Goal: Task Accomplishment & Management: Manage account settings

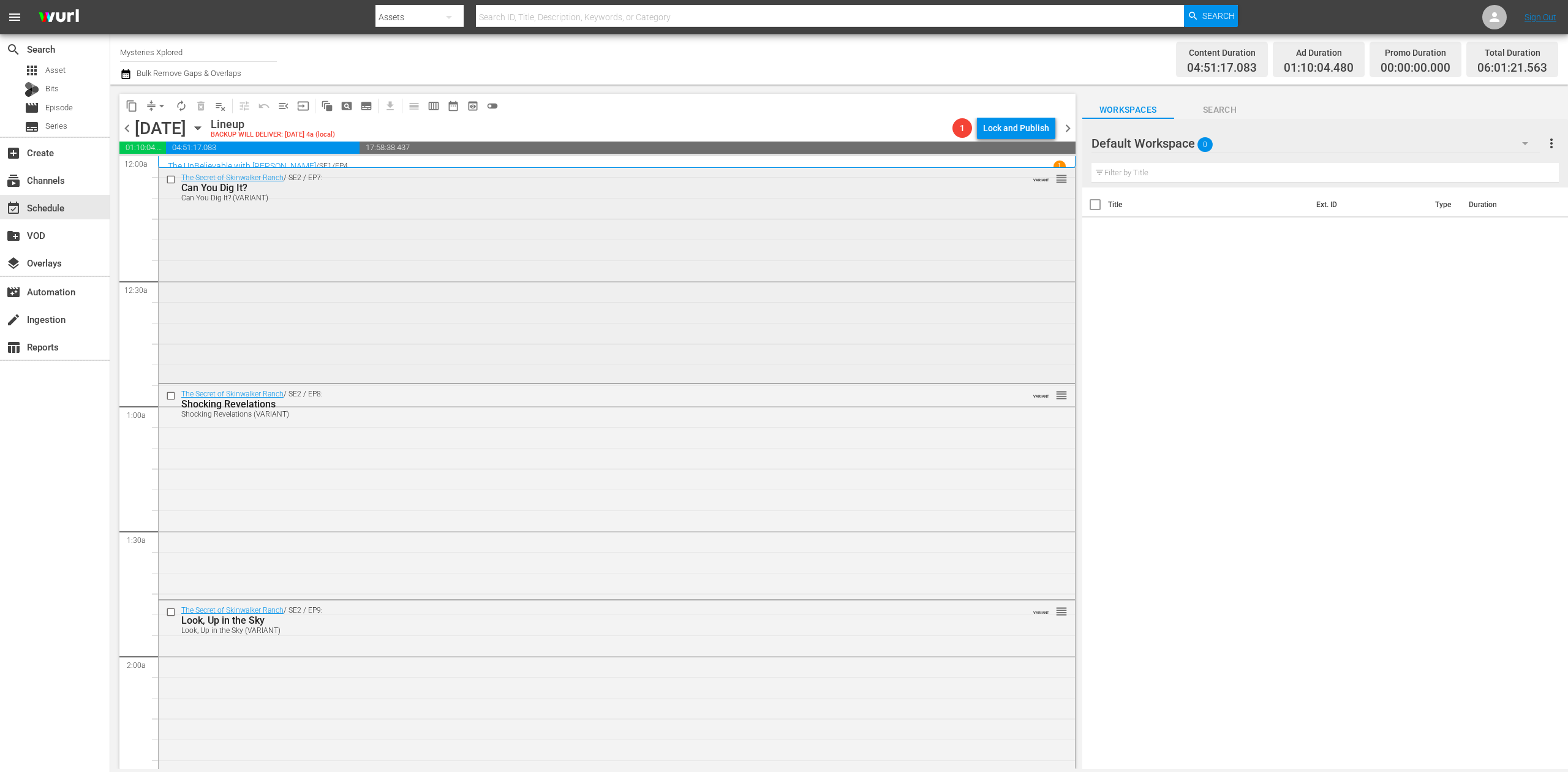
click at [588, 263] on div "The Secret of Skinwalker Ranch / SE2 / EP7: Can You Dig It? Can You Dig It? (VA…" at bounding box center [616, 274] width 916 height 212
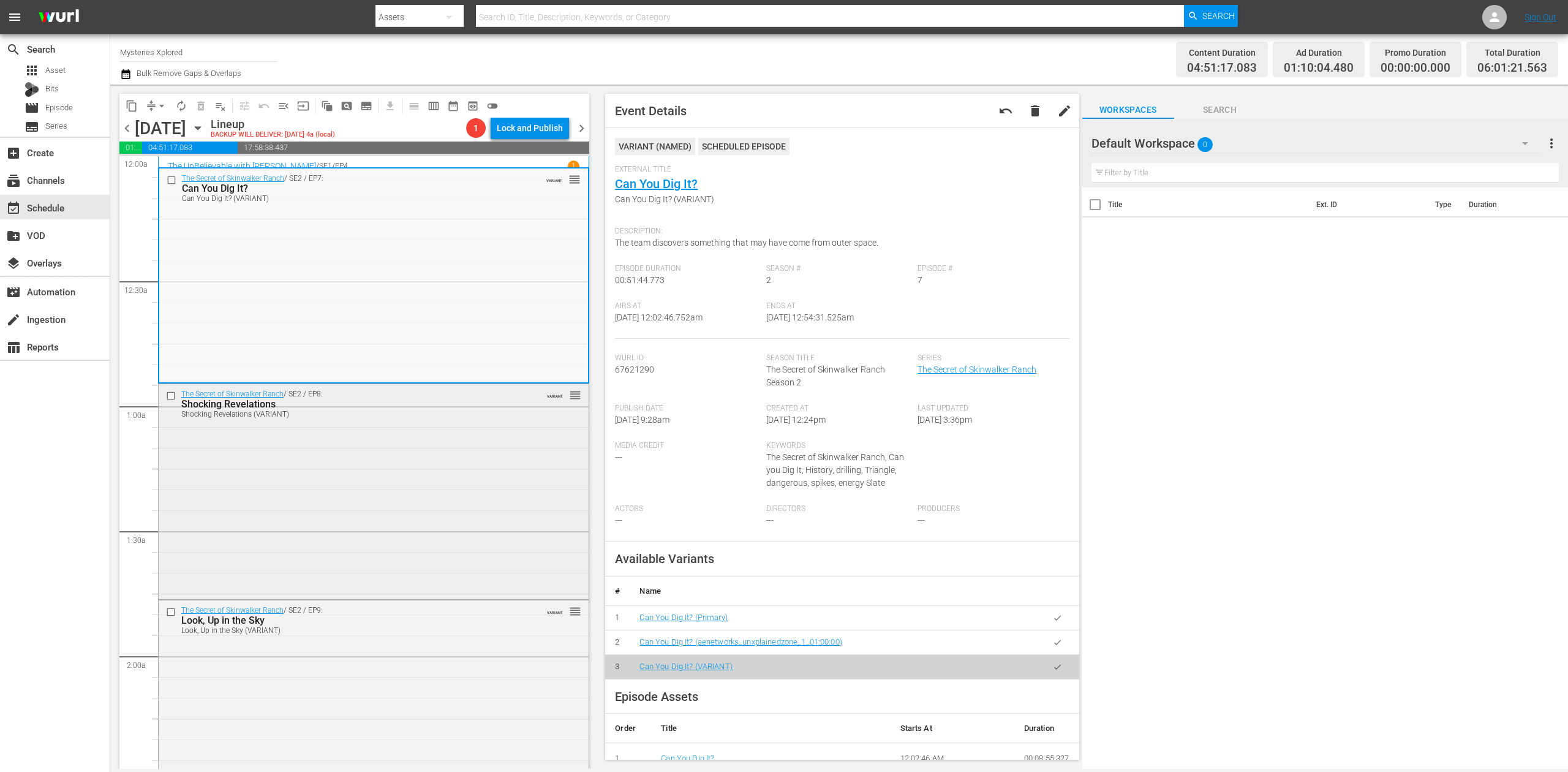
click at [469, 474] on div "The Secret of Skinwalker Ranch / SE2 / EP8: Shocking Revelations Shocking Revel…" at bounding box center [374, 491] width 430 height 213
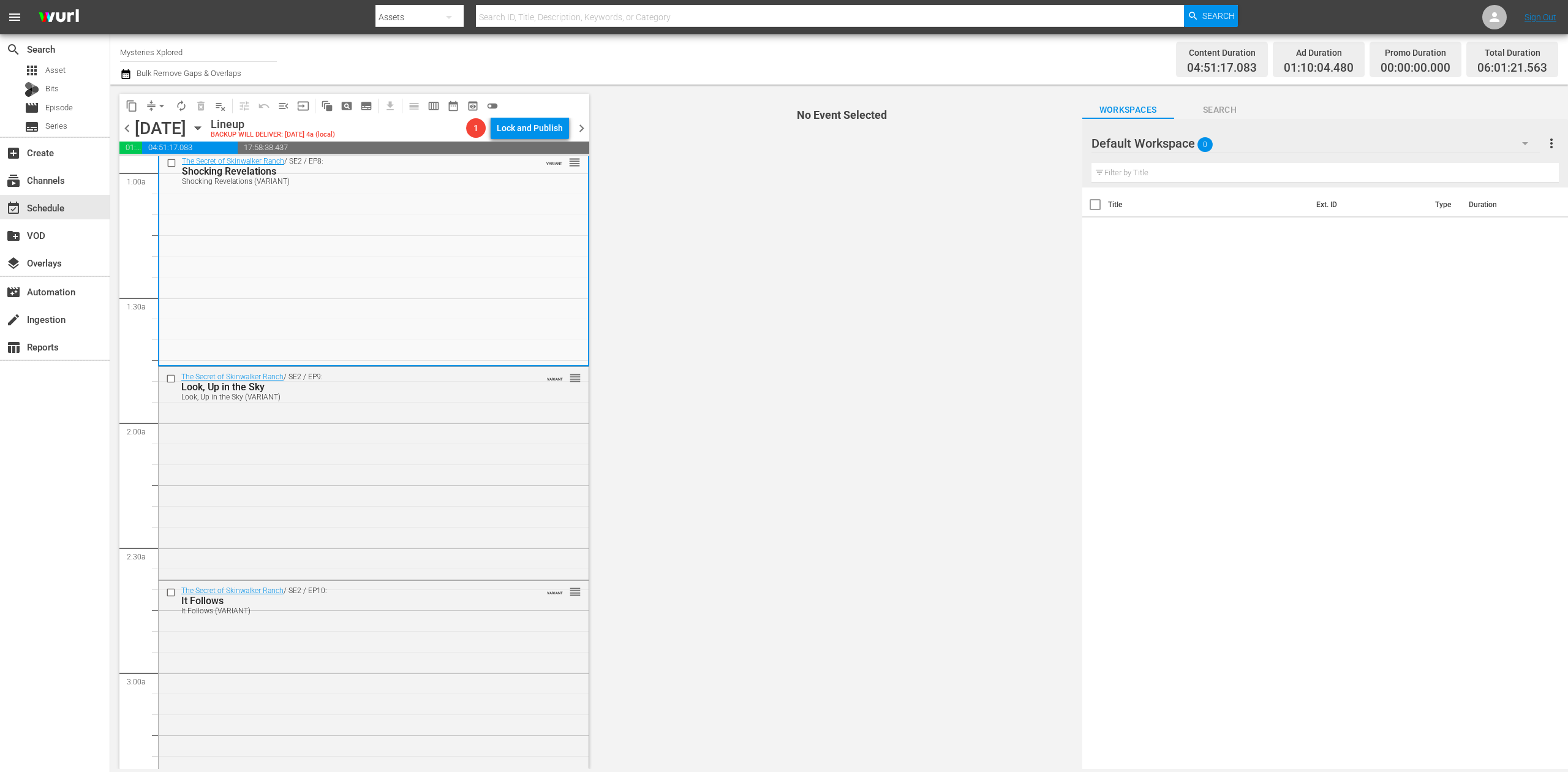
scroll to position [245, 0]
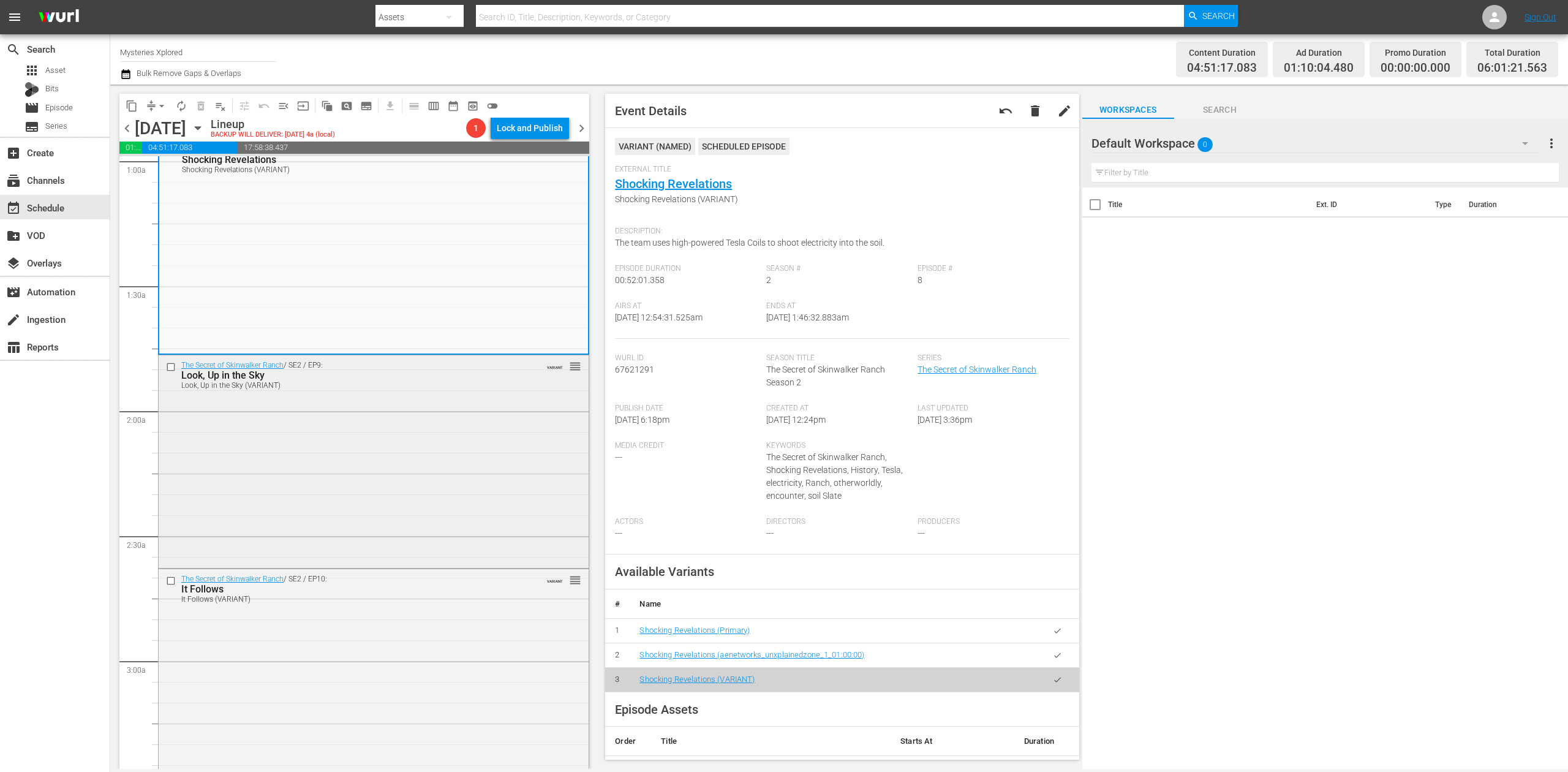
click at [390, 489] on div "The Secret of Skinwalker Ranch / SE2 / EP9: Look, Up in the Sky Look, Up in the…" at bounding box center [374, 461] width 430 height 210
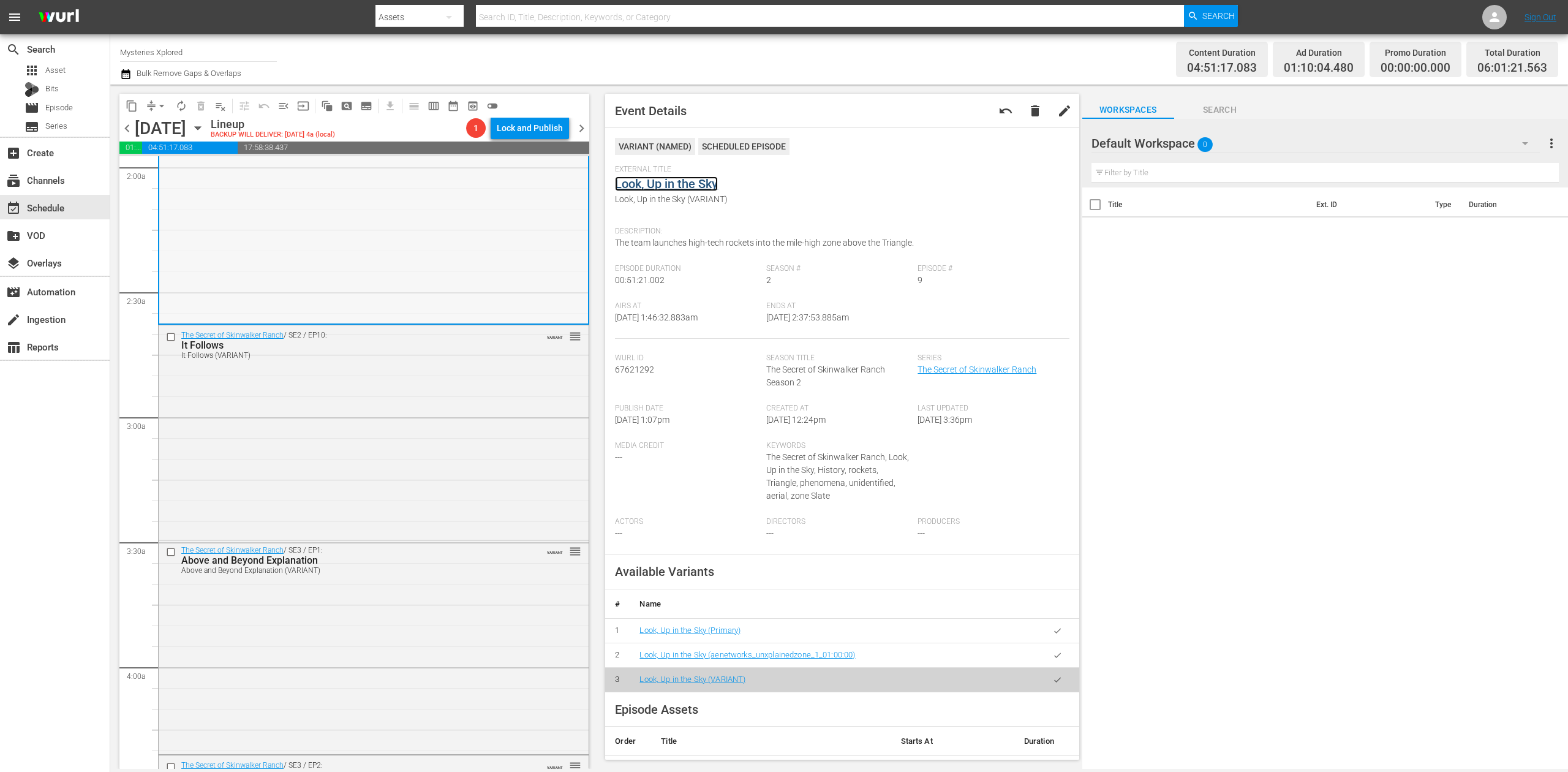
scroll to position [490, 0]
click at [434, 408] on div "The Secret of Skinwalker Ranch / SE2 / EP10: It Follows It Follows (VARIANT) VA…" at bounding box center [374, 430] width 430 height 212
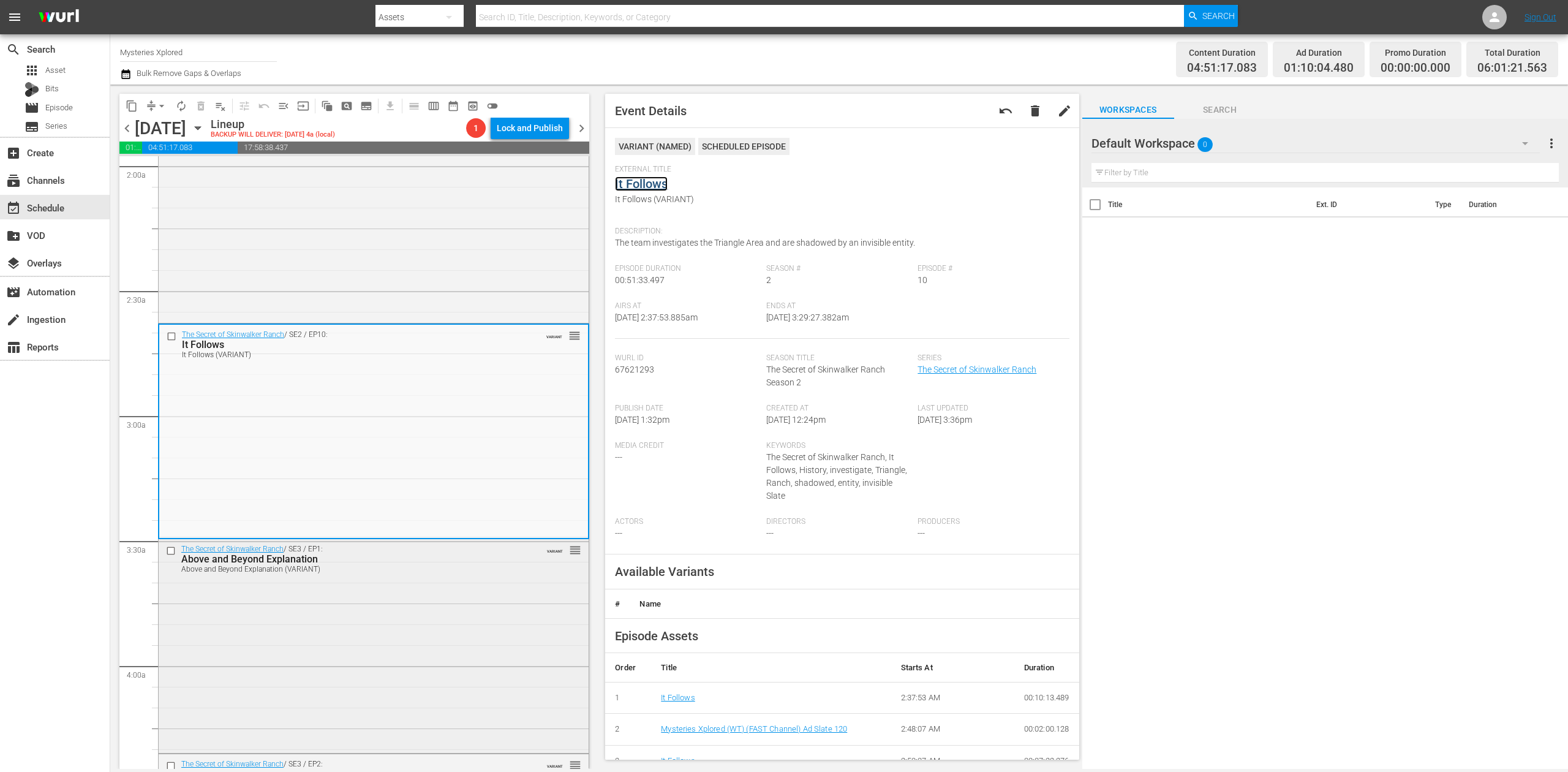
scroll to position [653, 0]
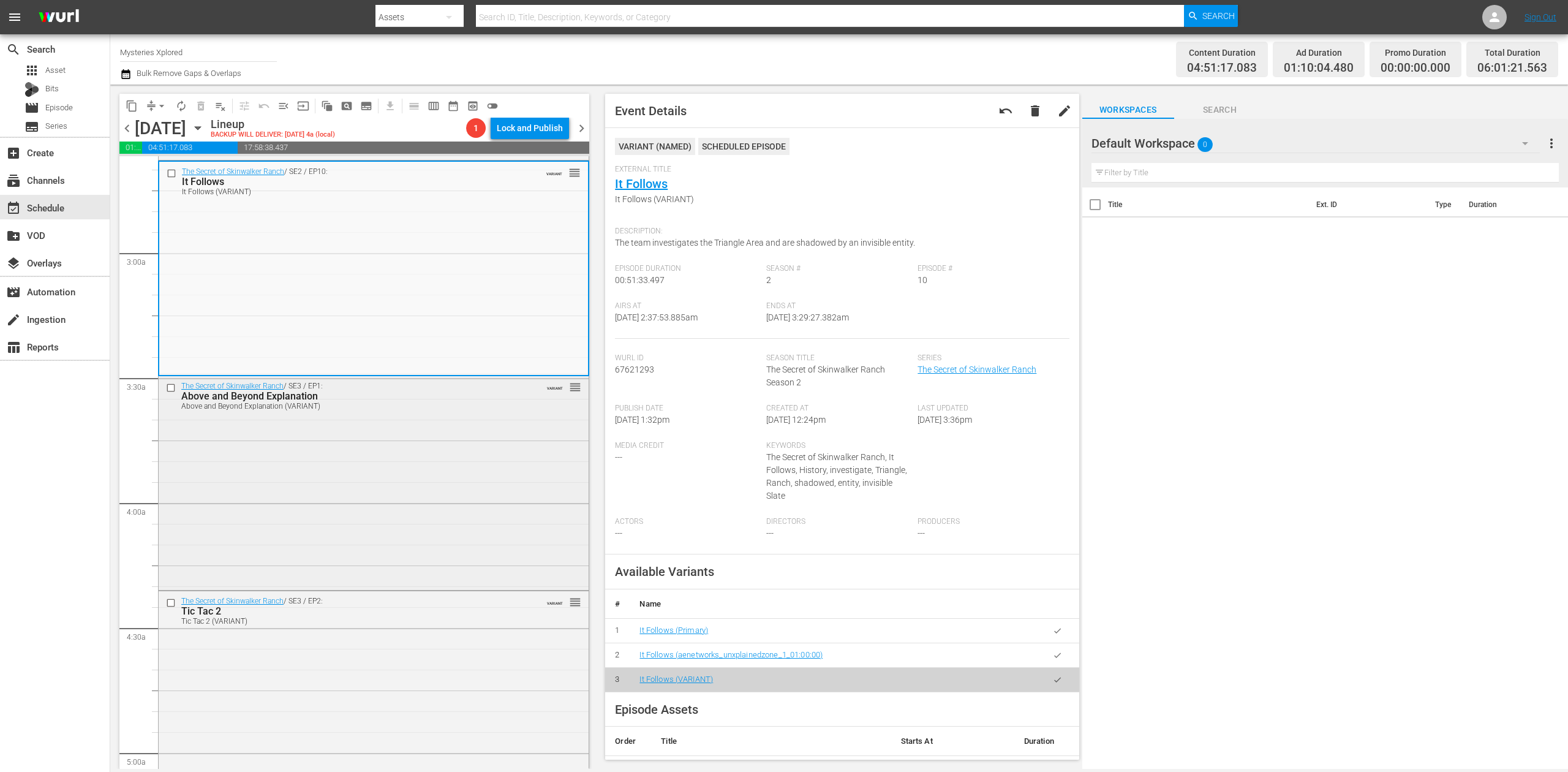
click at [478, 467] on div "The Secret of Skinwalker Ranch / SE3 / EP1: Above and Beyond Explanation Above …" at bounding box center [374, 482] width 430 height 212
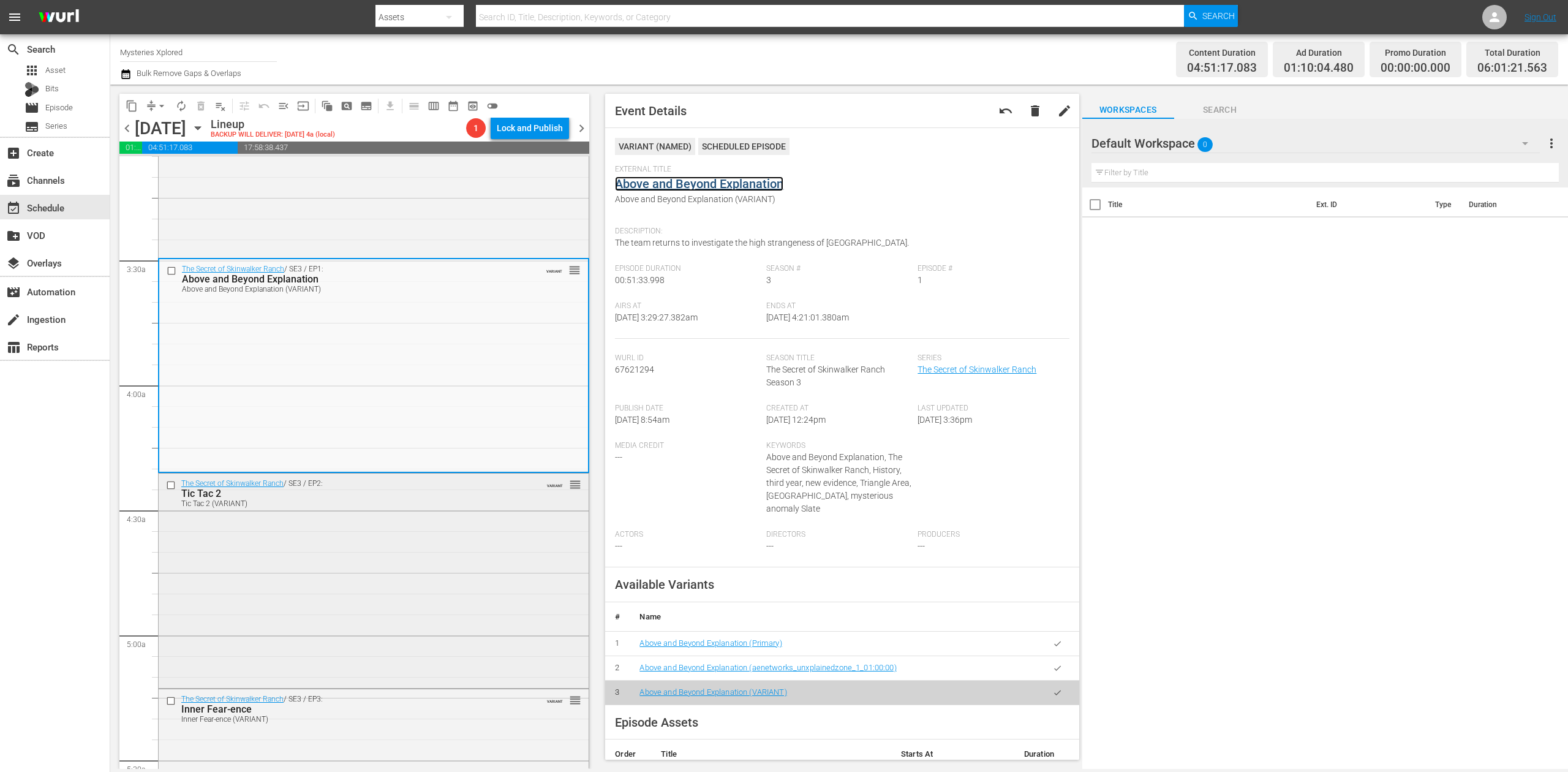
scroll to position [898, 0]
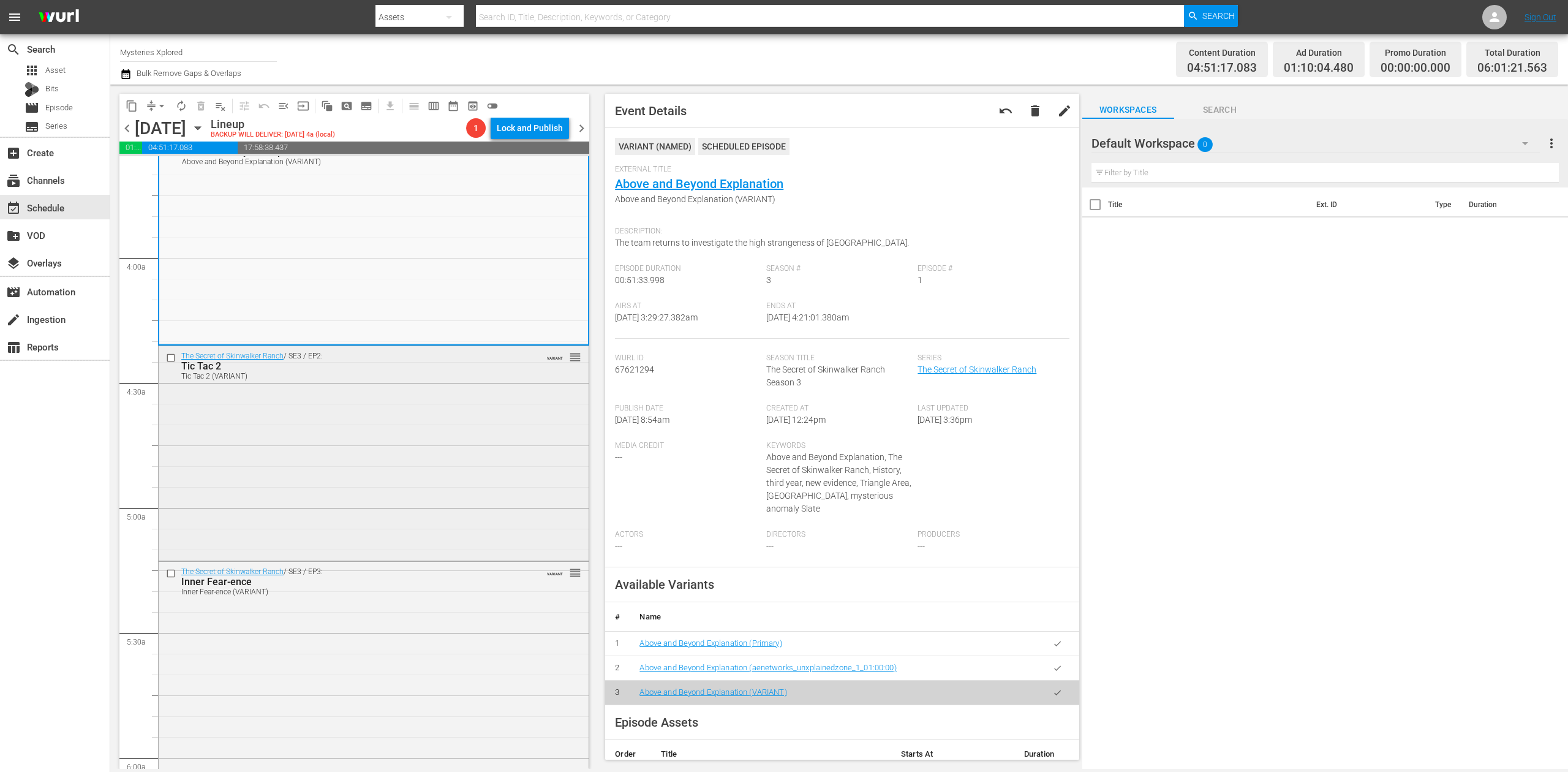
click at [389, 457] on div "The Secret of Skinwalker Ranch / SE3 / EP2: Tic Tac 2 Tic Tac 2 (VARIANT) VARIA…" at bounding box center [374, 452] width 430 height 212
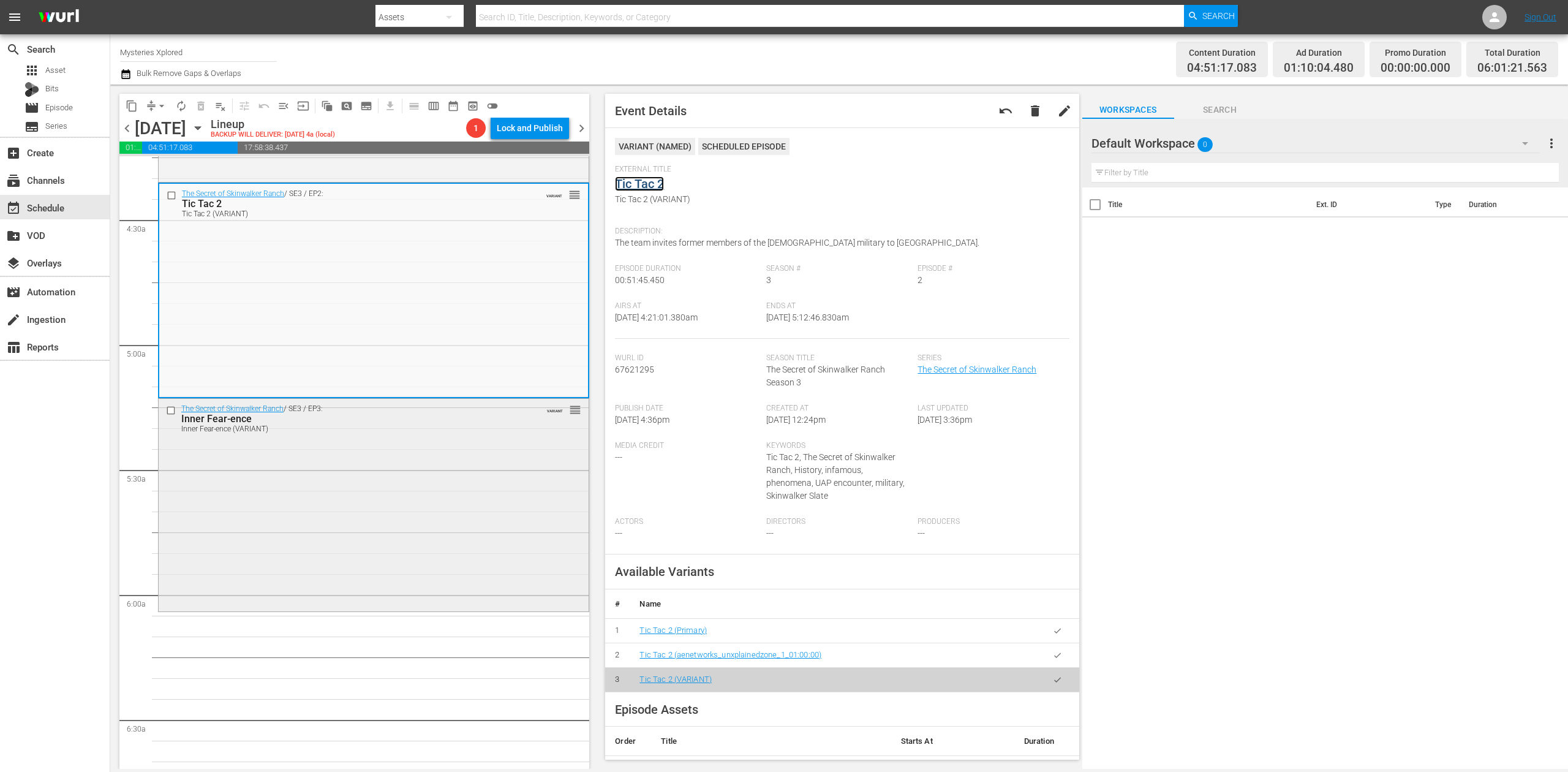
scroll to position [1062, 0]
click at [420, 479] on div "The Secret of Skinwalker Ranch / SE3 / EP3: Inner Fear-ence Inner Fear-ence (VA…" at bounding box center [374, 504] width 430 height 210
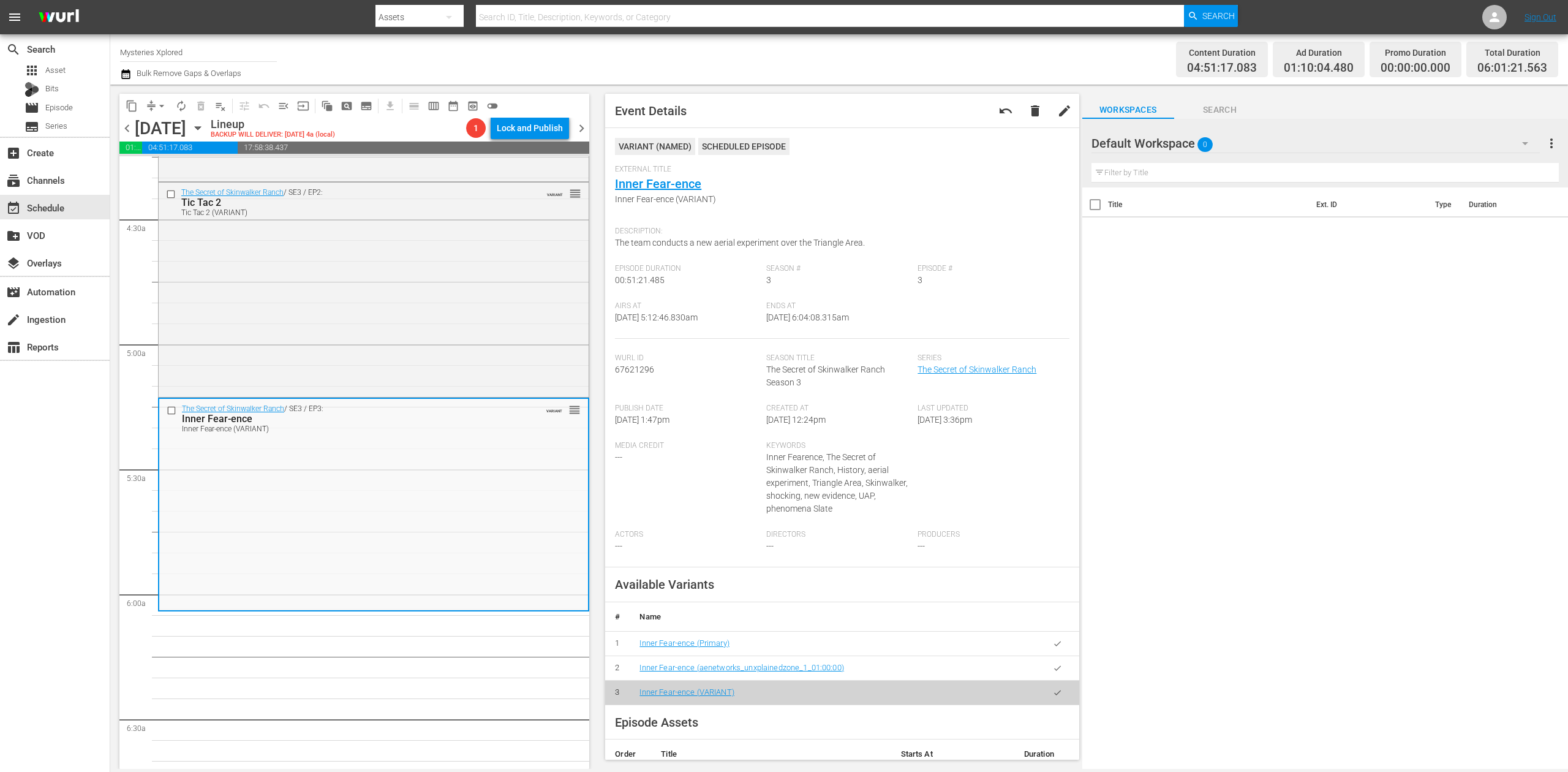
click at [126, 74] on icon "button" at bounding box center [126, 74] width 8 height 10
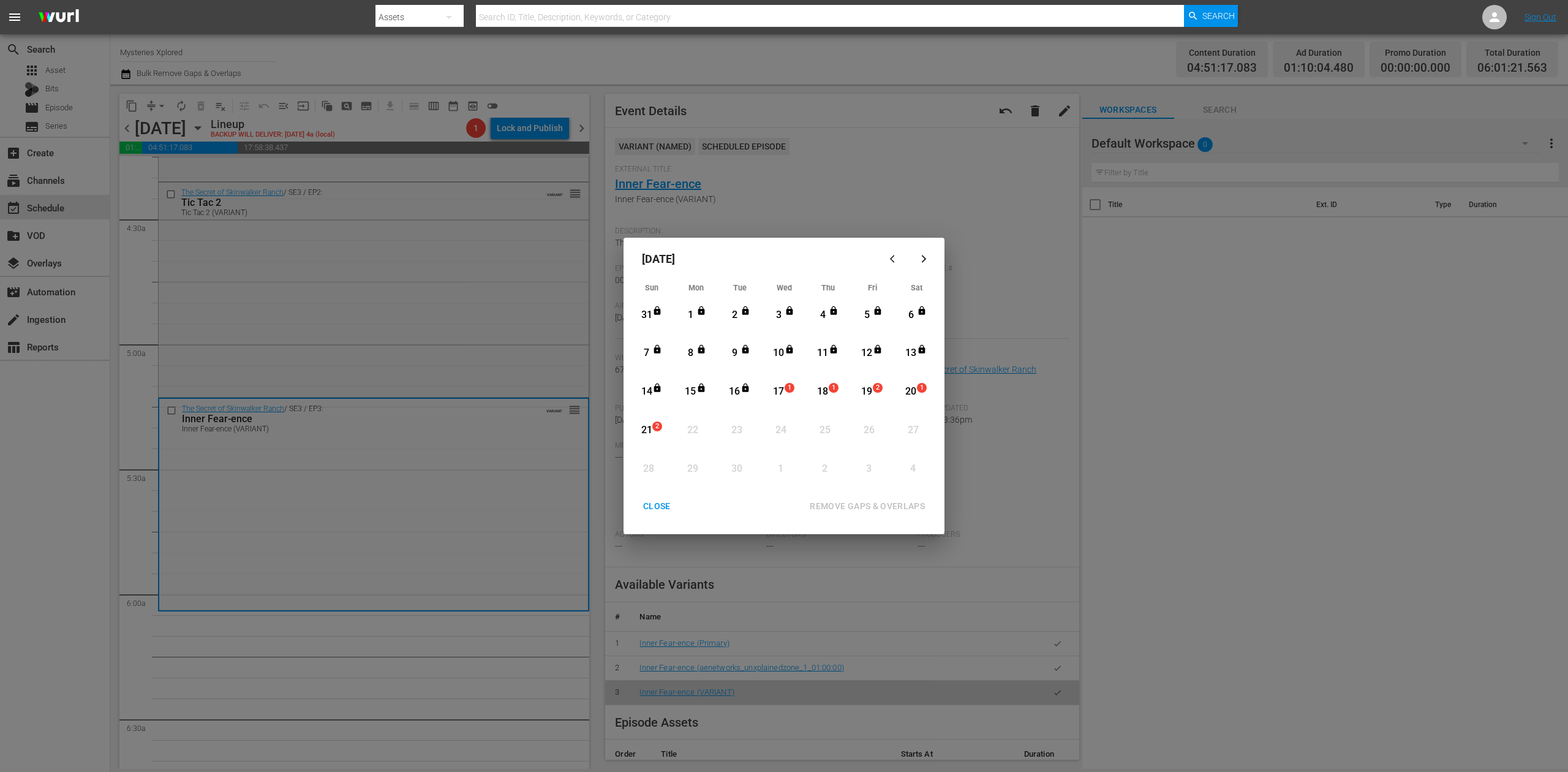
click at [782, 394] on div "17" at bounding box center [779, 392] width 16 height 14
click at [849, 508] on div "REMOVE GAPS & OVERLAPS" at bounding box center [867, 507] width 135 height 16
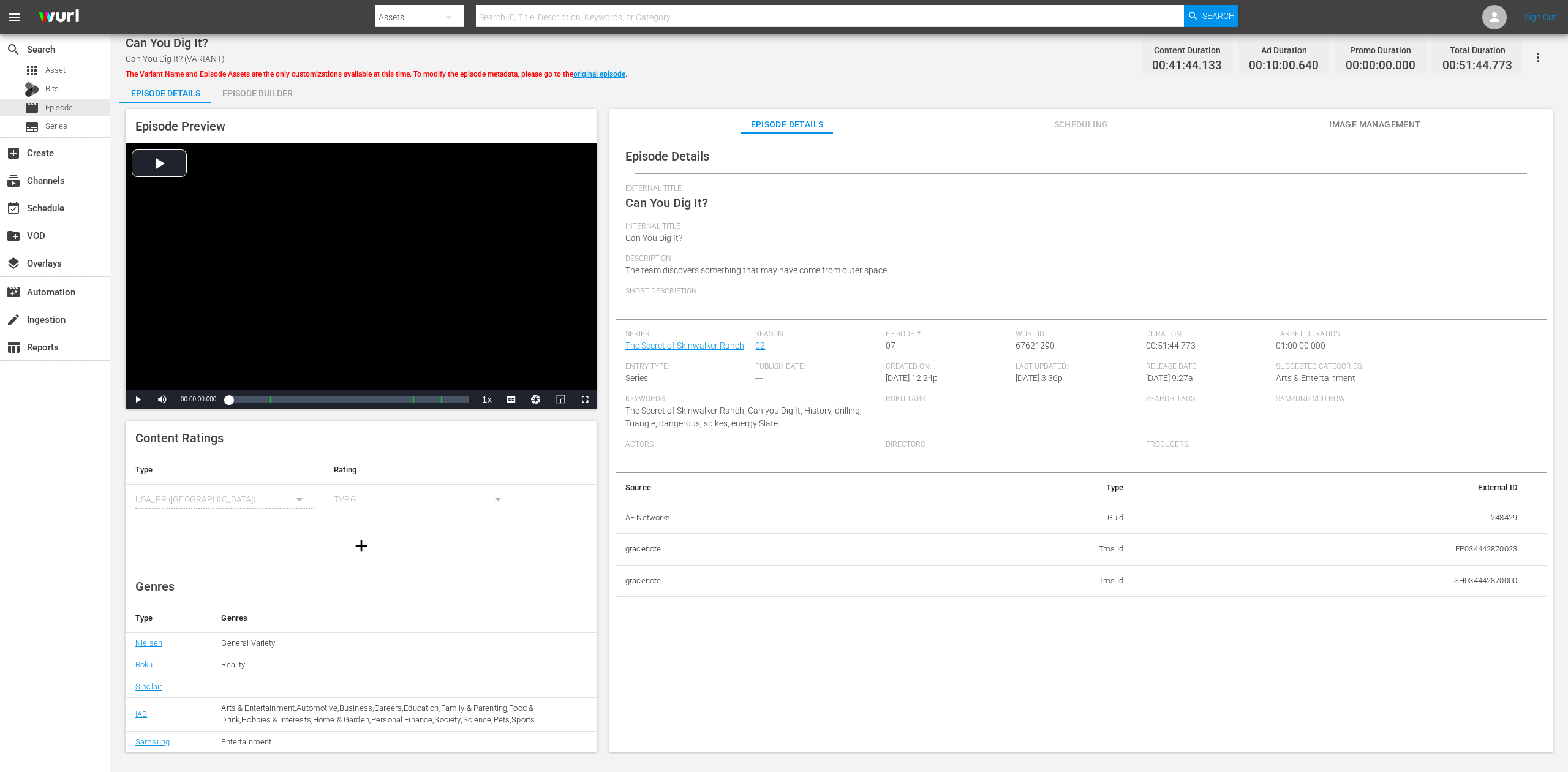
click at [277, 91] on div "Episode Builder" at bounding box center [257, 93] width 92 height 30
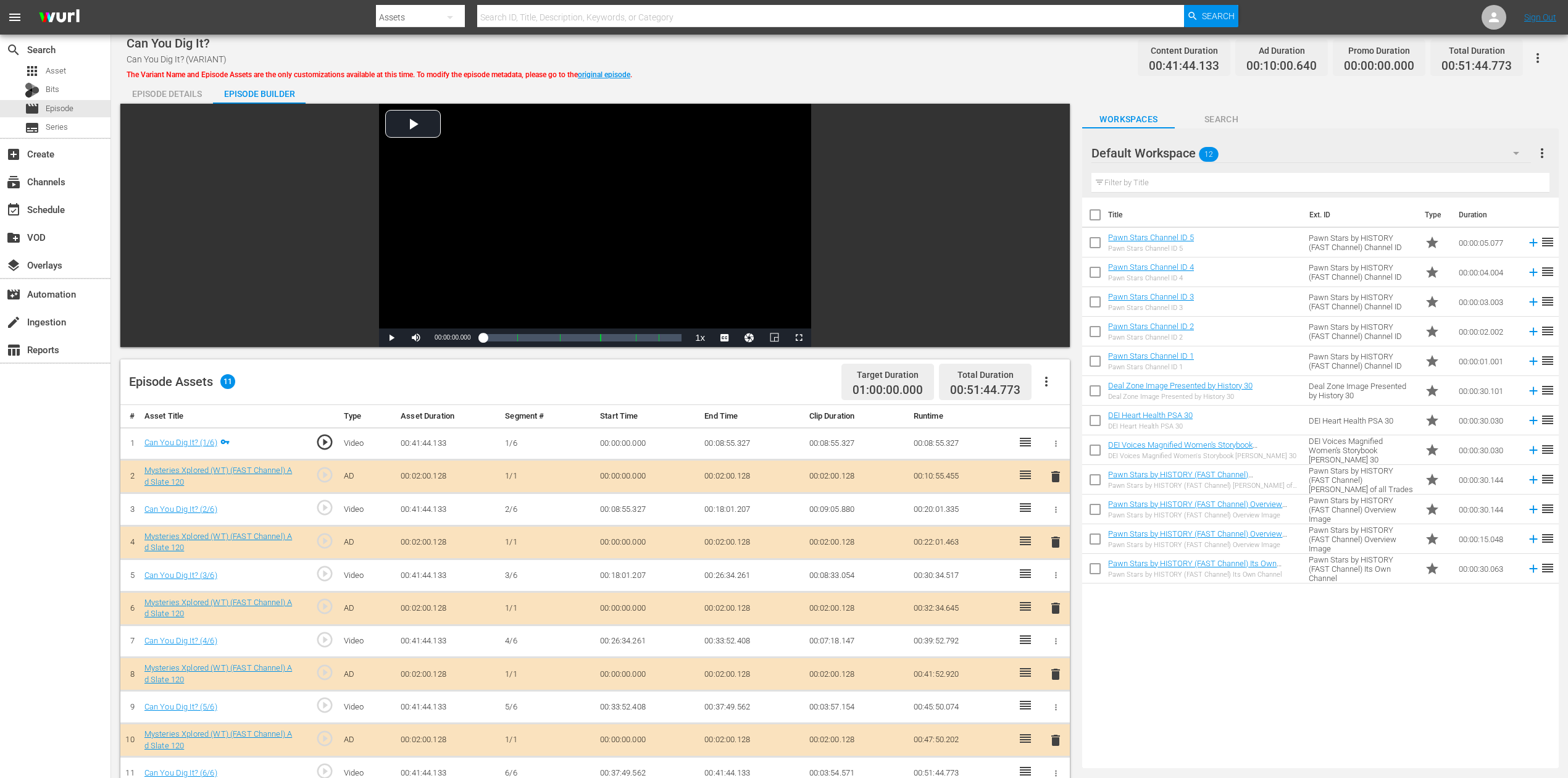
click at [282, 82] on div "Episode Builder" at bounding box center [259, 94] width 92 height 30
click at [1056, 583] on span "delete" at bounding box center [1056, 608] width 15 height 15
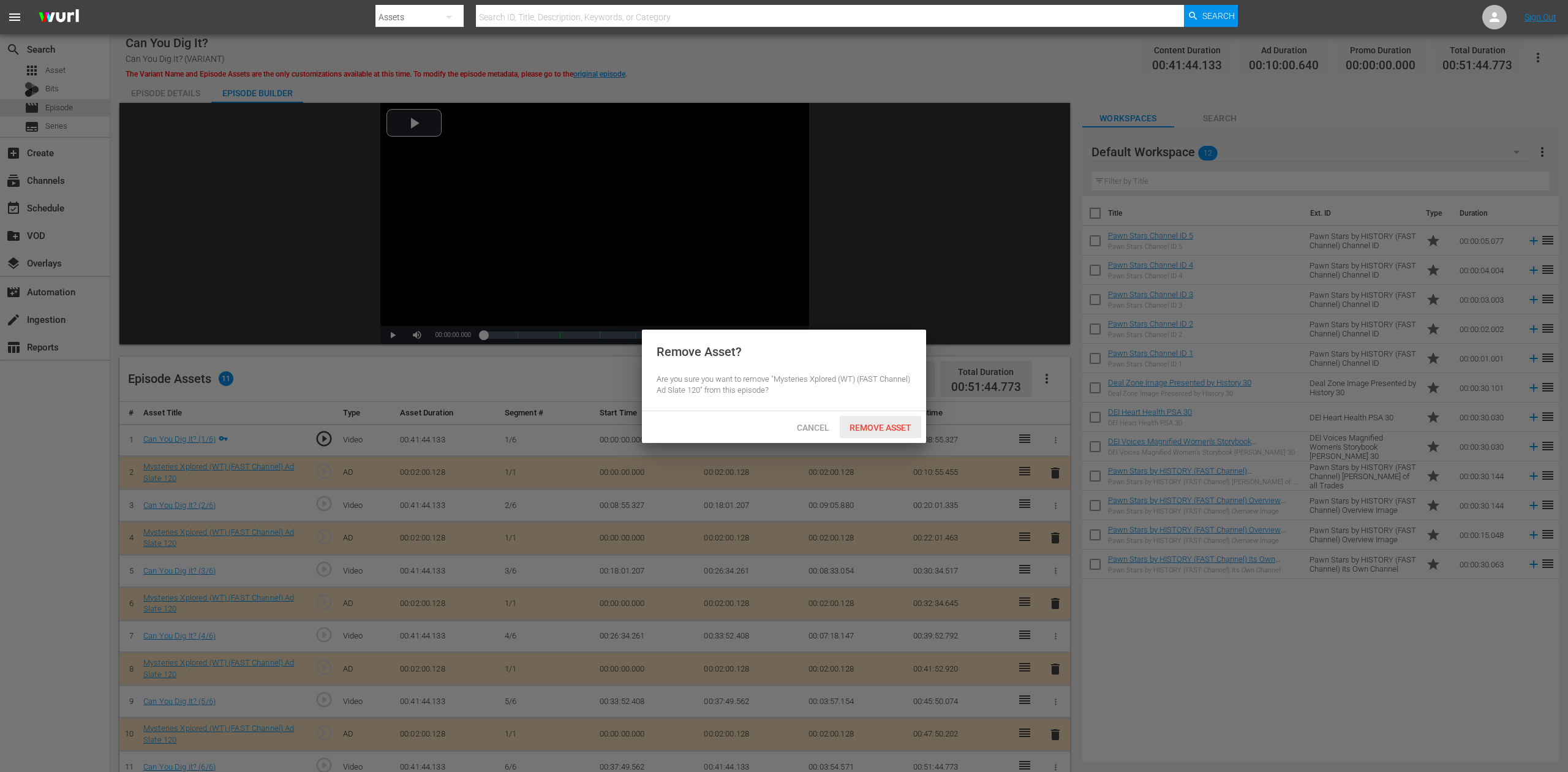
click at [873, 425] on span "Remove Asset" at bounding box center [881, 428] width 82 height 10
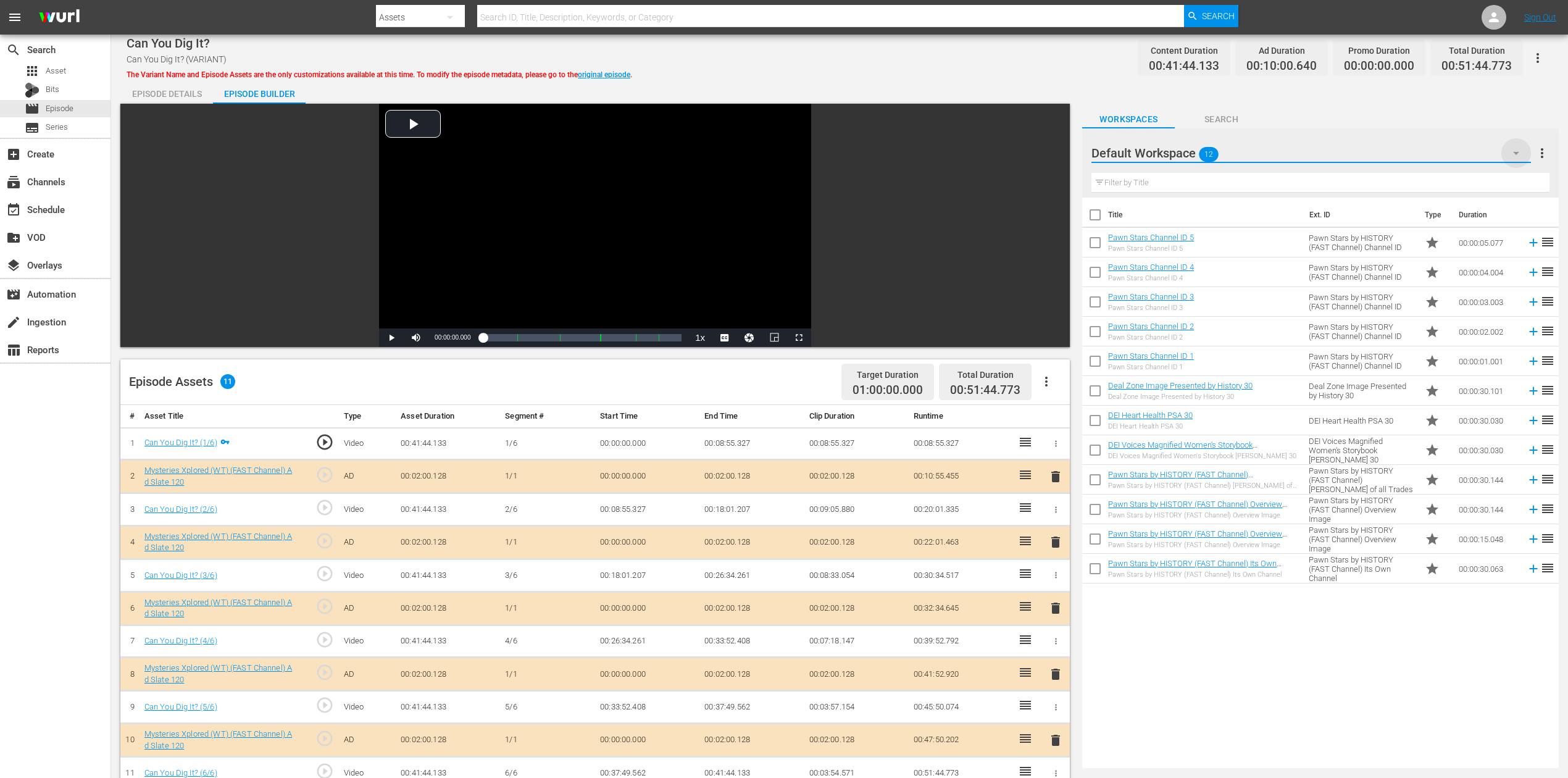
click at [1185, 156] on icon "button" at bounding box center [1516, 153] width 15 height 15
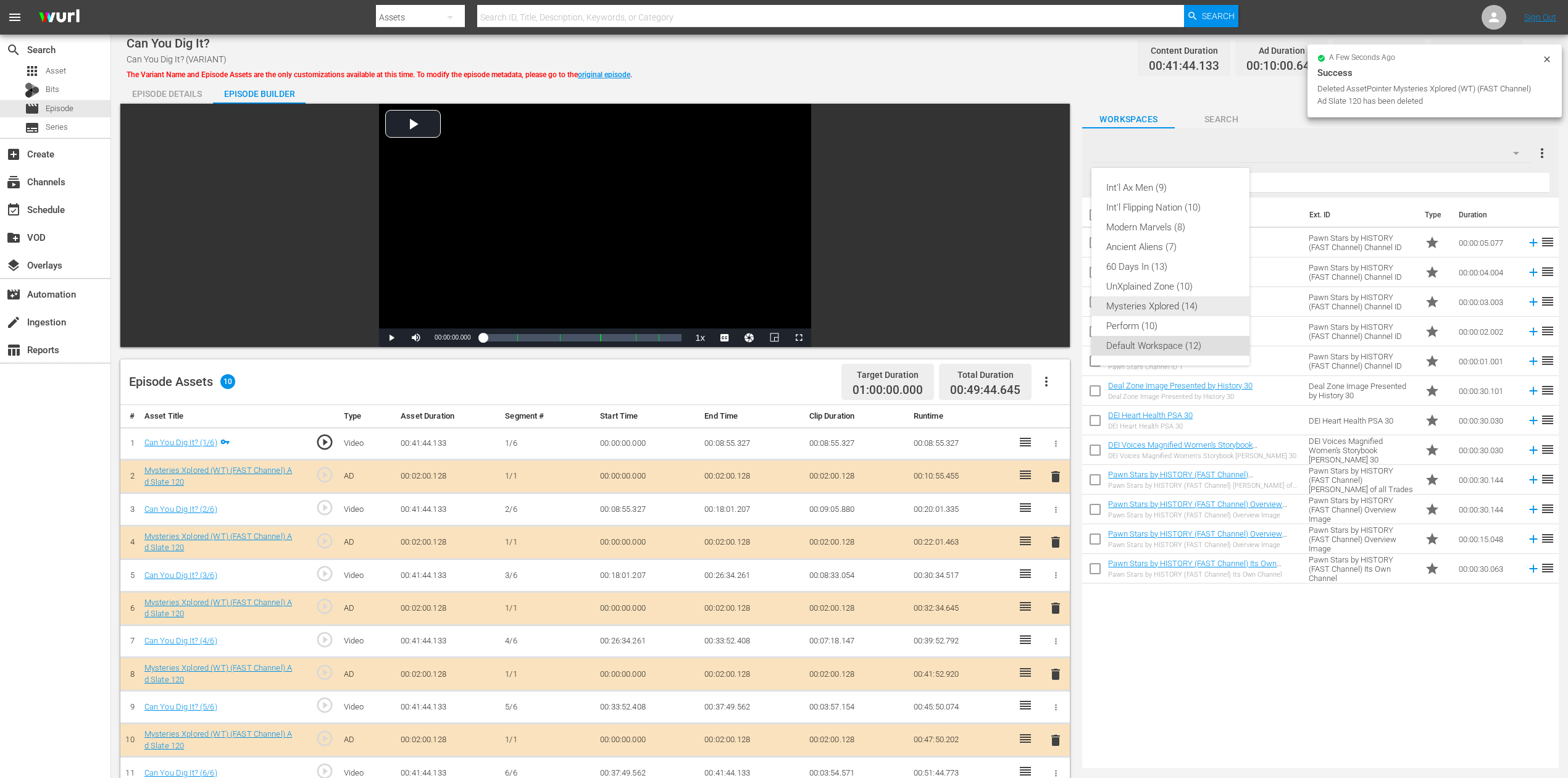
click at [1185, 309] on div "Mysteries Xplored (14)" at bounding box center [1170, 307] width 129 height 20
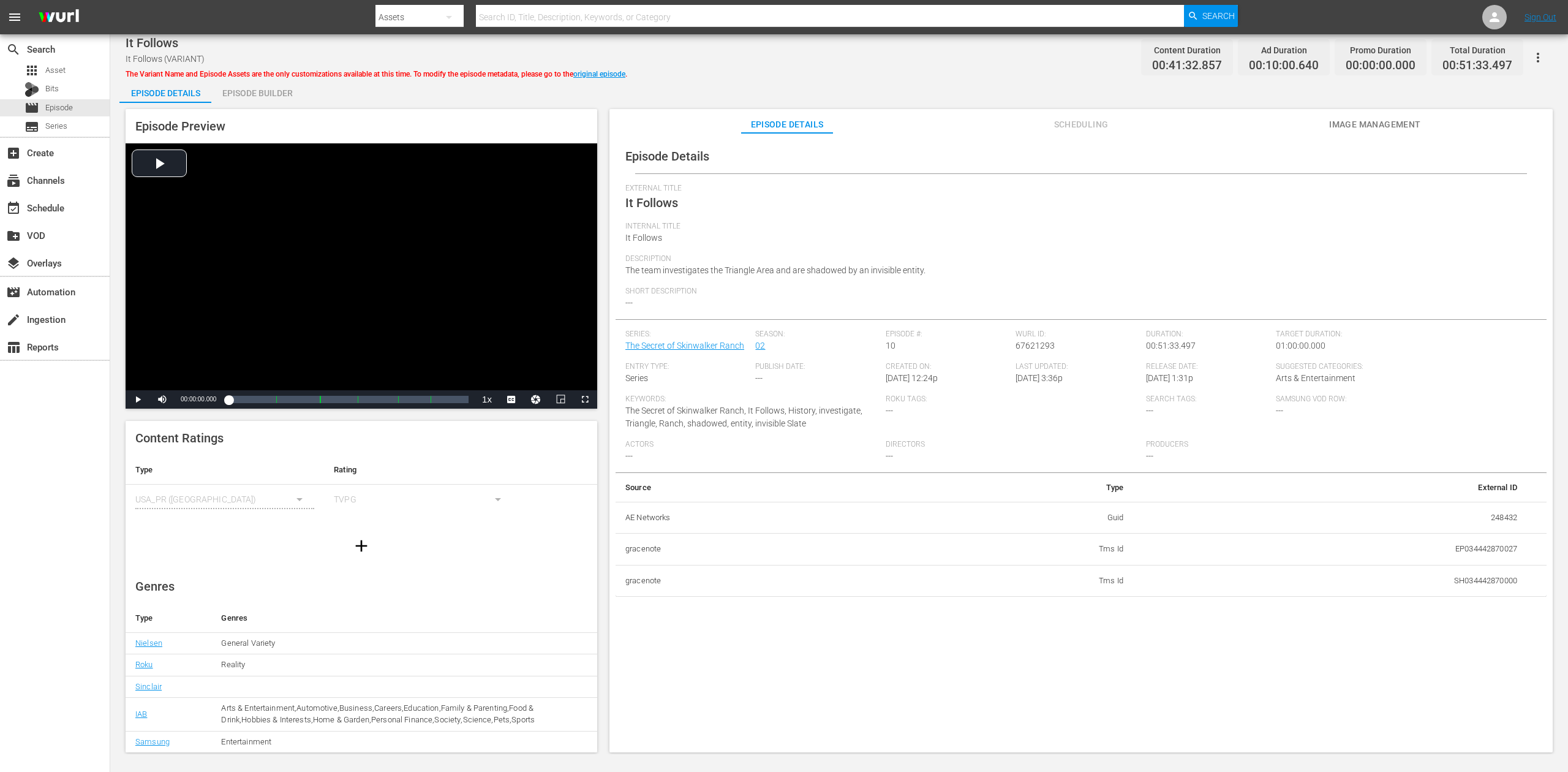
click at [267, 95] on div "Episode Builder" at bounding box center [257, 93] width 92 height 30
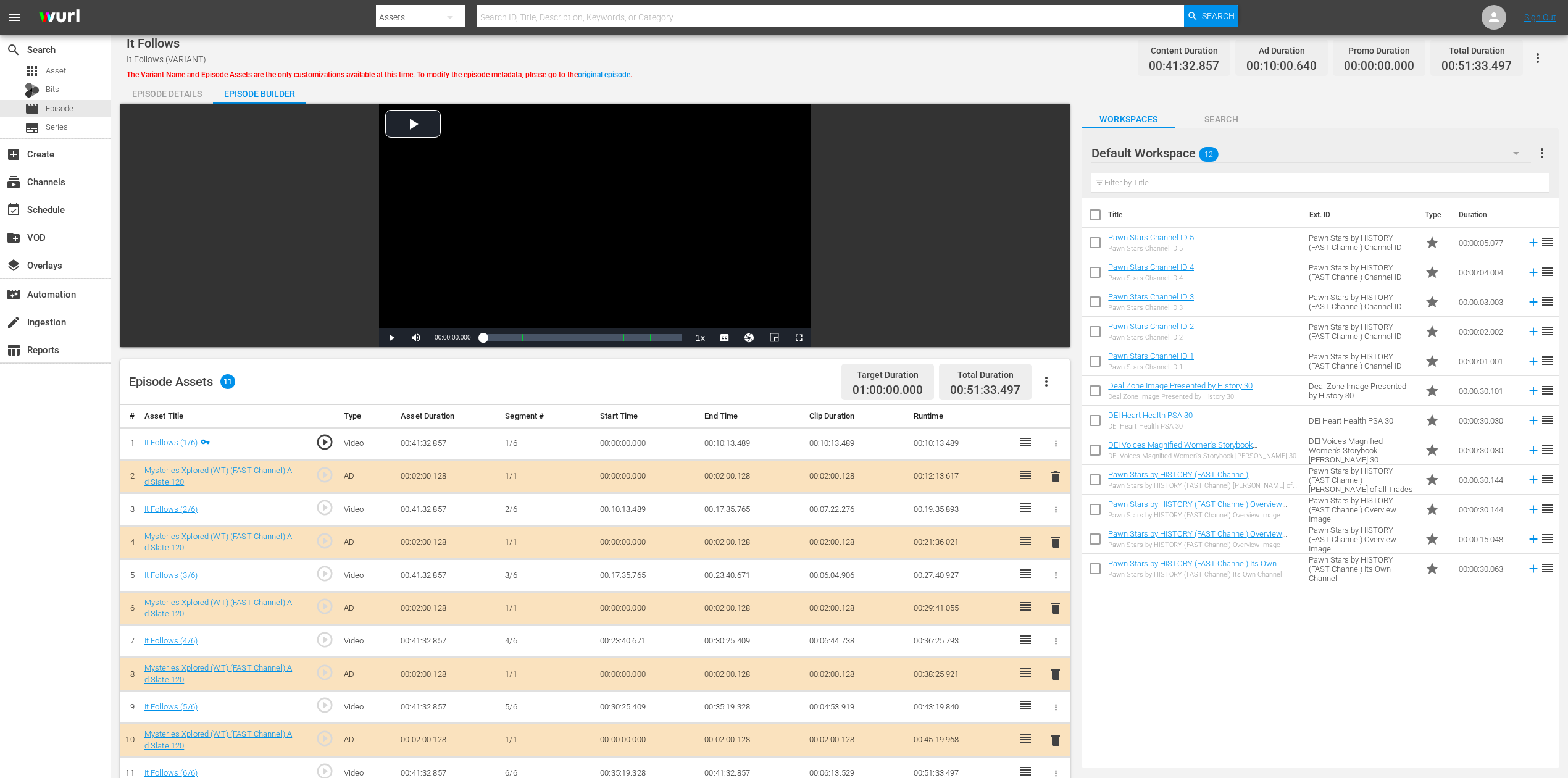
click at [1185, 151] on icon "button" at bounding box center [1516, 153] width 15 height 15
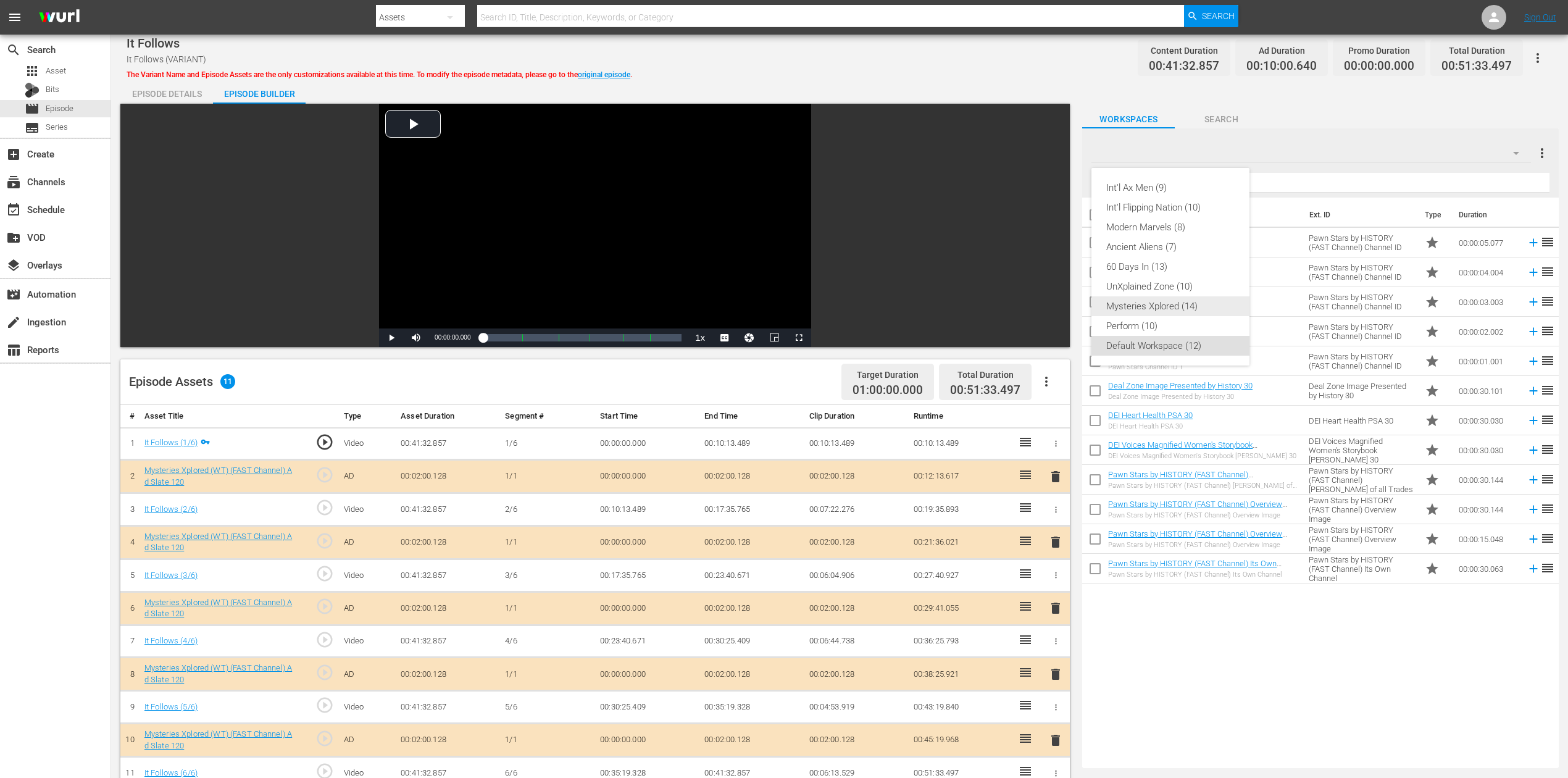
click at [1169, 303] on div "Mysteries Xplored (14)" at bounding box center [1170, 307] width 129 height 20
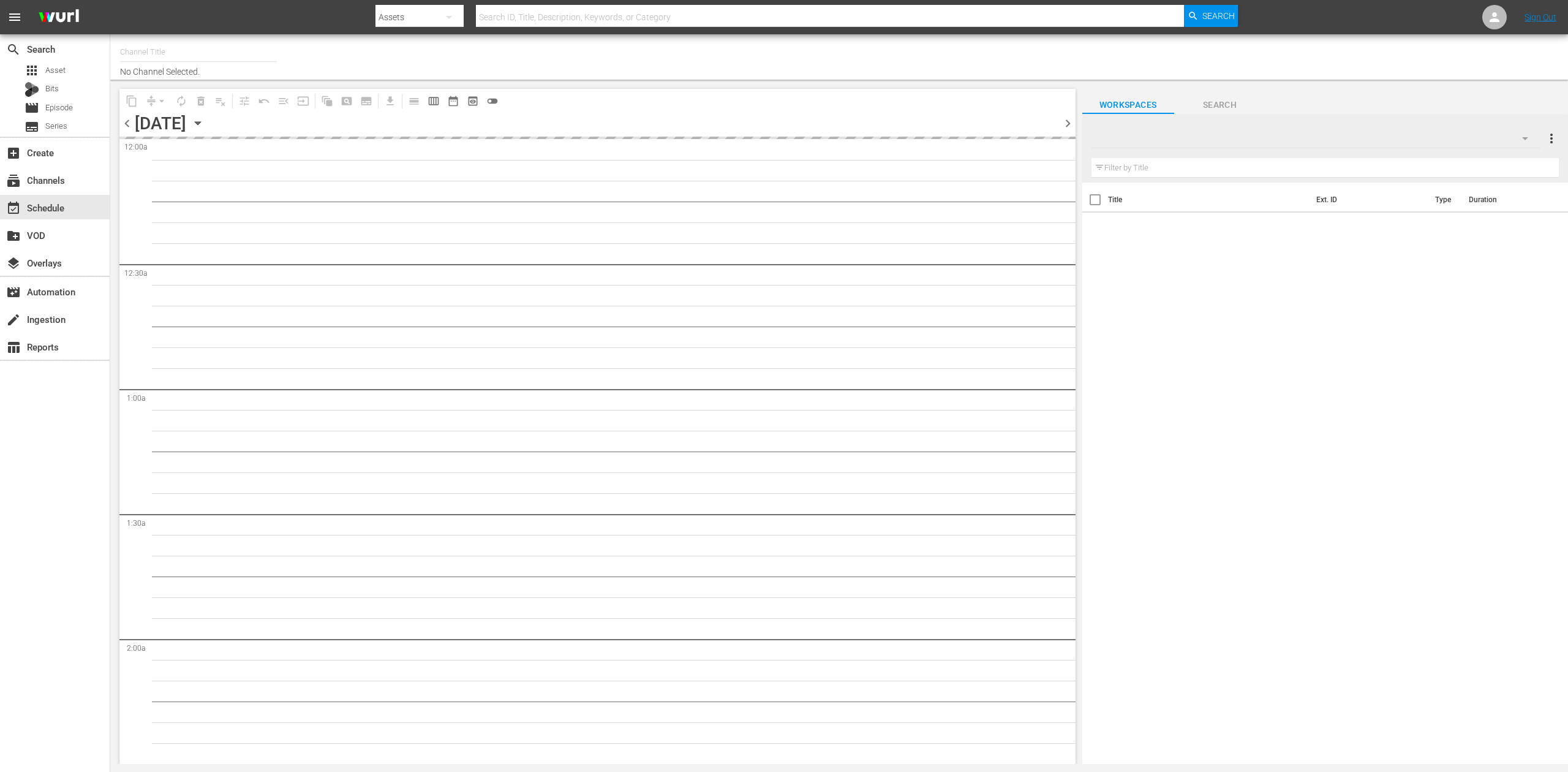
type input "Mysteries Xplored (1638)"
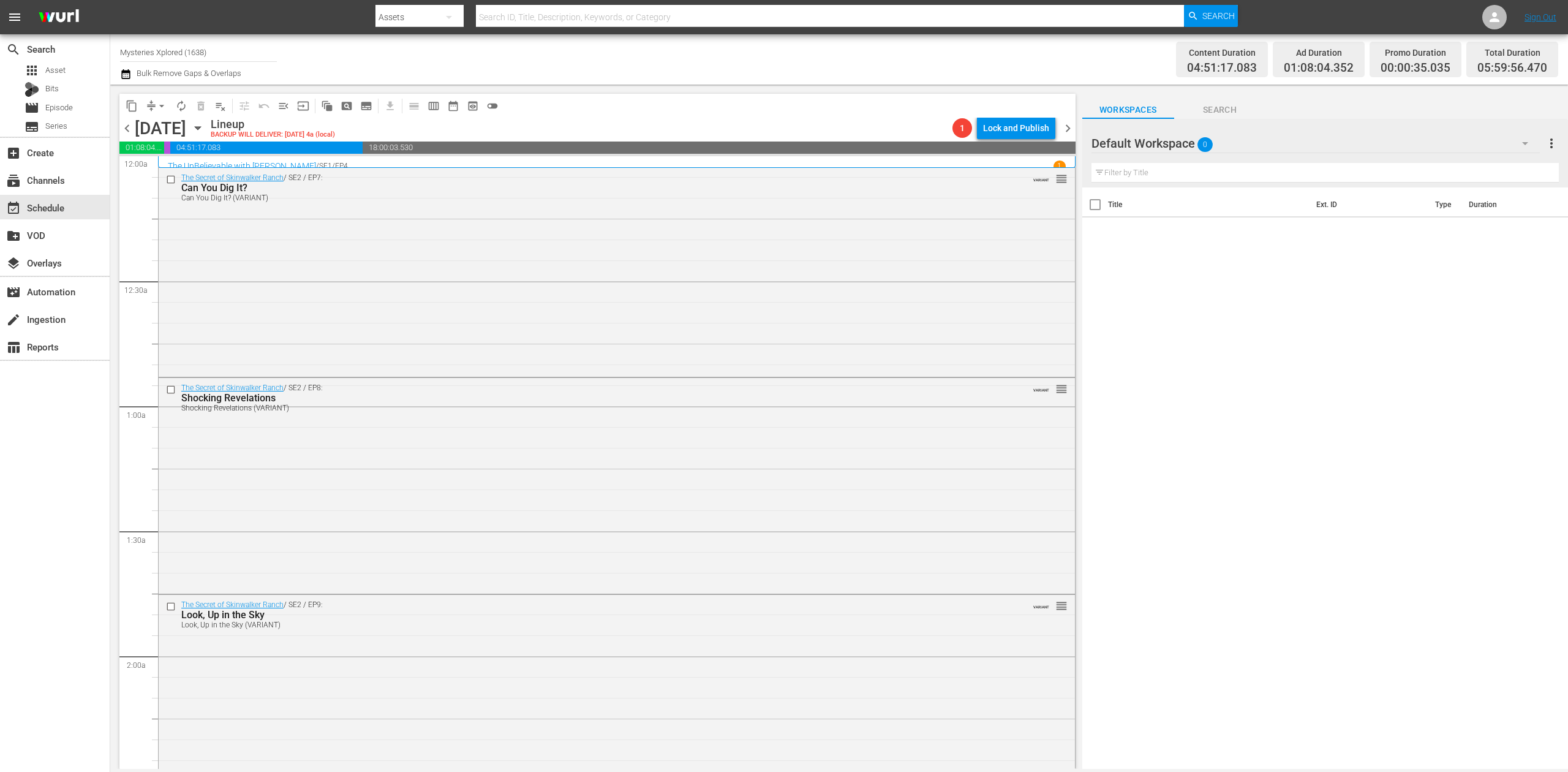
click at [123, 72] on icon "button" at bounding box center [126, 74] width 12 height 15
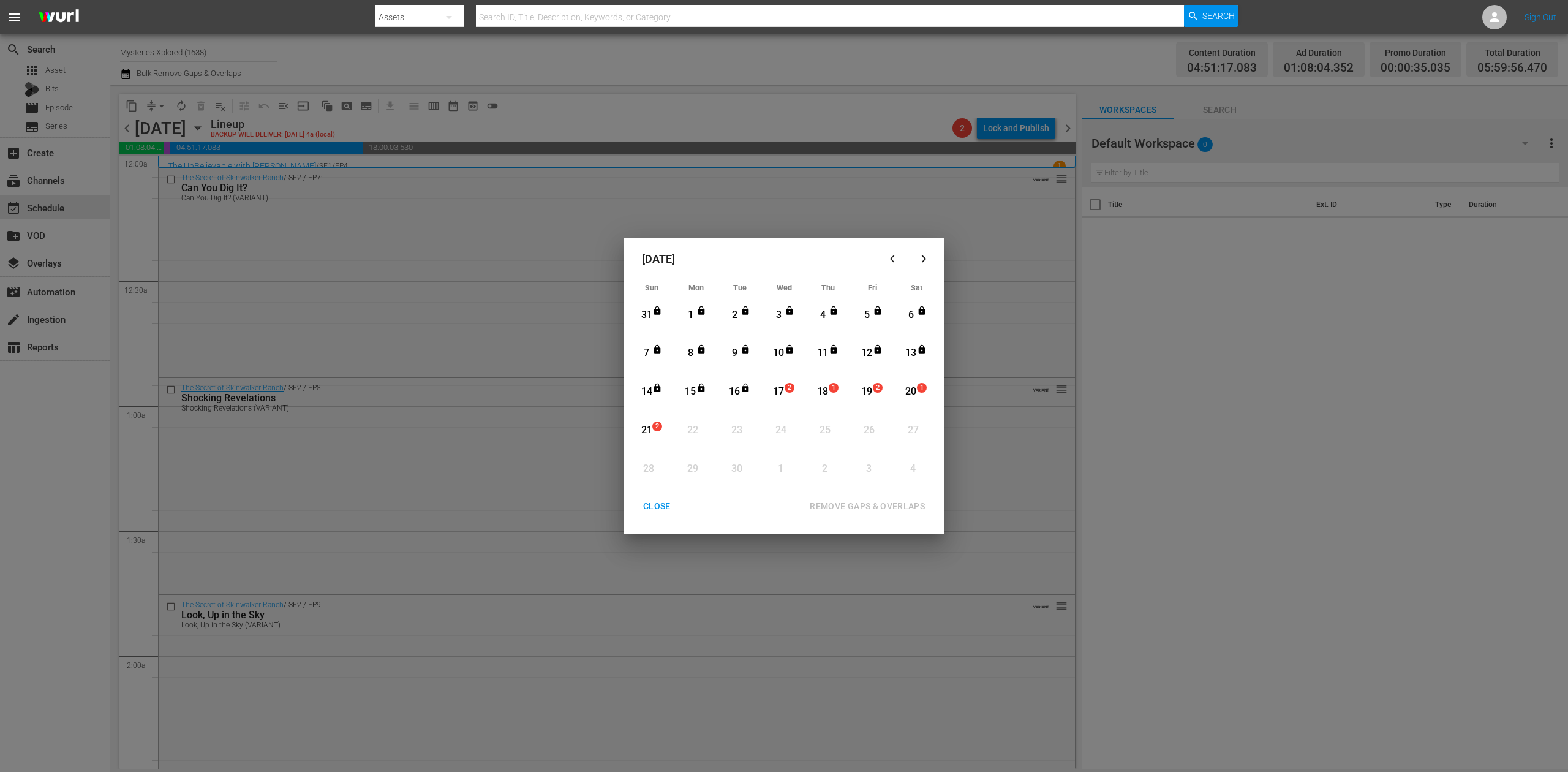
click at [781, 394] on div "17" at bounding box center [779, 392] width 16 height 14
click at [863, 510] on div "REMOVE GAPS & OVERLAPS" at bounding box center [867, 507] width 135 height 16
click at [655, 499] on div "CLOSE" at bounding box center [657, 507] width 47 height 16
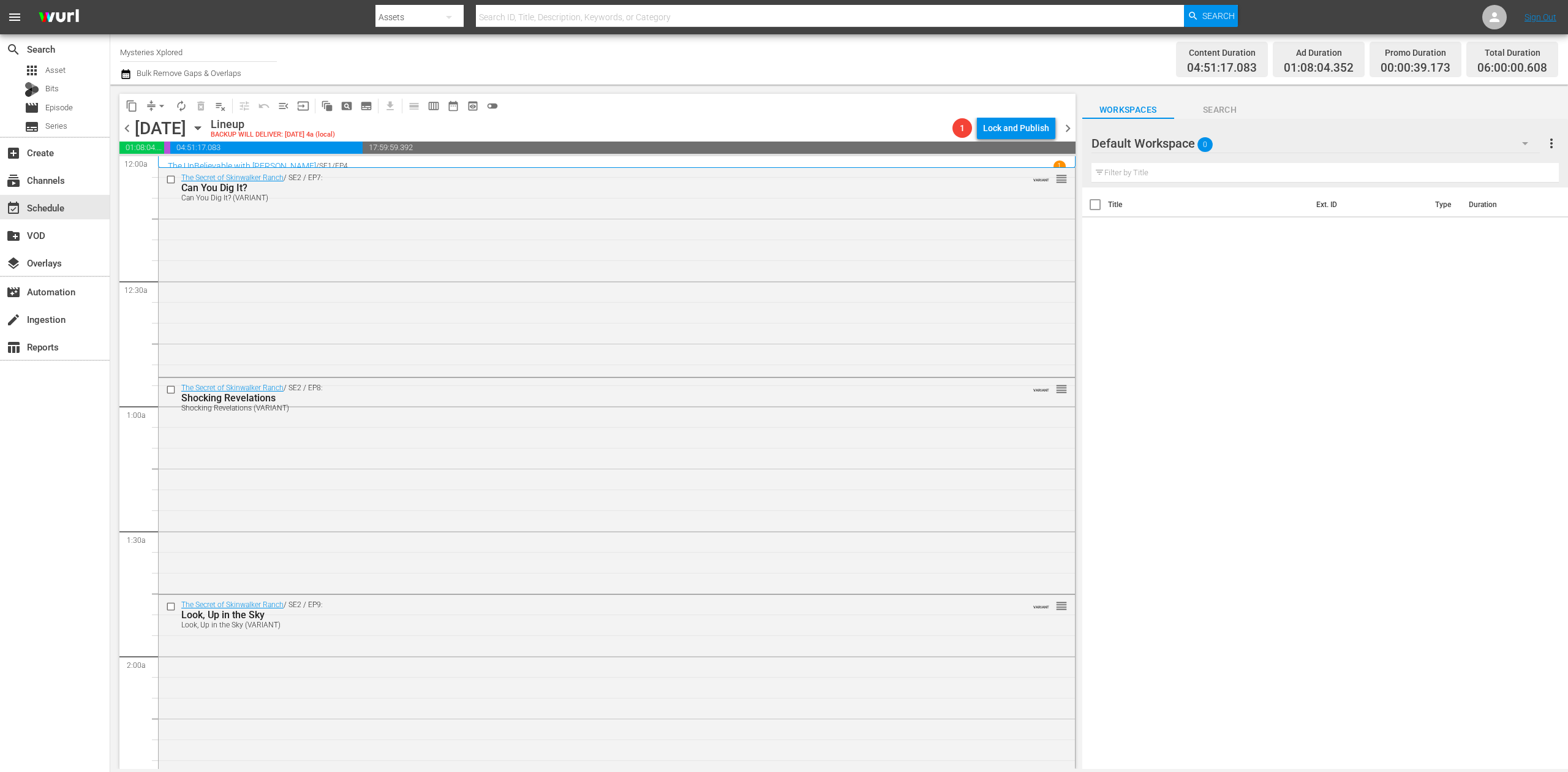
drag, startPoint x: 705, startPoint y: 430, endPoint x: 657, endPoint y: 370, distance: 76.8
click at [707, 426] on div "The Secret of Skinwalker Ranch / SE2 / EP8: Shocking Revelations Shocking Revel…" at bounding box center [616, 485] width 916 height 213
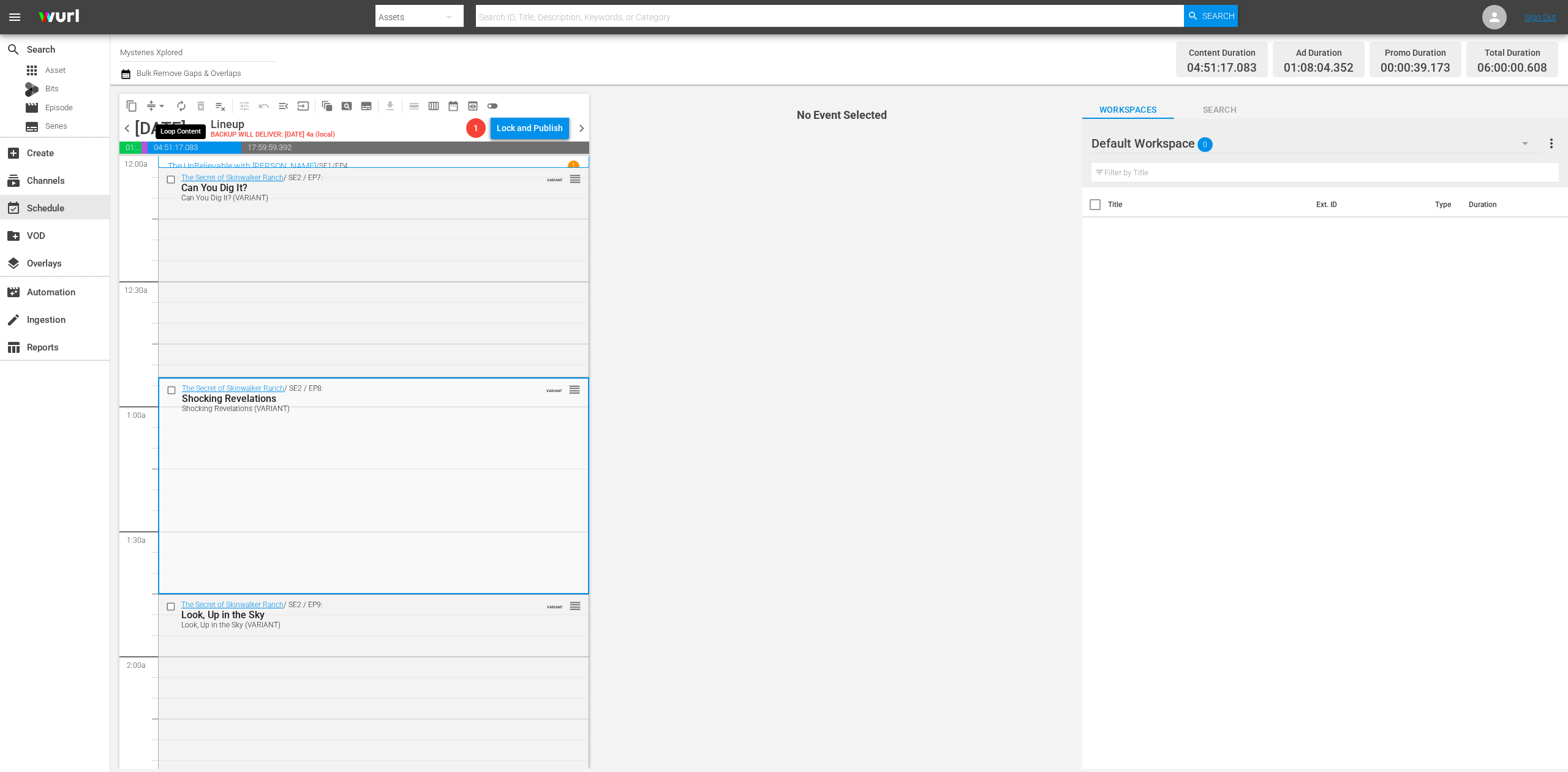
click at [181, 104] on span "autorenew_outlined" at bounding box center [181, 106] width 12 height 12
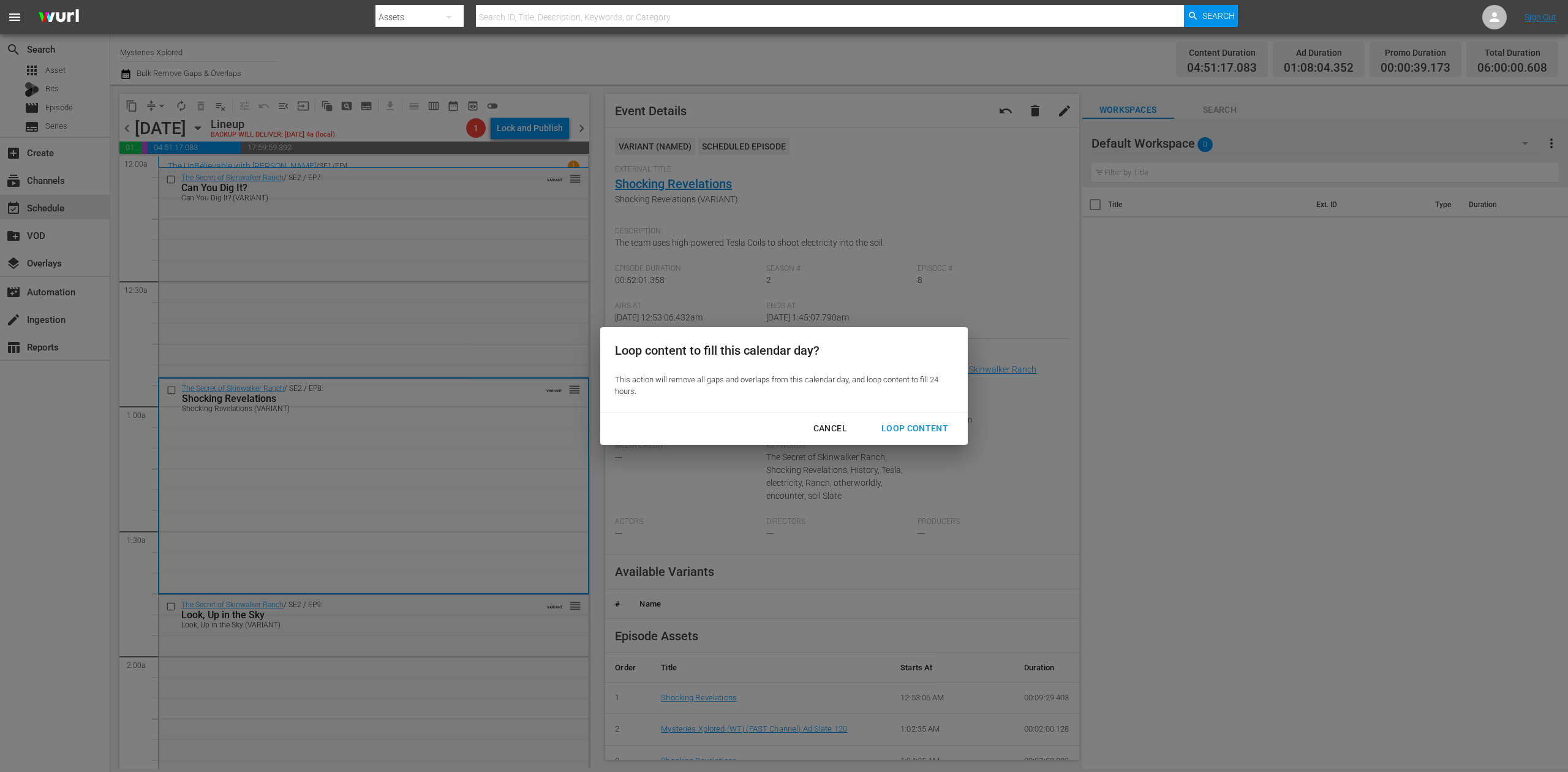
click at [925, 424] on div "Loop Content" at bounding box center [915, 429] width 86 height 16
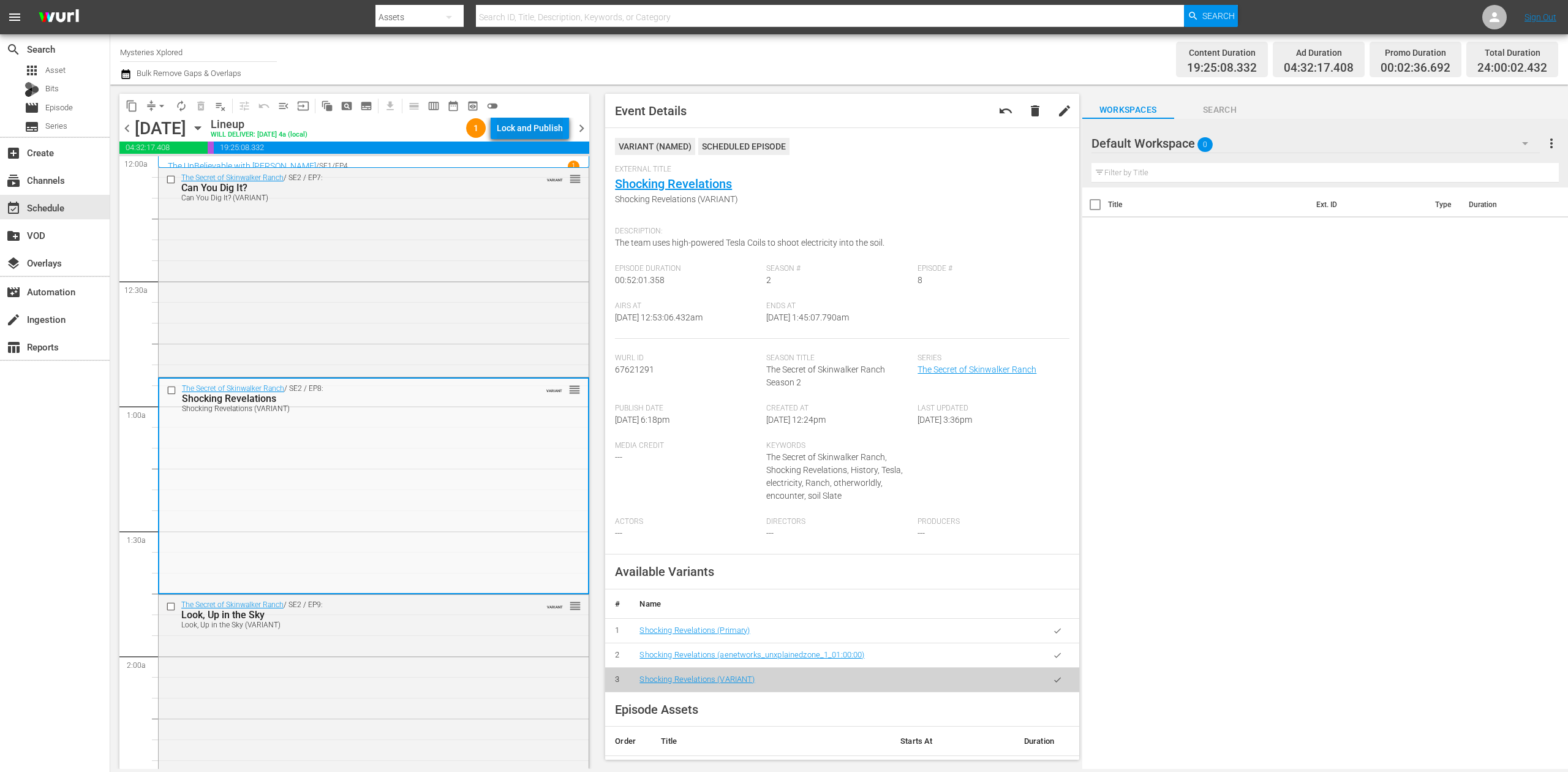
click at [534, 135] on div "Lock and Publish" at bounding box center [530, 128] width 66 height 22
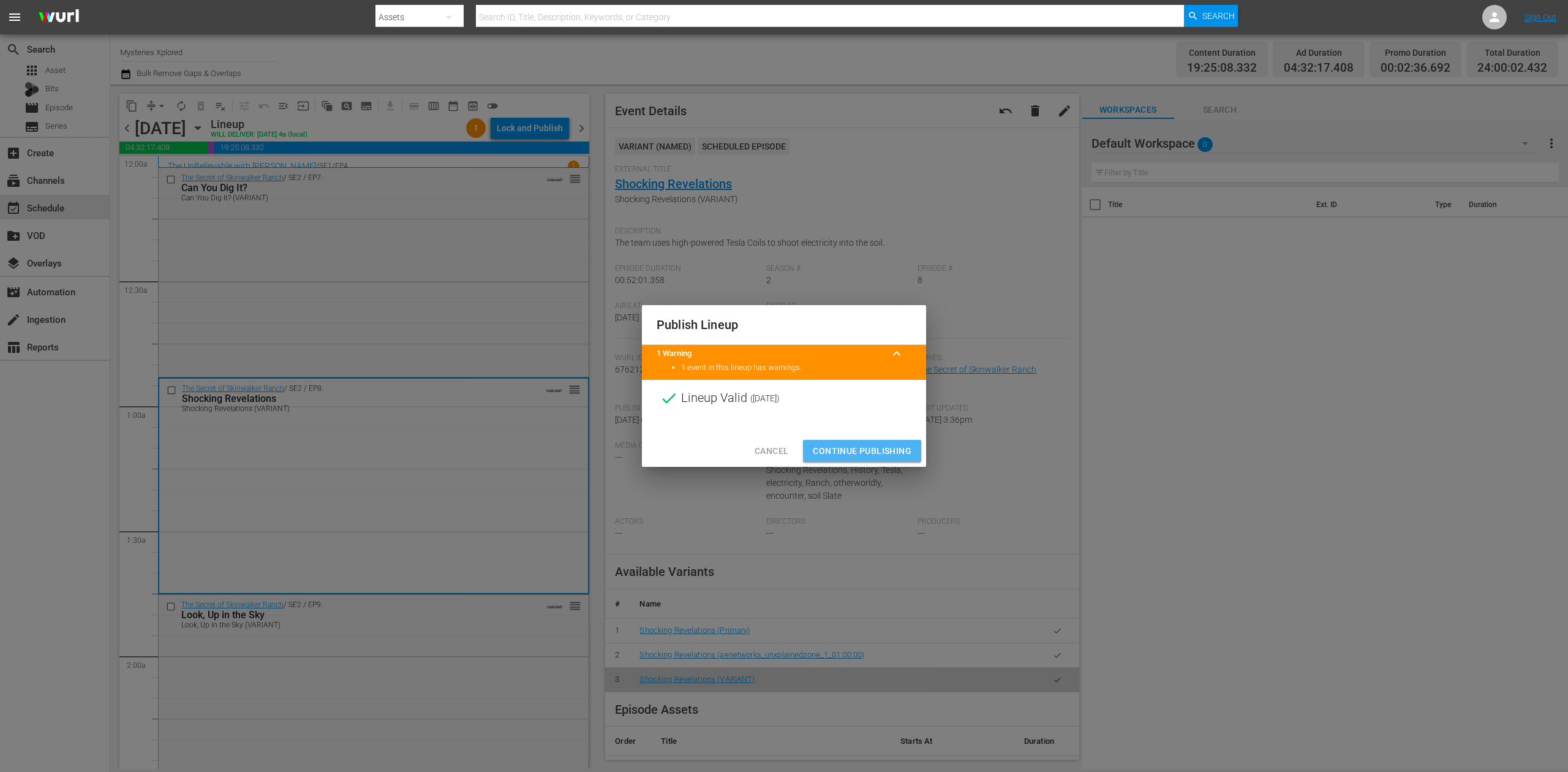
click at [876, 451] on span "Continue Publishing" at bounding box center [863, 452] width 99 height 16
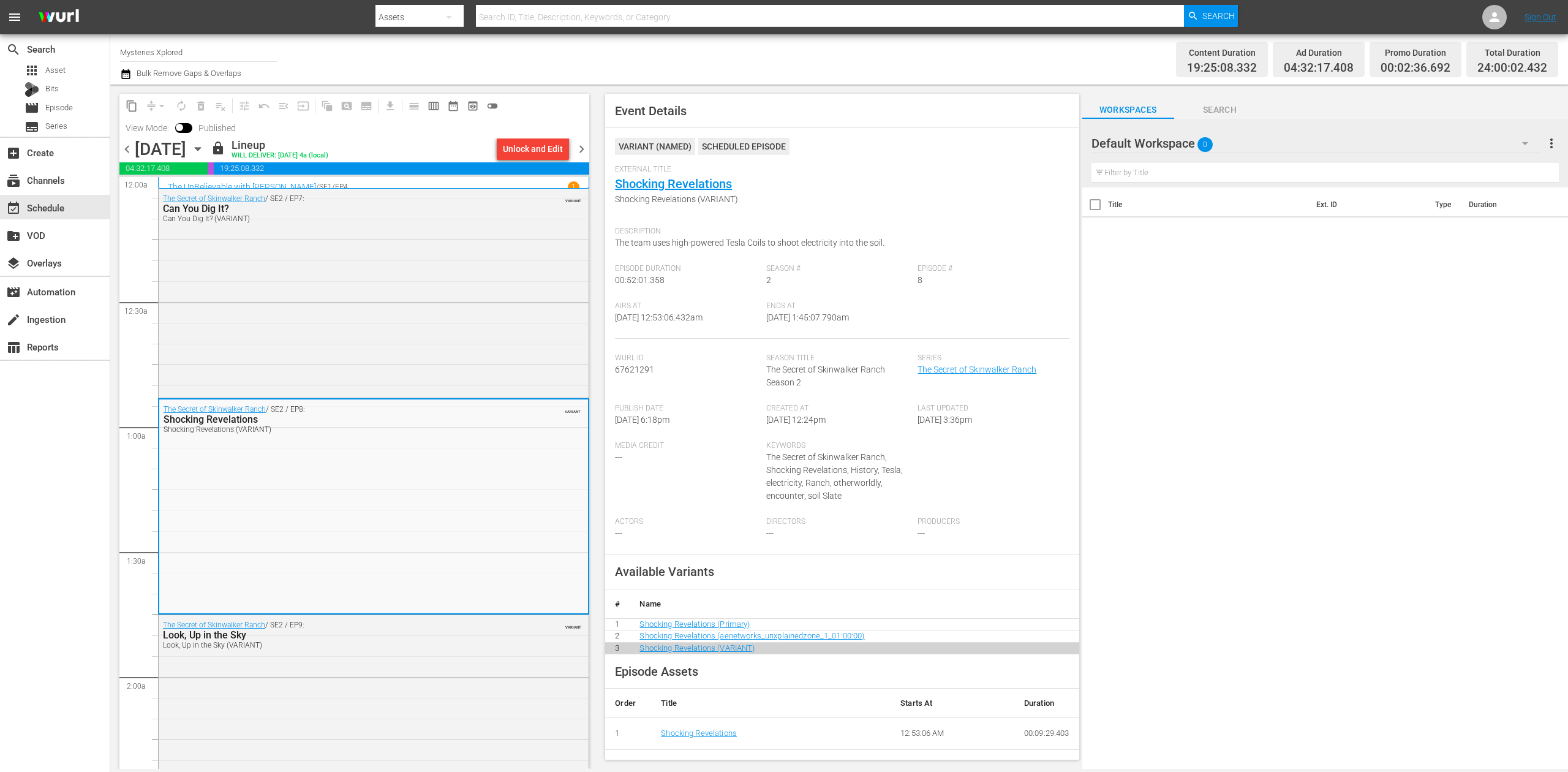
click at [584, 148] on span "chevron_right" at bounding box center [582, 150] width 16 height 16
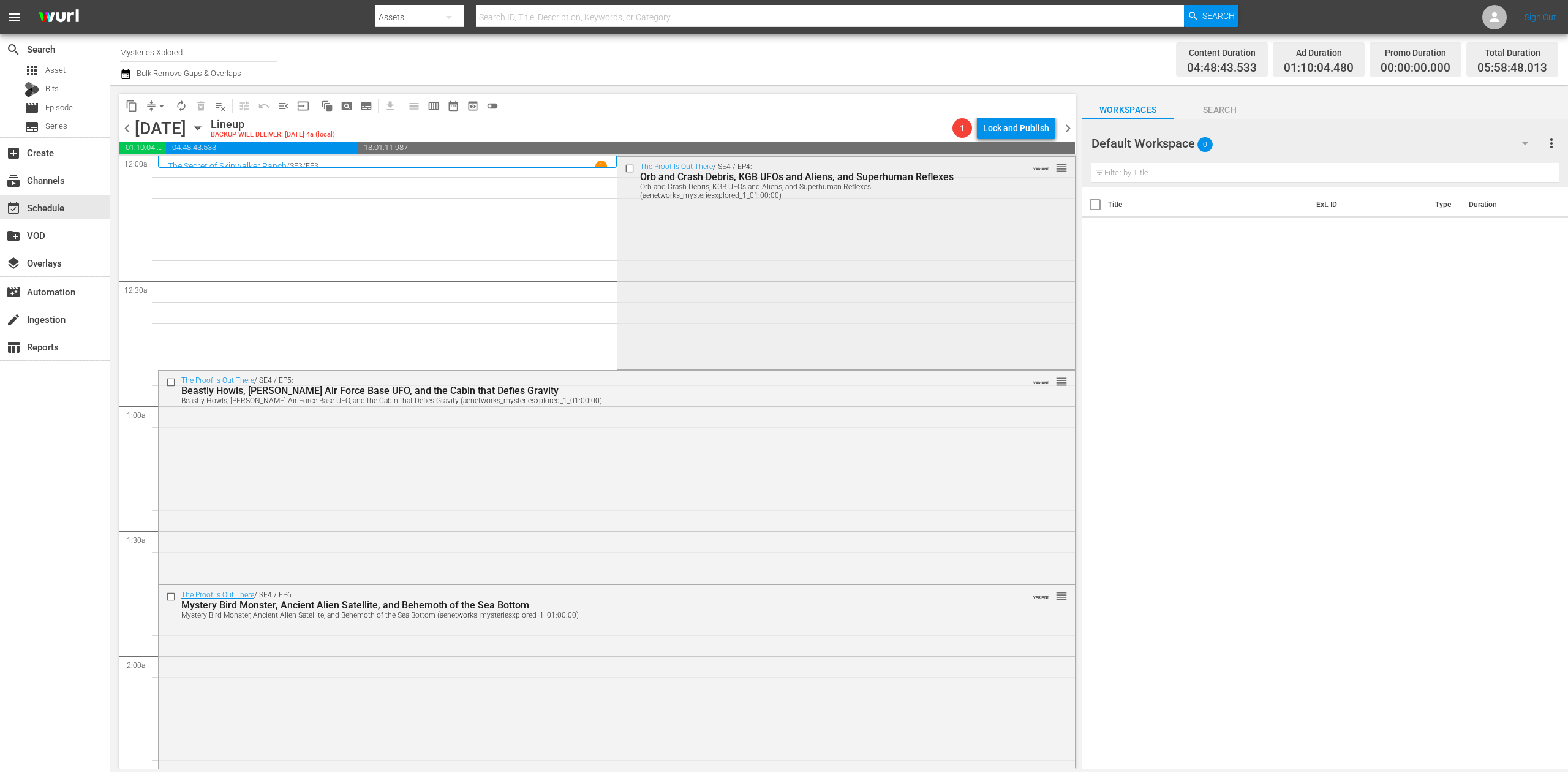
click at [695, 250] on div "The Proof Is Out There / SE4 / EP4: Orb and Crash Debris, KGB UFOs and Aliens, …" at bounding box center [846, 262] width 458 height 211
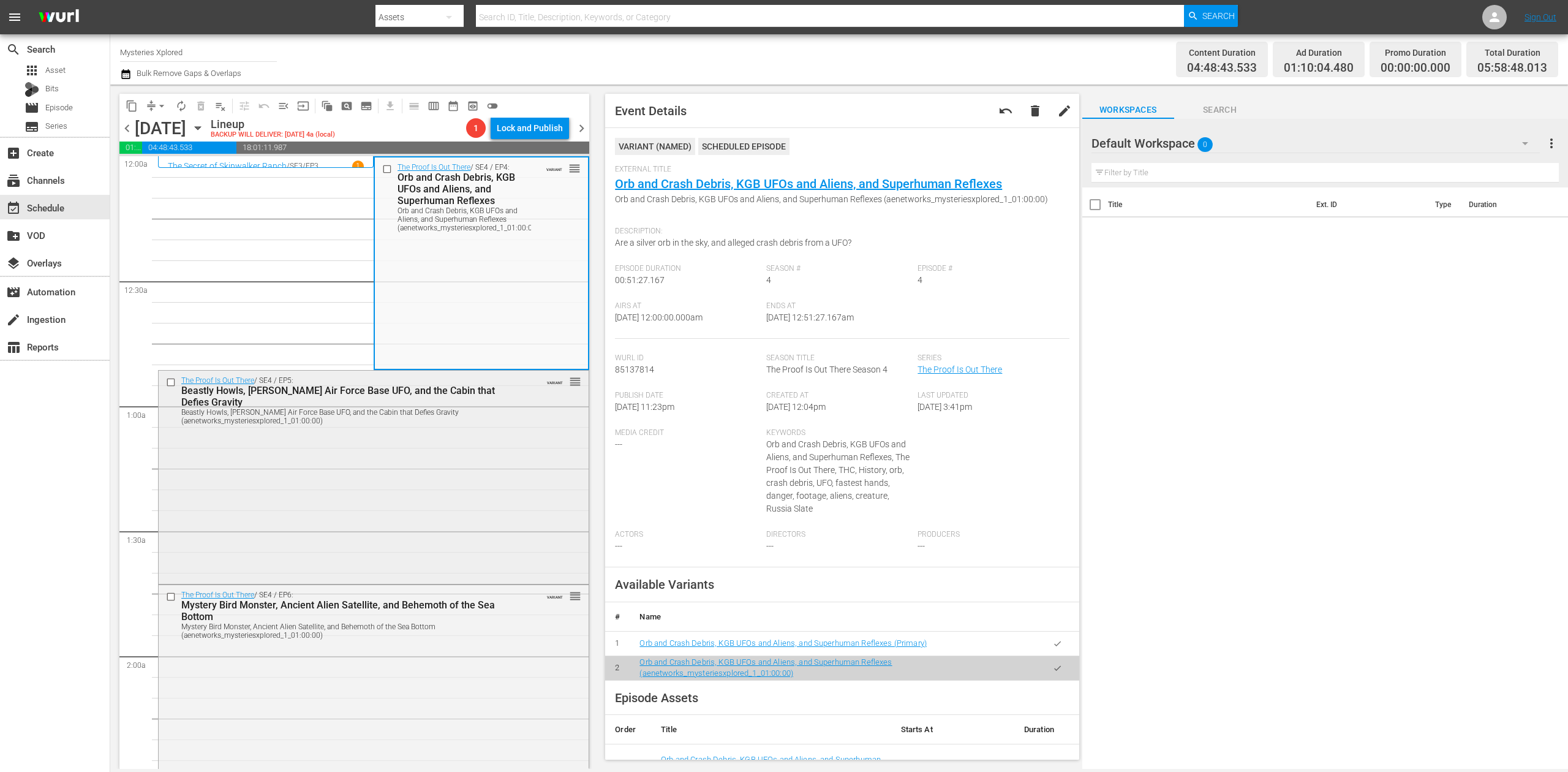
click at [457, 461] on div "The Proof Is Out There / SE4 / EP5: Beastly Howls, Holloman Air Force Base UFO,…" at bounding box center [374, 476] width 430 height 210
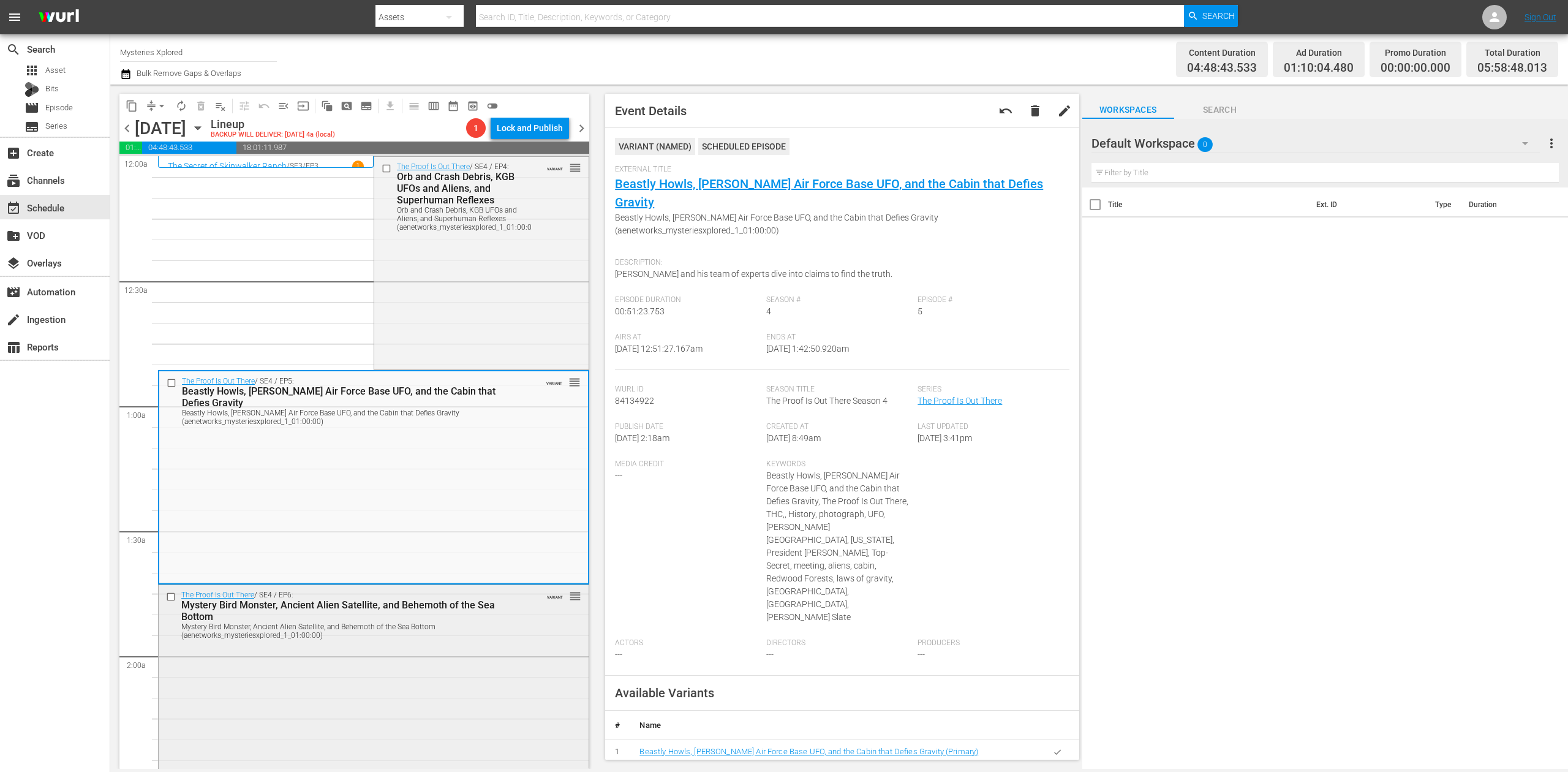
click at [439, 677] on div "The Proof Is Out There / SE4 / EP6: Mystery Bird Monster, Ancient Alien Satelli…" at bounding box center [374, 689] width 430 height 209
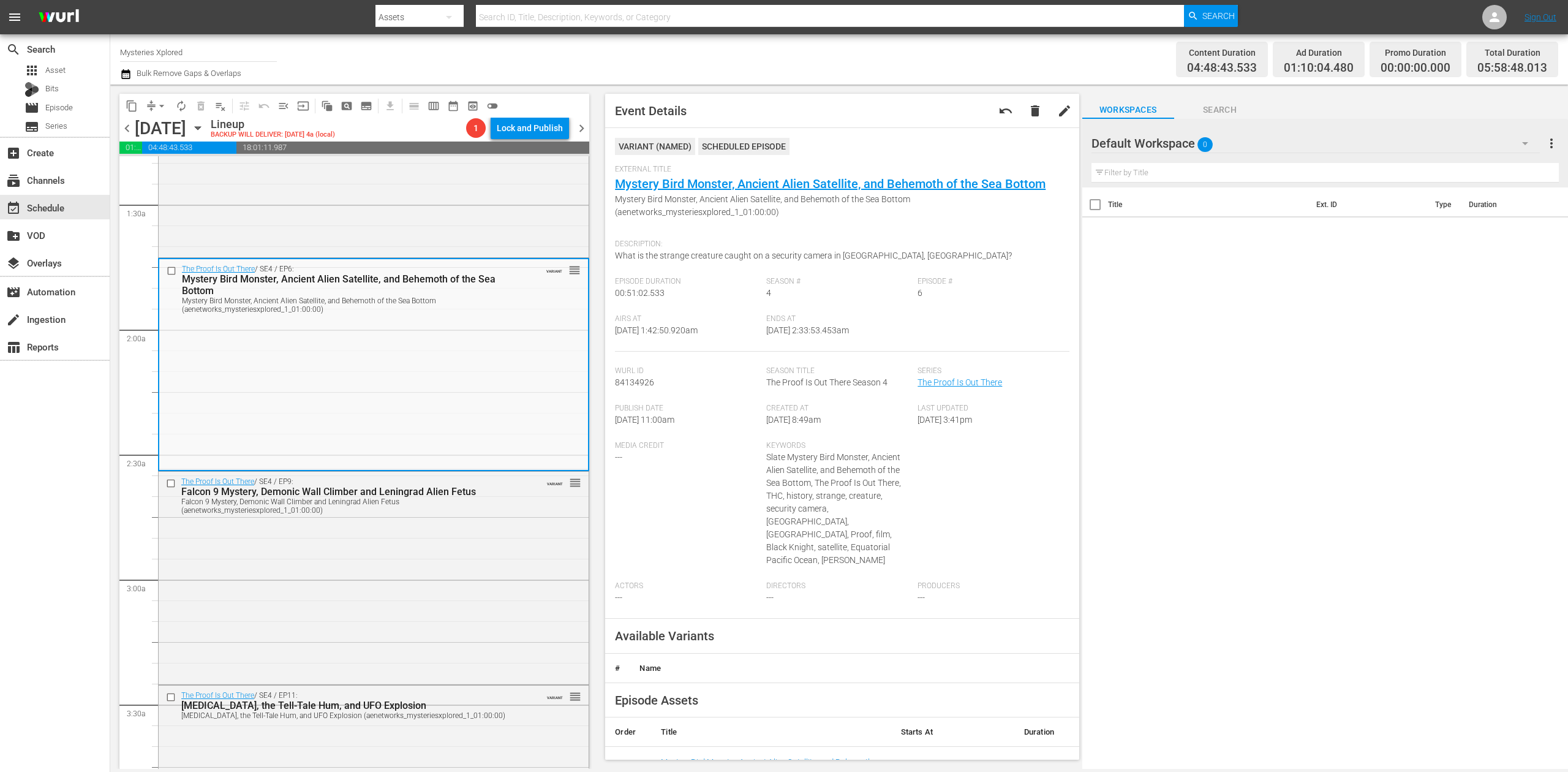
scroll to position [408, 0]
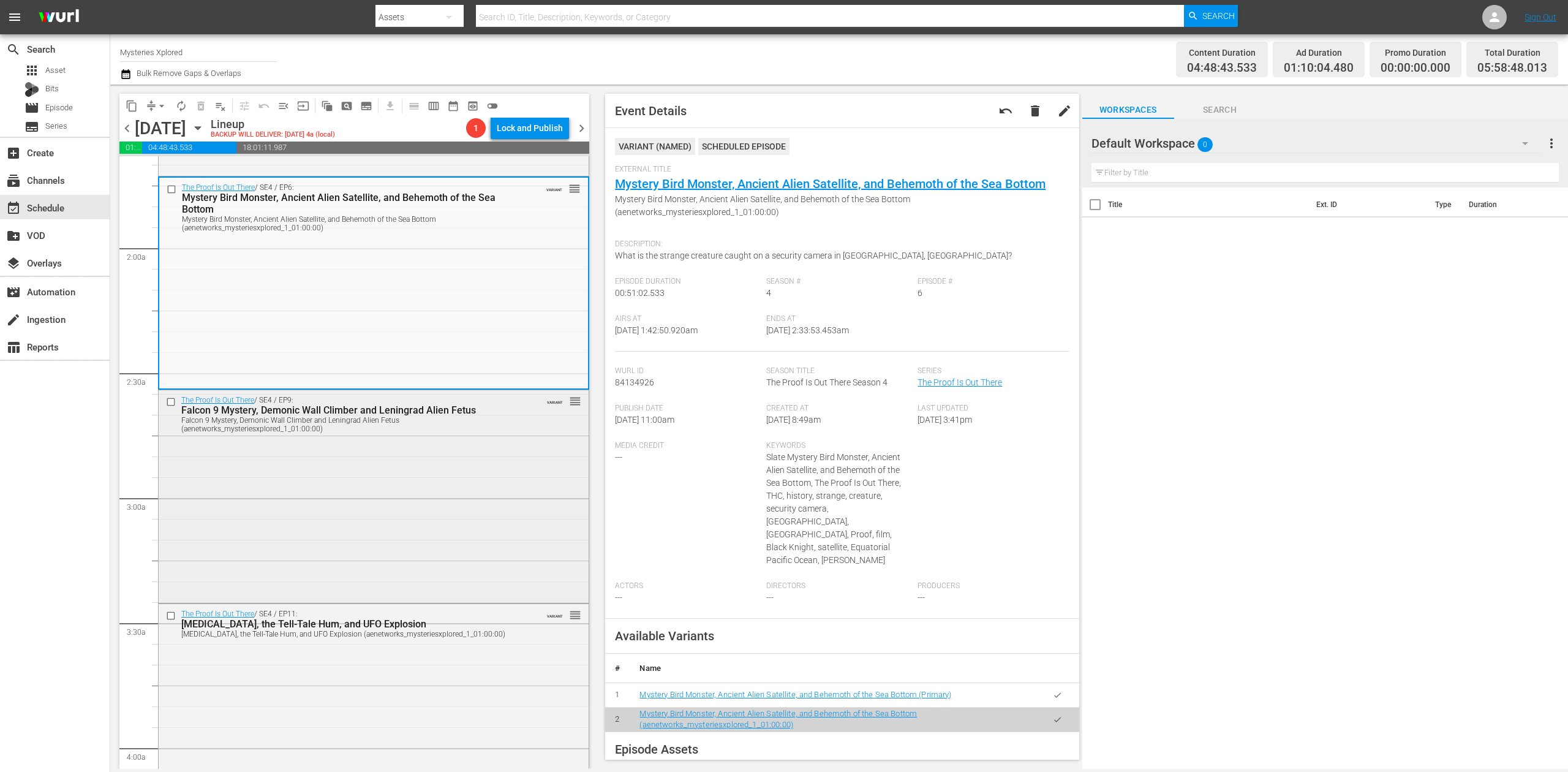
click at [363, 506] on div "The Proof Is Out There / SE4 / EP9: Falcon 9 Mystery, Demonic Wall Climber and …" at bounding box center [374, 495] width 430 height 211
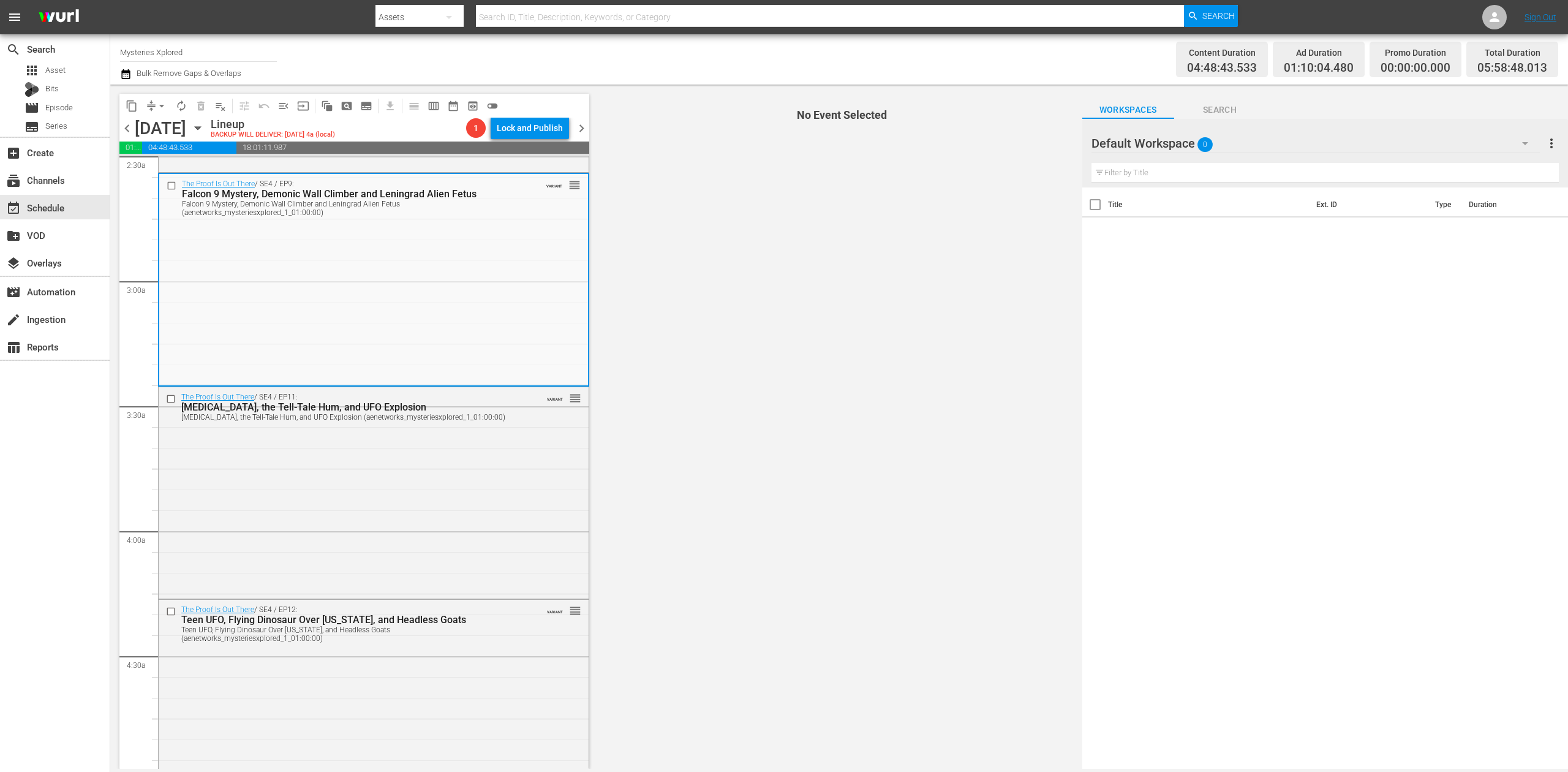
scroll to position [653, 0]
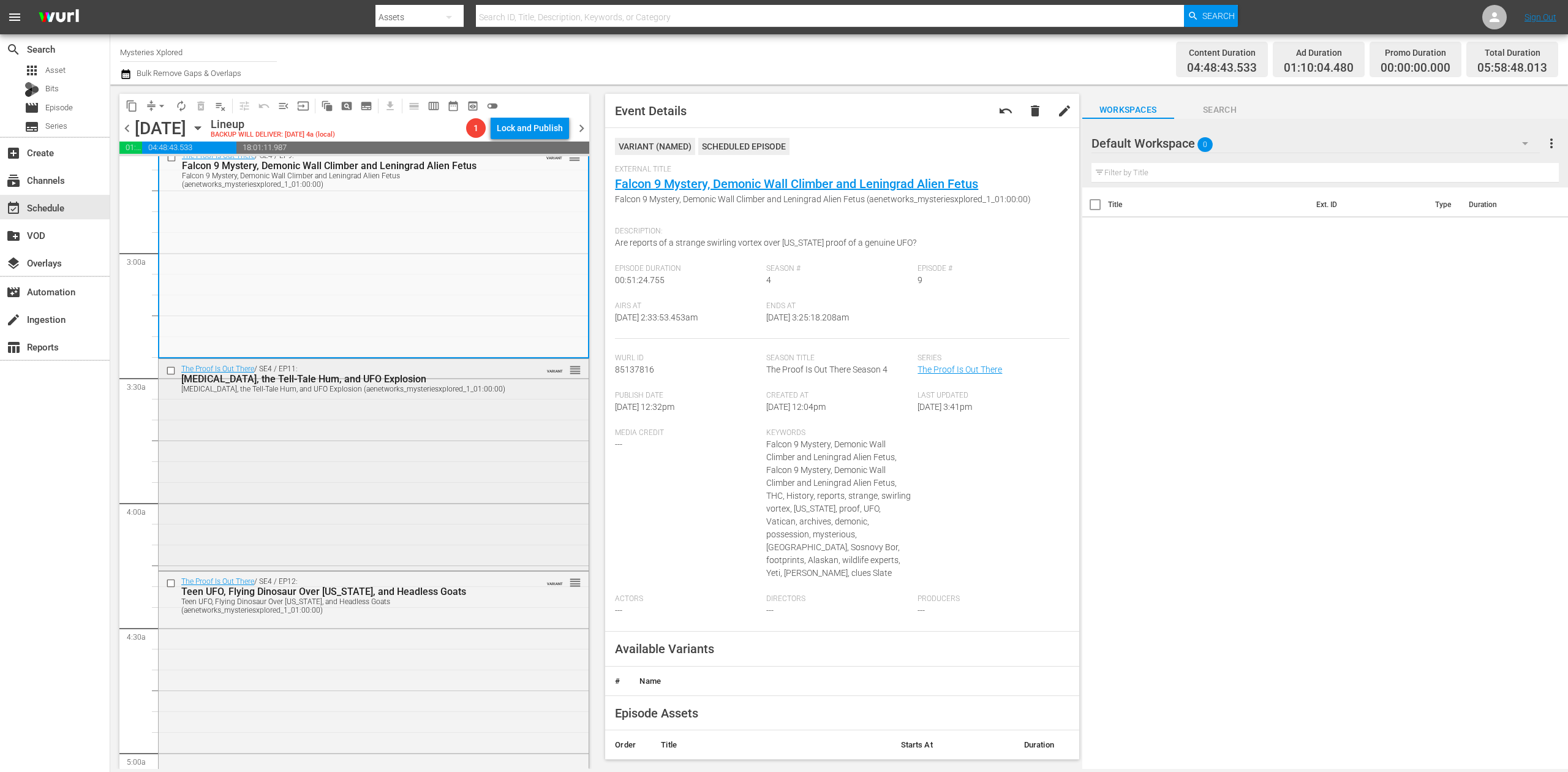
click at [413, 447] on div "The Proof Is Out There / SE4 / EP11: Spontaneous Human Combustion, the Tell-Tal…" at bounding box center [374, 464] width 430 height 209
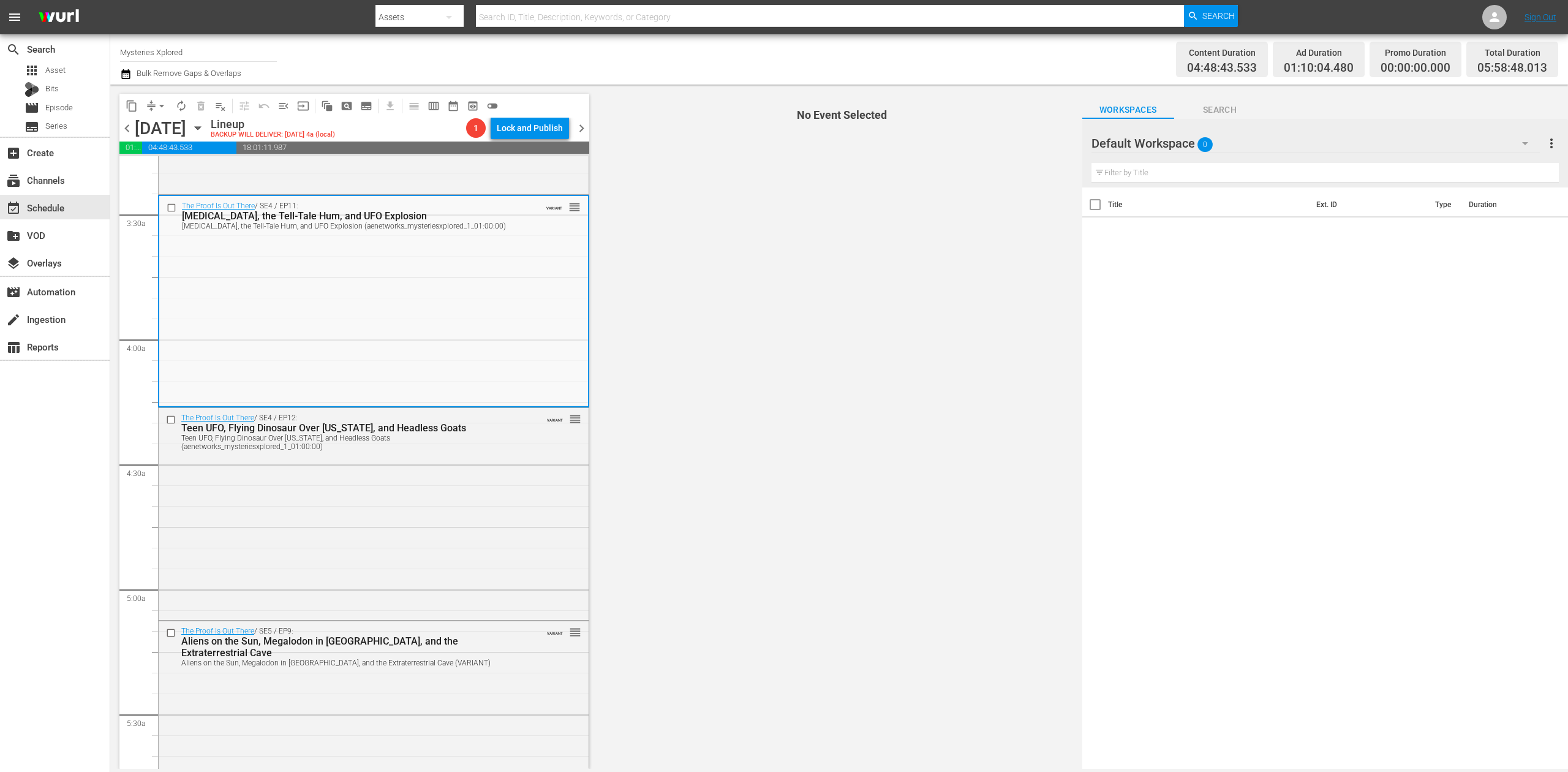
scroll to position [898, 0]
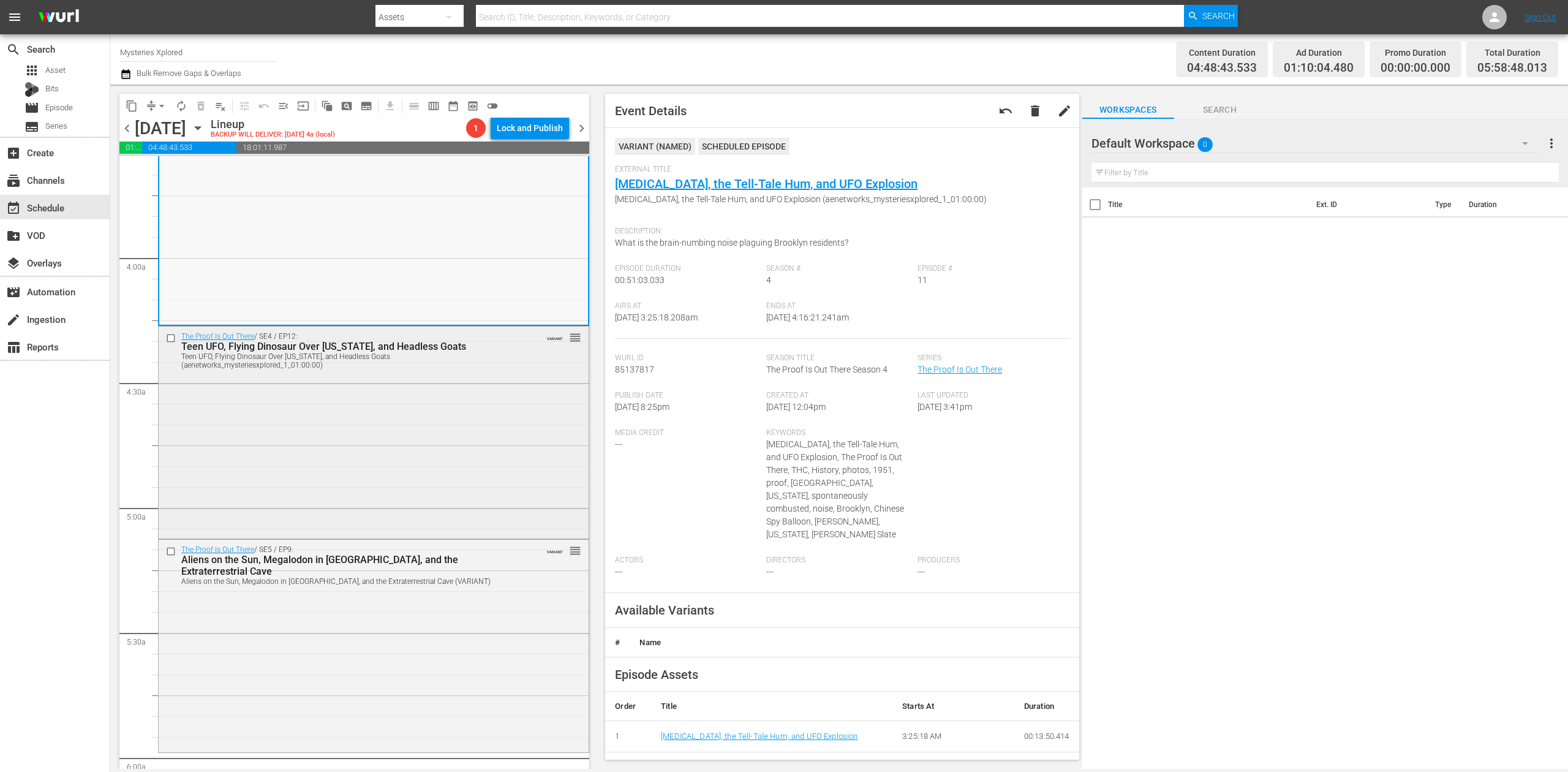
click at [466, 409] on div "The Proof Is Out There / SE4 / EP12: Teen UFO, Flying Dinosaur Over Idaho, and …" at bounding box center [374, 431] width 430 height 210
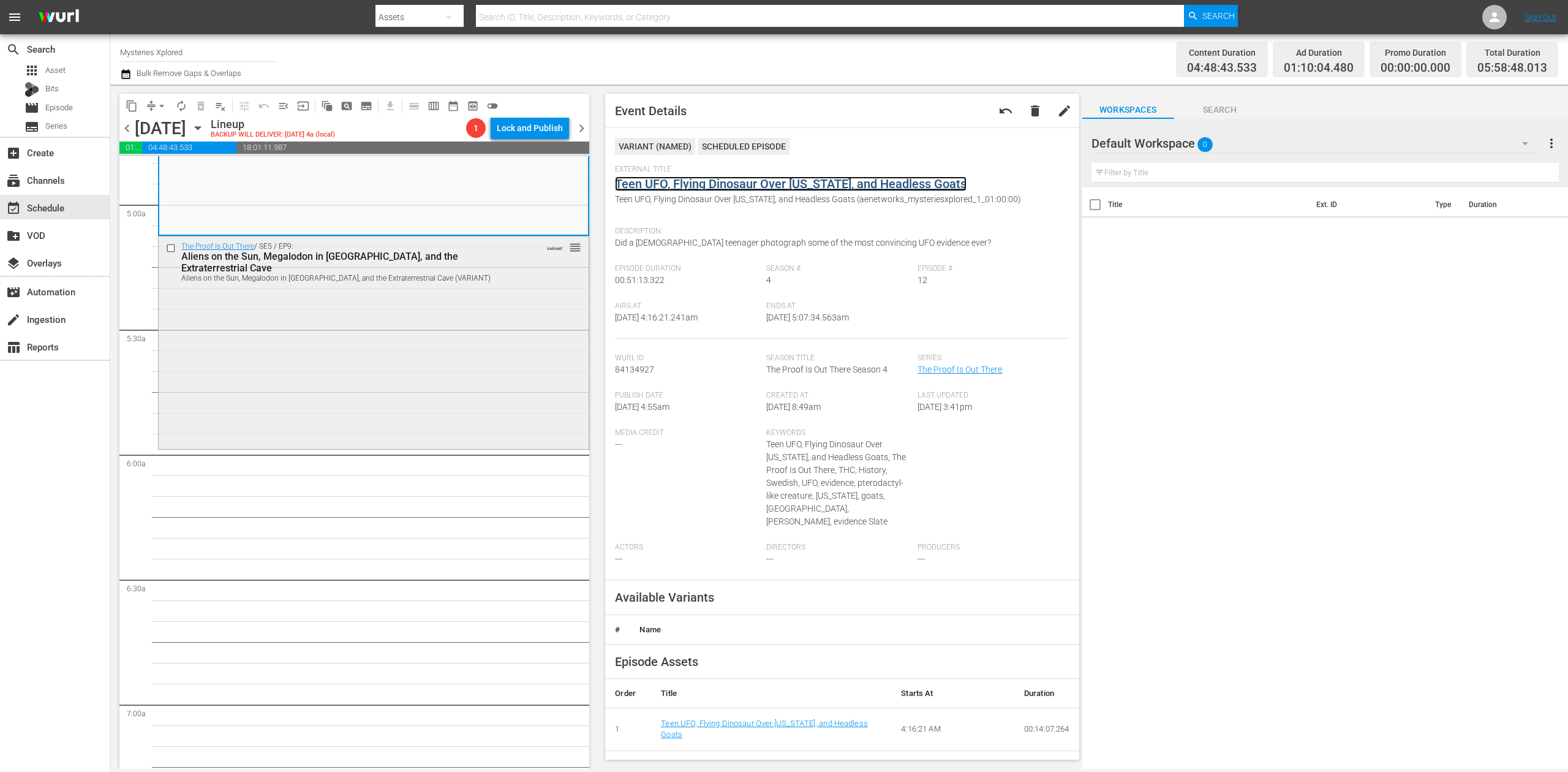
scroll to position [1226, 0]
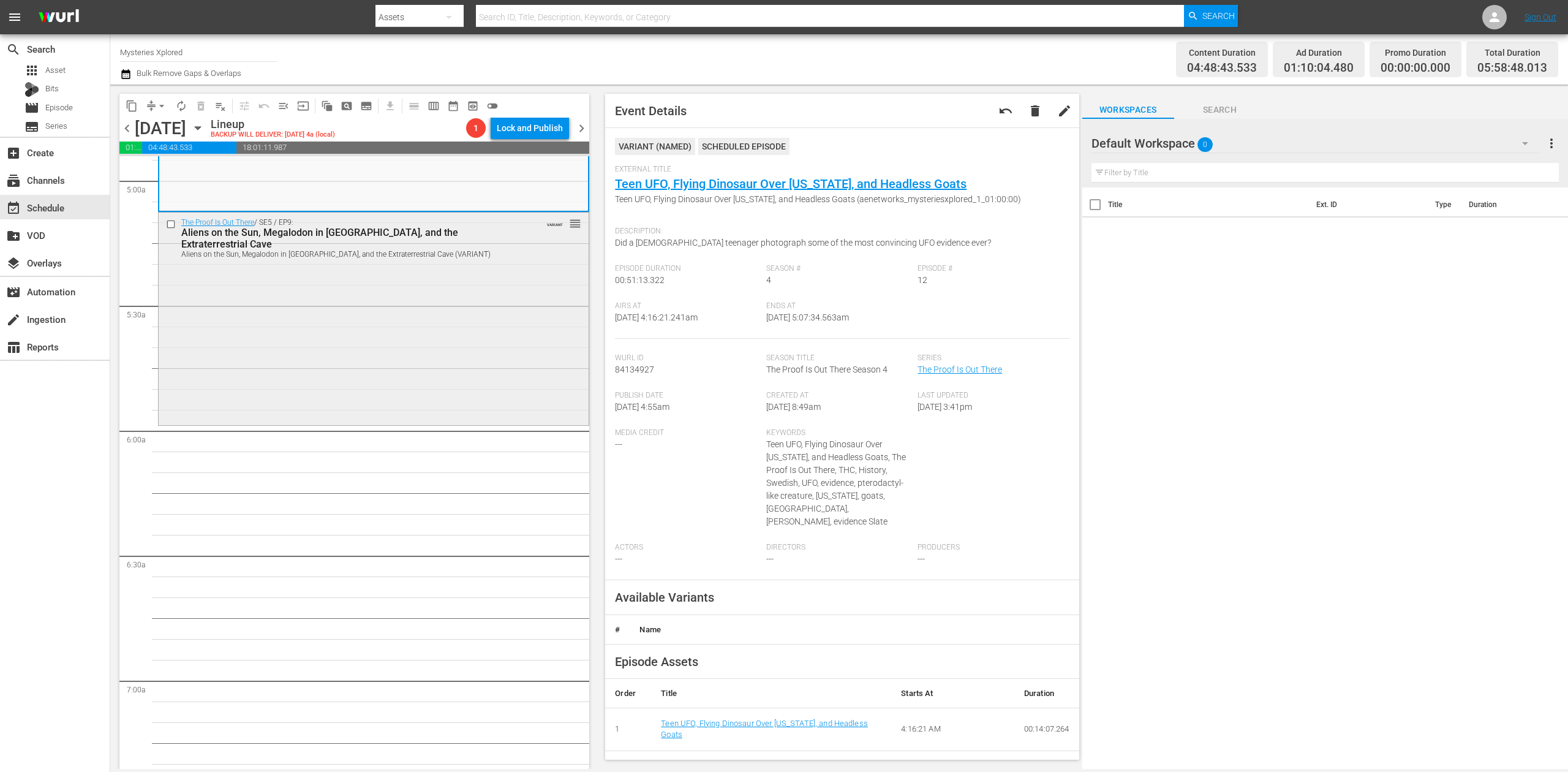
click at [446, 363] on div "The Proof Is Out There / SE5 / EP9: Aliens on the Sun, Megalodon in Japan, and …" at bounding box center [374, 317] width 430 height 210
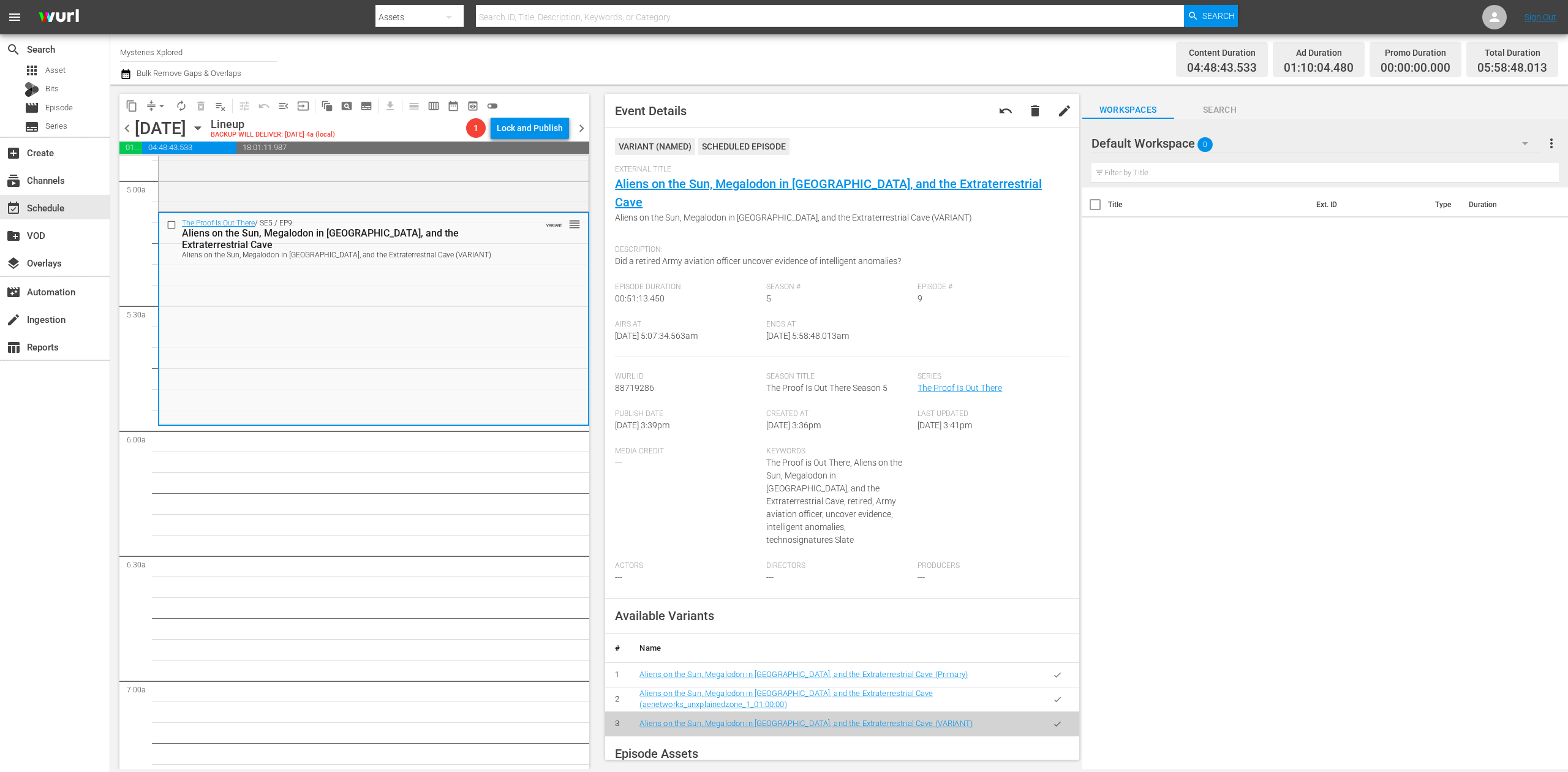
click at [120, 75] on icon "button" at bounding box center [126, 74] width 12 height 15
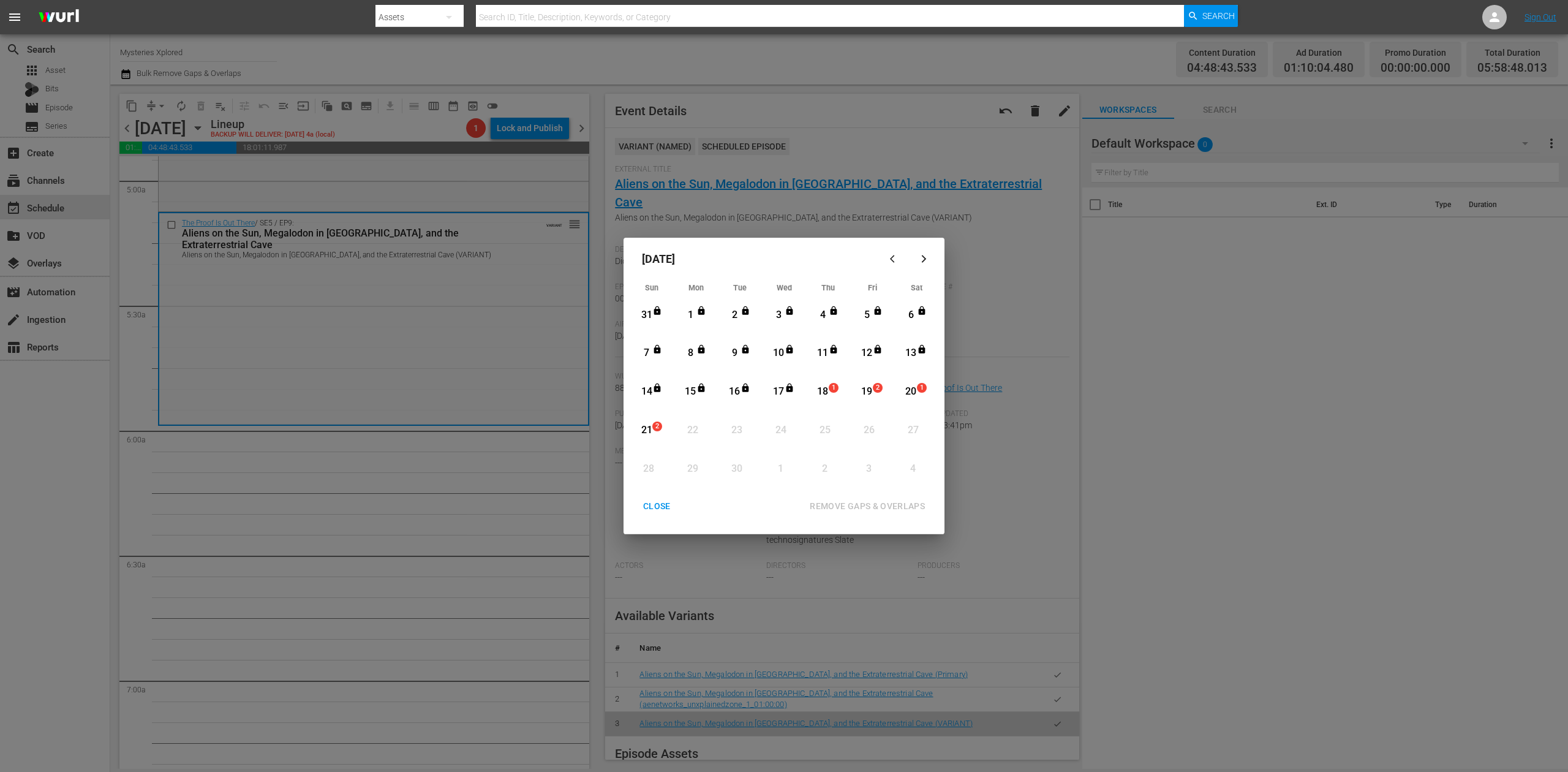
click at [827, 394] on div "18" at bounding box center [823, 392] width 16 height 14
click at [855, 500] on div "REMOVE GAPS & OVERLAPS" at bounding box center [867, 507] width 135 height 16
click at [823, 390] on div "18" at bounding box center [823, 392] width 16 height 14
click at [863, 507] on div "REMOVE GAPS & OVERLAPS" at bounding box center [867, 507] width 135 height 16
click at [655, 500] on div "CLOSE" at bounding box center [657, 507] width 47 height 16
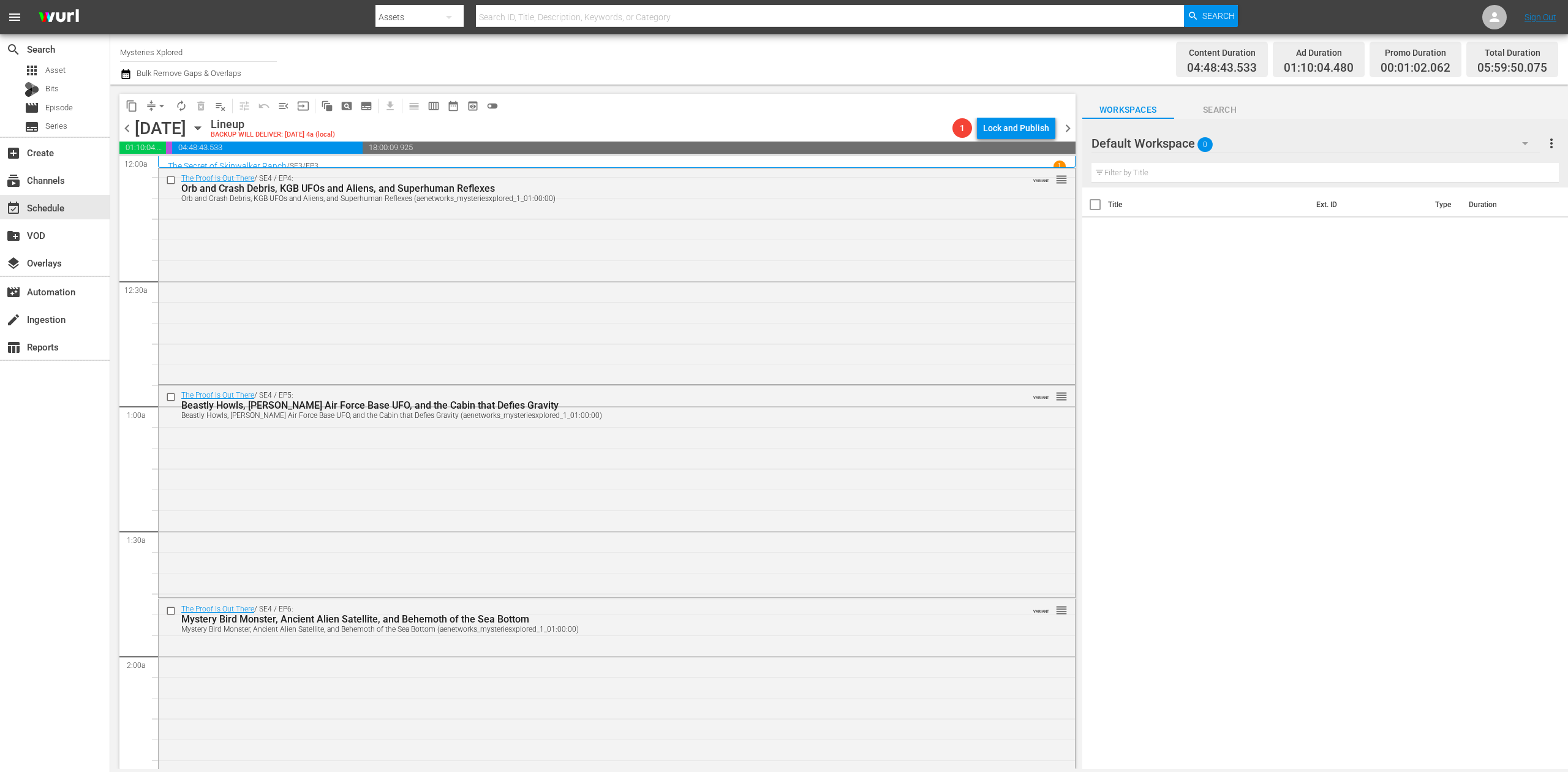
click at [128, 77] on icon "button" at bounding box center [126, 74] width 8 height 10
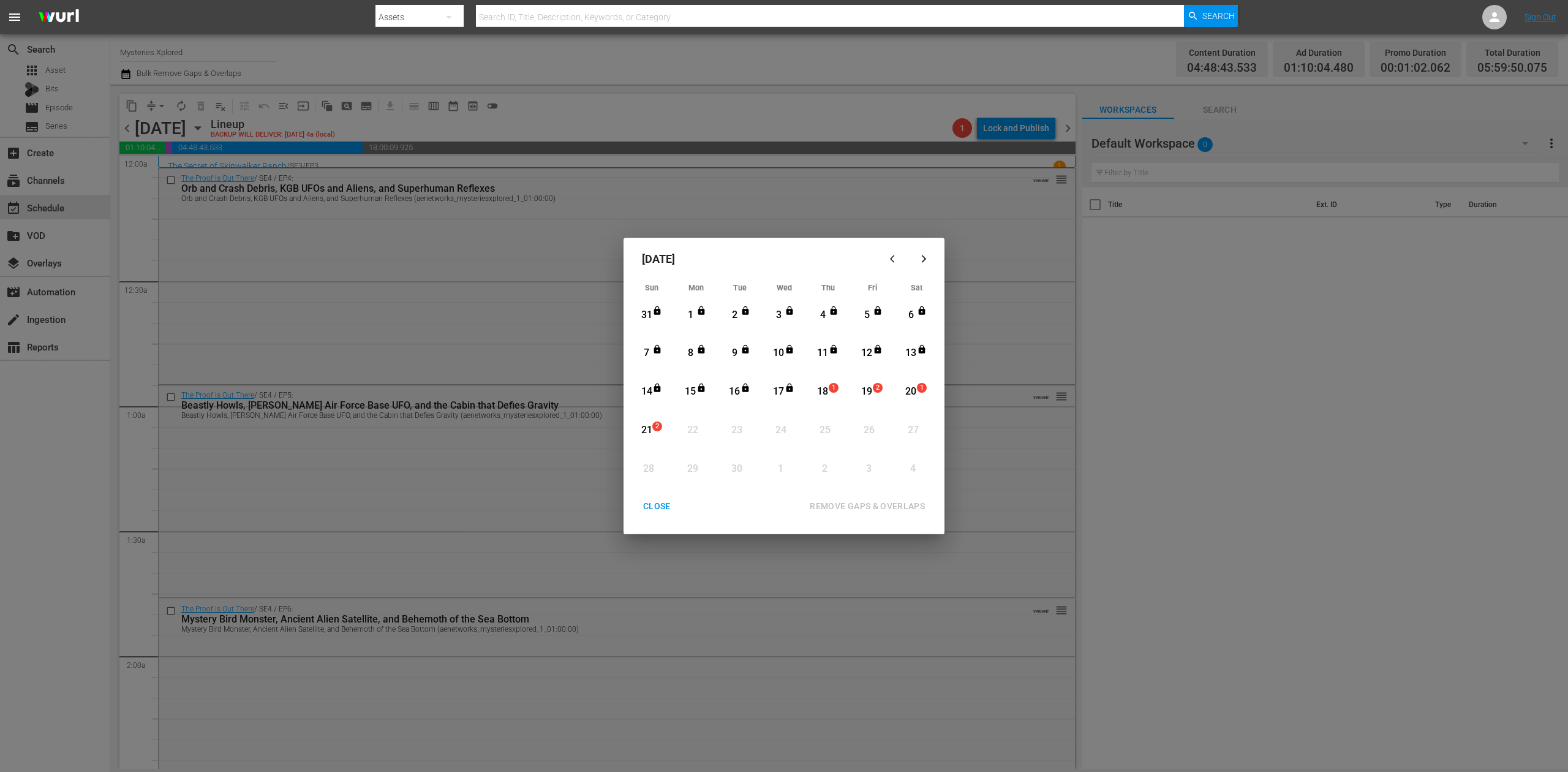
click at [827, 394] on div "18" at bounding box center [823, 392] width 16 height 14
click at [863, 501] on div "REMOVE GAPS & OVERLAPS" at bounding box center [867, 507] width 135 height 16
click at [653, 506] on div "CLOSE" at bounding box center [657, 507] width 47 height 16
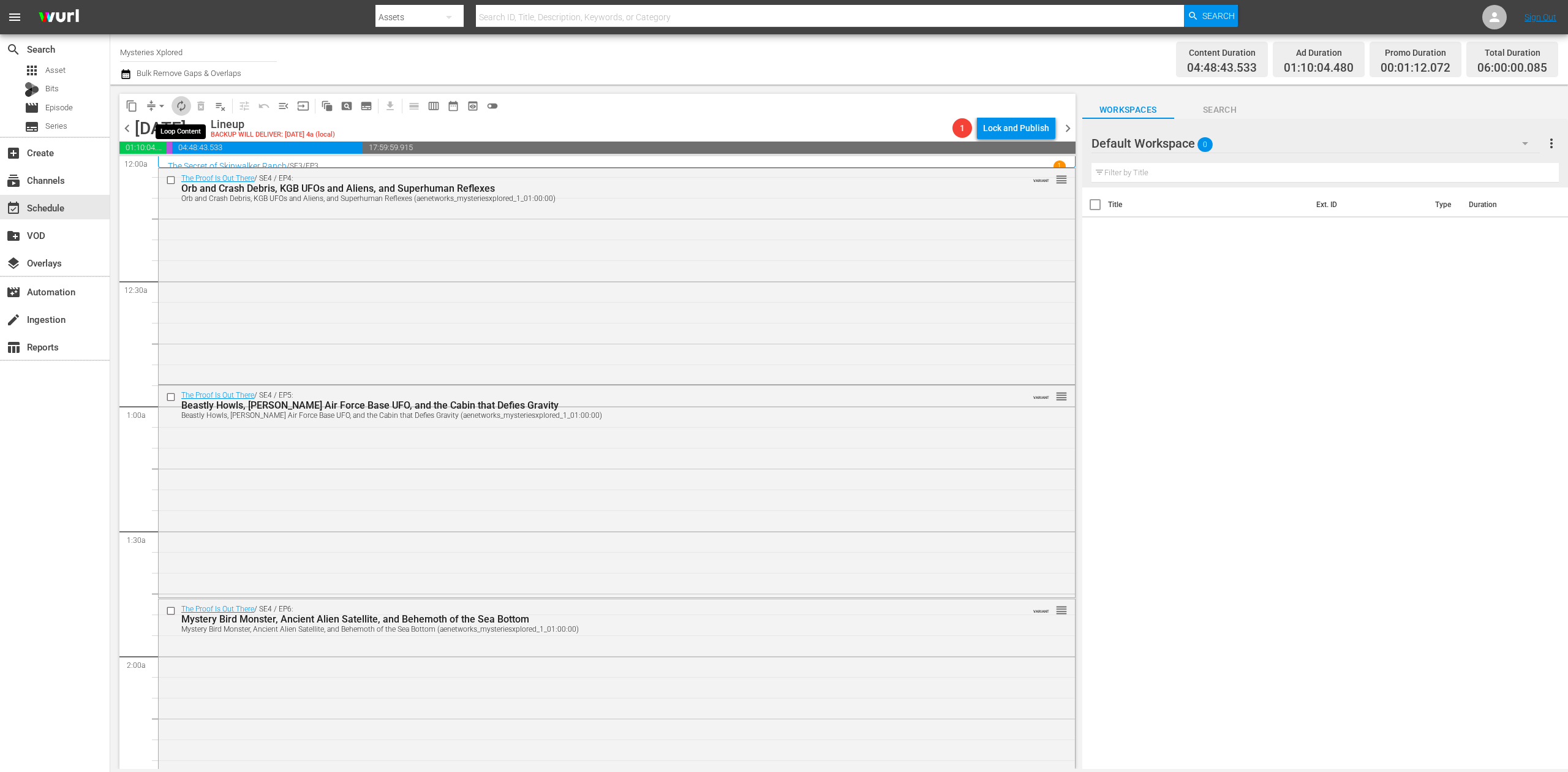
click at [179, 101] on span "autorenew_outlined" at bounding box center [181, 106] width 12 height 12
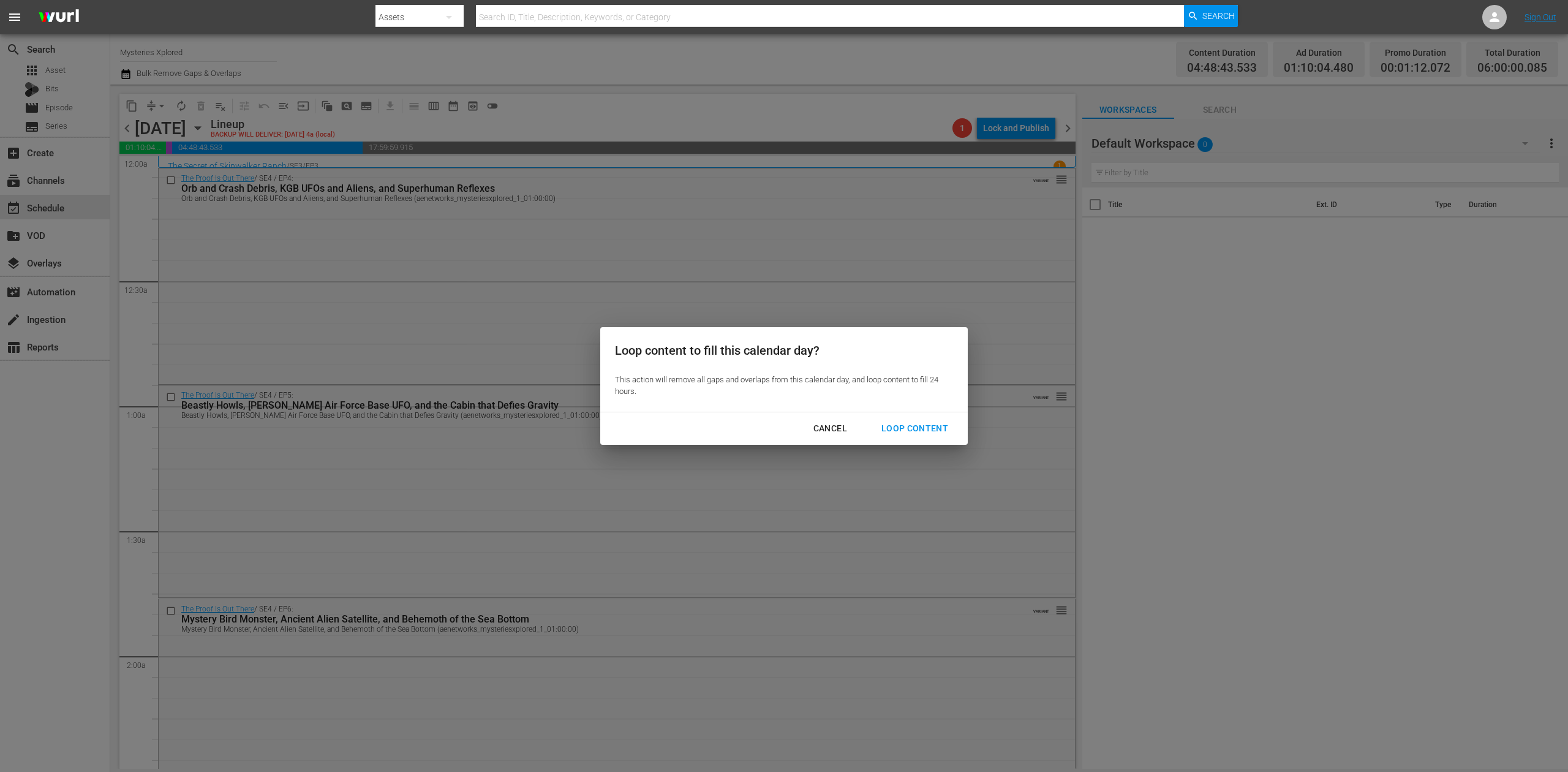
click at [917, 424] on div "Loop Content" at bounding box center [915, 429] width 86 height 16
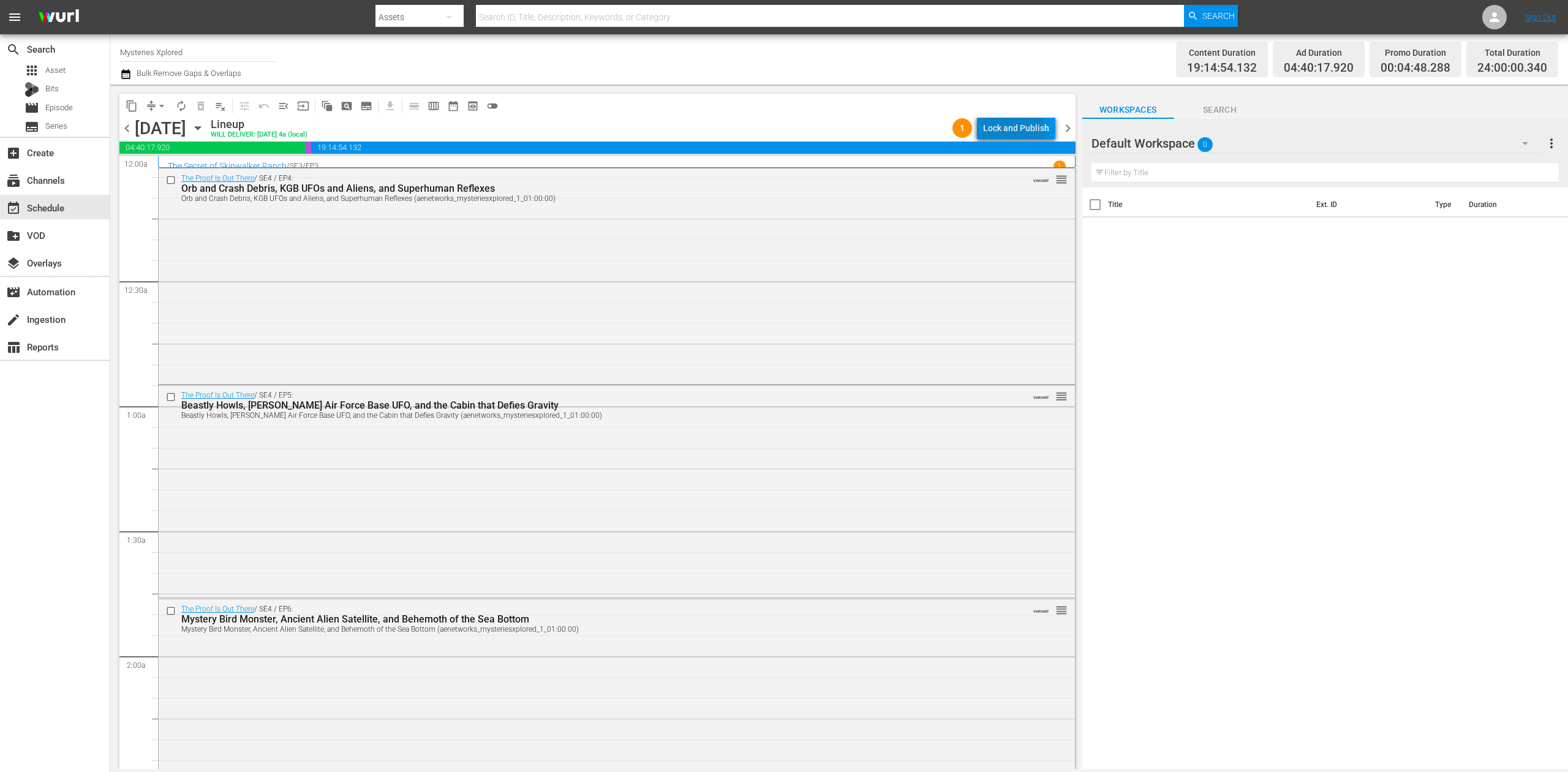
click at [1010, 131] on div "Lock and Publish" at bounding box center [1016, 128] width 66 height 22
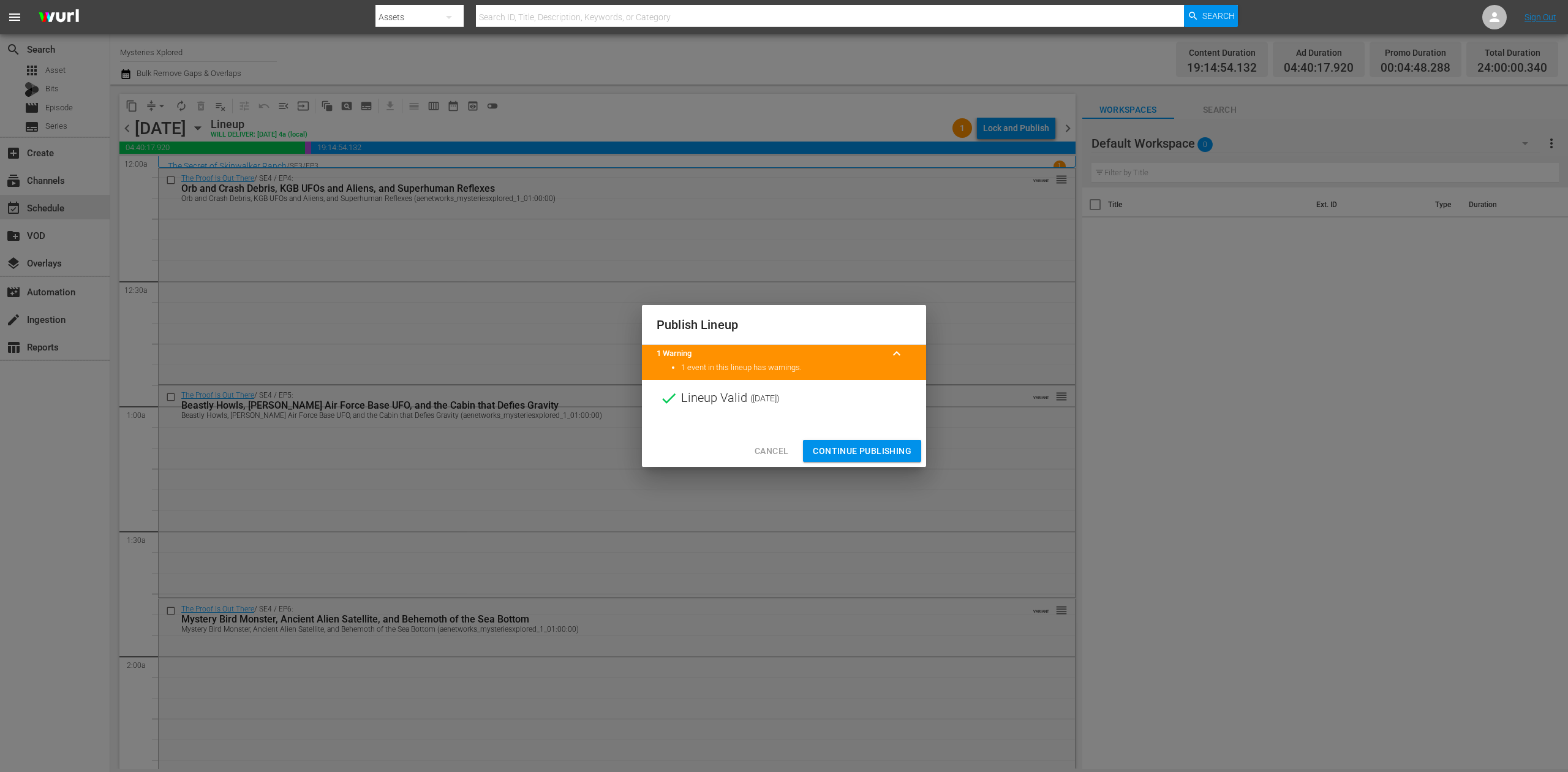
click at [875, 444] on span "Continue Publishing" at bounding box center [863, 452] width 99 height 16
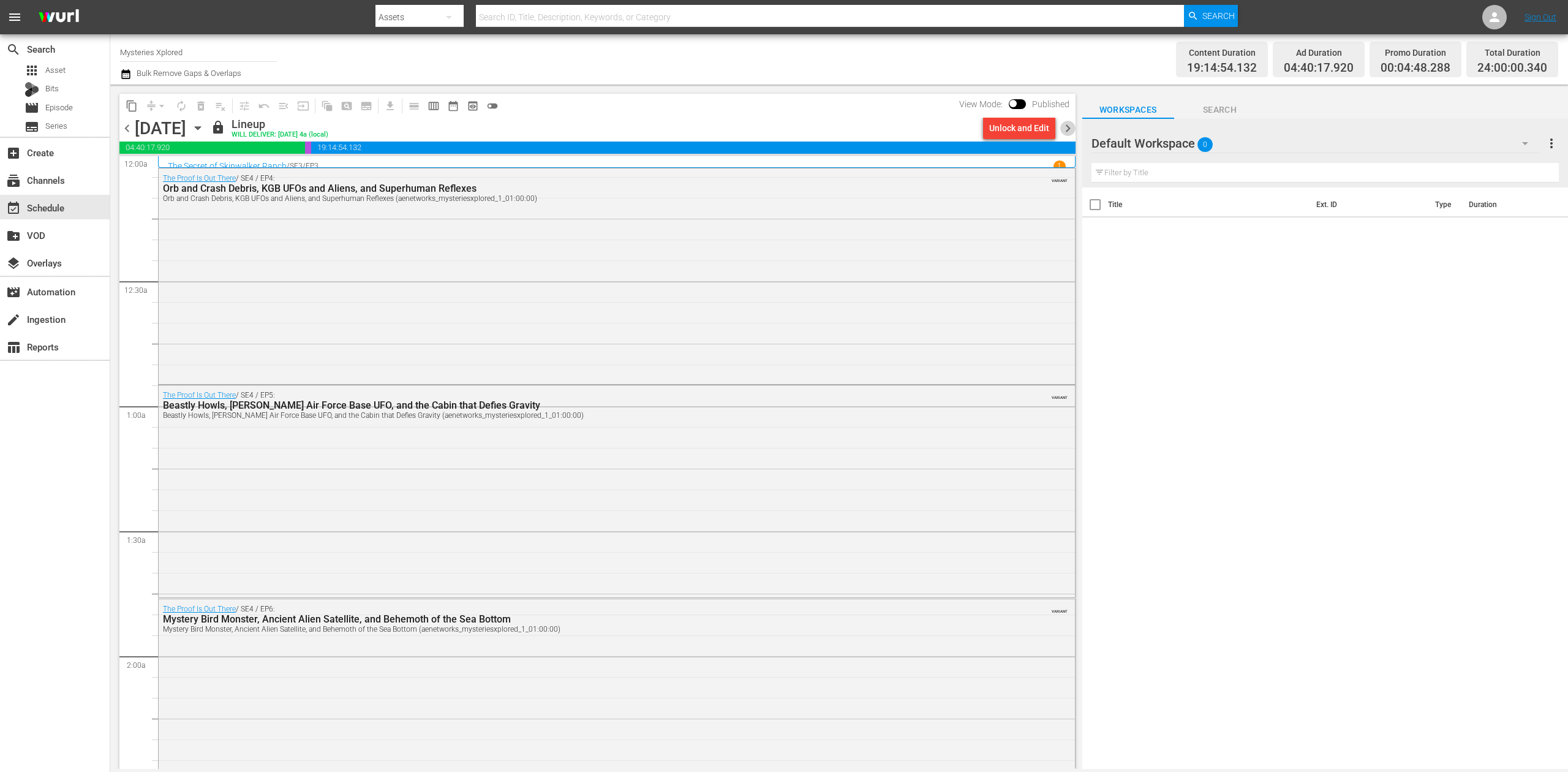
click at [1065, 128] on span "chevron_right" at bounding box center [1068, 128] width 16 height 16
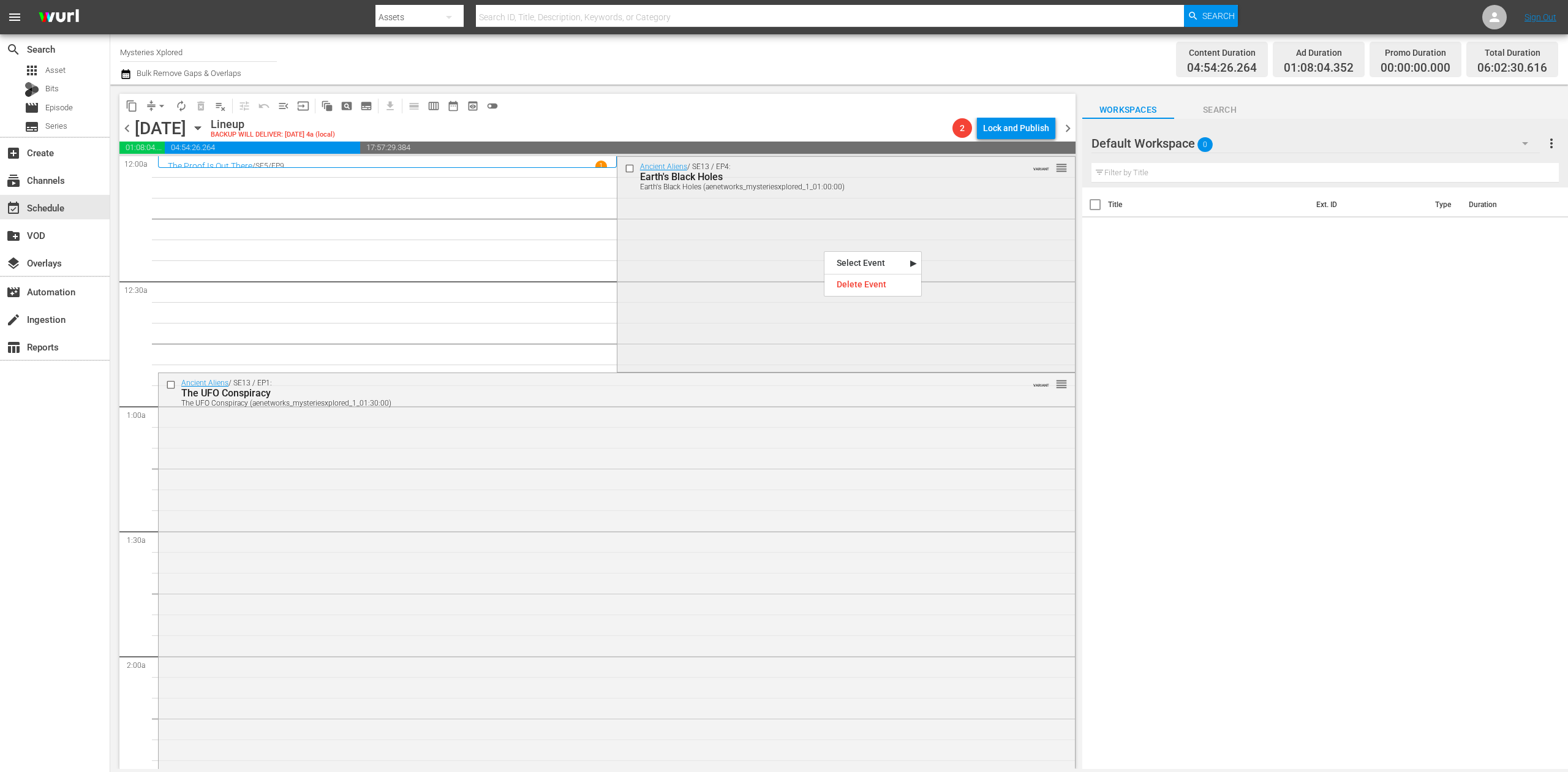
click at [773, 251] on div "Ancient Aliens / SE13 / EP4: Earth's Black Holes Earth's Black Holes (aenetwork…" at bounding box center [846, 263] width 458 height 213
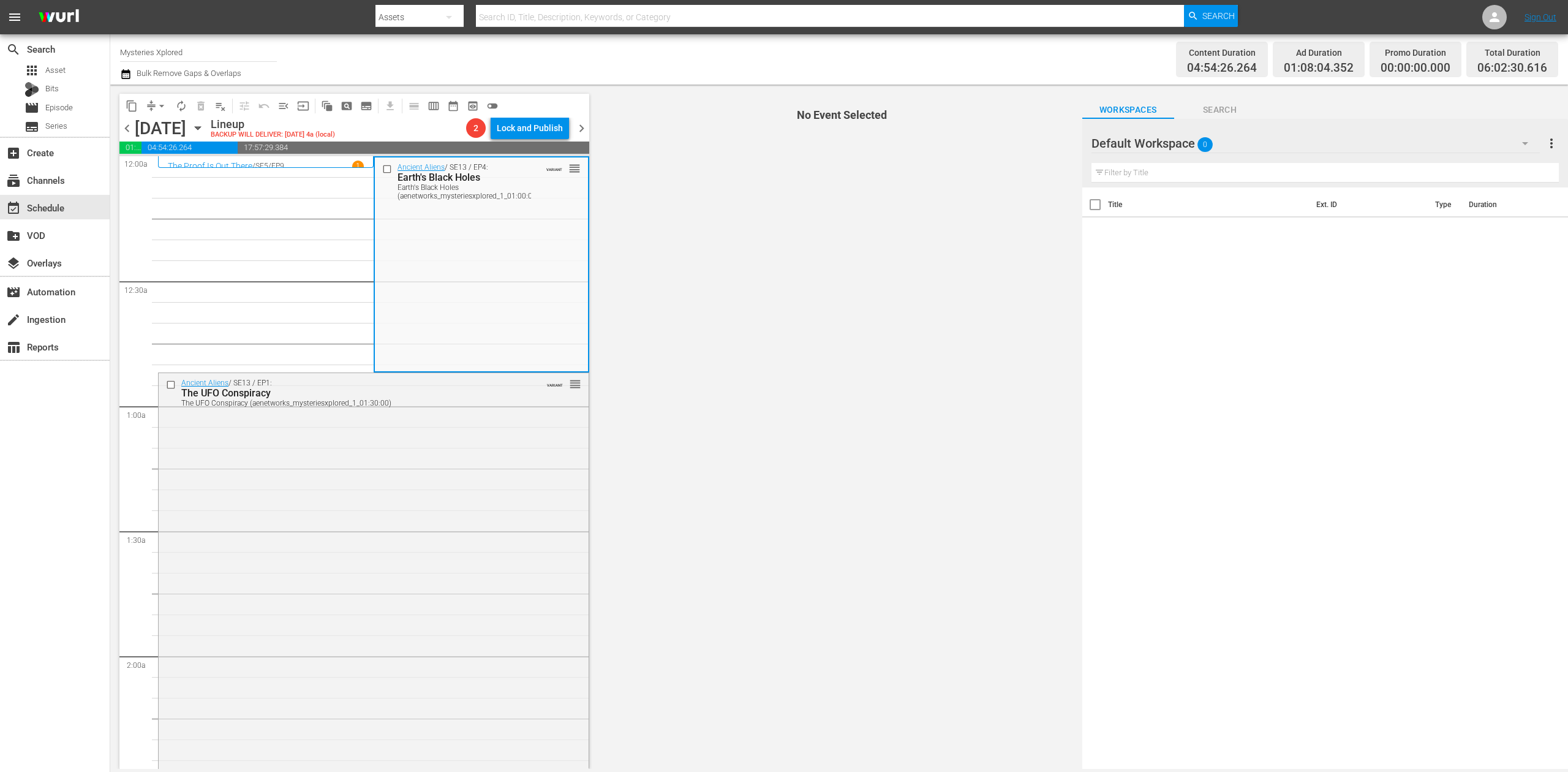
click at [478, 245] on div "Ancient Aliens / SE13 / EP4: Earth's Black Holes Earth's Black Holes (aenetwork…" at bounding box center [482, 264] width 213 height 213
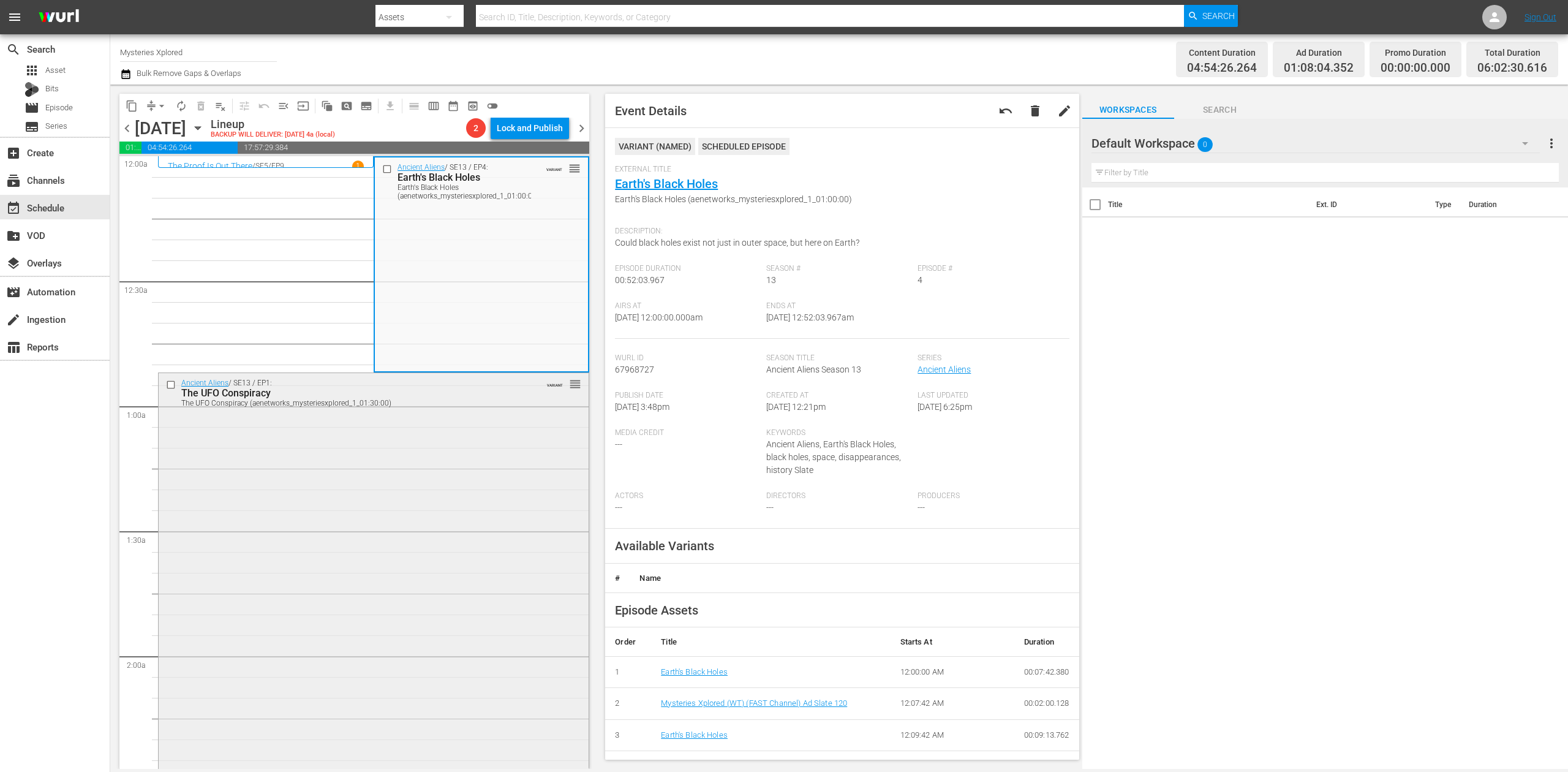
click at [422, 538] on div "Ancient Aliens / SE13 / EP1: The UFO Conspiracy The UFO Conspiracy (aenetworks_…" at bounding box center [374, 584] width 430 height 422
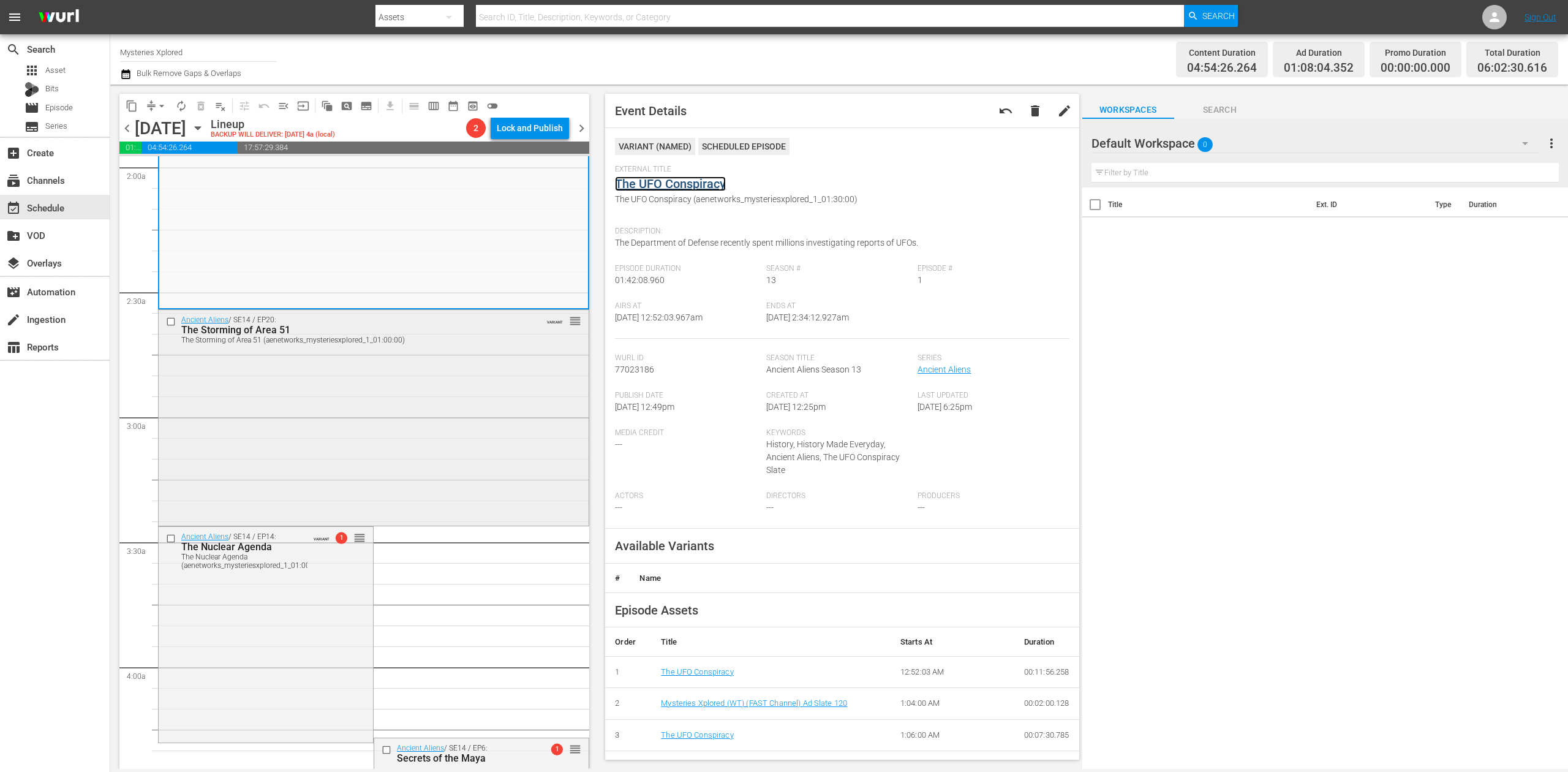
scroll to position [490, 0]
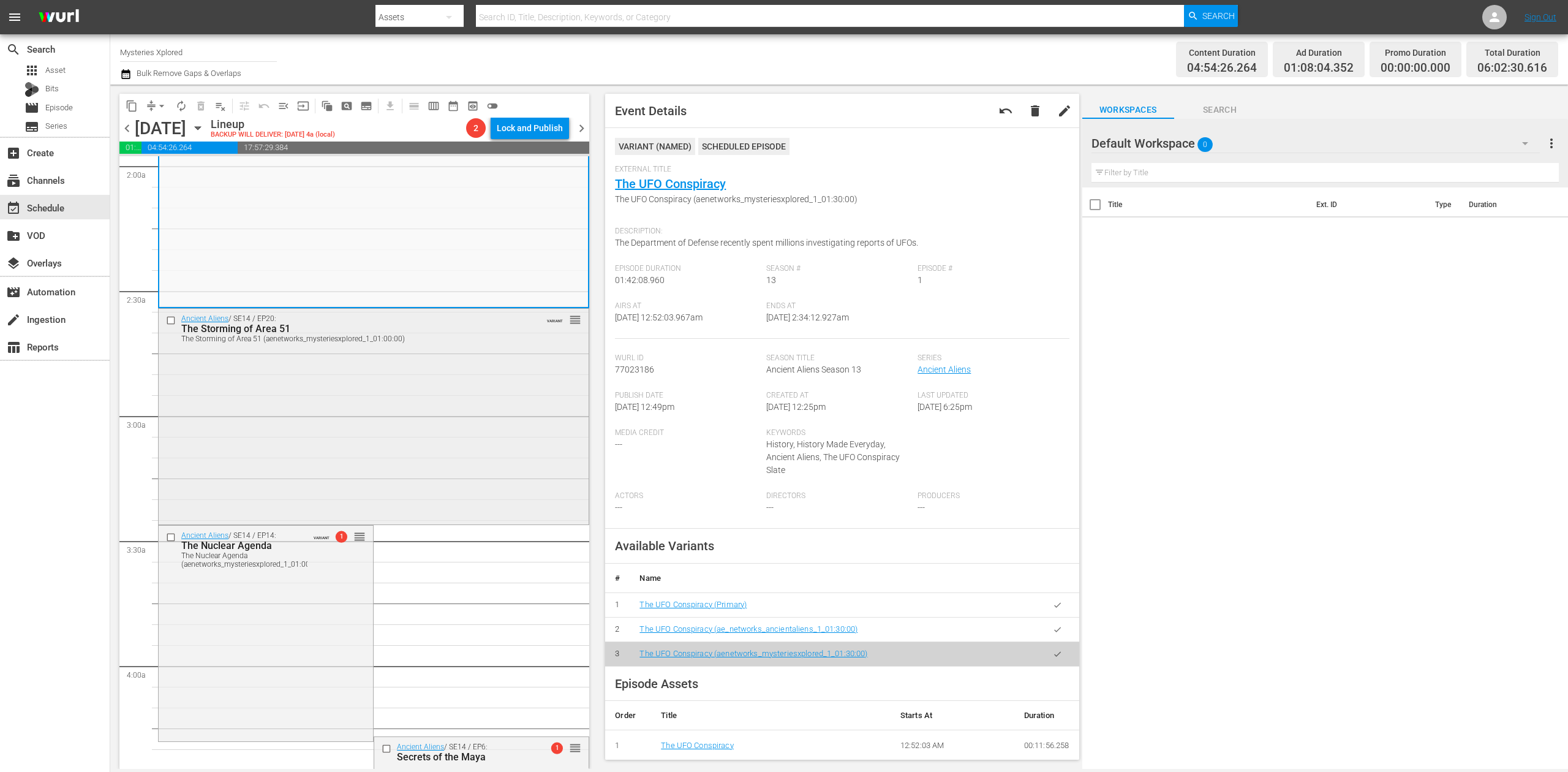
click at [408, 414] on div "Ancient Aliens / SE14 / EP20: The Storming of Area 51 The Storming of Area 51 (…" at bounding box center [374, 416] width 430 height 213
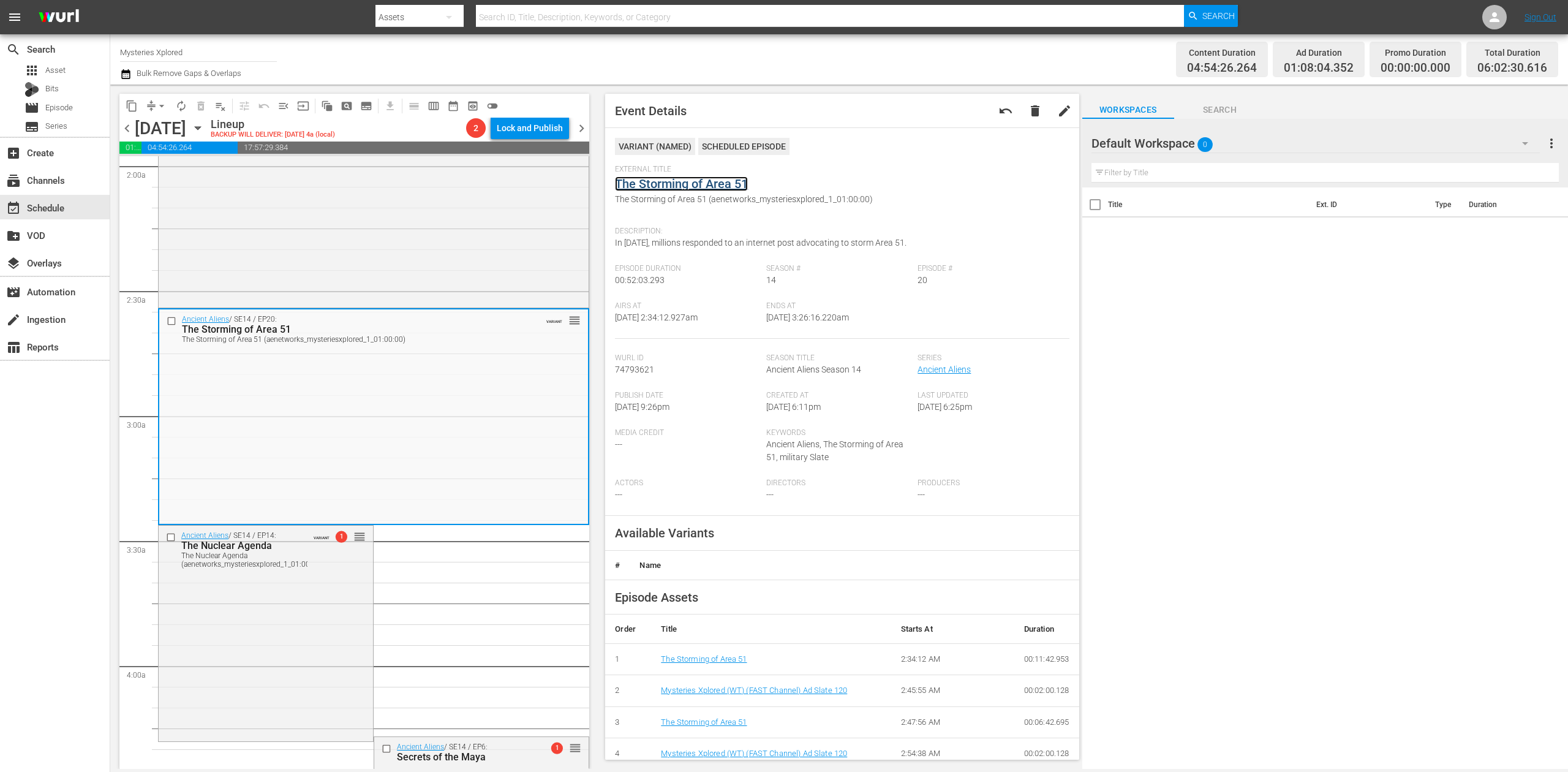
drag, startPoint x: 727, startPoint y: 175, endPoint x: 680, endPoint y: 184, distance: 47.9
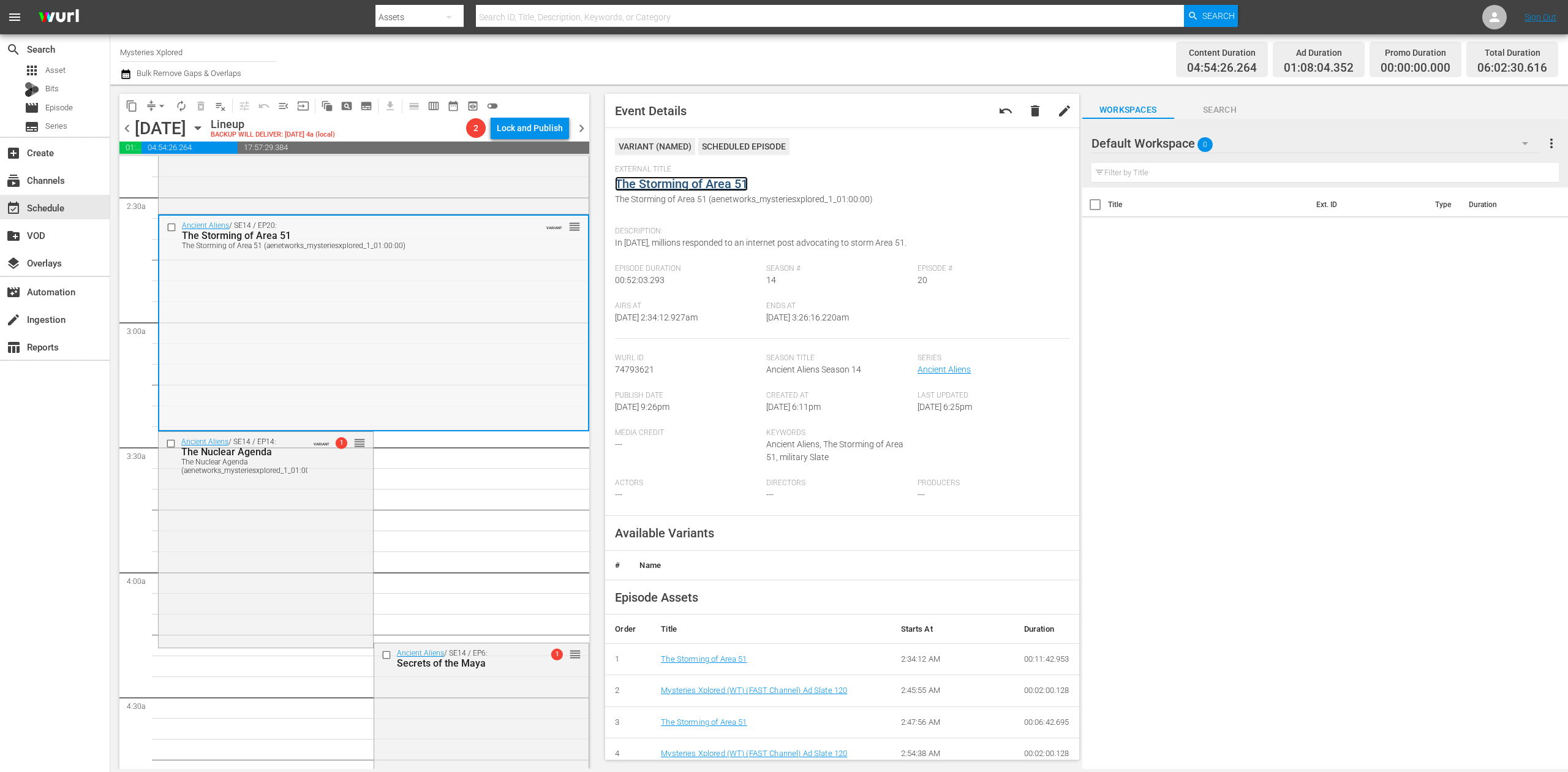
scroll to position [735, 0]
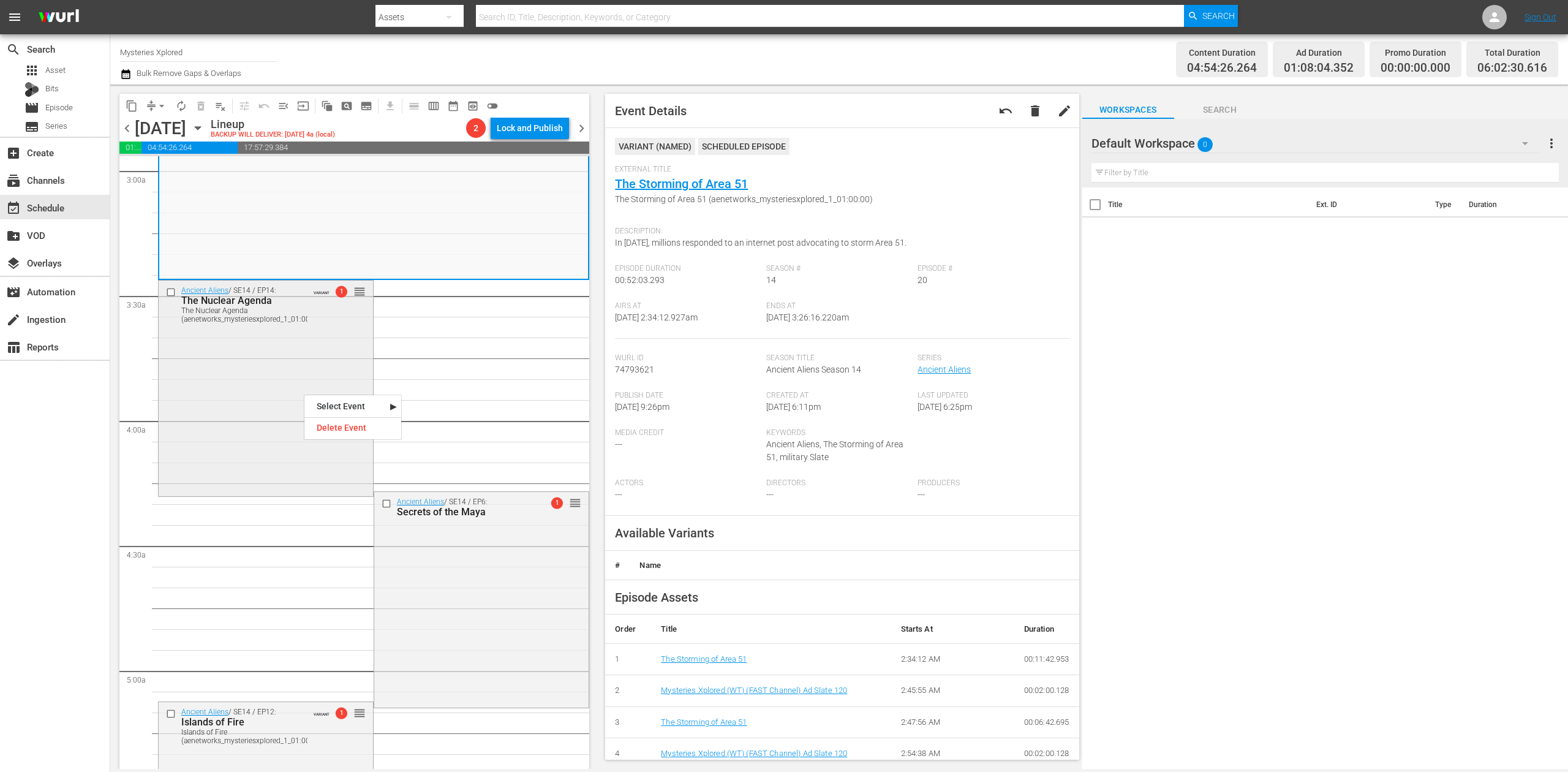
click at [289, 370] on div "Ancient Aliens / SE14 / EP14: The Nuclear Agenda The Nuclear Agenda (aenetworks…" at bounding box center [266, 387] width 214 height 213
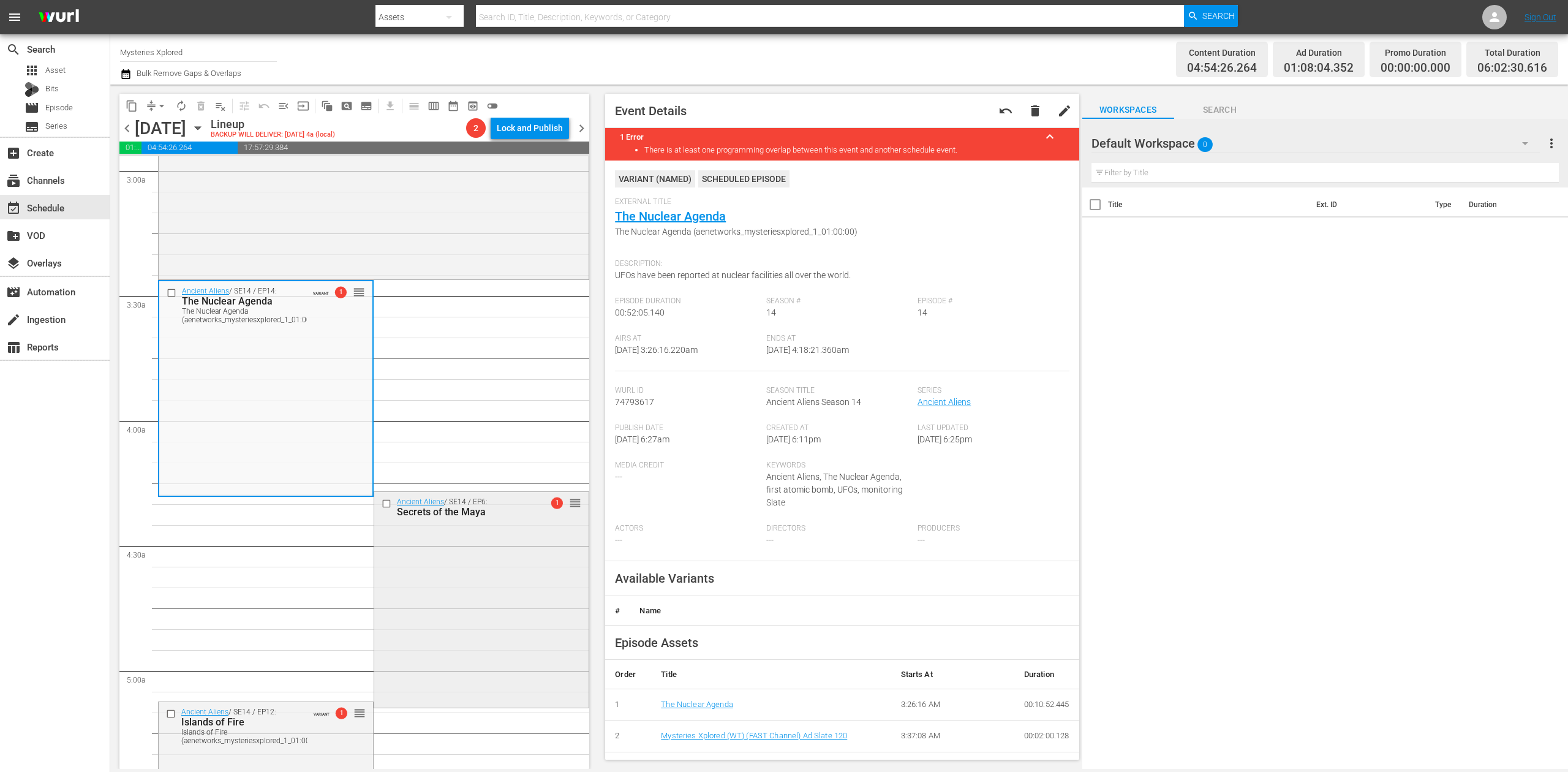
click at [510, 586] on div "Ancient Aliens / SE14 / EP6: Secrets of the Maya 1 reorder" at bounding box center [482, 598] width 214 height 213
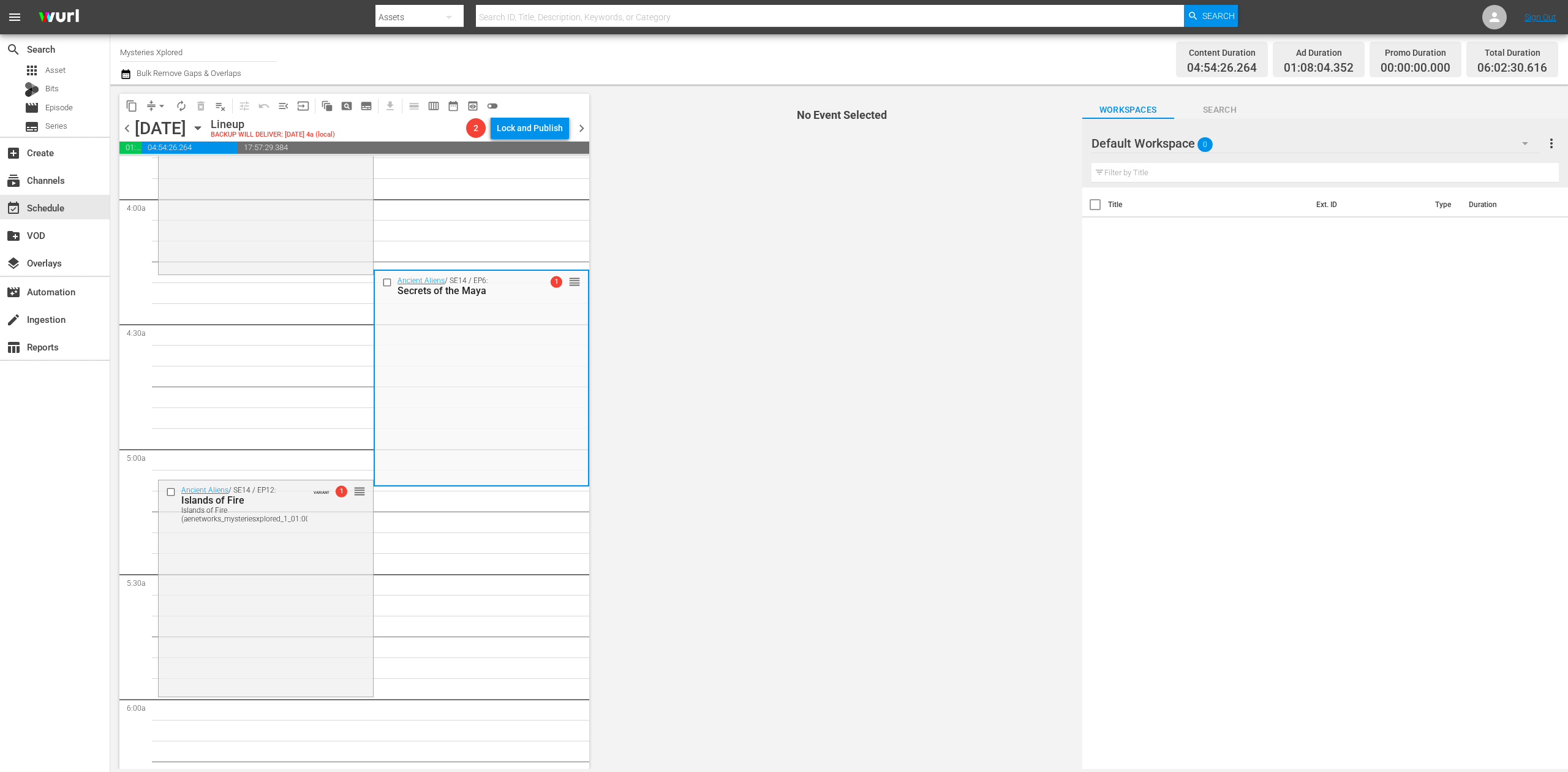
scroll to position [981, 0]
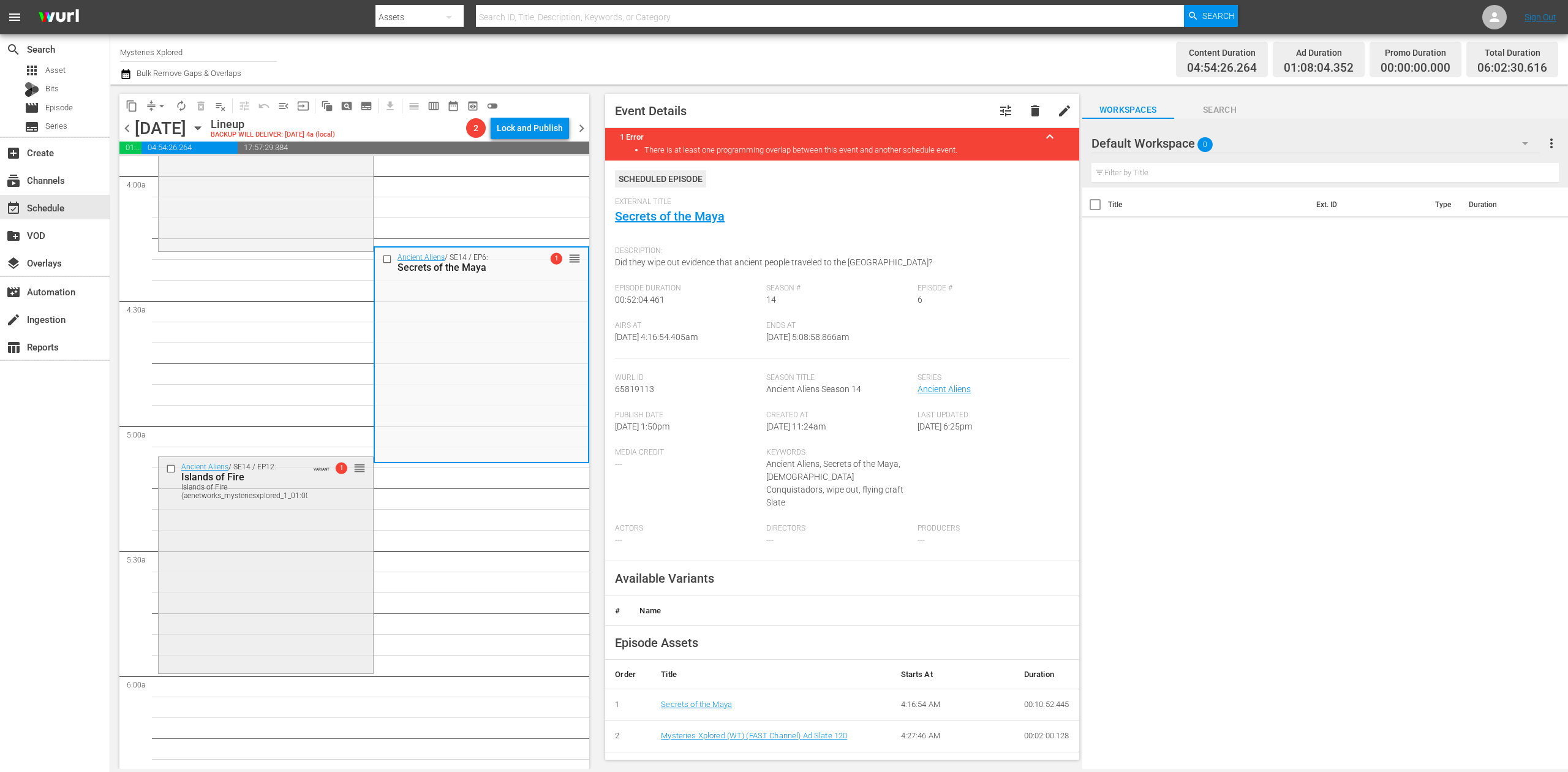
click at [282, 538] on div "Ancient Aliens / SE14 / EP12: Islands of Fire Islands of Fire (aenetworks_myste…" at bounding box center [266, 564] width 214 height 213
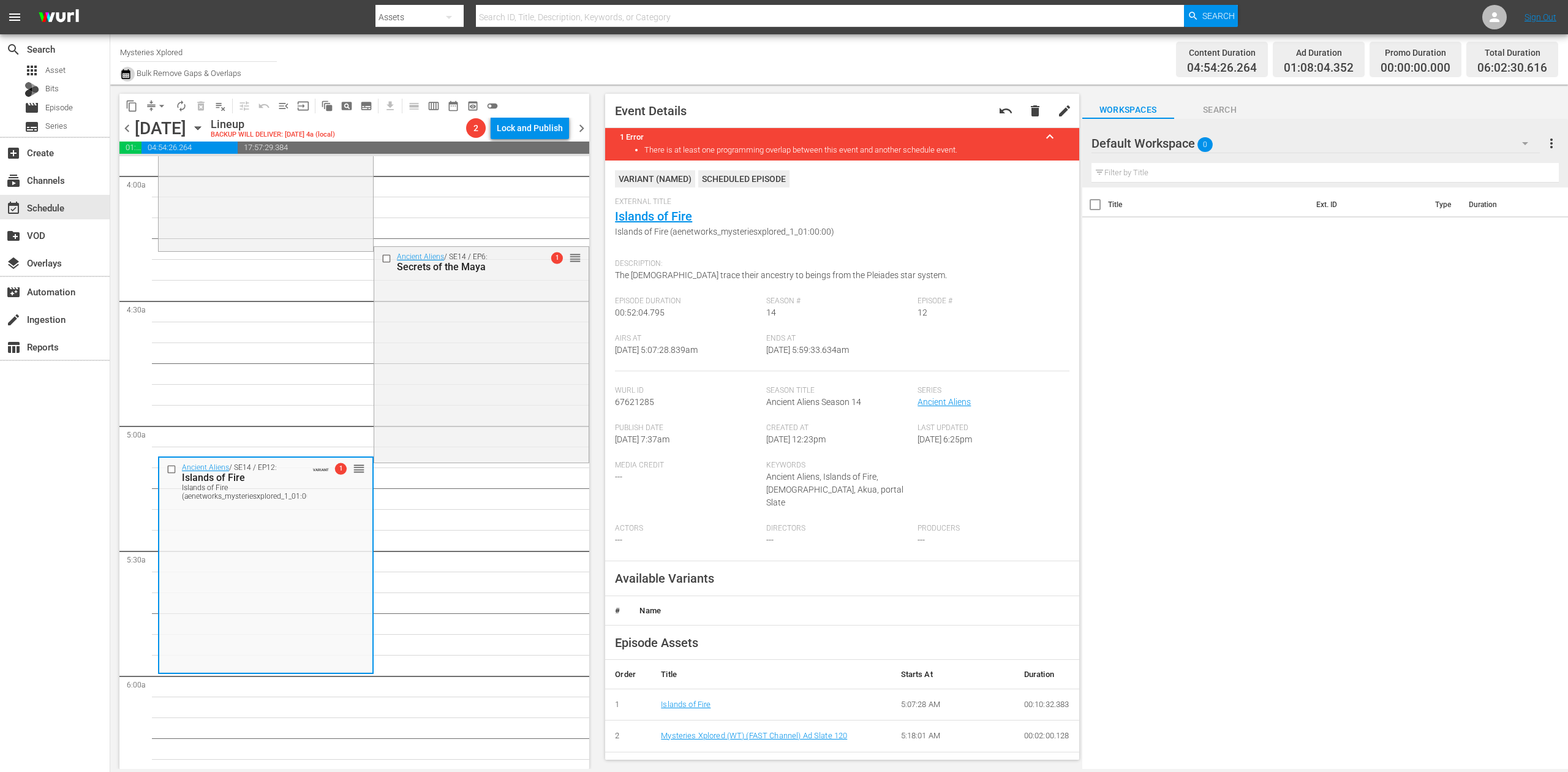
click at [126, 69] on icon "button" at bounding box center [126, 74] width 12 height 15
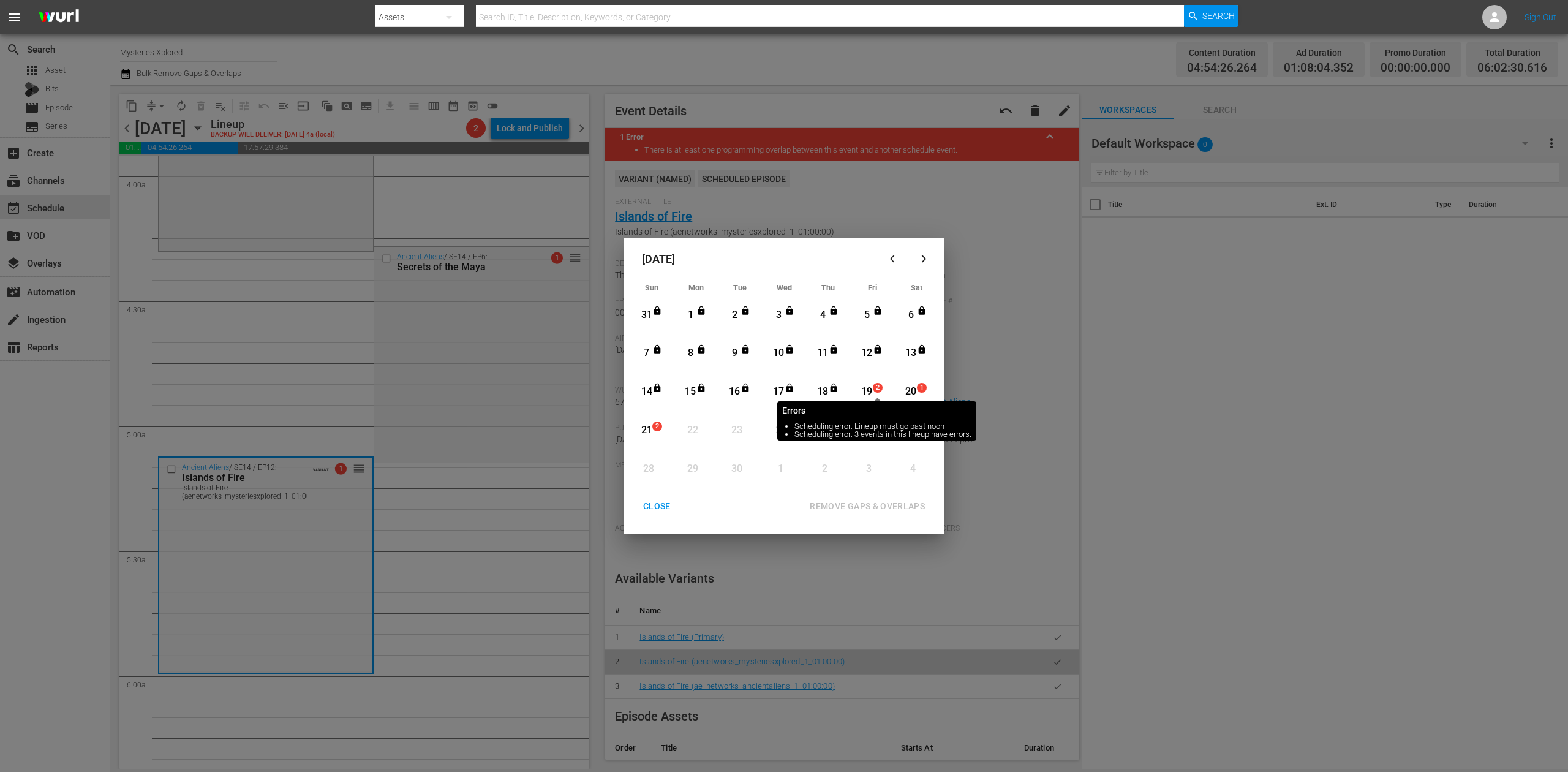
click at [874, 390] on span "2" at bounding box center [878, 388] width 8 height 10
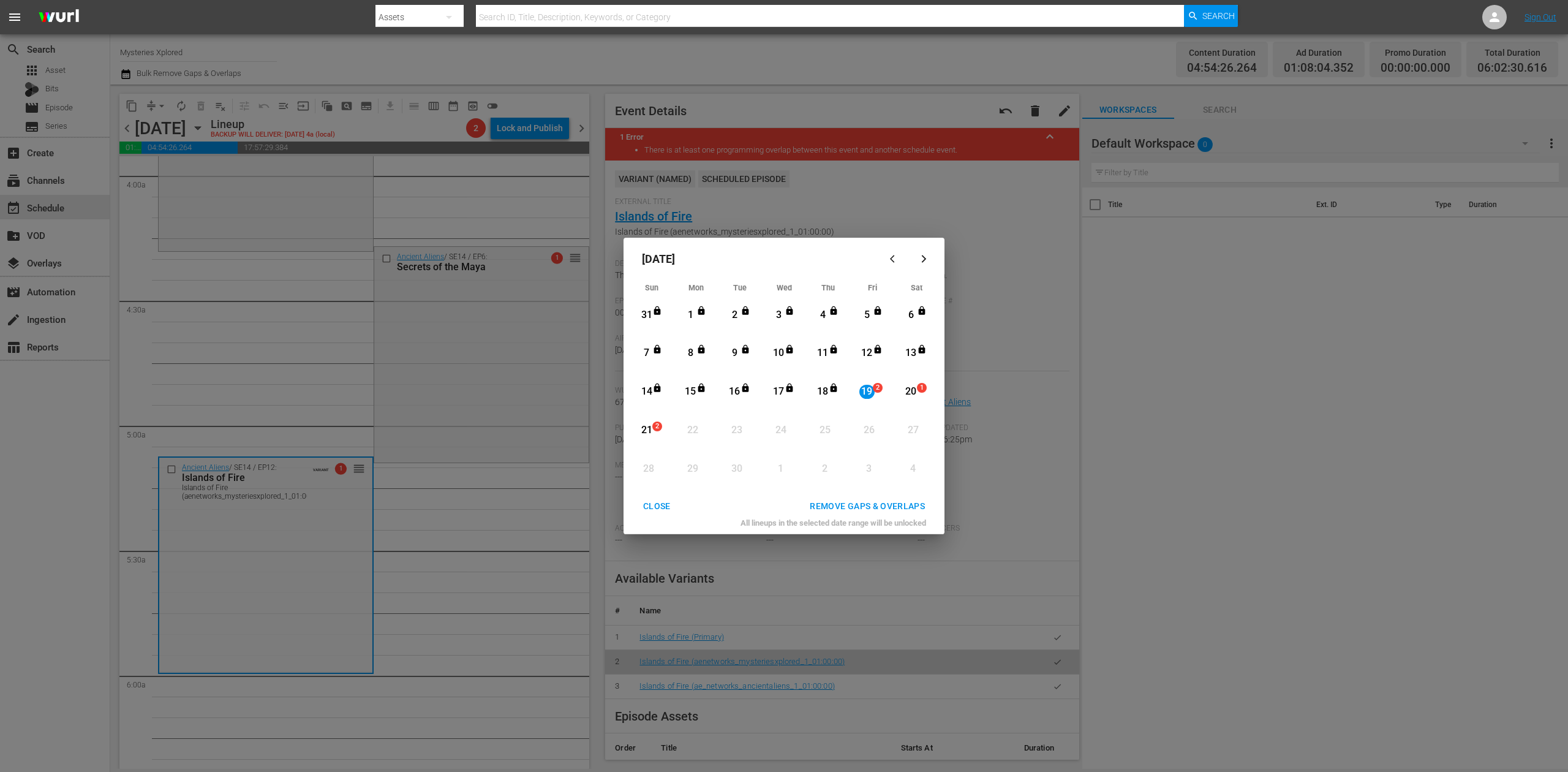
click at [882, 501] on div "REMOVE GAPS & OVERLAPS" at bounding box center [867, 507] width 135 height 16
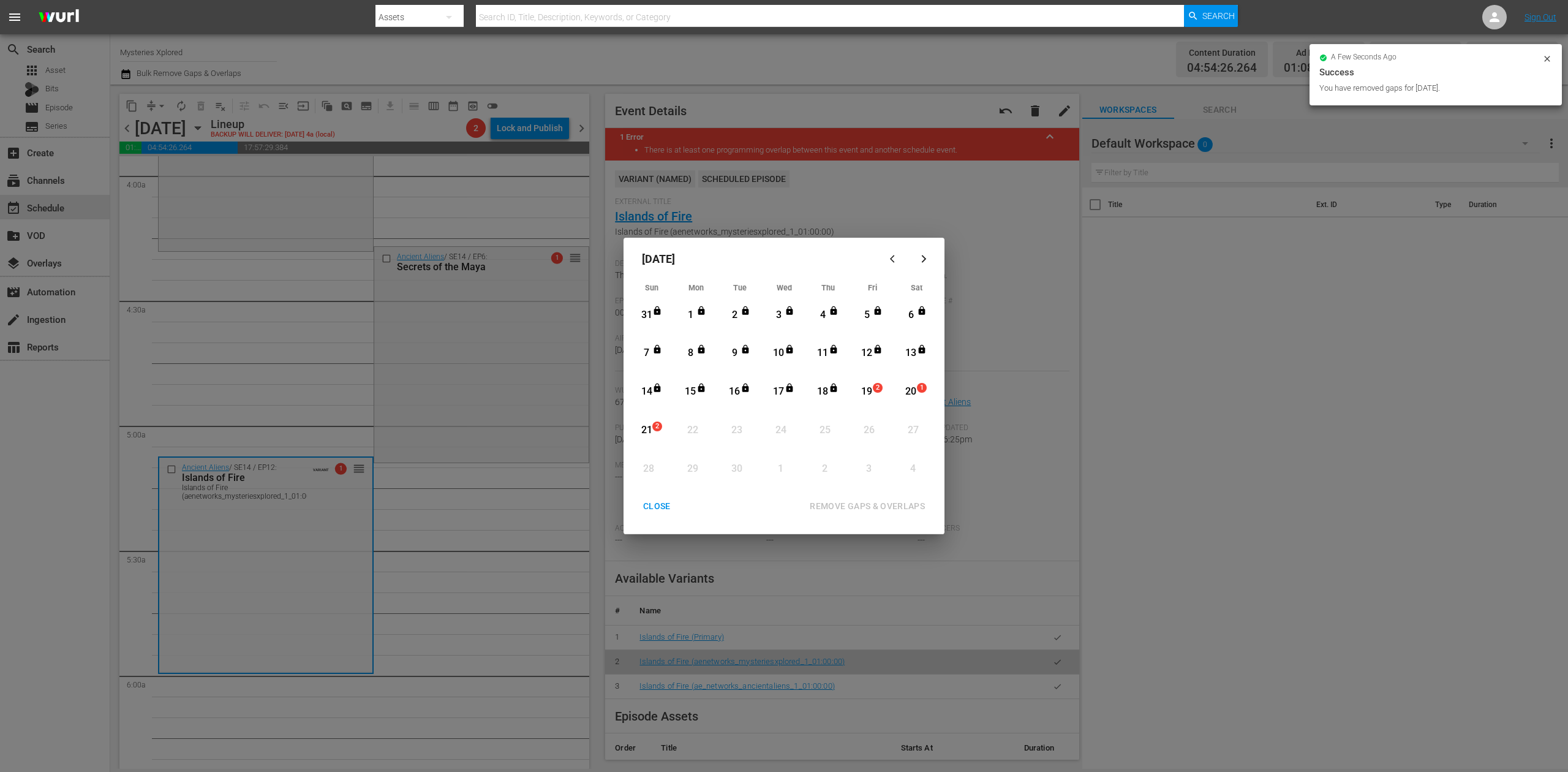
click at [655, 507] on div "CLOSE" at bounding box center [657, 507] width 47 height 16
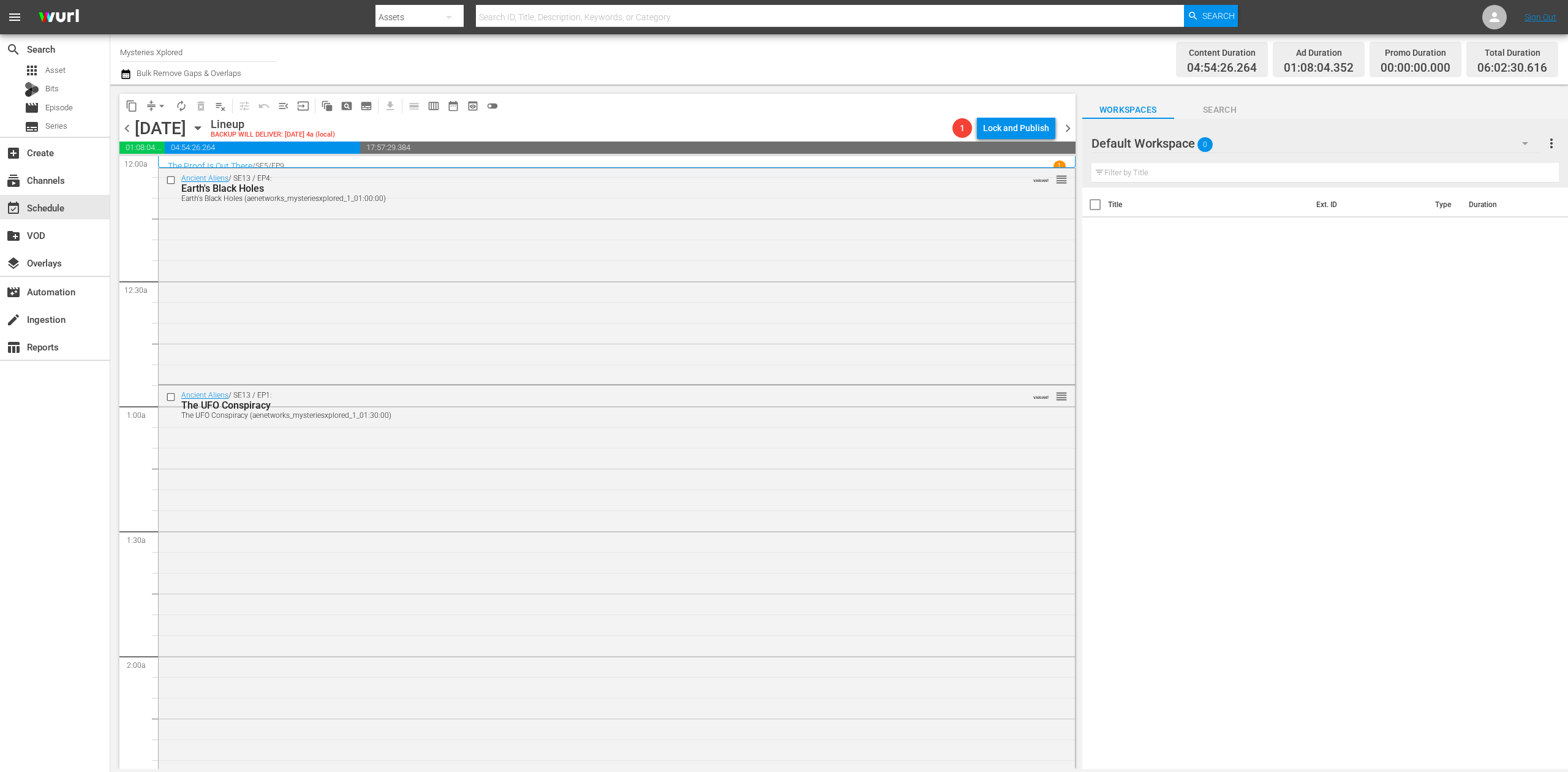
click at [128, 73] on icon "button" at bounding box center [126, 74] width 12 height 15
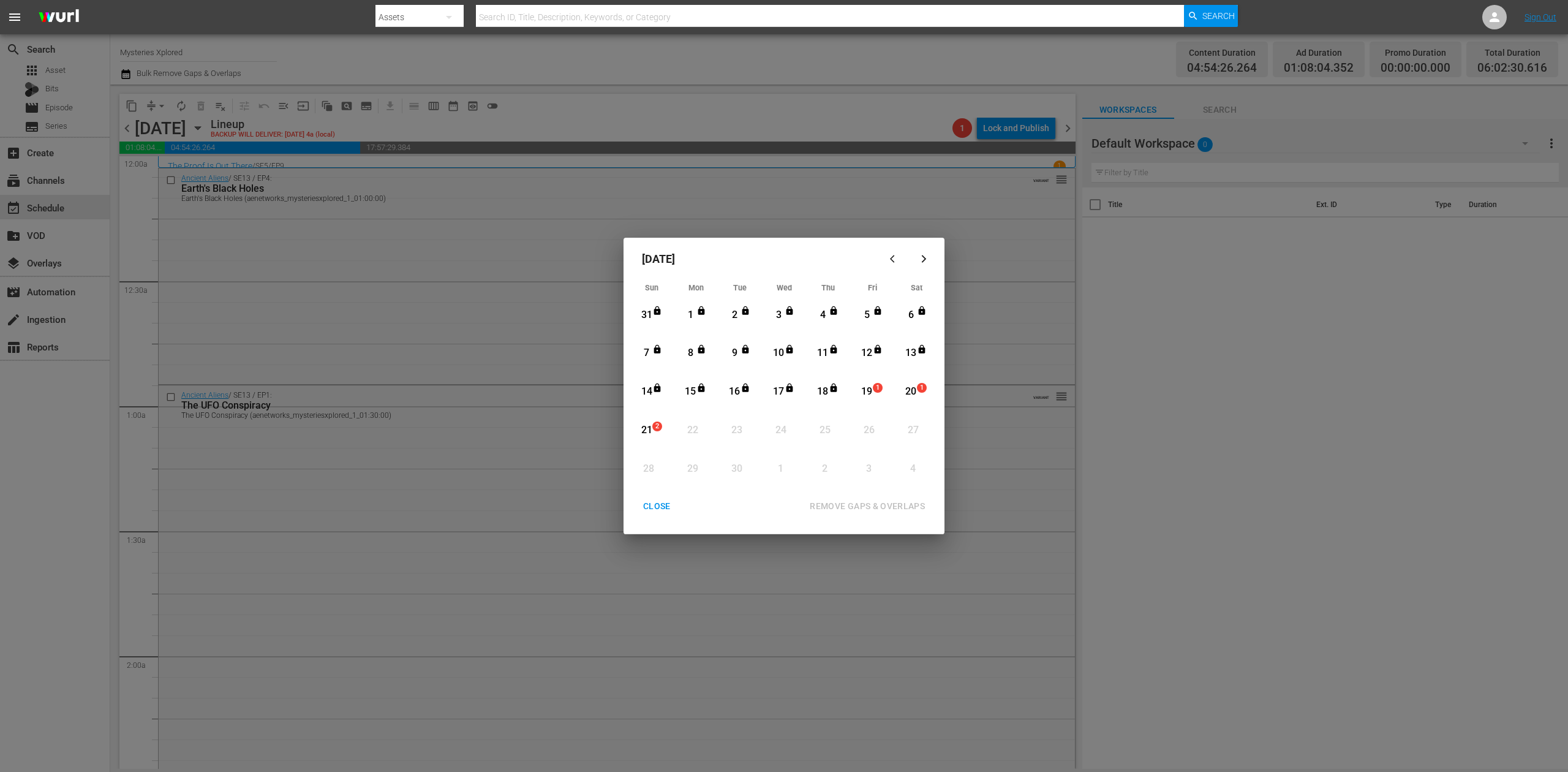
click at [868, 390] on div "19" at bounding box center [868, 392] width 16 height 14
click at [891, 508] on div "REMOVE GAPS & OVERLAPS" at bounding box center [867, 507] width 135 height 16
click at [663, 502] on div "CLOSE" at bounding box center [657, 507] width 47 height 16
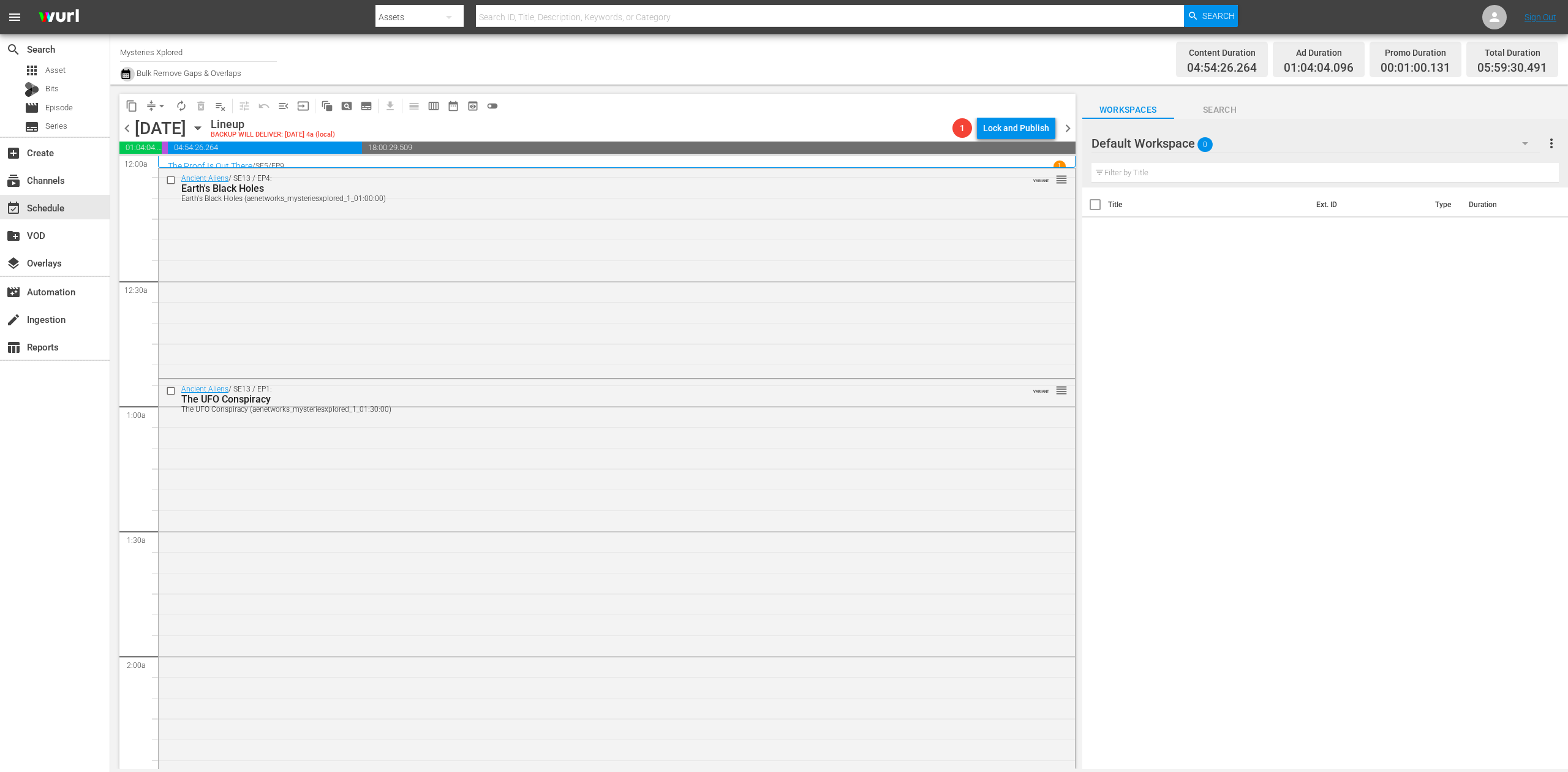
click at [126, 75] on icon "button" at bounding box center [126, 74] width 12 height 15
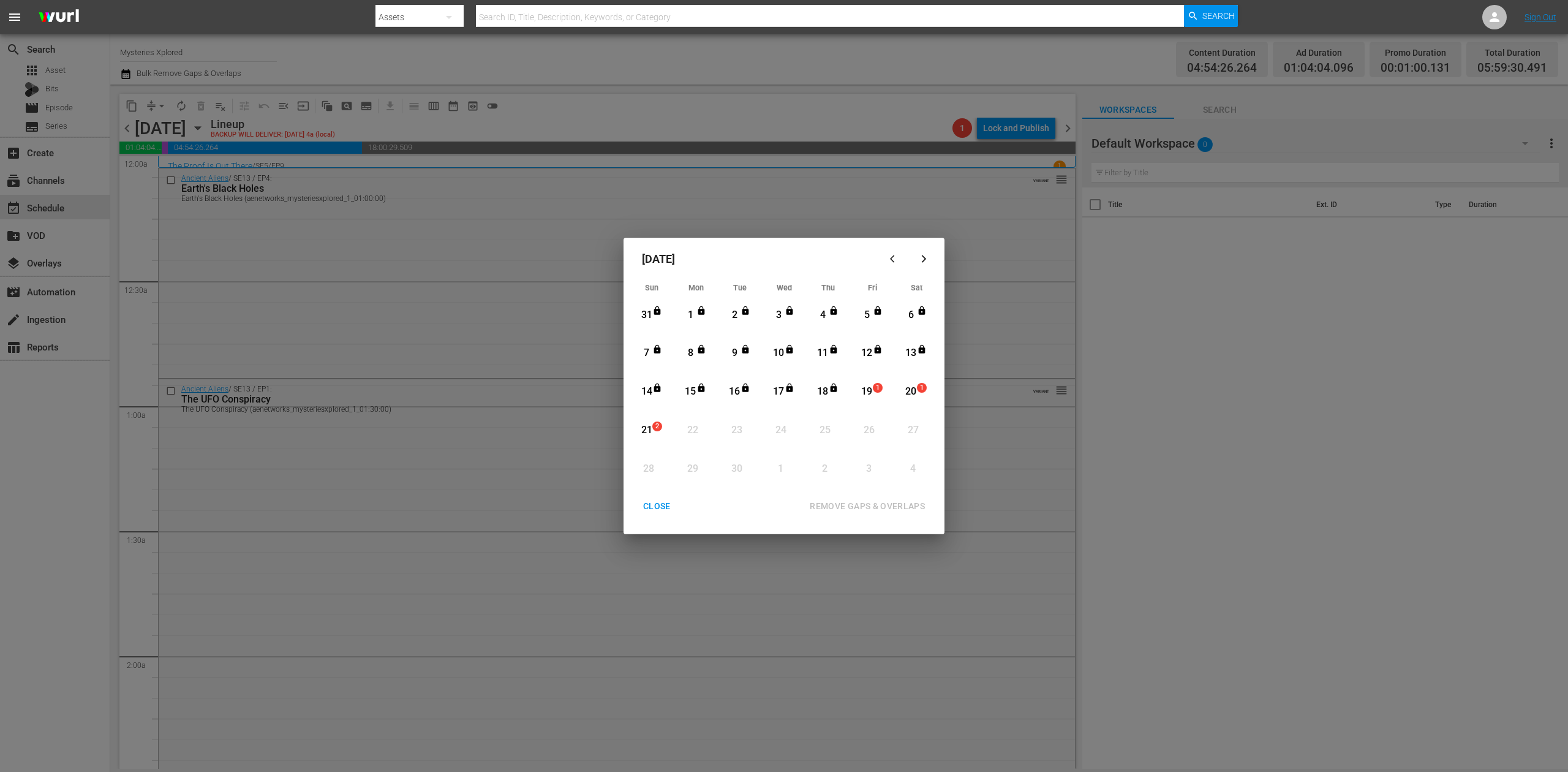
click at [866, 387] on div "19" at bounding box center [868, 392] width 16 height 14
click at [901, 505] on div "REMOVE GAPS & OVERLAPS" at bounding box center [867, 507] width 135 height 16
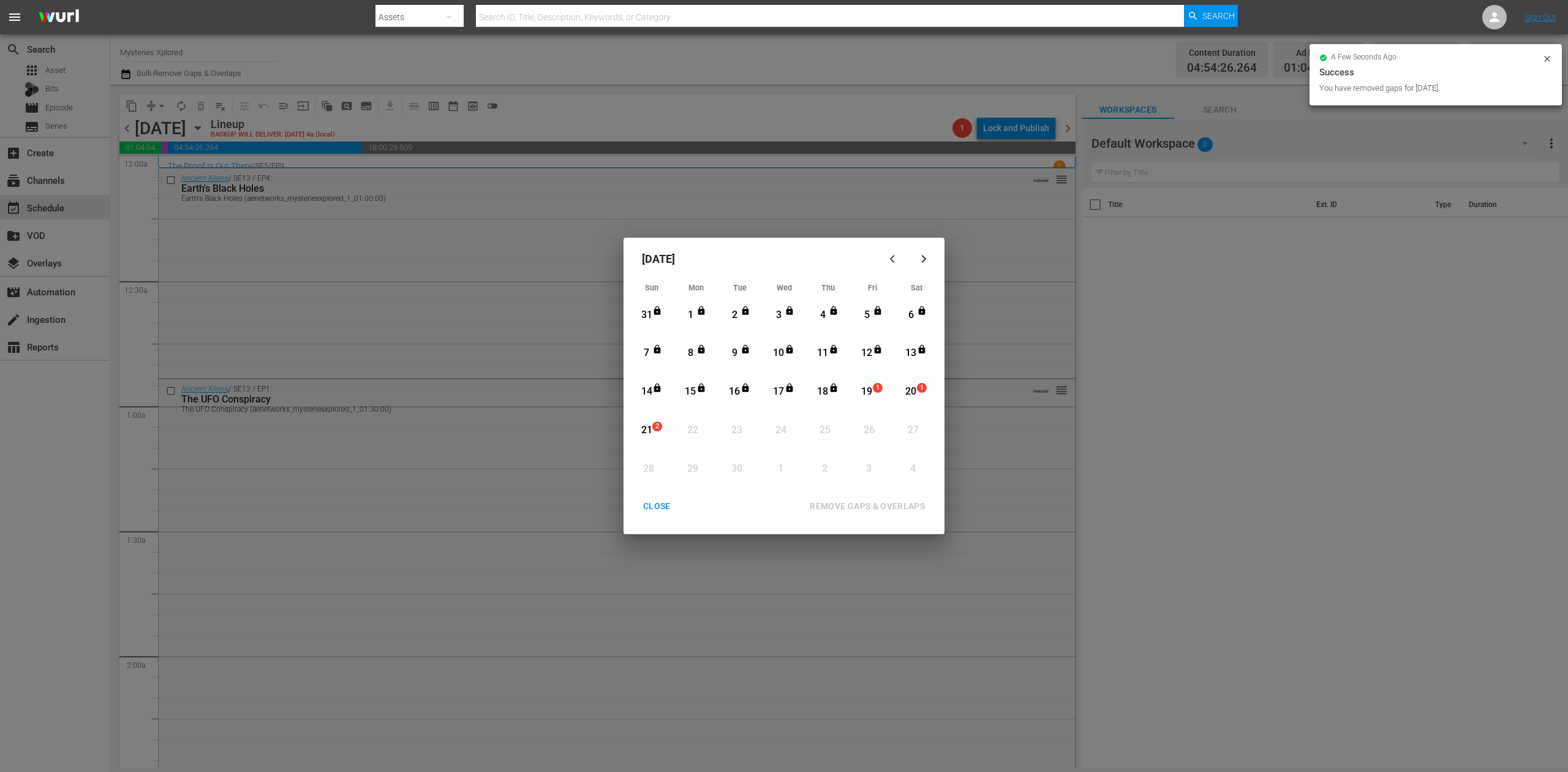
click at [655, 506] on div "CLOSE" at bounding box center [657, 507] width 47 height 16
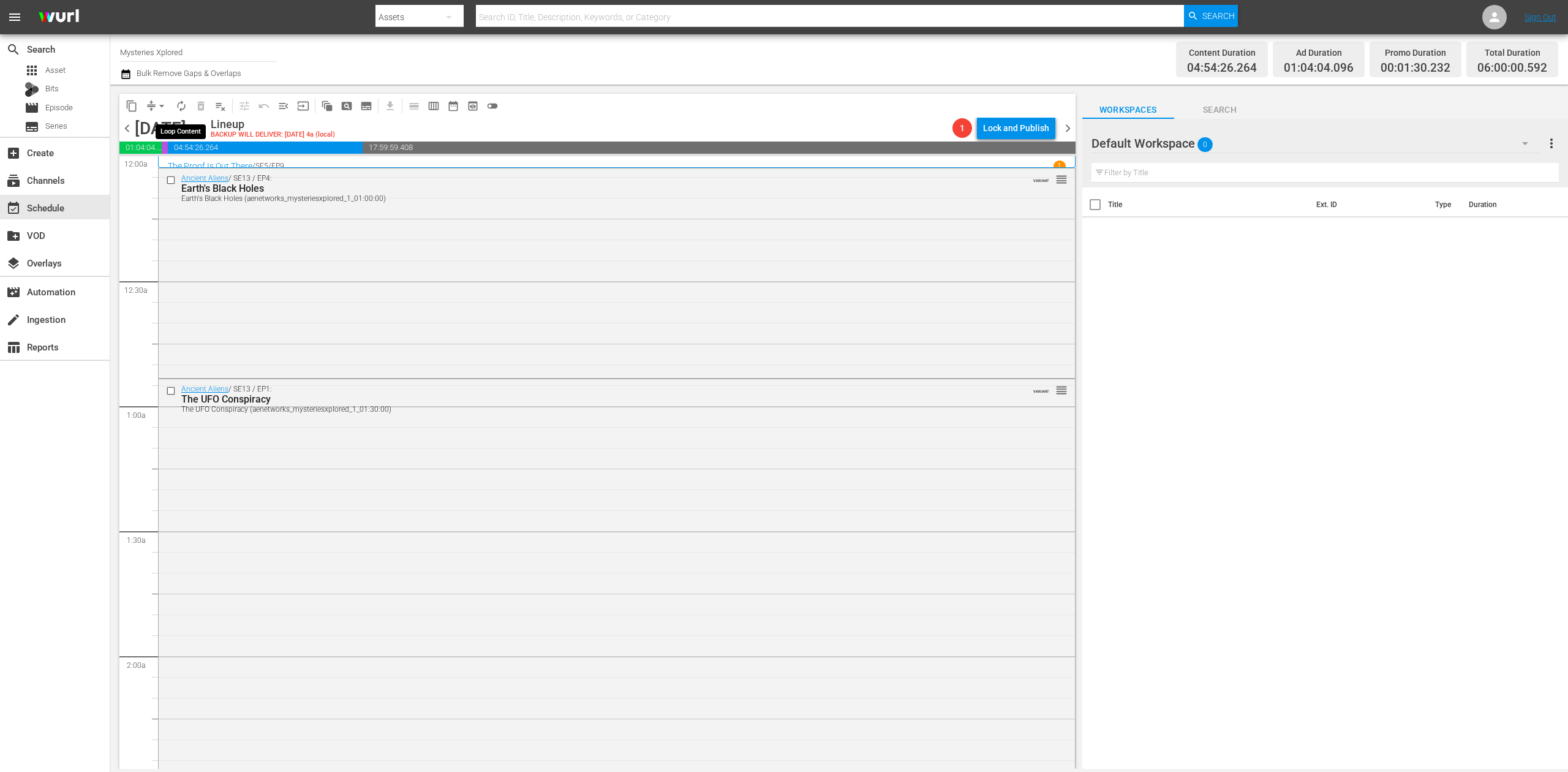
click at [178, 109] on span "autorenew_outlined" at bounding box center [181, 106] width 12 height 12
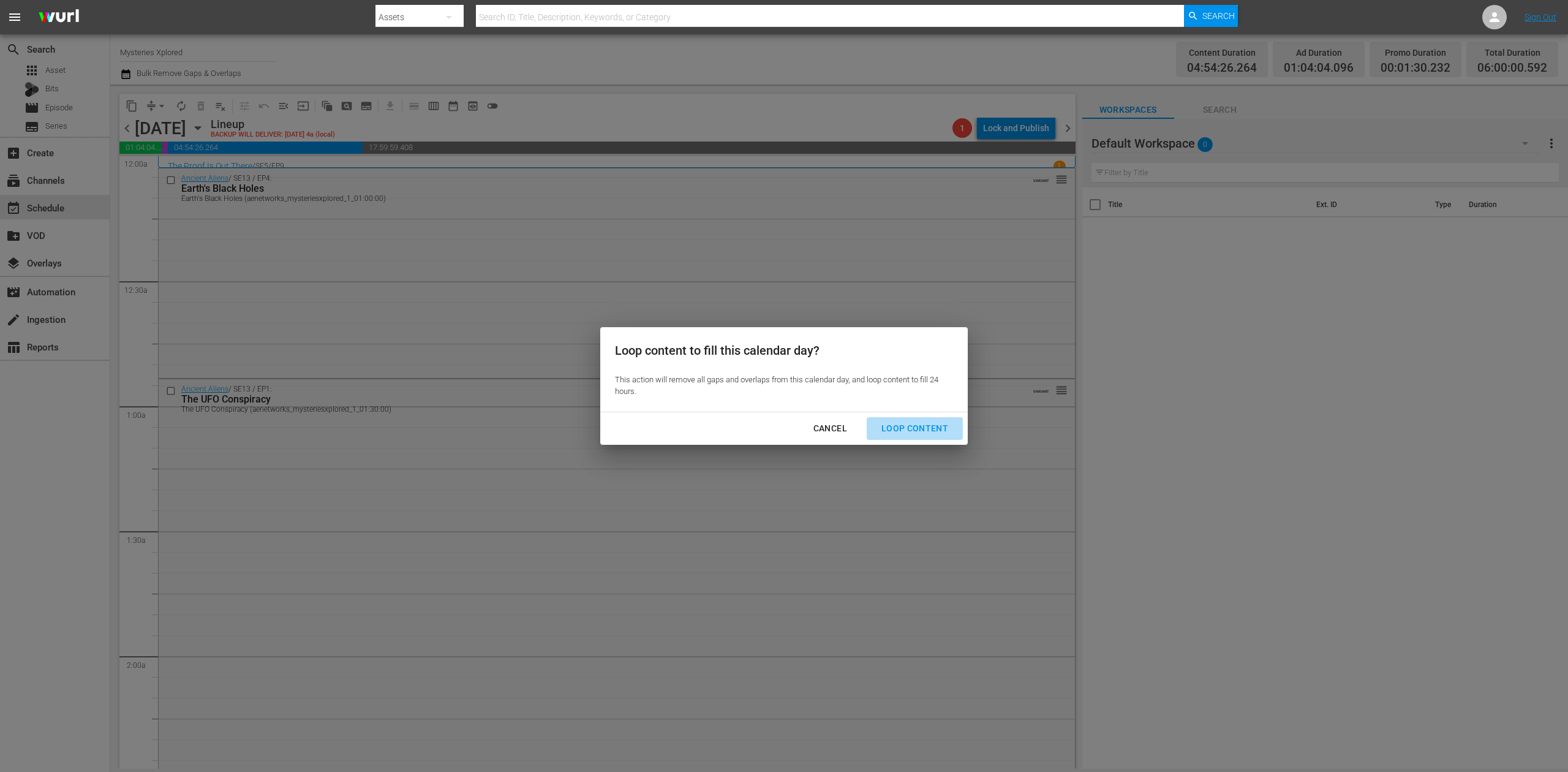
click at [930, 430] on div "Loop Content" at bounding box center [915, 429] width 86 height 16
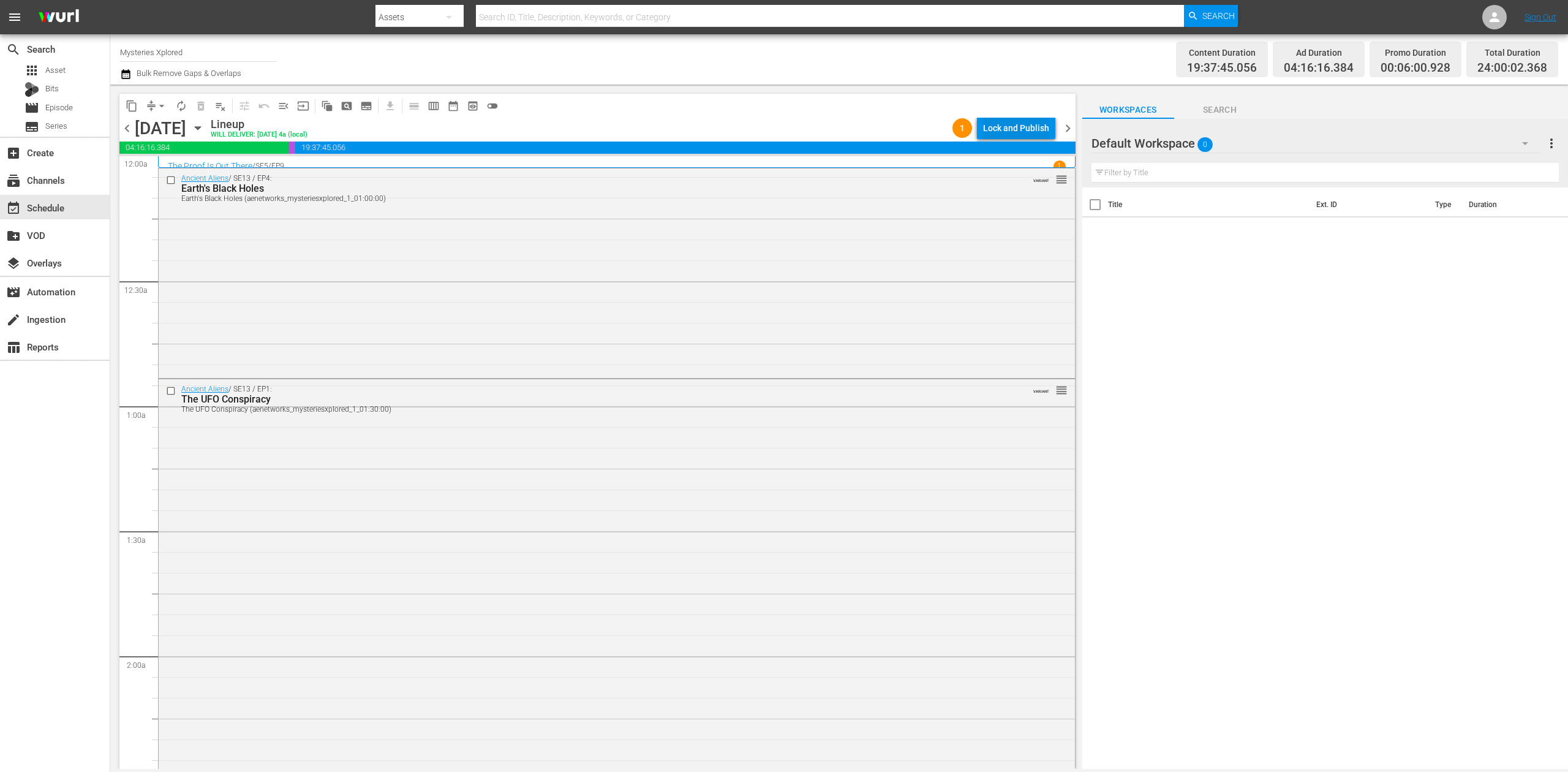
click at [996, 128] on div "Lock and Publish" at bounding box center [1016, 128] width 66 height 22
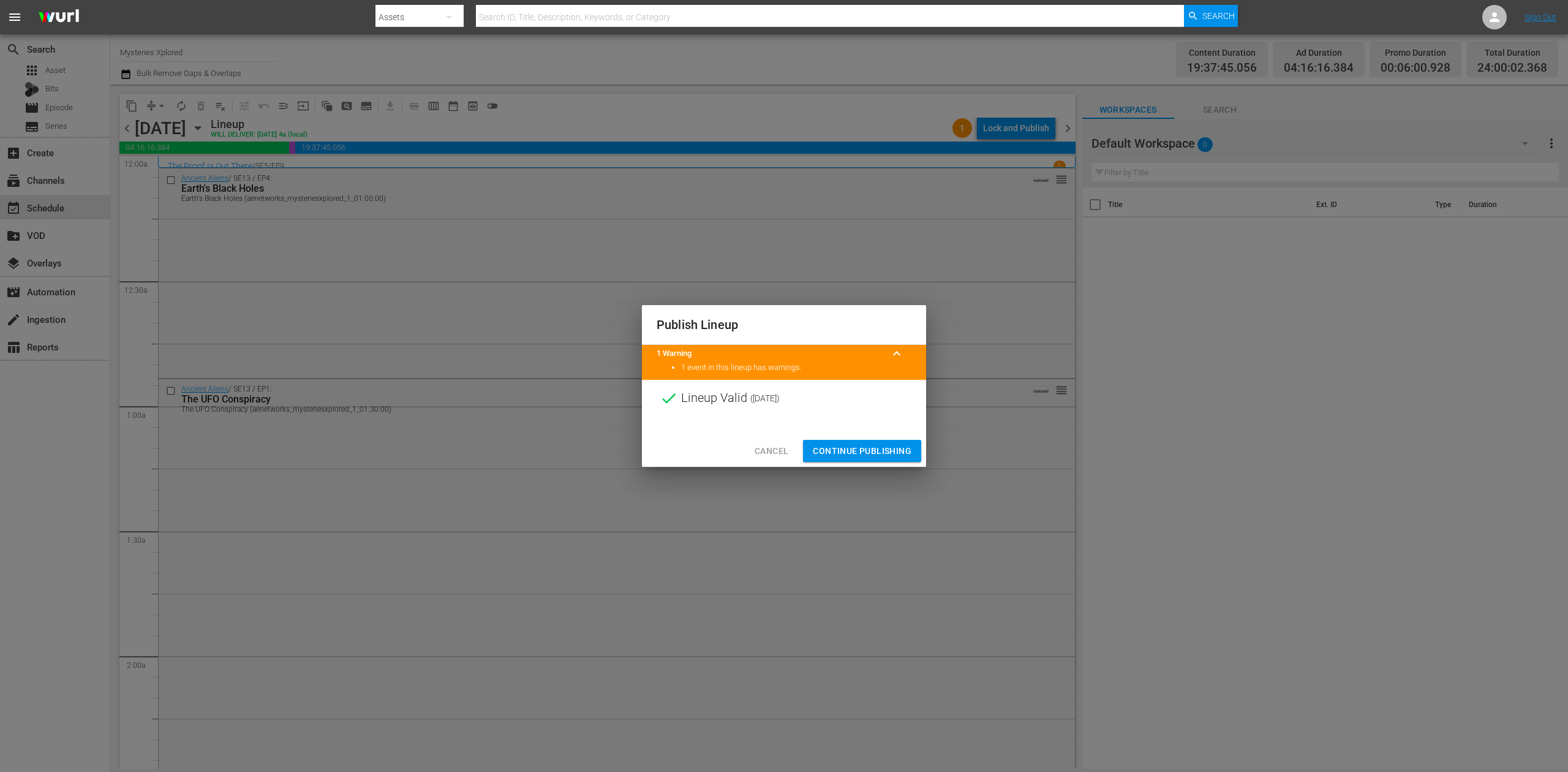
click at [886, 445] on span "Continue Publishing" at bounding box center [863, 452] width 99 height 16
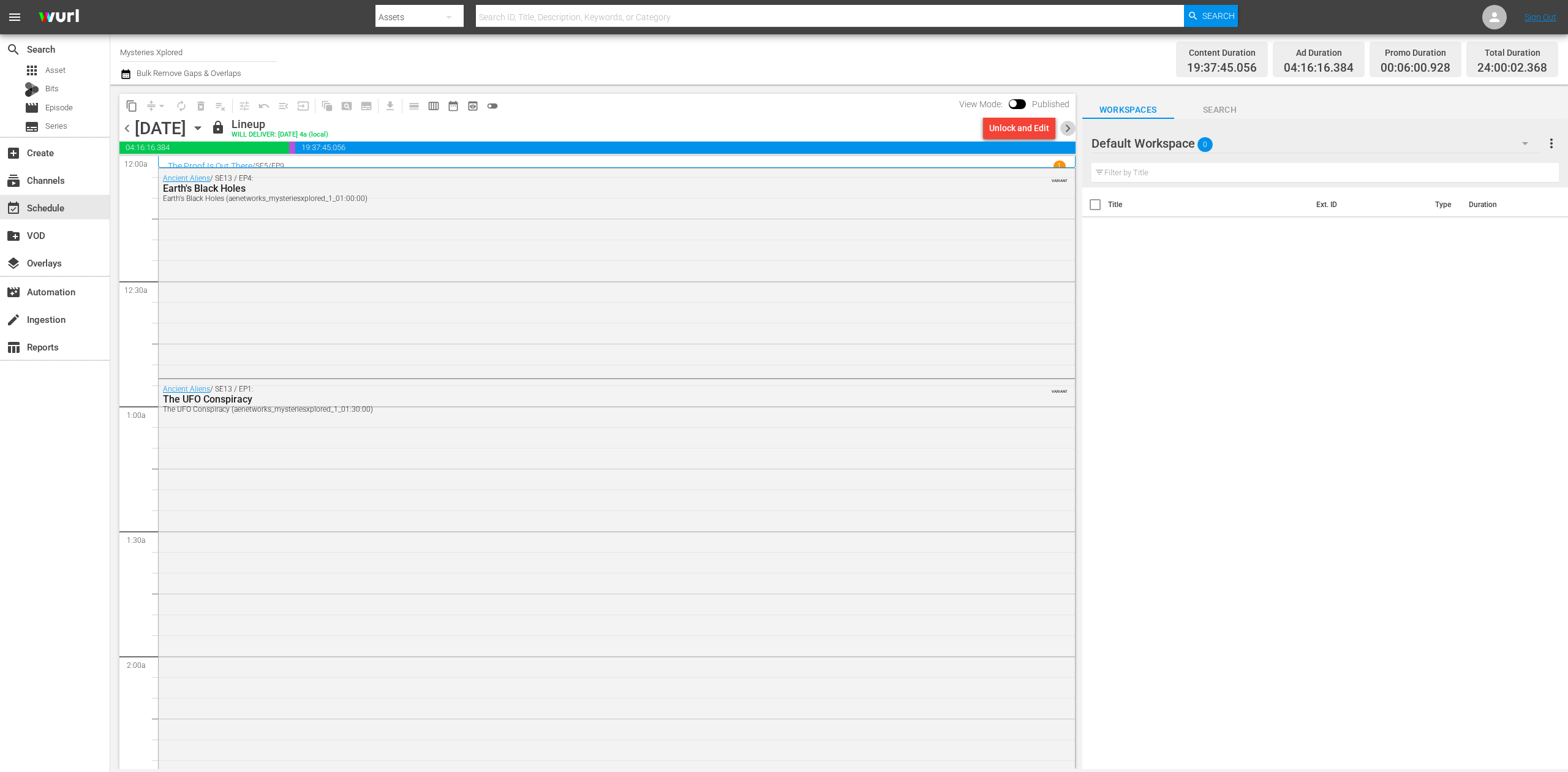
click at [1064, 126] on span "chevron_right" at bounding box center [1068, 128] width 16 height 16
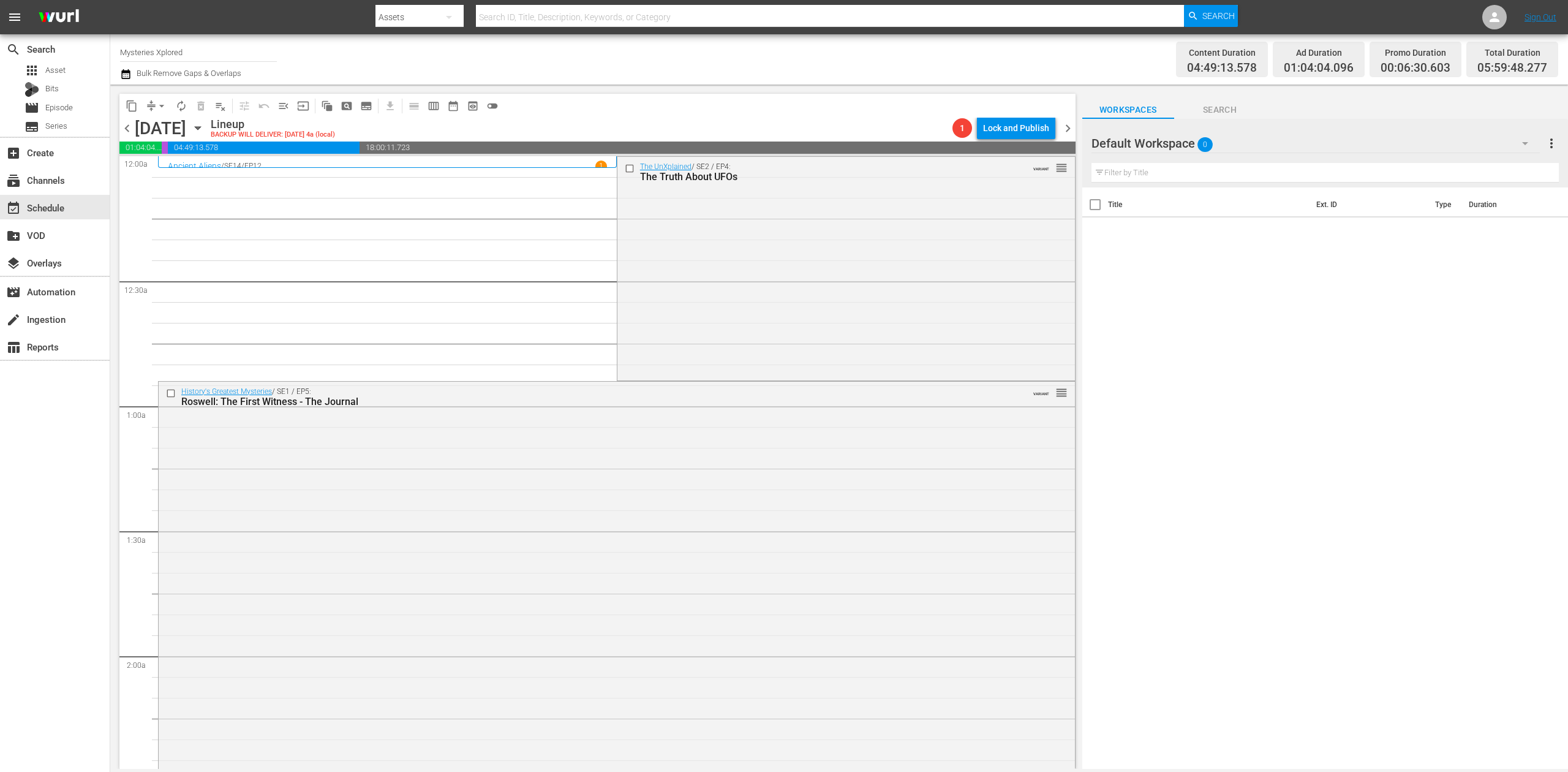
click at [756, 222] on div "The UnXplained / SE2 / EP4: The Truth About UFOs VARIANT reorder" at bounding box center [846, 267] width 458 height 222
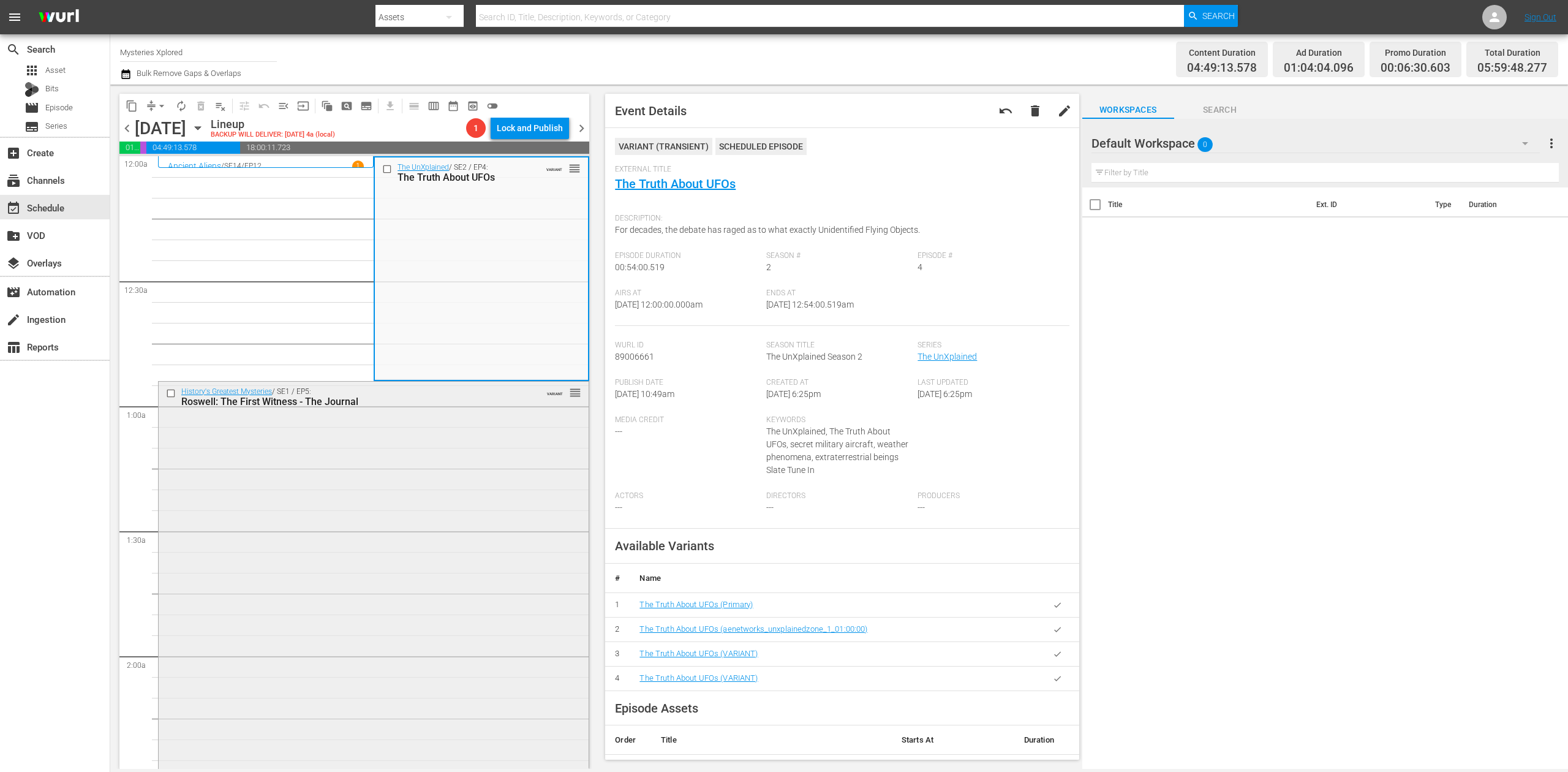
click at [408, 497] on div "History's Greatest Mysteries / SE1 / EP5: Roswell: The First Witness - The Jour…" at bounding box center [374, 593] width 430 height 423
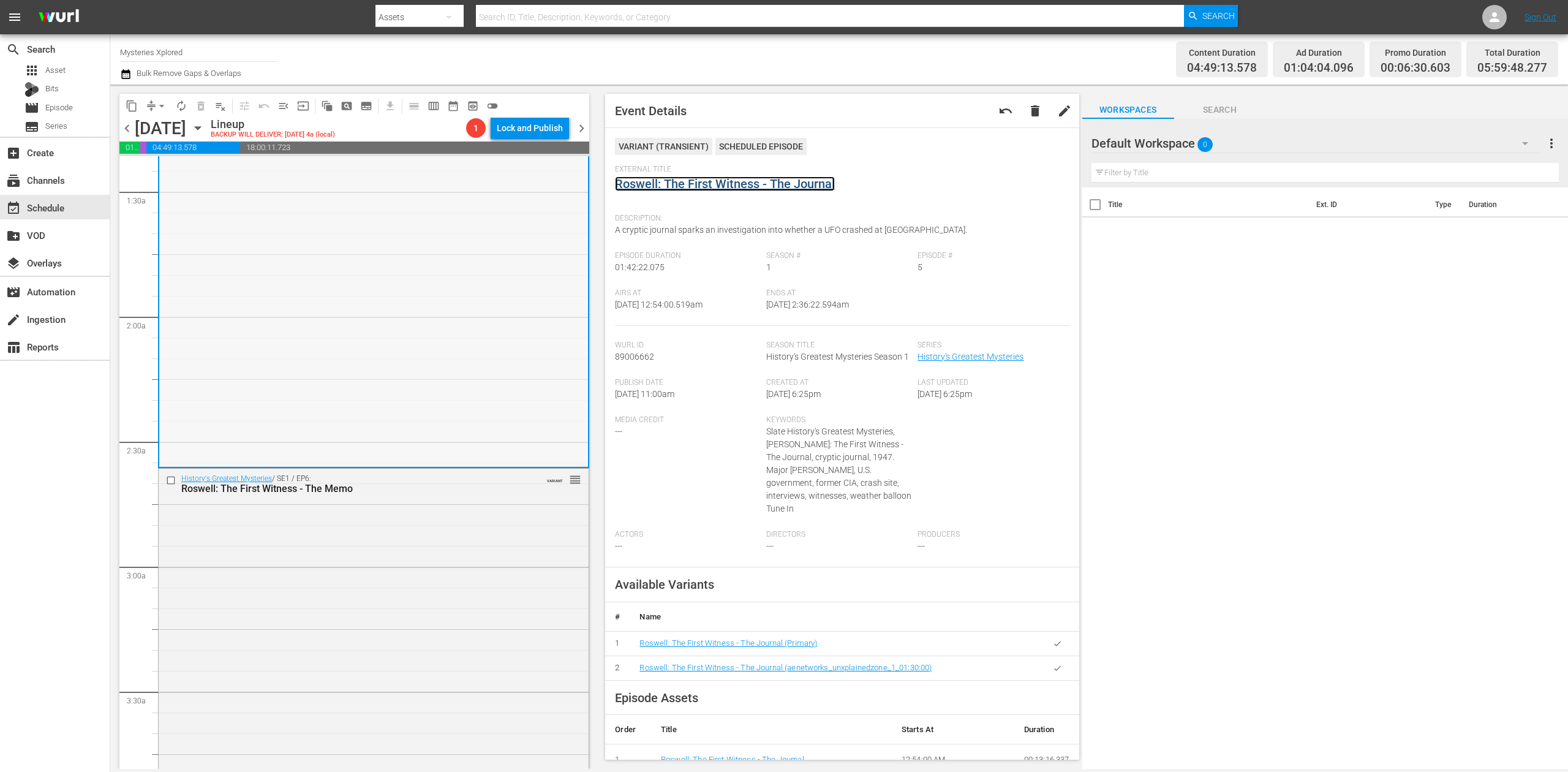
scroll to position [490, 0]
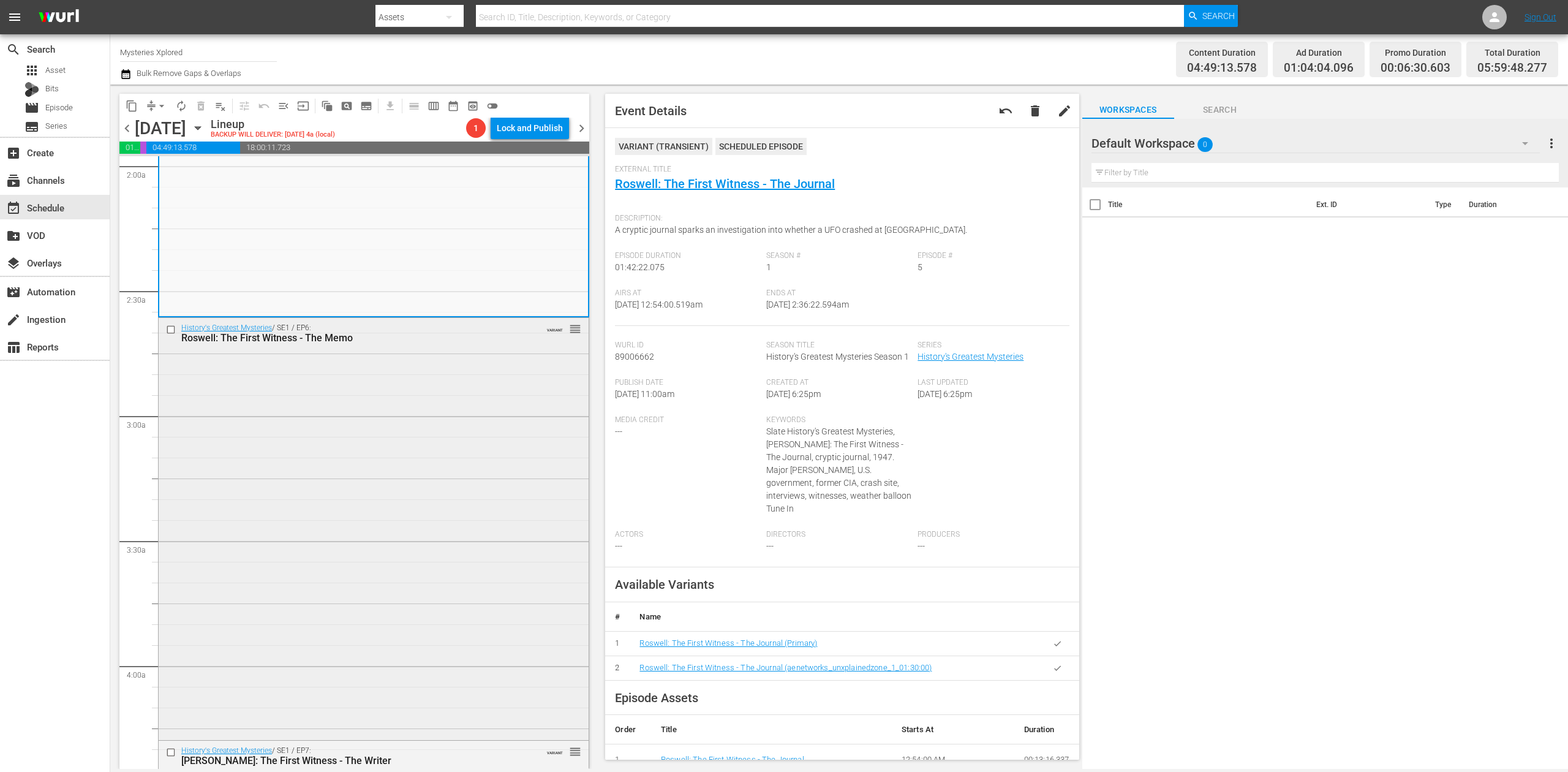
click at [463, 451] on div "History's Greatest Mysteries / SE1 / EP6: Roswell: The First Witness - The Memo…" at bounding box center [374, 528] width 430 height 420
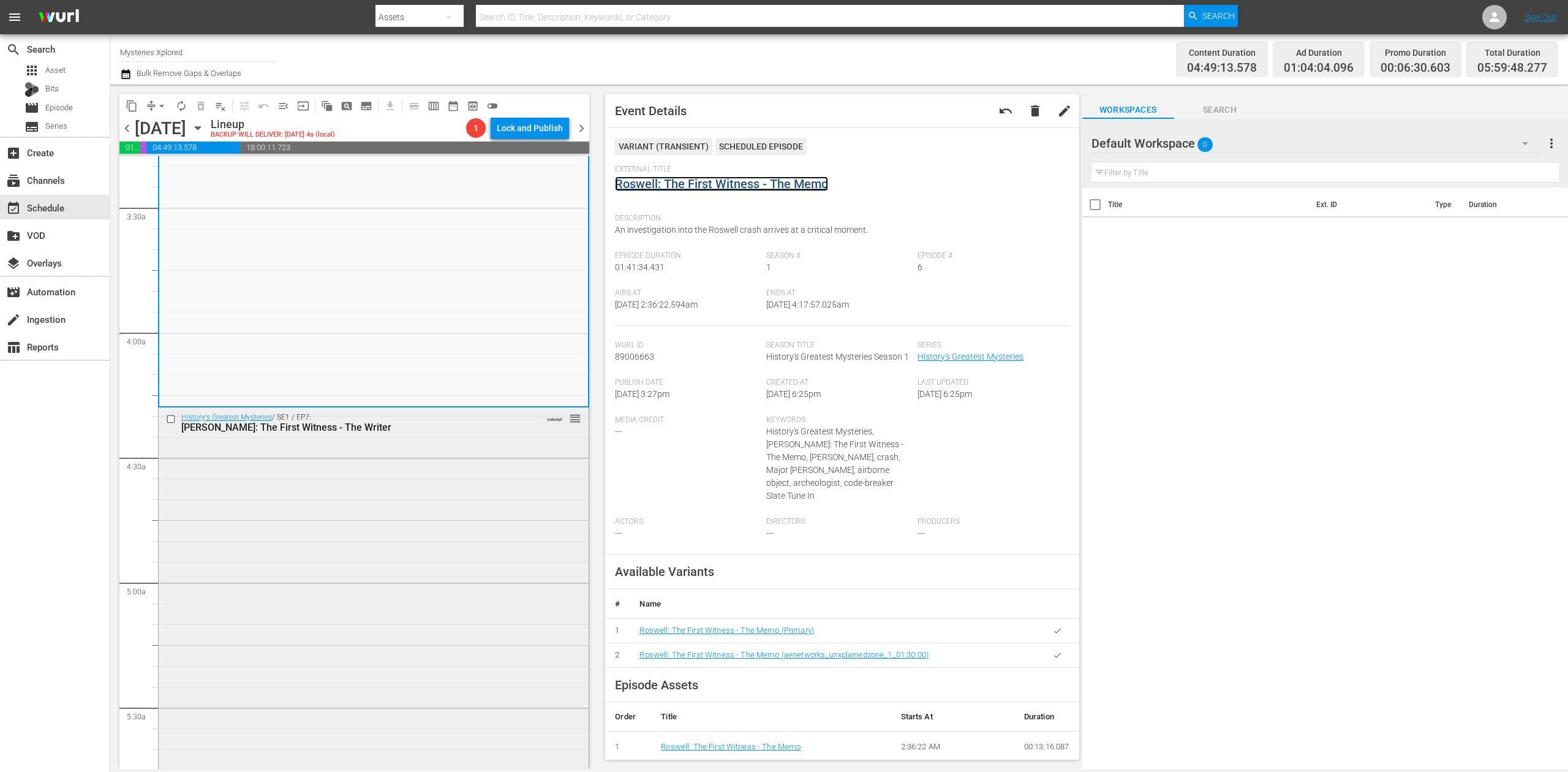
scroll to position [898, 0]
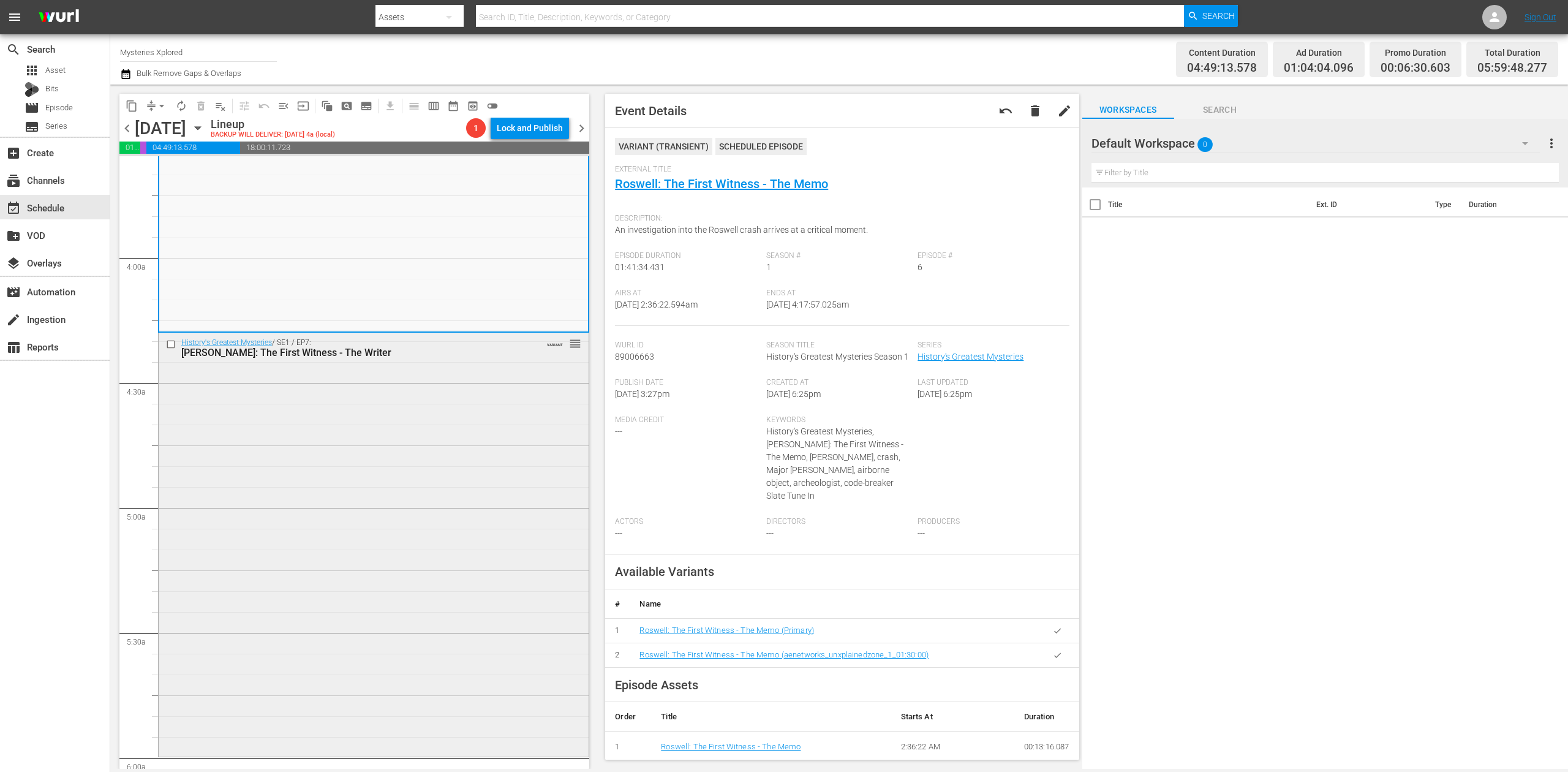
click at [489, 452] on div "History's Greatest Mysteries / SE1 / EP7: Roswell: The First Witness - The Writ…" at bounding box center [374, 543] width 430 height 421
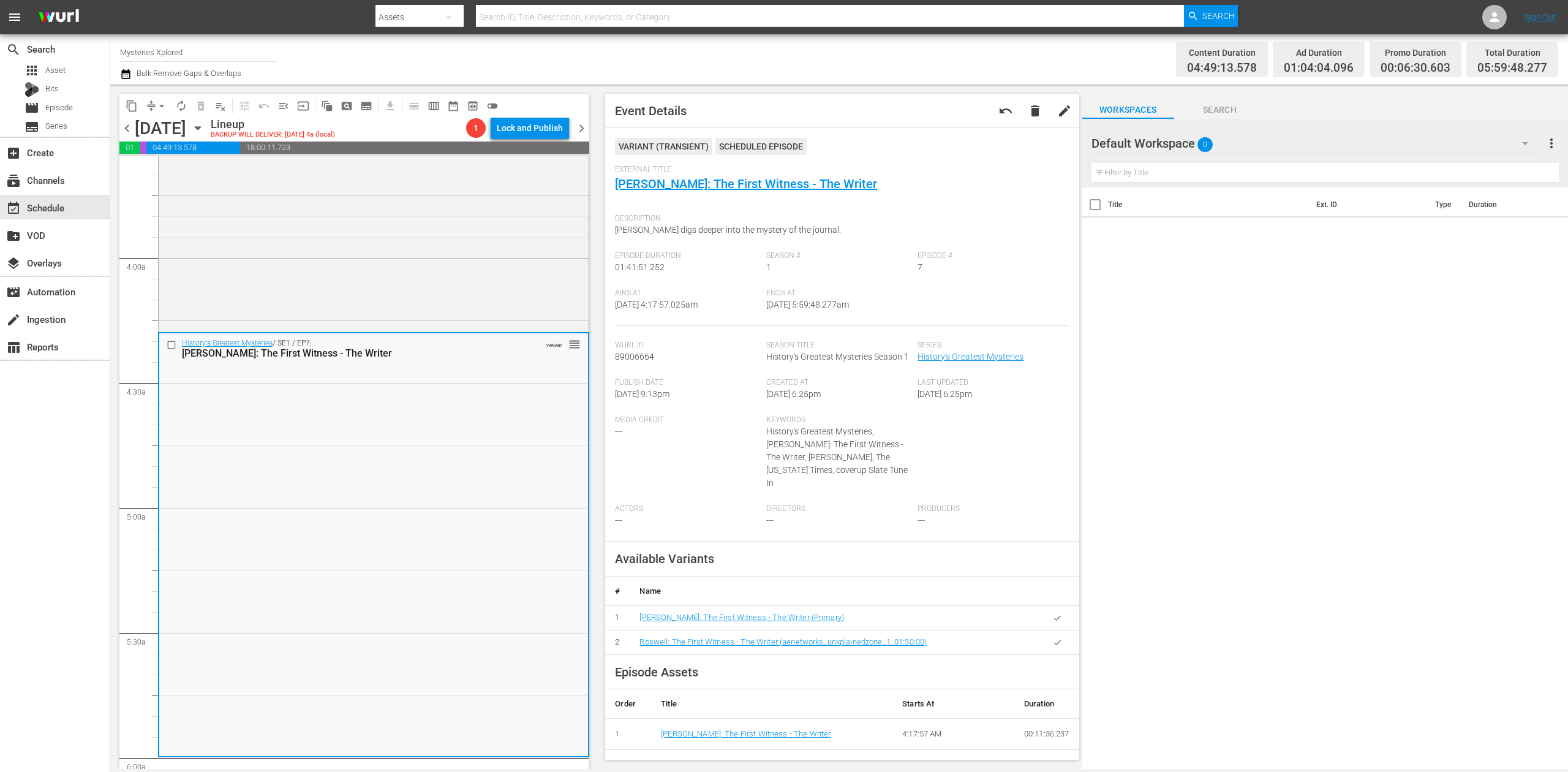
click at [121, 74] on icon "button" at bounding box center [126, 74] width 8 height 10
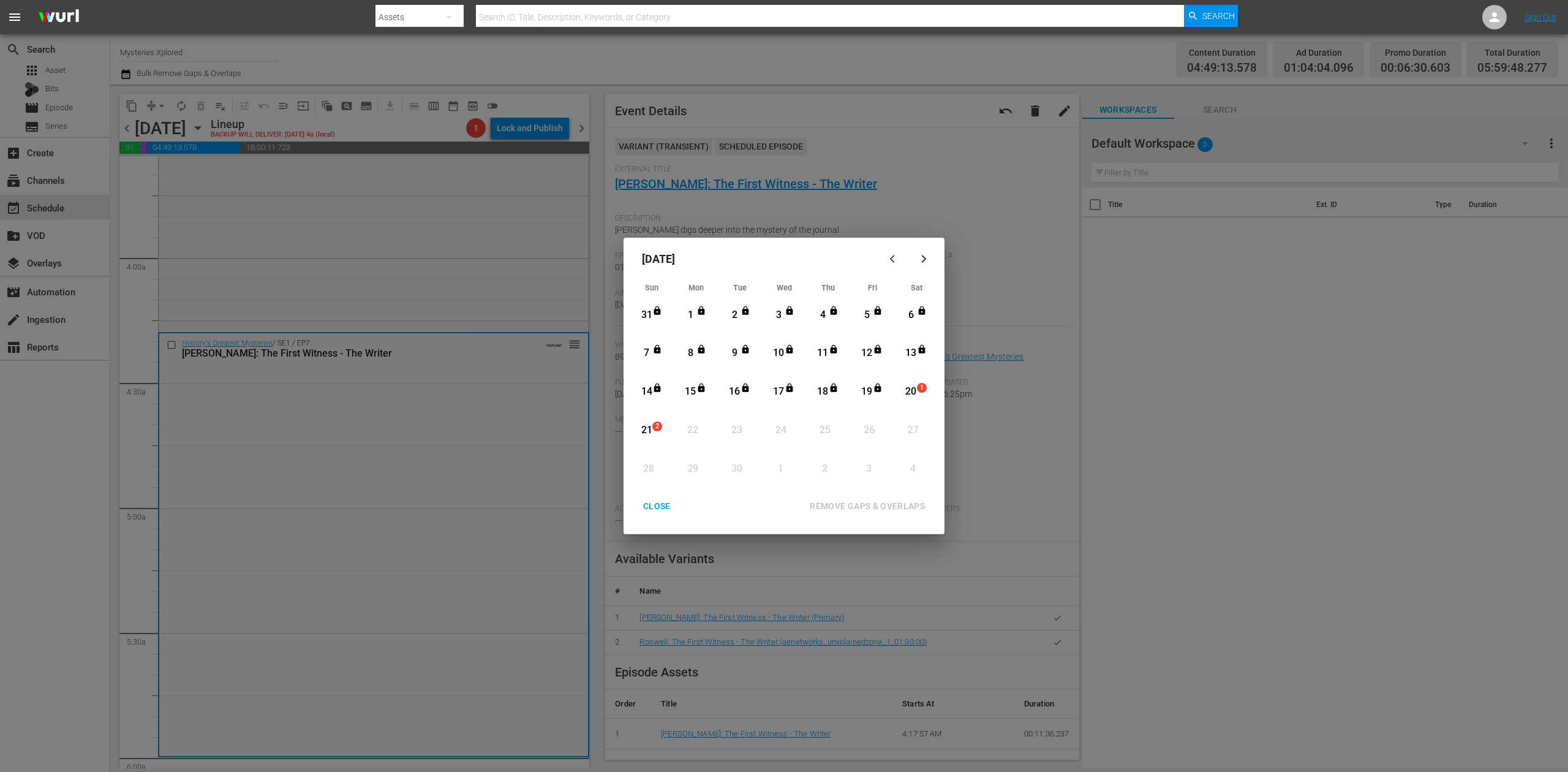
click at [912, 389] on div "20" at bounding box center [911, 392] width 16 height 14
click at [889, 499] on div "REMOVE GAPS & OVERLAPS" at bounding box center [867, 507] width 135 height 16
click at [655, 506] on div "CLOSE" at bounding box center [657, 507] width 47 height 16
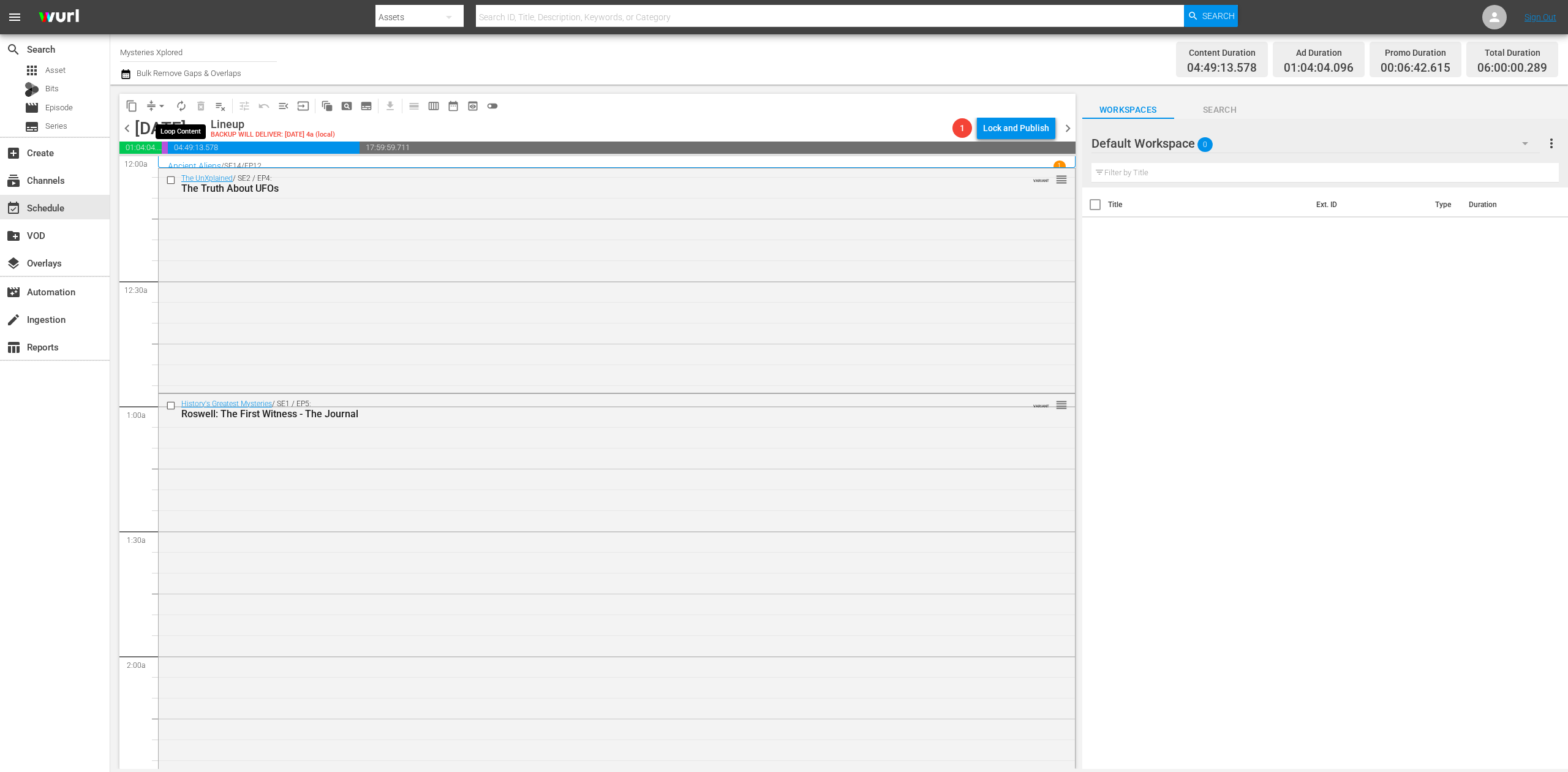
click at [182, 107] on span "autorenew_outlined" at bounding box center [181, 106] width 12 height 12
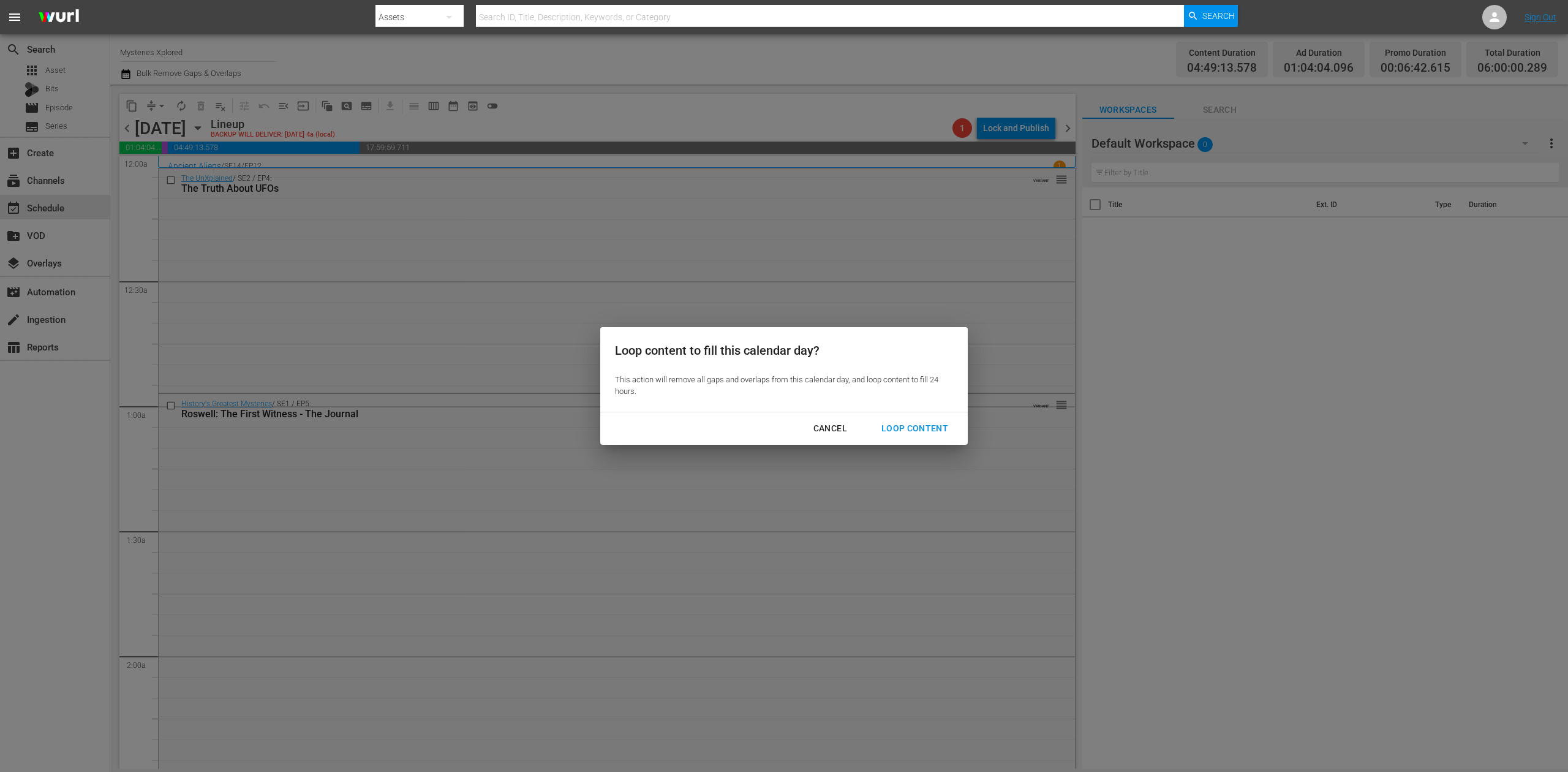
click at [928, 427] on div "Loop Content" at bounding box center [915, 429] width 86 height 16
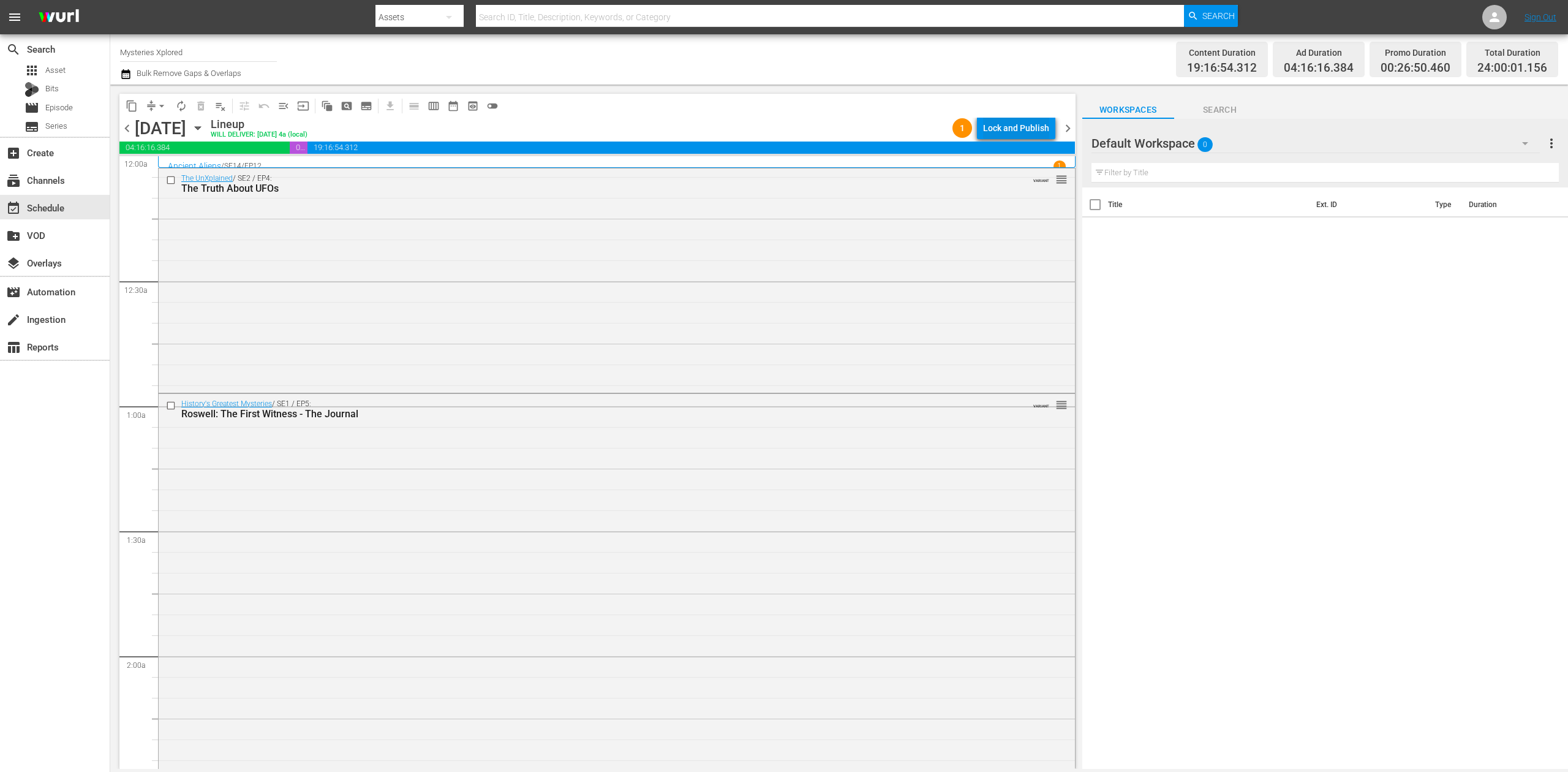
click at [997, 125] on div "Lock and Publish" at bounding box center [1016, 128] width 66 height 22
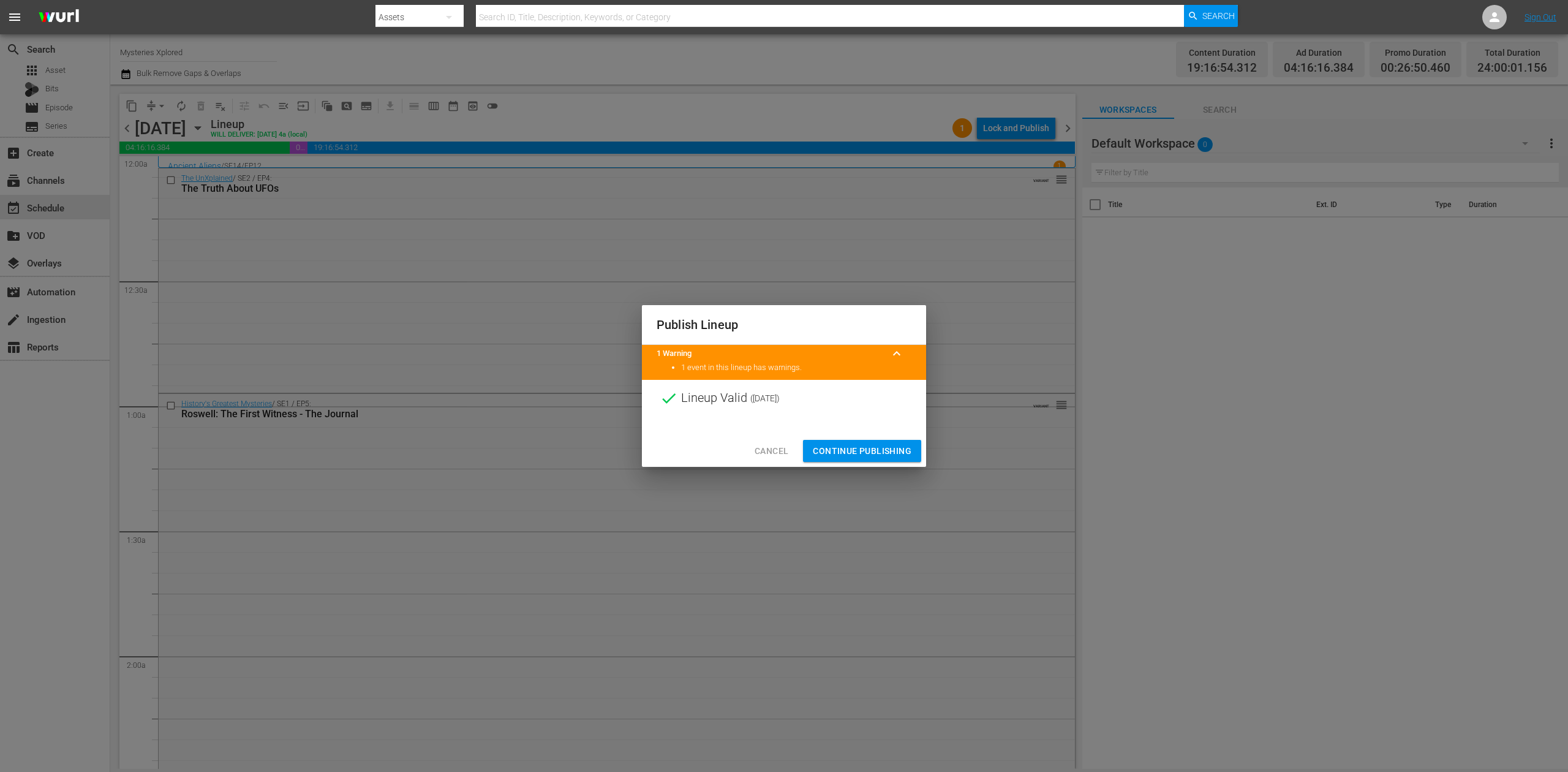
click at [880, 446] on span "Continue Publishing" at bounding box center [863, 452] width 99 height 16
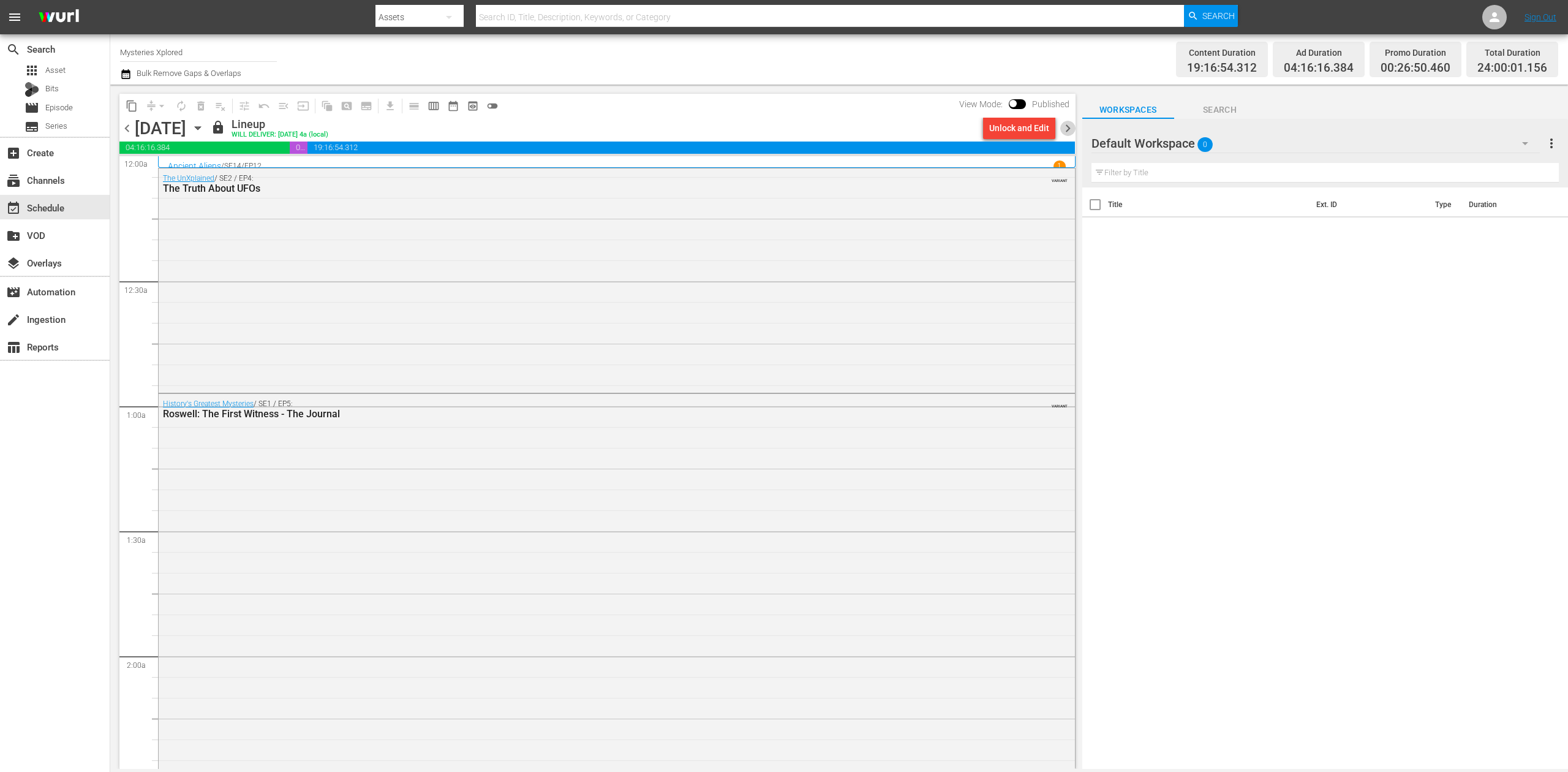
click at [1069, 130] on span "chevron_right" at bounding box center [1068, 128] width 16 height 16
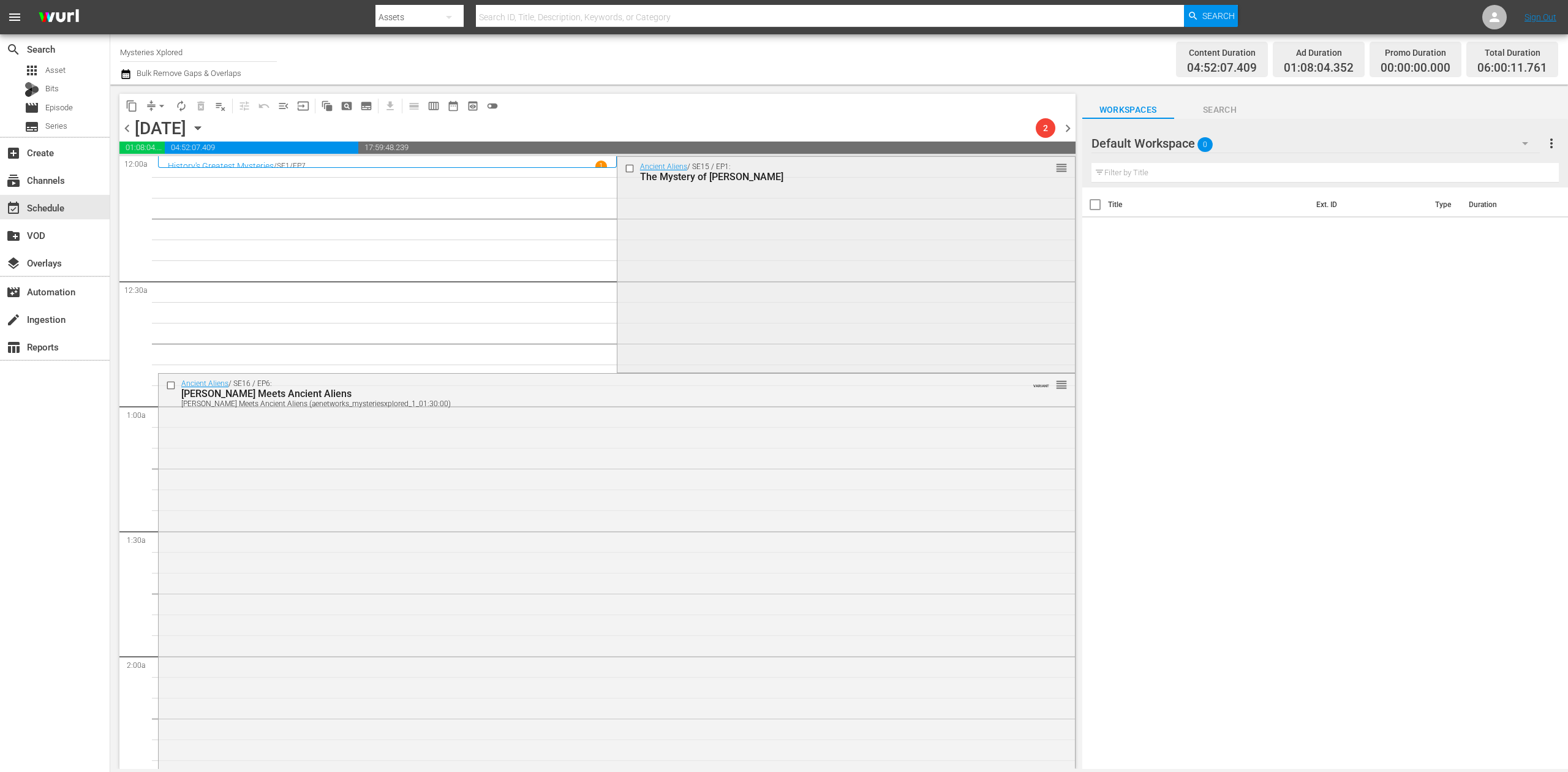
click at [750, 248] on div "Ancient Aliens / SE15 / EP1: The Mystery of Nan Madol reorder" at bounding box center [846, 263] width 458 height 213
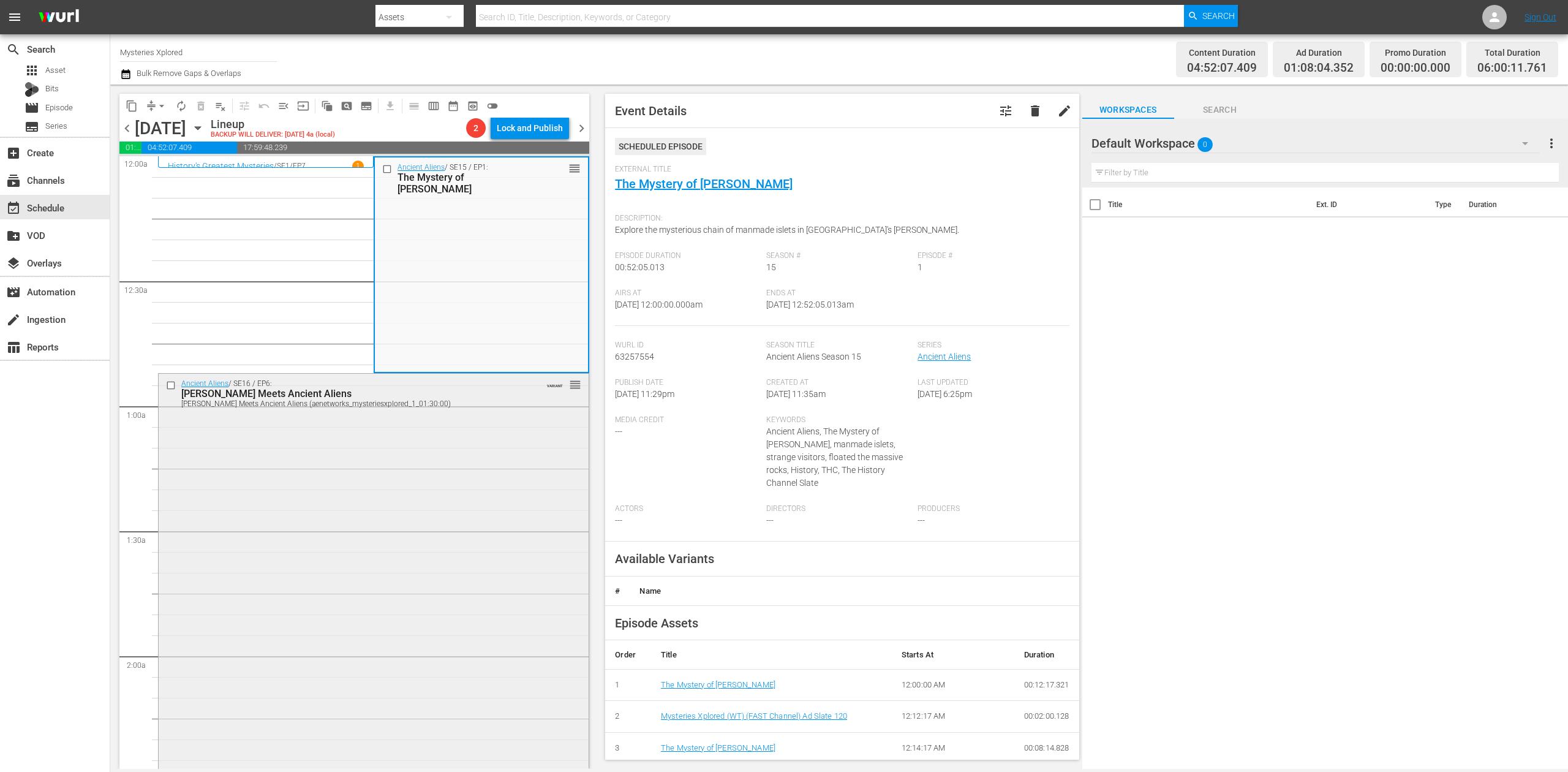
click at [425, 524] on div "Ancient Aliens / SE16 / EP6: William Shatner Meets Ancient Aliens William Shatn…" at bounding box center [374, 581] width 430 height 416
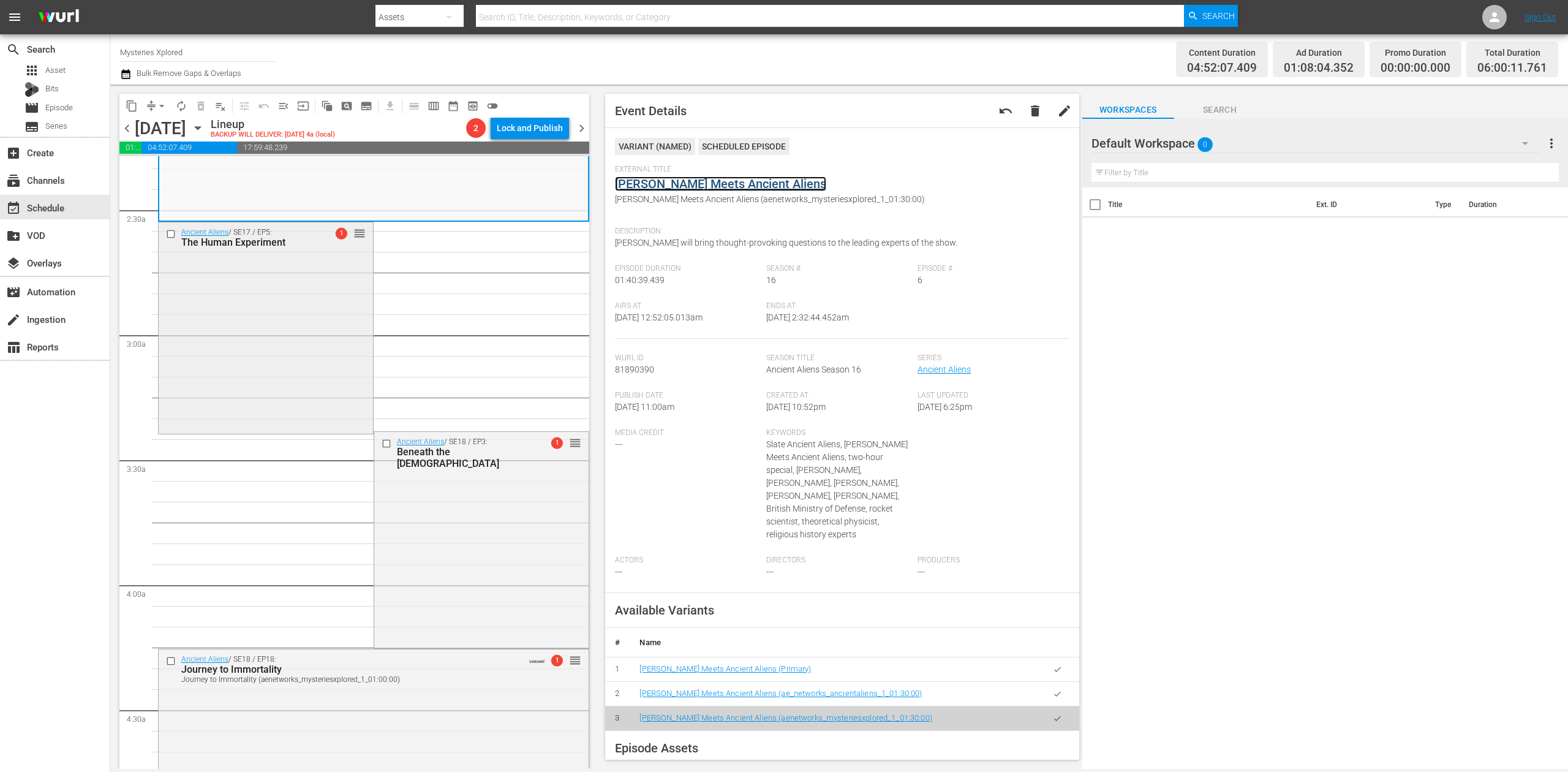
scroll to position [572, 0]
click at [269, 309] on div "Ancient Aliens / SE17 / EP5: The Human Experiment 1 reorder" at bounding box center [266, 326] width 214 height 210
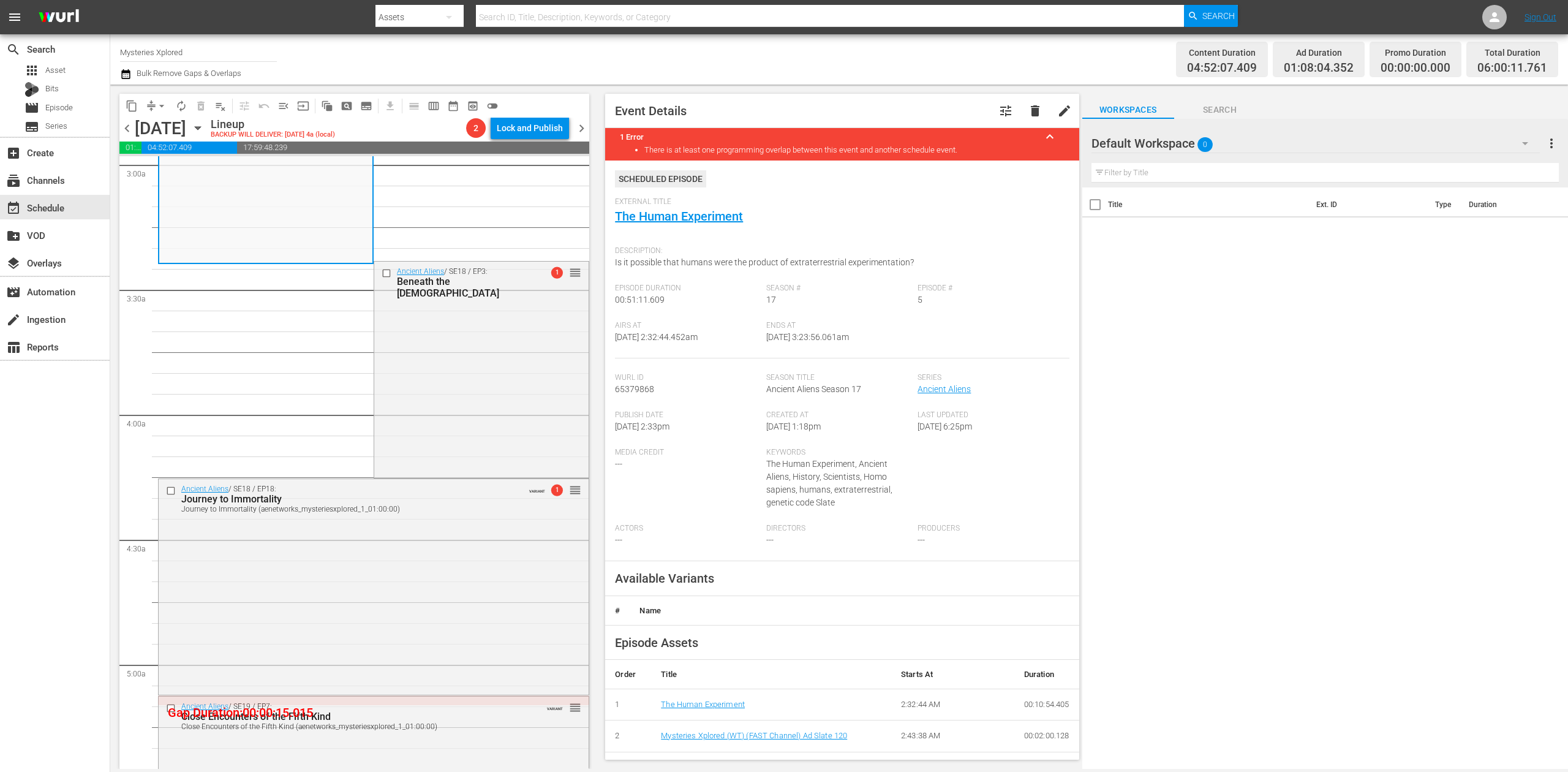
scroll to position [735, 0]
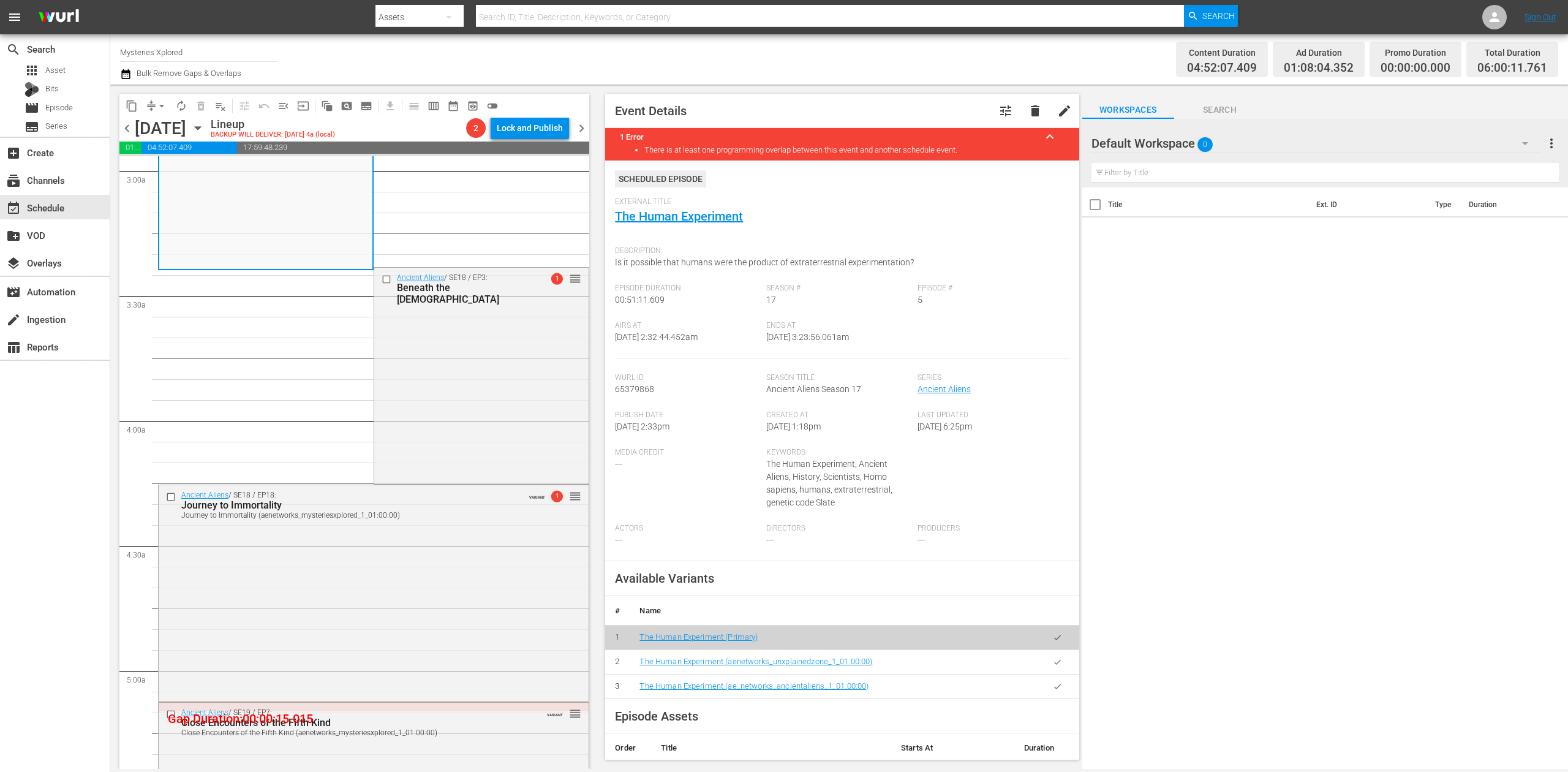
click at [123, 69] on icon "button" at bounding box center [126, 74] width 8 height 10
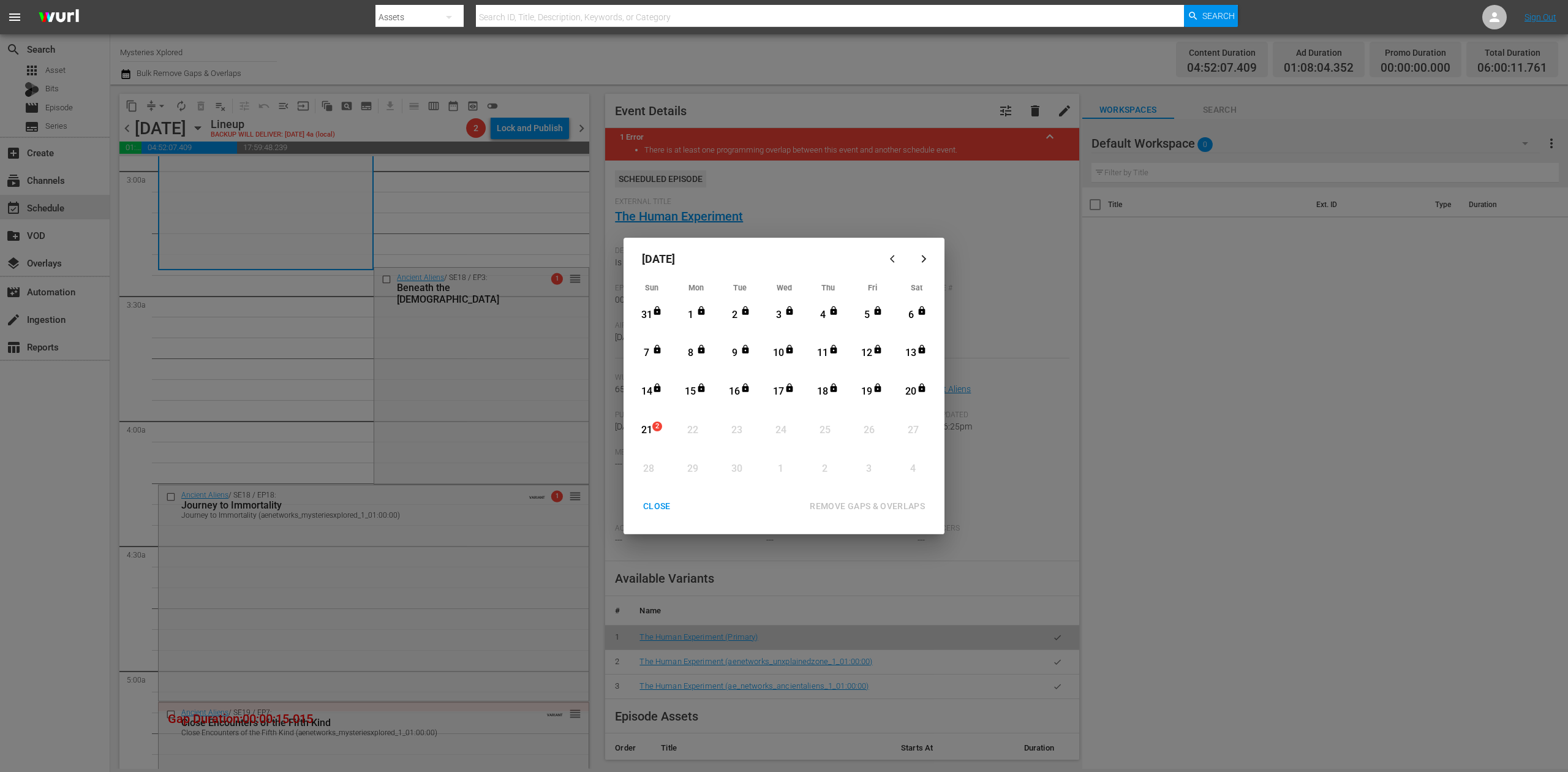
click at [648, 430] on div "21" at bounding box center [647, 430] width 16 height 14
click at [851, 506] on div "REMOVE GAPS & OVERLAPS" at bounding box center [867, 507] width 135 height 16
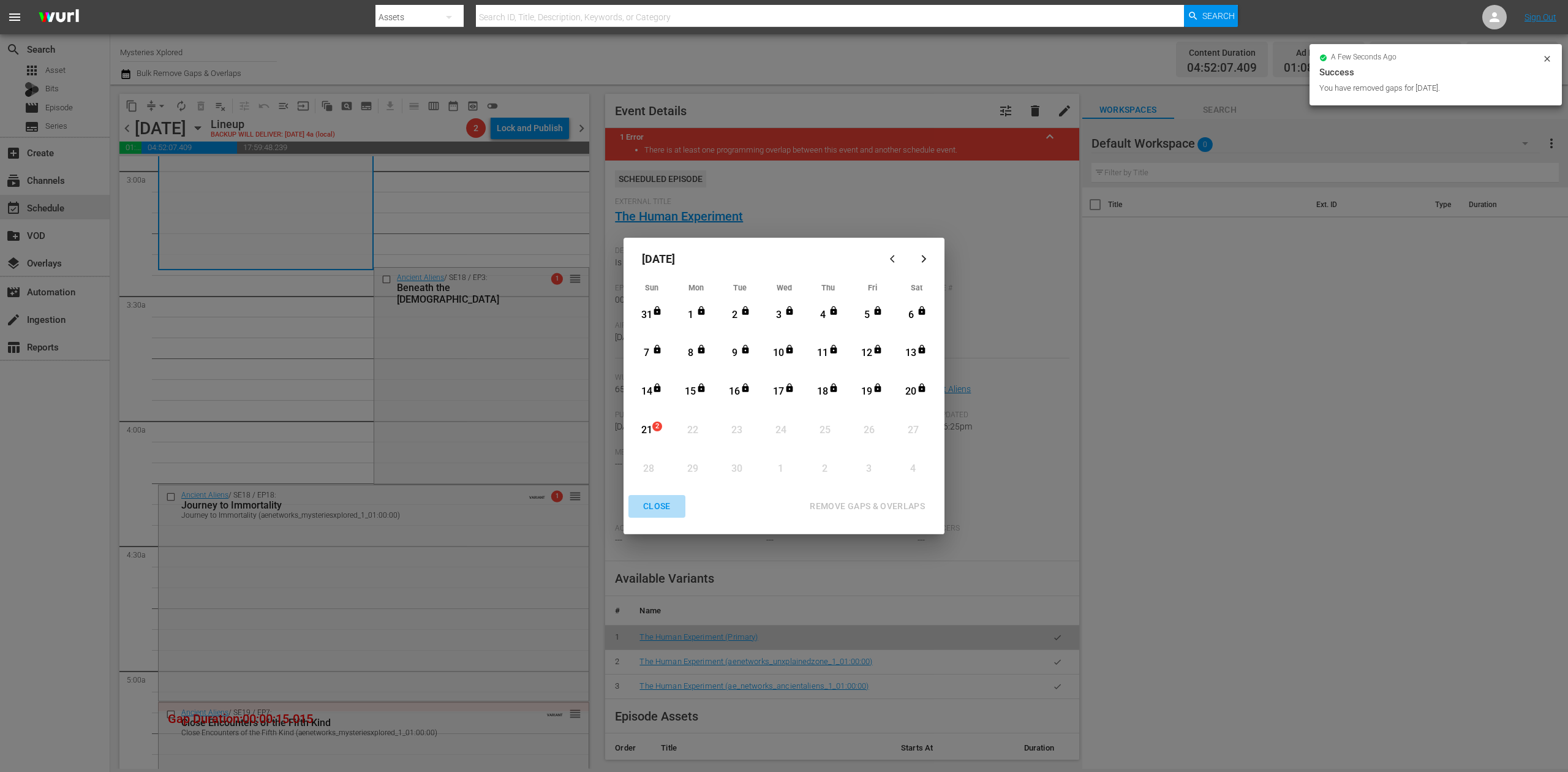
click at [655, 504] on div "CLOSE" at bounding box center [657, 507] width 47 height 16
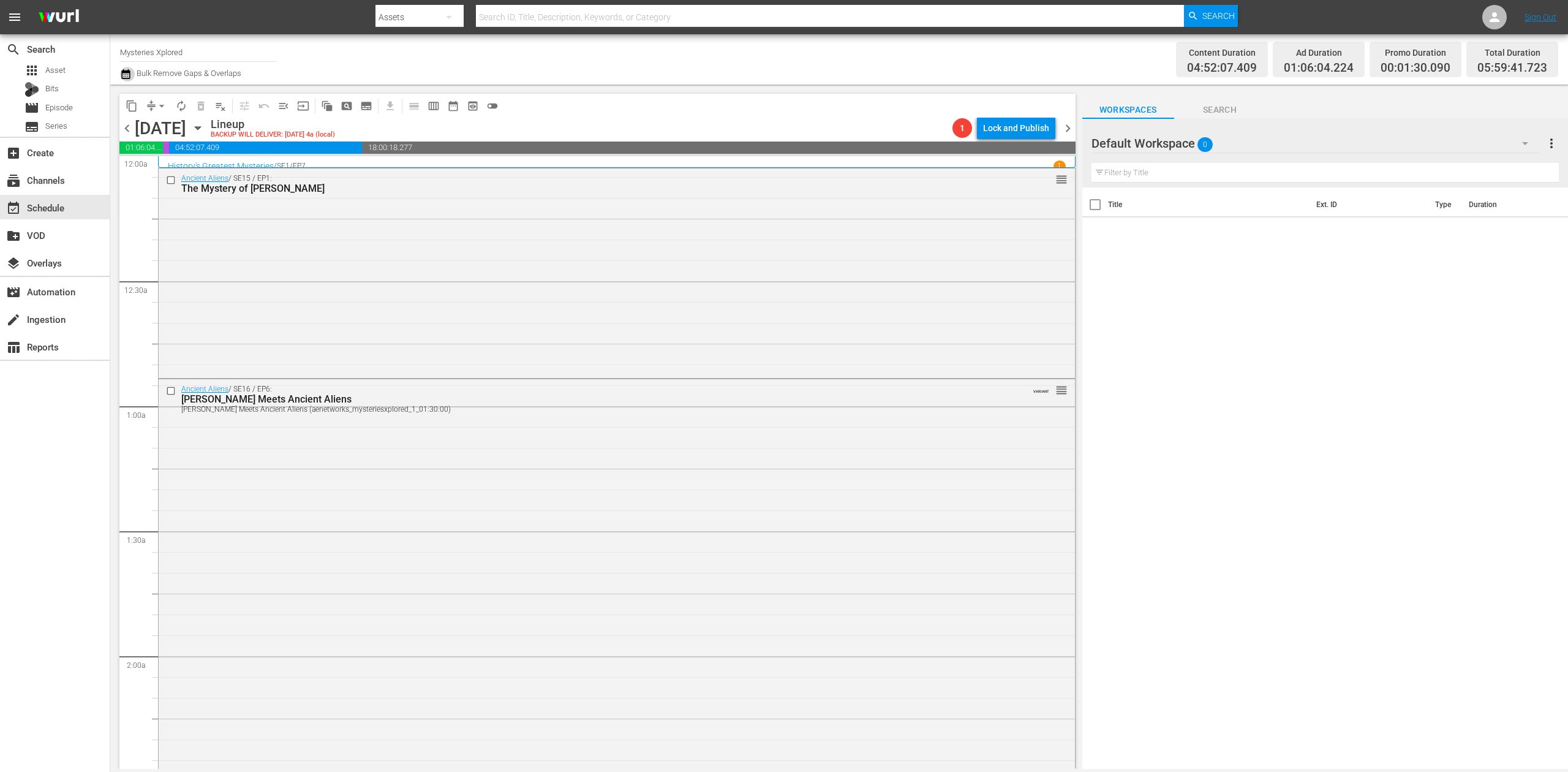
click at [123, 76] on icon "button" at bounding box center [126, 74] width 12 height 15
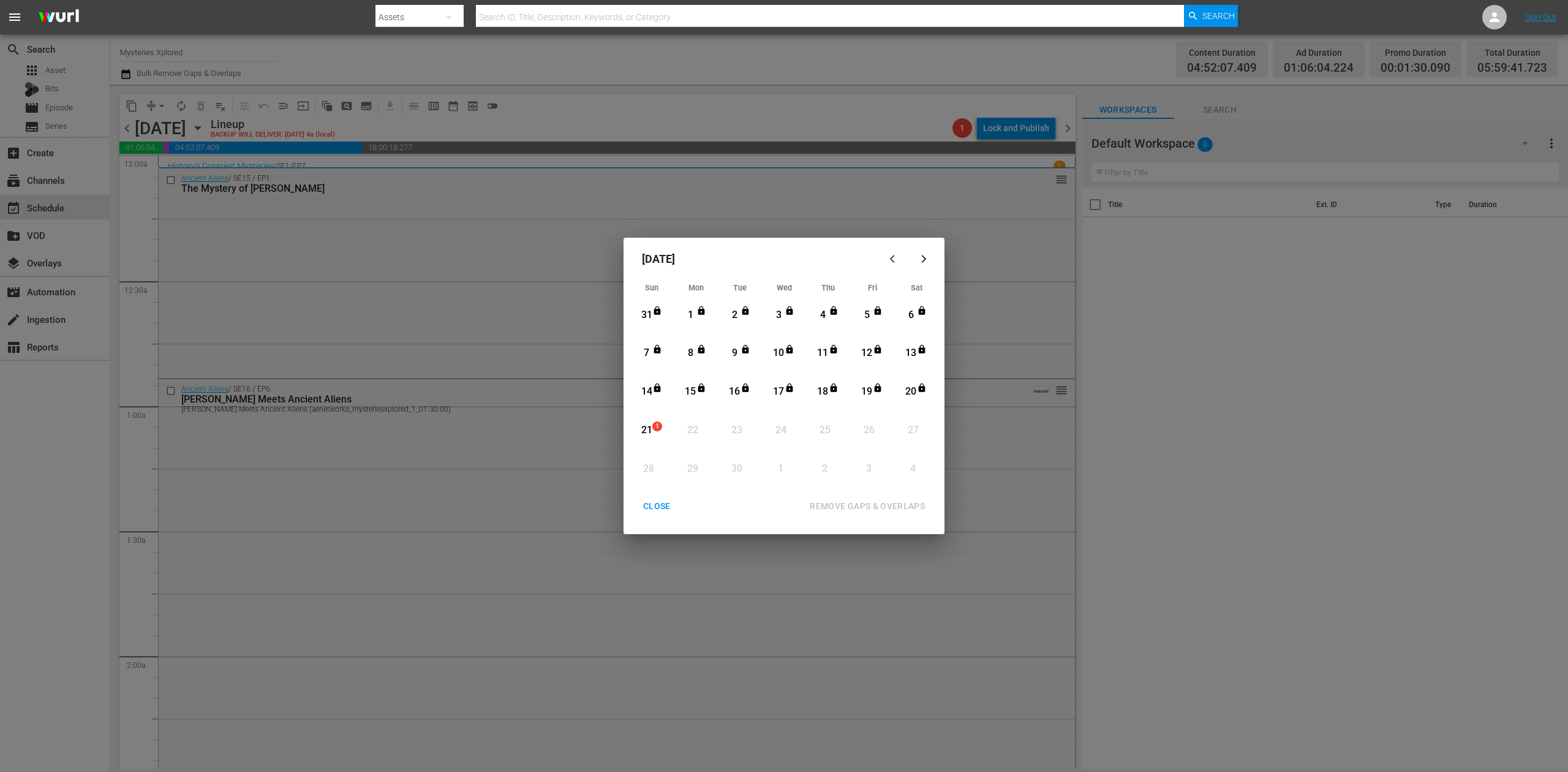
click at [645, 429] on div "21" at bounding box center [647, 430] width 16 height 14
click at [888, 507] on div "REMOVE GAPS & OVERLAPS" at bounding box center [867, 507] width 135 height 16
click at [645, 501] on div "CLOSE" at bounding box center [657, 507] width 47 height 16
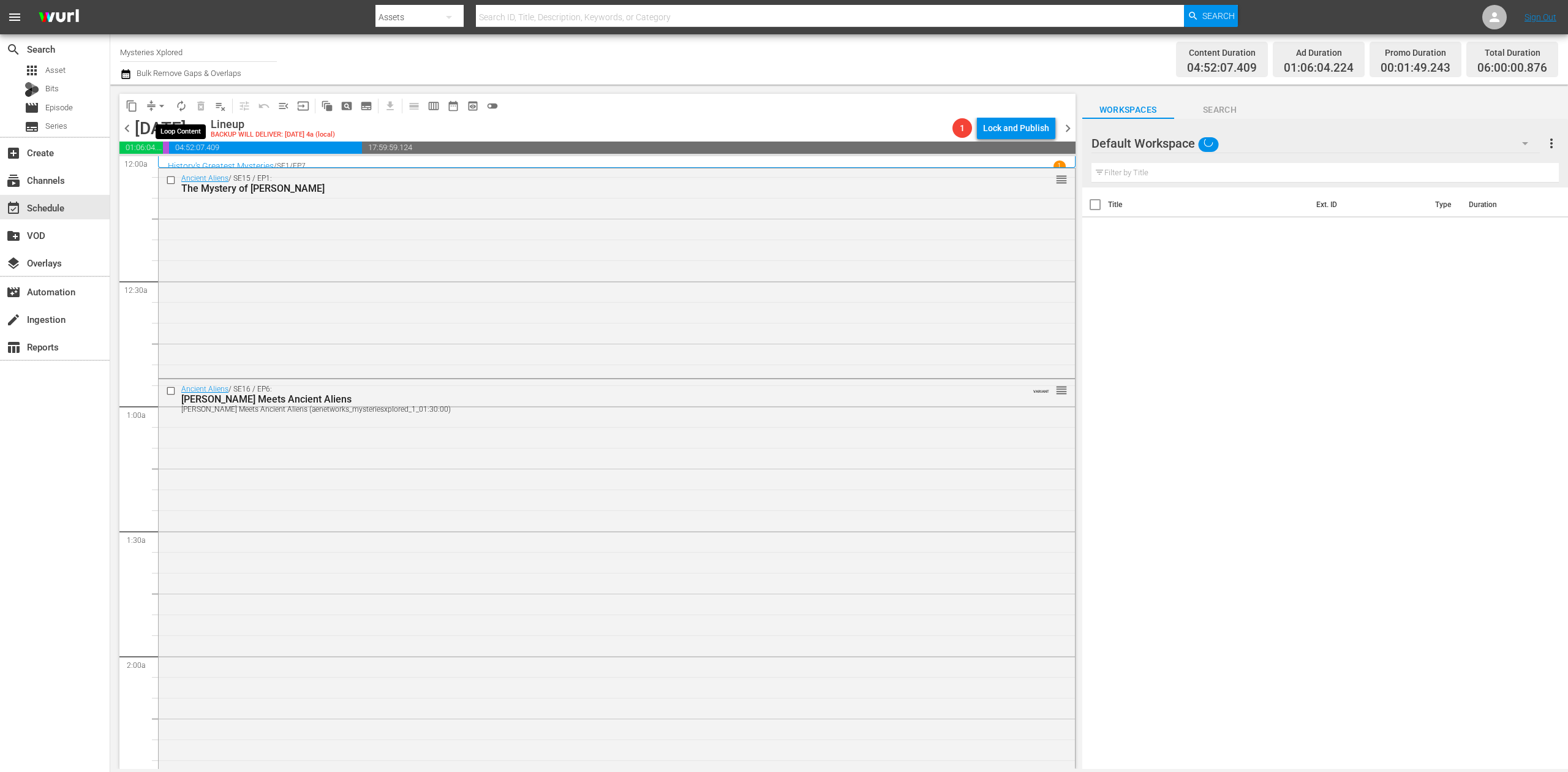
click at [179, 102] on span "autorenew_outlined" at bounding box center [181, 106] width 12 height 12
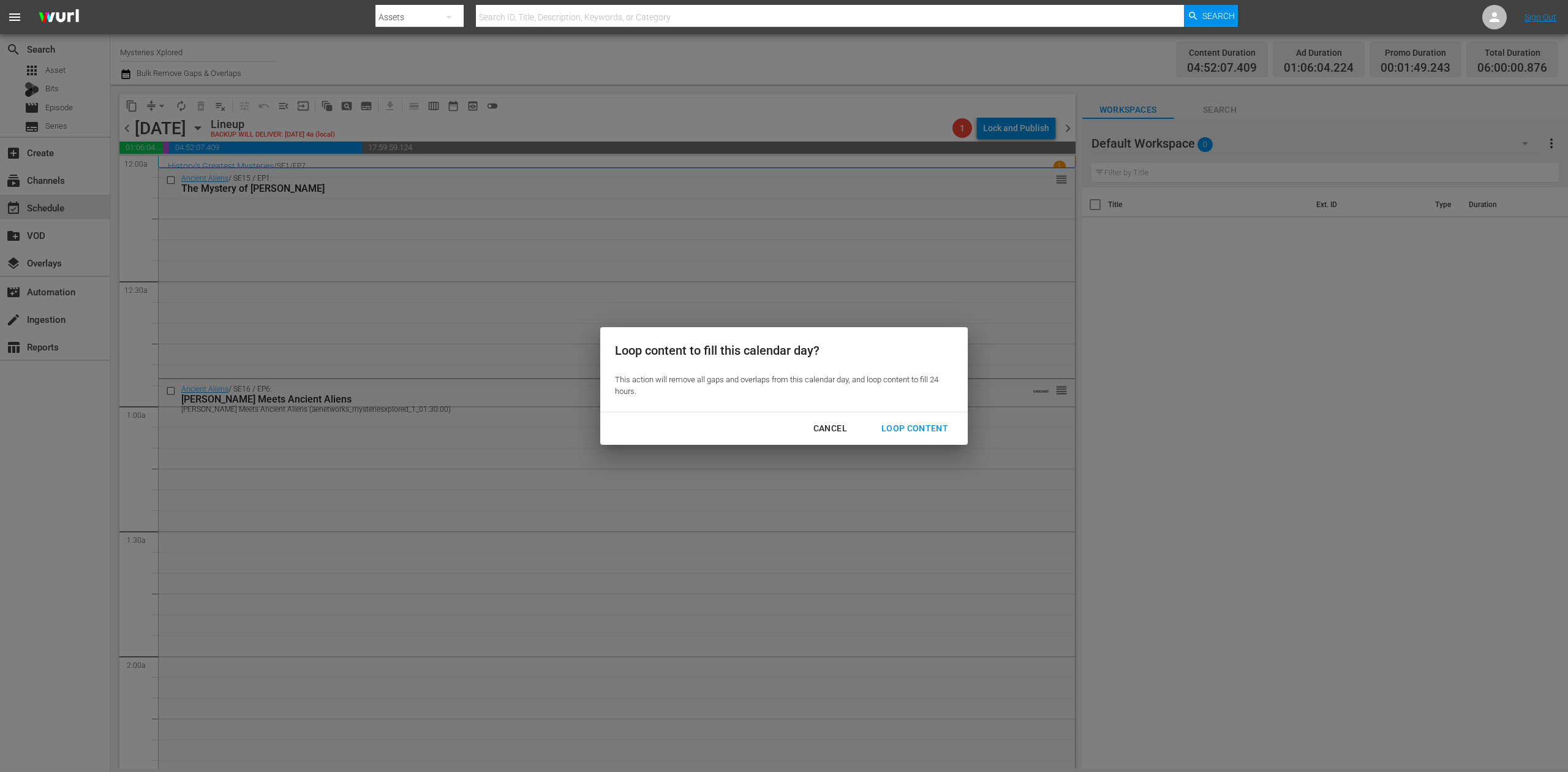
click at [924, 428] on div "Loop Content" at bounding box center [915, 429] width 86 height 16
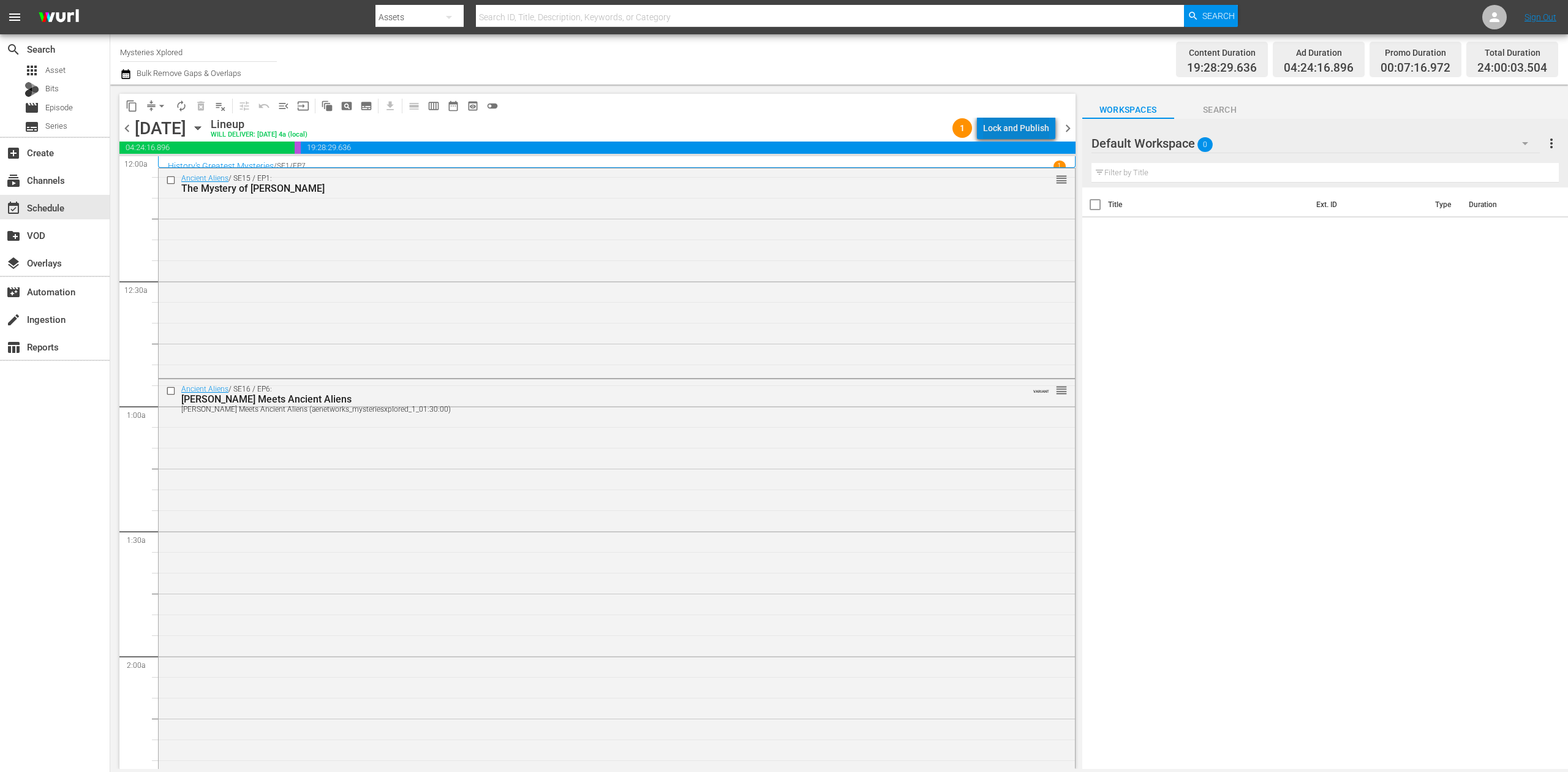
click at [1040, 130] on div "Lock and Publish" at bounding box center [1016, 128] width 66 height 22
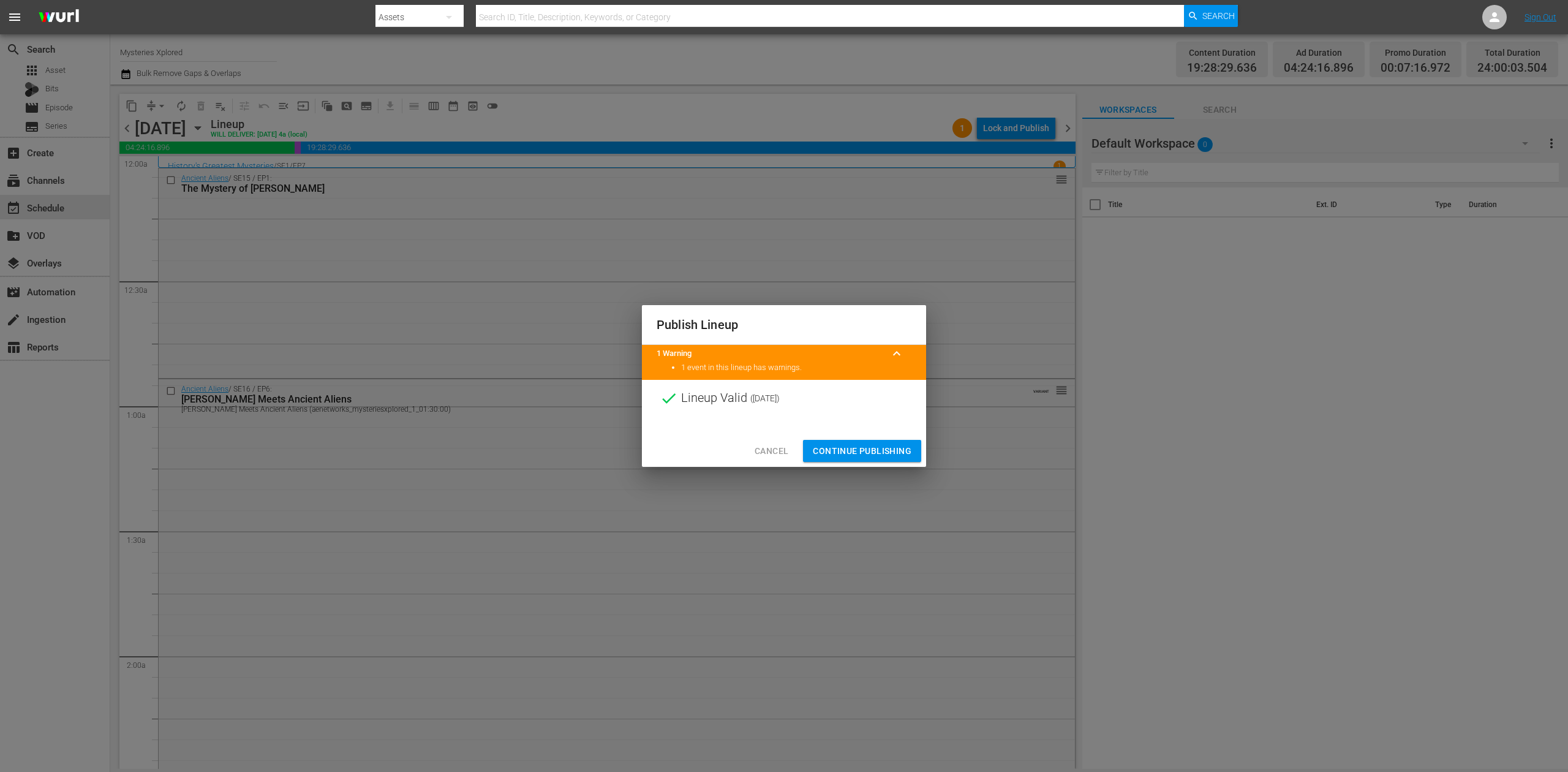
click at [880, 441] on button "Continue Publishing" at bounding box center [863, 452] width 118 height 23
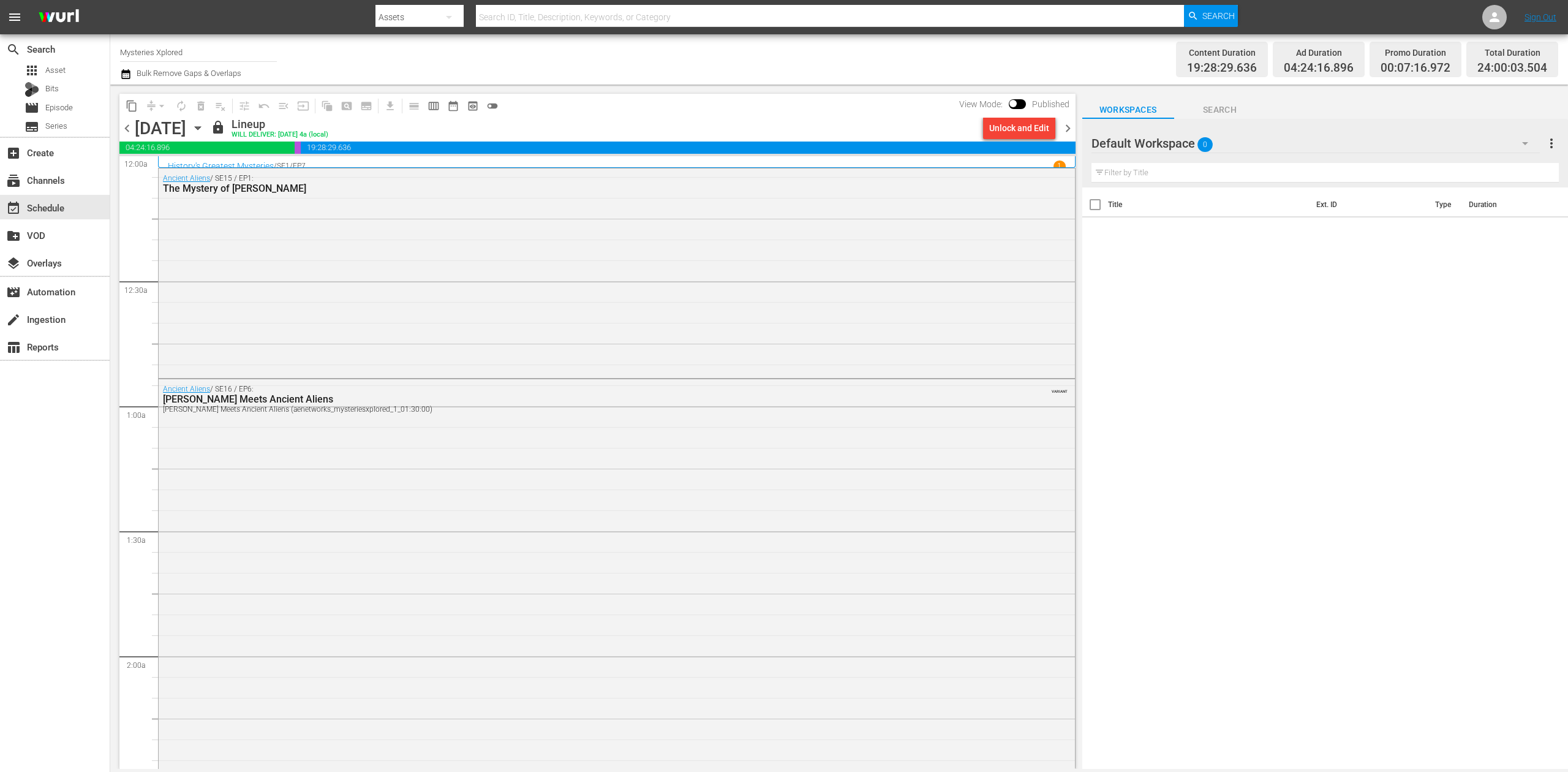
click at [192, 55] on input "Mysteries Xplored" at bounding box center [198, 52] width 157 height 30
drag, startPoint x: 209, startPoint y: 49, endPoint x: 55, endPoint y: 28, distance: 155.4
click at [110, 0] on div "search Search apps Asset Bits movie Episode subtitles Series add_box Create sub…" at bounding box center [839, 0] width 1458 height 0
click at [233, 89] on div "Ancient Aliens (1852 - ae_networks_ancientaliens_1)" at bounding box center [288, 87] width 317 height 30
type input "Ancient Aliens (1852 - ae_networks_ancientaliens_1)"
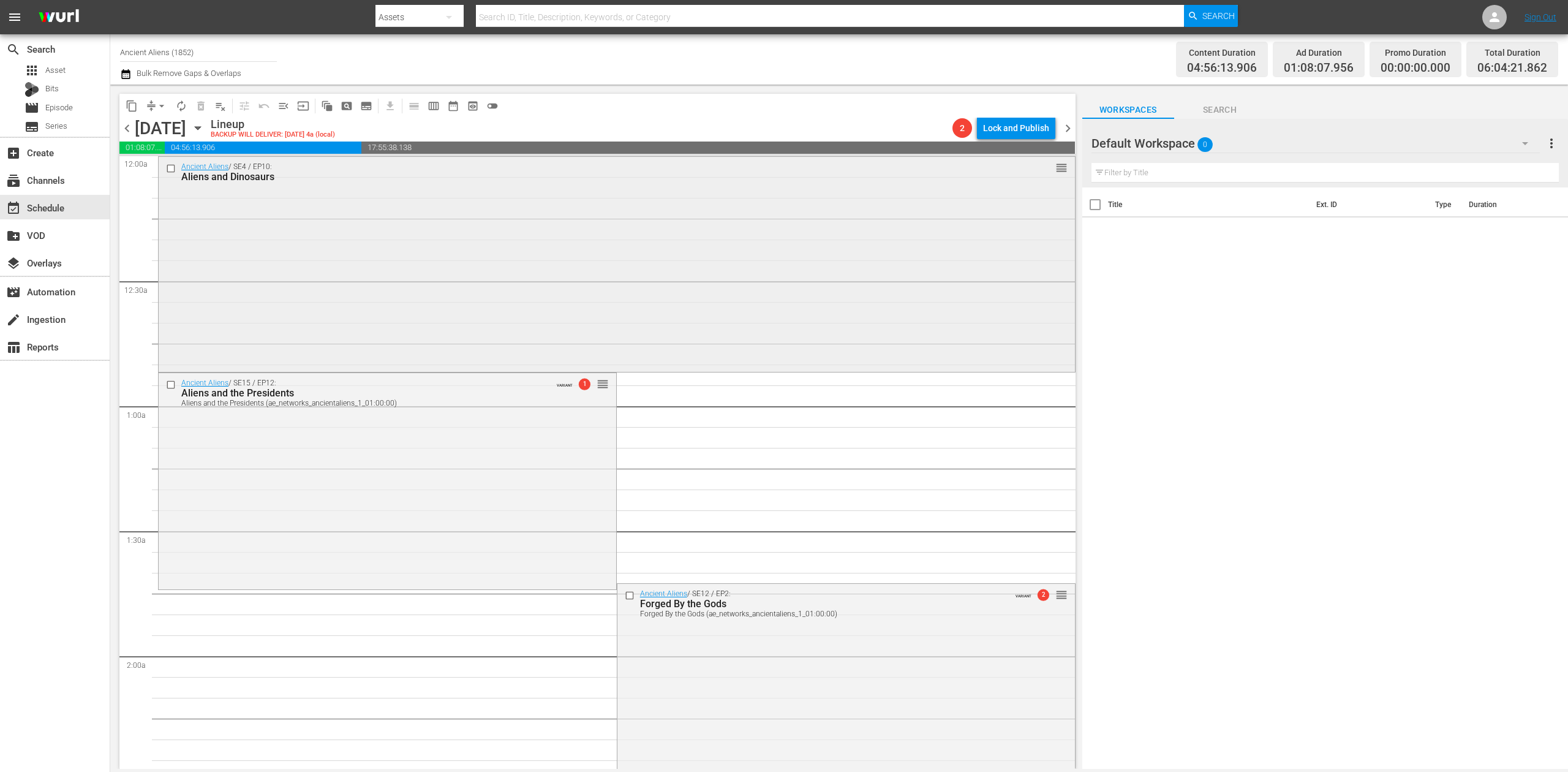
click at [462, 265] on div "Ancient Aliens / SE4 / EP10: Aliens and Dinosaurs reorder" at bounding box center [616, 263] width 916 height 213
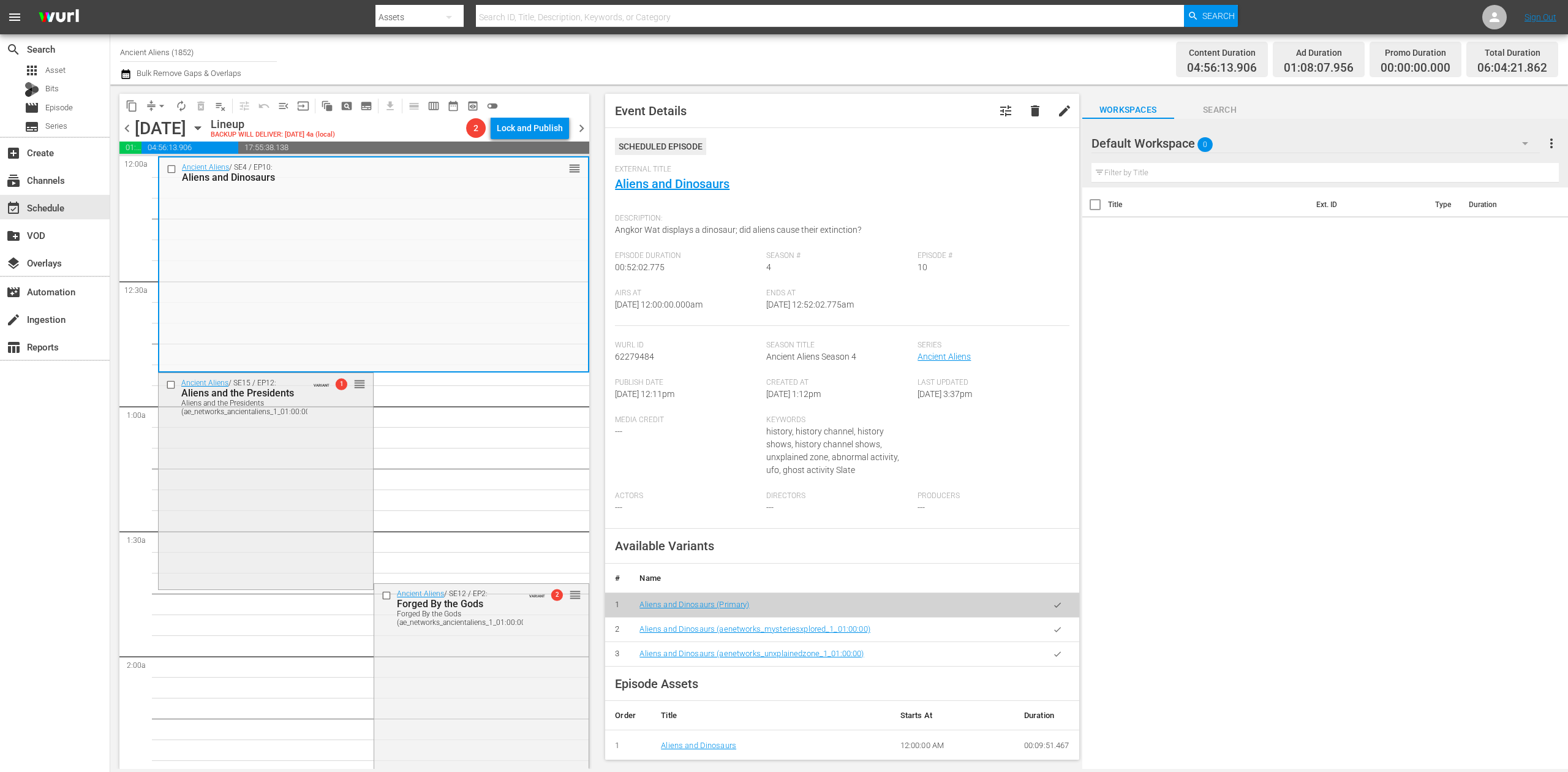
click at [268, 469] on div "Ancient Aliens / SE15 / EP12: Aliens and the Presidents Aliens and the Presiden…" at bounding box center [266, 480] width 214 height 213
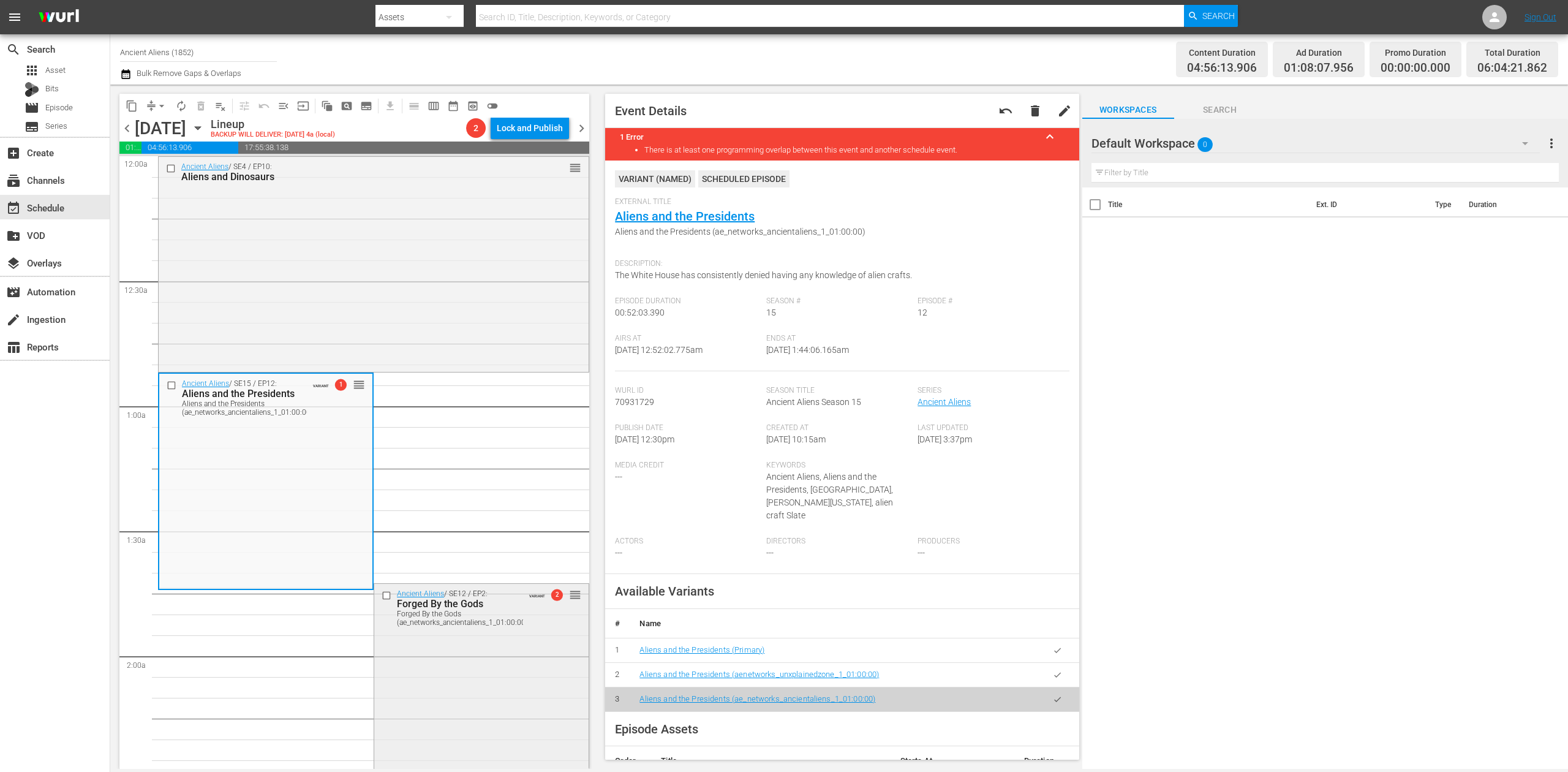
click at [492, 672] on div "Ancient Aliens / SE12 / EP2: Forged By the Gods Forged By the Gods (ae_networks…" at bounding box center [482, 691] width 214 height 213
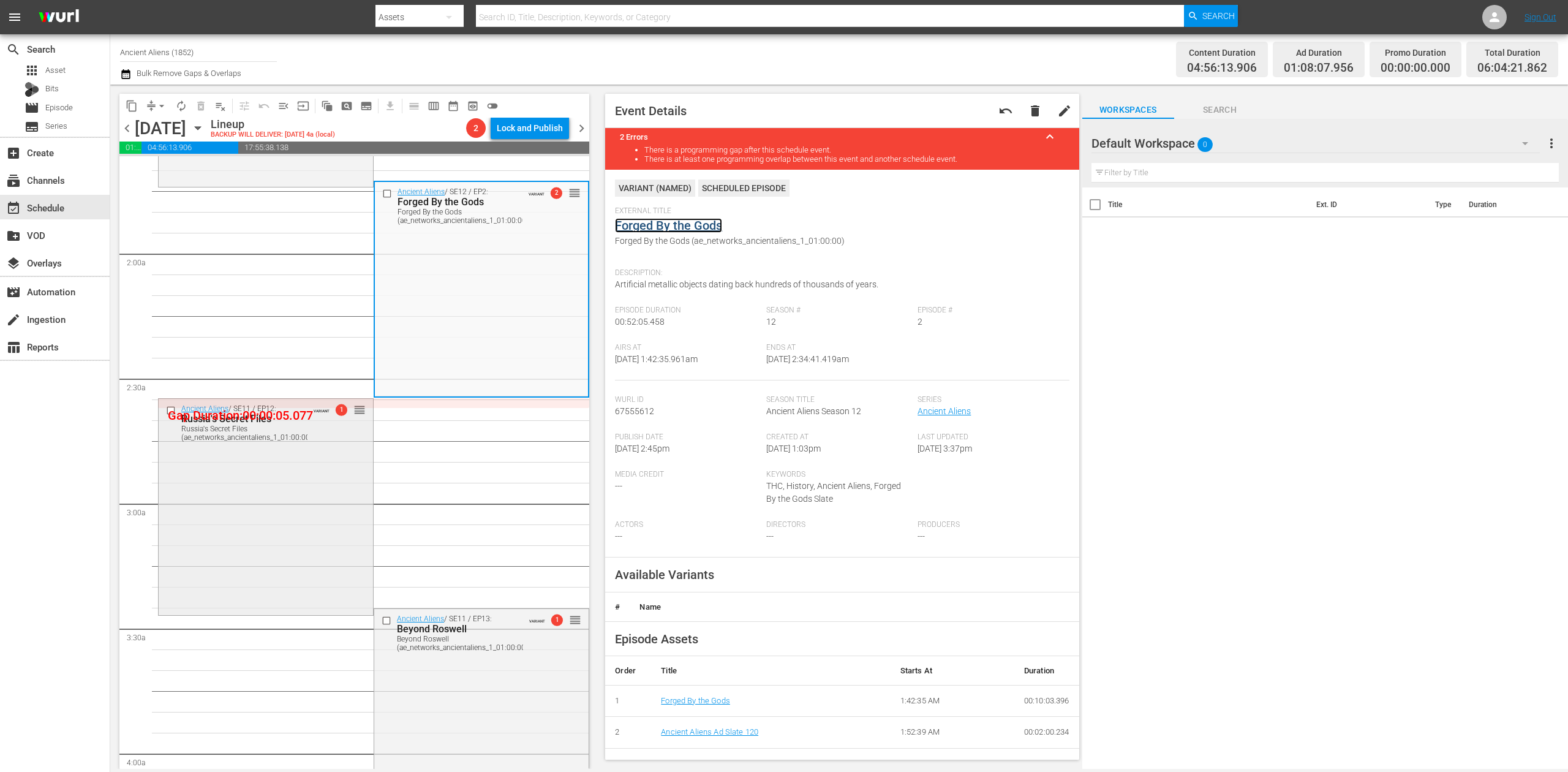
scroll to position [408, 0]
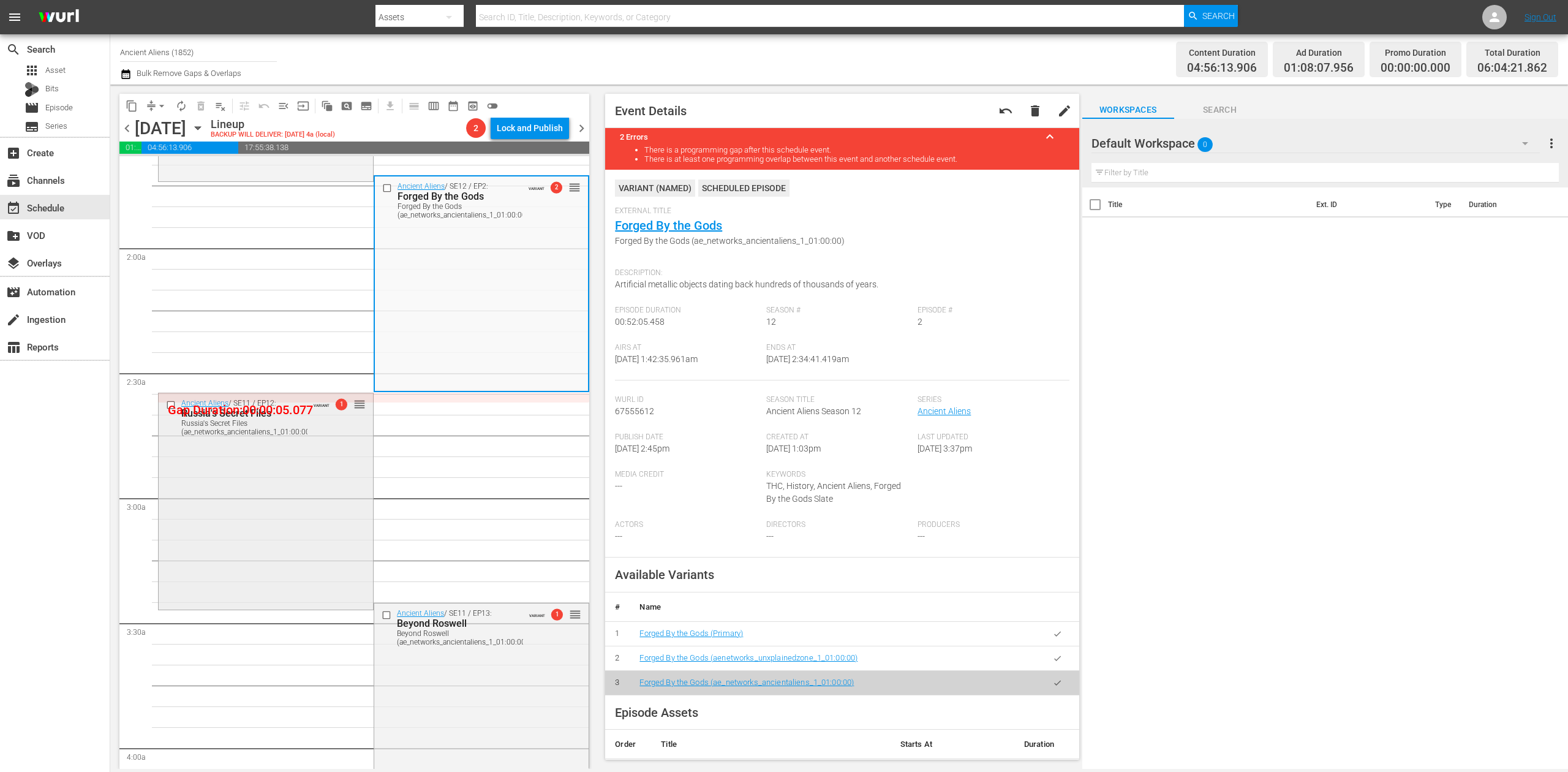
click at [299, 506] on div "Ancient Aliens / SE11 / EP12: Russia's Secret Files Russia's Secret Files (ae_n…" at bounding box center [266, 500] width 214 height 213
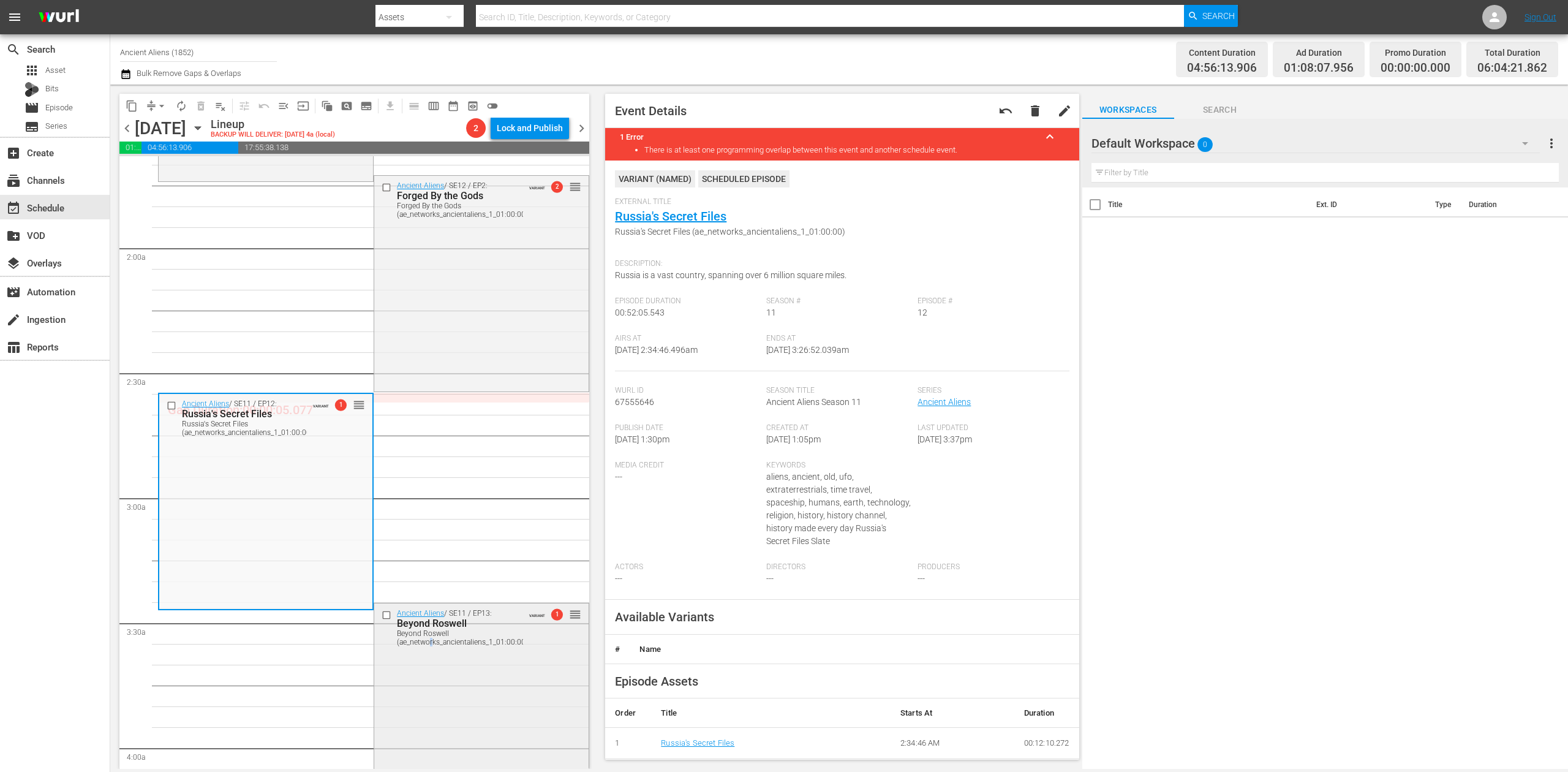
click at [425, 675] on div "Ancient Aliens / SE11 / EP13: Beyond Roswell Beyond Roswell (ae_networks_ancien…" at bounding box center [482, 711] width 214 height 213
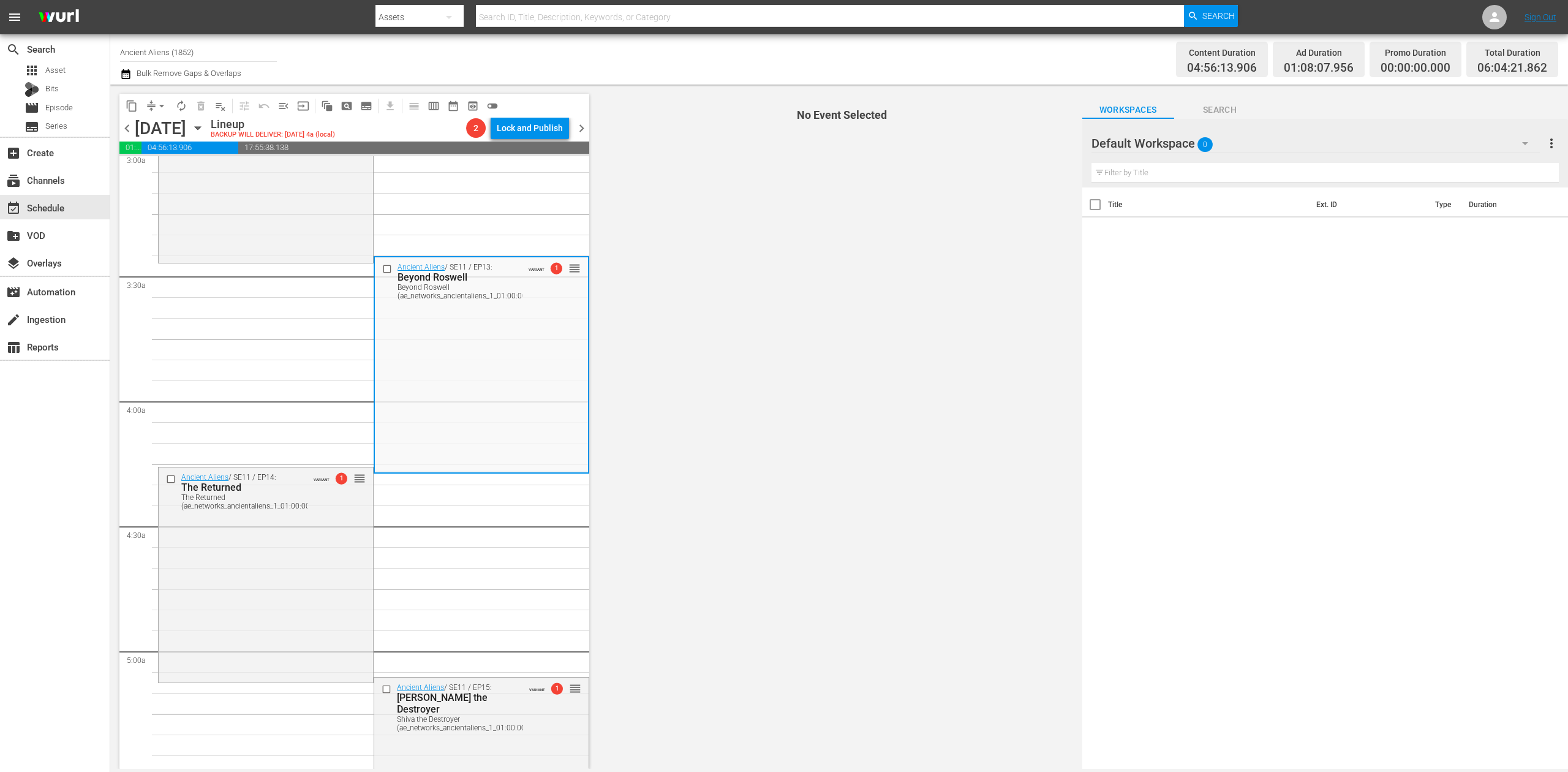
scroll to position [735, 0]
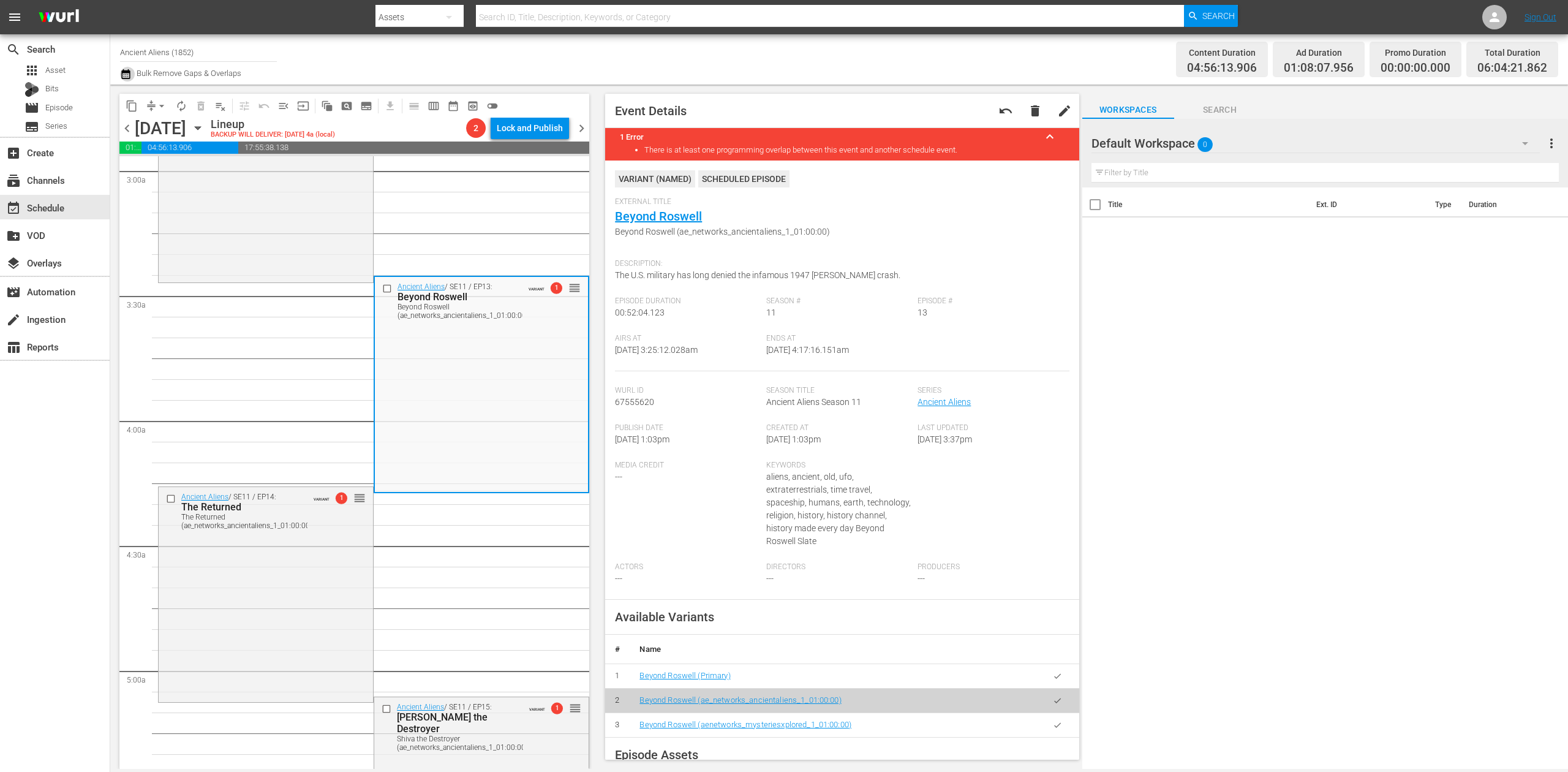
click at [123, 74] on icon "button" at bounding box center [126, 74] width 12 height 15
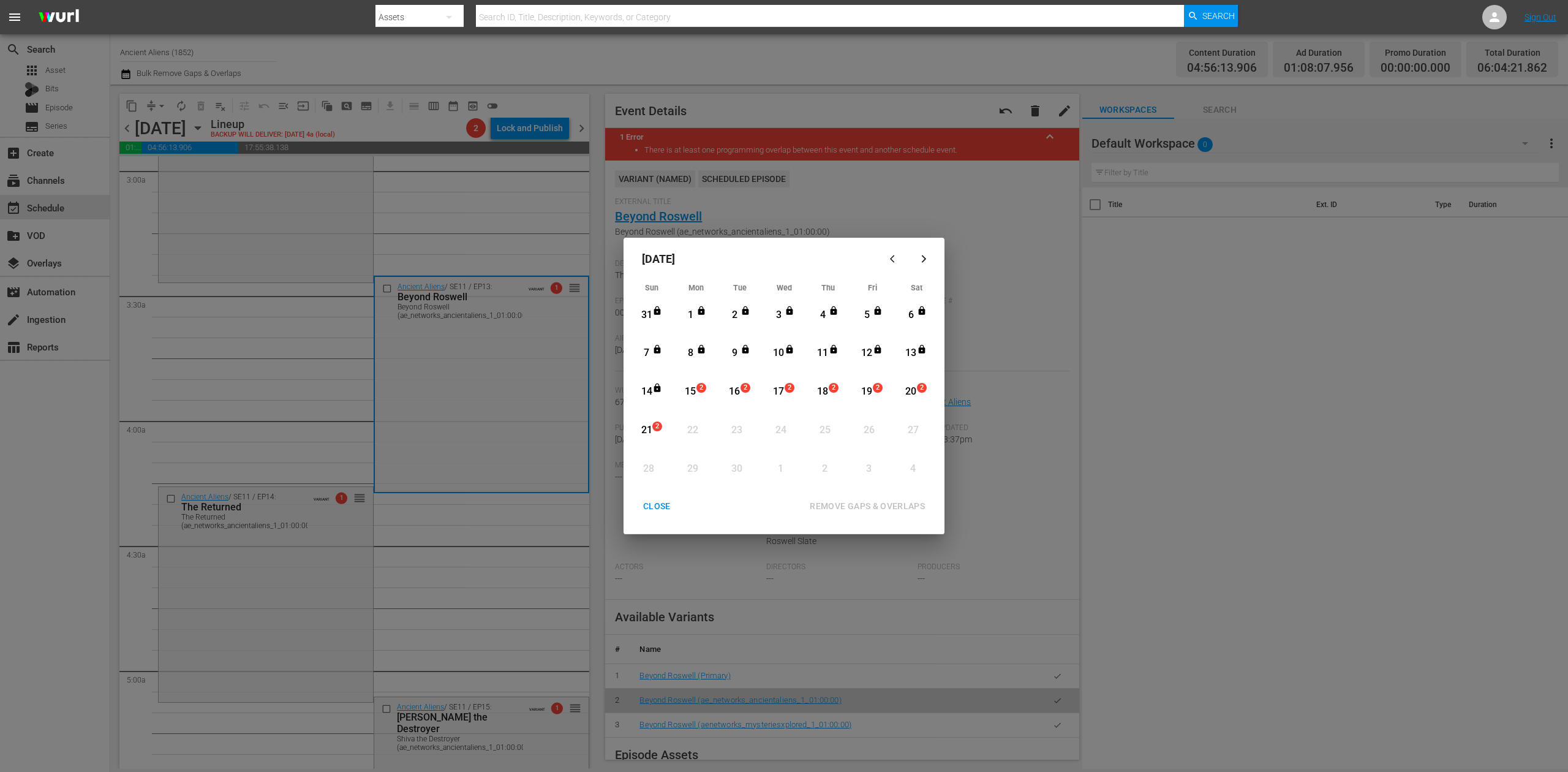
click at [650, 428] on div "21" at bounding box center [647, 430] width 16 height 14
click at [874, 504] on div "REMOVE GAPS & OVERLAPS" at bounding box center [867, 507] width 135 height 16
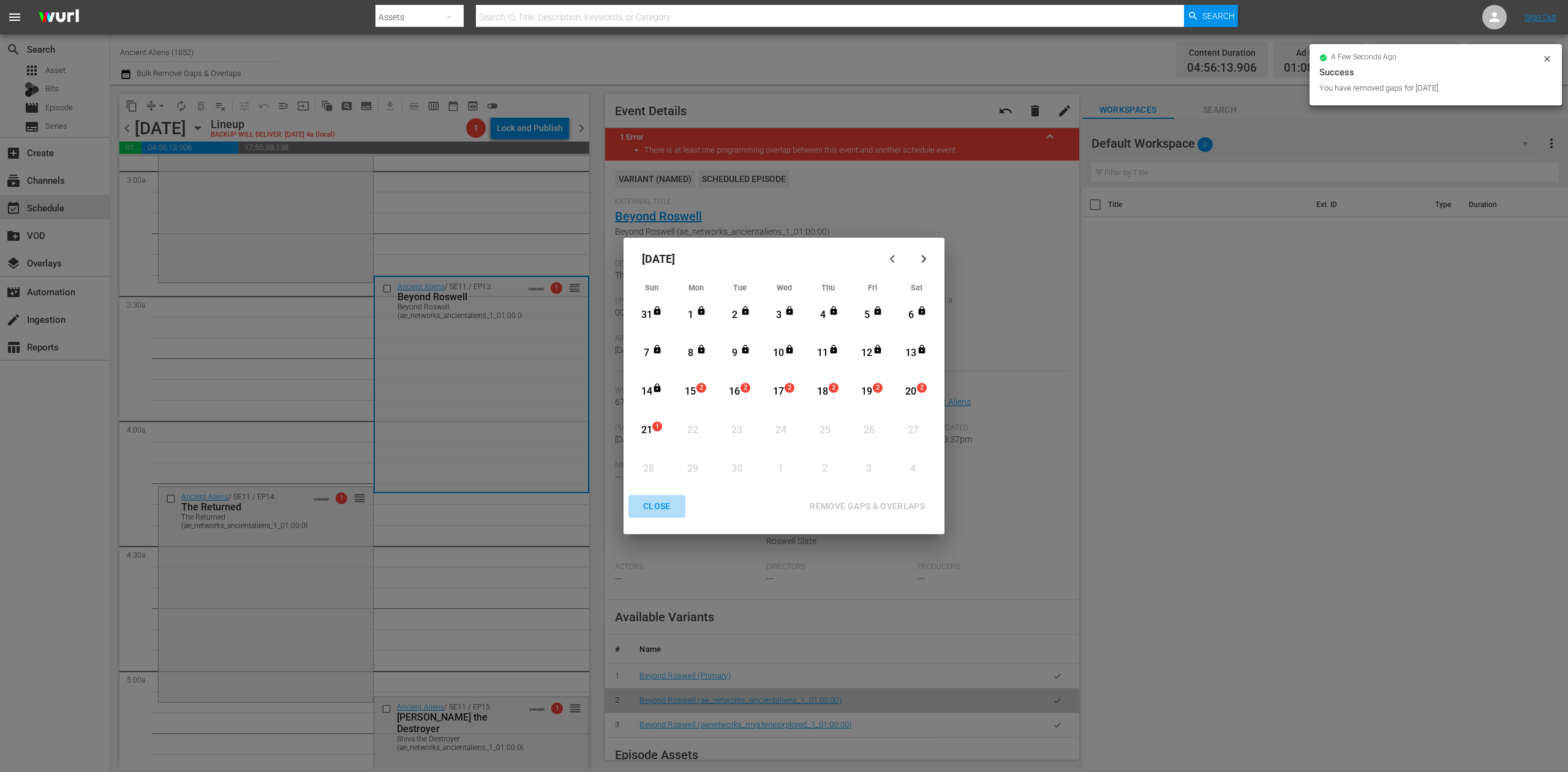
click at [653, 501] on div "CLOSE" at bounding box center [657, 507] width 47 height 16
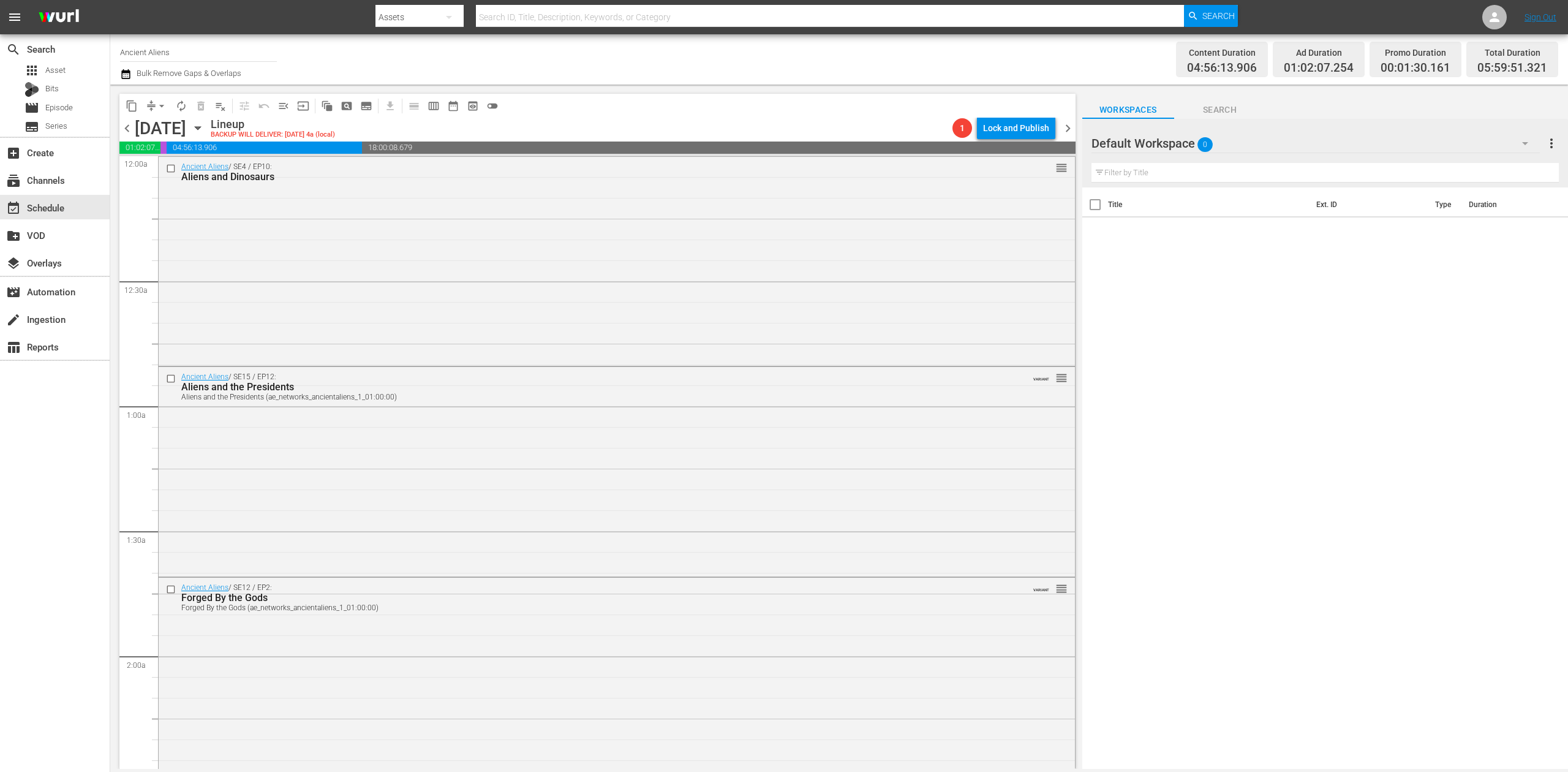
click at [126, 73] on icon "button" at bounding box center [126, 74] width 12 height 15
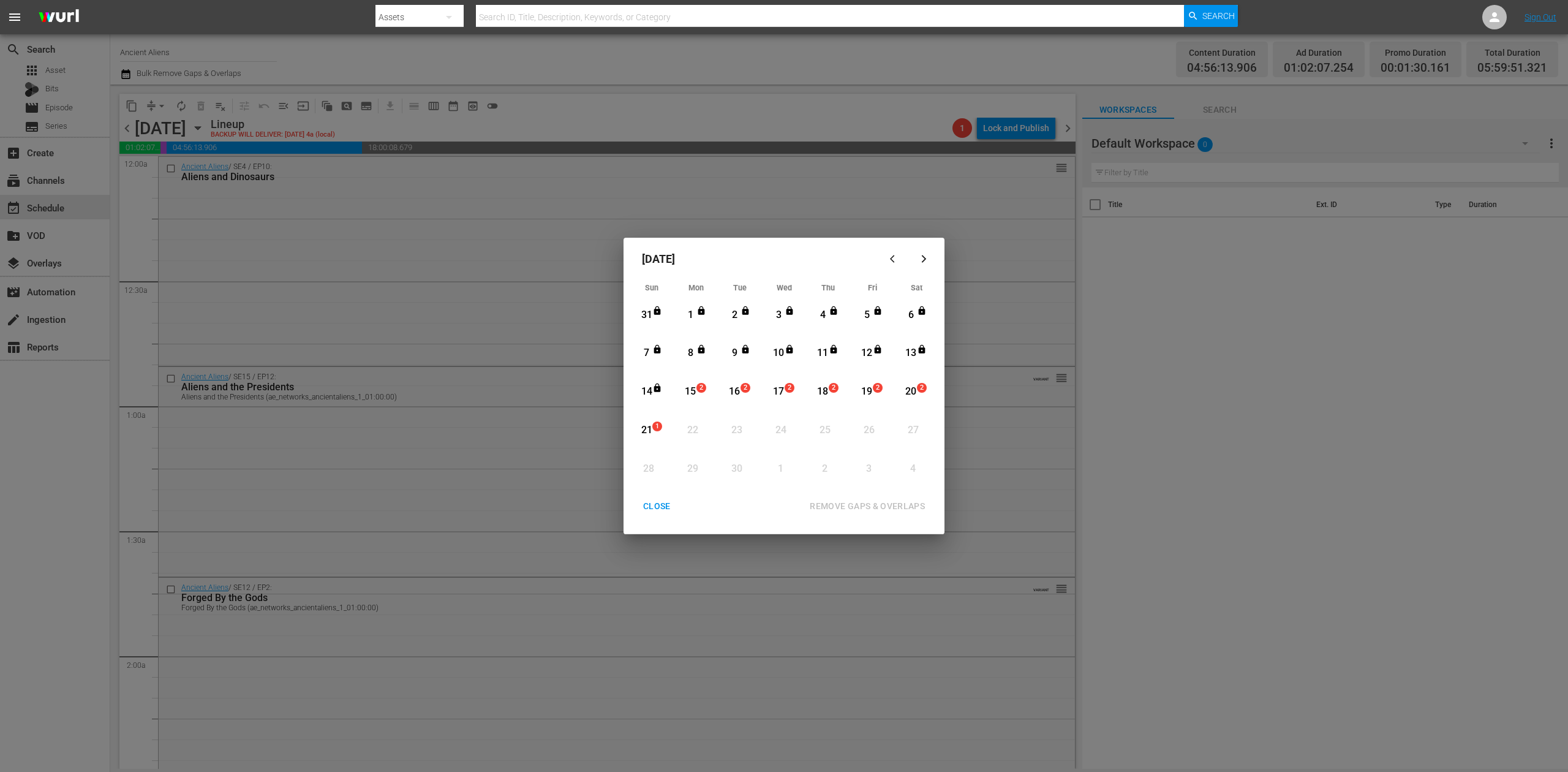
click at [645, 430] on div "21" at bounding box center [647, 430] width 16 height 14
click at [871, 505] on div "REMOVE GAPS & OVERLAPS" at bounding box center [867, 507] width 135 height 16
click at [655, 499] on div "CLOSE" at bounding box center [657, 507] width 47 height 16
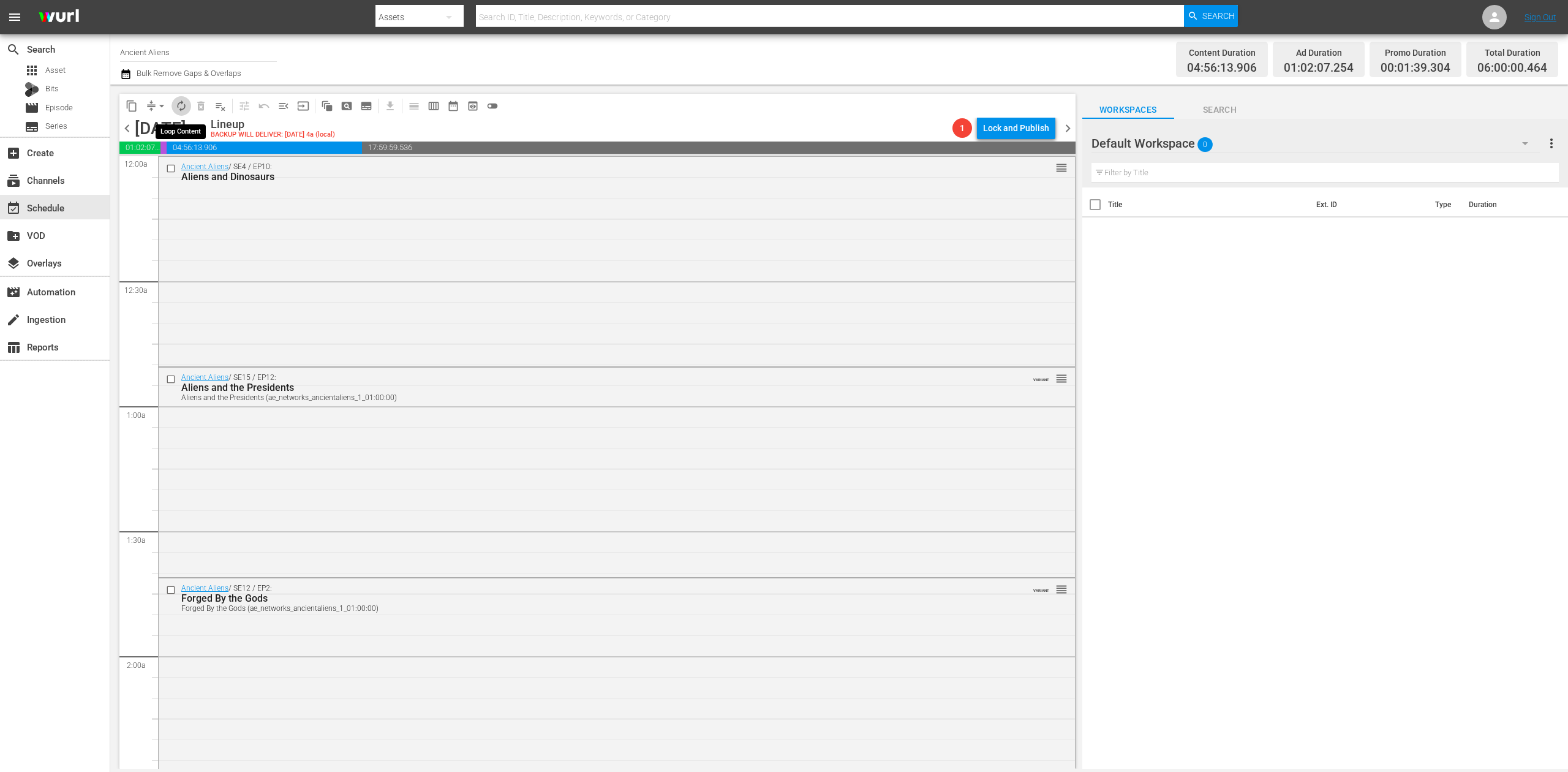
click at [184, 107] on span "autorenew_outlined" at bounding box center [181, 106] width 12 height 12
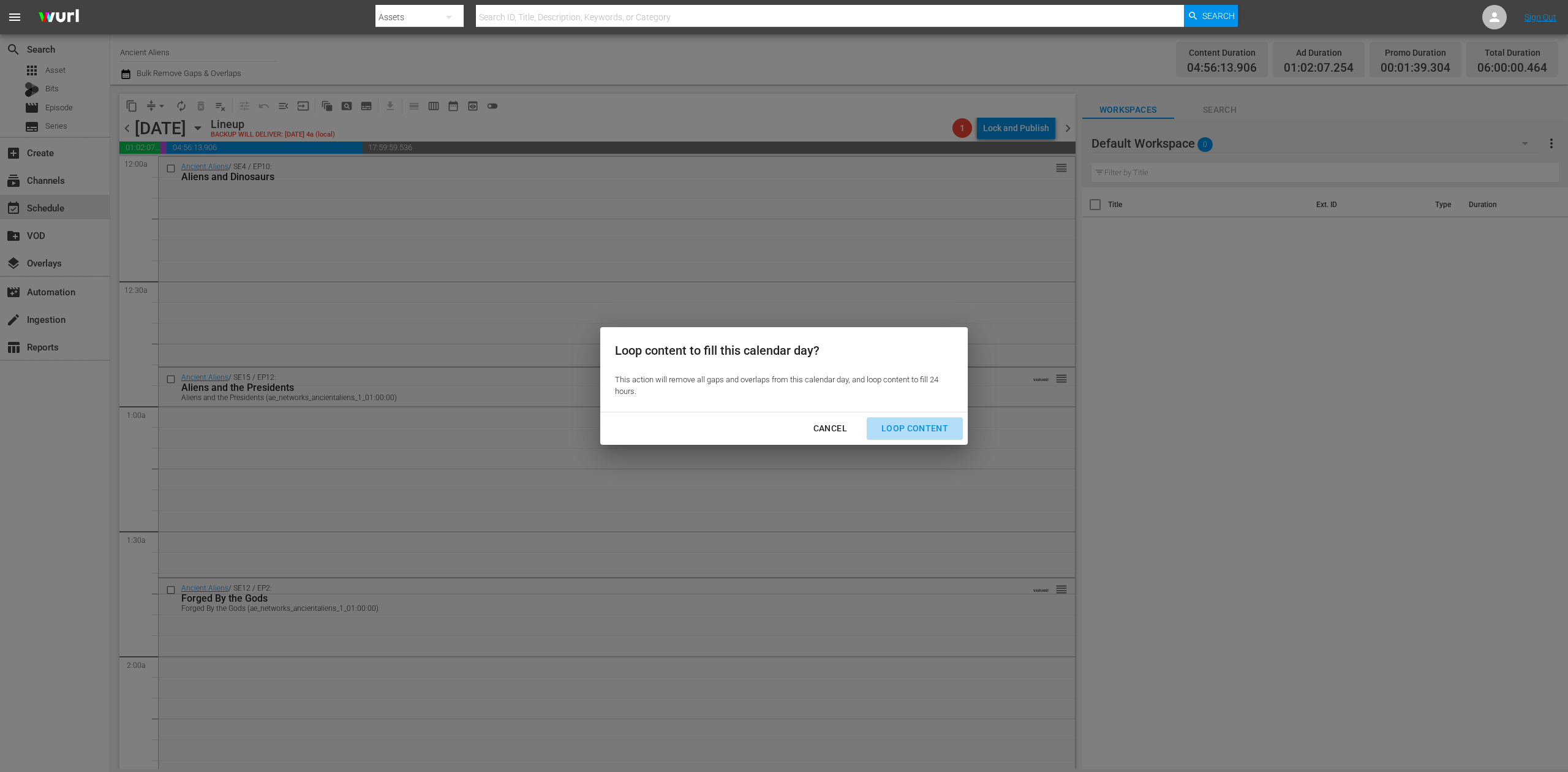
click at [926, 426] on div "Loop Content" at bounding box center [915, 429] width 86 height 16
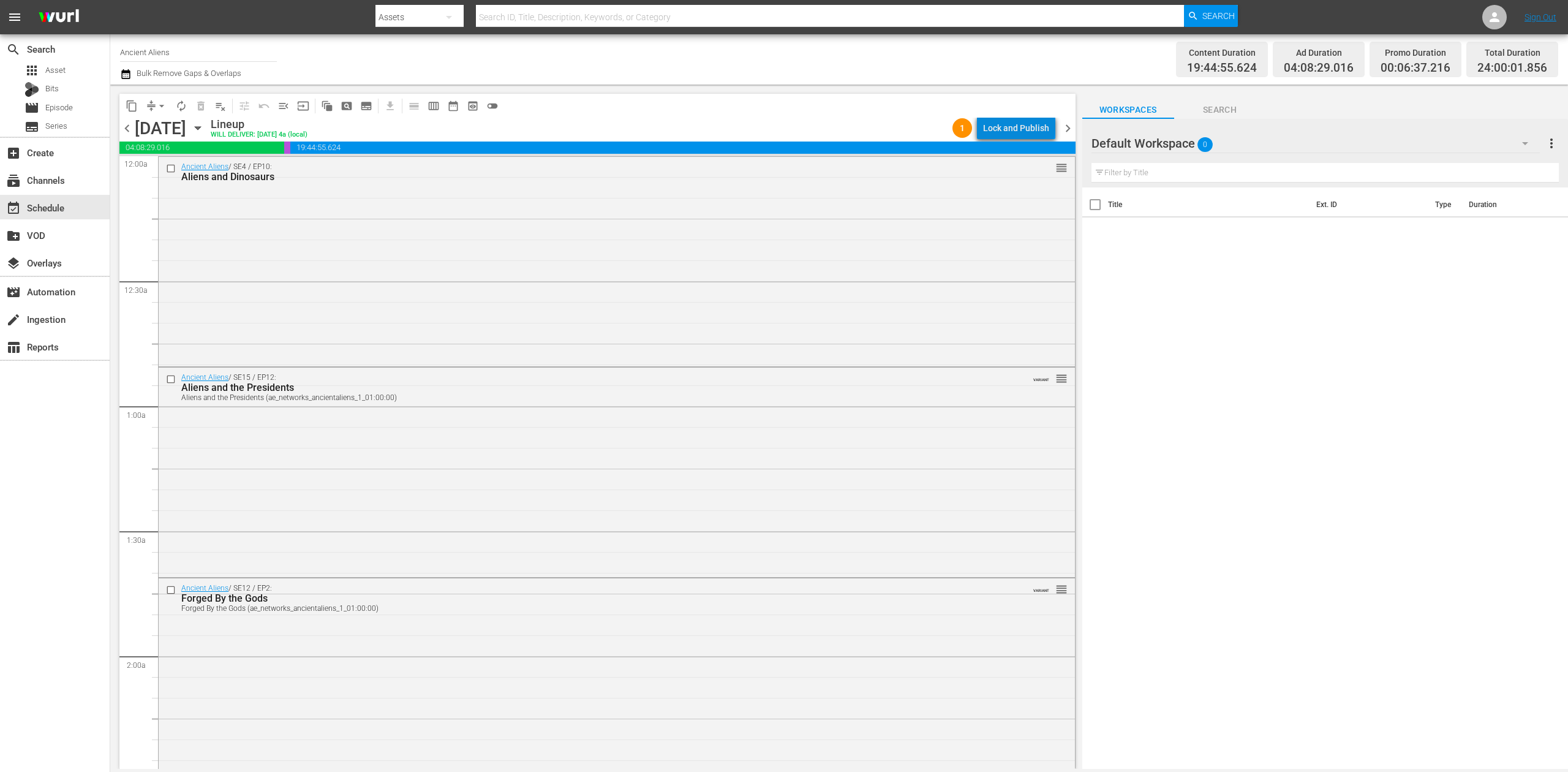
click at [1022, 126] on div "Lock and Publish" at bounding box center [1016, 128] width 66 height 22
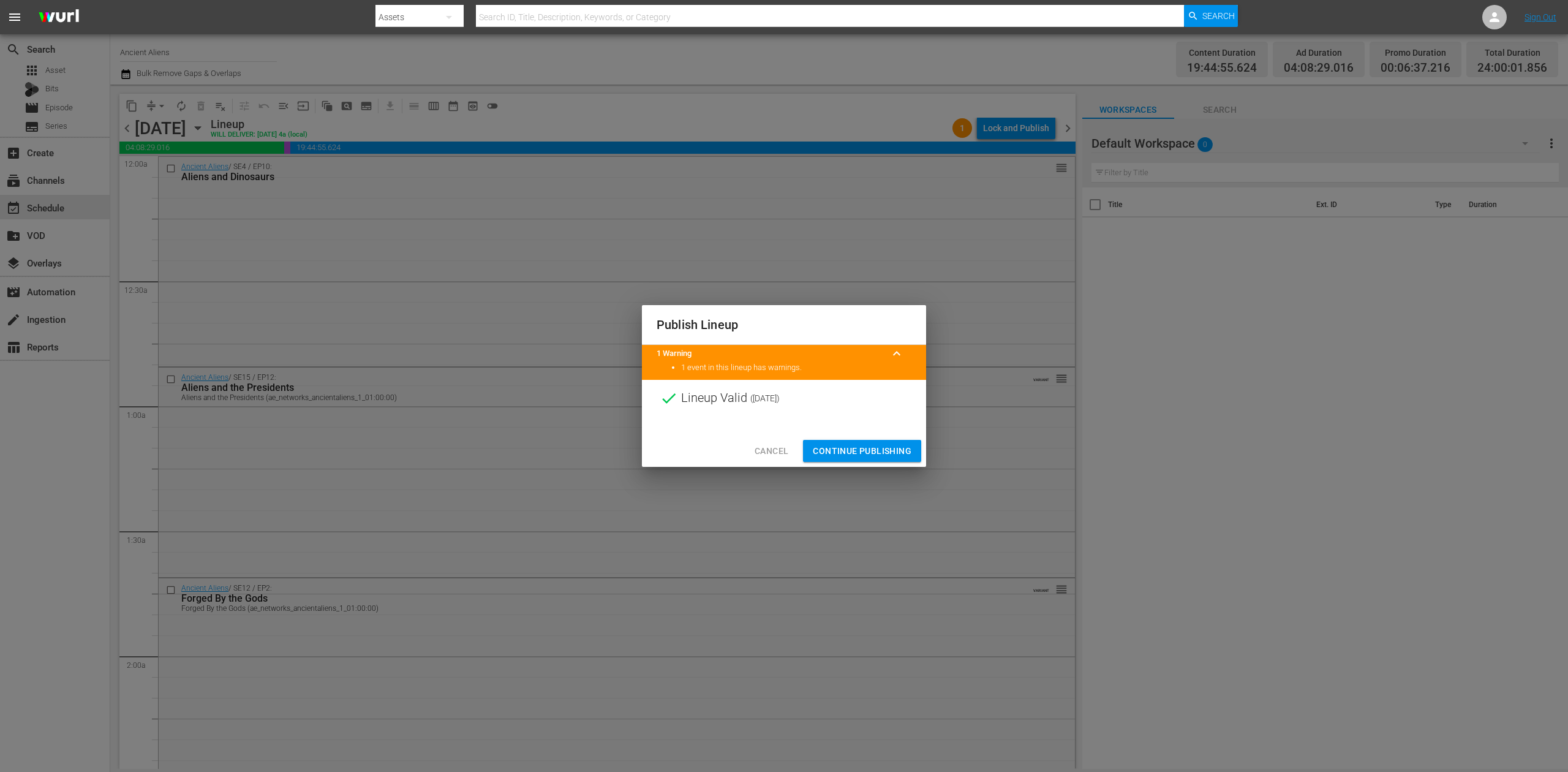
click at [865, 446] on span "Continue Publishing" at bounding box center [863, 452] width 99 height 16
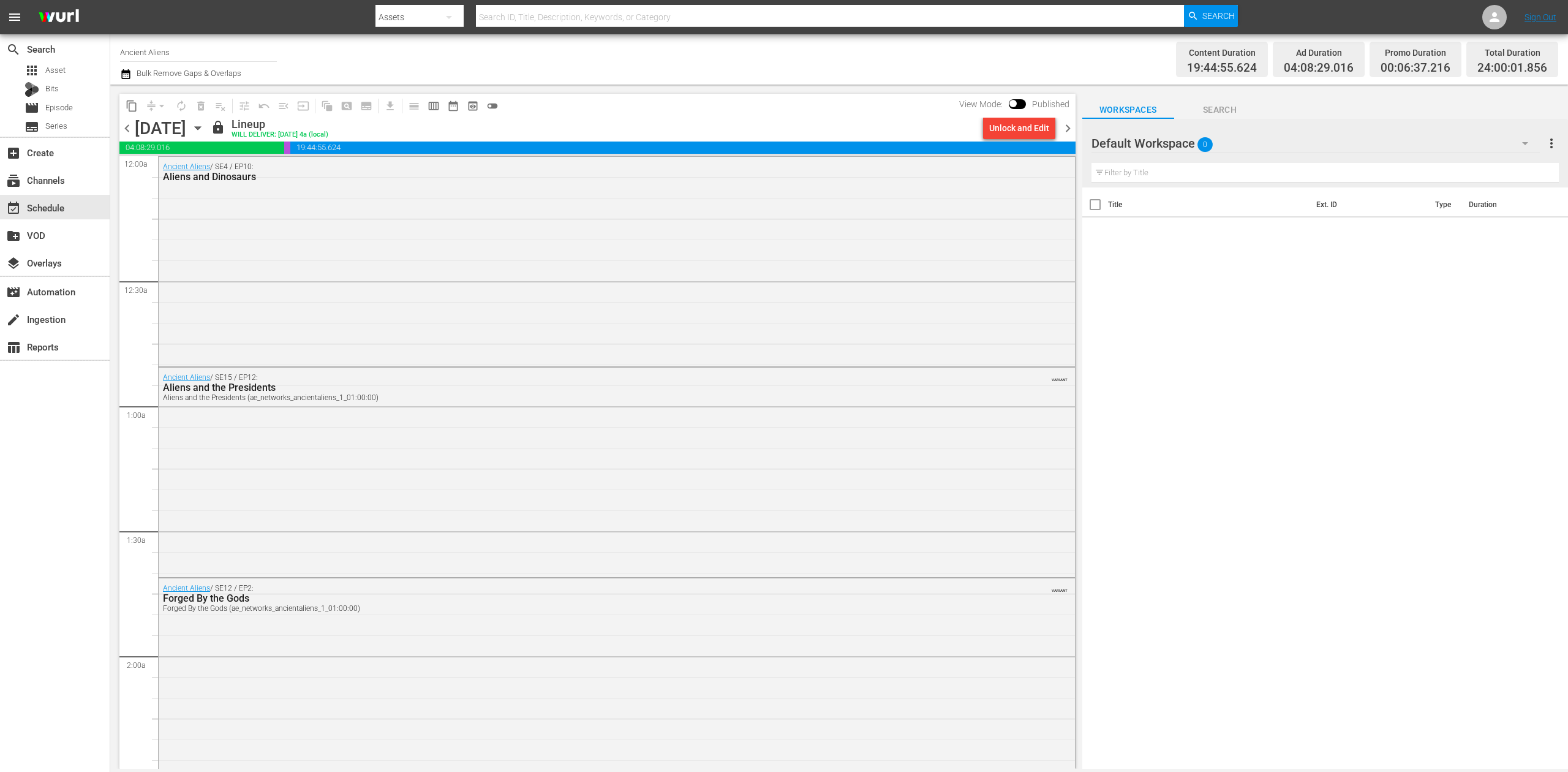
click at [205, 128] on icon "button" at bounding box center [197, 128] width 13 height 13
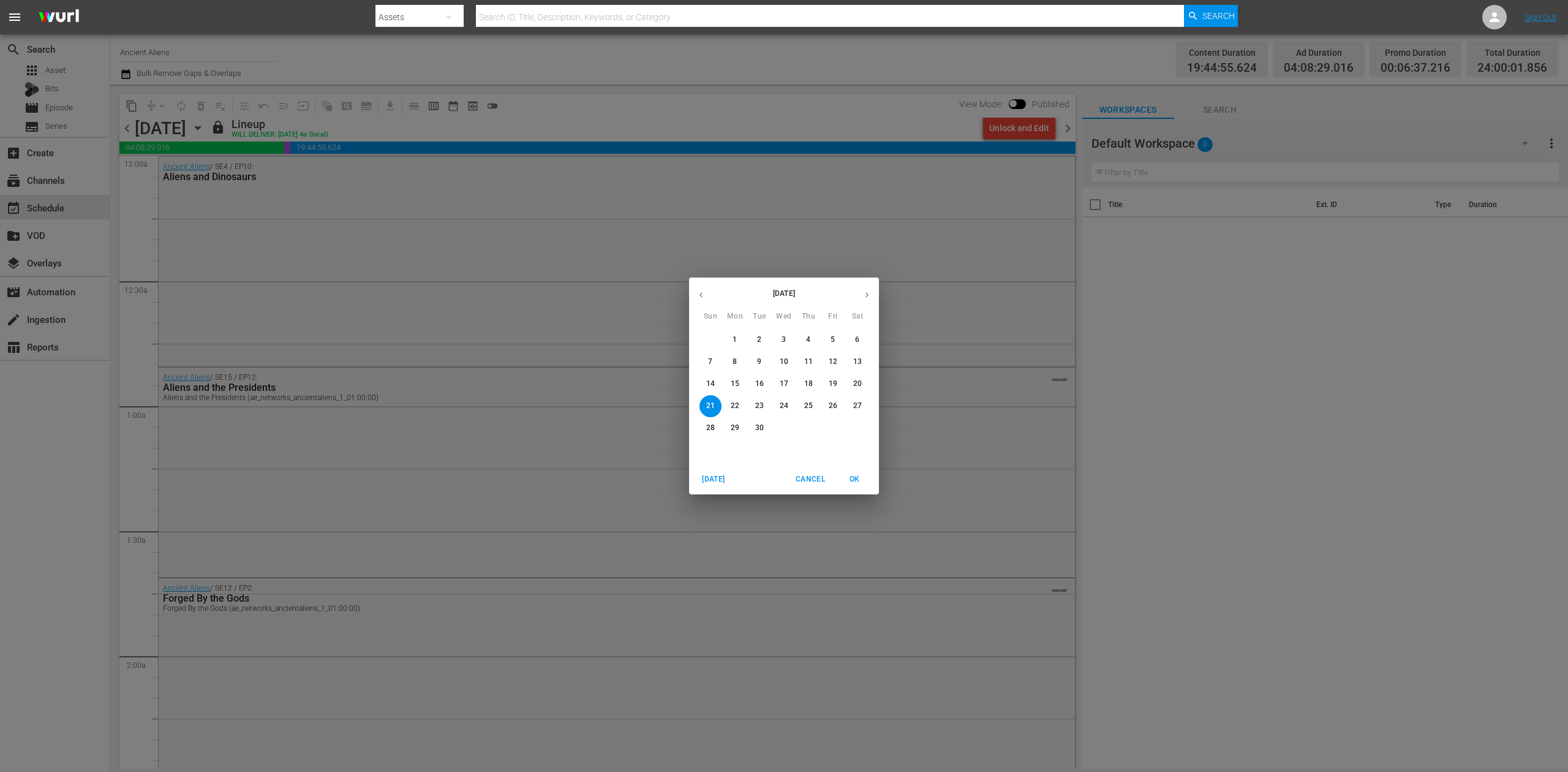
click at [734, 385] on p "15" at bounding box center [735, 384] width 8 height 11
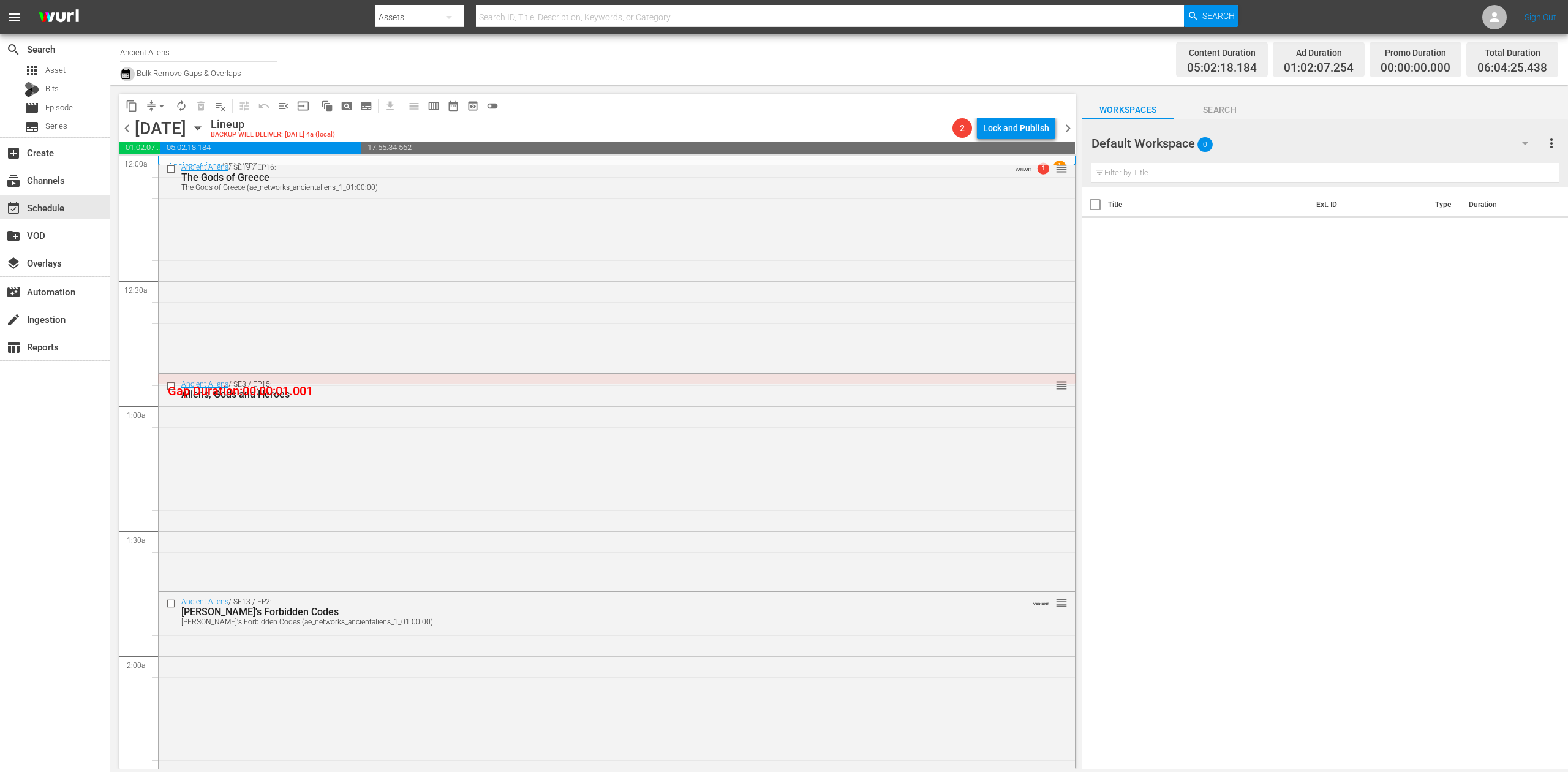
click at [123, 74] on icon "button" at bounding box center [126, 74] width 8 height 10
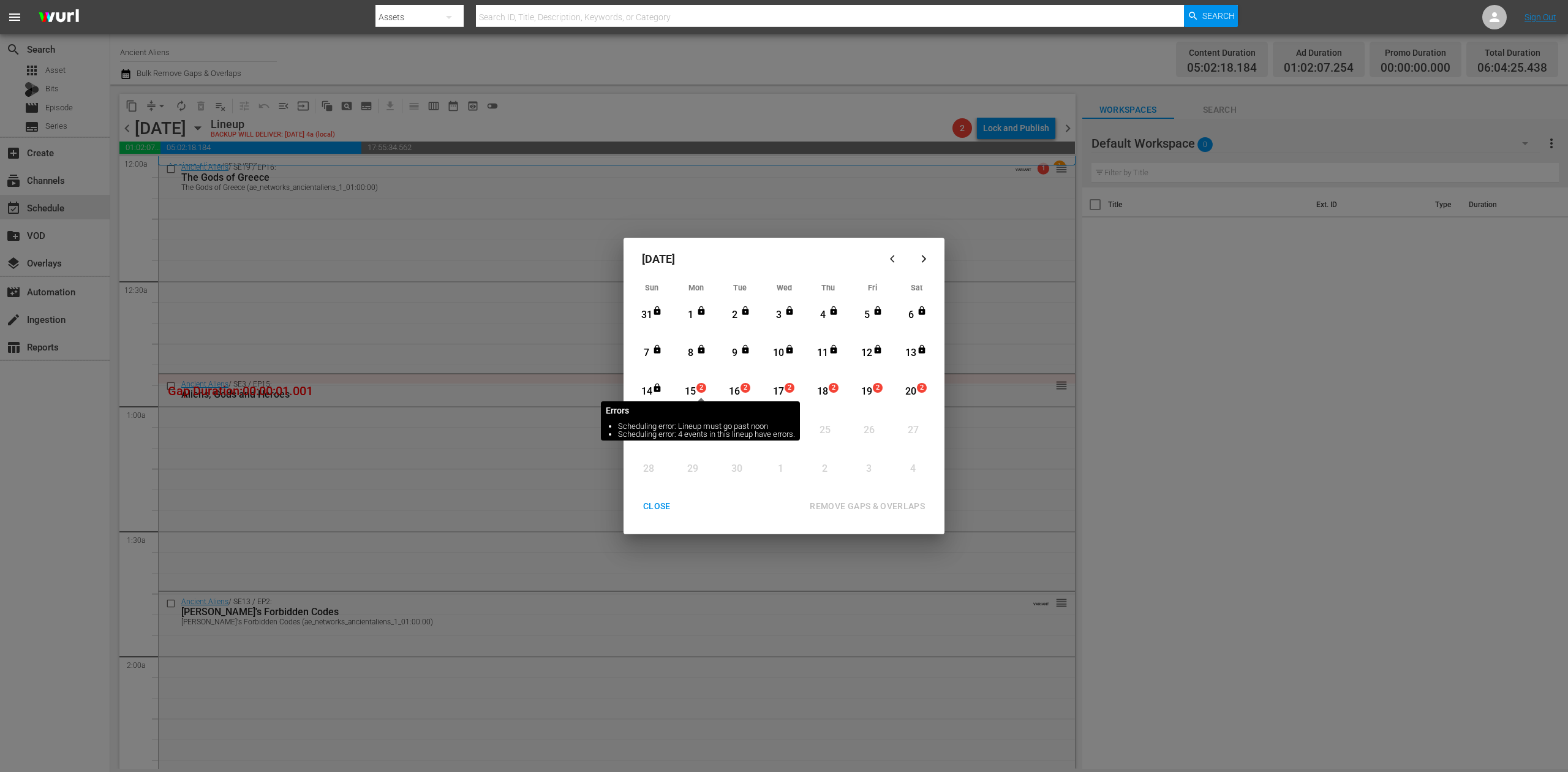
click at [697, 392] on span "2" at bounding box center [701, 388] width 8 height 10
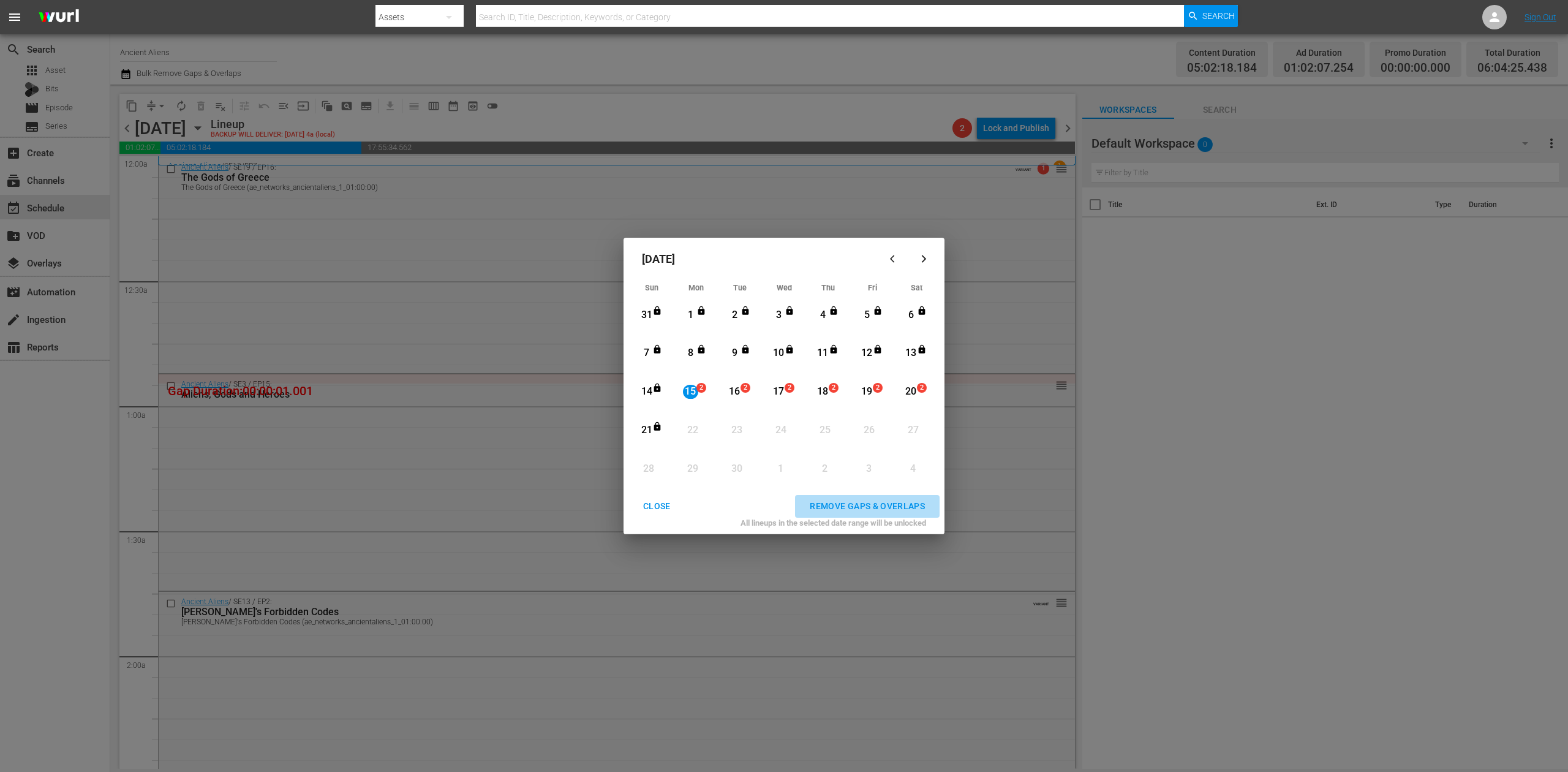
click at [856, 505] on div "REMOVE GAPS & OVERLAPS" at bounding box center [867, 507] width 135 height 16
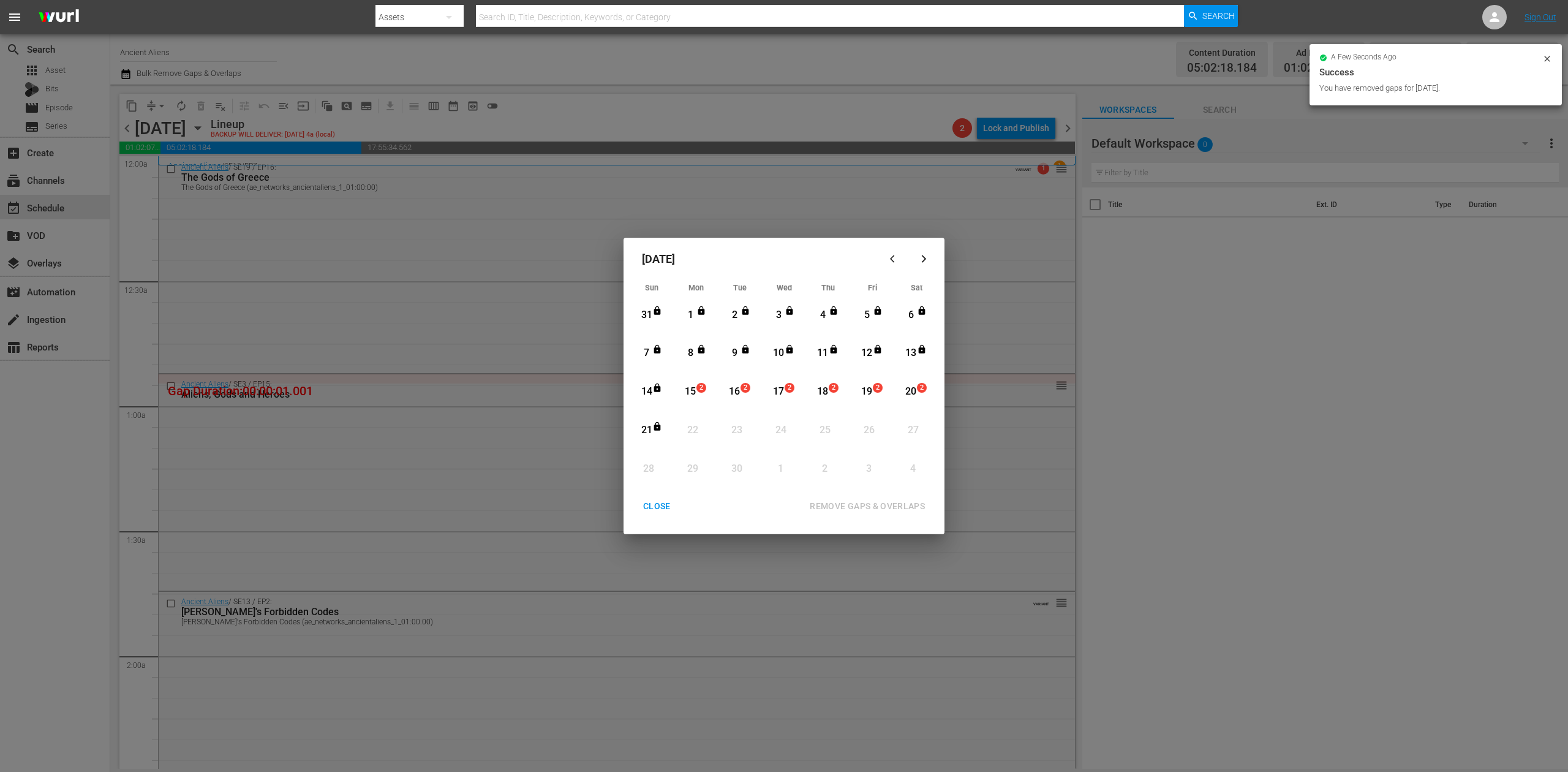
click at [660, 507] on div "CLOSE" at bounding box center [657, 507] width 47 height 16
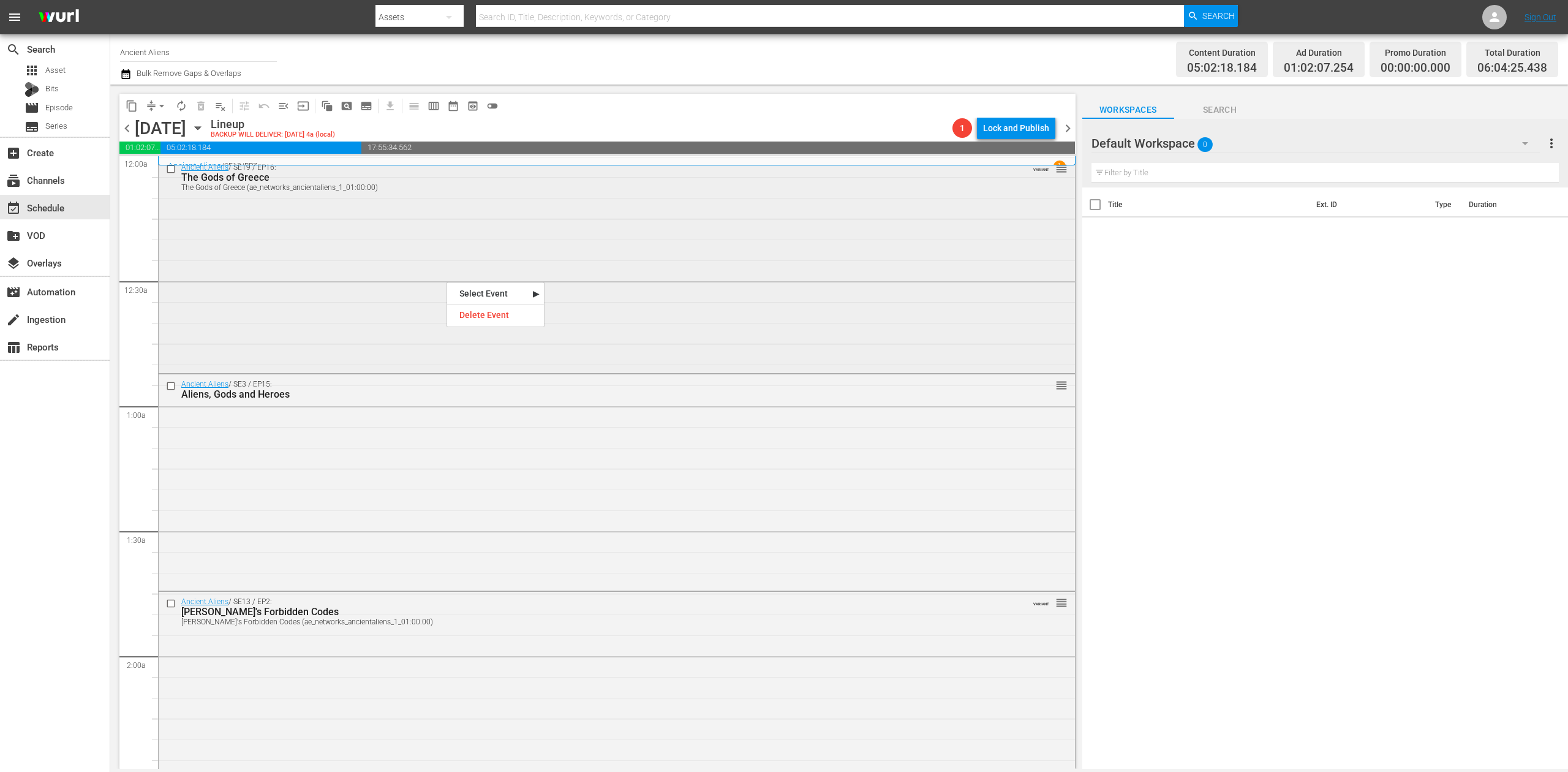
click at [434, 275] on div "Ancient Aliens / SE19 / EP16: The Gods of Greece The Gods of Greece (ae_network…" at bounding box center [616, 264] width 916 height 213
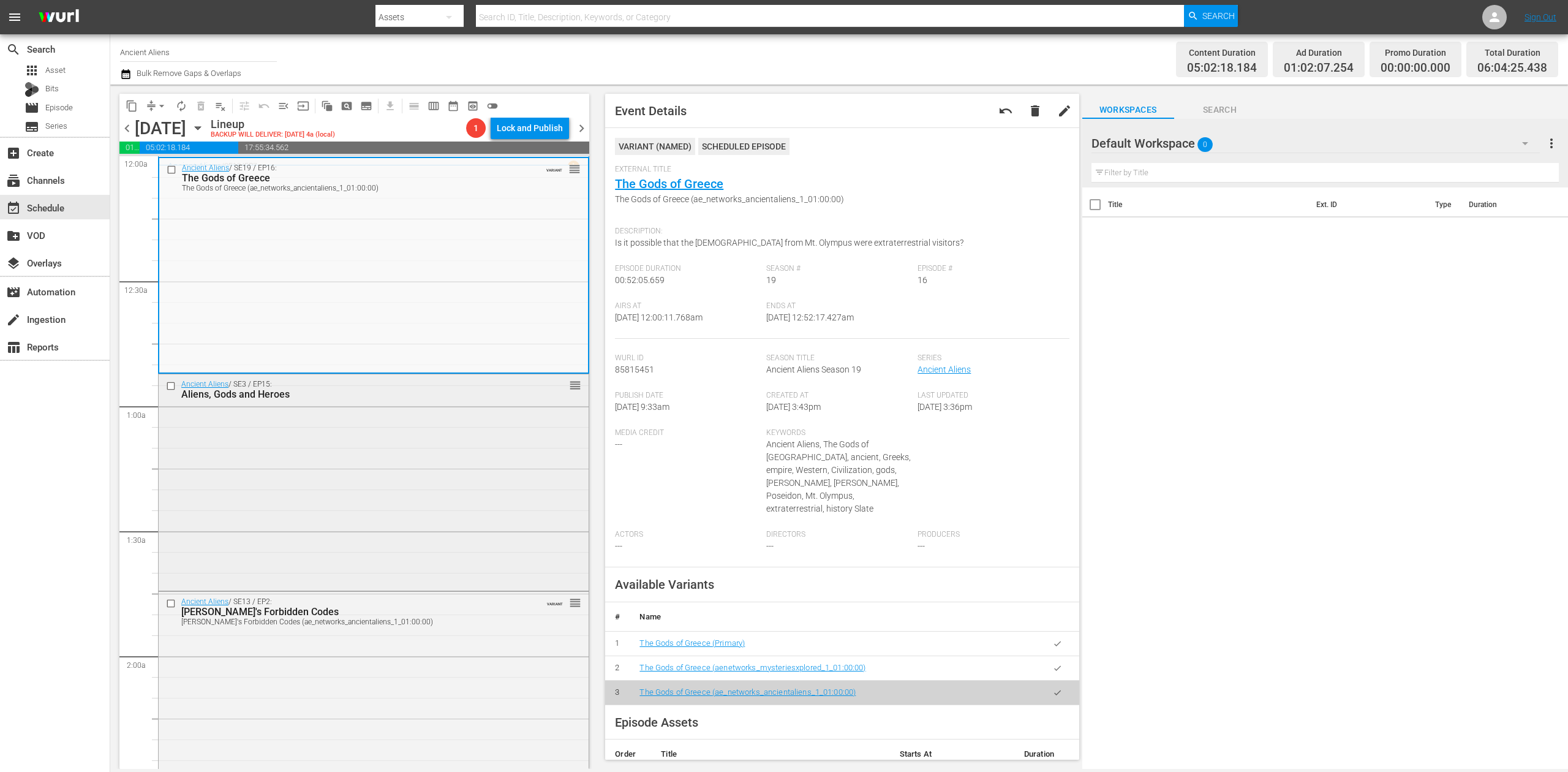
click at [442, 477] on div "Ancient Aliens / SE3 / EP15: Aliens, Gods and Heroes reorder" at bounding box center [374, 481] width 430 height 213
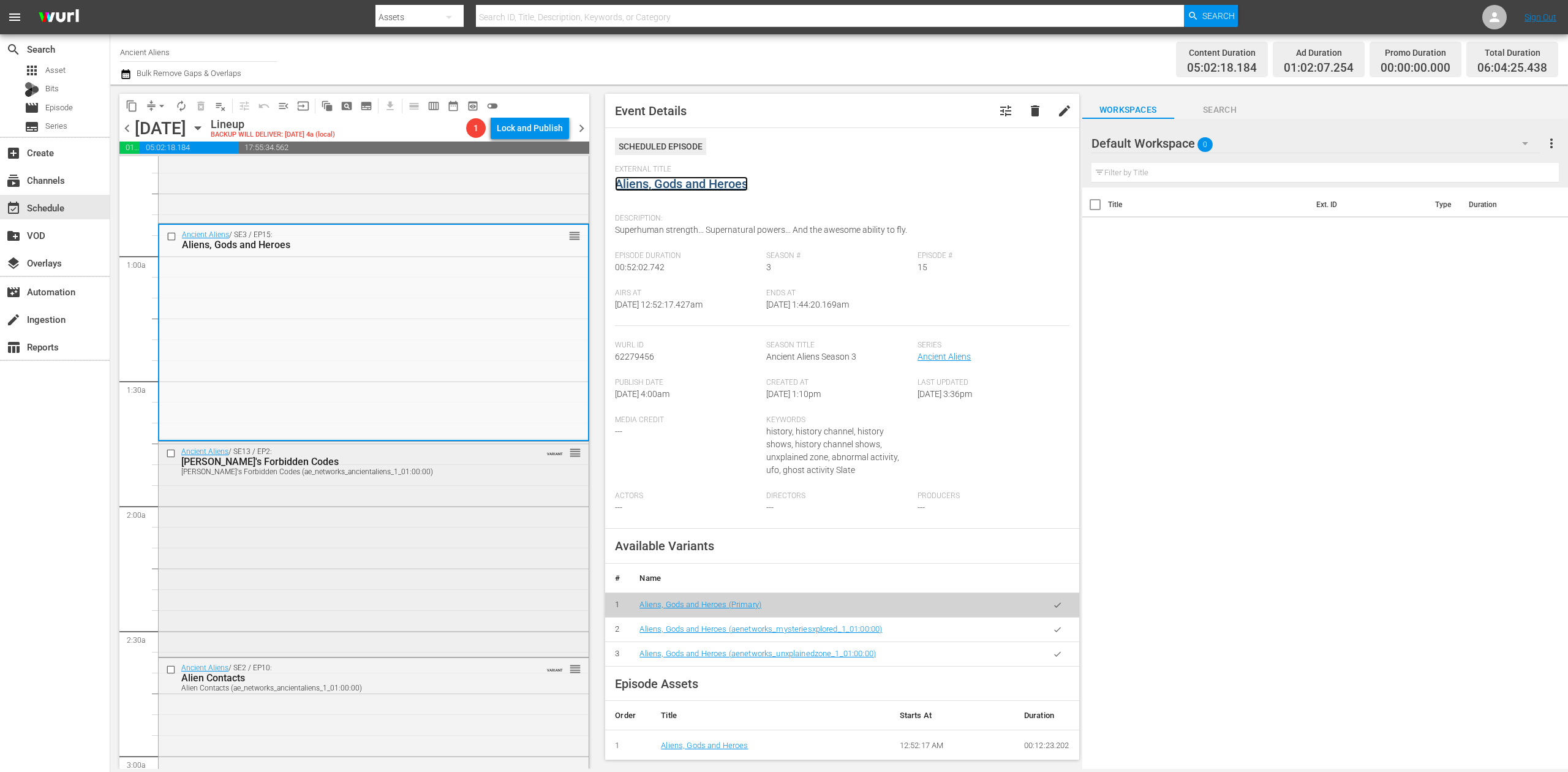
scroll to position [163, 0]
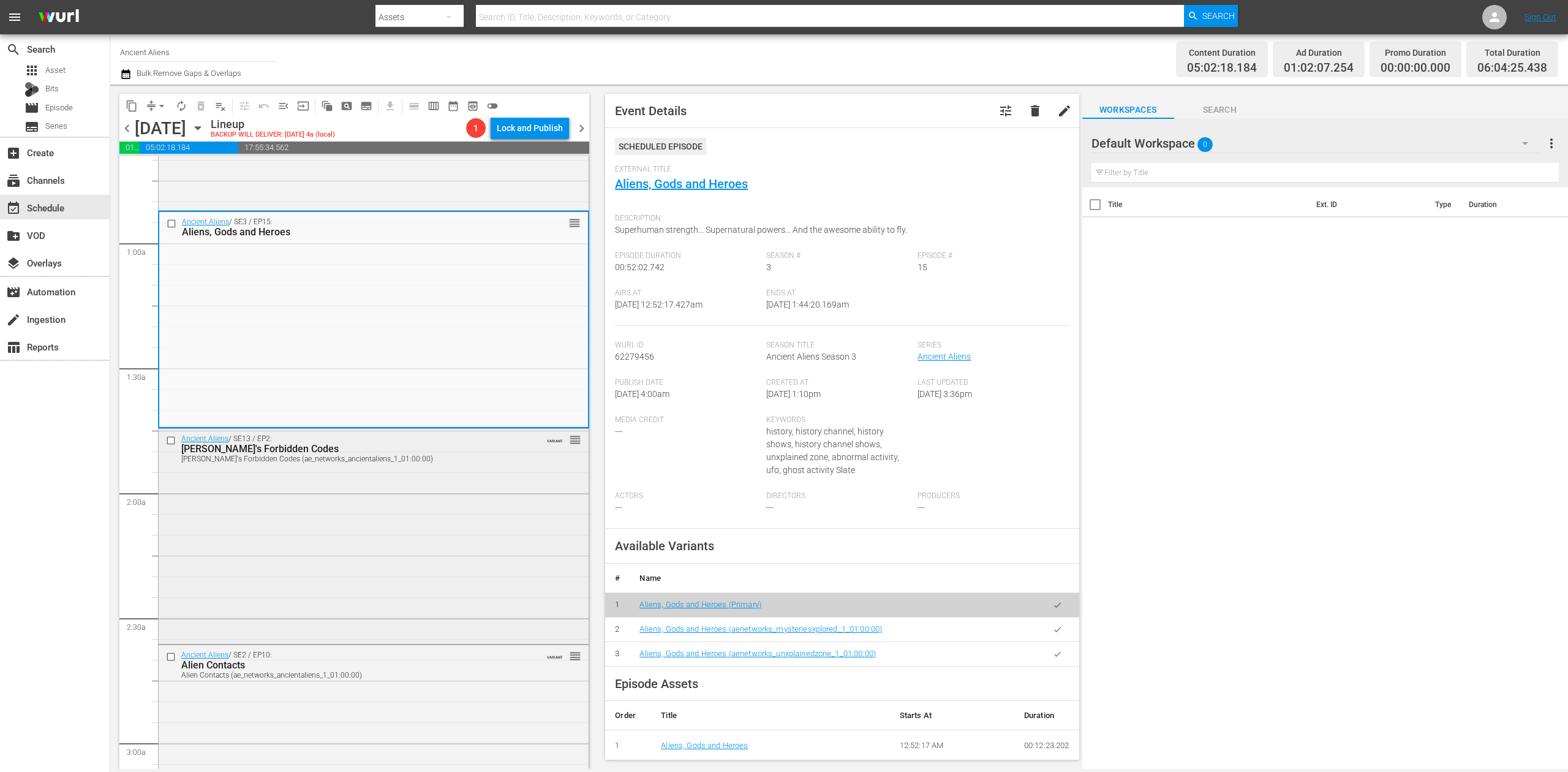
click at [461, 499] on div "Ancient Aliens / SE13 / EP2: Da Vinci's Forbidden Codes Da Vinci's Forbidden Co…" at bounding box center [374, 536] width 430 height 213
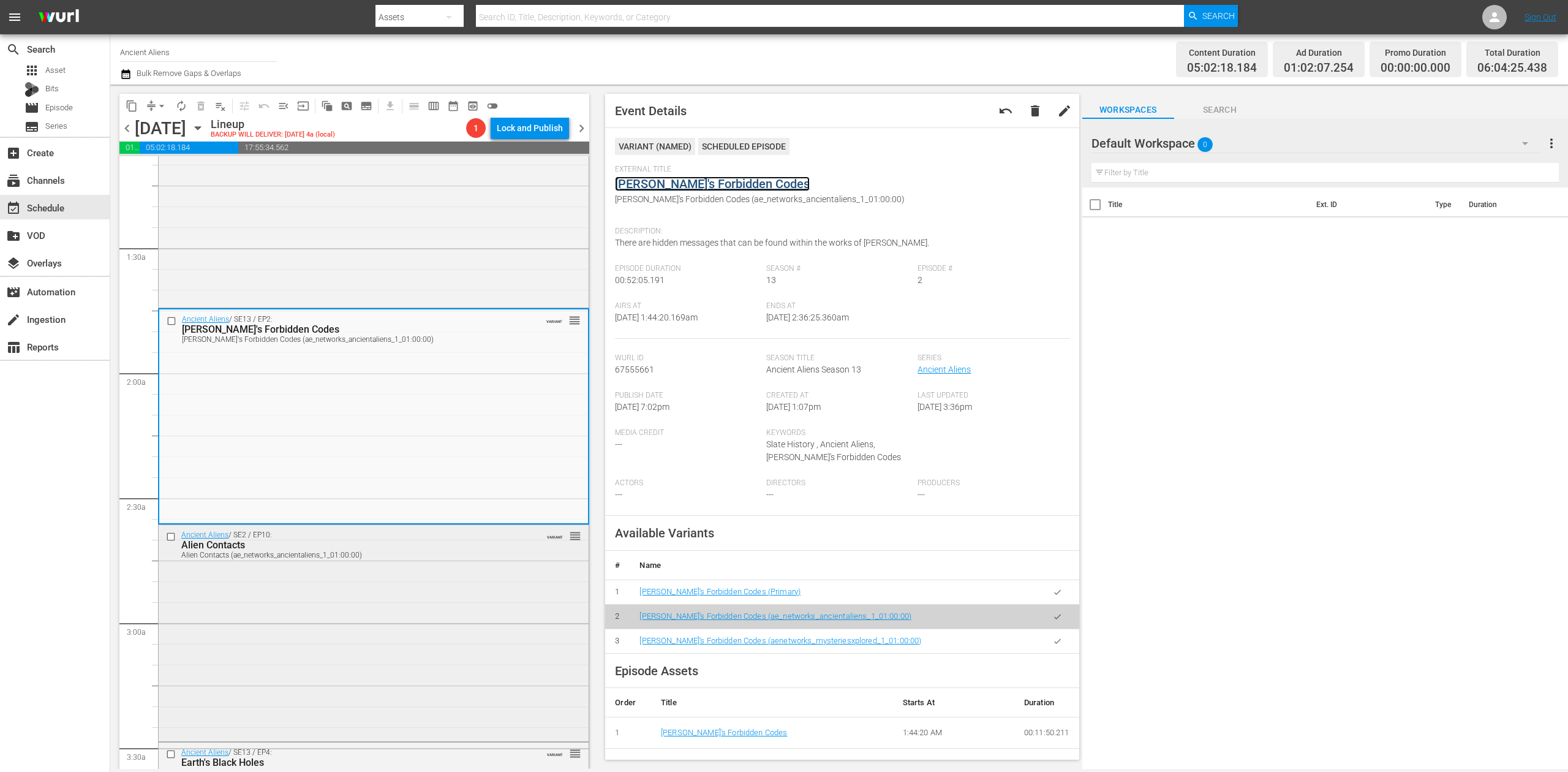
scroll to position [490, 0]
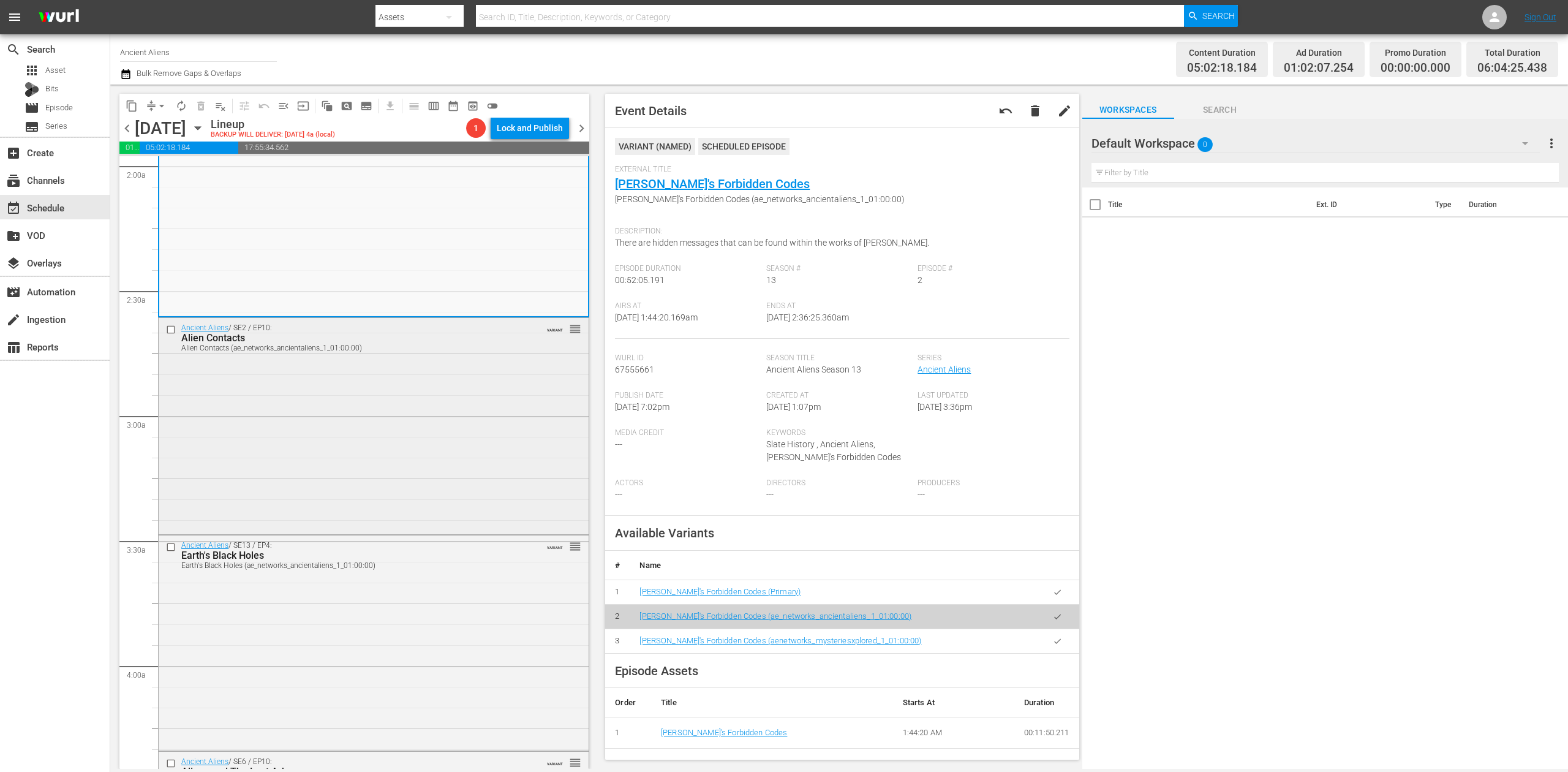
click at [413, 446] on div "Ancient Aliens / SE2 / EP10: Alien Contacts Alien Contacts (ae_networks_ancient…" at bounding box center [374, 425] width 430 height 213
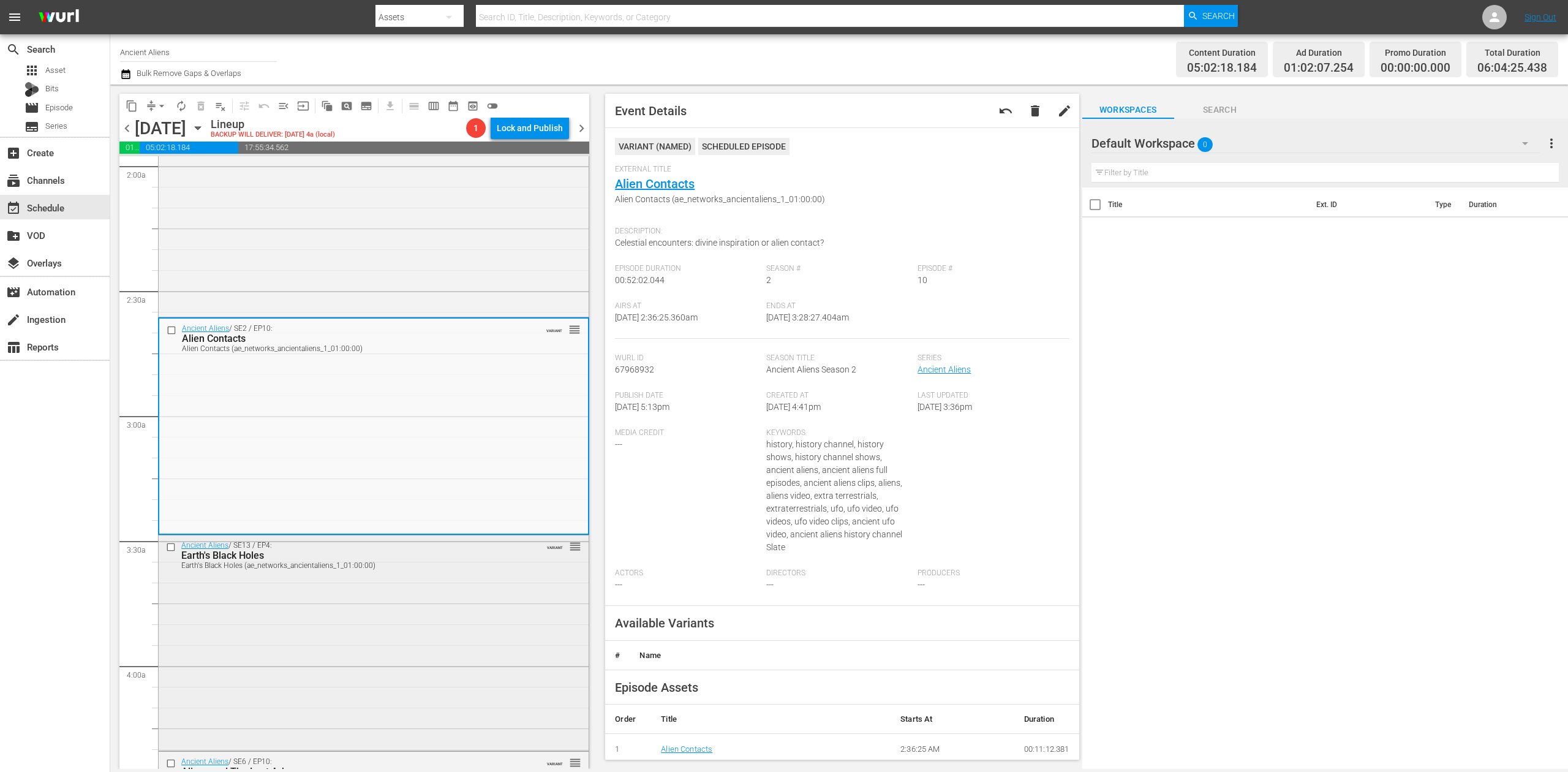
click at [384, 631] on div "Ancient Aliens / SE13 / EP4: Earth's Black Holes Earth's Black Holes (ae_networ…" at bounding box center [374, 642] width 430 height 213
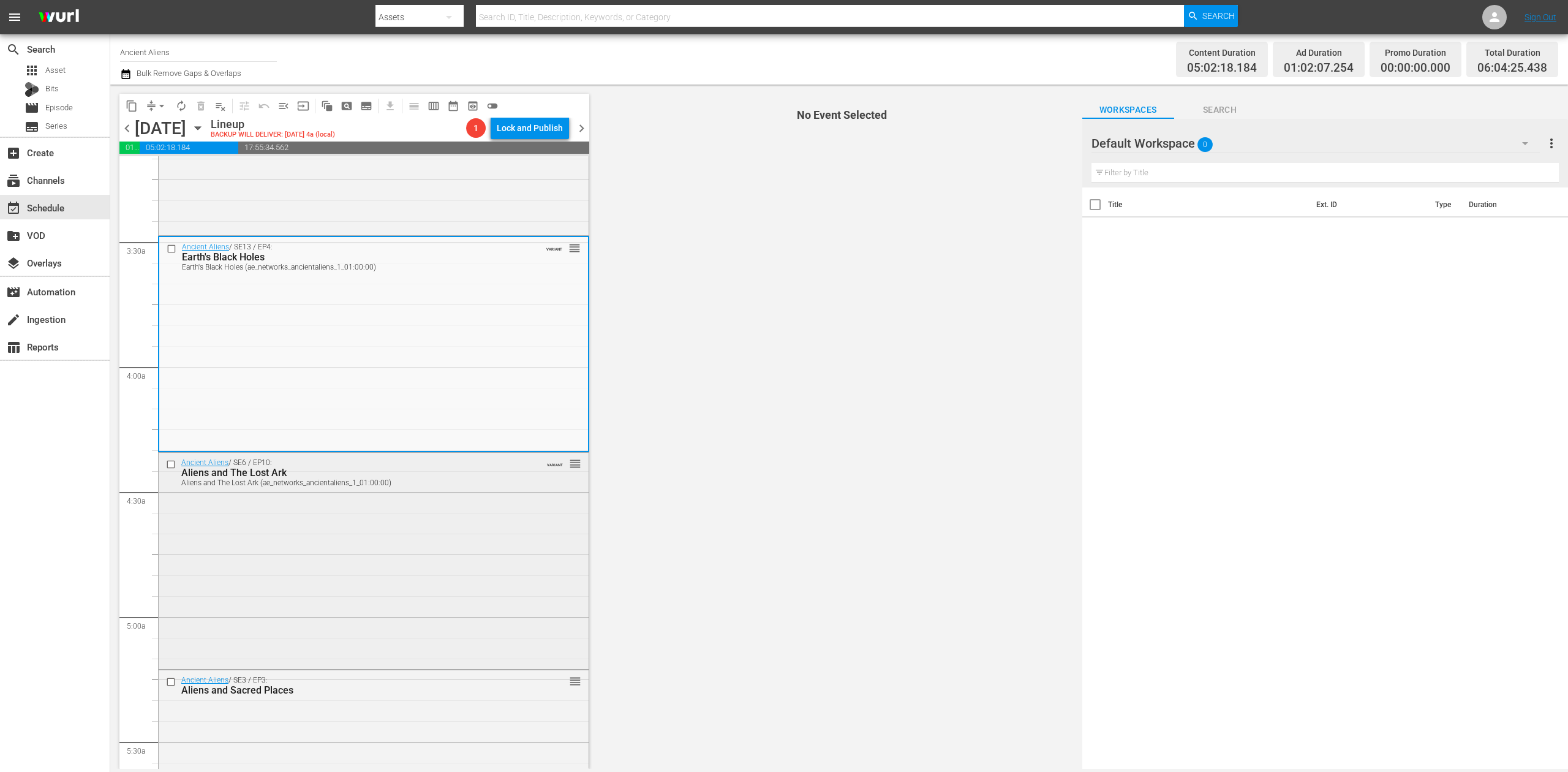
scroll to position [817, 0]
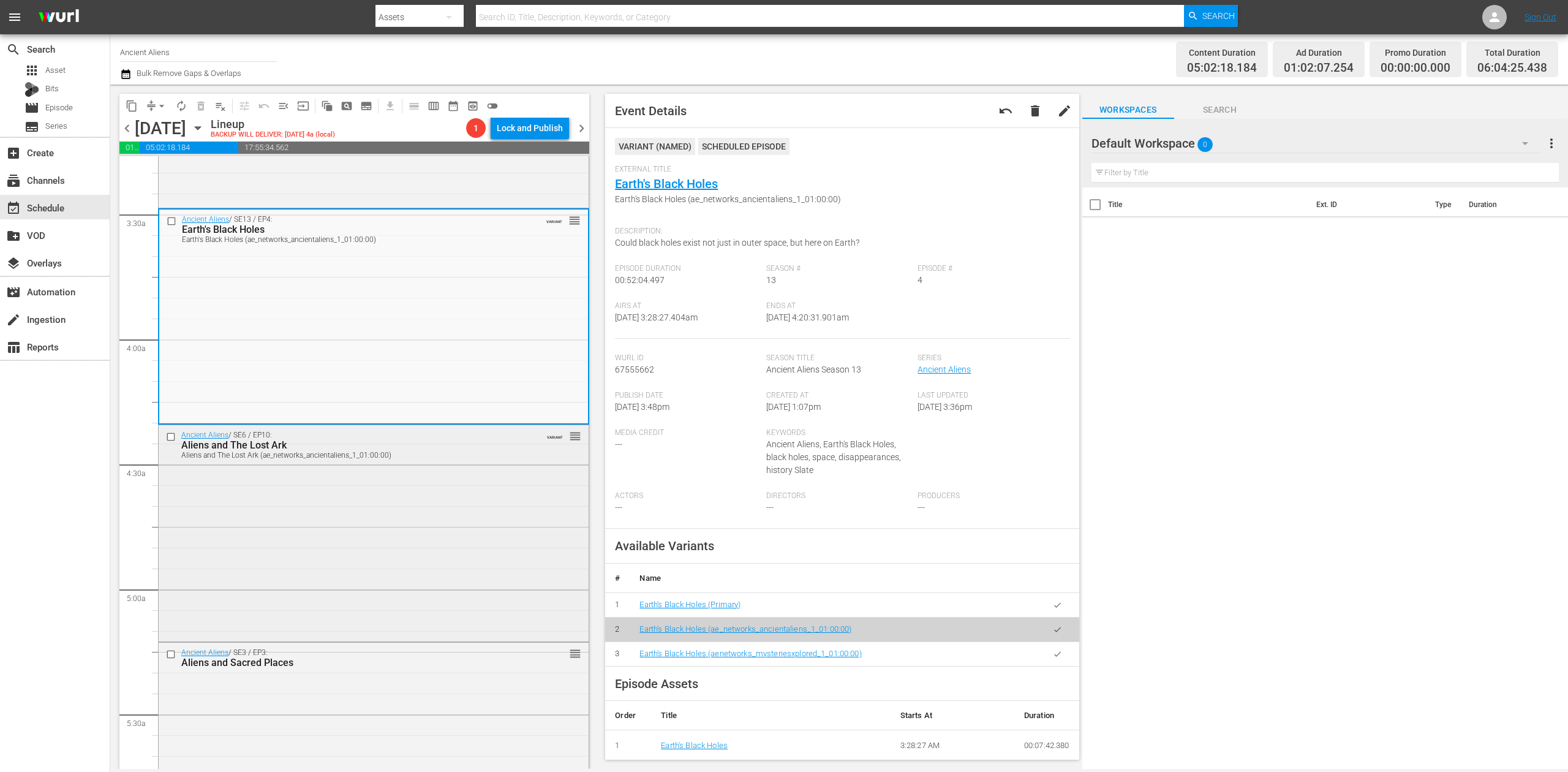
click at [409, 538] on div "Ancient Aliens / SE6 / EP10: Aliens and The Lost Ark Aliens and The Lost Ark (a…" at bounding box center [374, 532] width 430 height 213
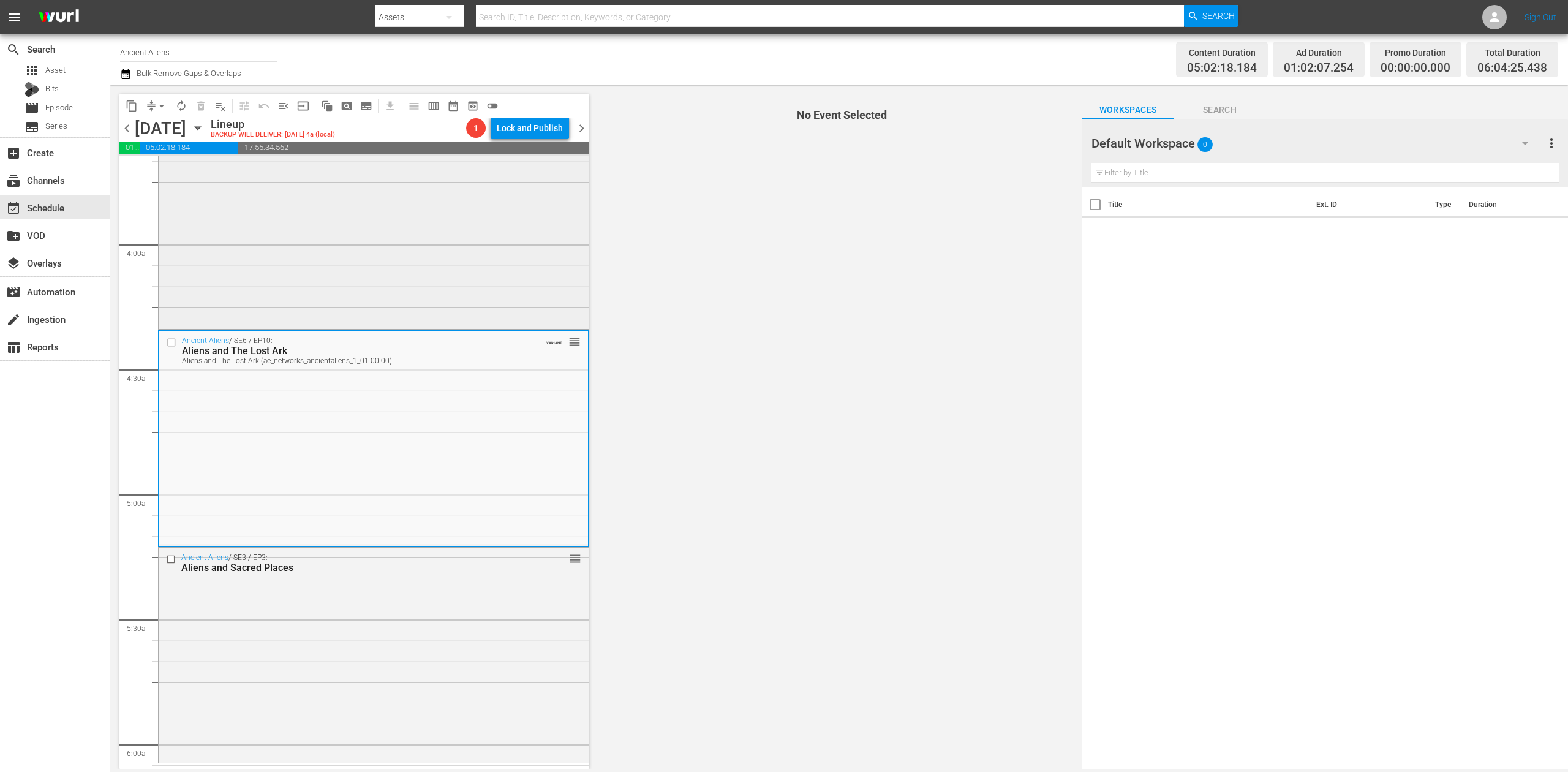
scroll to position [1062, 0]
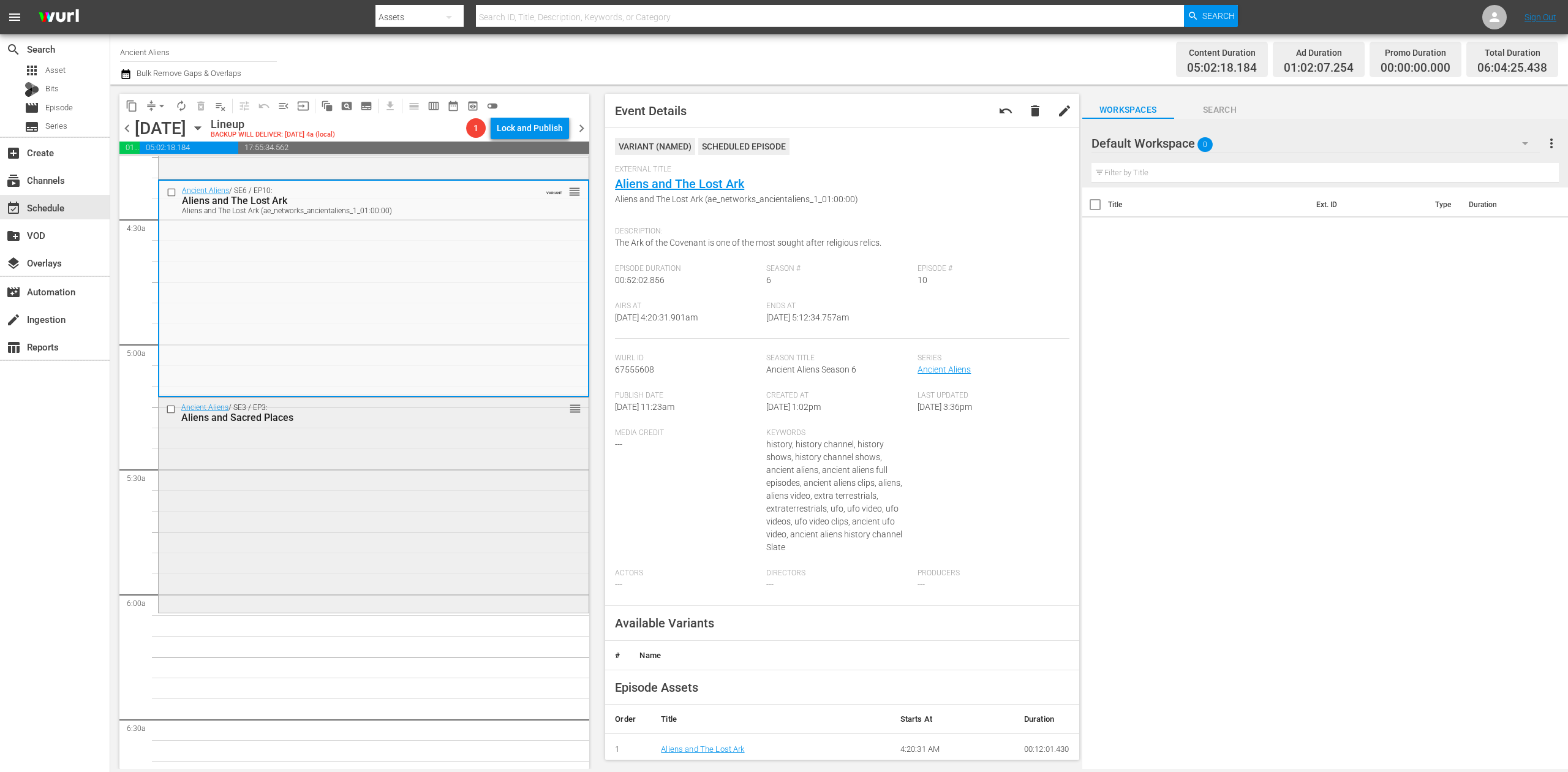
click at [447, 461] on div "Ancient Aliens / SE3 / EP3: Aliens and Sacred Places reorder" at bounding box center [374, 505] width 430 height 213
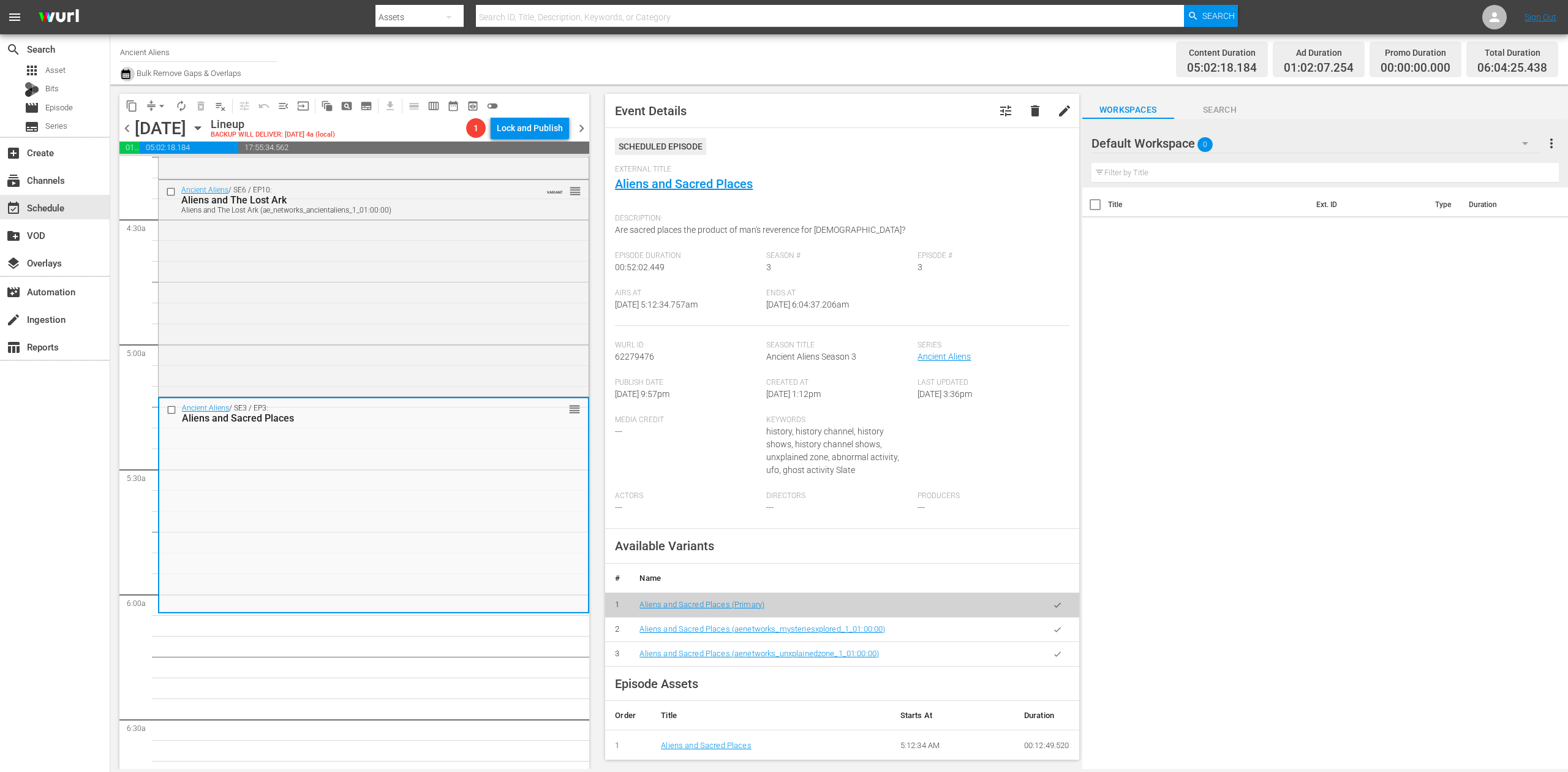
click at [125, 72] on icon "button" at bounding box center [126, 74] width 8 height 10
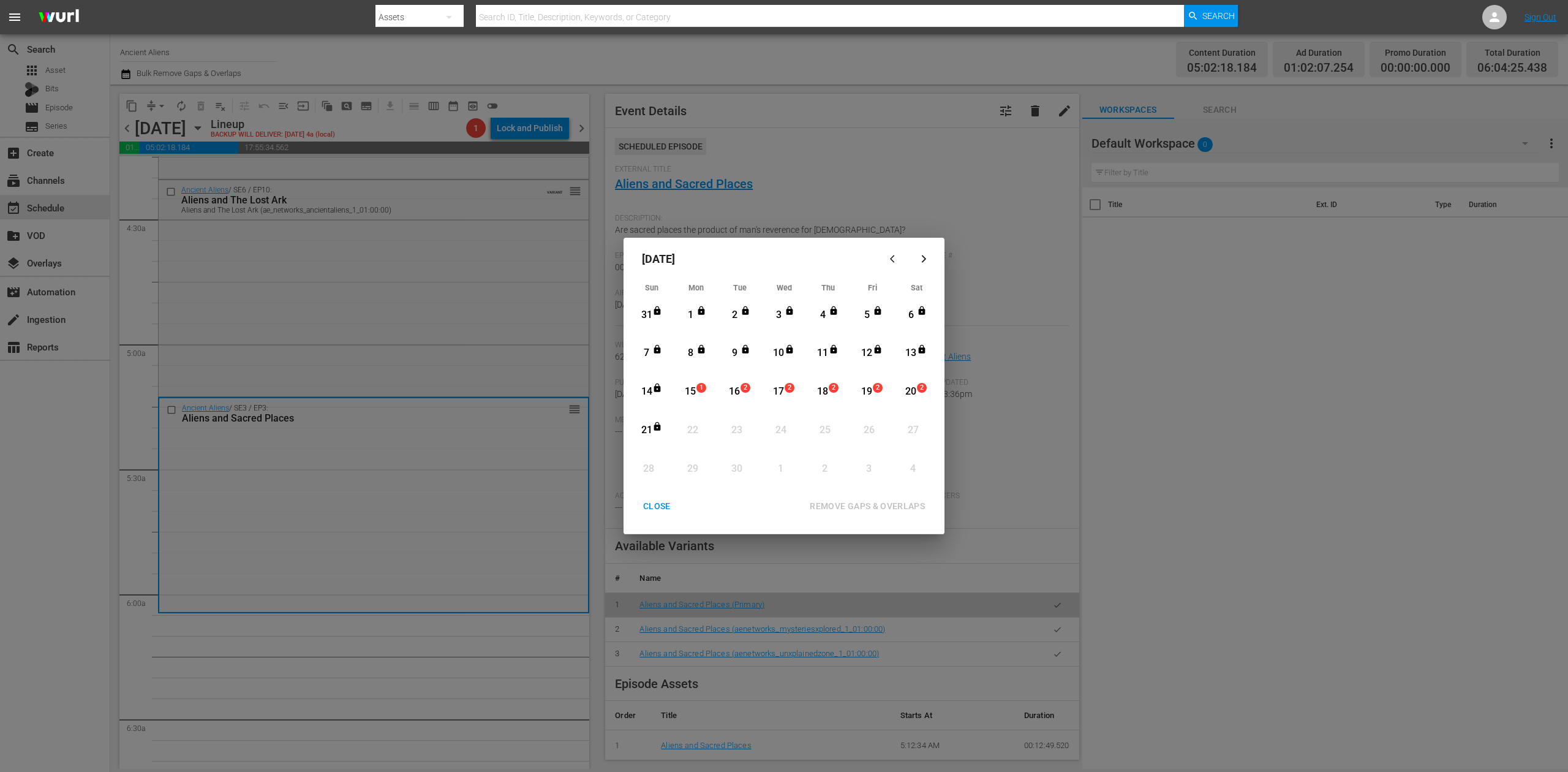
click at [696, 395] on div "15" at bounding box center [691, 392] width 16 height 14
click at [873, 505] on div "REMOVE GAPS & OVERLAPS" at bounding box center [867, 507] width 135 height 16
click at [652, 506] on div "CLOSE" at bounding box center [657, 507] width 47 height 16
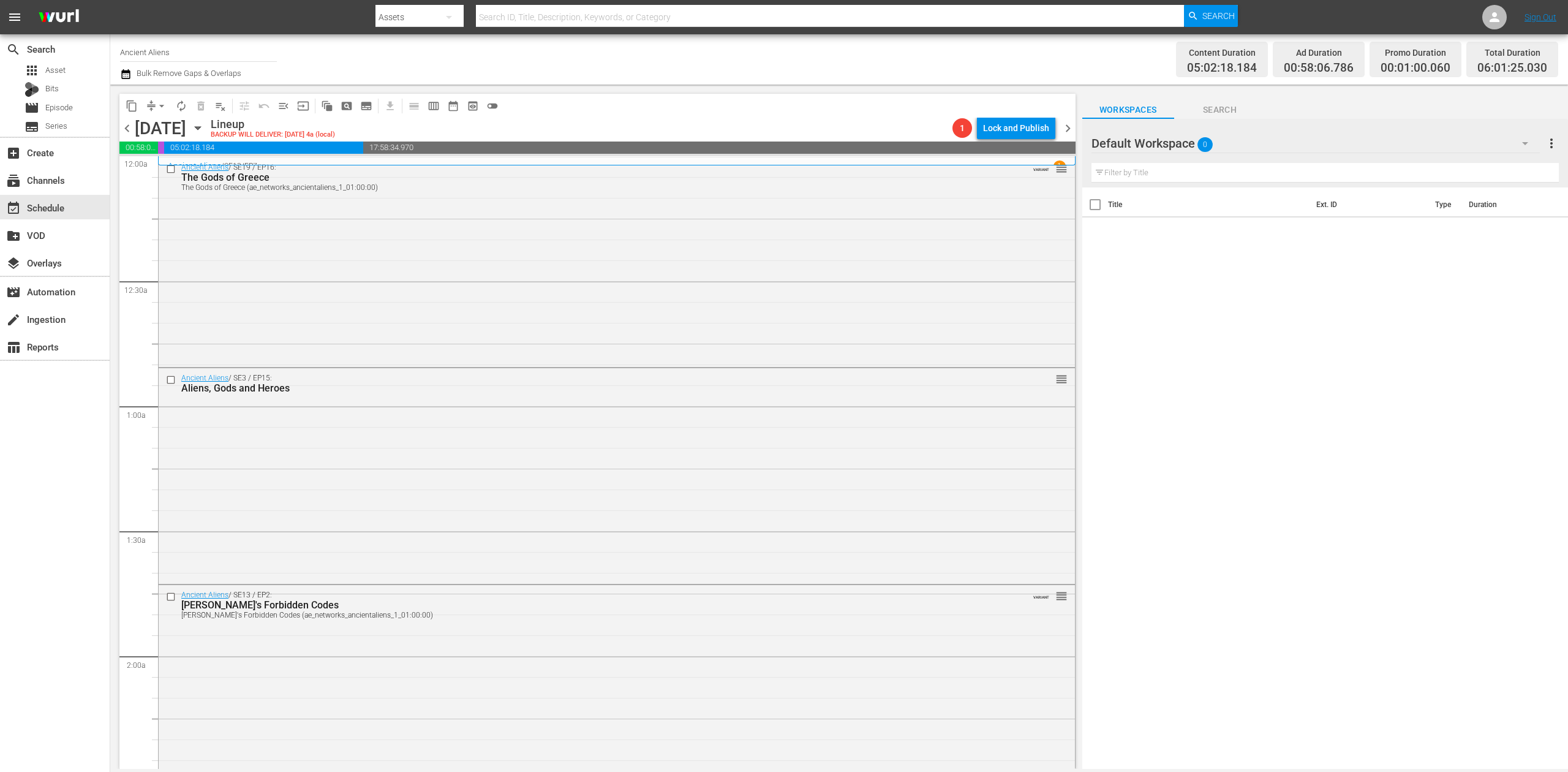
click at [125, 77] on icon "button" at bounding box center [126, 74] width 12 height 15
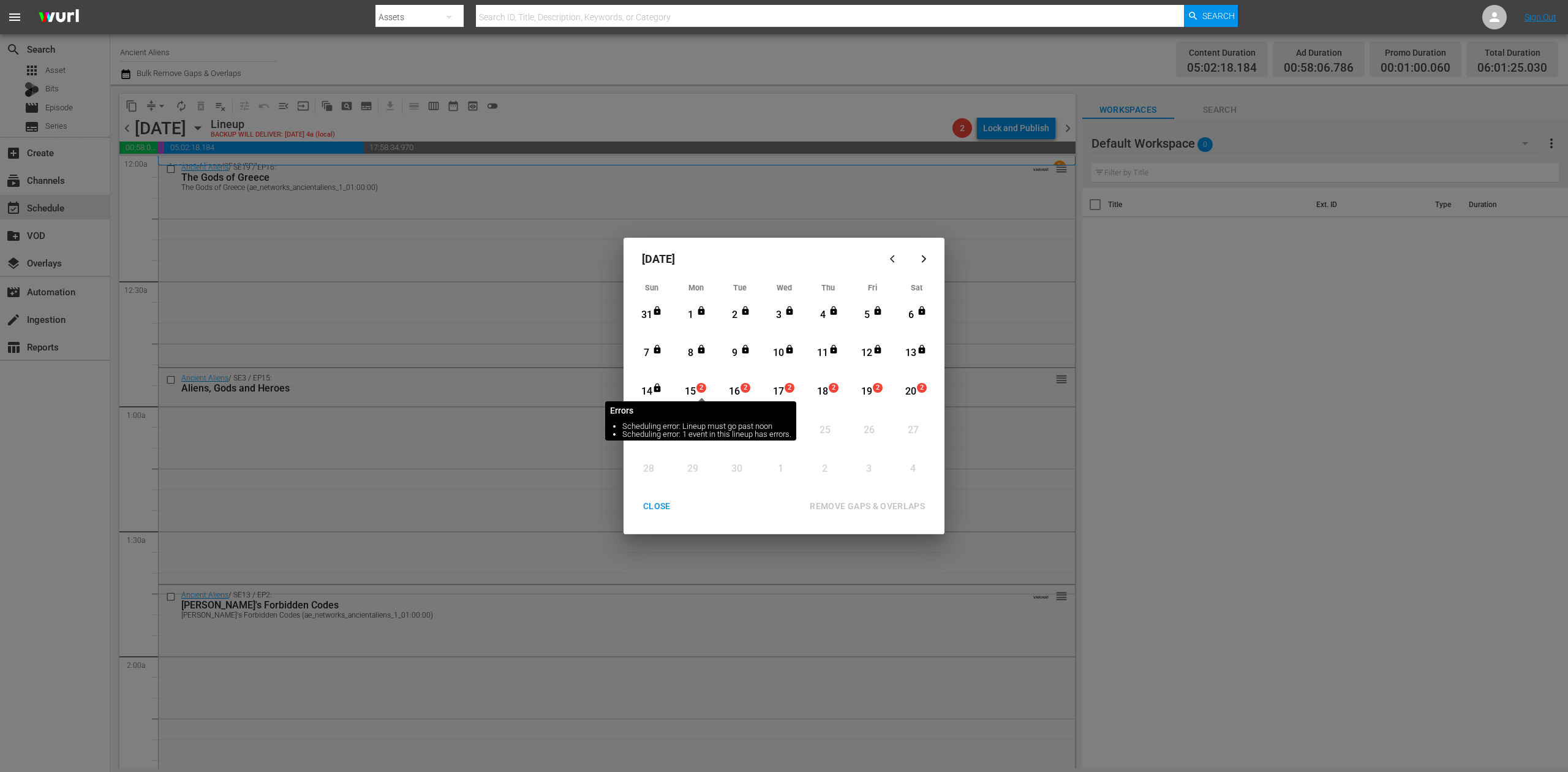
click at [699, 383] on span "2" at bounding box center [701, 388] width 8 height 10
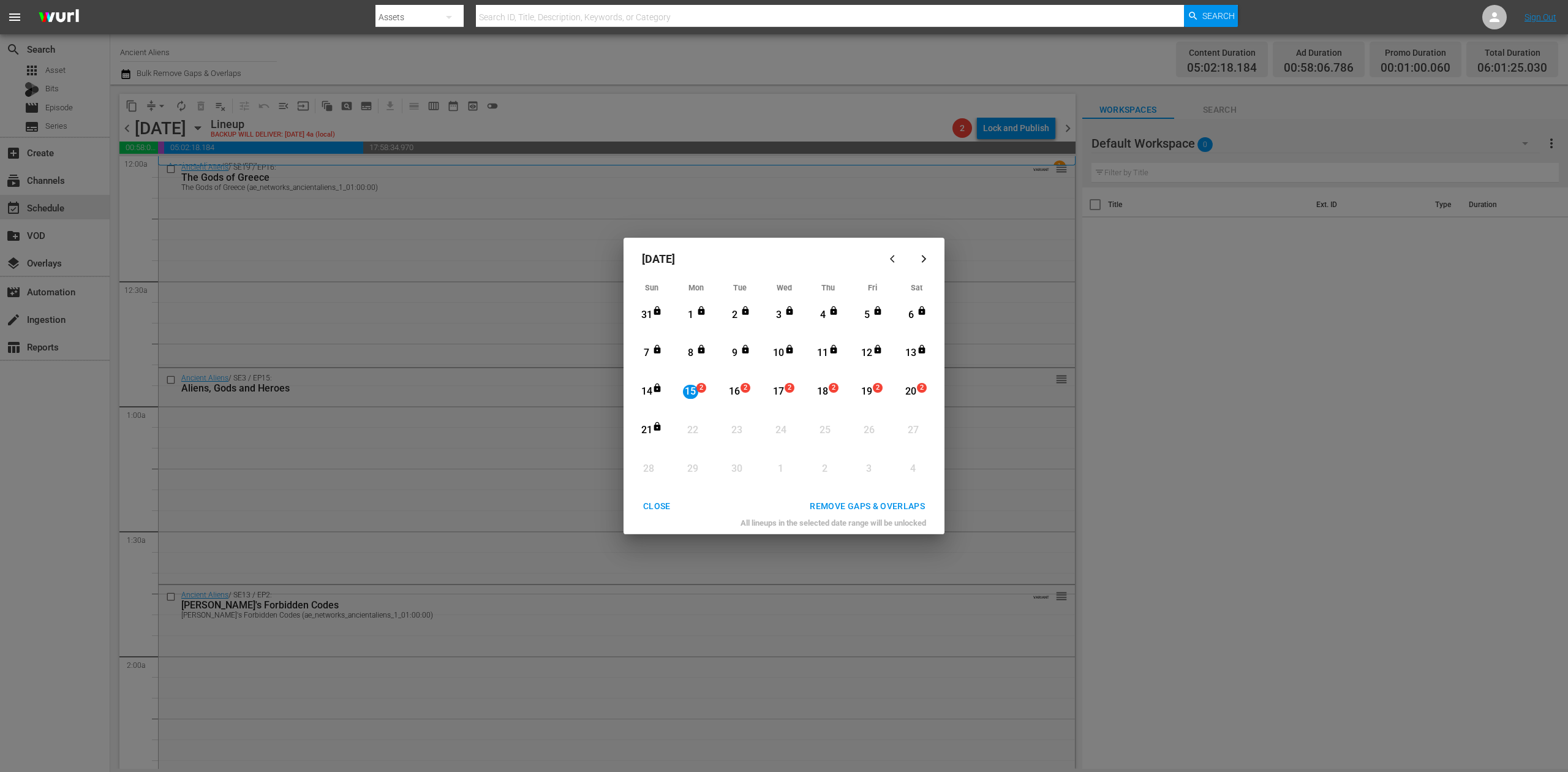
click at [892, 506] on div "REMOVE GAPS & OVERLAPS" at bounding box center [867, 507] width 135 height 16
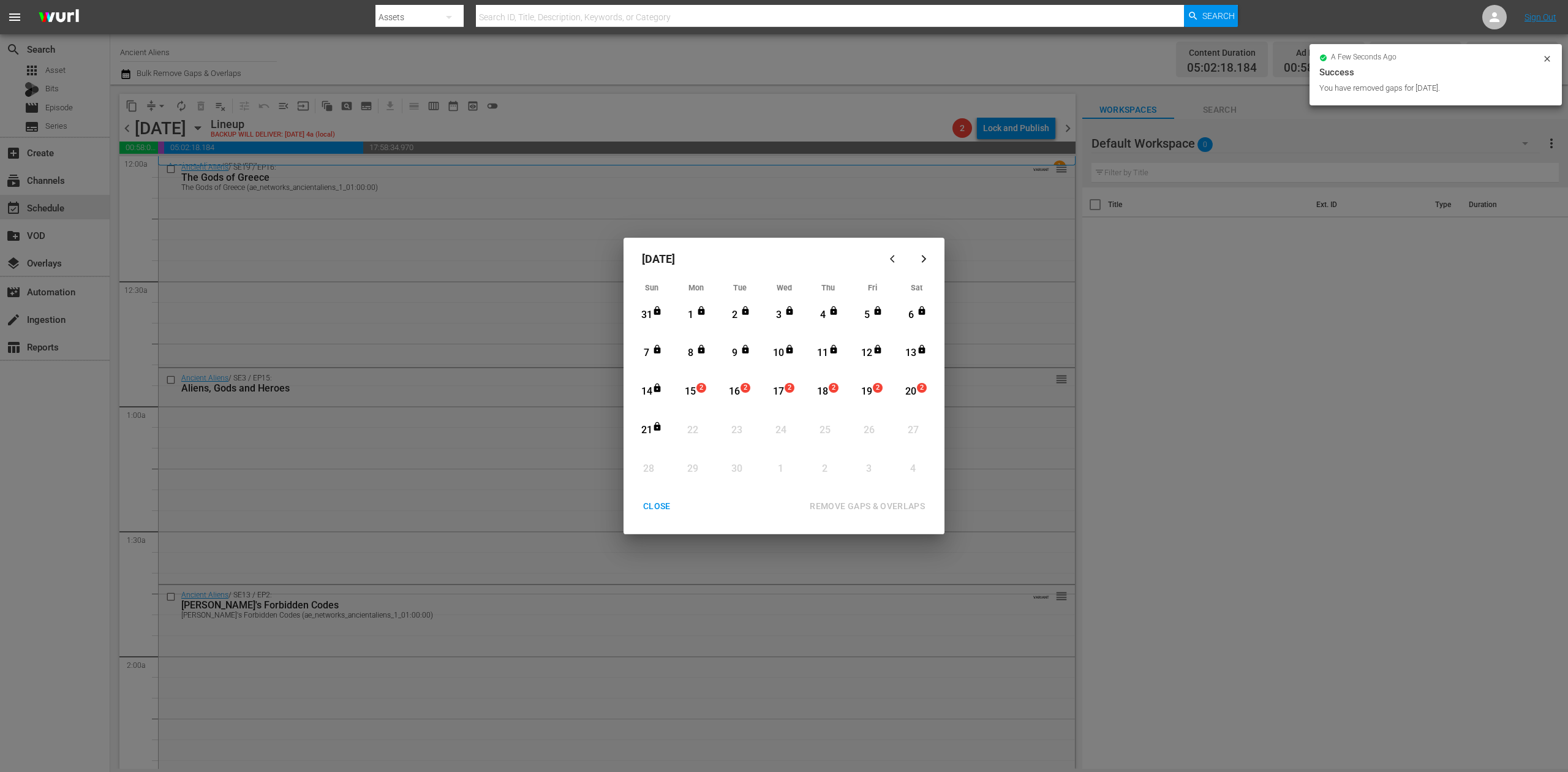
click at [653, 510] on div "CLOSE" at bounding box center [657, 507] width 47 height 16
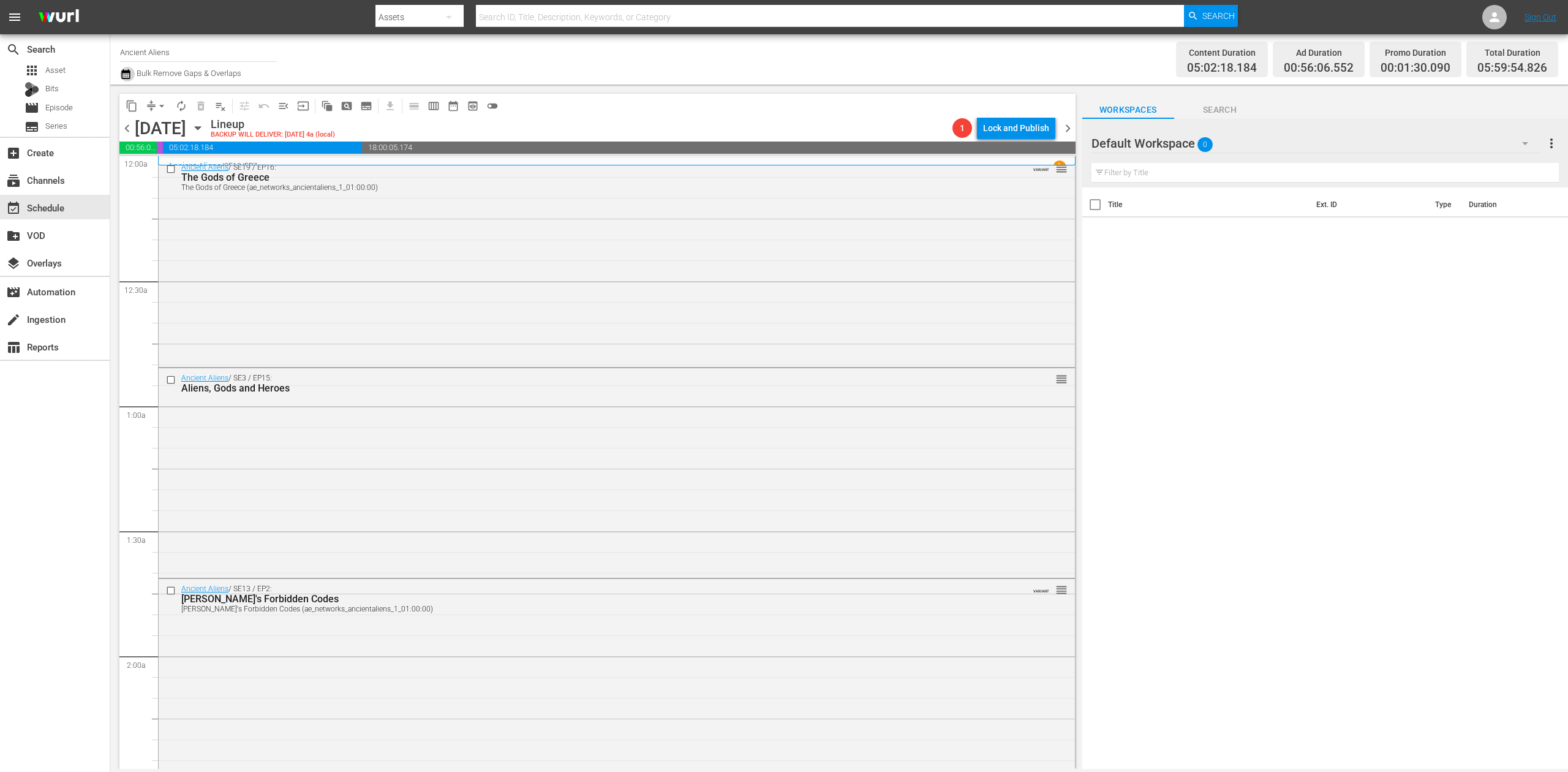
click at [123, 72] on icon "button" at bounding box center [126, 74] width 8 height 10
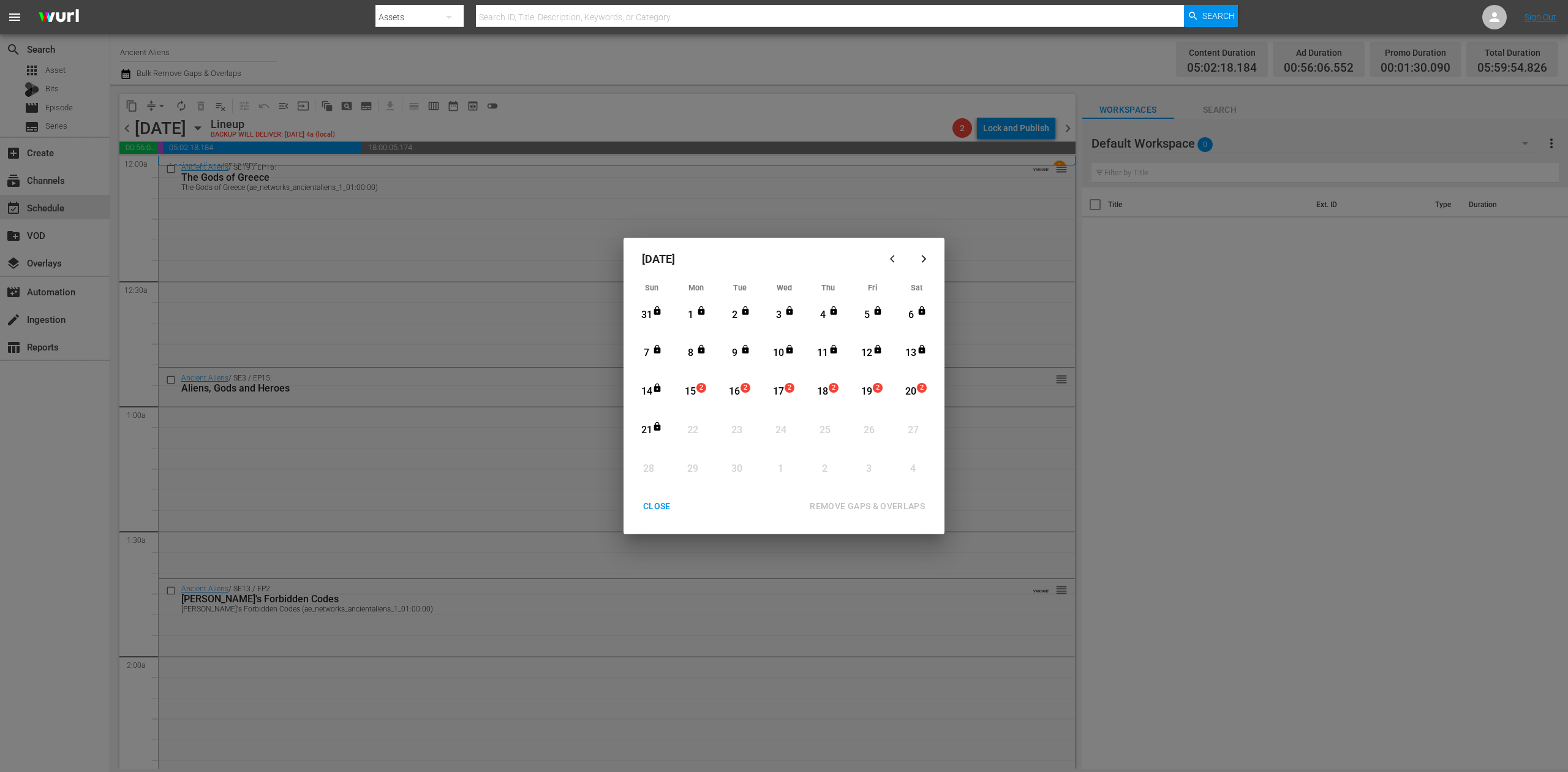
click at [692, 398] on div "15" at bounding box center [691, 392] width 16 height 14
click at [851, 501] on div "REMOVE GAPS & OVERLAPS" at bounding box center [867, 507] width 135 height 16
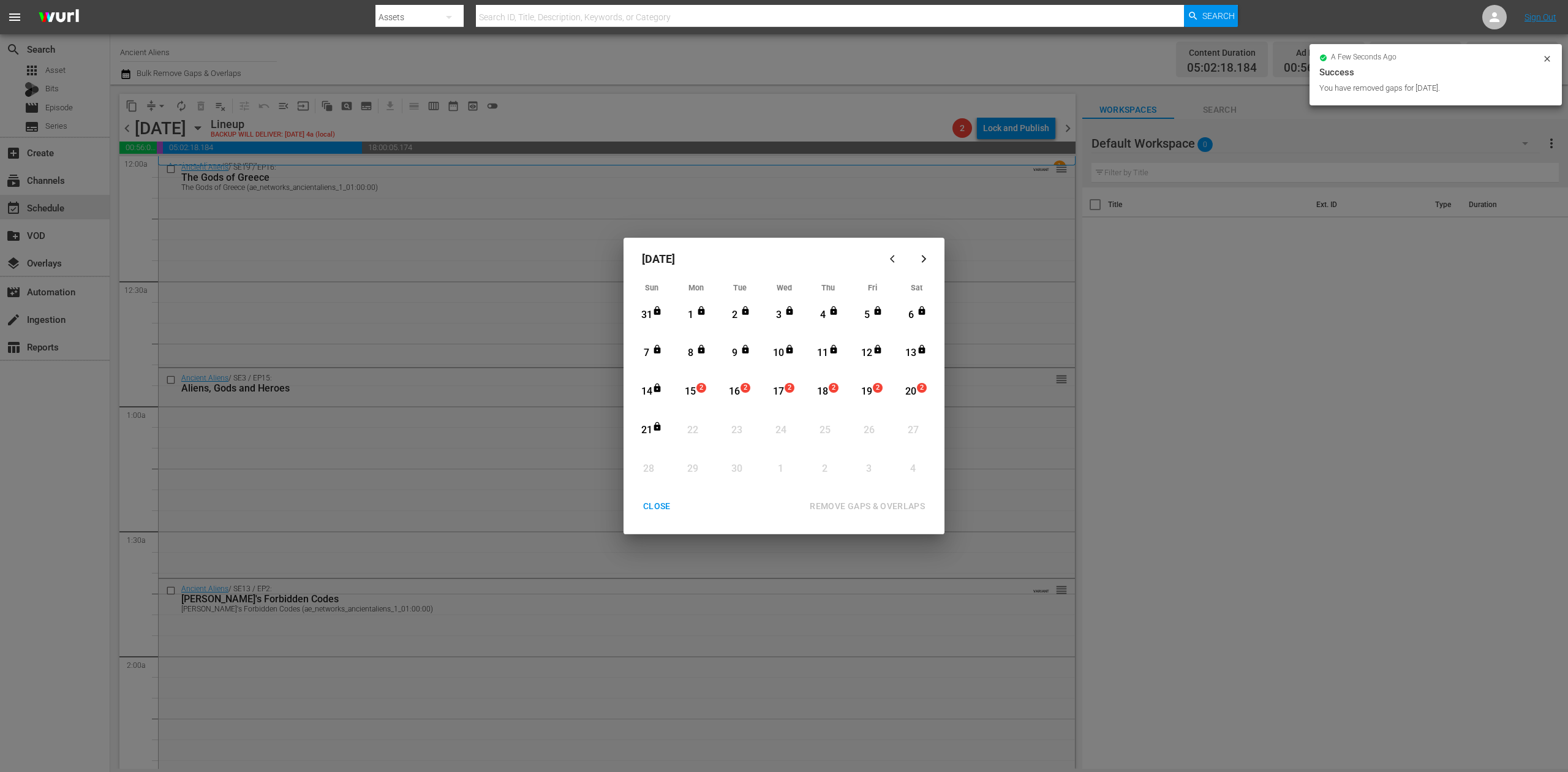
click at [655, 504] on div "CLOSE" at bounding box center [657, 507] width 47 height 16
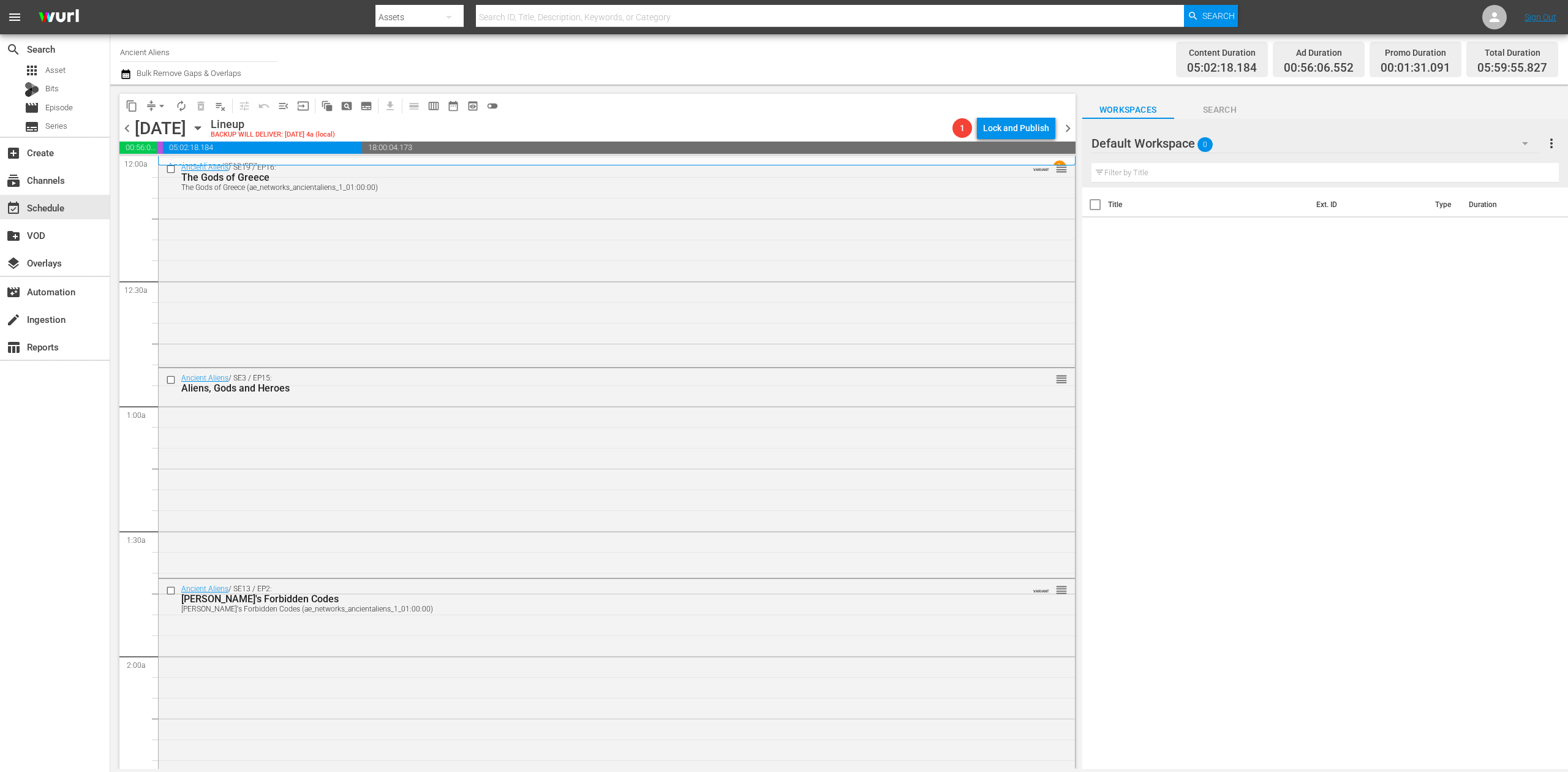
click at [125, 77] on icon "button" at bounding box center [126, 74] width 12 height 15
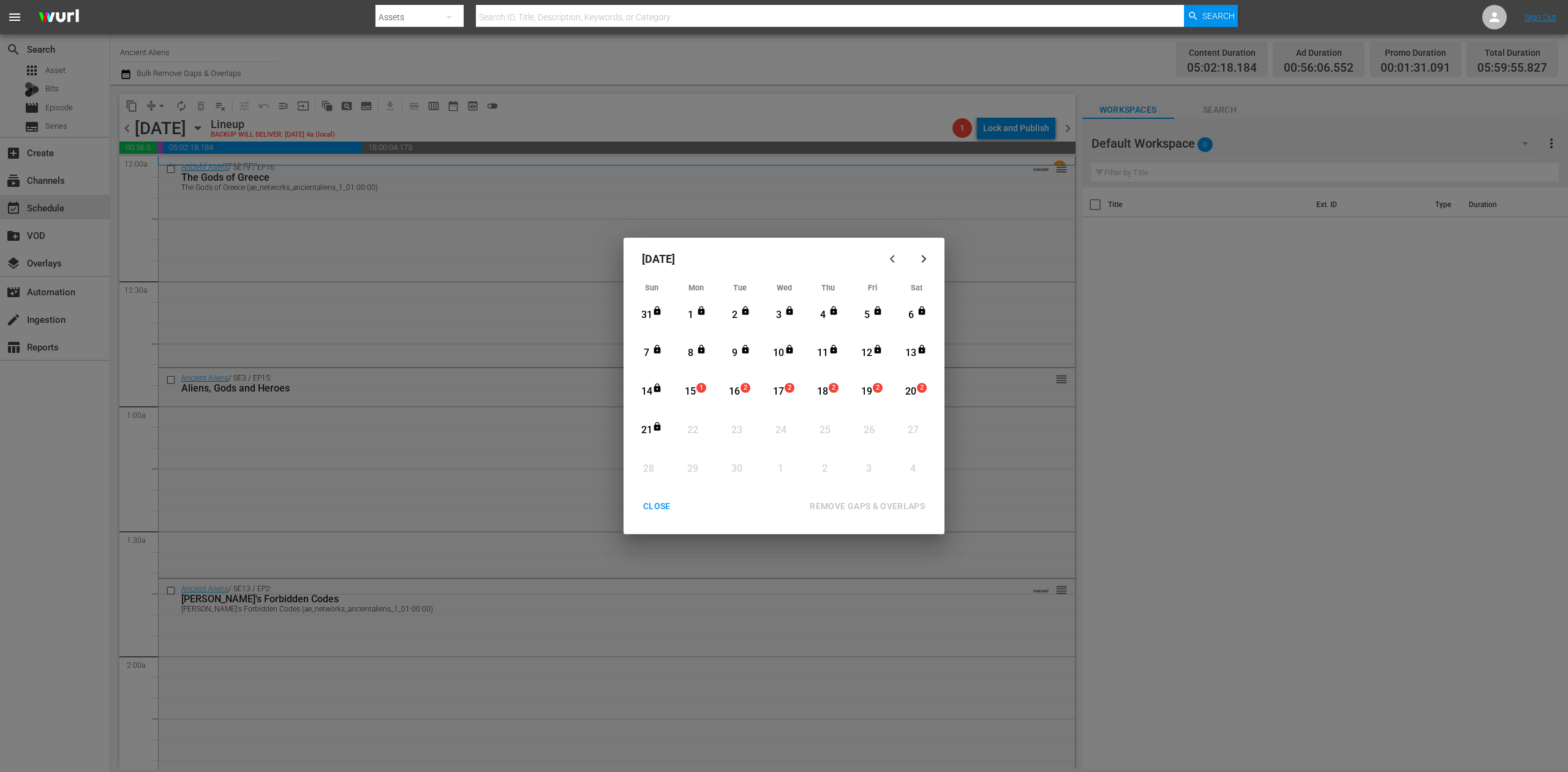
click at [694, 394] on div "15" at bounding box center [691, 392] width 16 height 14
click at [875, 503] on div "REMOVE GAPS & OVERLAPS" at bounding box center [867, 507] width 135 height 16
click at [655, 506] on div "CLOSE" at bounding box center [657, 507] width 47 height 16
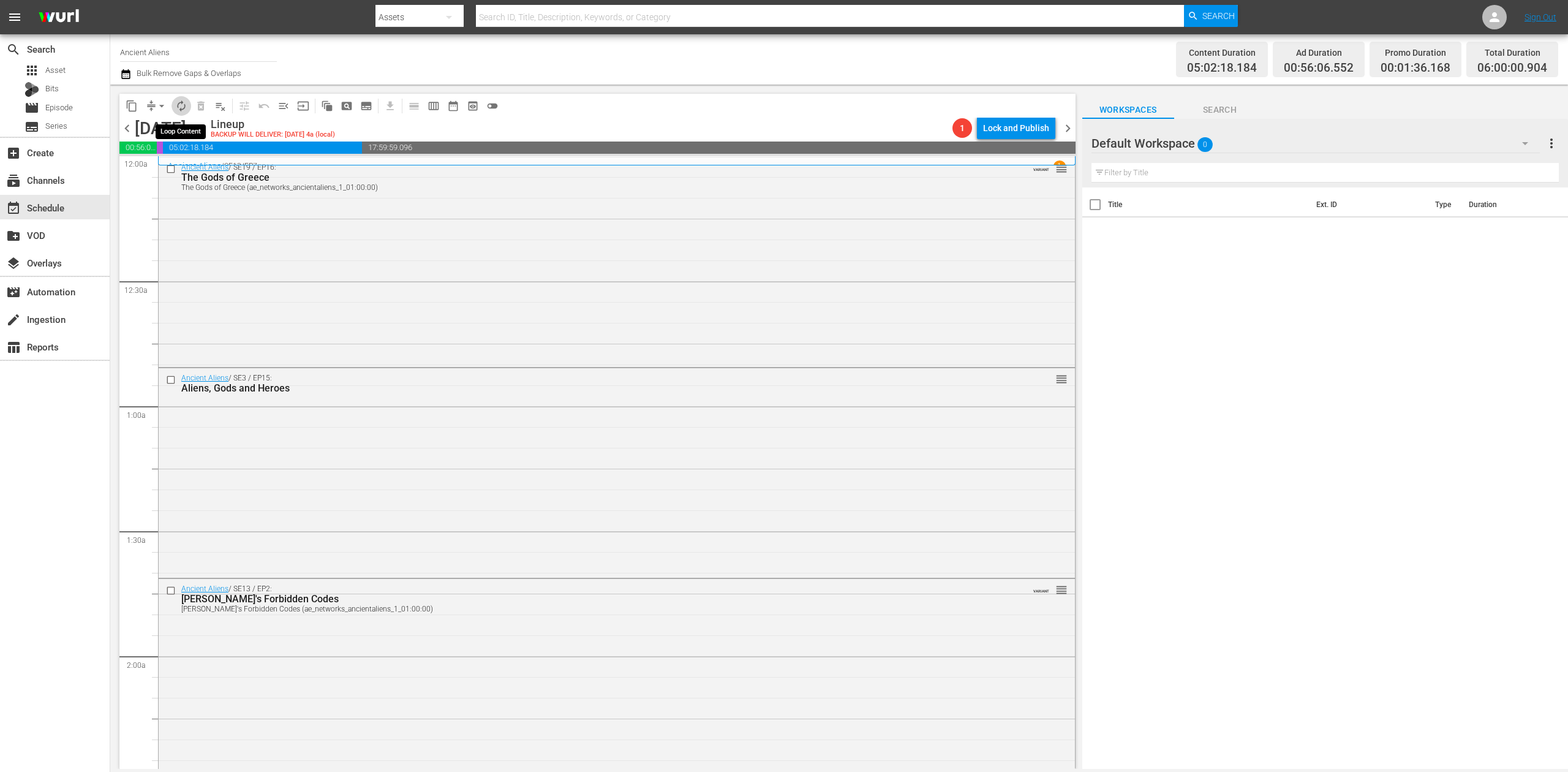
click at [178, 109] on span "autorenew_outlined" at bounding box center [181, 106] width 12 height 12
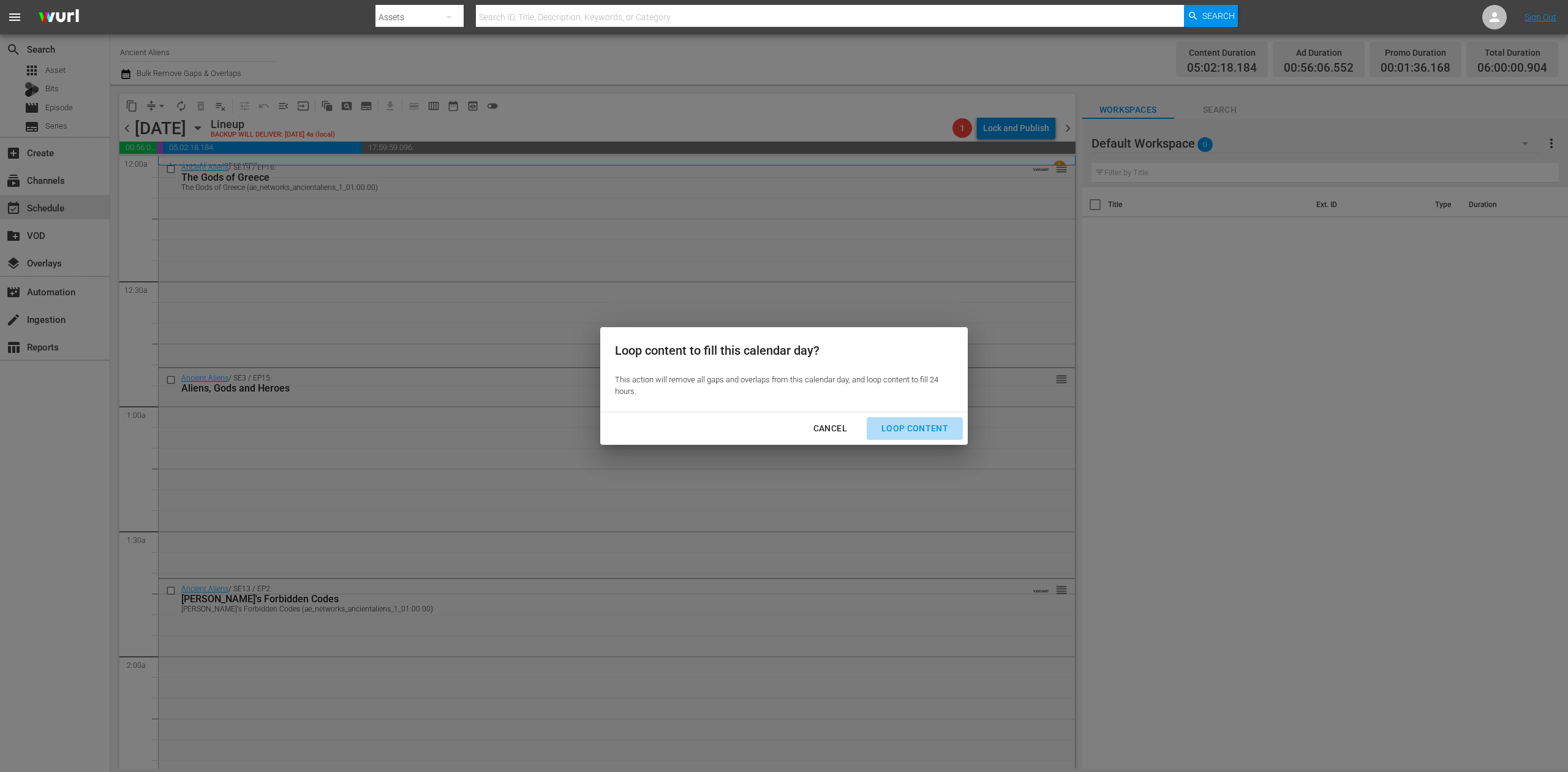
click at [920, 425] on div "Loop Content" at bounding box center [915, 429] width 86 height 16
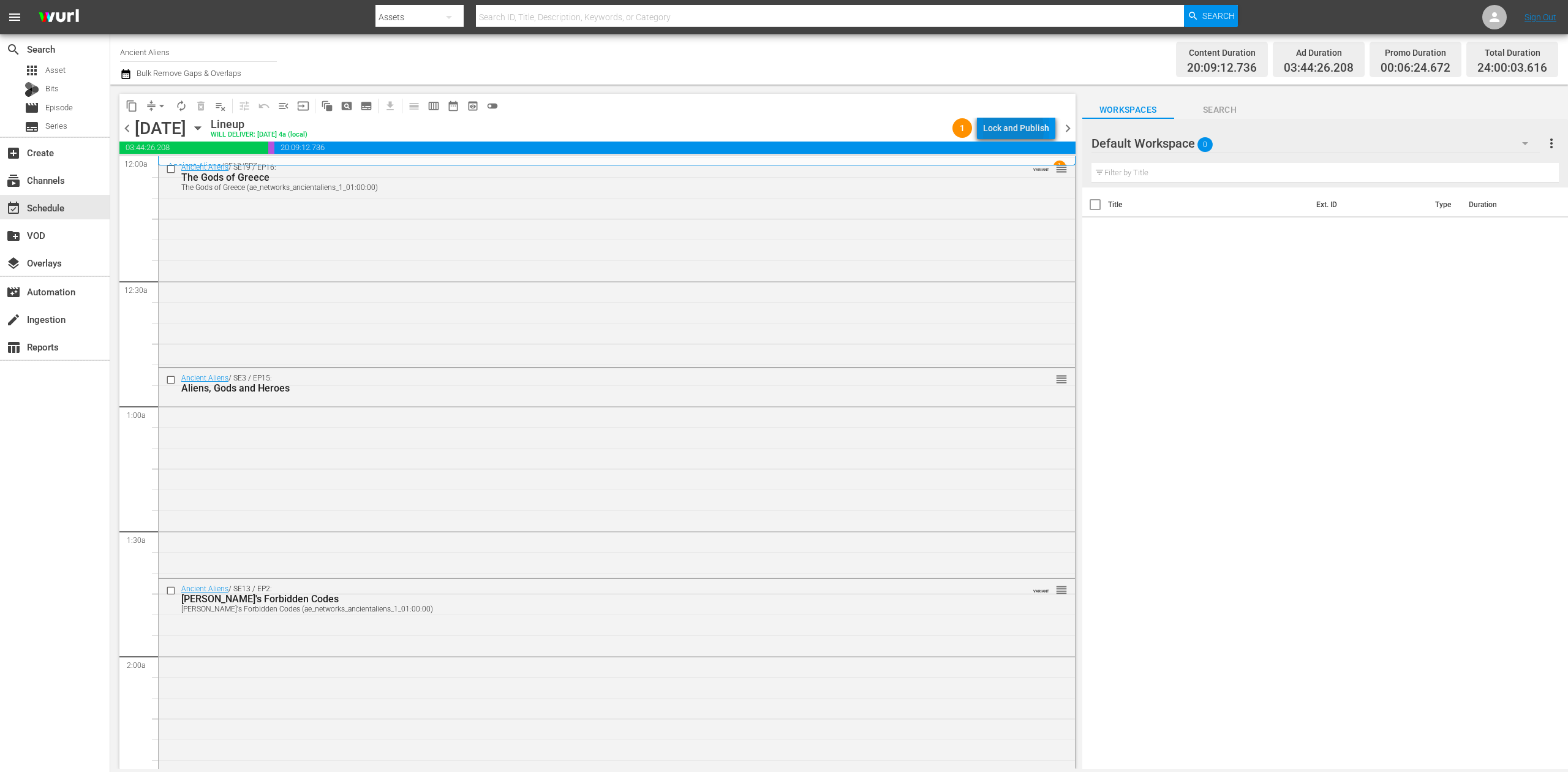
drag, startPoint x: 993, startPoint y: 130, endPoint x: 997, endPoint y: 123, distance: 8.1
click at [997, 123] on div "Lock and Publish" at bounding box center [1016, 128] width 66 height 22
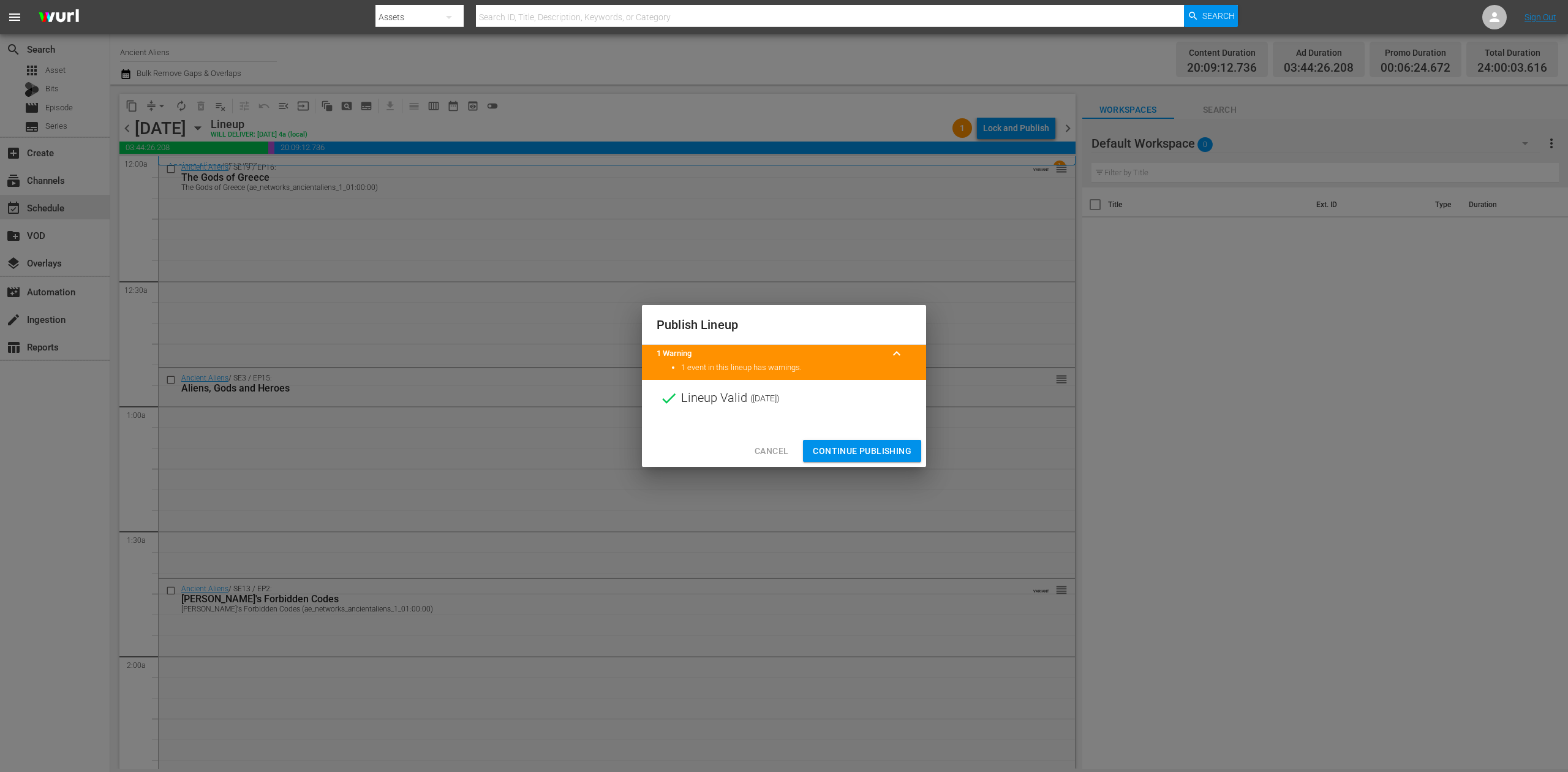
click at [868, 452] on span "Continue Publishing" at bounding box center [863, 452] width 99 height 16
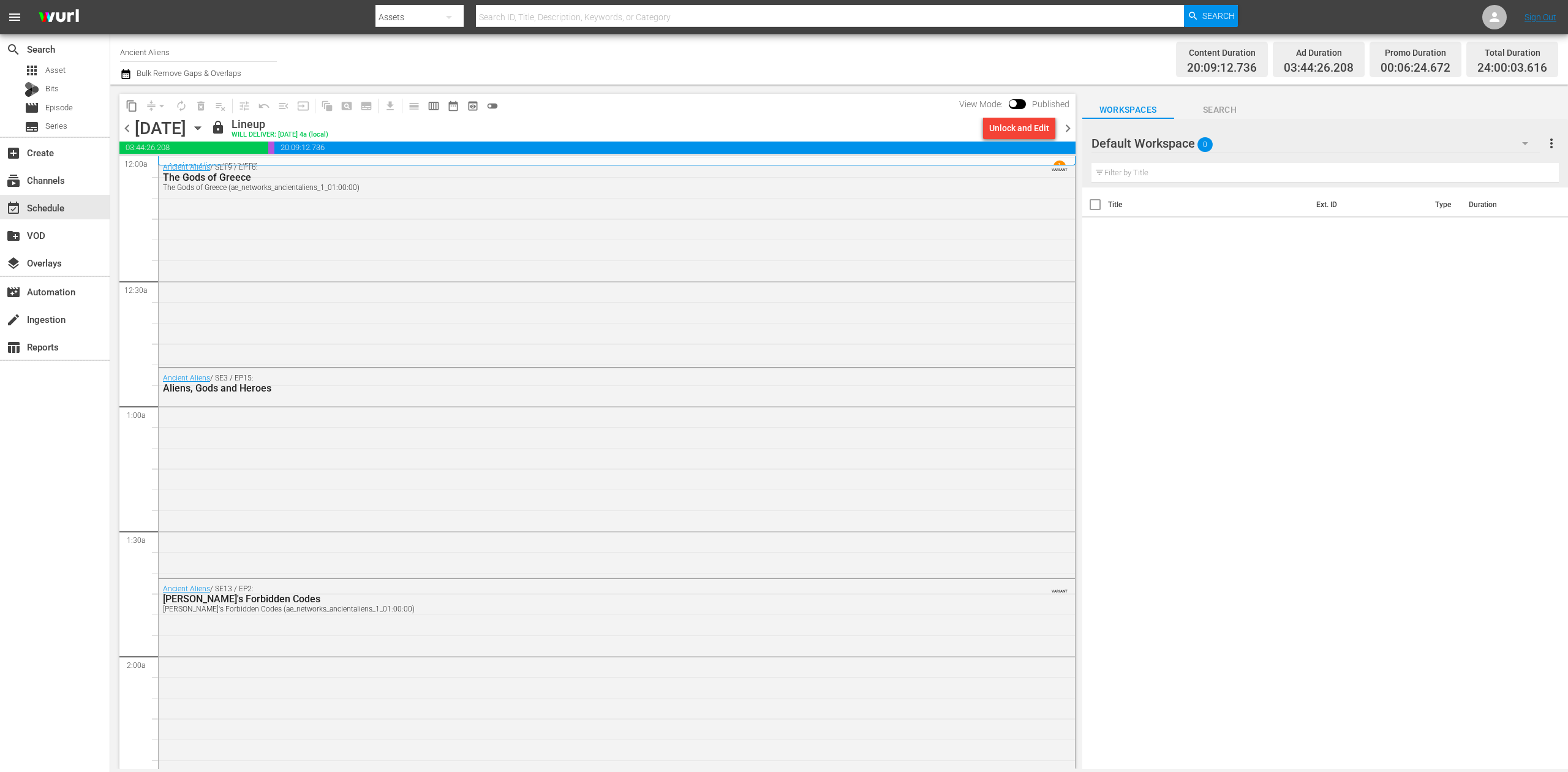
click at [1072, 128] on span "chevron_right" at bounding box center [1068, 128] width 16 height 16
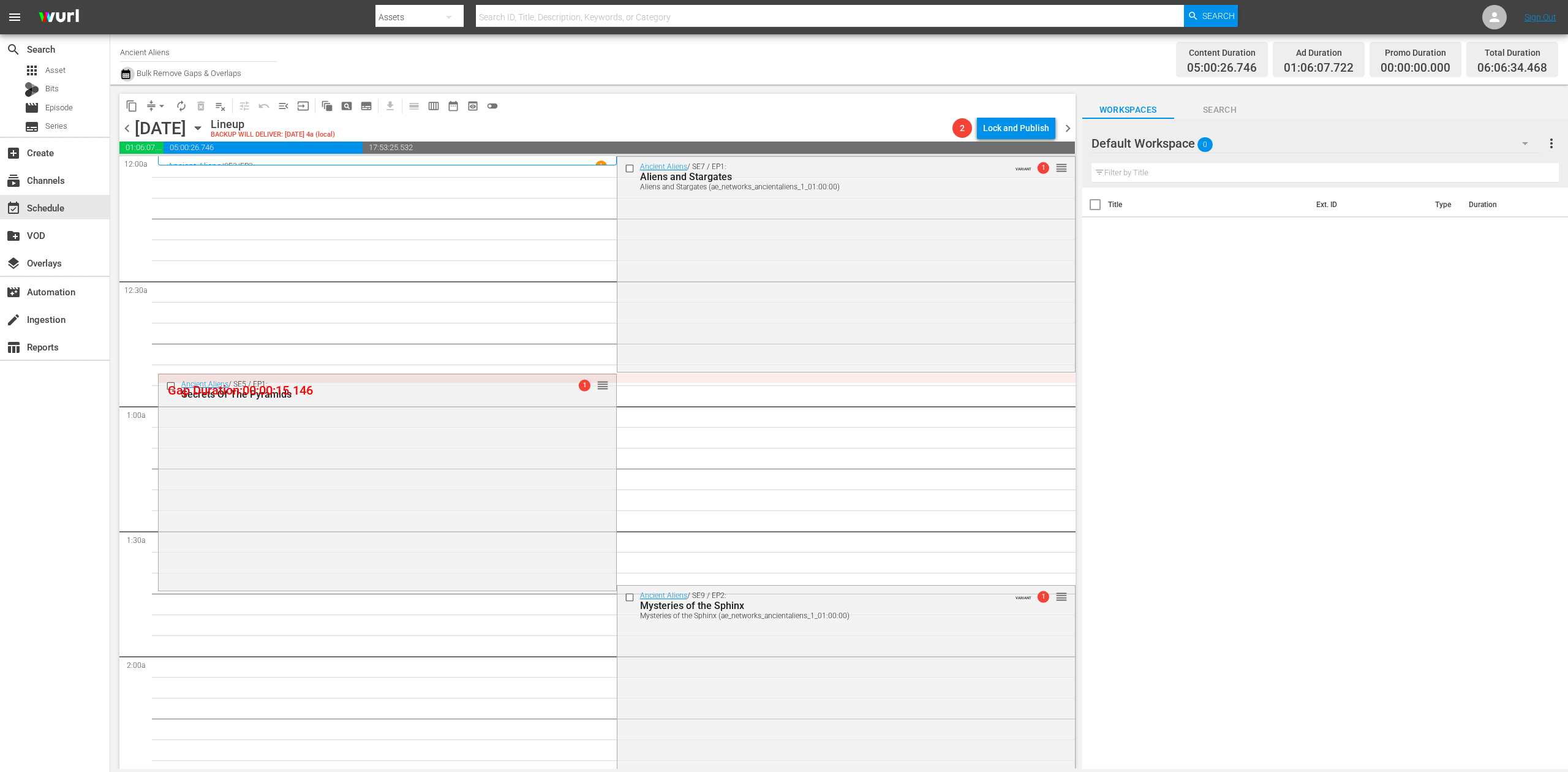
click at [123, 77] on icon "button" at bounding box center [126, 74] width 12 height 15
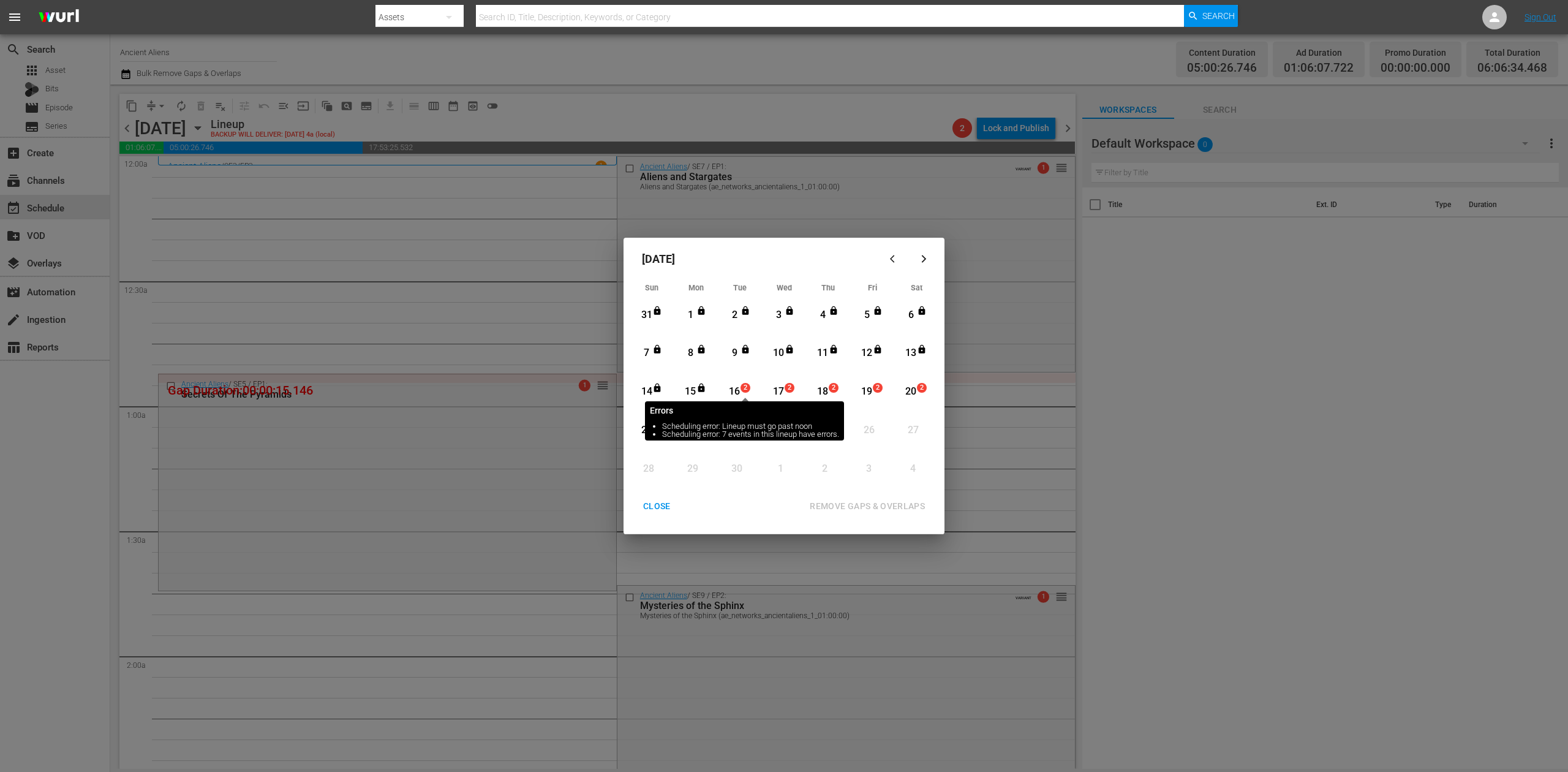
click at [741, 390] on span "2" at bounding box center [746, 388] width 8 height 10
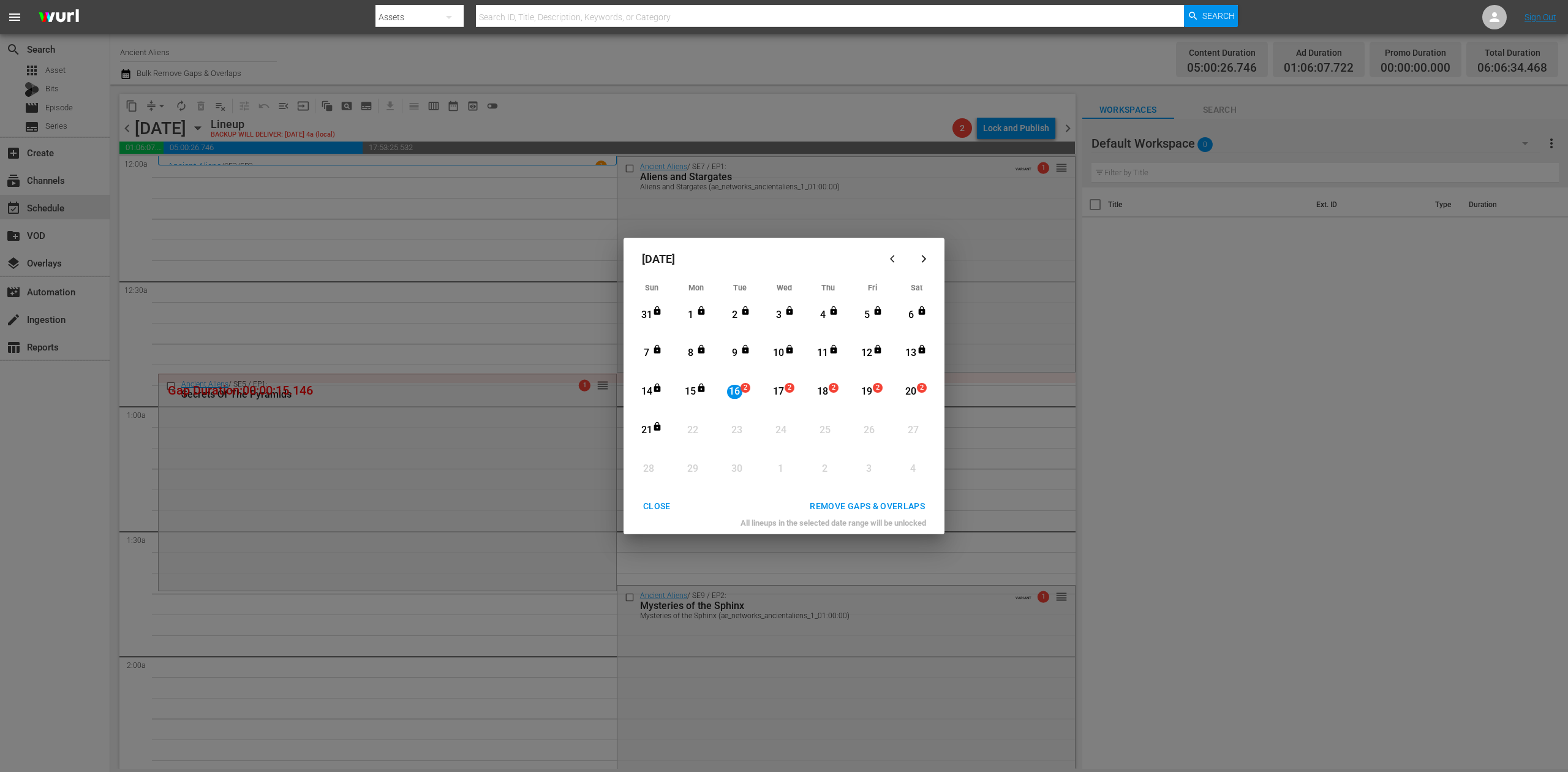
click at [887, 500] on div "REMOVE GAPS & OVERLAPS" at bounding box center [867, 507] width 135 height 16
click at [741, 391] on span "1" at bounding box center [746, 388] width 8 height 10
click at [868, 502] on div "REMOVE GAPS & OVERLAPS" at bounding box center [867, 507] width 135 height 16
click at [734, 386] on div "16" at bounding box center [735, 392] width 16 height 14
click at [874, 502] on div "REMOVE GAPS & OVERLAPS" at bounding box center [867, 507] width 135 height 16
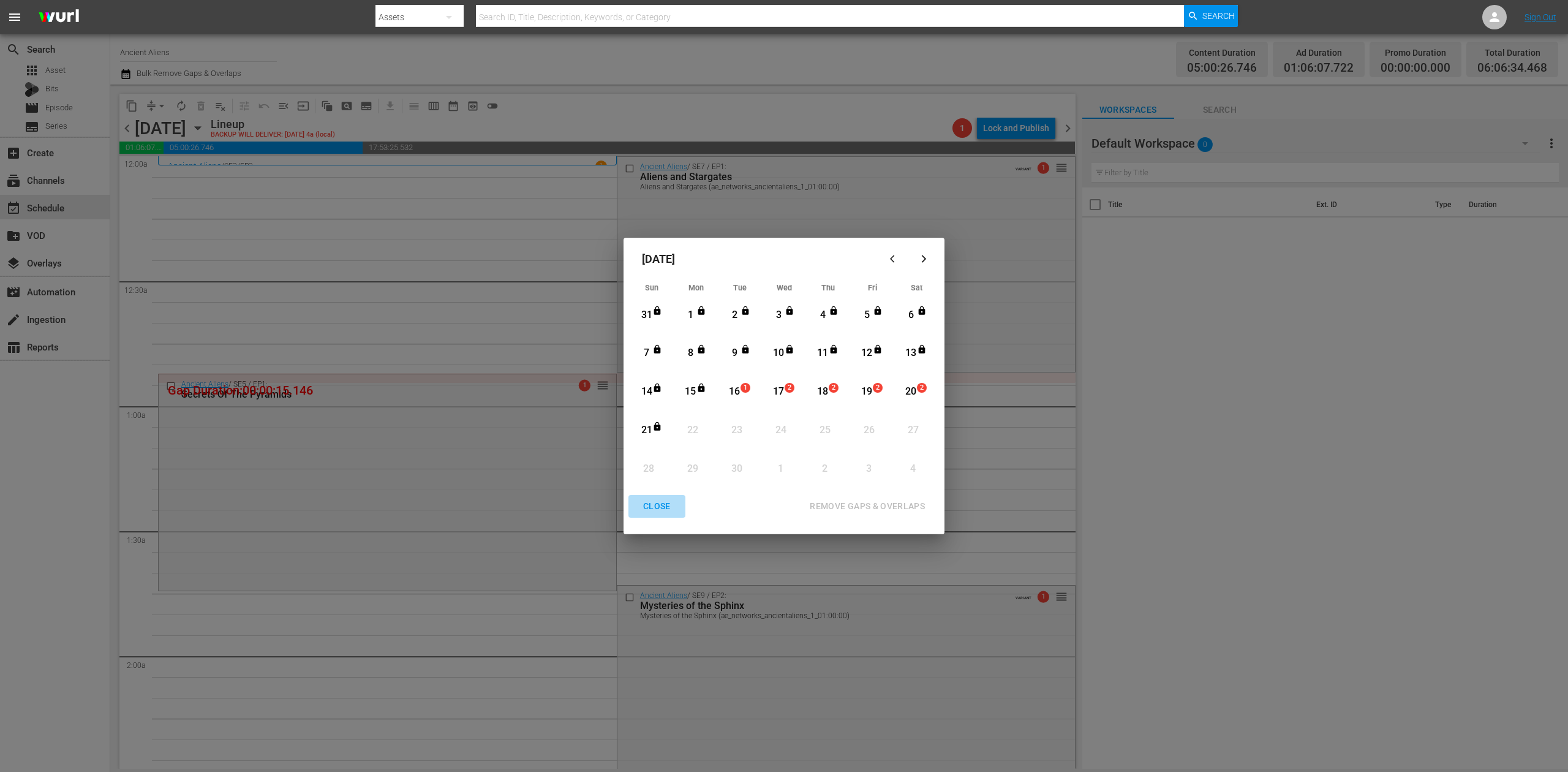
click at [655, 506] on div "CLOSE" at bounding box center [657, 507] width 47 height 16
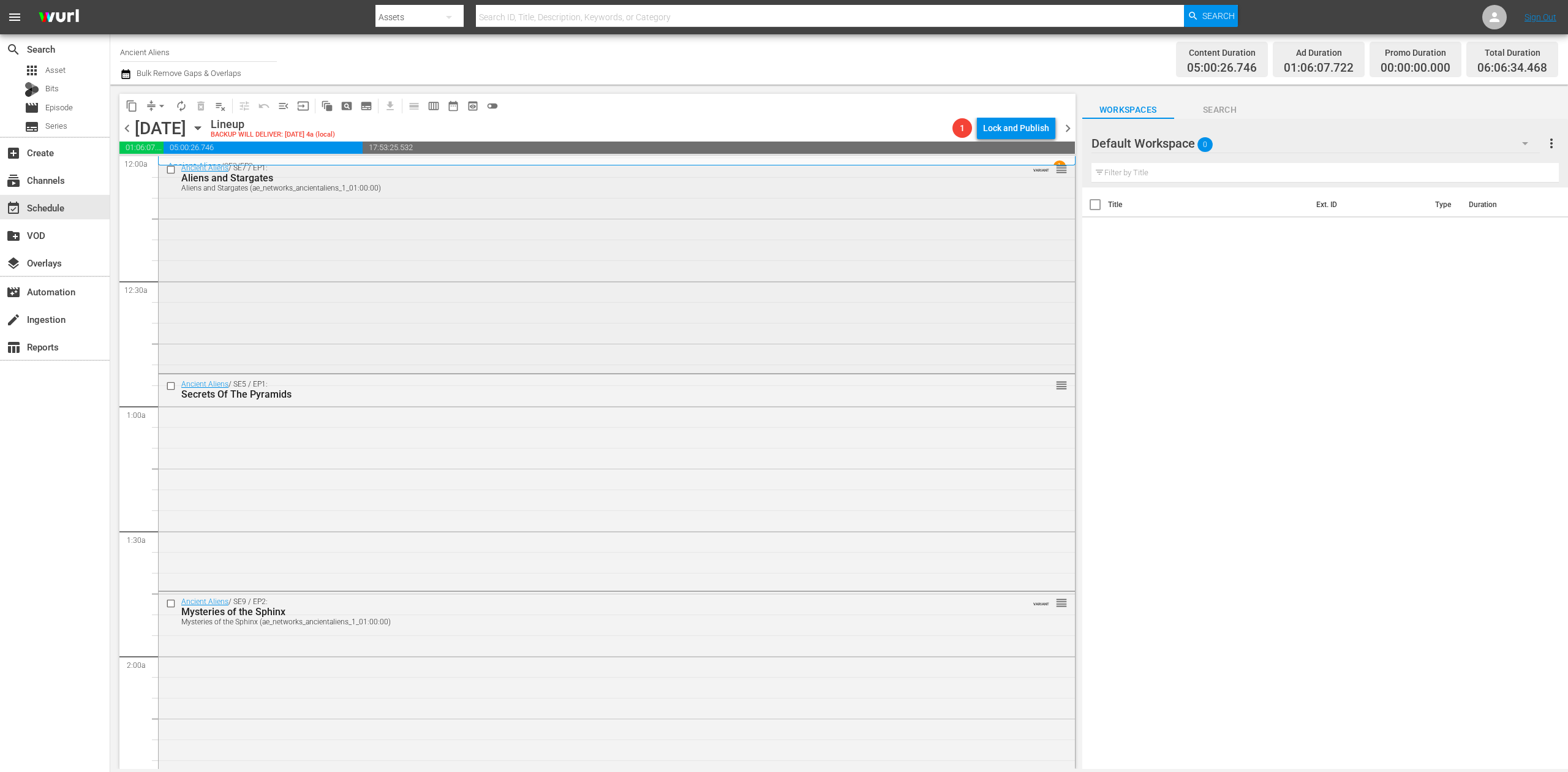
click at [518, 291] on div "Ancient Aliens / SE7 / EP1: Aliens and Stargates Aliens and Stargates (ae_netwo…" at bounding box center [616, 265] width 916 height 213
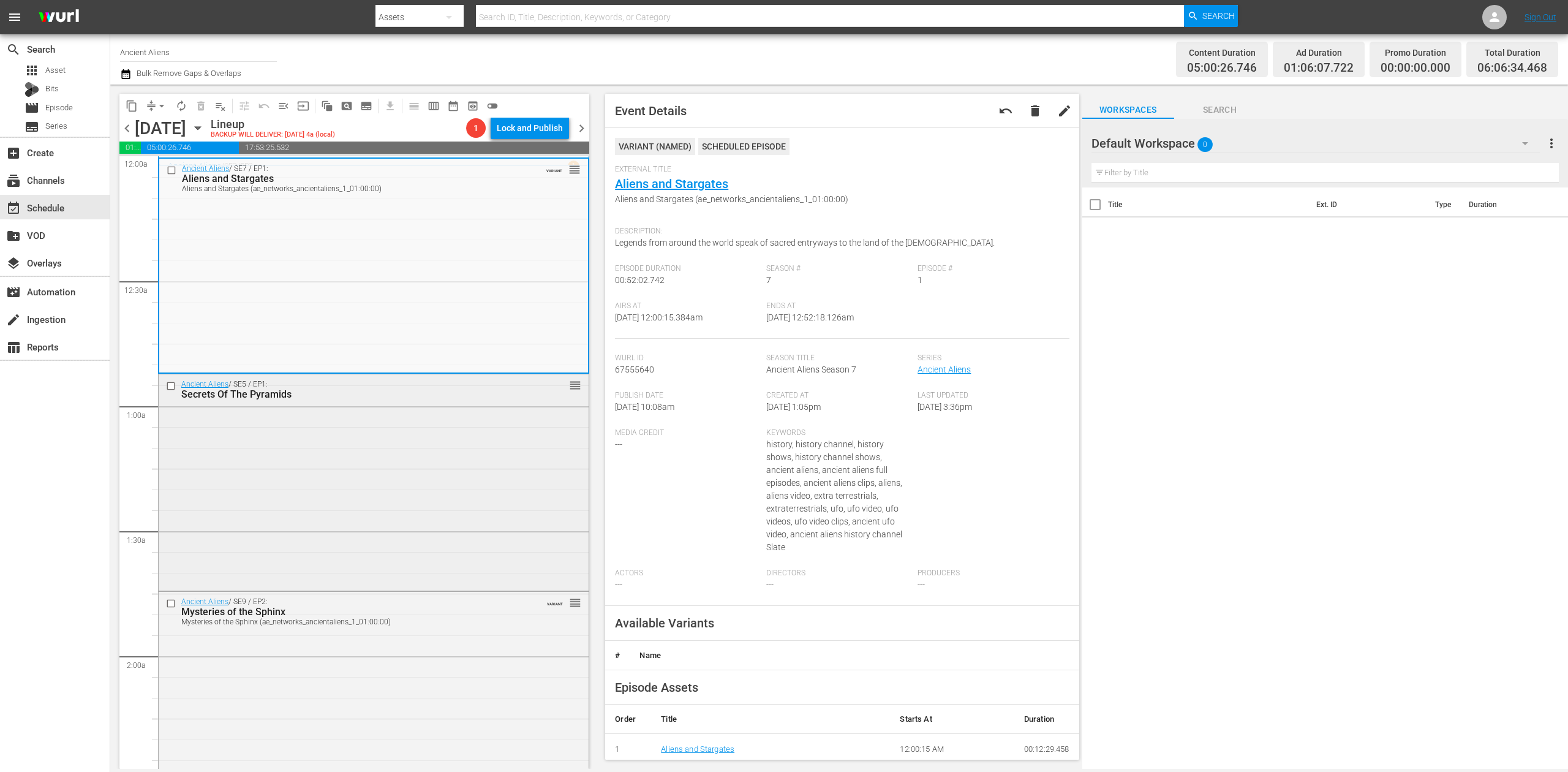
click at [375, 474] on div "Ancient Aliens / SE5 / EP1: Secrets Of The Pyramids reorder" at bounding box center [374, 481] width 430 height 213
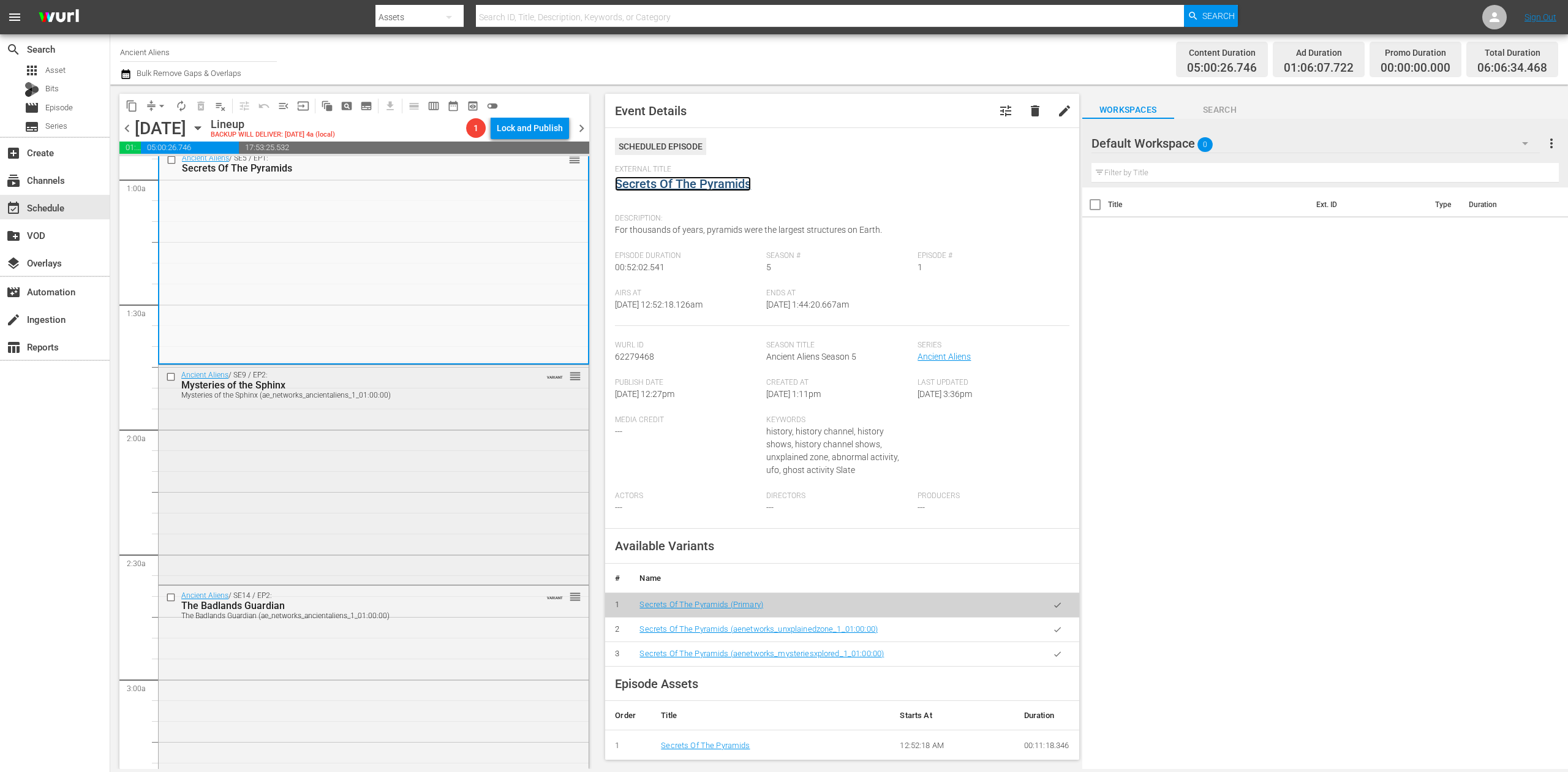
scroll to position [245, 0]
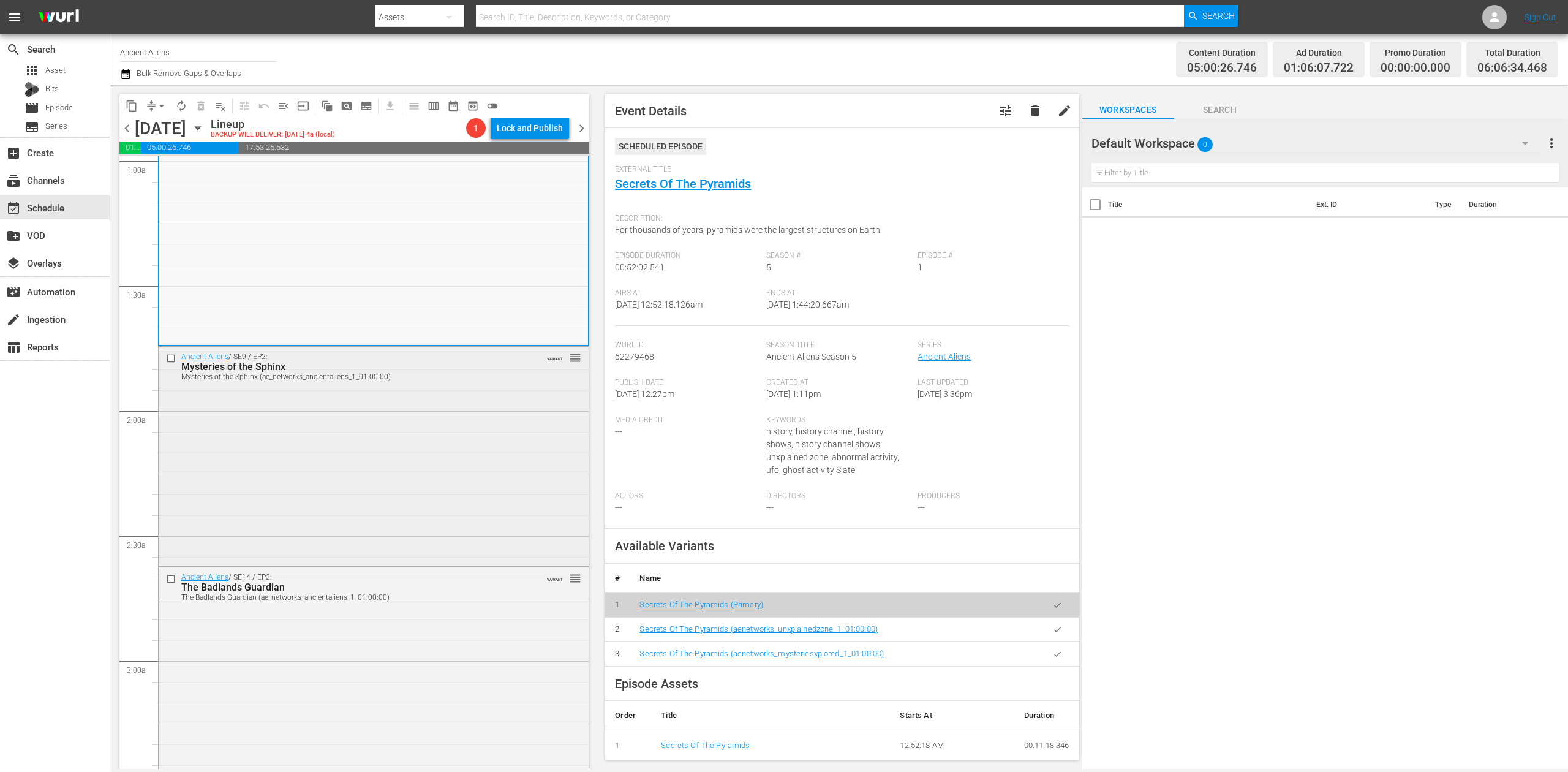
click at [449, 477] on div "Ancient Aliens / SE9 / EP2: Mysteries of the Sphinx Mysteries of the Sphinx (ae…" at bounding box center [374, 456] width 430 height 217
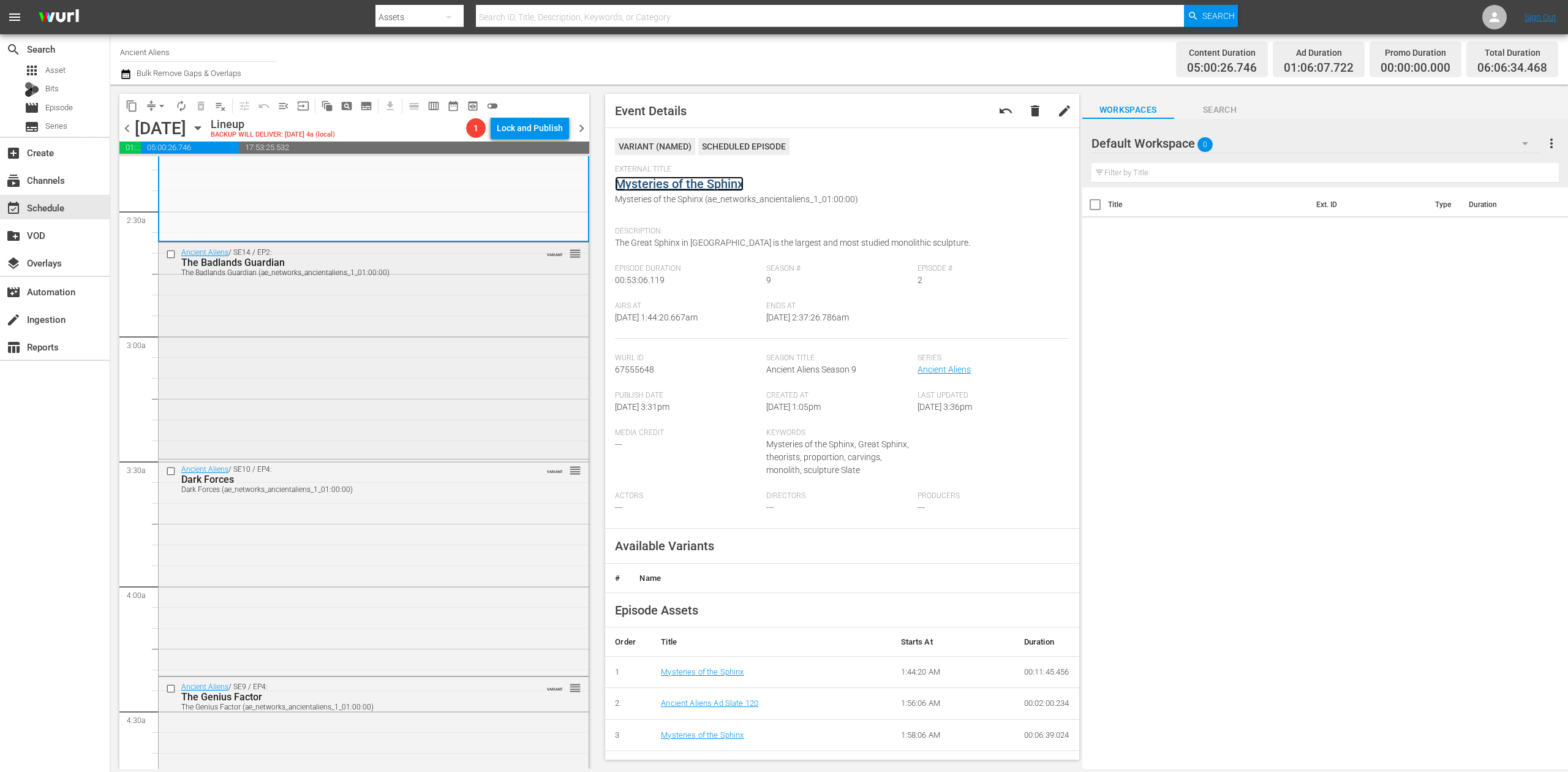
scroll to position [572, 0]
click at [456, 363] on div "Ancient Aliens / SE14 / EP2: The Badlands Guardian The Badlands Guardian (ae_ne…" at bounding box center [374, 347] width 430 height 213
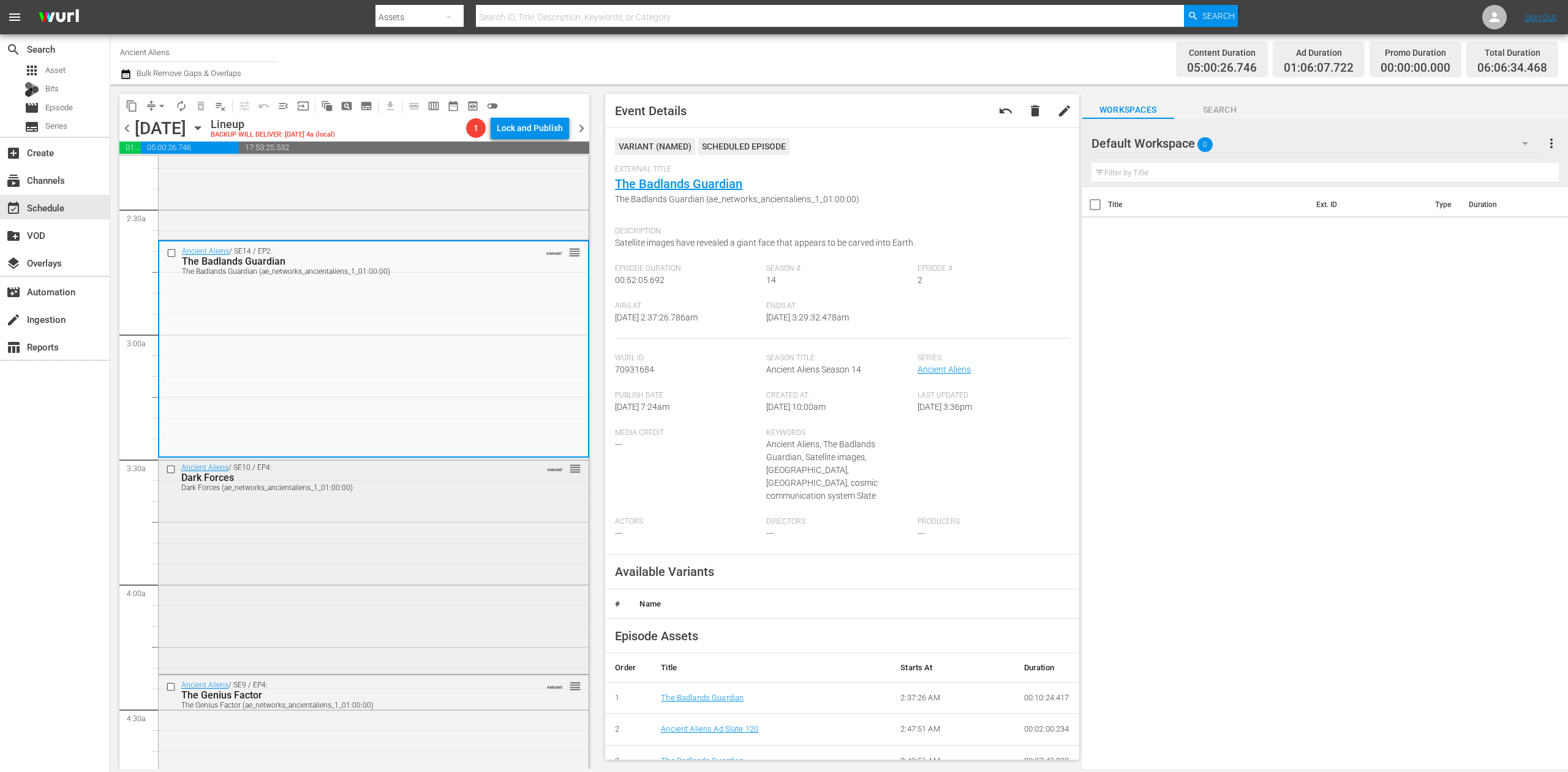
click at [488, 552] on div "Ancient Aliens / SE10 / EP4: Dark Forces Dark Forces (ae_networks_ancientaliens…" at bounding box center [374, 565] width 430 height 213
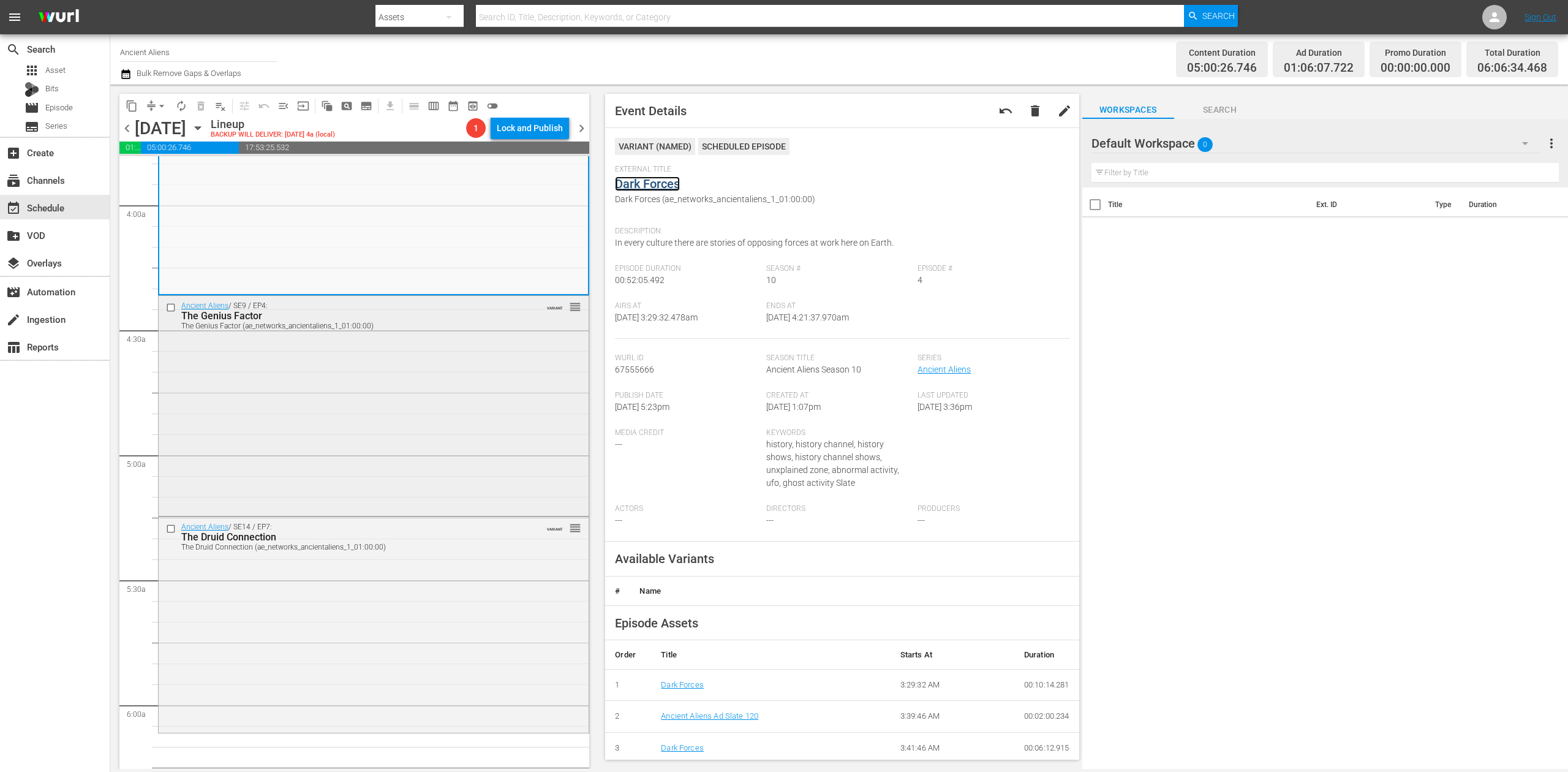
scroll to position [981, 0]
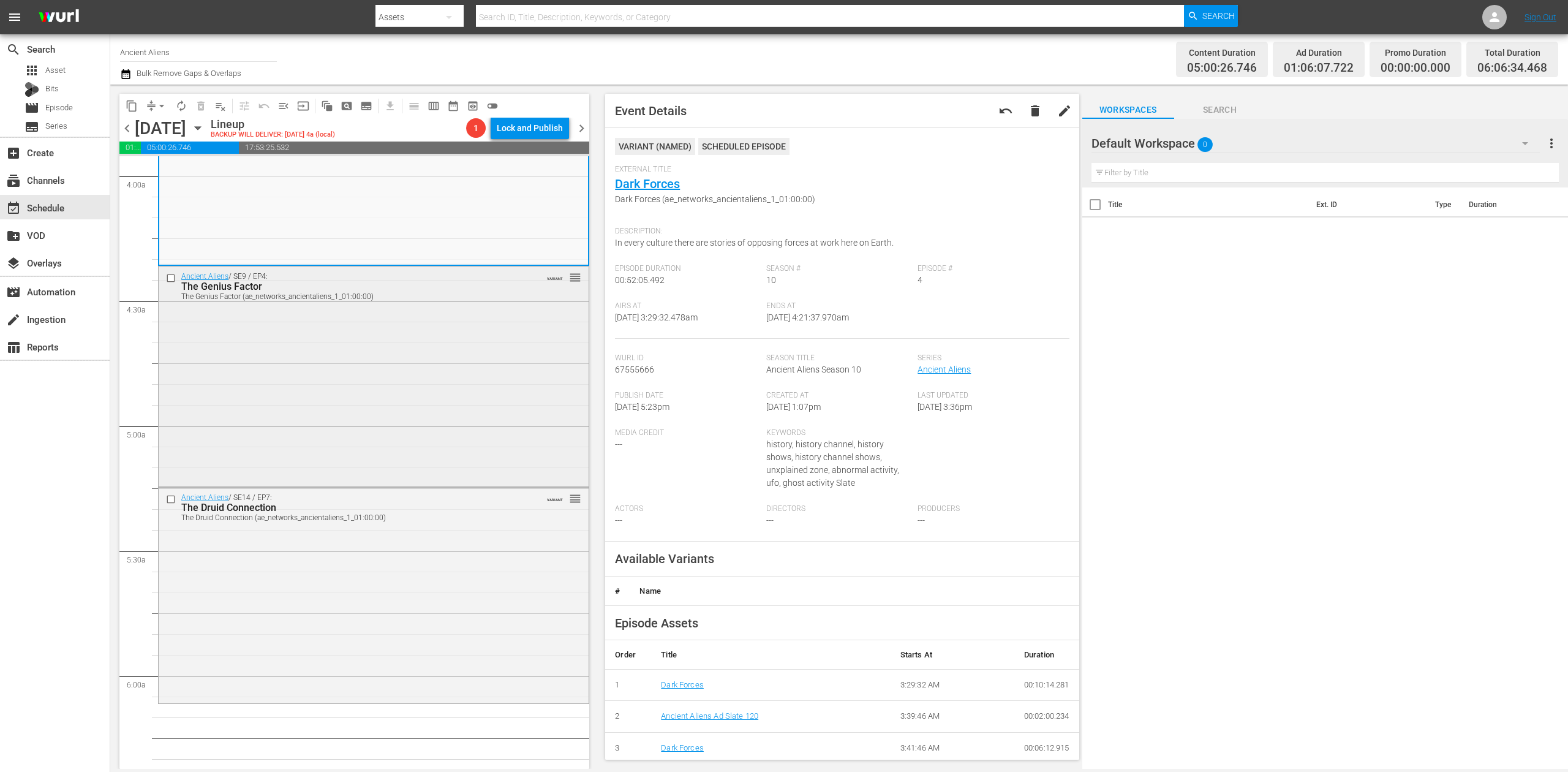
click at [441, 397] on div "Ancient Aliens / SE9 / EP4: The Genius Factor The Genius Factor (ae_networks_an…" at bounding box center [374, 375] width 430 height 217
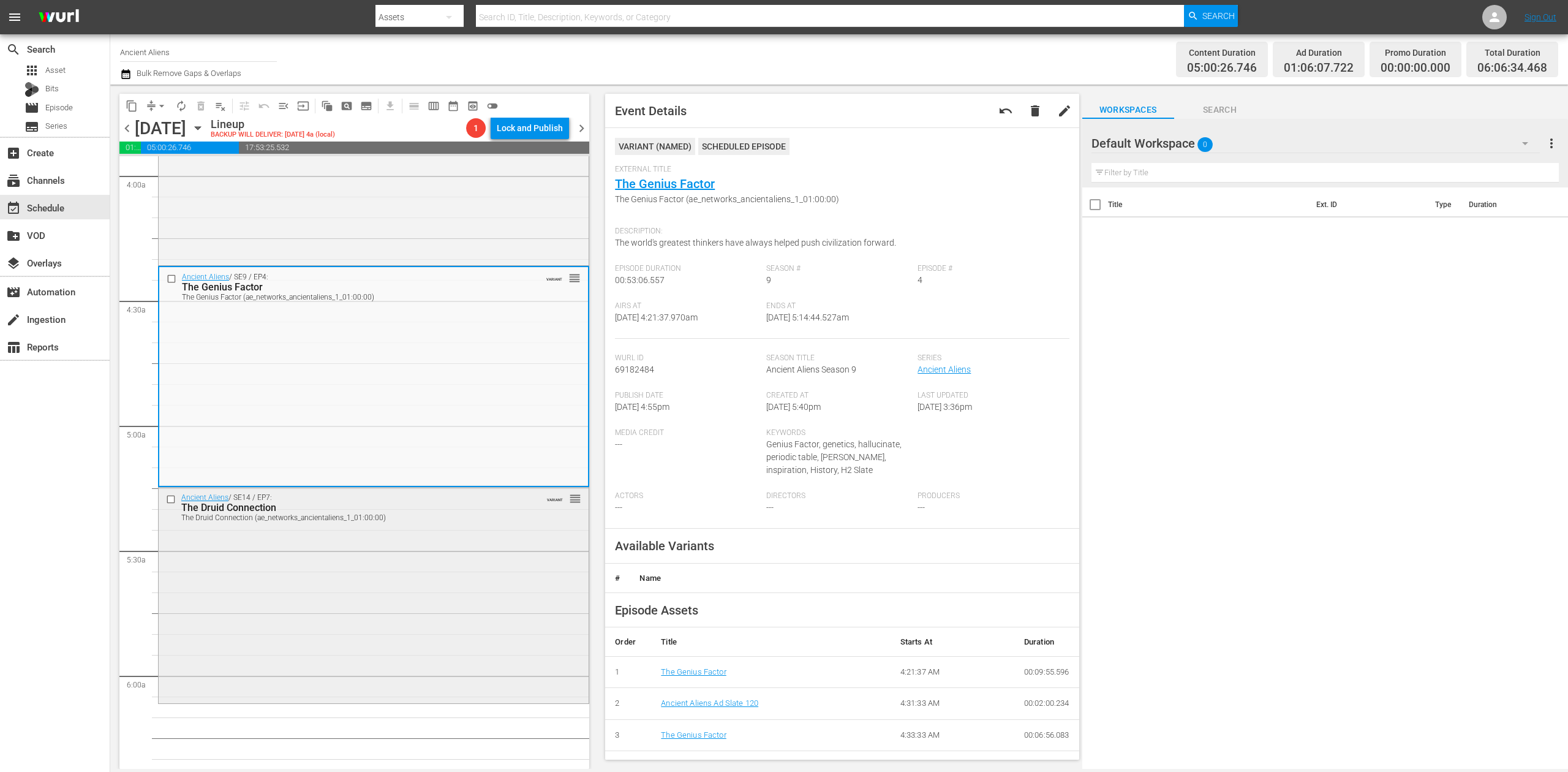
click at [431, 577] on div "Ancient Aliens / SE14 / EP7: The Druid Connection The Druid Connection (ae_netw…" at bounding box center [374, 594] width 430 height 213
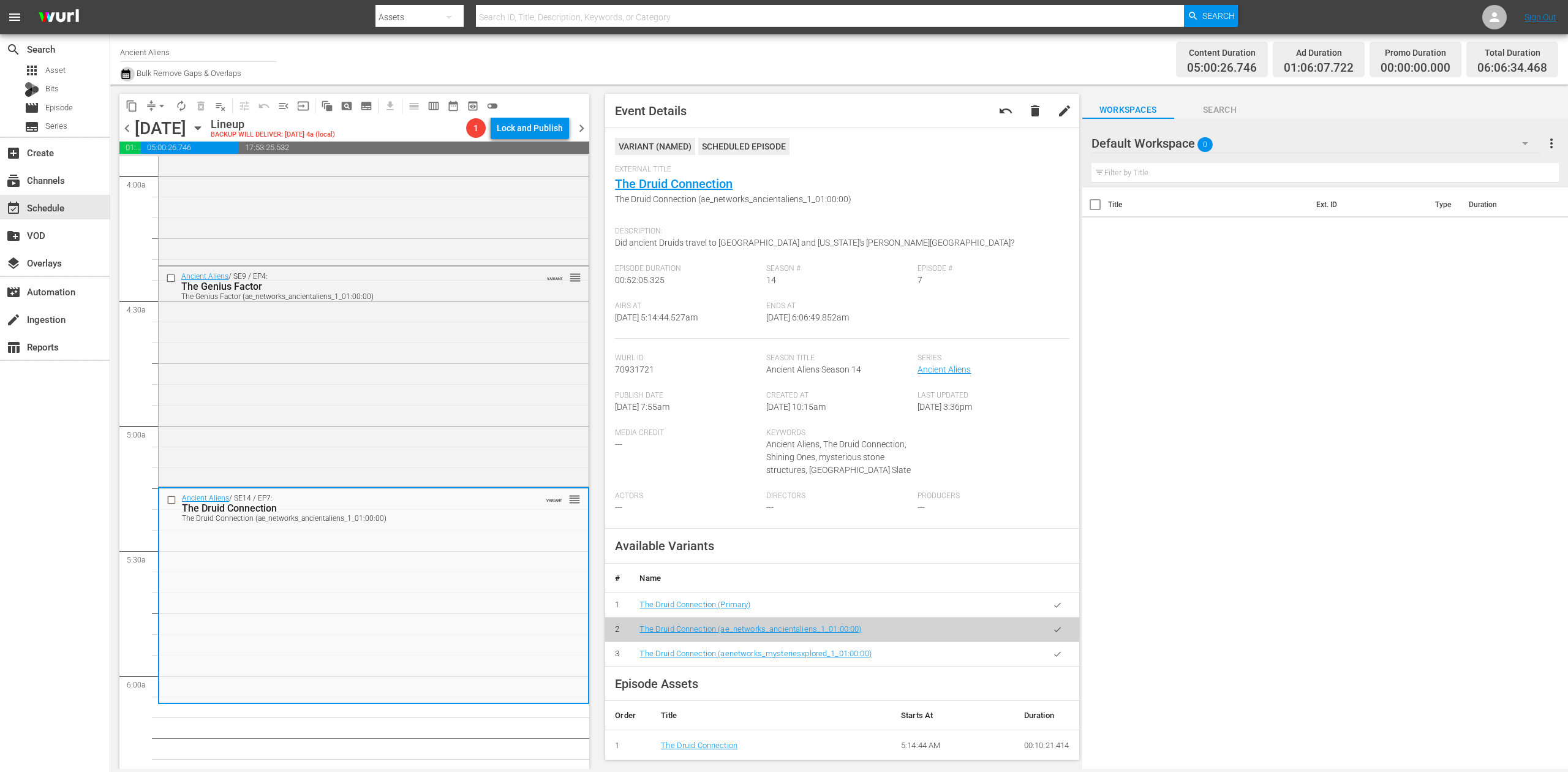
click at [123, 72] on icon "button" at bounding box center [126, 74] width 8 height 10
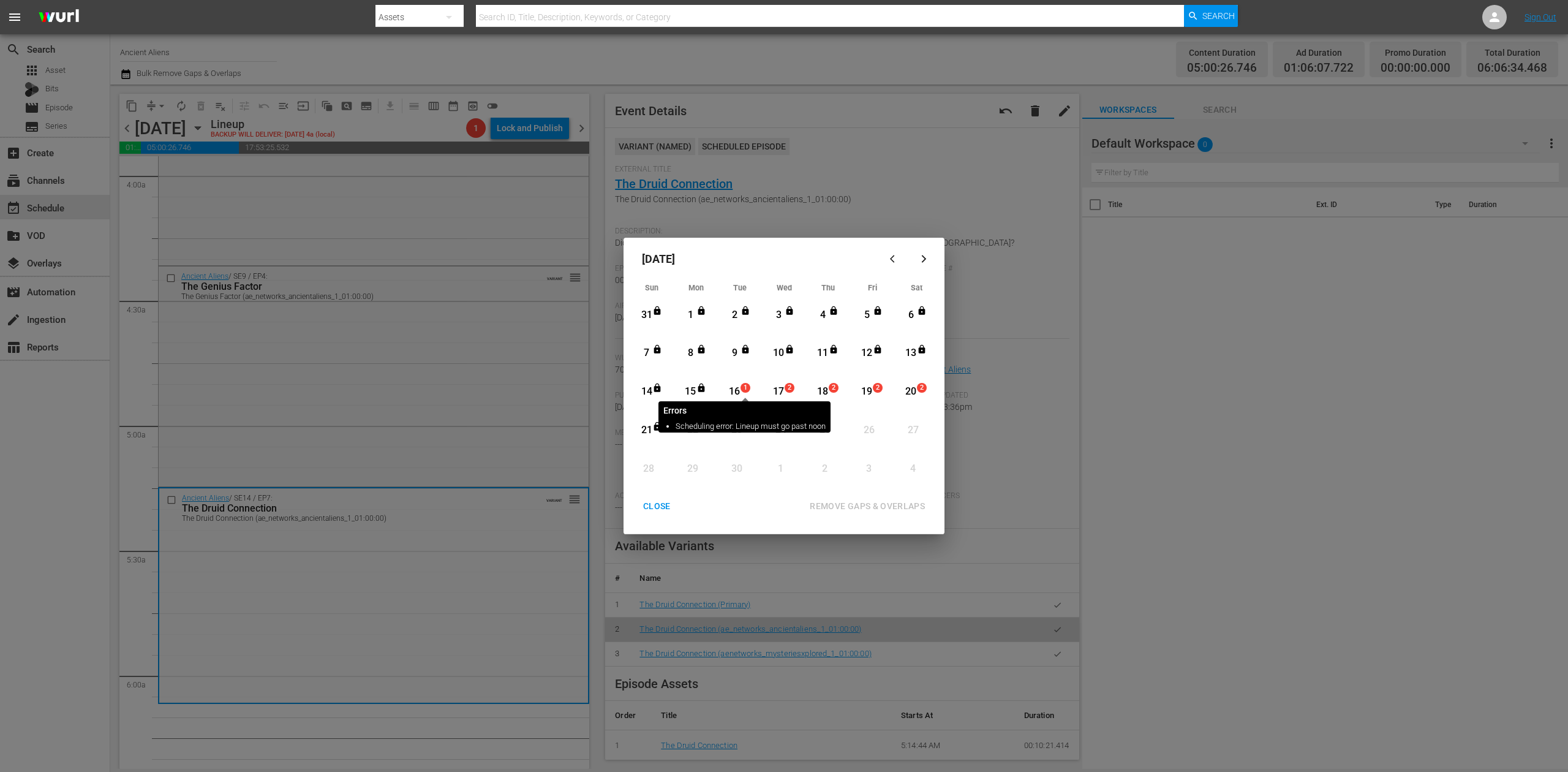
click at [743, 392] on span "1" at bounding box center [746, 388] width 8 height 10
click at [876, 503] on div "REMOVE GAPS & OVERLAPS" at bounding box center [867, 507] width 135 height 16
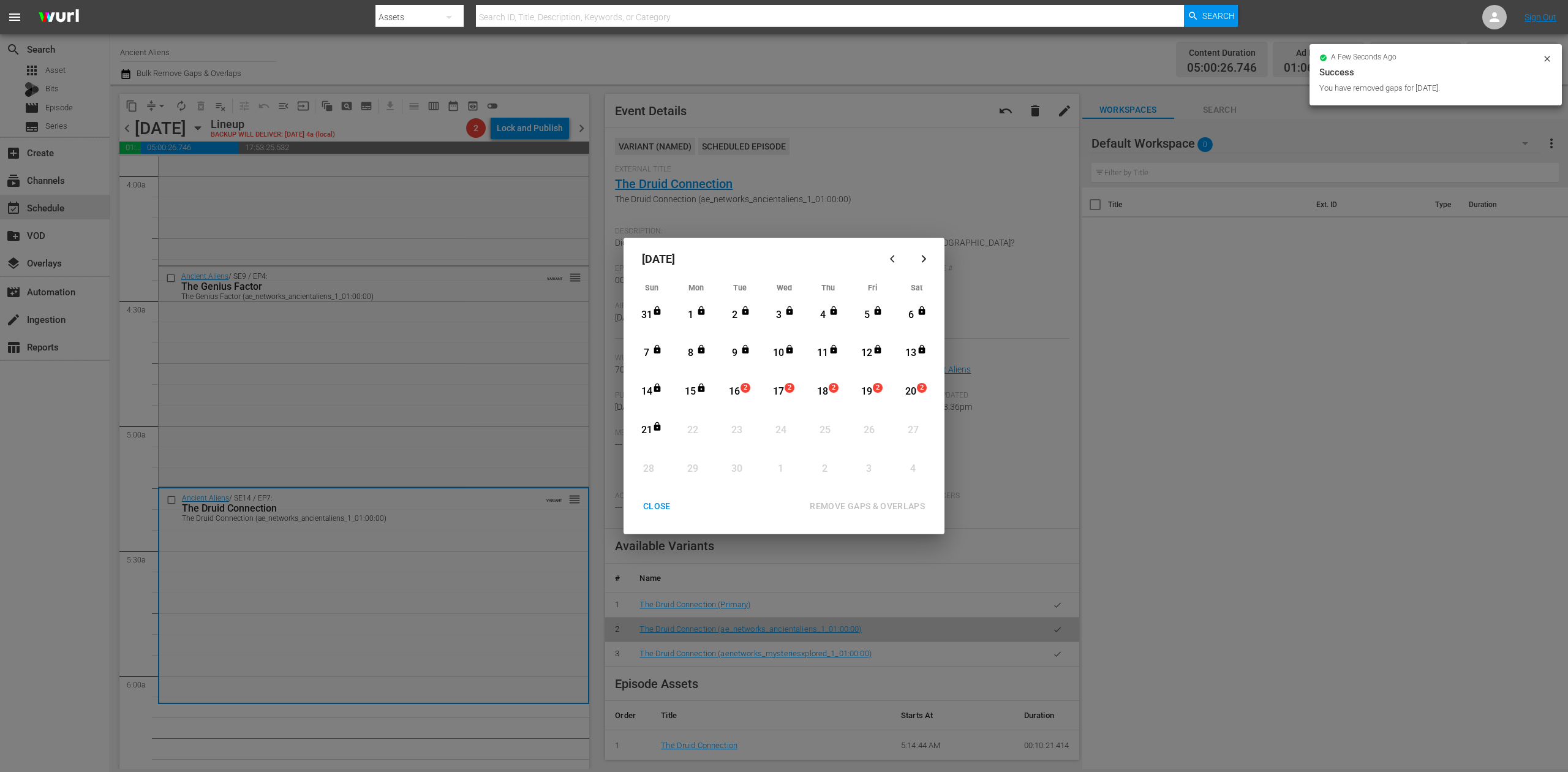
click at [660, 501] on div "CLOSE" at bounding box center [657, 507] width 47 height 16
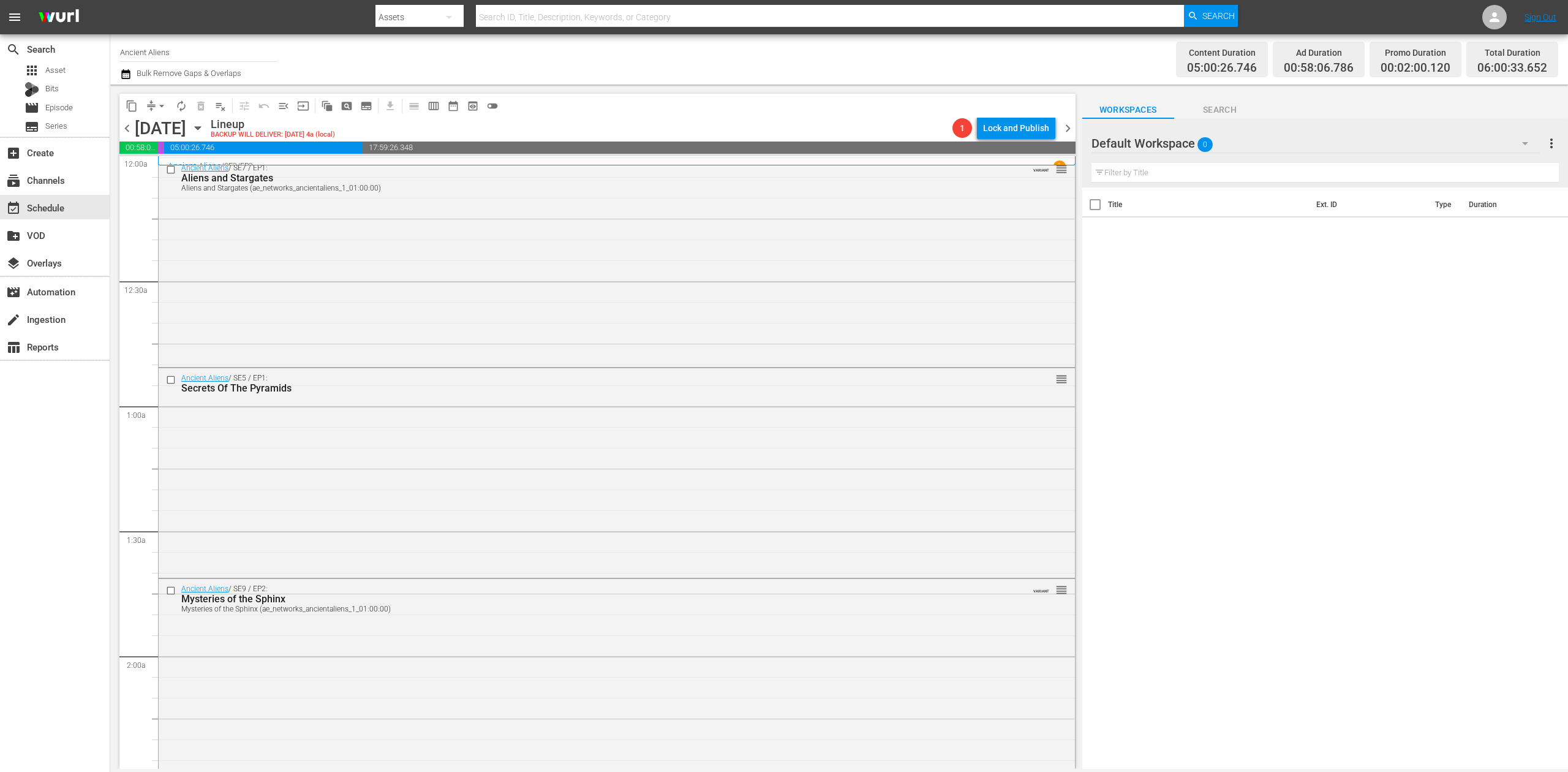
click at [126, 70] on icon "button" at bounding box center [126, 74] width 8 height 10
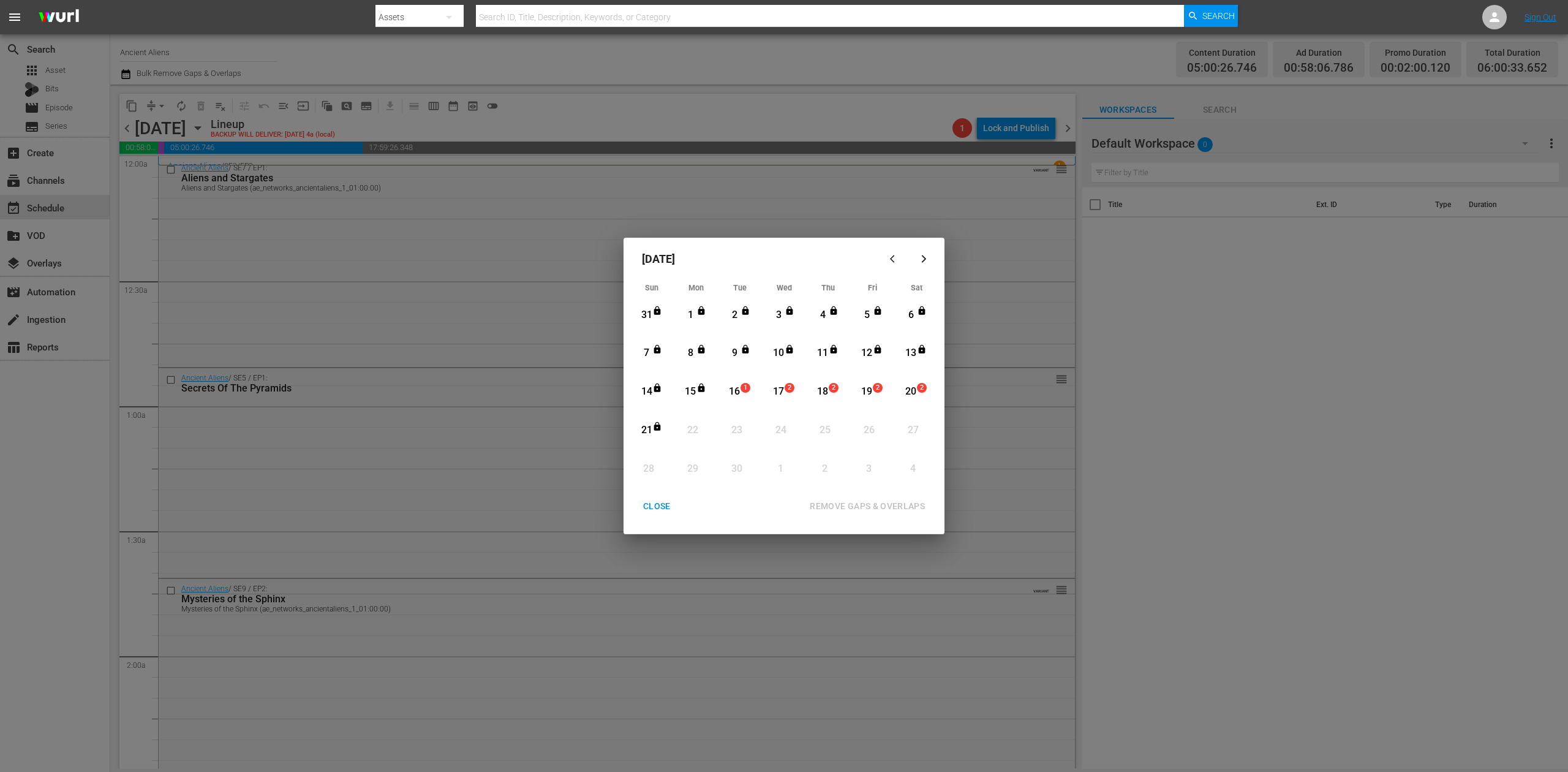
click at [738, 394] on div "16" at bounding box center [735, 392] width 16 height 14
click at [892, 507] on div "REMOVE GAPS & OVERLAPS" at bounding box center [867, 507] width 135 height 16
click at [660, 510] on div "CLOSE" at bounding box center [657, 507] width 47 height 16
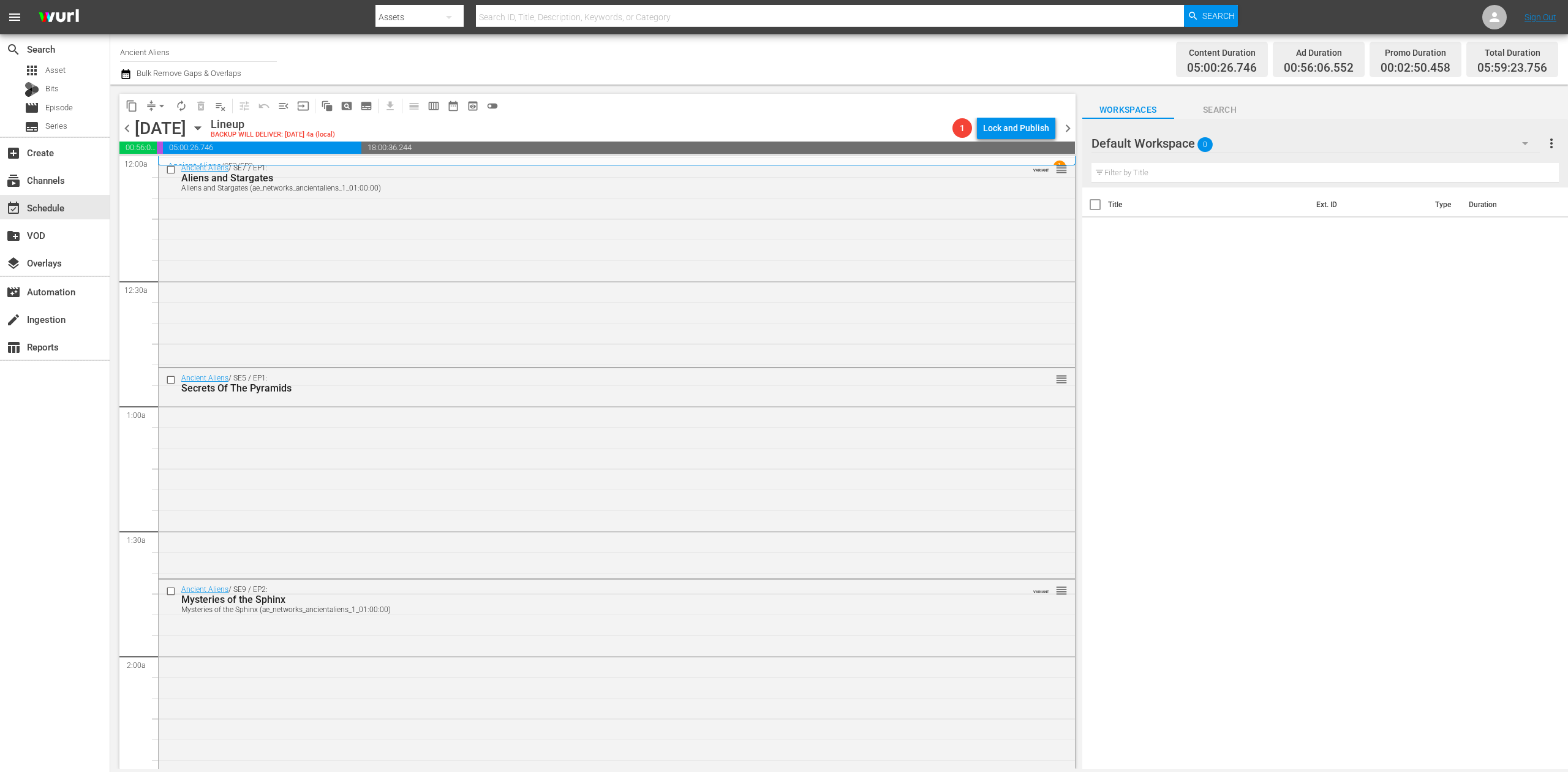
click at [128, 75] on icon "button" at bounding box center [126, 74] width 12 height 15
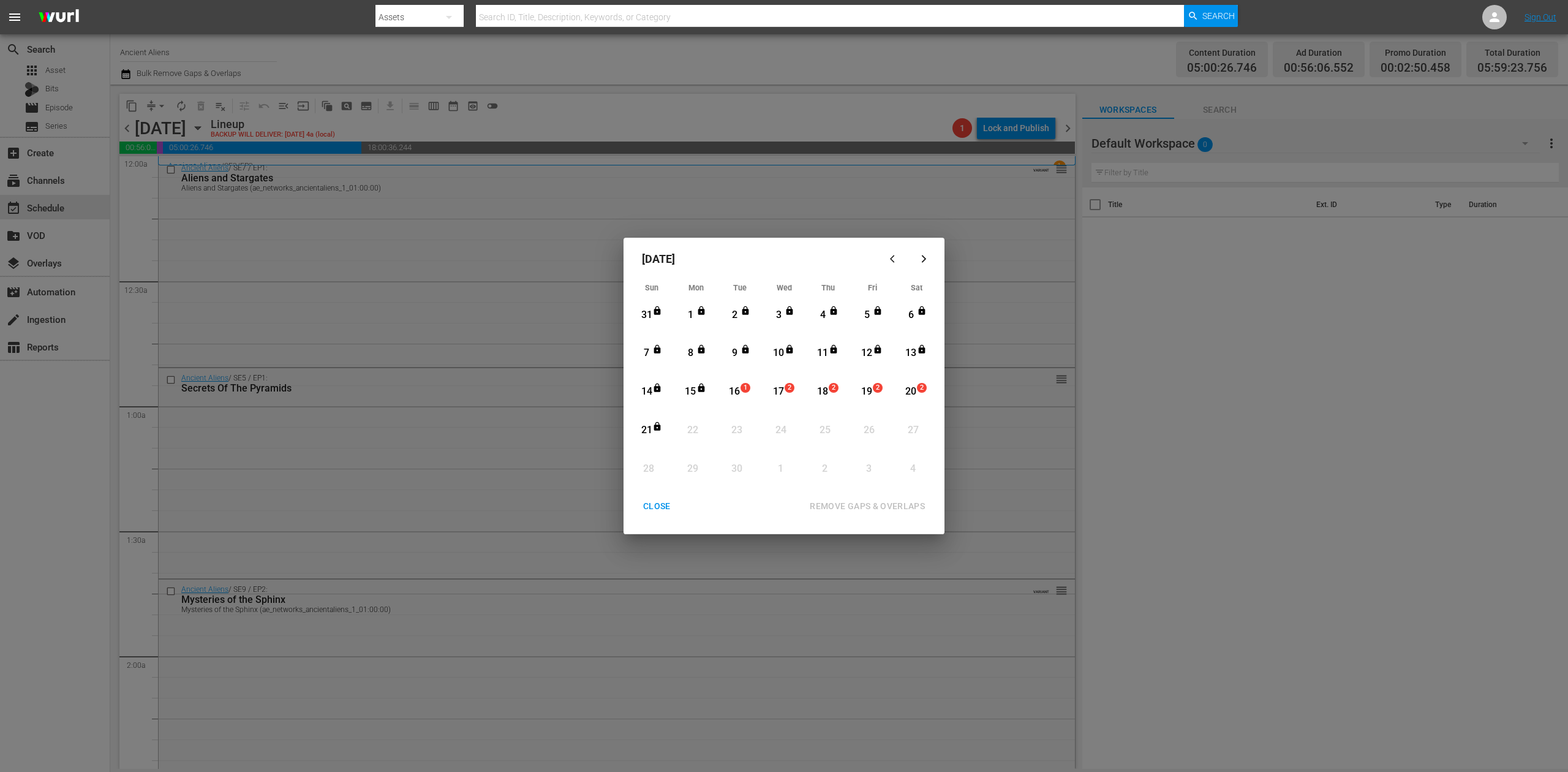
click at [735, 381] on div "16" at bounding box center [735, 392] width 16 height 34
click at [885, 504] on div "REMOVE GAPS & OVERLAPS" at bounding box center [867, 507] width 135 height 16
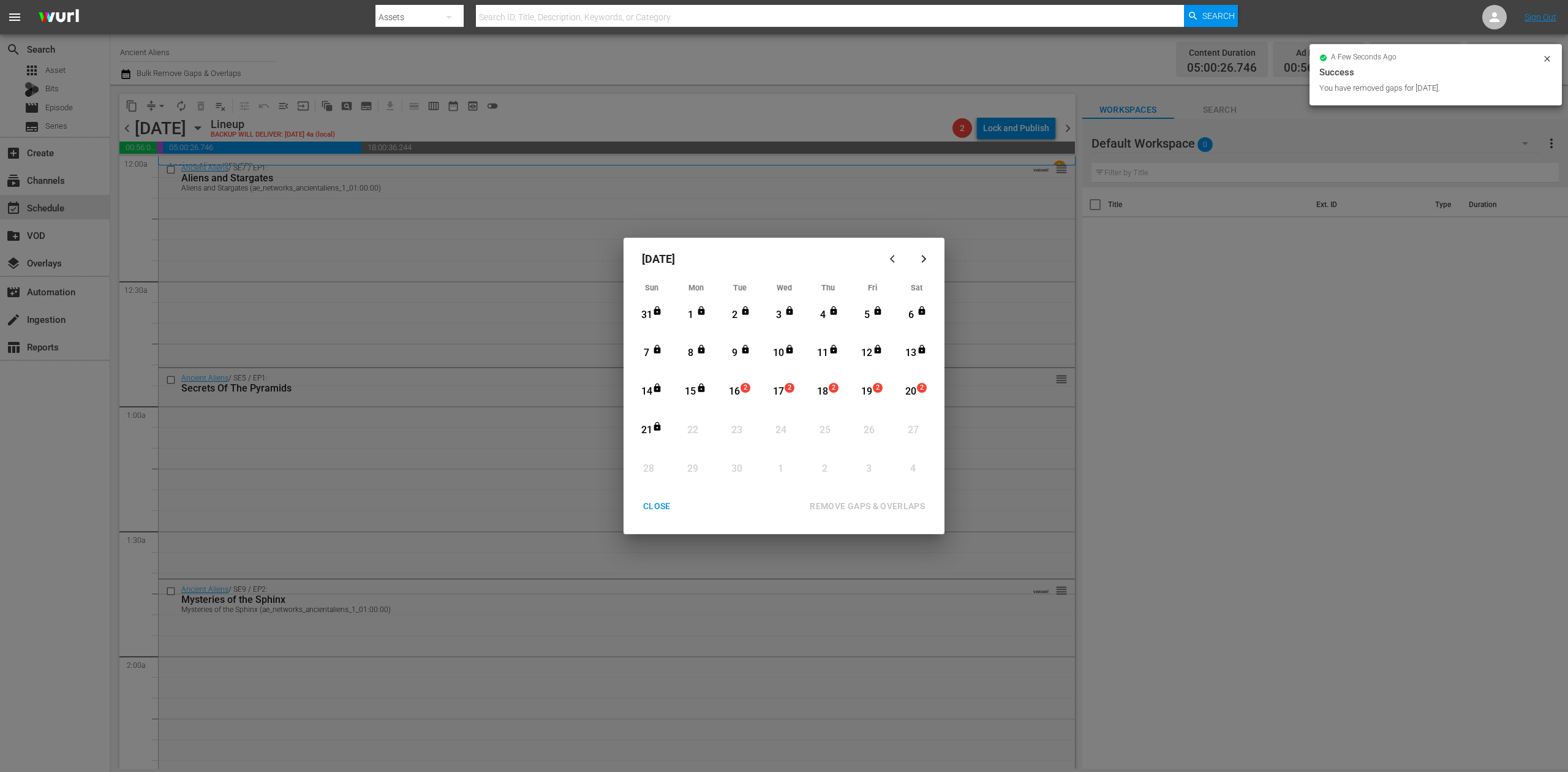
click at [662, 502] on div "CLOSE" at bounding box center [657, 507] width 47 height 16
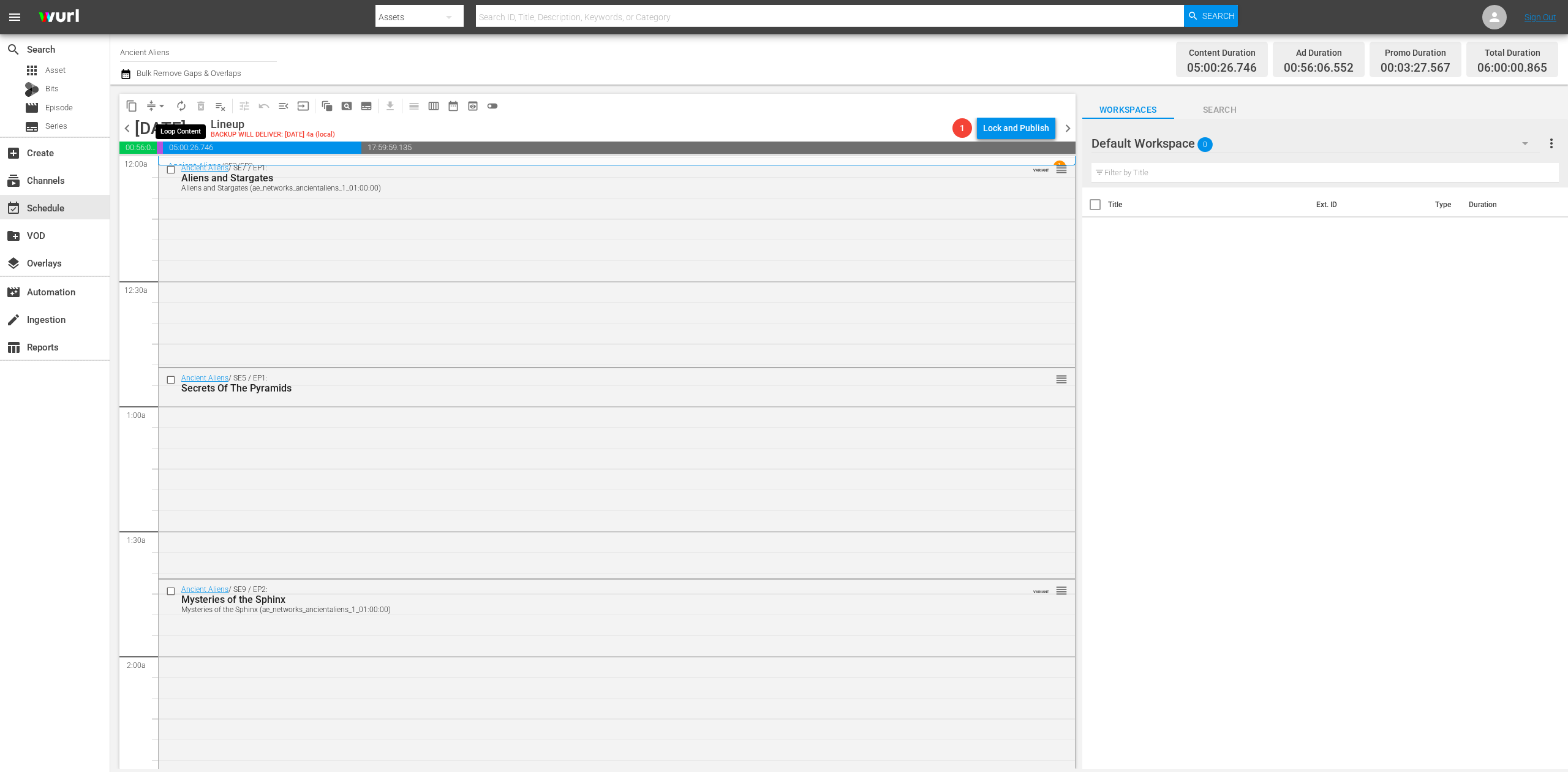
click at [180, 103] on span "autorenew_outlined" at bounding box center [181, 106] width 12 height 12
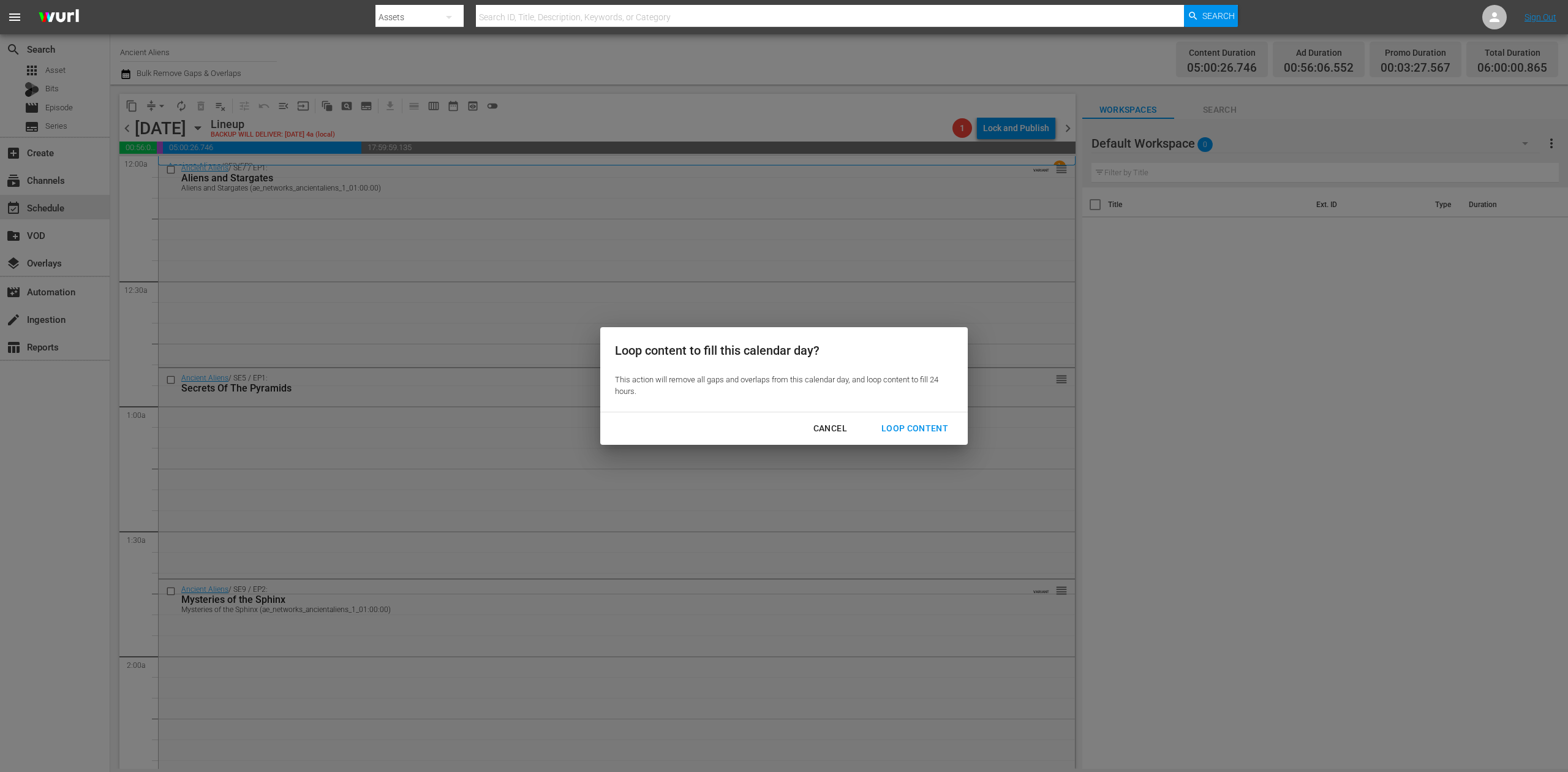
click at [932, 424] on div "Loop Content" at bounding box center [915, 429] width 86 height 16
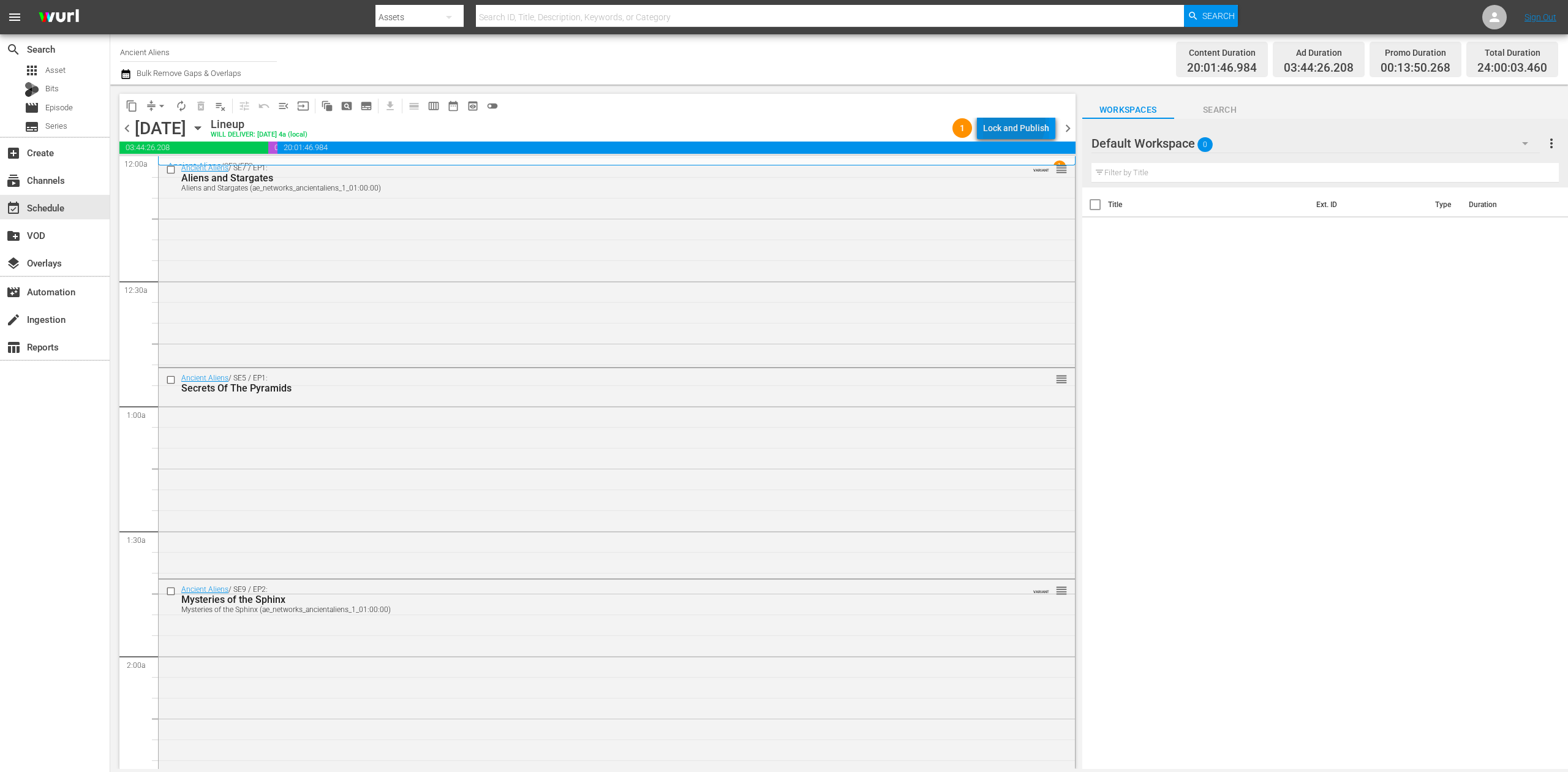
click at [1013, 123] on div "Lock and Publish" at bounding box center [1016, 128] width 66 height 22
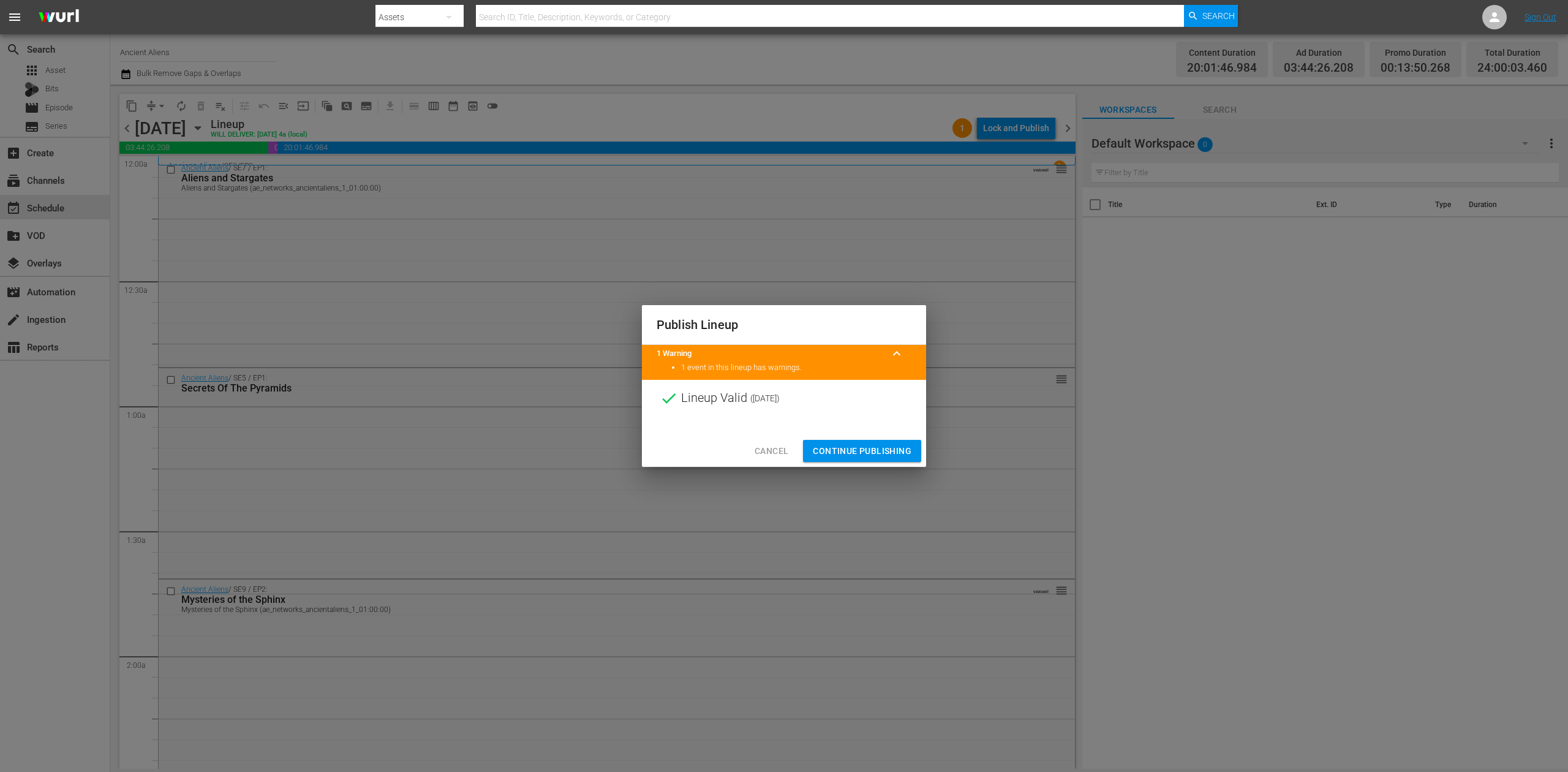
click at [888, 451] on span "Continue Publishing" at bounding box center [863, 452] width 99 height 16
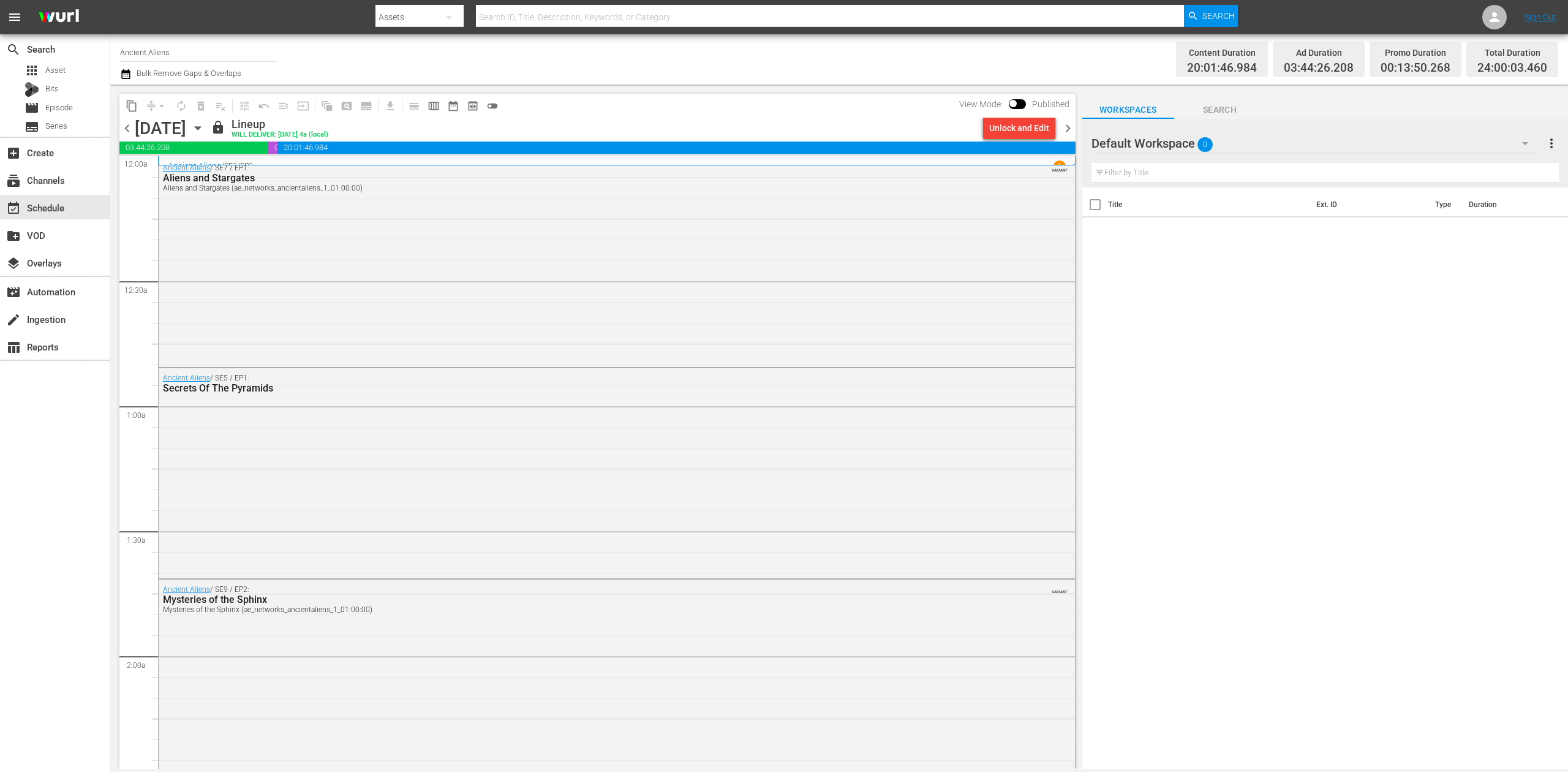
click at [1069, 123] on span "chevron_right" at bounding box center [1068, 128] width 16 height 16
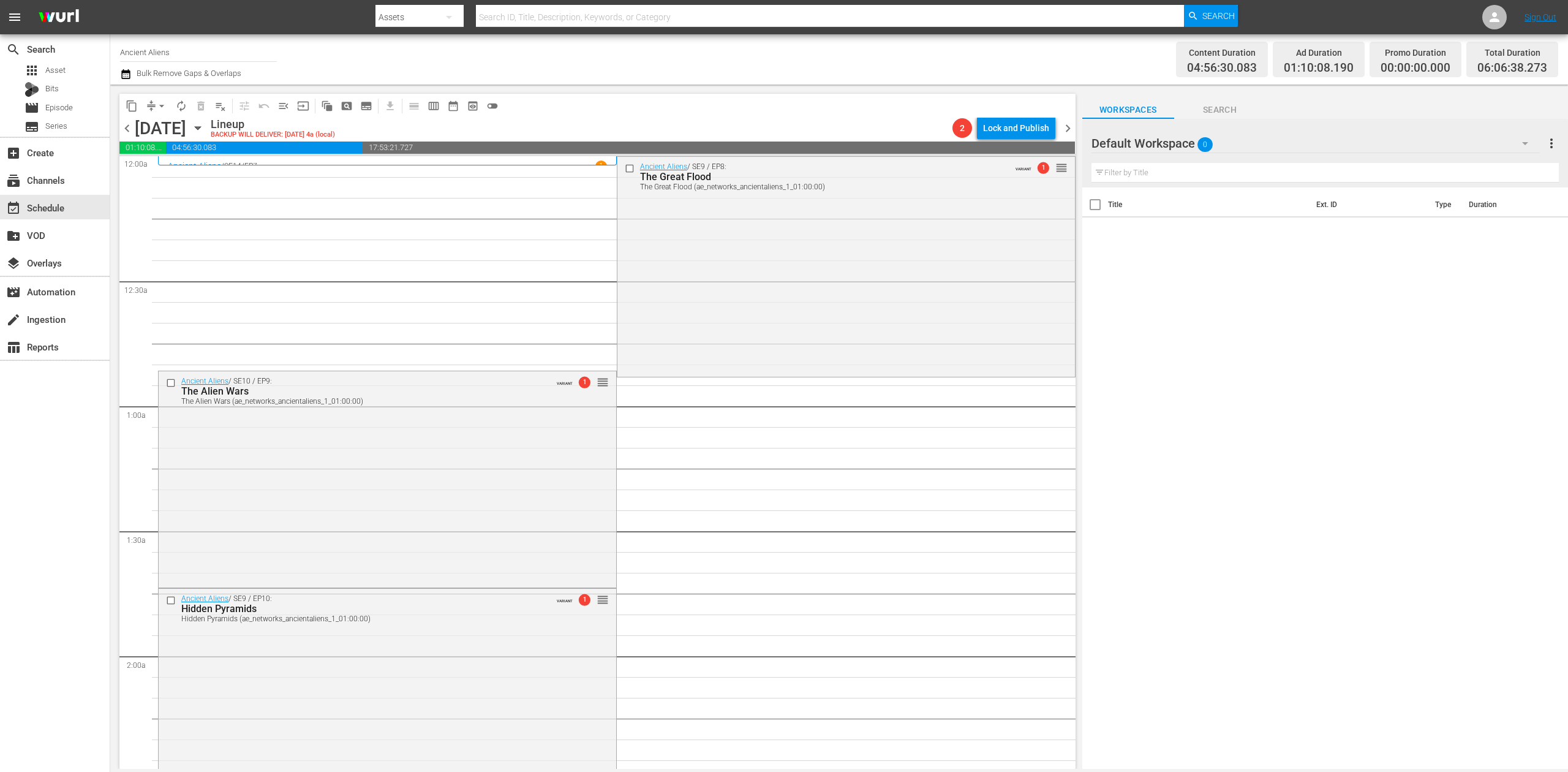
click at [130, 77] on icon "button" at bounding box center [126, 74] width 8 height 10
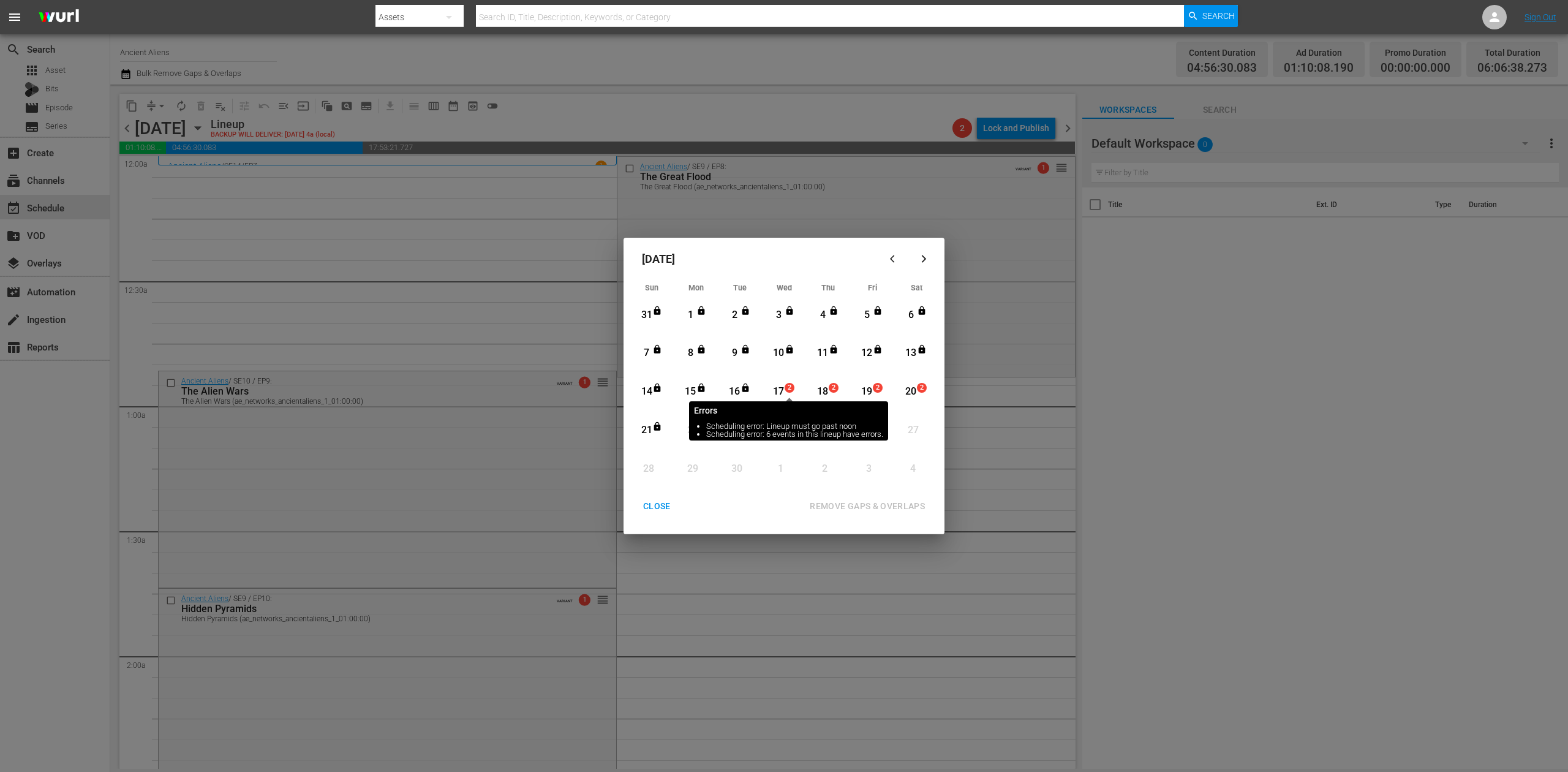
click at [785, 387] on span "2" at bounding box center [789, 388] width 8 height 10
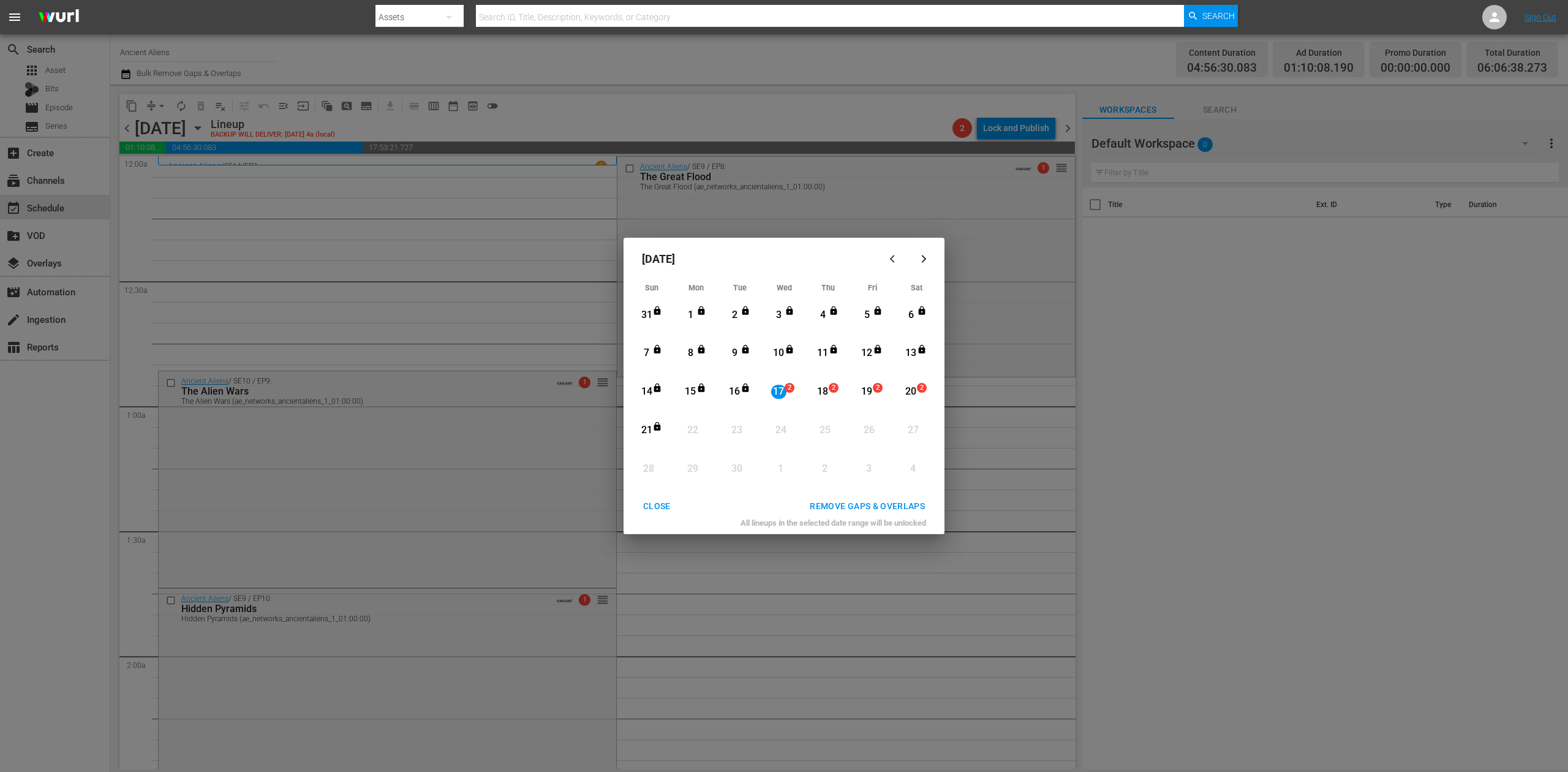
click at [882, 503] on div "REMOVE GAPS & OVERLAPS" at bounding box center [867, 507] width 135 height 16
click at [650, 509] on div "CLOSE" at bounding box center [657, 507] width 47 height 16
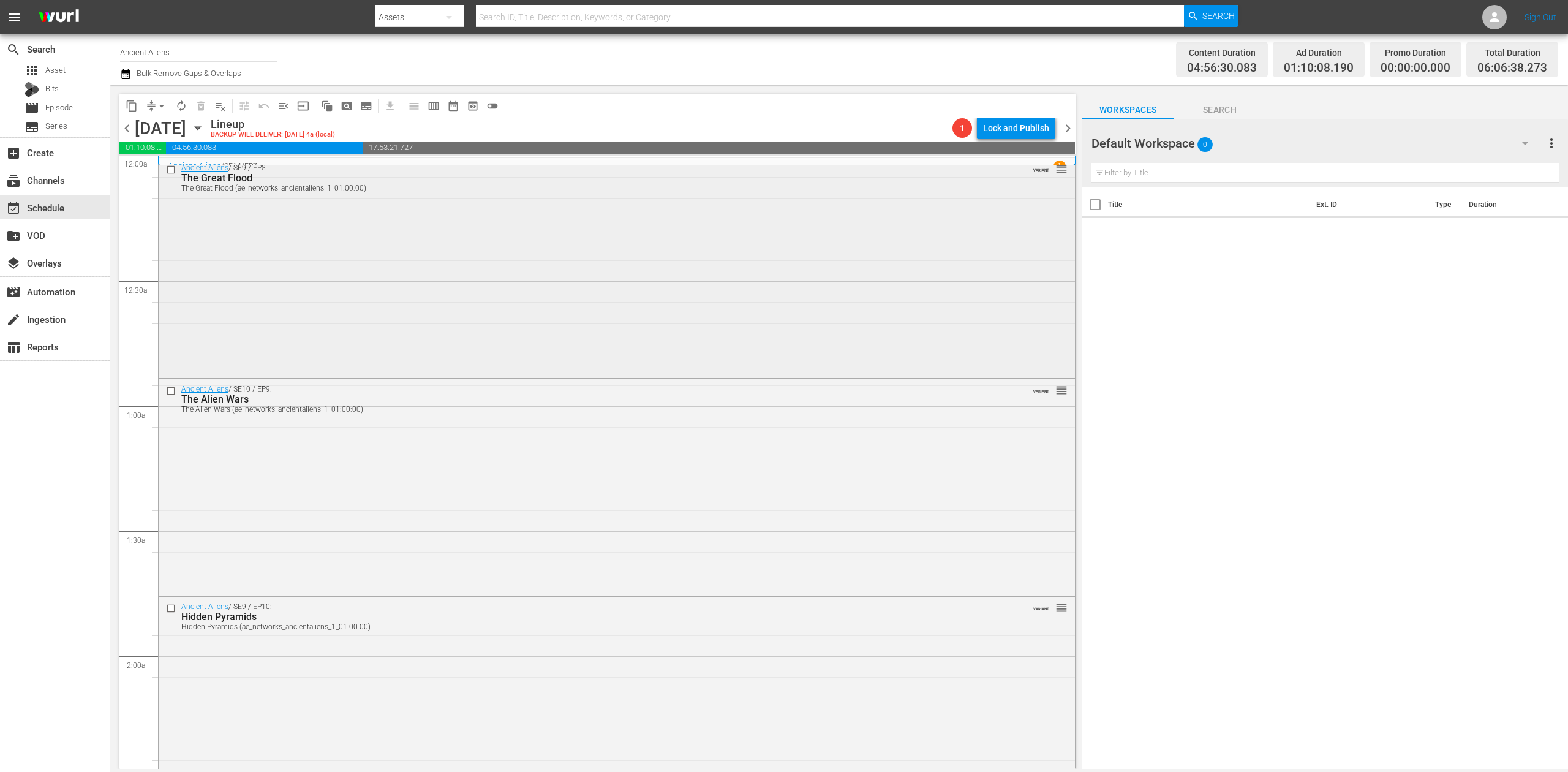
click at [454, 285] on div "Ancient Aliens / SE9 / EP8: The Great Flood The Great Flood (ae_networks_ancien…" at bounding box center [616, 267] width 916 height 217
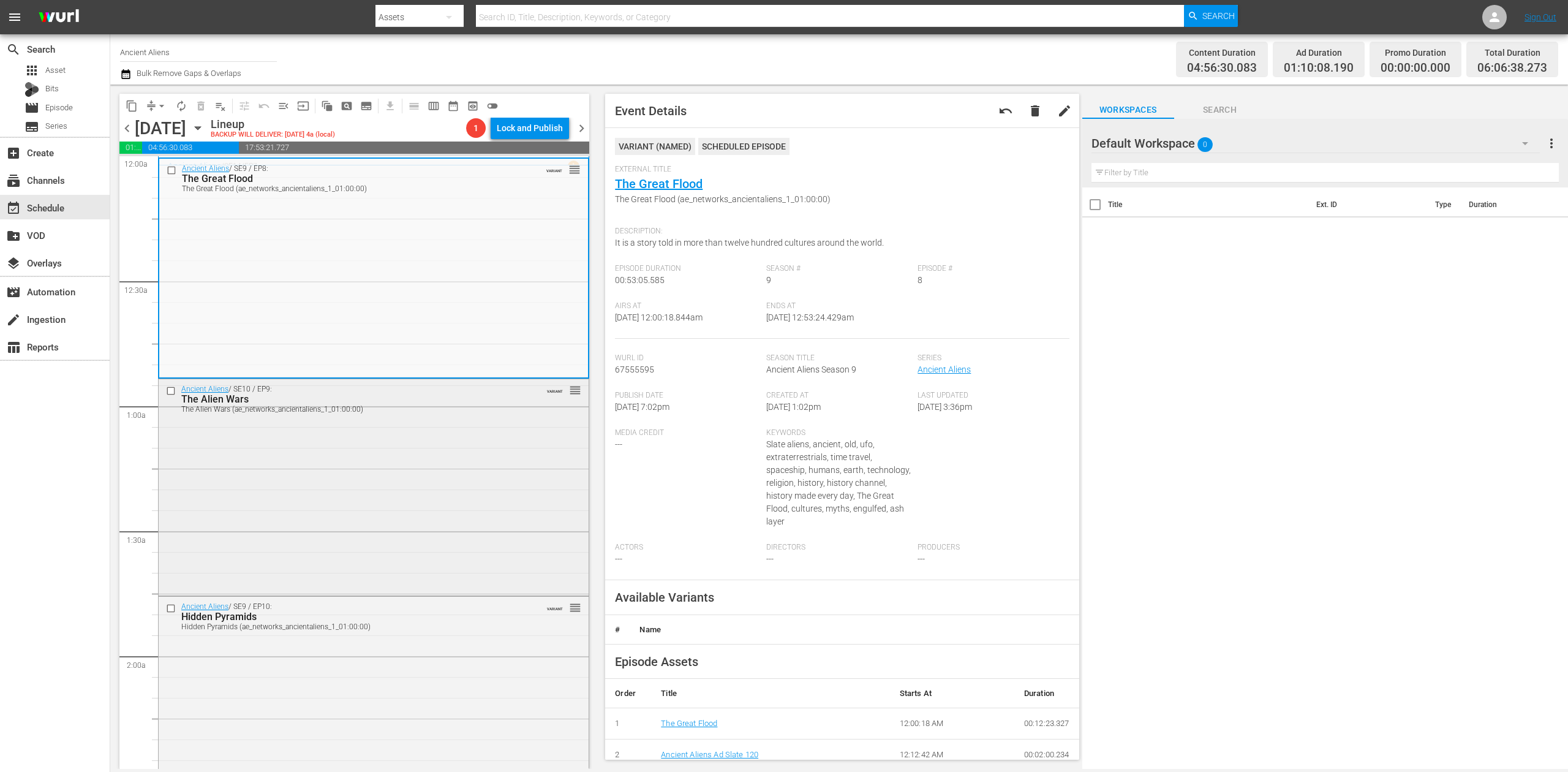
click at [384, 485] on div "Ancient Aliens / SE10 / EP9: The Alien Wars The Alien Wars (ae_networks_ancient…" at bounding box center [374, 486] width 430 height 213
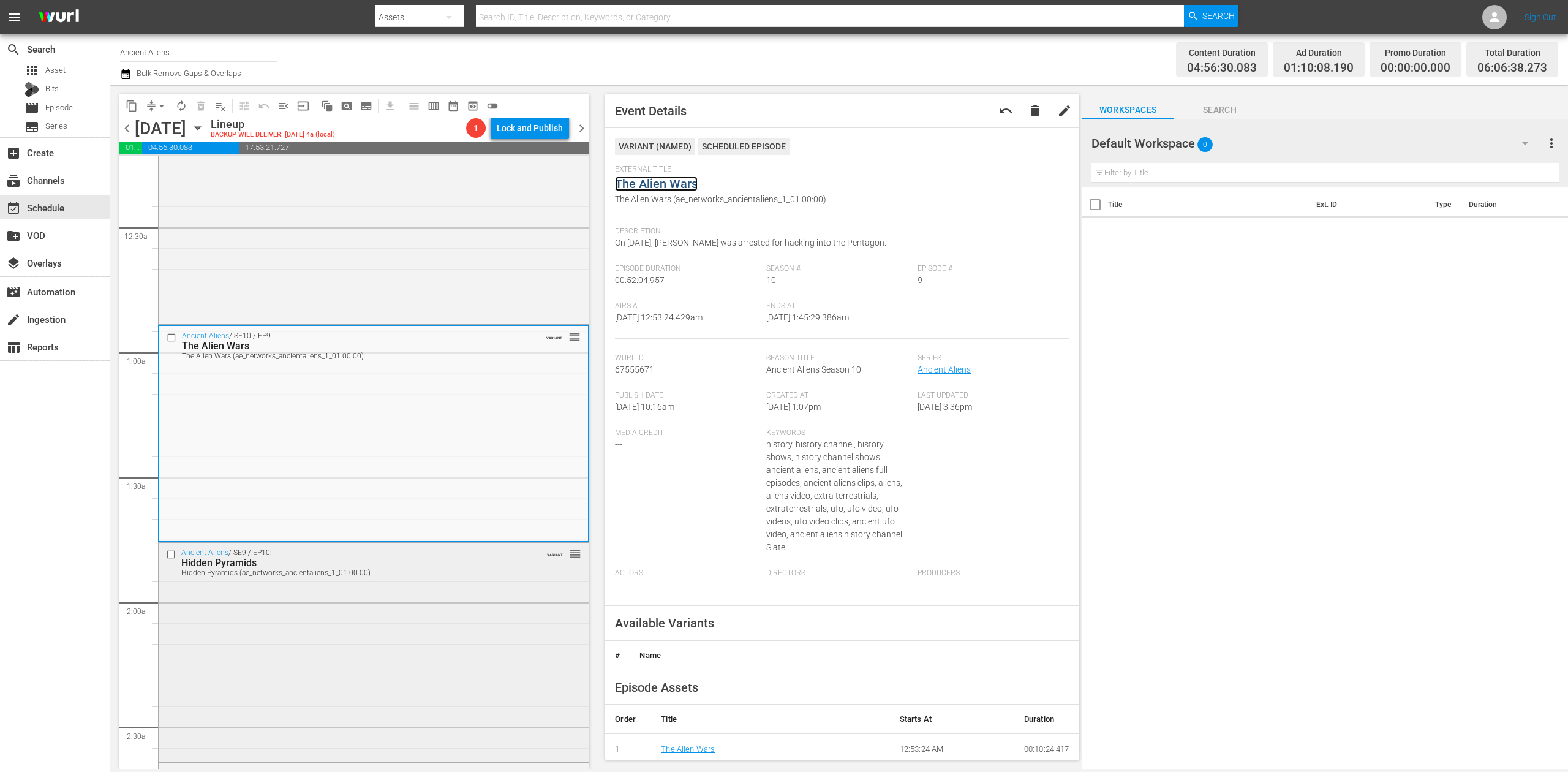
scroll to position [245, 0]
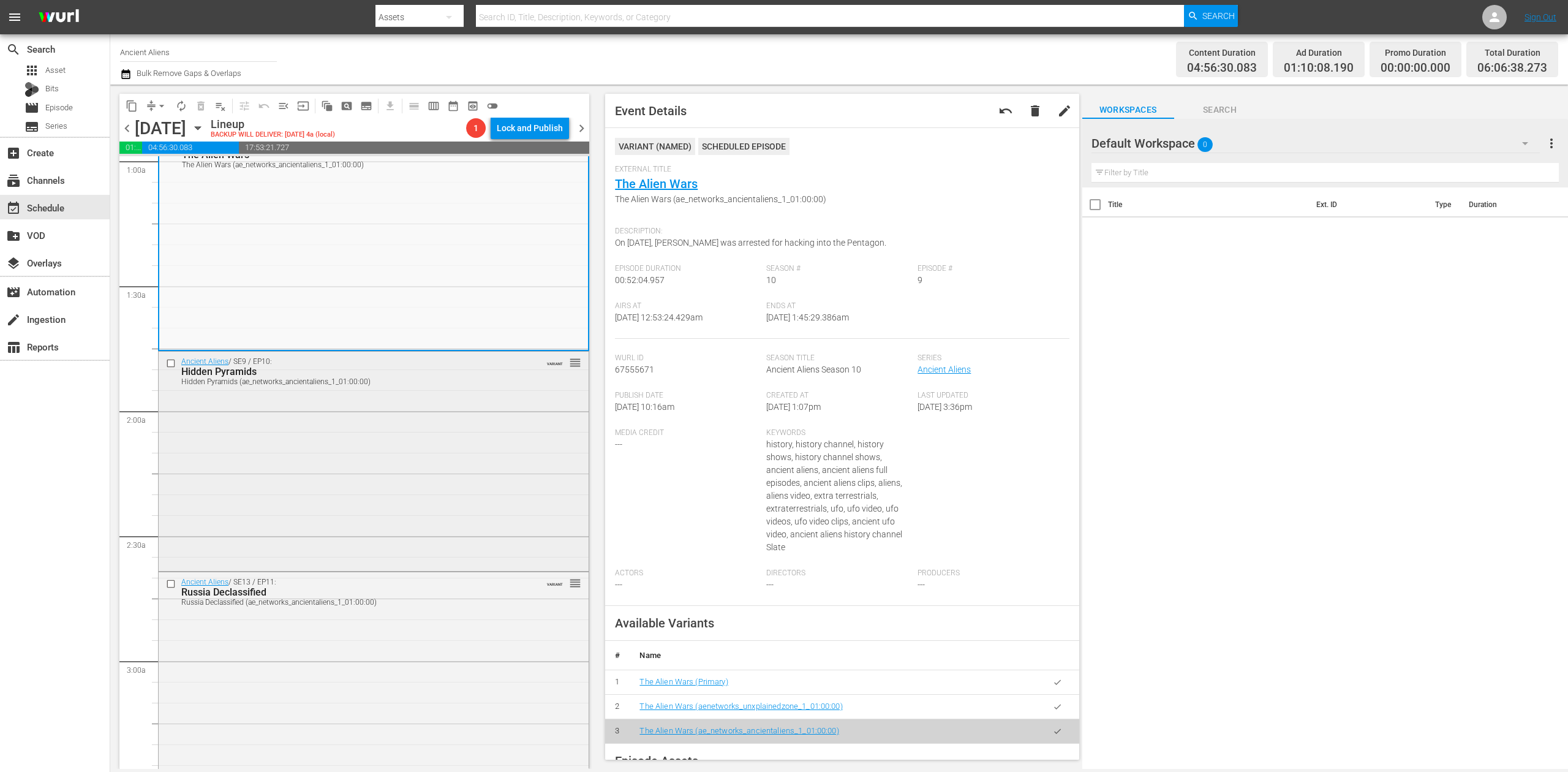
click at [427, 452] on div "Ancient Aliens / SE9 / EP10: Hidden Pyramids Hidden Pyramids (ae_networks_ancie…" at bounding box center [374, 461] width 430 height 217
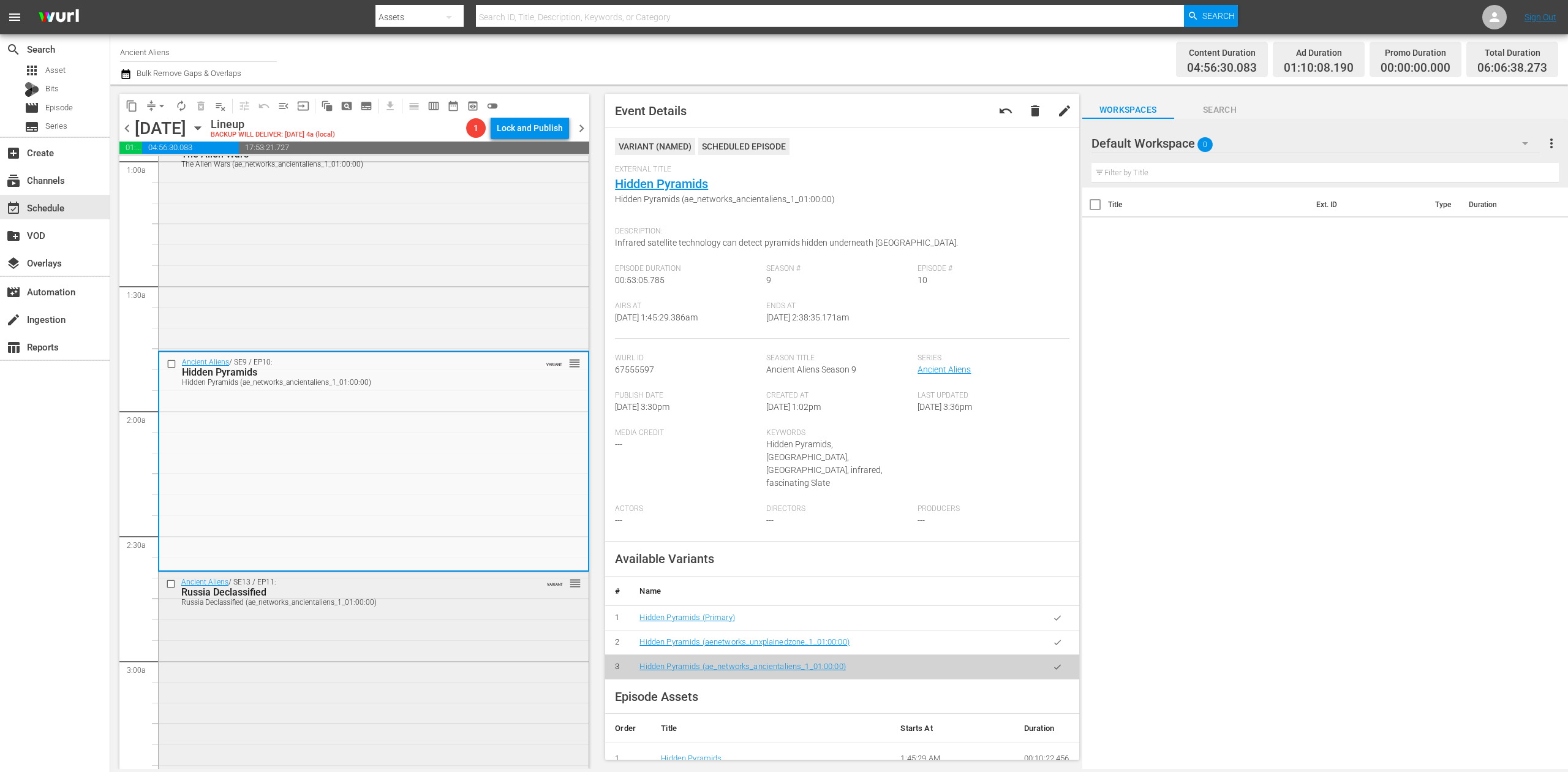
click at [451, 653] on div "Ancient Aliens / SE13 / EP11: Russia Declassified Russia Declassified (ae_netwo…" at bounding box center [374, 679] width 430 height 213
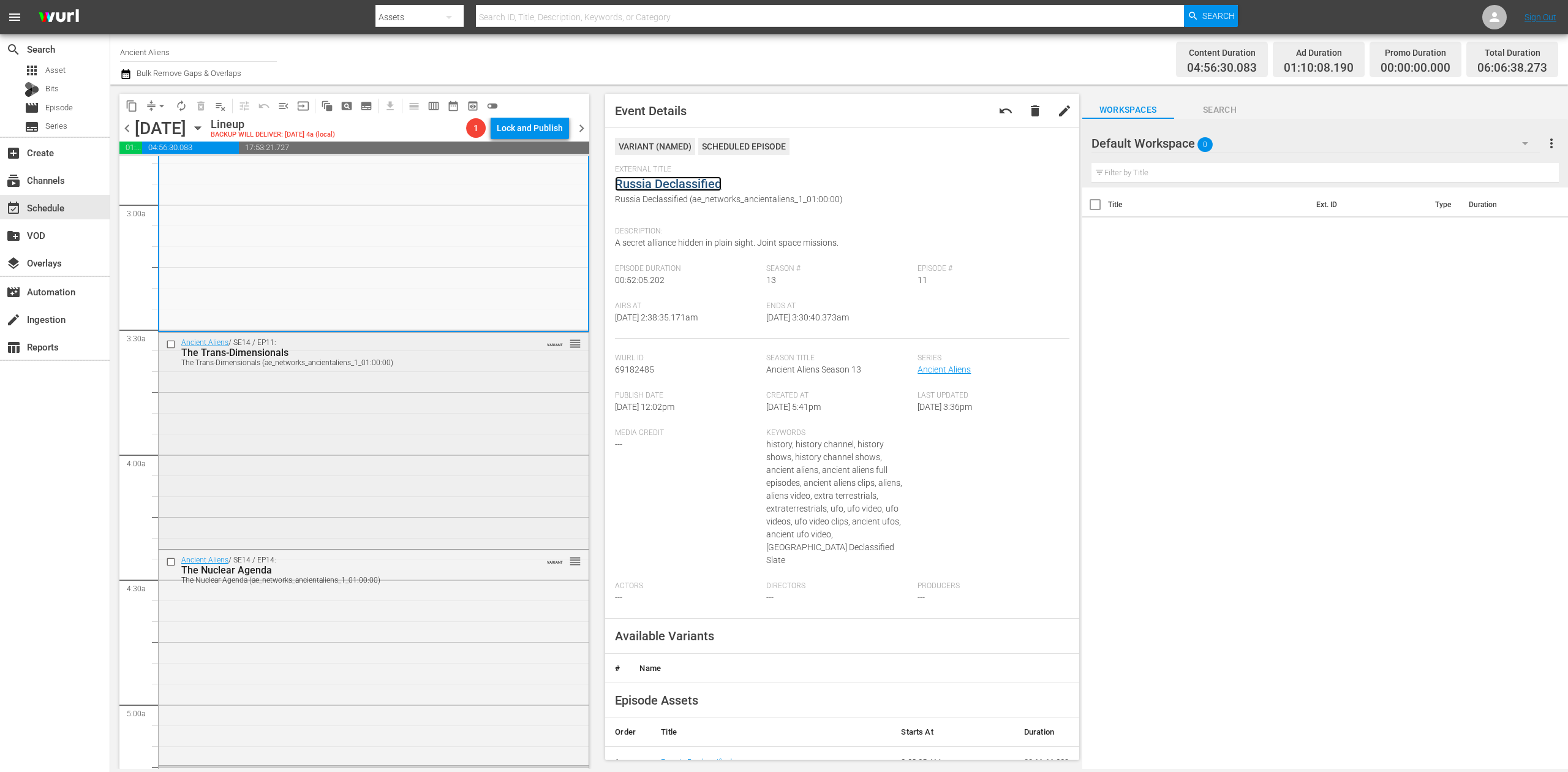
scroll to position [735, 0]
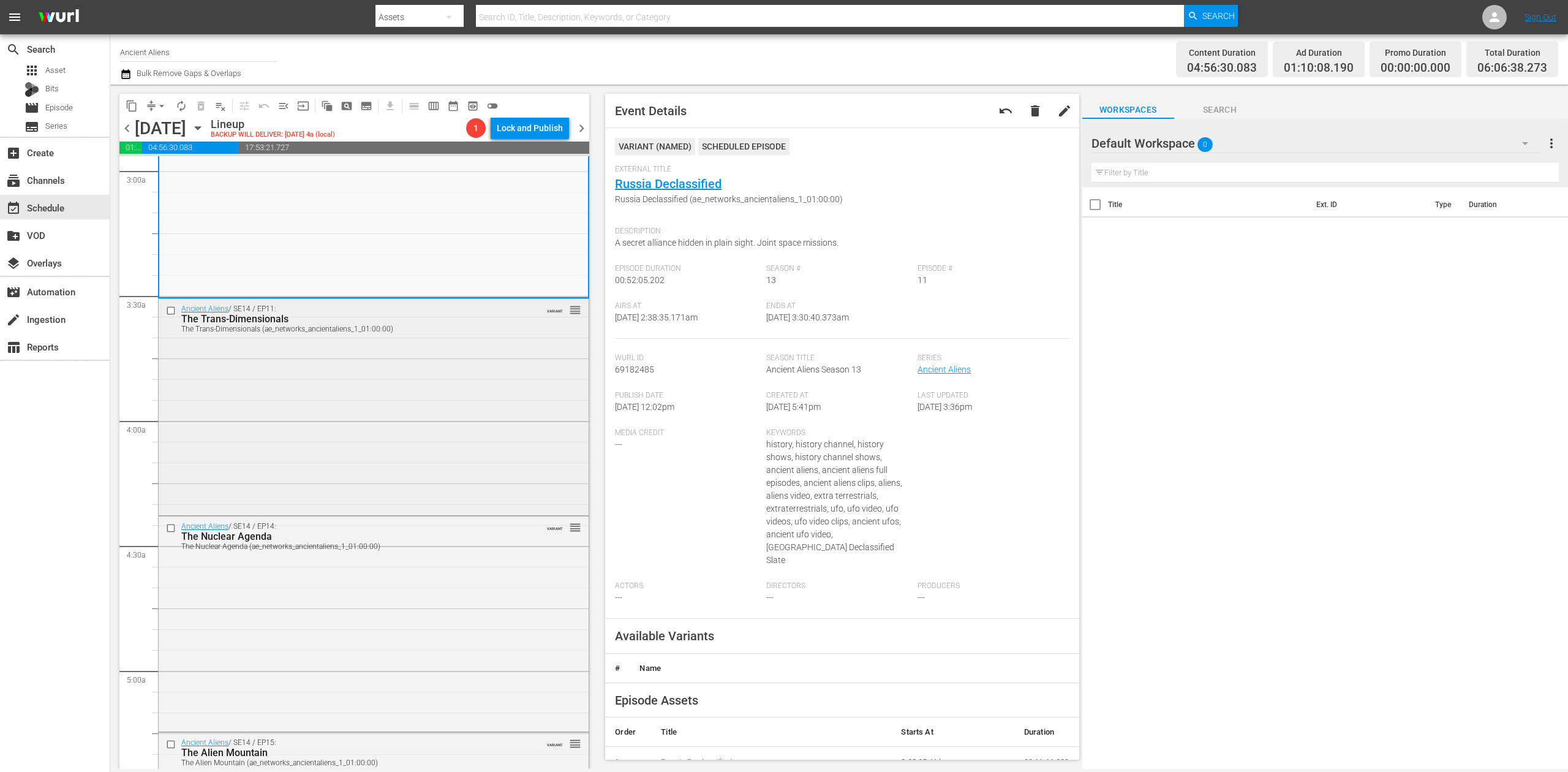
click at [408, 417] on div "Ancient Aliens / SE14 / EP11: The Trans-Dimensionals The Trans-Dimensionals (ae…" at bounding box center [374, 406] width 430 height 213
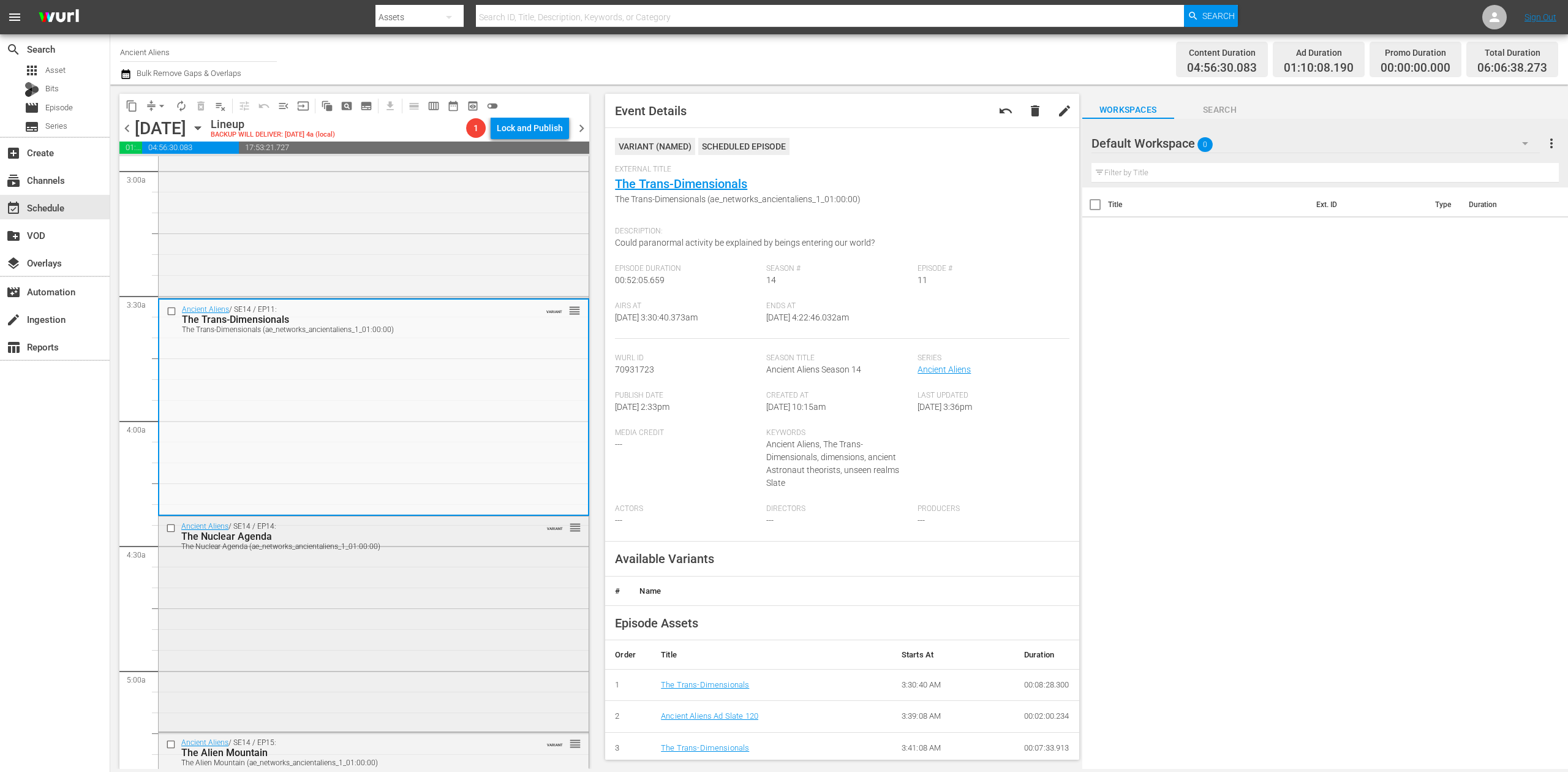
click at [395, 629] on div "Ancient Aliens / SE14 / EP14: The Nuclear Agenda The Nuclear Agenda (ae_network…" at bounding box center [374, 623] width 430 height 213
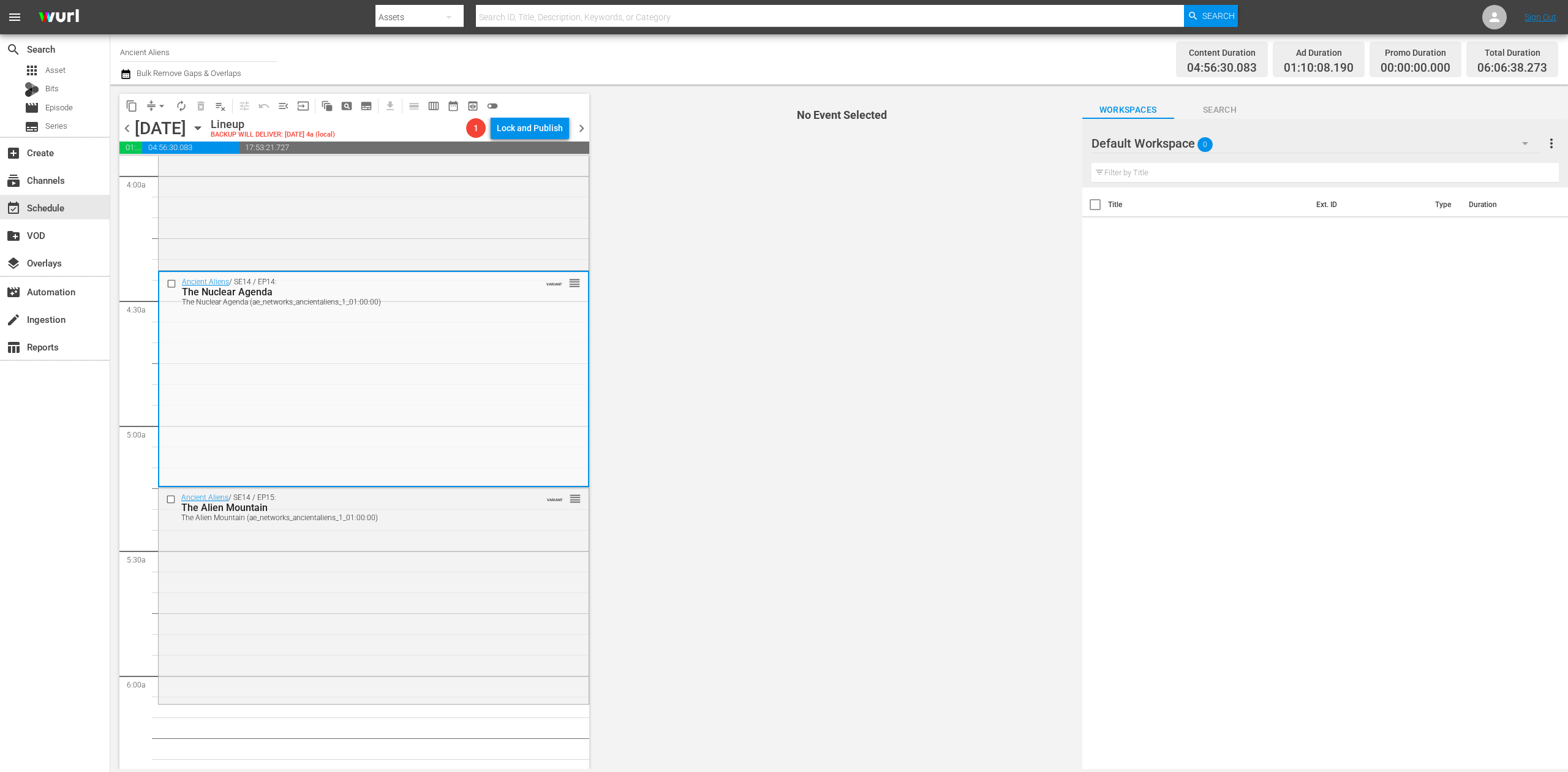
scroll to position [1062, 0]
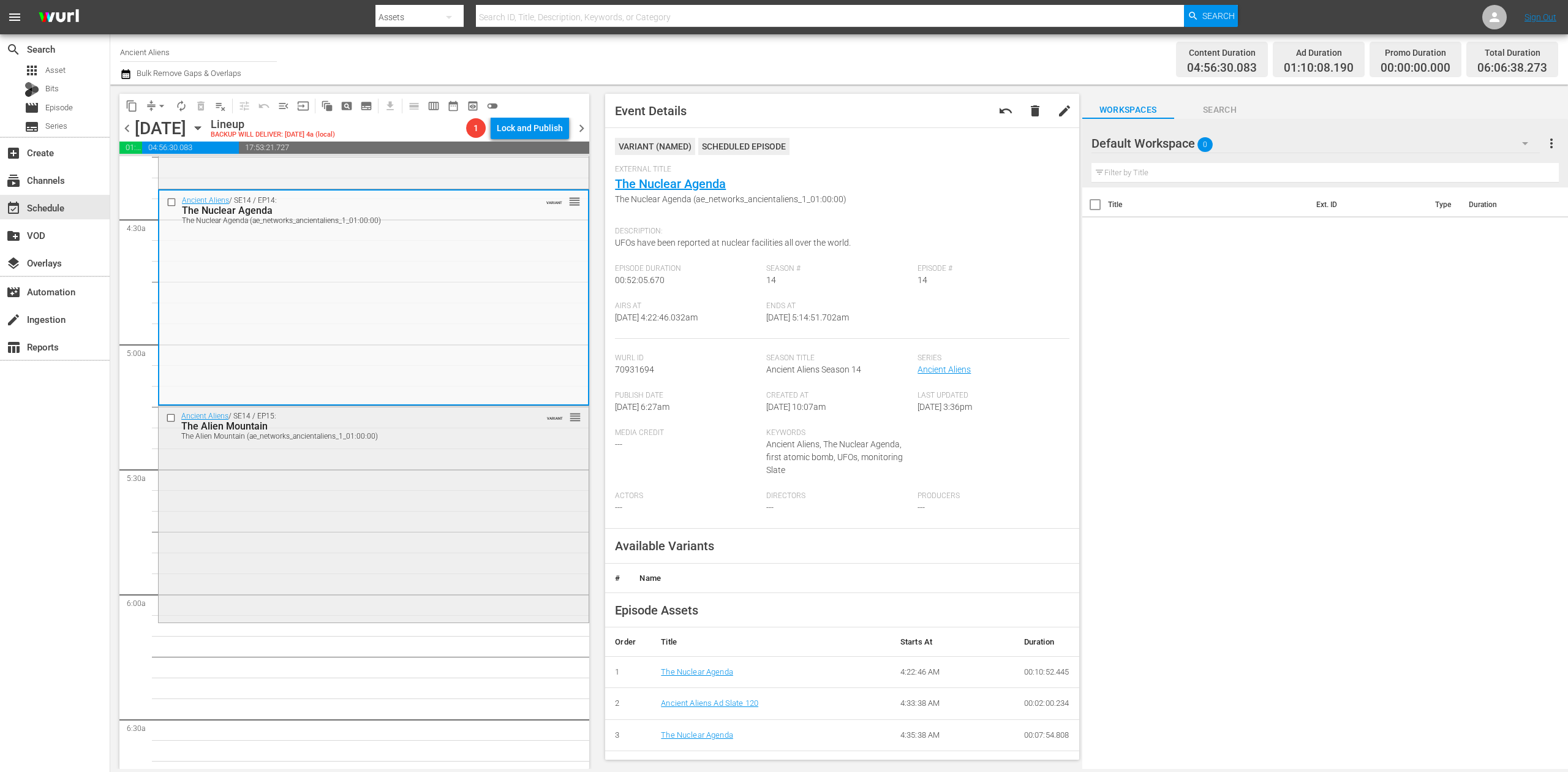
click at [300, 545] on div "Ancient Aliens / SE14 / EP15: The Alien Mountain The Alien Mountain (ae_network…" at bounding box center [374, 513] width 430 height 213
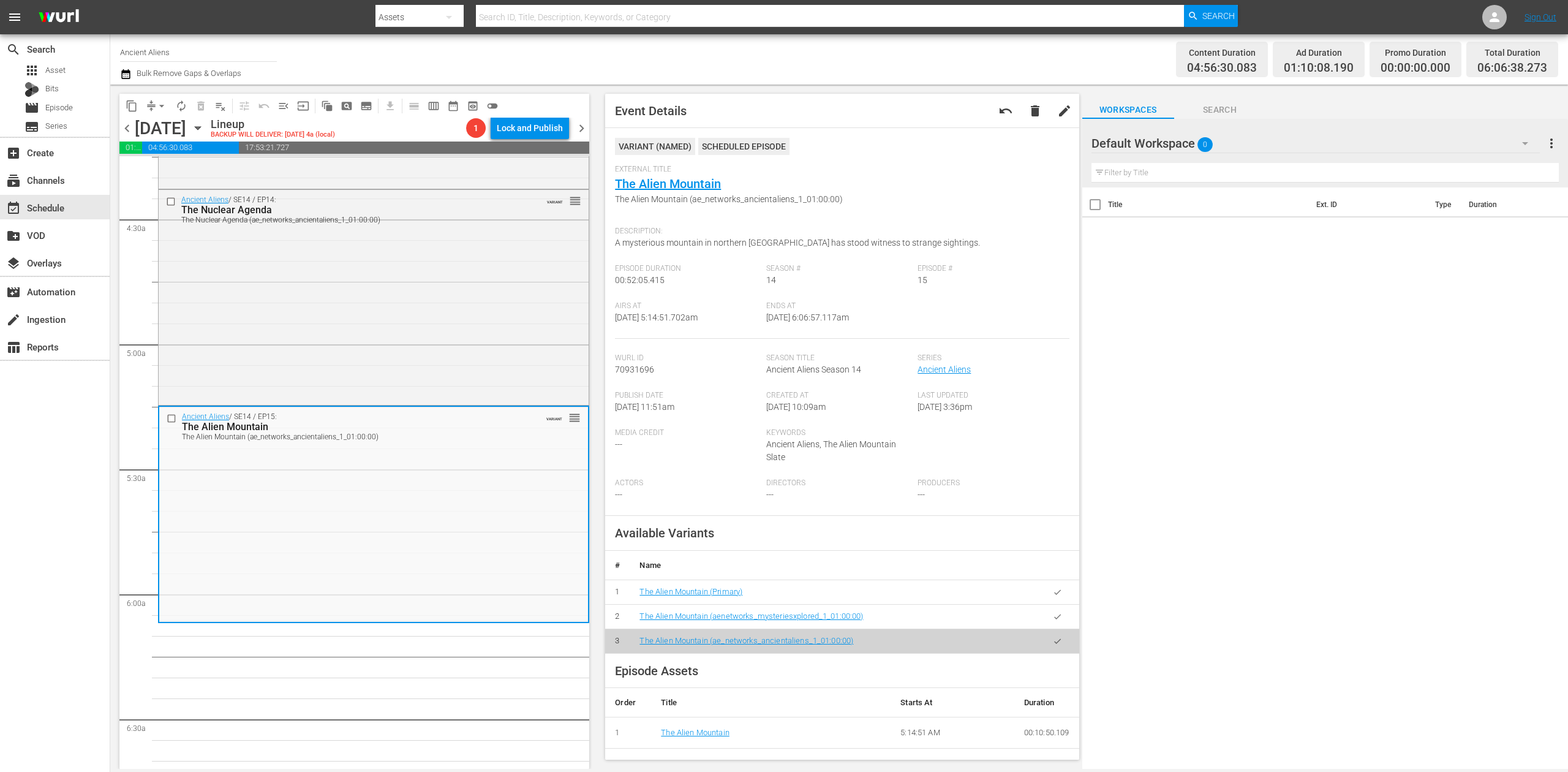
click at [128, 72] on icon "button" at bounding box center [126, 74] width 8 height 10
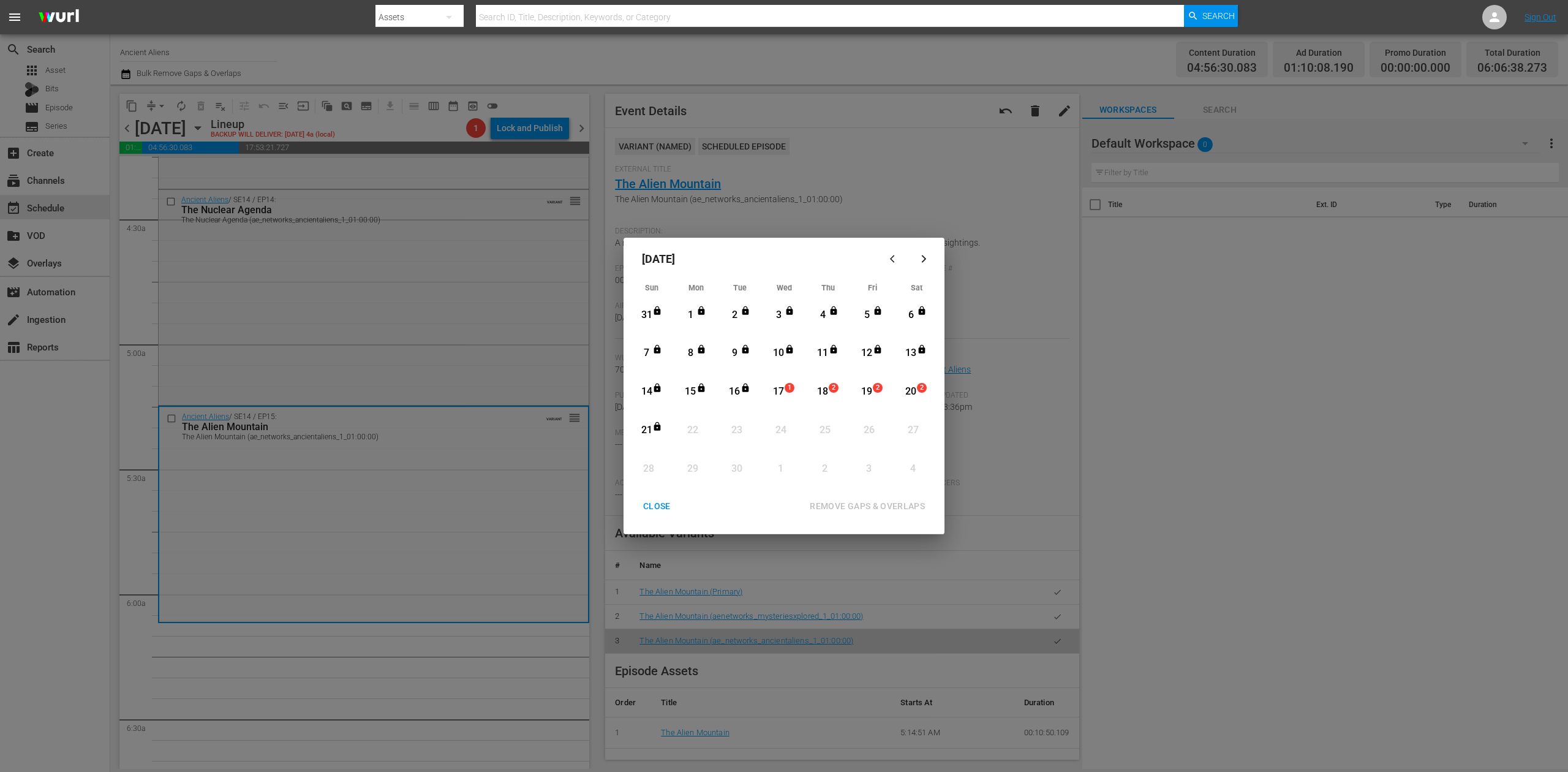
click at [778, 392] on div "17" at bounding box center [779, 392] width 16 height 14
click at [892, 506] on div "REMOVE GAPS & OVERLAPS" at bounding box center [867, 507] width 135 height 16
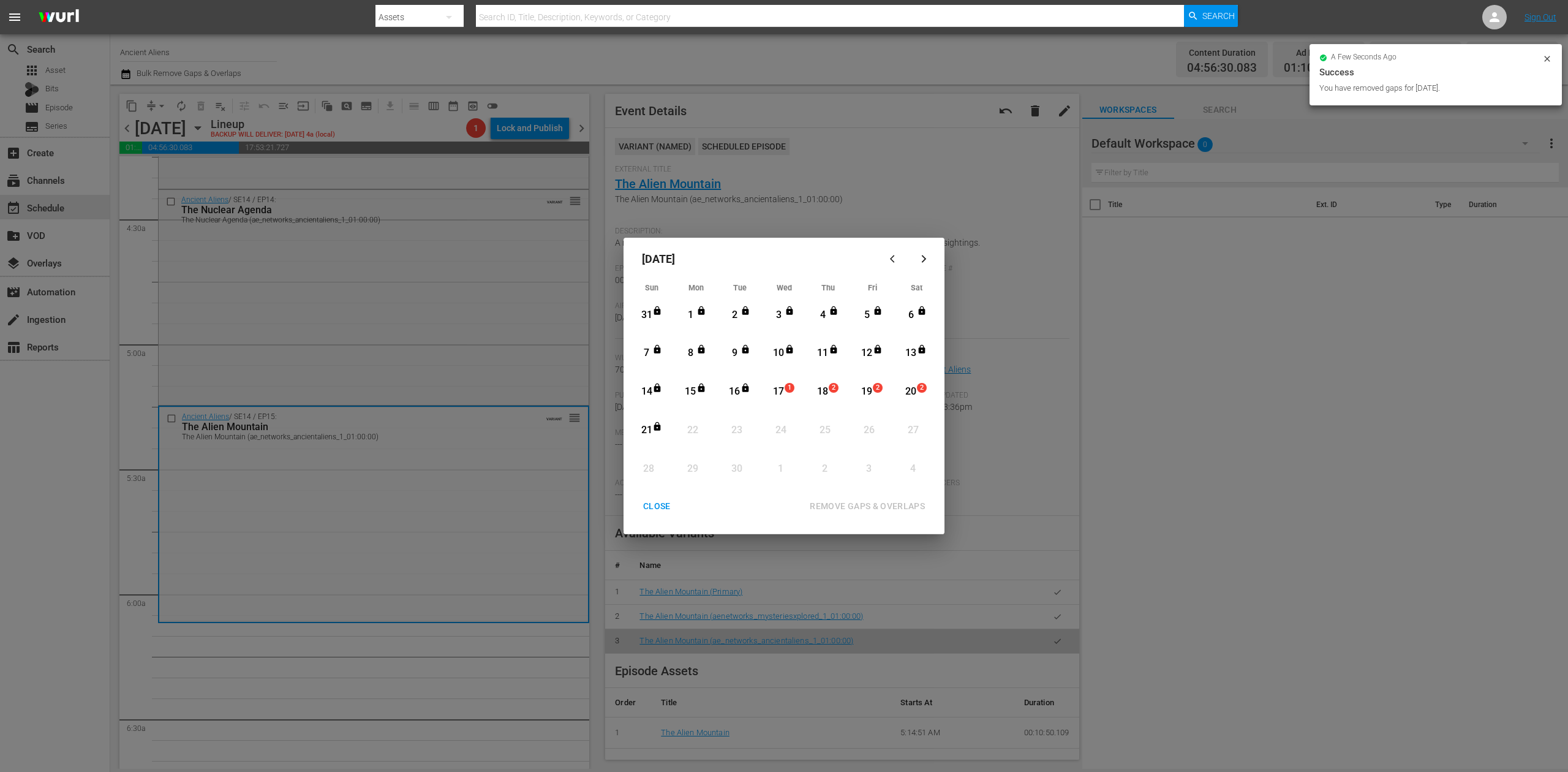
click at [650, 508] on div "CLOSE" at bounding box center [657, 507] width 47 height 16
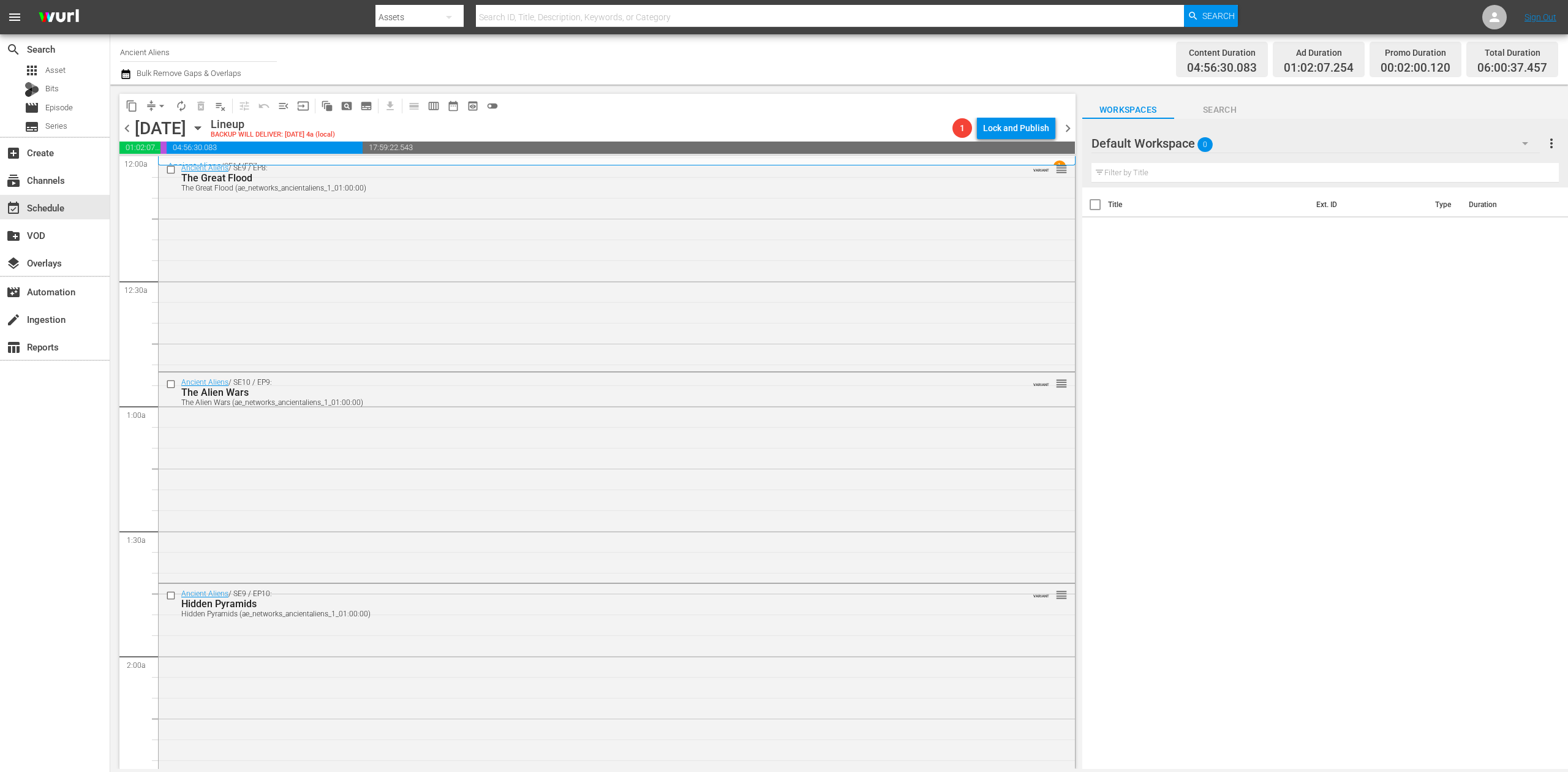
click at [130, 78] on icon "button" at bounding box center [126, 74] width 8 height 10
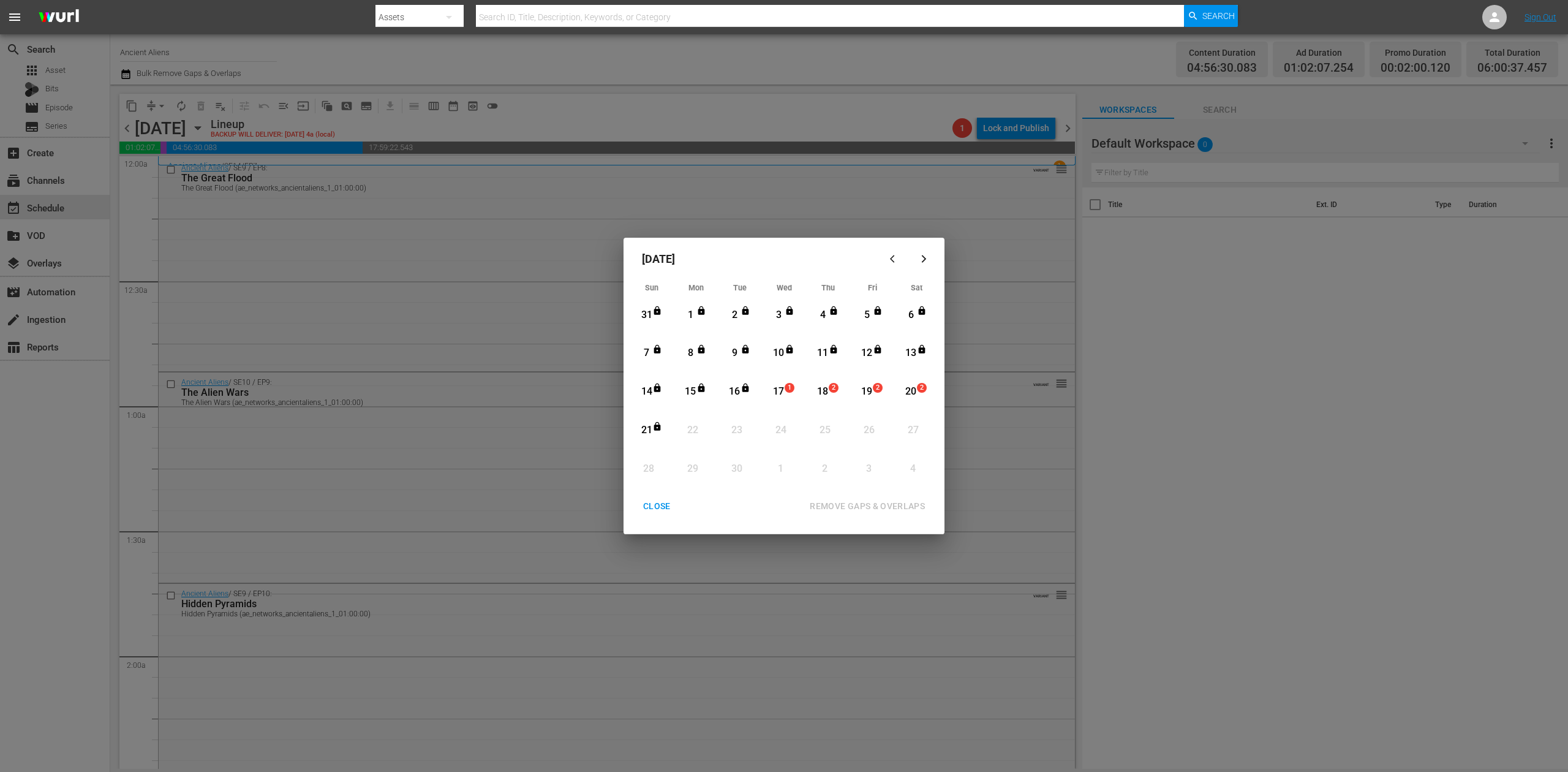
click at [782, 396] on div "17" at bounding box center [779, 392] width 16 height 14
click at [855, 503] on div "REMOVE GAPS & OVERLAPS" at bounding box center [867, 507] width 135 height 16
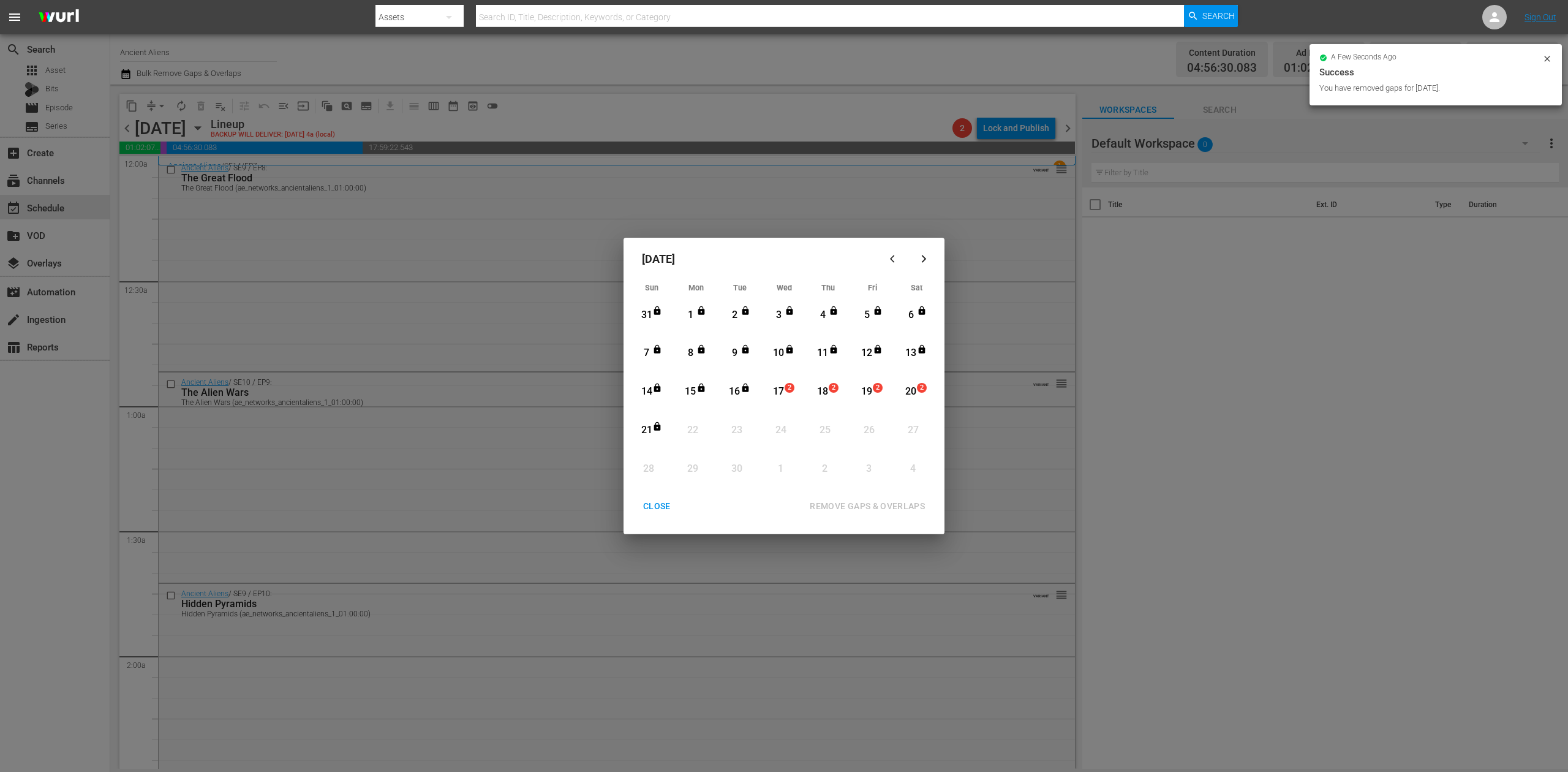
click at [655, 501] on div "CLOSE" at bounding box center [657, 507] width 47 height 16
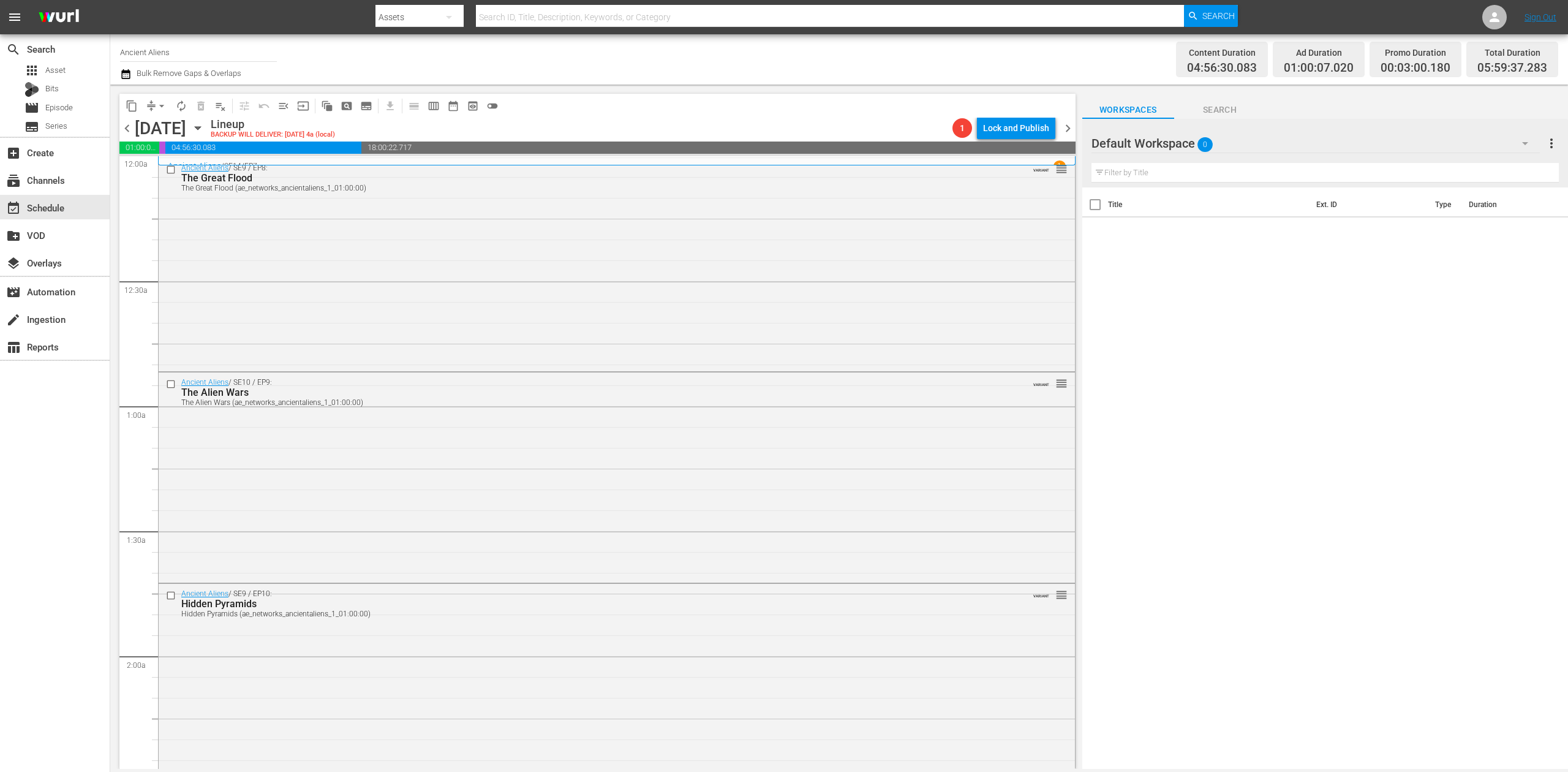
click at [63, 507] on div "search Search apps Asset Bits movie Episode subtitles Series add_box Create sub…" at bounding box center [55, 421] width 110 height 772
click at [123, 73] on icon "button" at bounding box center [126, 74] width 12 height 15
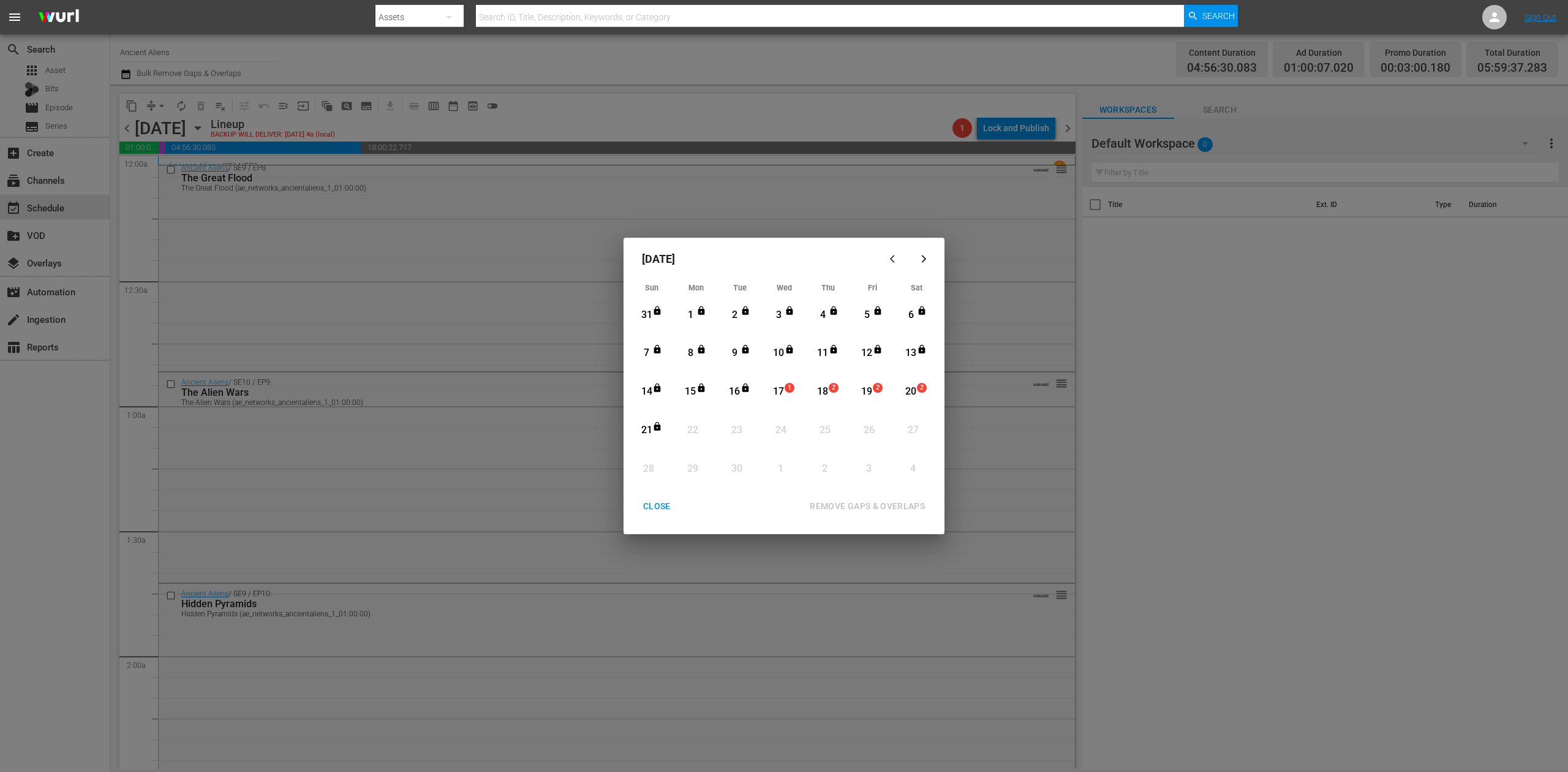
click at [778, 395] on div "17" at bounding box center [779, 392] width 16 height 14
click at [878, 503] on div "REMOVE GAPS & OVERLAPS" at bounding box center [867, 507] width 135 height 16
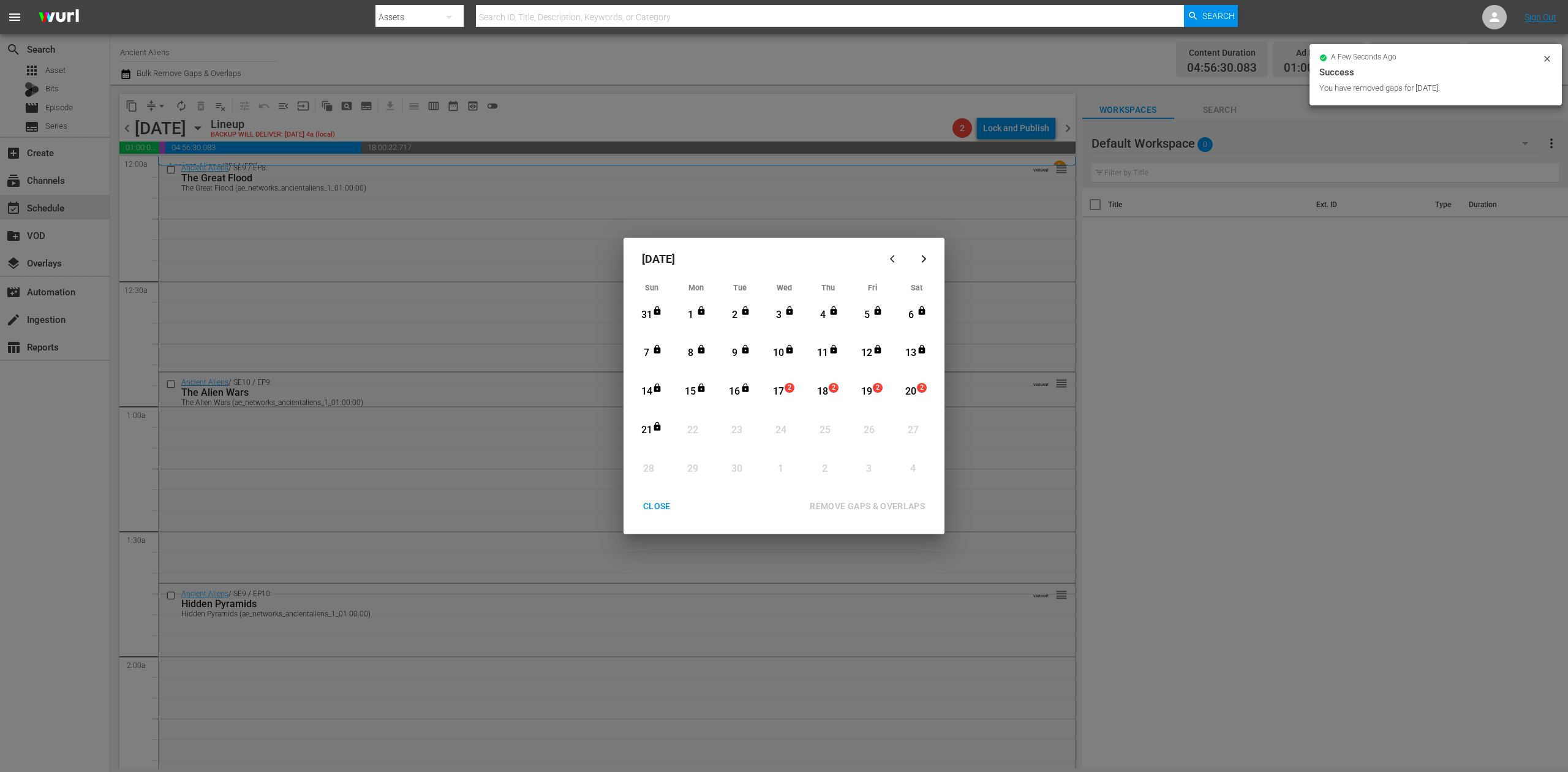
click at [657, 505] on div "CLOSE" at bounding box center [657, 507] width 47 height 16
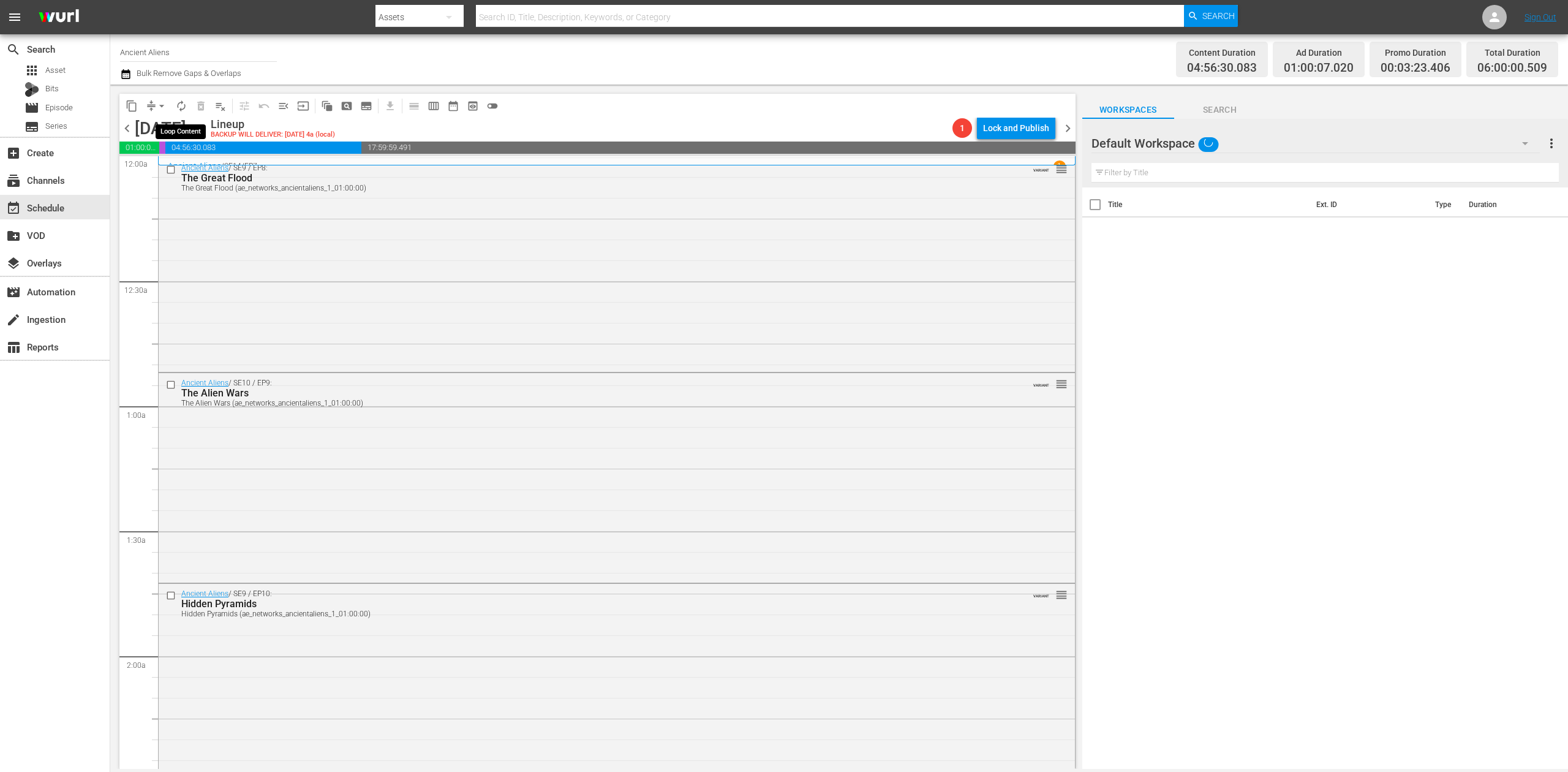
click at [181, 106] on span "autorenew_outlined" at bounding box center [181, 106] width 12 height 12
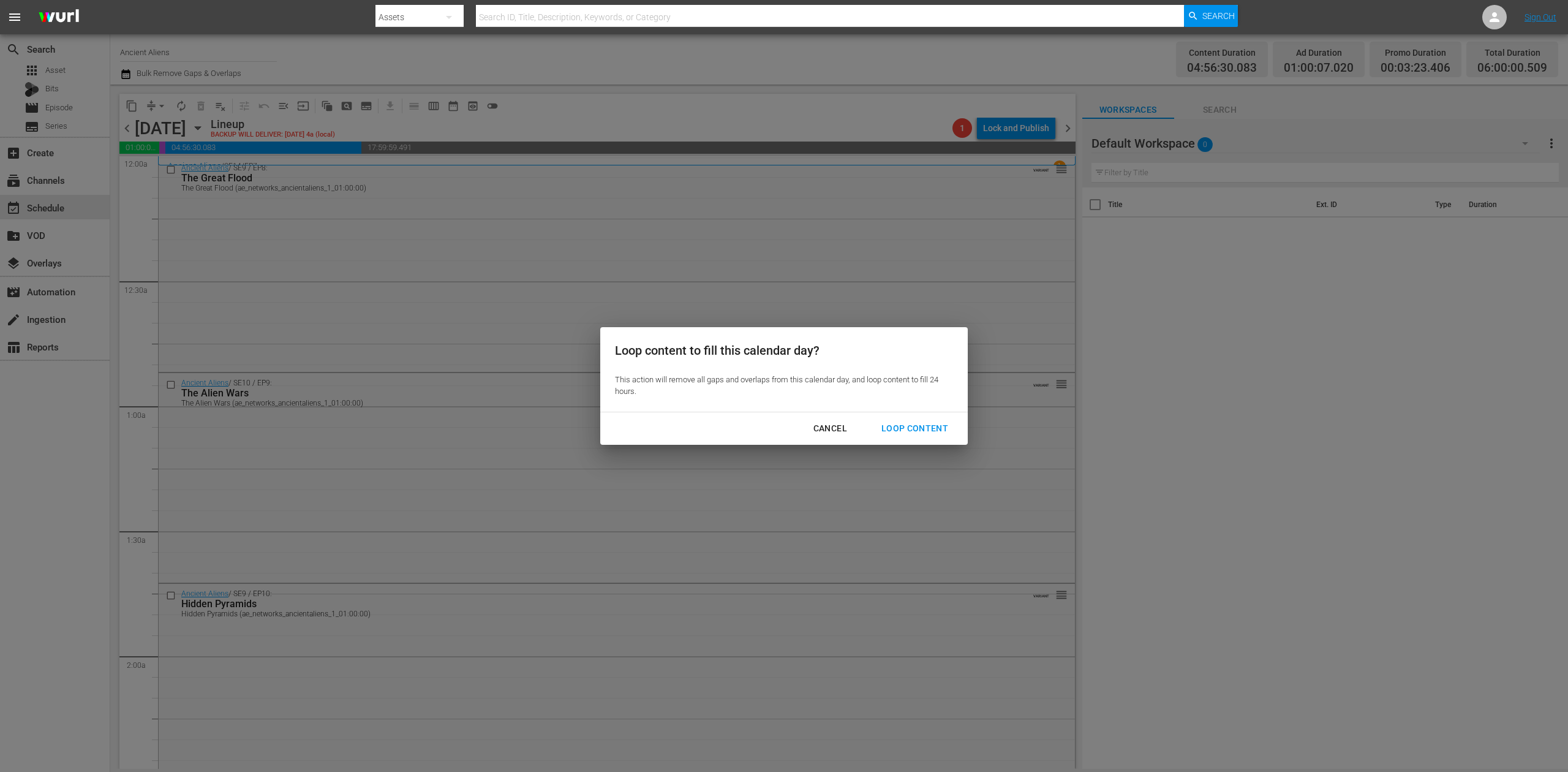
click at [913, 426] on div "Loop Content" at bounding box center [915, 429] width 86 height 16
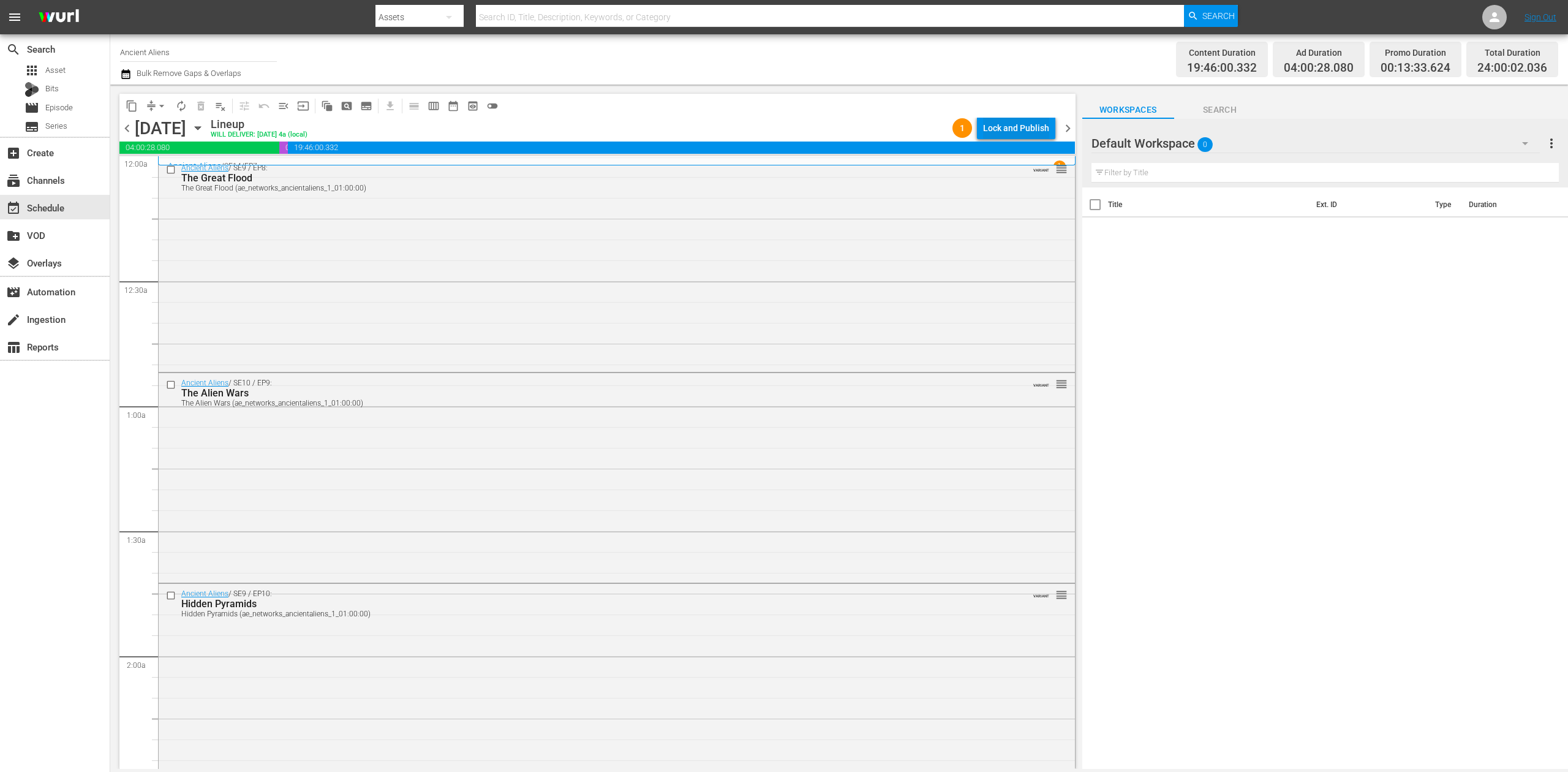
click at [1004, 128] on div "Lock and Publish" at bounding box center [1016, 128] width 66 height 22
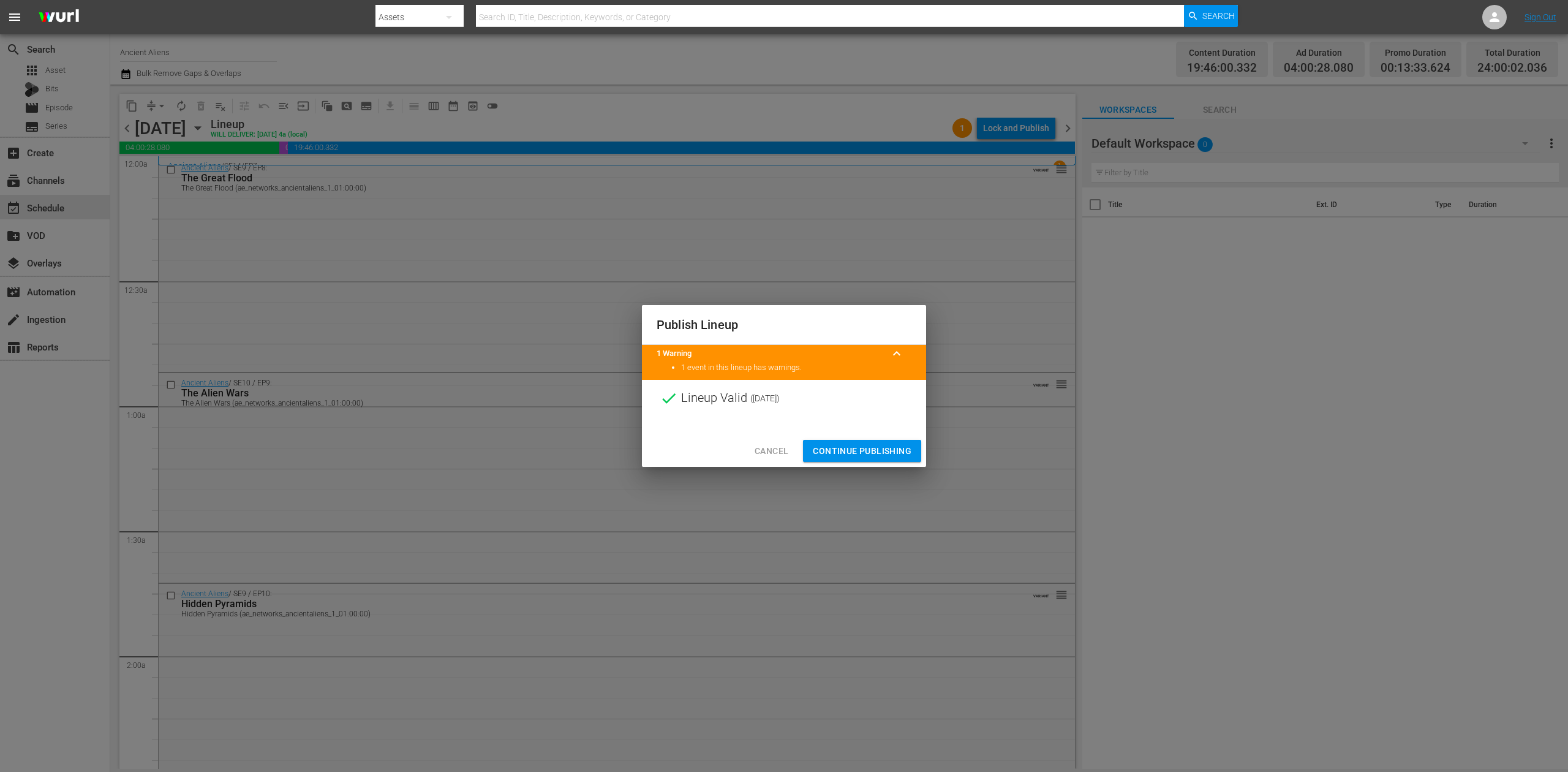
click at [876, 447] on span "Continue Publishing" at bounding box center [863, 452] width 99 height 16
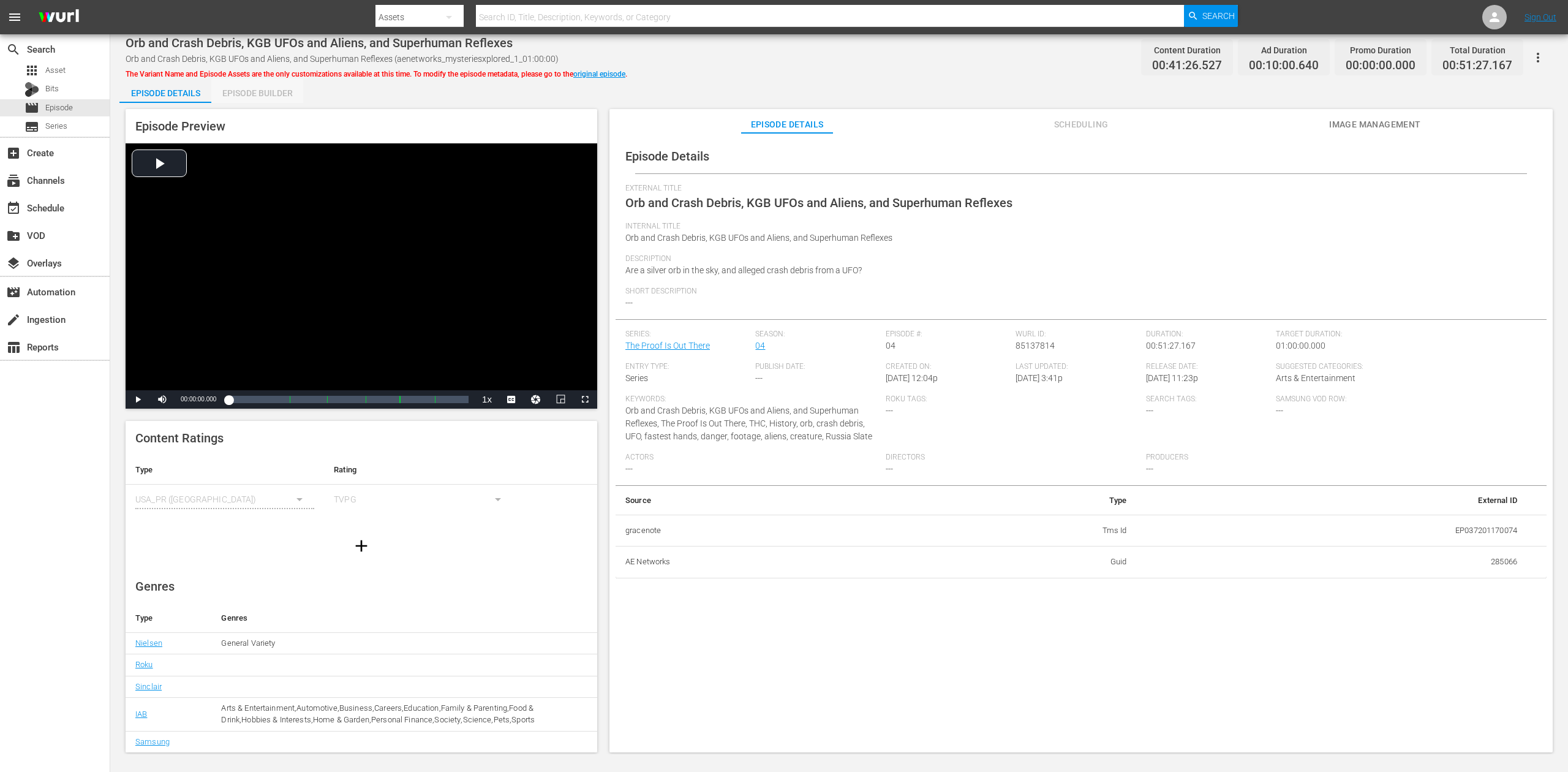
click at [265, 94] on div "Episode Builder" at bounding box center [257, 93] width 92 height 30
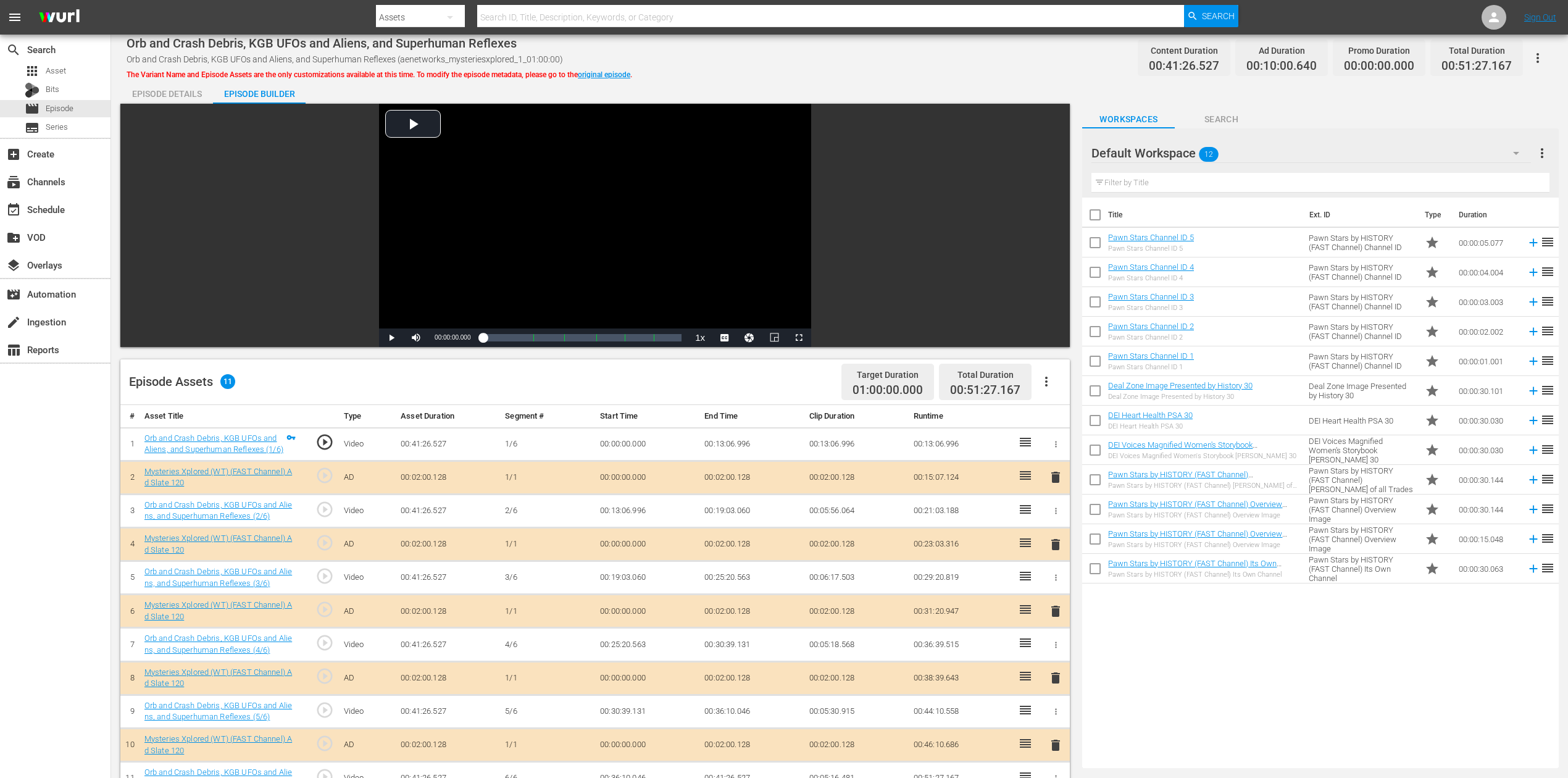
click at [1185, 151] on icon "button" at bounding box center [1516, 153] width 15 height 15
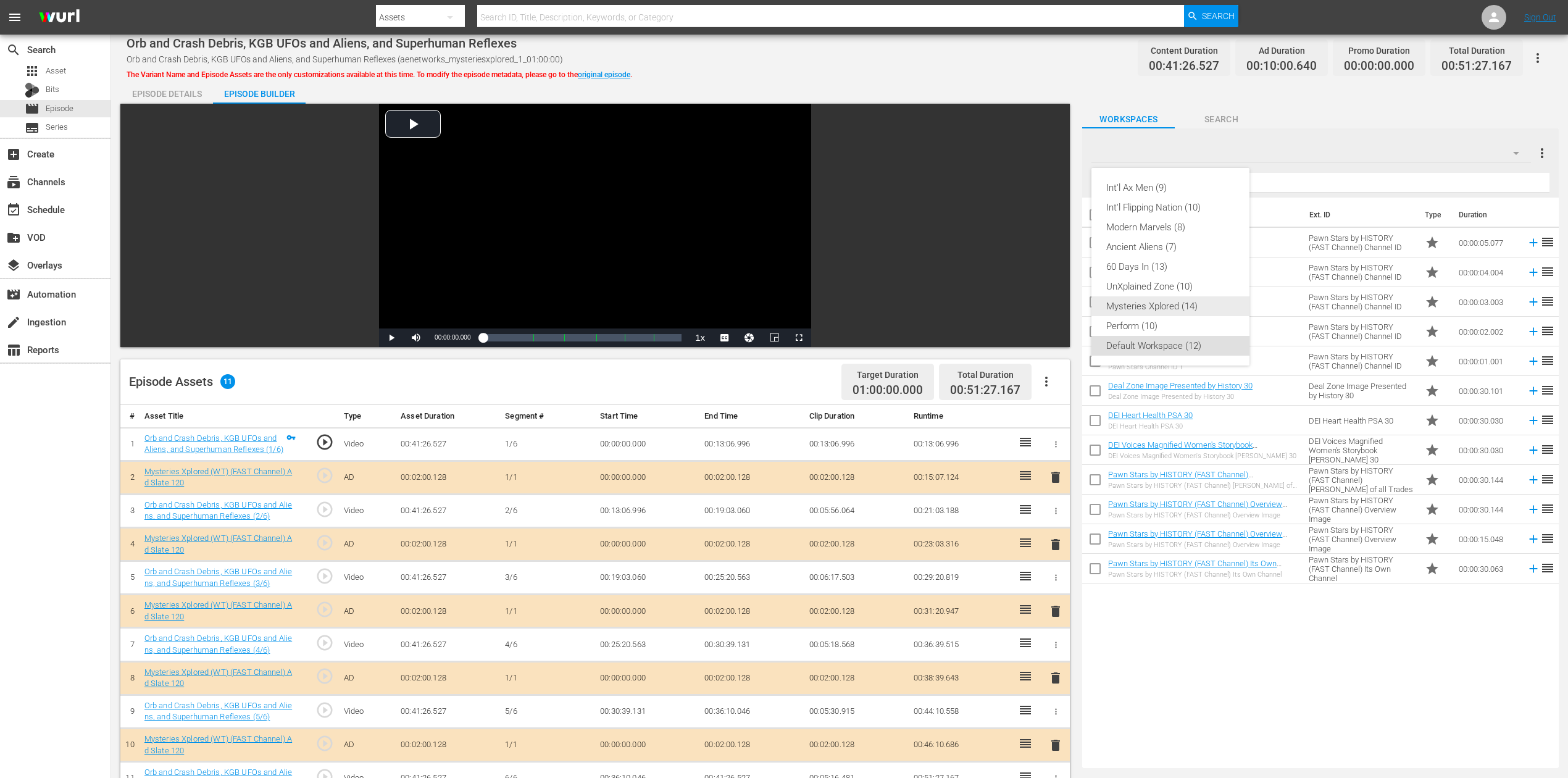
click at [1178, 299] on div "Mysteries Xplored (14)" at bounding box center [1170, 307] width 129 height 20
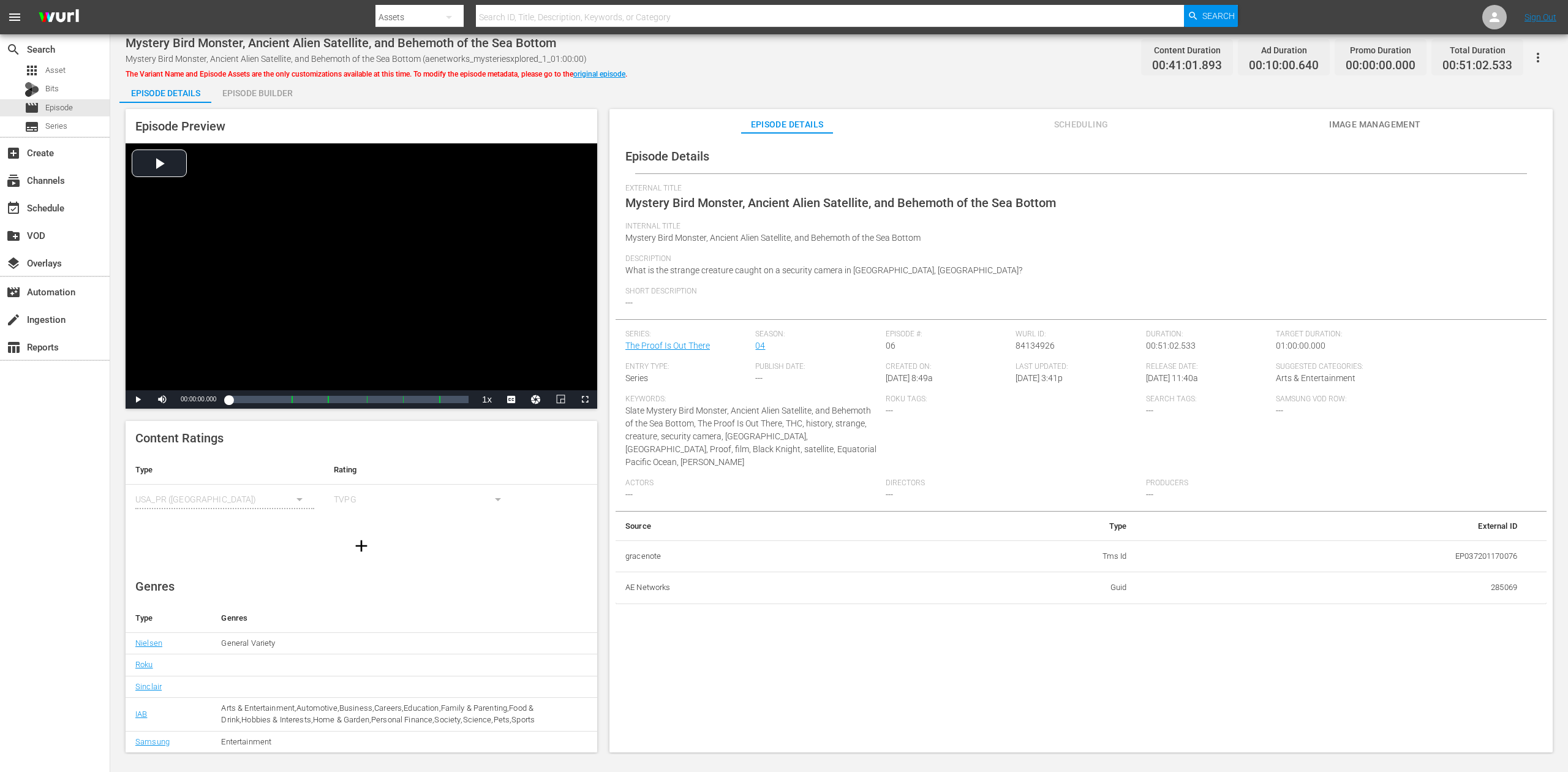
click at [273, 86] on div "Episode Builder" at bounding box center [257, 93] width 92 height 30
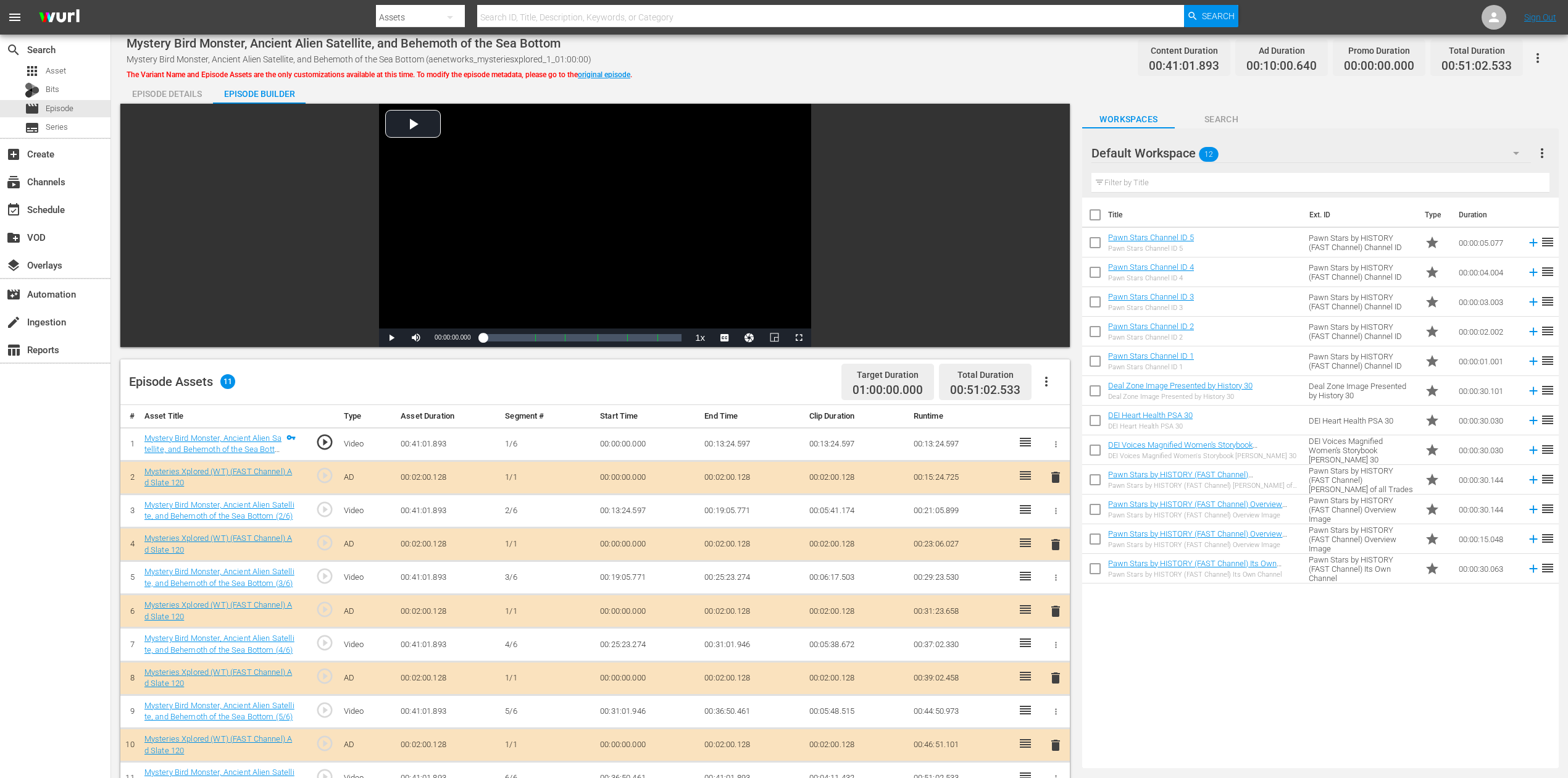
click at [1185, 149] on icon "button" at bounding box center [1516, 153] width 15 height 15
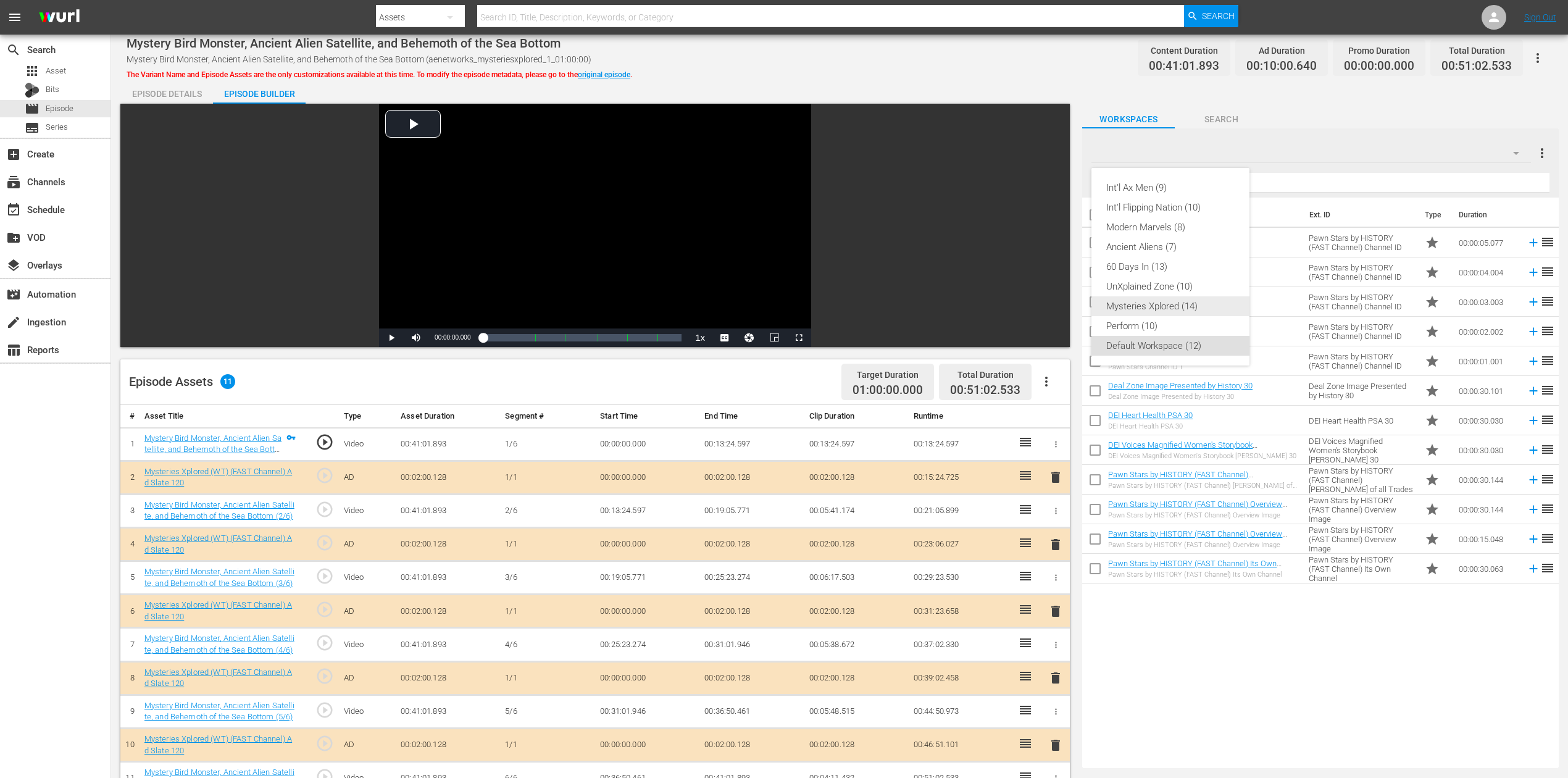
click at [1171, 302] on div "Mysteries Xplored (14)" at bounding box center [1170, 307] width 129 height 20
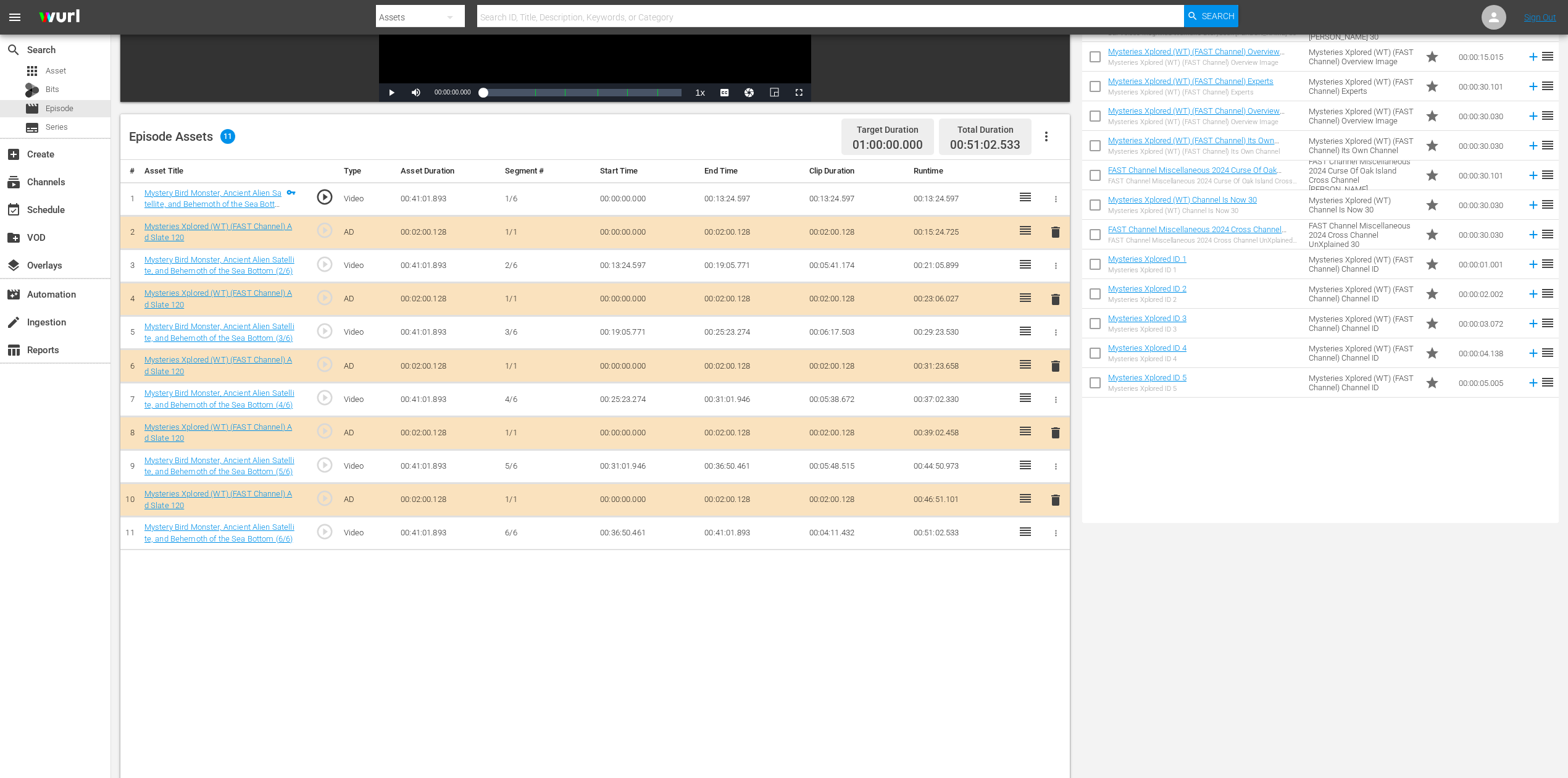
scroll to position [247, 0]
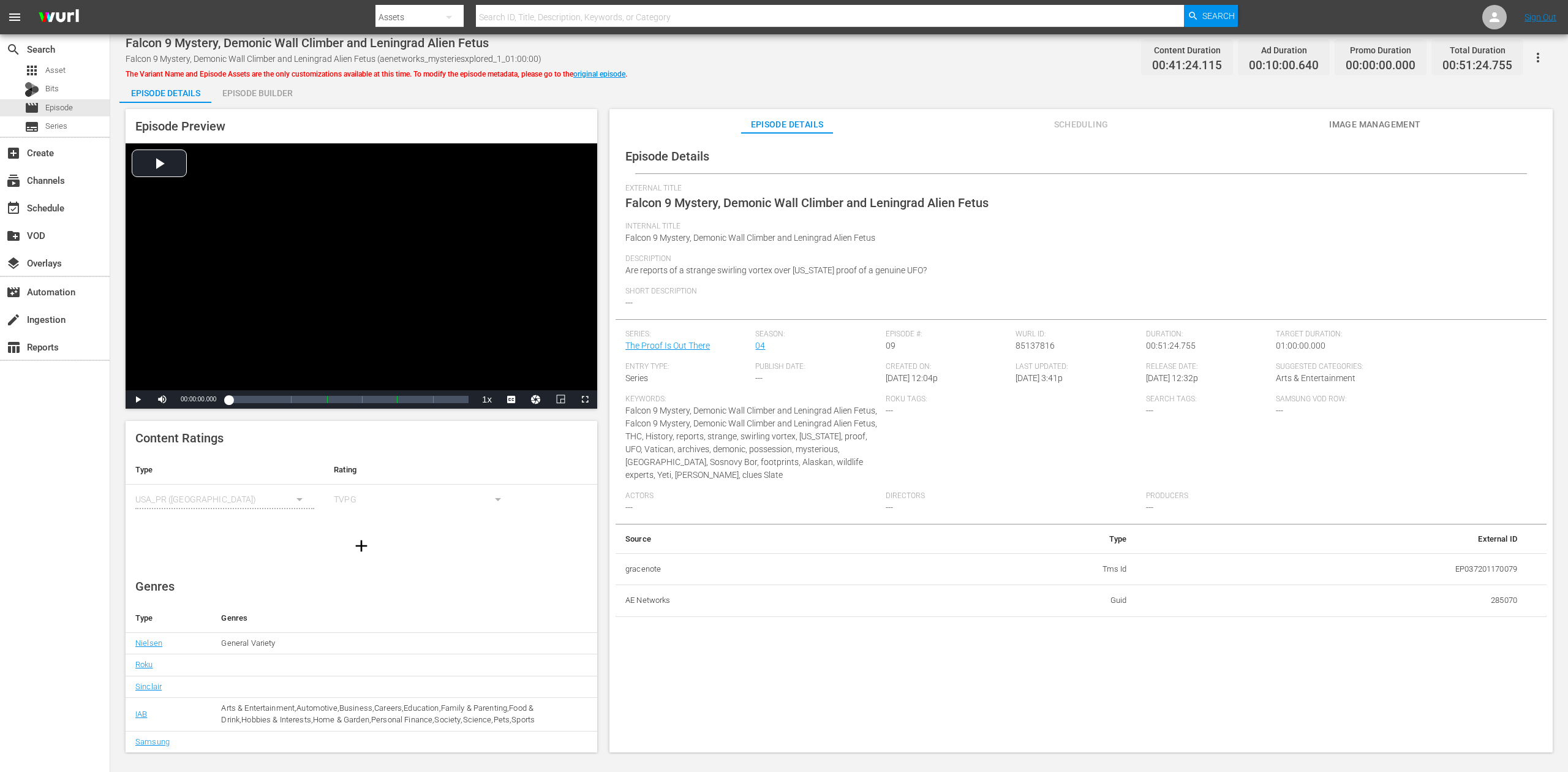
click at [279, 92] on div "Episode Builder" at bounding box center [257, 93] width 92 height 30
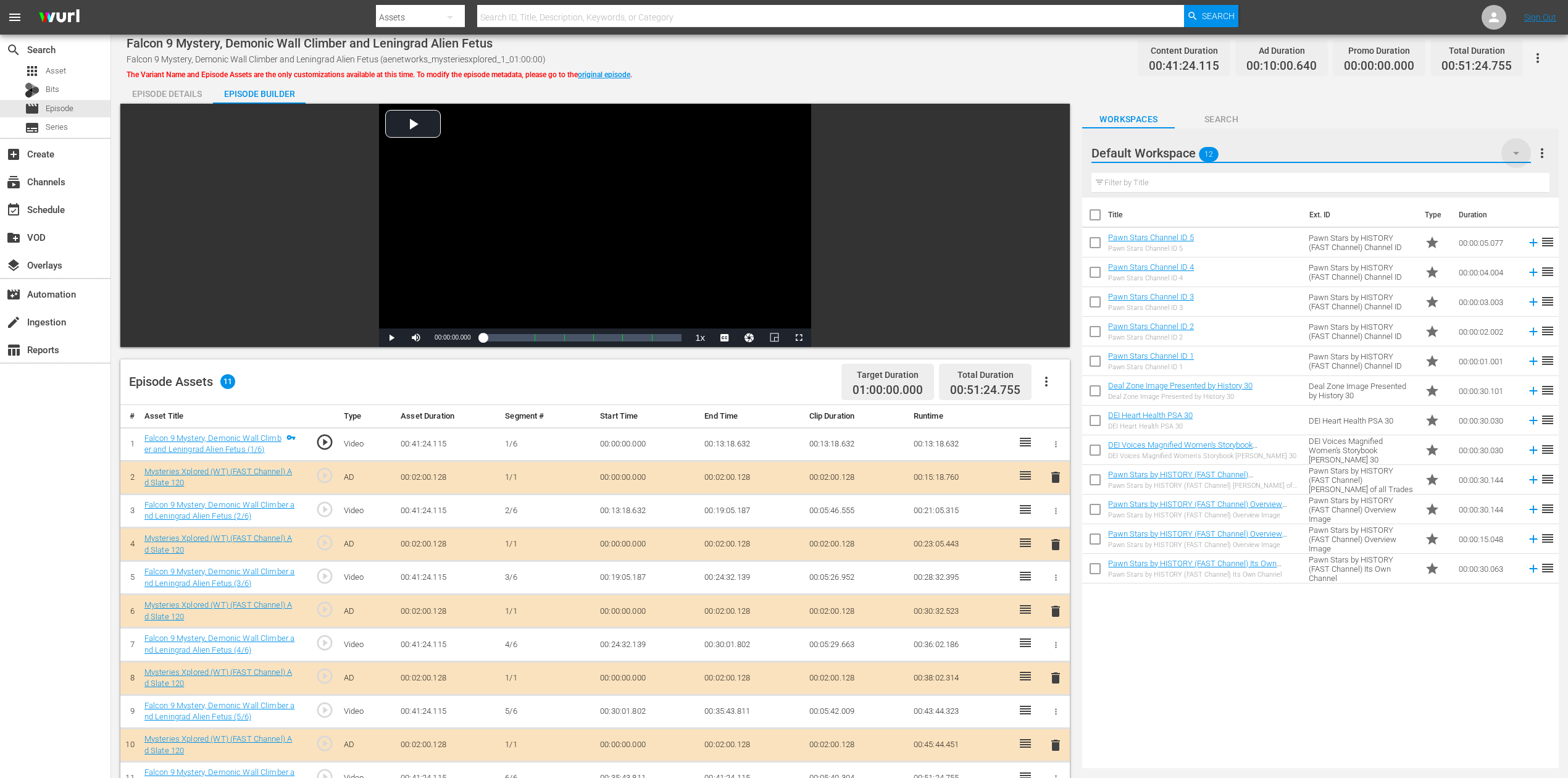
click at [1185, 152] on icon "button" at bounding box center [1516, 154] width 6 height 3
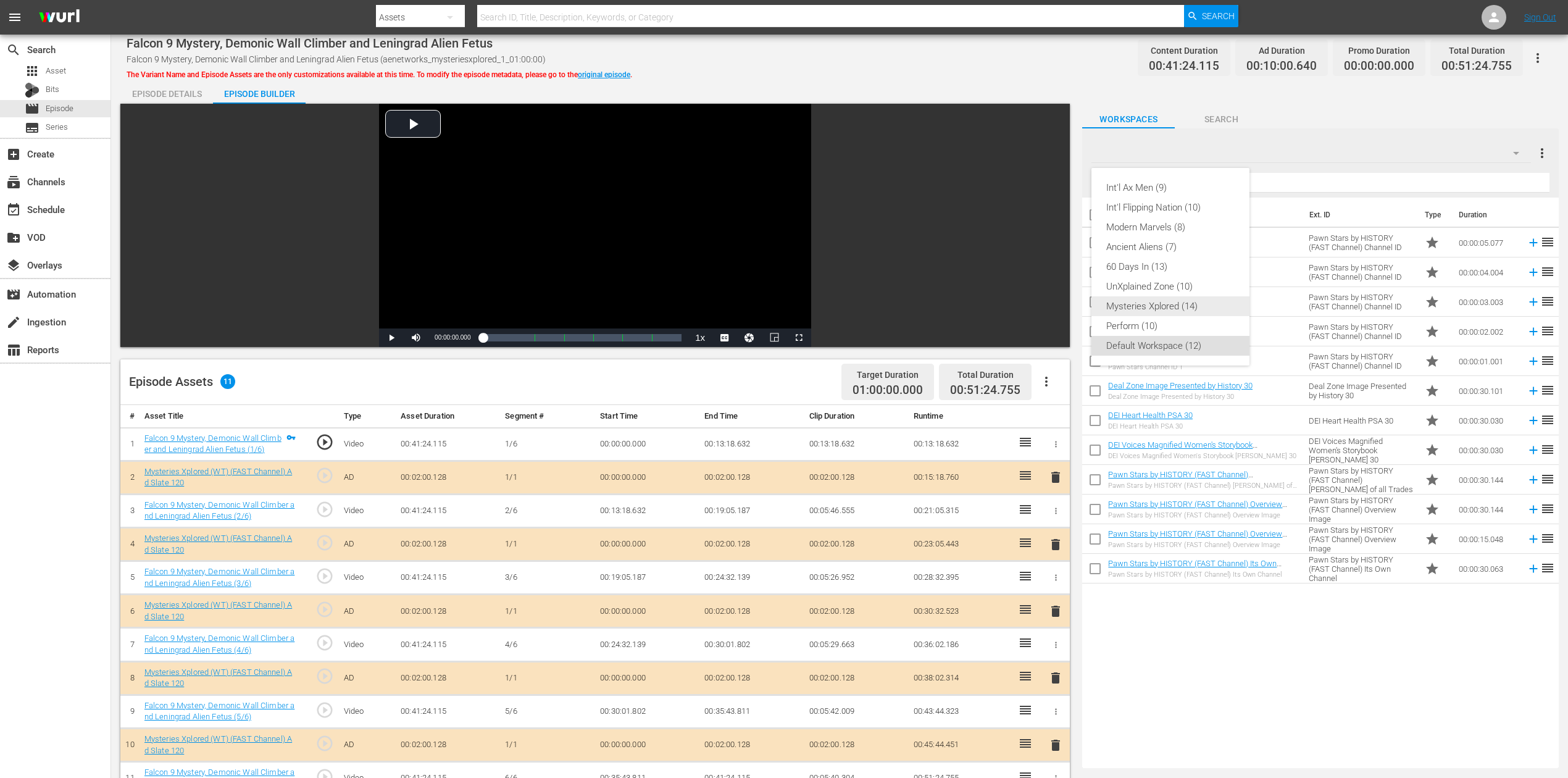
click at [1168, 307] on div "Mysteries Xplored (14)" at bounding box center [1170, 307] width 129 height 20
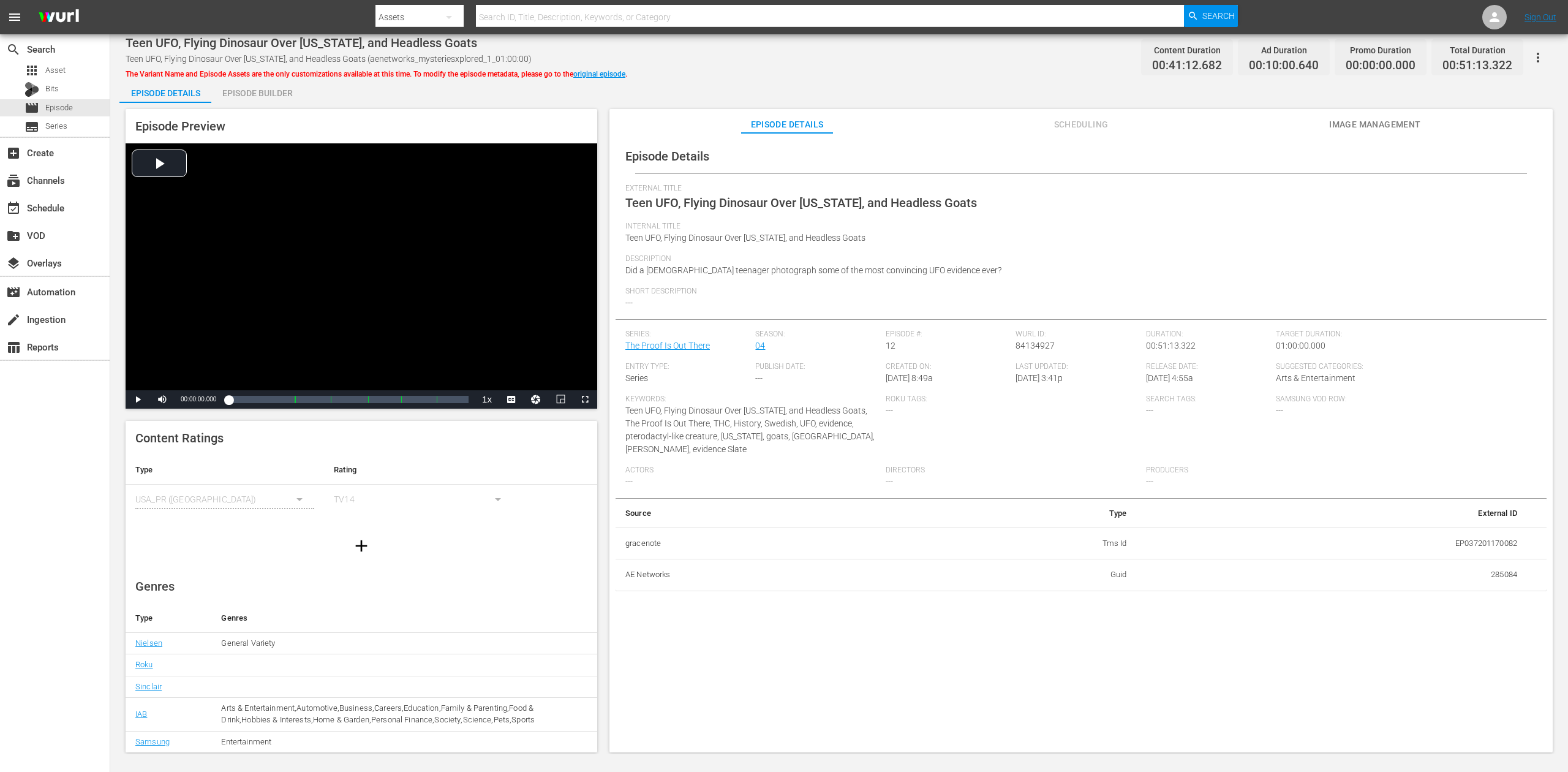
click at [275, 96] on div "Episode Builder" at bounding box center [257, 93] width 92 height 30
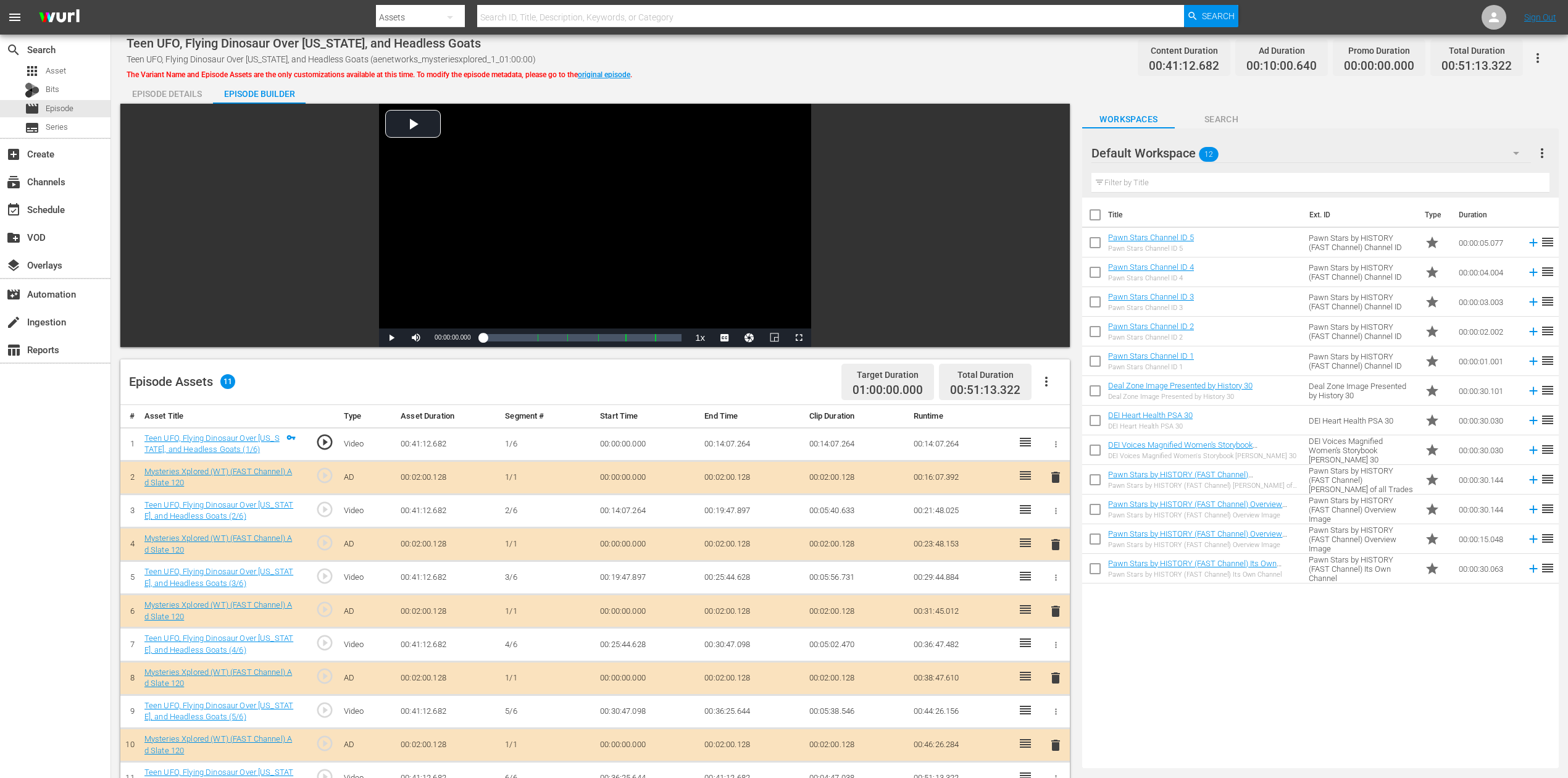
click at [1185, 151] on icon "button" at bounding box center [1516, 153] width 15 height 15
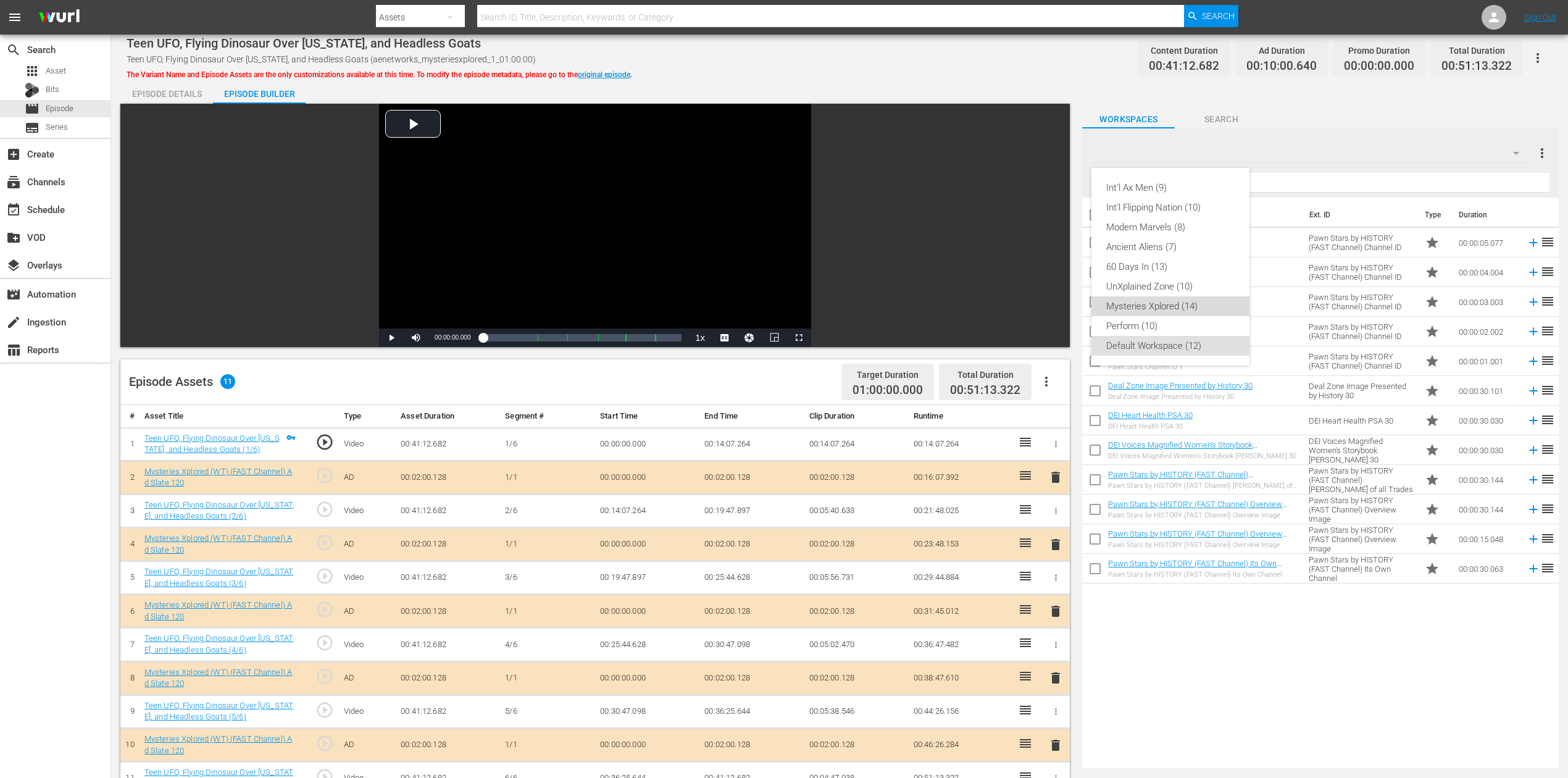
click at [1185, 299] on div "Mysteries Xplored (14)" at bounding box center [1170, 307] width 129 height 20
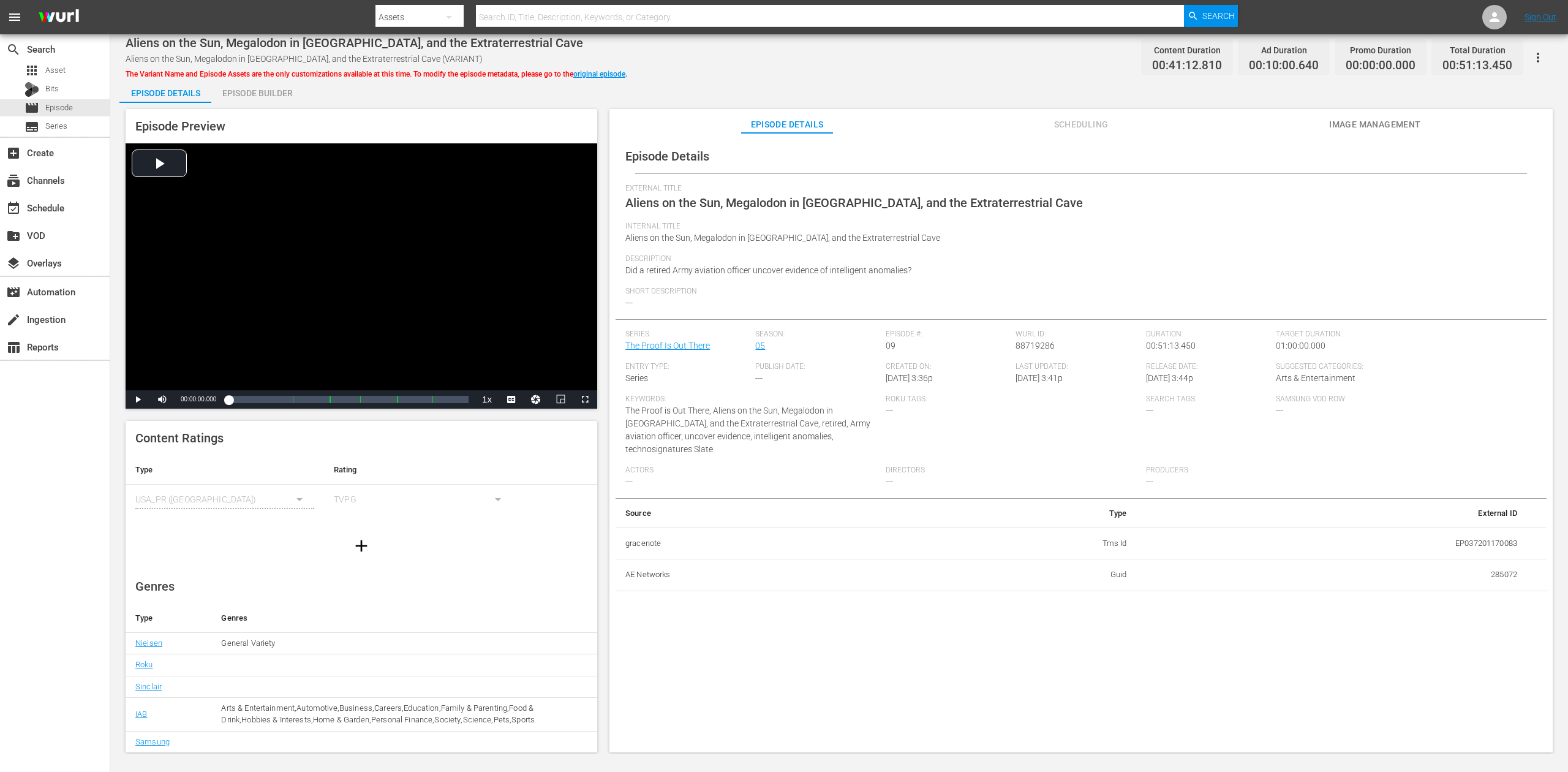
click at [271, 95] on div "Episode Builder" at bounding box center [257, 93] width 92 height 30
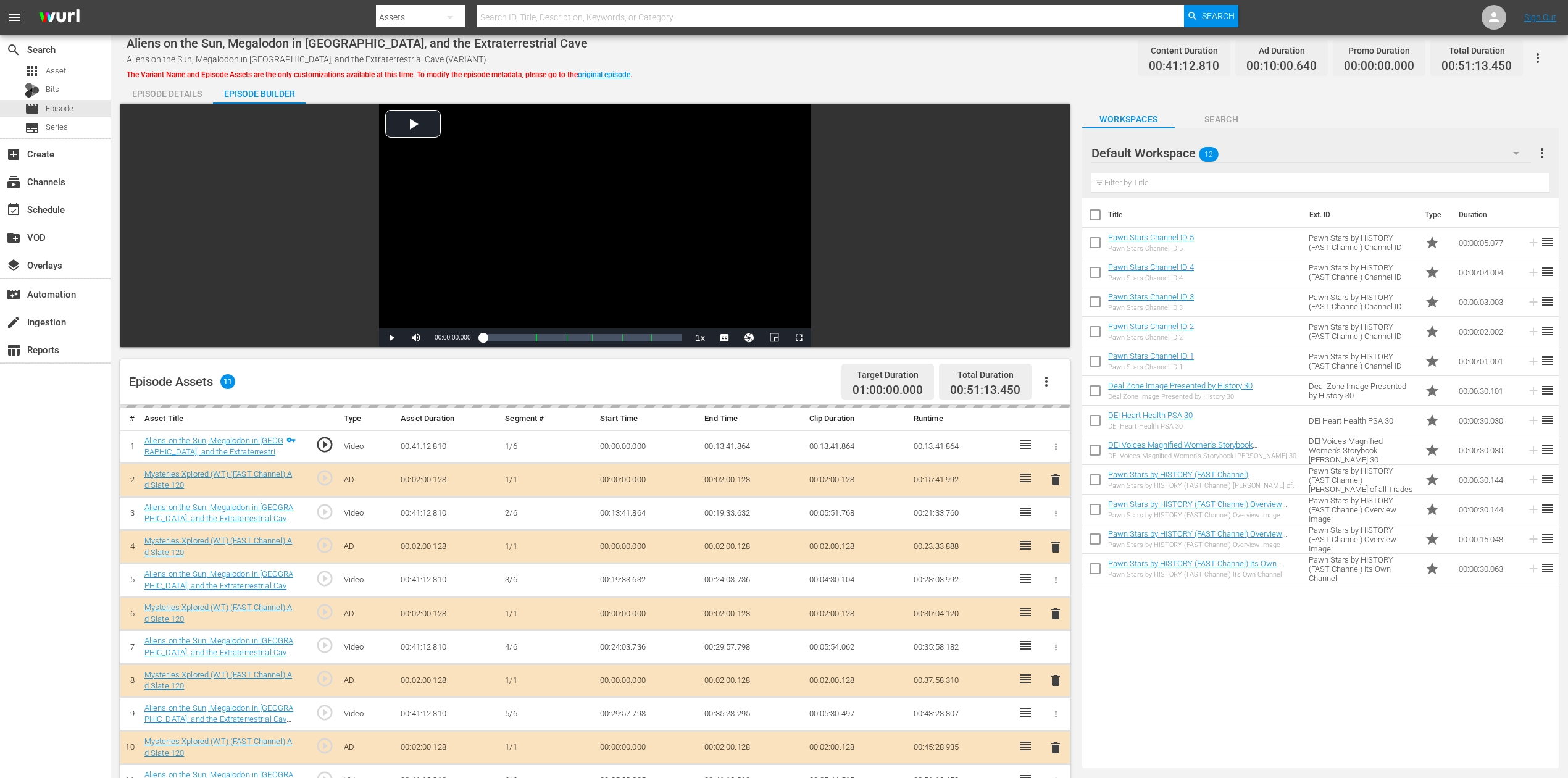
click at [1185, 149] on icon "button" at bounding box center [1516, 153] width 15 height 15
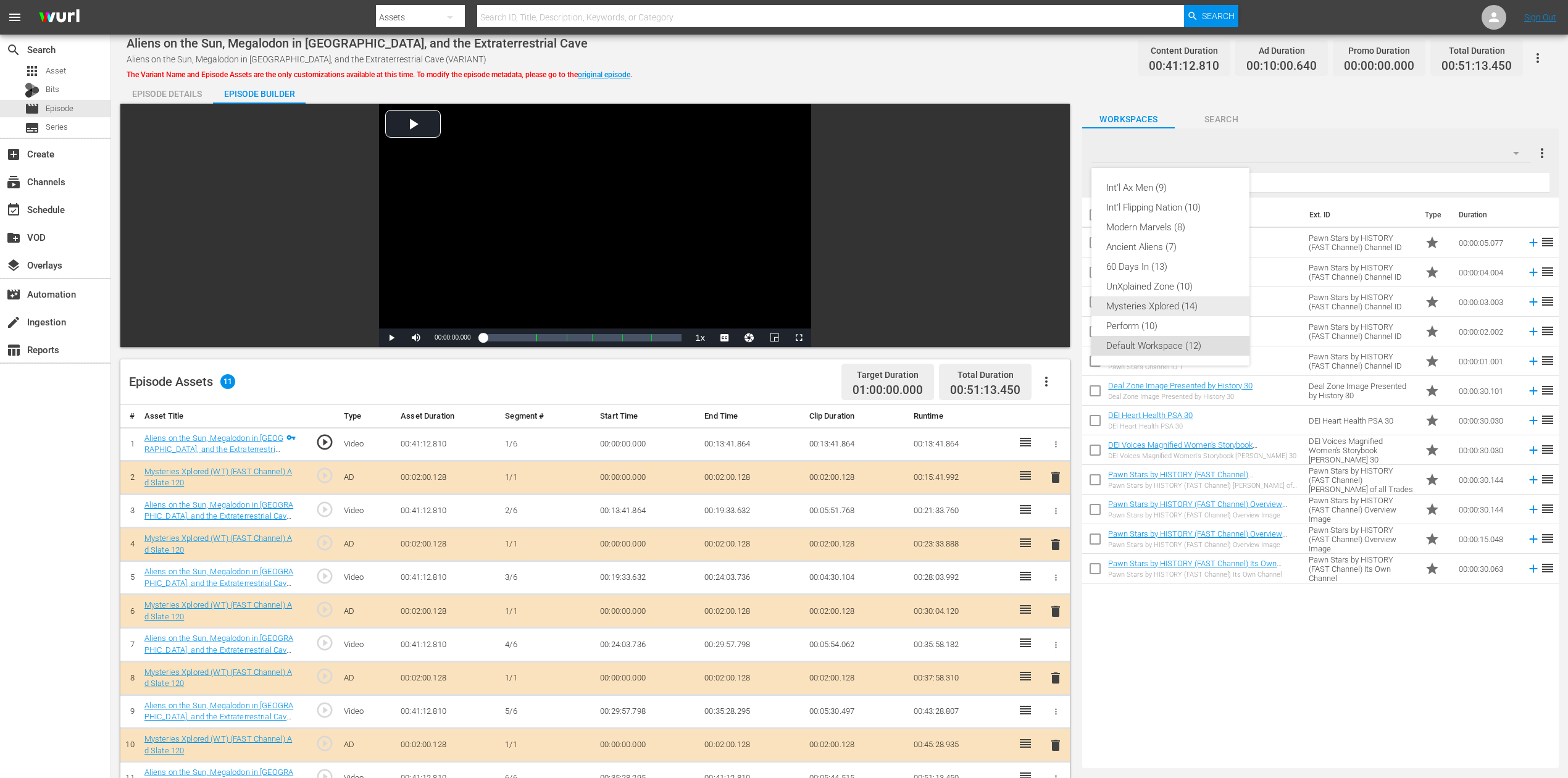
click at [1166, 311] on div "Mysteries Xplored (14)" at bounding box center [1170, 307] width 129 height 20
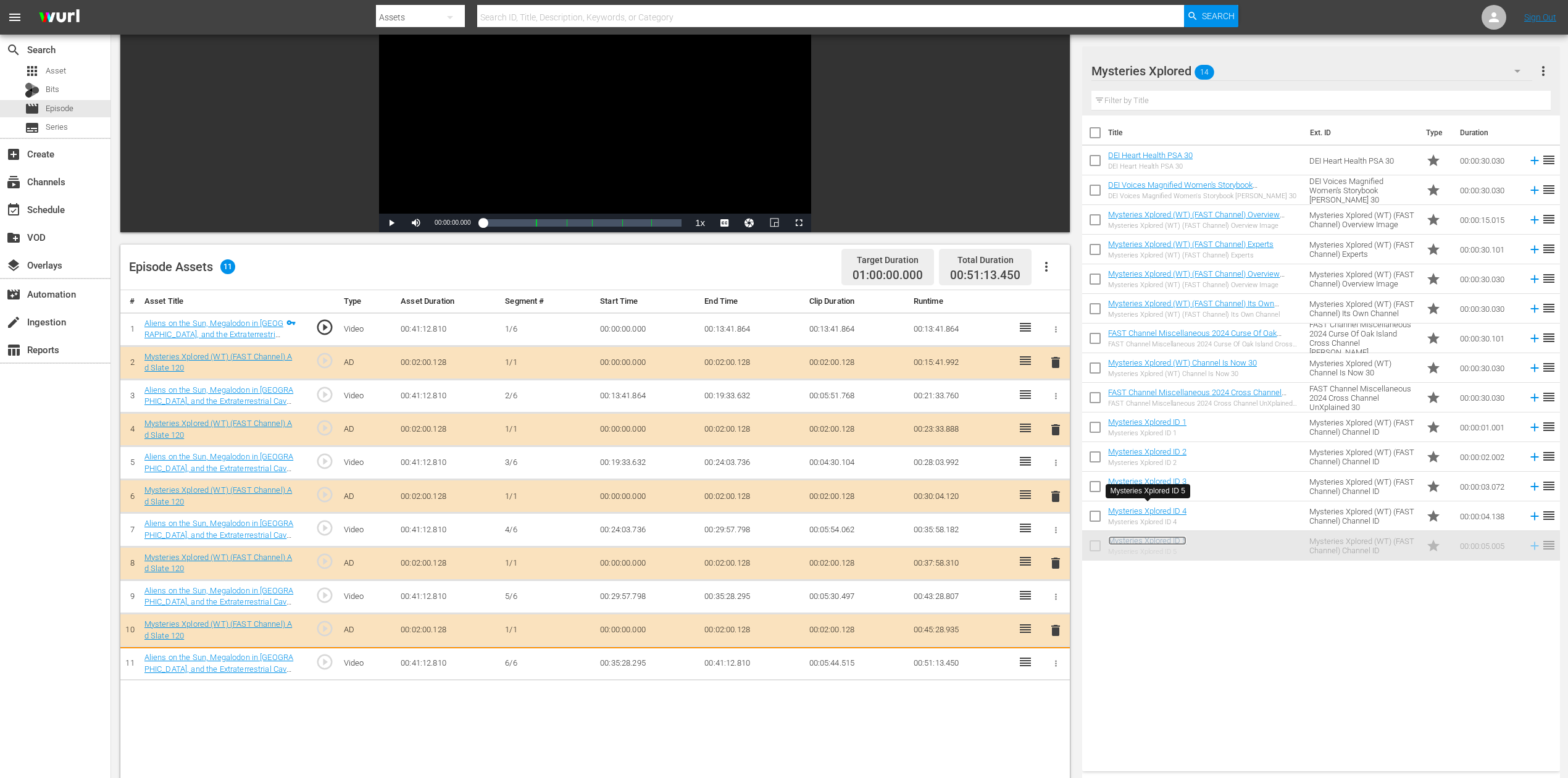
scroll to position [164, 0]
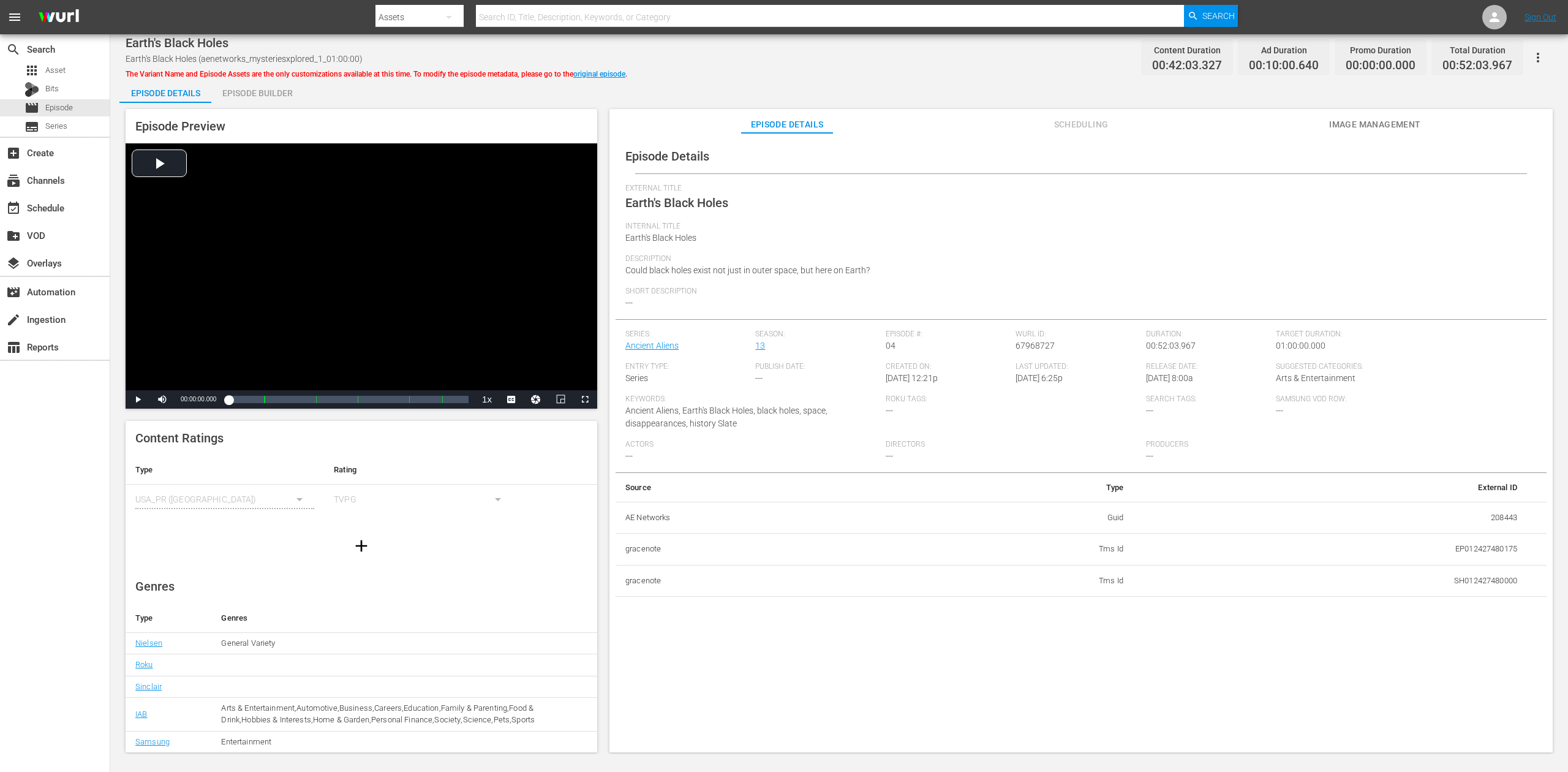
click at [258, 87] on div "Episode Builder" at bounding box center [257, 93] width 92 height 30
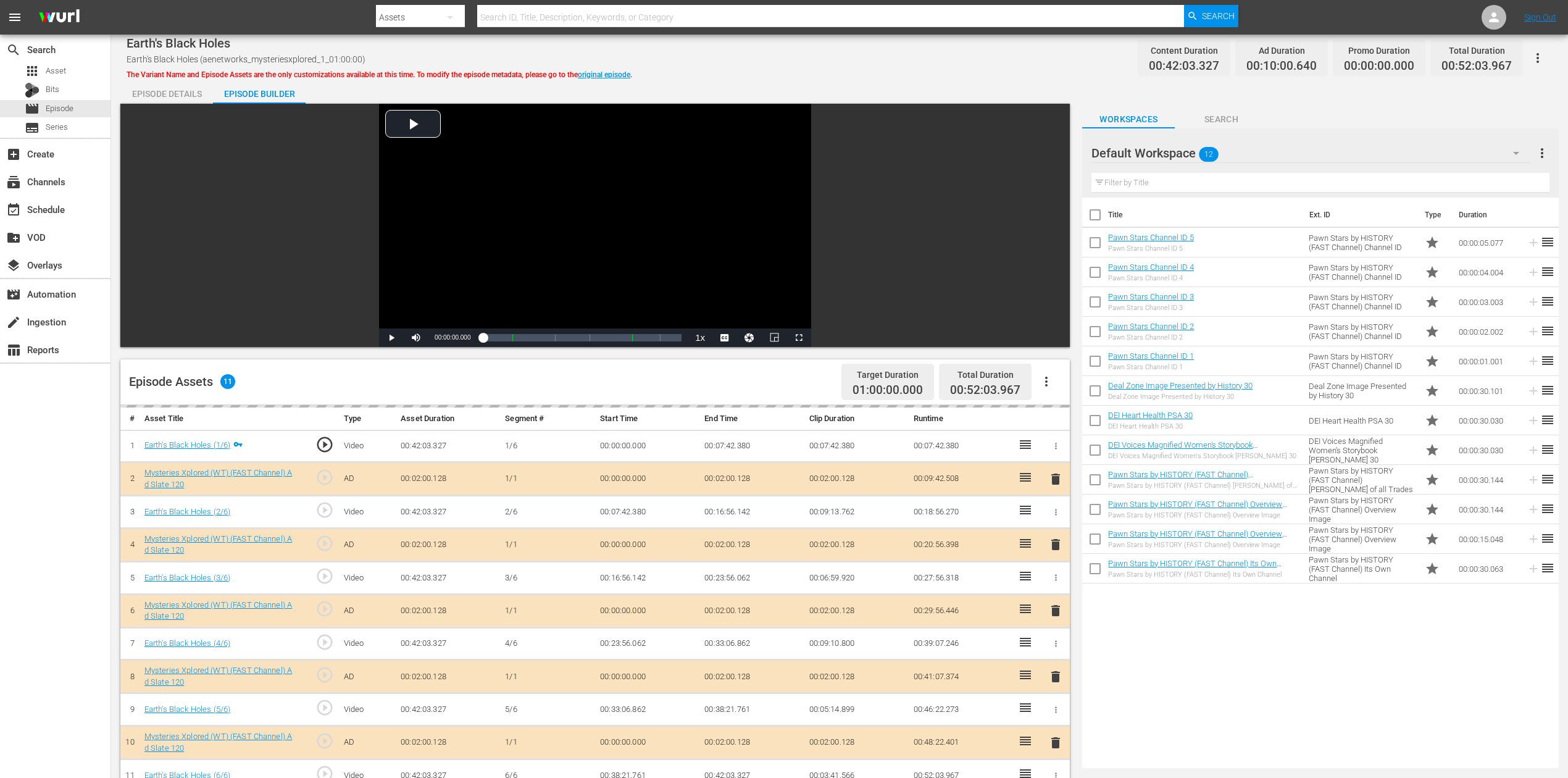
click at [1054, 583] on div "delete" at bounding box center [1056, 611] width 18 height 18
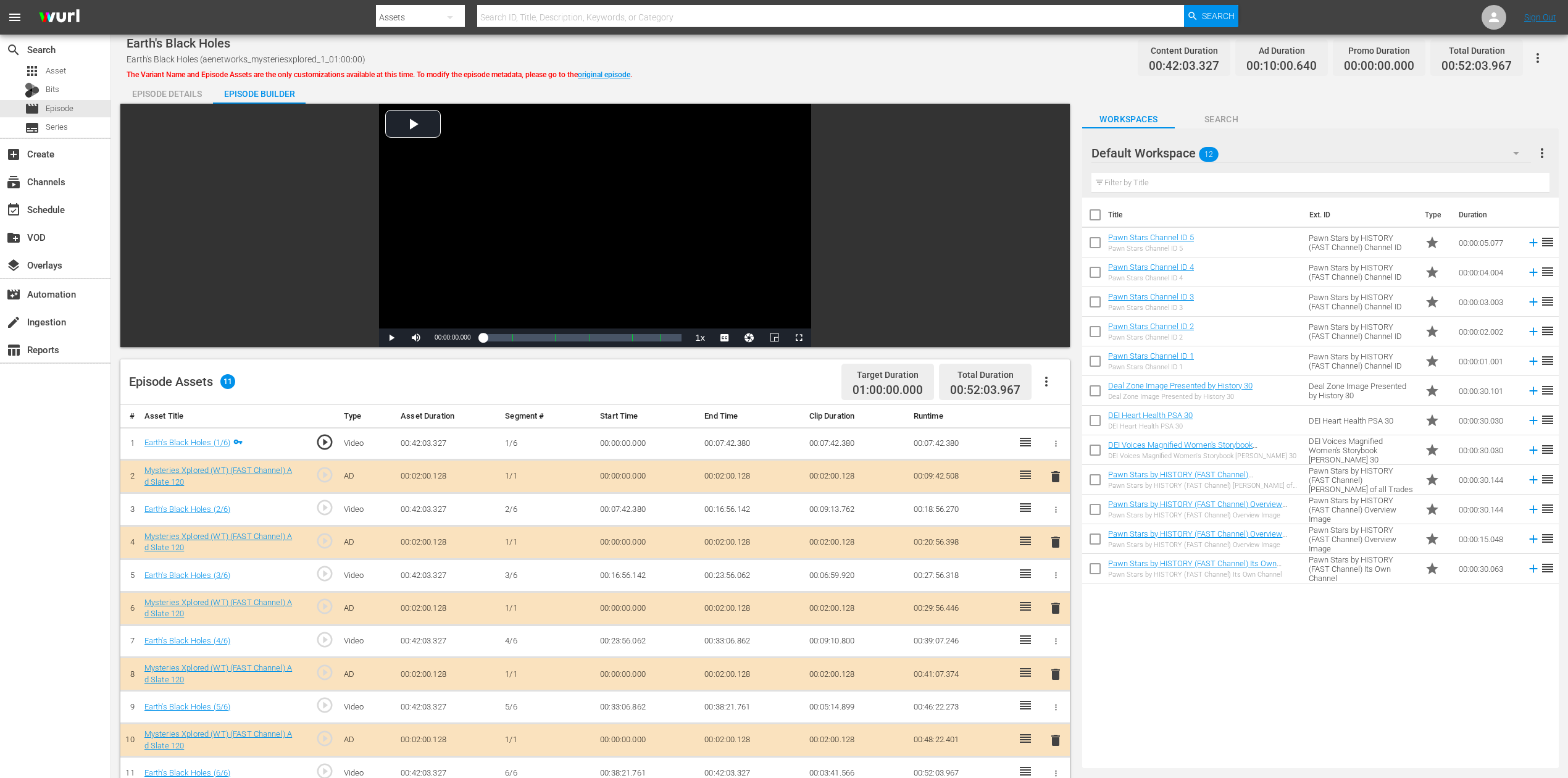
click at [1058, 583] on span "delete" at bounding box center [1056, 608] width 15 height 15
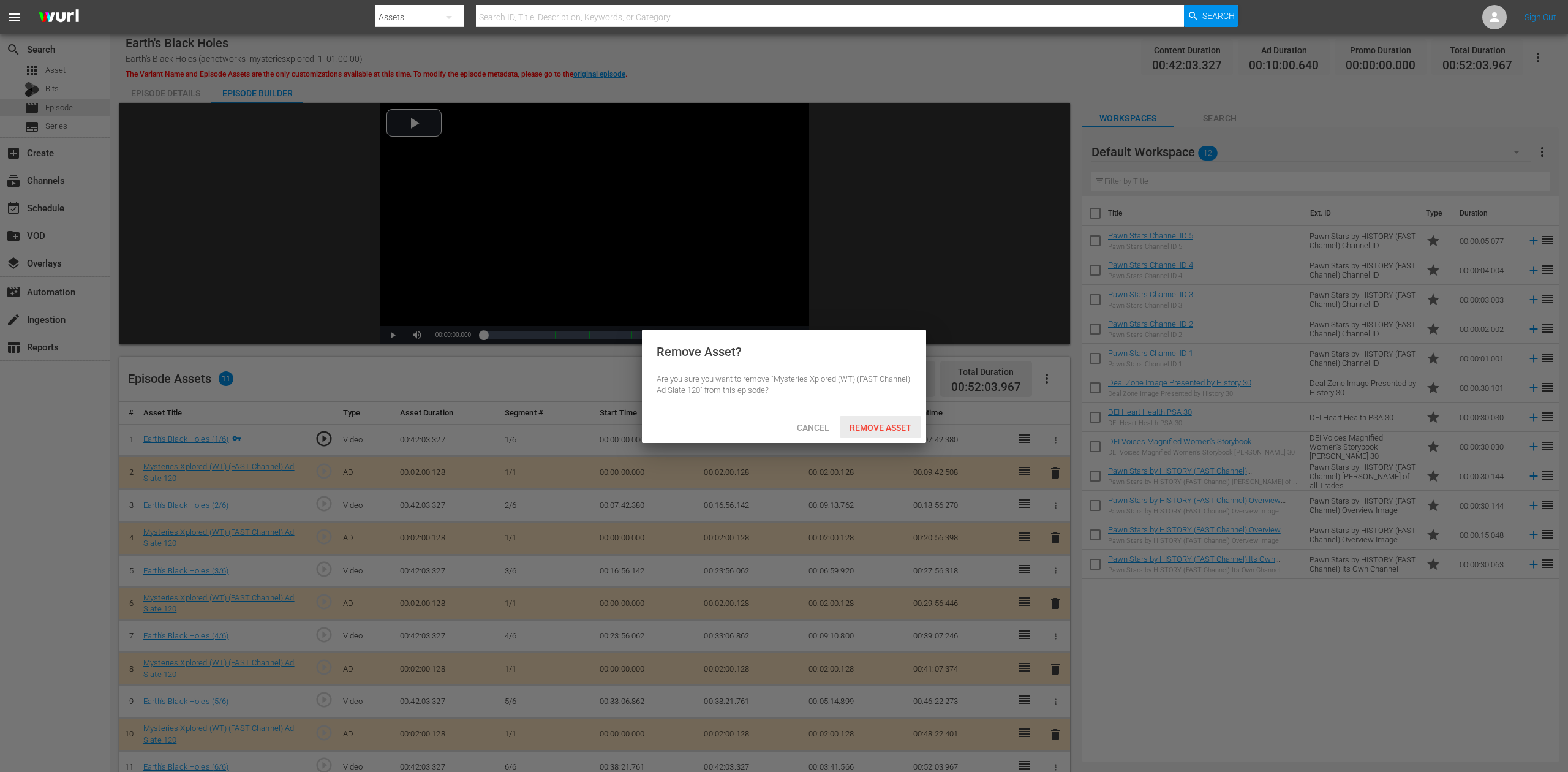
click at [908, 427] on span "Remove Asset" at bounding box center [881, 428] width 82 height 10
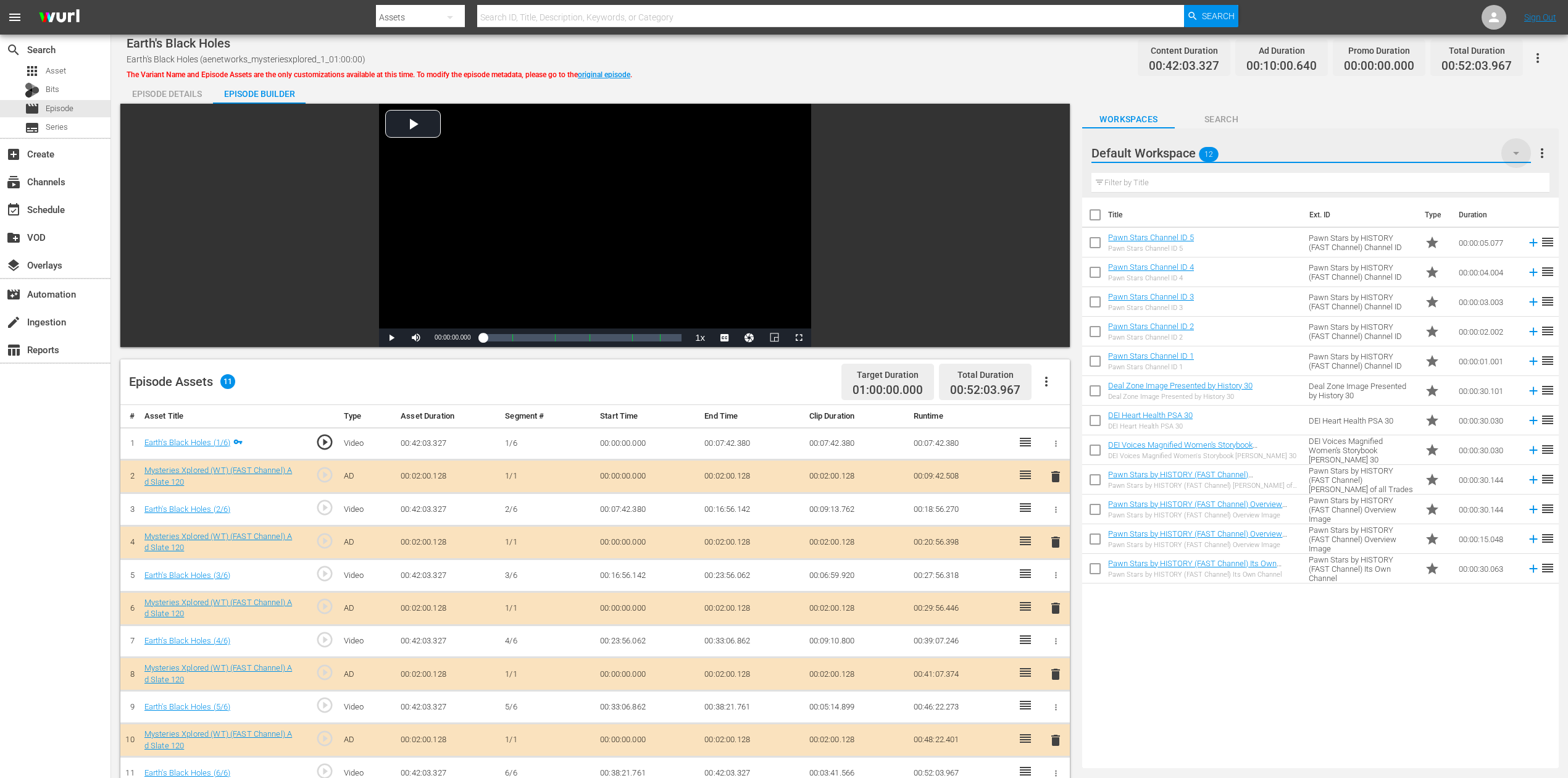
click at [1185, 153] on icon "button" at bounding box center [1516, 154] width 6 height 3
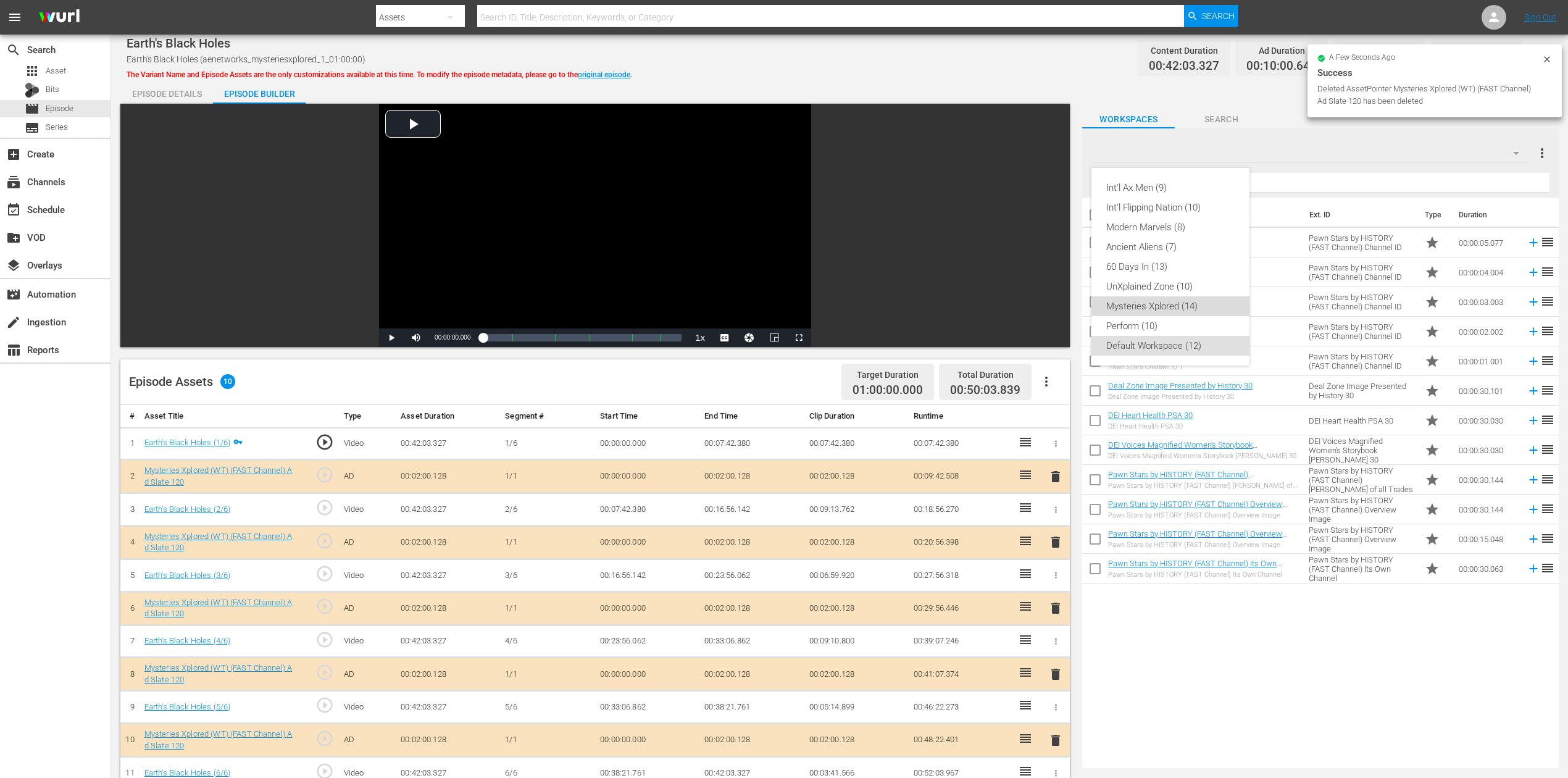
click at [1184, 299] on div "Mysteries Xplored (14)" at bounding box center [1170, 307] width 129 height 20
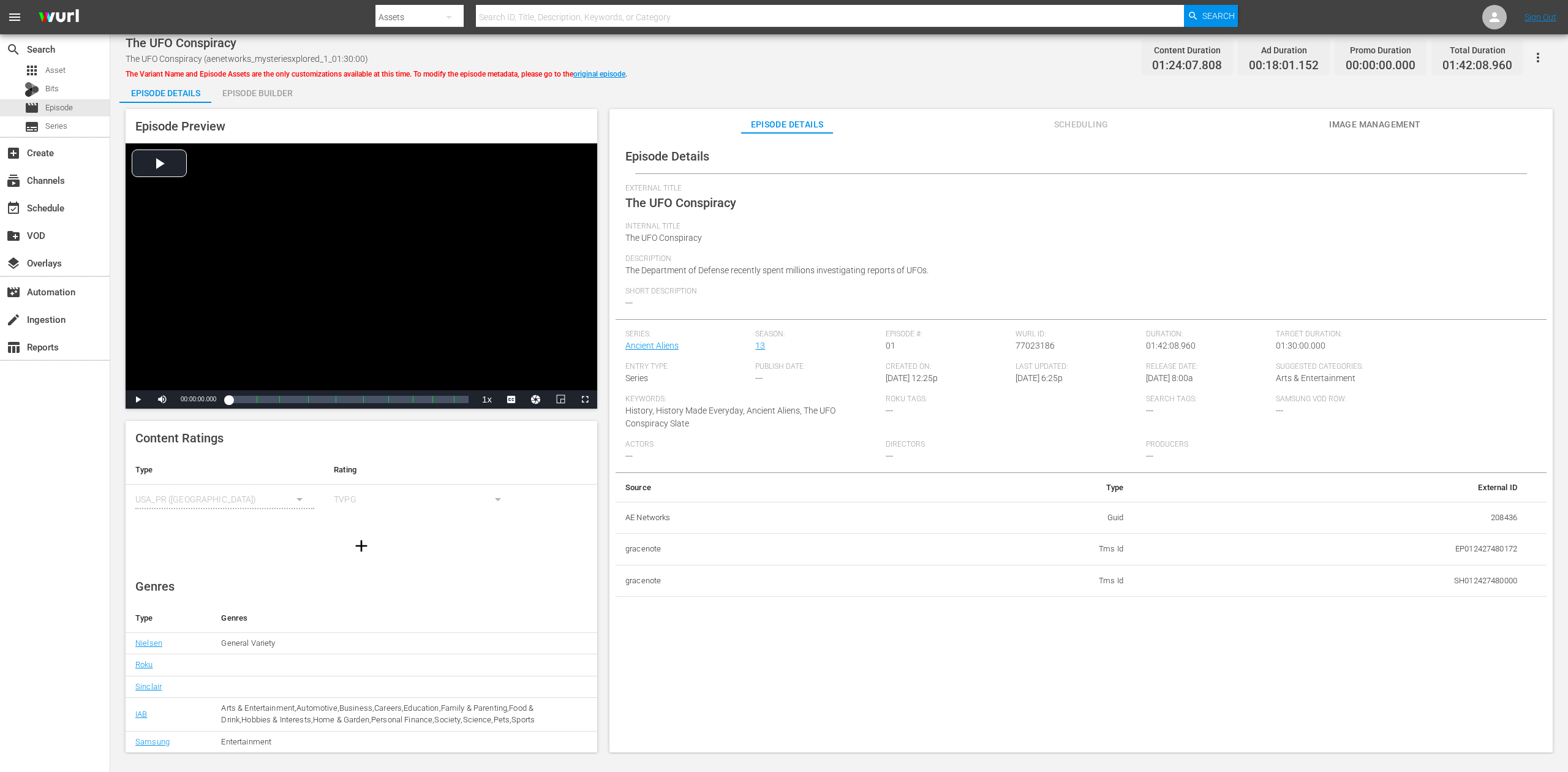
click at [271, 99] on div "Episode Builder" at bounding box center [257, 93] width 92 height 30
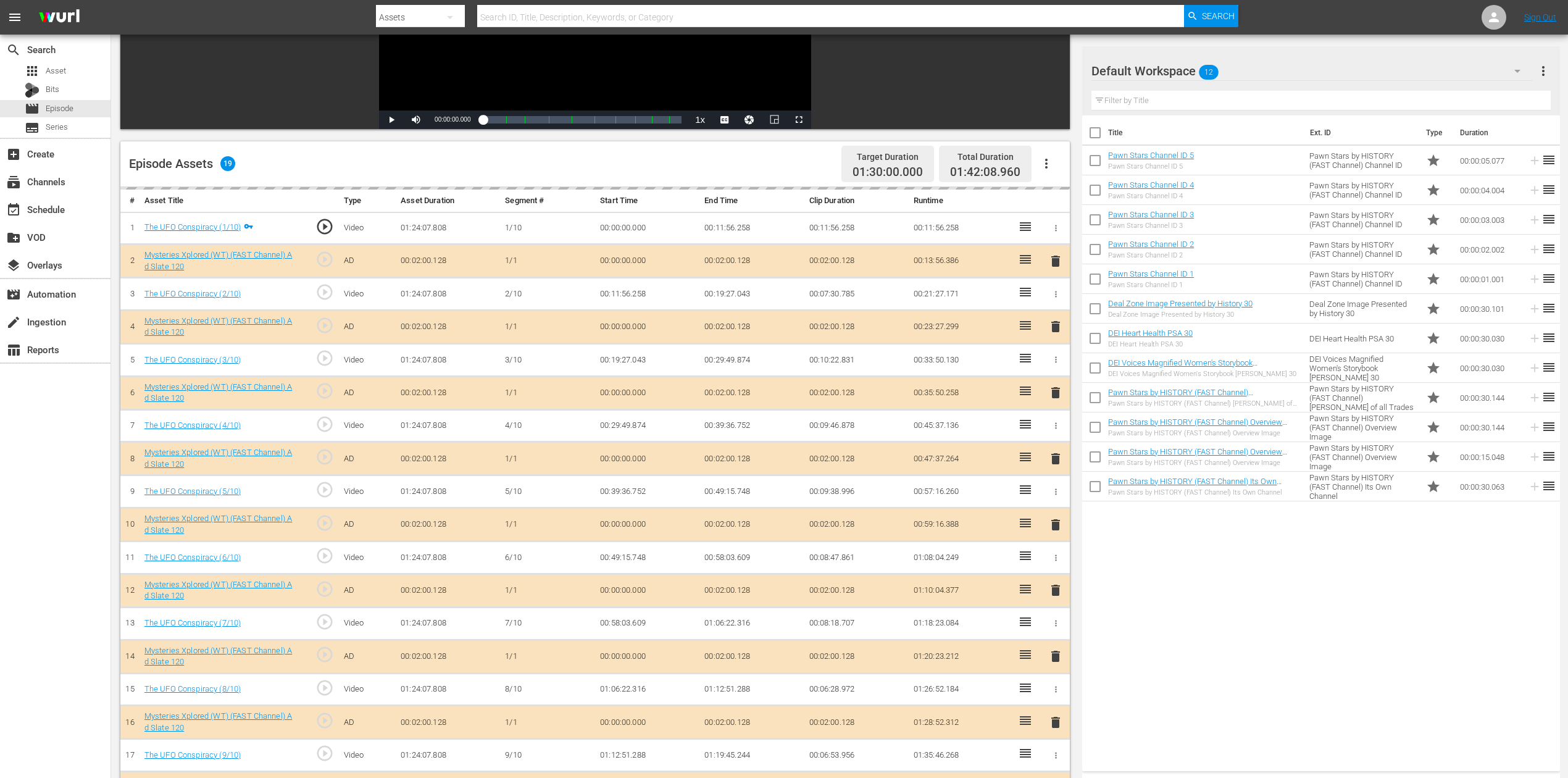
scroll to position [247, 0]
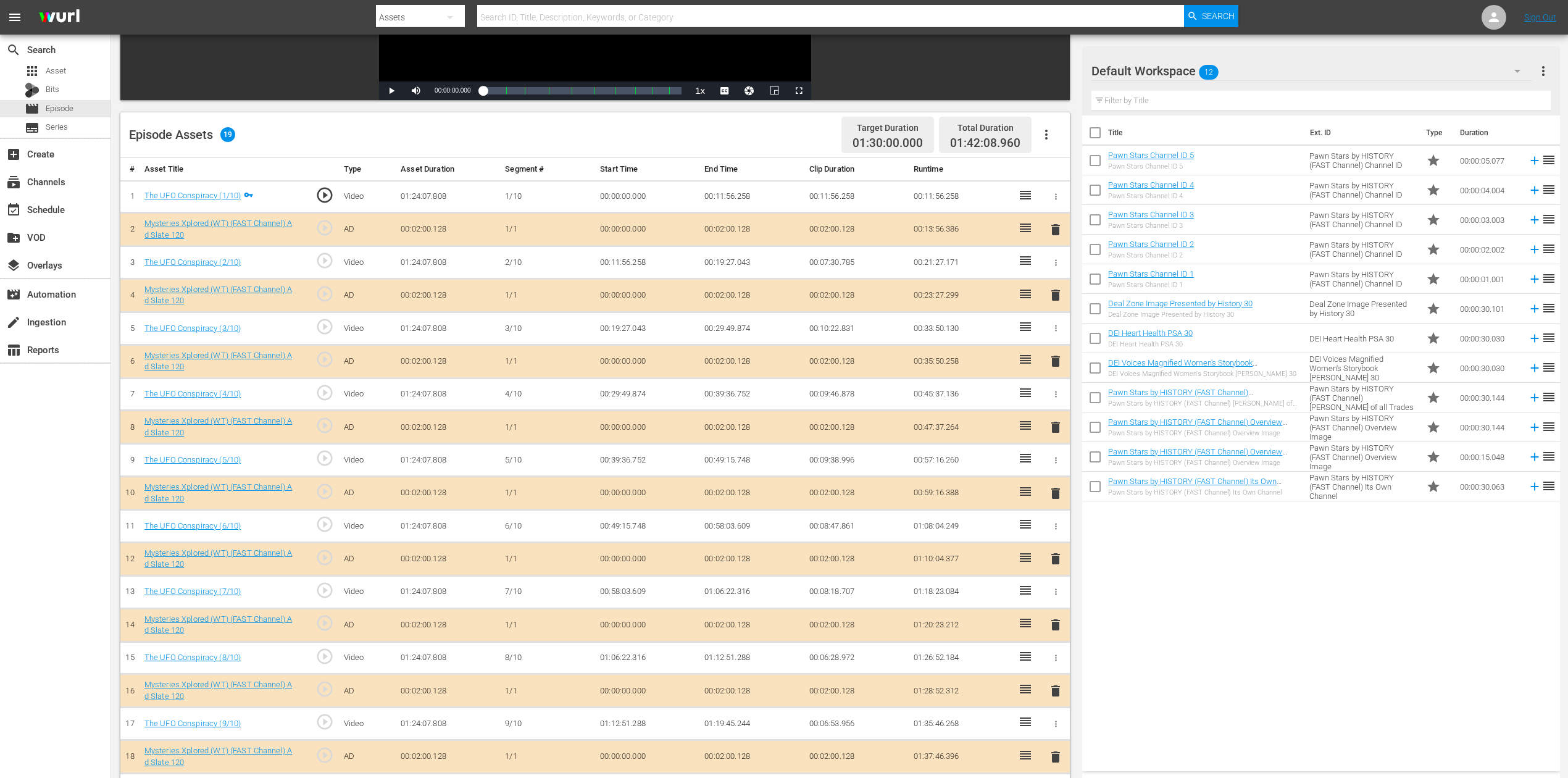
click at [1056, 494] on span "delete" at bounding box center [1056, 494] width 15 height 15
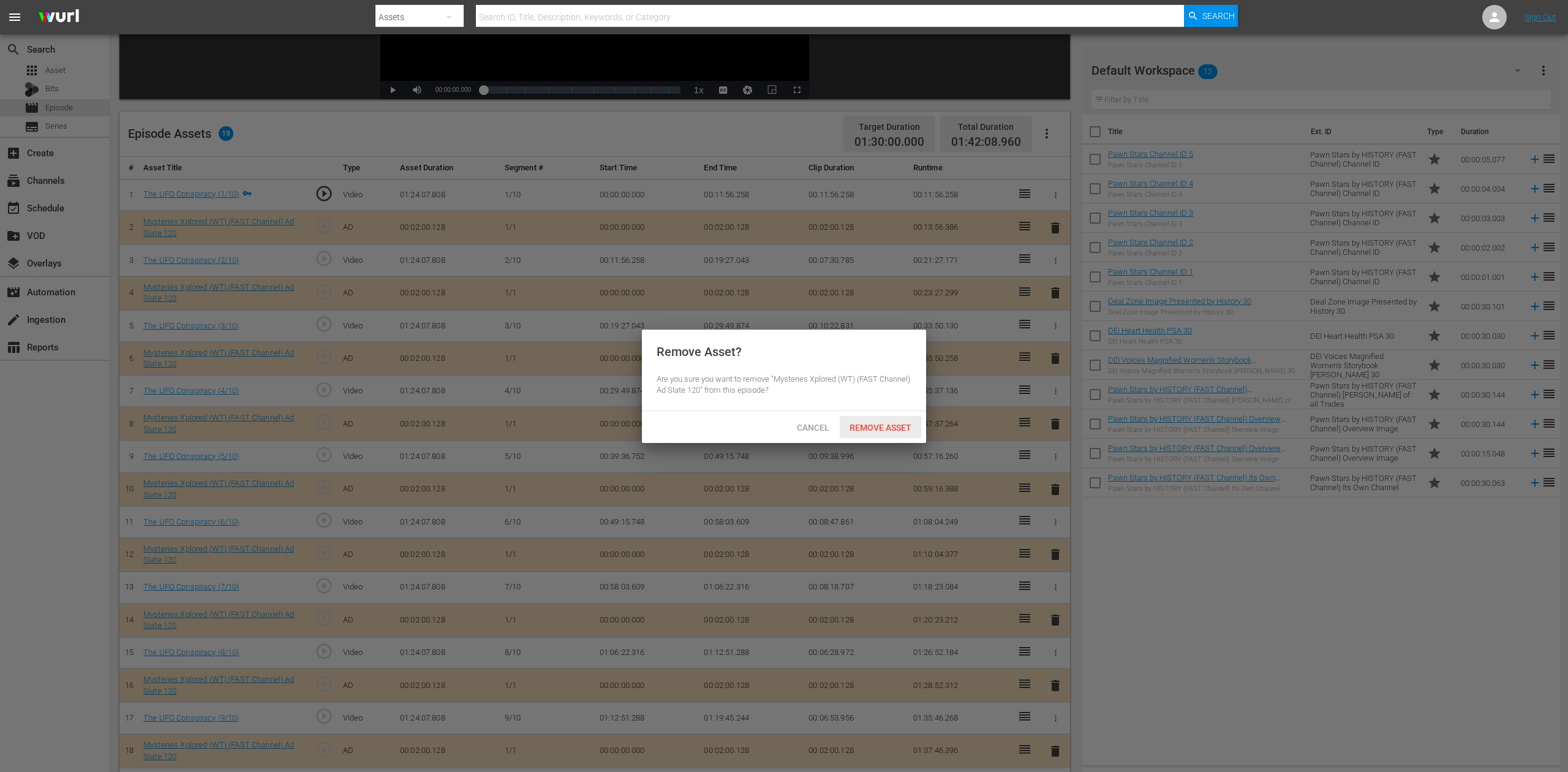
click at [897, 426] on span "Remove Asset" at bounding box center [881, 428] width 82 height 10
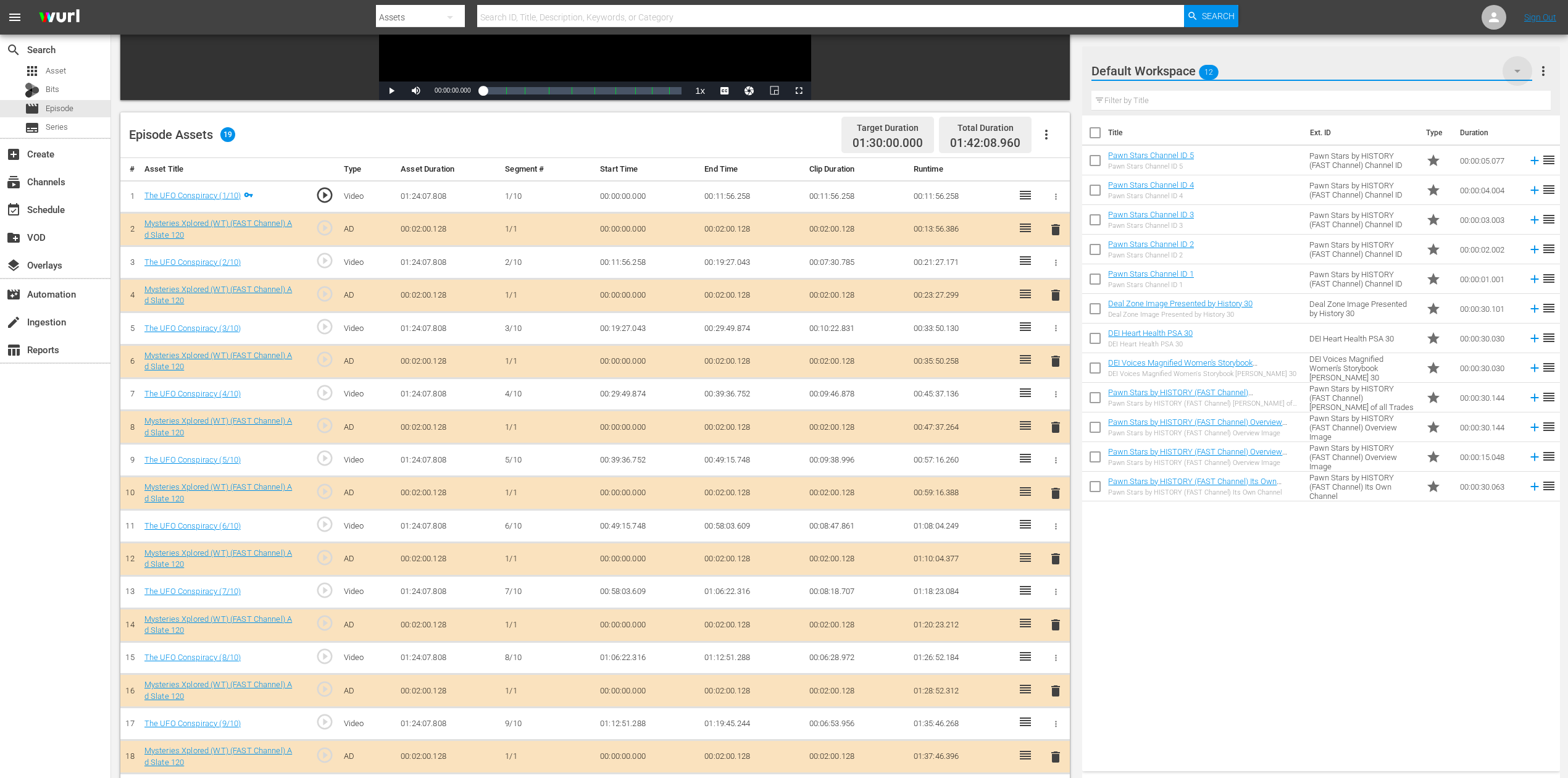
click at [1185, 65] on icon "button" at bounding box center [1517, 70] width 15 height 15
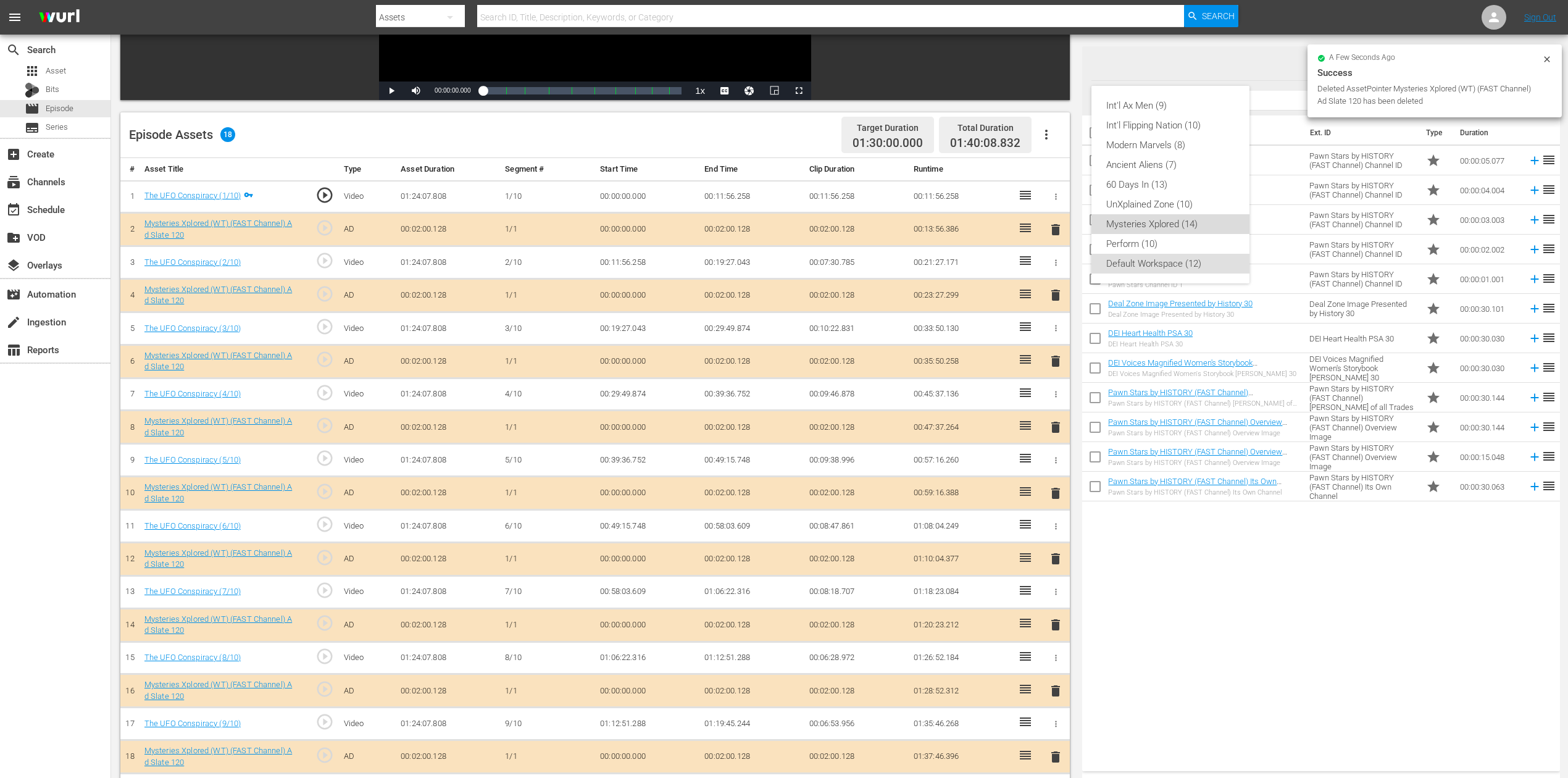
click at [1185, 223] on div "Mysteries Xplored (14)" at bounding box center [1170, 224] width 129 height 20
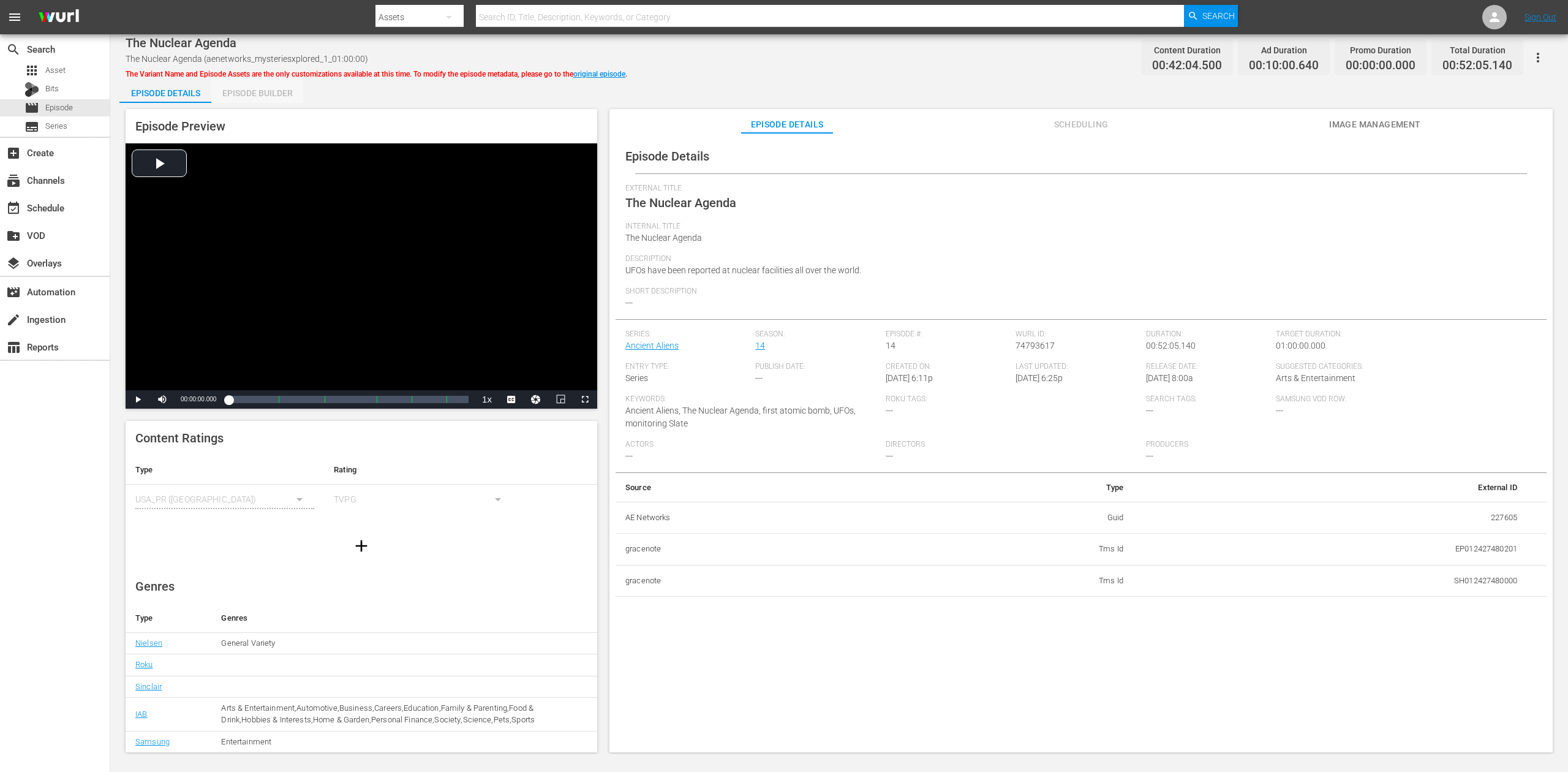
click at [266, 90] on div "Episode Builder" at bounding box center [257, 93] width 92 height 30
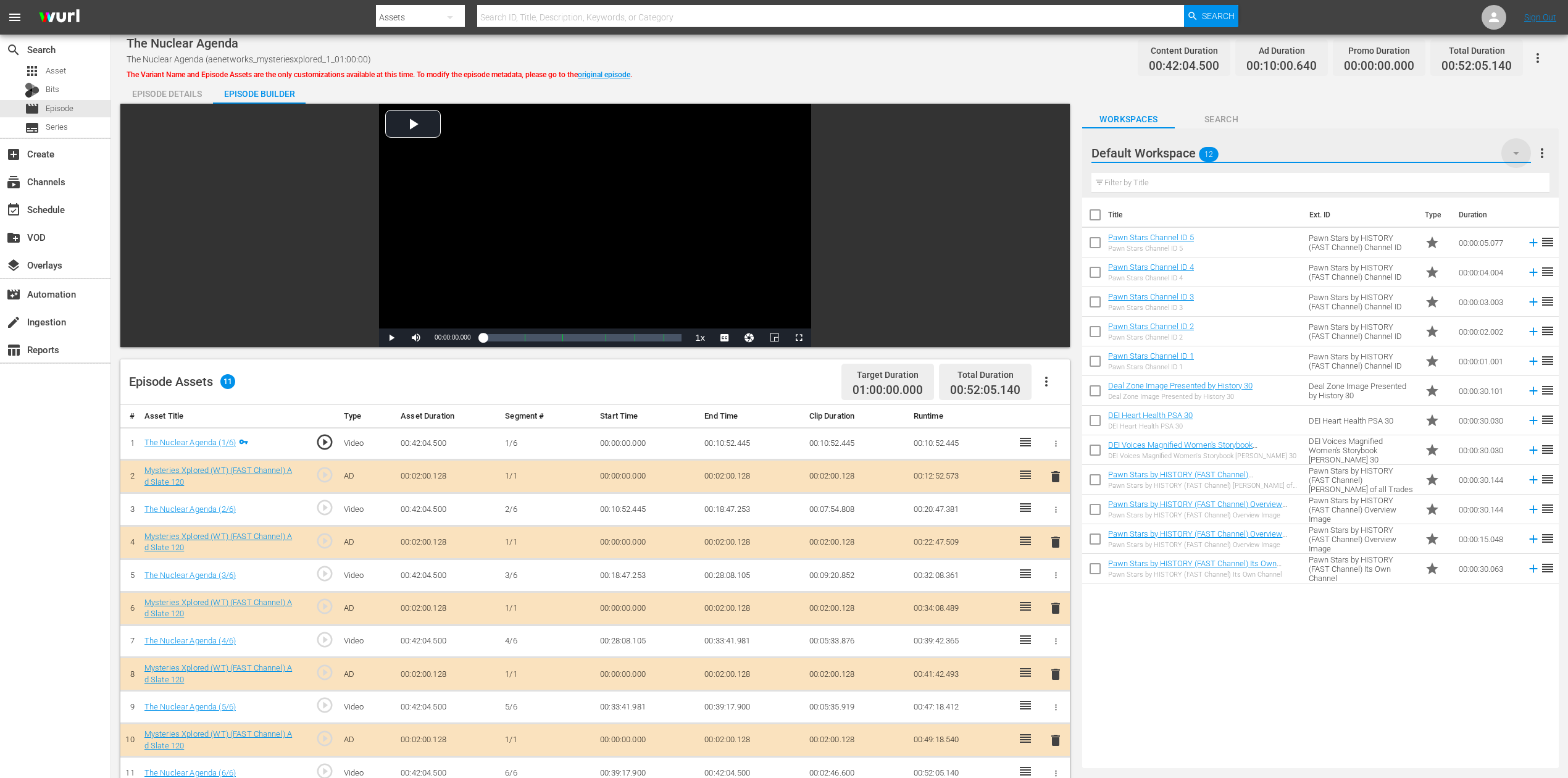
click at [1185, 151] on icon "button" at bounding box center [1516, 153] width 15 height 15
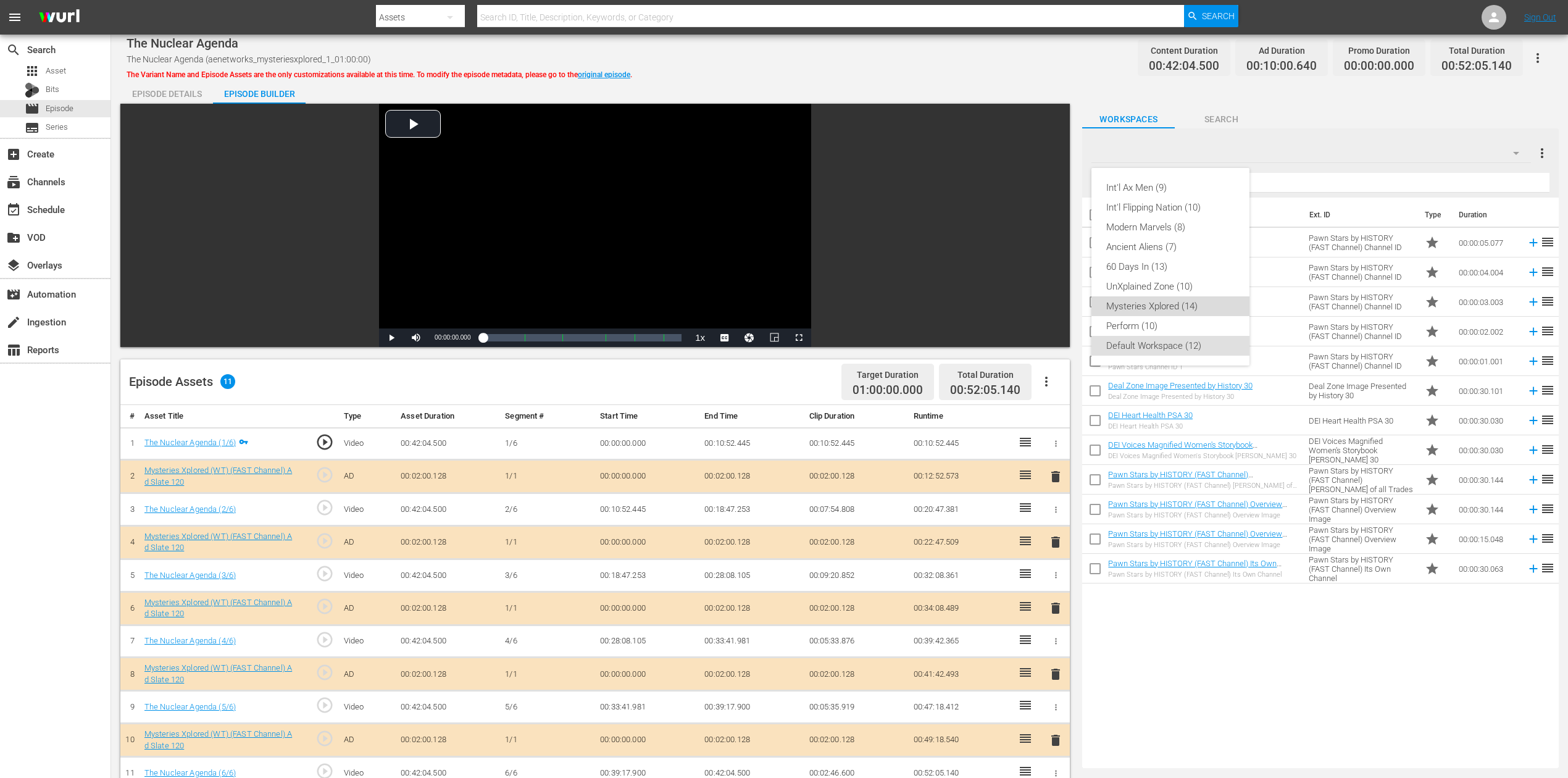
click at [1185, 299] on div "Mysteries Xplored (14)" at bounding box center [1170, 307] width 129 height 20
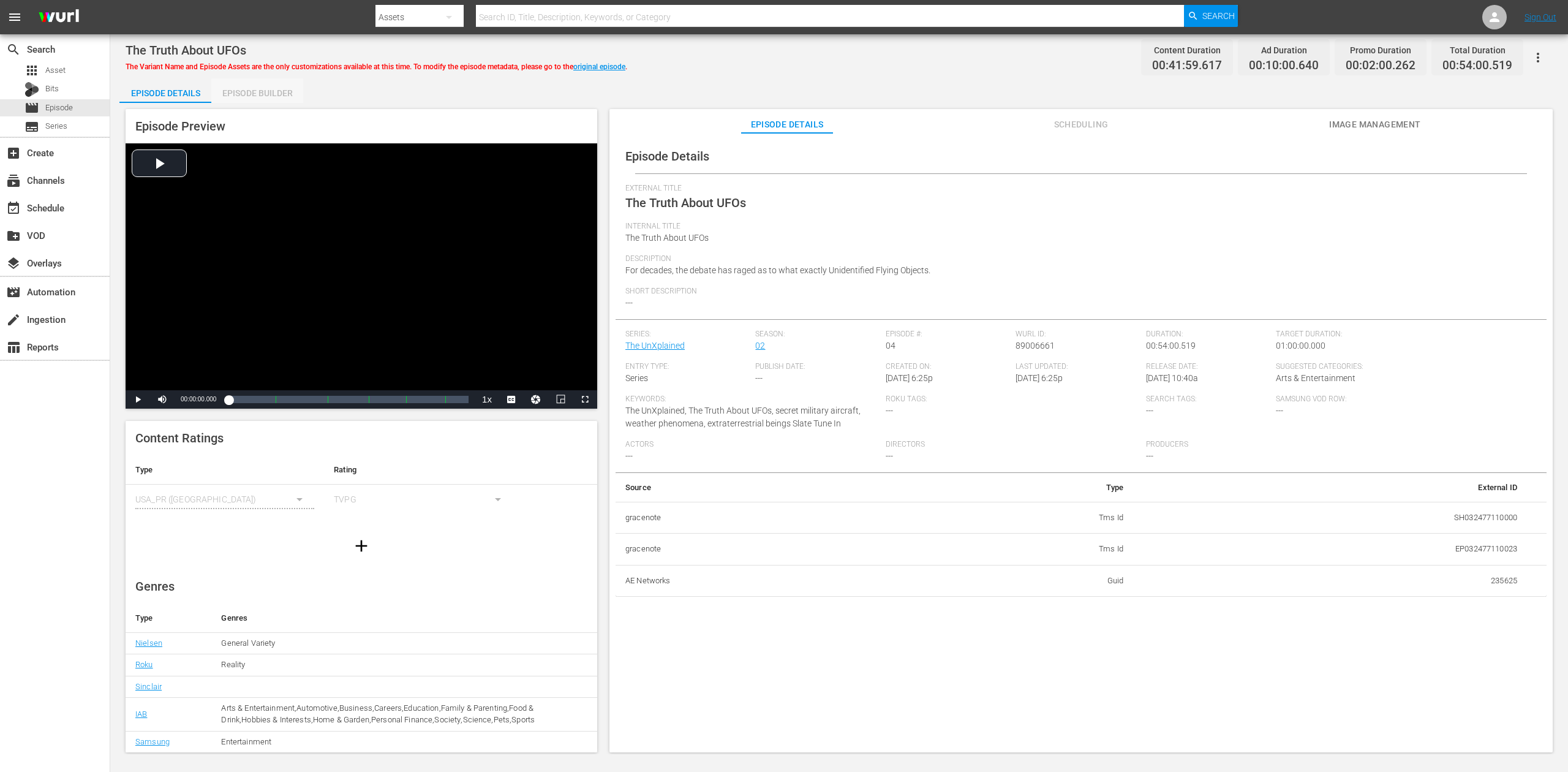
click at [277, 88] on div "Episode Builder" at bounding box center [257, 93] width 92 height 30
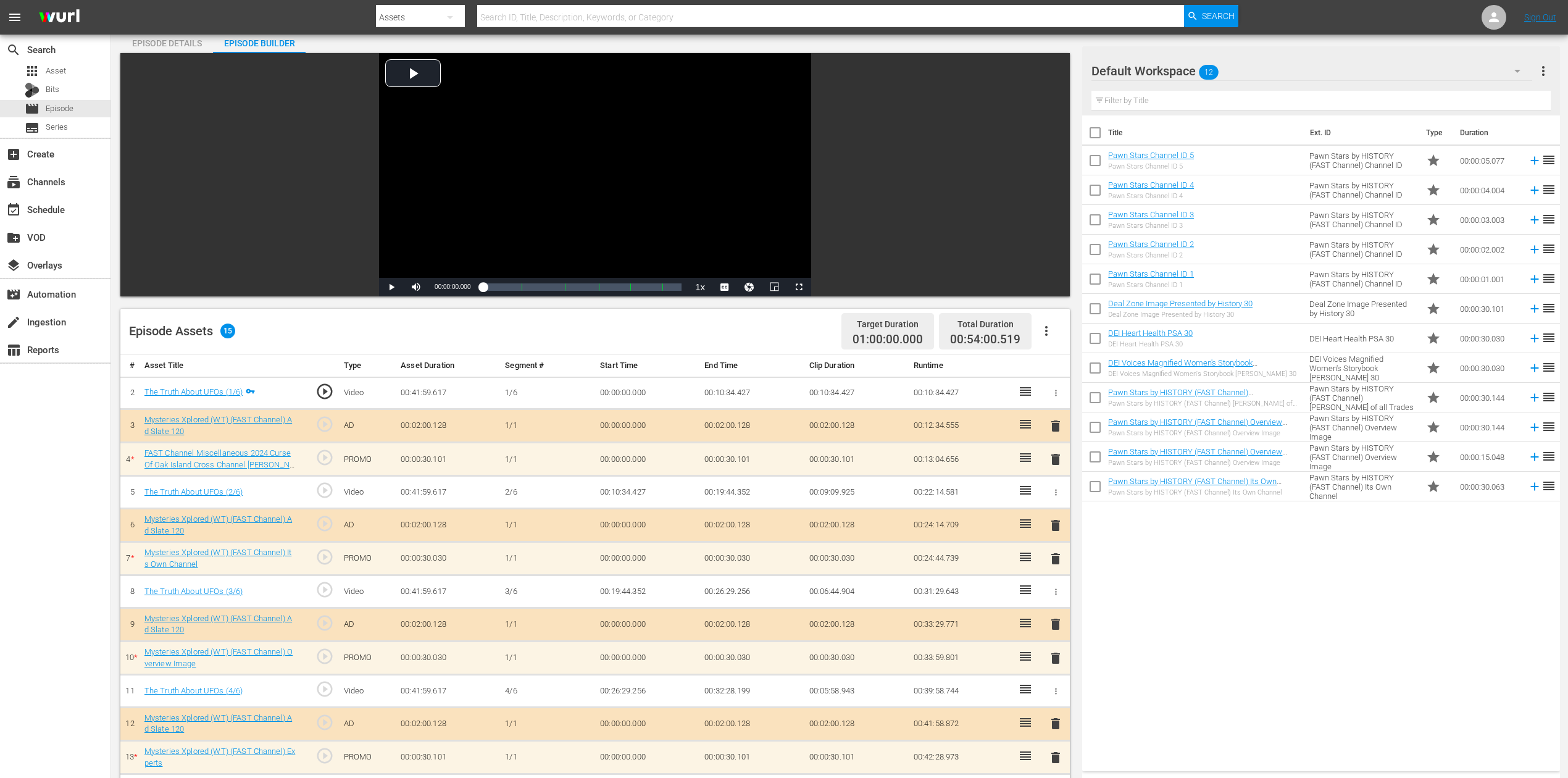
scroll to position [164, 0]
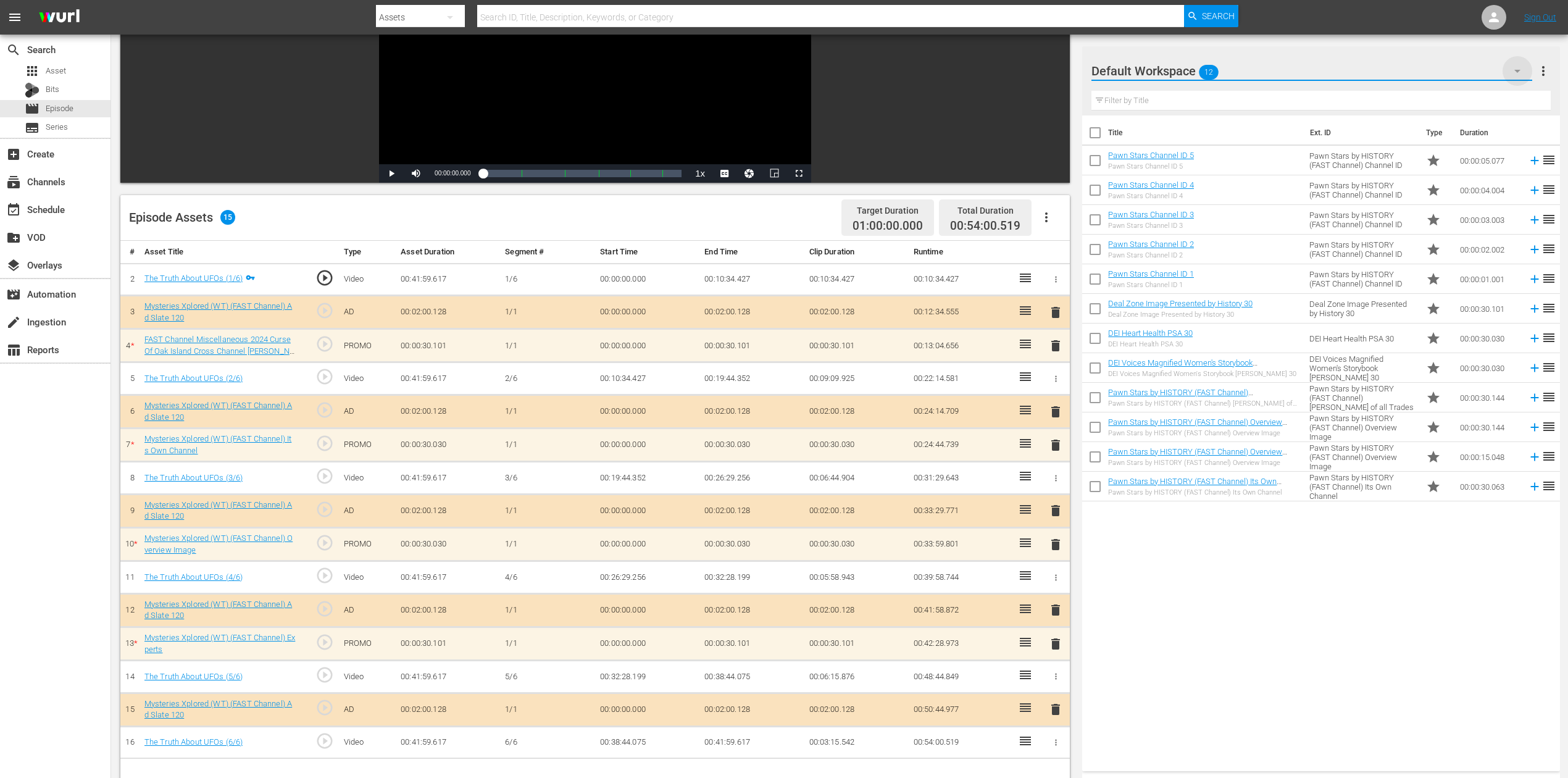
click at [1185, 67] on icon "button" at bounding box center [1517, 70] width 15 height 15
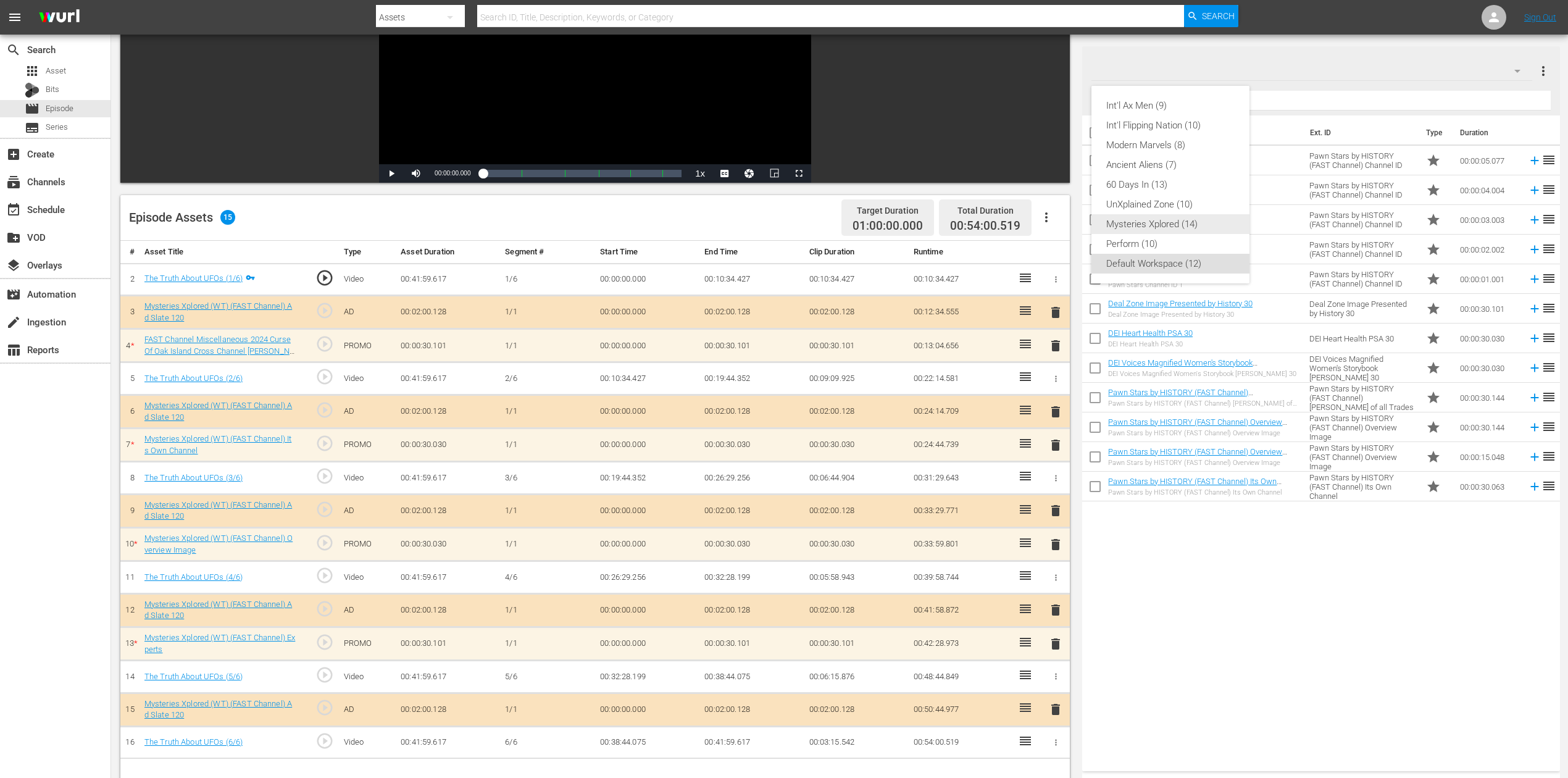
click at [1166, 218] on div "Mysteries Xplored (14)" at bounding box center [1170, 224] width 129 height 20
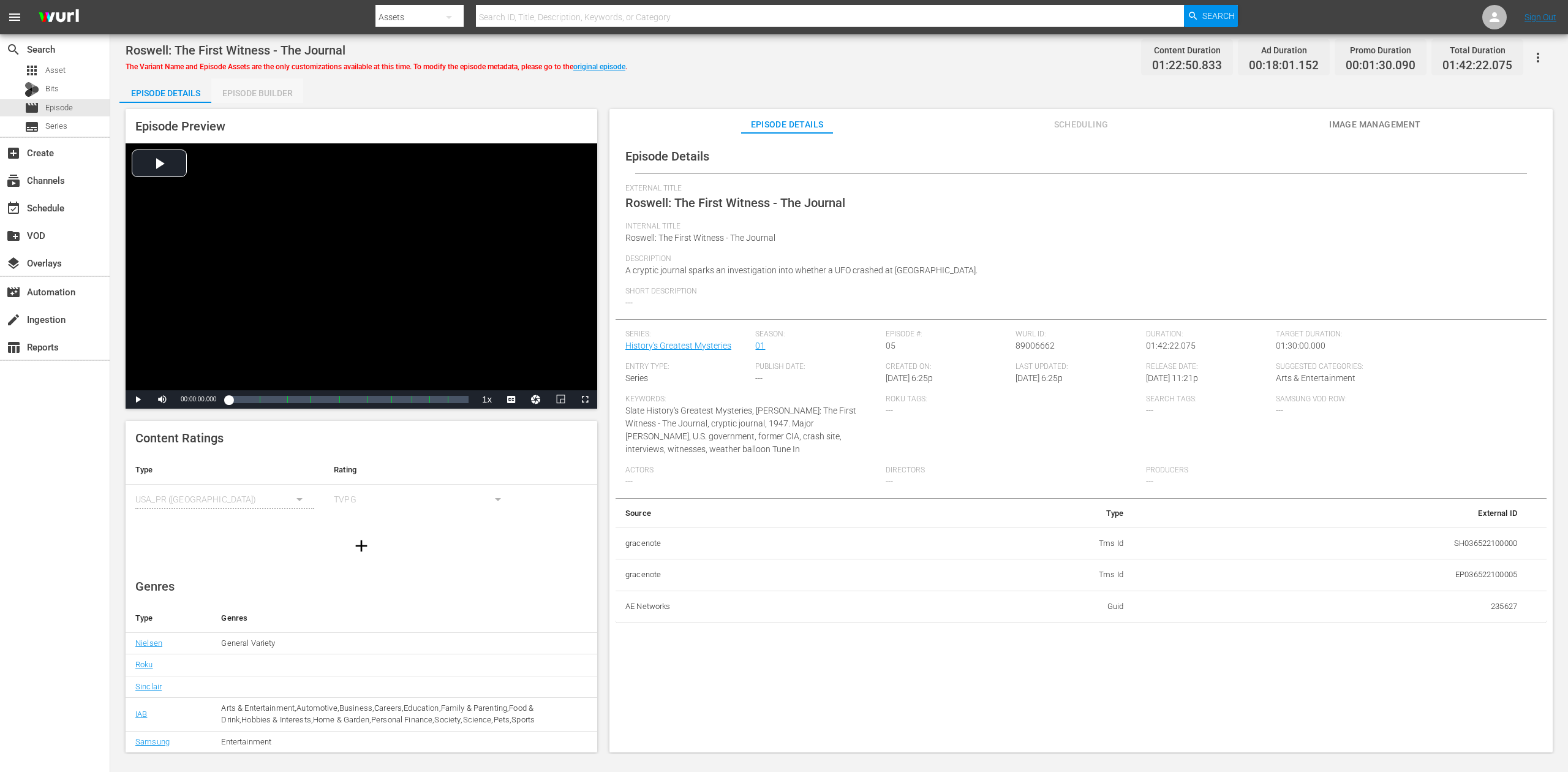
click at [256, 96] on div "Episode Builder" at bounding box center [257, 93] width 92 height 30
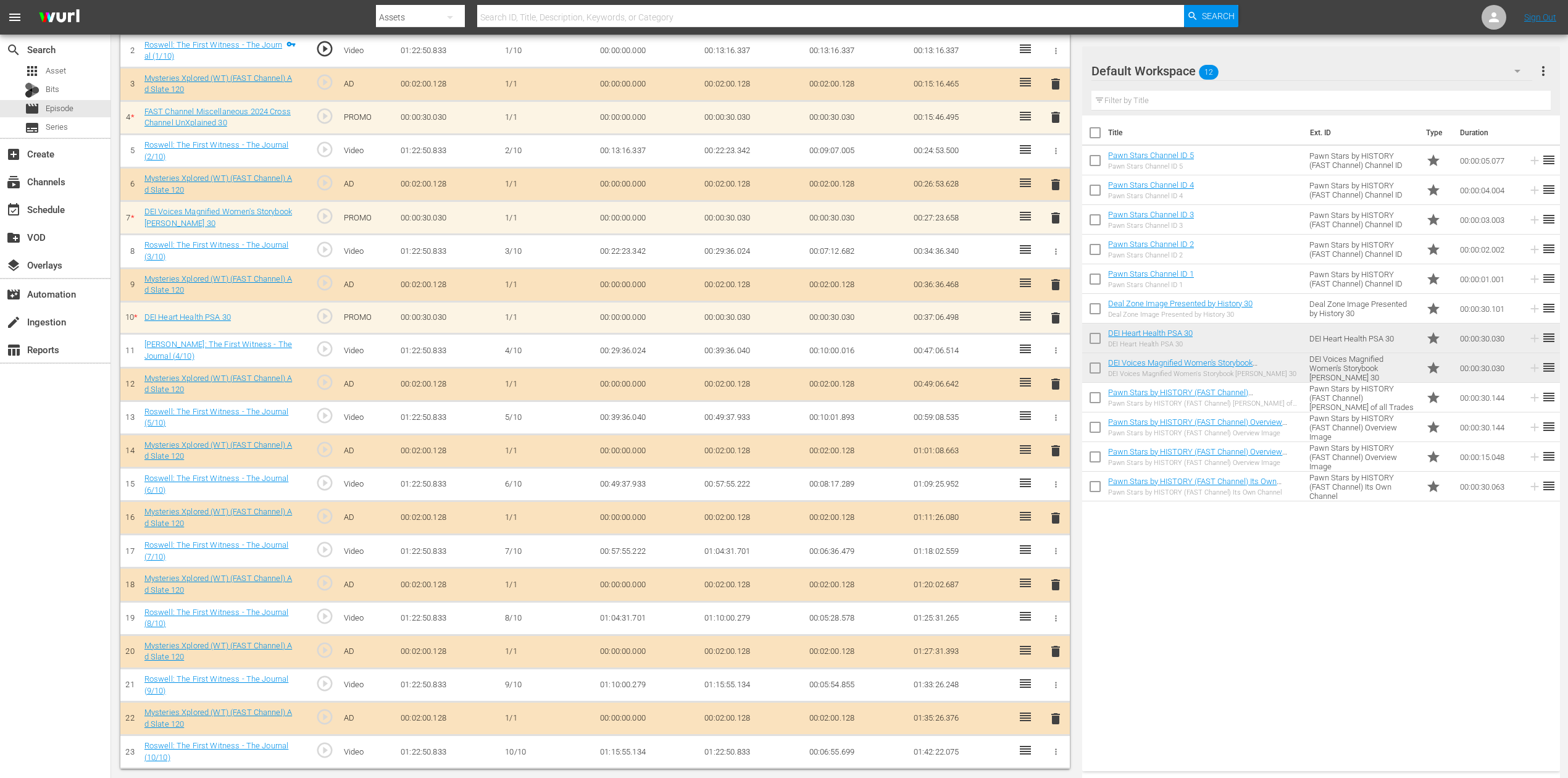
scroll to position [398, 0]
click at [1185, 70] on div "Success" at bounding box center [1434, 73] width 235 height 15
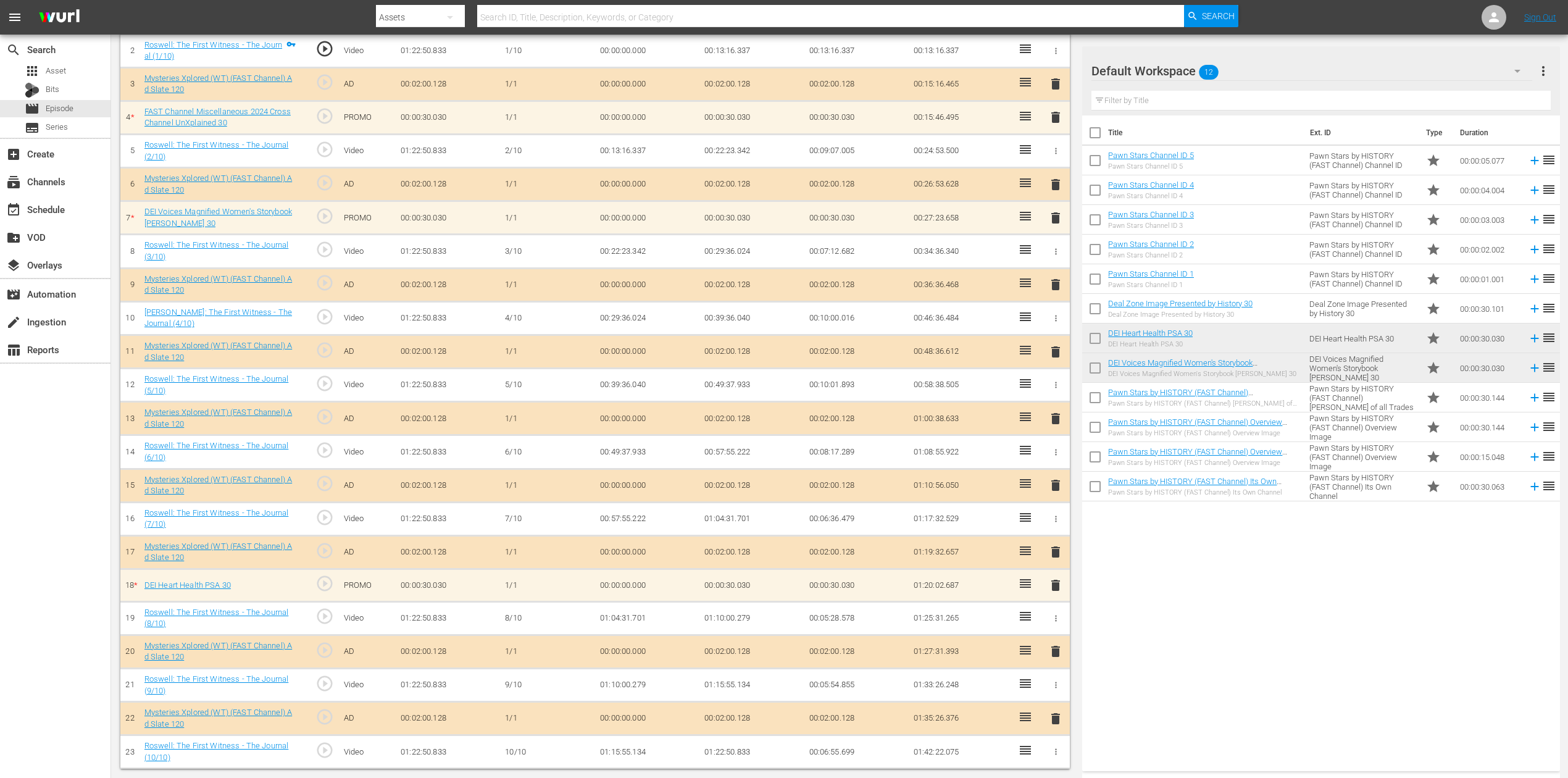
click at [1185, 583] on div "Title Ext. ID Type Duration Pawn Stars Channel ID 5 Pawn Stars Channel ID 5 Paw…" at bounding box center [1321, 440] width 477 height 651
click at [1185, 68] on icon "button" at bounding box center [1517, 70] width 15 height 15
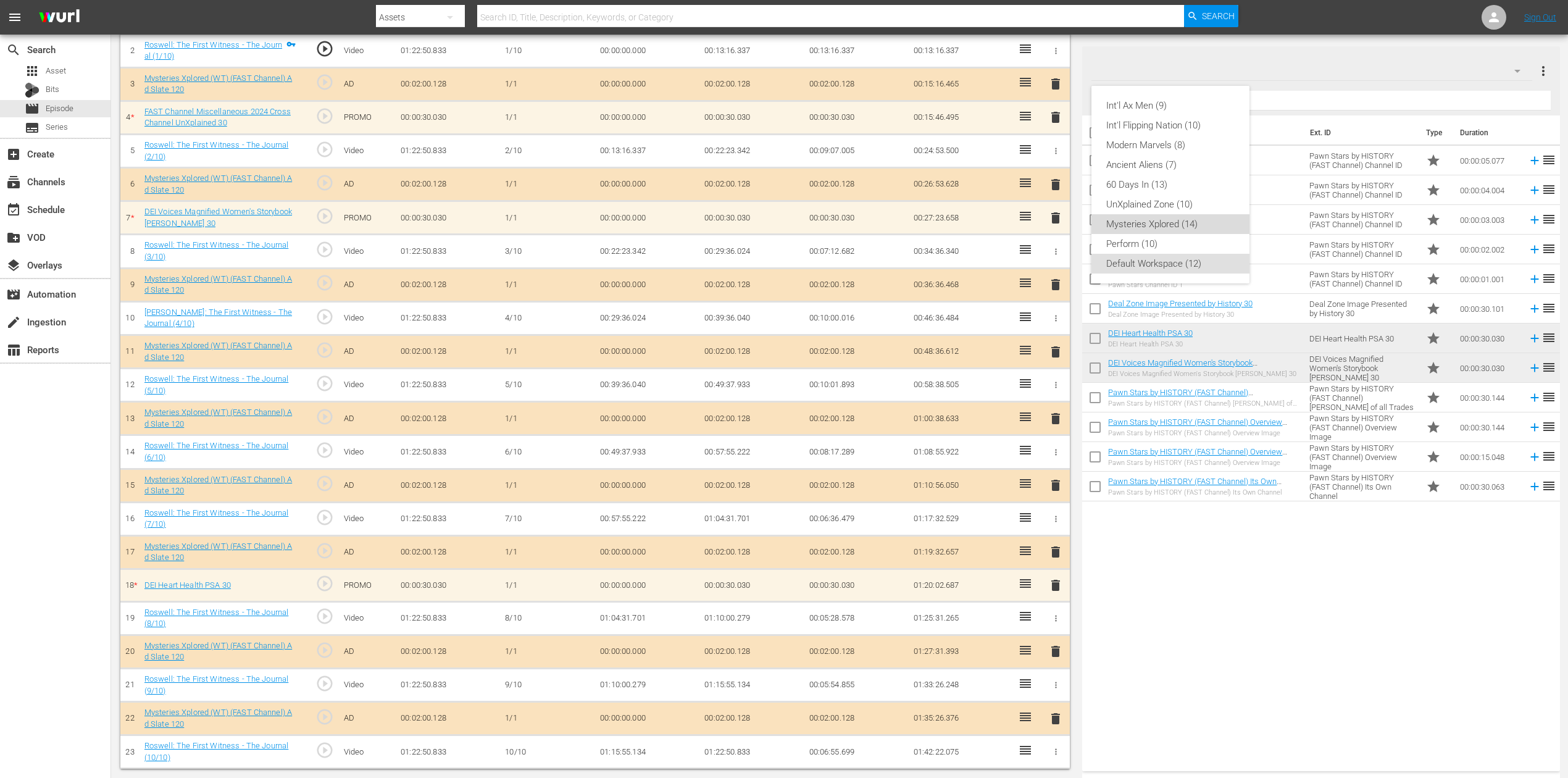
click at [1176, 223] on div "Mysteries Xplored (14)" at bounding box center [1170, 224] width 129 height 20
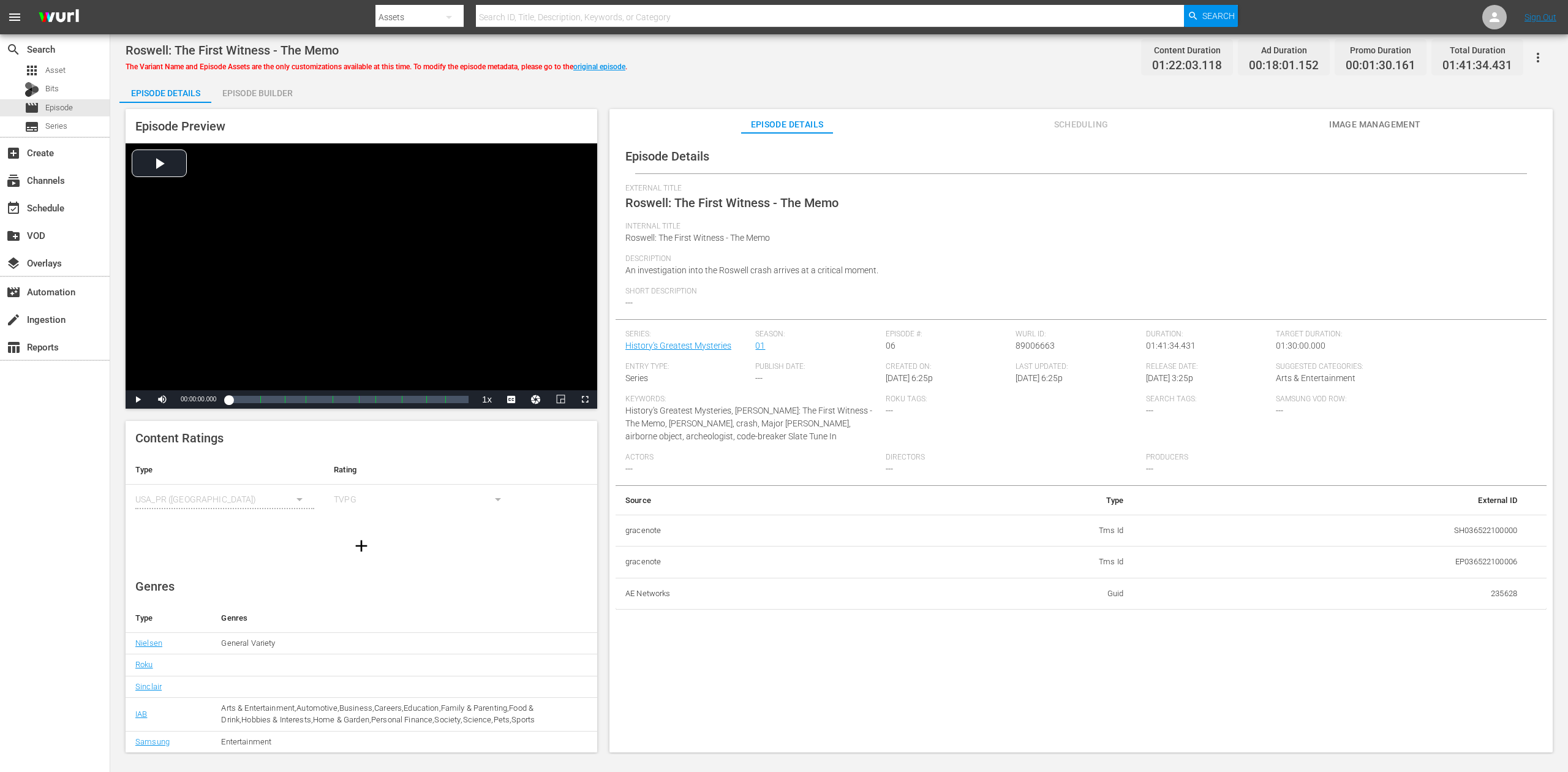
click at [262, 91] on div "Episode Builder" at bounding box center [257, 93] width 92 height 30
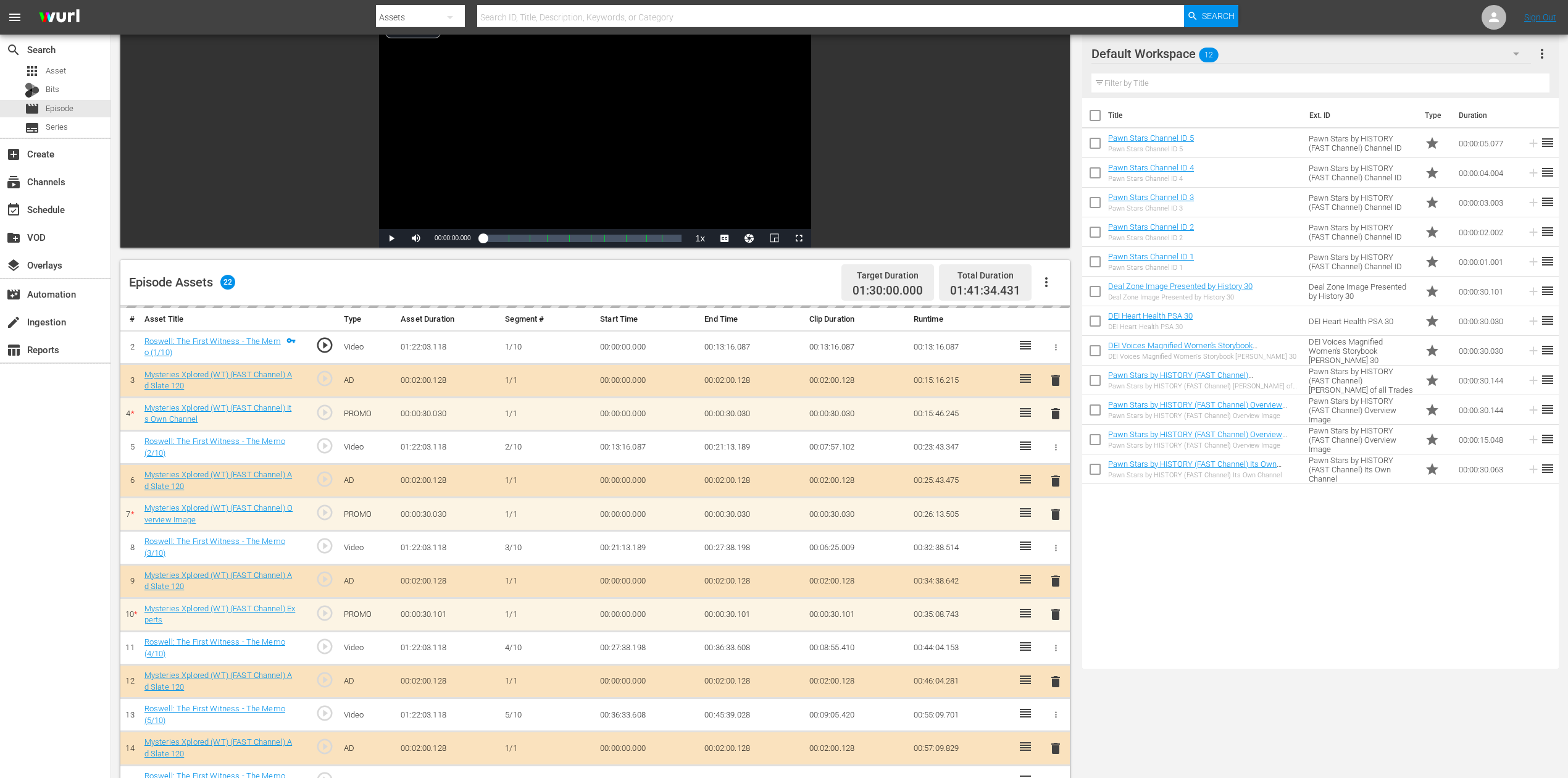
scroll to position [329, 0]
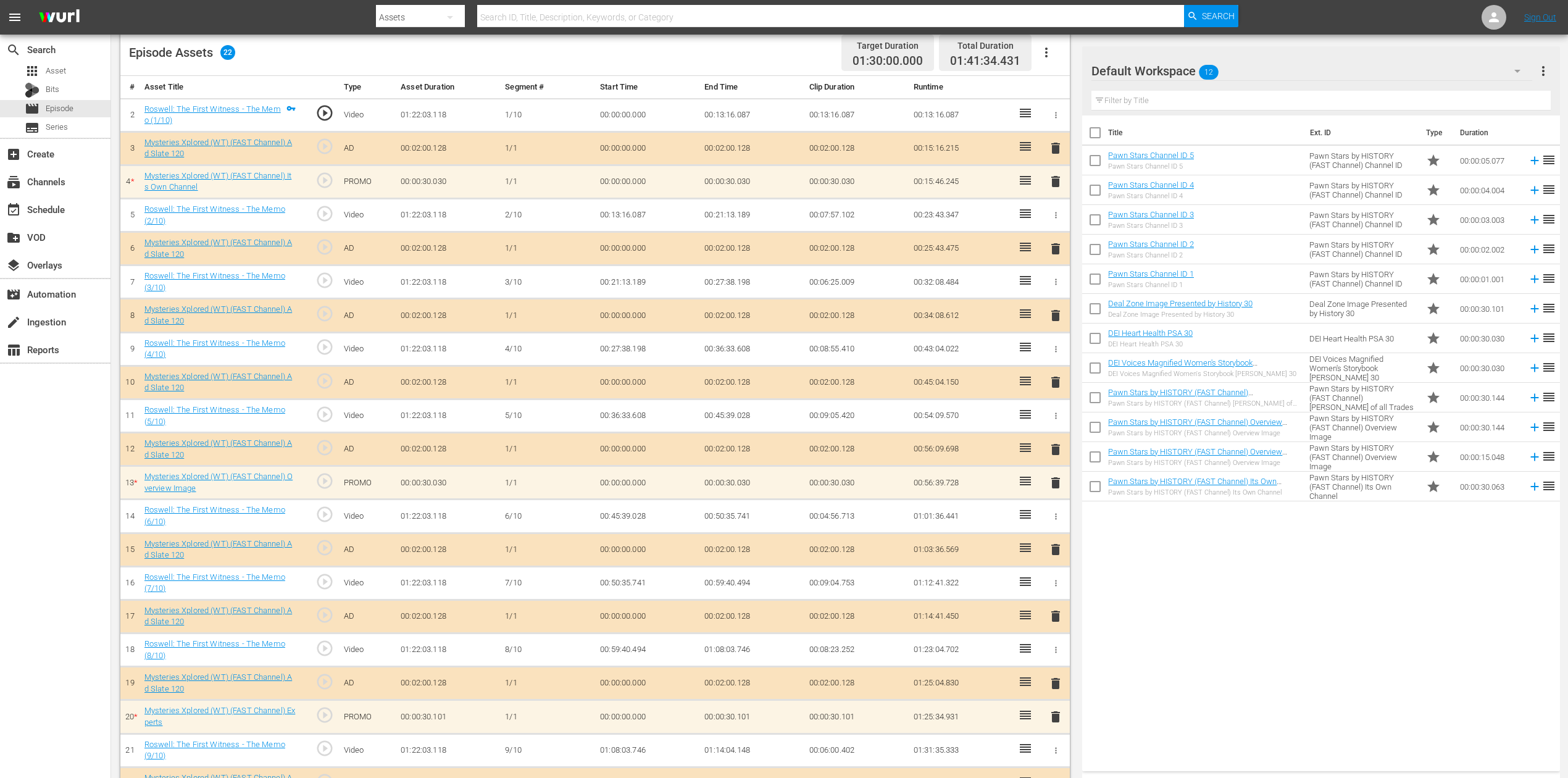
click at [1185, 77] on icon "button" at bounding box center [1517, 70] width 15 height 15
click at [1181, 218] on div "Mysteries Xplored (14)" at bounding box center [1170, 224] width 129 height 20
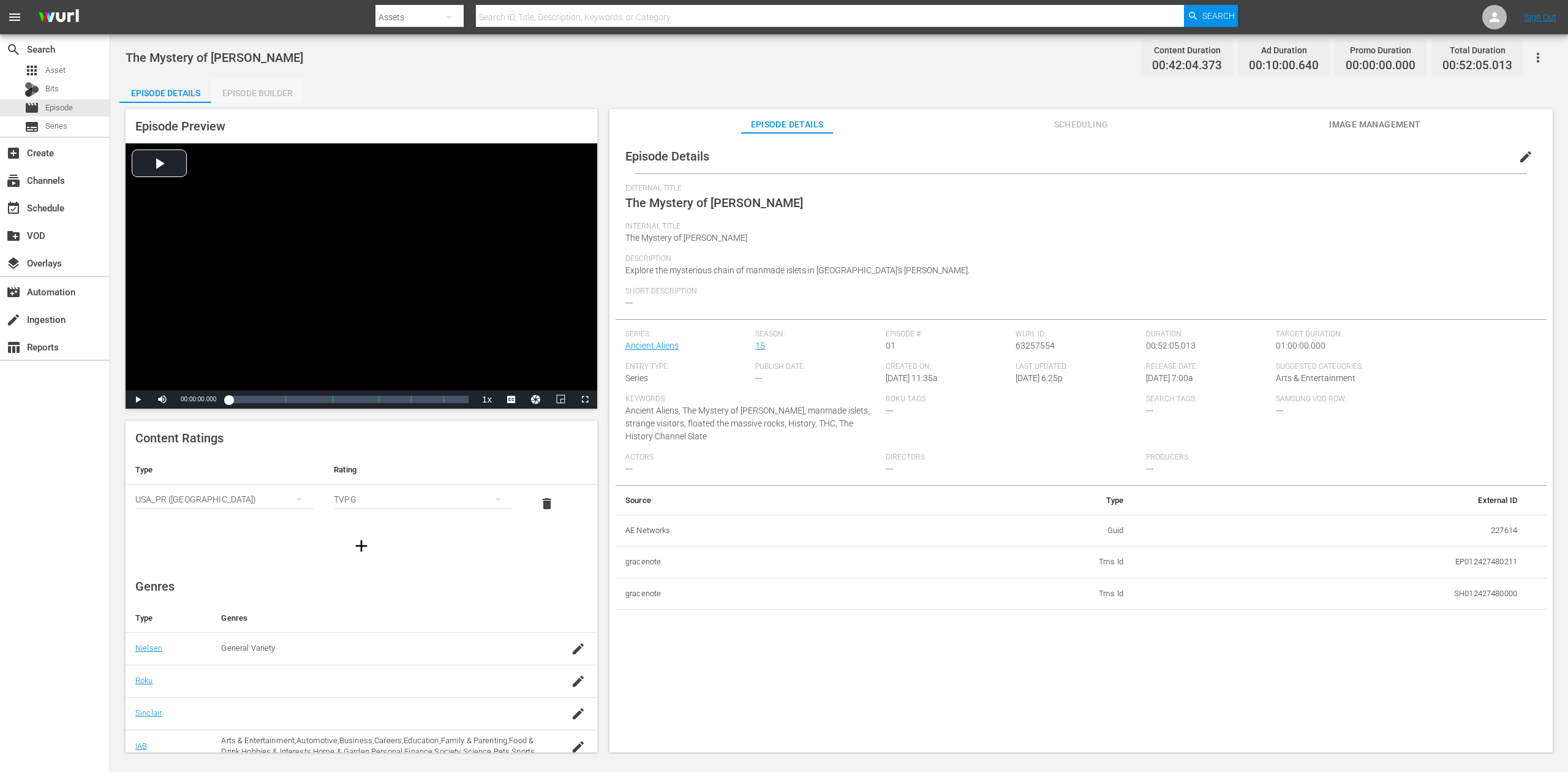
click at [284, 93] on div "Episode Builder" at bounding box center [257, 93] width 92 height 30
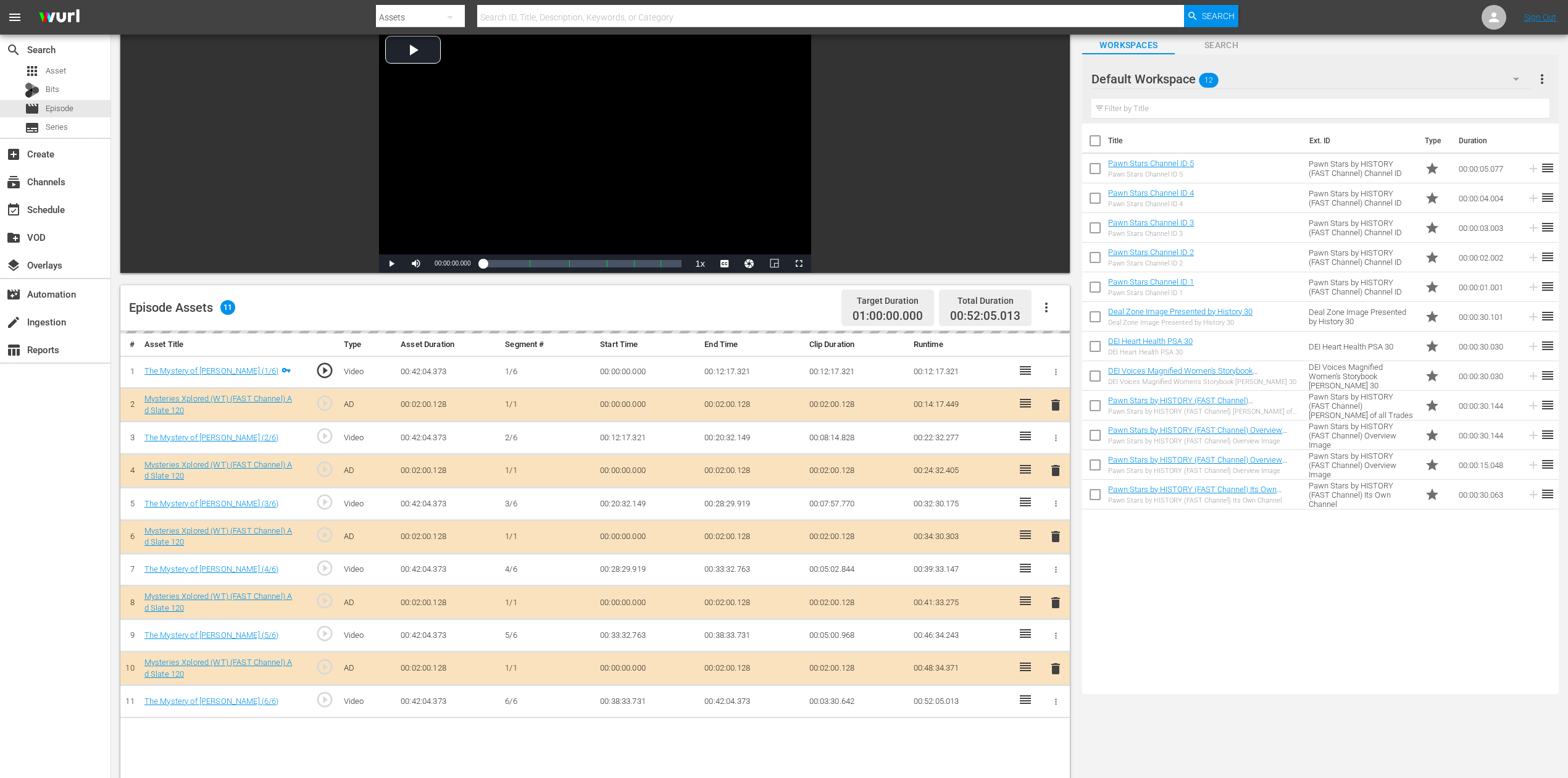
scroll to position [164, 0]
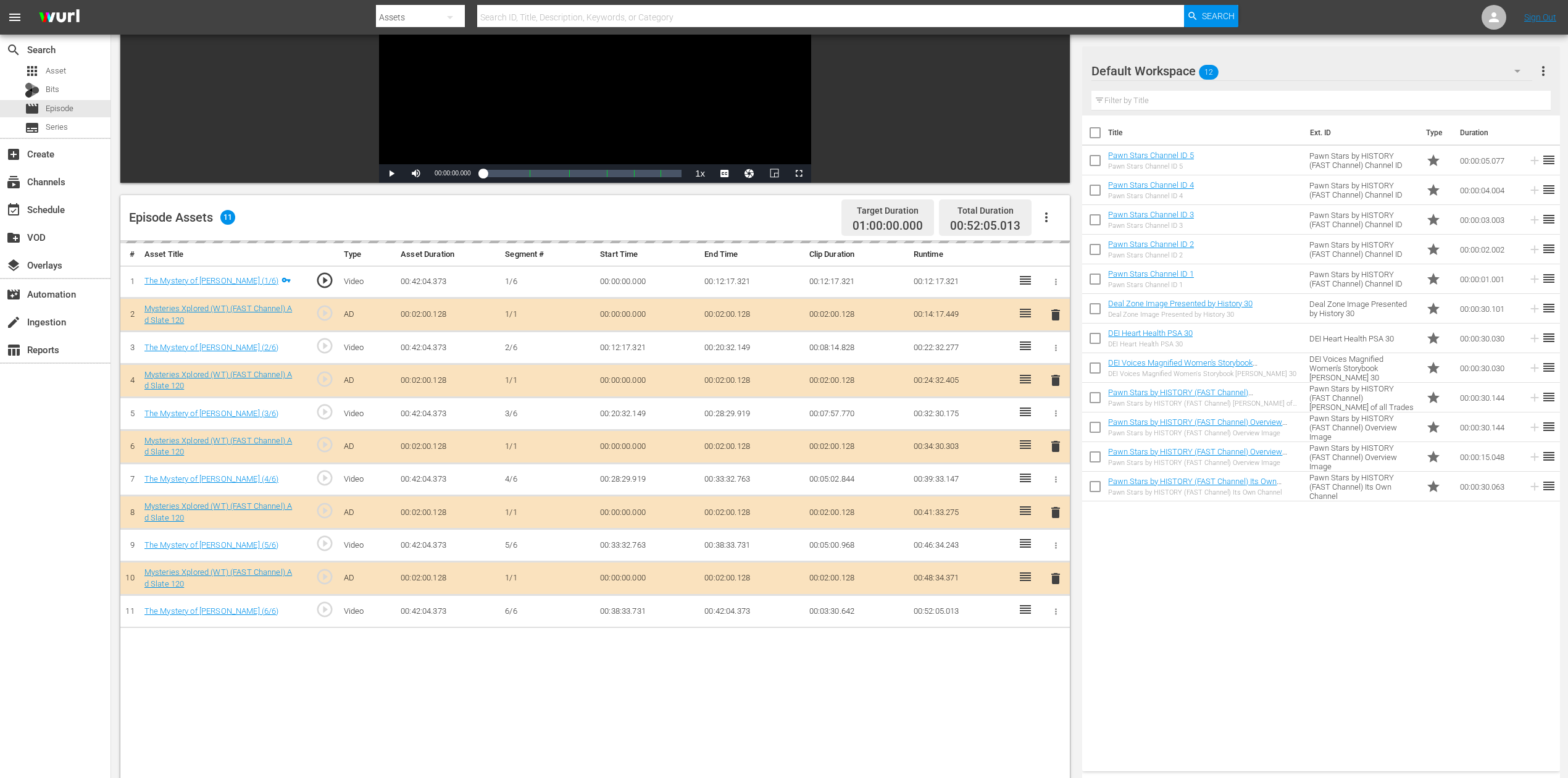
click at [1059, 446] on div "delete" at bounding box center [1056, 447] width 18 height 18
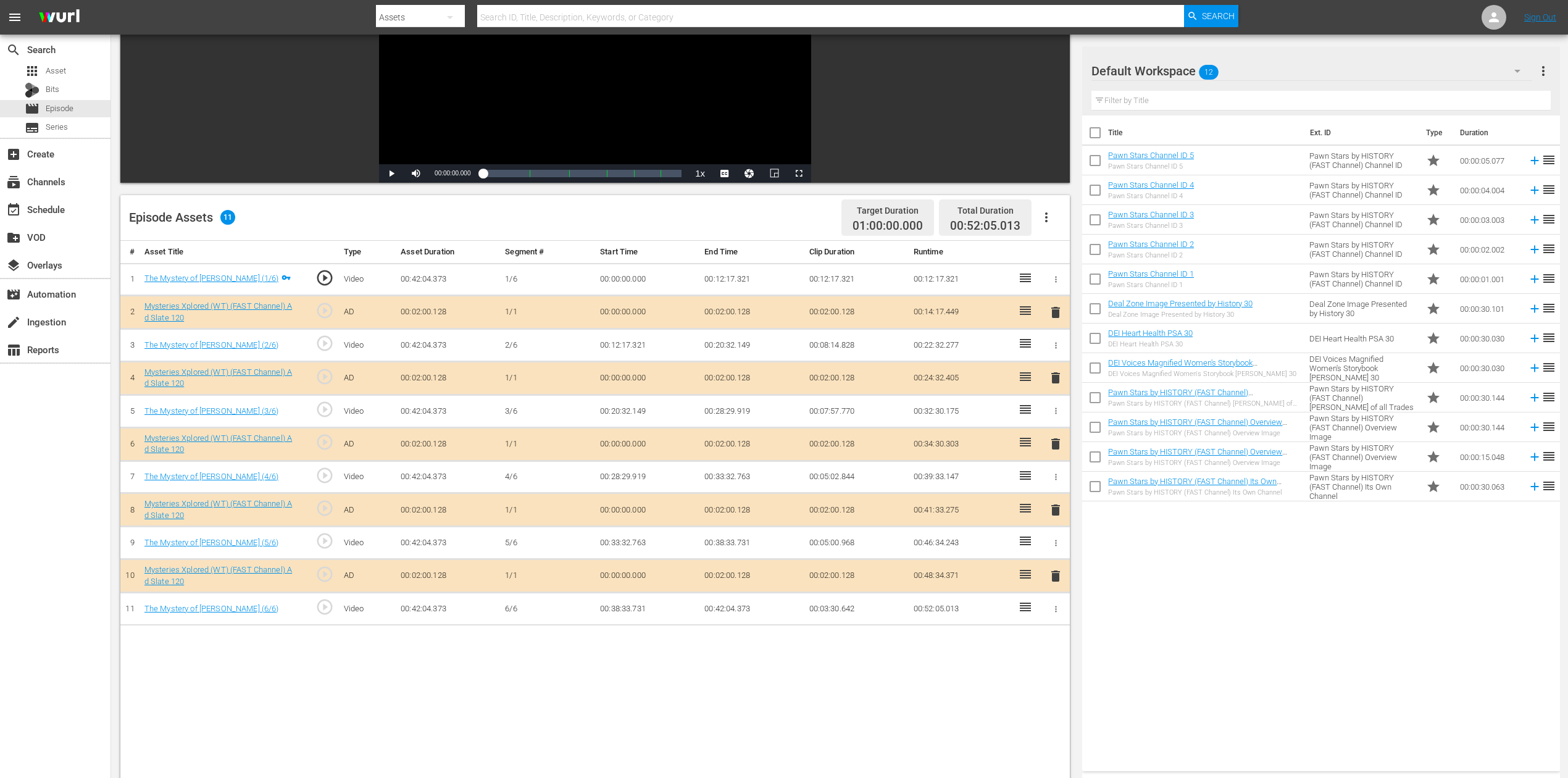
click at [1056, 440] on span "delete" at bounding box center [1056, 444] width 15 height 15
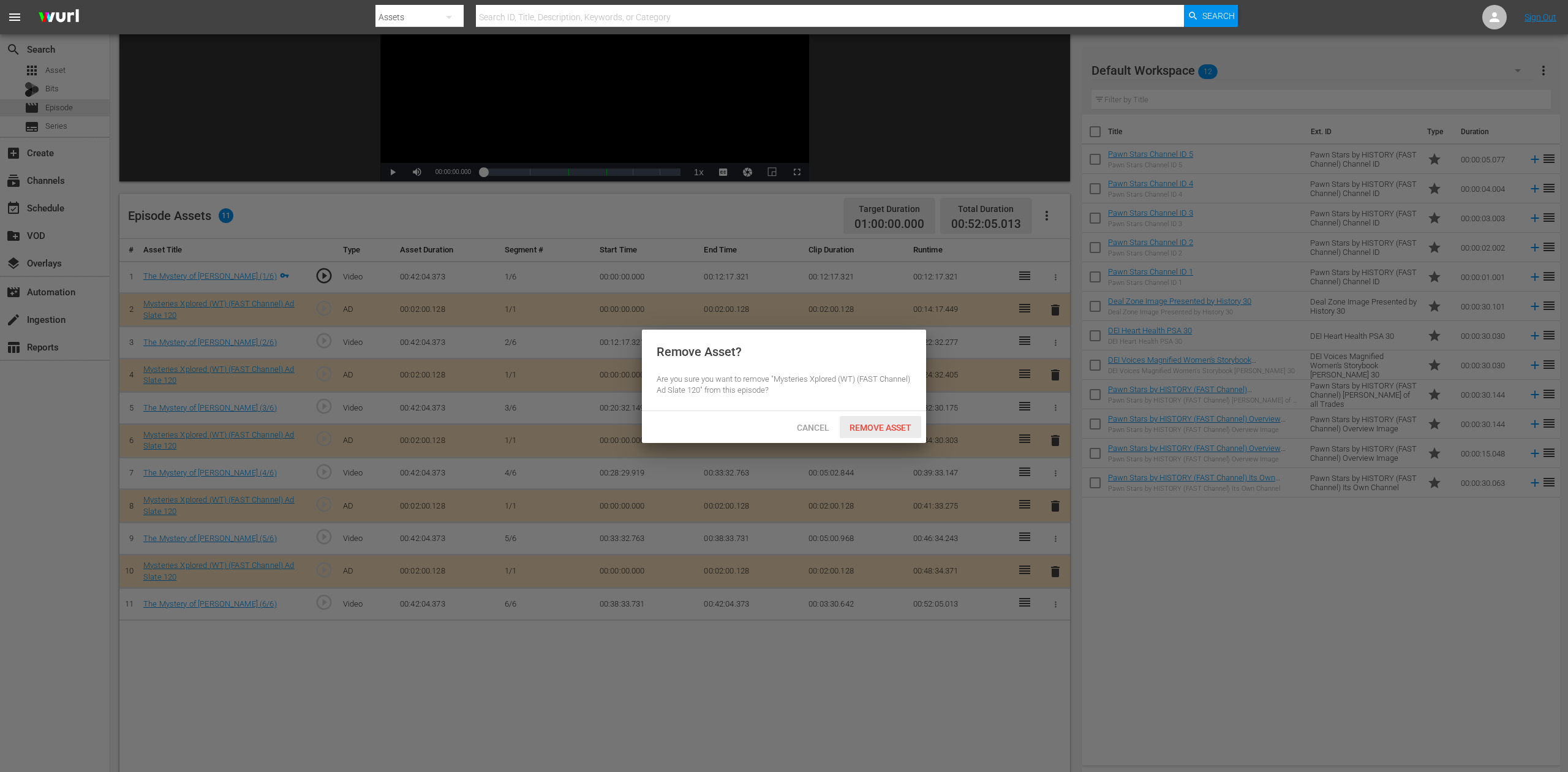
click at [902, 425] on span "Remove Asset" at bounding box center [881, 428] width 82 height 10
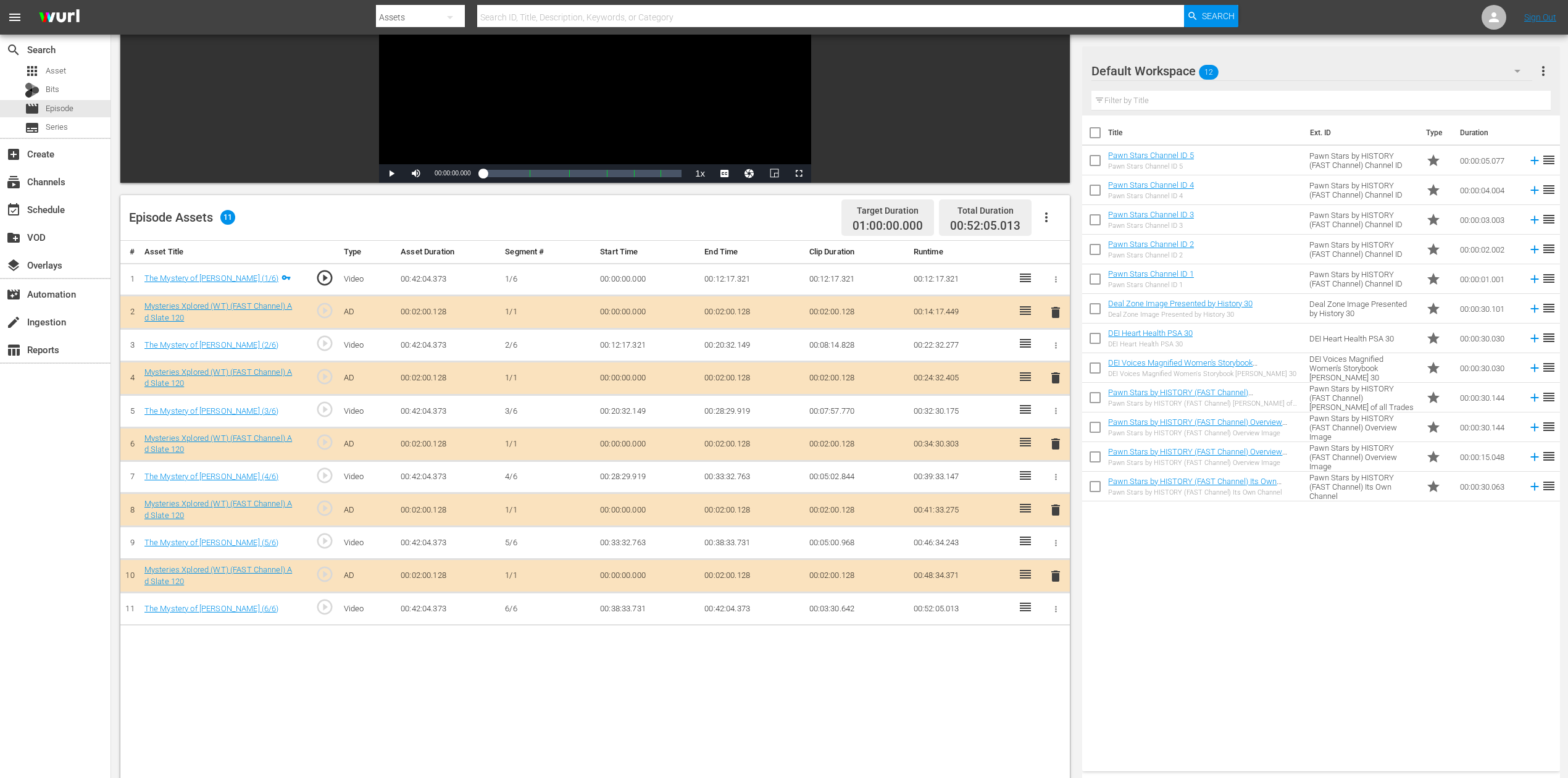
click at [1185, 68] on icon "button" at bounding box center [1517, 70] width 15 height 15
click at [1184, 221] on div "Mysteries Xplored (14)" at bounding box center [1170, 224] width 129 height 20
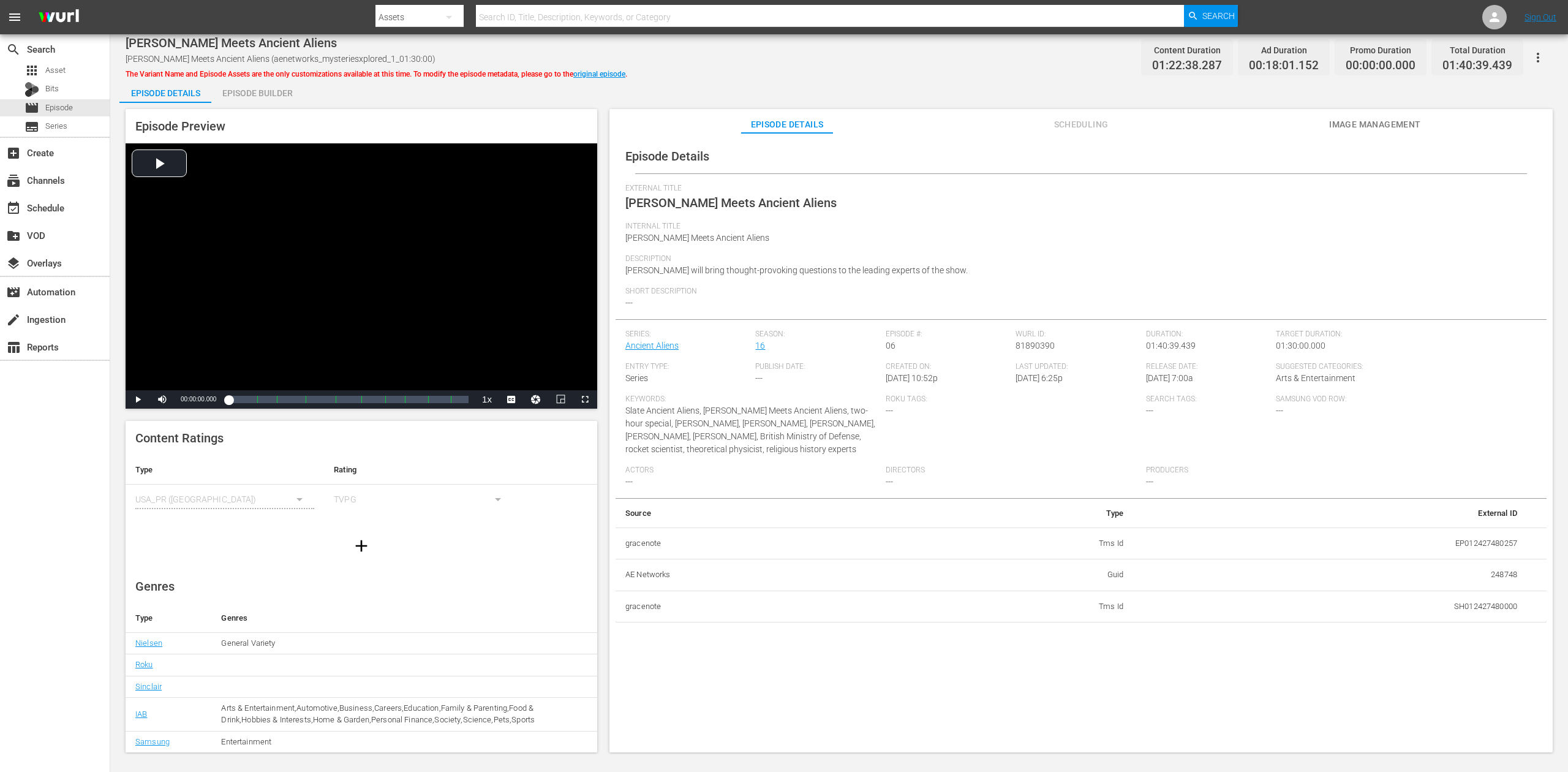
click at [277, 92] on div "Episode Builder" at bounding box center [257, 93] width 92 height 30
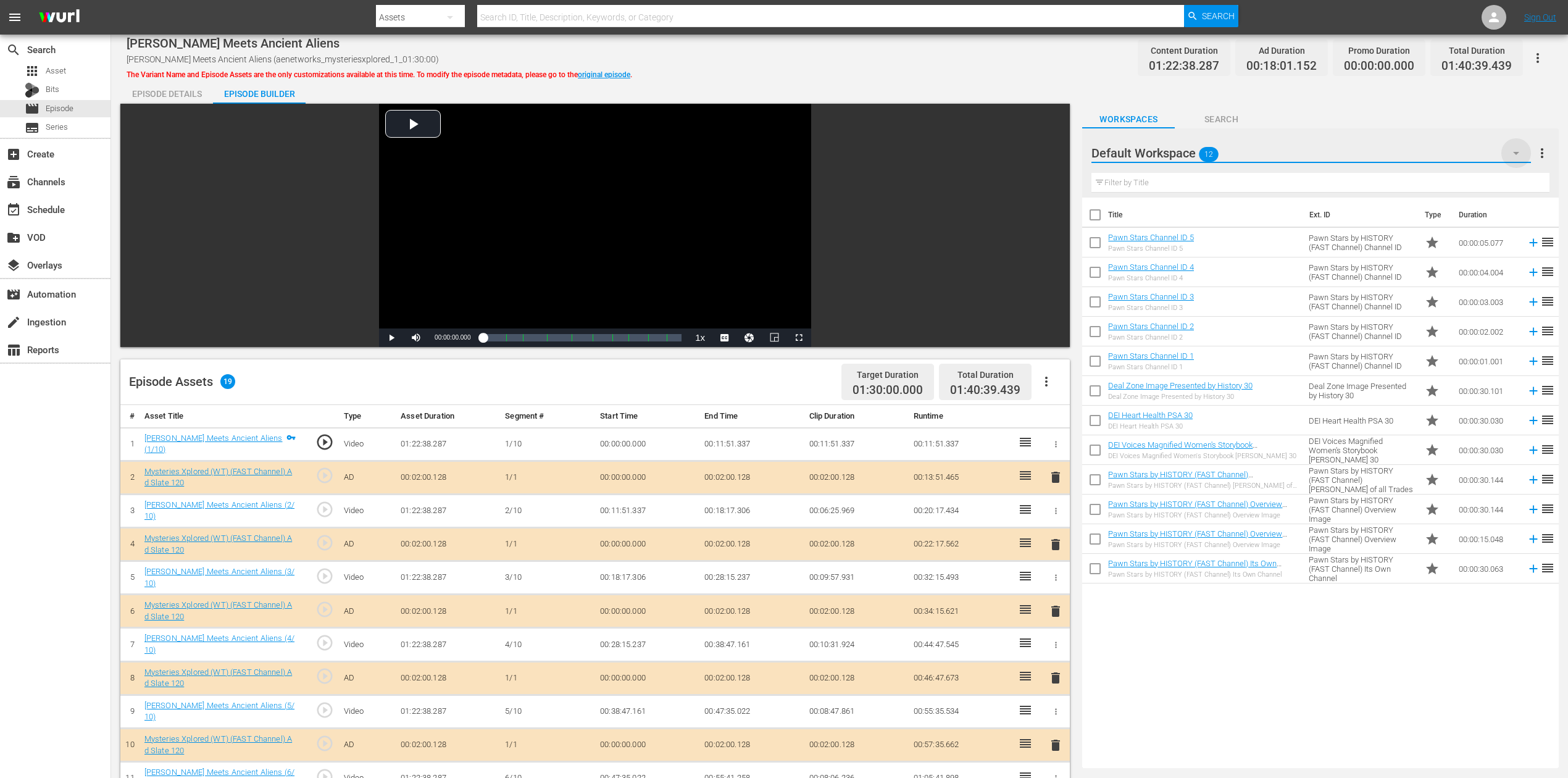
click at [1185, 149] on icon "button" at bounding box center [1516, 153] width 15 height 15
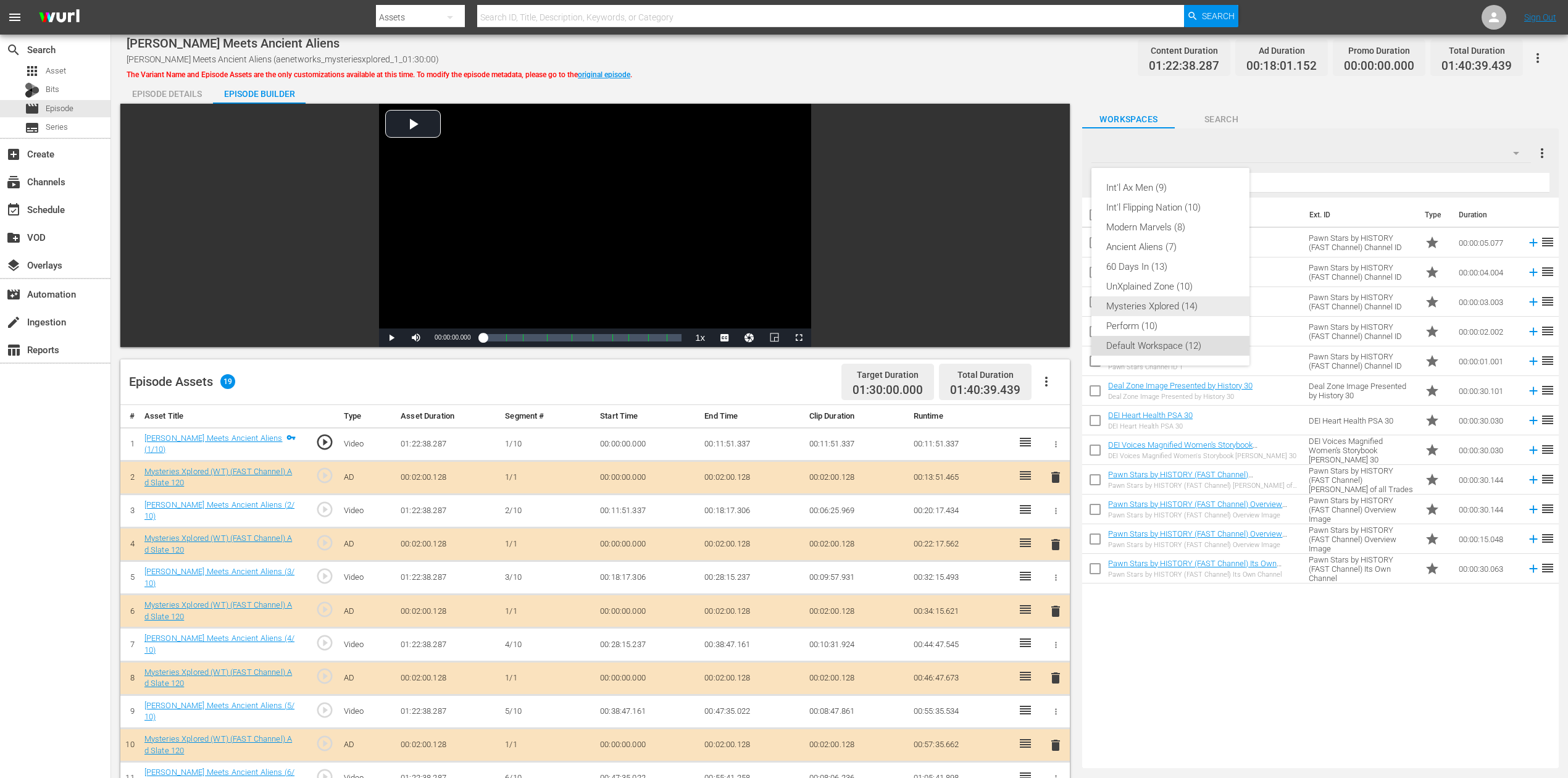
click at [1185, 303] on div "Mysteries Xplored (14)" at bounding box center [1170, 307] width 129 height 20
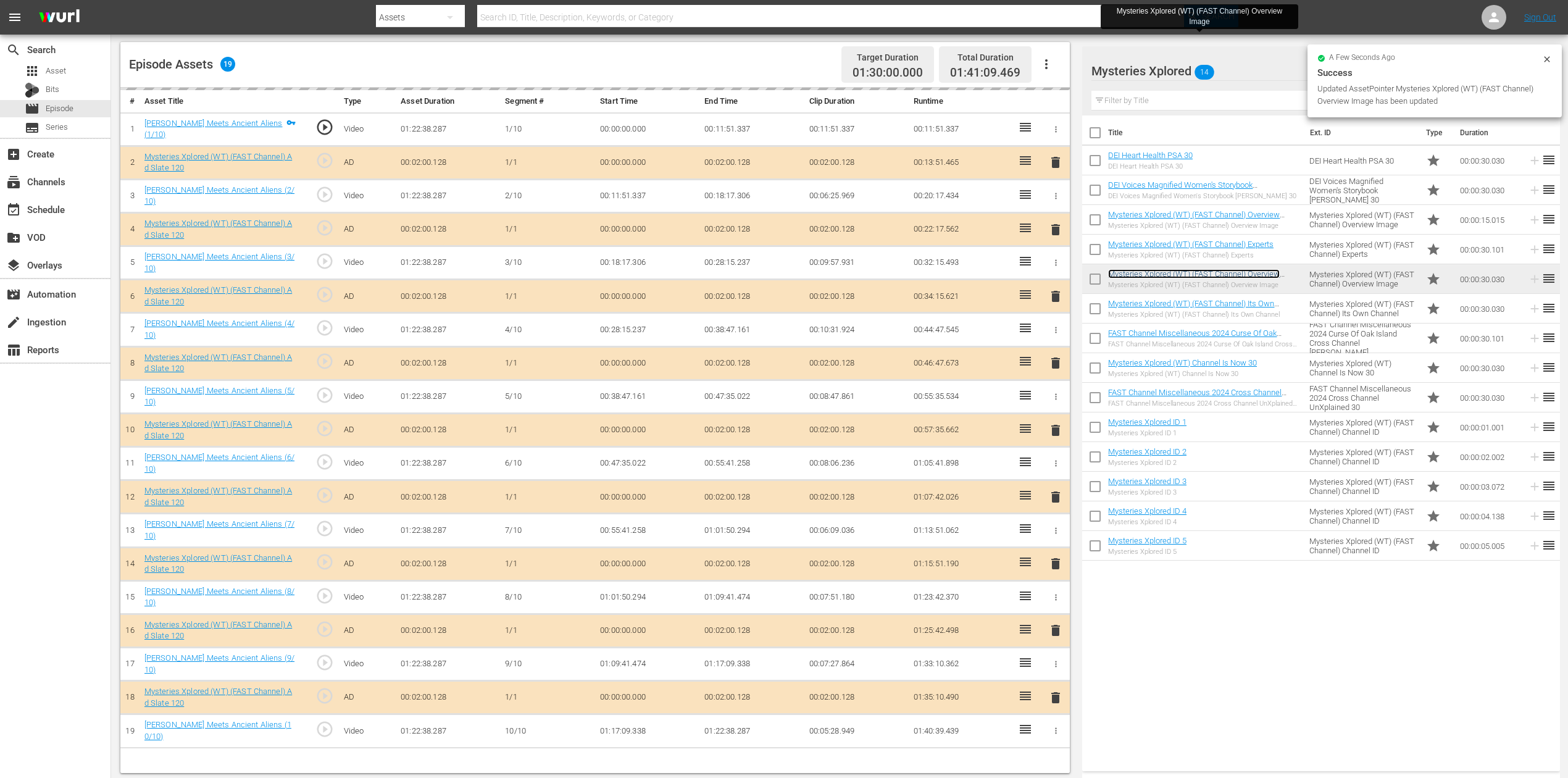
scroll to position [322, 0]
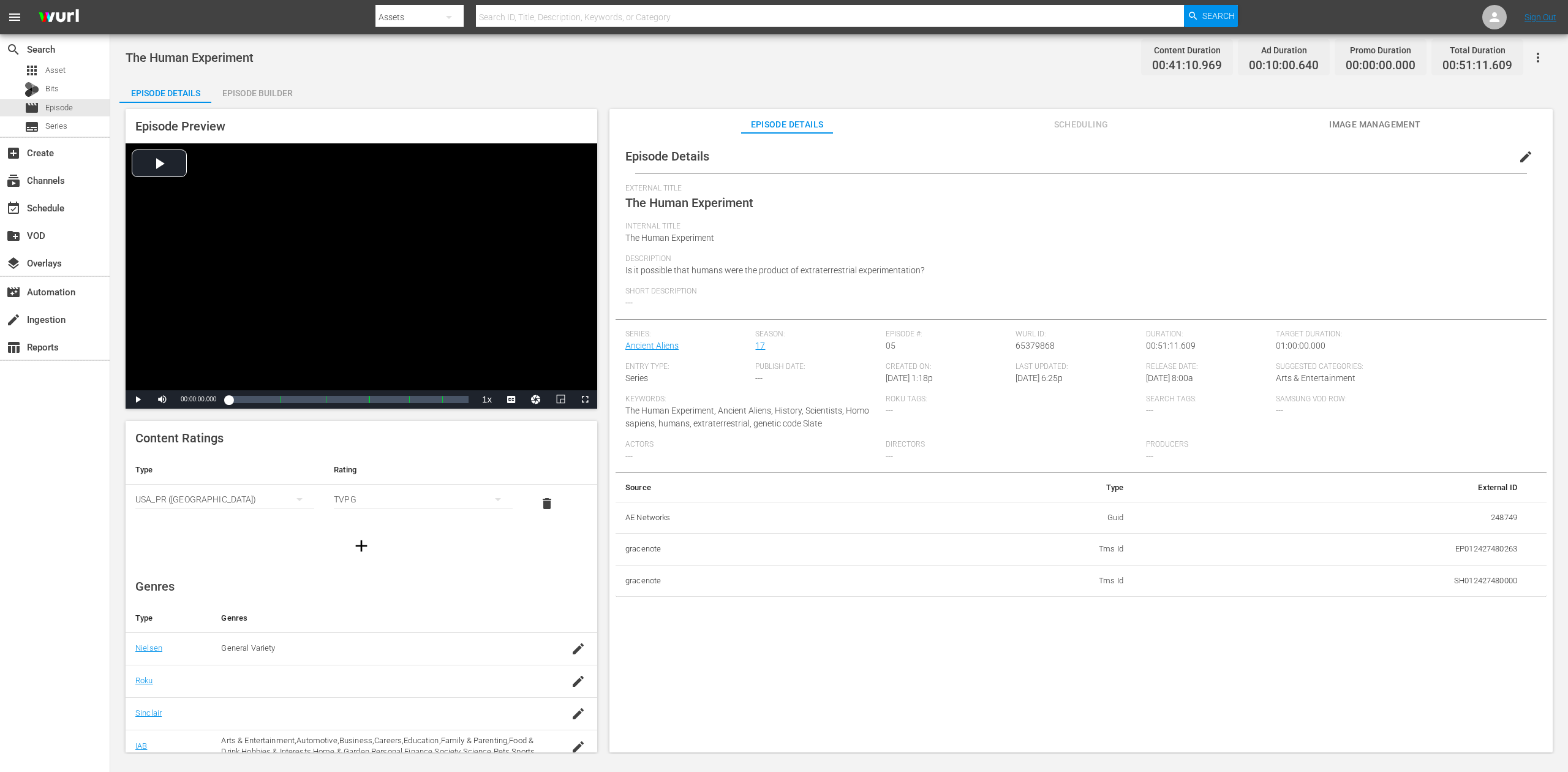
click at [261, 91] on div "Episode Builder" at bounding box center [257, 93] width 92 height 30
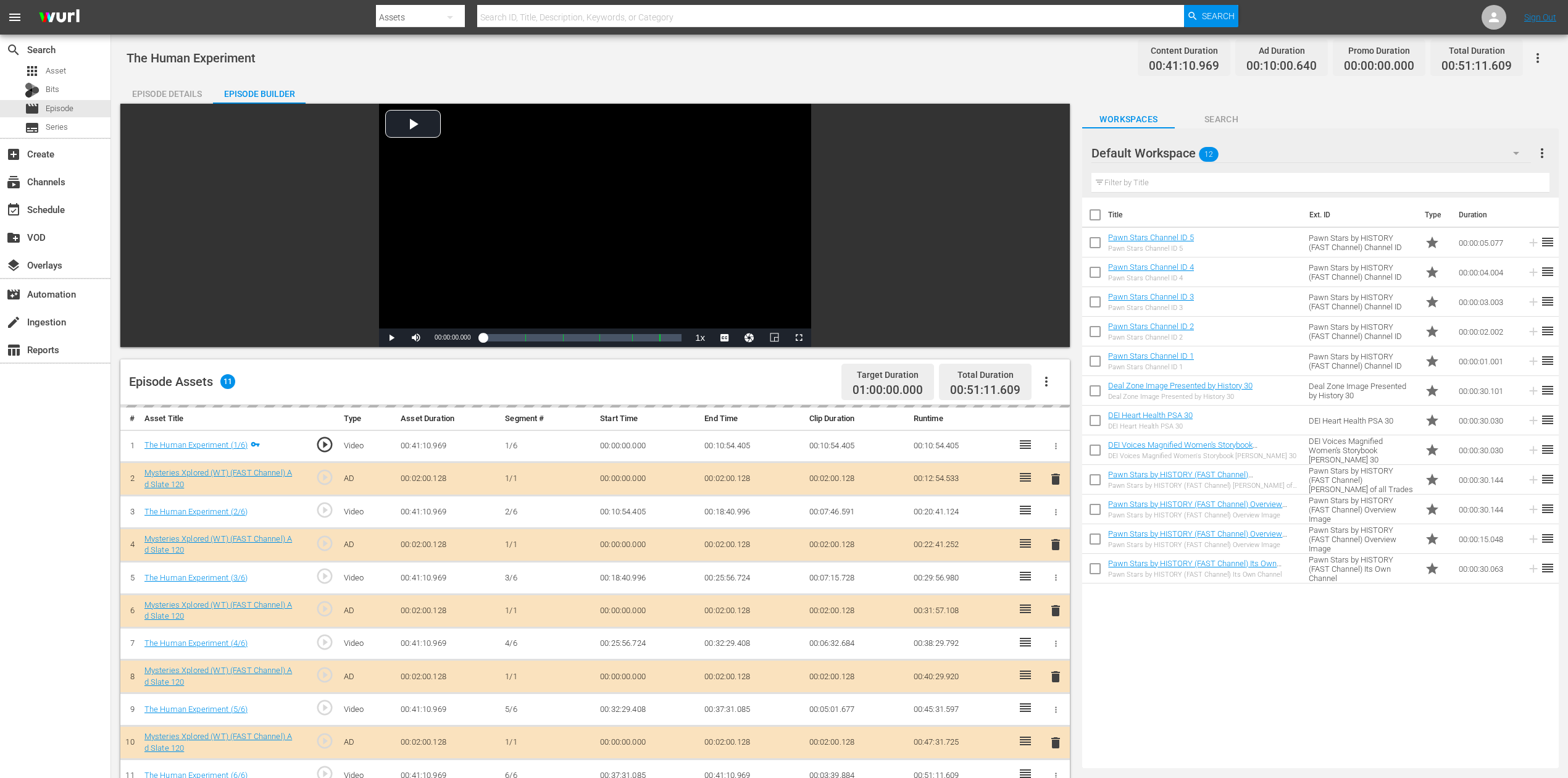
scroll to position [247, 0]
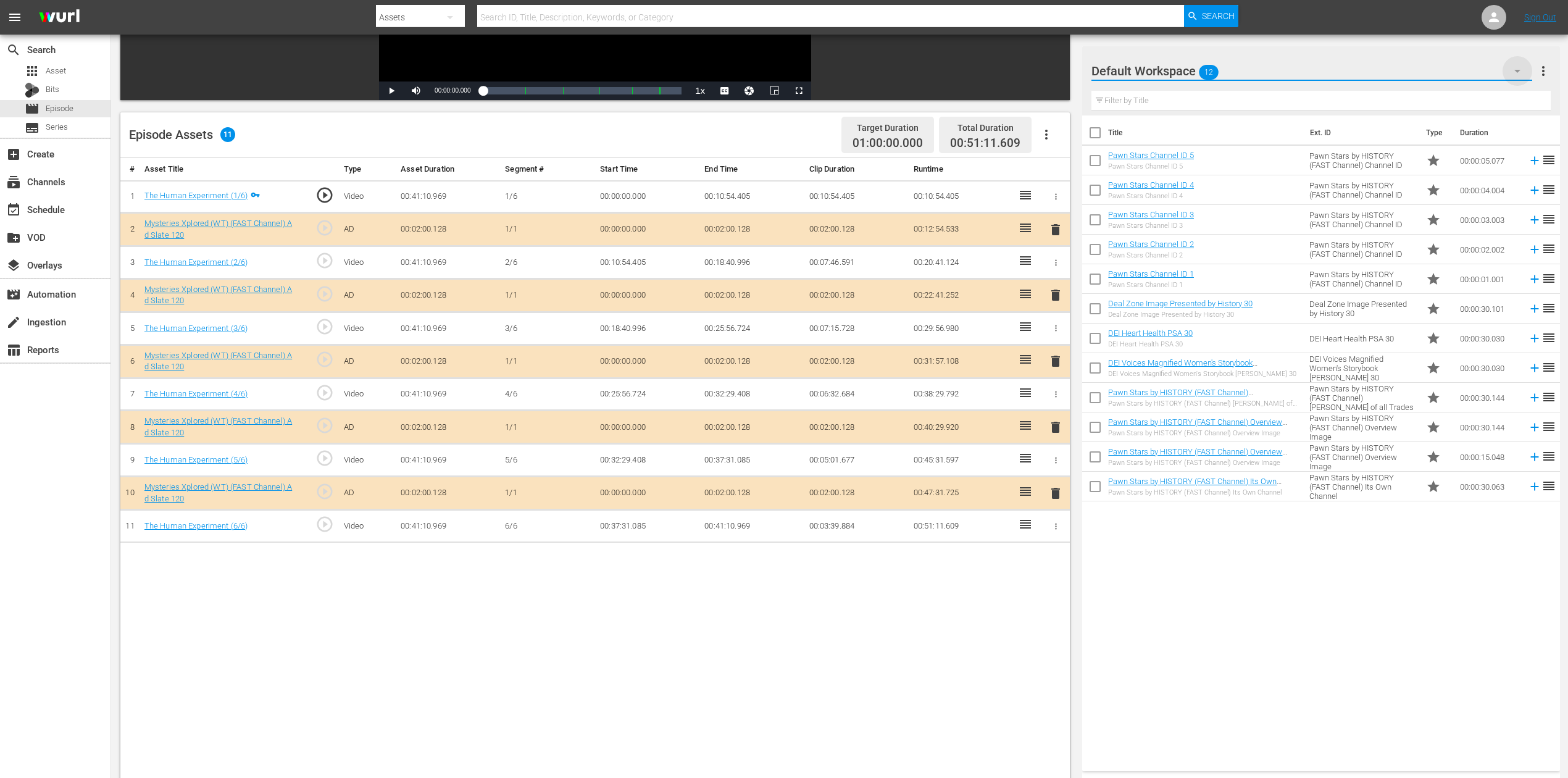
click at [1185, 69] on icon "button" at bounding box center [1517, 70] width 15 height 15
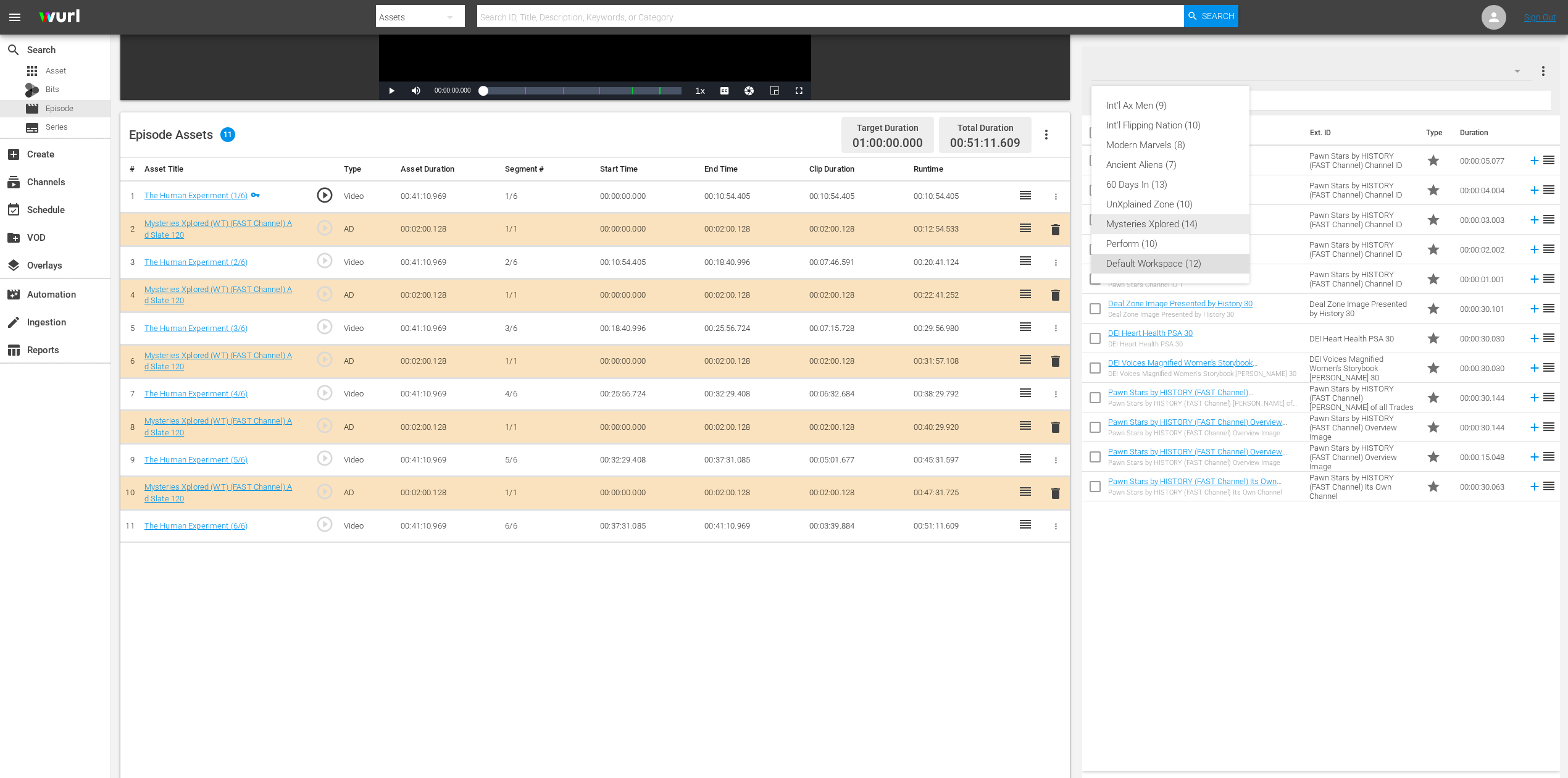
click at [1181, 218] on div "Mysteries Xplored (14)" at bounding box center [1170, 224] width 129 height 20
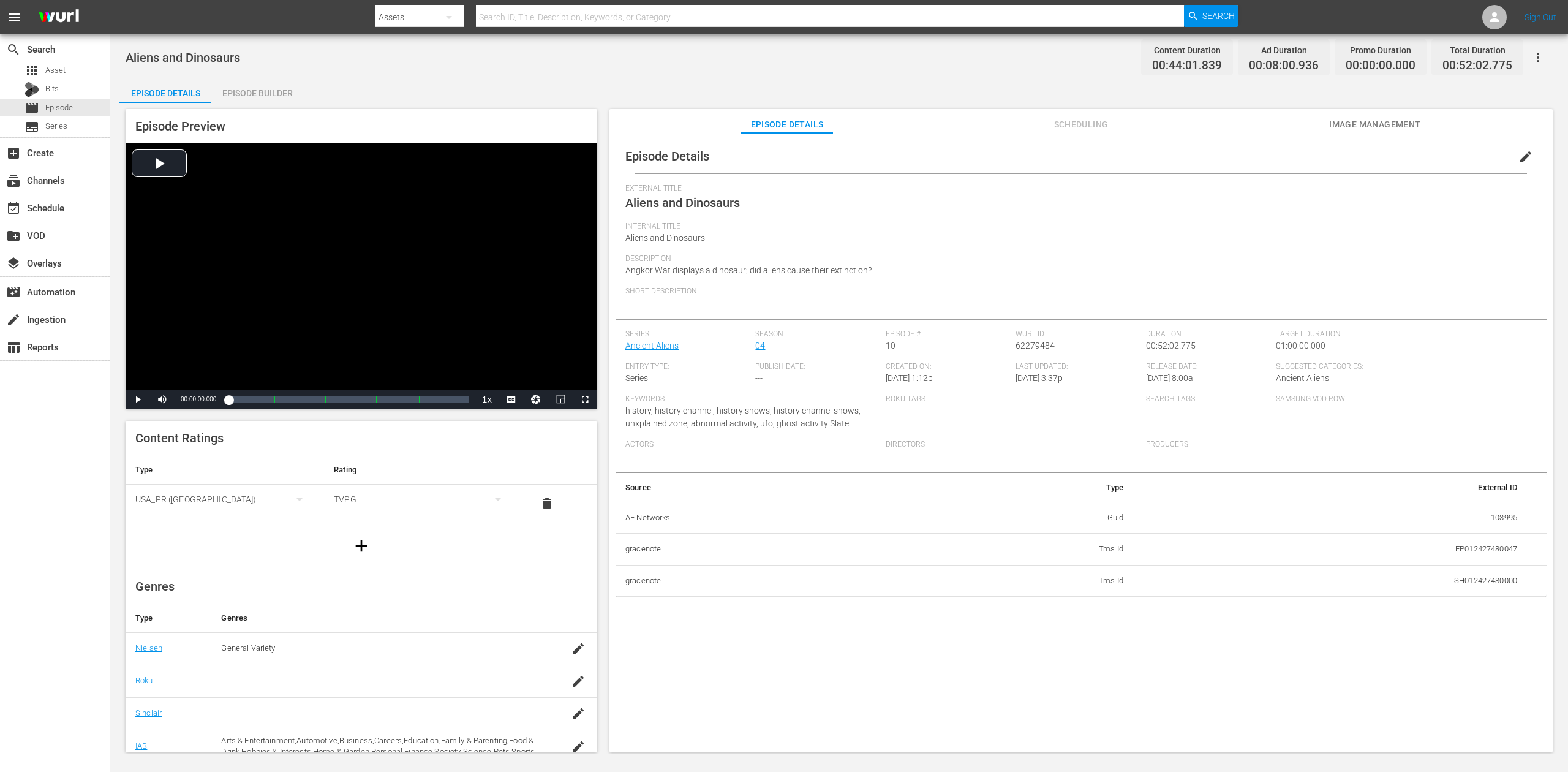
click at [263, 89] on div "Episode Builder" at bounding box center [257, 93] width 92 height 30
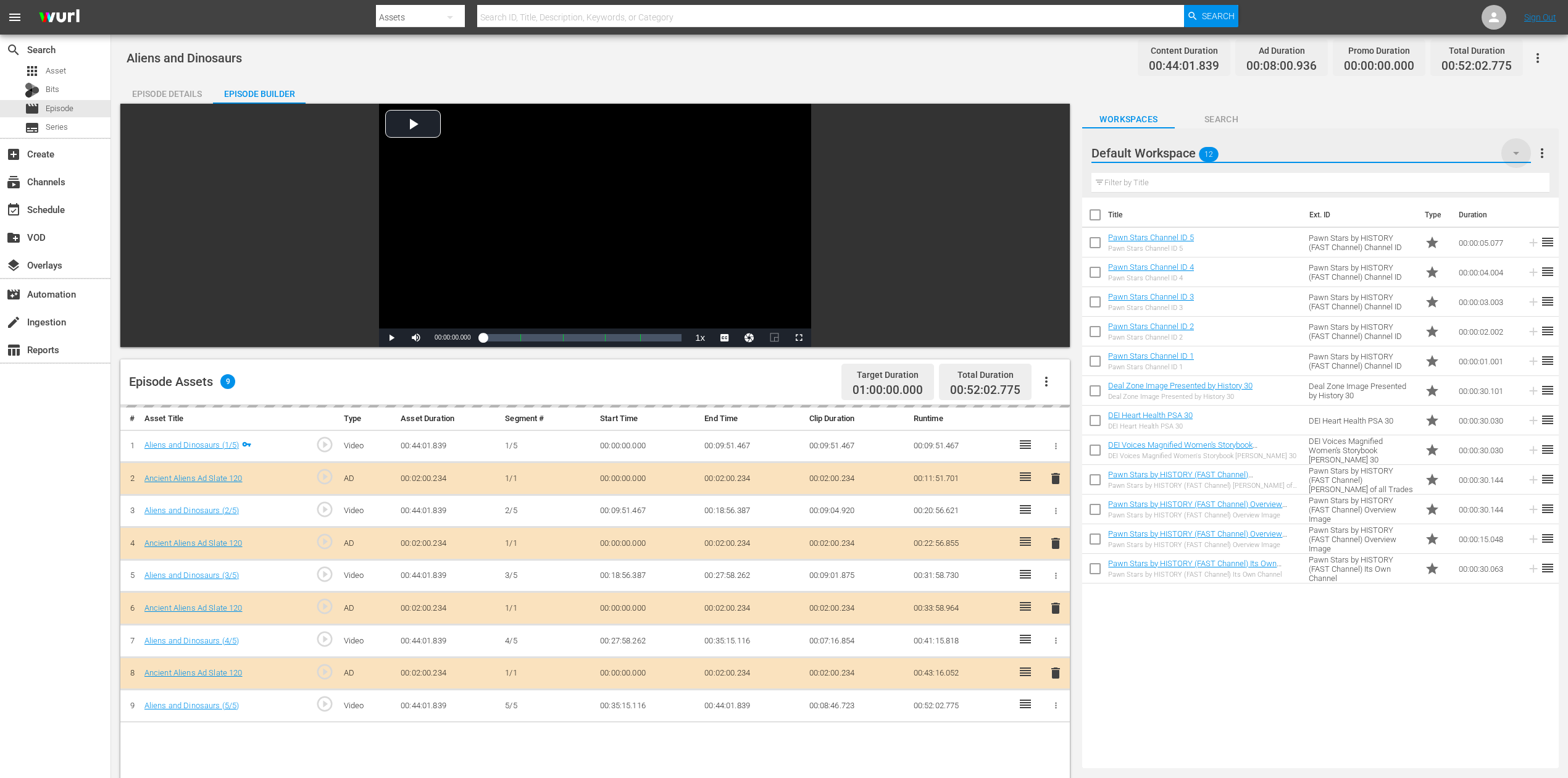
click at [1185, 149] on icon "button" at bounding box center [1516, 153] width 15 height 15
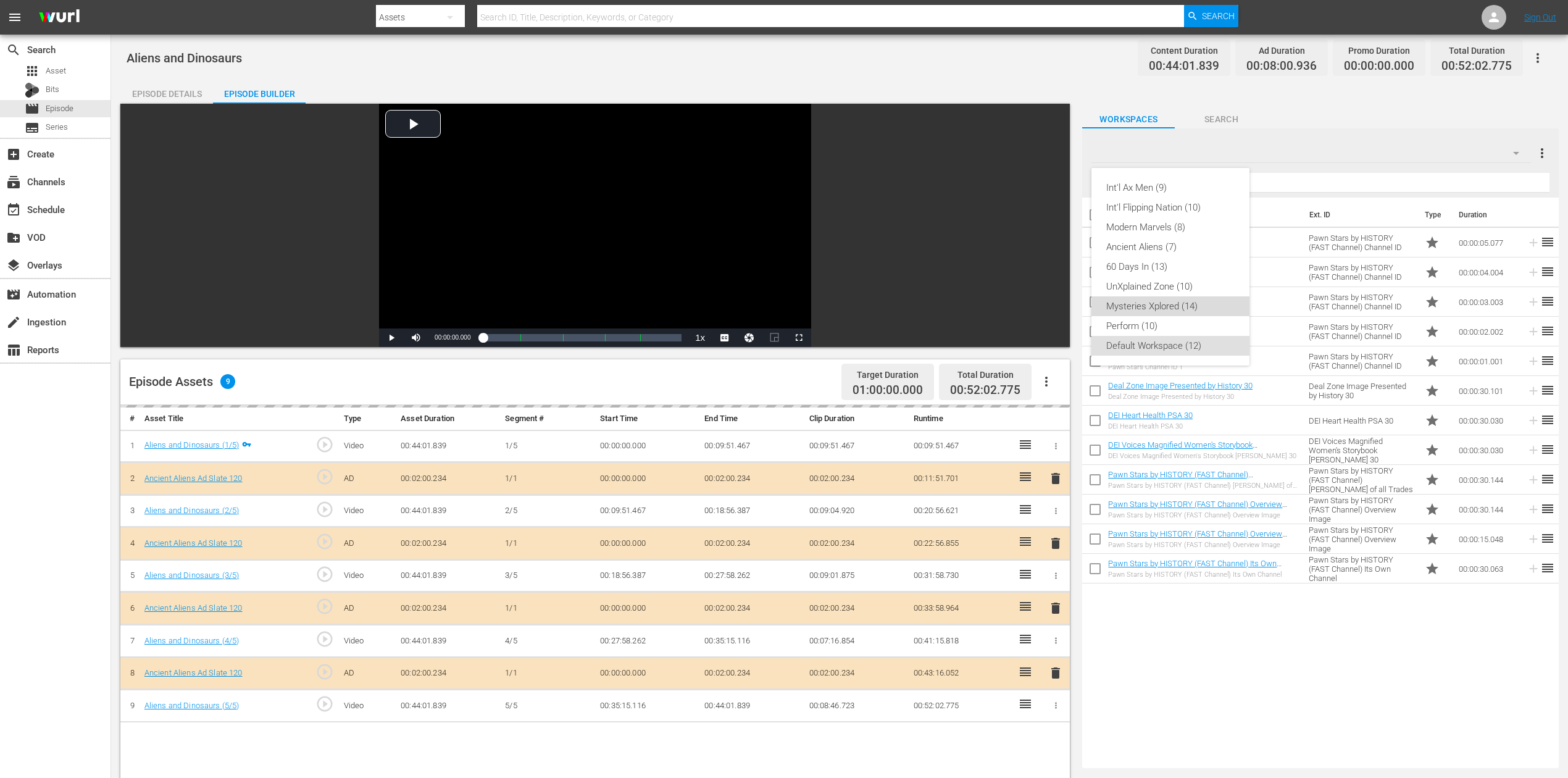
click at [1185, 304] on div "Mysteries Xplored (14)" at bounding box center [1170, 307] width 129 height 20
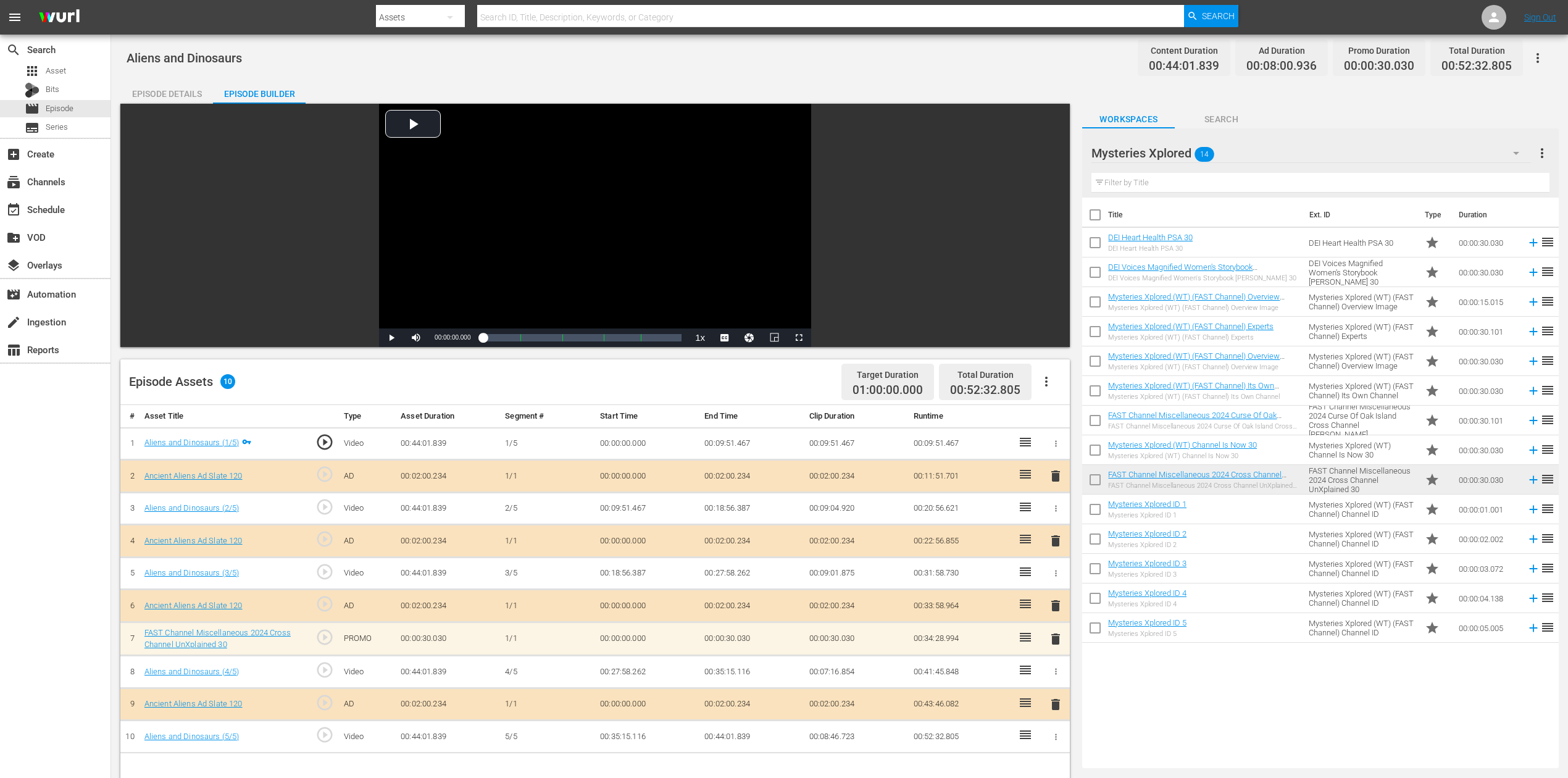
click at [1053, 583] on span "delete" at bounding box center [1056, 606] width 15 height 15
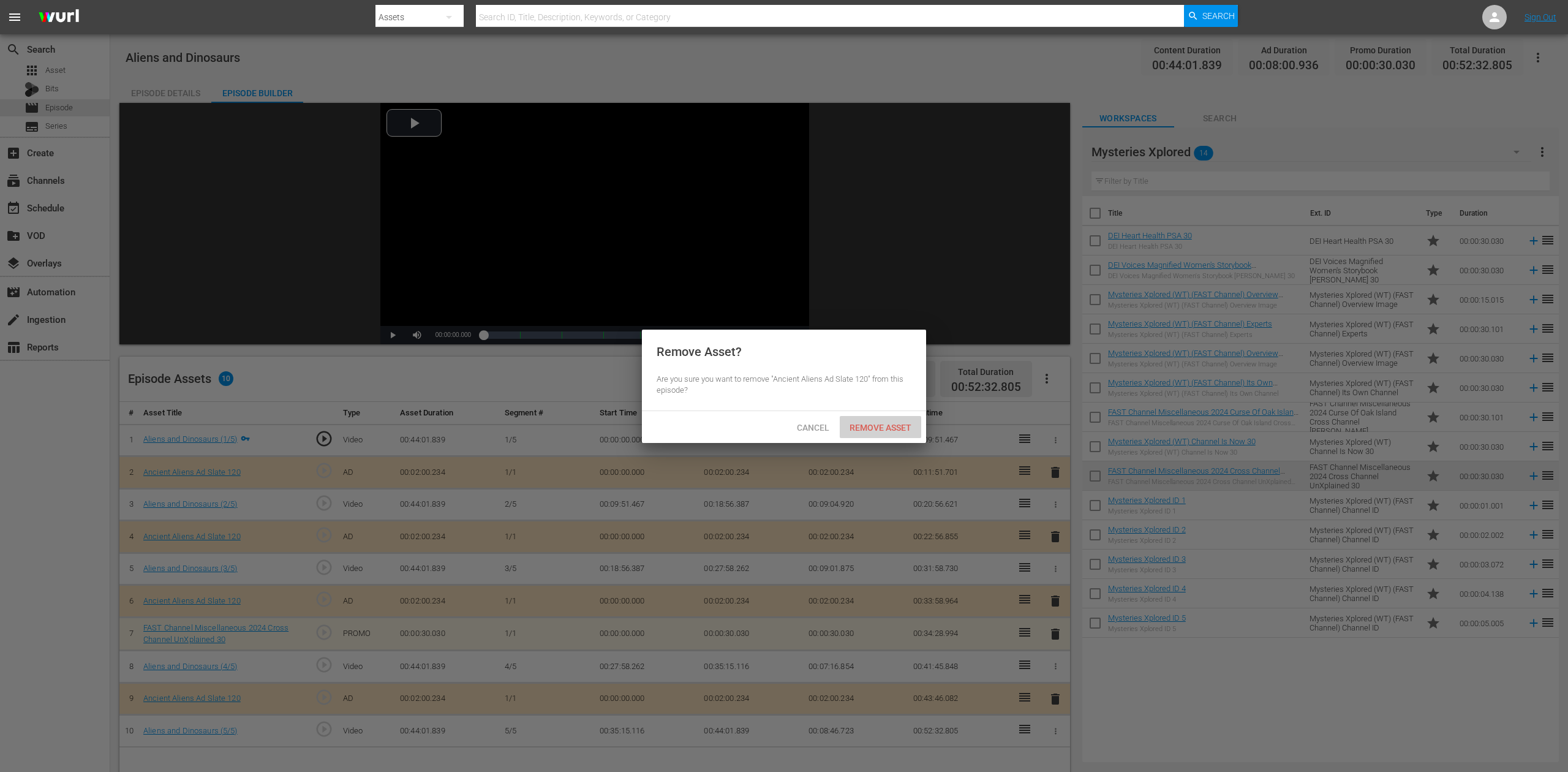
click at [878, 427] on span "Remove Asset" at bounding box center [881, 428] width 82 height 10
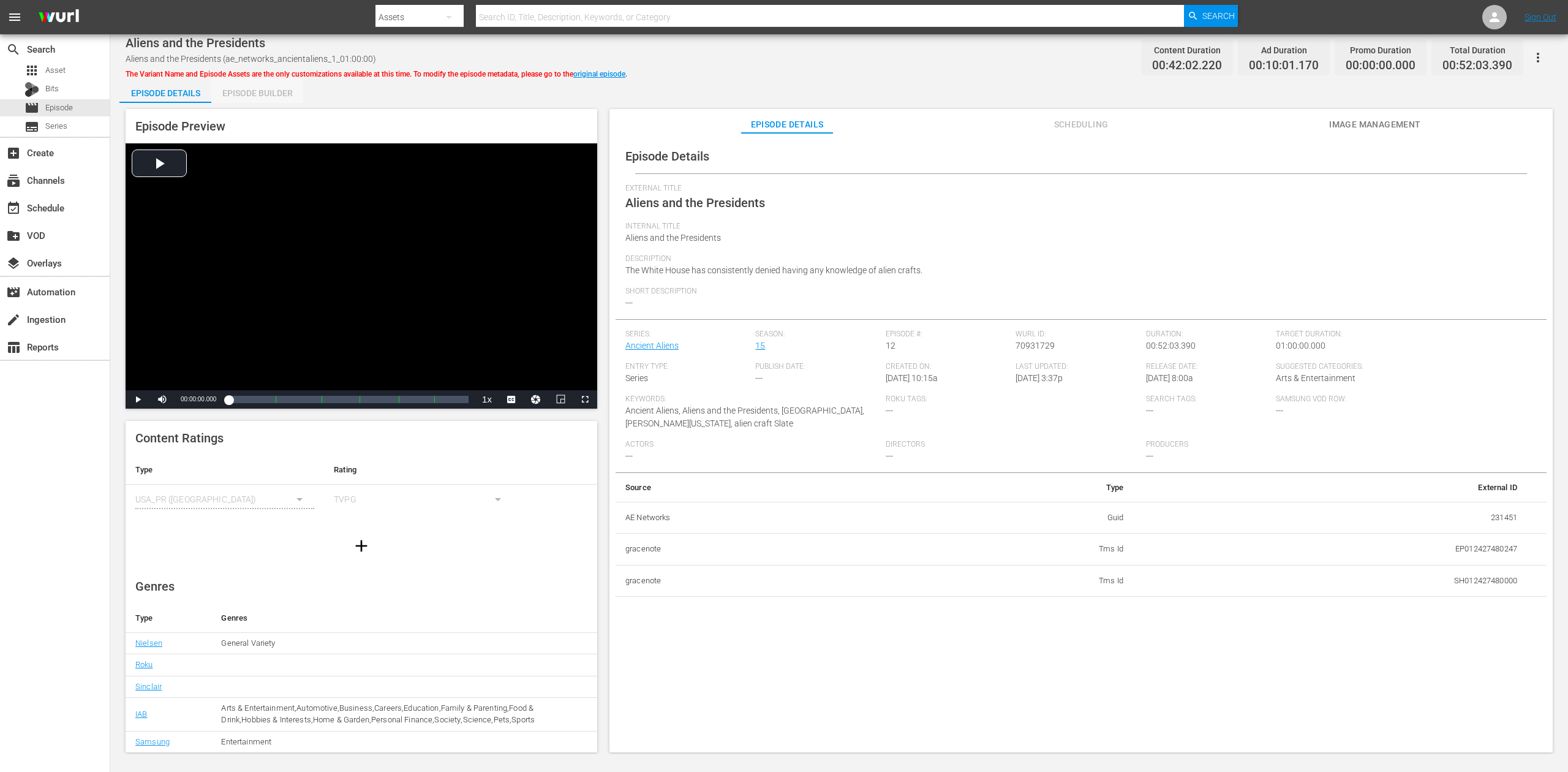
click at [268, 93] on div "Episode Builder" at bounding box center [257, 93] width 92 height 30
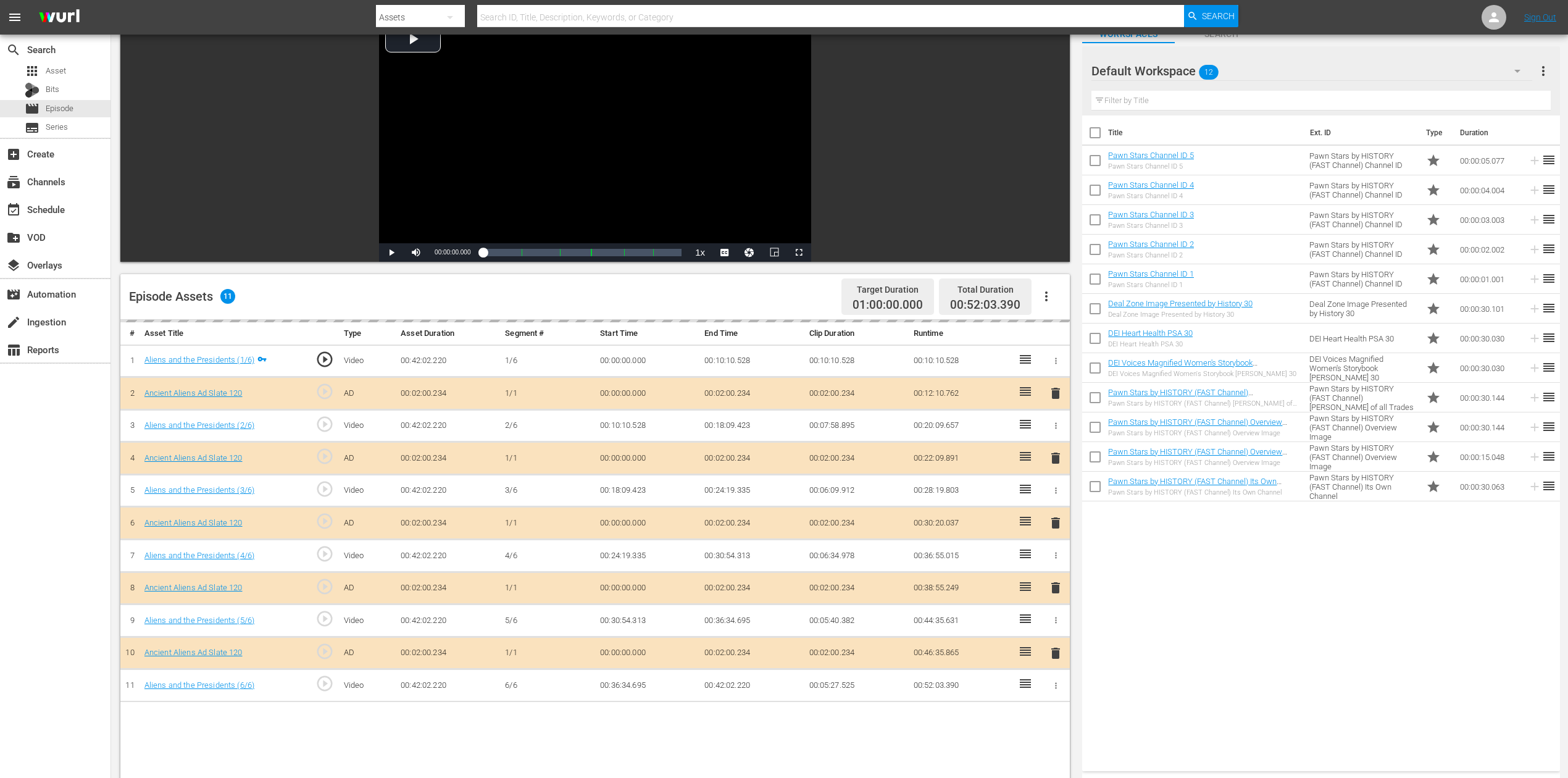
scroll to position [164, 0]
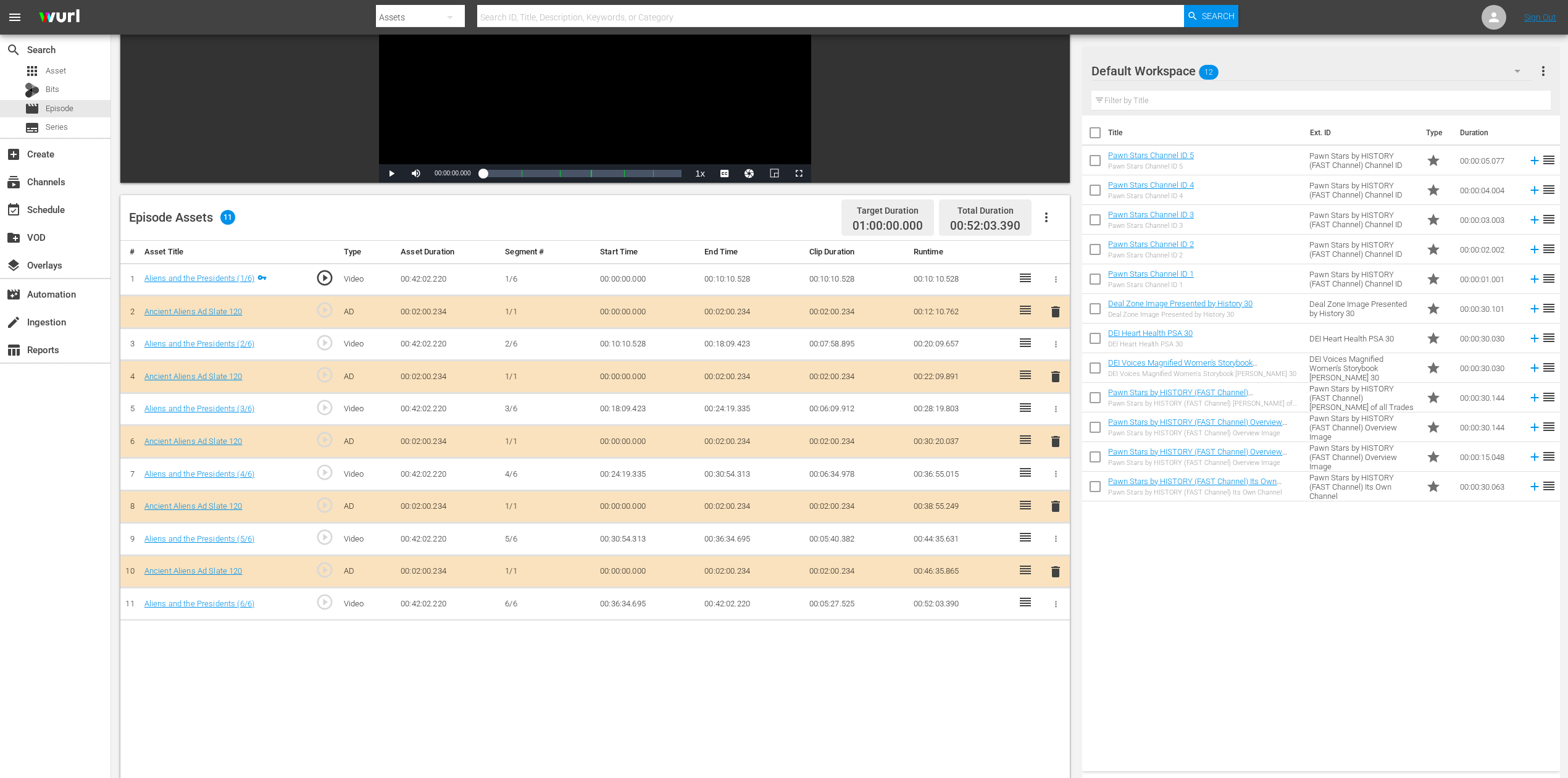
click at [1052, 439] on span "delete" at bounding box center [1056, 442] width 15 height 15
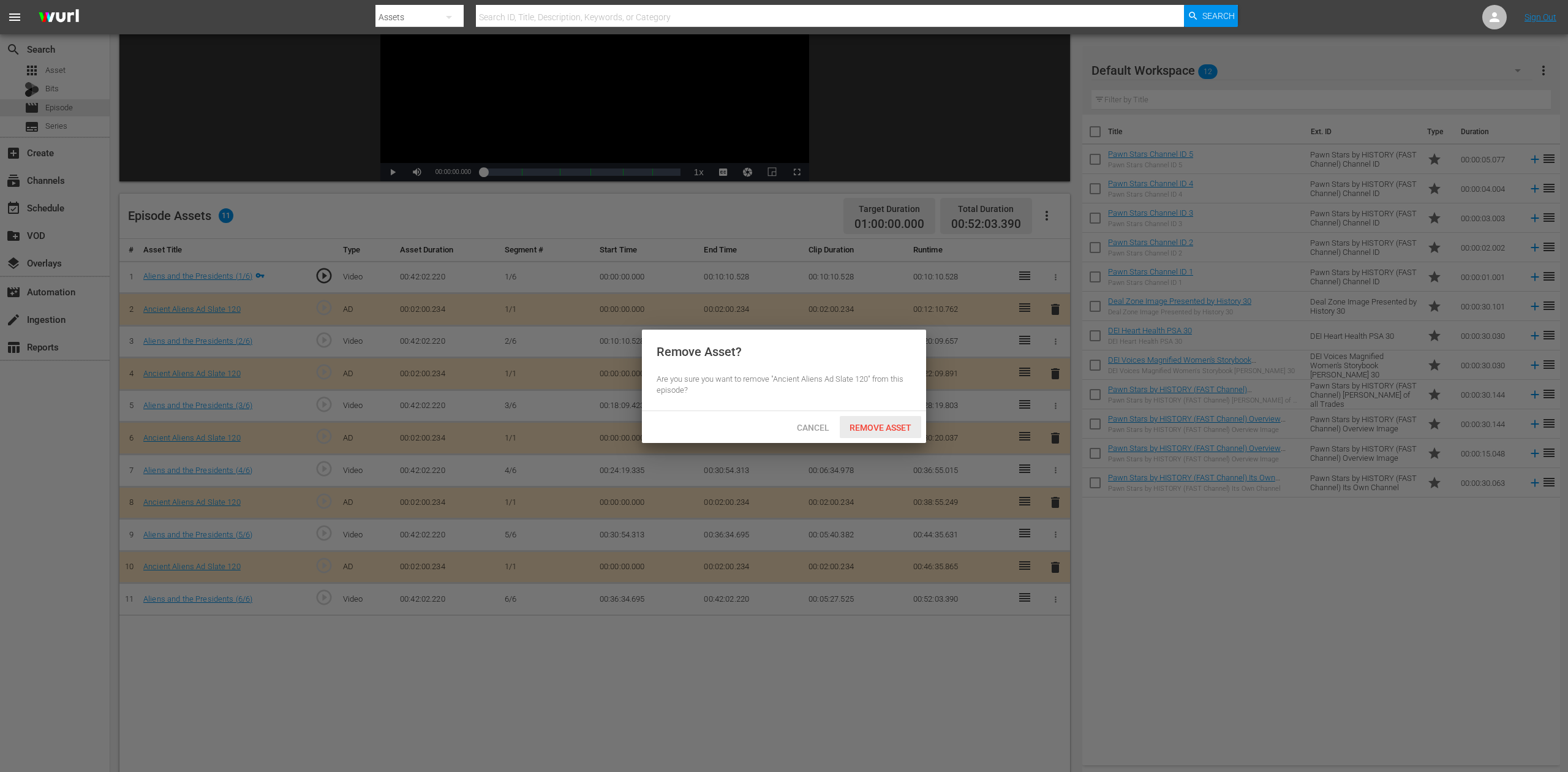
click at [888, 433] on span "Remove Asset" at bounding box center [881, 428] width 82 height 10
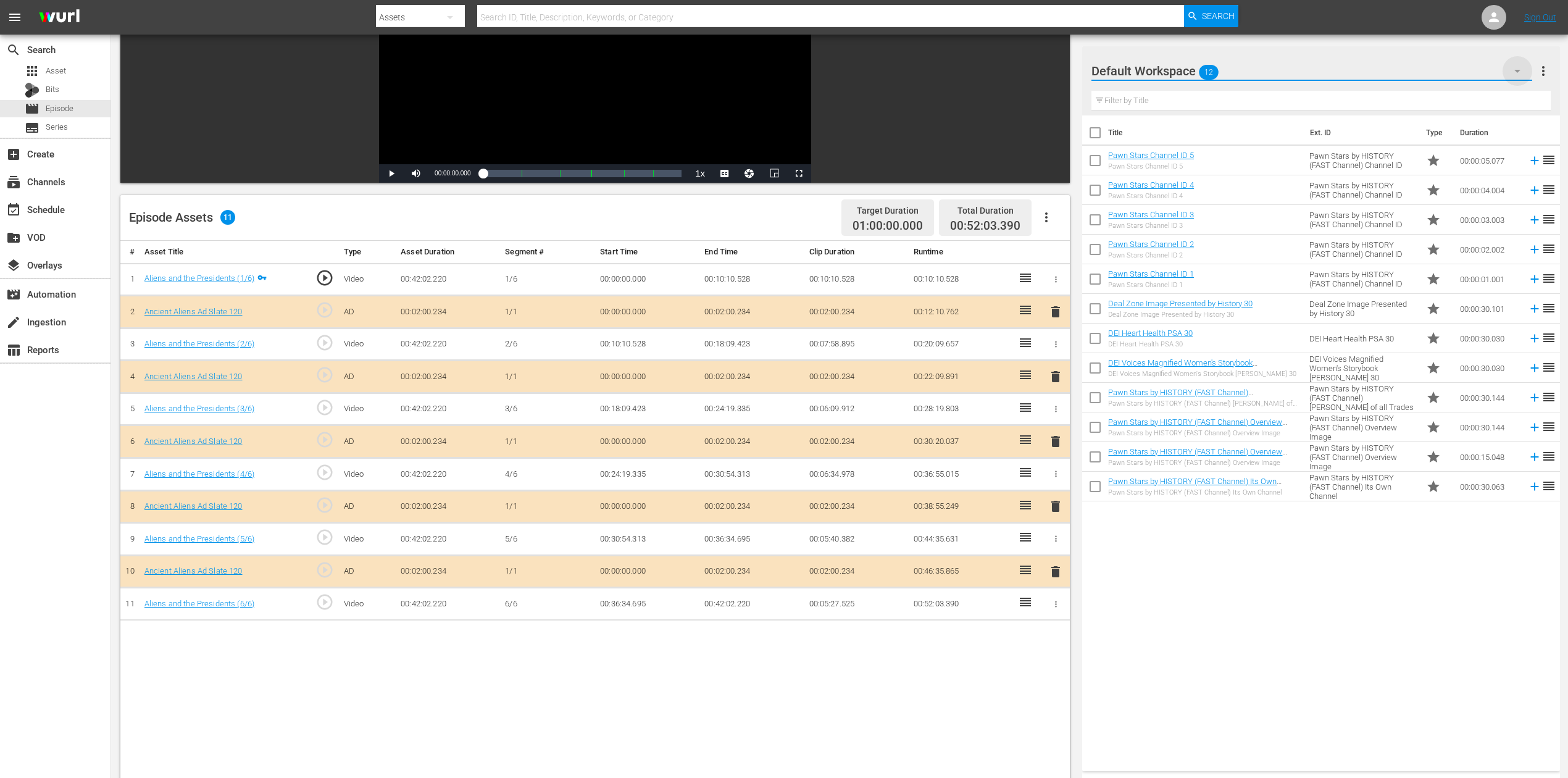
click at [1185, 75] on icon "button" at bounding box center [1517, 70] width 15 height 15
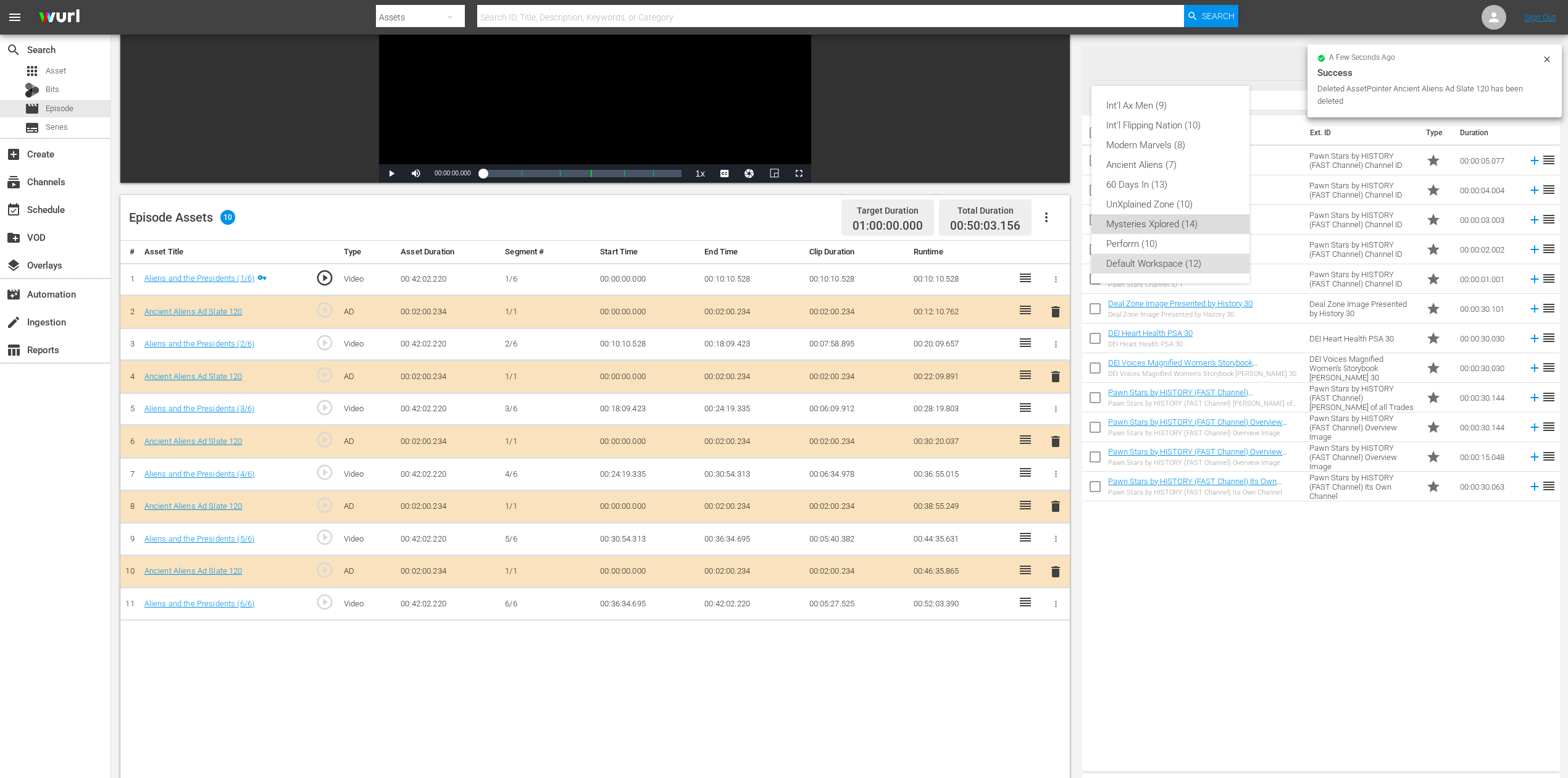
click at [1166, 223] on div "Mysteries Xplored (14)" at bounding box center [1170, 224] width 129 height 20
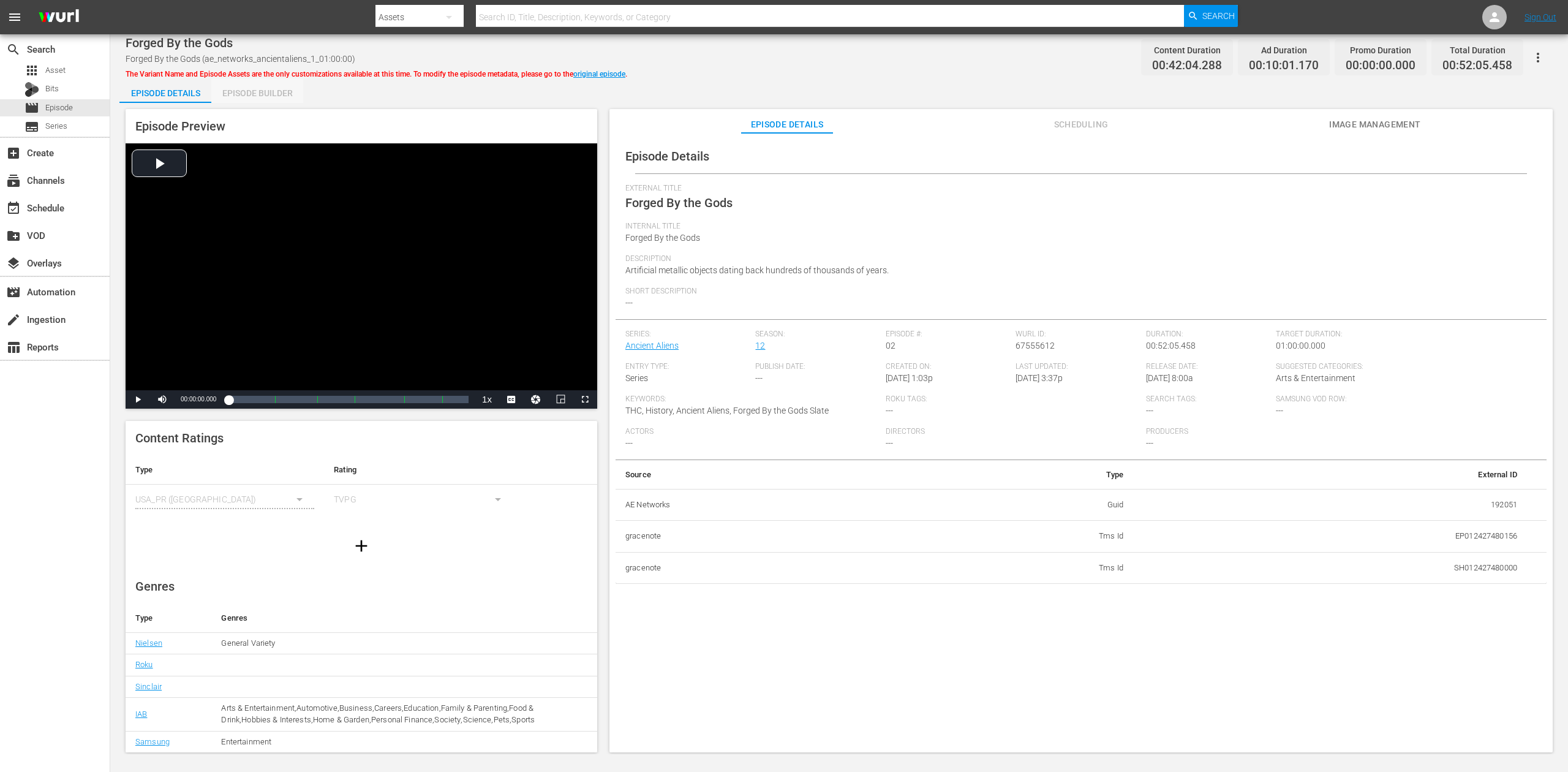
click at [243, 89] on div "Episode Builder" at bounding box center [257, 93] width 92 height 30
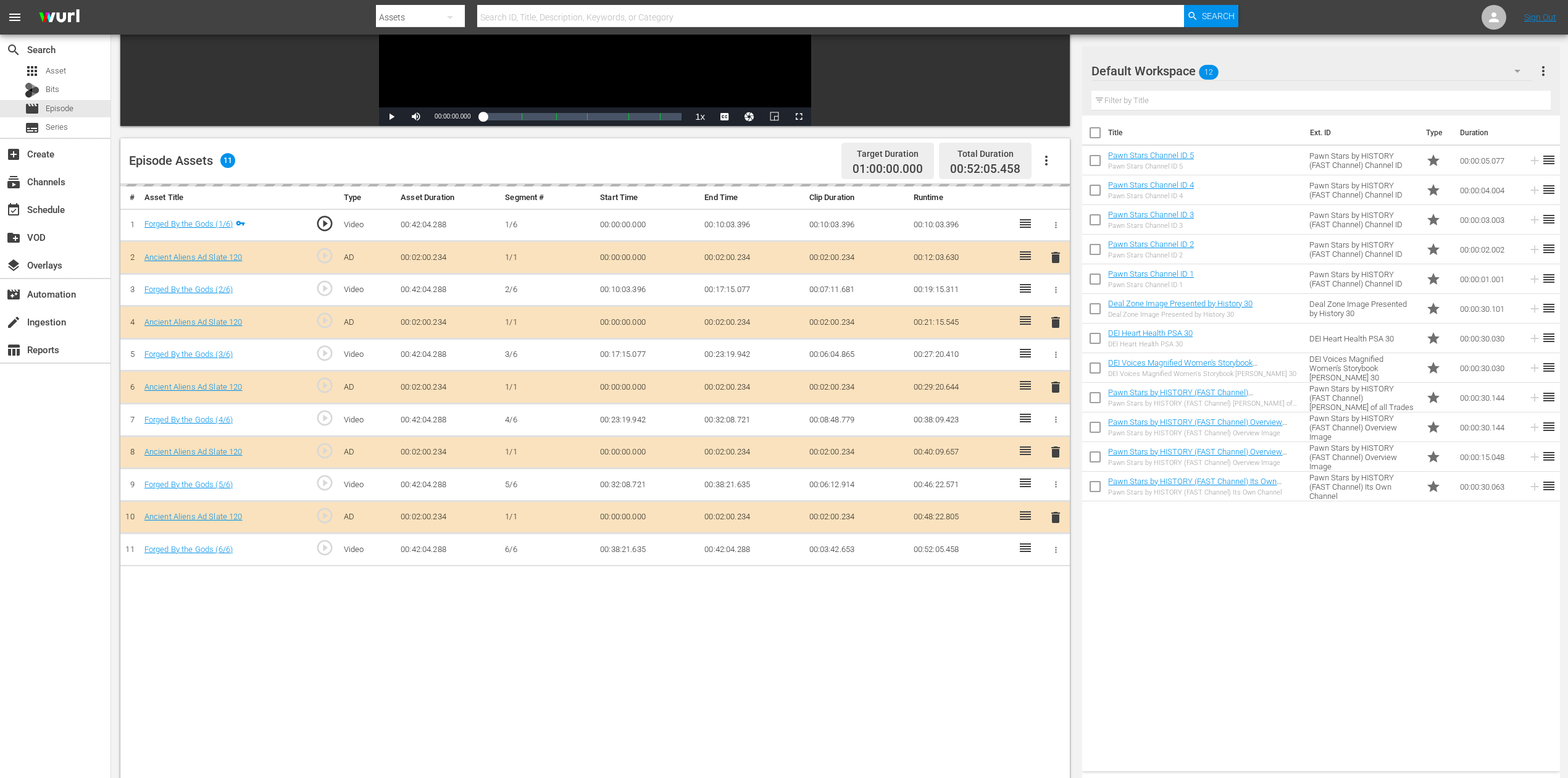
scroll to position [240, 0]
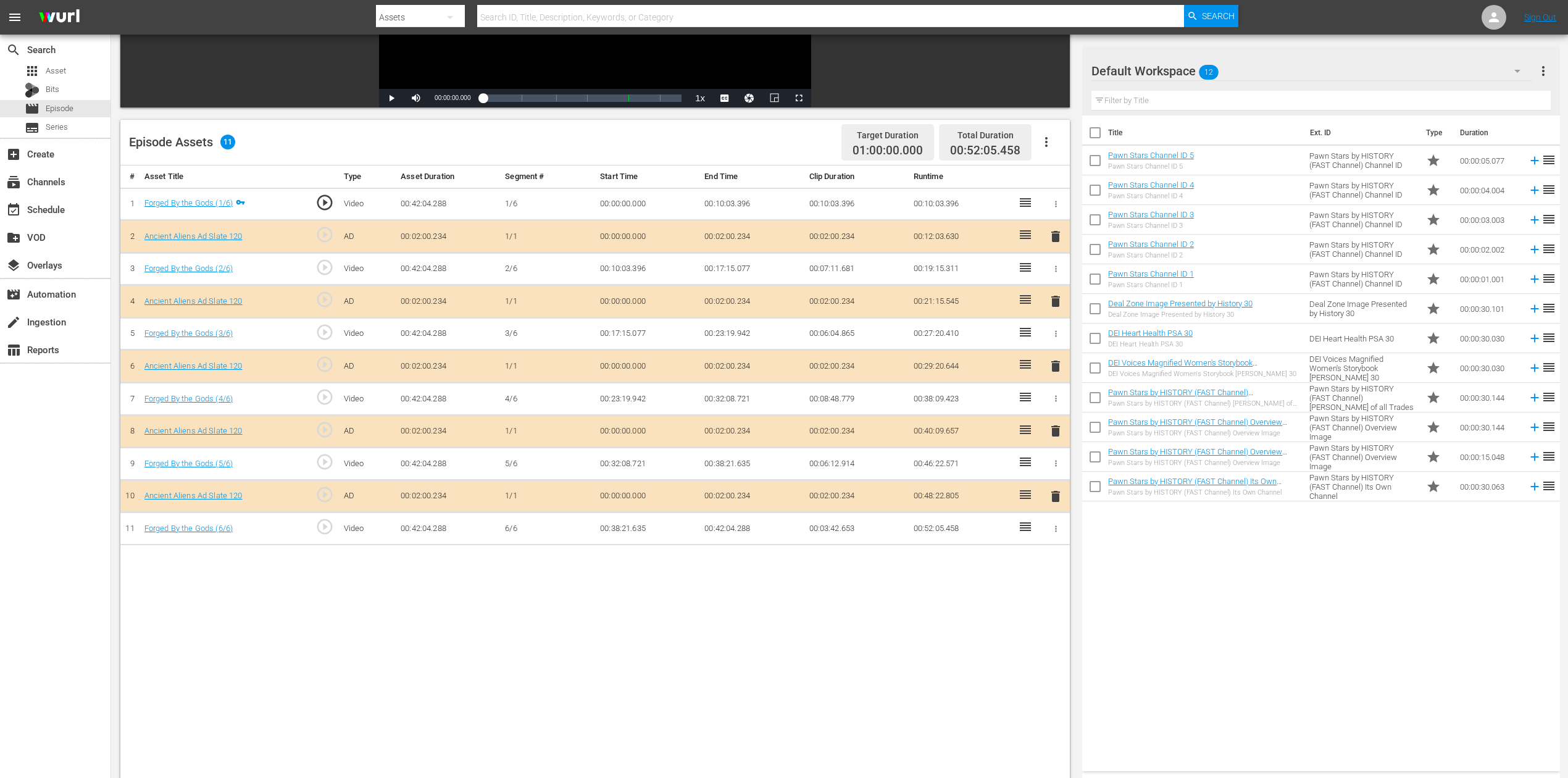
click at [1055, 368] on span "delete" at bounding box center [1056, 366] width 15 height 15
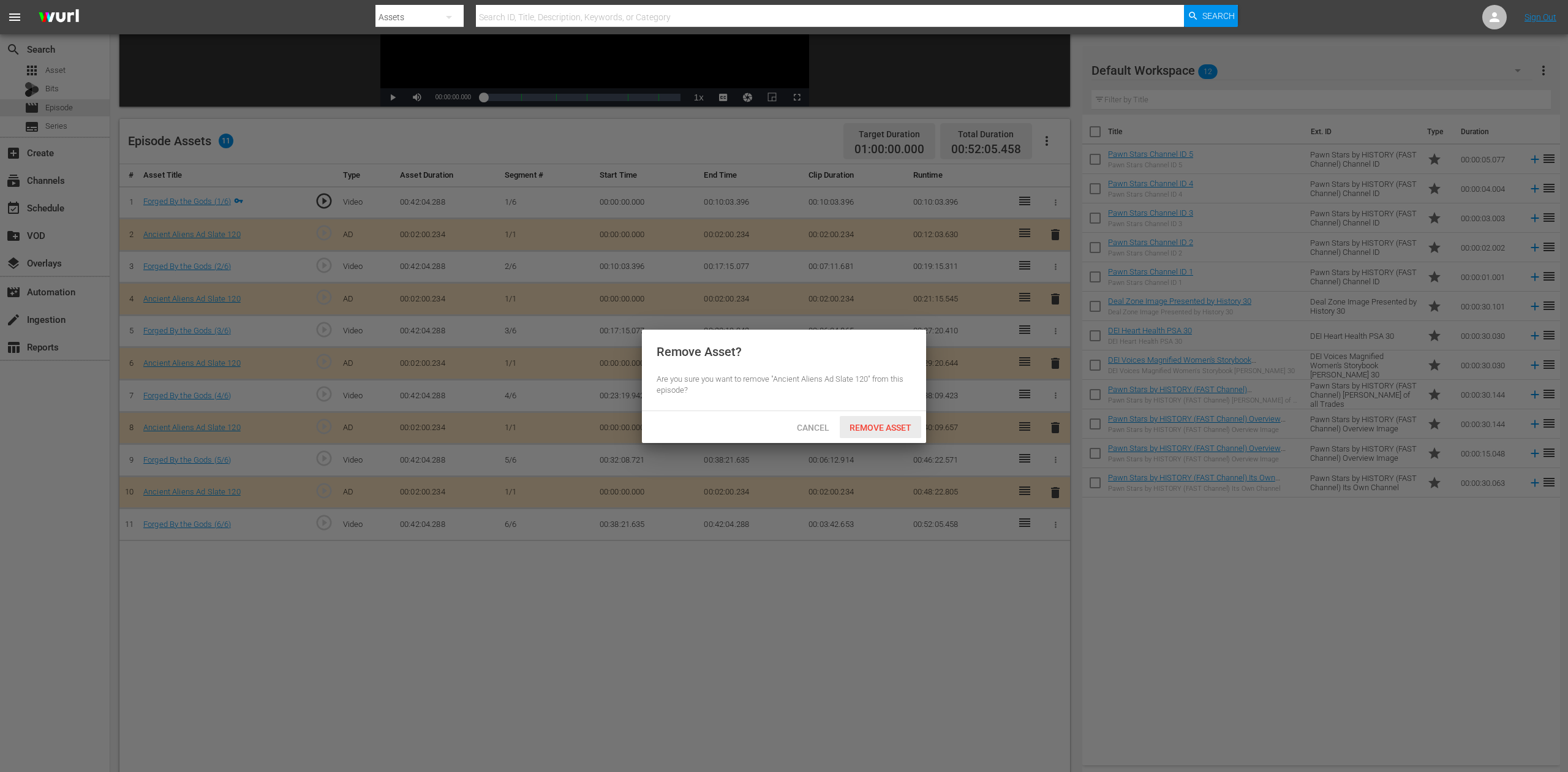
click at [890, 429] on span "Remove Asset" at bounding box center [881, 428] width 82 height 10
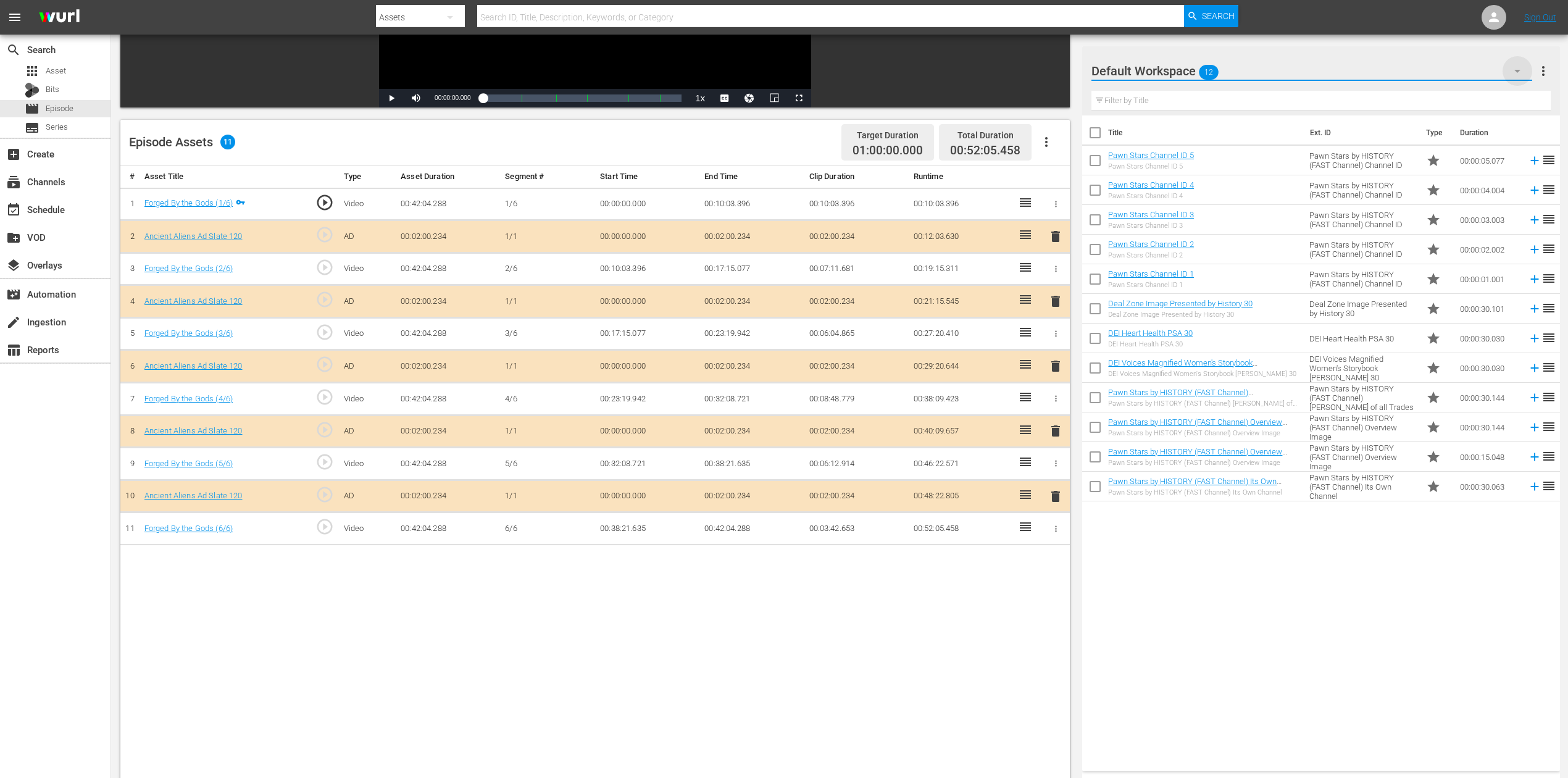
click at [1185, 72] on icon "button" at bounding box center [1518, 71] width 6 height 3
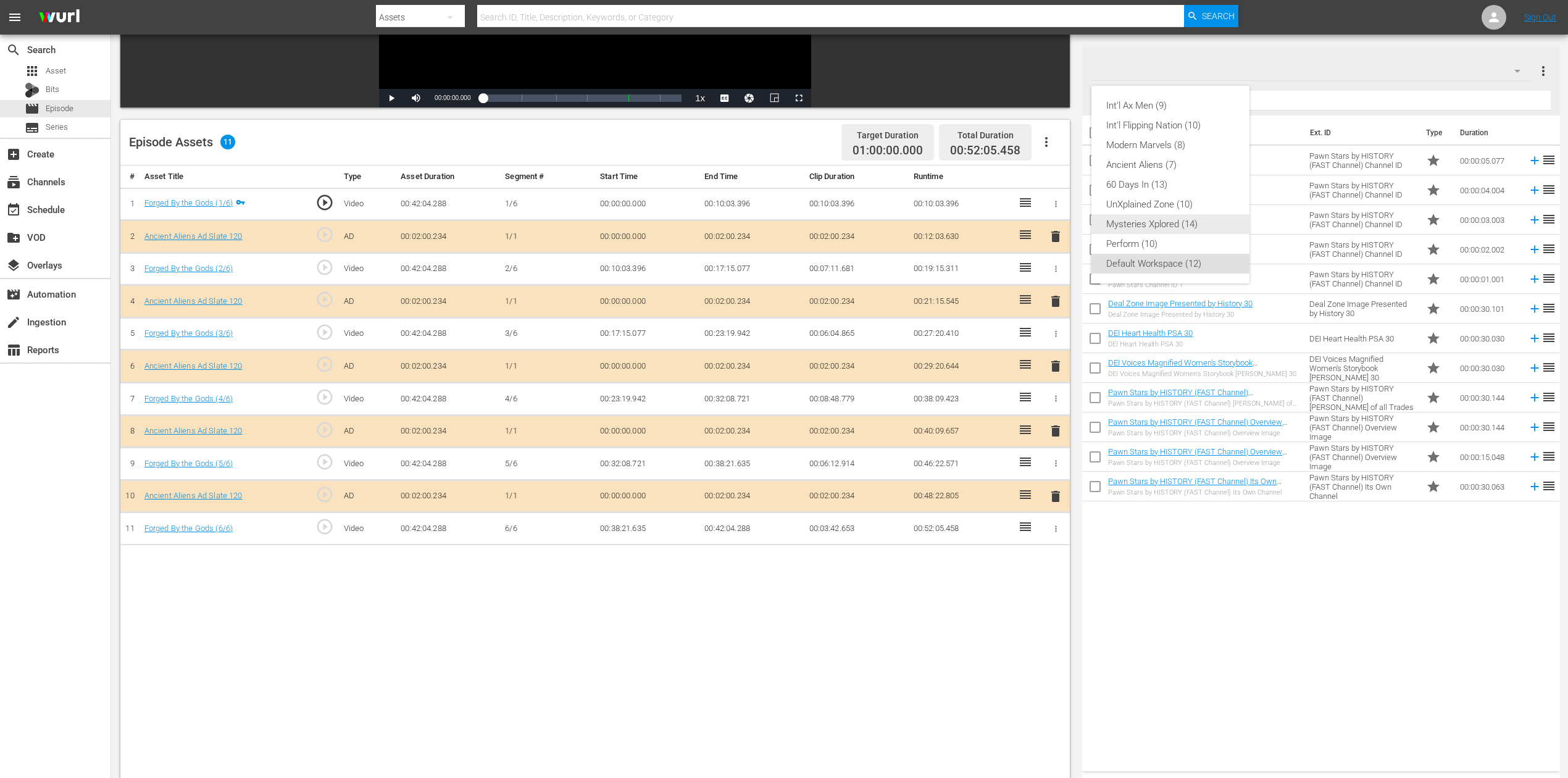
click at [1171, 220] on div "Mysteries Xplored (14)" at bounding box center [1170, 224] width 129 height 20
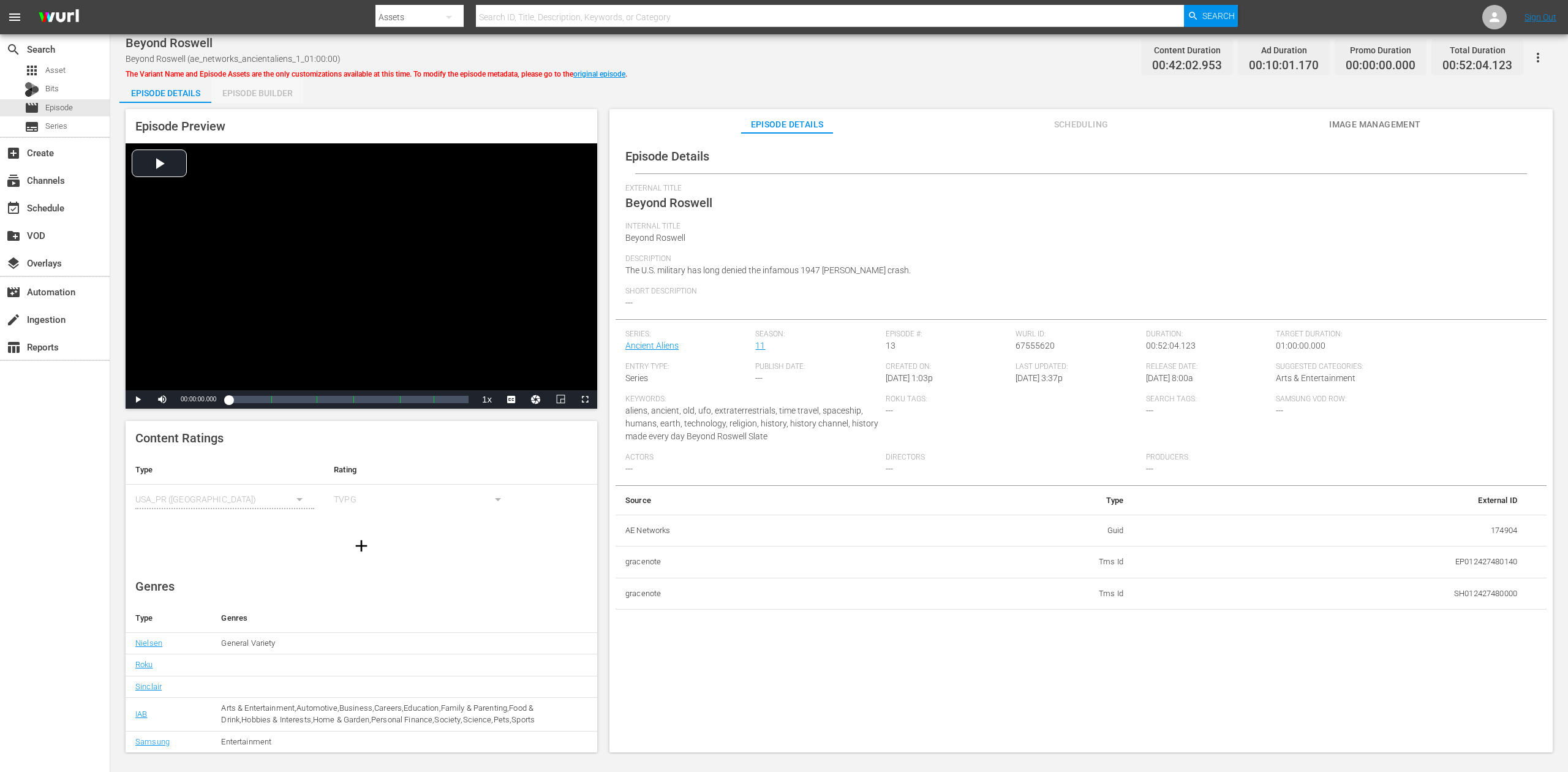
click at [265, 95] on div "Episode Builder" at bounding box center [257, 93] width 92 height 30
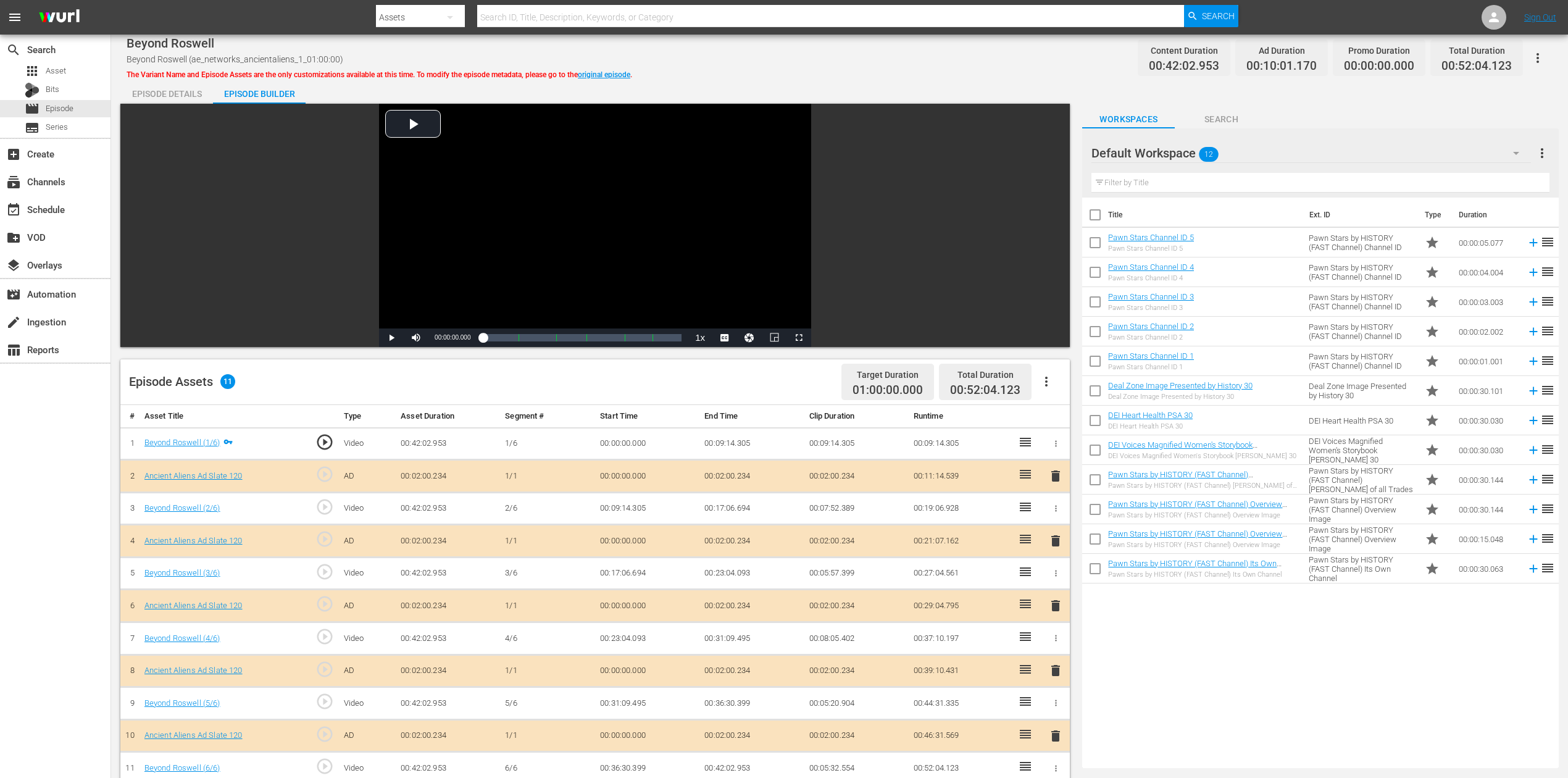
click at [1185, 149] on icon "button" at bounding box center [1516, 153] width 15 height 15
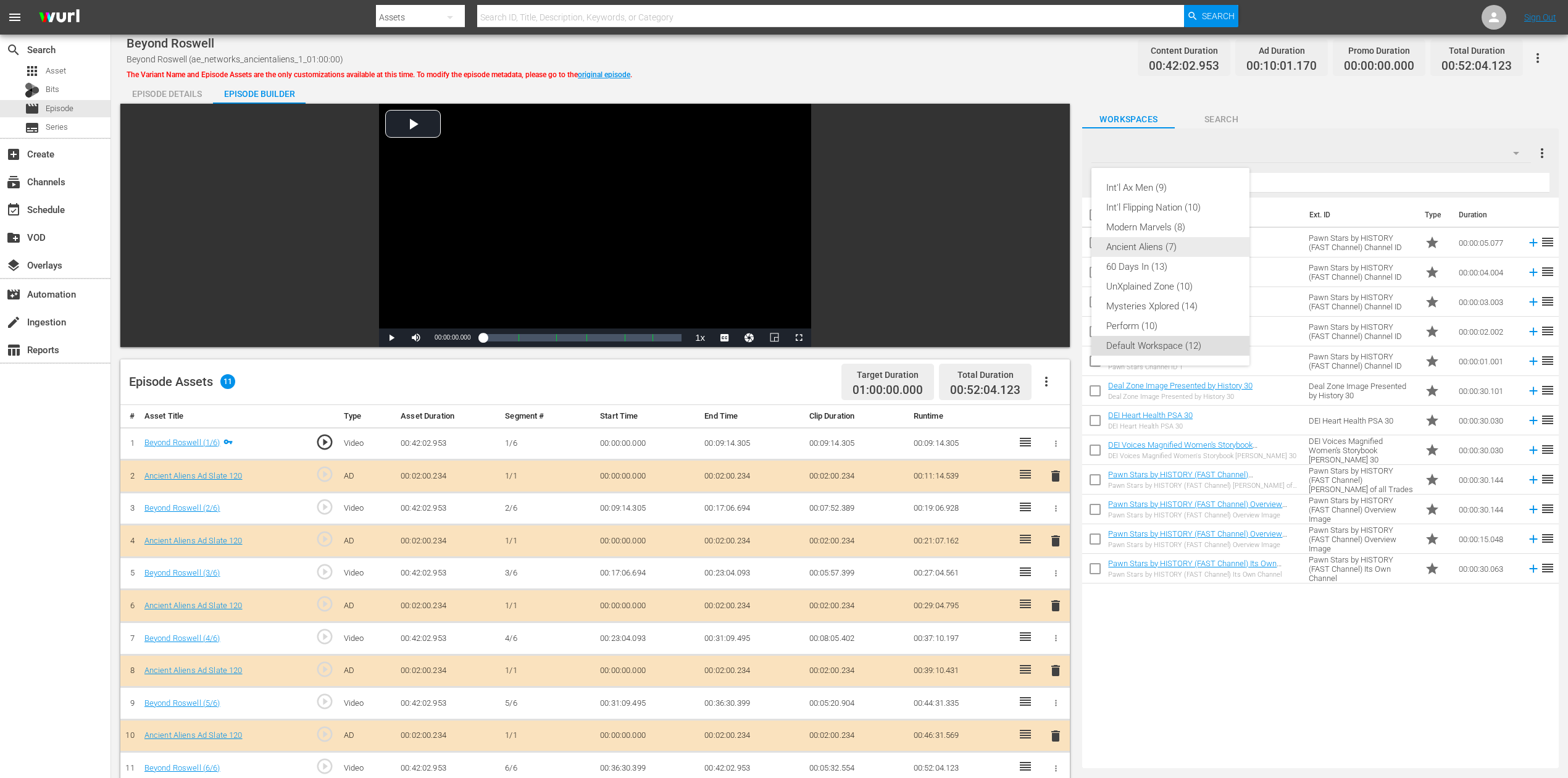
click at [1178, 248] on div "Ancient Aliens (7)" at bounding box center [1170, 247] width 129 height 20
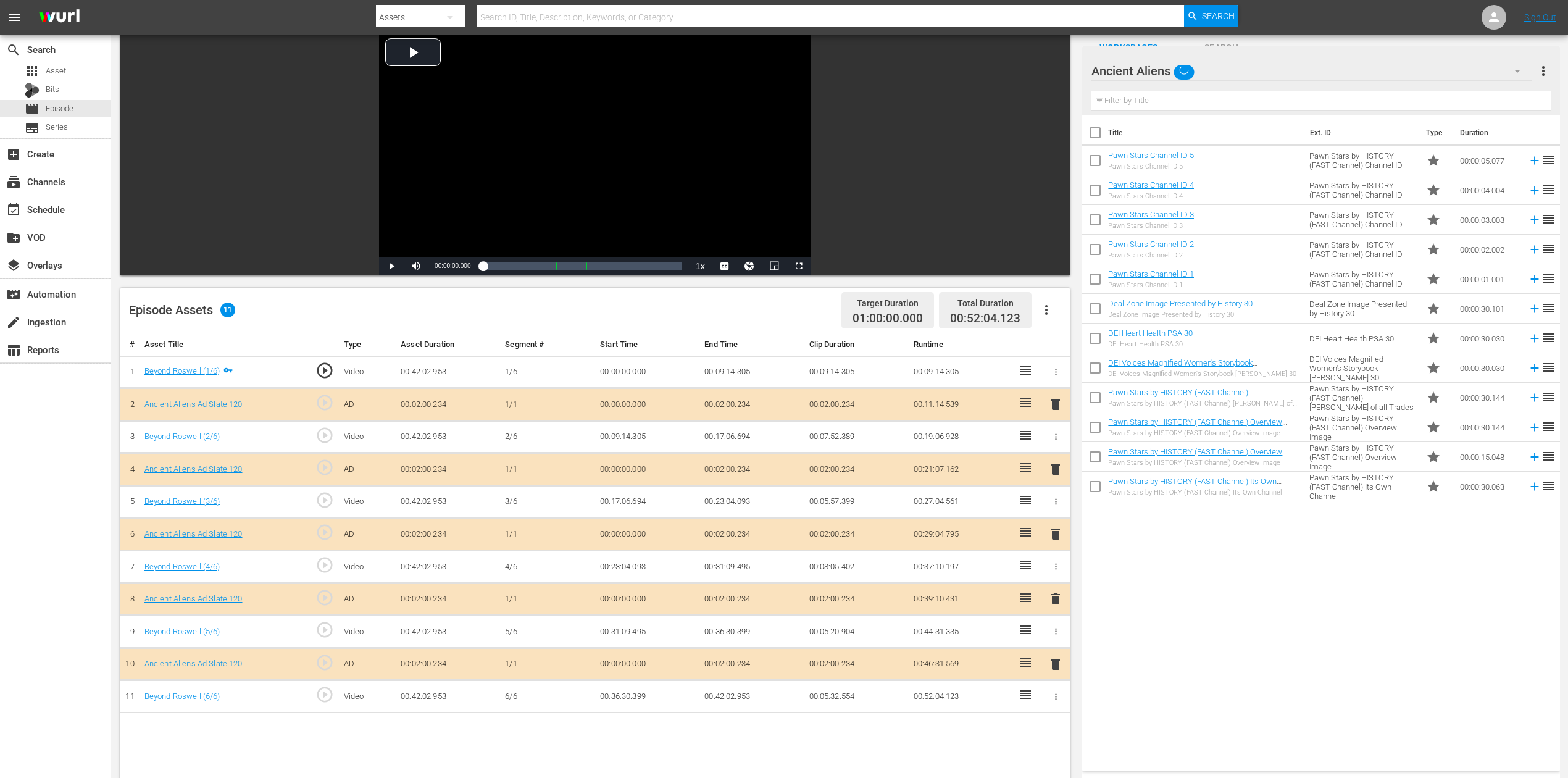
scroll to position [247, 0]
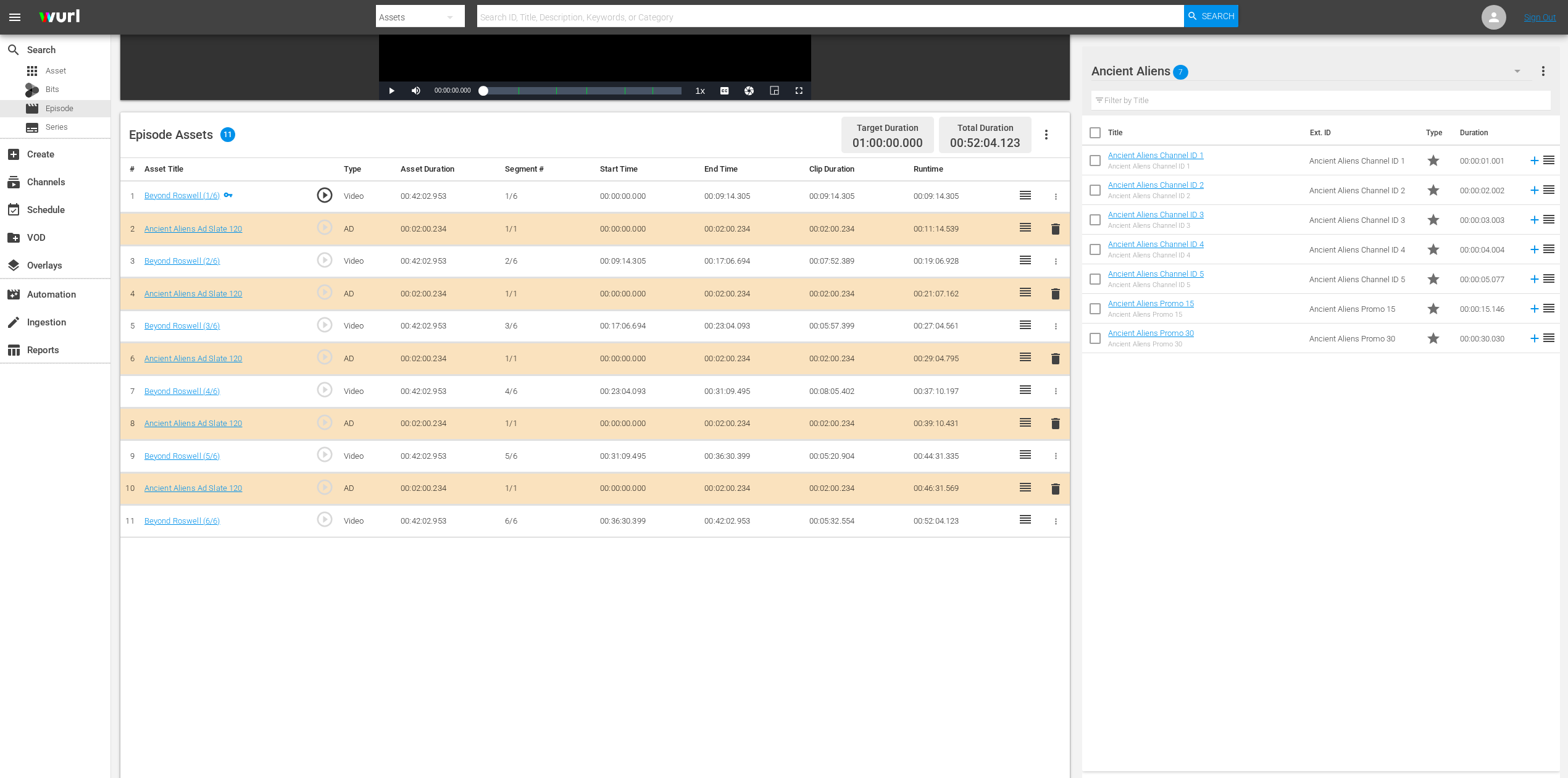
click at [1052, 356] on span "delete" at bounding box center [1056, 358] width 15 height 15
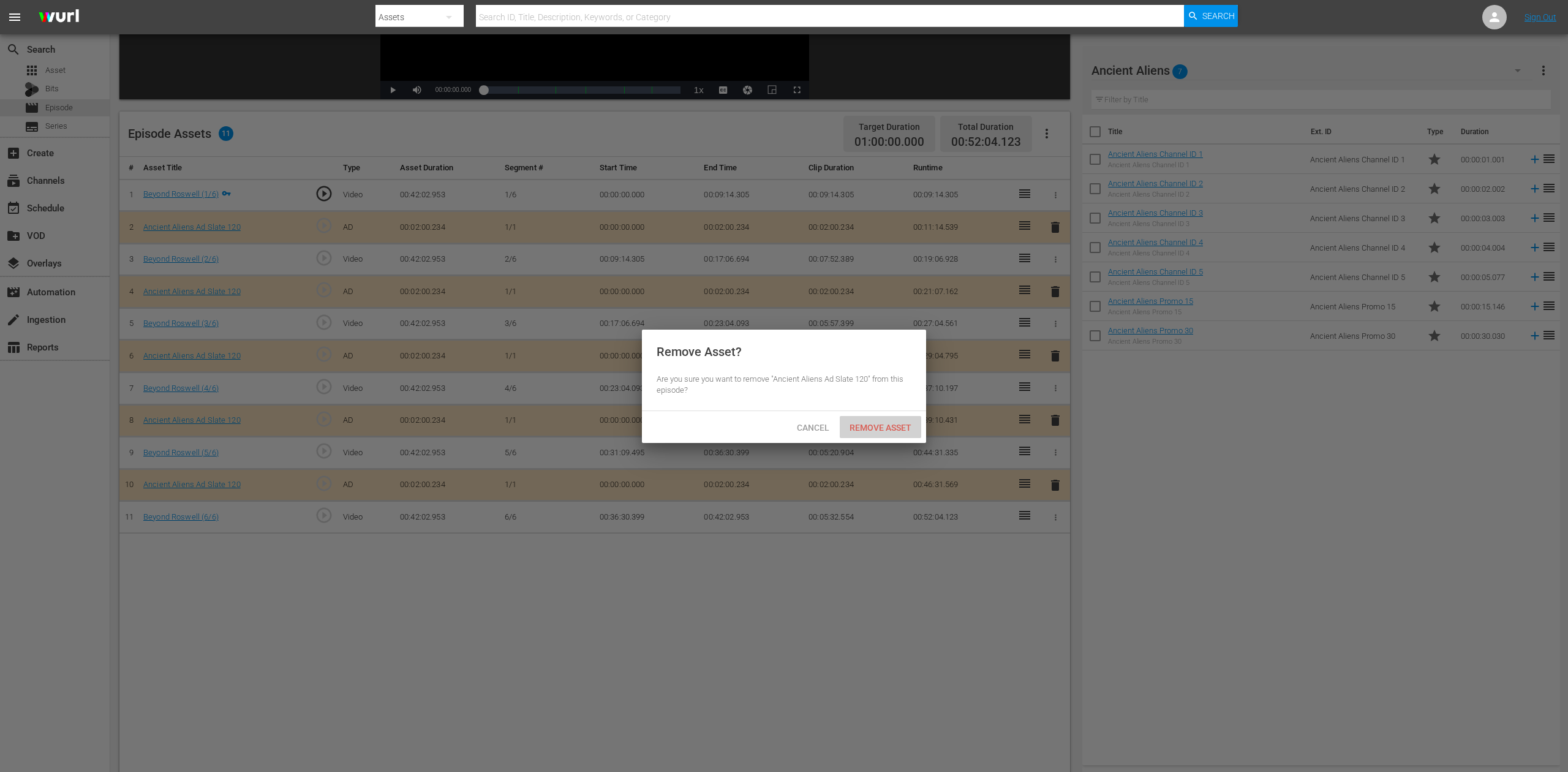
click at [888, 425] on span "Remove Asset" at bounding box center [881, 428] width 82 height 10
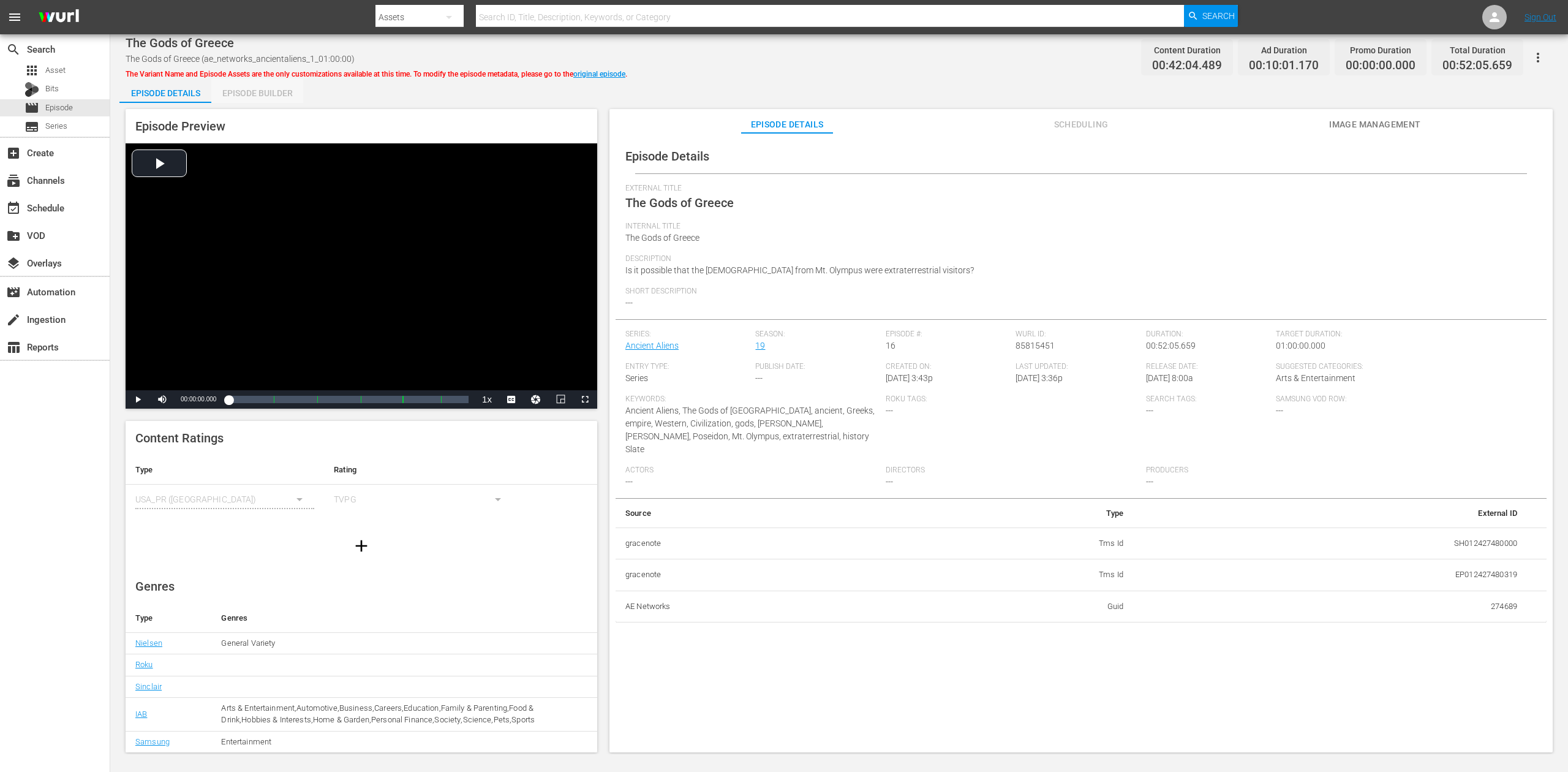
click at [263, 91] on div "Episode Builder" at bounding box center [257, 93] width 92 height 30
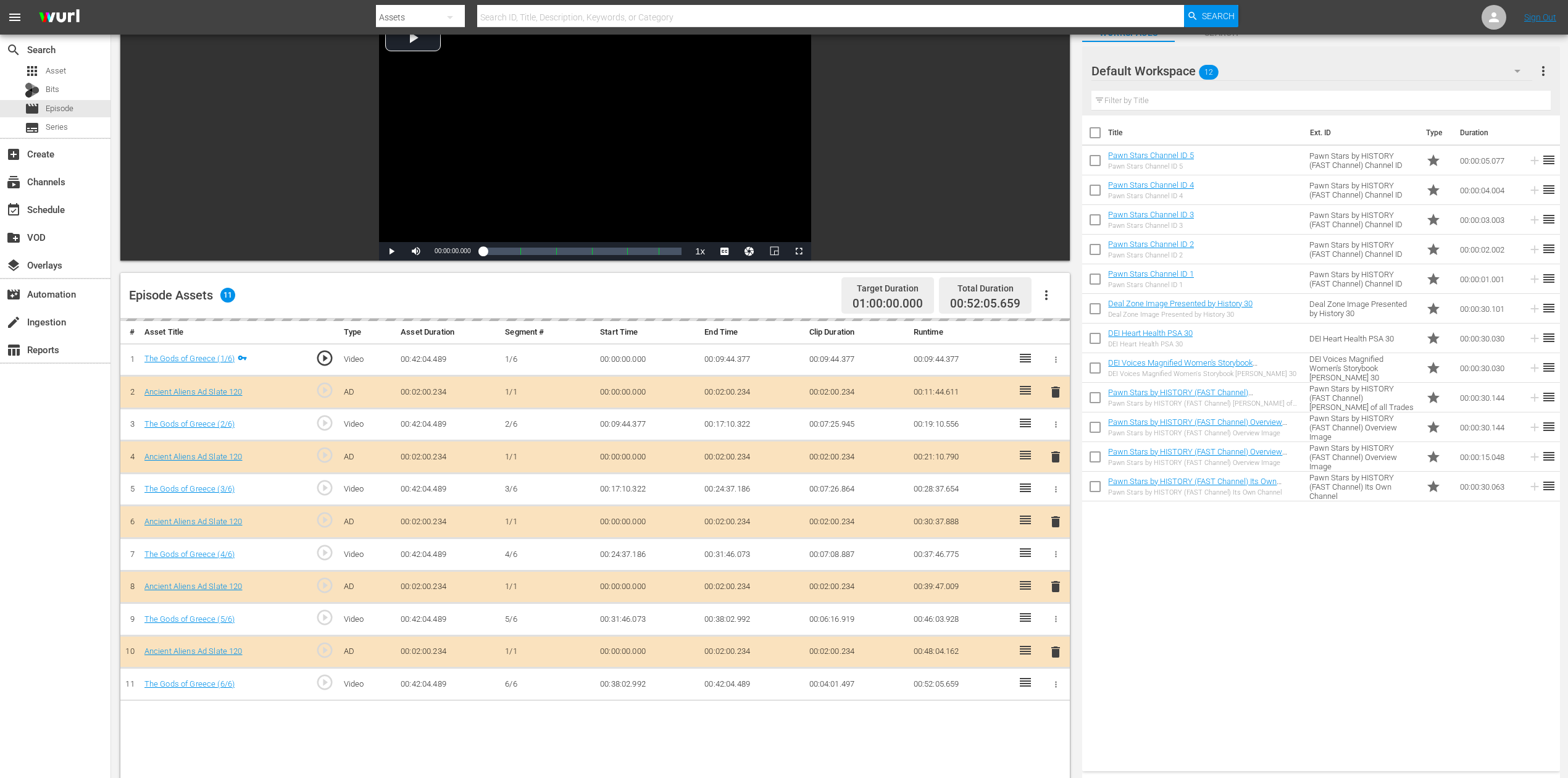
scroll to position [164, 0]
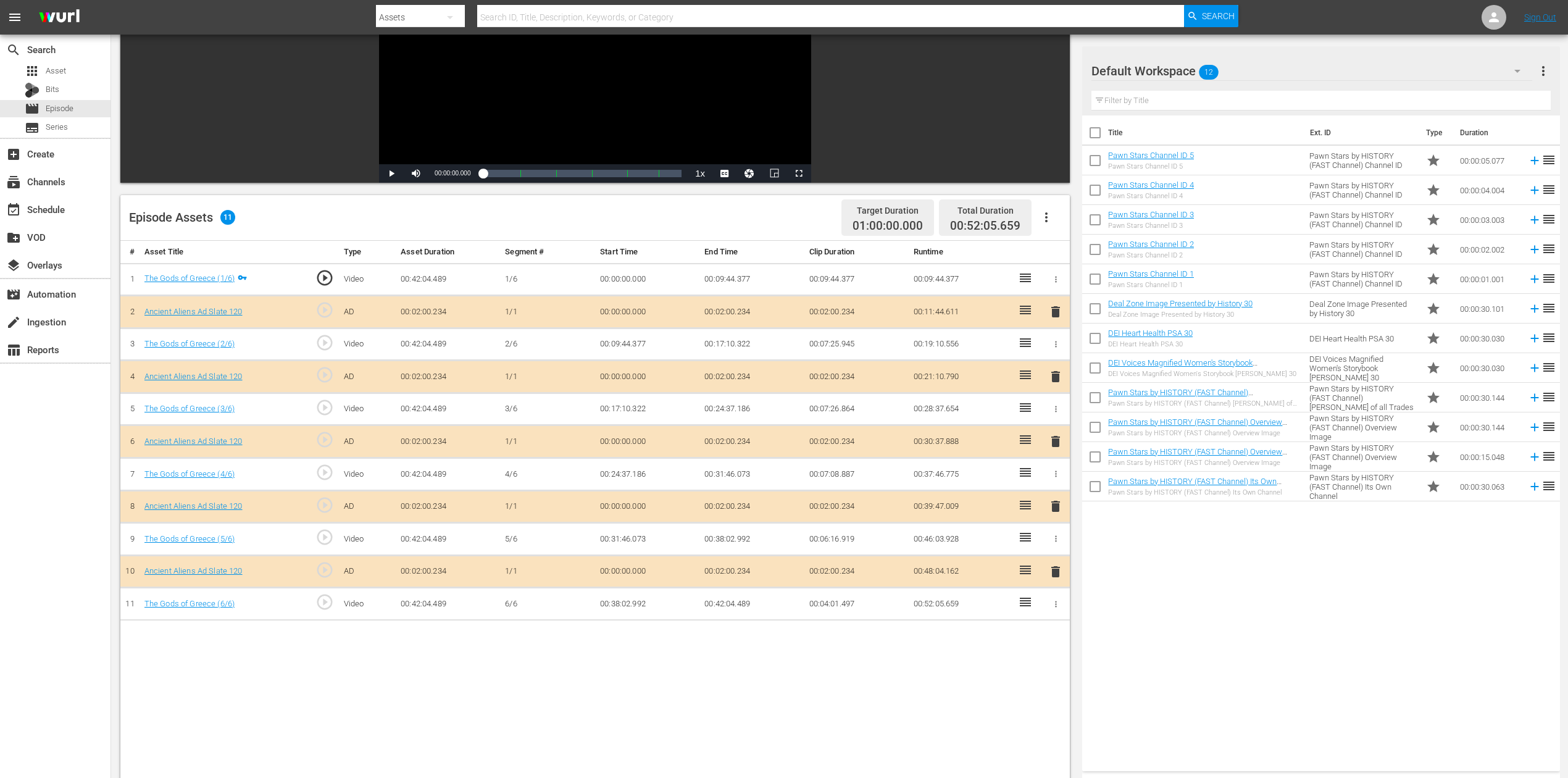
click at [1057, 442] on span "delete" at bounding box center [1056, 442] width 15 height 15
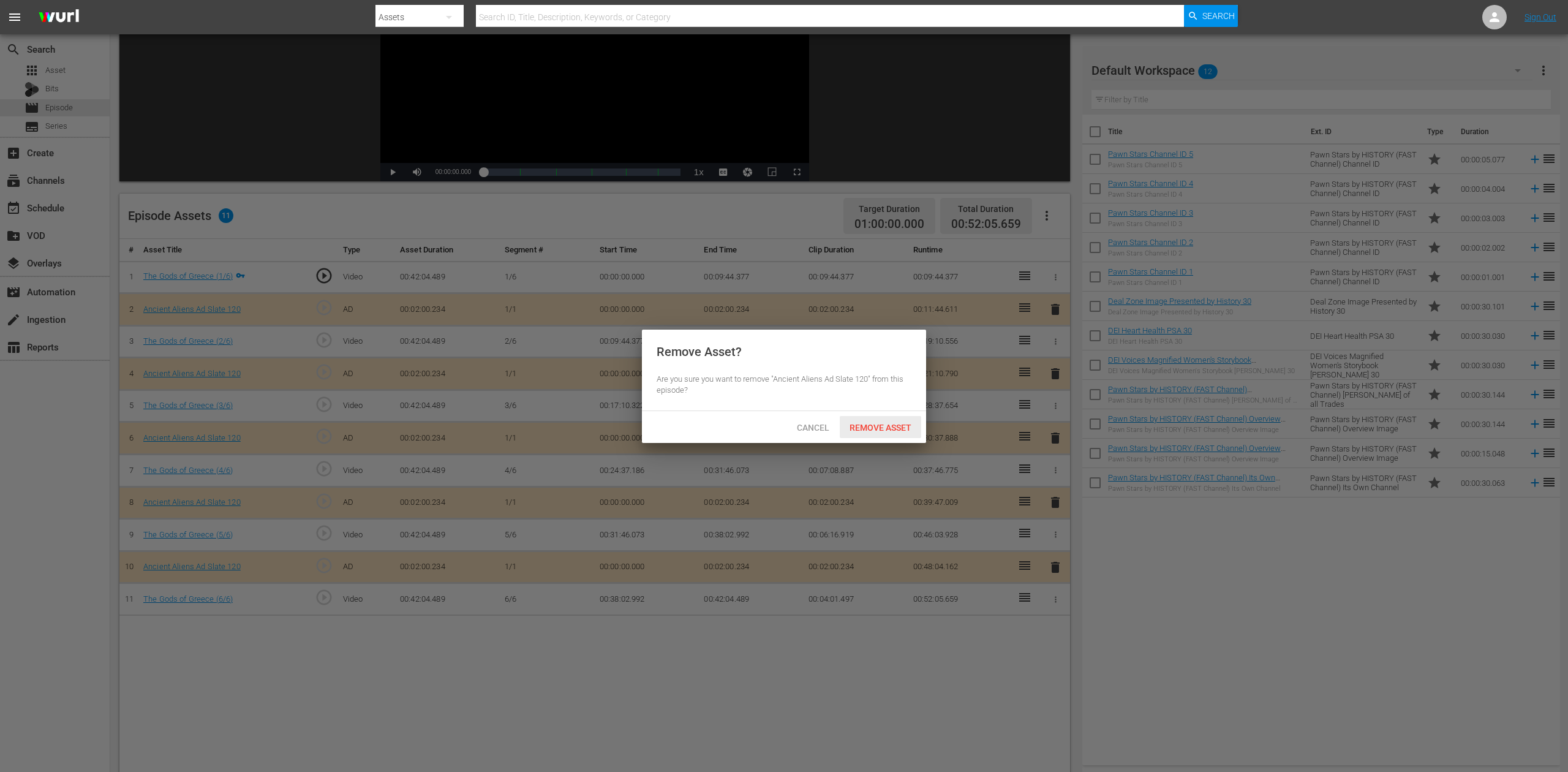
click at [902, 425] on span "Remove Asset" at bounding box center [881, 428] width 82 height 10
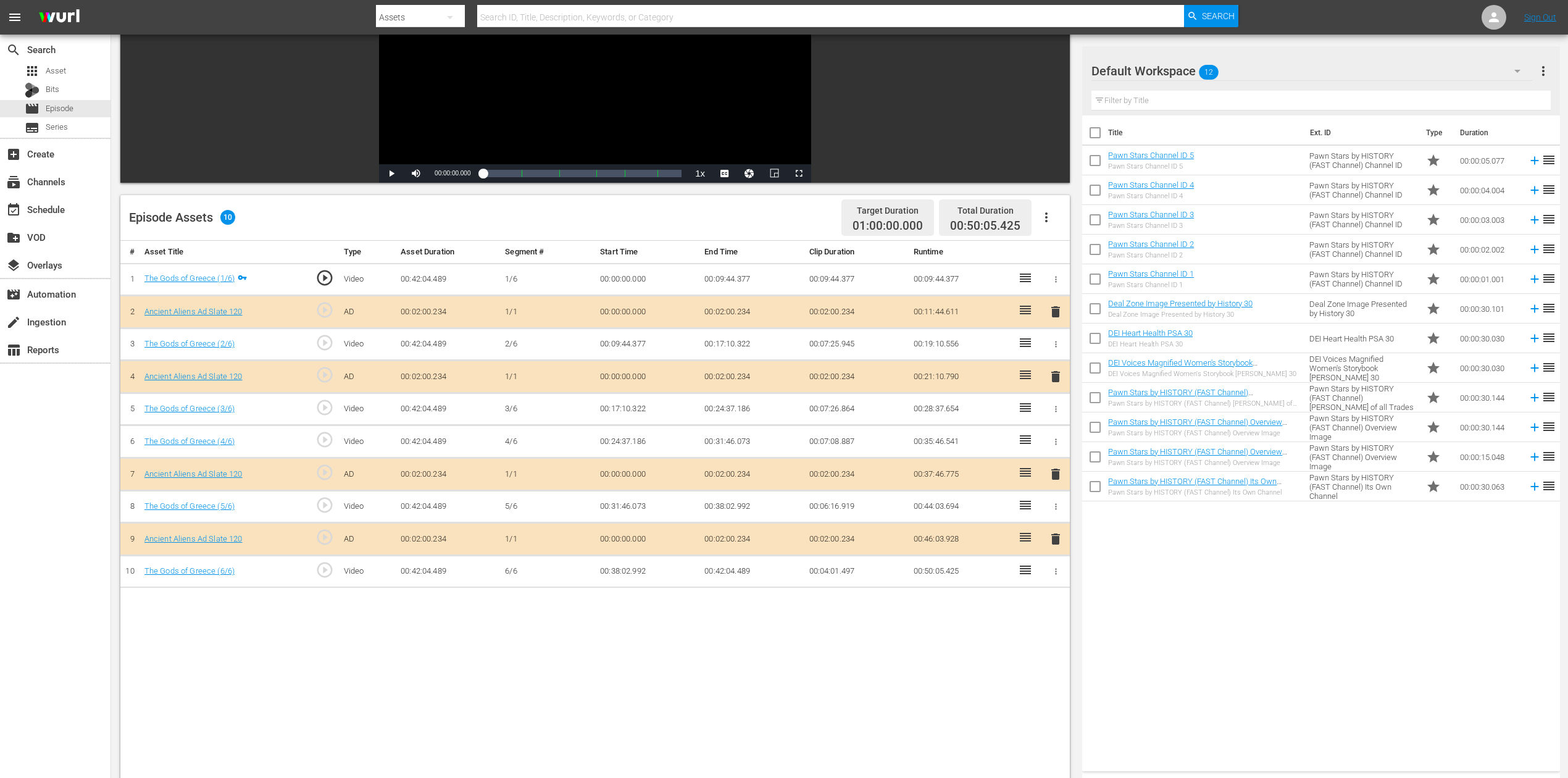
click at [1185, 70] on icon "button" at bounding box center [1517, 70] width 15 height 15
click at [1159, 164] on div "Ancient Aliens (7)" at bounding box center [1170, 165] width 129 height 20
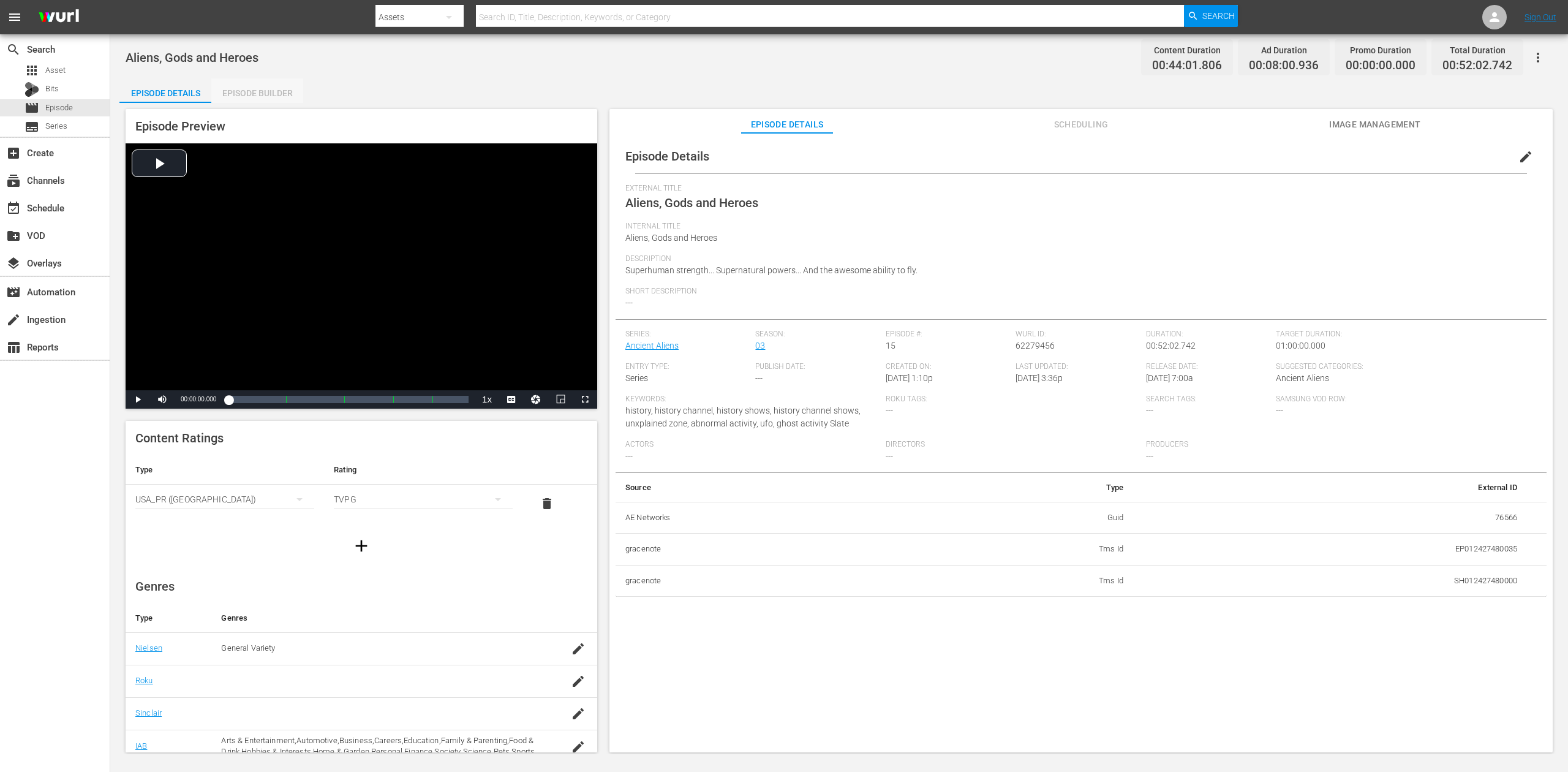
click at [266, 97] on div "Episode Builder" at bounding box center [257, 93] width 92 height 30
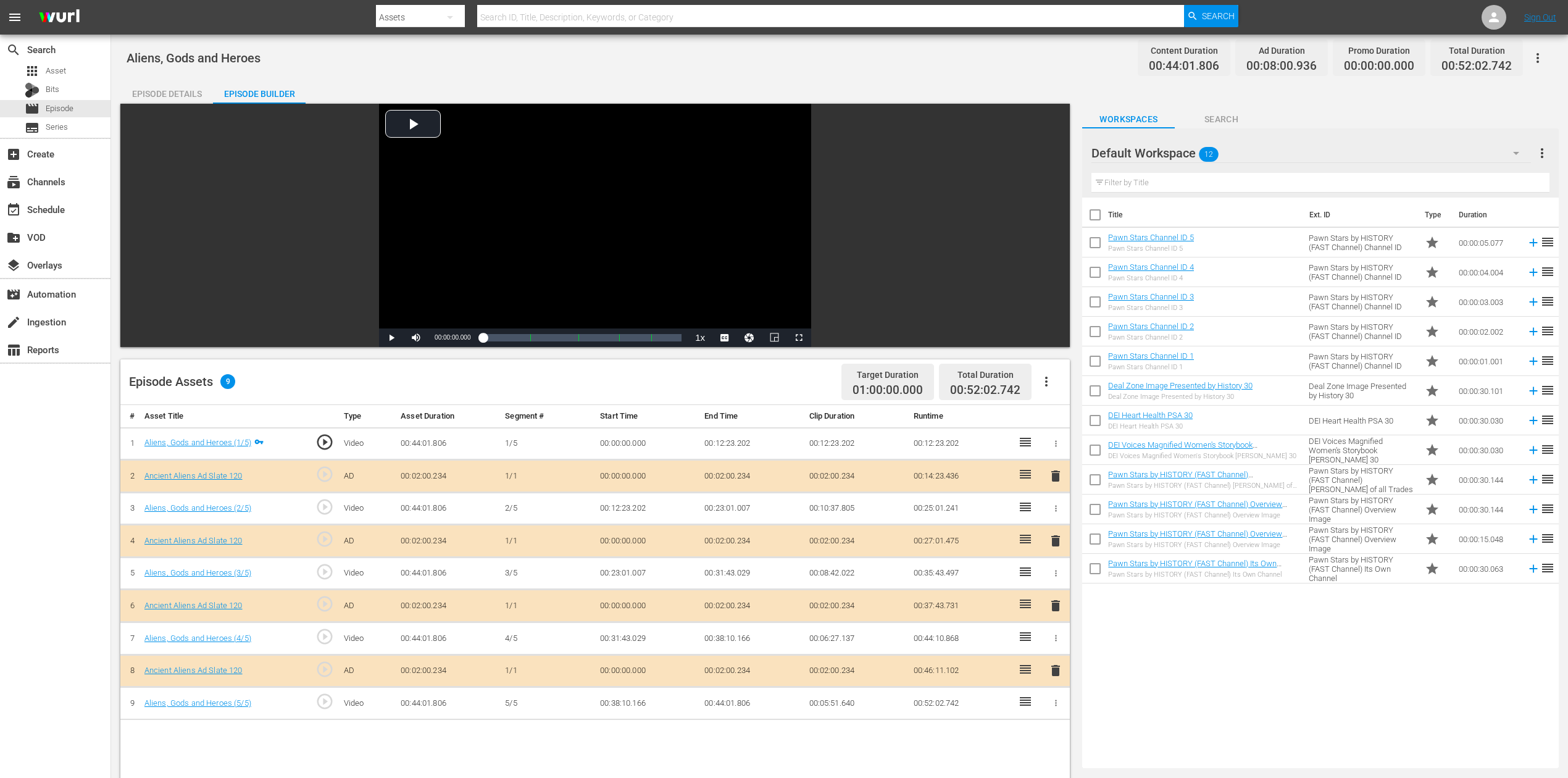
click at [1057, 583] on span "delete" at bounding box center [1056, 606] width 15 height 15
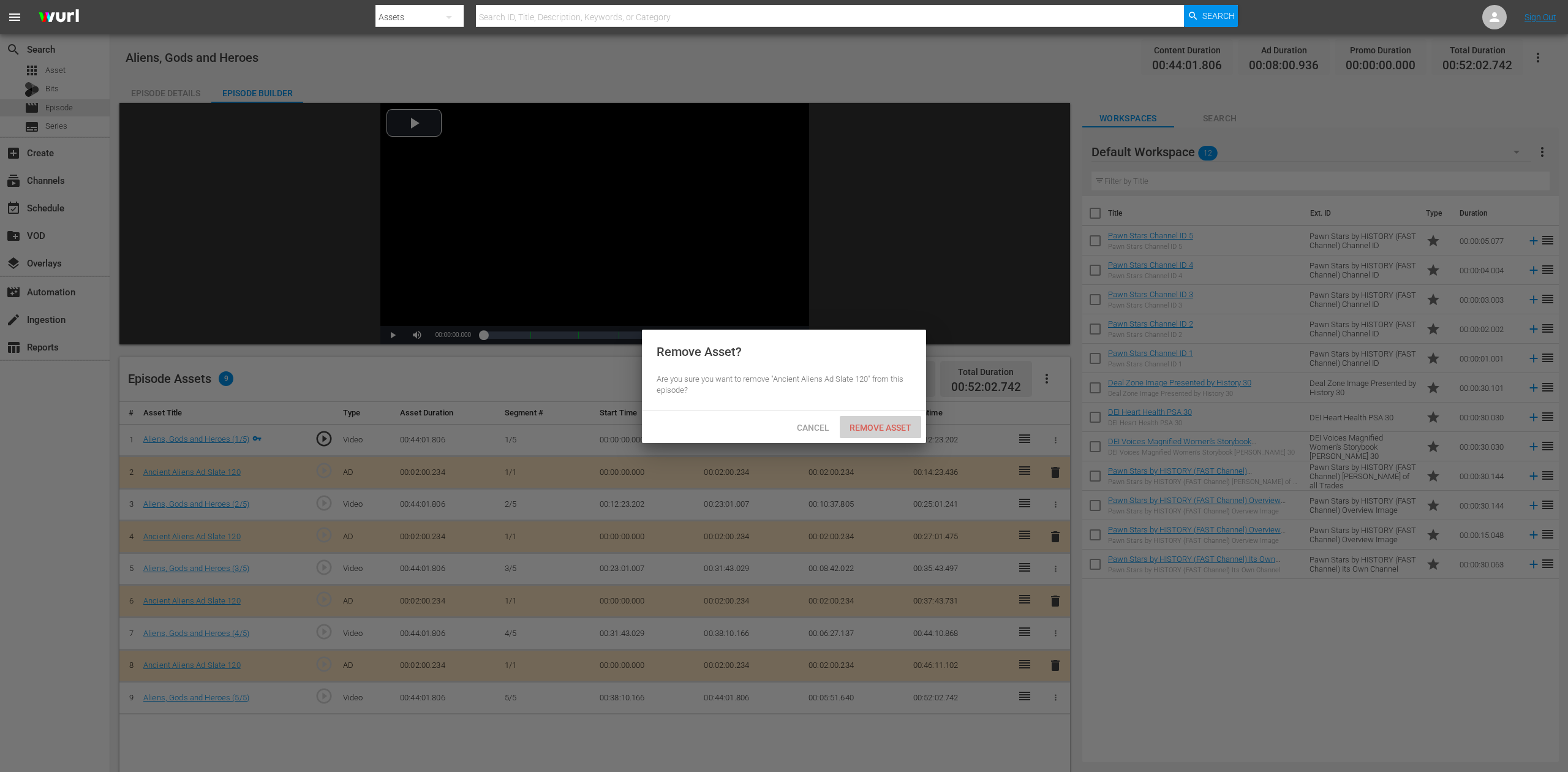
click at [897, 427] on span "Remove Asset" at bounding box center [881, 428] width 82 height 10
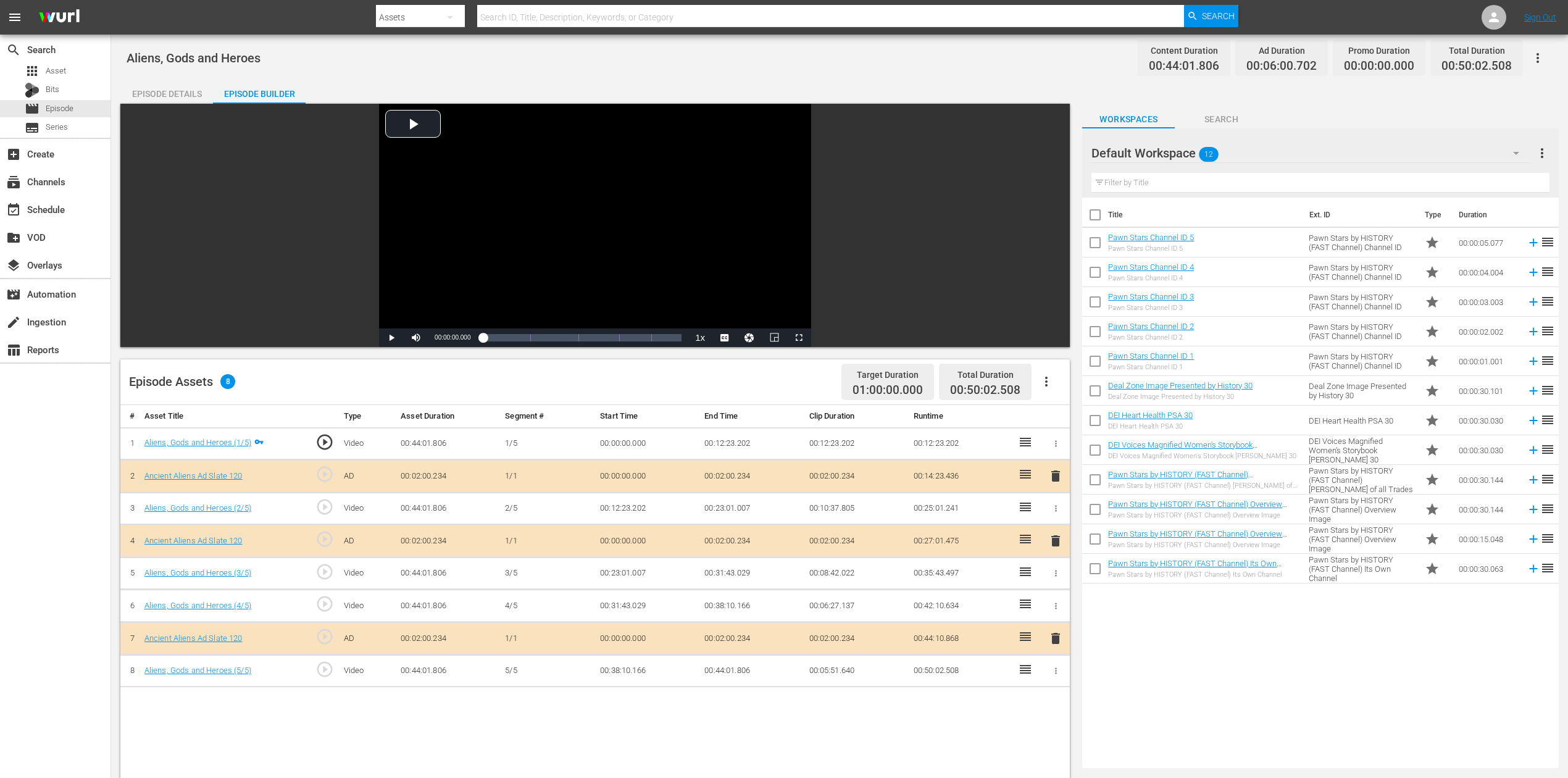
click at [1185, 152] on icon "button" at bounding box center [1516, 154] width 6 height 3
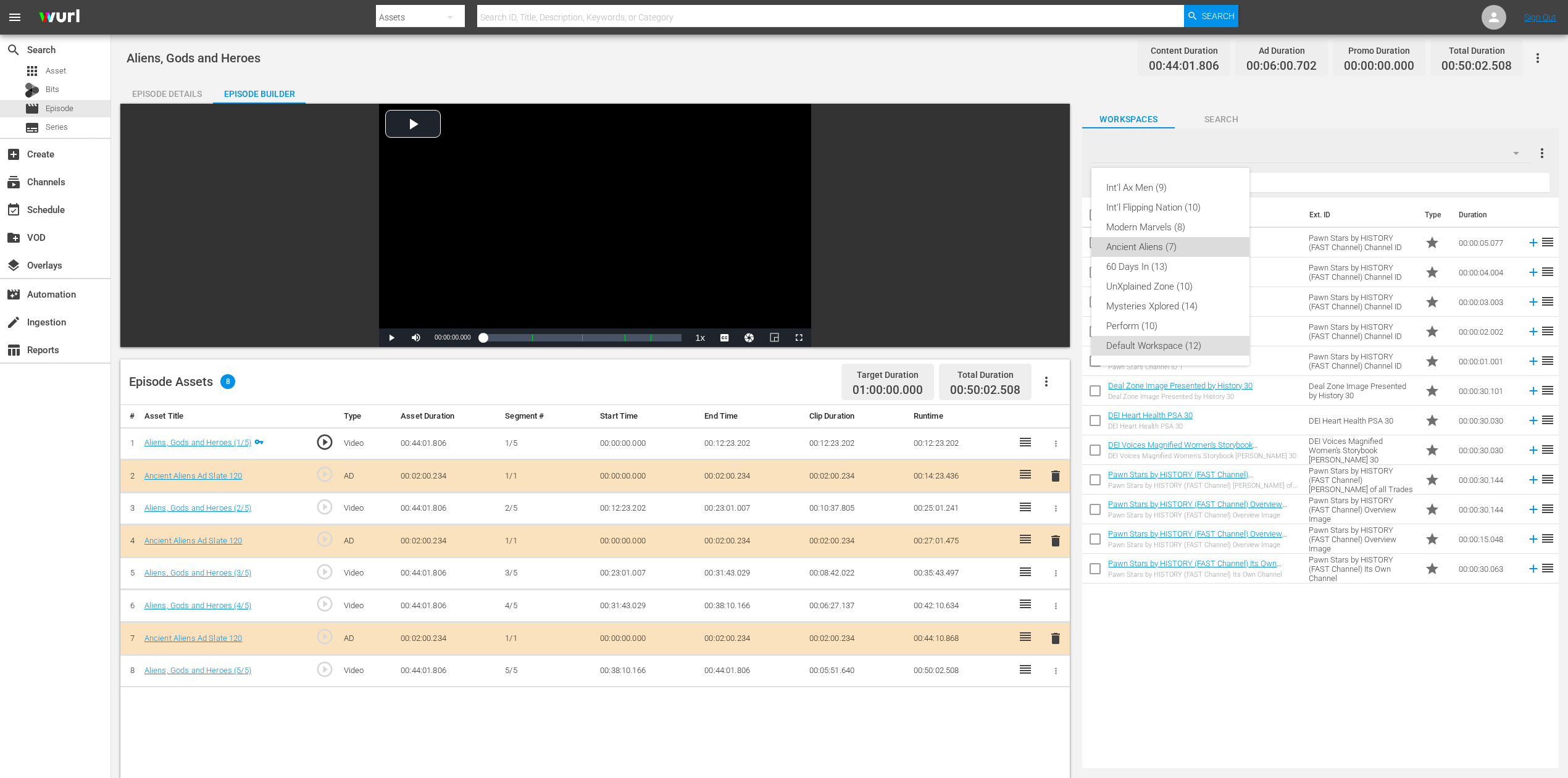
click at [1185, 248] on div "Ancient Aliens (7)" at bounding box center [1170, 247] width 129 height 20
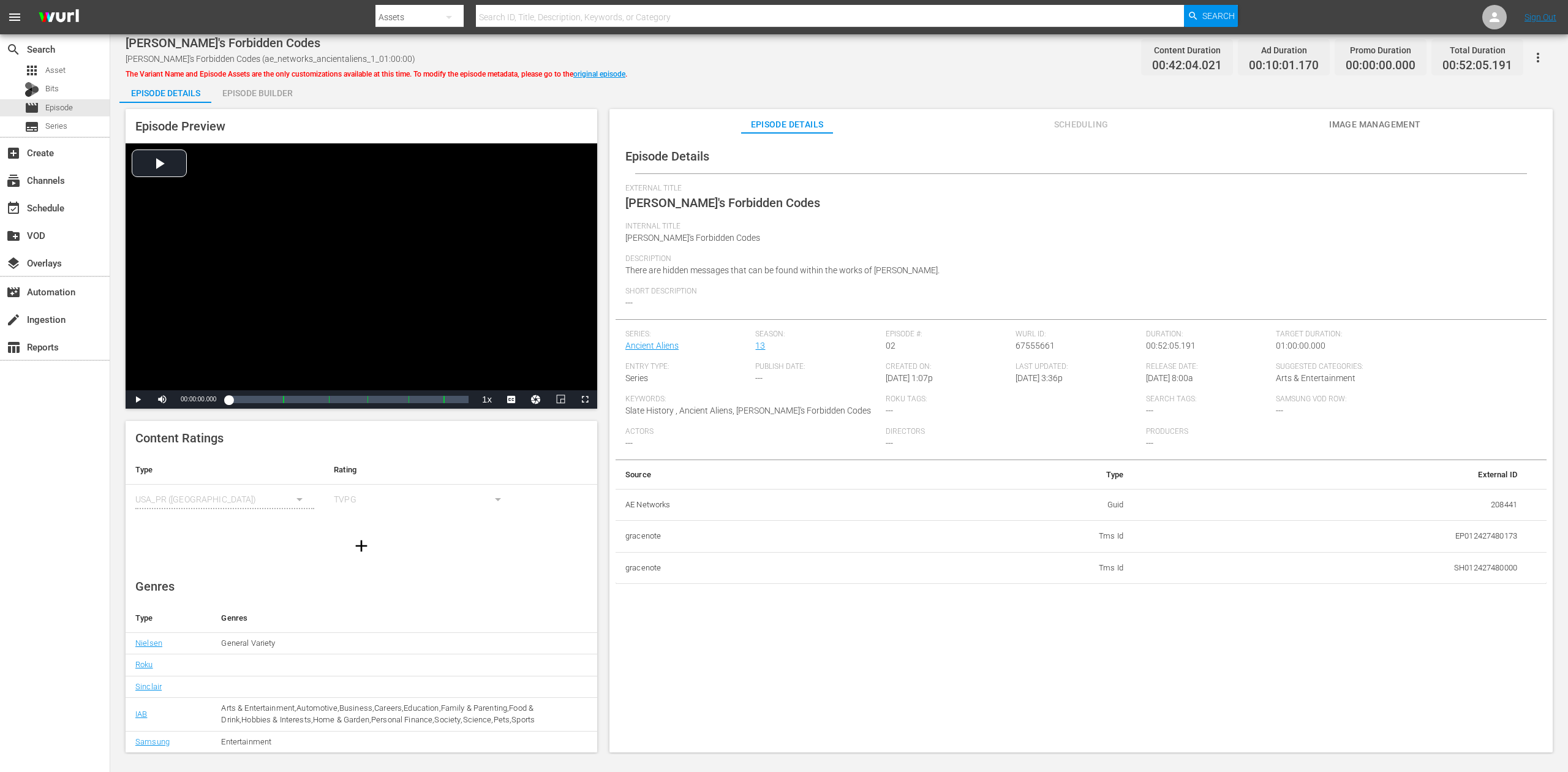
click at [248, 93] on div "Episode Builder" at bounding box center [257, 93] width 92 height 30
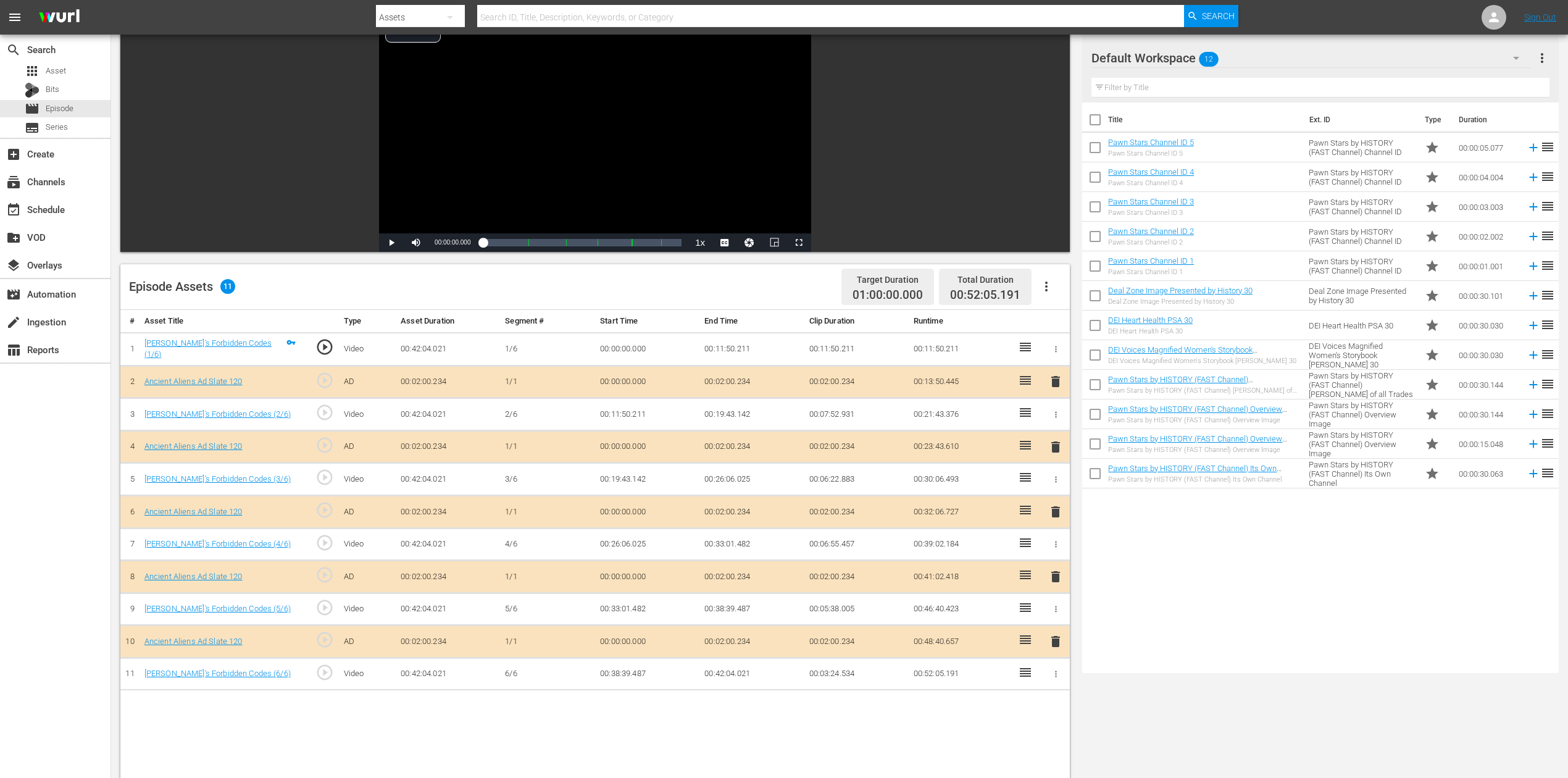
scroll to position [164, 0]
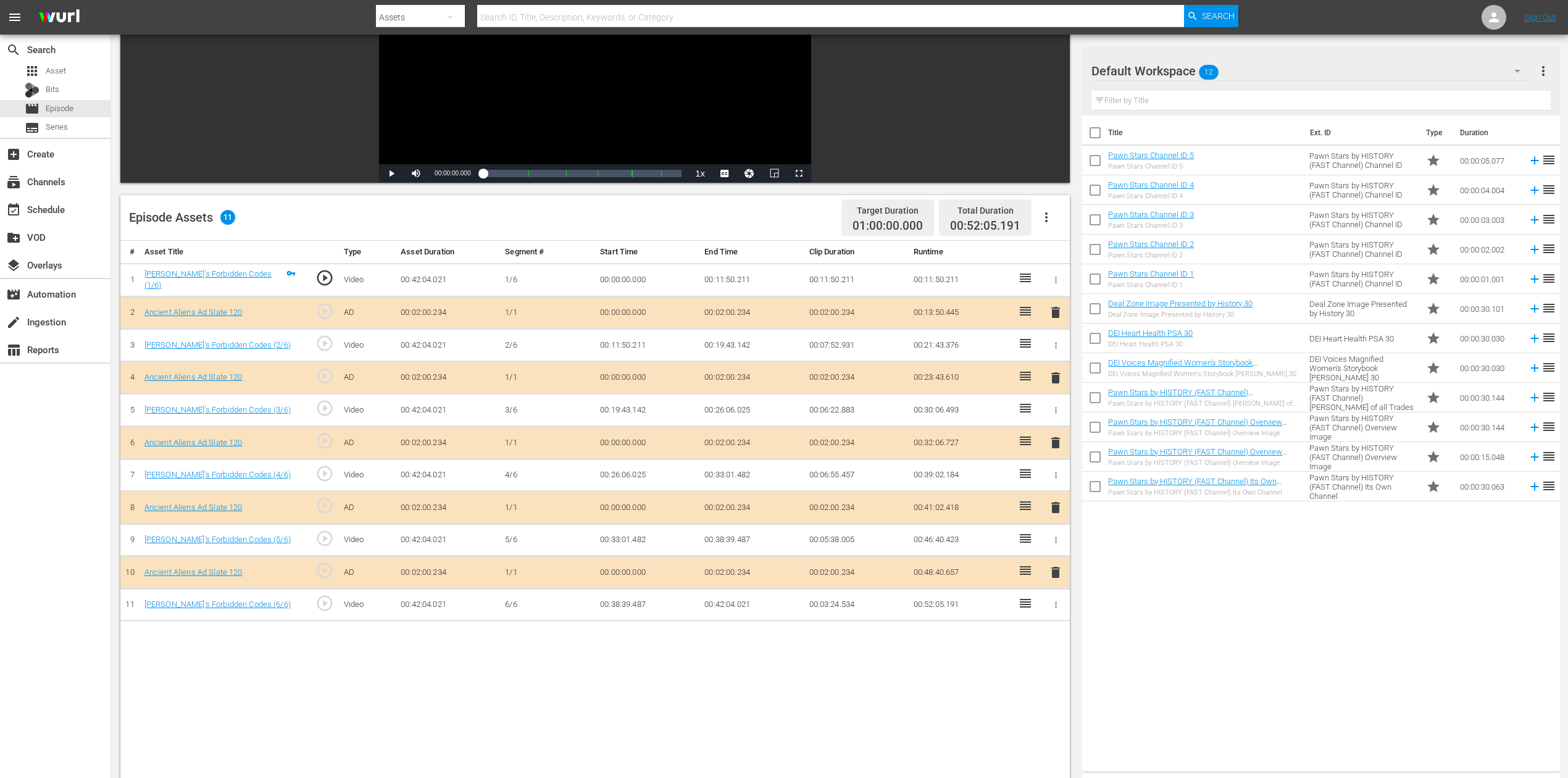
click at [1051, 439] on span "delete" at bounding box center [1056, 442] width 15 height 15
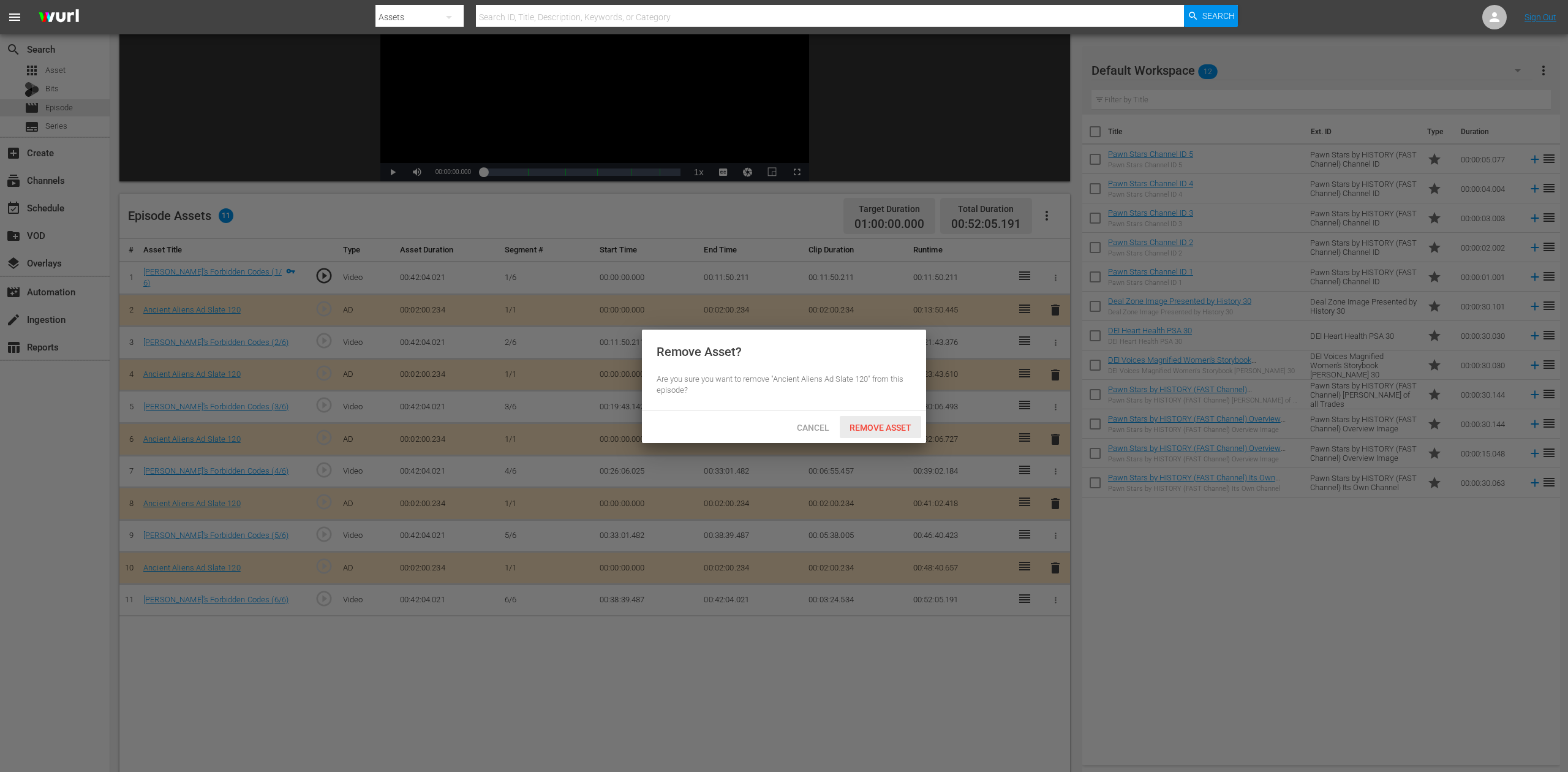
click at [892, 427] on span "Remove Asset" at bounding box center [881, 428] width 82 height 10
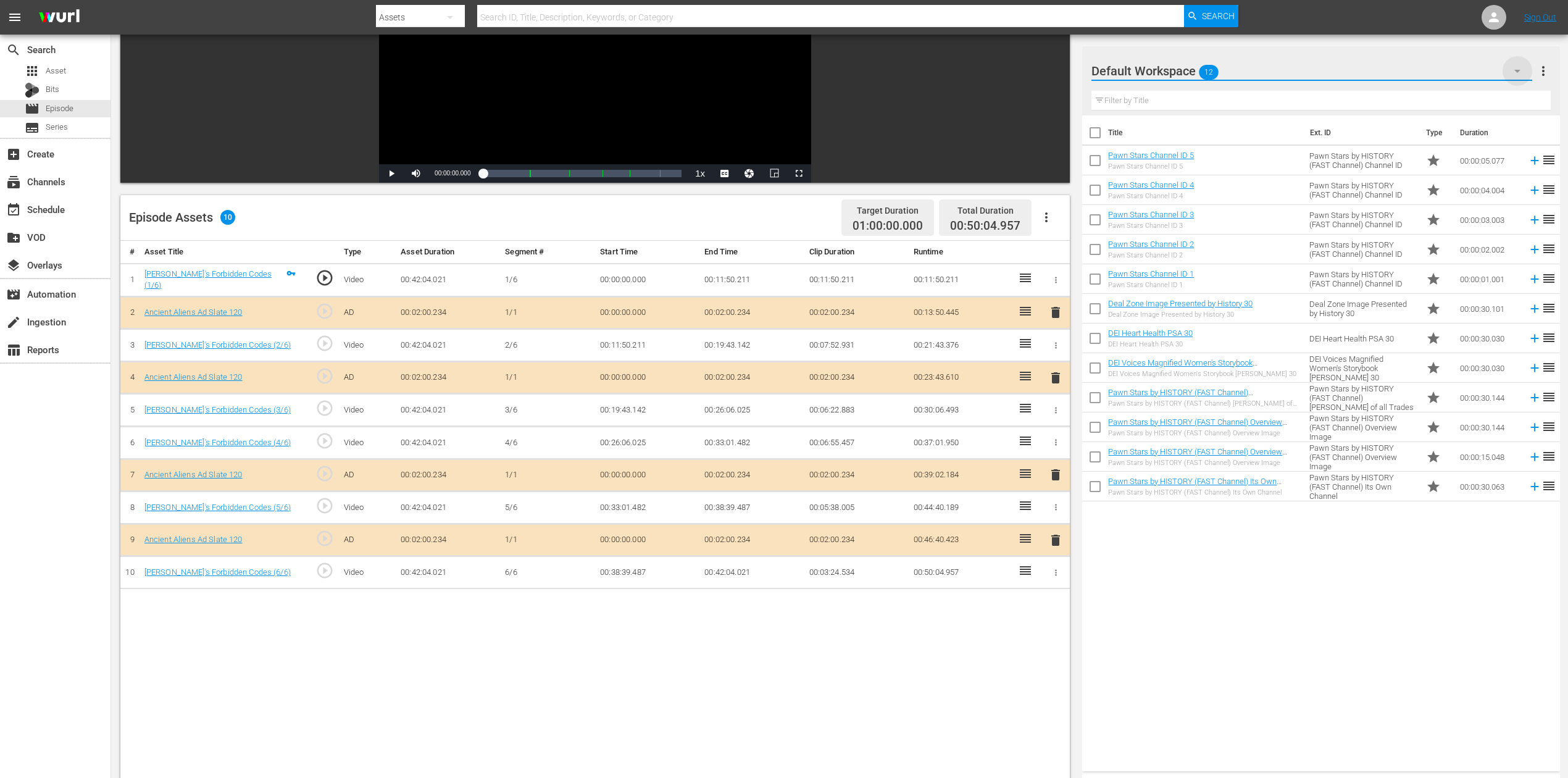
click at [1185, 68] on icon "button" at bounding box center [1517, 70] width 15 height 15
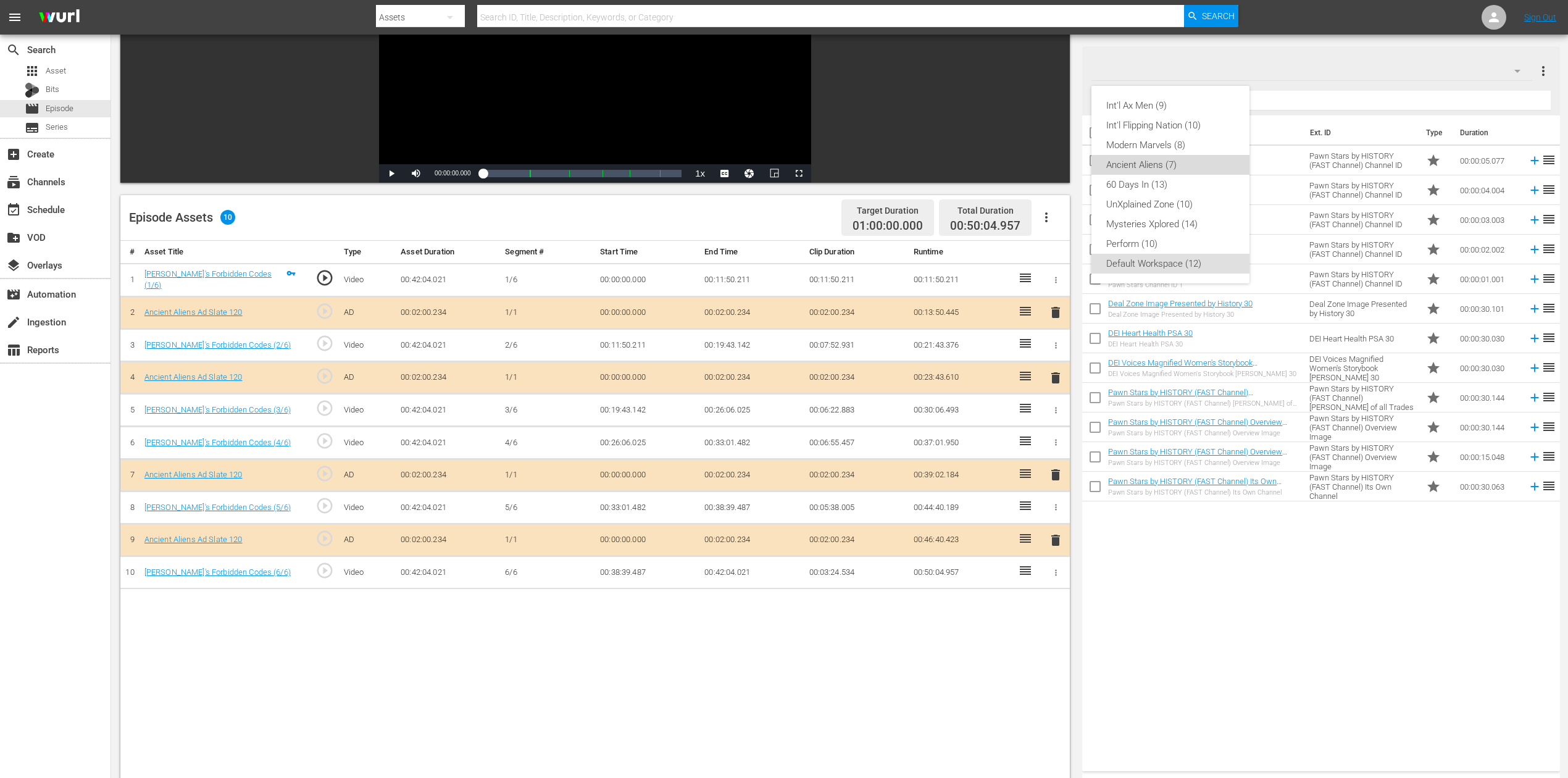
click at [1181, 159] on div "Ancient Aliens (7)" at bounding box center [1170, 165] width 129 height 20
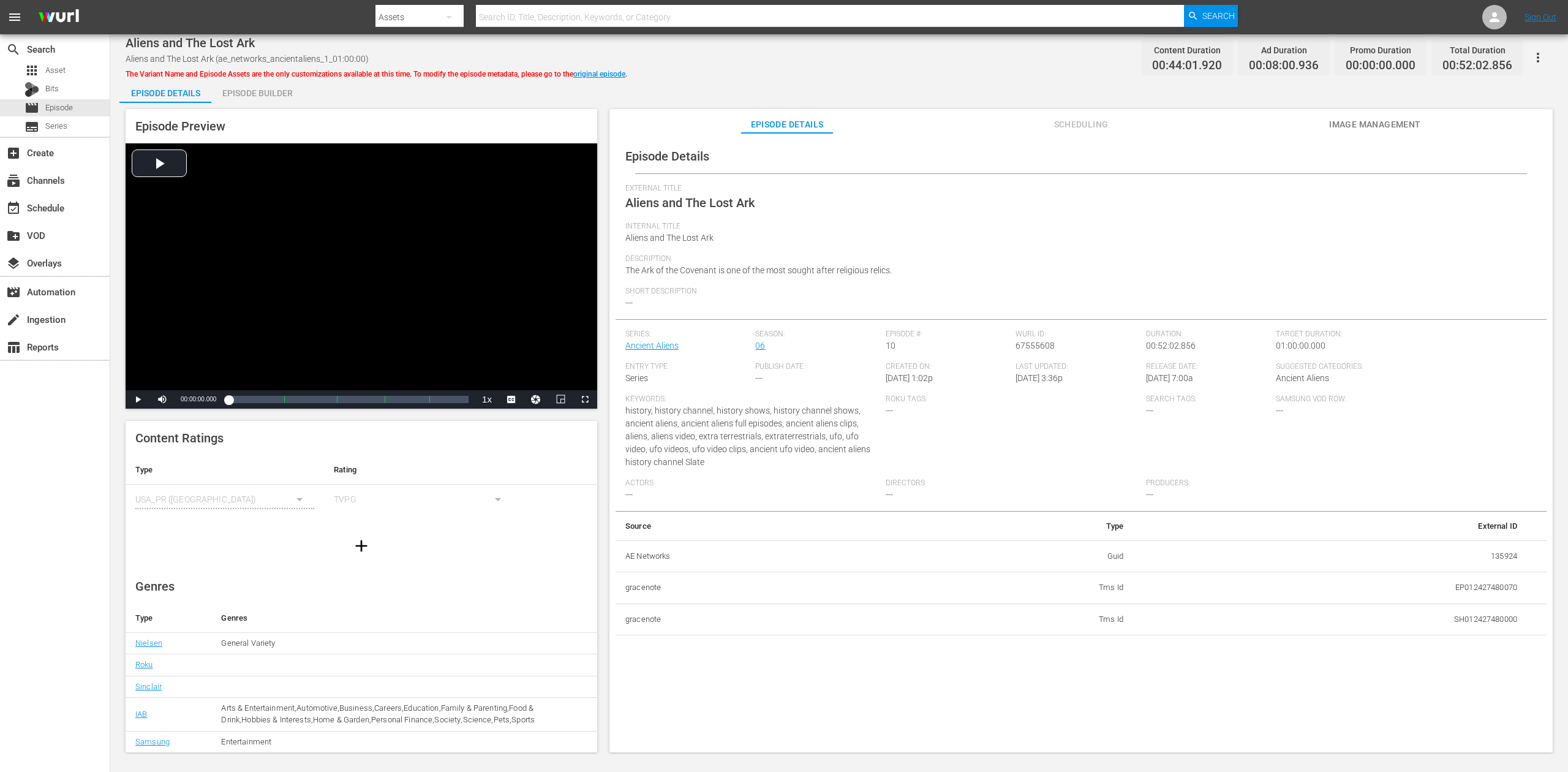
click at [259, 90] on div "Episode Builder" at bounding box center [257, 93] width 92 height 30
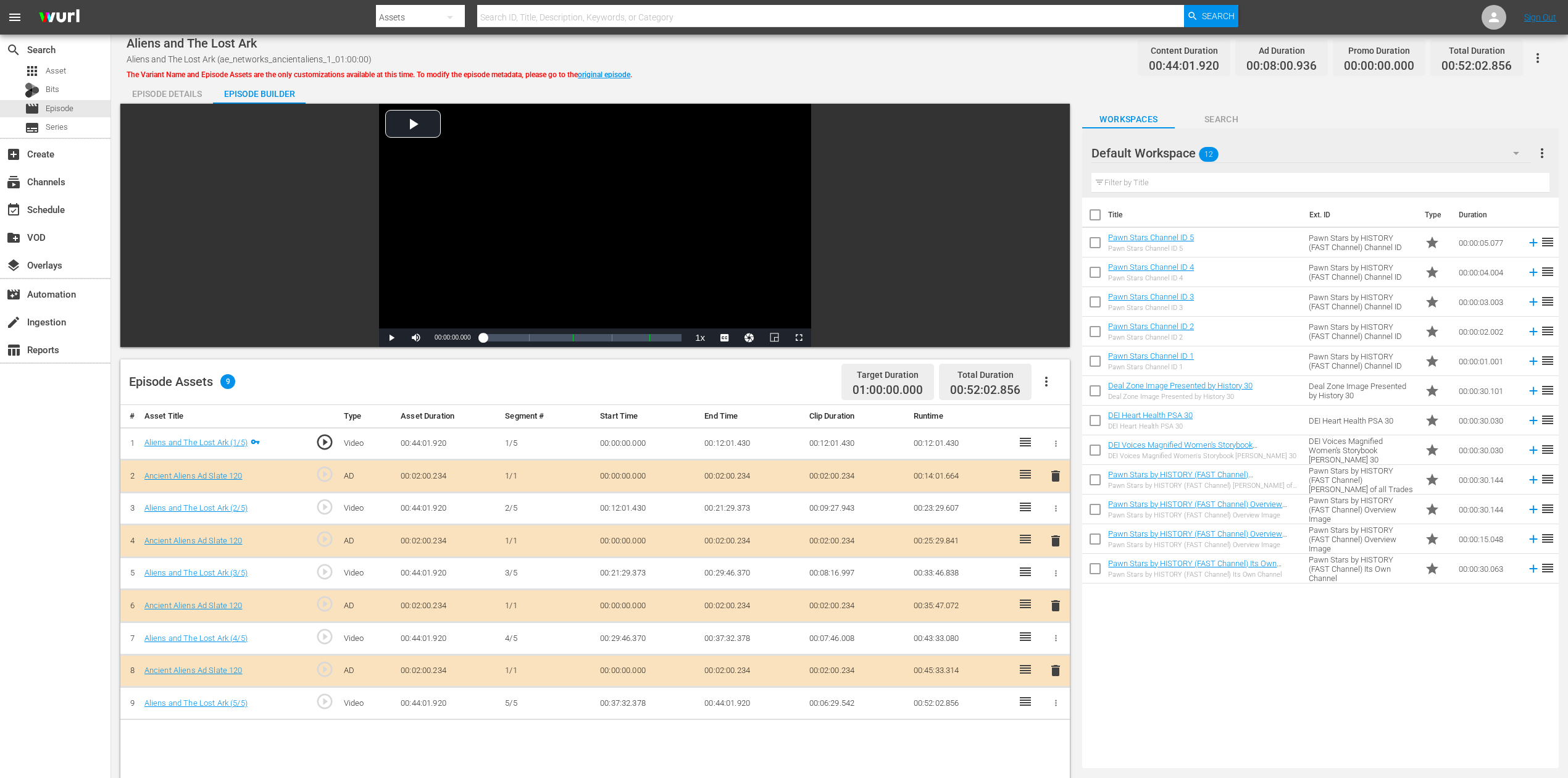
click at [1185, 152] on icon "button" at bounding box center [1516, 153] width 15 height 15
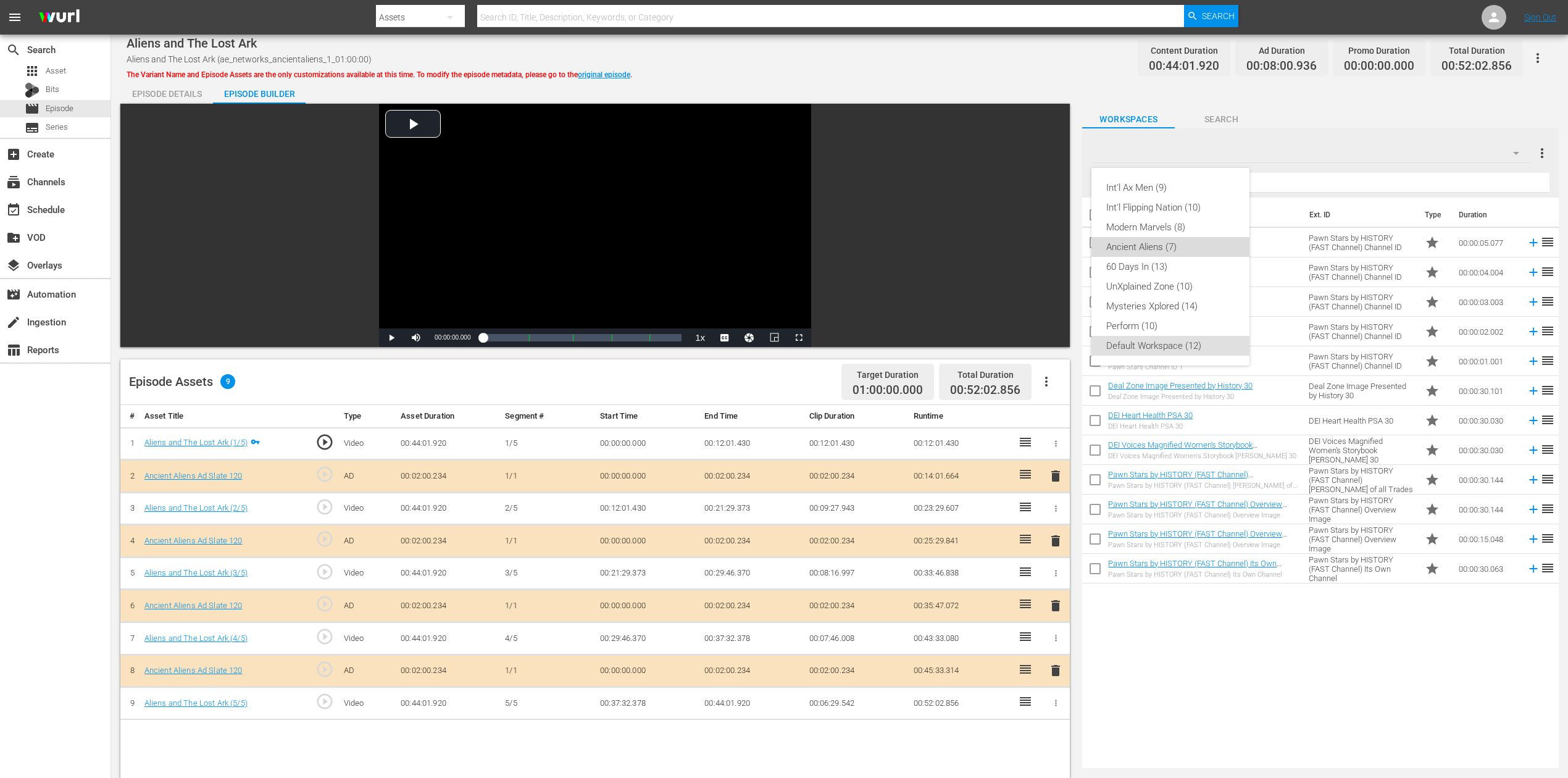
click at [1149, 245] on div "Ancient Aliens (7)" at bounding box center [1170, 247] width 129 height 20
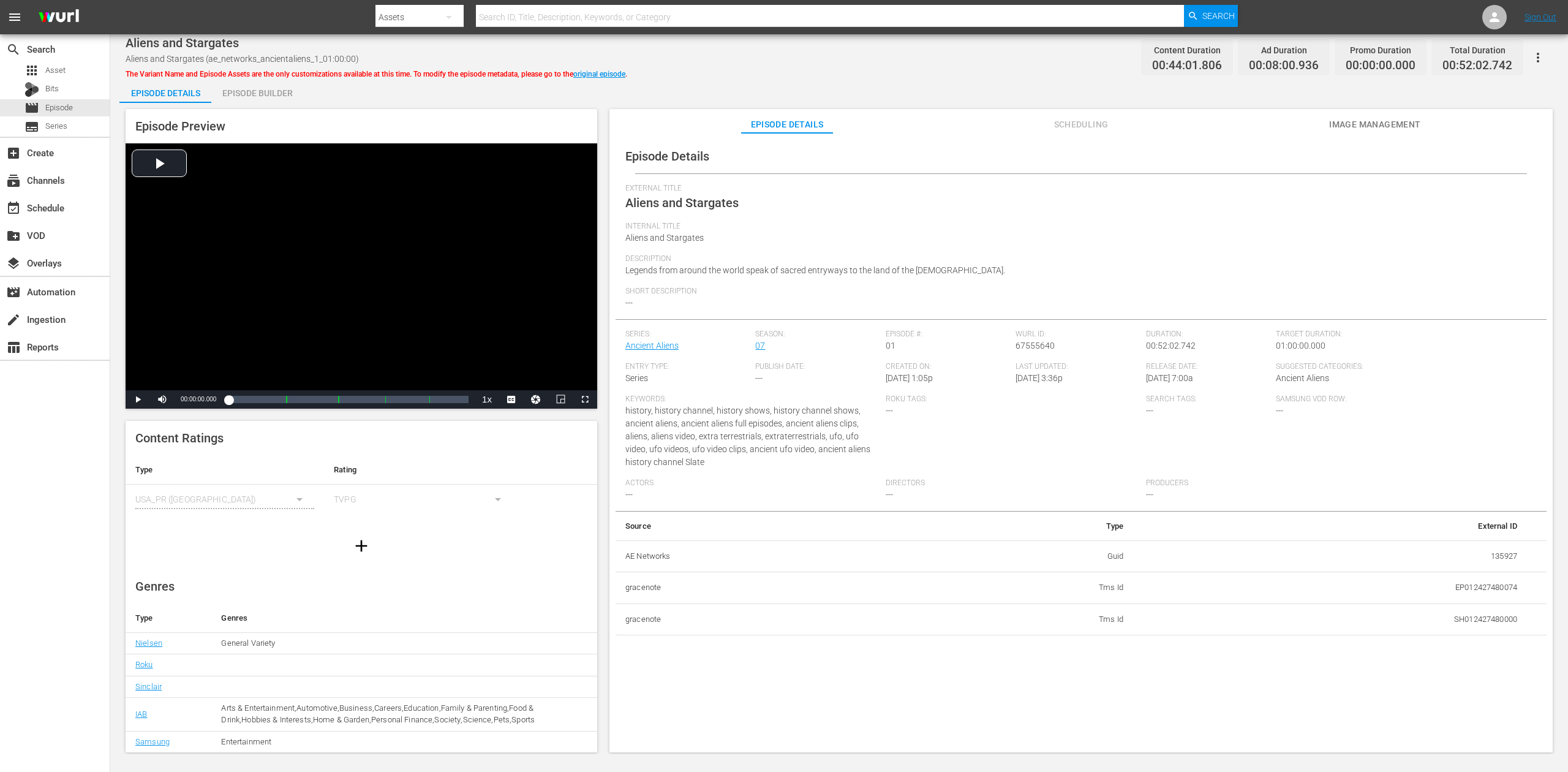
click at [267, 93] on div "Episode Builder" at bounding box center [257, 93] width 92 height 30
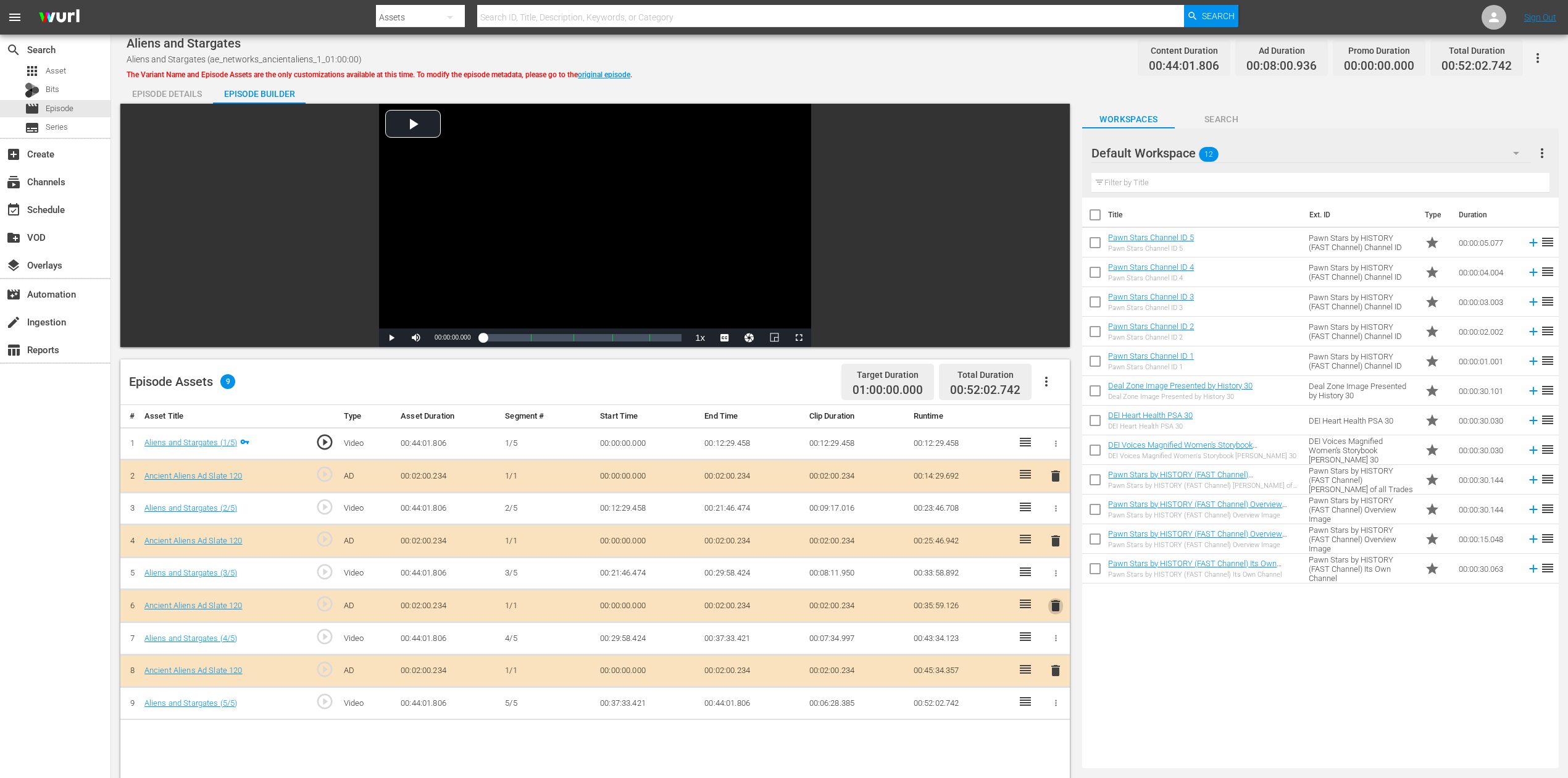
click at [1057, 583] on span "delete" at bounding box center [1056, 606] width 15 height 15
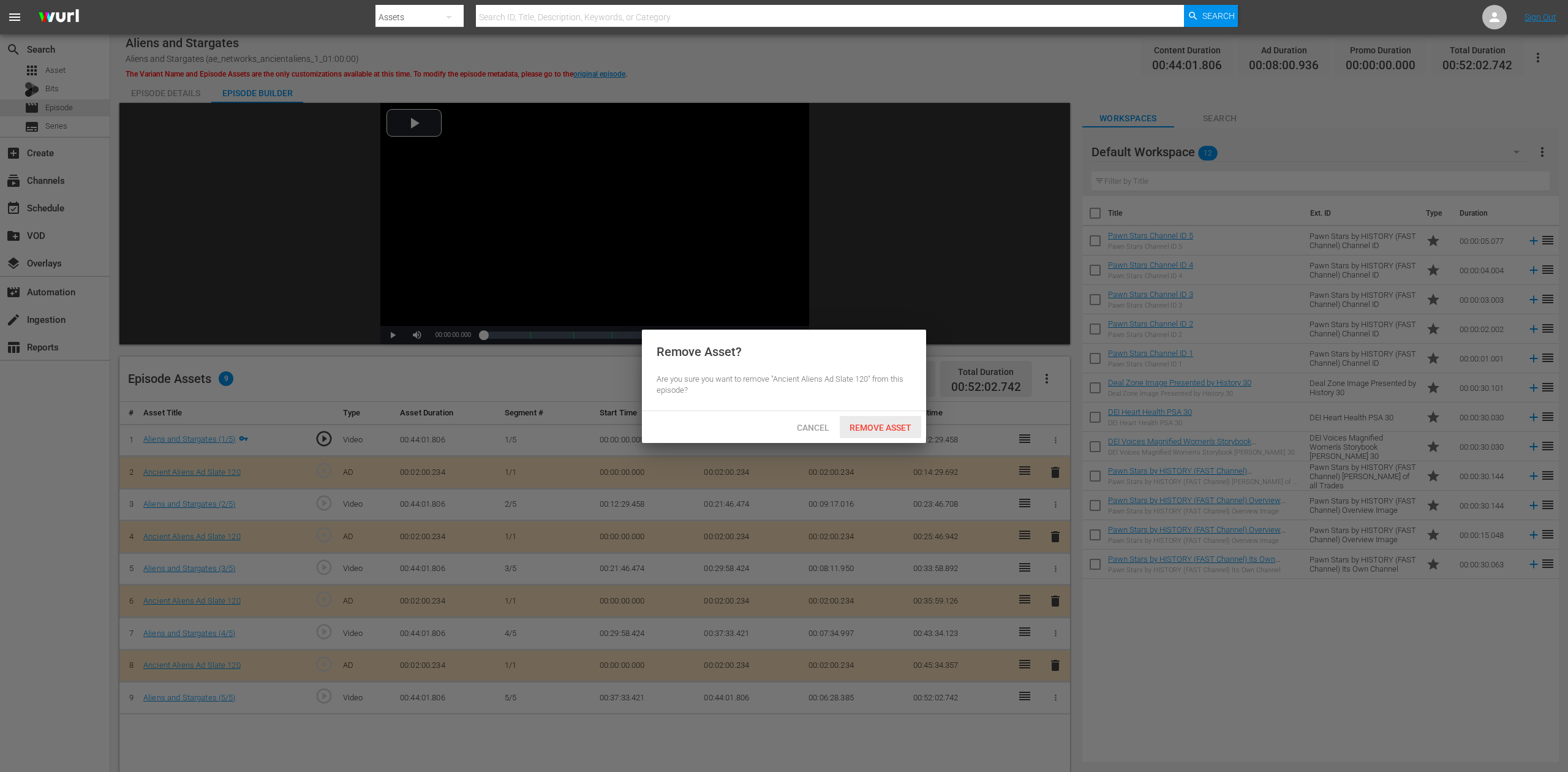
click at [881, 423] on span "Remove Asset" at bounding box center [881, 428] width 82 height 10
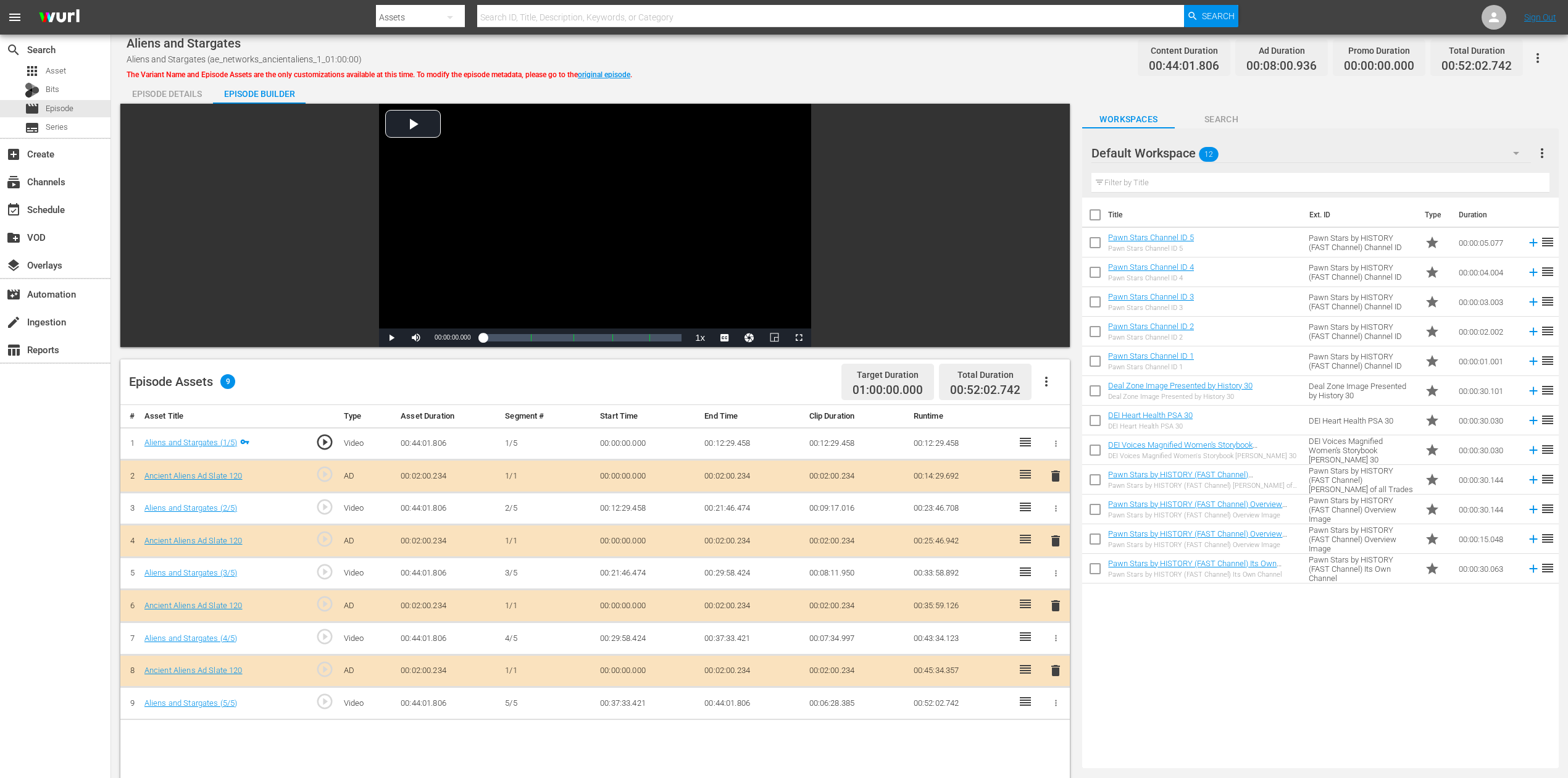
click at [1185, 152] on icon "button" at bounding box center [1516, 153] width 15 height 15
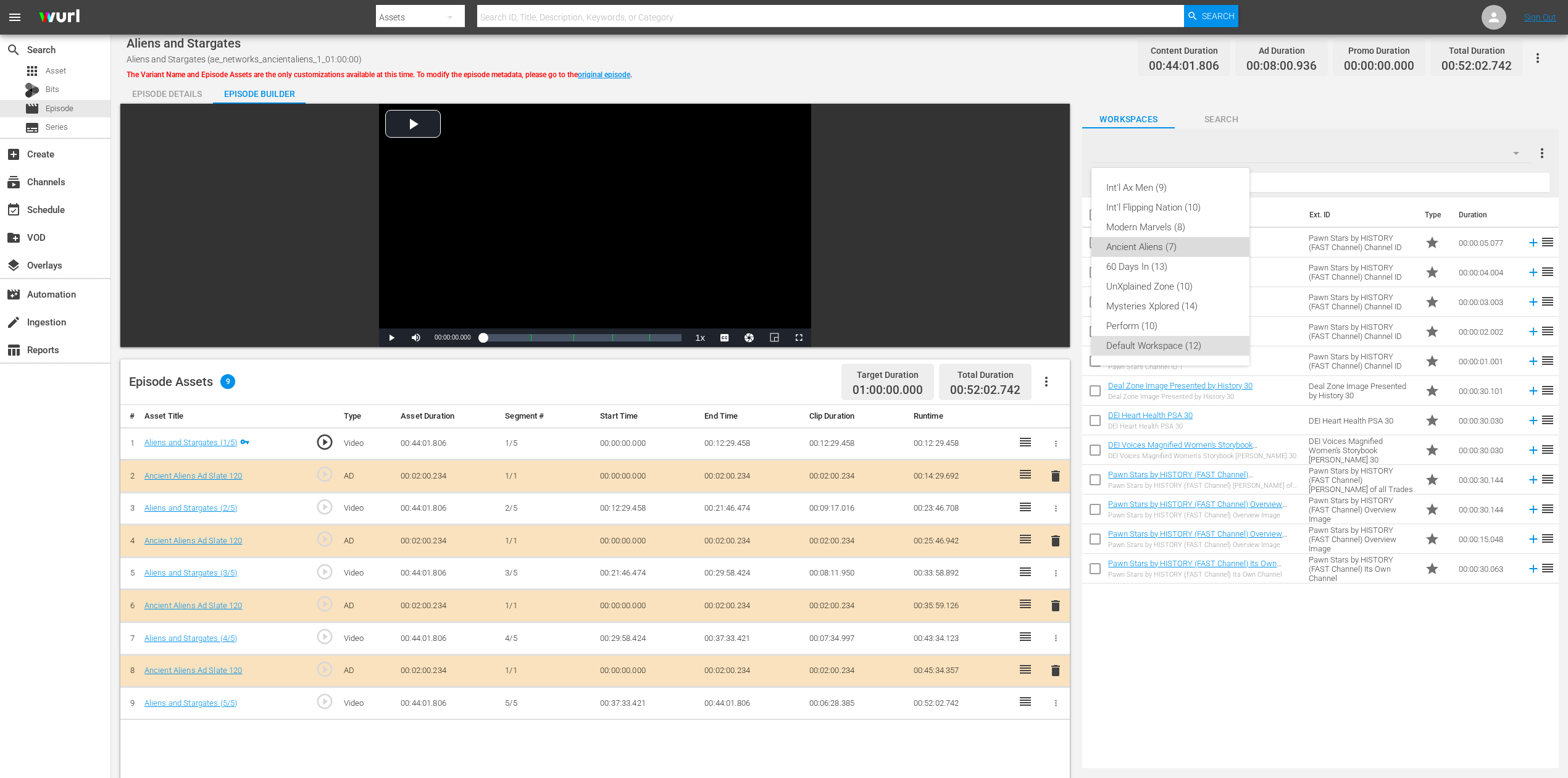
click at [1166, 245] on div "Ancient Aliens (7)" at bounding box center [1170, 247] width 129 height 20
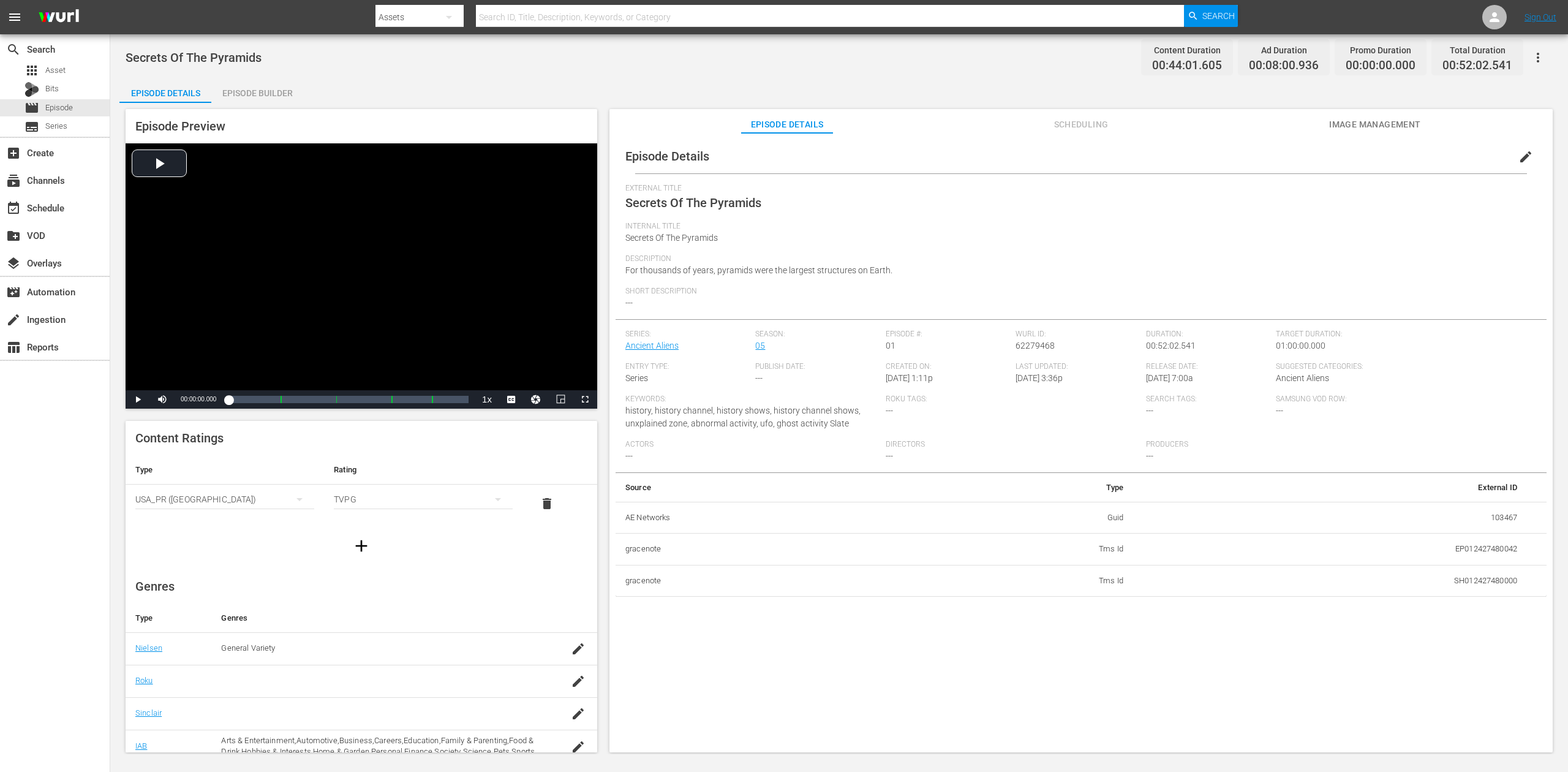
click at [260, 99] on div "Episode Builder" at bounding box center [257, 93] width 92 height 30
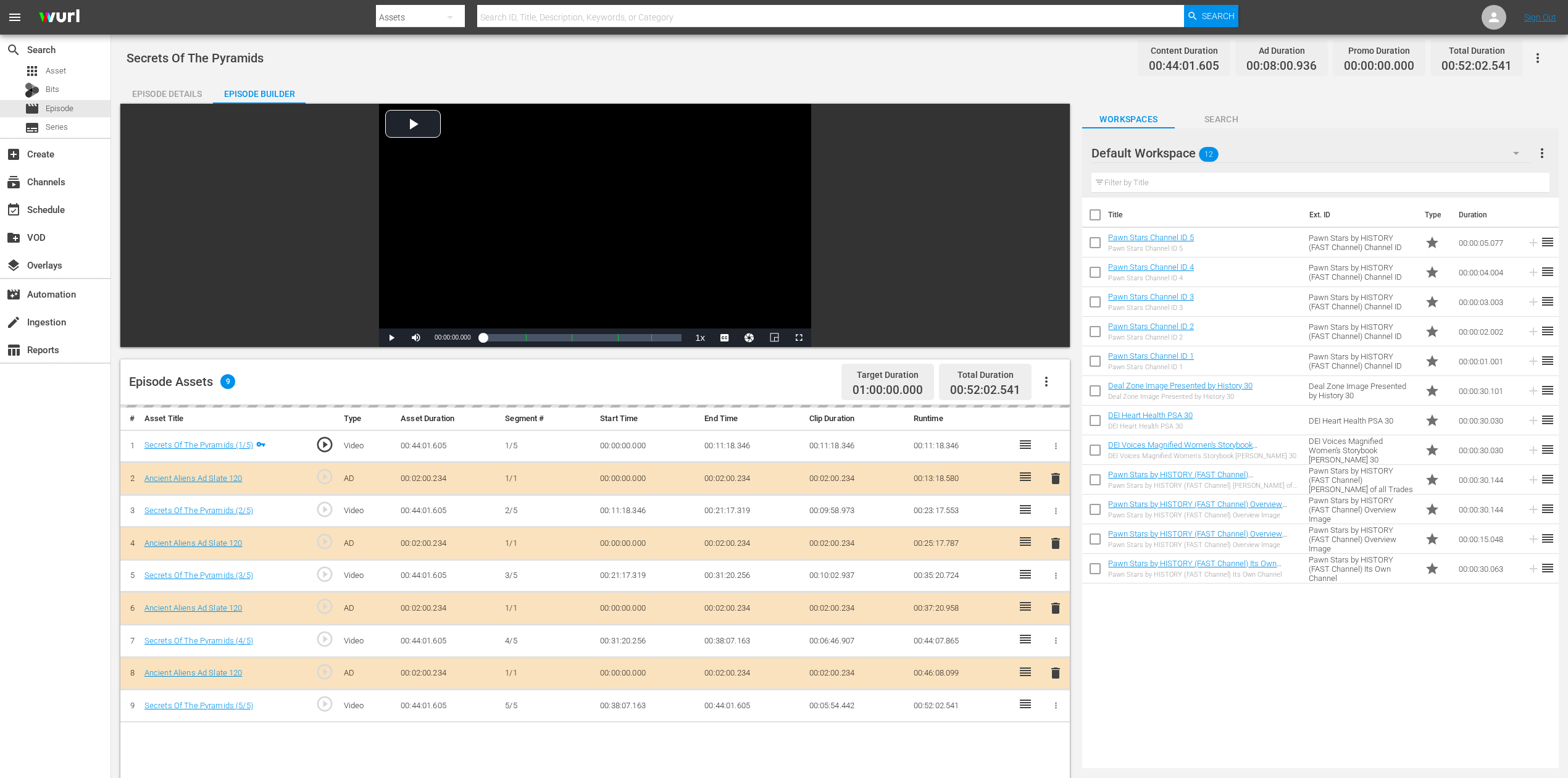
click at [1059, 583] on div "delete" at bounding box center [1056, 608] width 18 height 18
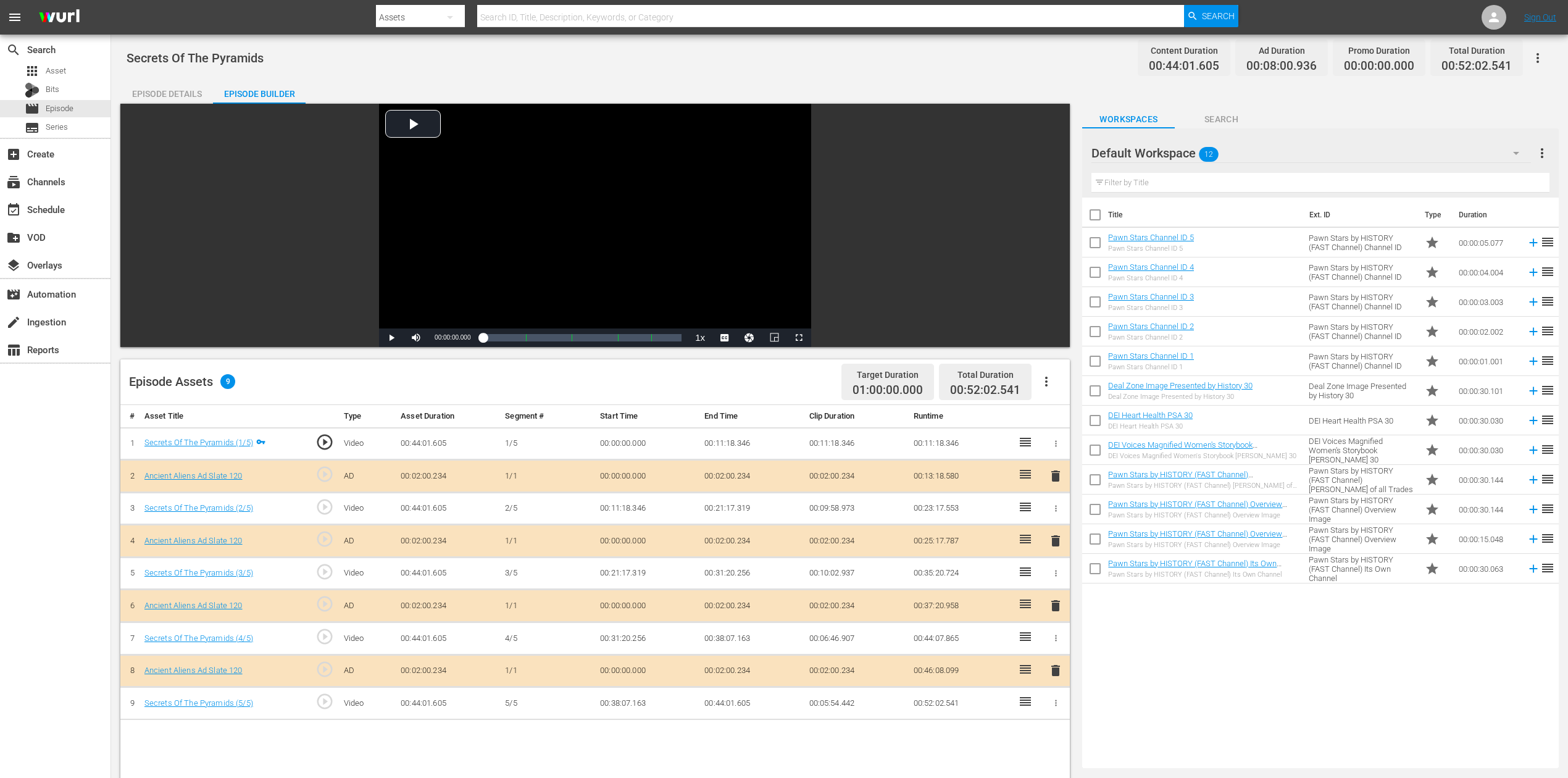
click at [1050, 583] on span "delete" at bounding box center [1056, 606] width 15 height 15
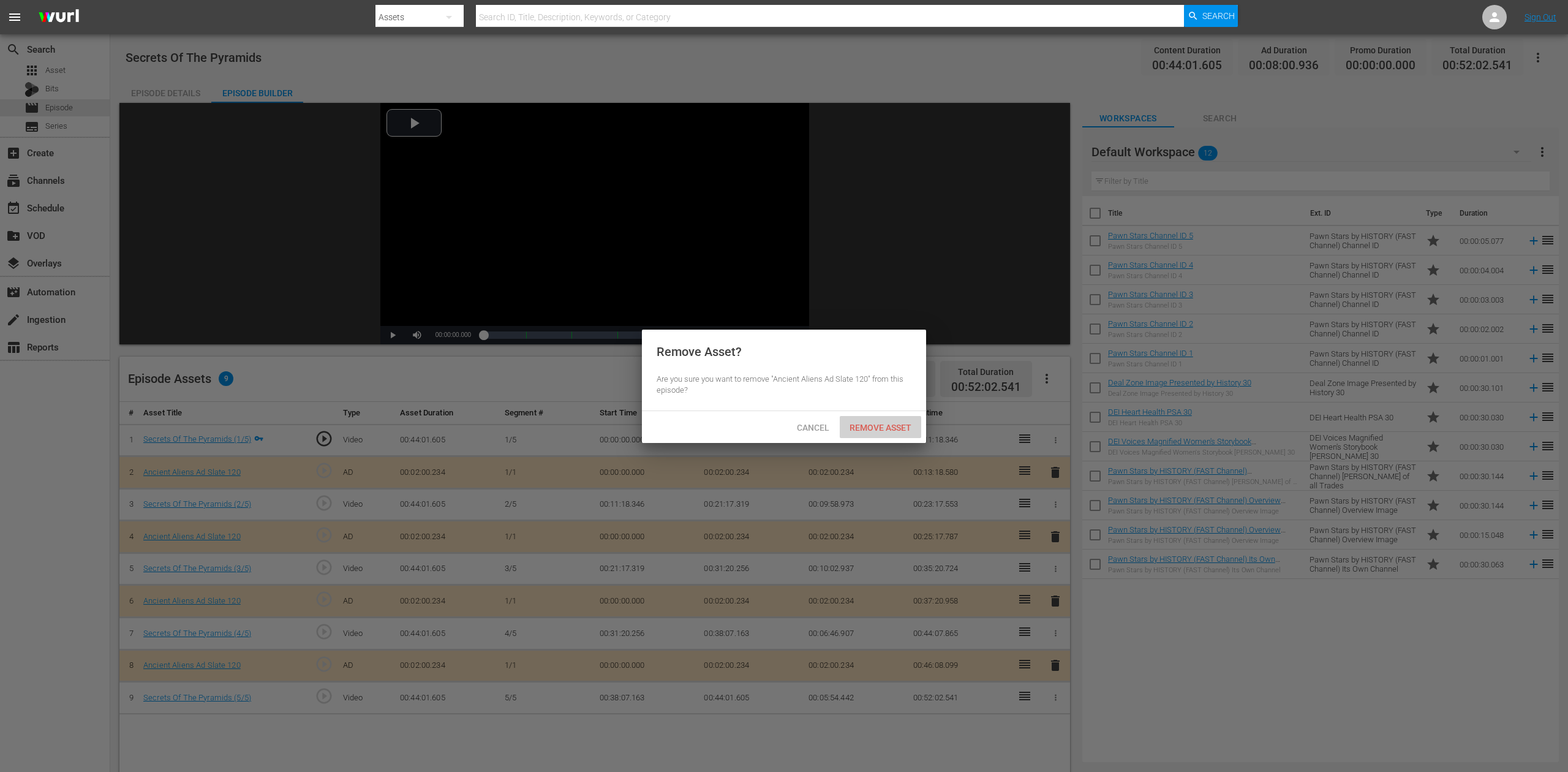
click at [895, 426] on span "Remove Asset" at bounding box center [881, 428] width 82 height 10
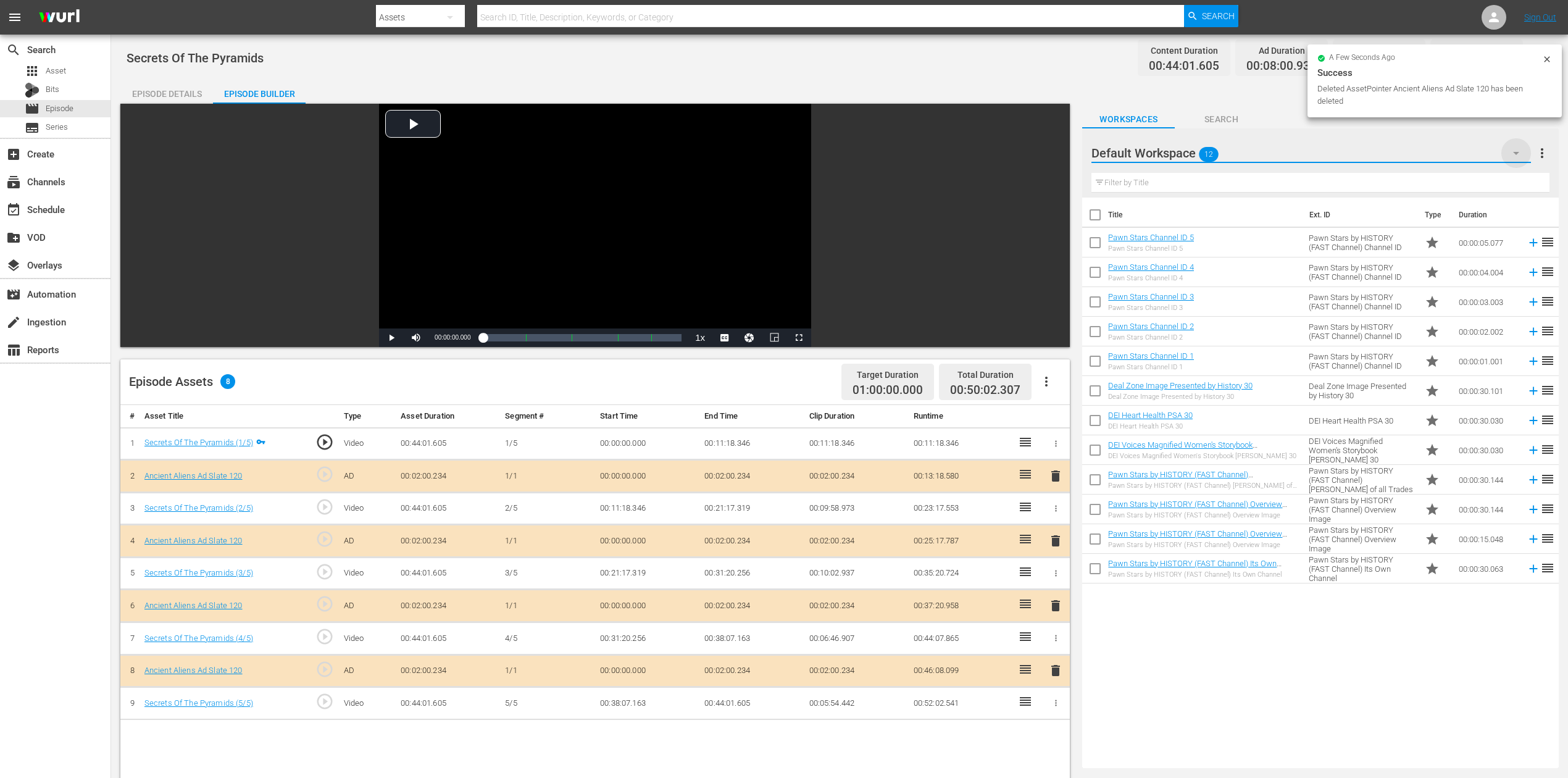
click at [1185, 151] on icon "button" at bounding box center [1516, 153] width 15 height 15
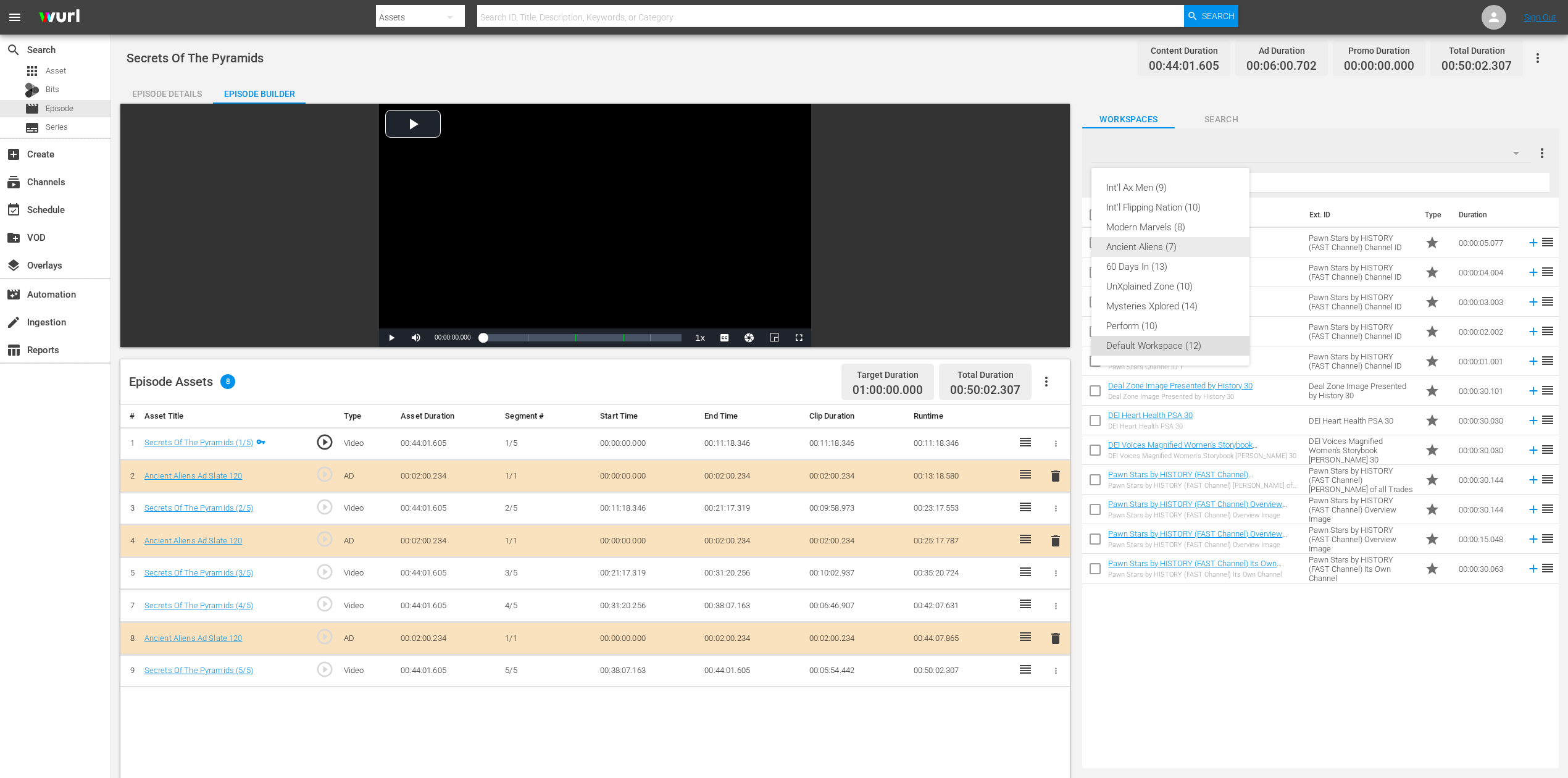
click at [1178, 238] on div "Ancient Aliens (7)" at bounding box center [1170, 247] width 129 height 20
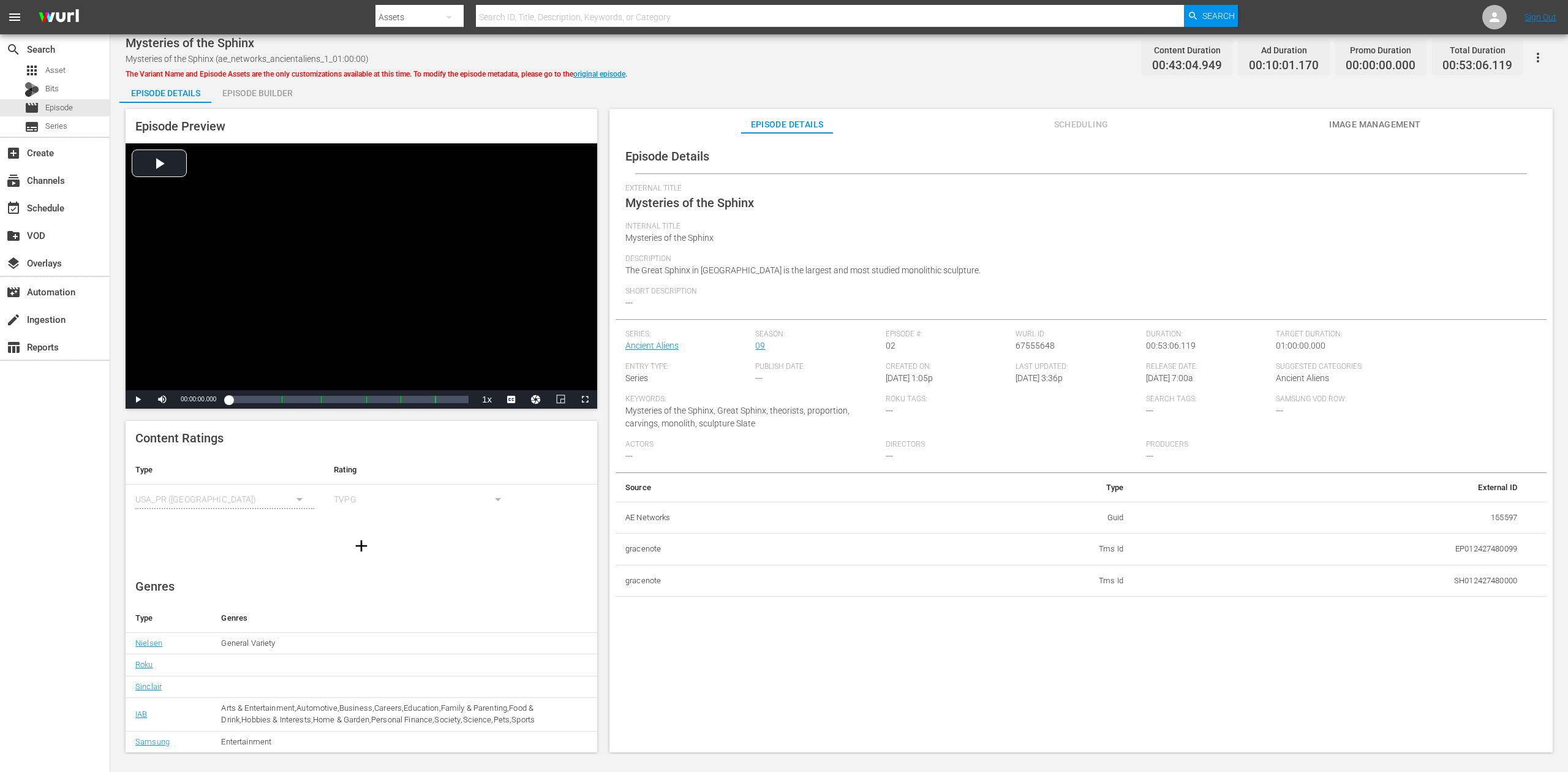
click at [260, 91] on div "Episode Builder" at bounding box center [257, 93] width 92 height 30
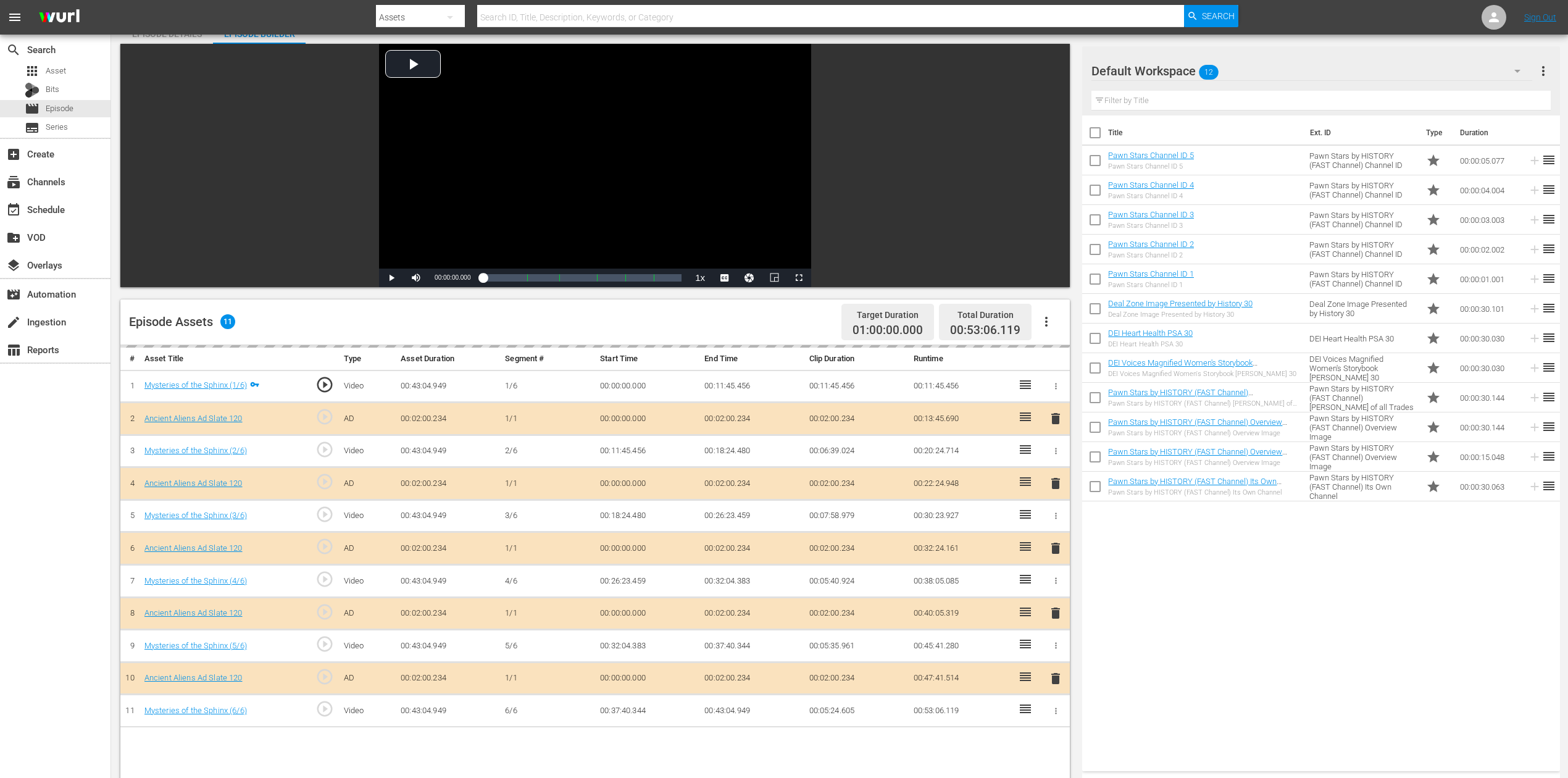
scroll to position [164, 0]
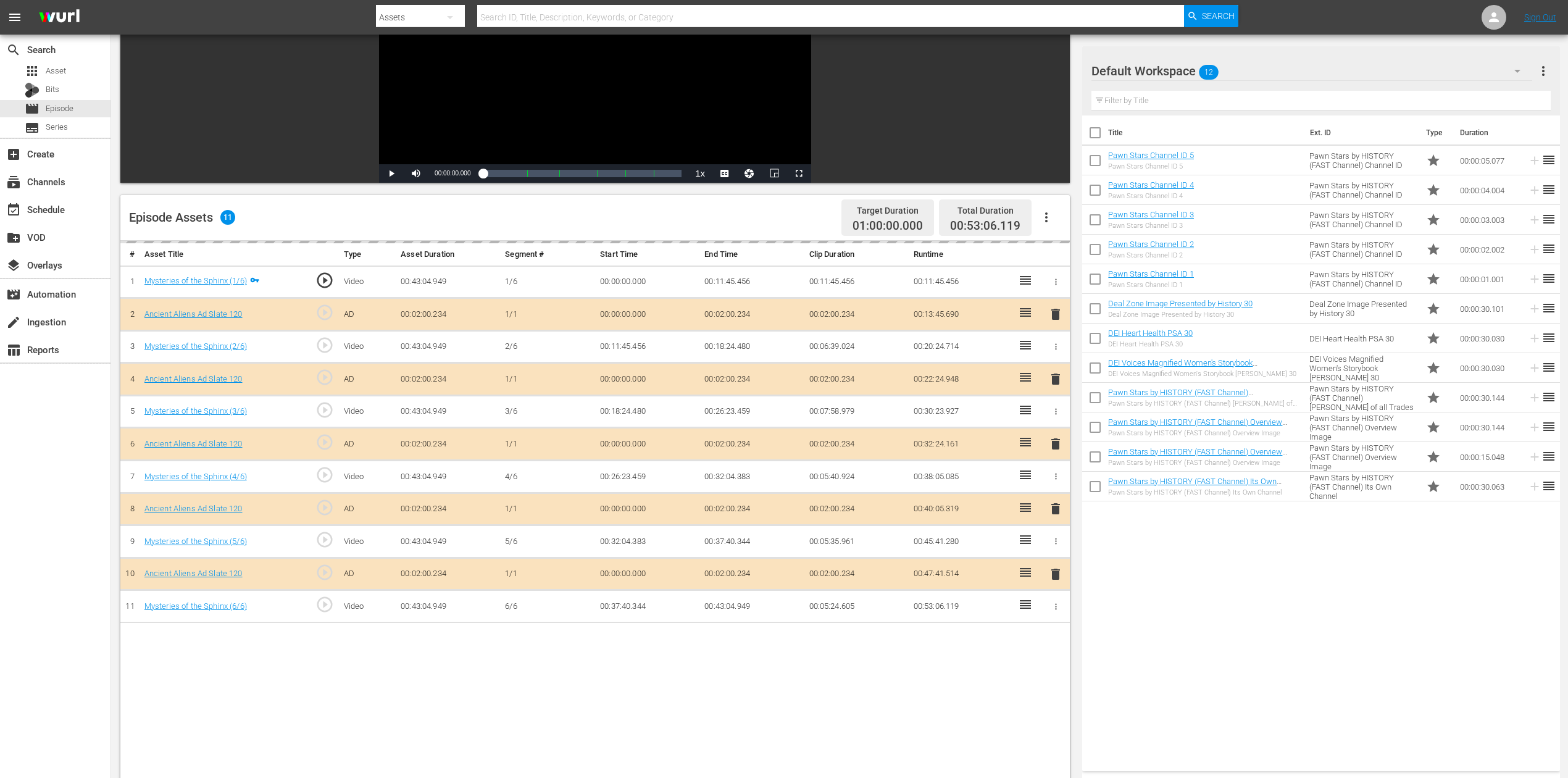
click at [1060, 445] on div "delete" at bounding box center [1056, 444] width 18 height 18
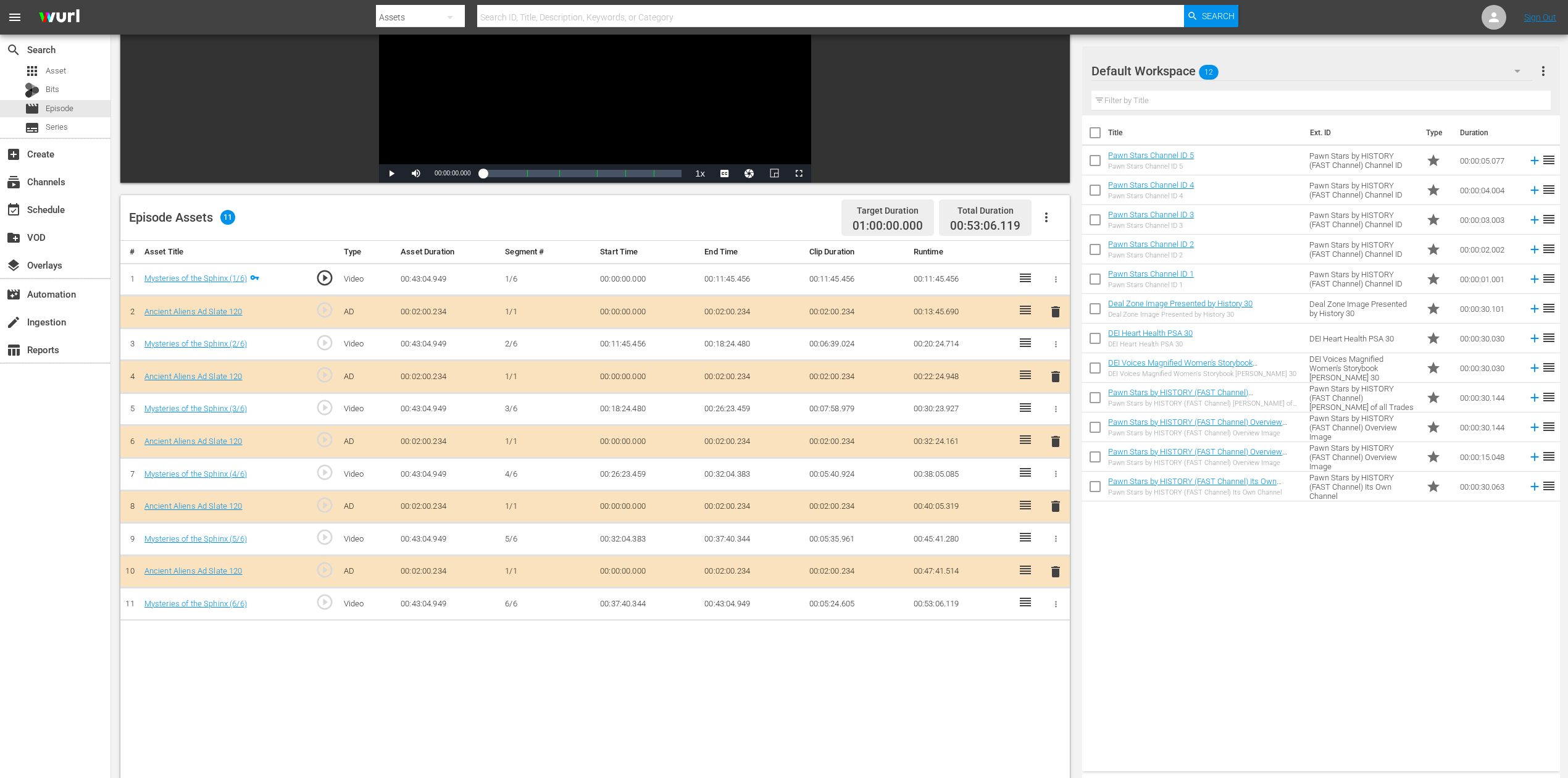
click at [1059, 444] on span "delete" at bounding box center [1056, 442] width 15 height 15
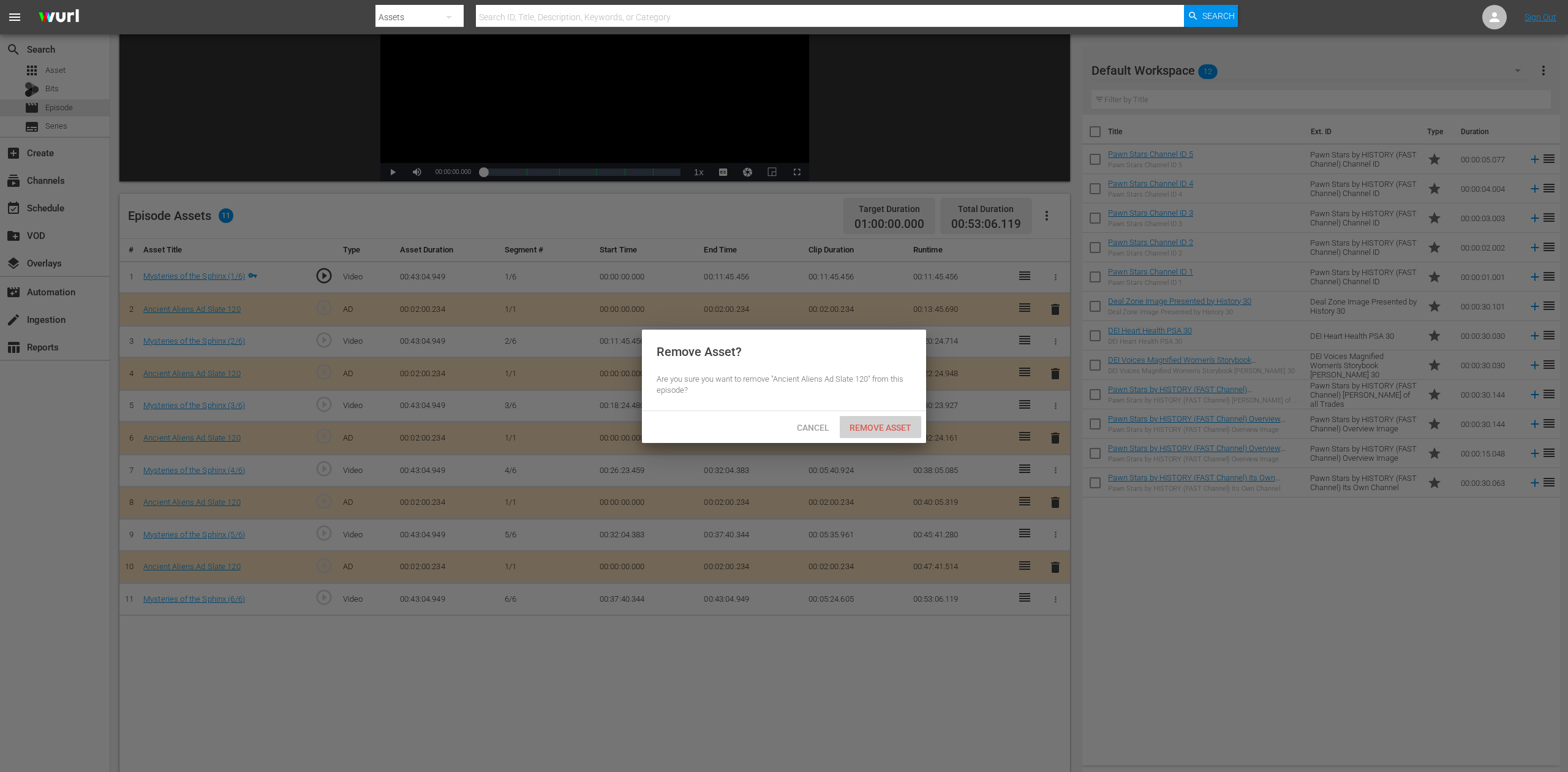
click at [897, 429] on span "Remove Asset" at bounding box center [881, 428] width 82 height 10
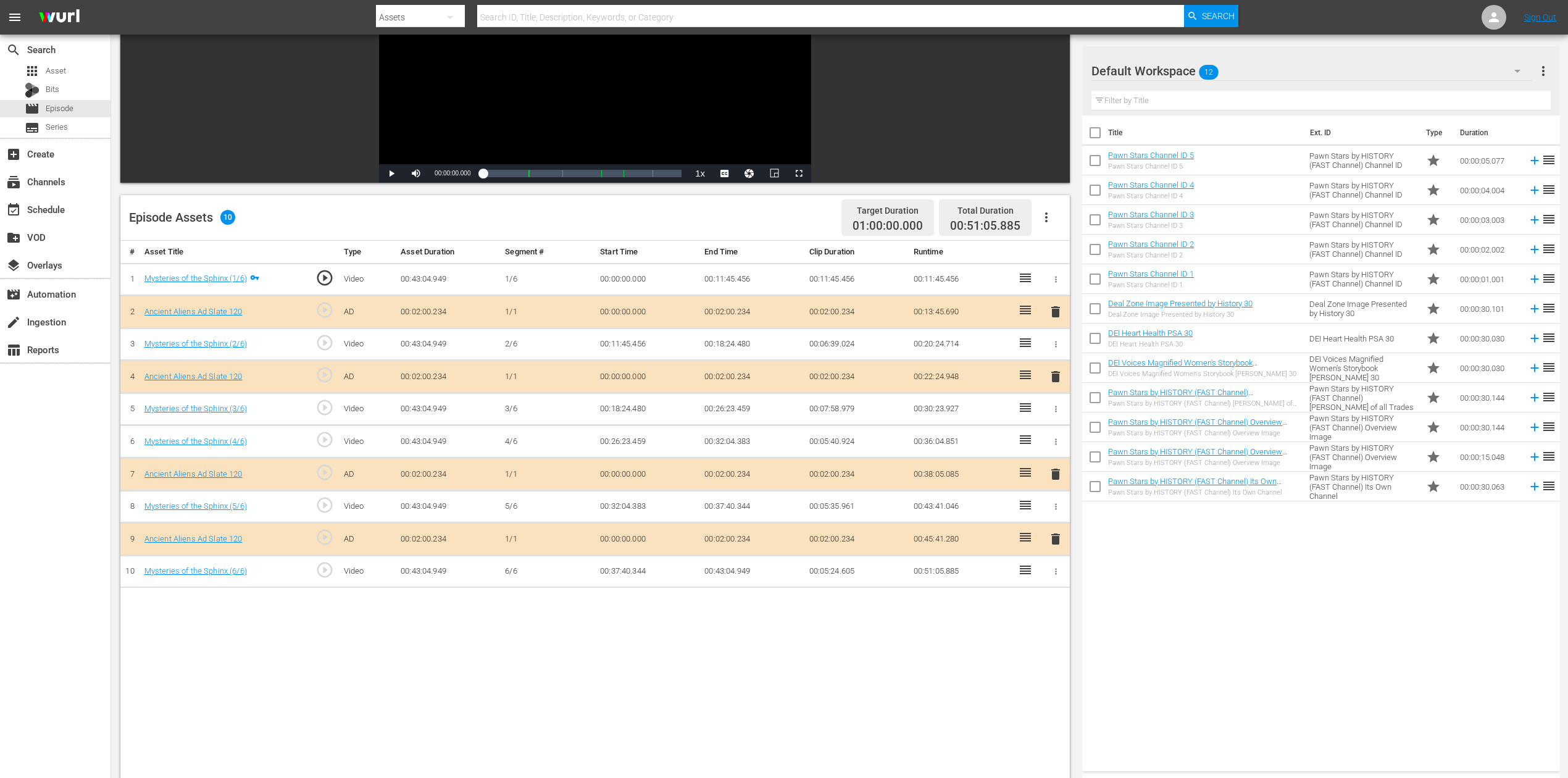
click at [1185, 70] on icon "button" at bounding box center [1518, 71] width 6 height 3
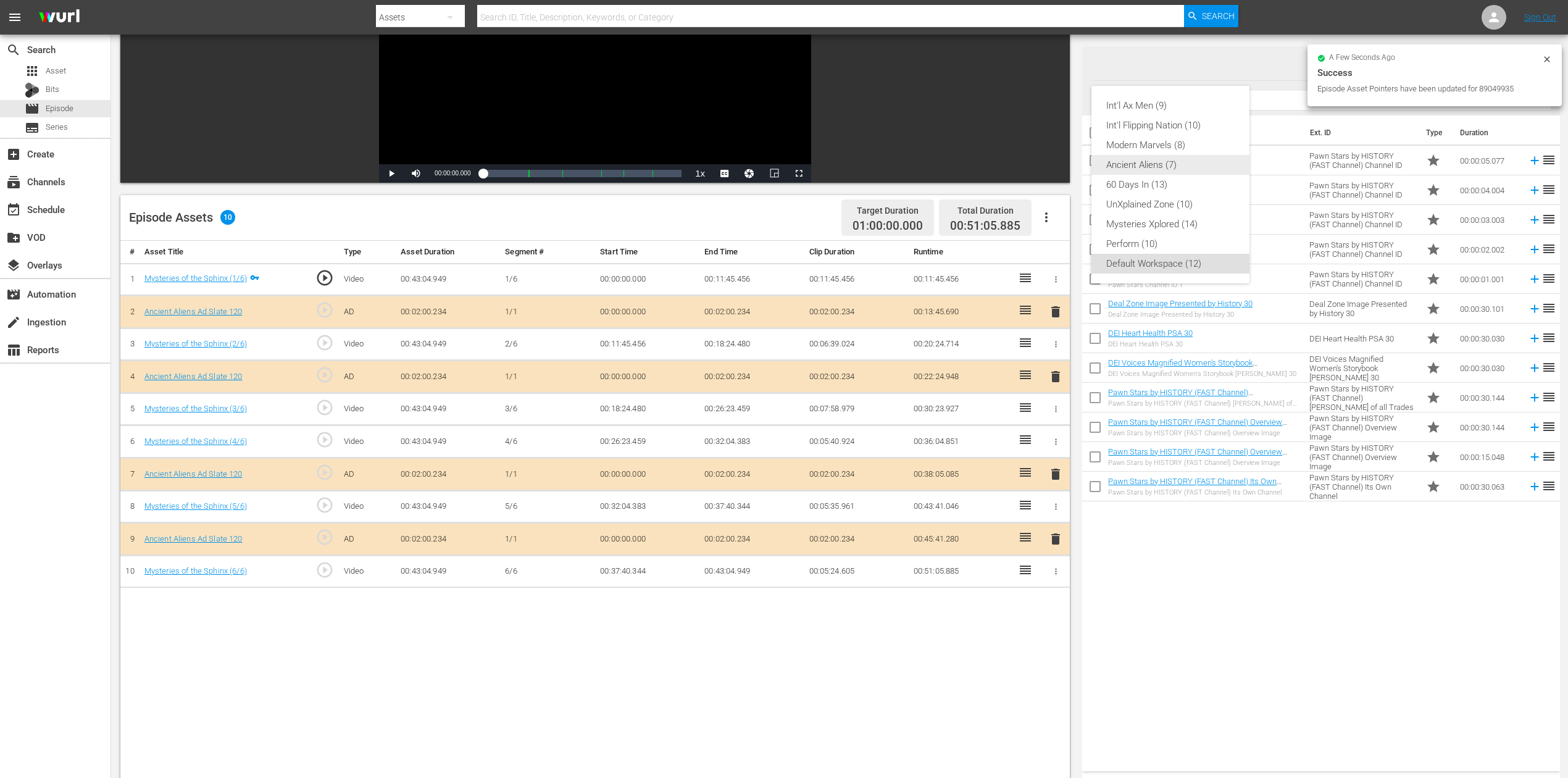
click at [1185, 169] on div "Ancient Aliens (7)" at bounding box center [1170, 165] width 129 height 20
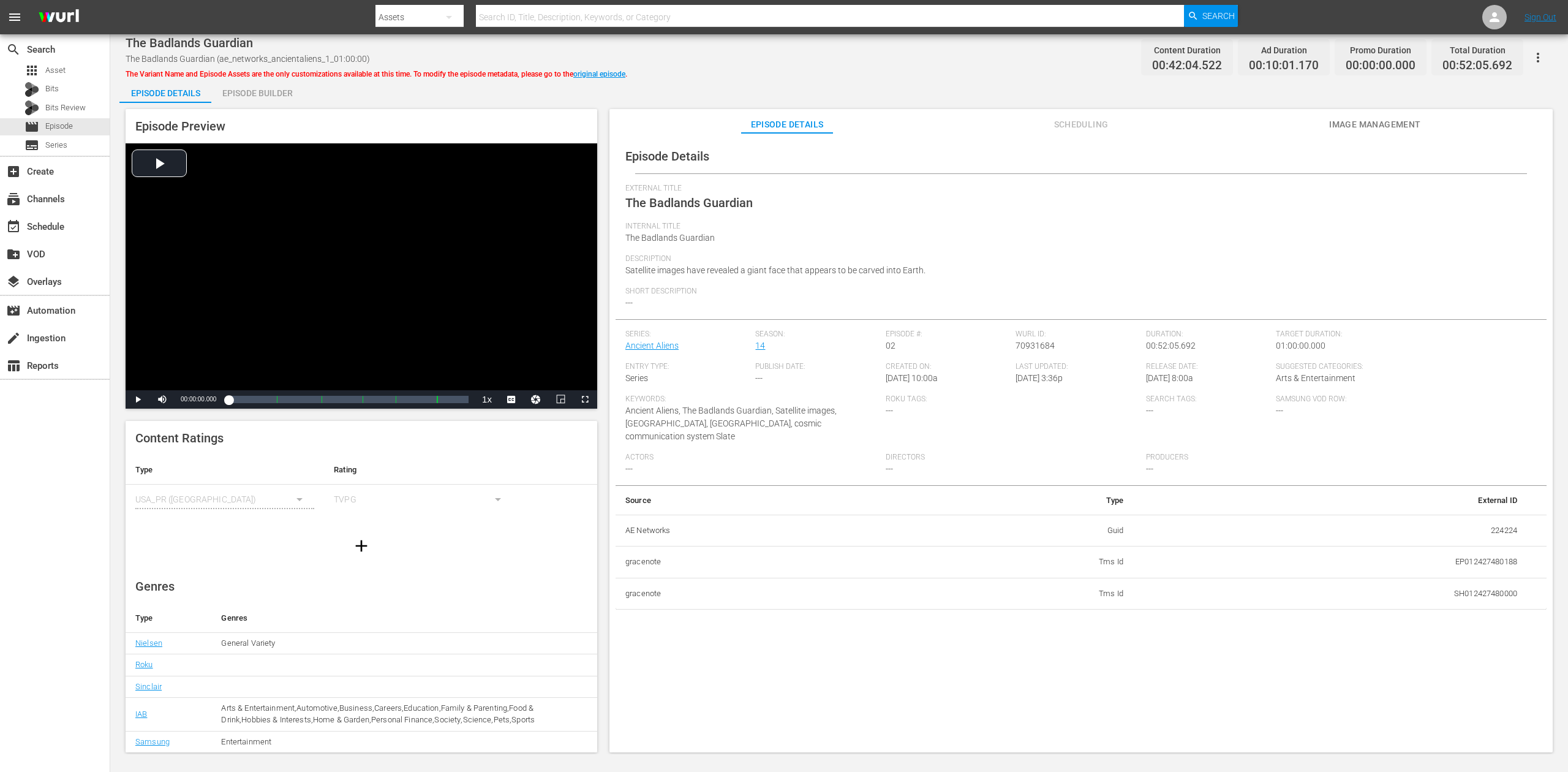
click at [260, 86] on div "Episode Builder" at bounding box center [257, 93] width 92 height 30
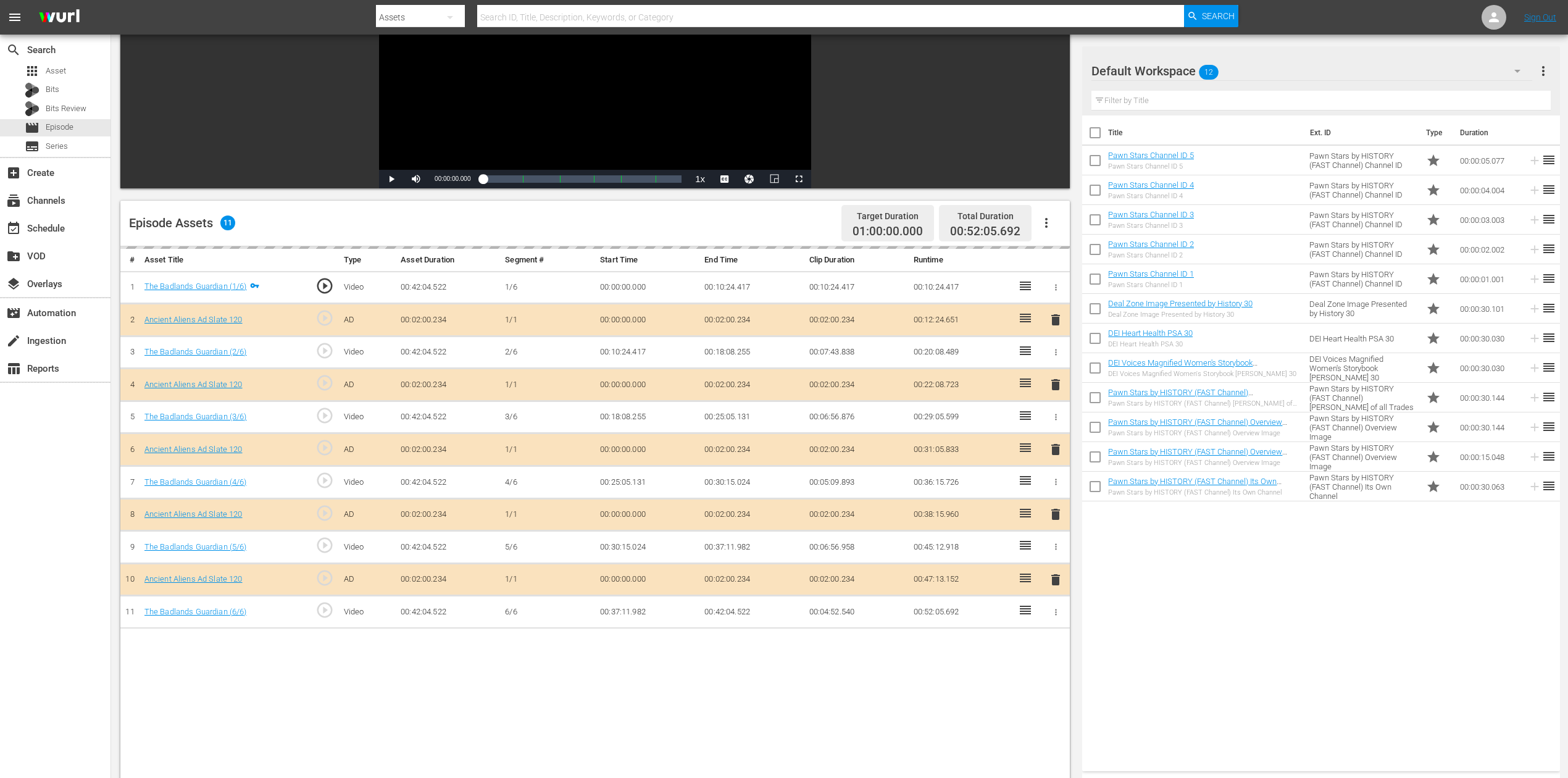
scroll to position [164, 0]
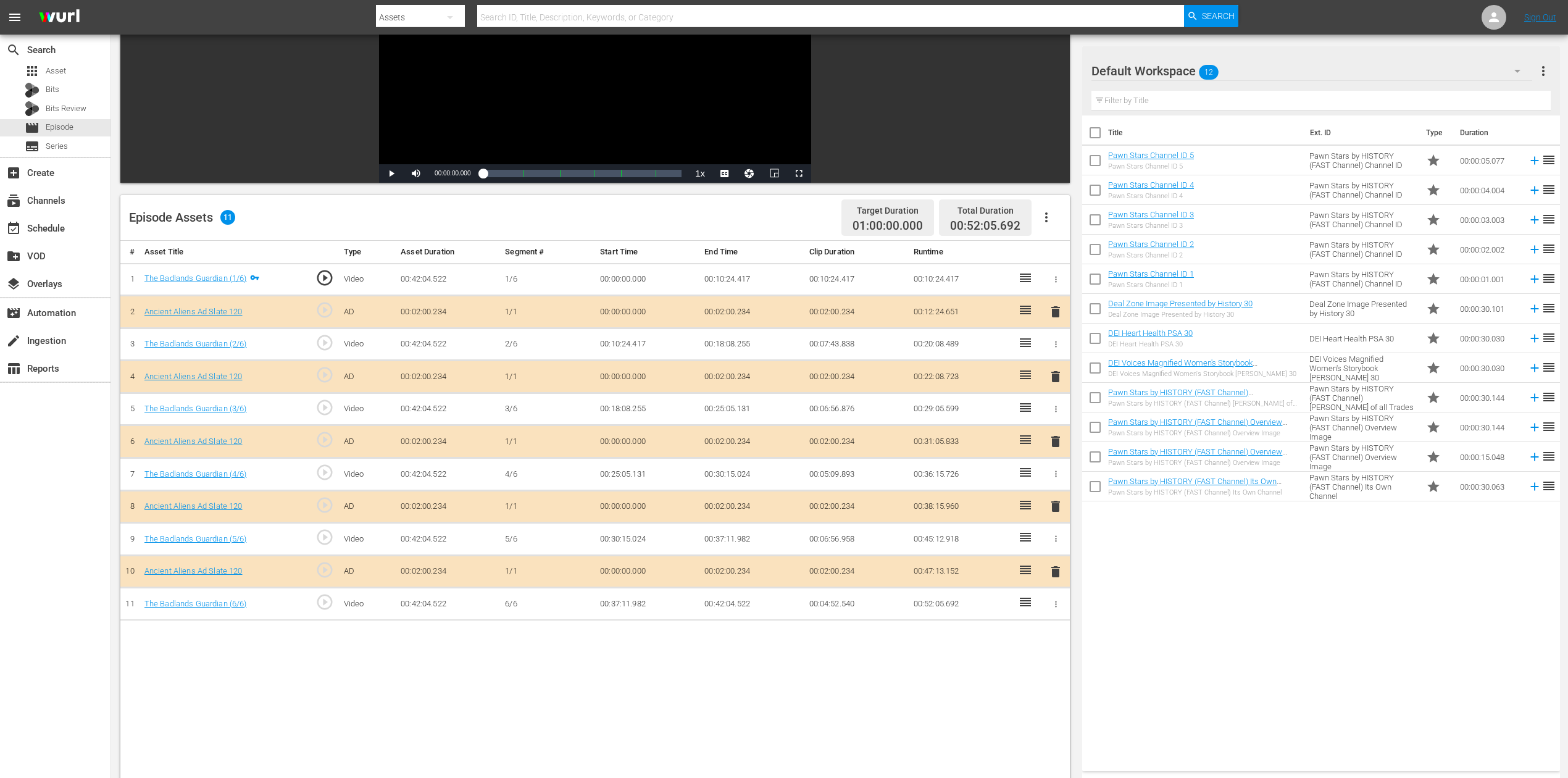
click at [1056, 443] on span "delete" at bounding box center [1056, 442] width 15 height 15
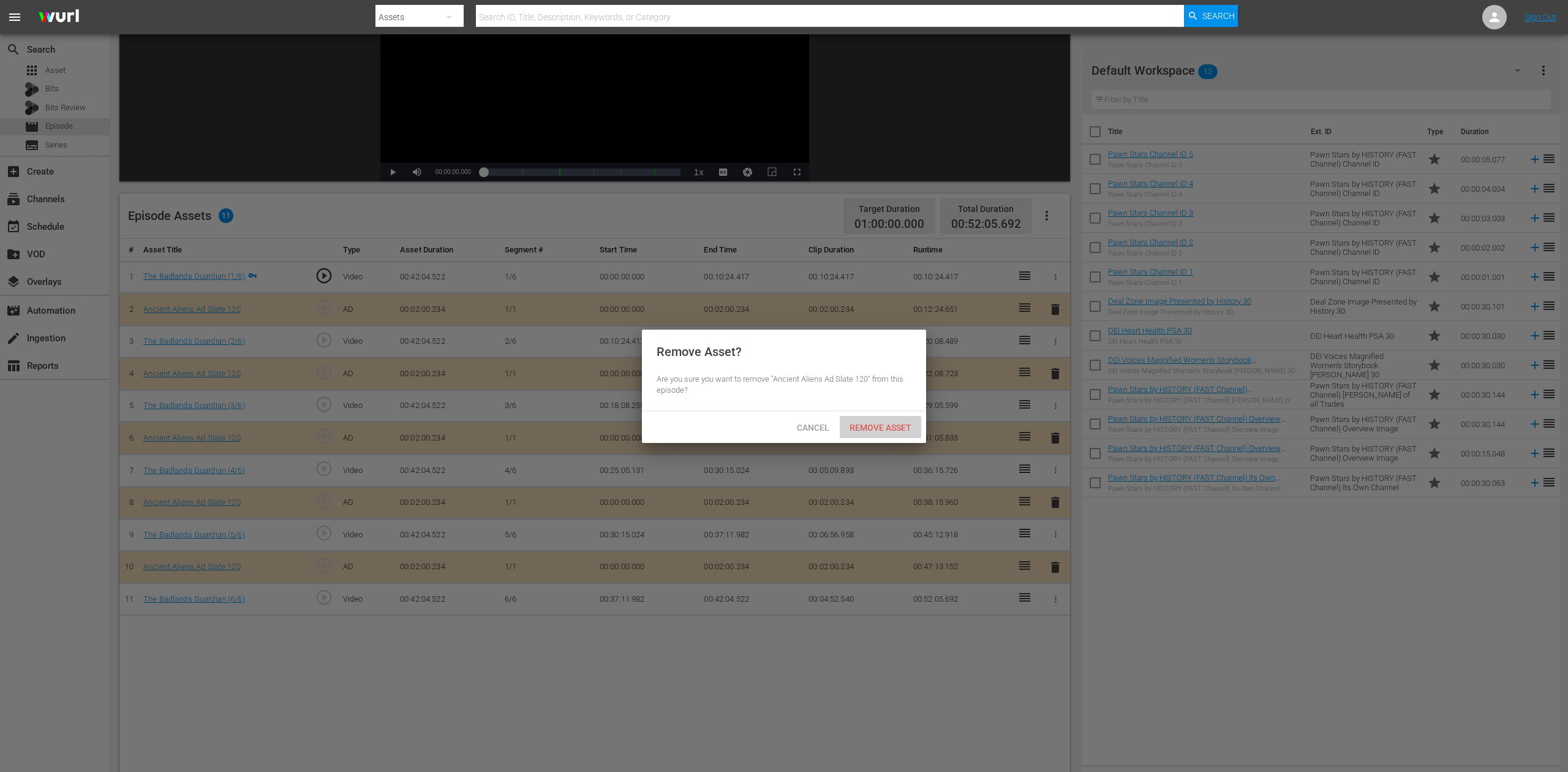
click at [890, 426] on span "Remove Asset" at bounding box center [881, 428] width 82 height 10
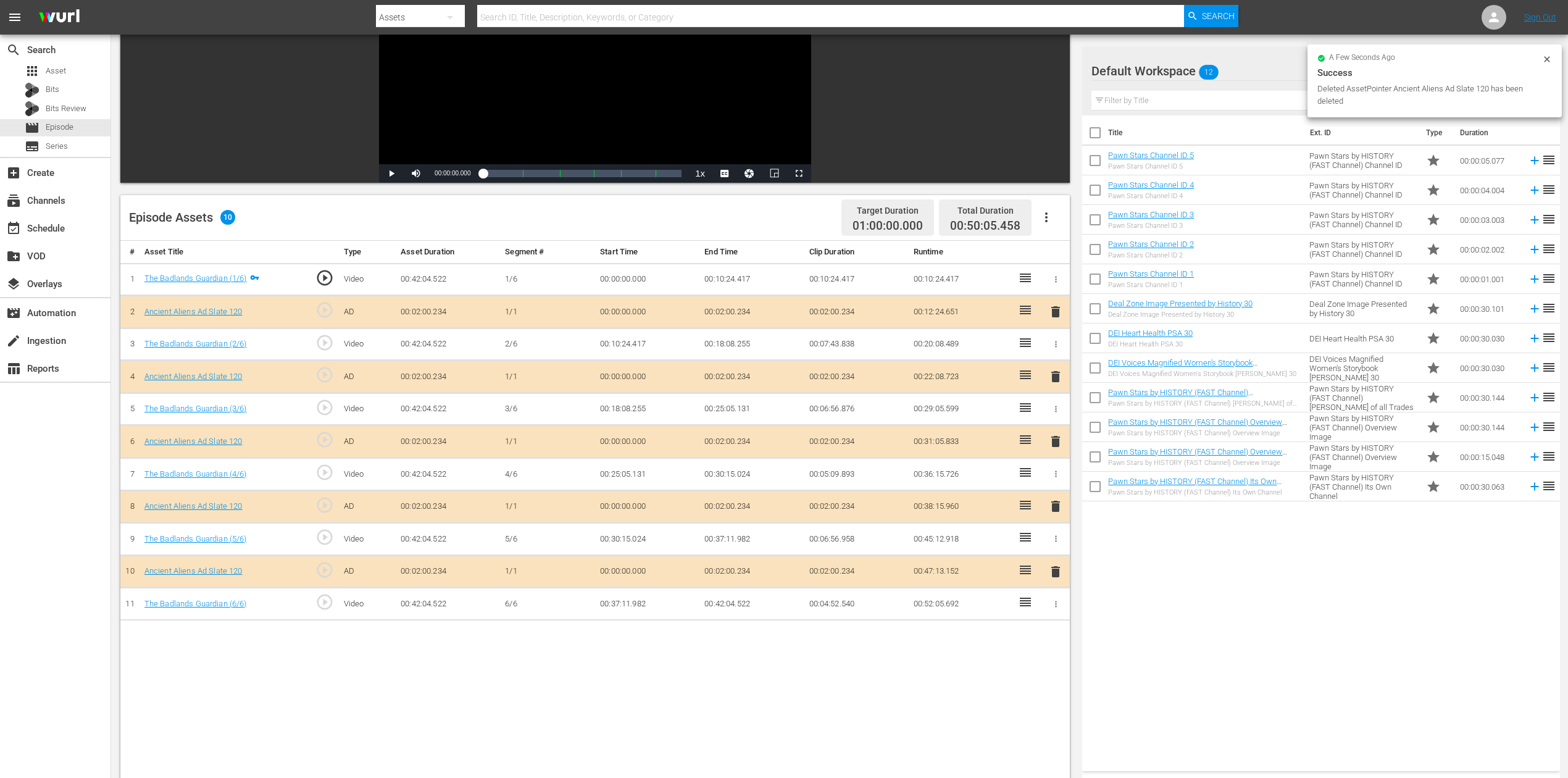
click at [1185, 68] on div "Success" at bounding box center [1434, 73] width 235 height 15
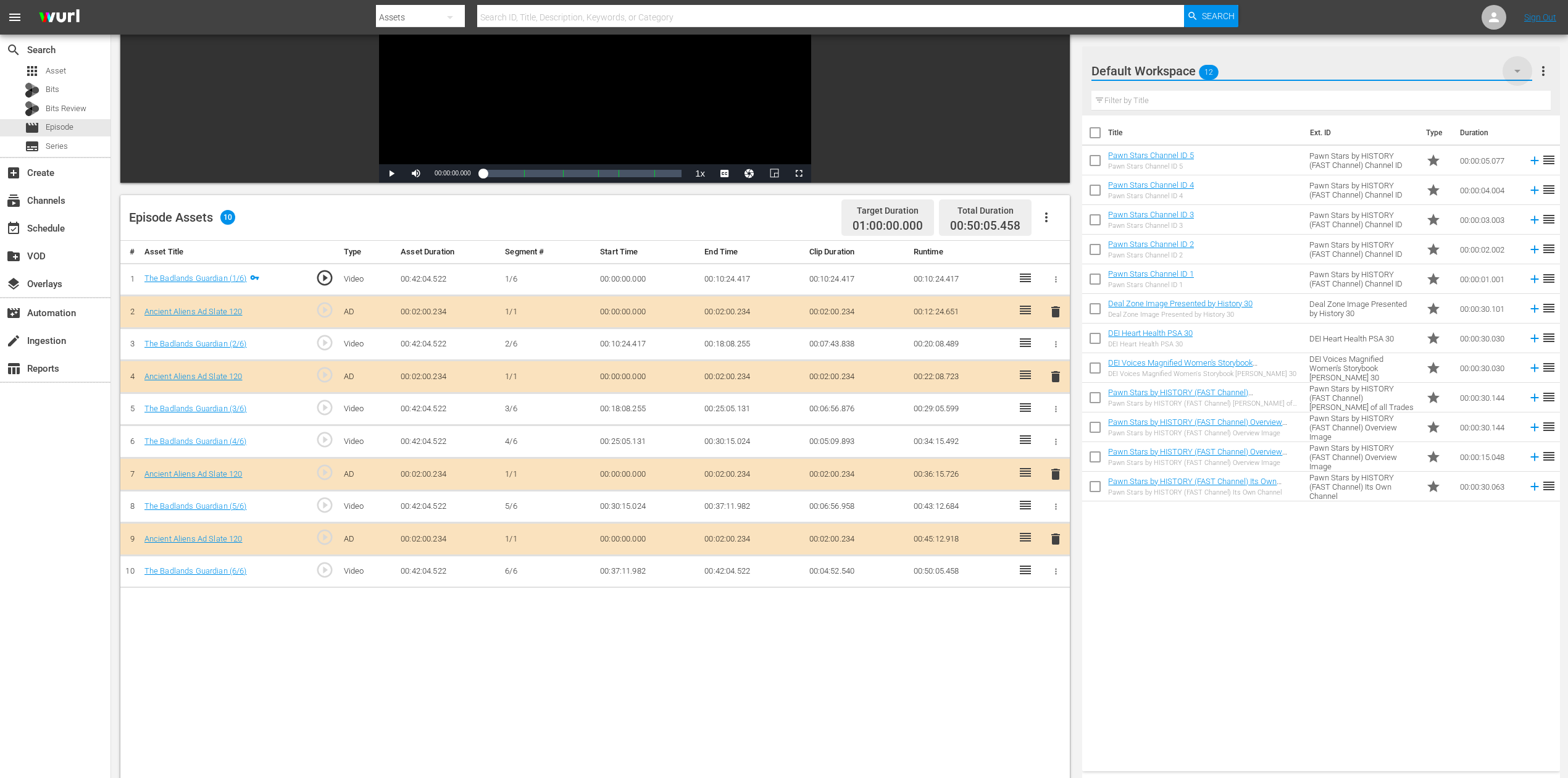
click at [1185, 67] on icon "button" at bounding box center [1517, 70] width 15 height 15
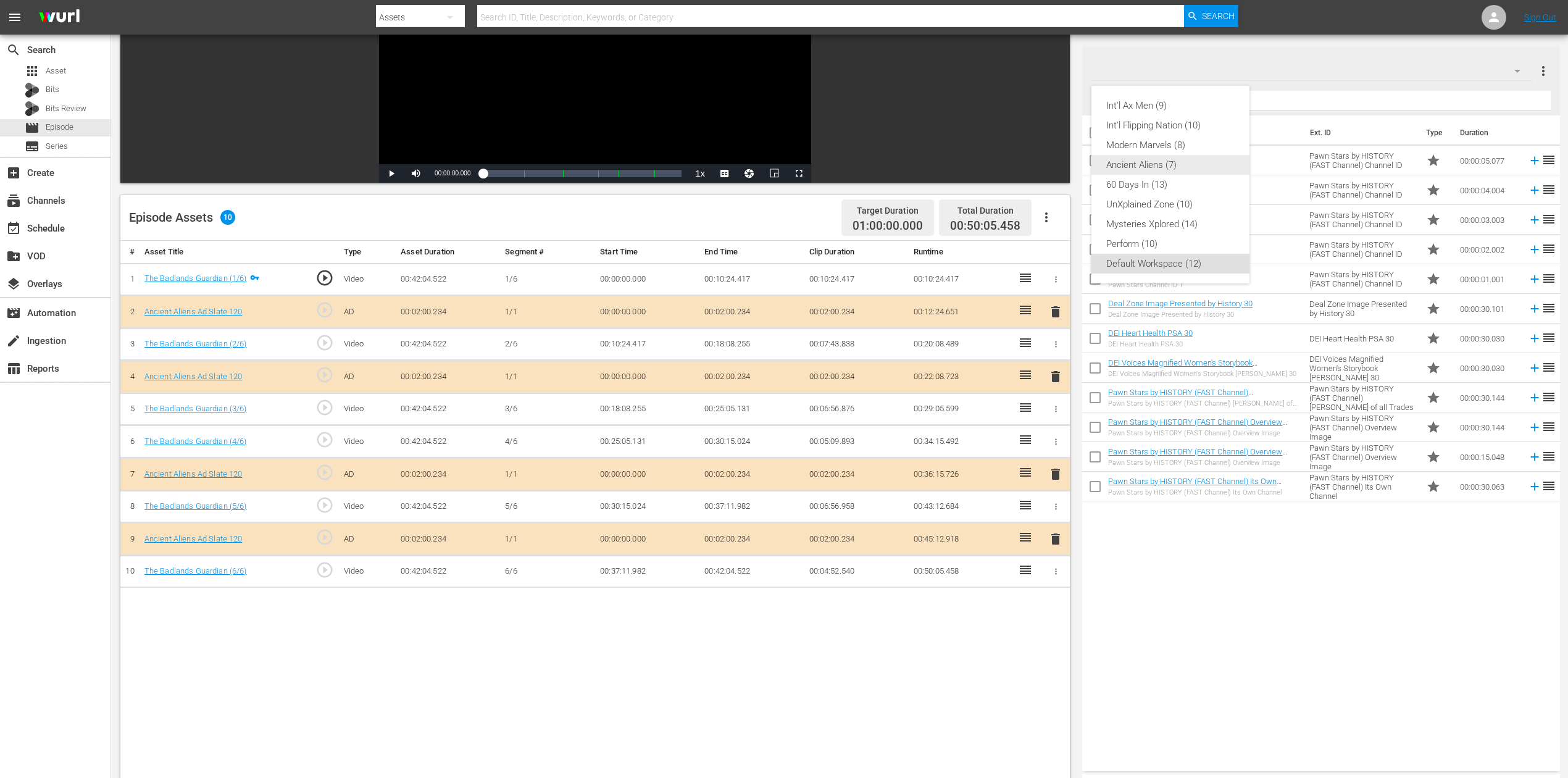
click at [1168, 158] on div "Ancient Aliens (7)" at bounding box center [1170, 165] width 129 height 20
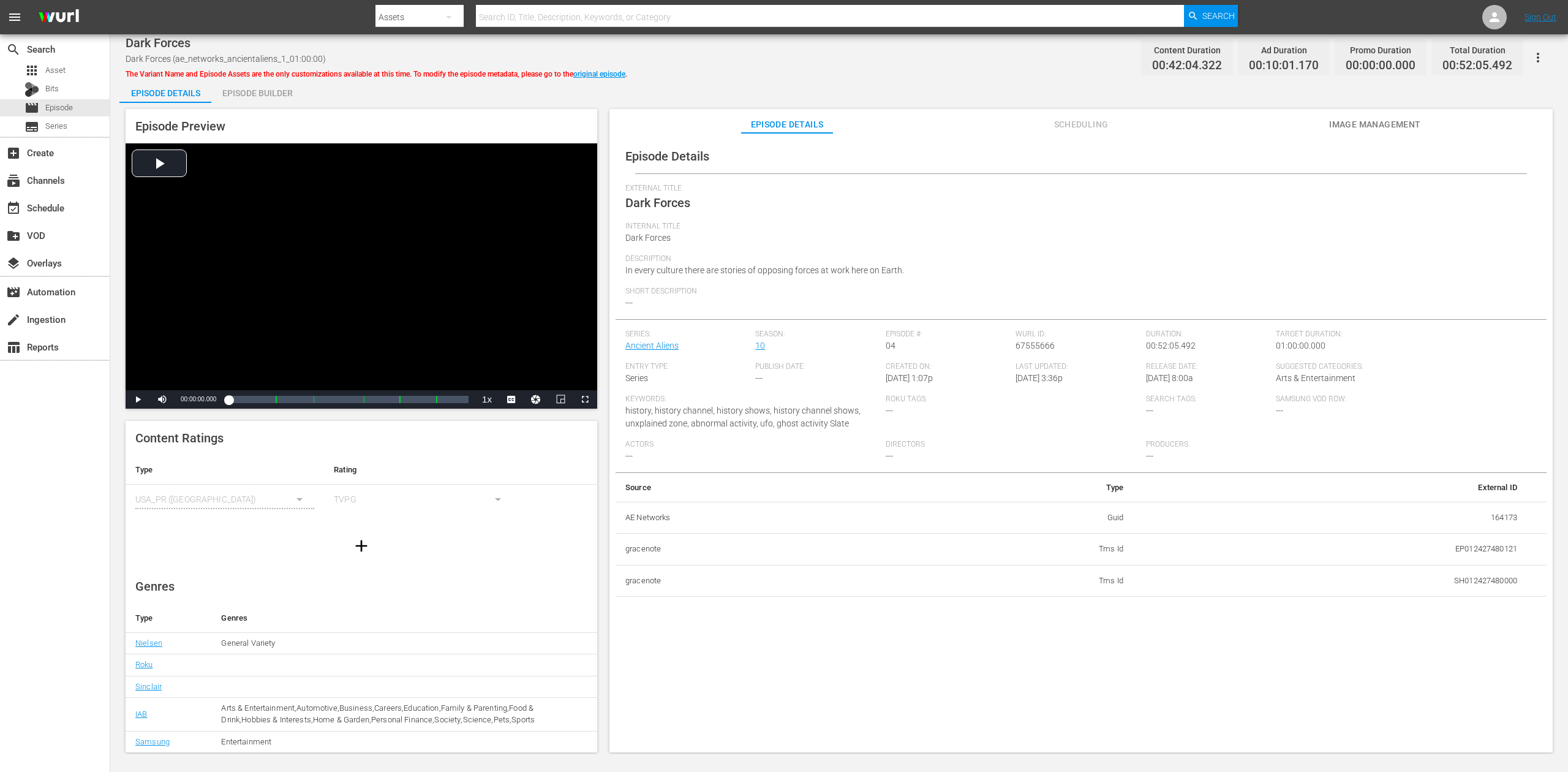
click at [278, 95] on div "Episode Builder" at bounding box center [257, 93] width 92 height 30
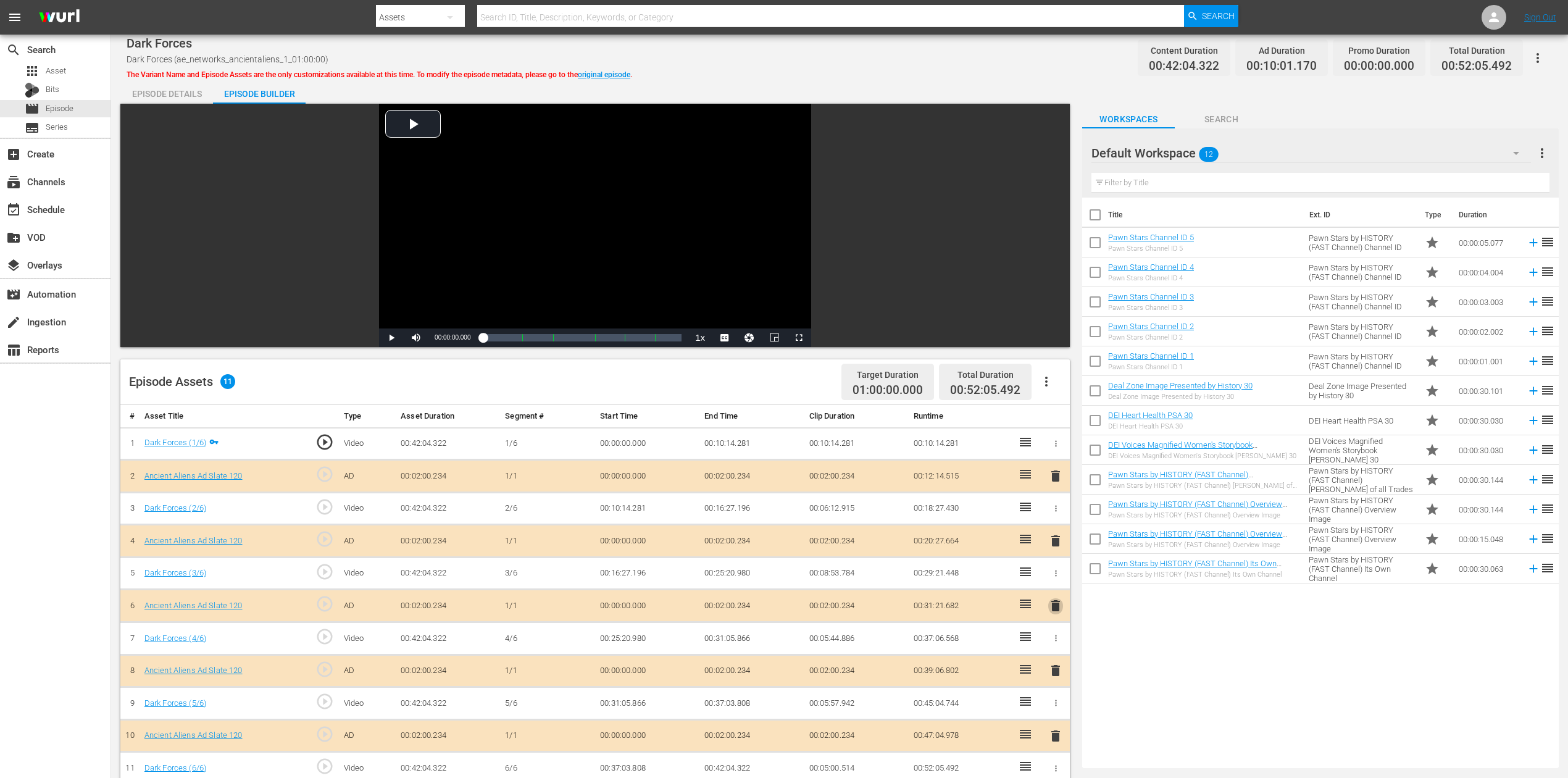
click at [1058, 583] on span "delete" at bounding box center [1056, 606] width 15 height 15
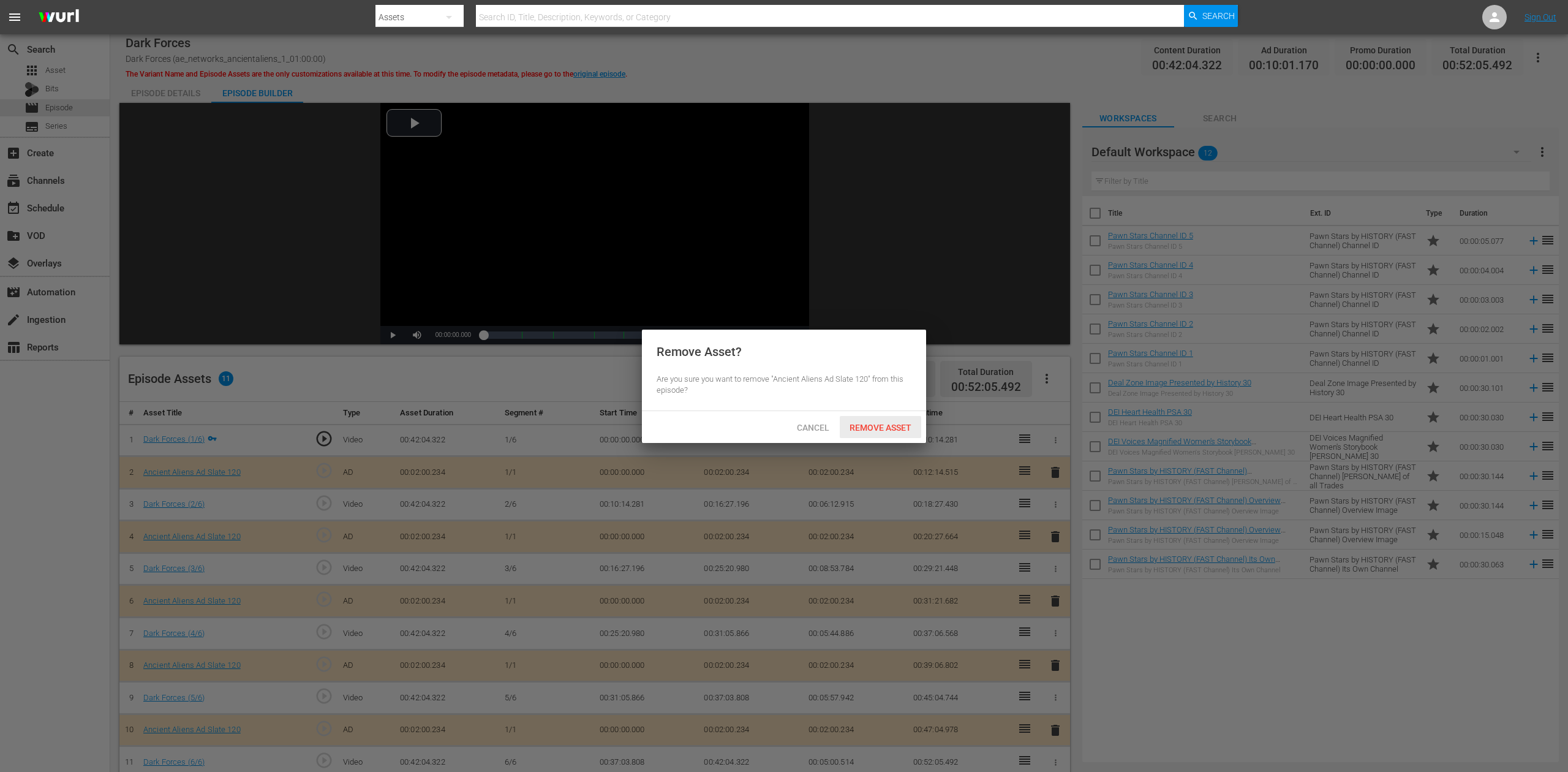
click at [899, 426] on span "Remove Asset" at bounding box center [881, 428] width 82 height 10
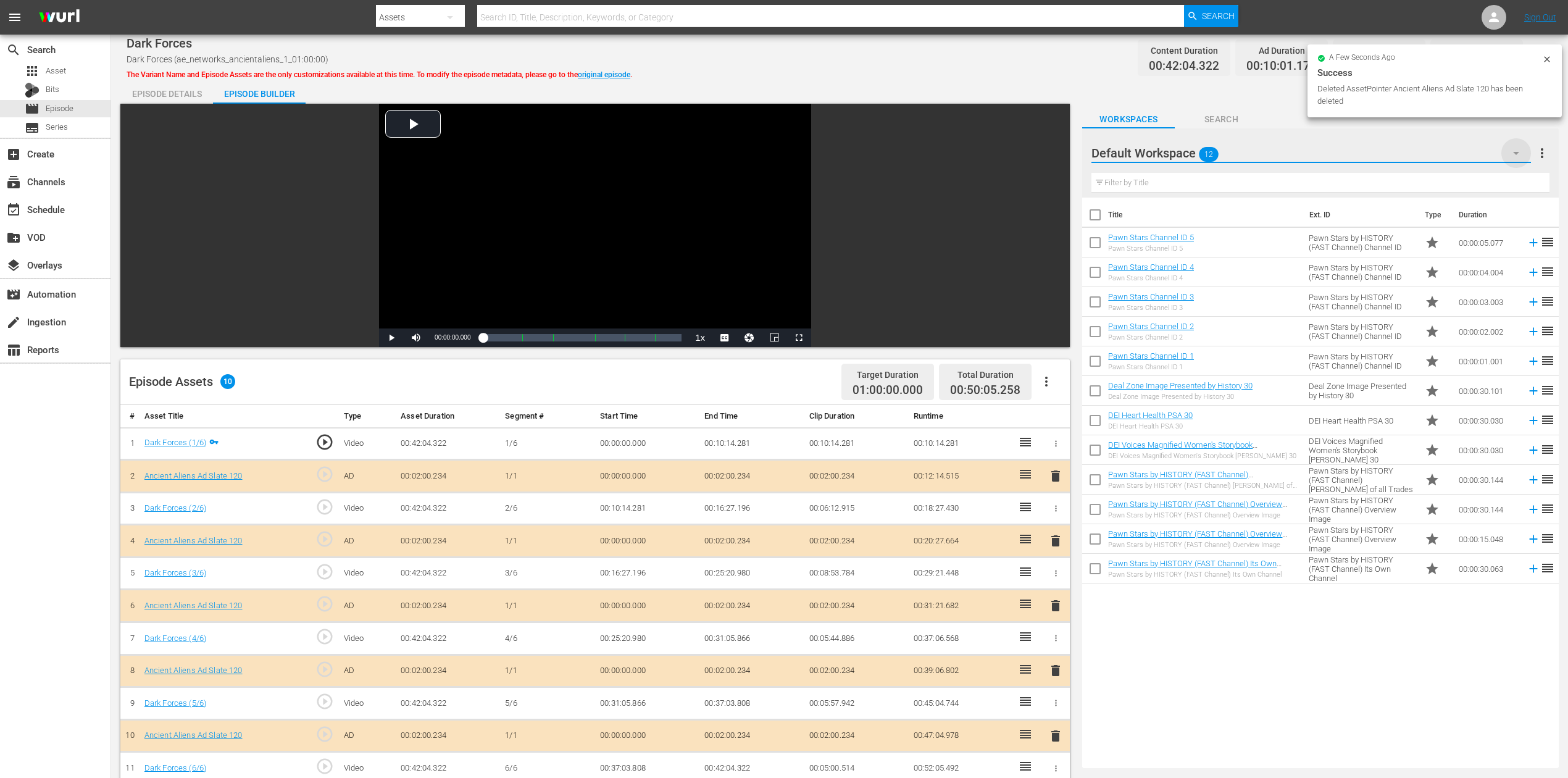
click at [1185, 154] on icon "button" at bounding box center [1516, 153] width 15 height 15
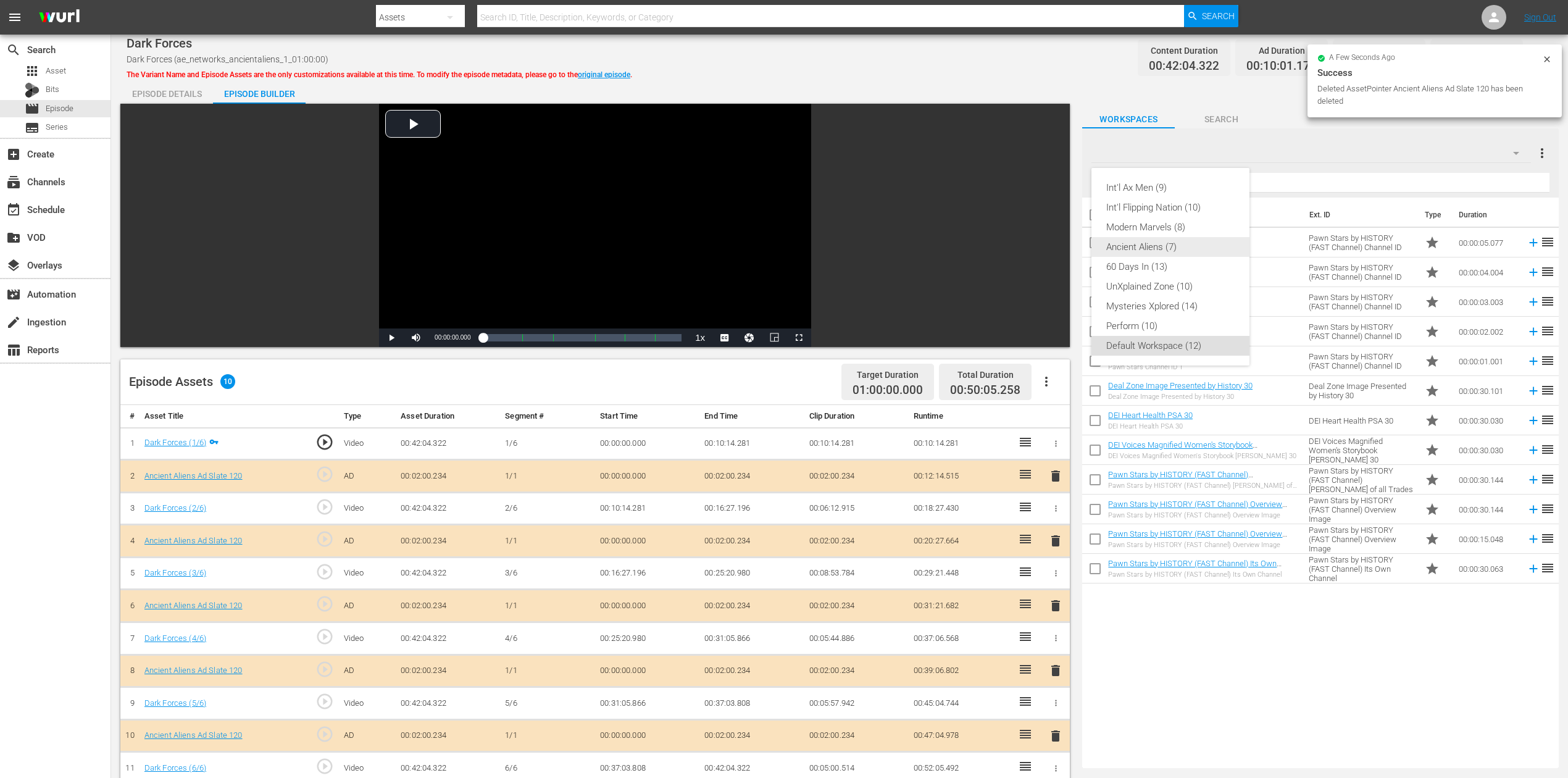
click at [1171, 242] on div "Ancient Aliens (7)" at bounding box center [1170, 247] width 129 height 20
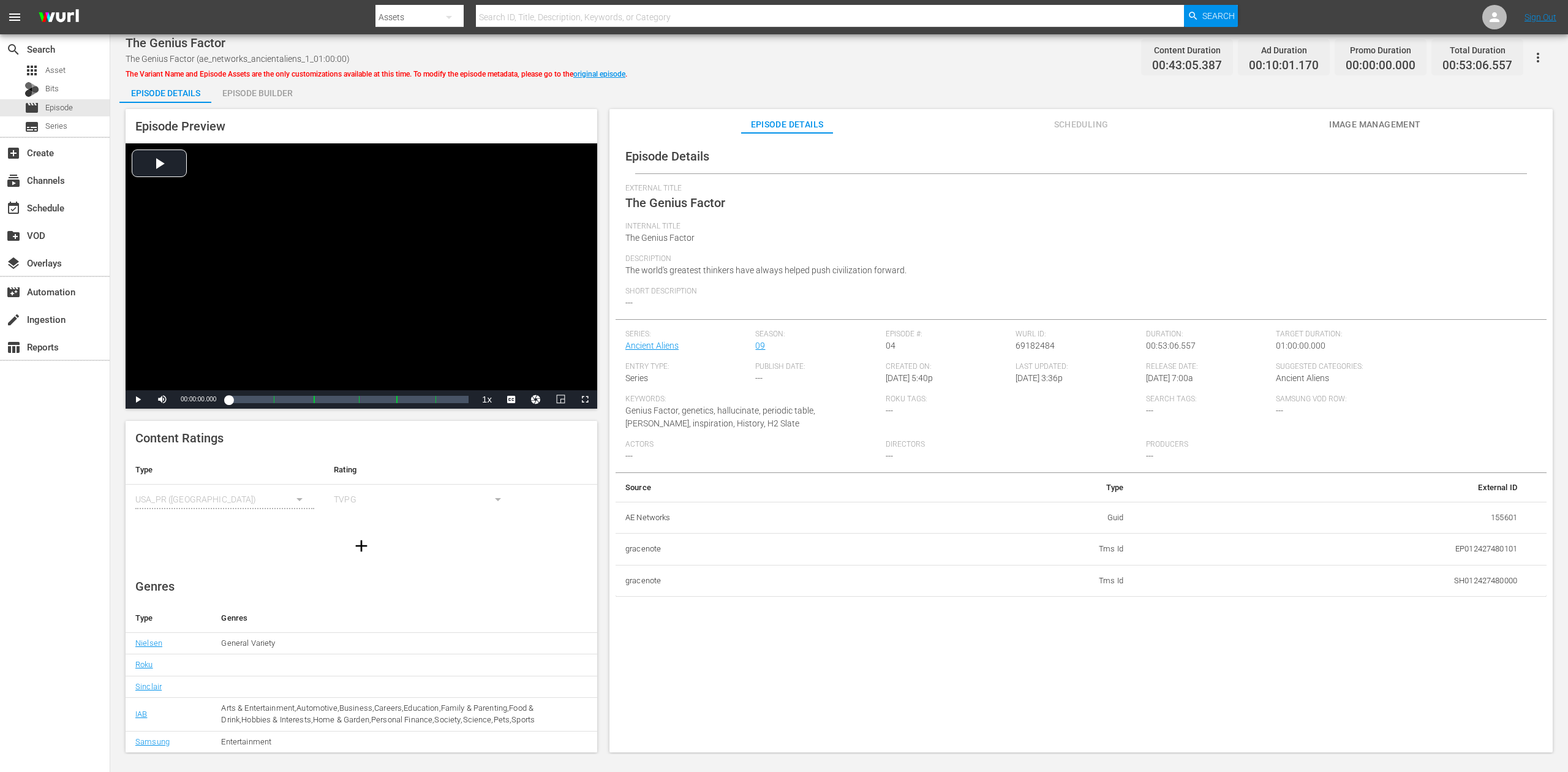
click at [260, 94] on div "Episode Builder" at bounding box center [257, 93] width 92 height 30
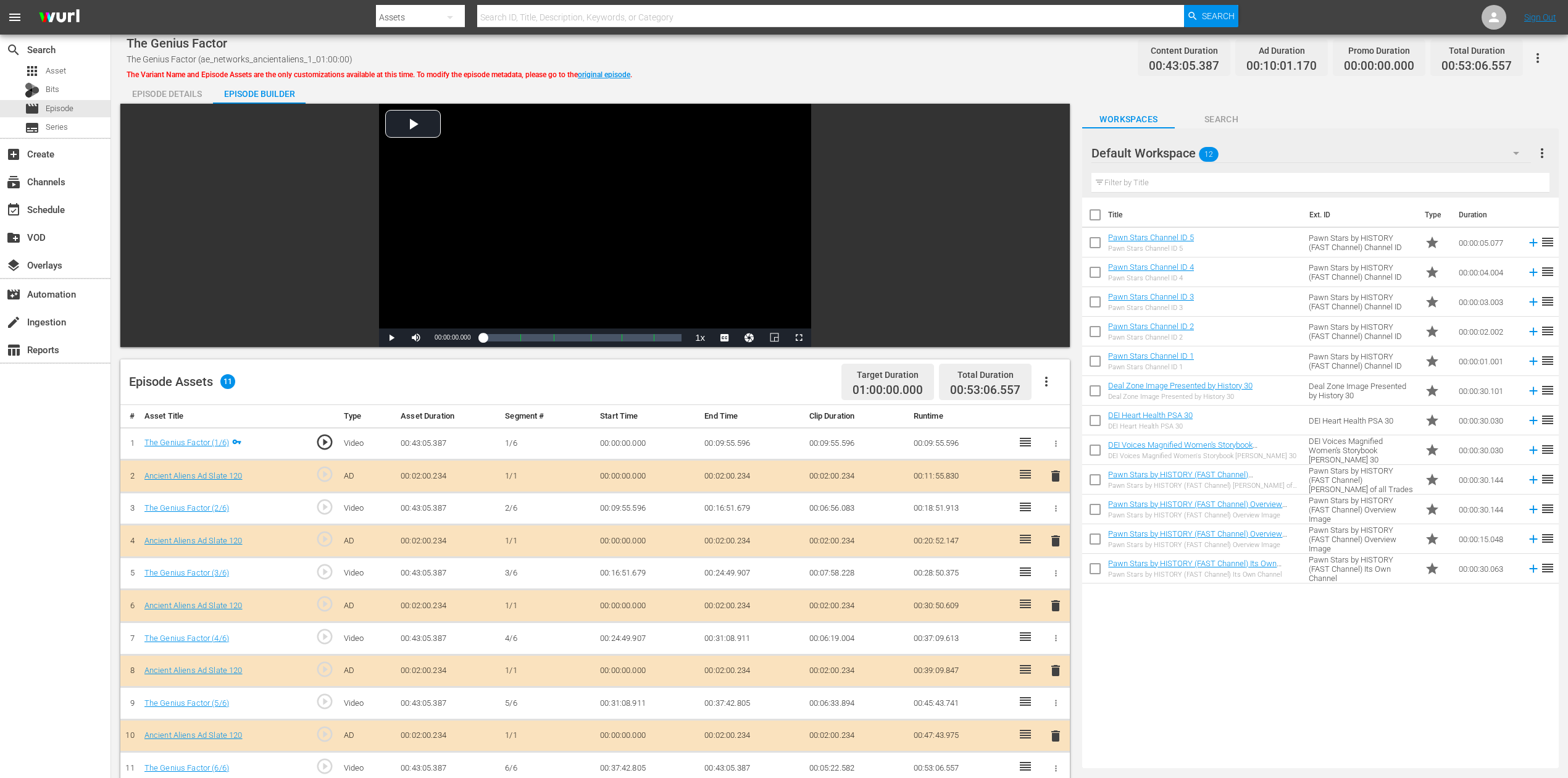
click at [1185, 149] on icon "button" at bounding box center [1516, 153] width 15 height 15
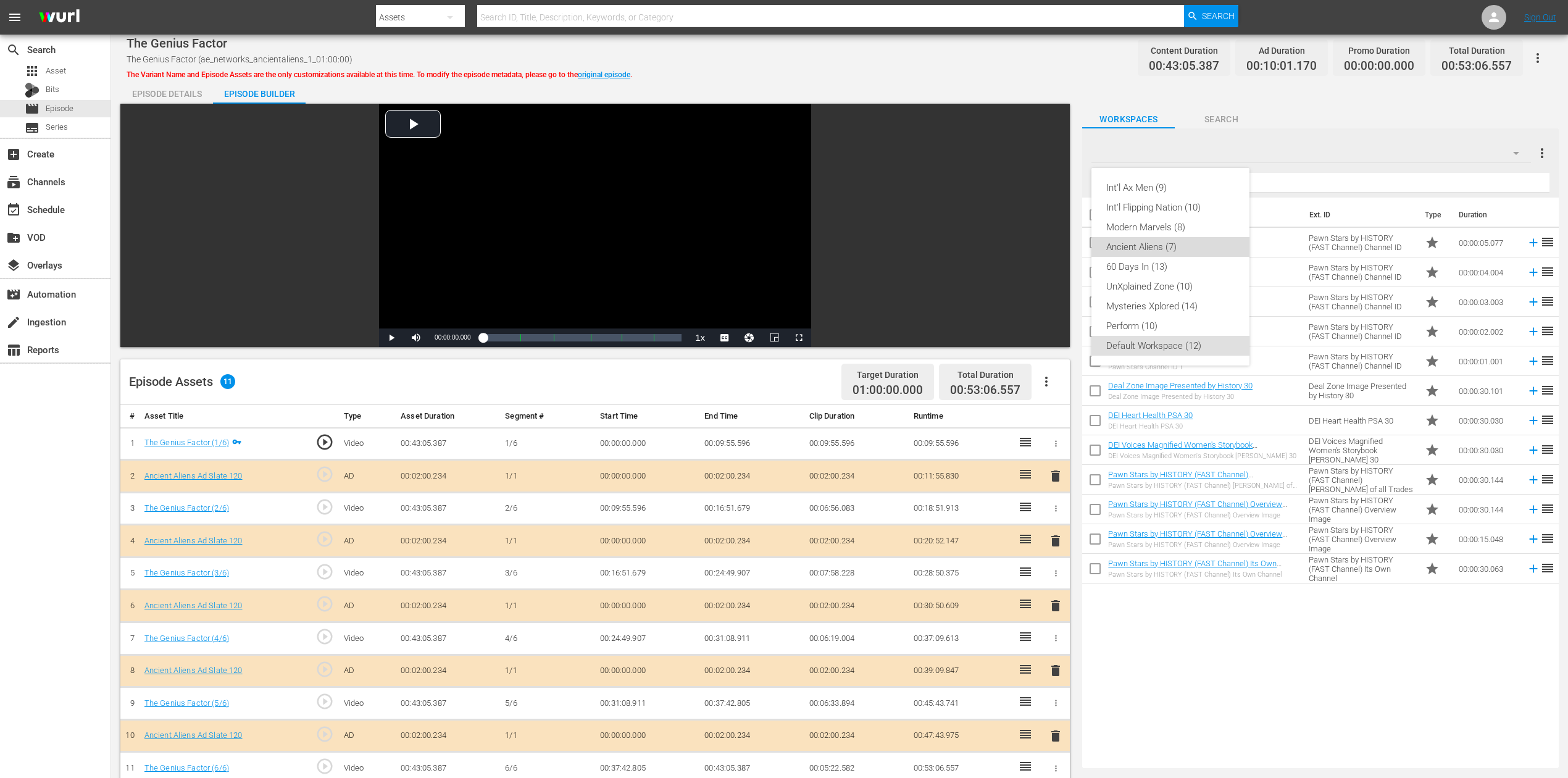
click at [1174, 250] on div "Ancient Aliens (7)" at bounding box center [1170, 247] width 129 height 20
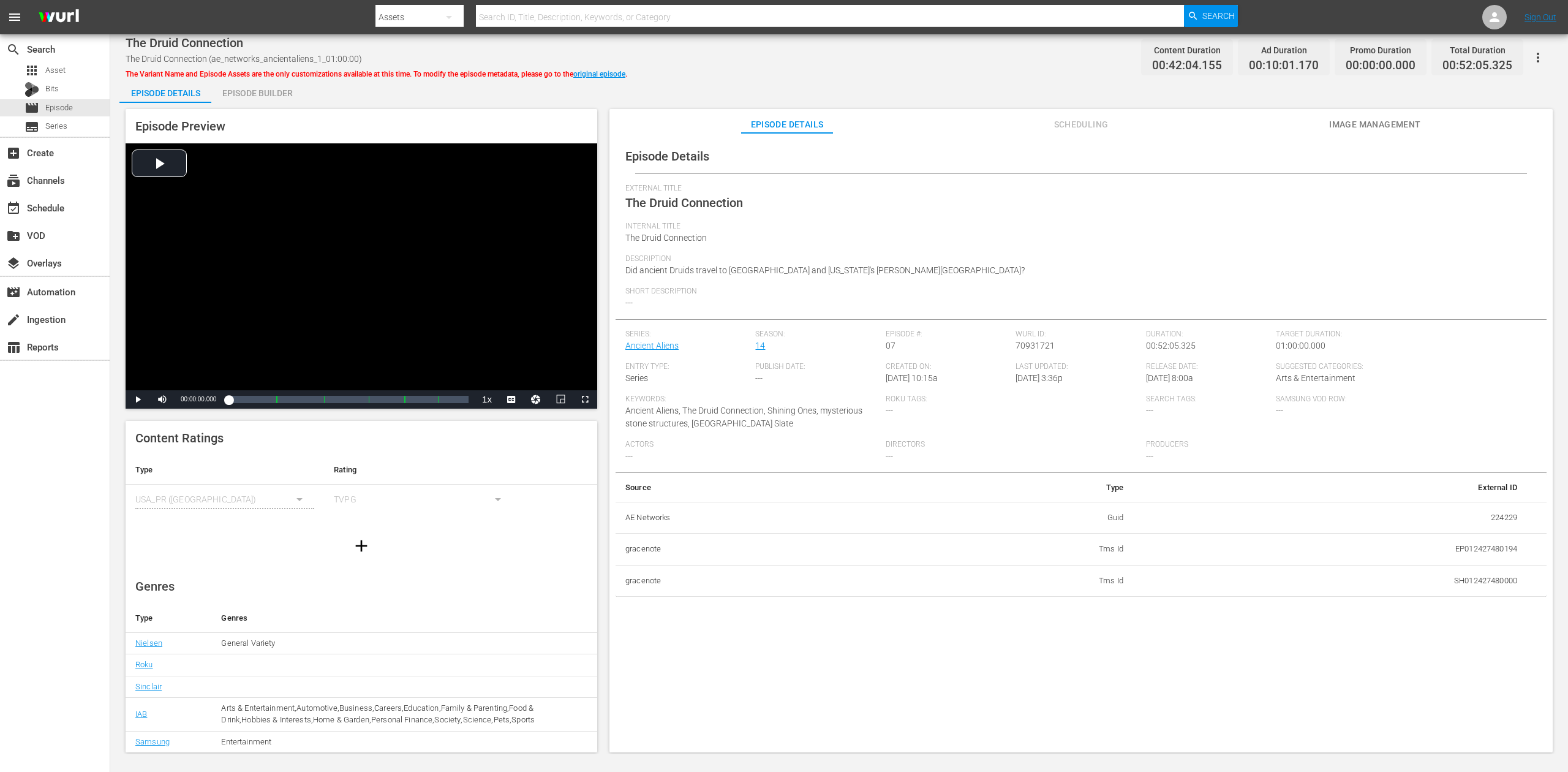
click at [255, 93] on div "Episode Builder" at bounding box center [257, 93] width 92 height 30
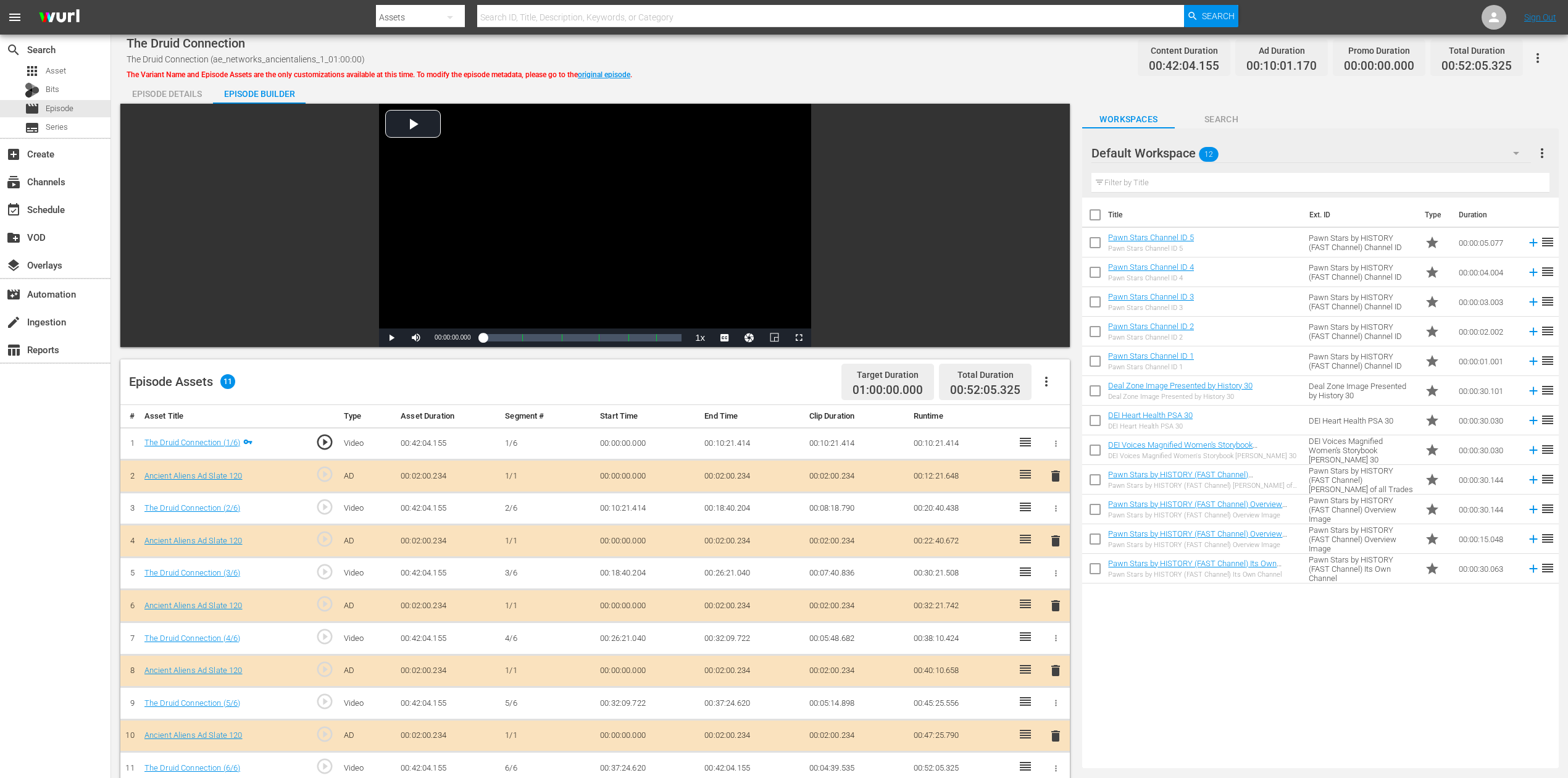
click at [1185, 142] on button "button" at bounding box center [1516, 154] width 30 height 30
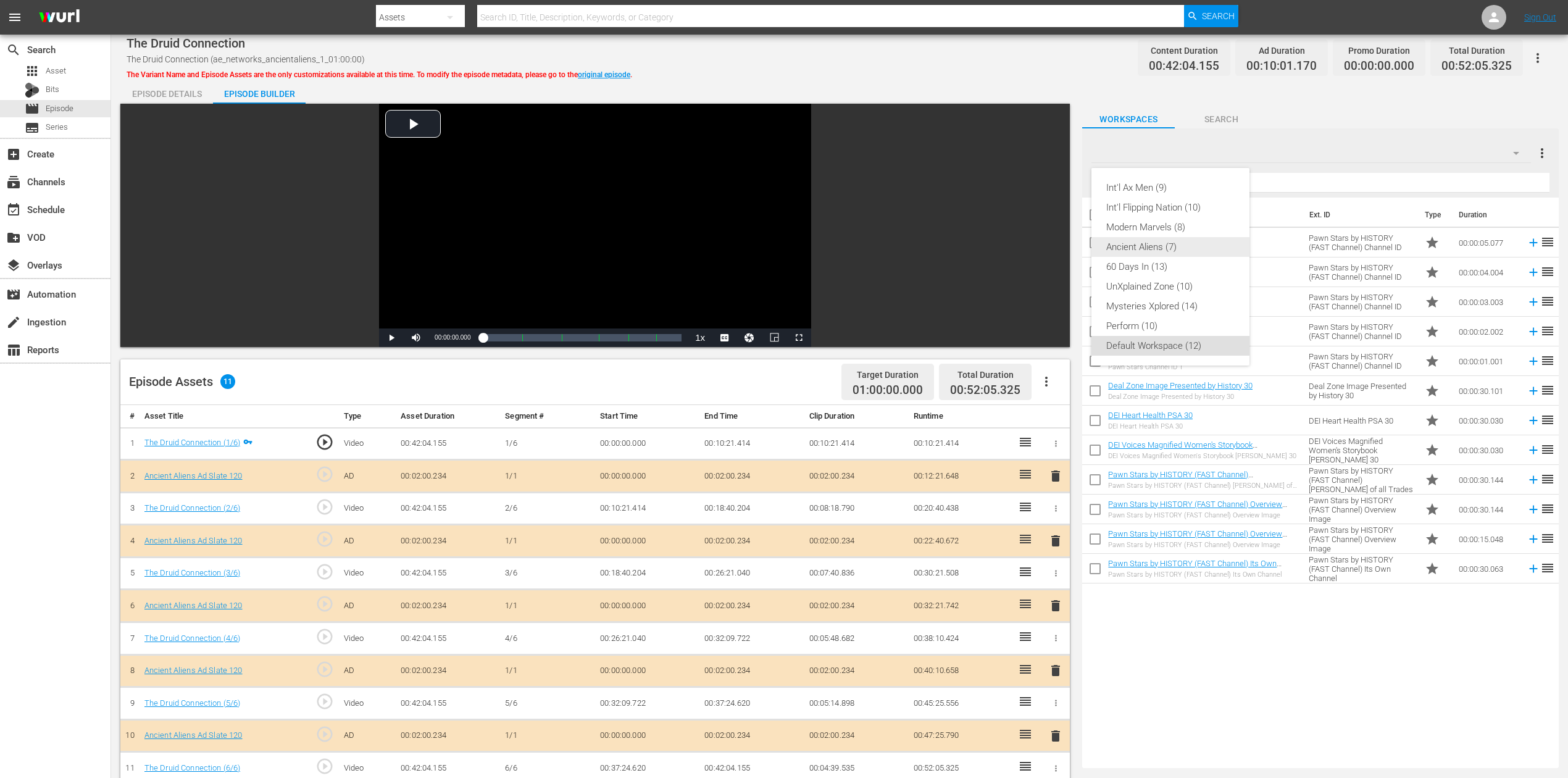
click at [1161, 250] on div "Ancient Aliens (7)" at bounding box center [1170, 247] width 129 height 20
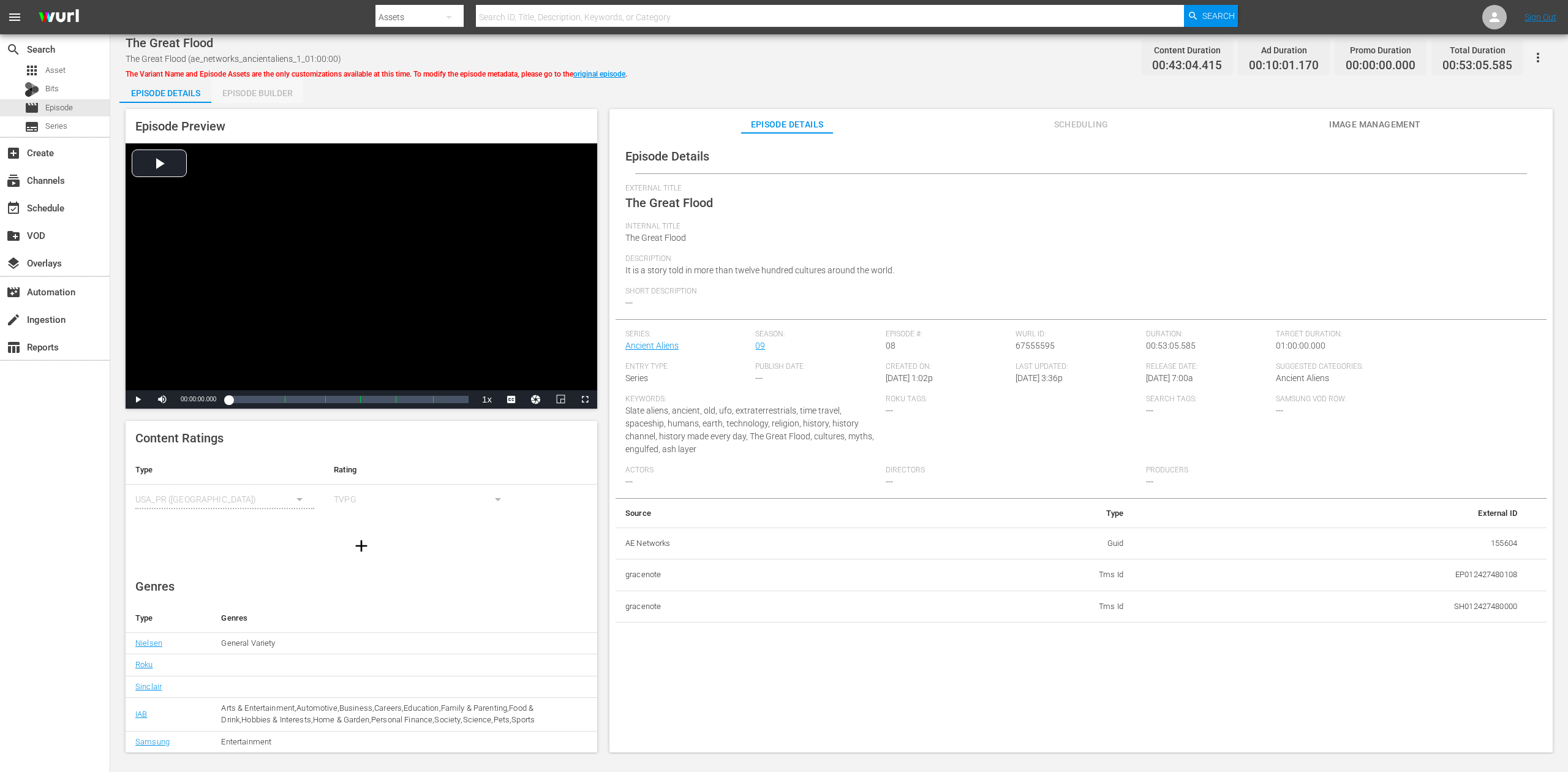
click at [233, 87] on div "Episode Builder" at bounding box center [257, 93] width 92 height 30
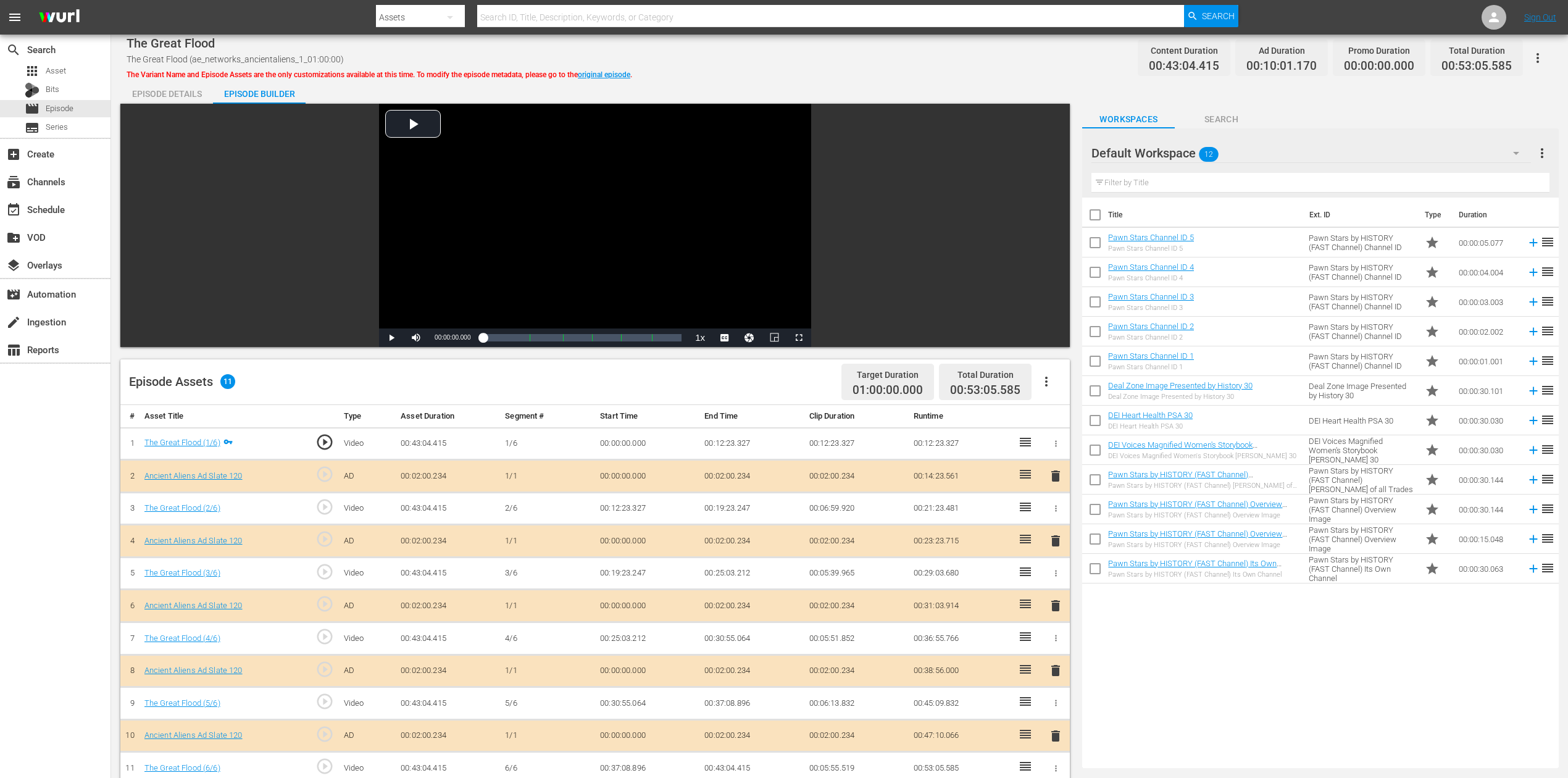
click at [1050, 583] on span "delete" at bounding box center [1056, 606] width 15 height 15
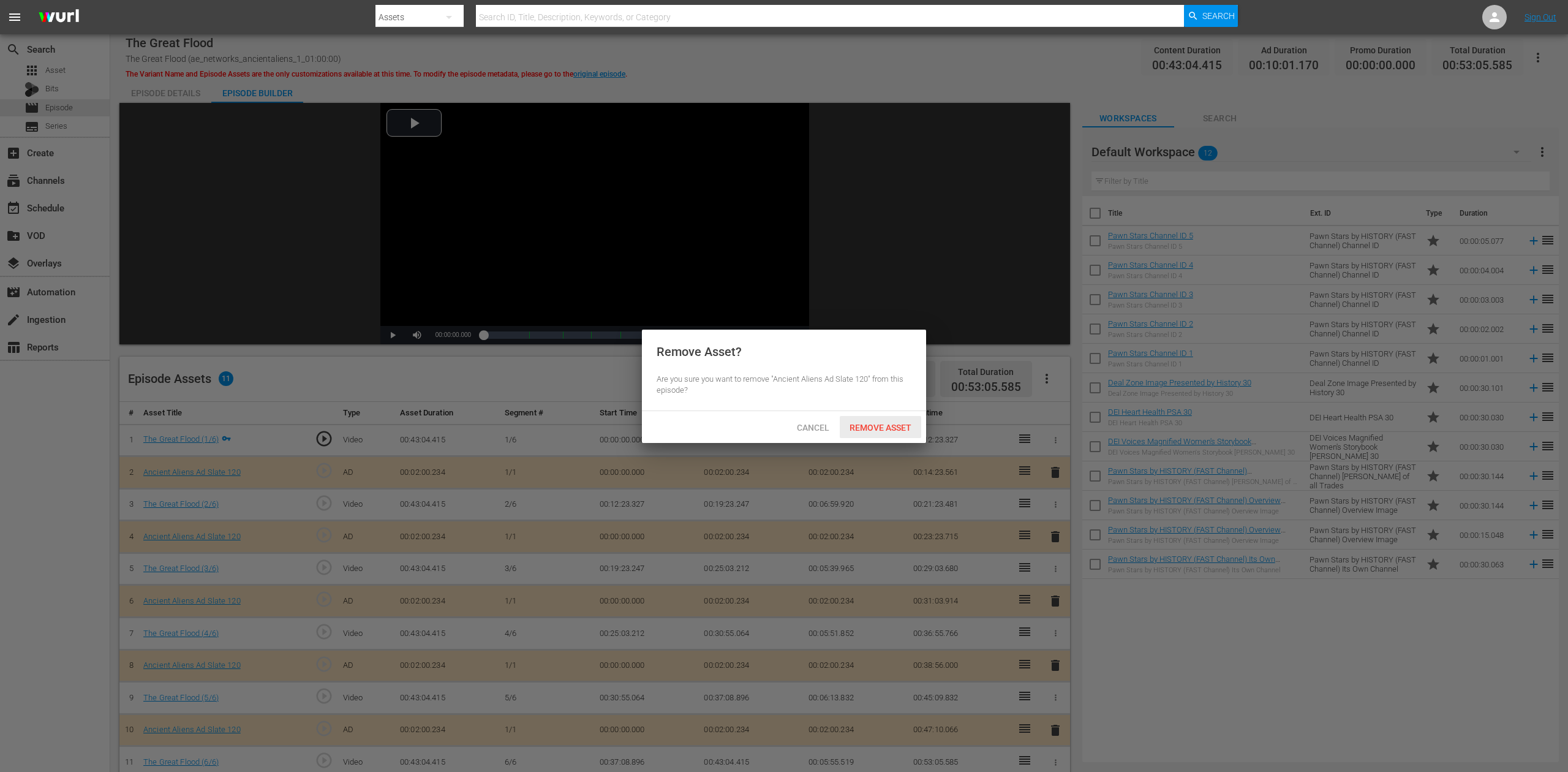
click at [878, 425] on span "Remove Asset" at bounding box center [881, 428] width 82 height 10
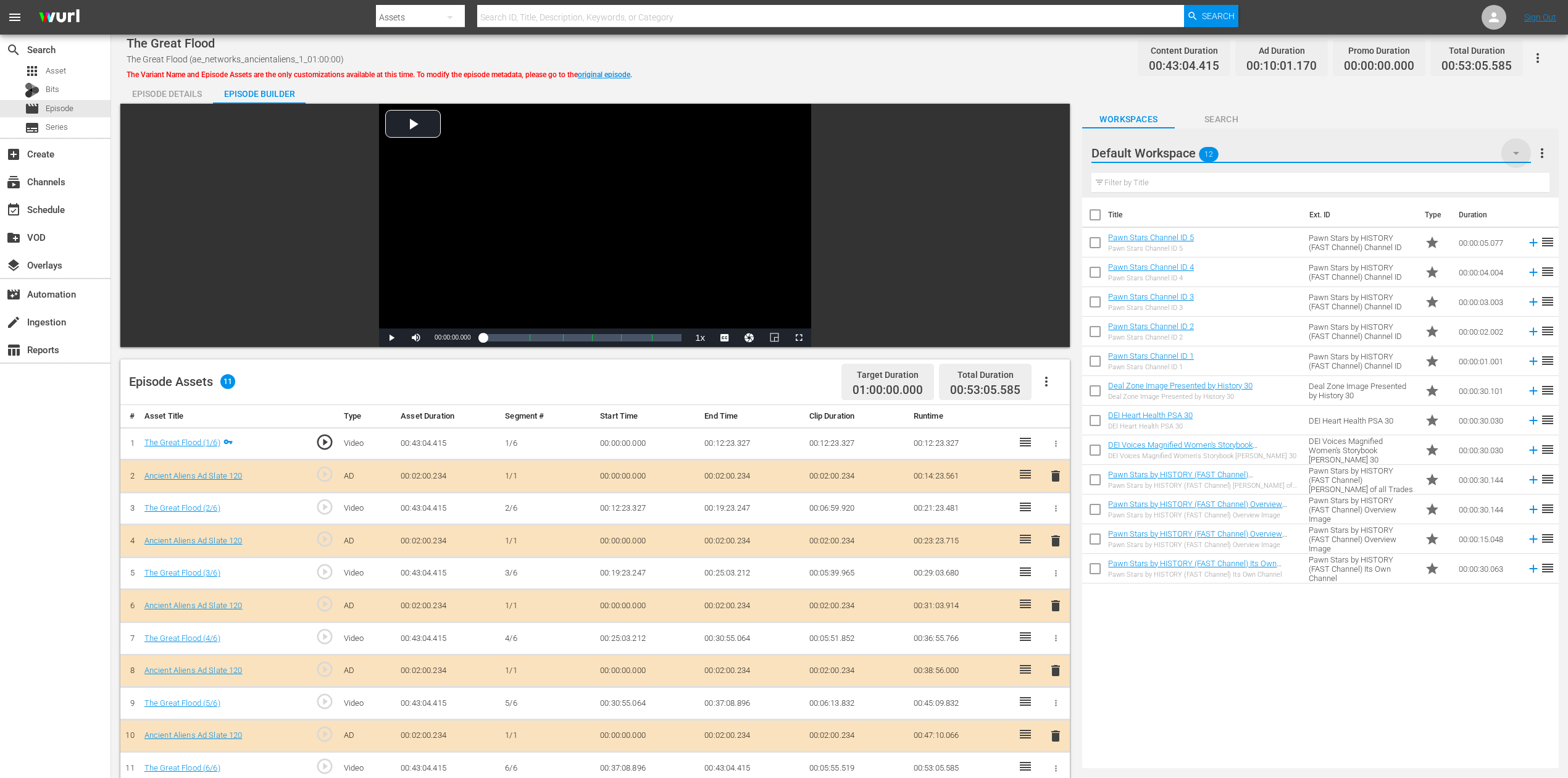
click at [1185, 151] on icon "button" at bounding box center [1516, 153] width 15 height 15
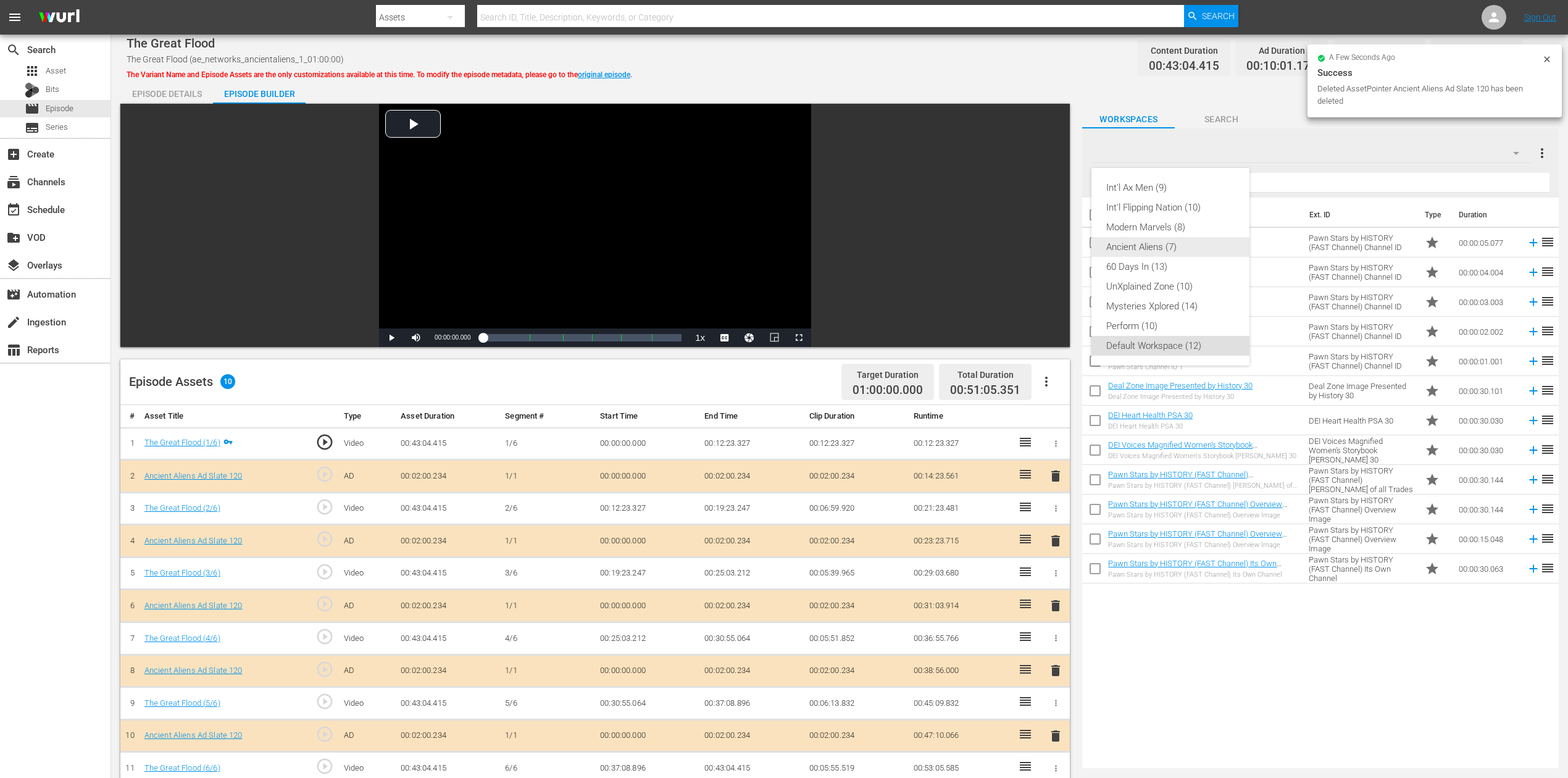
click at [1163, 240] on div "Ancient Aliens (7)" at bounding box center [1170, 247] width 129 height 20
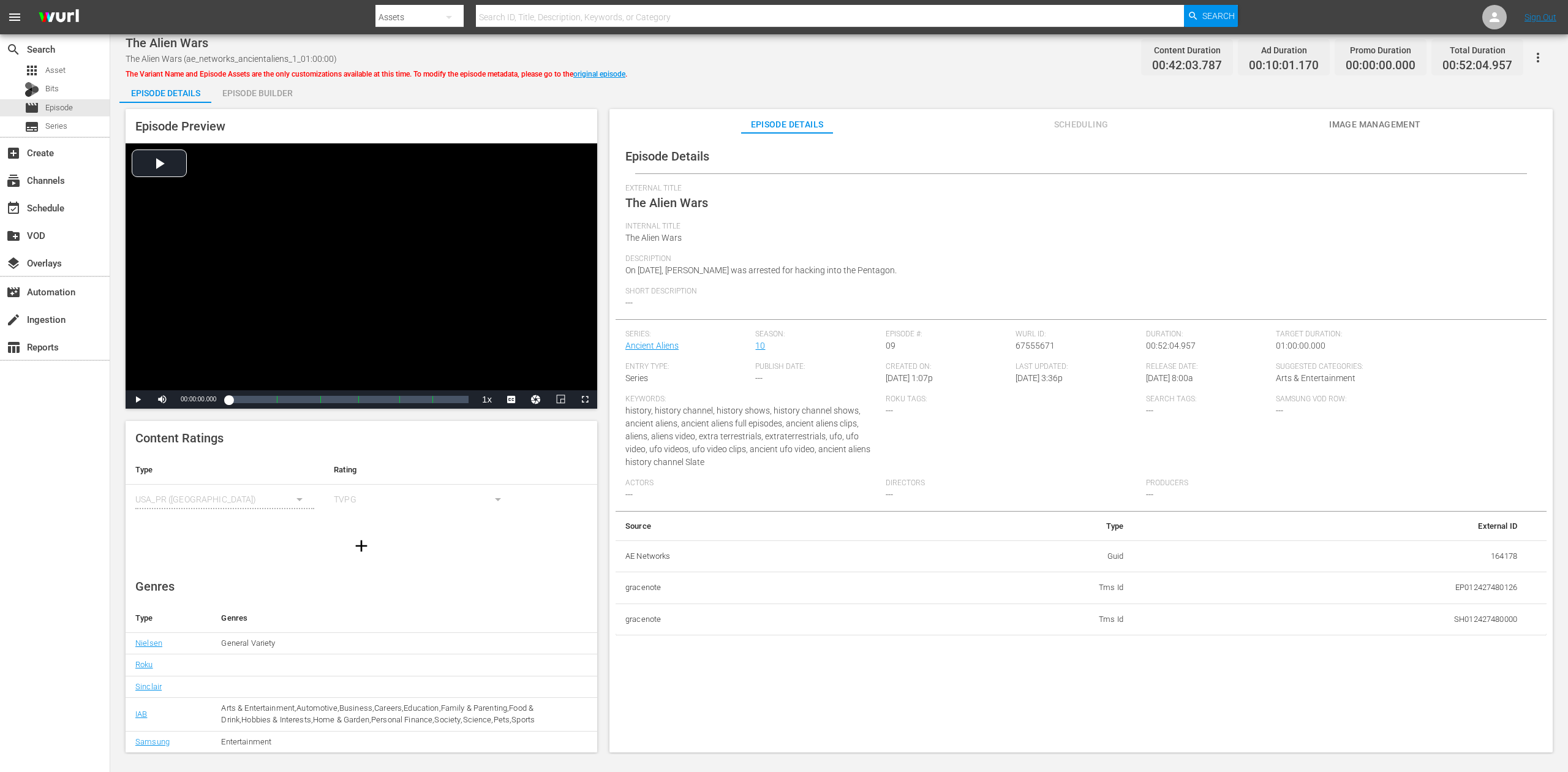
click at [241, 89] on div "Episode Builder" at bounding box center [257, 93] width 92 height 30
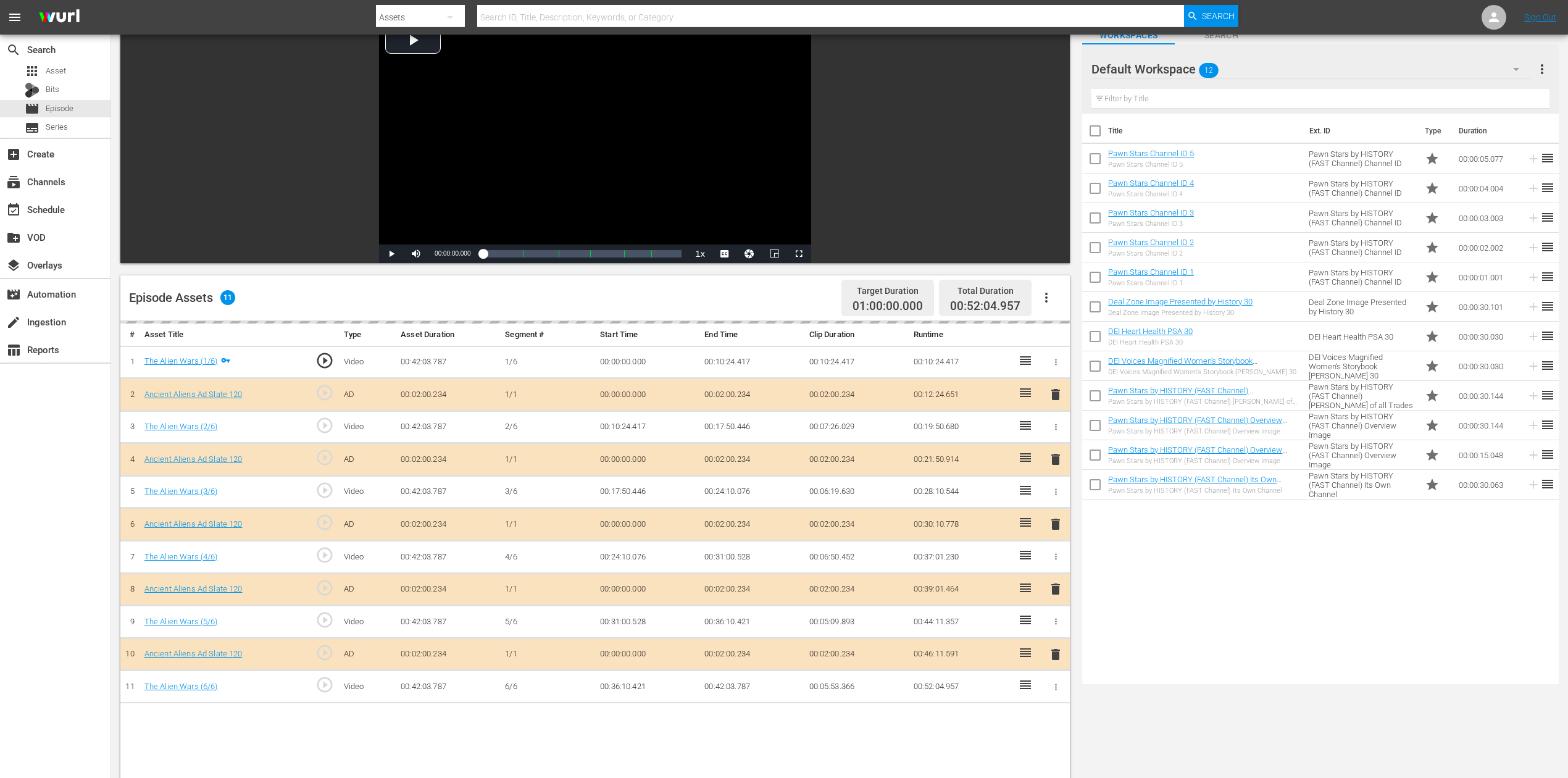
scroll to position [164, 0]
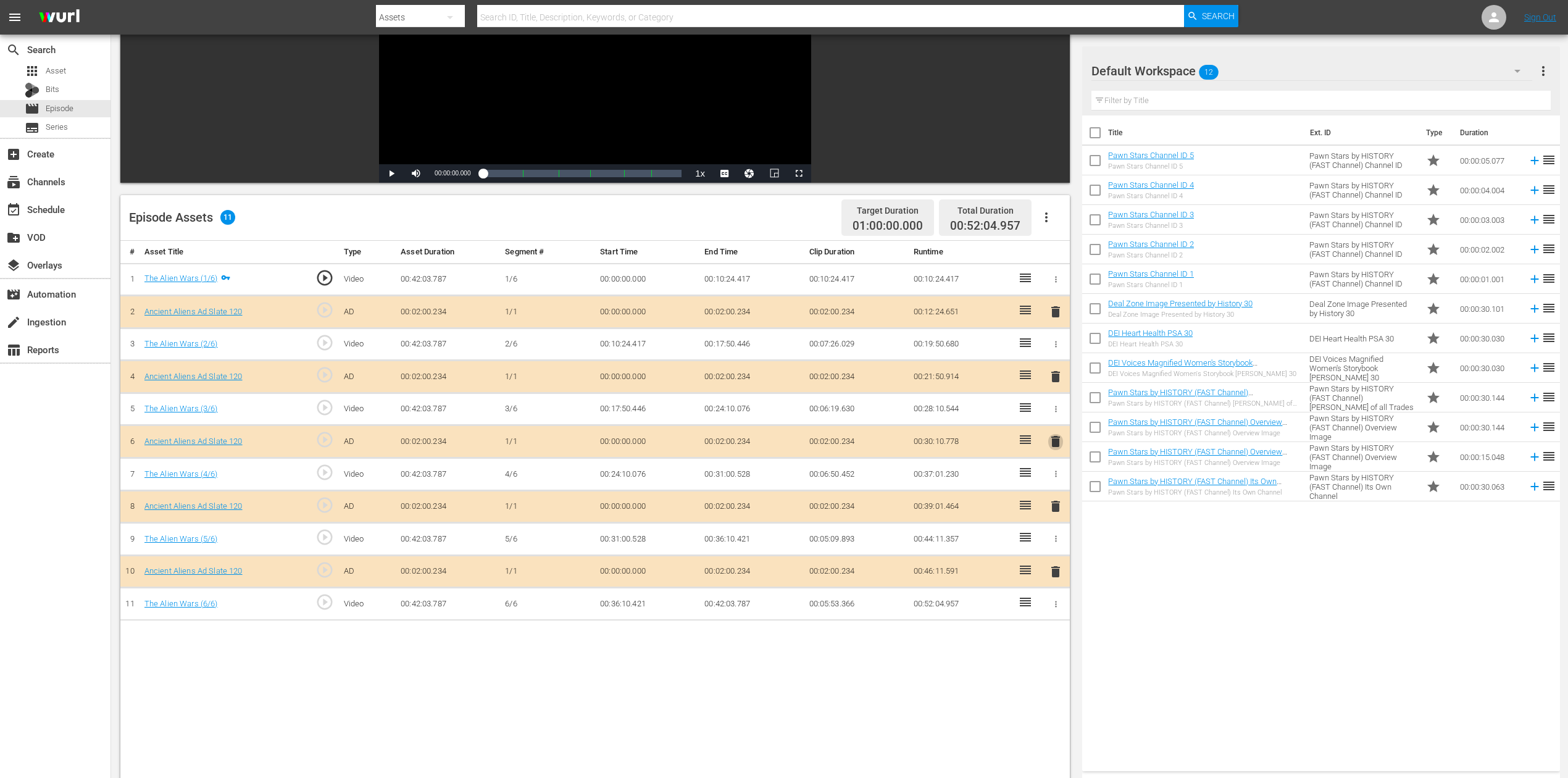
click at [1055, 444] on span "delete" at bounding box center [1056, 442] width 15 height 15
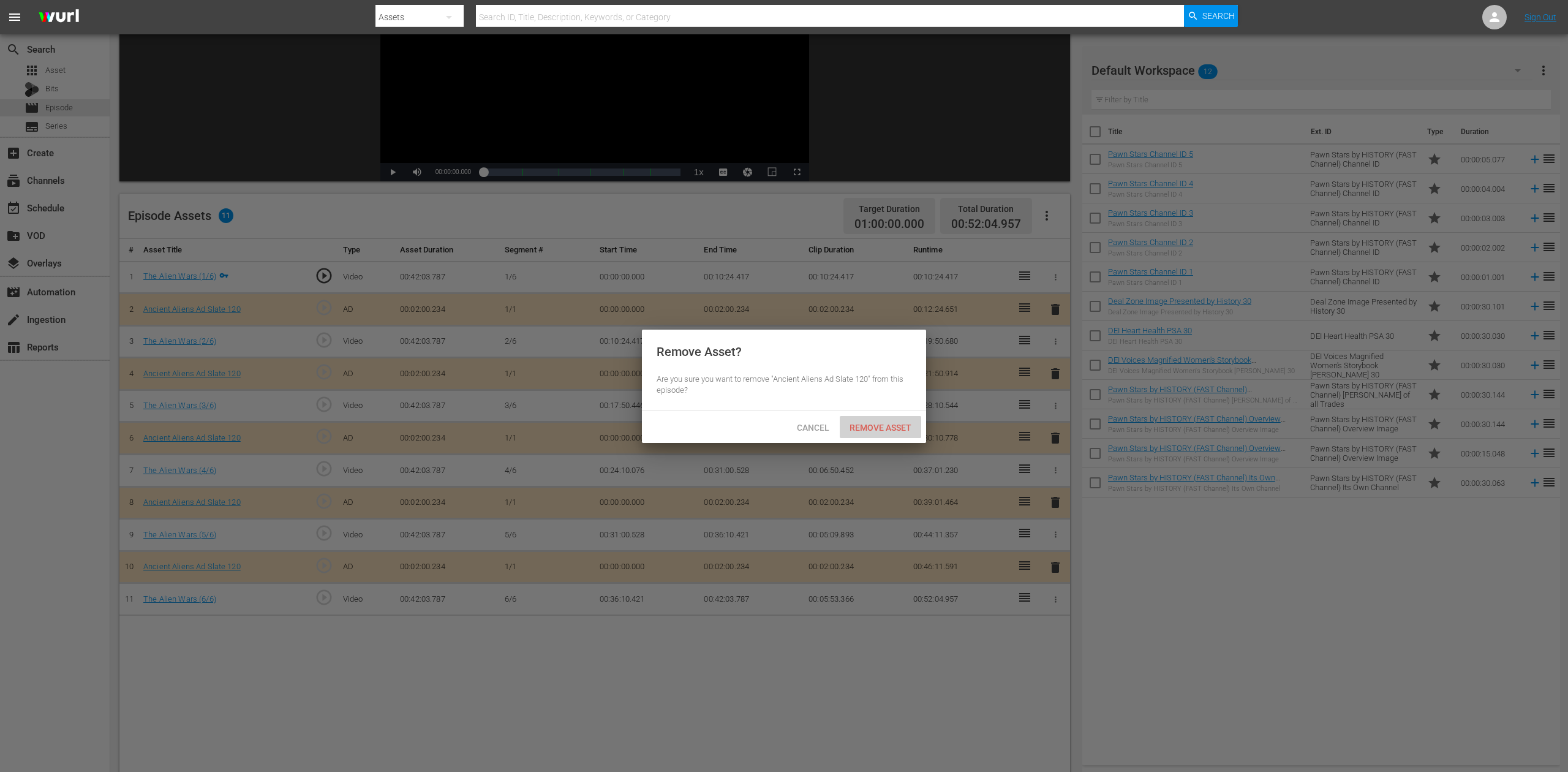
click at [885, 423] on span "Remove Asset" at bounding box center [881, 428] width 82 height 10
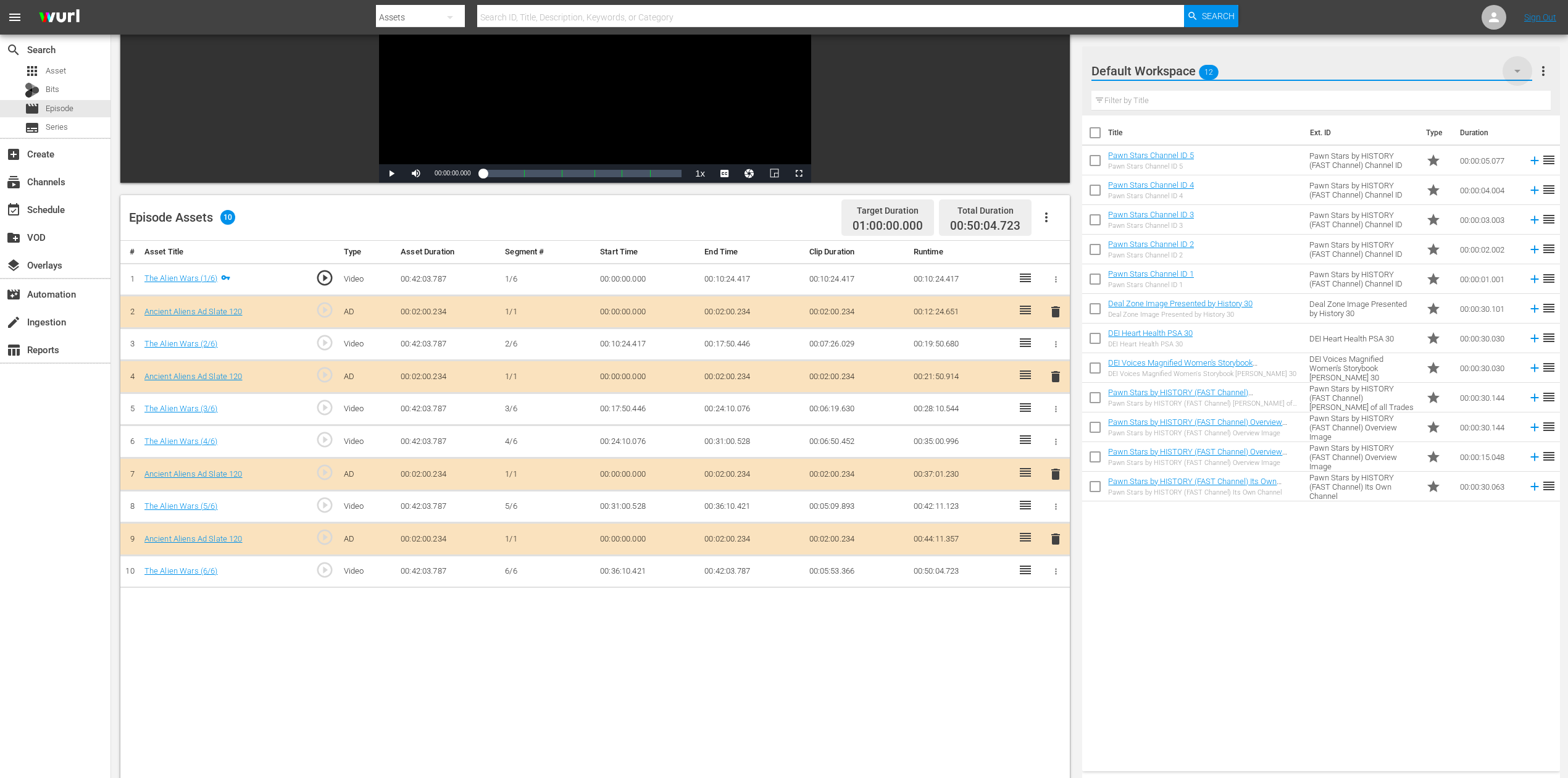
click at [1185, 67] on icon "button" at bounding box center [1517, 70] width 15 height 15
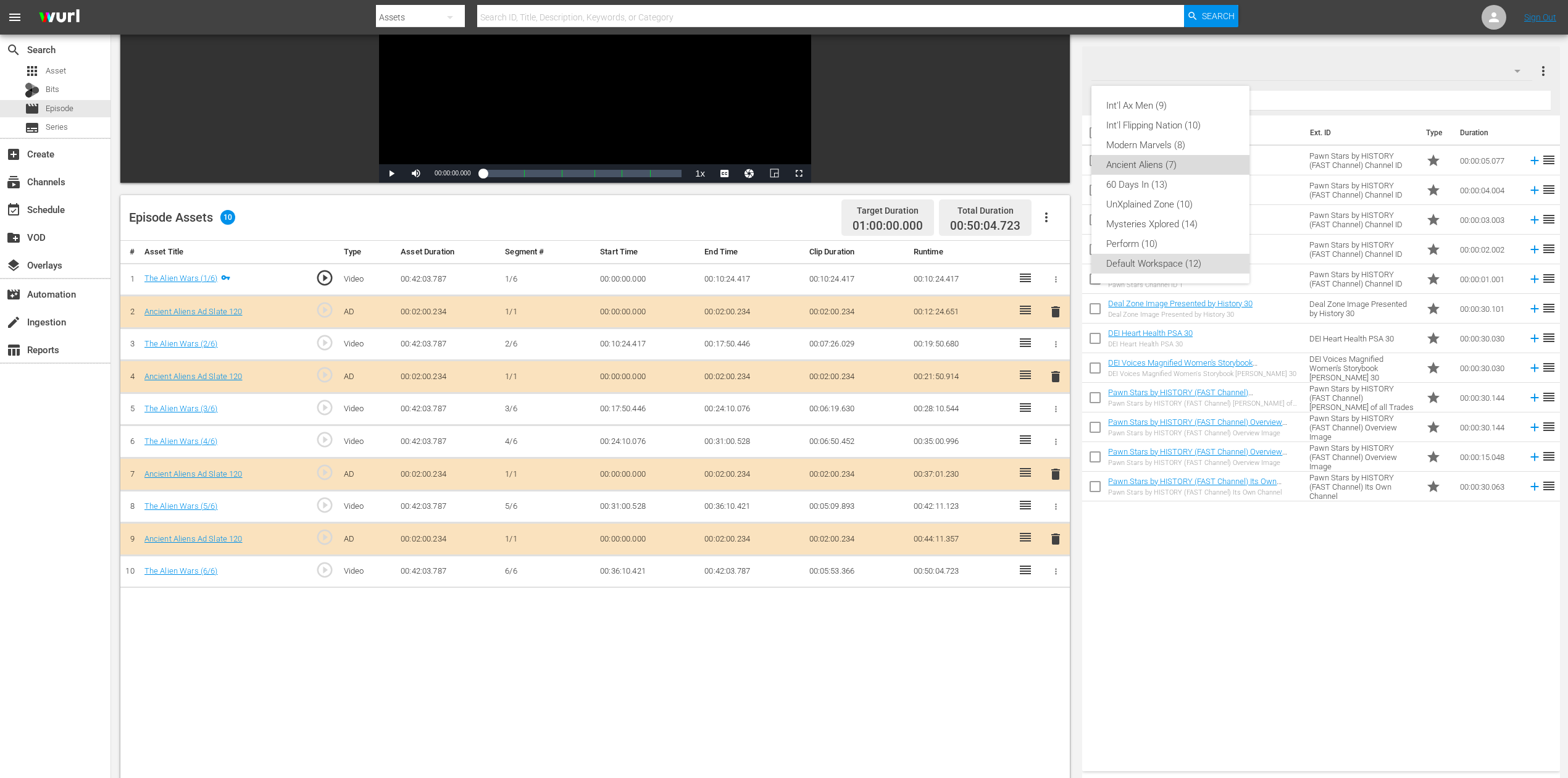
click at [1176, 162] on div "Ancient Aliens (7)" at bounding box center [1170, 165] width 129 height 20
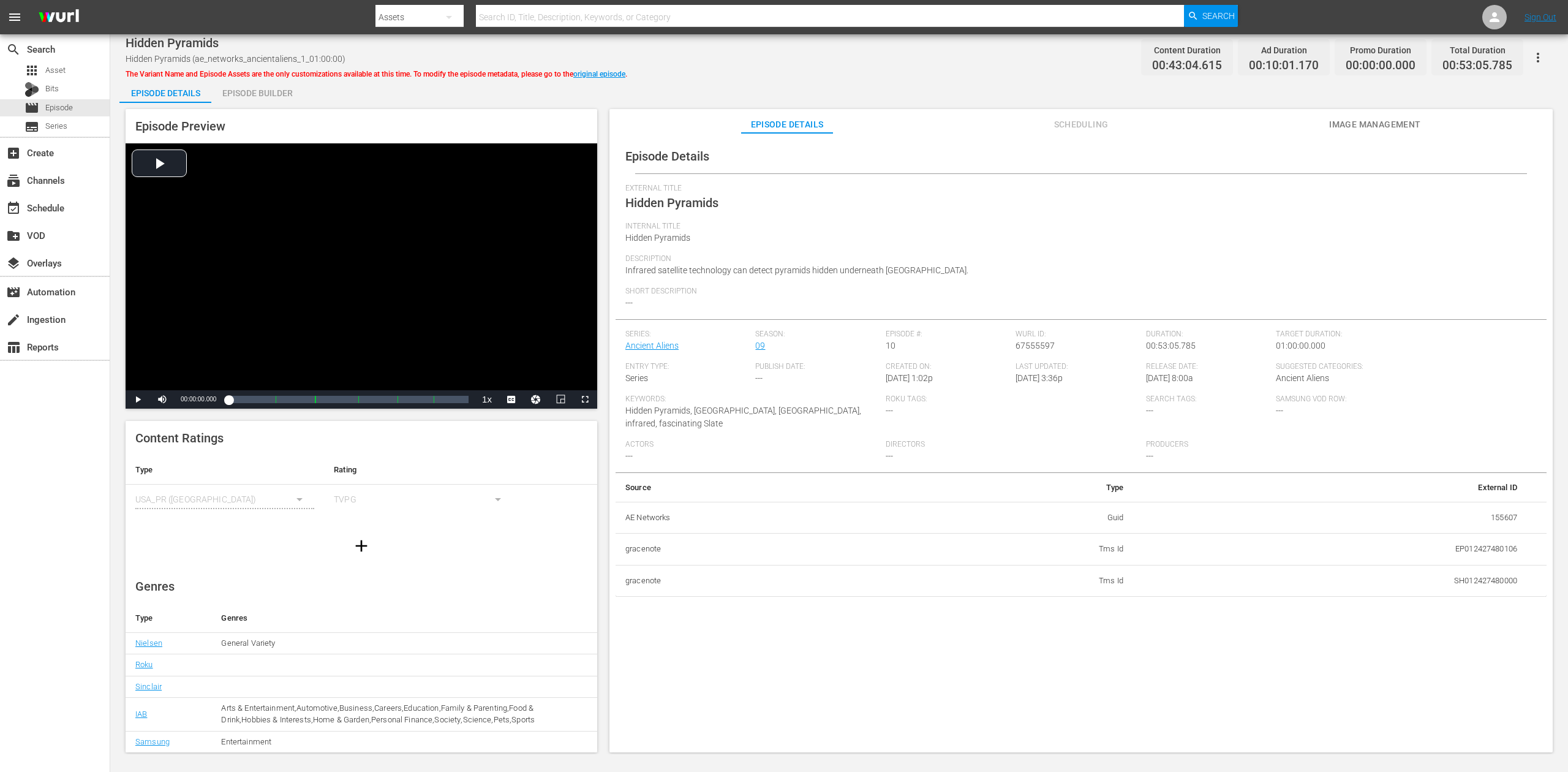
click at [251, 91] on div "Episode Builder" at bounding box center [257, 93] width 92 height 30
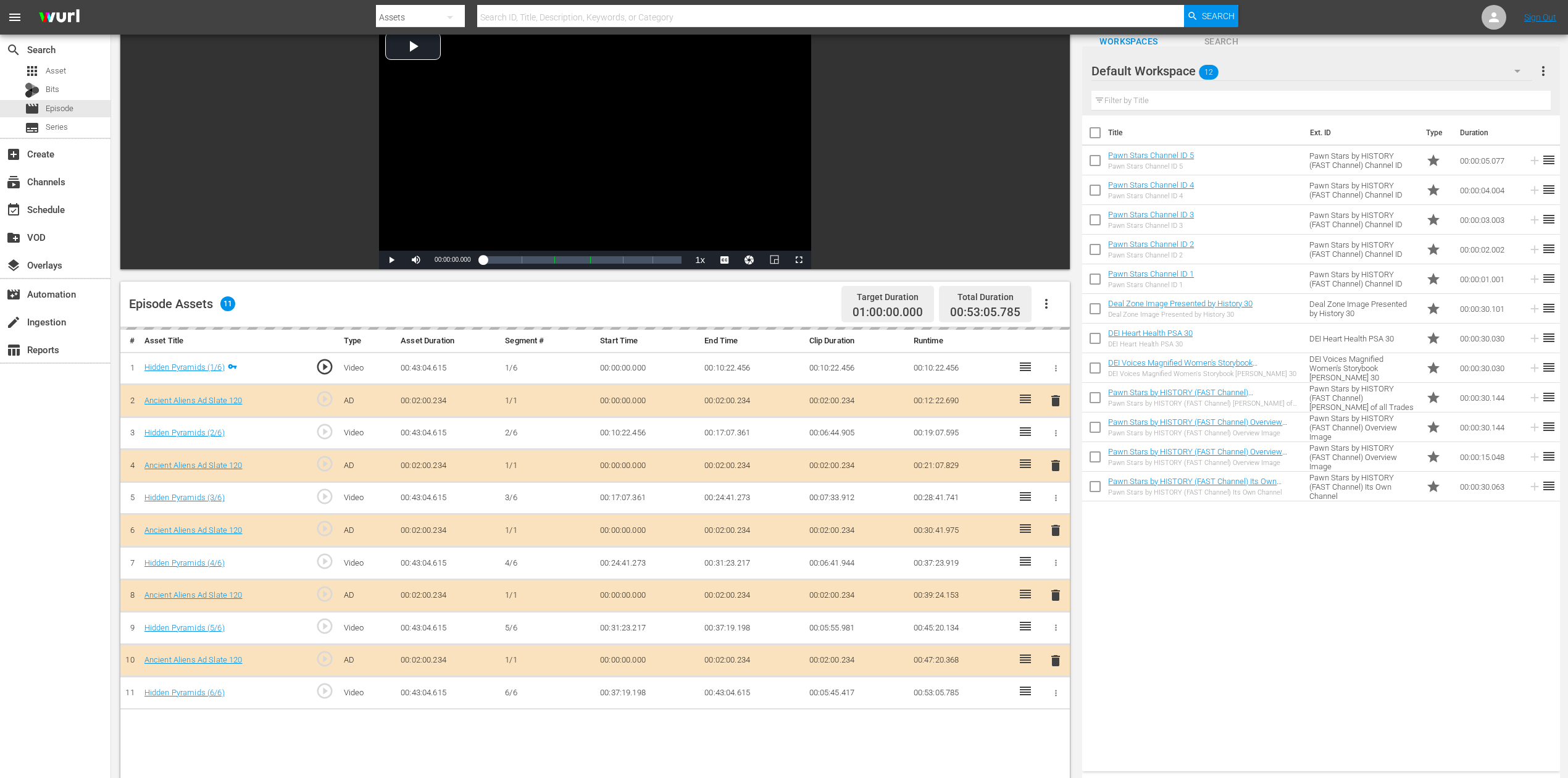
scroll to position [164, 0]
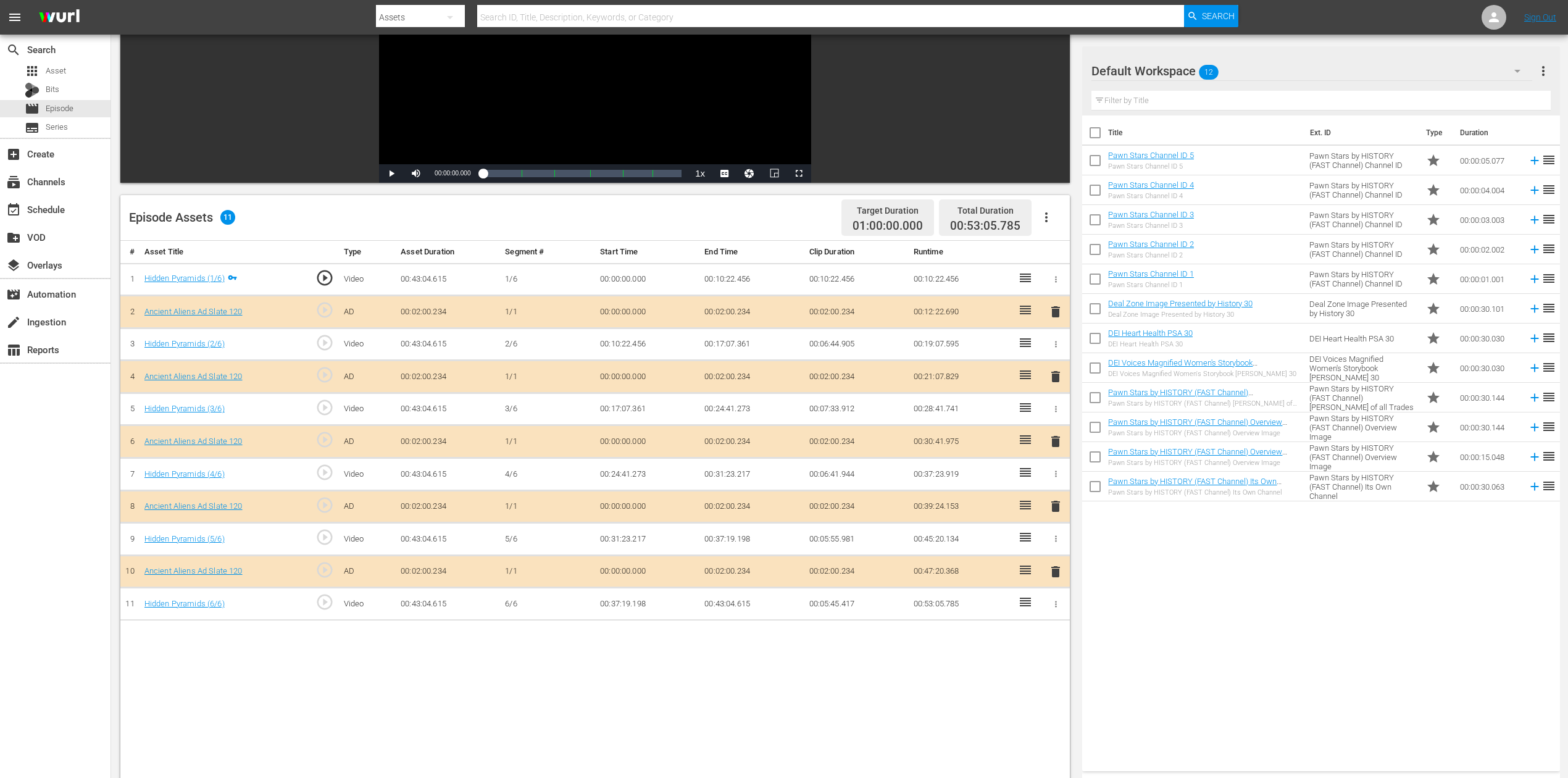
click at [1058, 438] on span "delete" at bounding box center [1056, 442] width 15 height 15
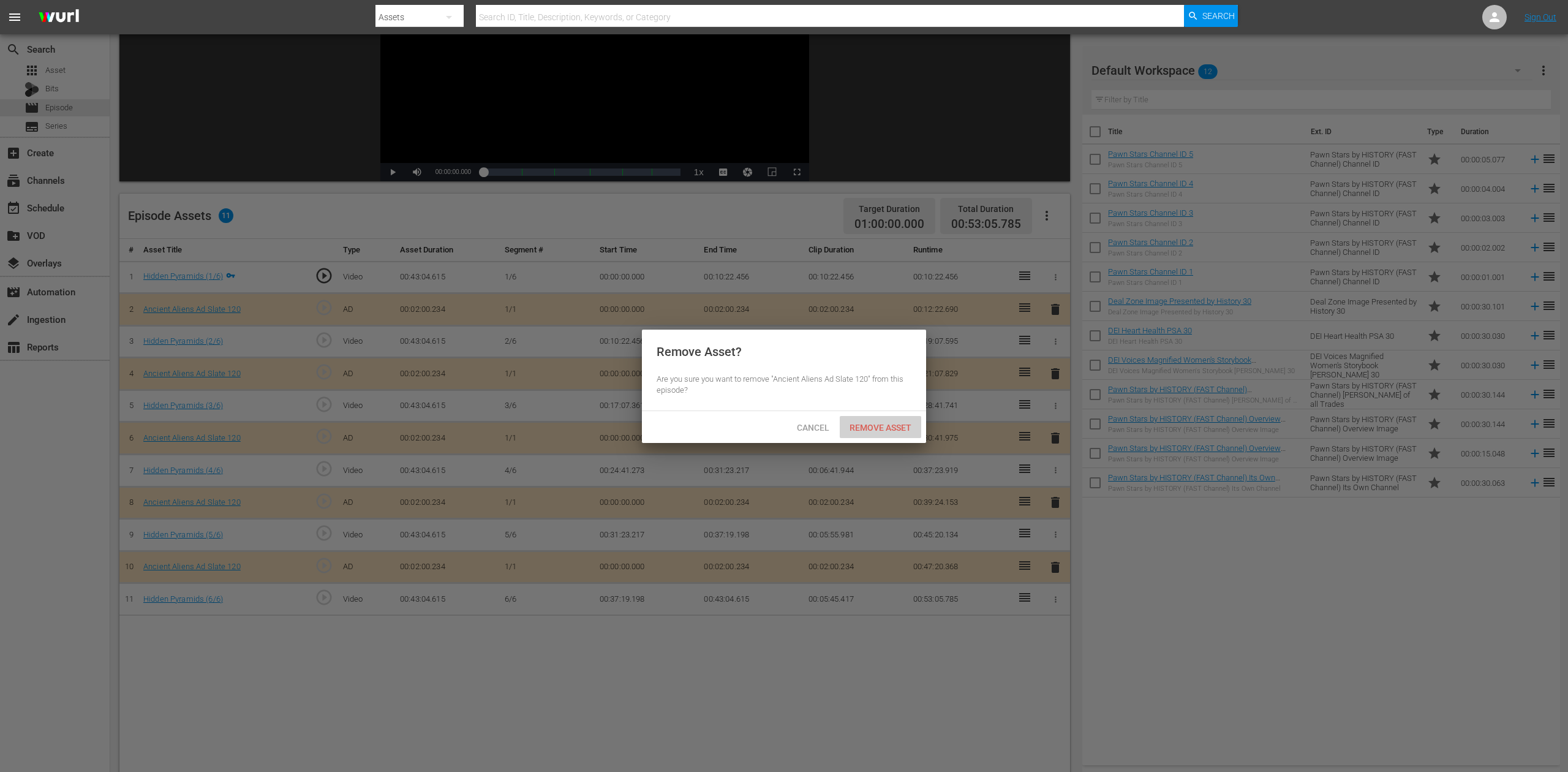
click at [904, 430] on span "Remove Asset" at bounding box center [881, 428] width 82 height 10
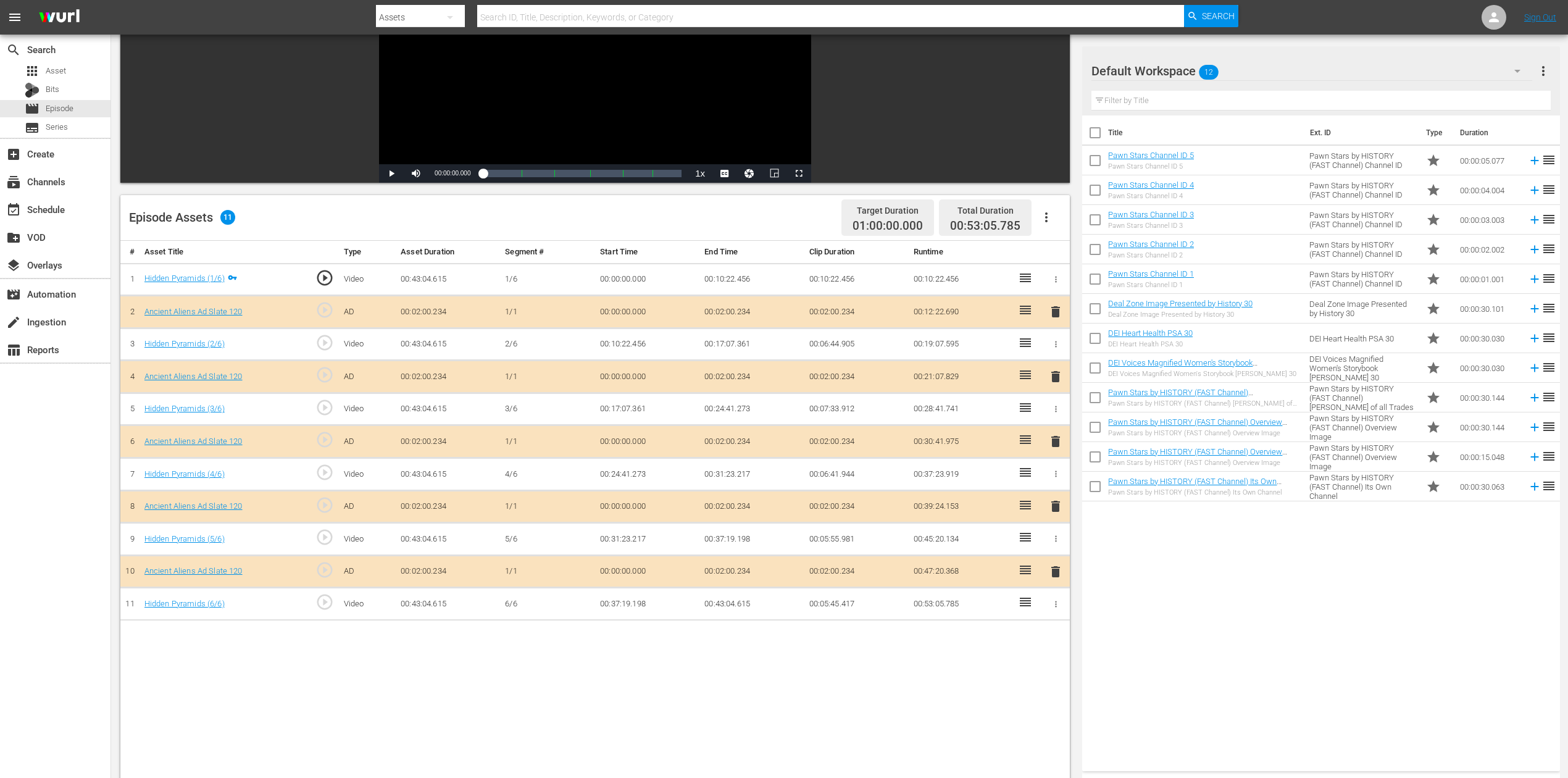
click at [1185, 68] on icon "button" at bounding box center [1517, 70] width 15 height 15
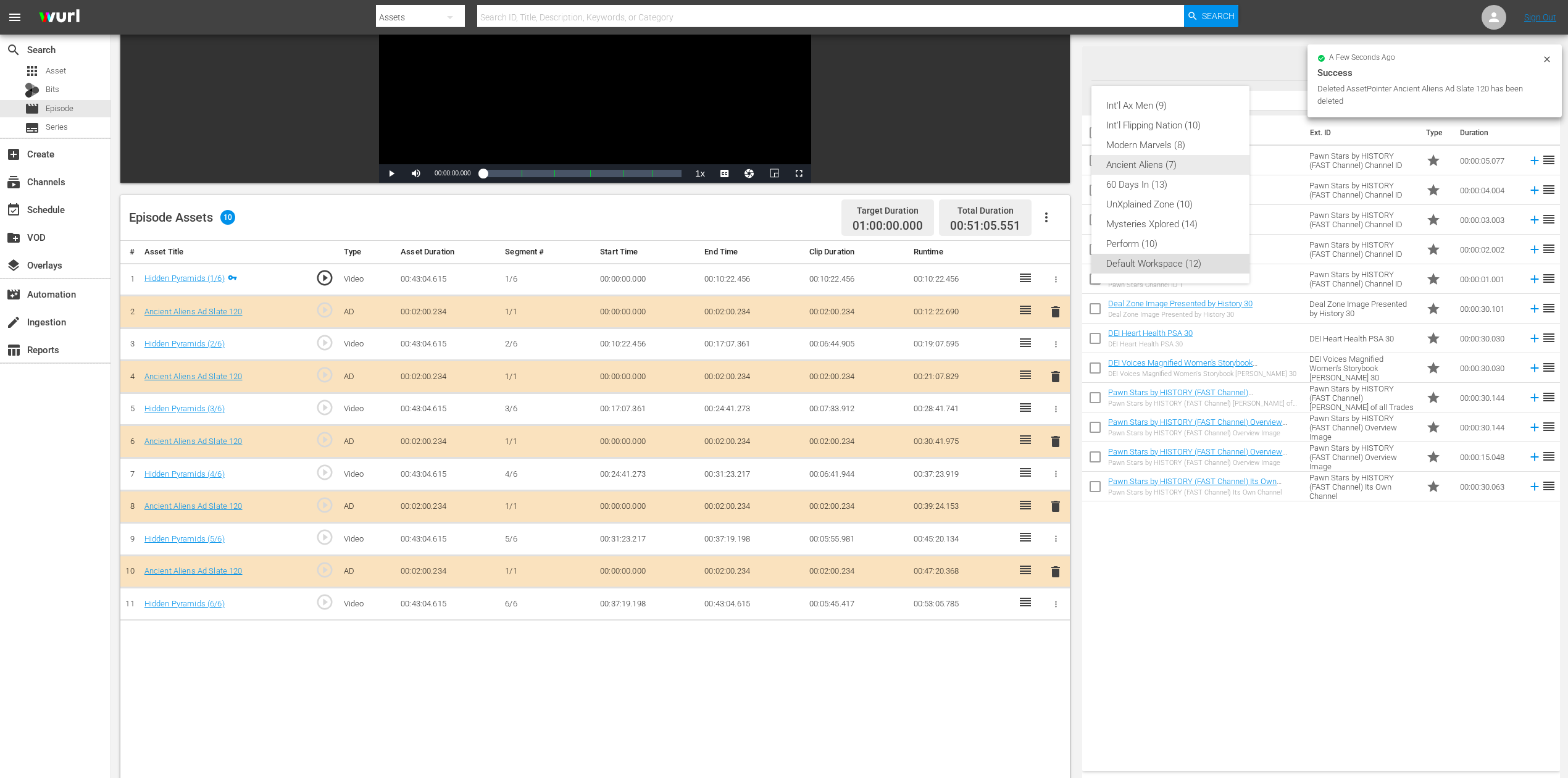
click at [1176, 167] on div "Ancient Aliens (7)" at bounding box center [1170, 165] width 129 height 20
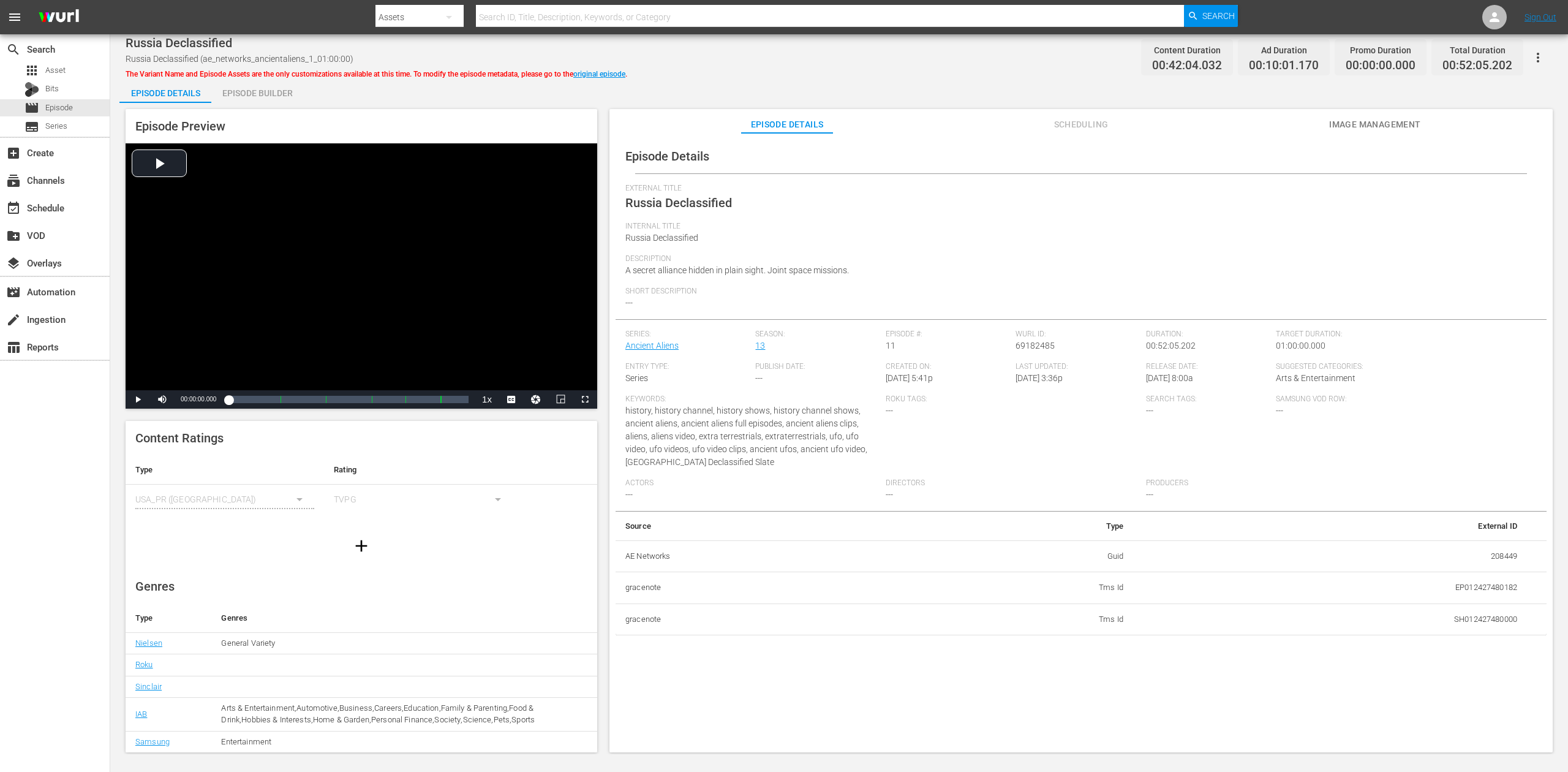
click at [248, 89] on div "Episode Builder" at bounding box center [257, 93] width 92 height 30
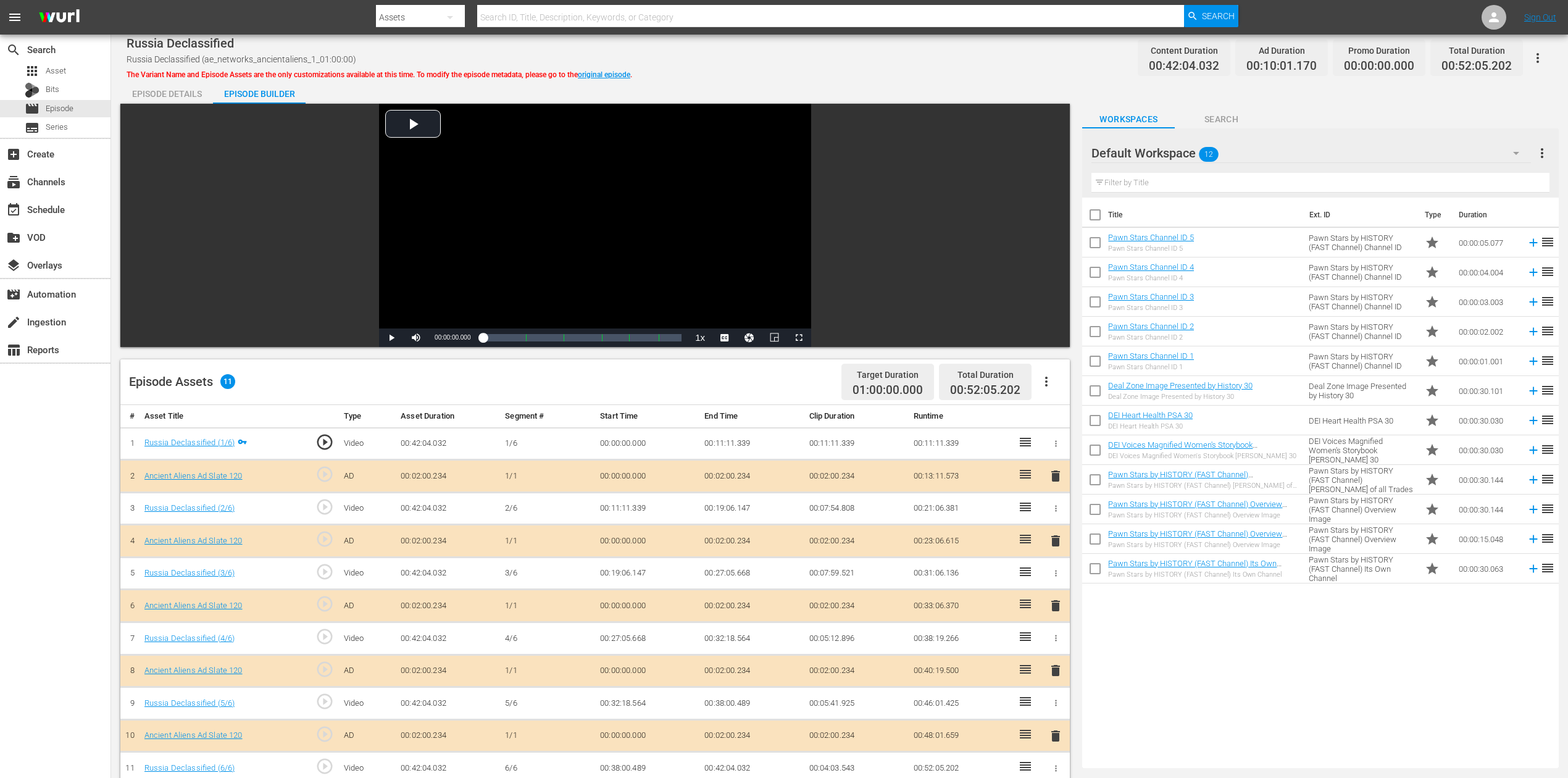
click at [1055, 583] on span "delete" at bounding box center [1056, 606] width 15 height 15
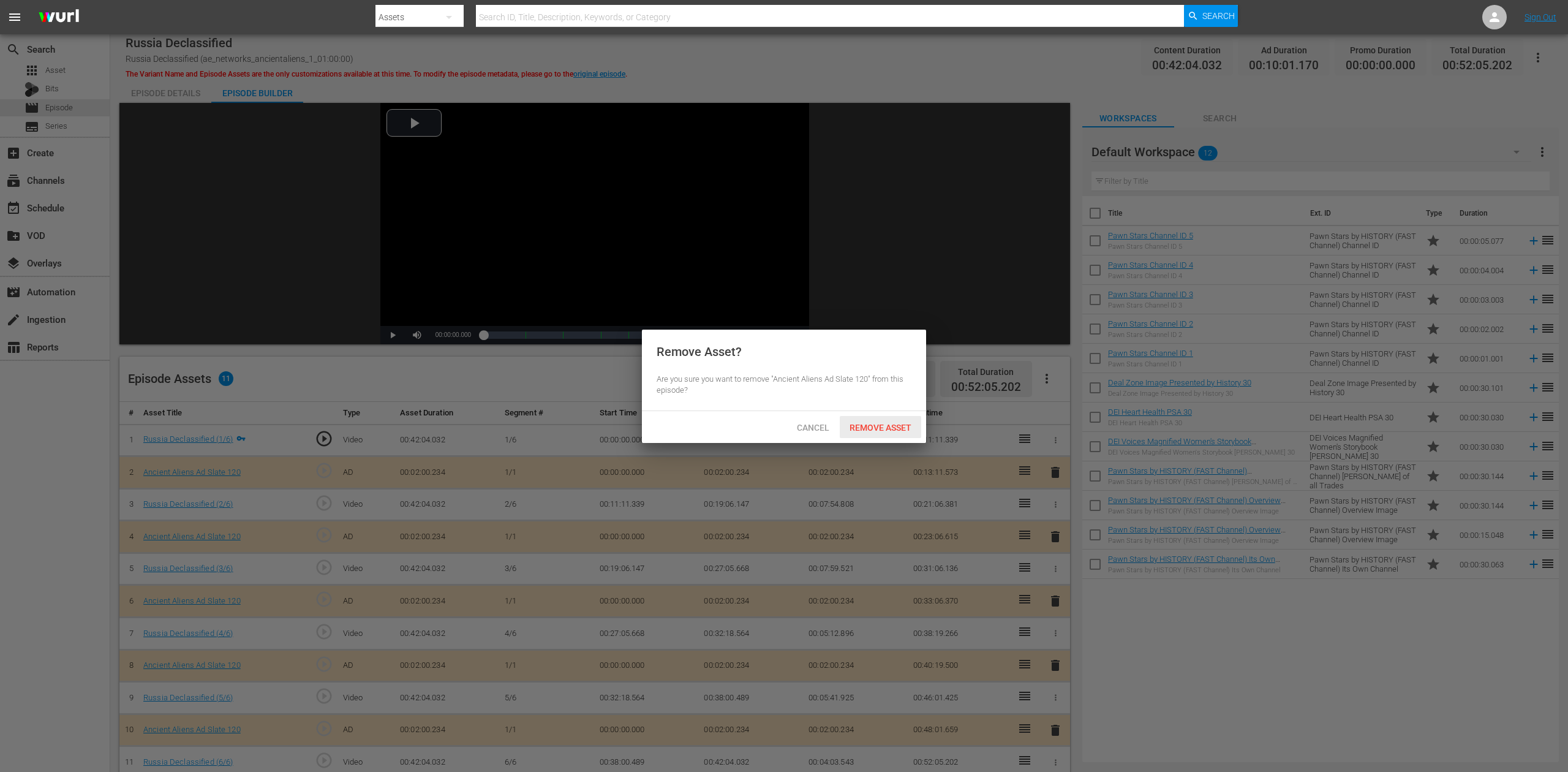
click at [888, 423] on span "Remove Asset" at bounding box center [881, 428] width 82 height 10
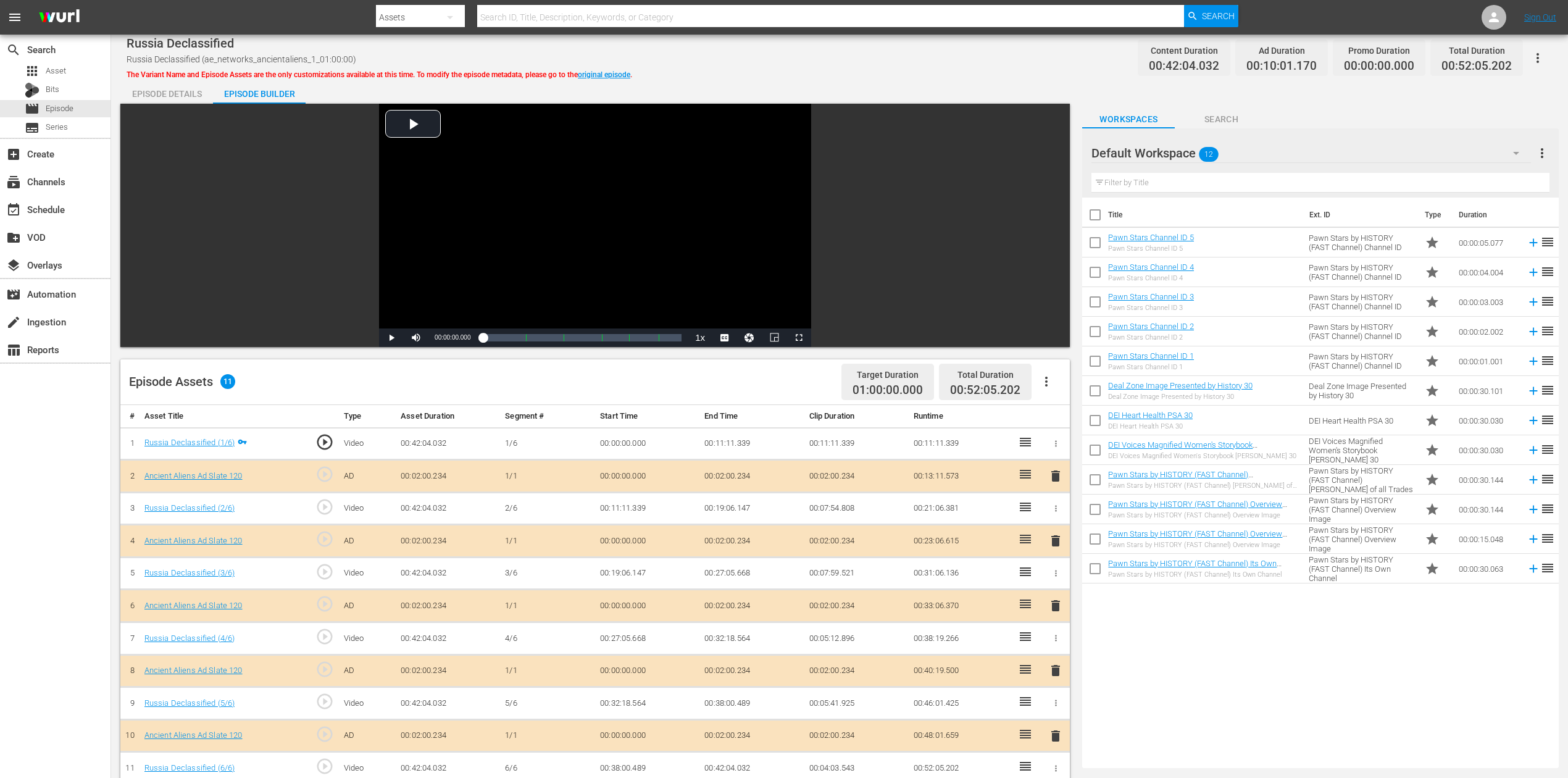
click at [1185, 146] on icon "button" at bounding box center [1516, 153] width 15 height 15
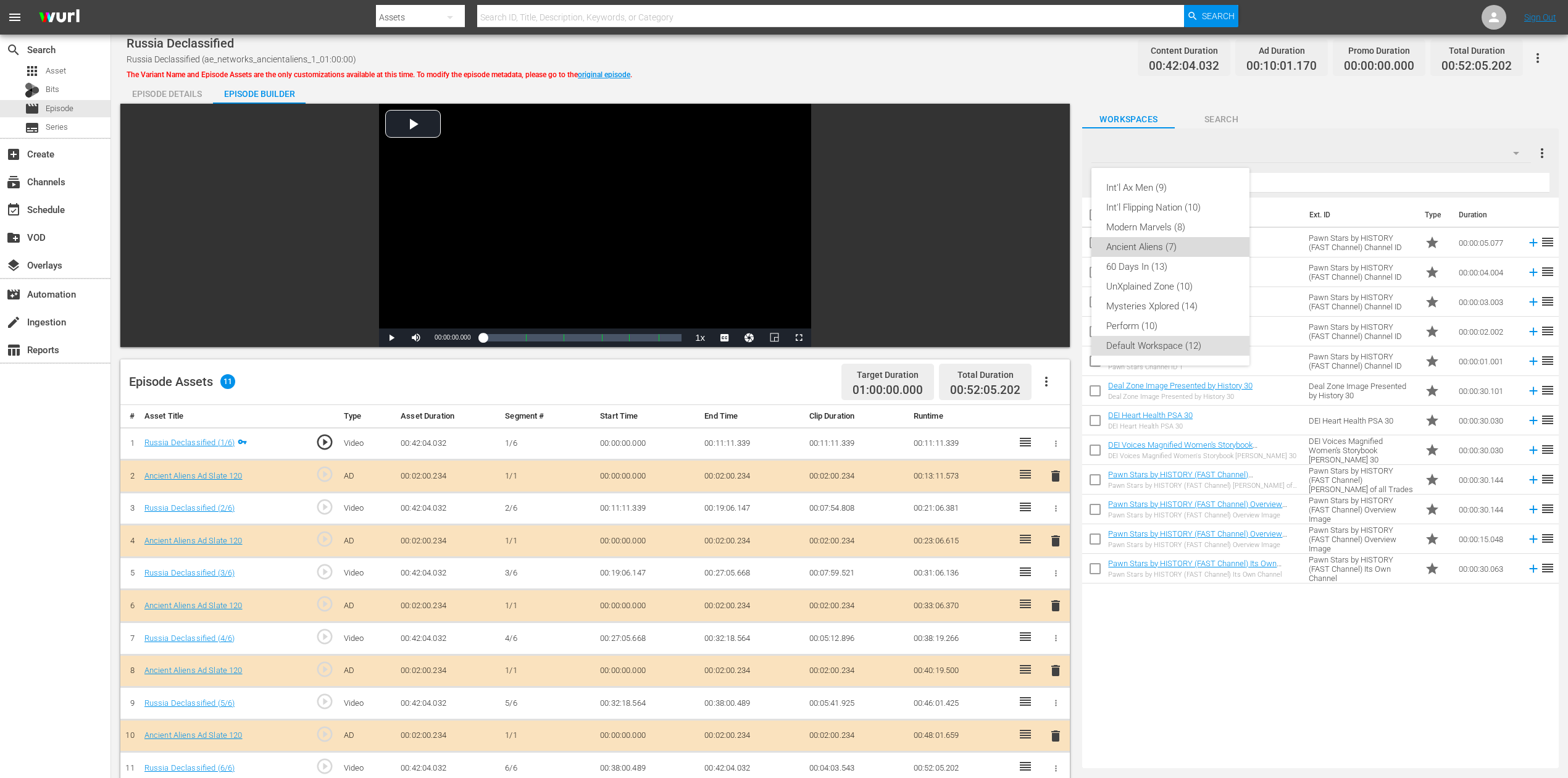
click at [1156, 240] on div "Ancient Aliens (7)" at bounding box center [1170, 247] width 129 height 20
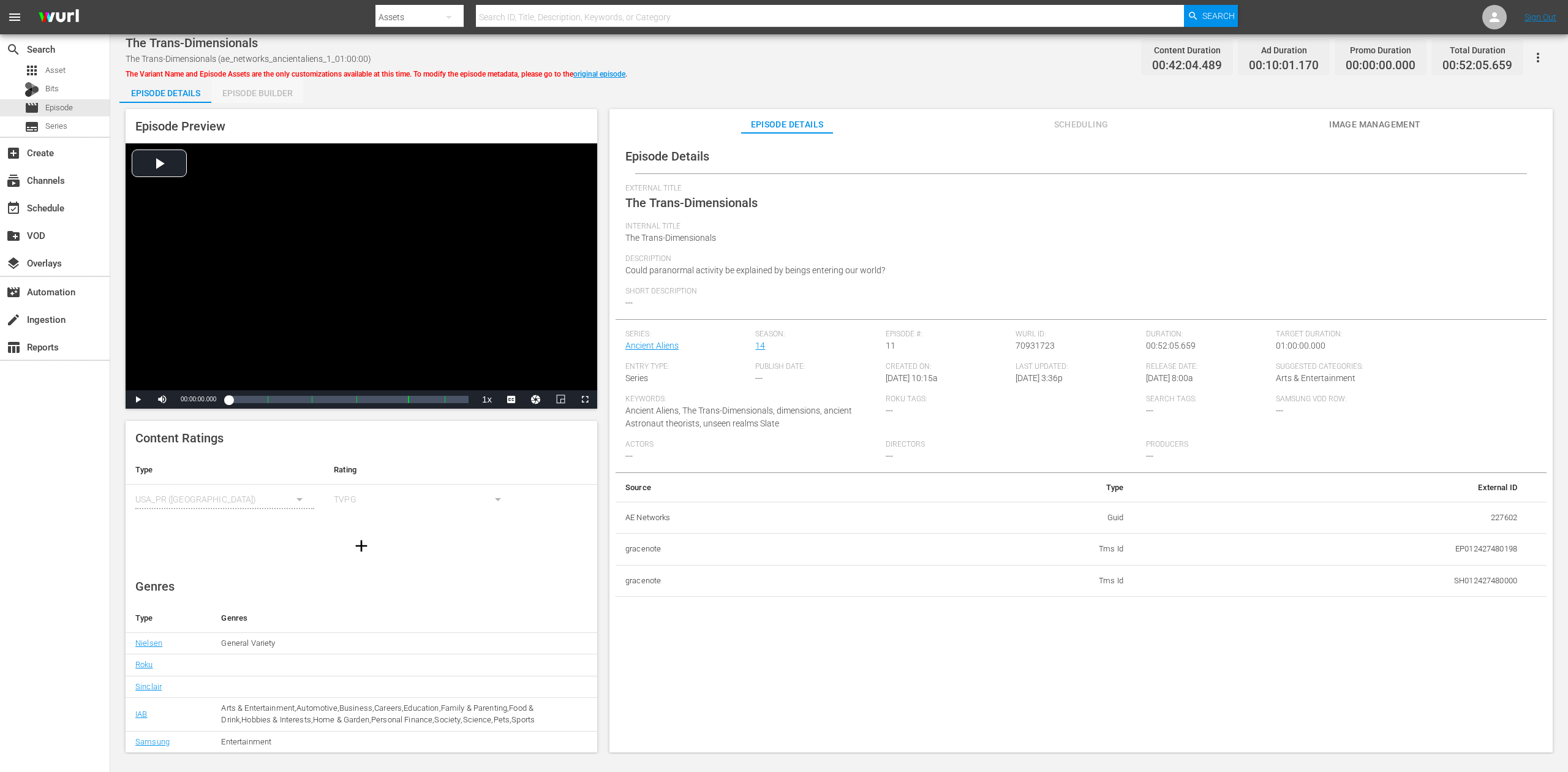
click at [263, 98] on div "Episode Builder" at bounding box center [257, 93] width 92 height 30
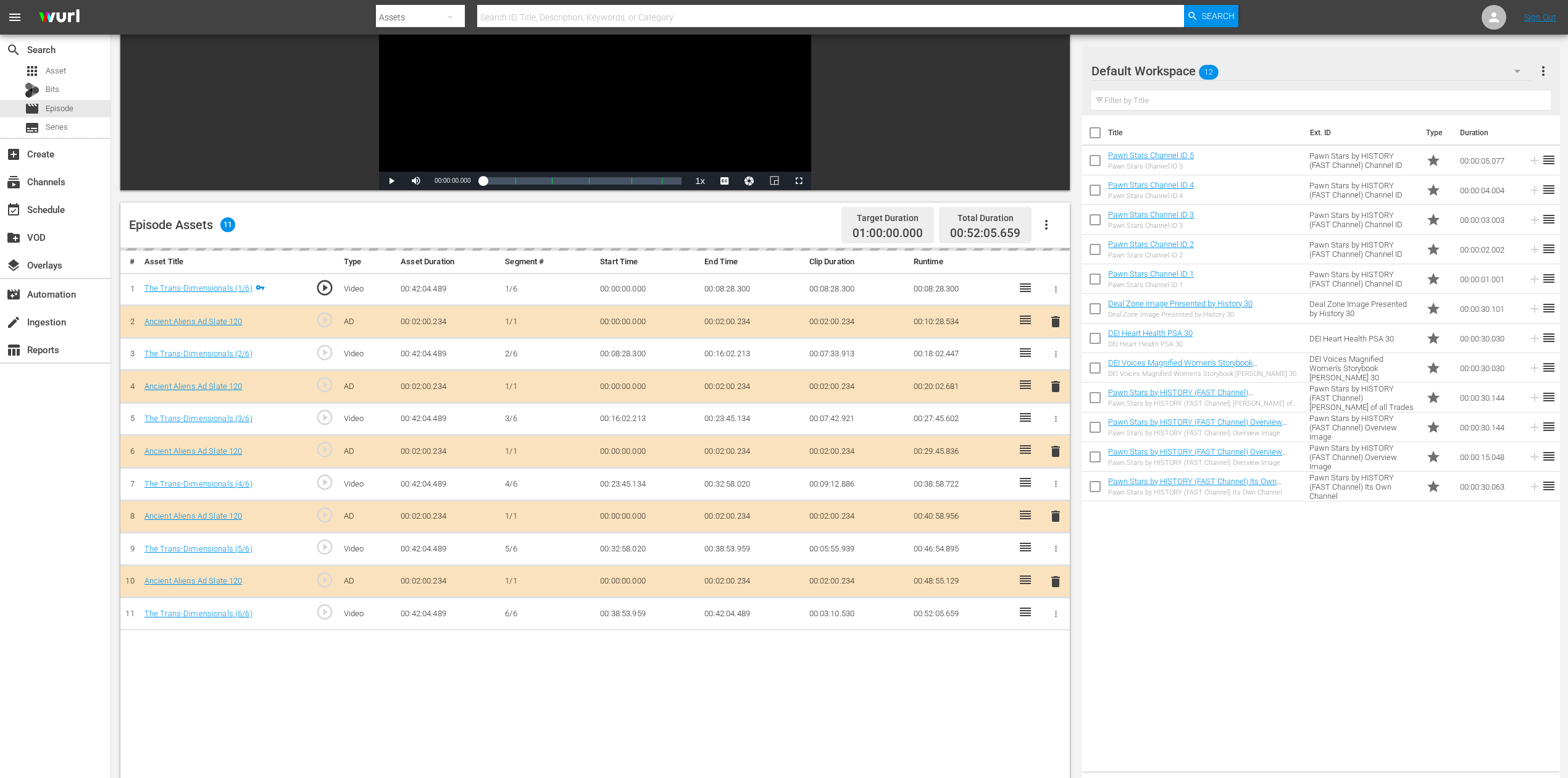
scroll to position [247, 0]
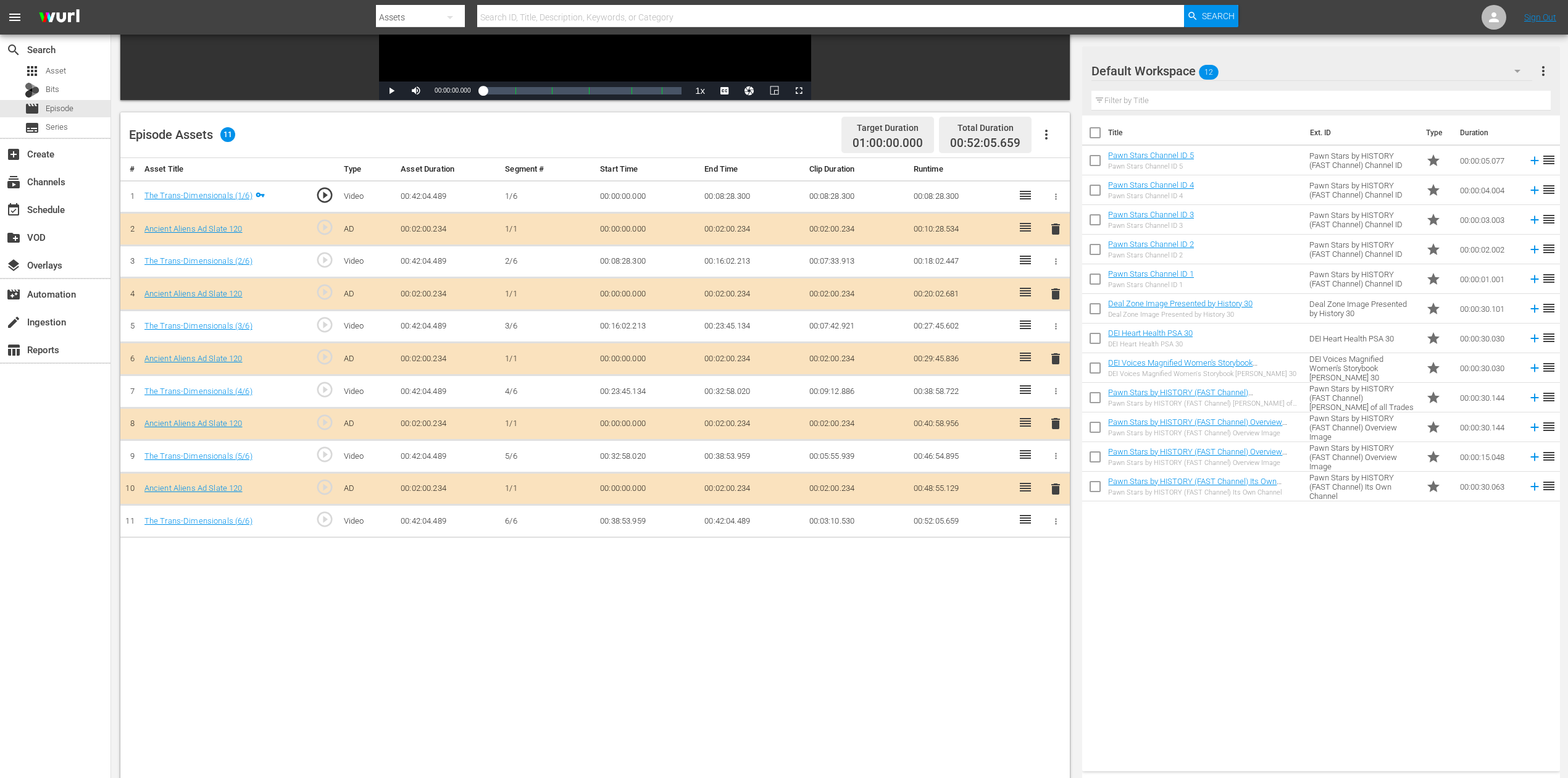
click at [1054, 359] on span "delete" at bounding box center [1056, 358] width 15 height 15
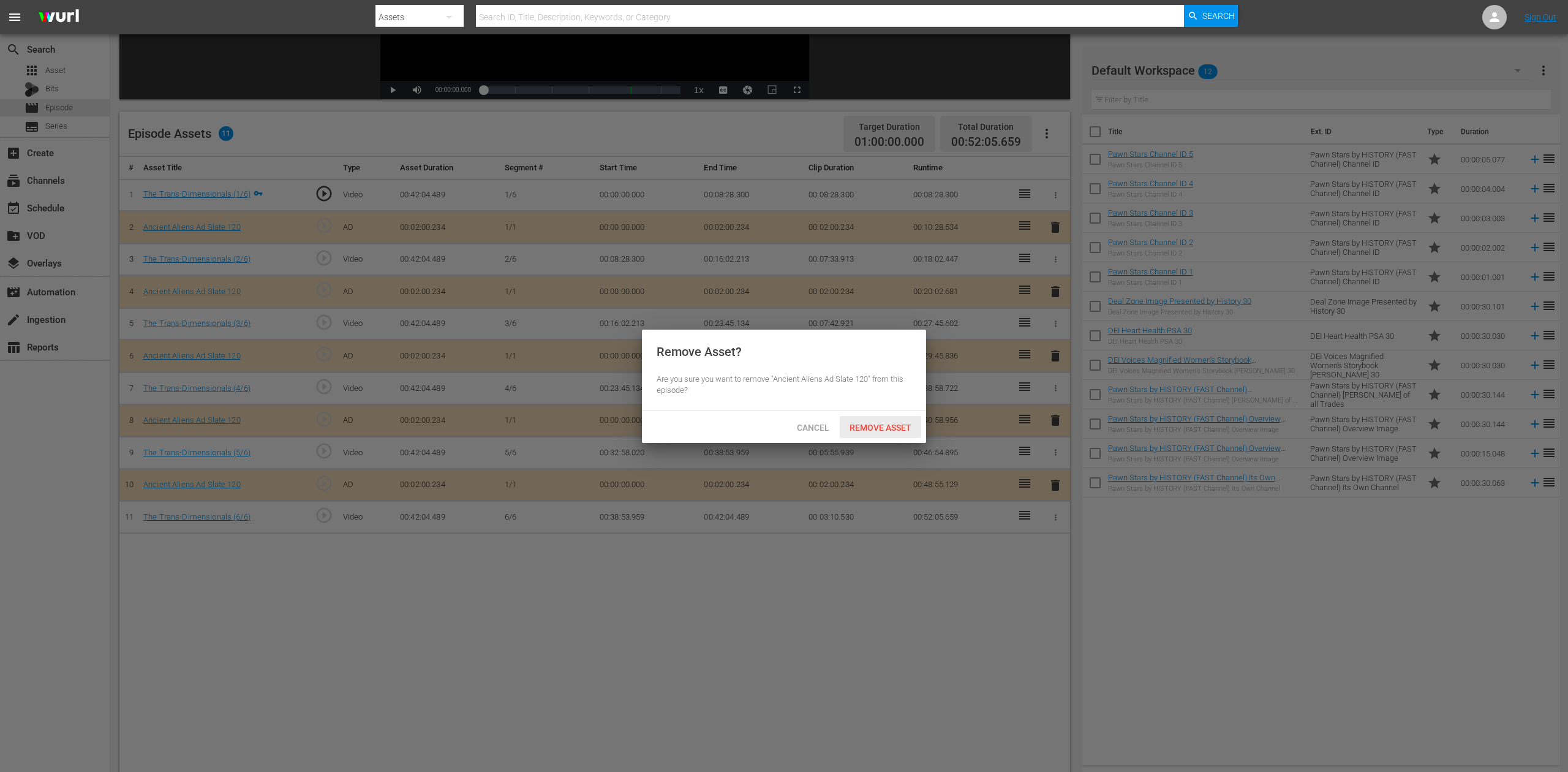
click at [868, 420] on div "Remove Asset" at bounding box center [881, 428] width 82 height 23
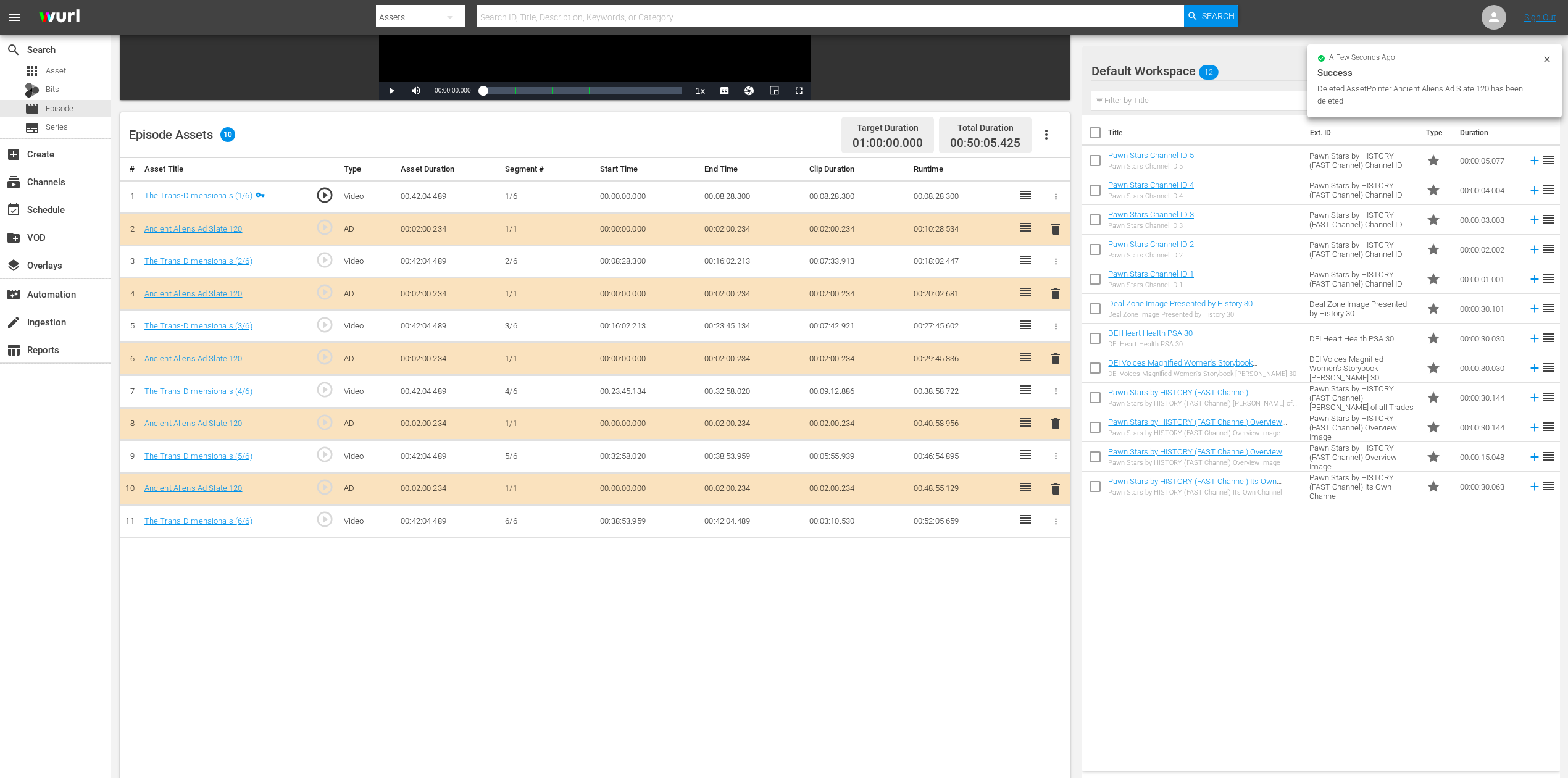
click at [1185, 69] on div "Success" at bounding box center [1434, 73] width 235 height 15
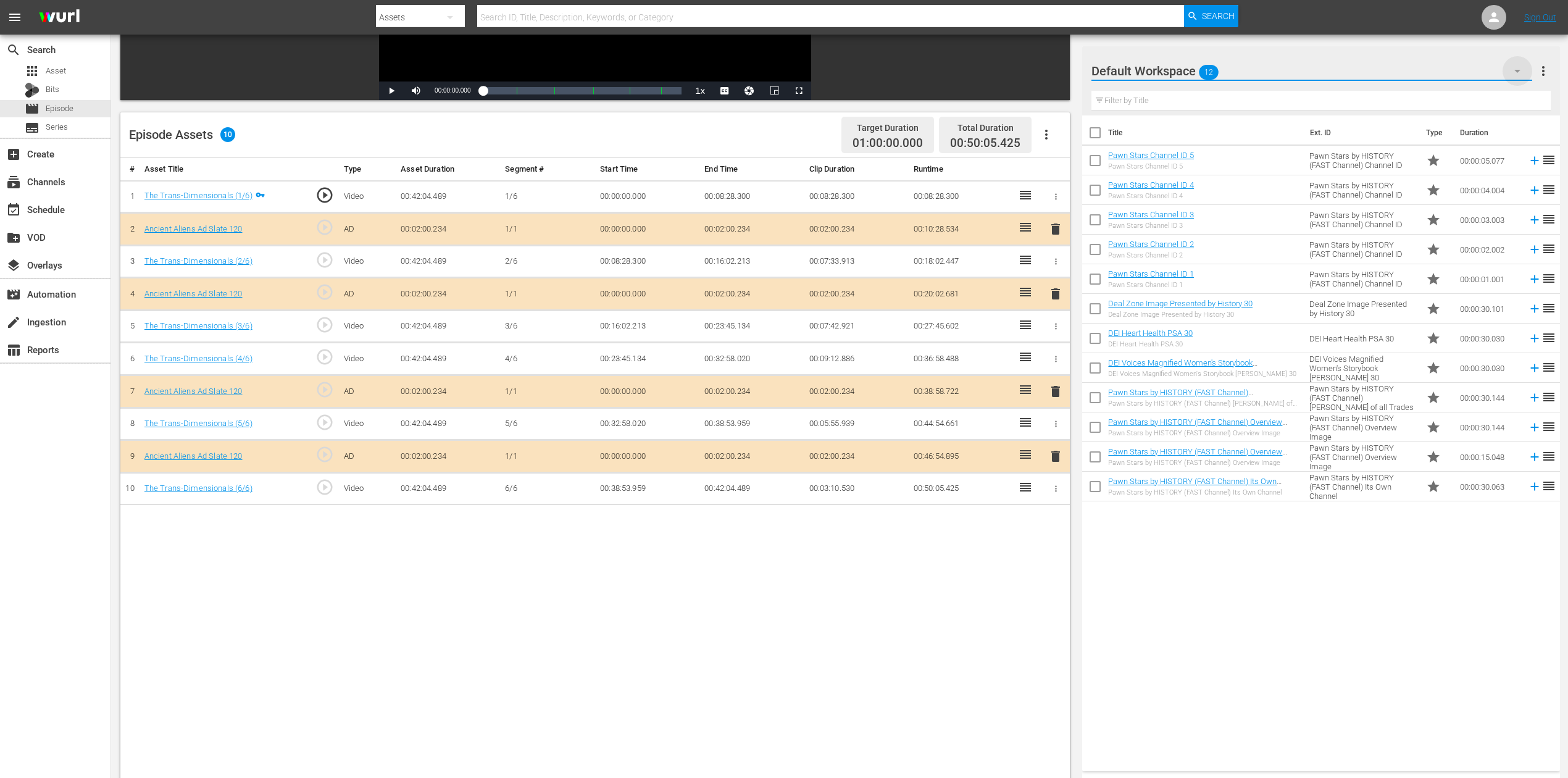
click at [1185, 69] on icon "button" at bounding box center [1517, 70] width 15 height 15
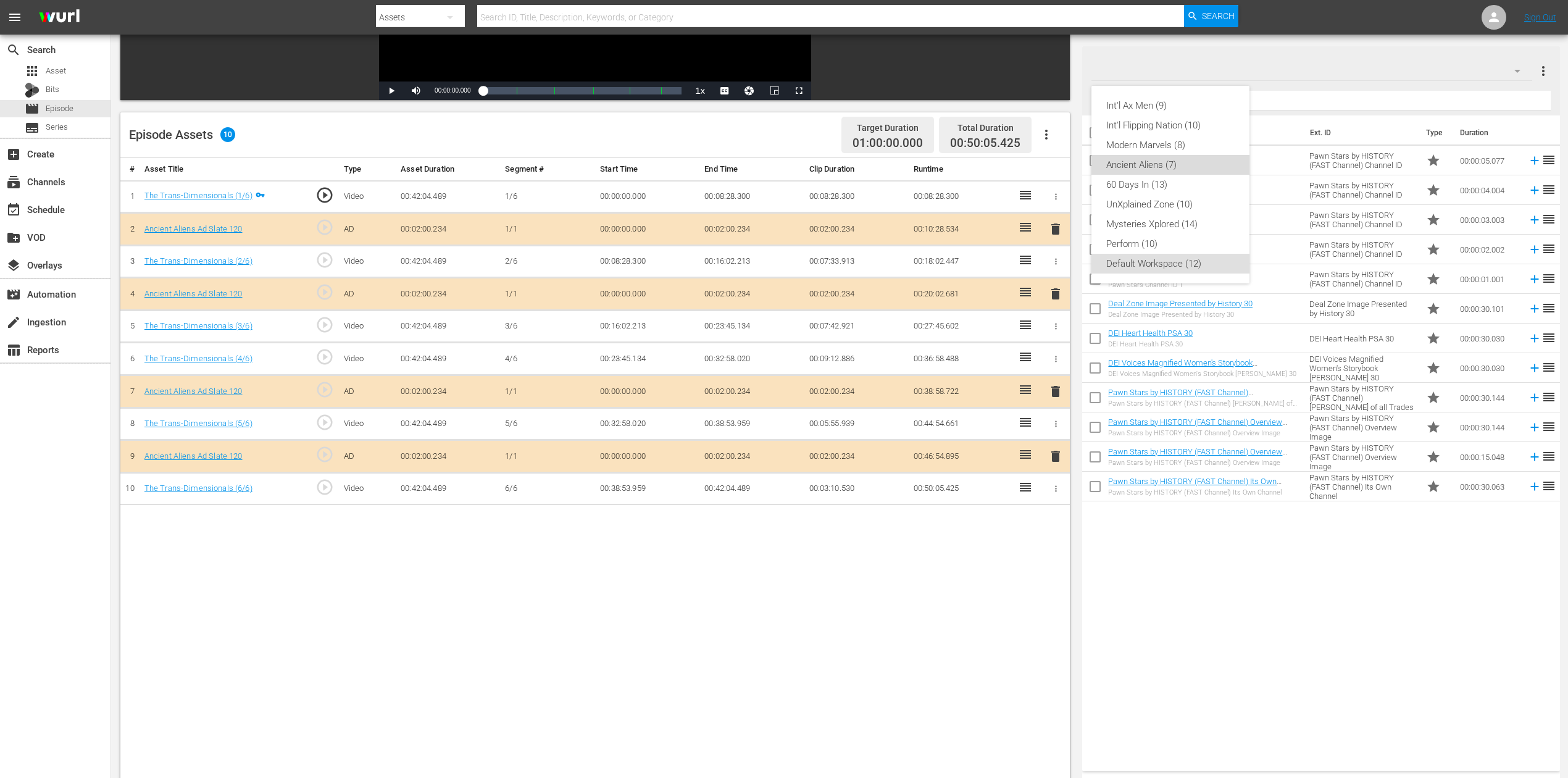
click at [1168, 159] on div "Ancient Aliens (7)" at bounding box center [1170, 165] width 129 height 20
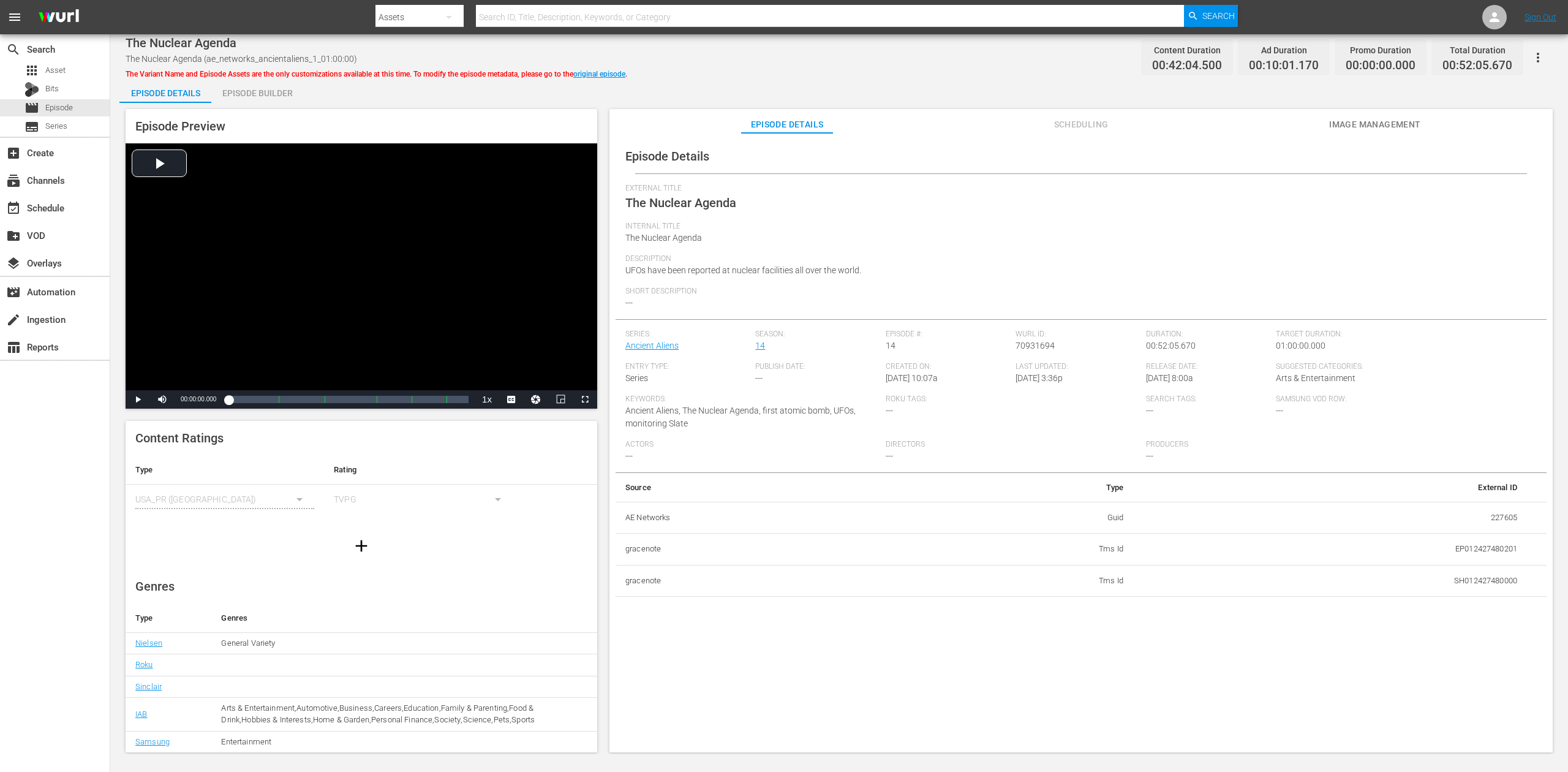
click at [268, 89] on div "Episode Builder" at bounding box center [257, 93] width 92 height 30
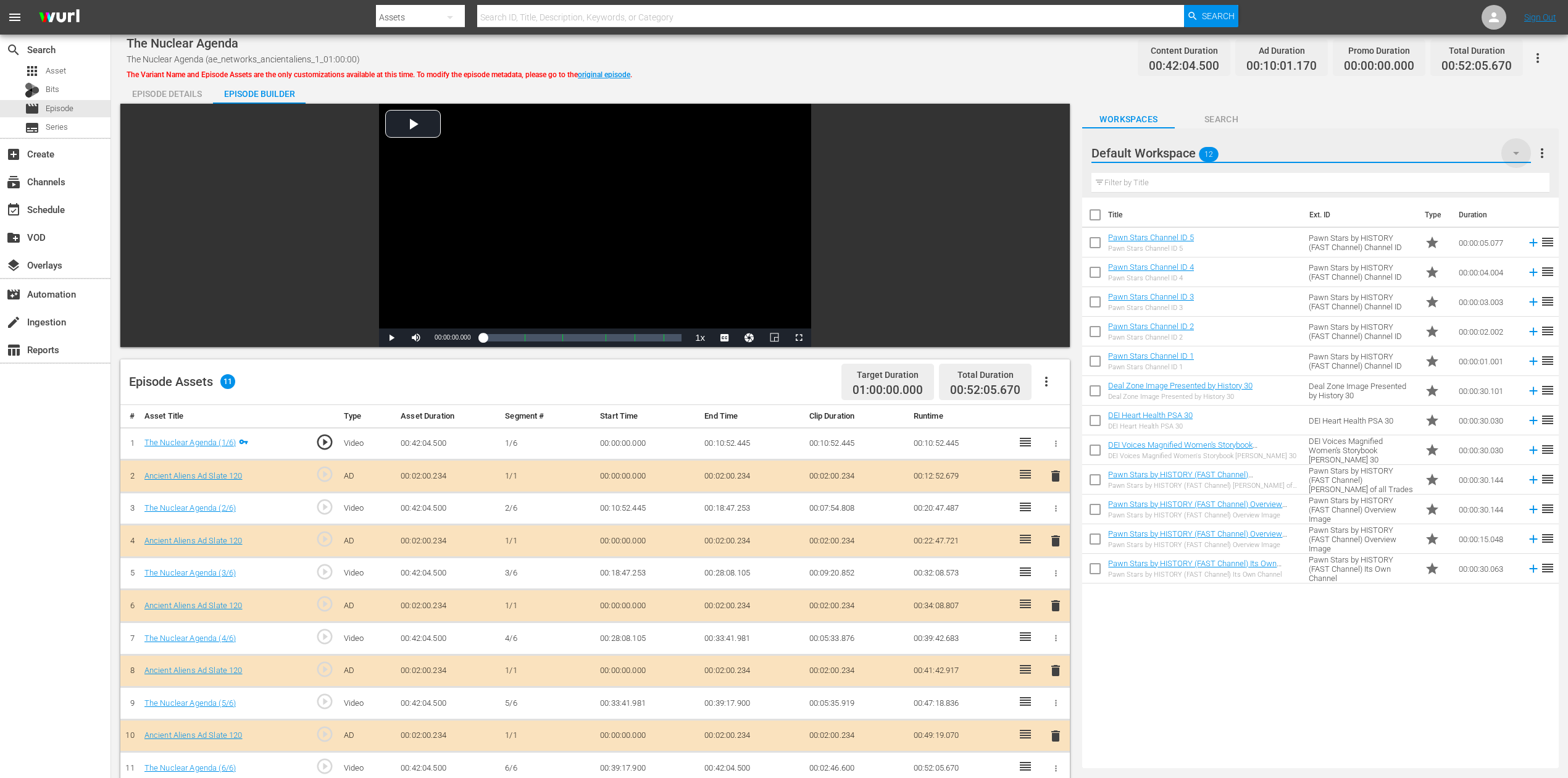
click at [1185, 149] on icon "button" at bounding box center [1516, 153] width 15 height 15
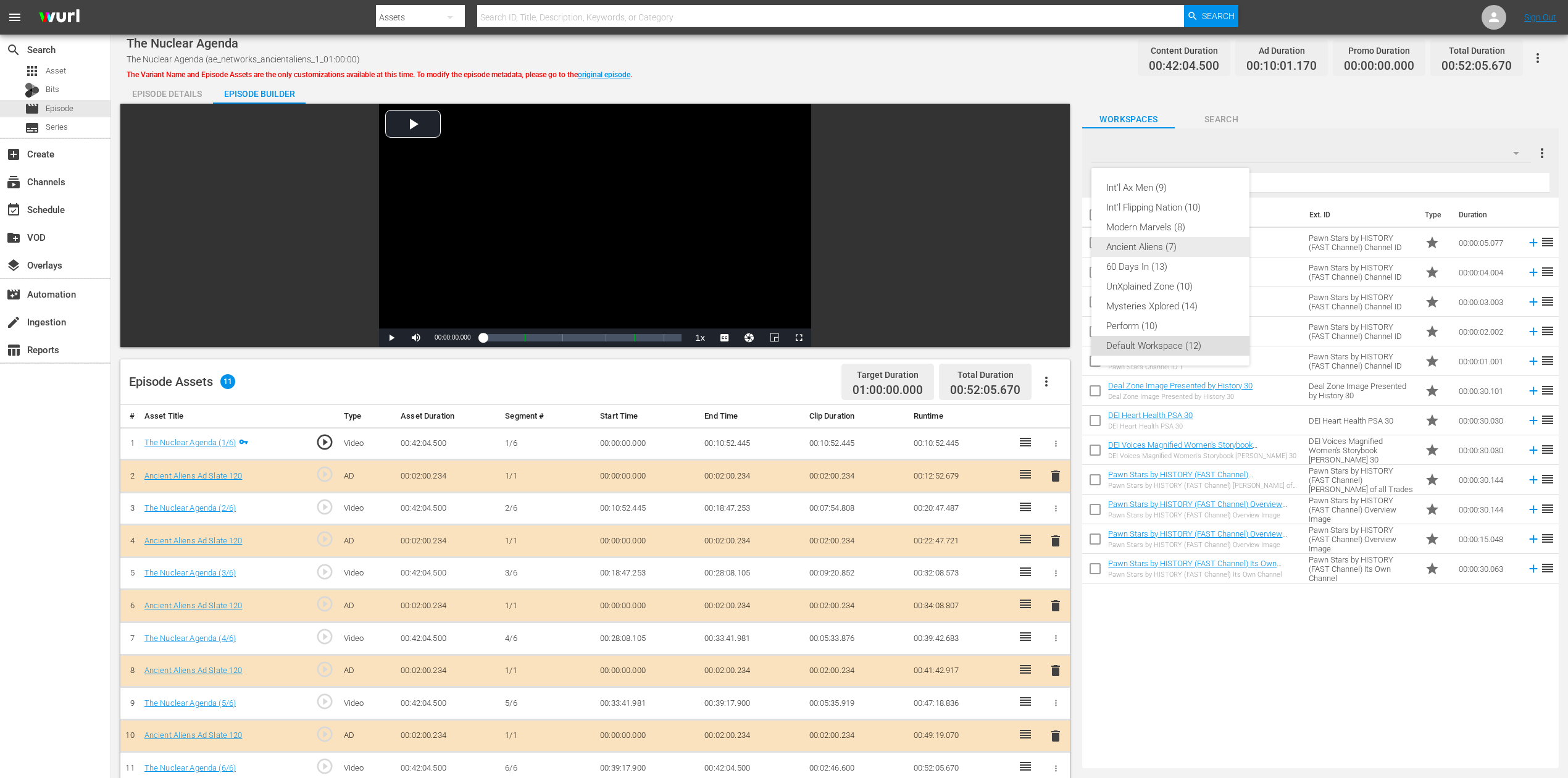
click at [1151, 248] on div "Ancient Aliens (7)" at bounding box center [1170, 247] width 129 height 20
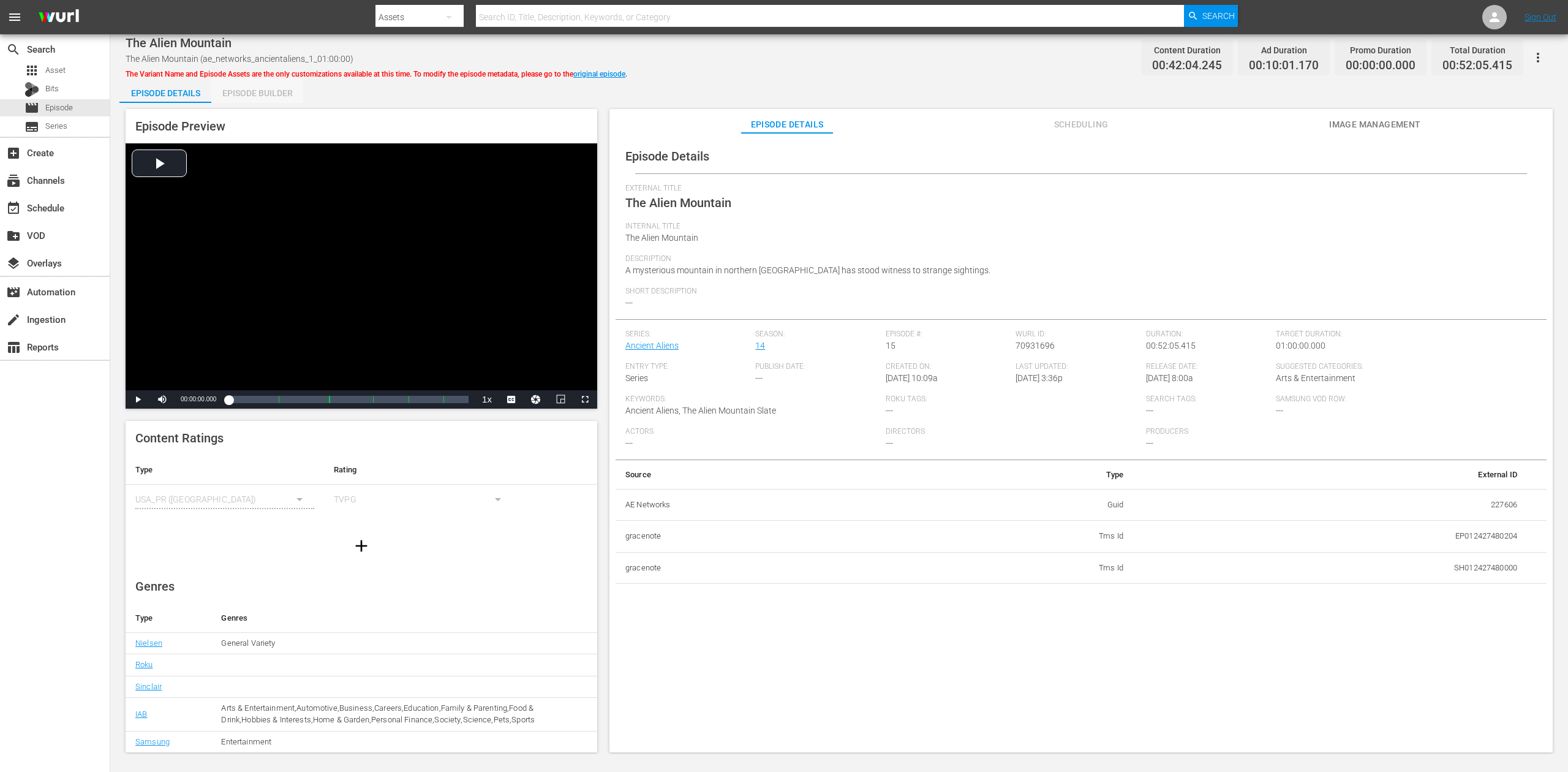
click at [261, 90] on div "Episode Builder" at bounding box center [257, 93] width 92 height 30
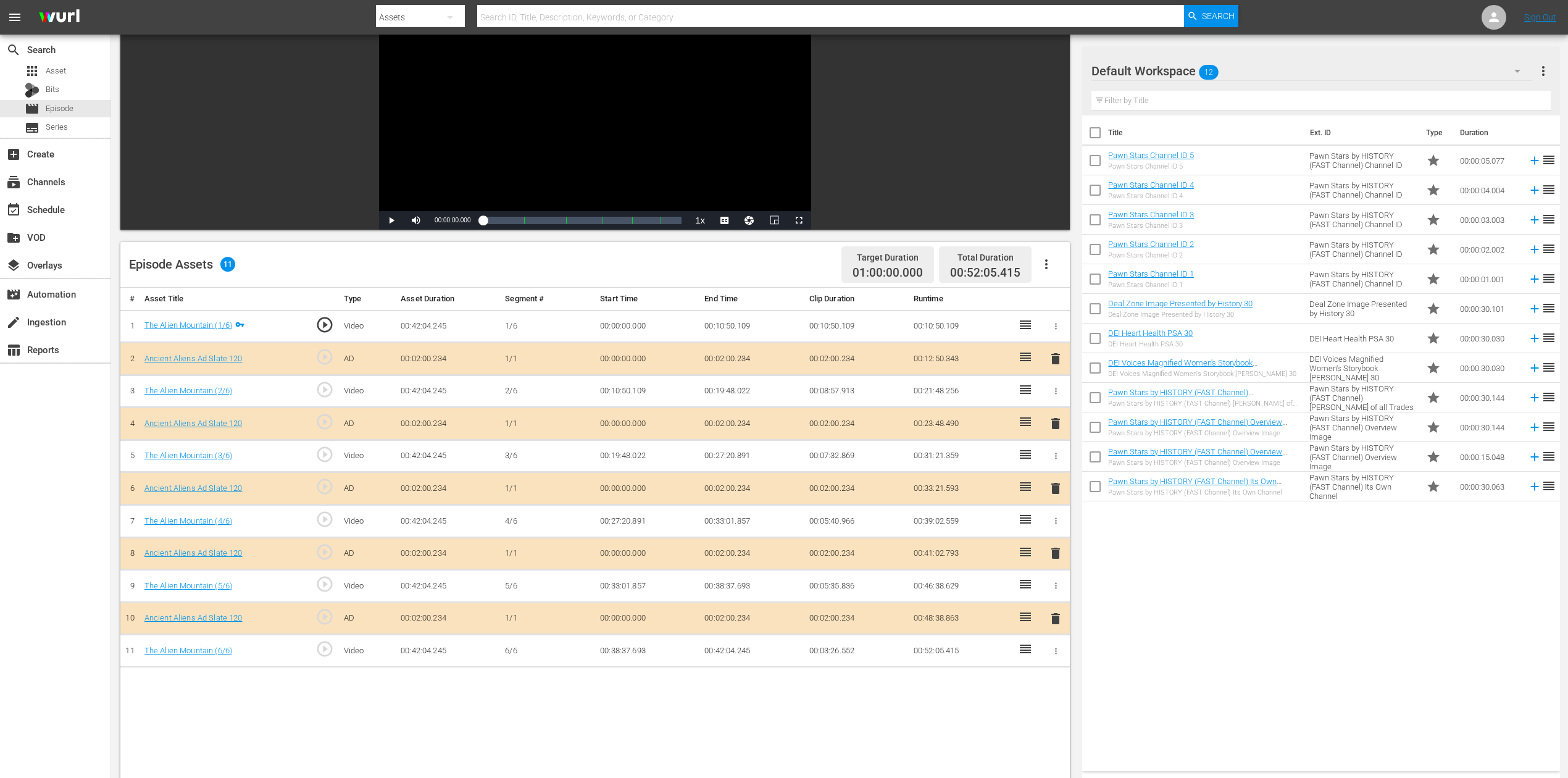
scroll to position [164, 0]
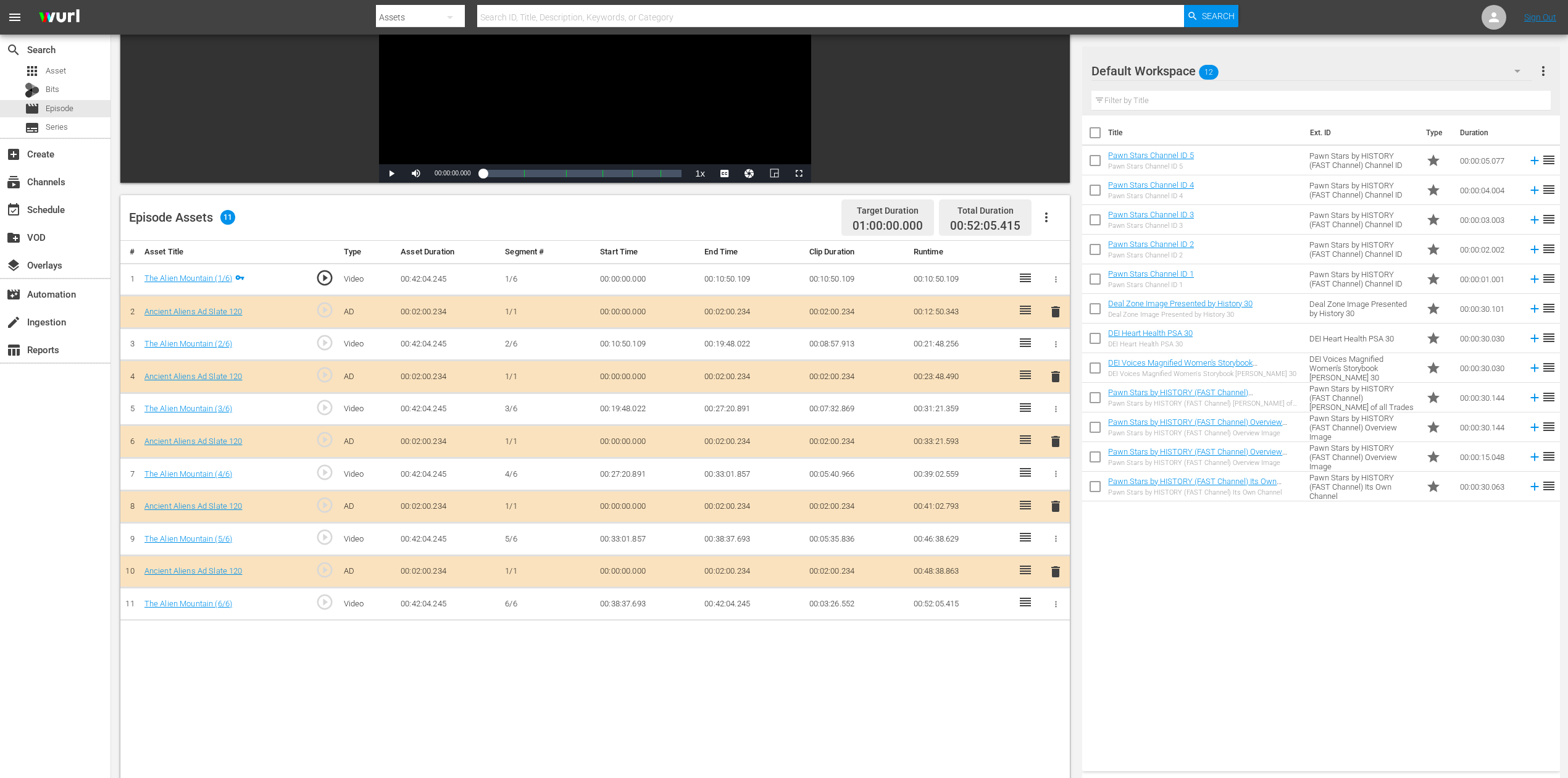
click at [1185, 70] on icon "button" at bounding box center [1517, 70] width 15 height 15
click at [1169, 168] on div "Ancient Aliens (7)" at bounding box center [1170, 165] width 129 height 20
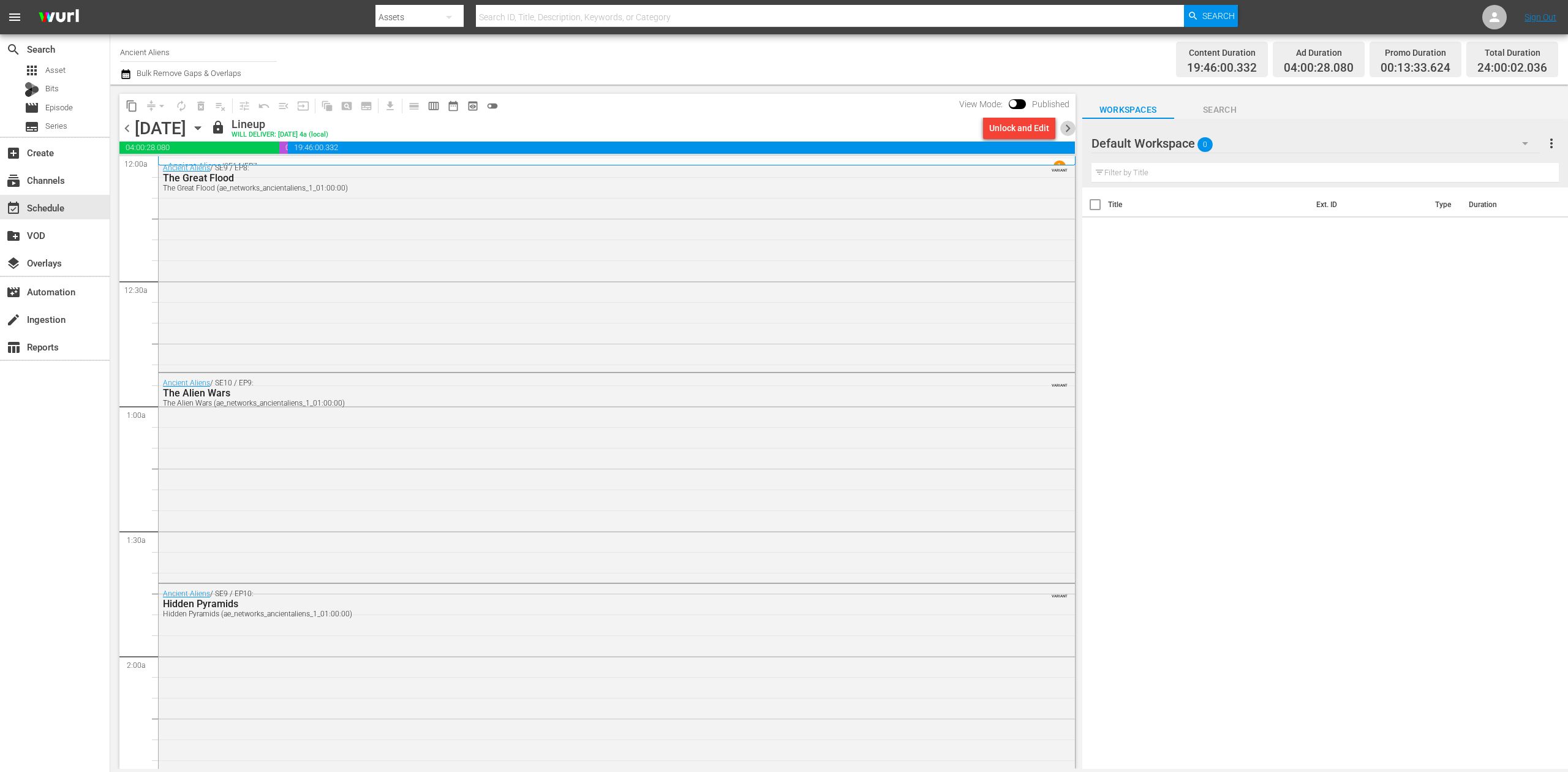
click at [1065, 126] on span "chevron_right" at bounding box center [1068, 128] width 16 height 16
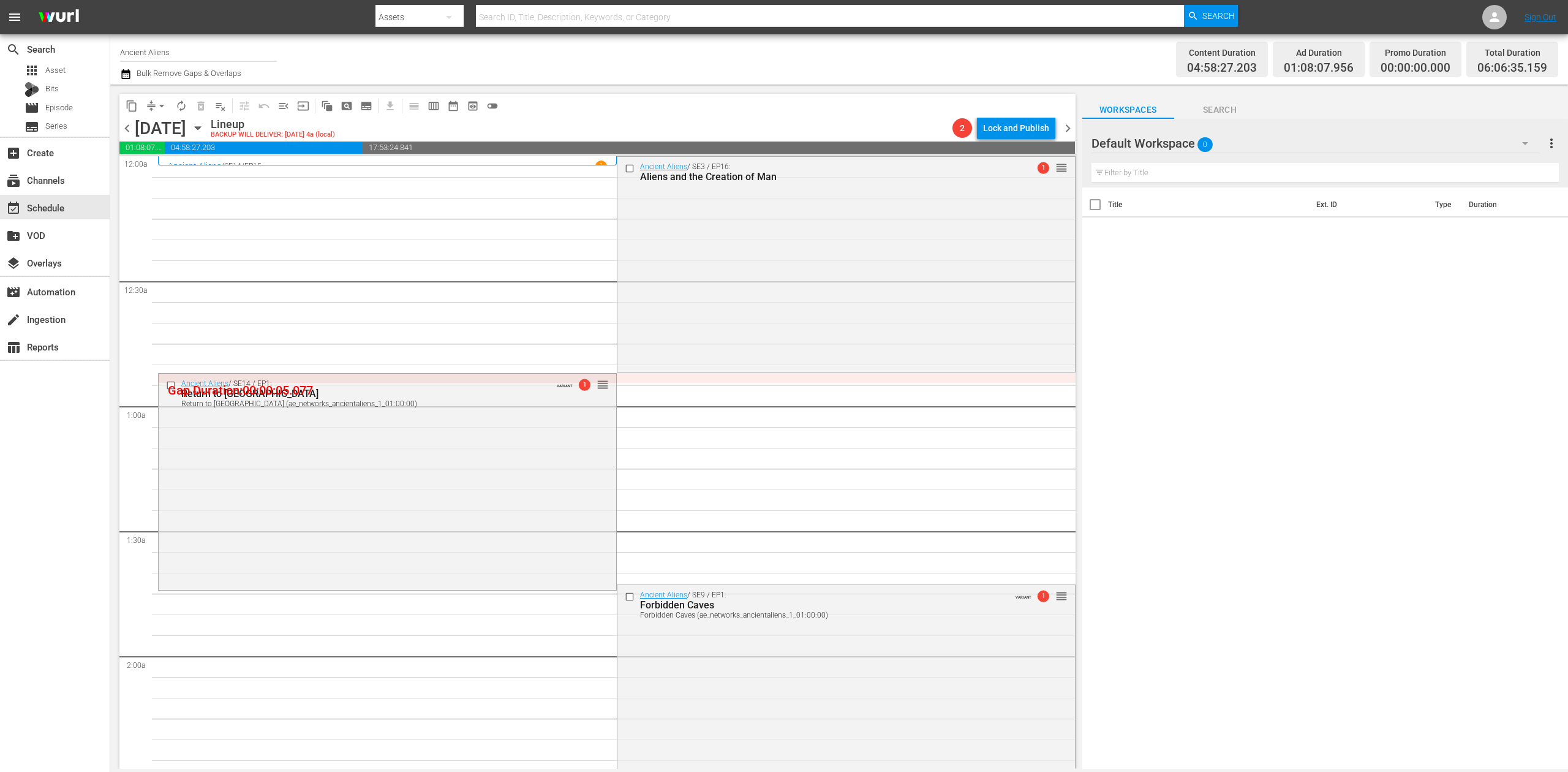
click at [118, 77] on div "Channel Title Ancient Aliens Bulk Remove Gaps & Overlaps Content Duration 04:58…" at bounding box center [839, 59] width 1458 height 50
click at [125, 74] on icon "button" at bounding box center [126, 74] width 12 height 15
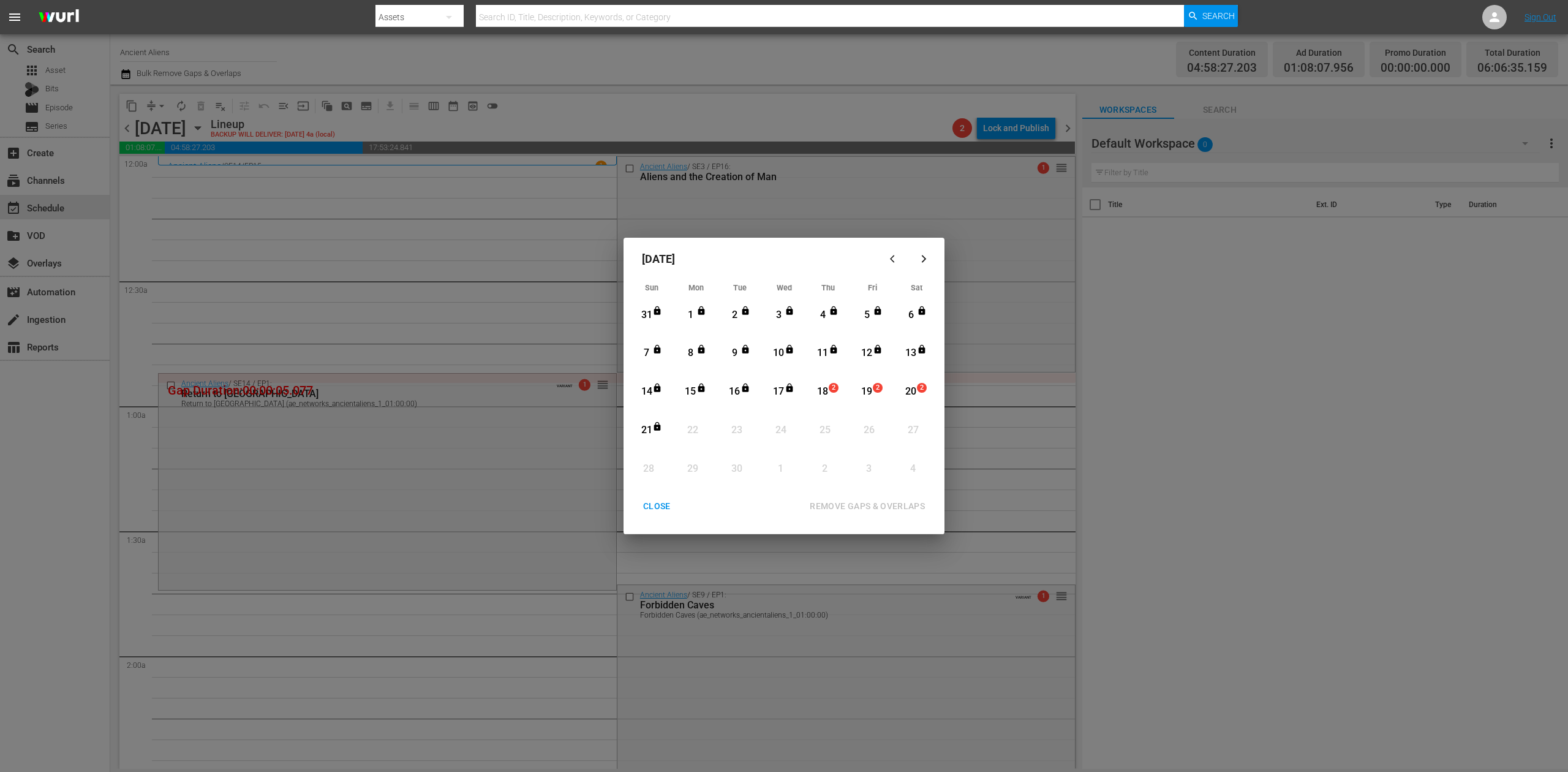
click at [823, 389] on div "18" at bounding box center [823, 392] width 16 height 14
click at [888, 506] on div "REMOVE GAPS & OVERLAPS" at bounding box center [867, 507] width 135 height 16
click at [663, 506] on div "CLOSE" at bounding box center [657, 507] width 47 height 16
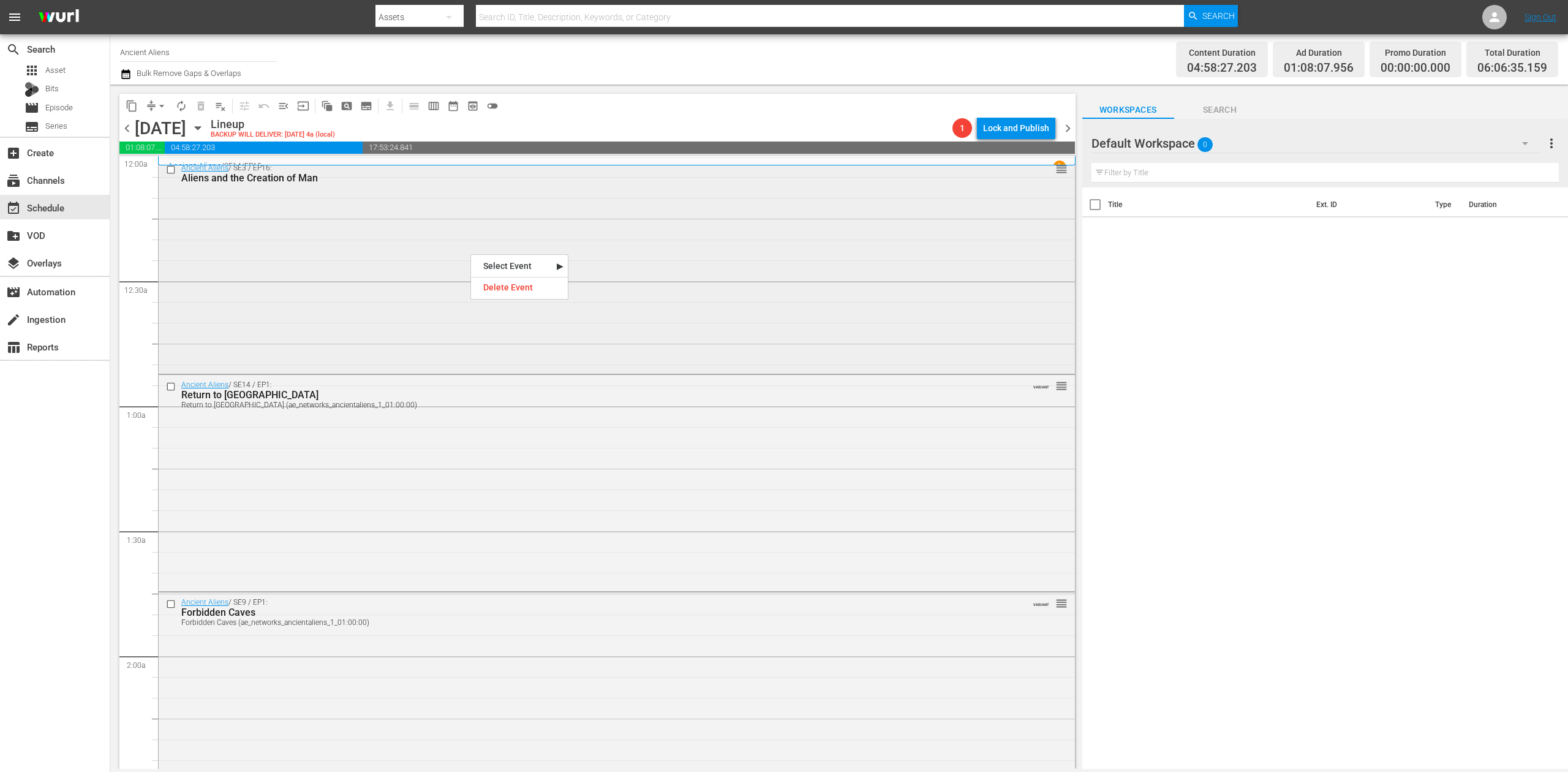
click at [419, 260] on div "Ancient Aliens / SE3 / EP16: Aliens and the Creation of Man reorder" at bounding box center [616, 265] width 916 height 213
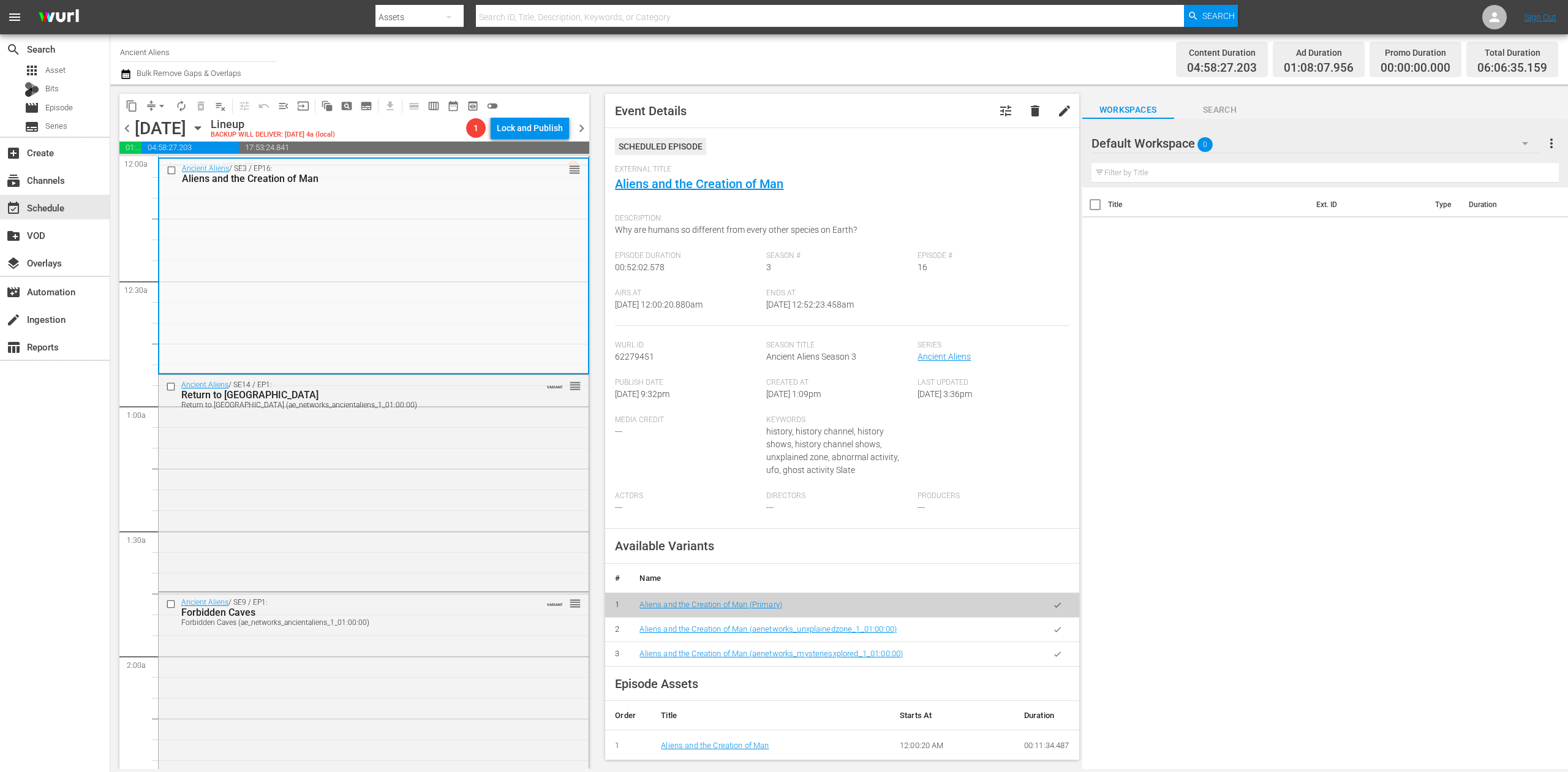
click at [851, 66] on div "Channel Title Ancient Aliens Bulk Remove Gaps & Overlaps" at bounding box center [512, 59] width 785 height 44
click at [353, 497] on div "Ancient Aliens / SE14 / EP1: Return to [GEOGRAPHIC_DATA] Return to [GEOGRAPHIC_…" at bounding box center [374, 482] width 430 height 213
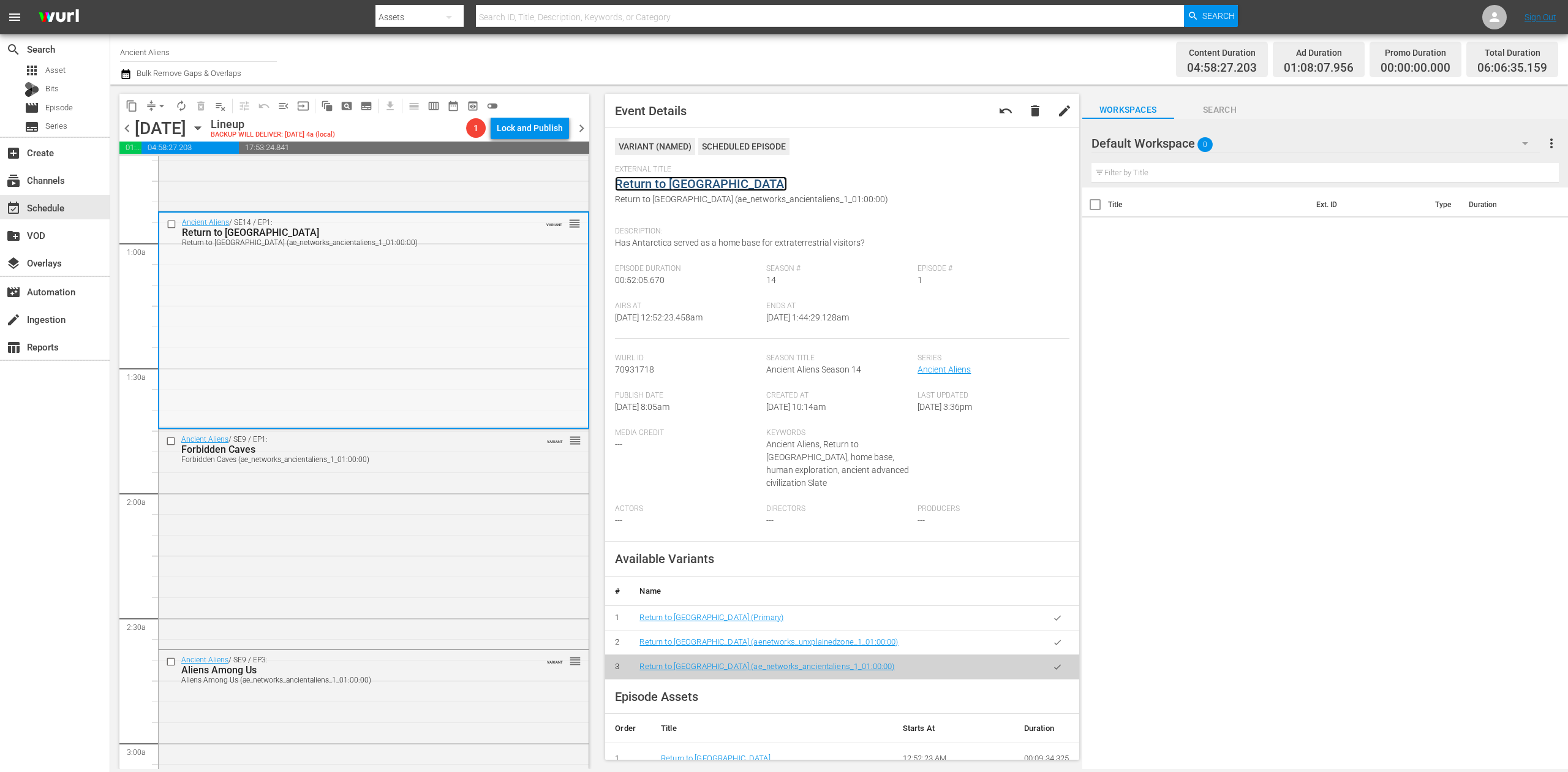
scroll to position [245, 0]
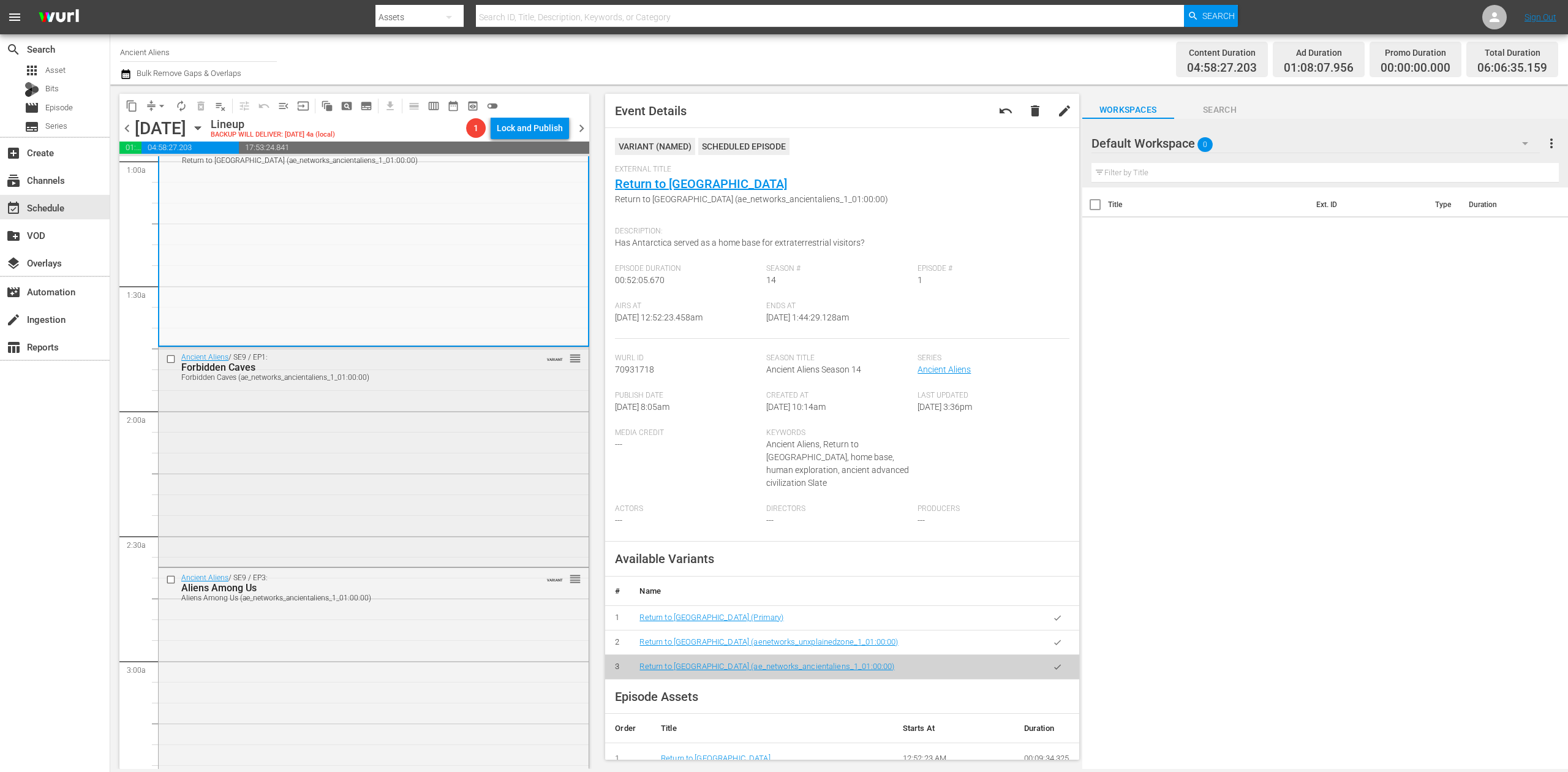
click at [409, 436] on div "Ancient Aliens / SE9 / EP1: Forbidden Caves Forbidden Caves (ae_networks_ancien…" at bounding box center [374, 456] width 430 height 217
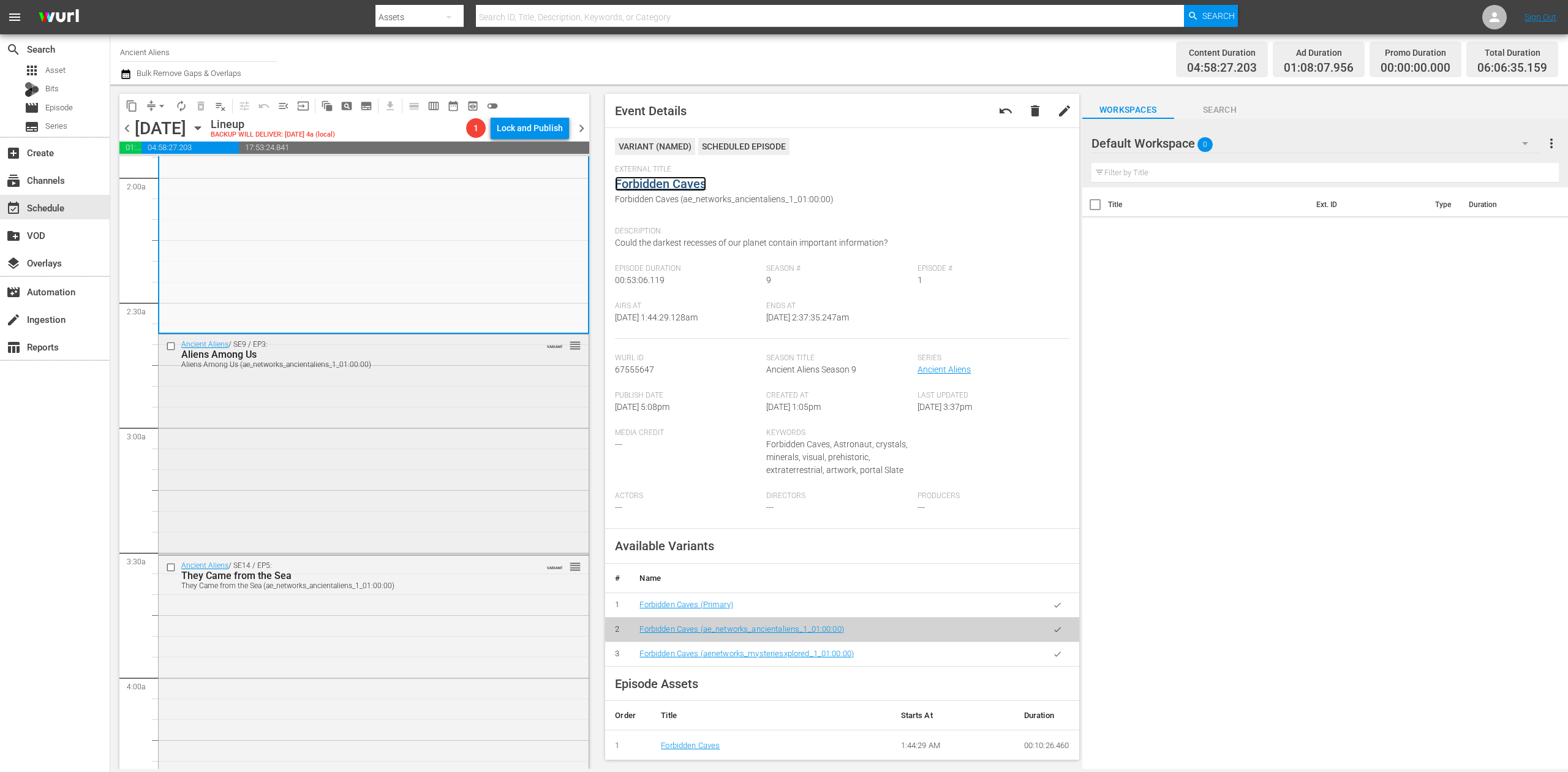
scroll to position [490, 0]
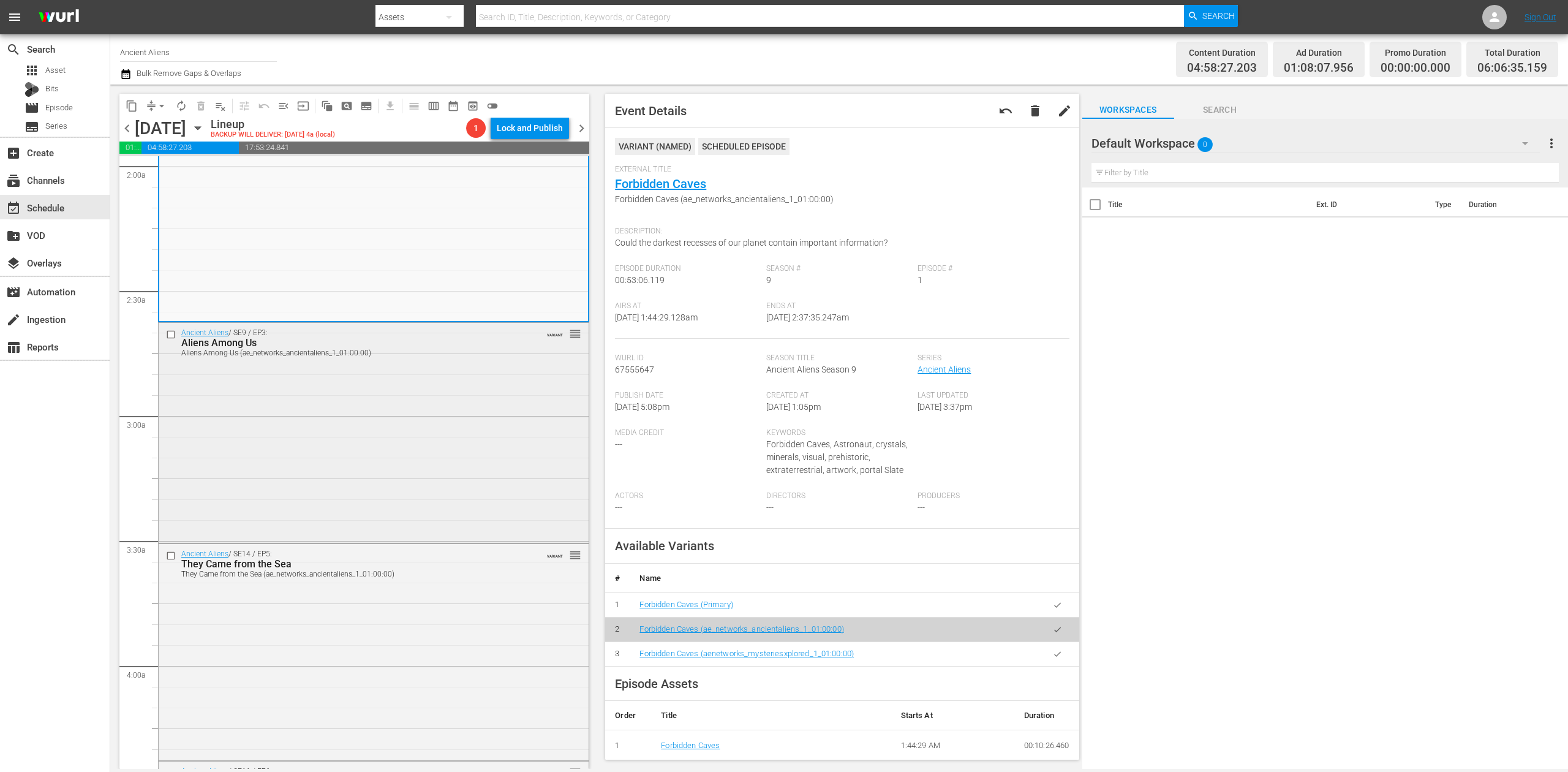
click at [458, 410] on div "Ancient Aliens / SE9 / EP3: Aliens Among Us Aliens Among Us (ae_networks_ancien…" at bounding box center [374, 432] width 430 height 217
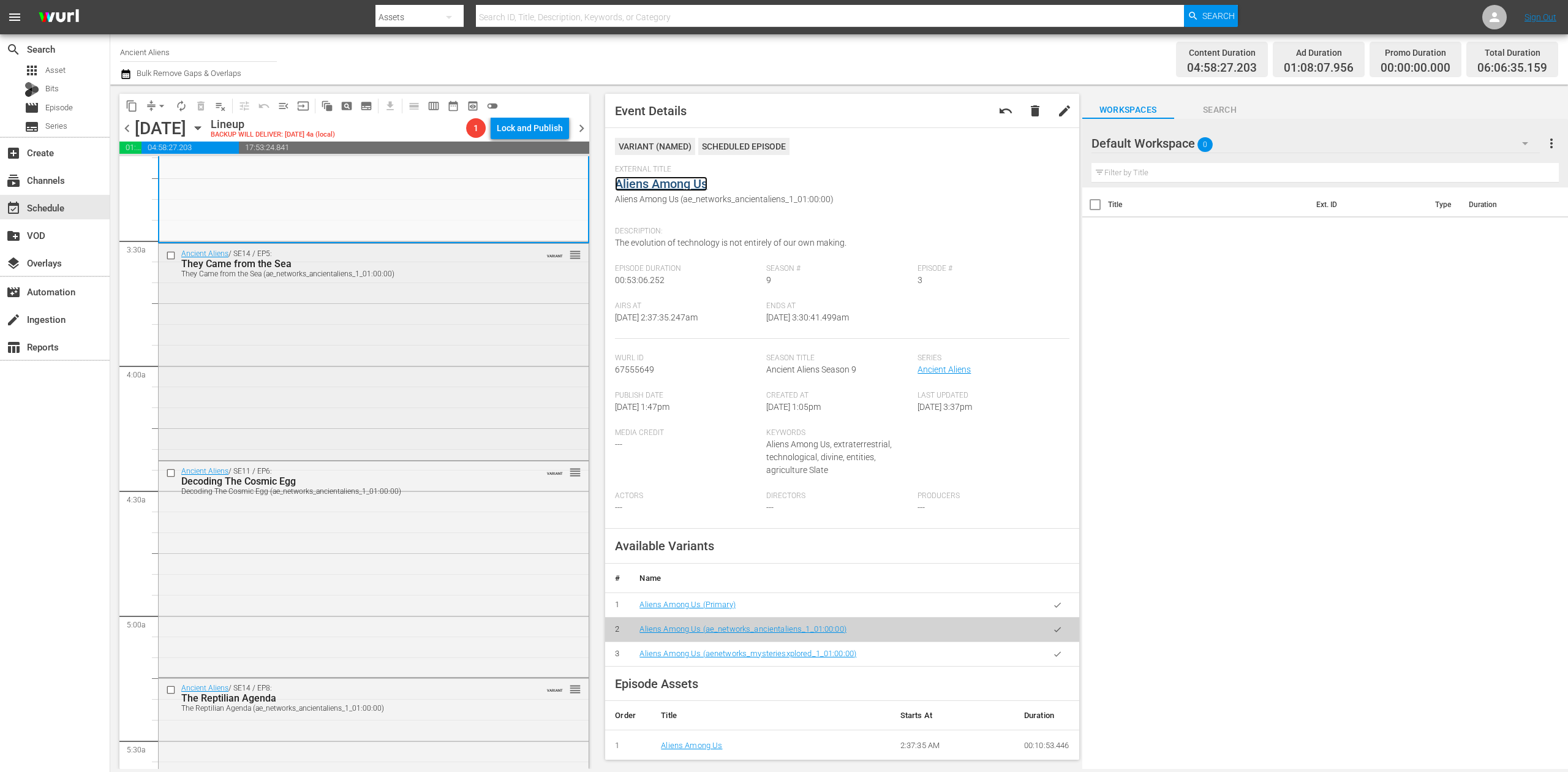
scroll to position [817, 0]
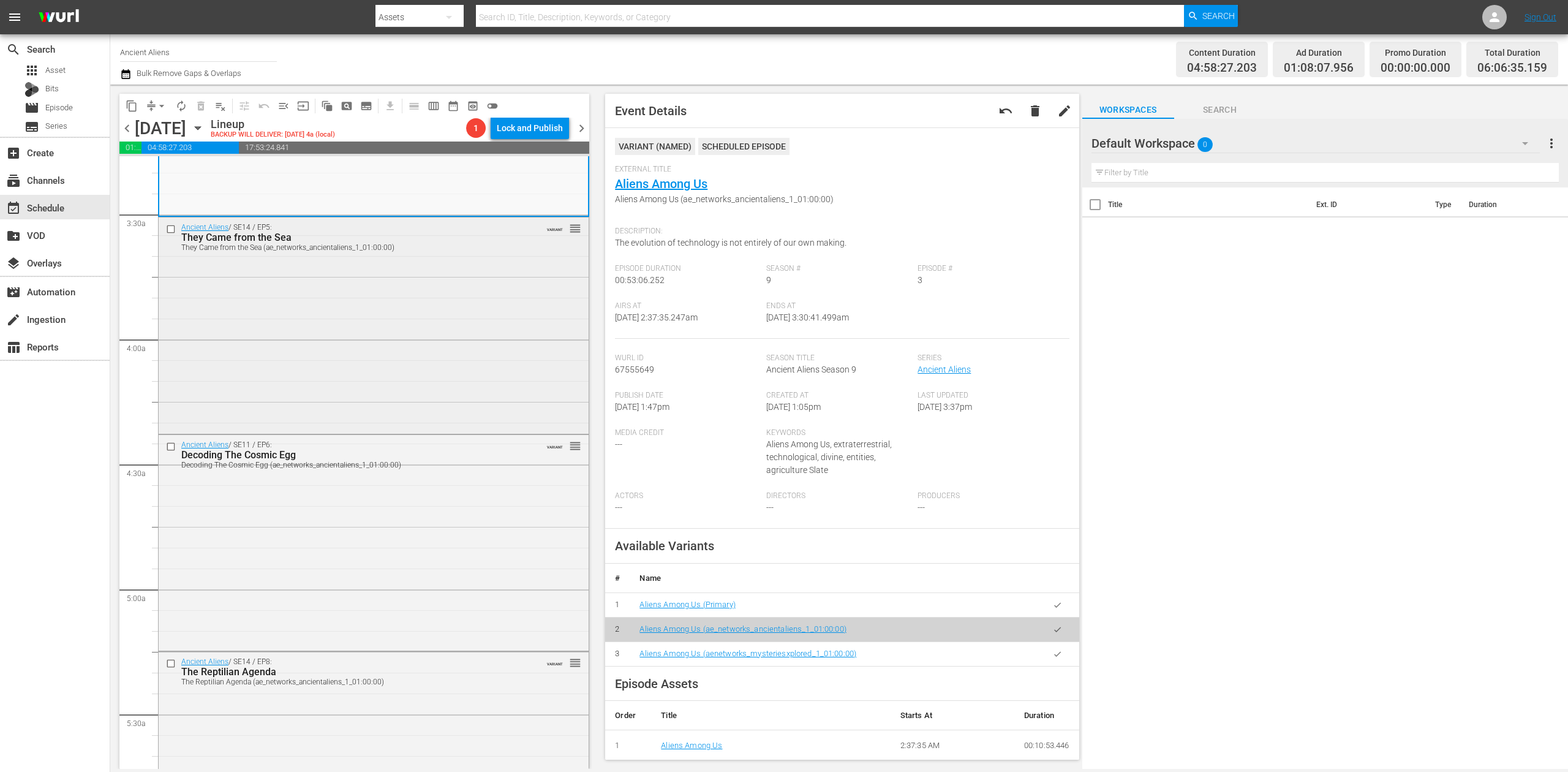
click at [396, 409] on div "Ancient Aliens / SE14 / EP5: They Came from the Sea They Came from the Sea (ae_…" at bounding box center [374, 324] width 430 height 213
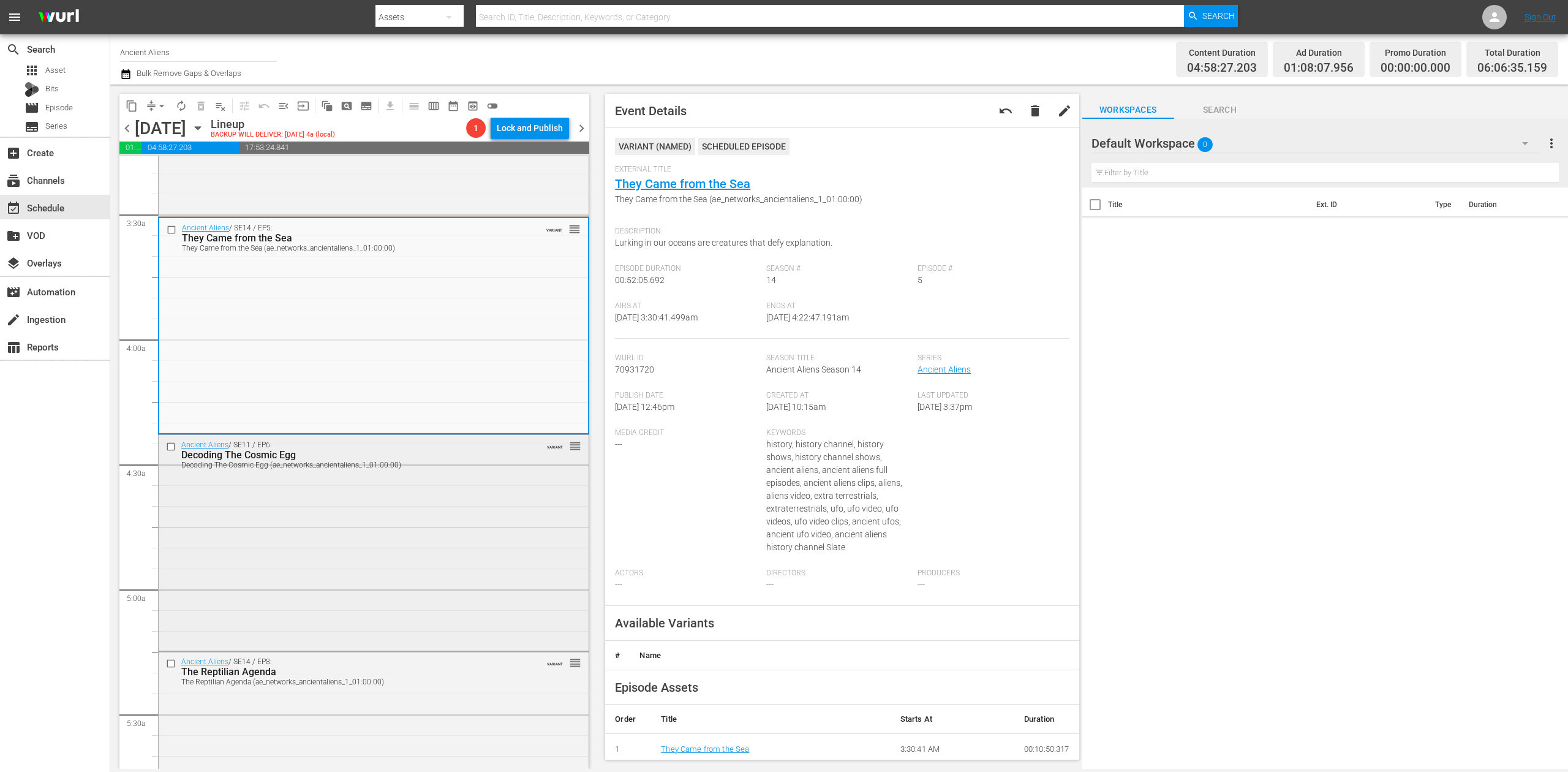
click at [408, 603] on div "Ancient Aliens / SE11 / EP6: Decoding The Cosmic Egg Decoding The Cosmic Egg (a…" at bounding box center [374, 542] width 430 height 213
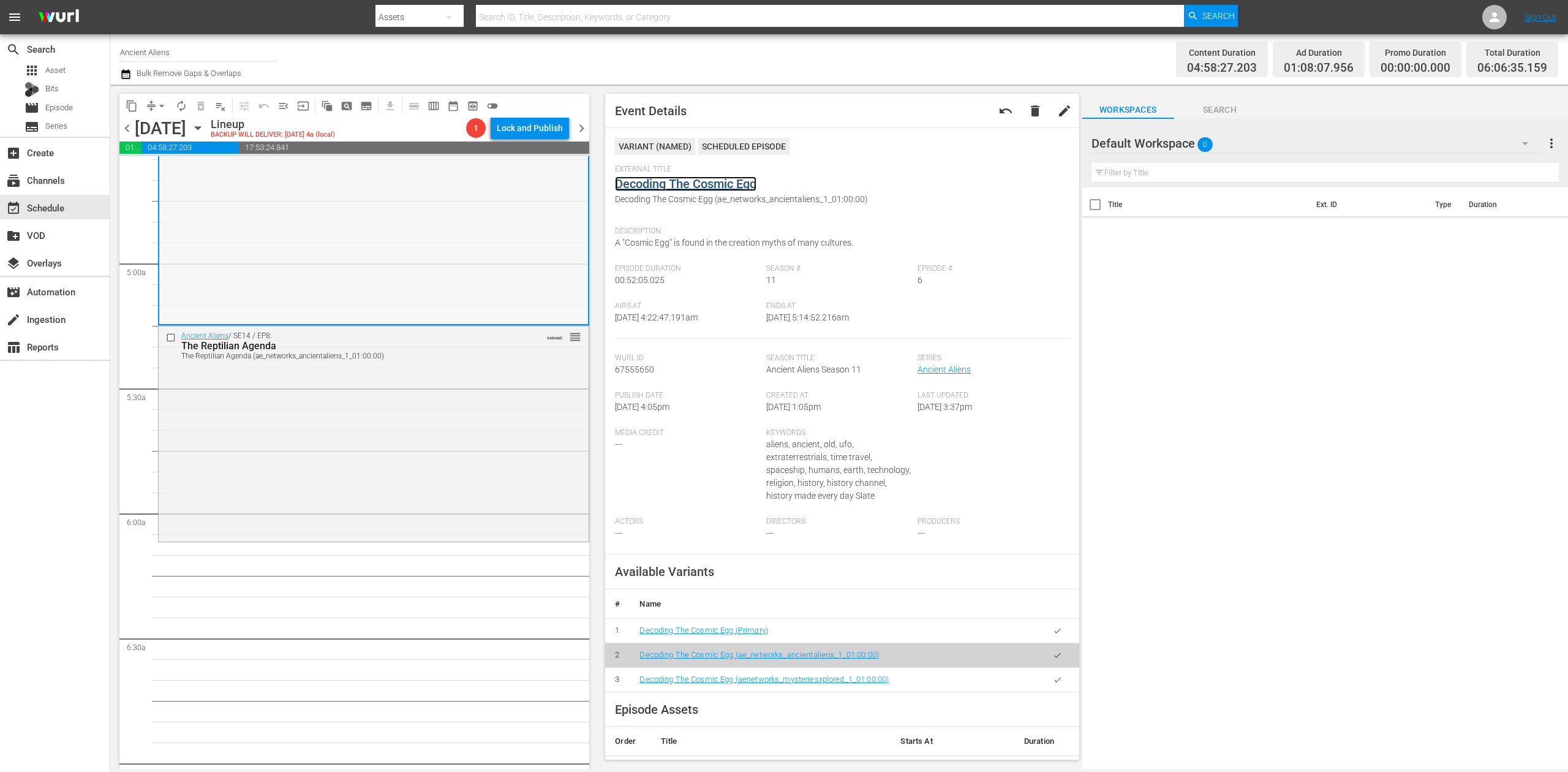
scroll to position [1144, 0]
click at [411, 429] on div "Ancient Aliens / SE14 / EP8: The Reptilian Agenda The Reptilian Agenda (ae_netw…" at bounding box center [374, 432] width 430 height 213
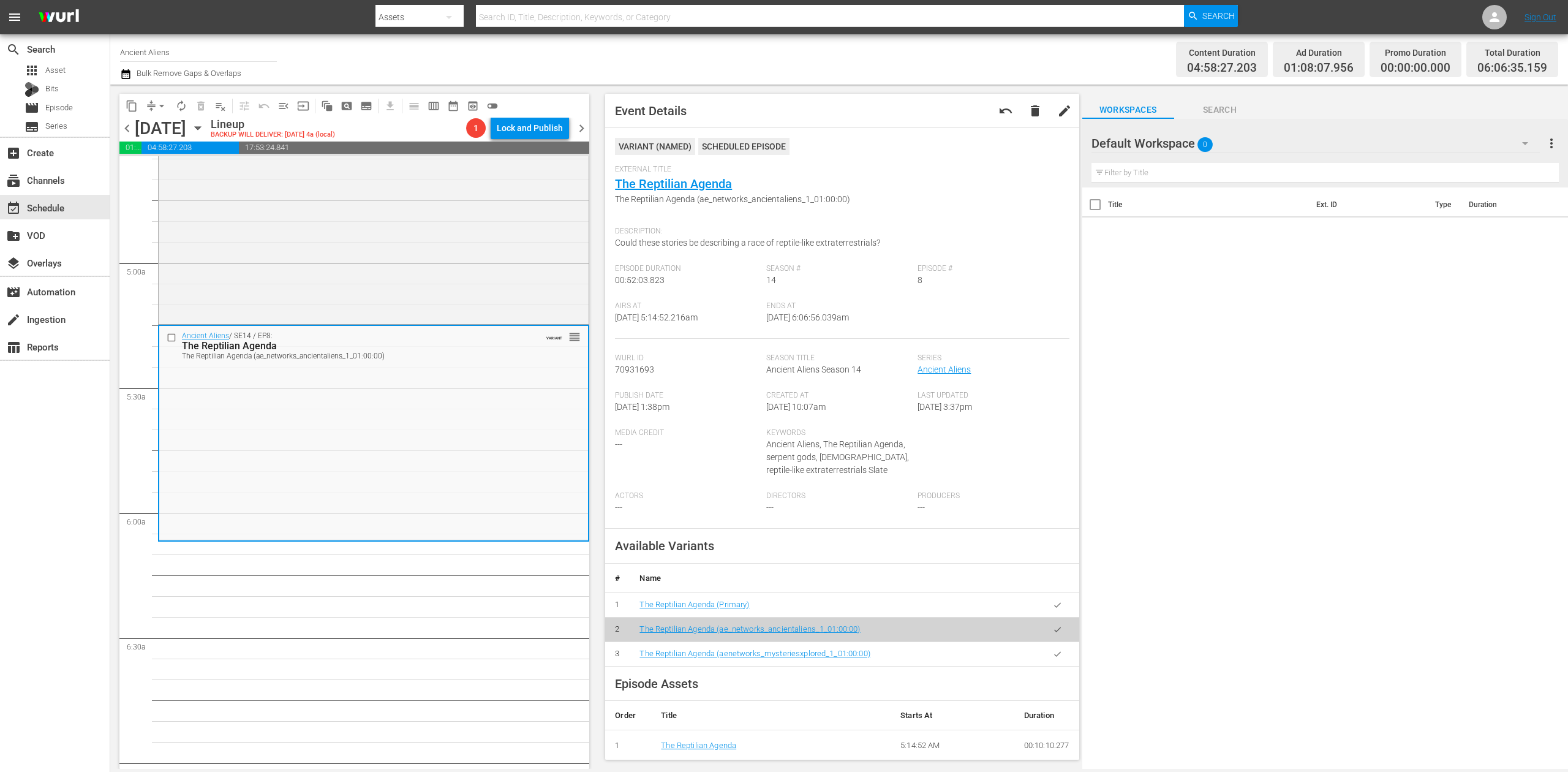
click at [693, 54] on div "Channel Title Ancient Aliens Bulk Remove Gaps & Overlaps" at bounding box center [512, 59] width 785 height 44
click at [125, 78] on icon "button" at bounding box center [126, 74] width 8 height 10
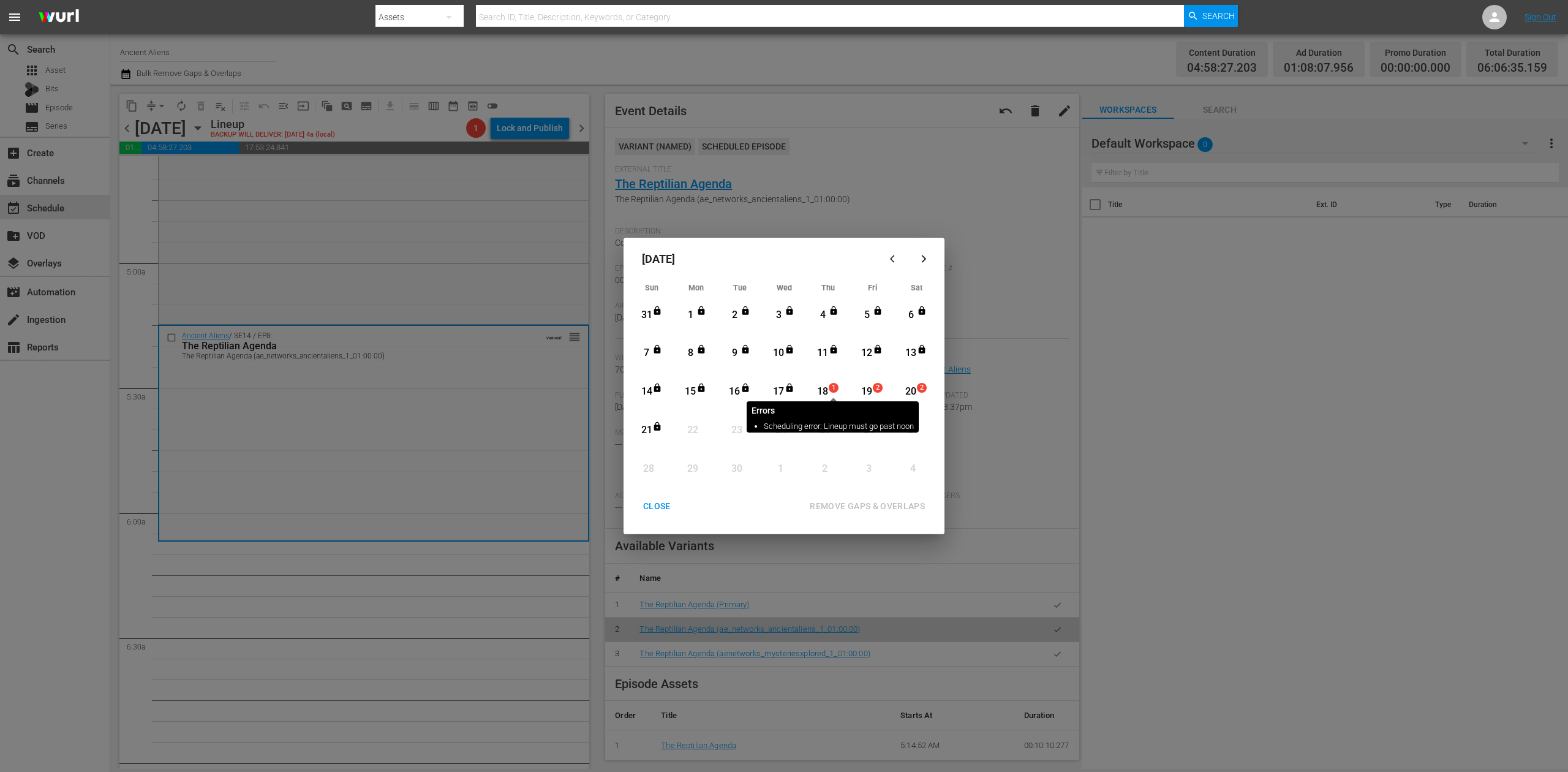
click at [829, 387] on div "1" at bounding box center [834, 388] width 10 height 10
click at [858, 508] on div "REMOVE GAPS & OVERLAPS" at bounding box center [867, 507] width 135 height 16
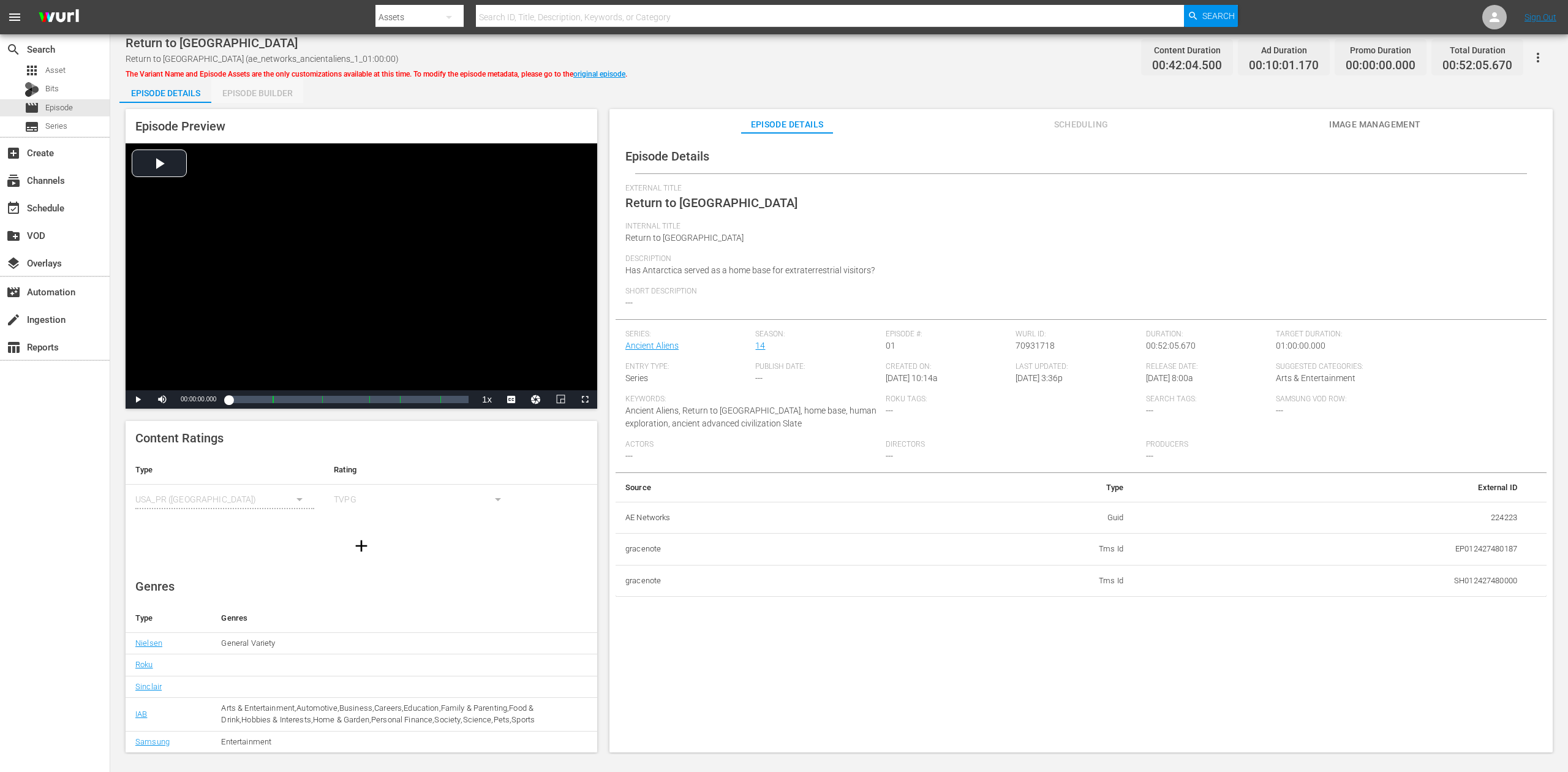
click at [269, 95] on div "Episode Builder" at bounding box center [257, 93] width 92 height 30
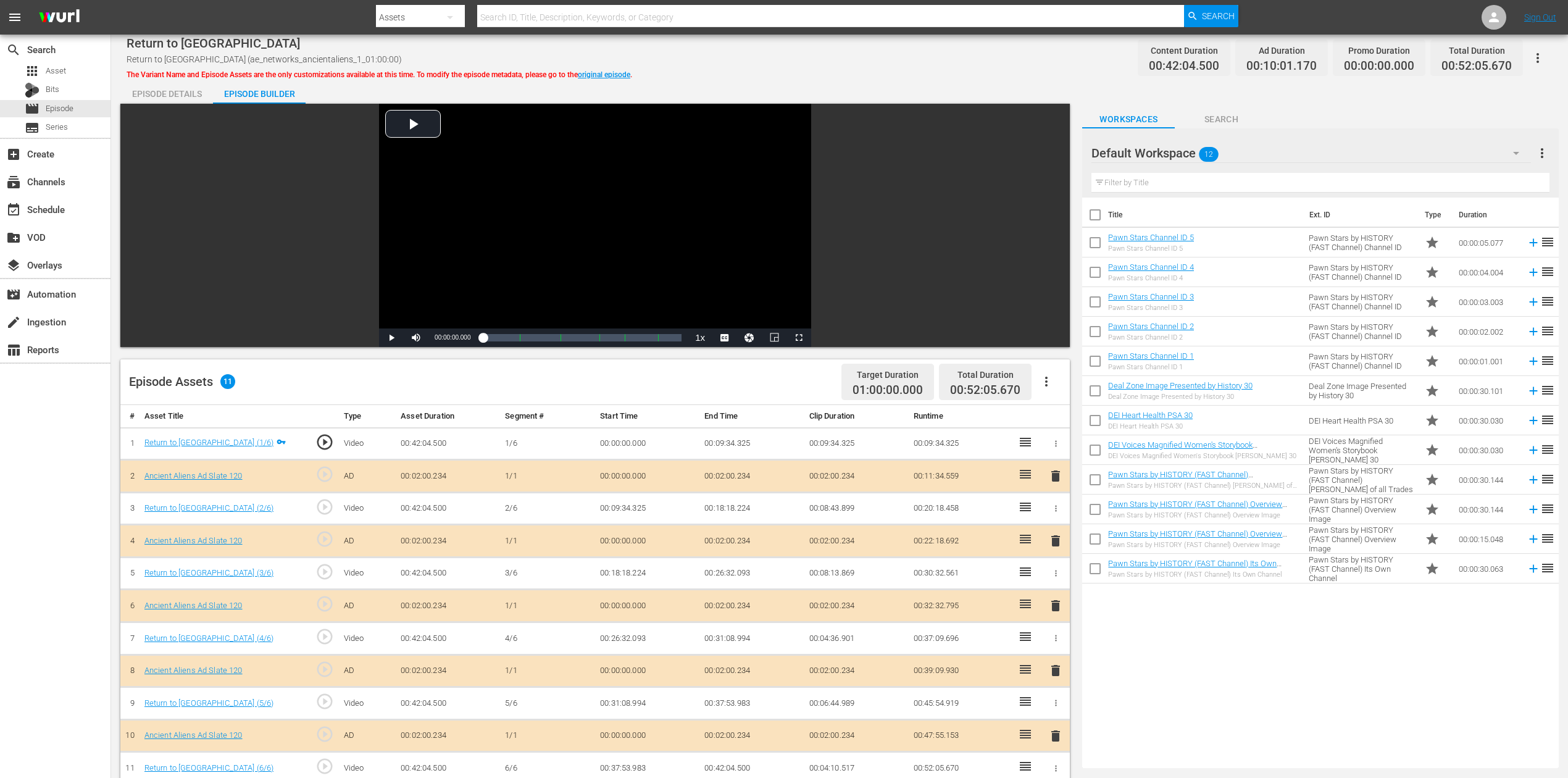
click at [1056, 583] on span "delete" at bounding box center [1056, 606] width 15 height 15
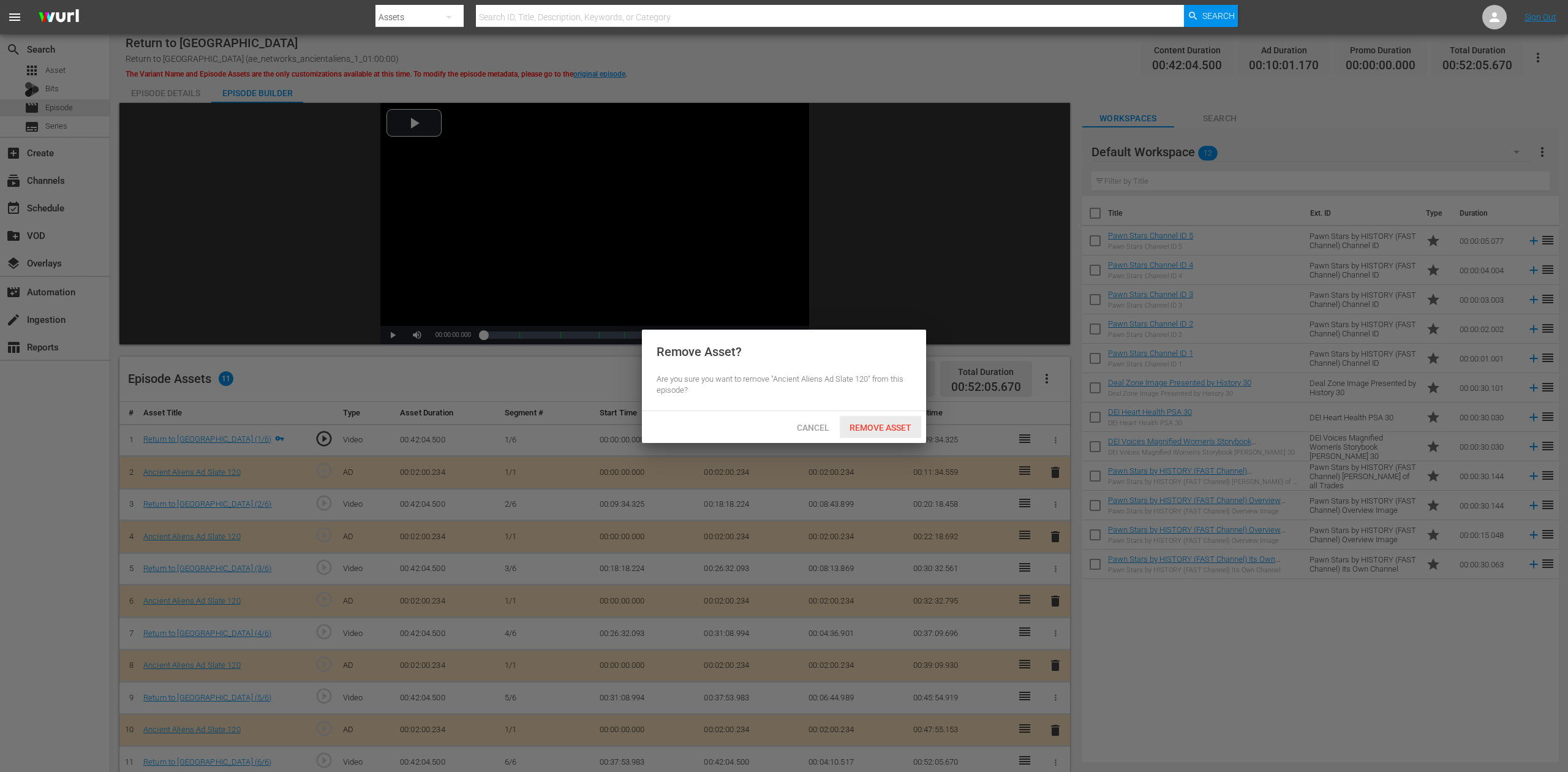
click at [859, 421] on div "Remove Asset" at bounding box center [881, 428] width 82 height 23
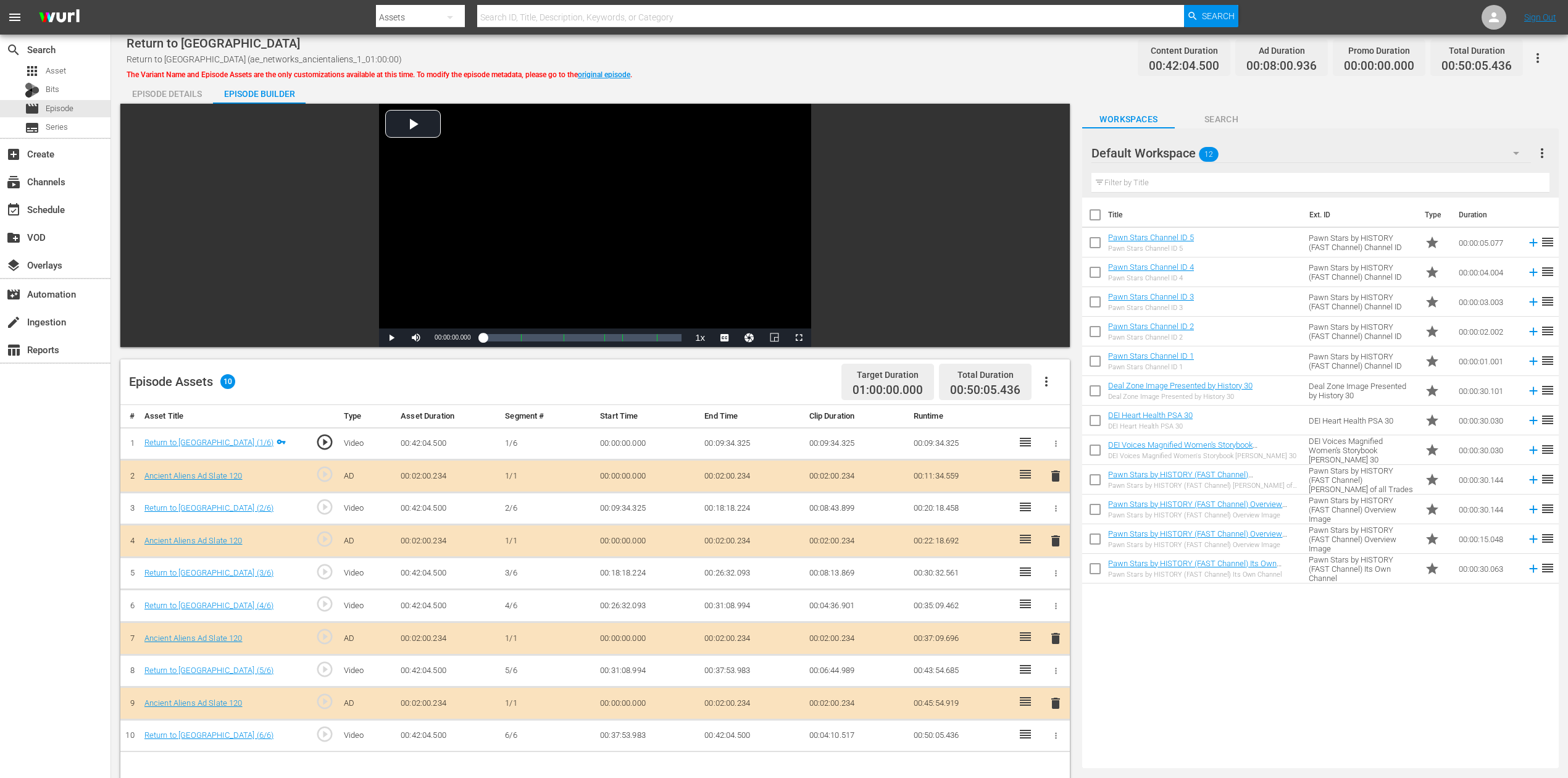
click at [1185, 151] on icon "button" at bounding box center [1516, 153] width 15 height 15
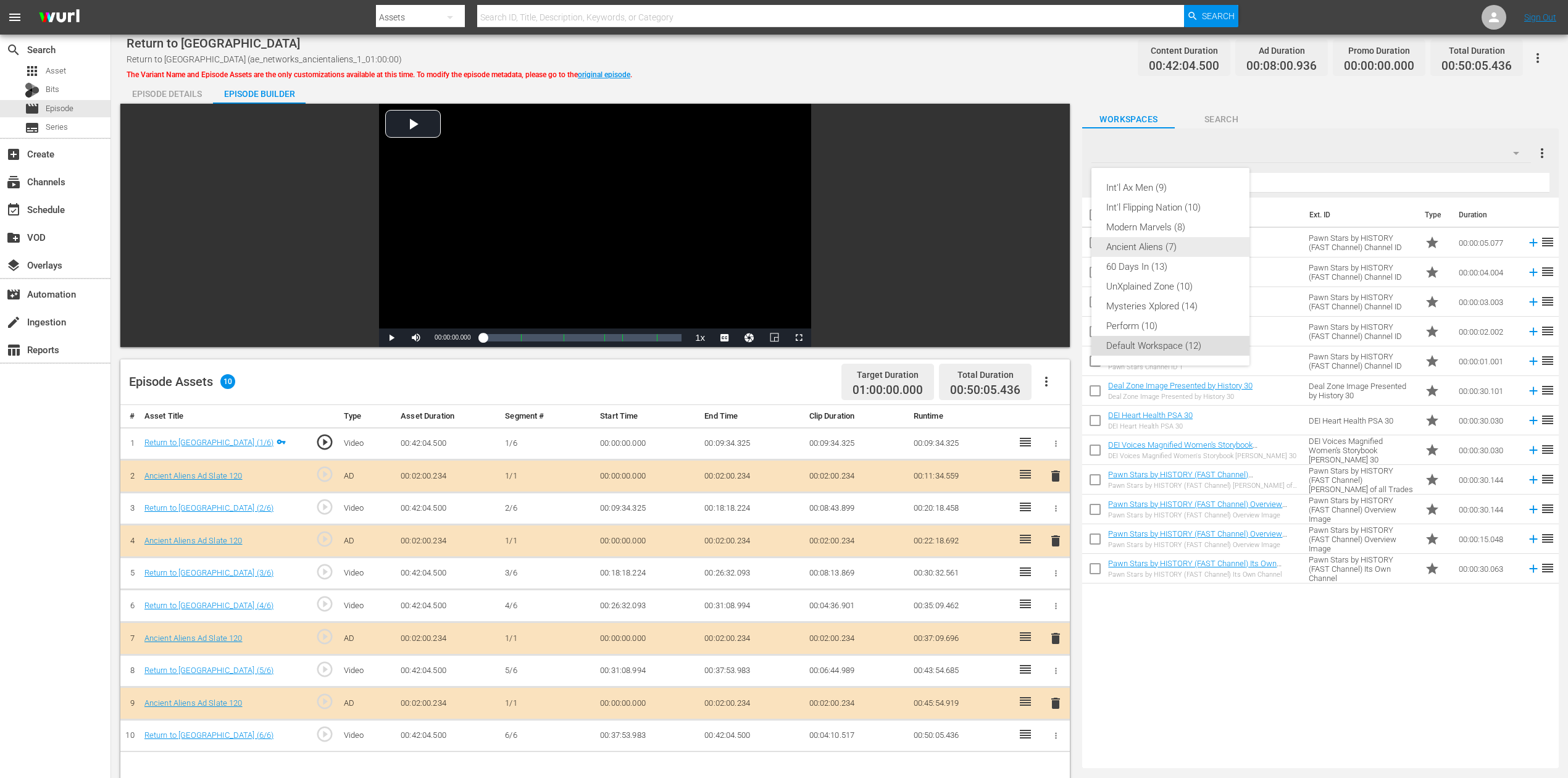
click at [1176, 252] on div "Ancient Aliens (7)" at bounding box center [1170, 247] width 129 height 20
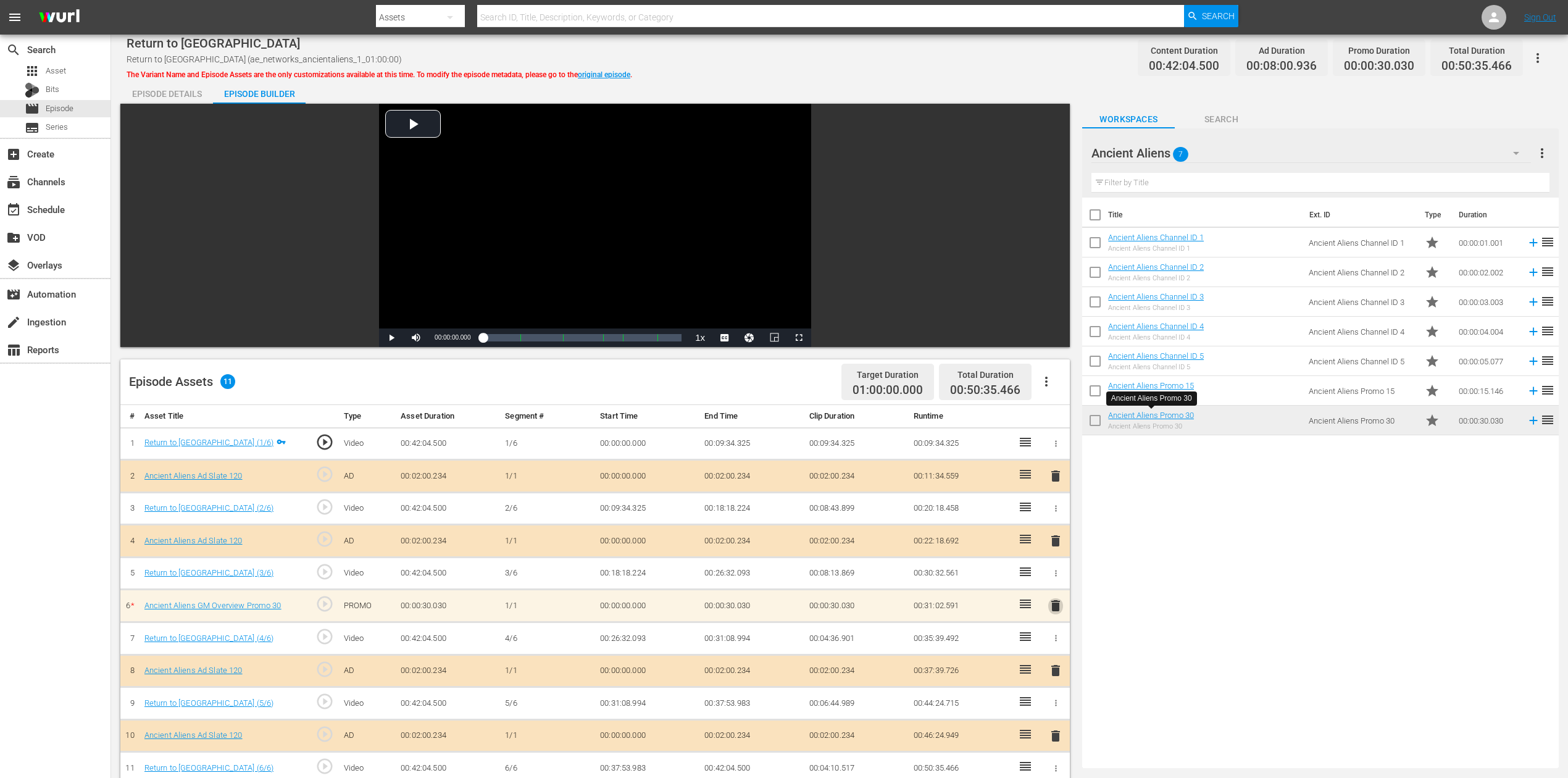
click at [1053, 583] on span "delete" at bounding box center [1056, 606] width 15 height 15
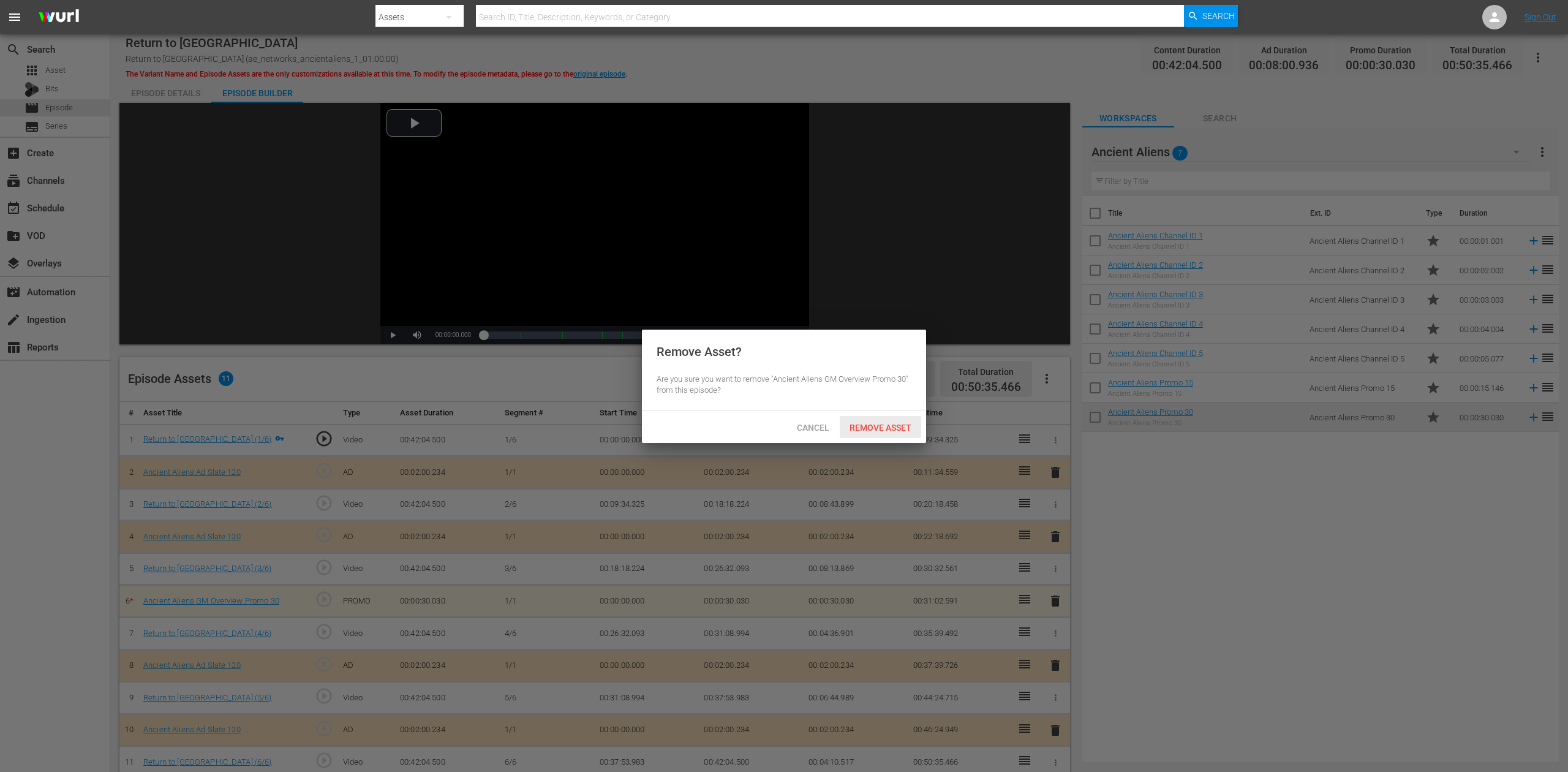
click at [897, 429] on span "Remove Asset" at bounding box center [881, 428] width 82 height 10
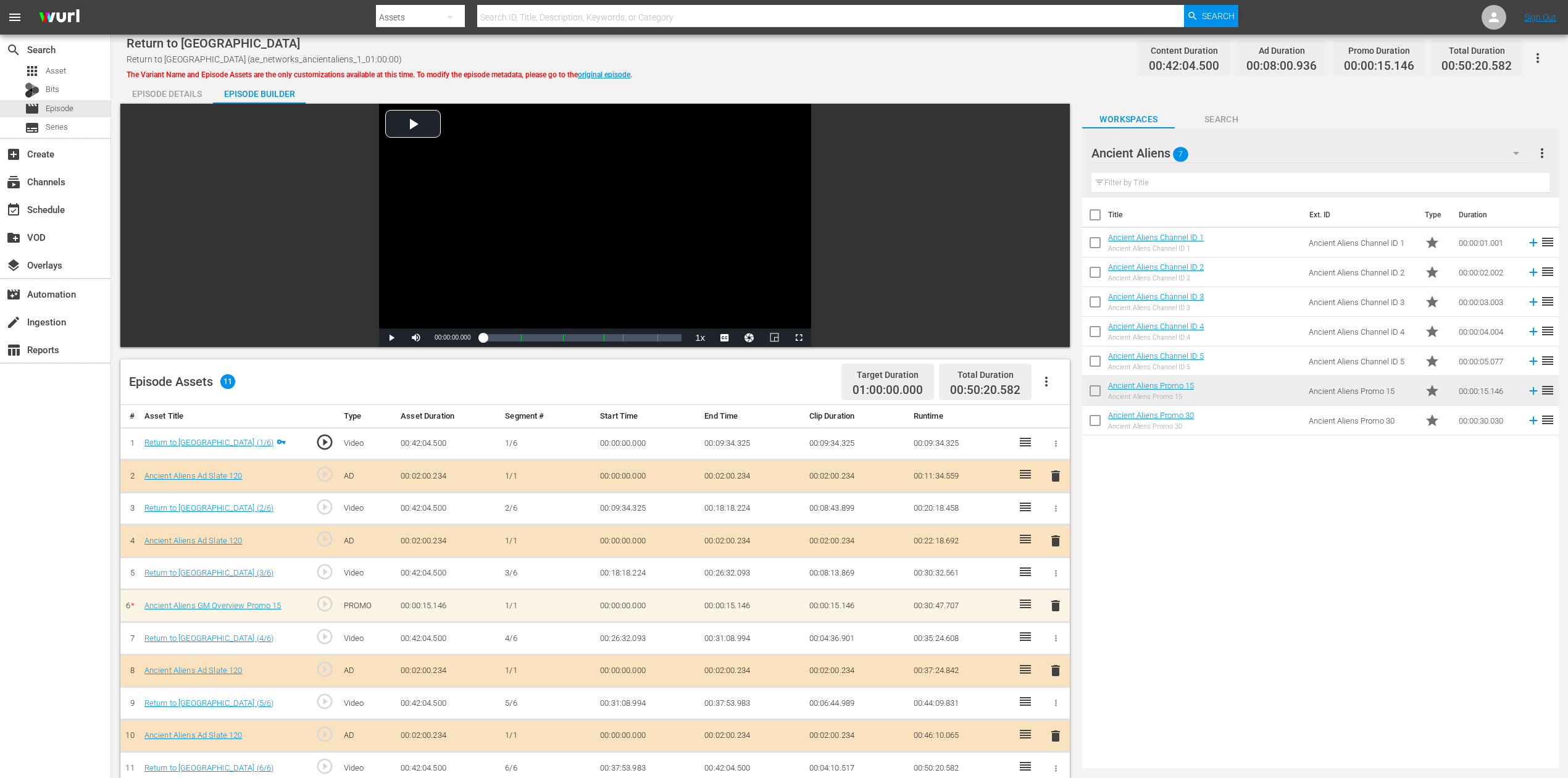
click at [1056, 583] on span "delete" at bounding box center [1056, 606] width 15 height 15
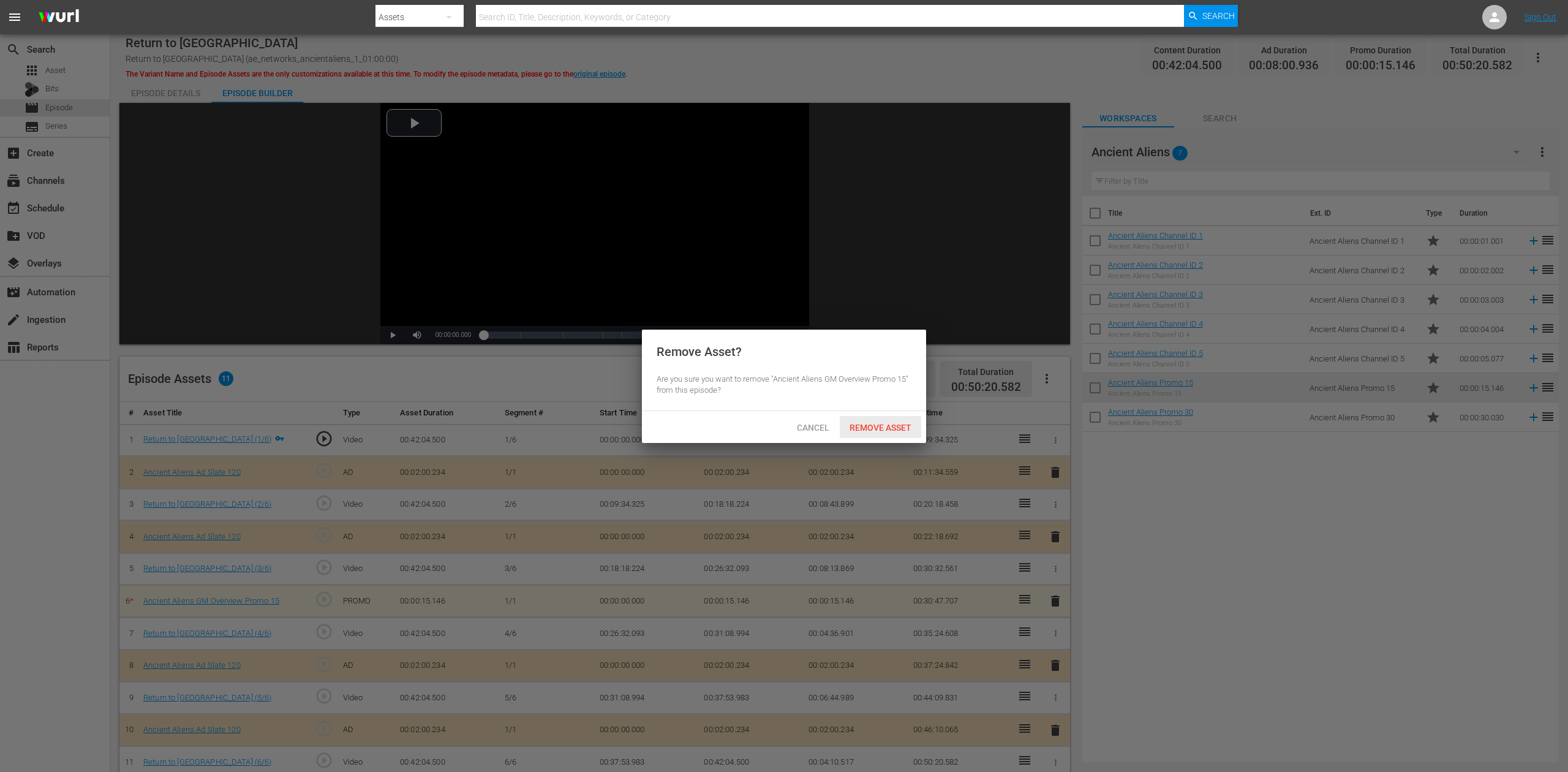
click at [895, 430] on span "Remove Asset" at bounding box center [881, 428] width 82 height 10
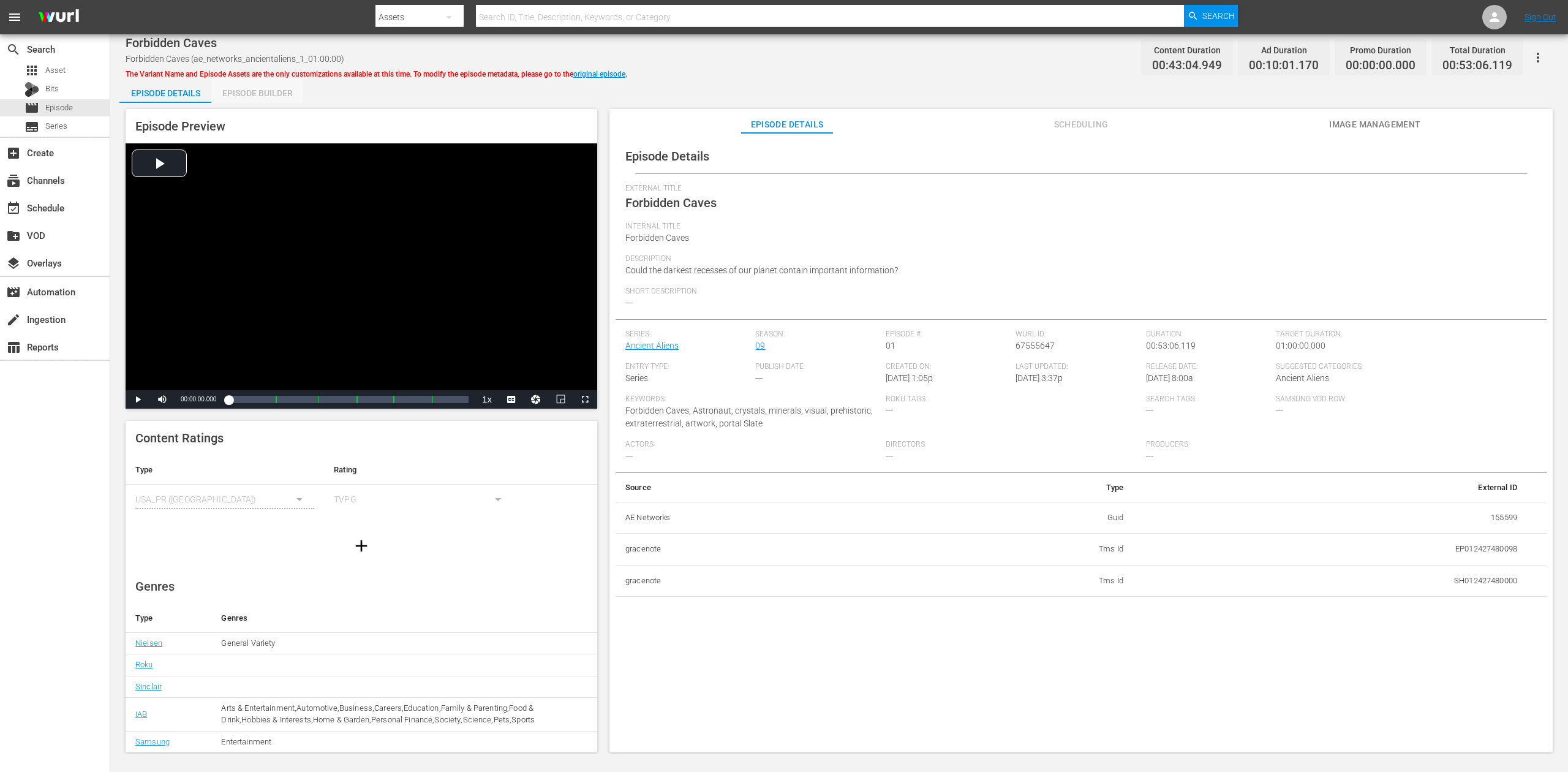
click at [257, 96] on div "Episode Builder" at bounding box center [257, 93] width 92 height 30
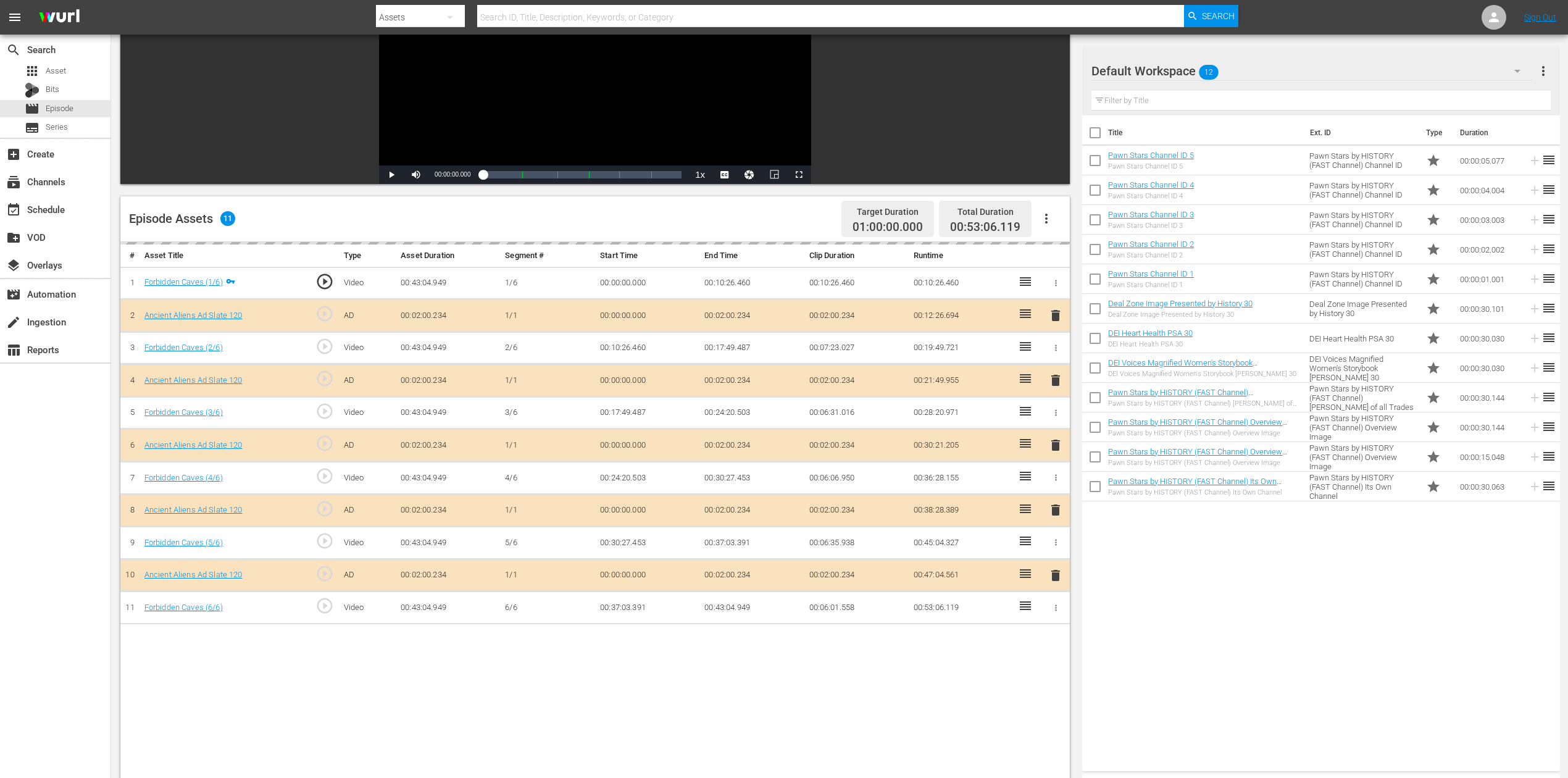
scroll to position [164, 0]
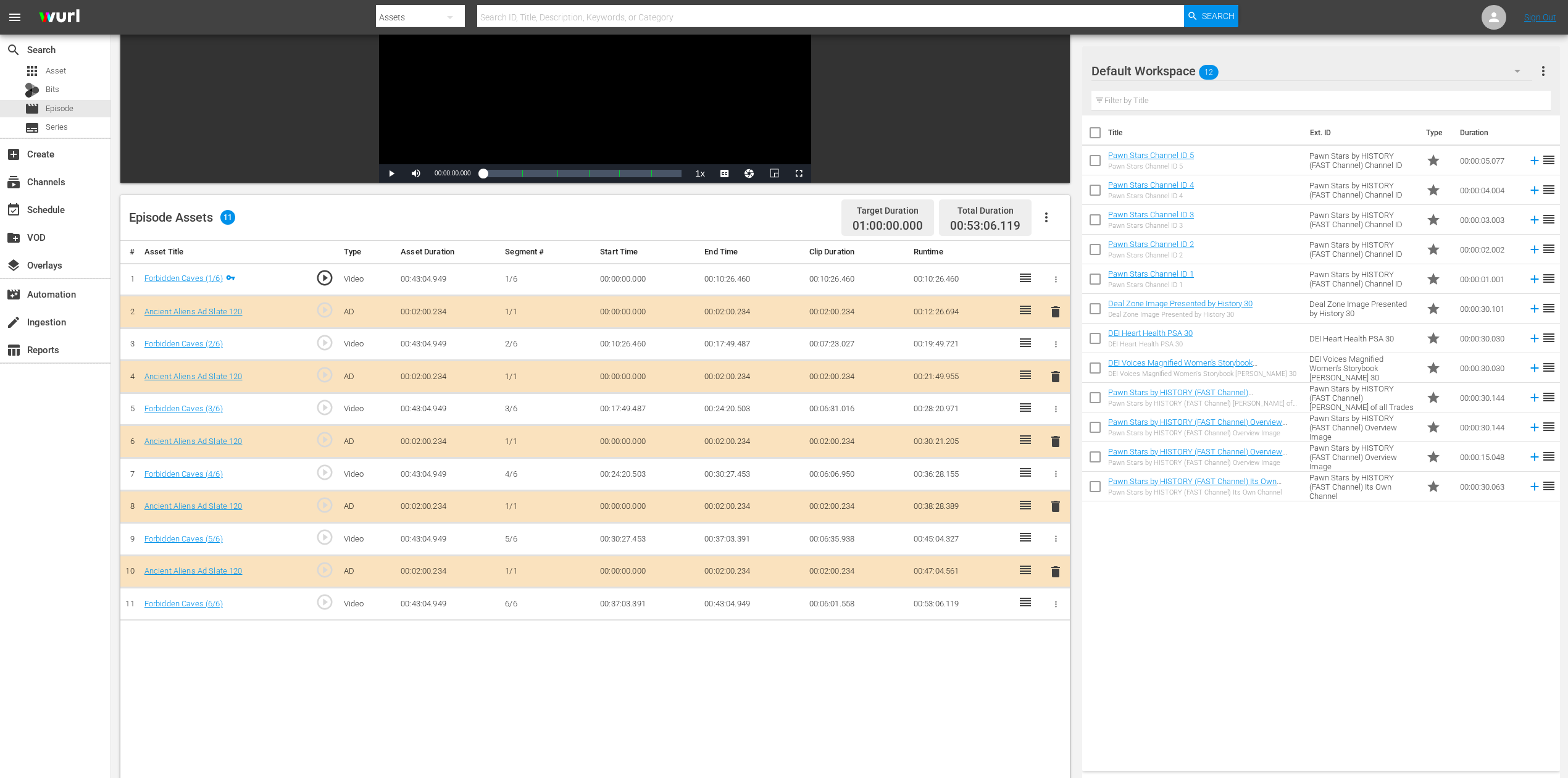
click at [1051, 439] on span "delete" at bounding box center [1056, 442] width 15 height 15
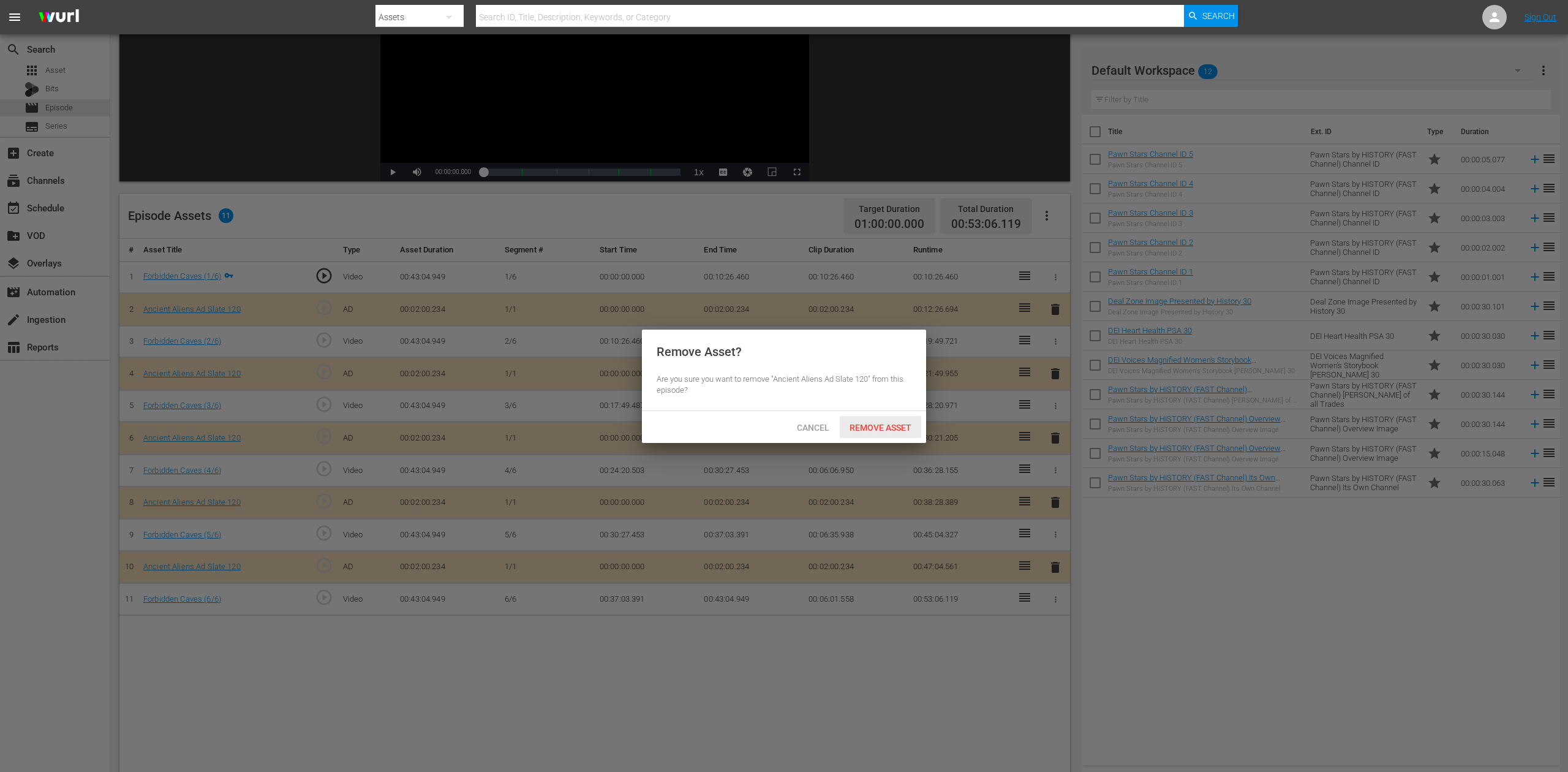
click at [894, 428] on span "Remove Asset" at bounding box center [881, 428] width 82 height 10
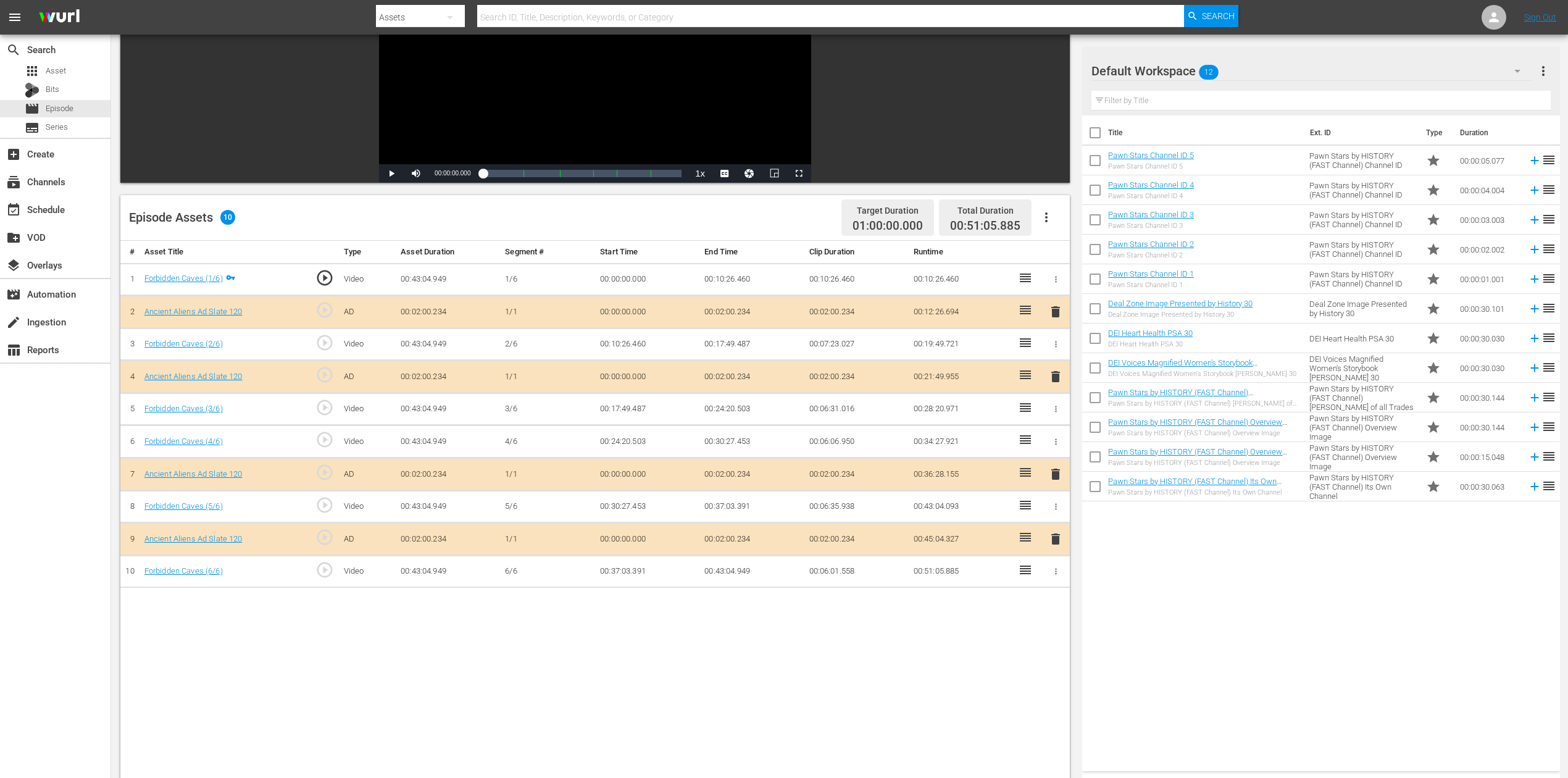
click at [1185, 72] on icon "button" at bounding box center [1517, 70] width 15 height 15
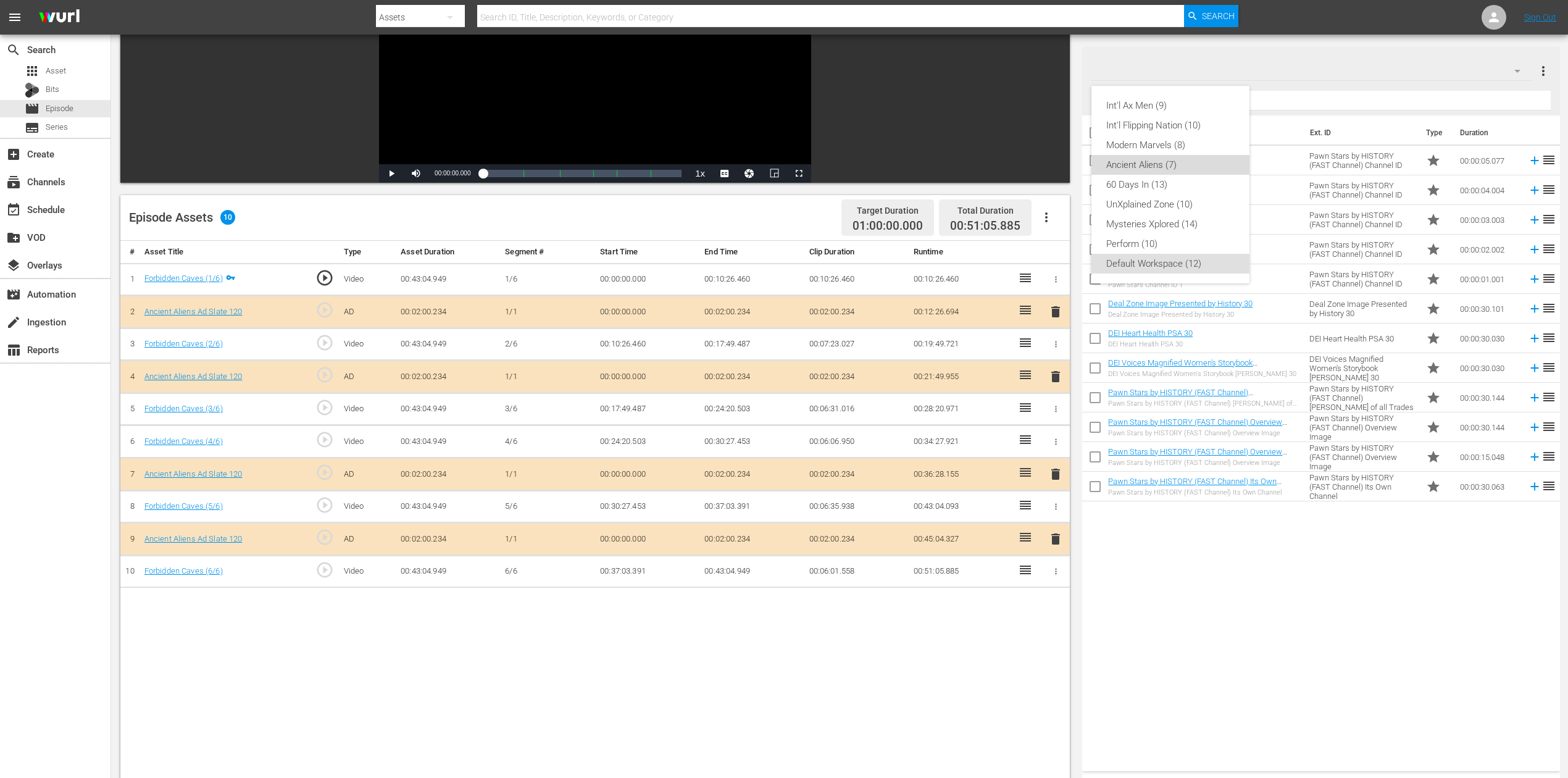
click at [1173, 168] on div "Ancient Aliens (7)" at bounding box center [1170, 165] width 129 height 20
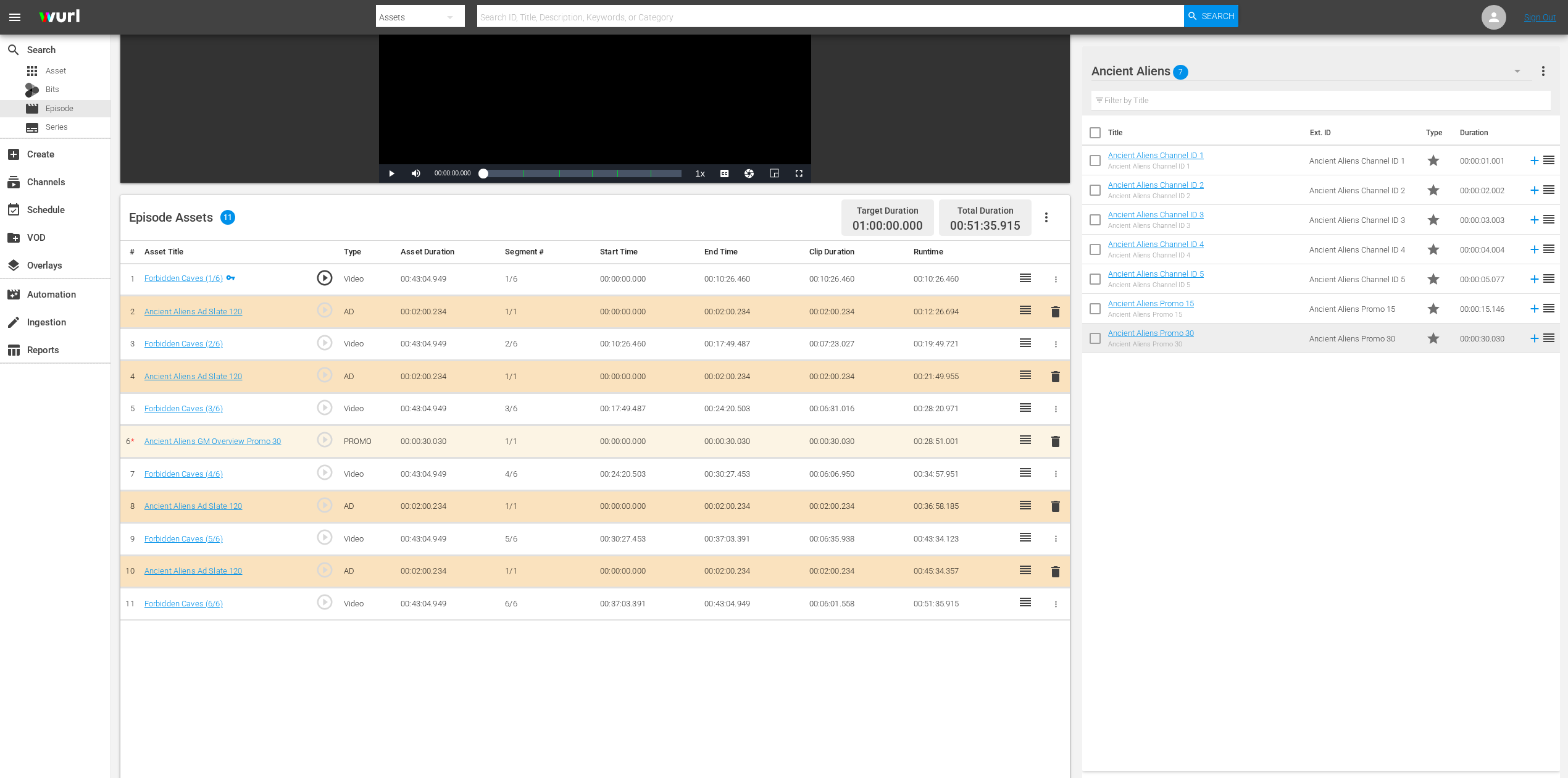
click at [742, 583] on div "# Asset Title Type Asset Duration Segment # Start Time End Time Clip Duration R…" at bounding box center [595, 584] width 950 height 686
click at [1058, 436] on span "delete" at bounding box center [1056, 442] width 15 height 15
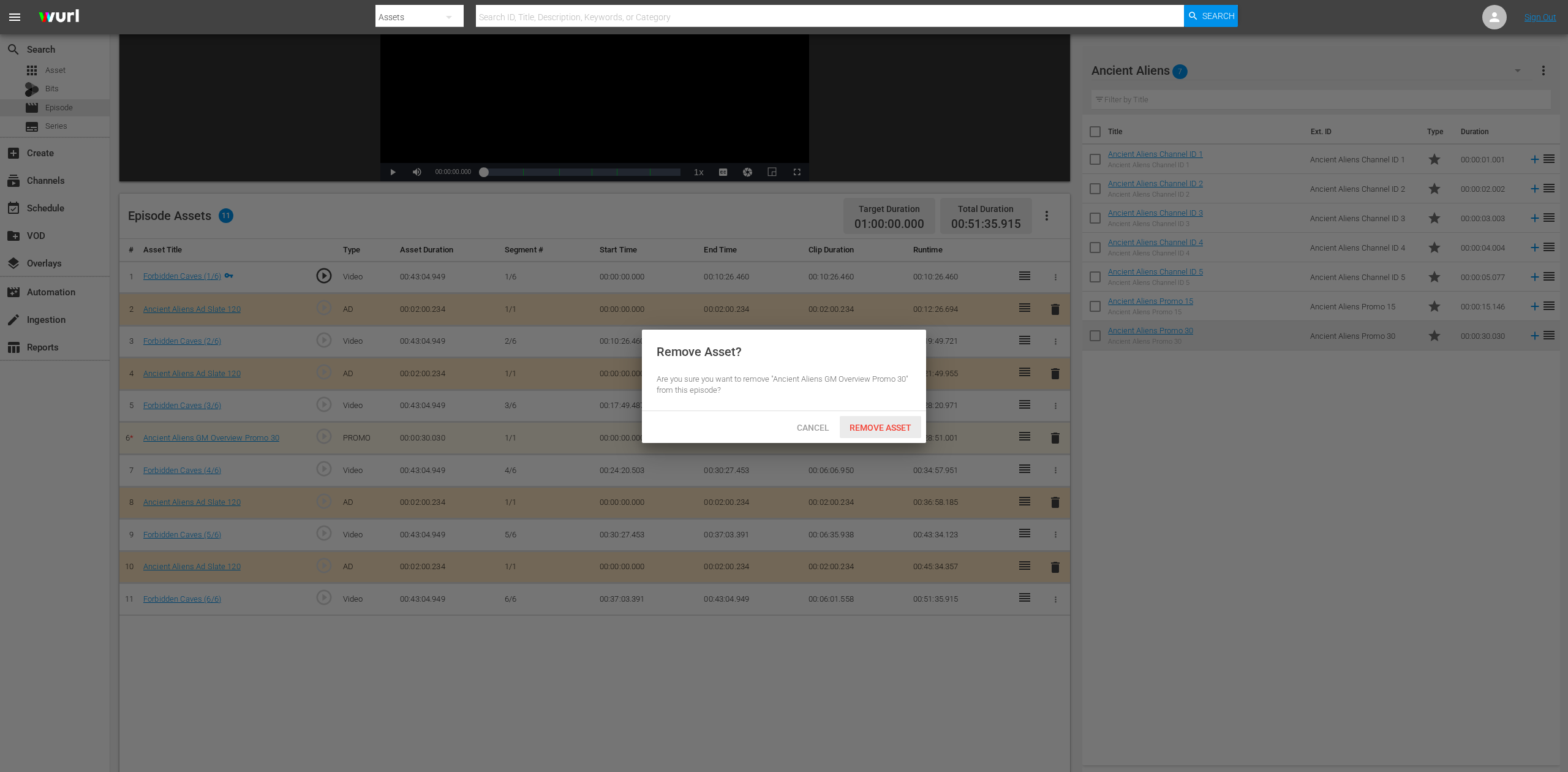
click at [900, 428] on span "Remove Asset" at bounding box center [881, 428] width 82 height 10
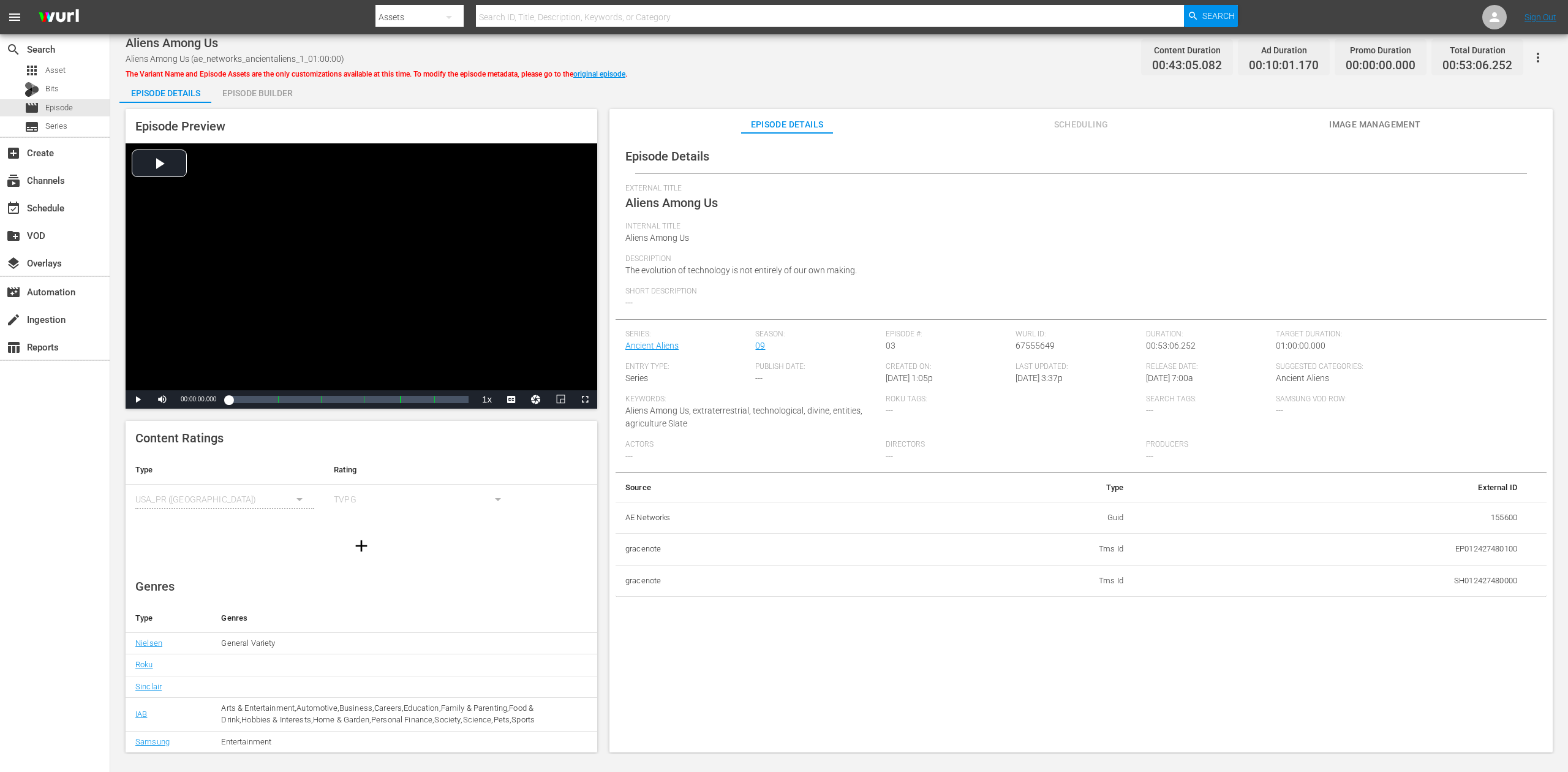
click at [265, 86] on div "Episode Builder" at bounding box center [257, 93] width 92 height 30
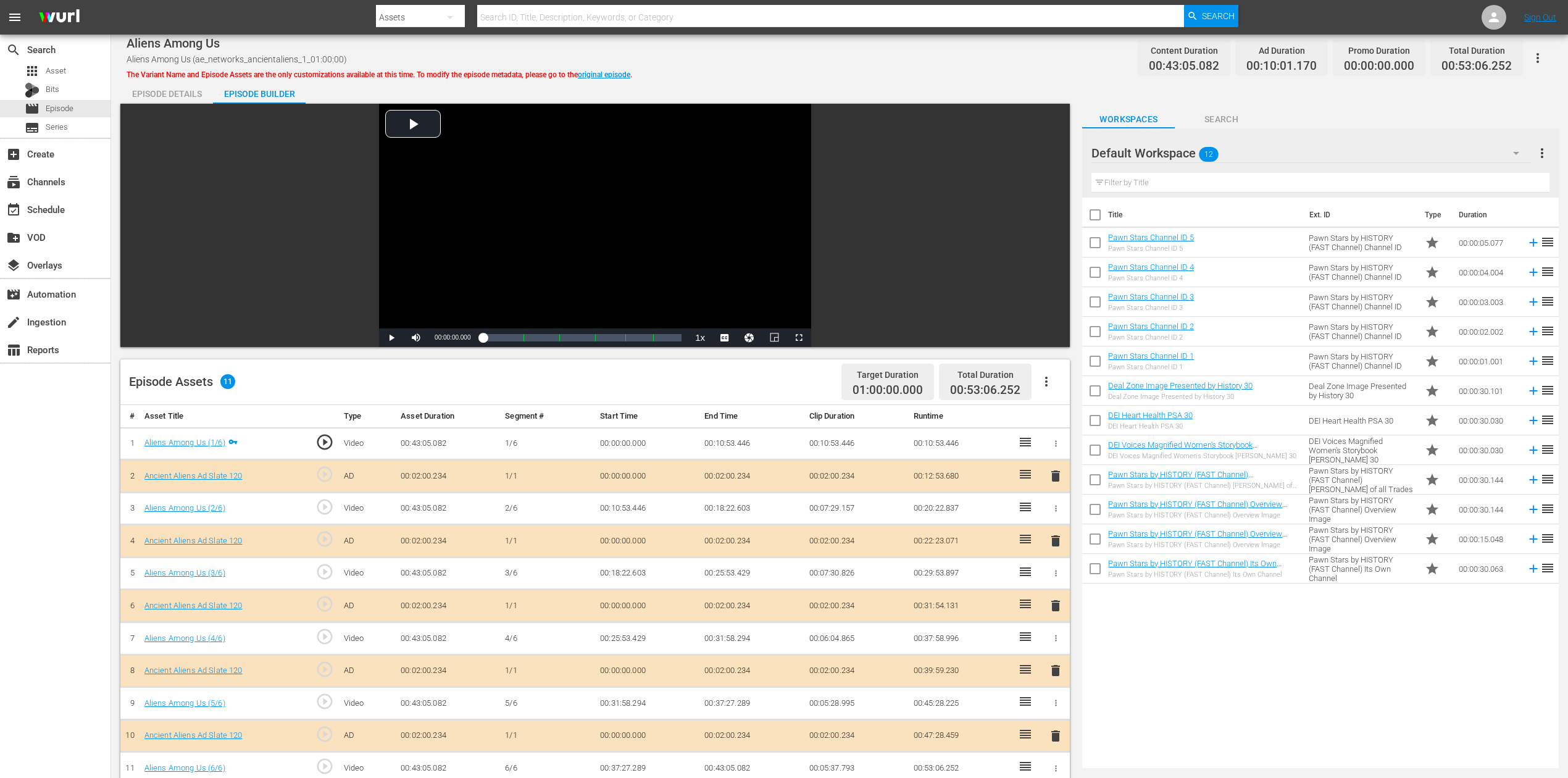
click at [1057, 583] on span "delete" at bounding box center [1056, 606] width 15 height 15
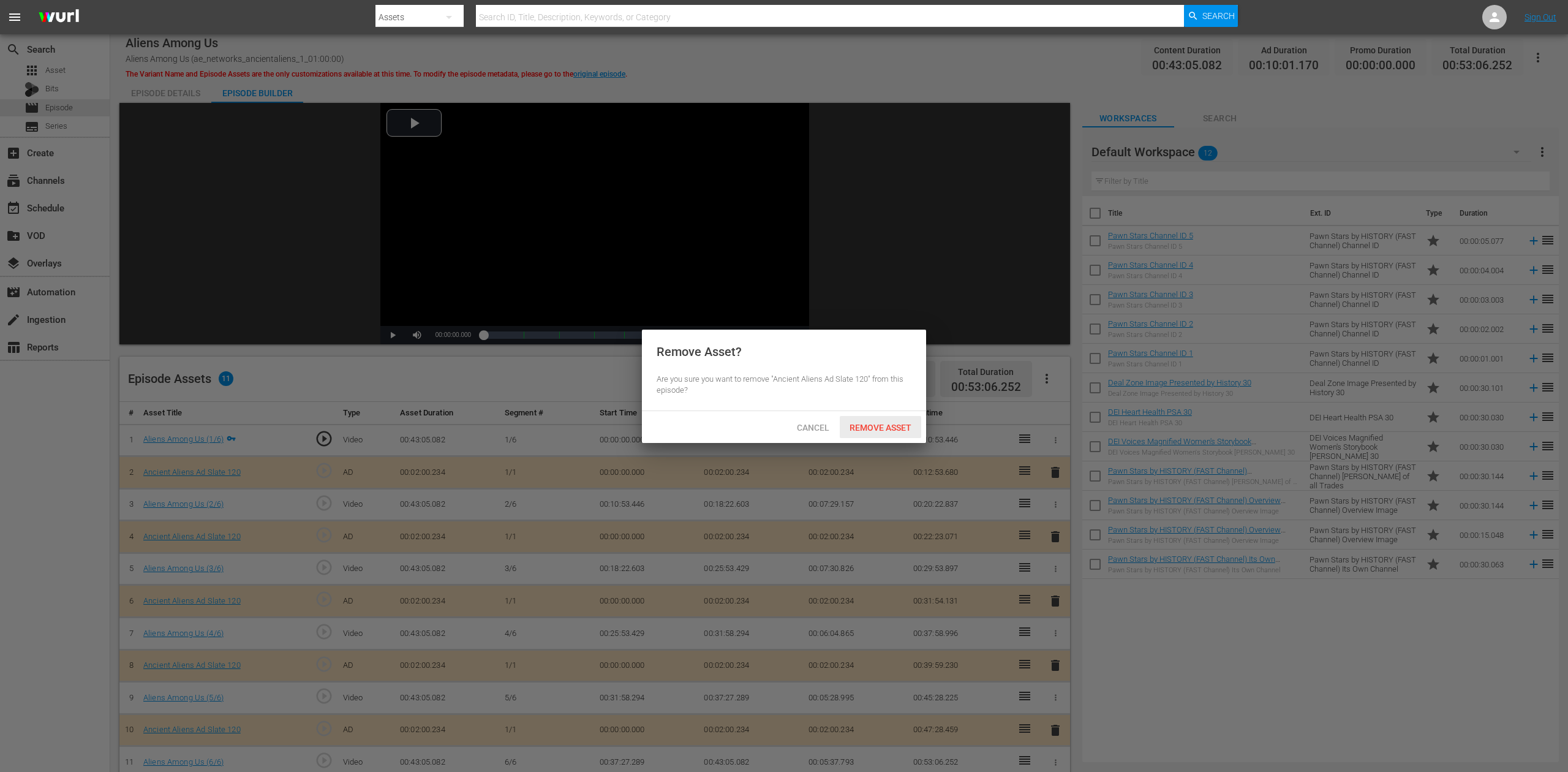
click at [897, 422] on div "Remove Asset" at bounding box center [881, 428] width 82 height 23
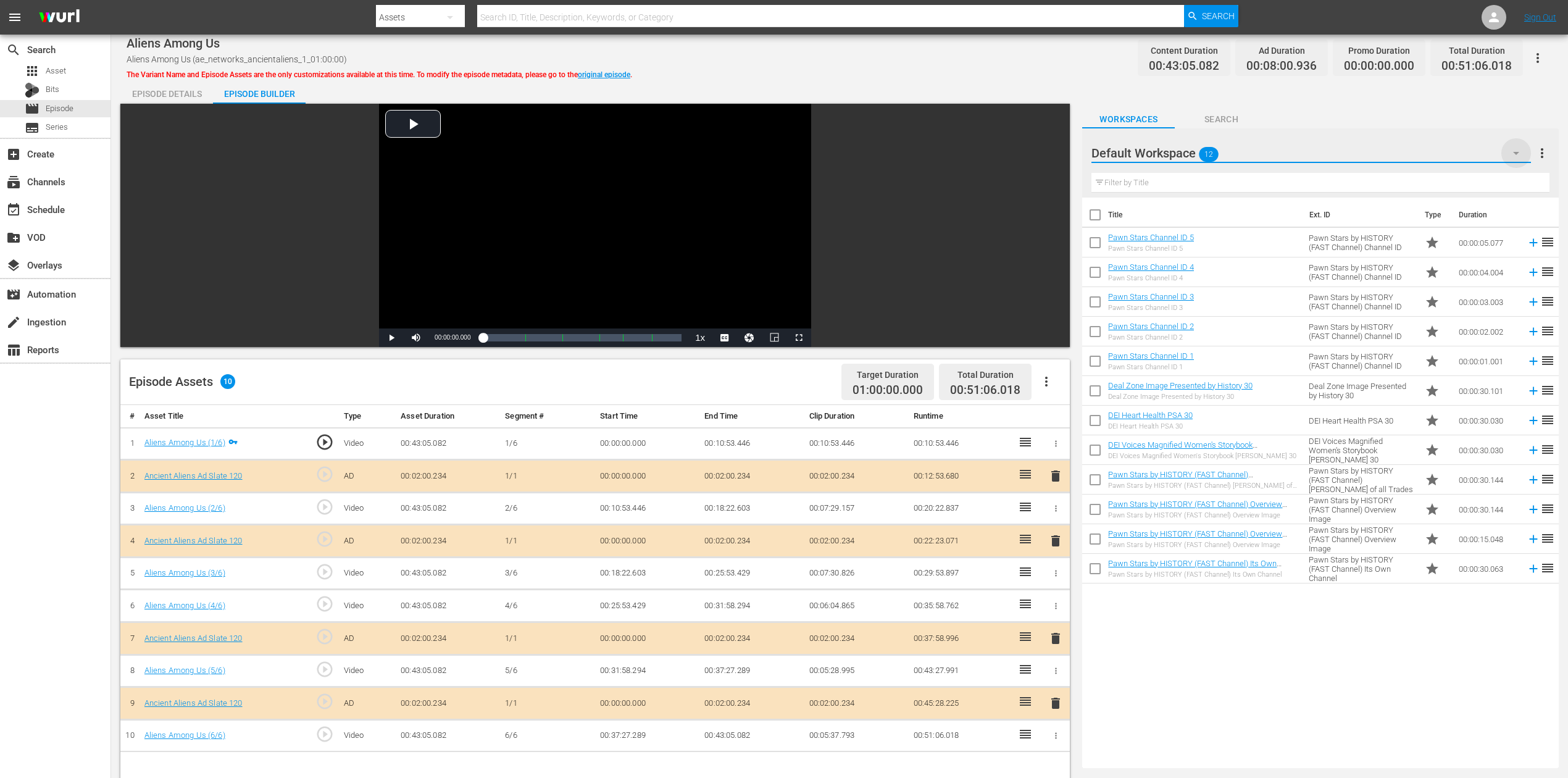
click at [1185, 158] on icon "button" at bounding box center [1516, 153] width 15 height 15
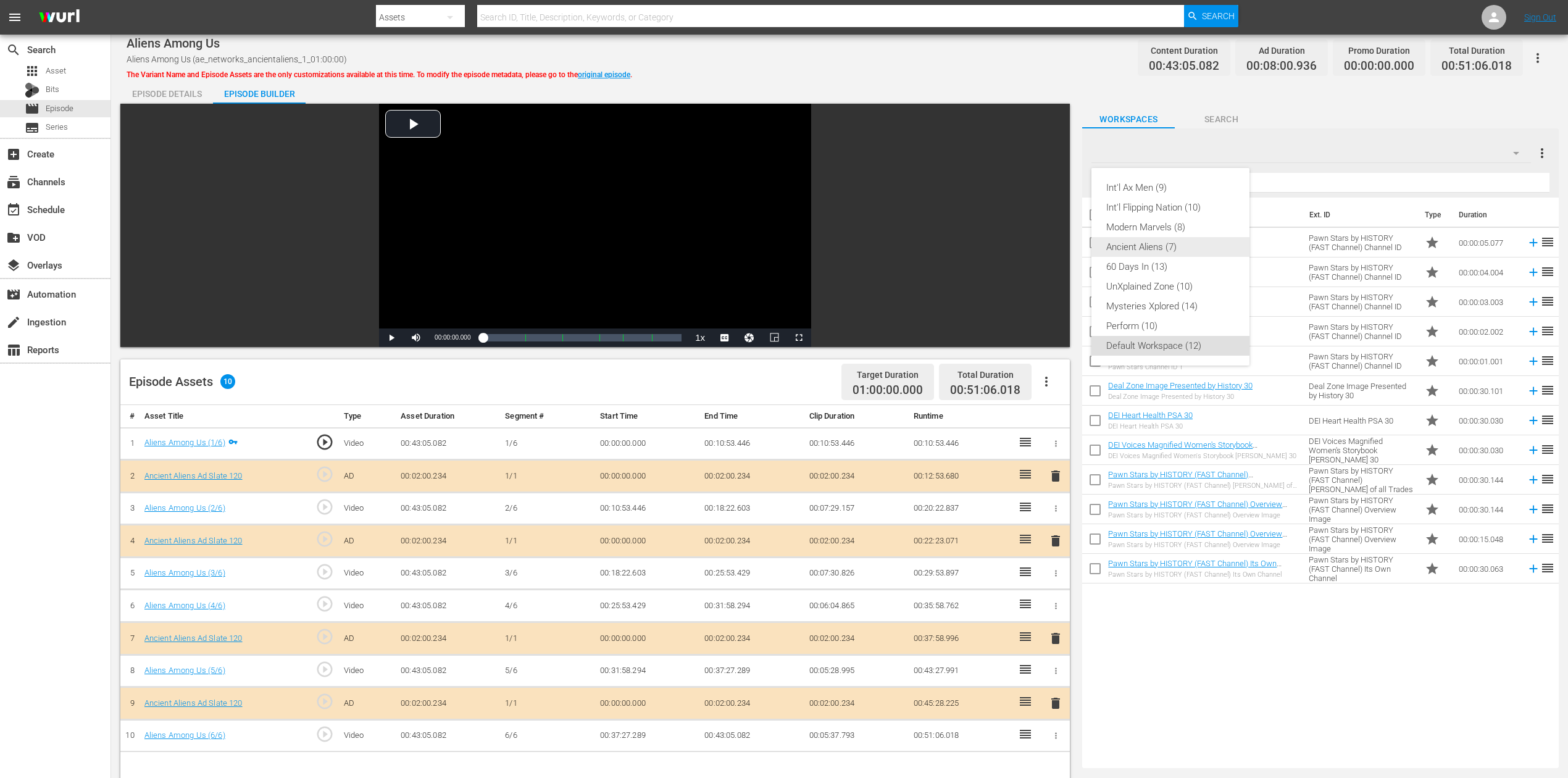
click at [1159, 247] on div "Ancient Aliens (7)" at bounding box center [1170, 247] width 129 height 20
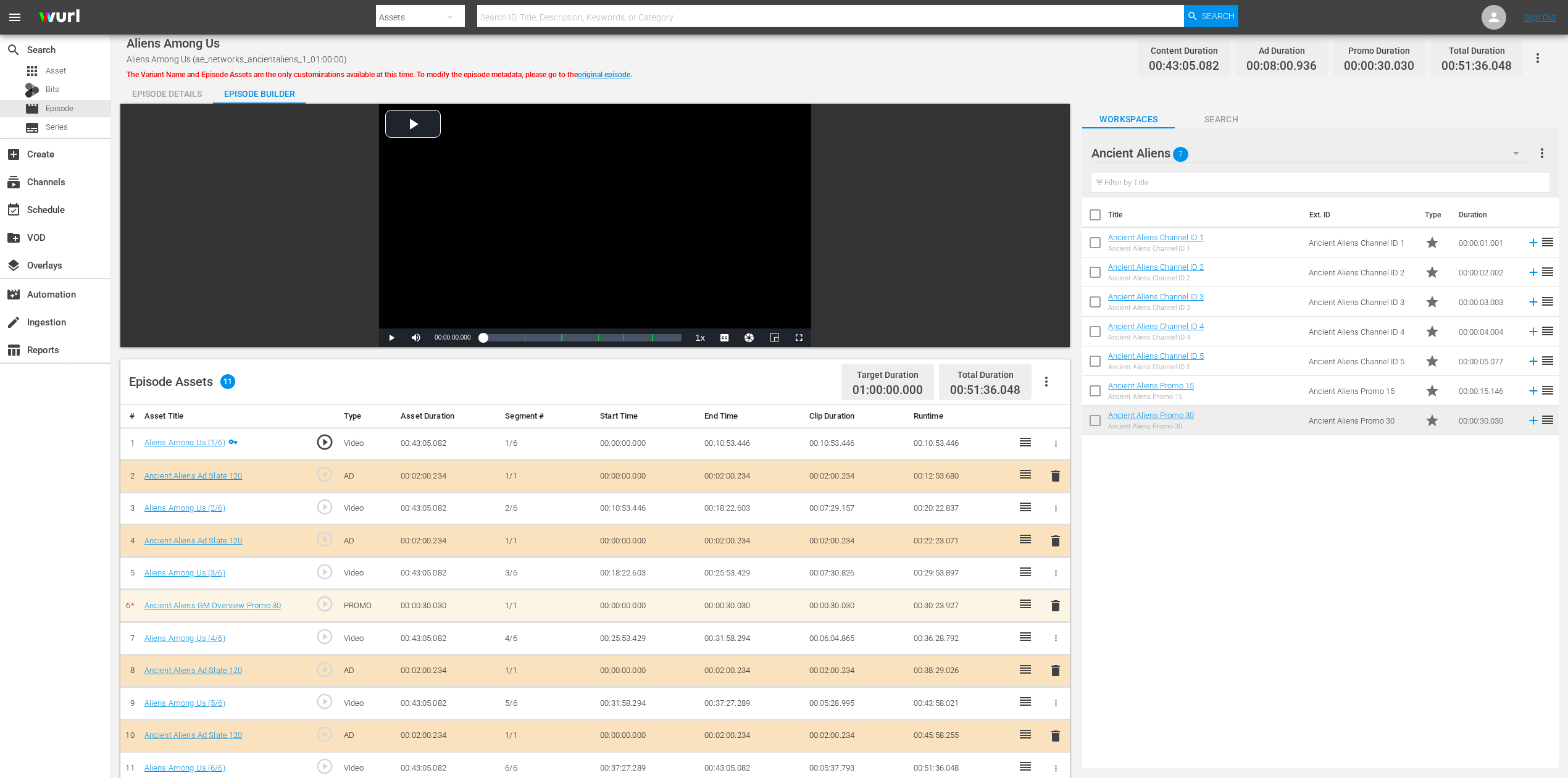
click at [1057, 583] on span "delete" at bounding box center [1056, 606] width 15 height 15
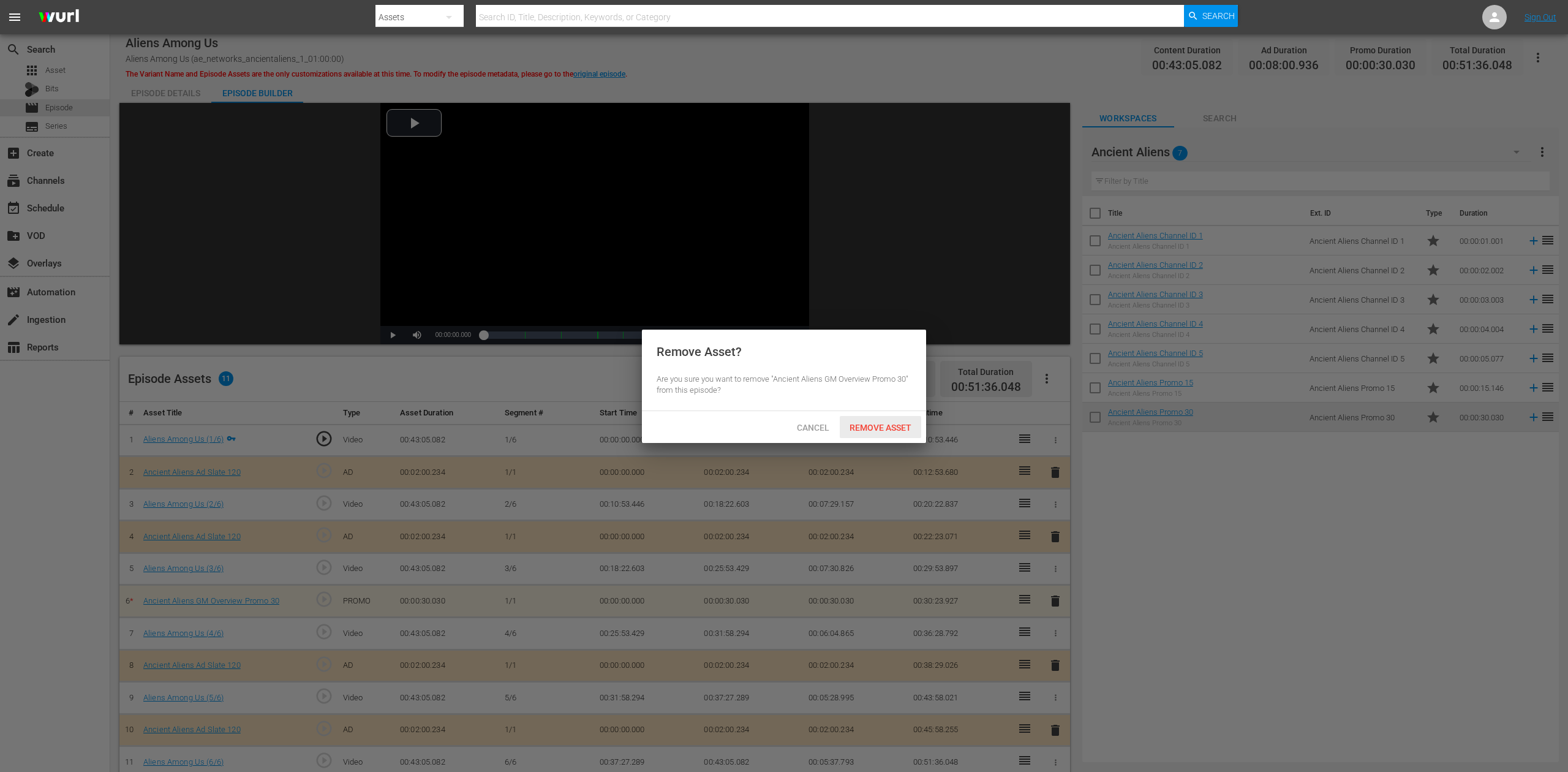
click at [885, 426] on span "Remove Asset" at bounding box center [881, 428] width 82 height 10
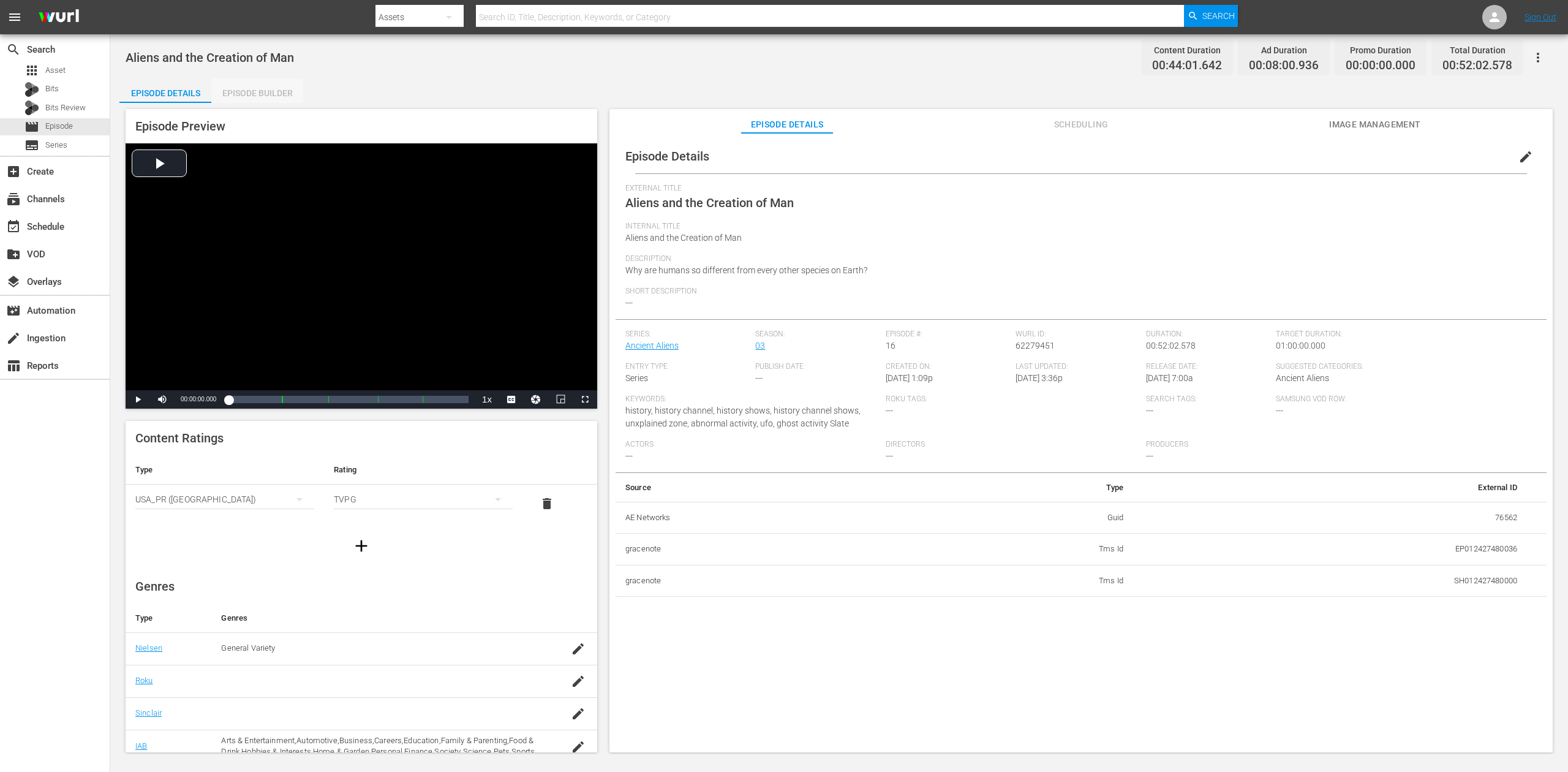
click at [250, 87] on div "Episode Builder" at bounding box center [257, 93] width 92 height 30
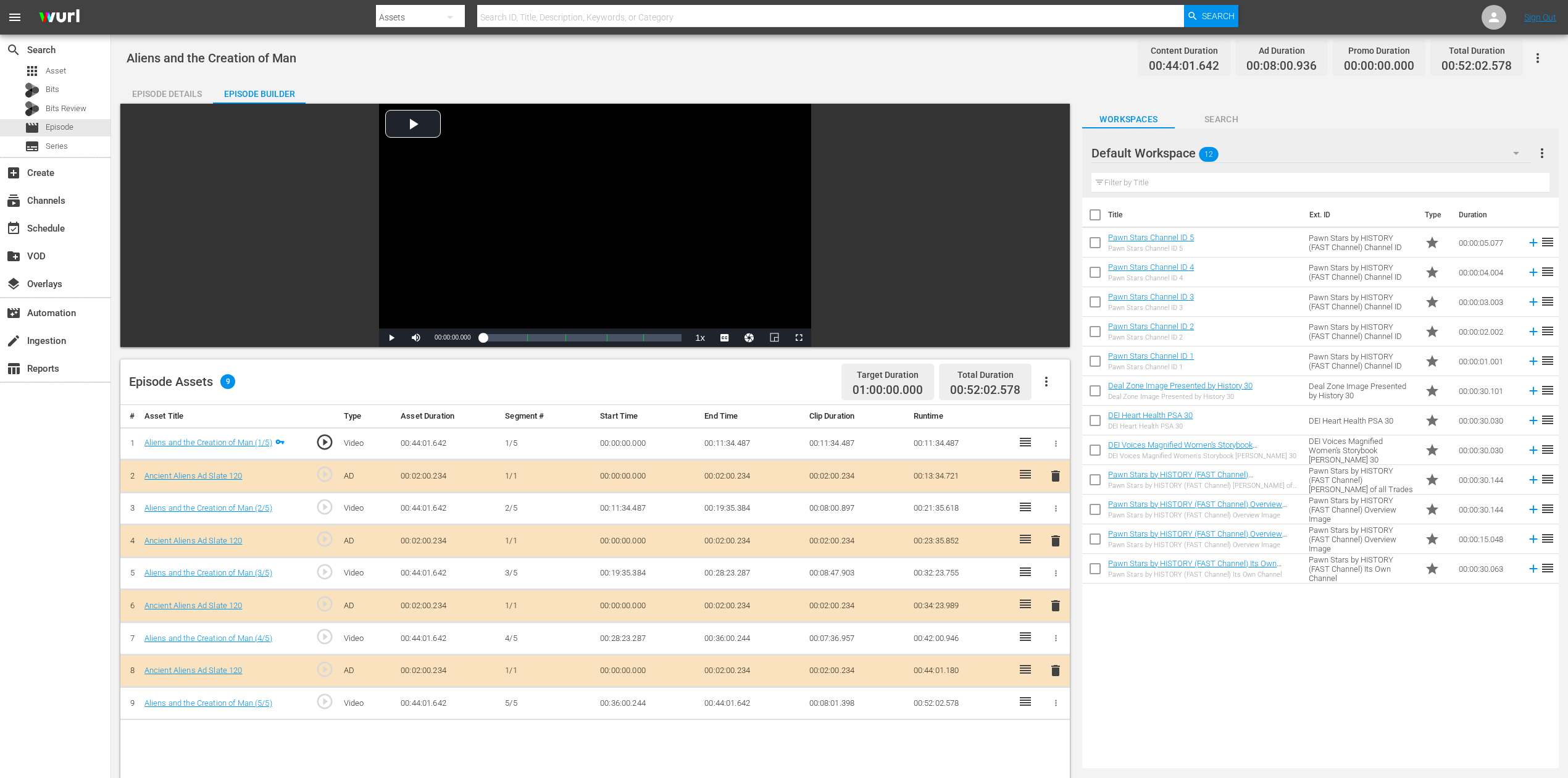
click at [1055, 608] on span "delete" at bounding box center [1056, 606] width 15 height 15
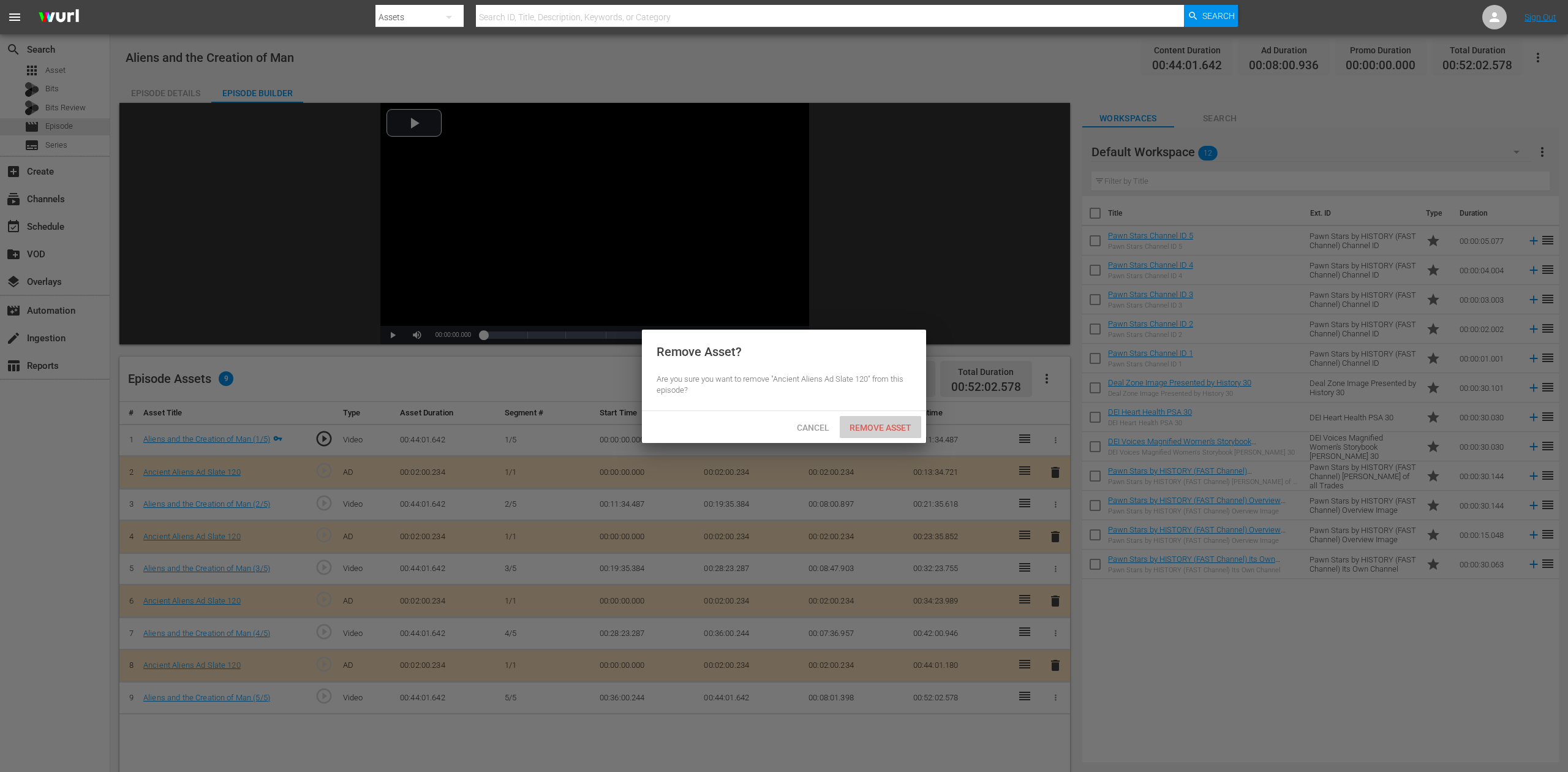
click at [892, 432] on span "Remove Asset" at bounding box center [881, 428] width 82 height 10
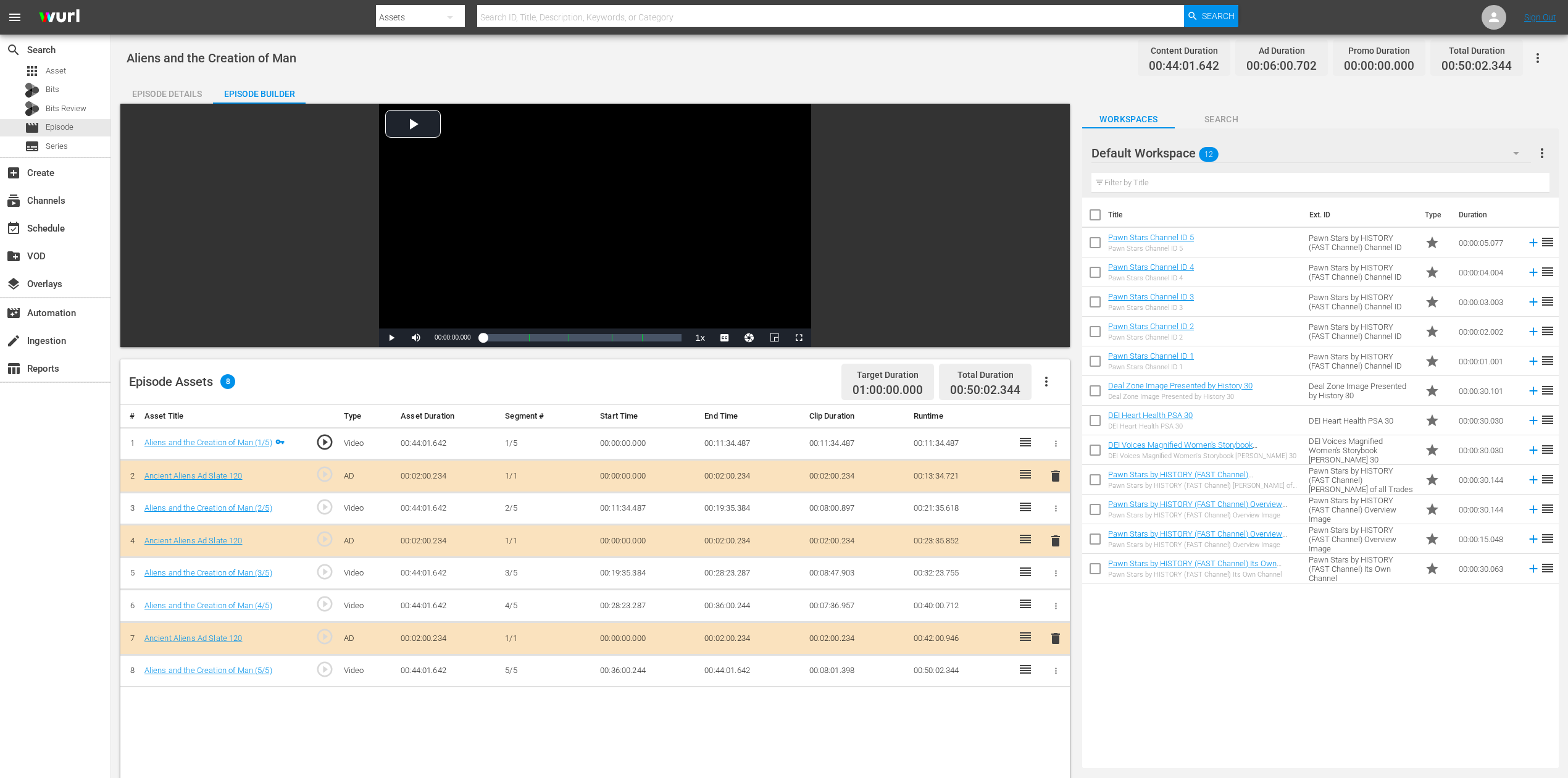
click at [1516, 157] on icon "button" at bounding box center [1516, 153] width 15 height 15
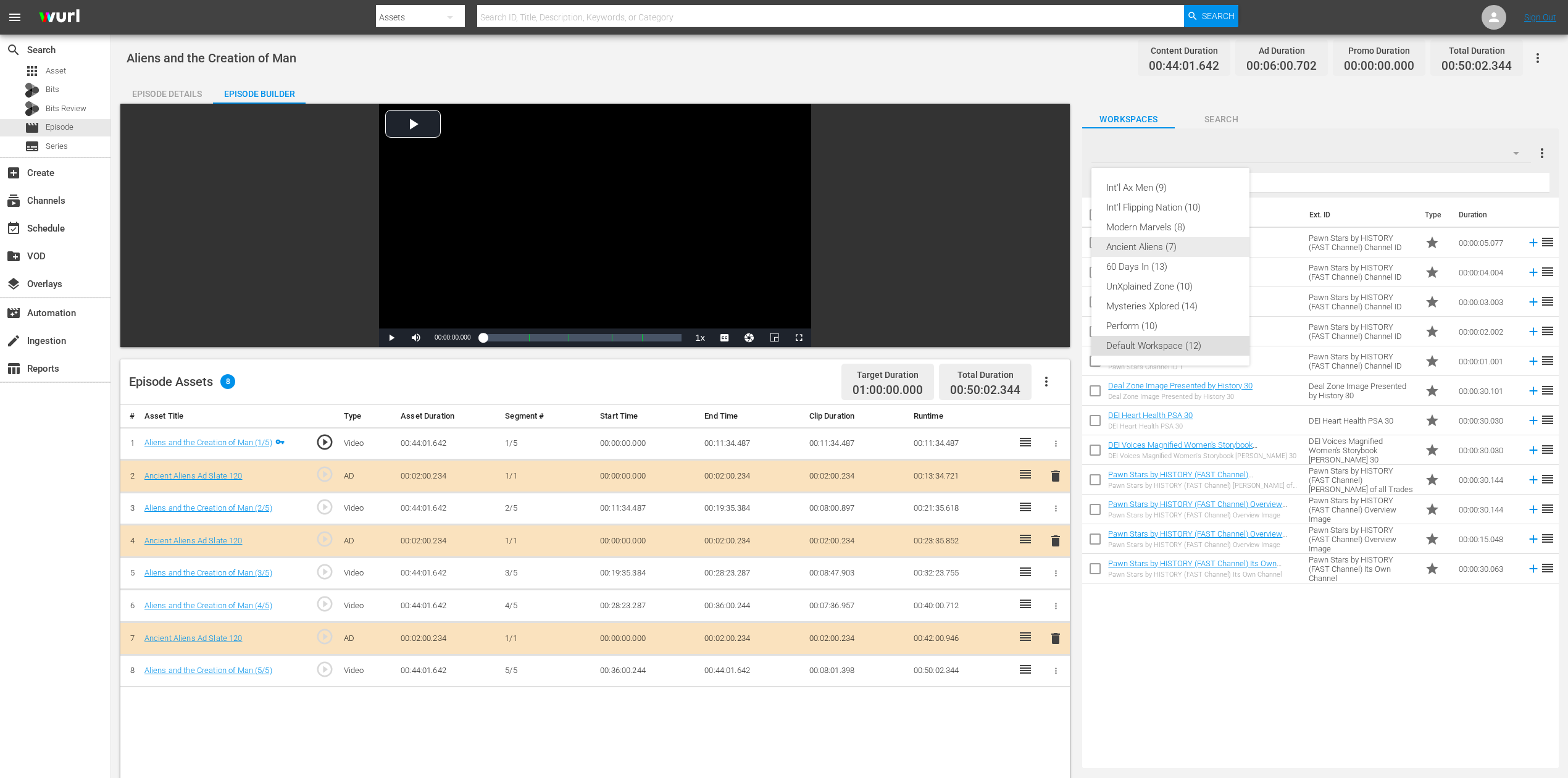
click at [1139, 243] on div "Ancient Aliens (7)" at bounding box center [1170, 247] width 129 height 20
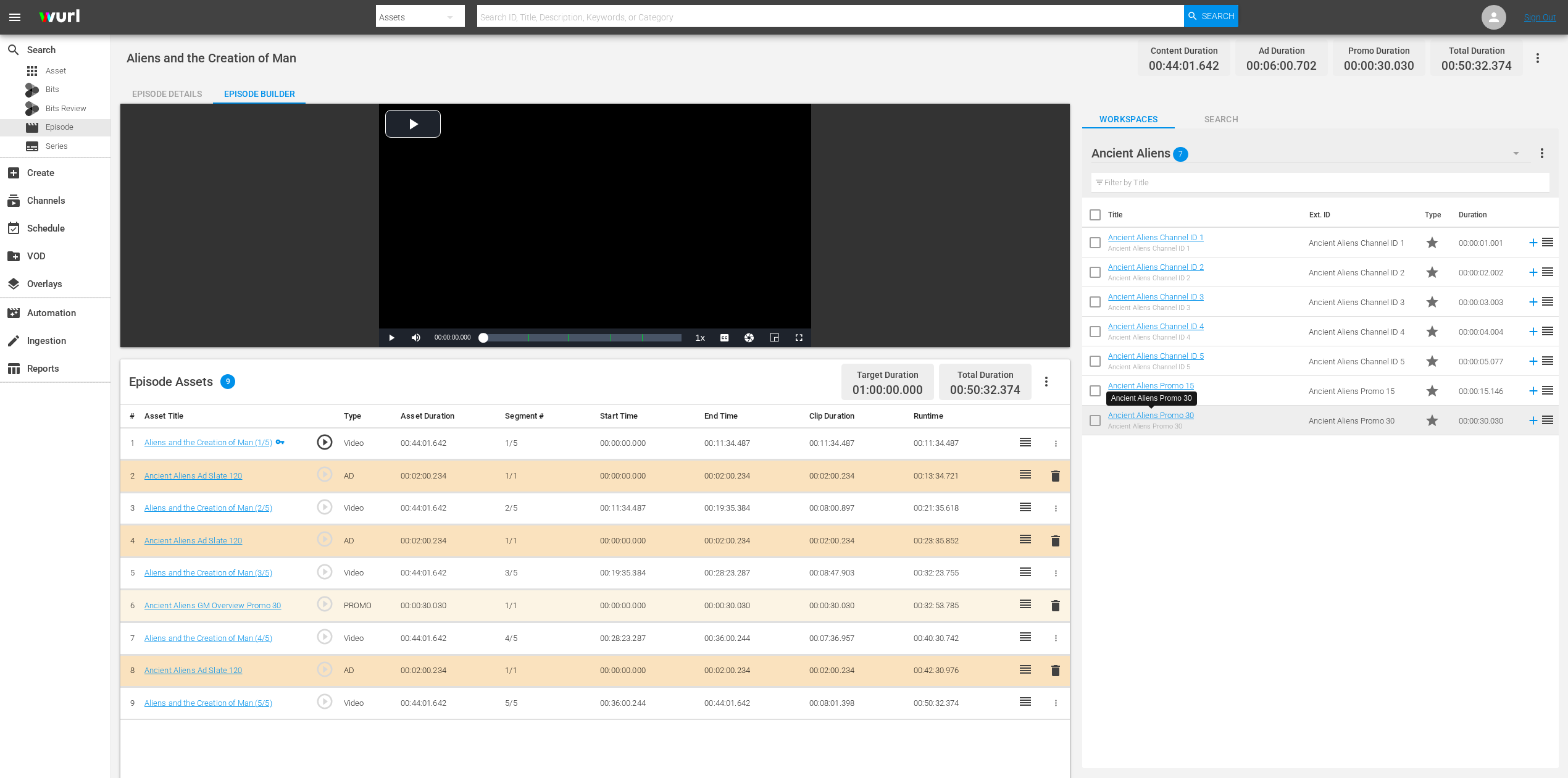
click at [1056, 604] on span "delete" at bounding box center [1056, 606] width 15 height 15
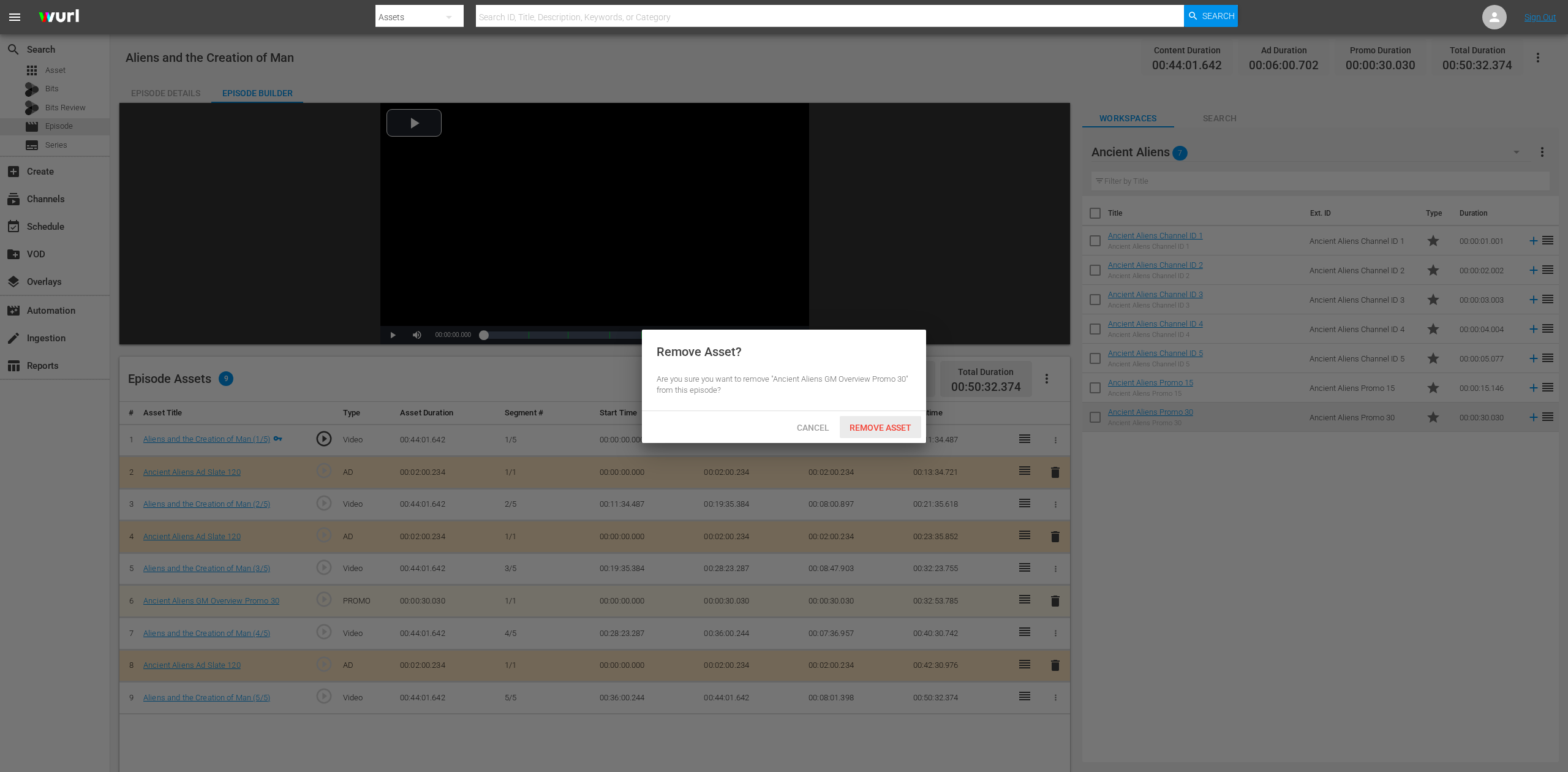
click at [885, 432] on span "Remove Asset" at bounding box center [881, 428] width 82 height 10
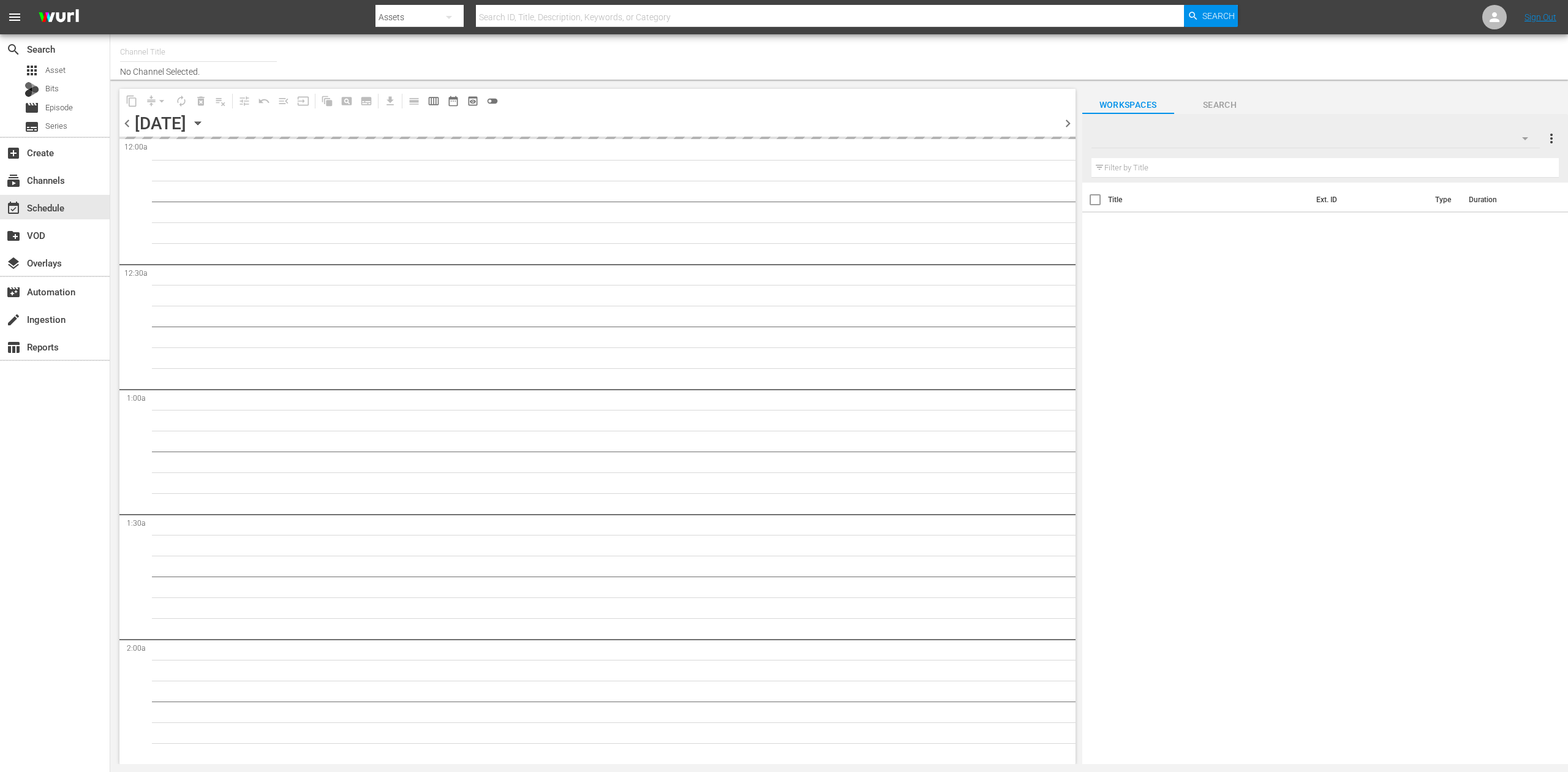
type input "Ancient Aliens (1852)"
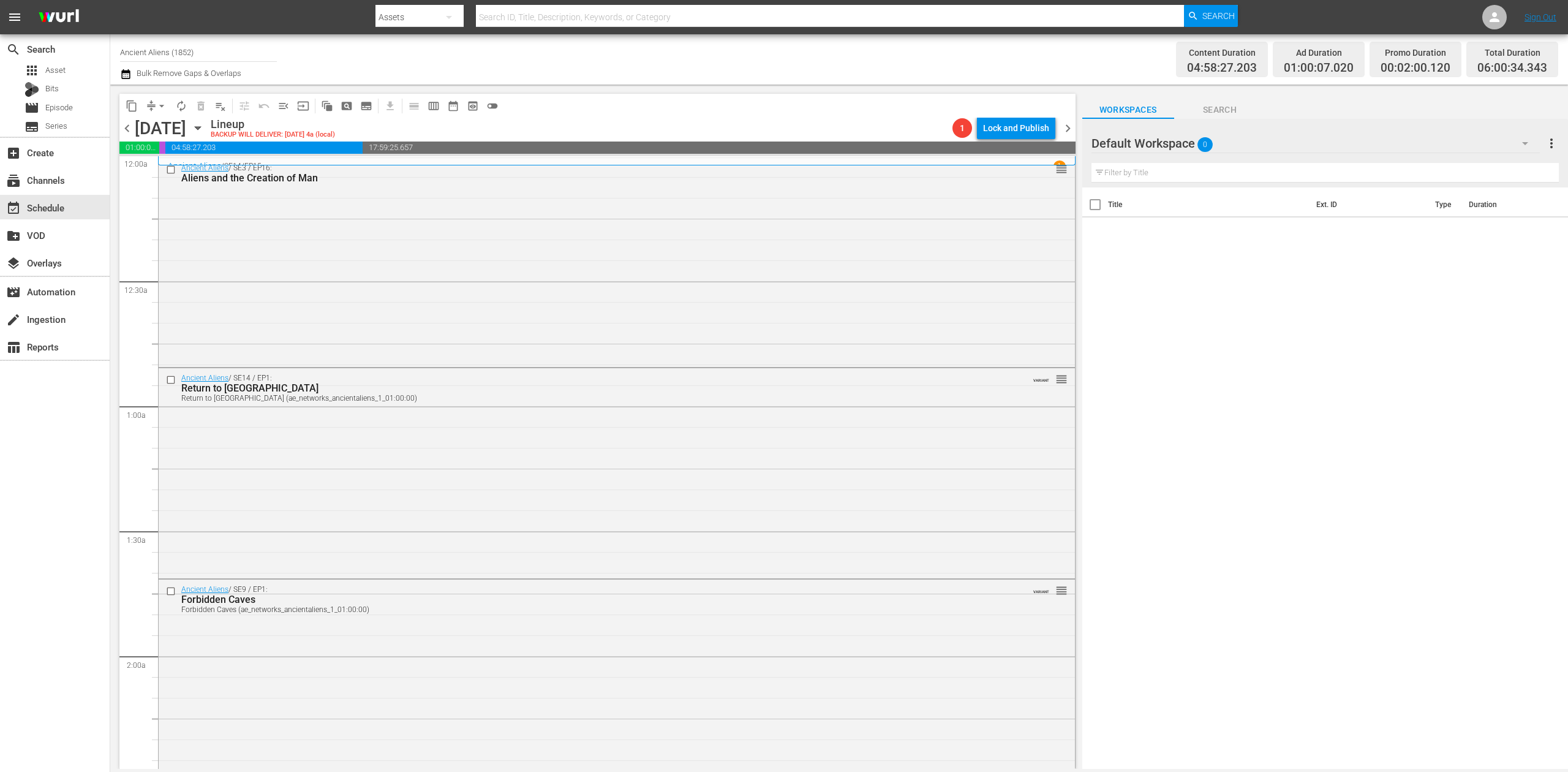
click at [126, 71] on icon "button" at bounding box center [126, 74] width 8 height 10
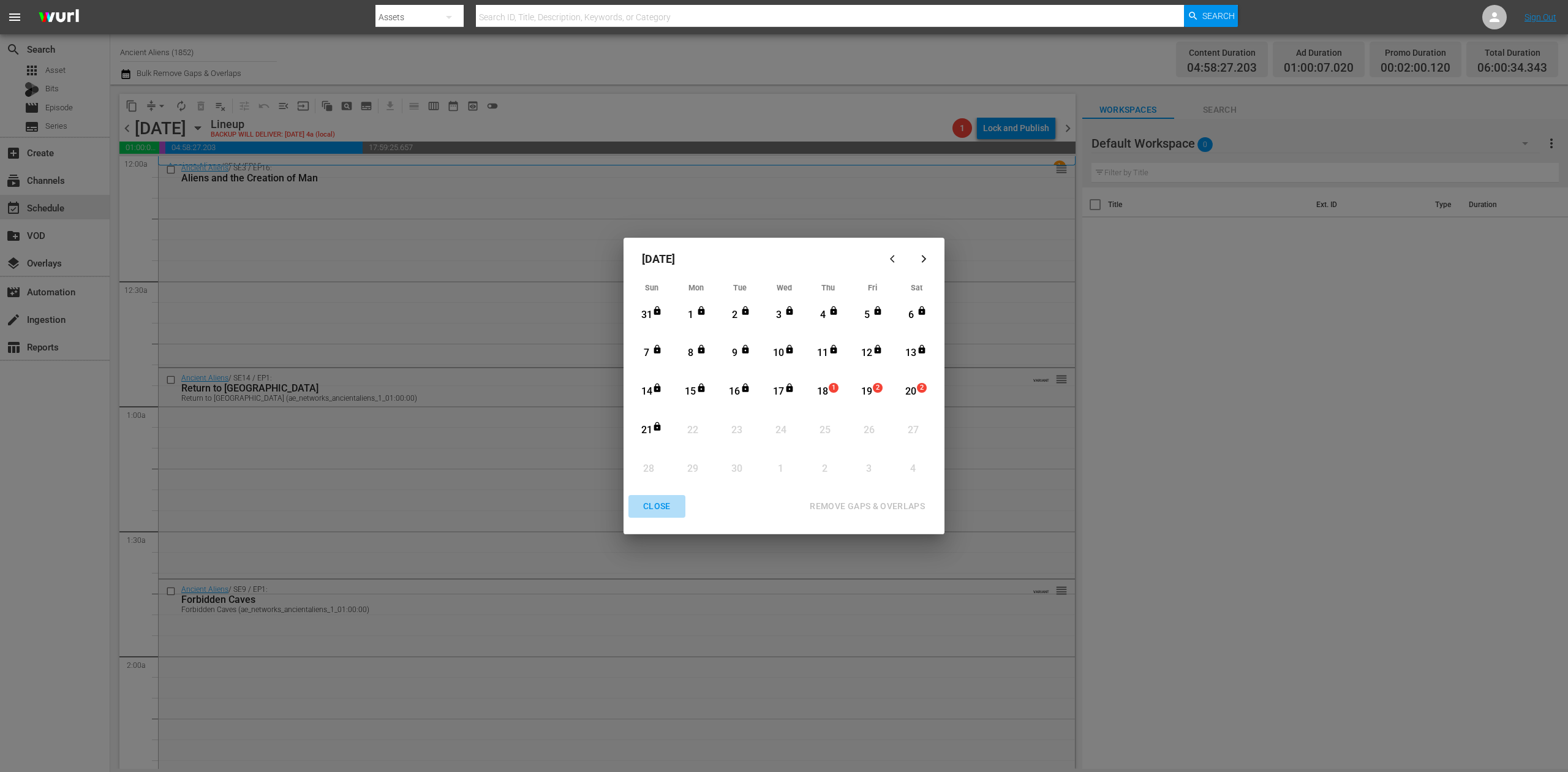
click at [655, 502] on div "CLOSE" at bounding box center [657, 507] width 47 height 16
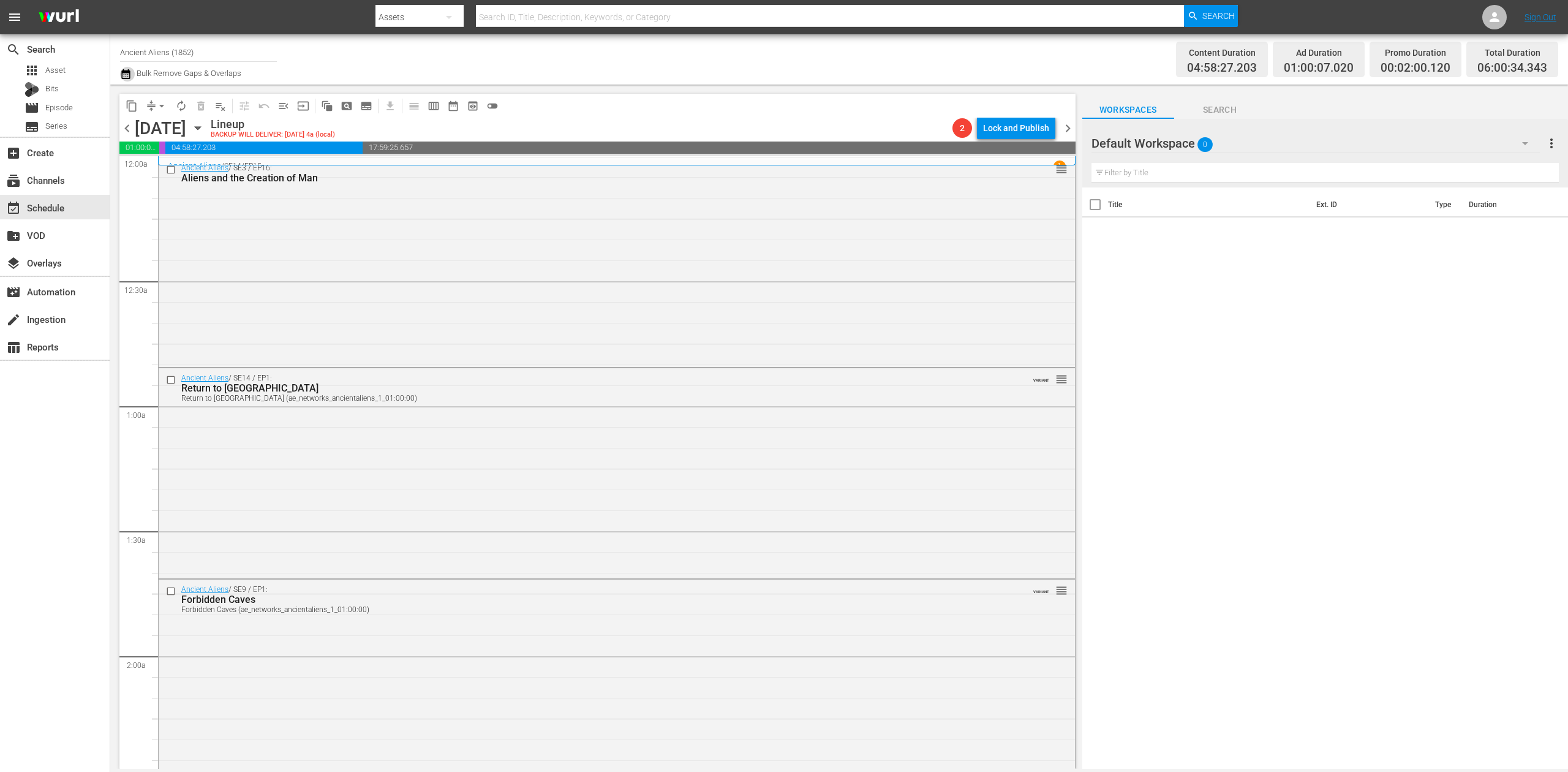
click at [128, 72] on icon "button" at bounding box center [126, 74] width 8 height 10
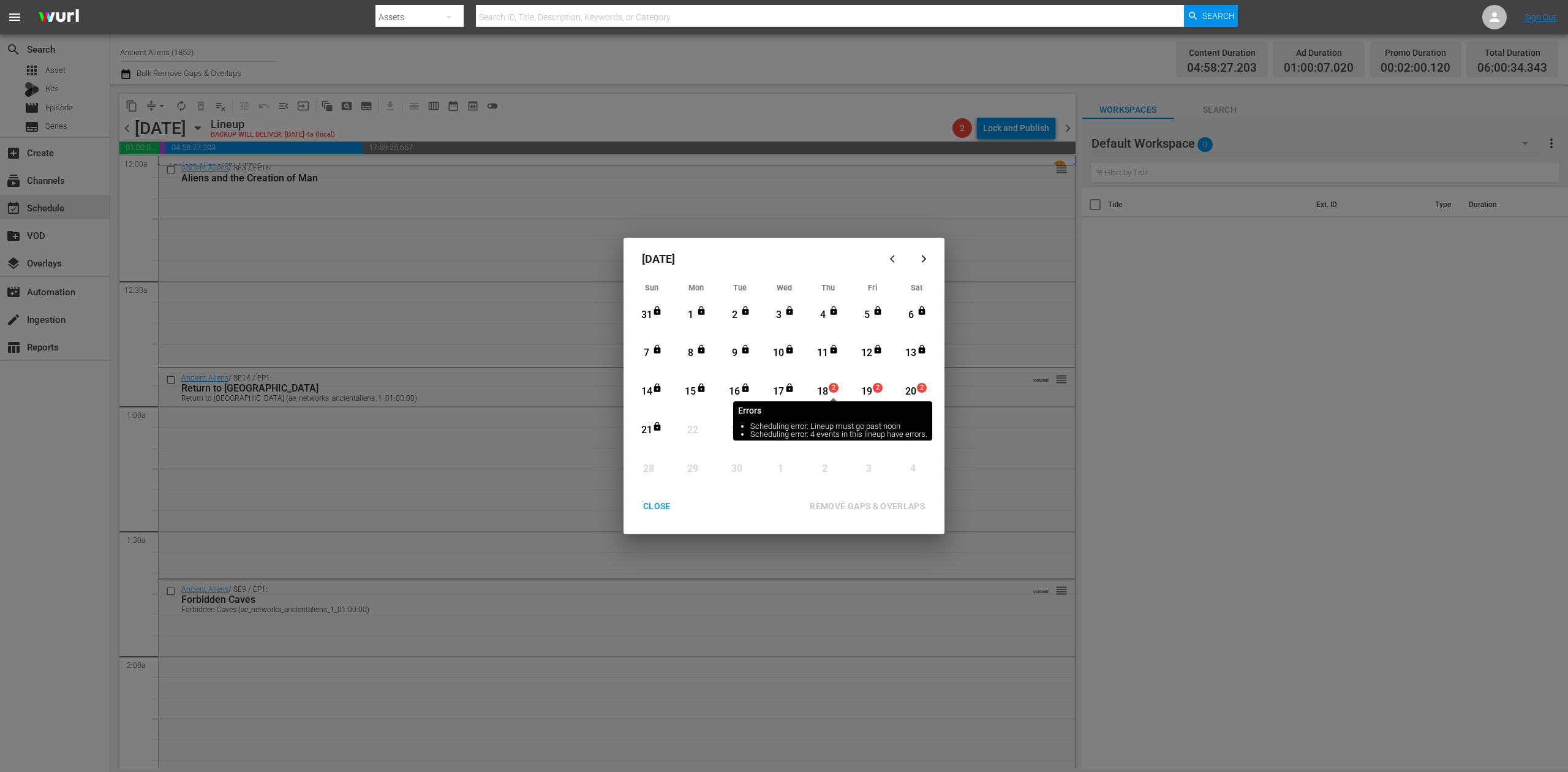
click at [829, 388] on span "2" at bounding box center [834, 388] width 8 height 10
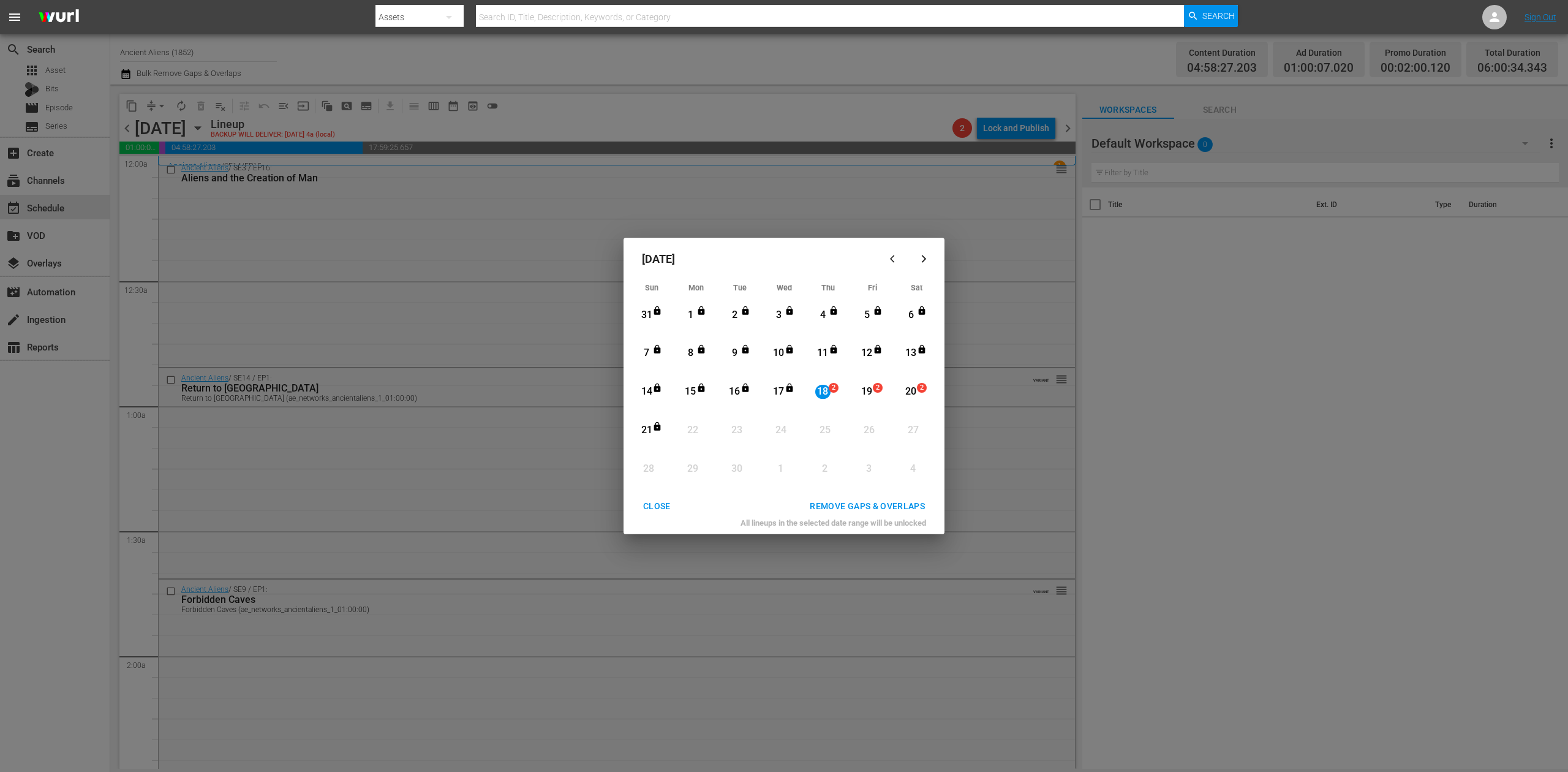
click at [870, 501] on div "REMOVE GAPS & OVERLAPS" at bounding box center [867, 507] width 135 height 16
click at [665, 511] on div "CLOSE" at bounding box center [657, 507] width 47 height 16
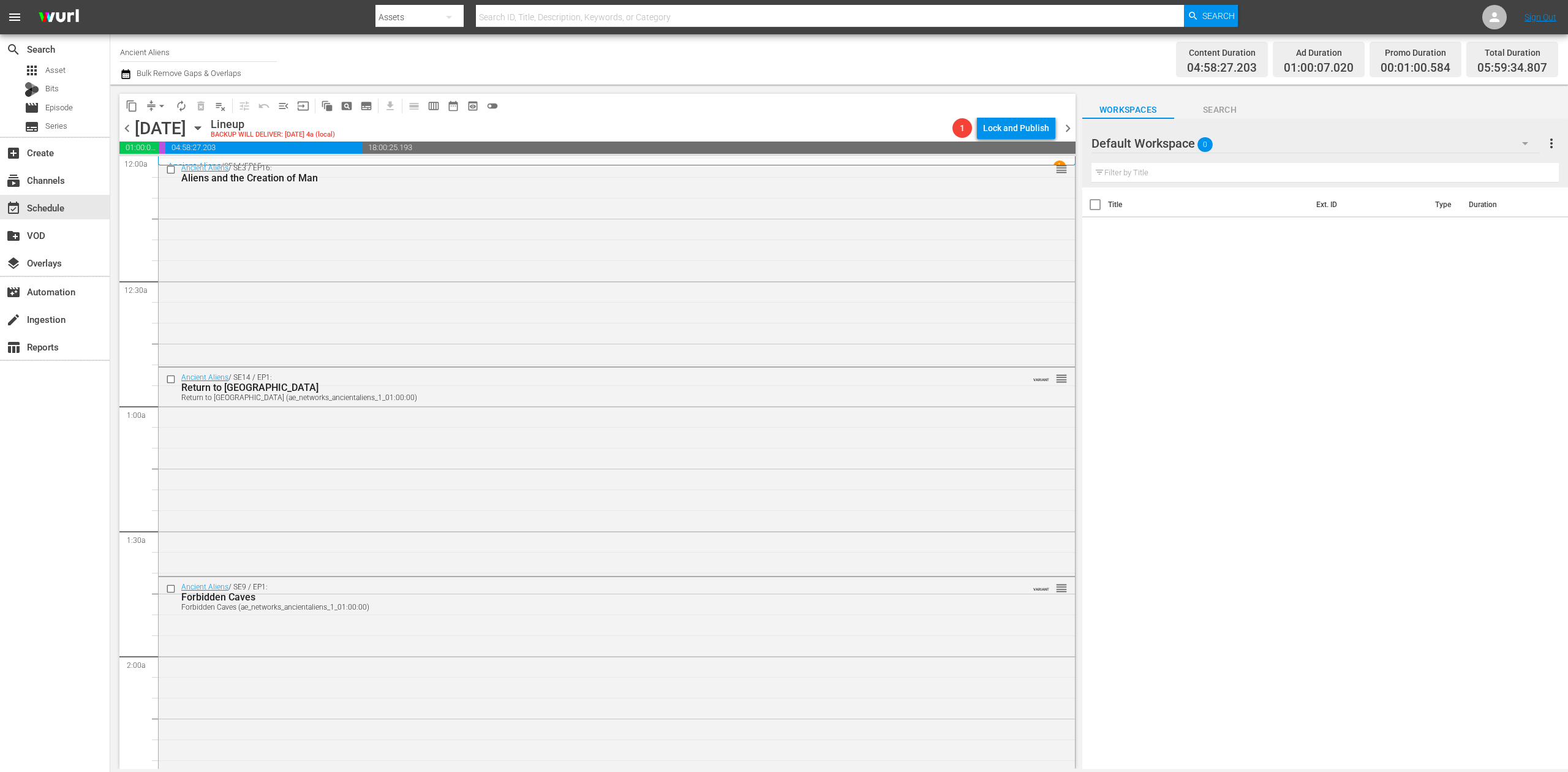
click at [126, 76] on icon "button" at bounding box center [126, 74] width 12 height 15
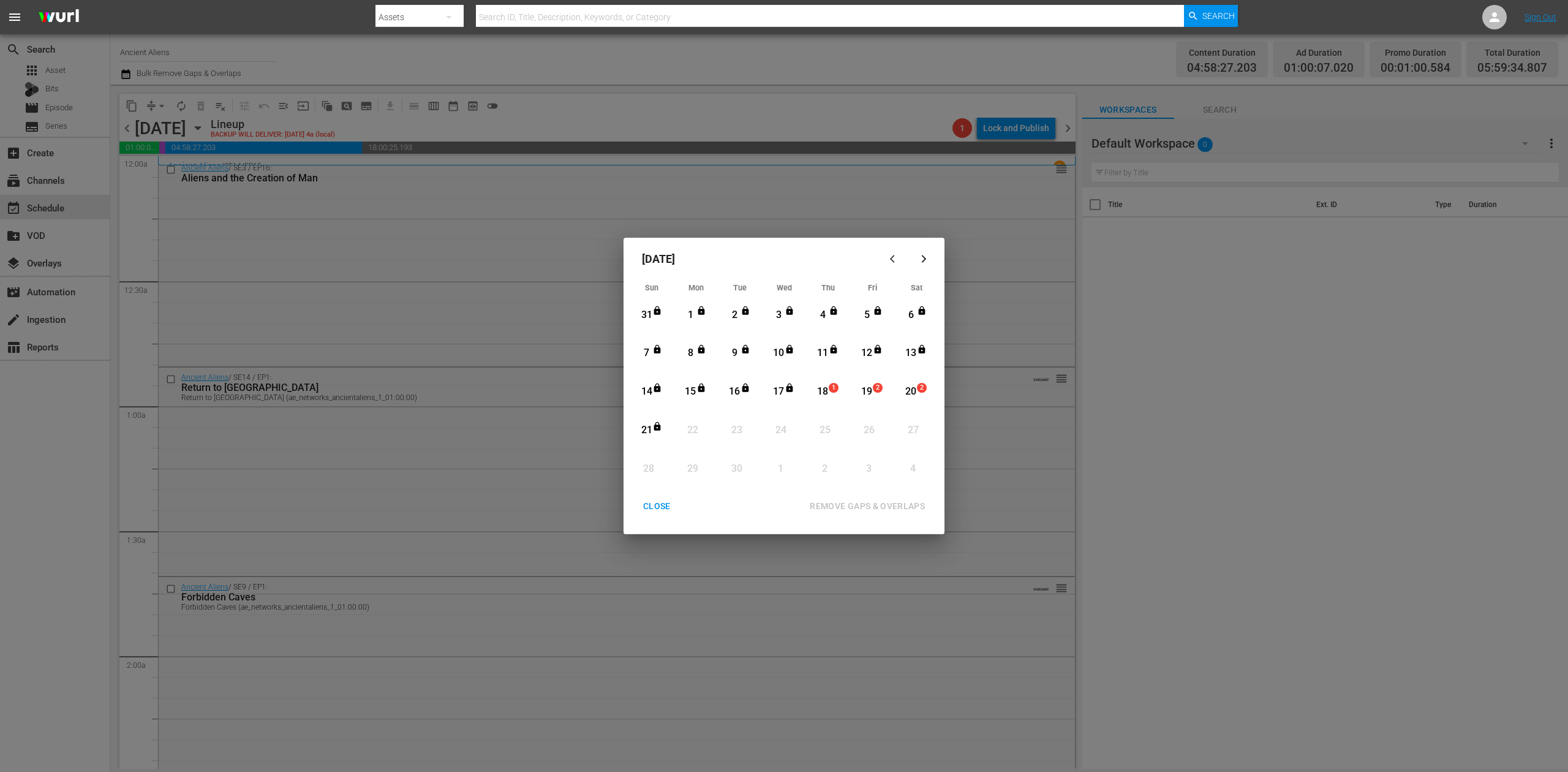
click at [822, 389] on div "18" at bounding box center [823, 392] width 16 height 14
click at [895, 504] on div "REMOVE GAPS & OVERLAPS" at bounding box center [867, 507] width 135 height 16
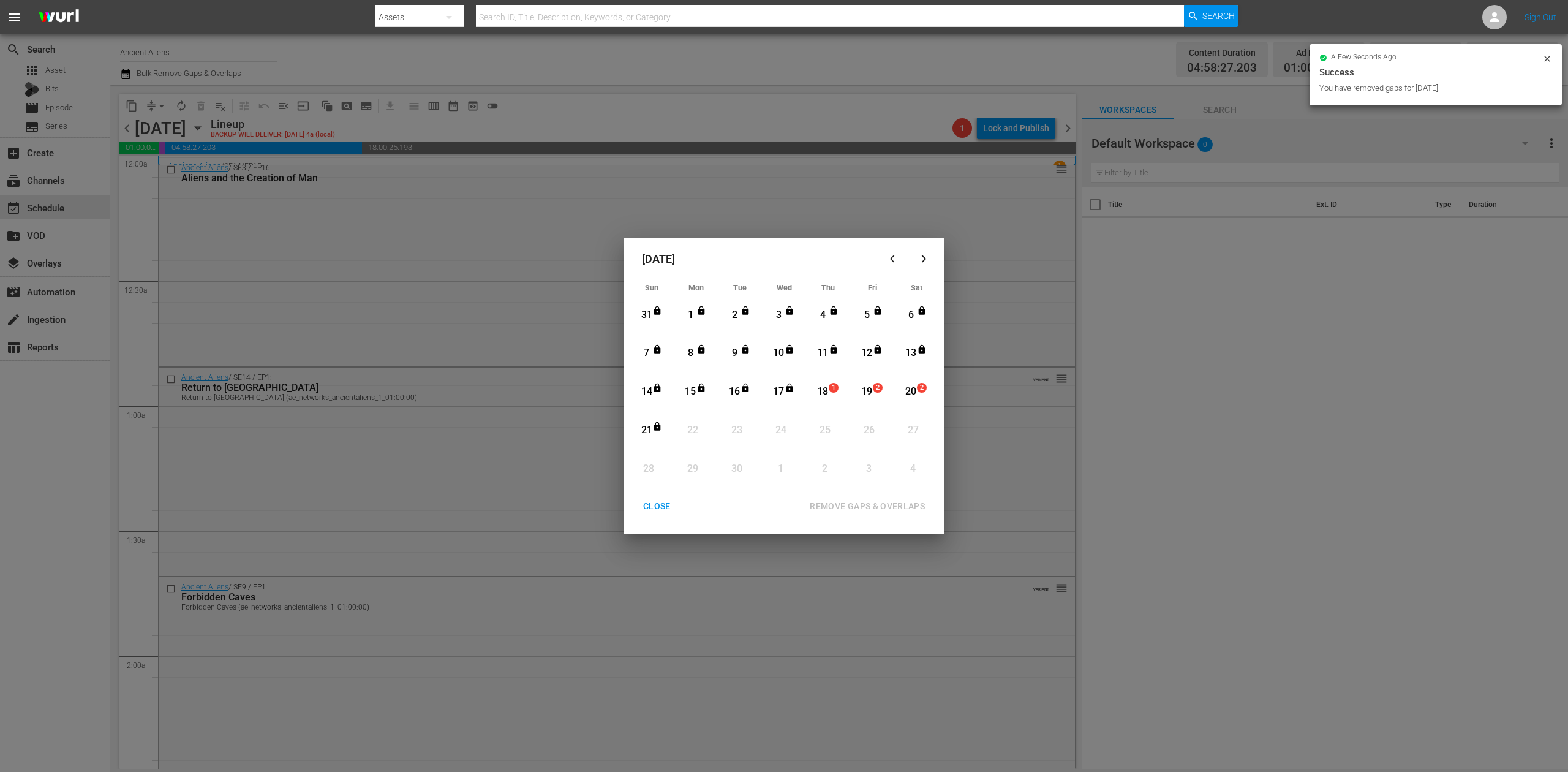
click at [662, 506] on div "CLOSE" at bounding box center [657, 507] width 47 height 16
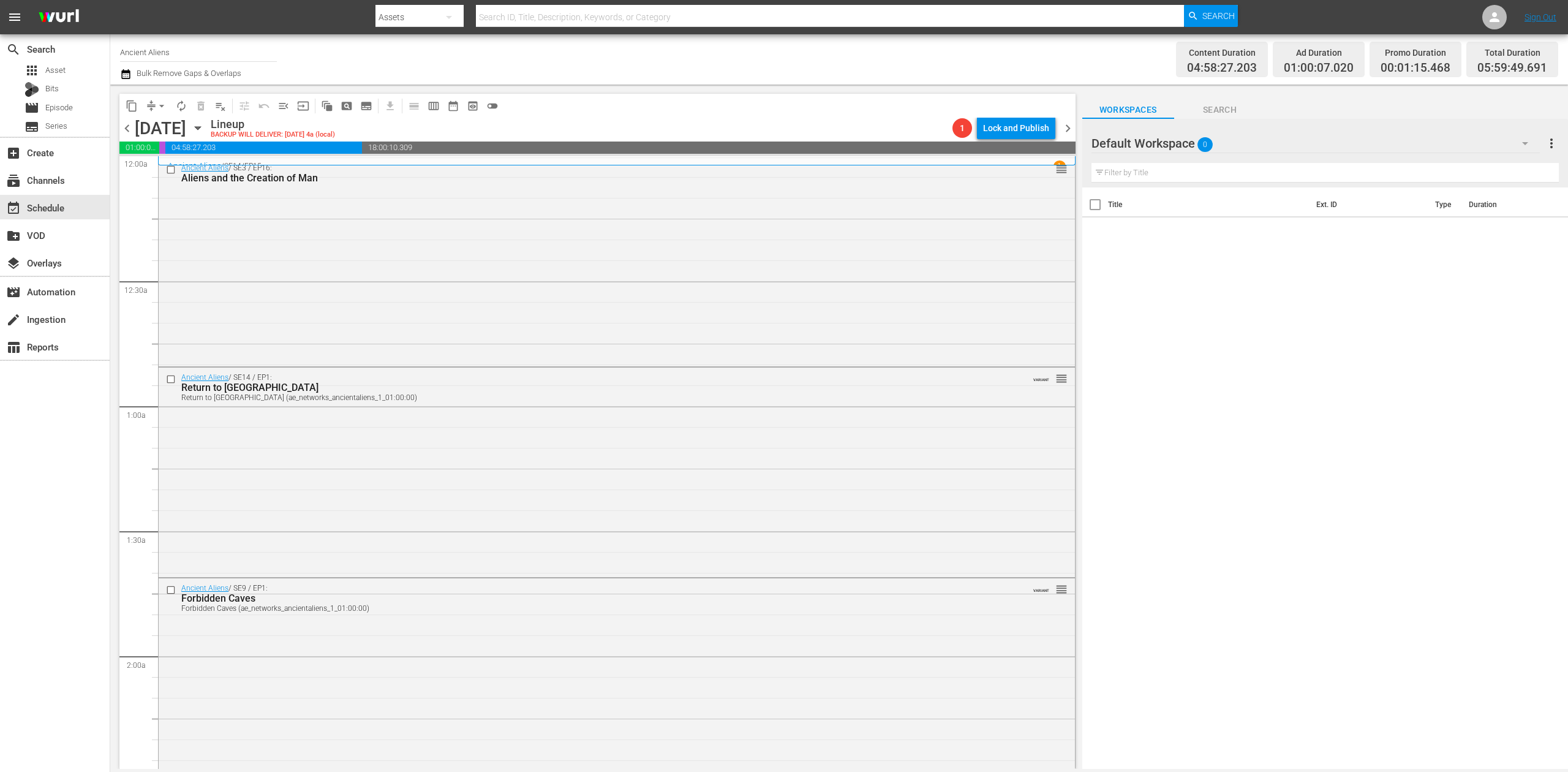
click at [123, 69] on icon "button" at bounding box center [126, 74] width 12 height 15
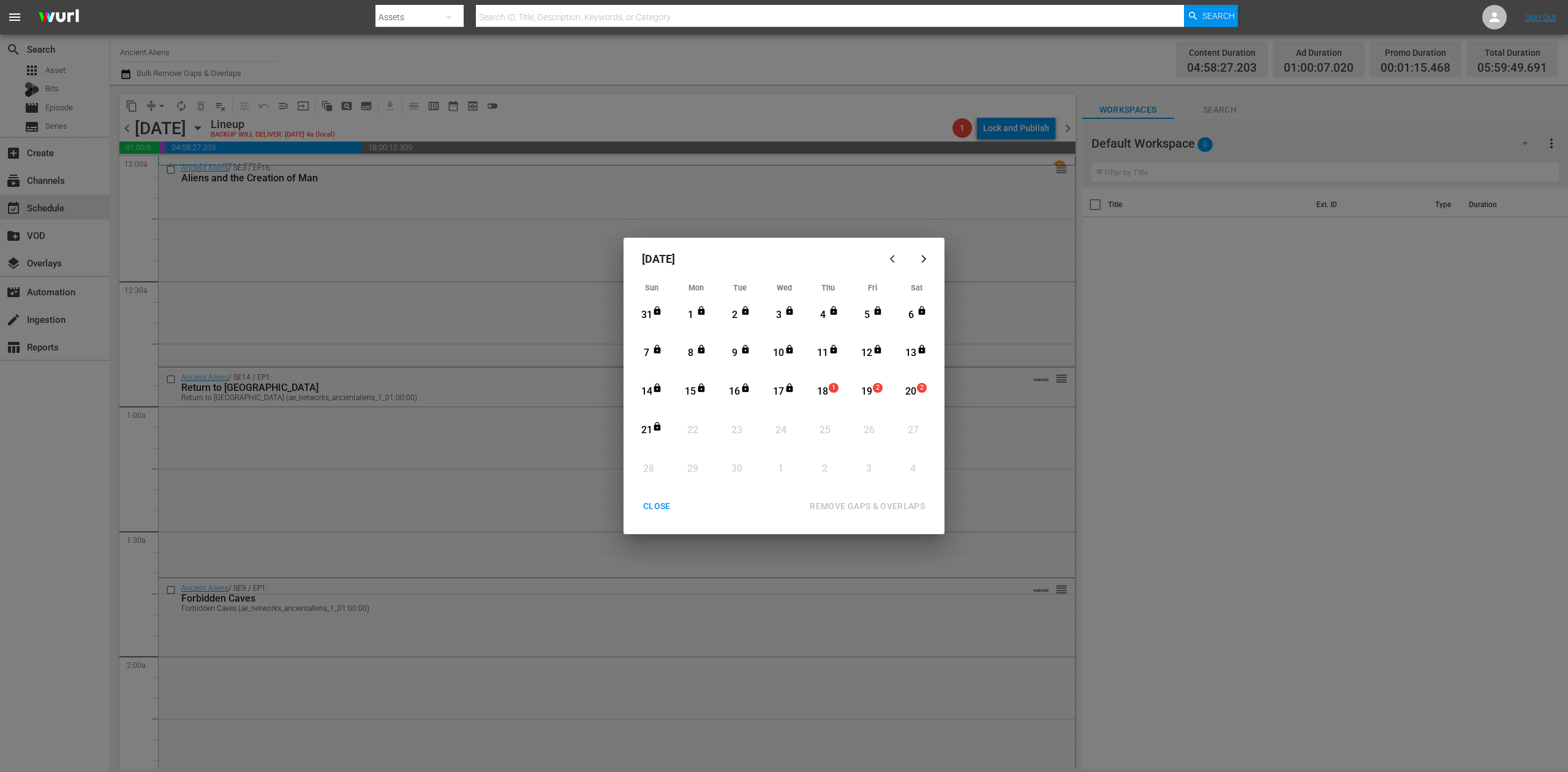
click at [826, 391] on div "18" at bounding box center [823, 392] width 16 height 14
click at [861, 501] on div "REMOVE GAPS & OVERLAPS" at bounding box center [867, 507] width 135 height 16
click at [655, 507] on div "CLOSE" at bounding box center [657, 507] width 47 height 16
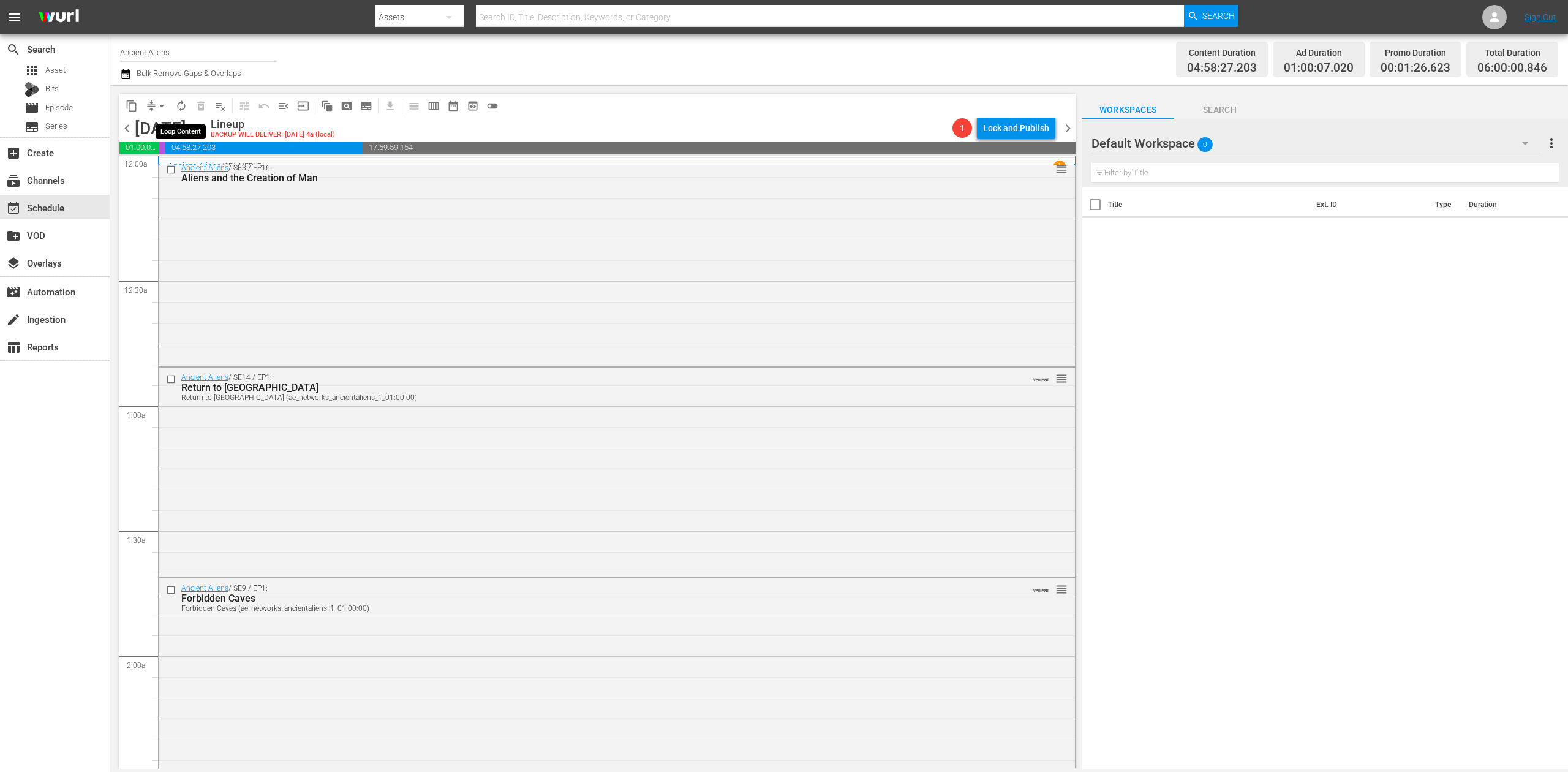
click at [184, 105] on span "autorenew_outlined" at bounding box center [181, 106] width 12 height 12
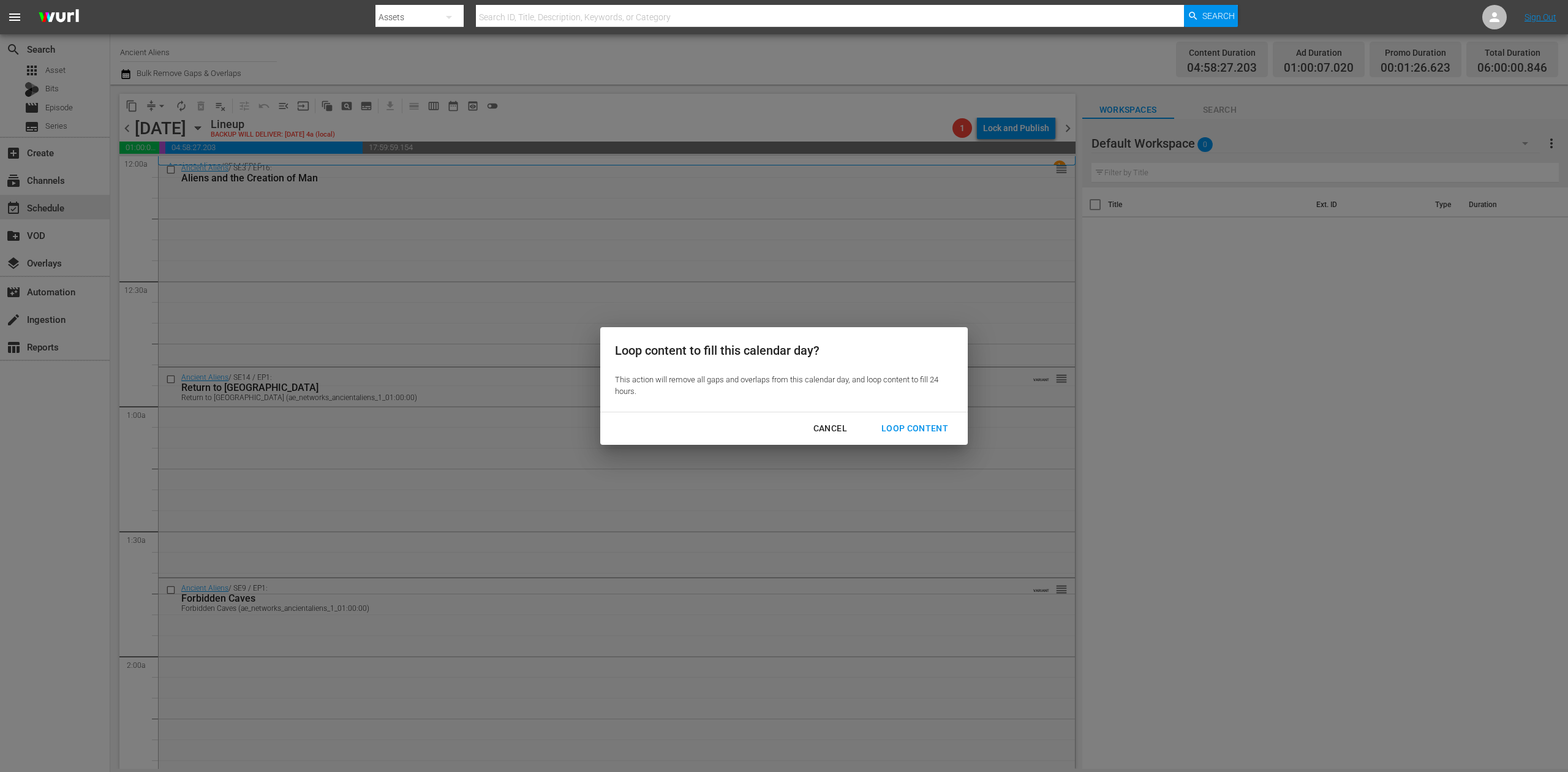
click at [935, 431] on div "Loop Content" at bounding box center [915, 429] width 86 height 16
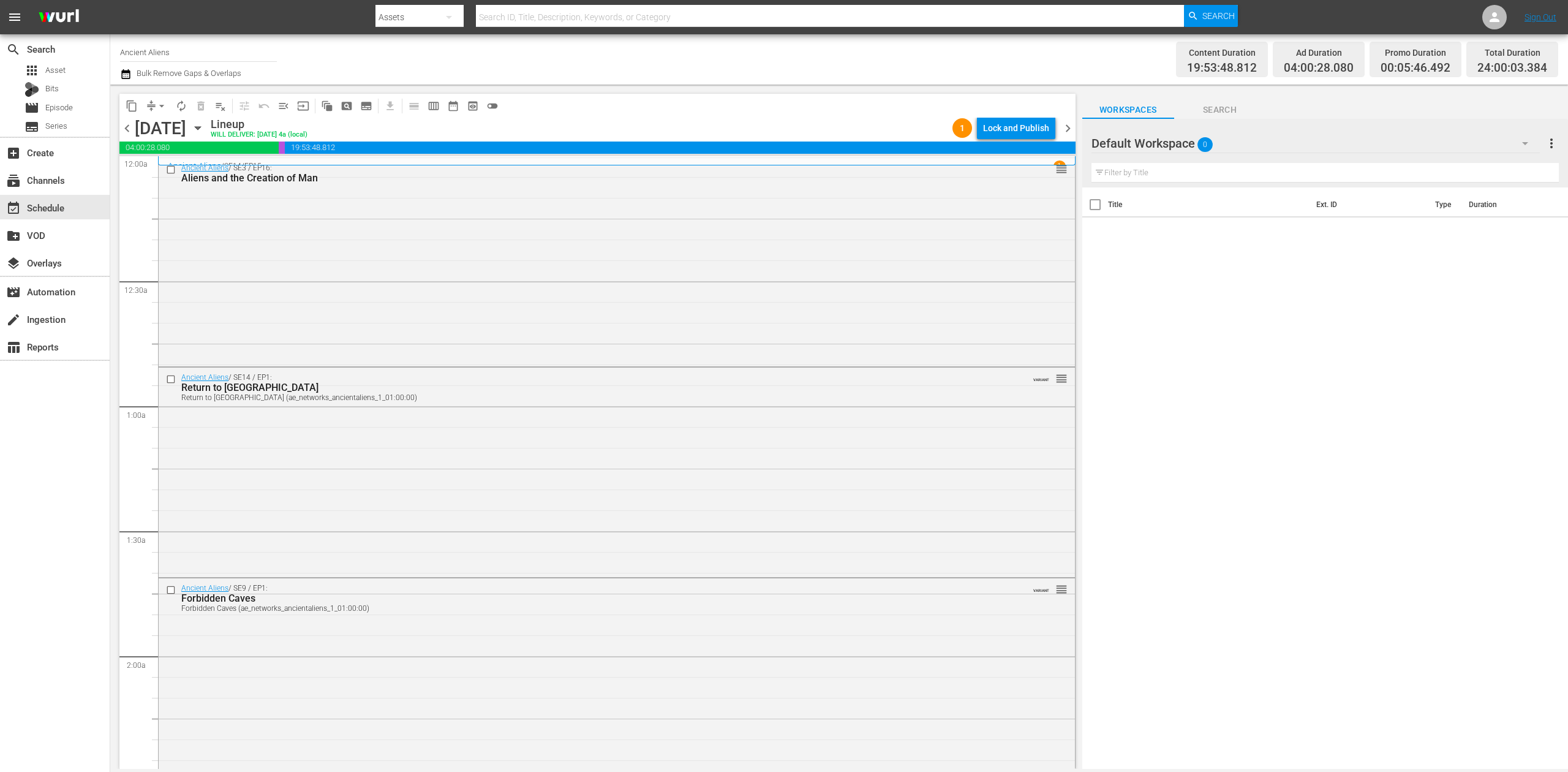
click at [1023, 115] on div "content_copy compress arrow_drop_down autorenew_outlined delete_forever_outline…" at bounding box center [597, 106] width 956 height 24
click at [1018, 121] on div "Lock and Publish" at bounding box center [1016, 128] width 66 height 22
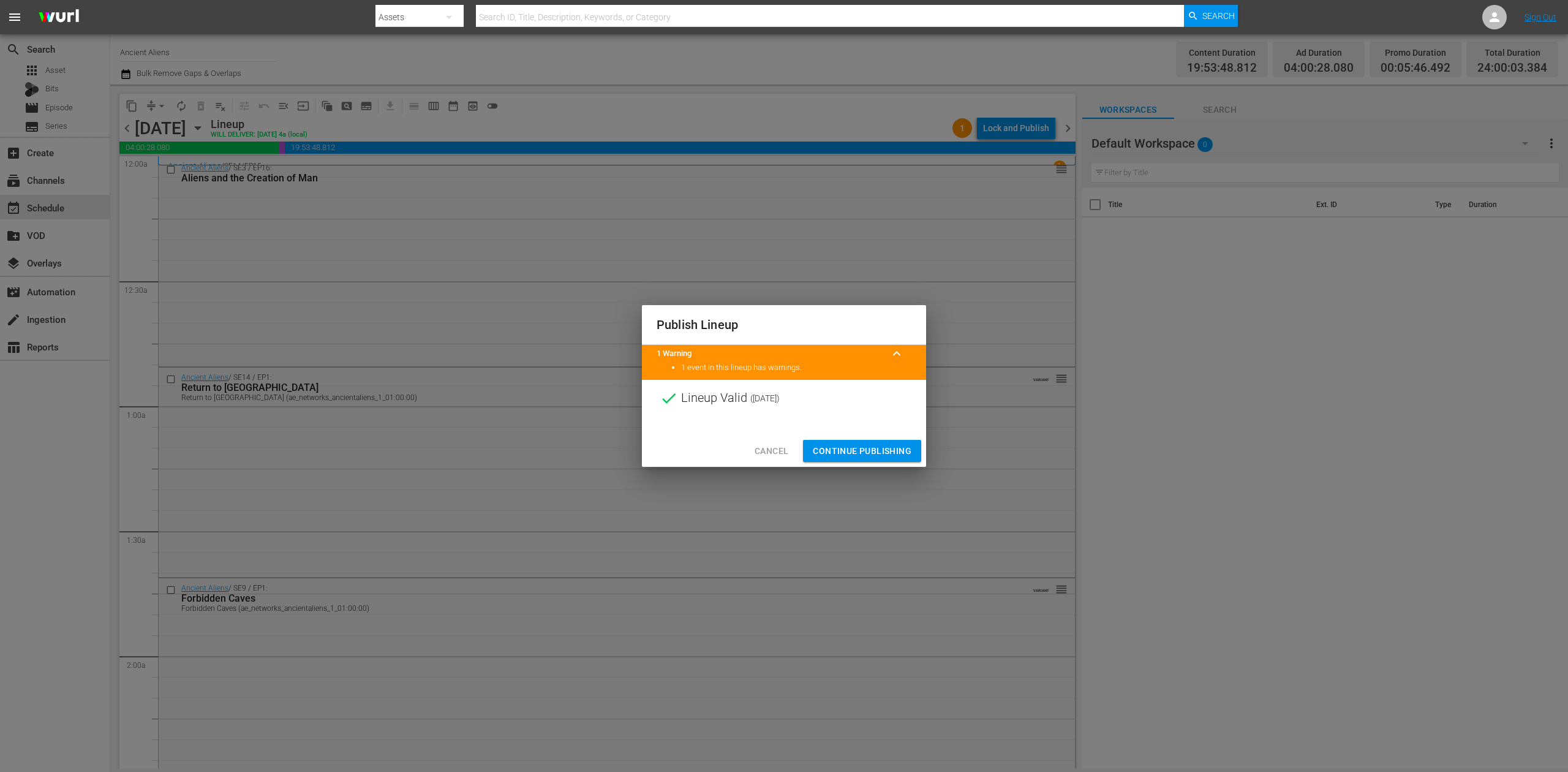
click at [869, 445] on span "Continue Publishing" at bounding box center [863, 452] width 99 height 16
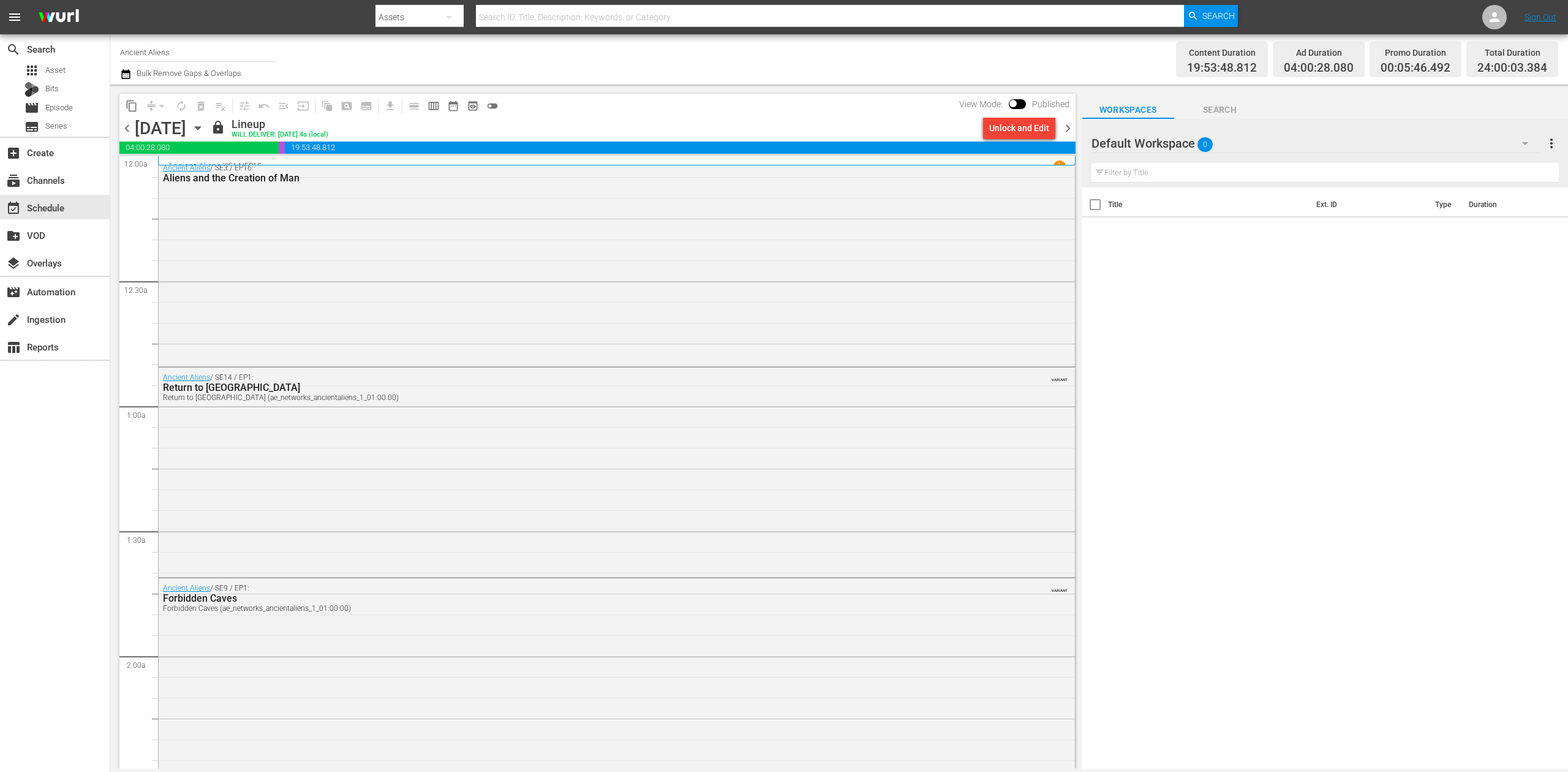
click at [1064, 131] on span "chevron_right" at bounding box center [1068, 128] width 16 height 16
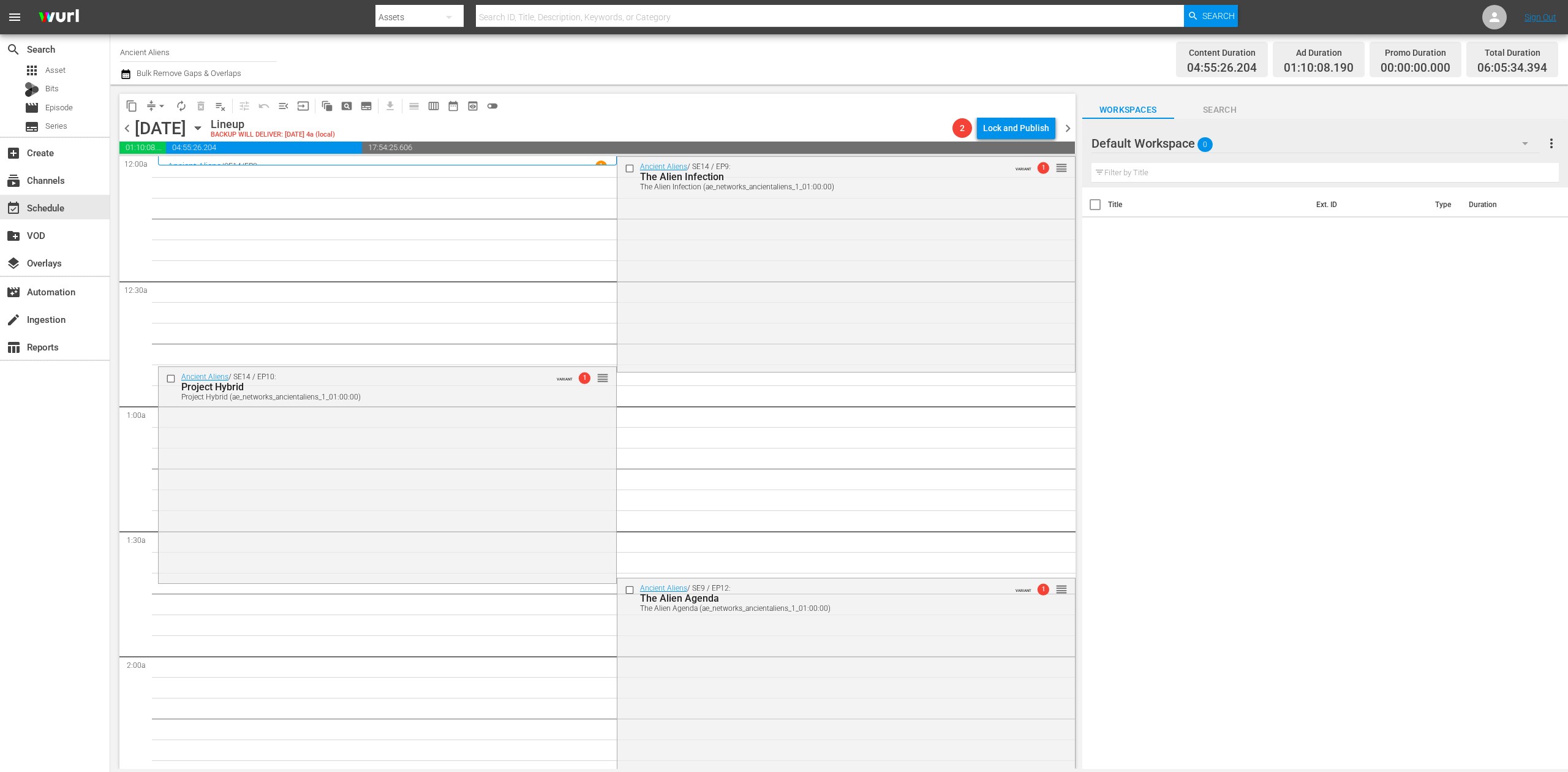
click at [128, 78] on icon "button" at bounding box center [126, 74] width 8 height 10
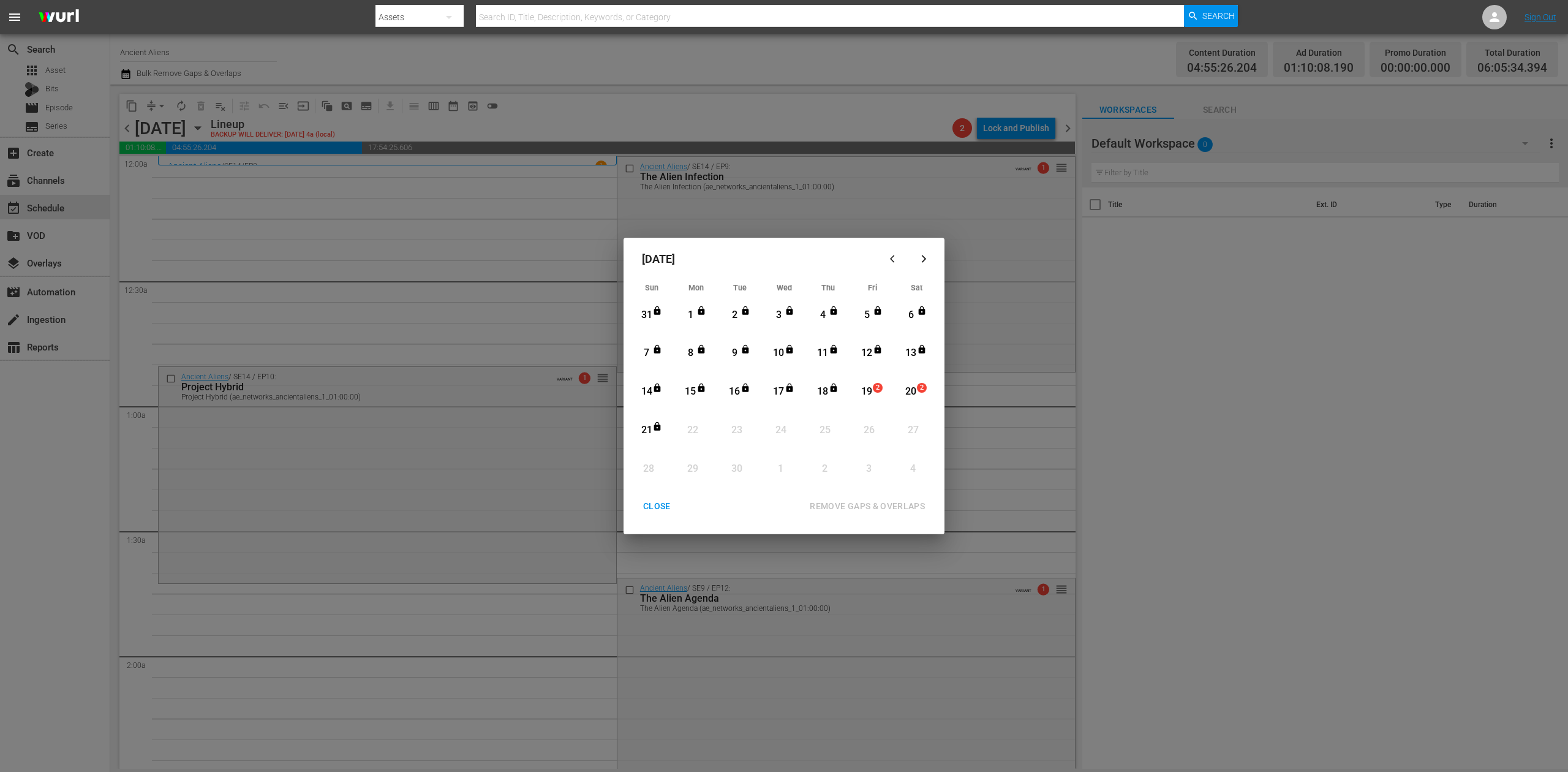
click at [864, 392] on div "19" at bounding box center [868, 392] width 16 height 14
click at [885, 501] on div "REMOVE GAPS & OVERLAPS" at bounding box center [867, 507] width 135 height 16
click at [657, 508] on div "CLOSE" at bounding box center [657, 507] width 47 height 16
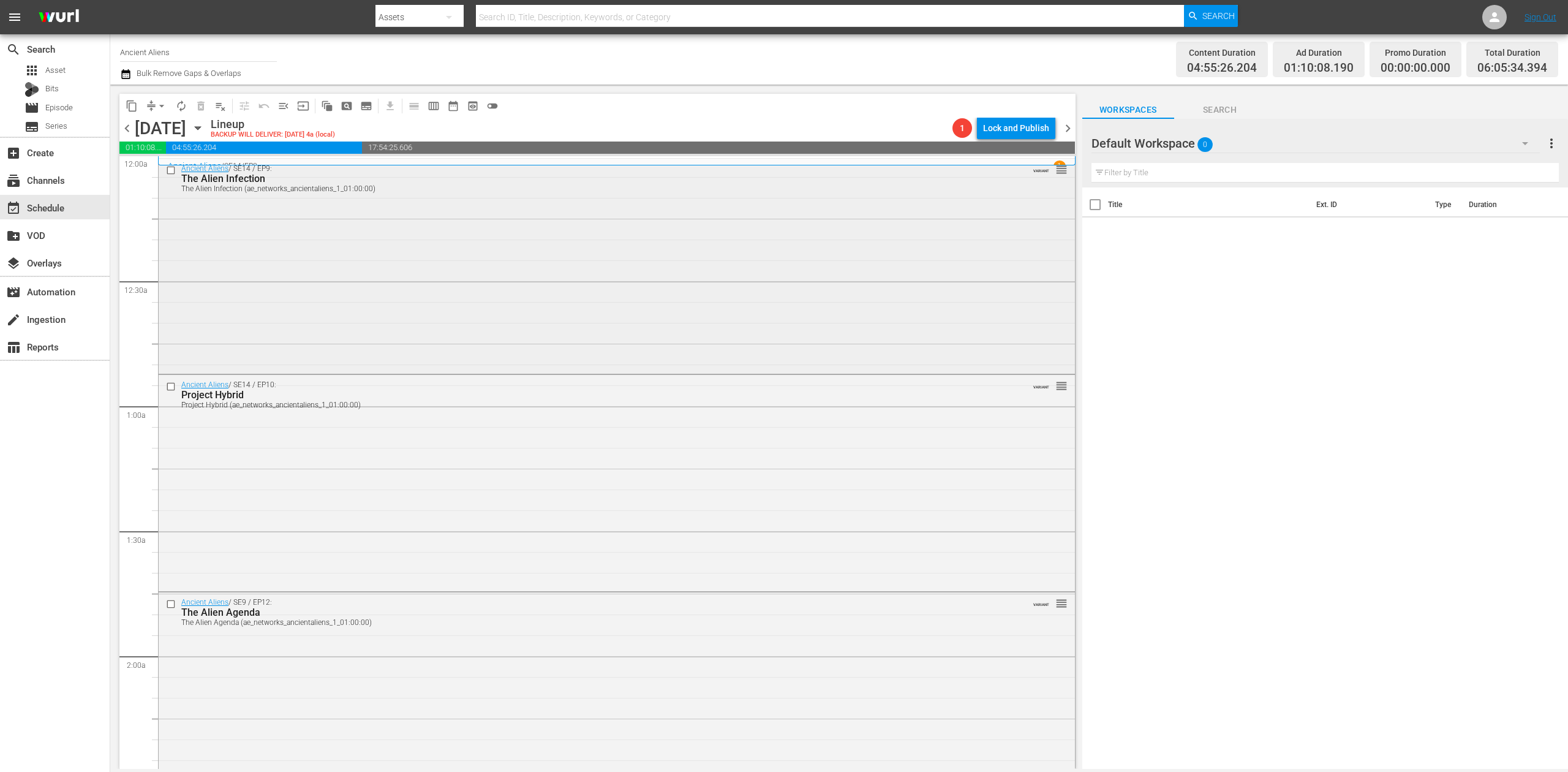
click at [528, 292] on div "Ancient Aliens / SE14 / EP9: The Alien Infection The Alien Infection (ae_networ…" at bounding box center [616, 265] width 916 height 213
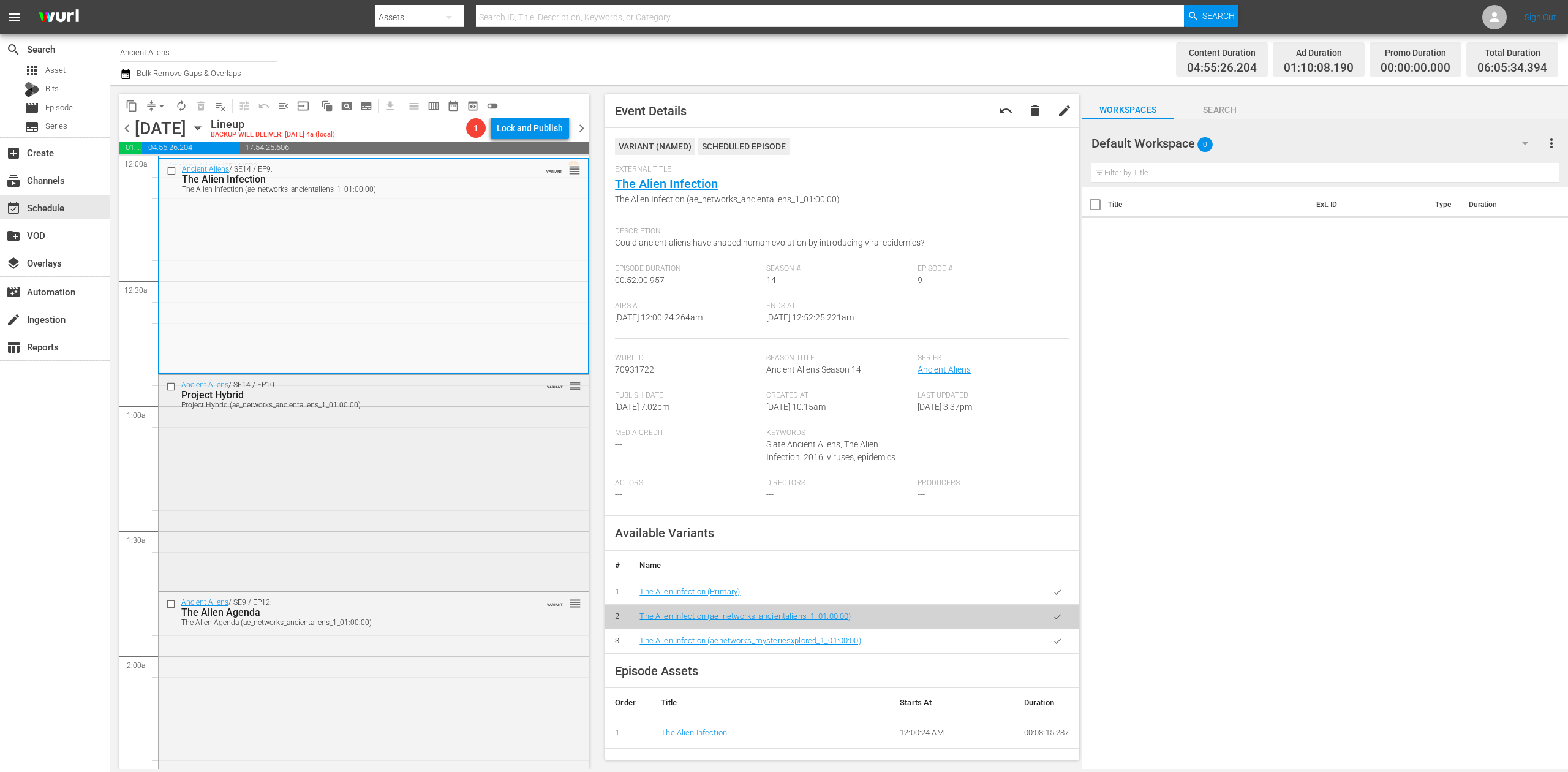
click at [382, 491] on div "Ancient Aliens / SE14 / EP10: Project Hybrid Project Hybrid (ae_networks_ancien…" at bounding box center [374, 482] width 430 height 213
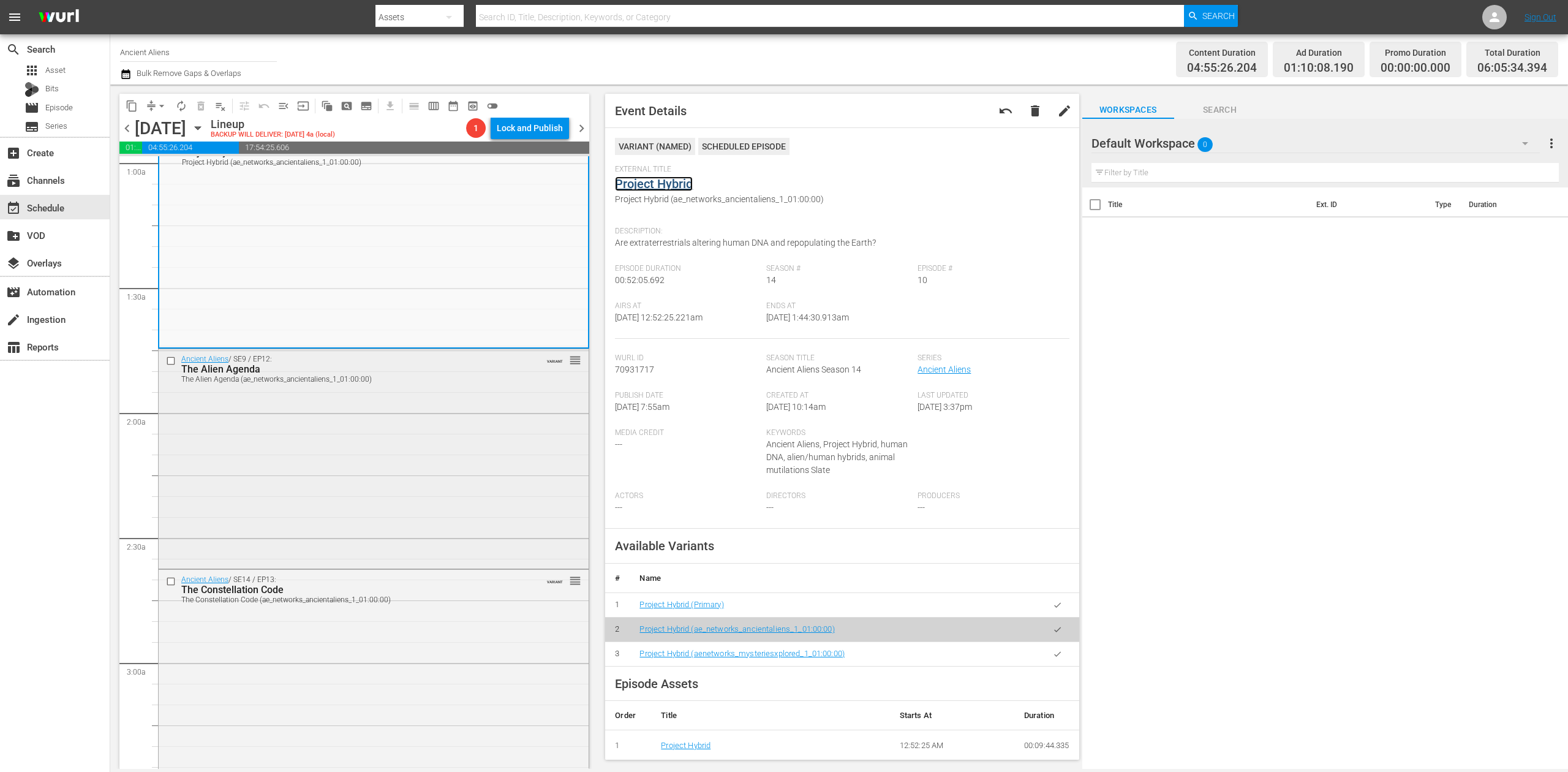
scroll to position [245, 0]
click at [466, 431] on div "Ancient Aliens / SE9 / EP12: The Alien Agenda The Alien Agenda (ae_networks_anc…" at bounding box center [374, 456] width 430 height 217
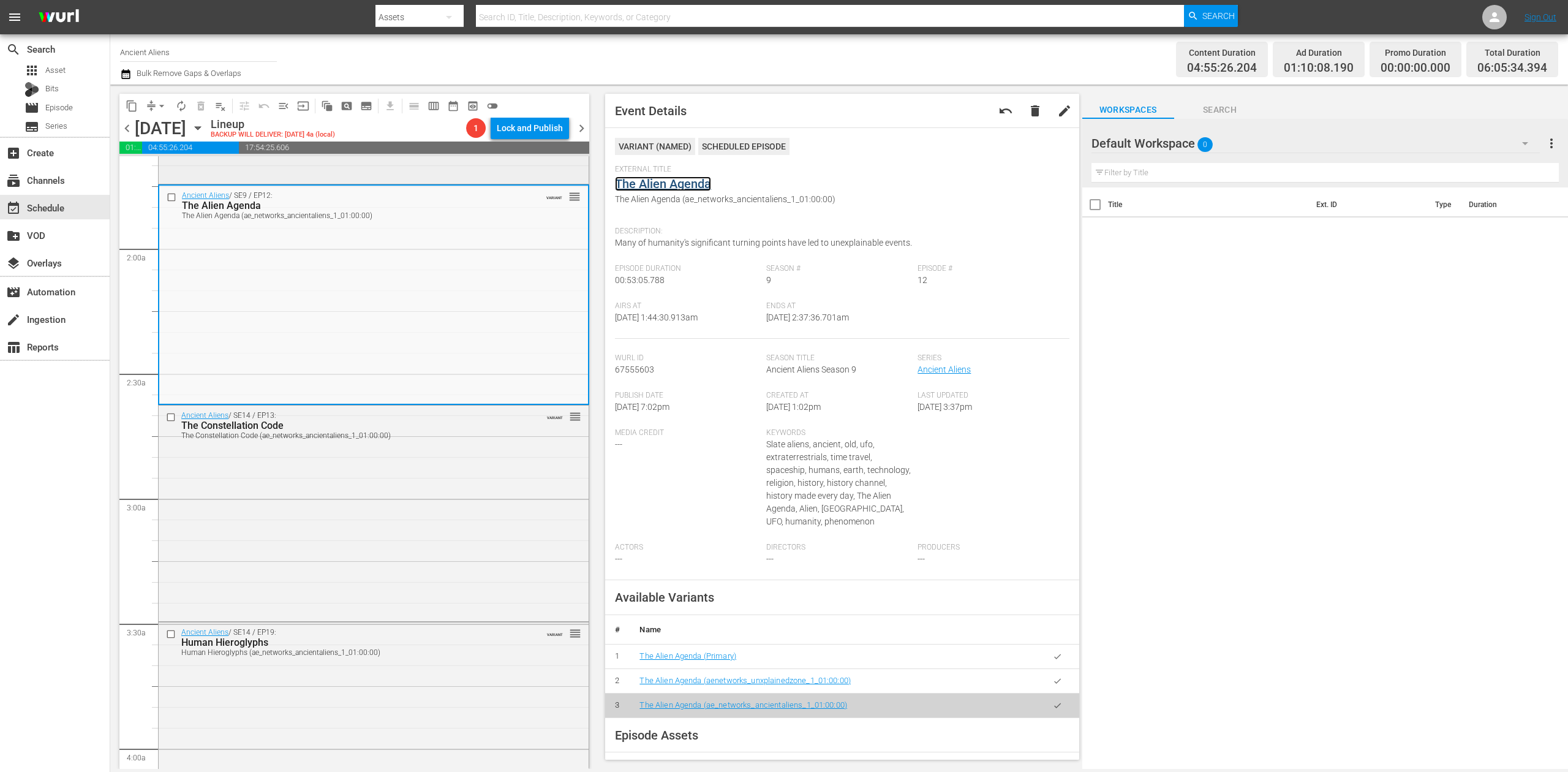
scroll to position [408, 0]
click at [481, 474] on div "Ancient Aliens / SE14 / EP13: The Constellation Code The Constellation Code (ae…" at bounding box center [374, 512] width 430 height 213
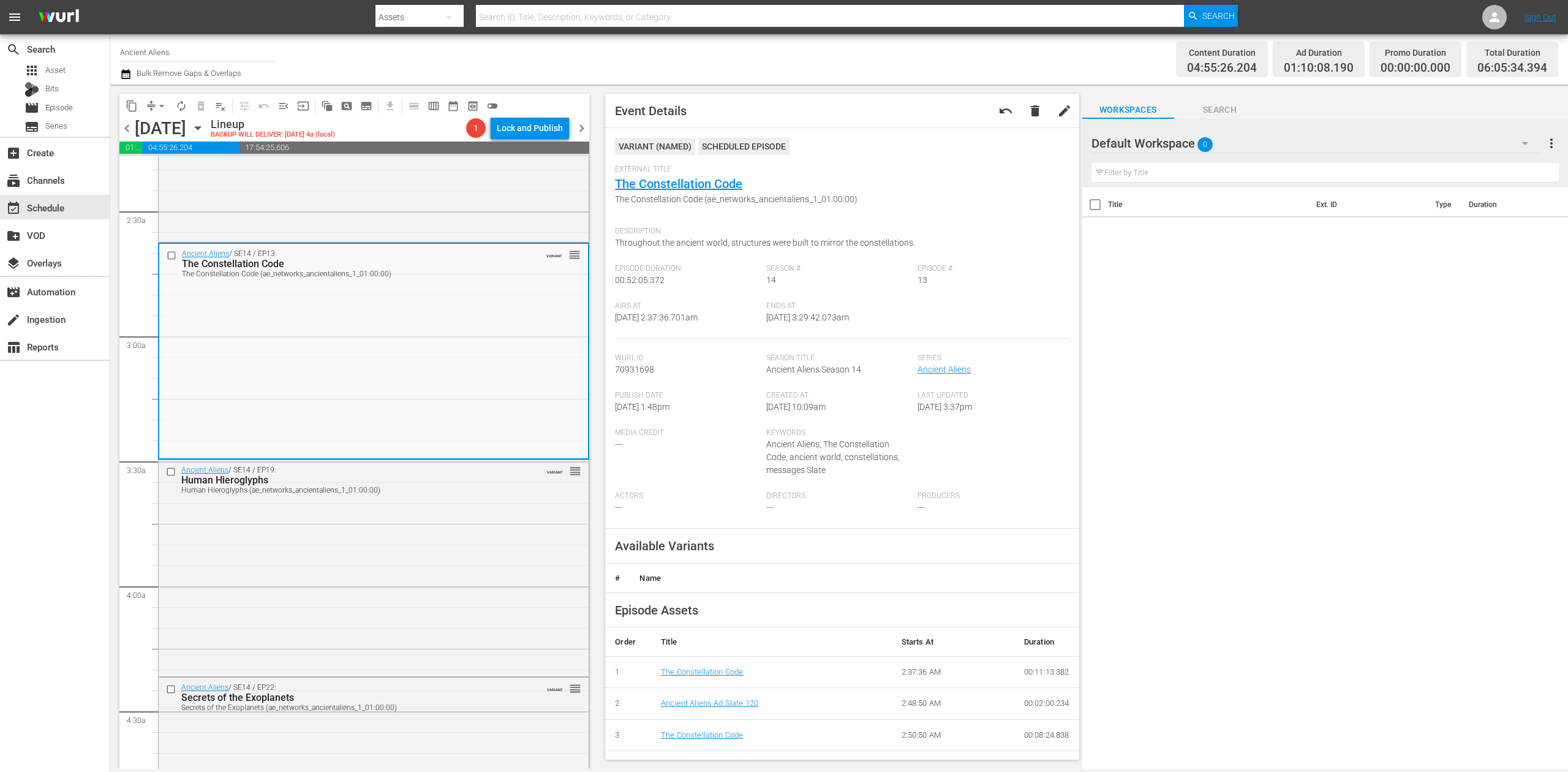
scroll to position [572, 0]
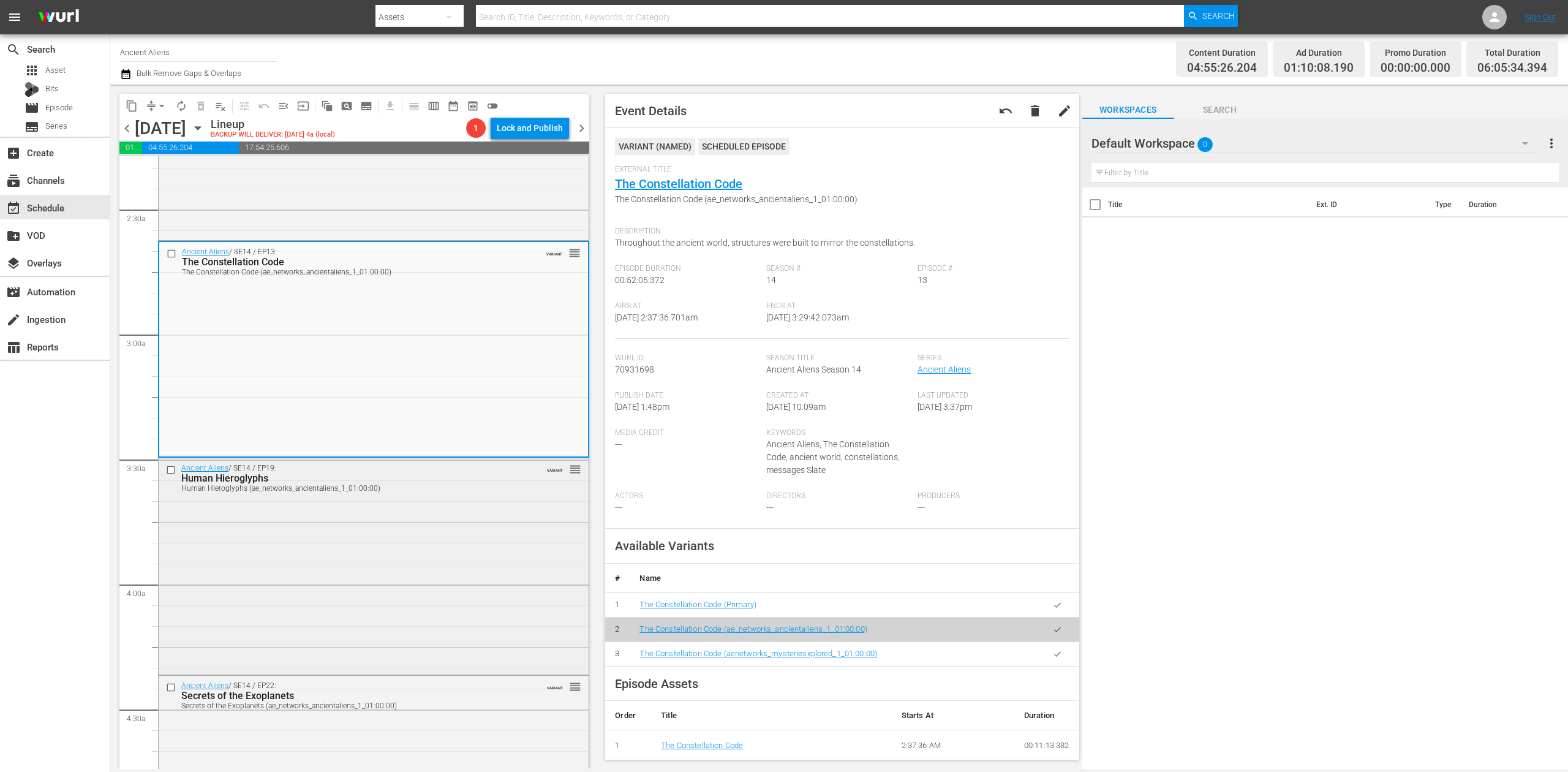
click at [424, 567] on div "Ancient Aliens / SE14 / EP19: Human Hieroglyphs Human Hieroglyphs (ae_networks_…" at bounding box center [374, 565] width 430 height 213
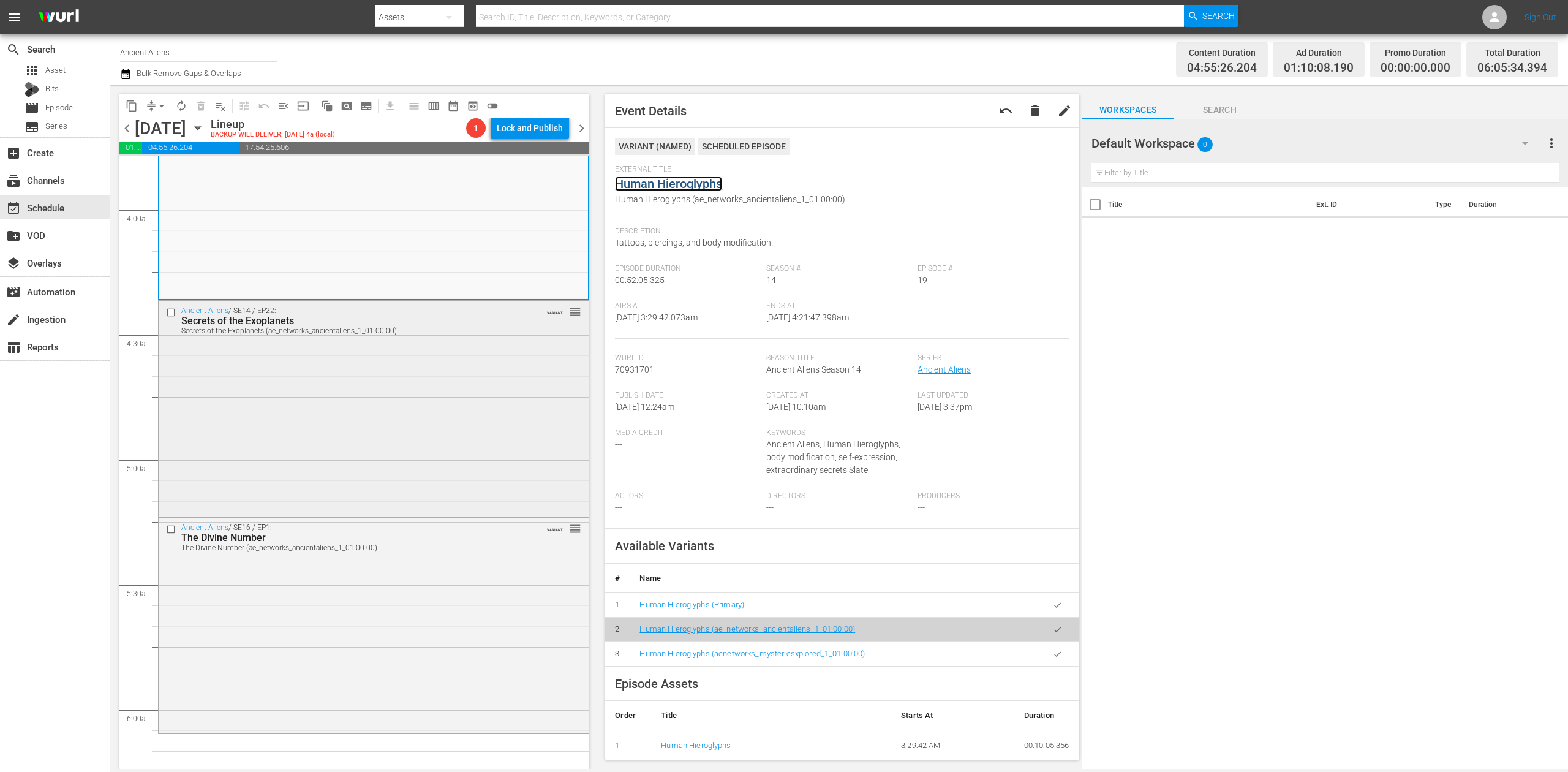
scroll to position [1062, 0]
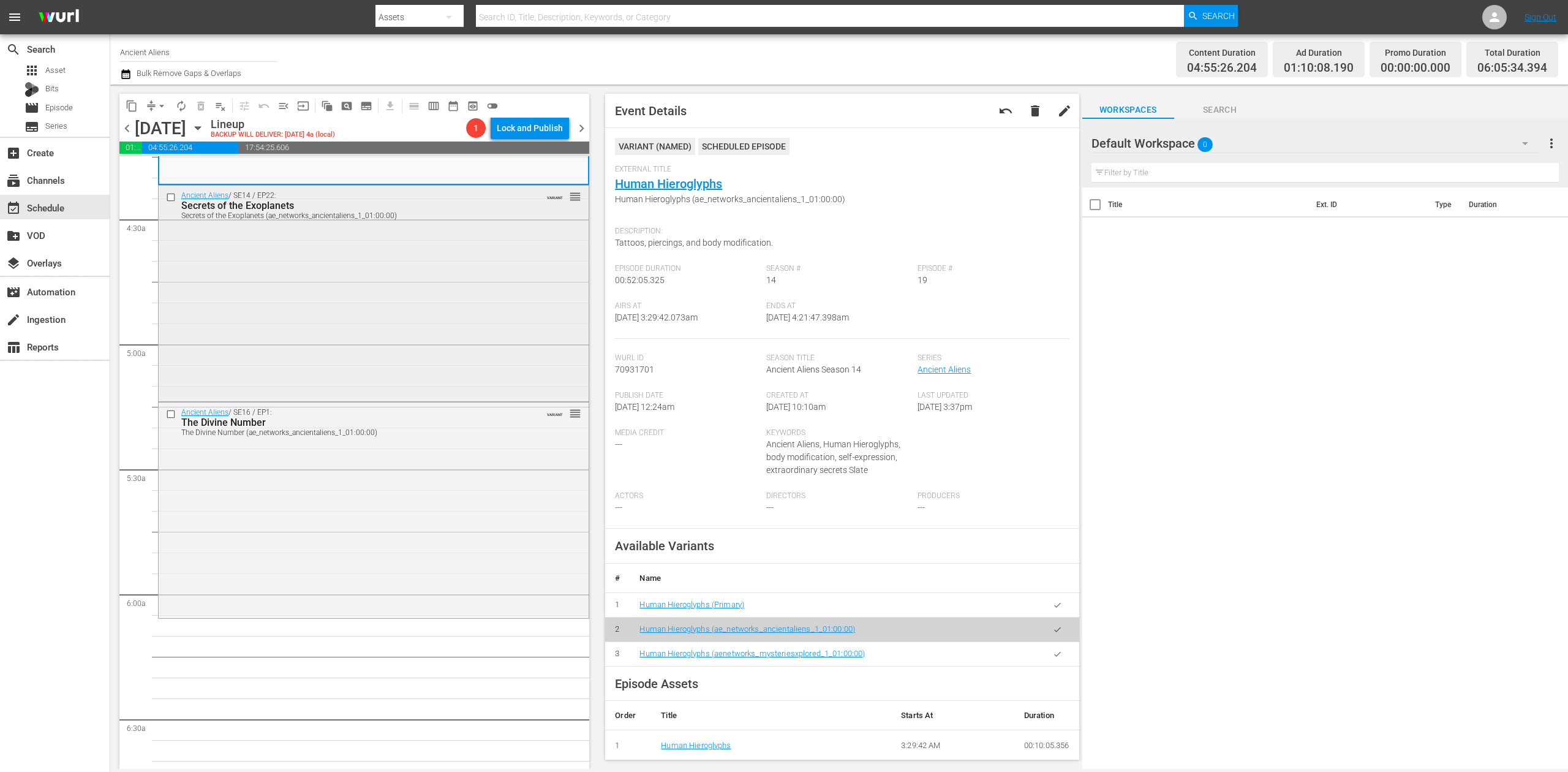
click at [437, 334] on div "Ancient Aliens / SE14 / EP22: Secrets of the Exoplanets Secrets of the Exoplane…" at bounding box center [374, 292] width 430 height 213
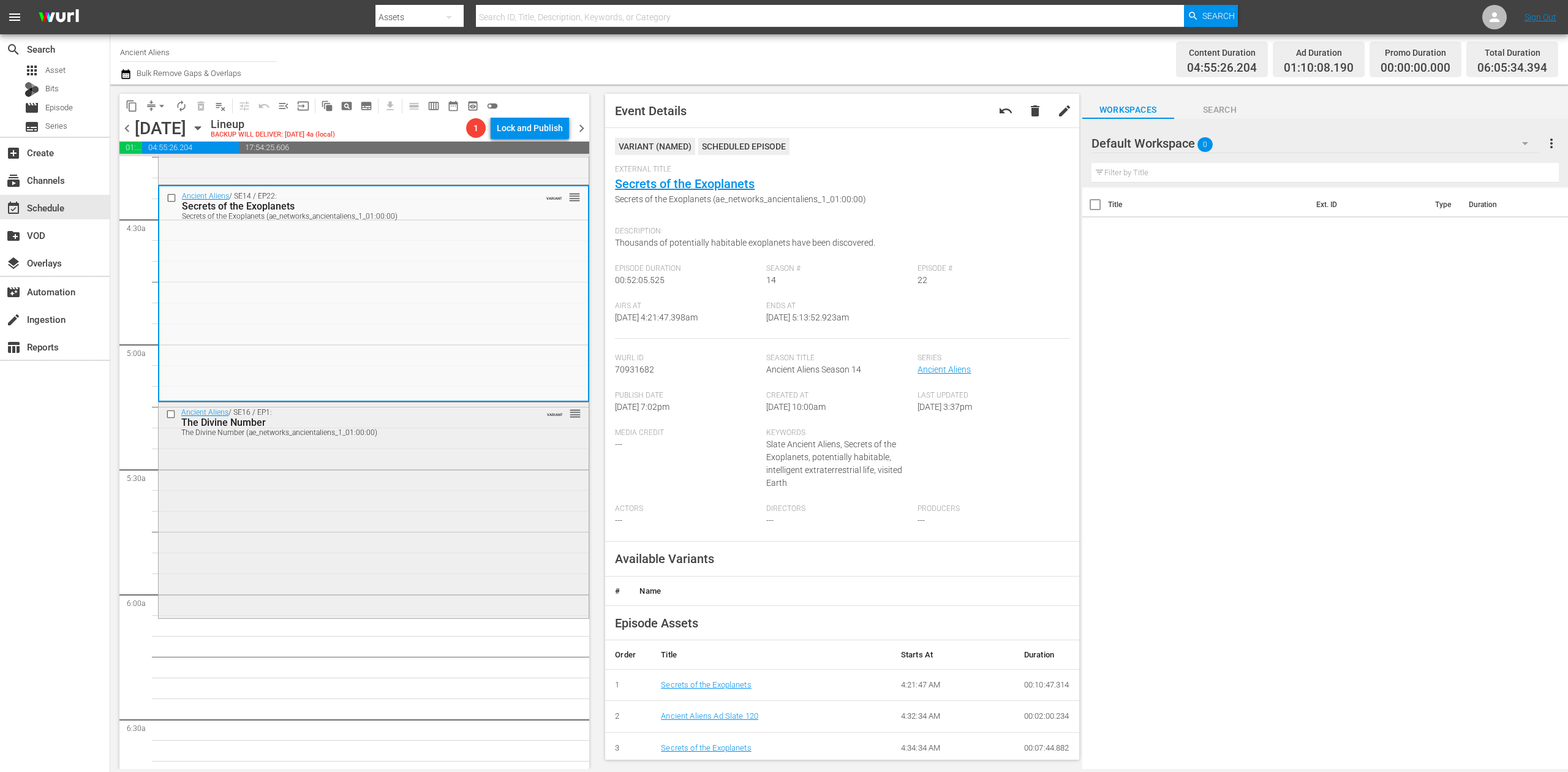
click at [432, 524] on div "Ancient Aliens / SE16 / EP1: The Divine Number The Divine Number (ae_networks_a…" at bounding box center [374, 509] width 430 height 213
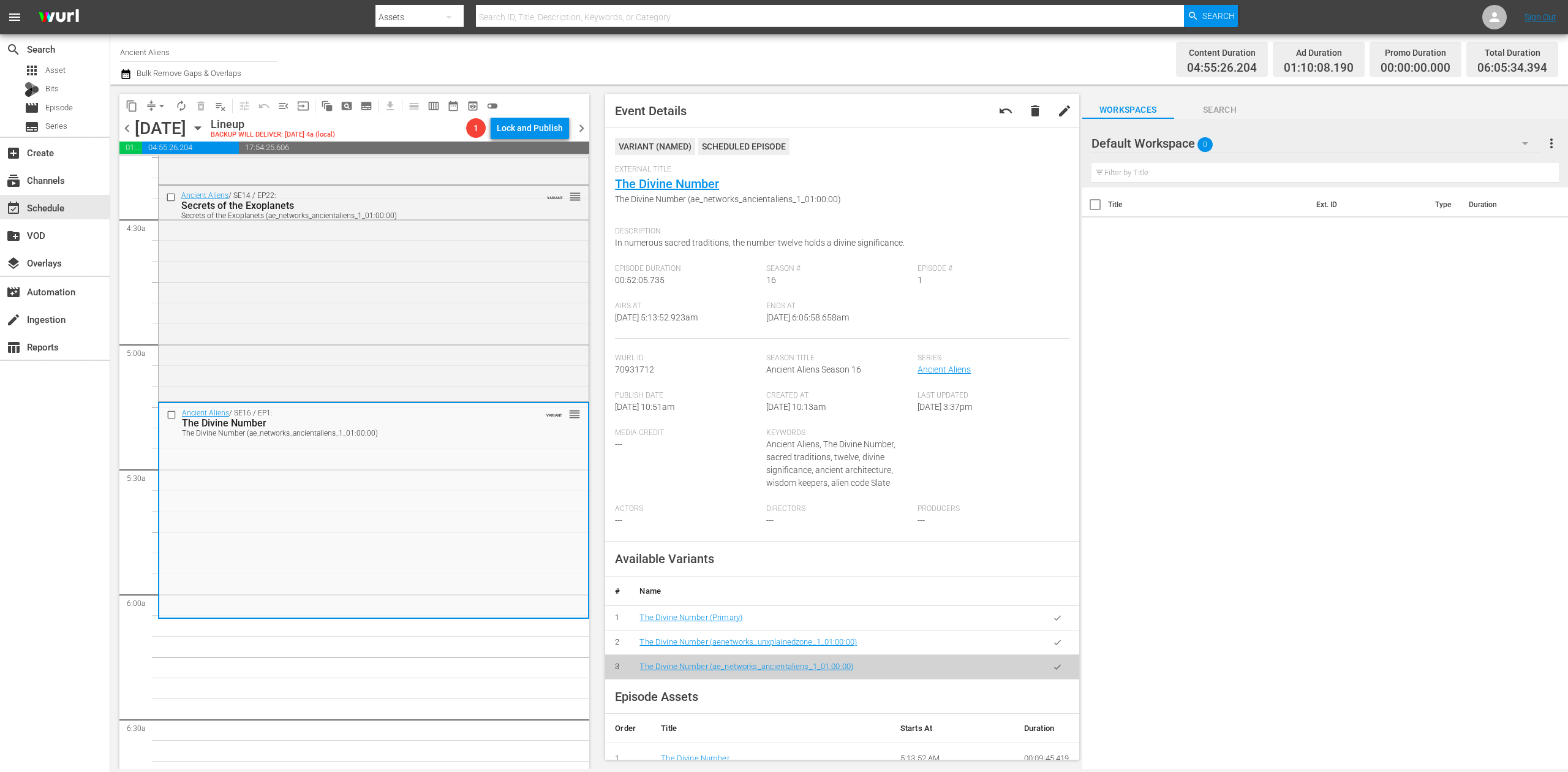
click at [123, 76] on icon "button" at bounding box center [126, 74] width 12 height 15
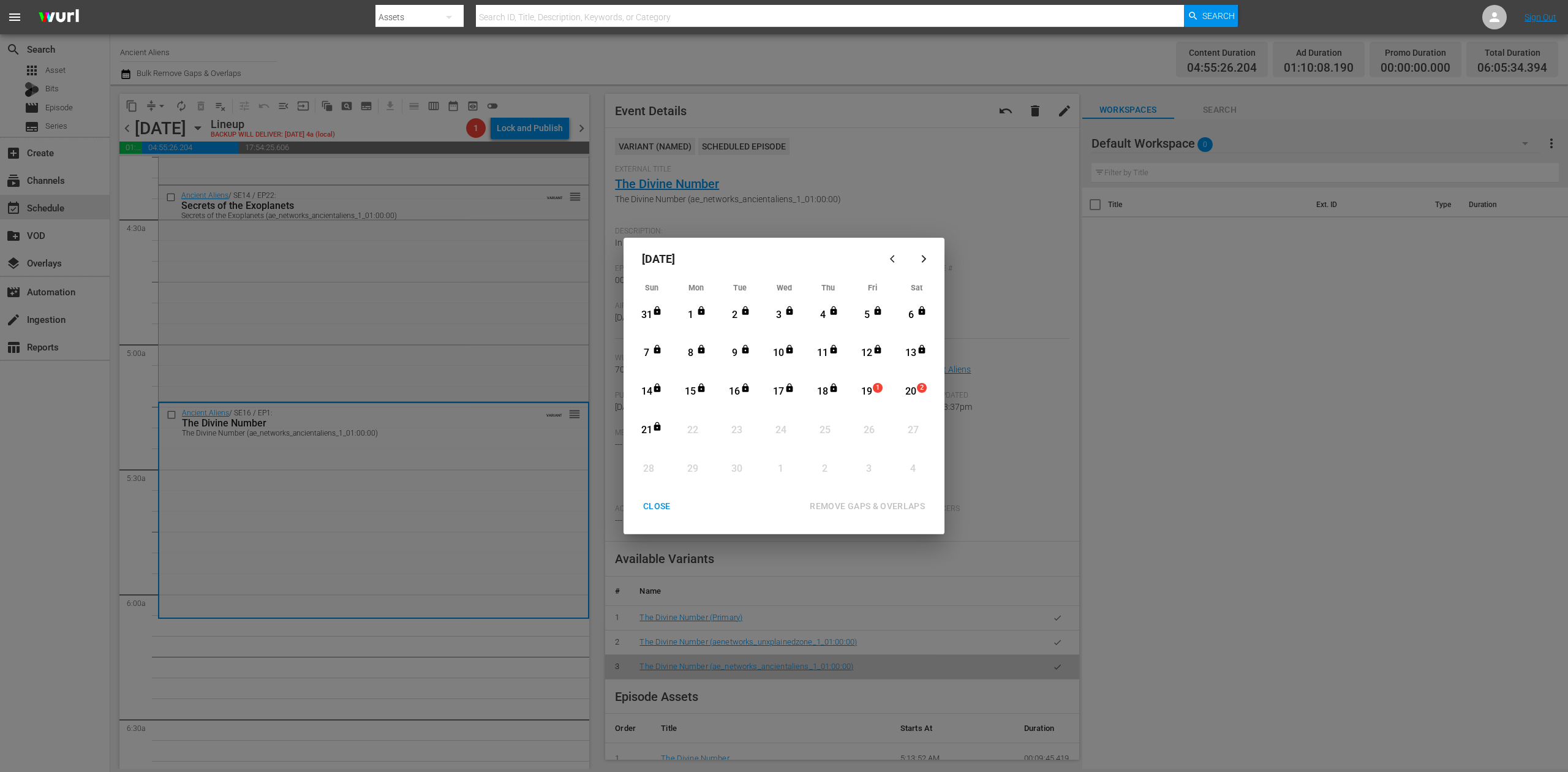
click at [863, 375] on div "19" at bounding box center [868, 392] width 16 height 34
click at [876, 507] on div "REMOVE GAPS & OVERLAPS" at bounding box center [867, 507] width 135 height 16
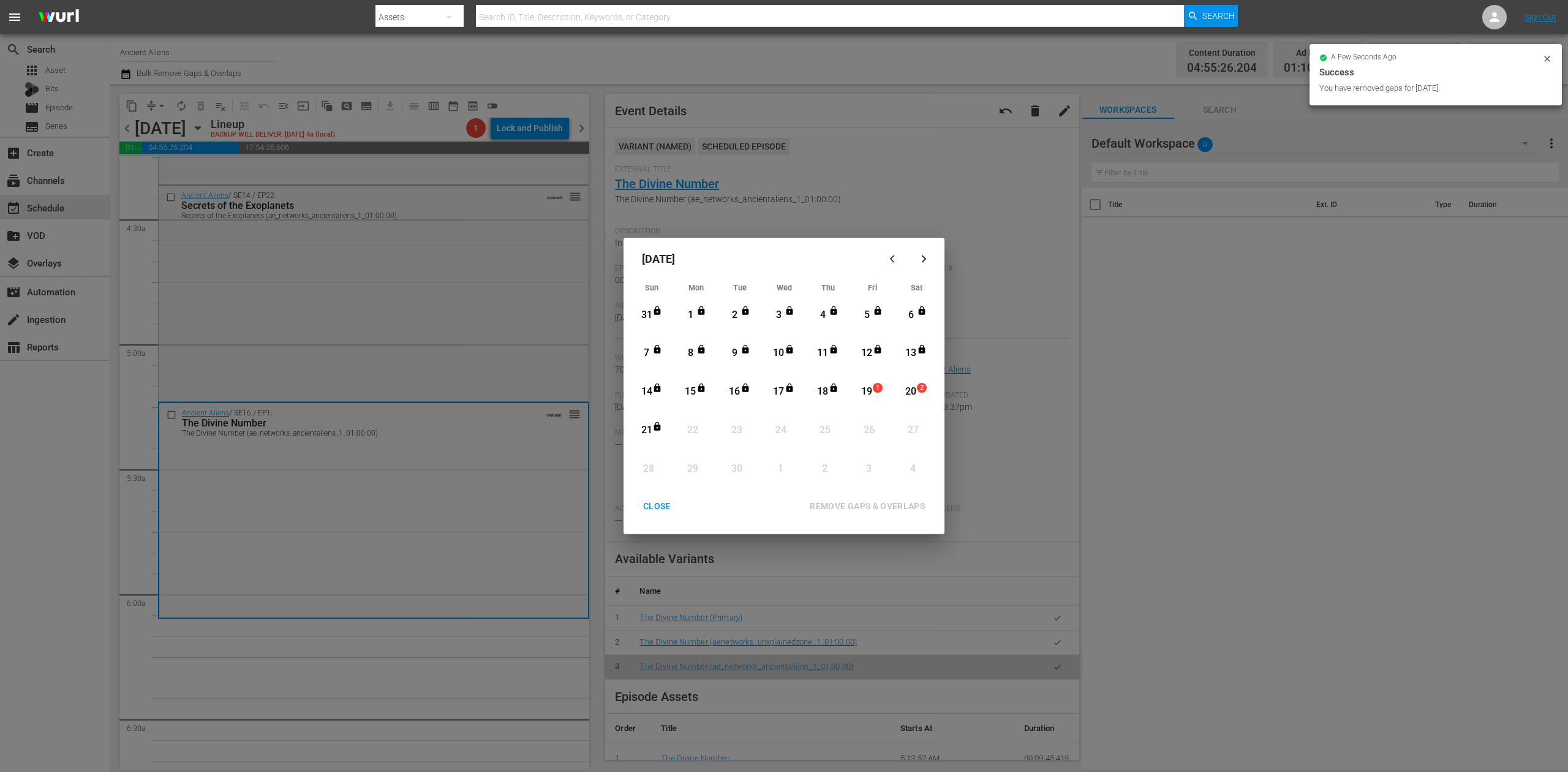
click at [657, 502] on div "CLOSE" at bounding box center [657, 507] width 47 height 16
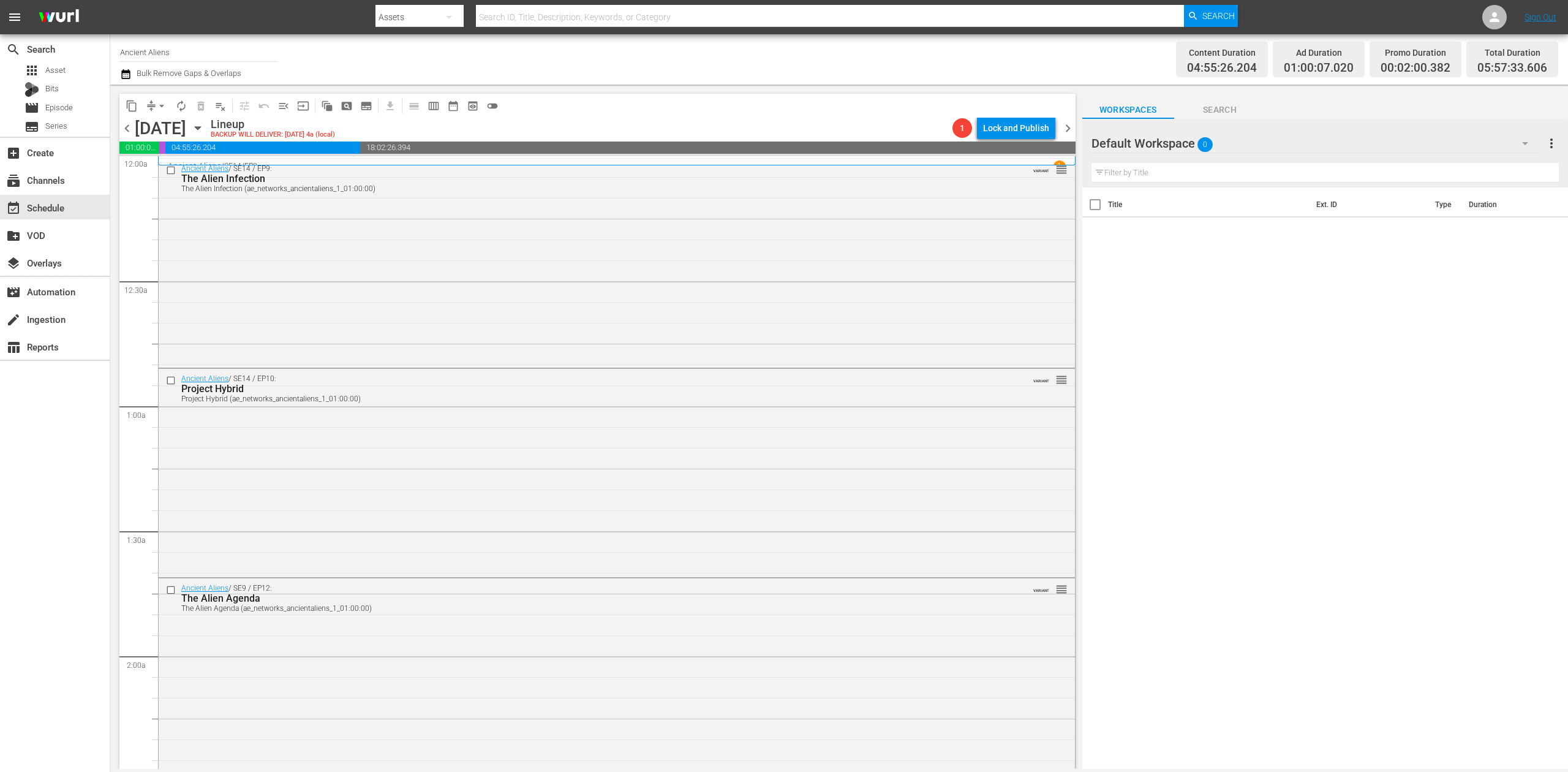
click at [128, 78] on icon "button" at bounding box center [126, 74] width 8 height 10
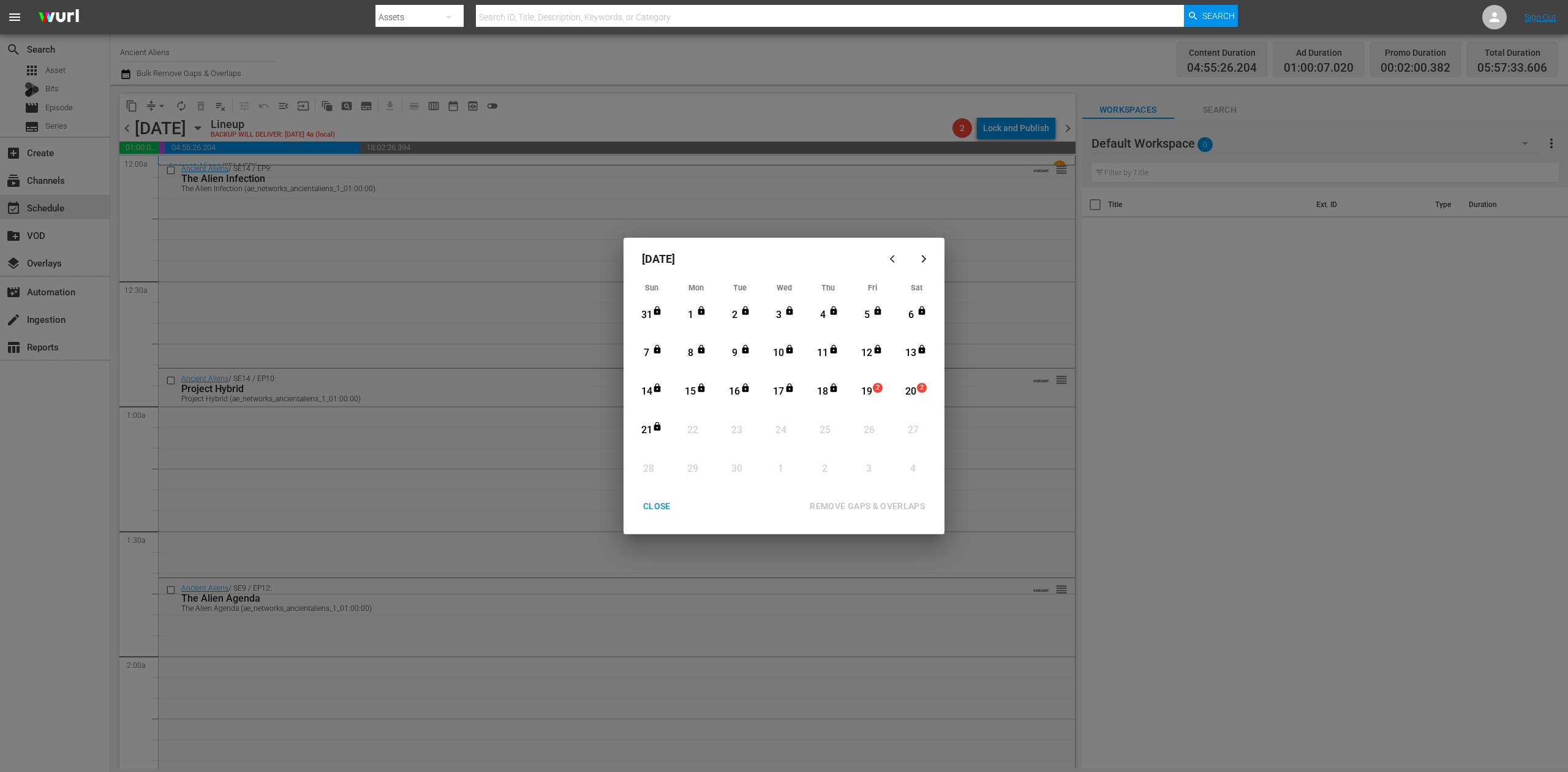
click at [869, 393] on div "19" at bounding box center [868, 392] width 16 height 14
click at [892, 506] on div "REMOVE GAPS & OVERLAPS" at bounding box center [867, 507] width 135 height 16
click at [653, 513] on div "CLOSE" at bounding box center [657, 507] width 47 height 16
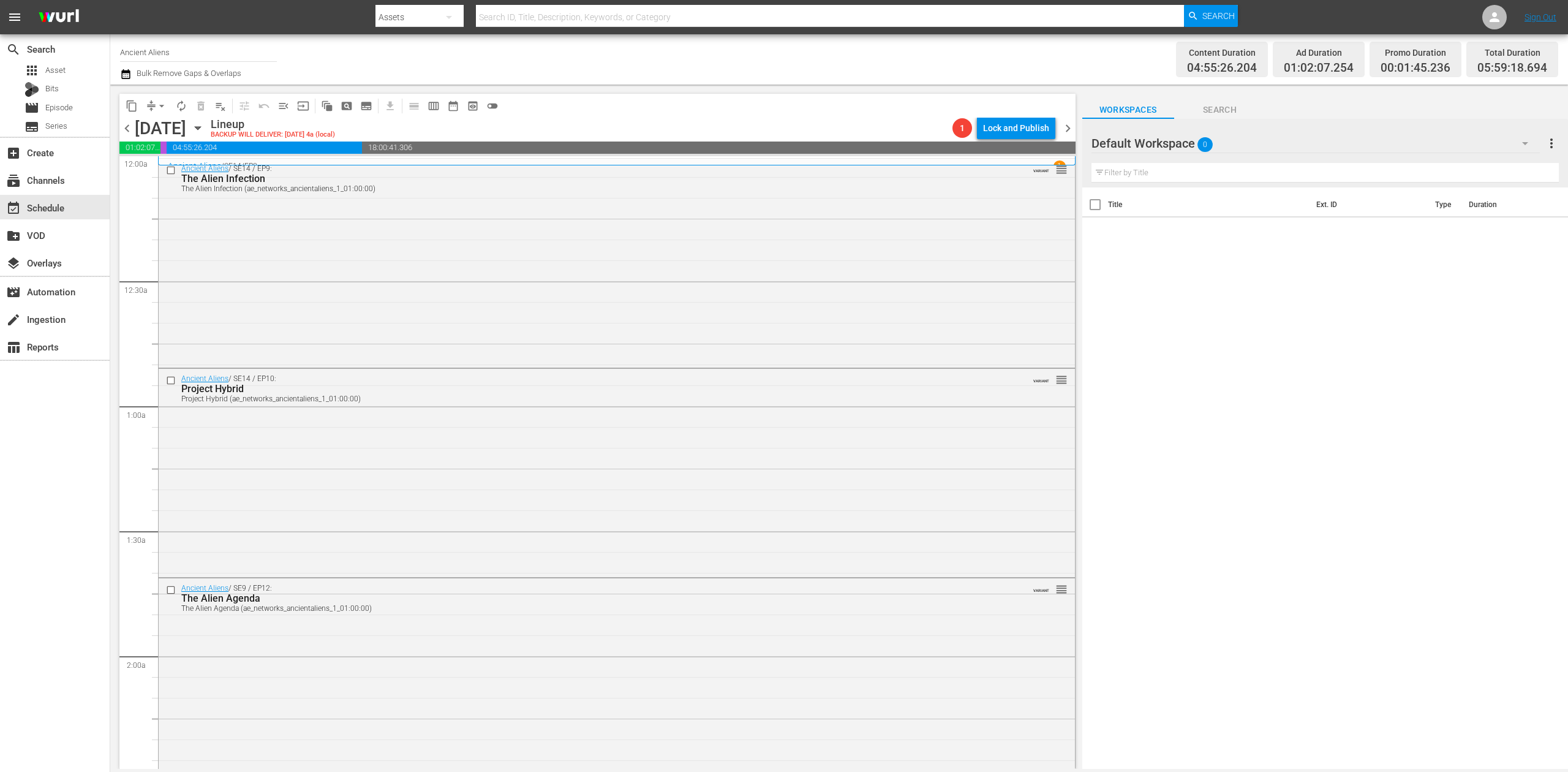
click at [125, 76] on icon "button" at bounding box center [126, 74] width 12 height 15
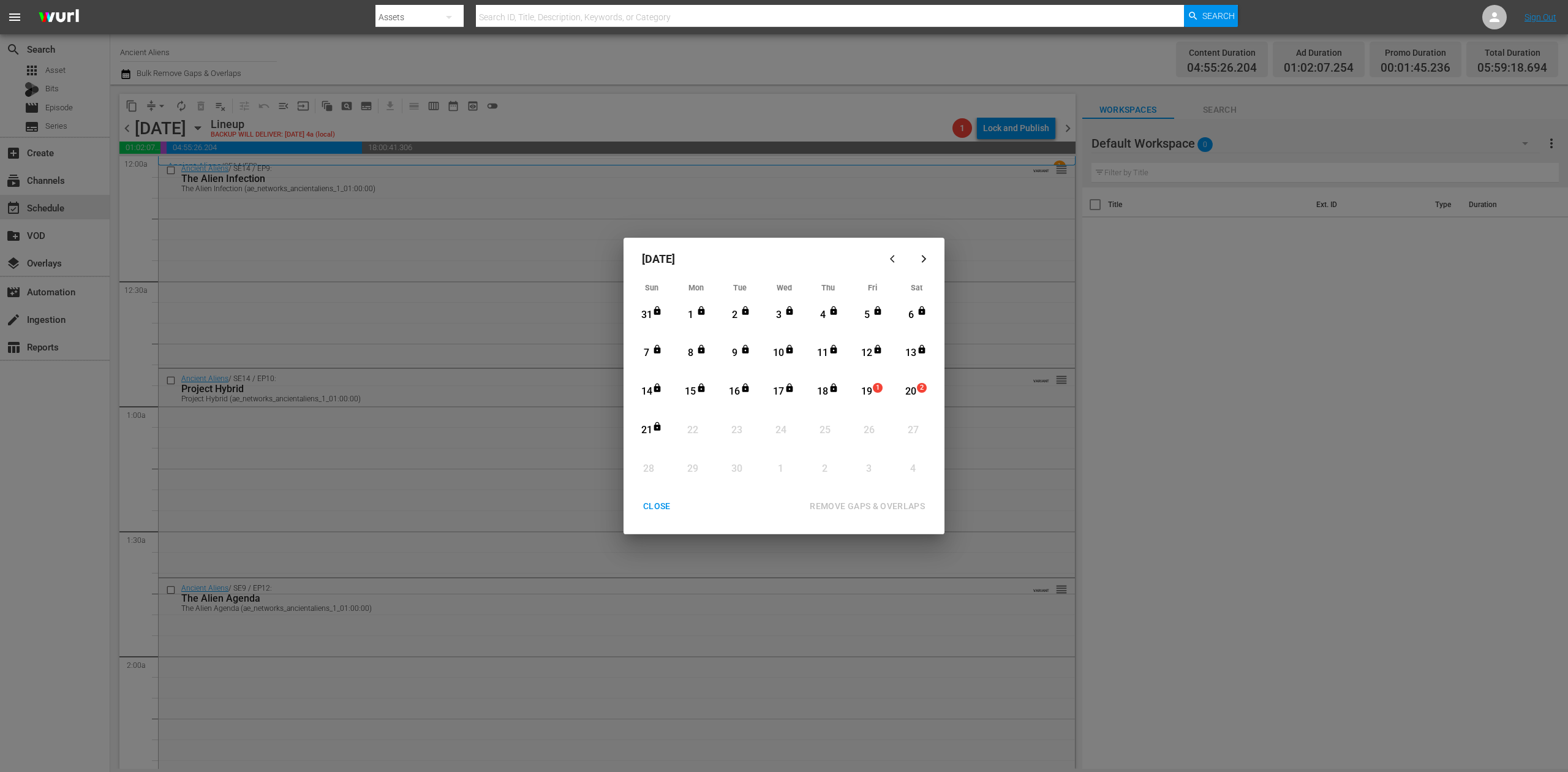
click at [868, 387] on div "19" at bounding box center [868, 392] width 16 height 14
click at [874, 506] on div "REMOVE GAPS & OVERLAPS" at bounding box center [867, 507] width 135 height 16
click at [662, 501] on div "CLOSE" at bounding box center [657, 507] width 47 height 16
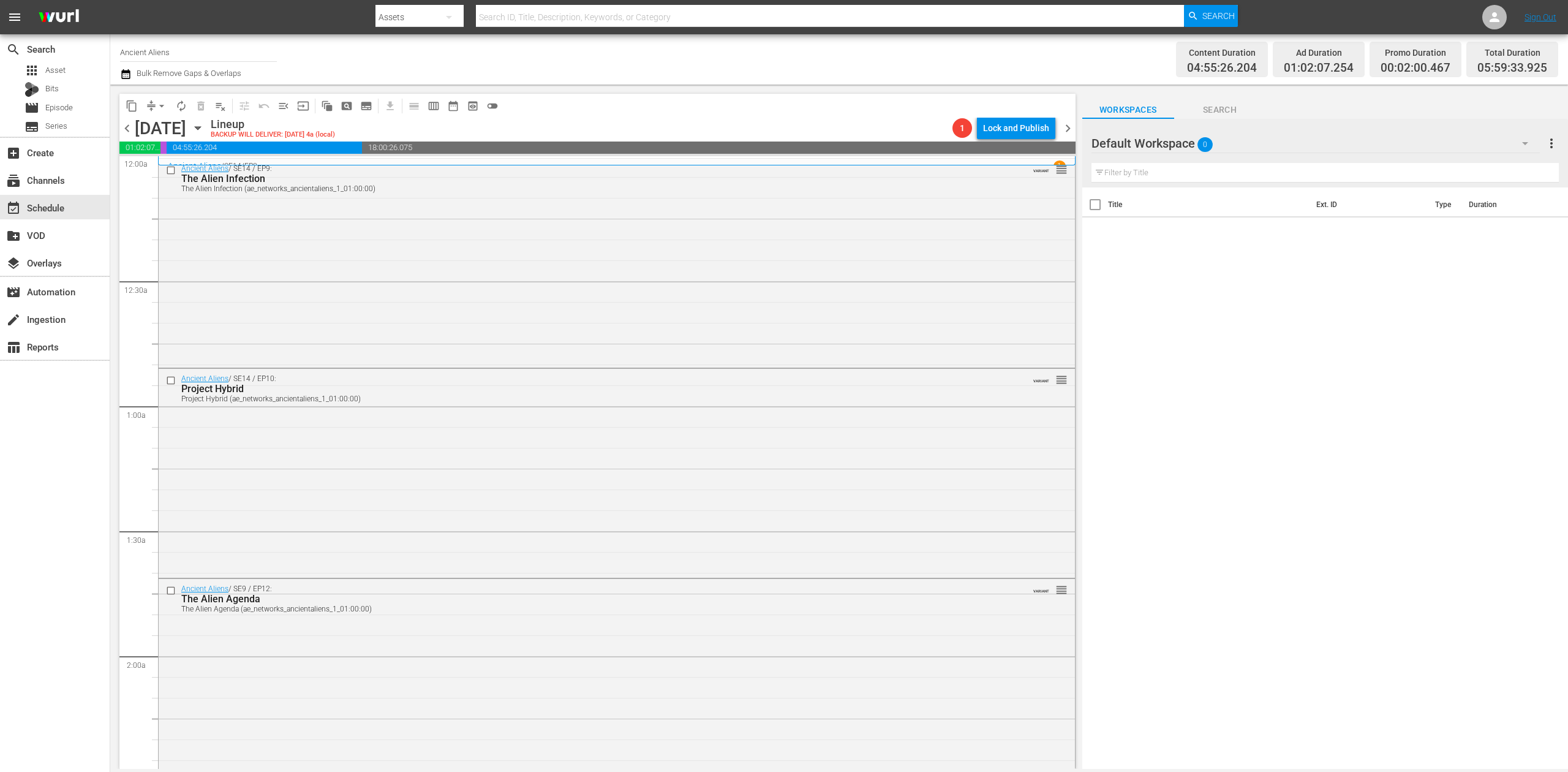
click at [121, 76] on icon "button" at bounding box center [126, 74] width 8 height 10
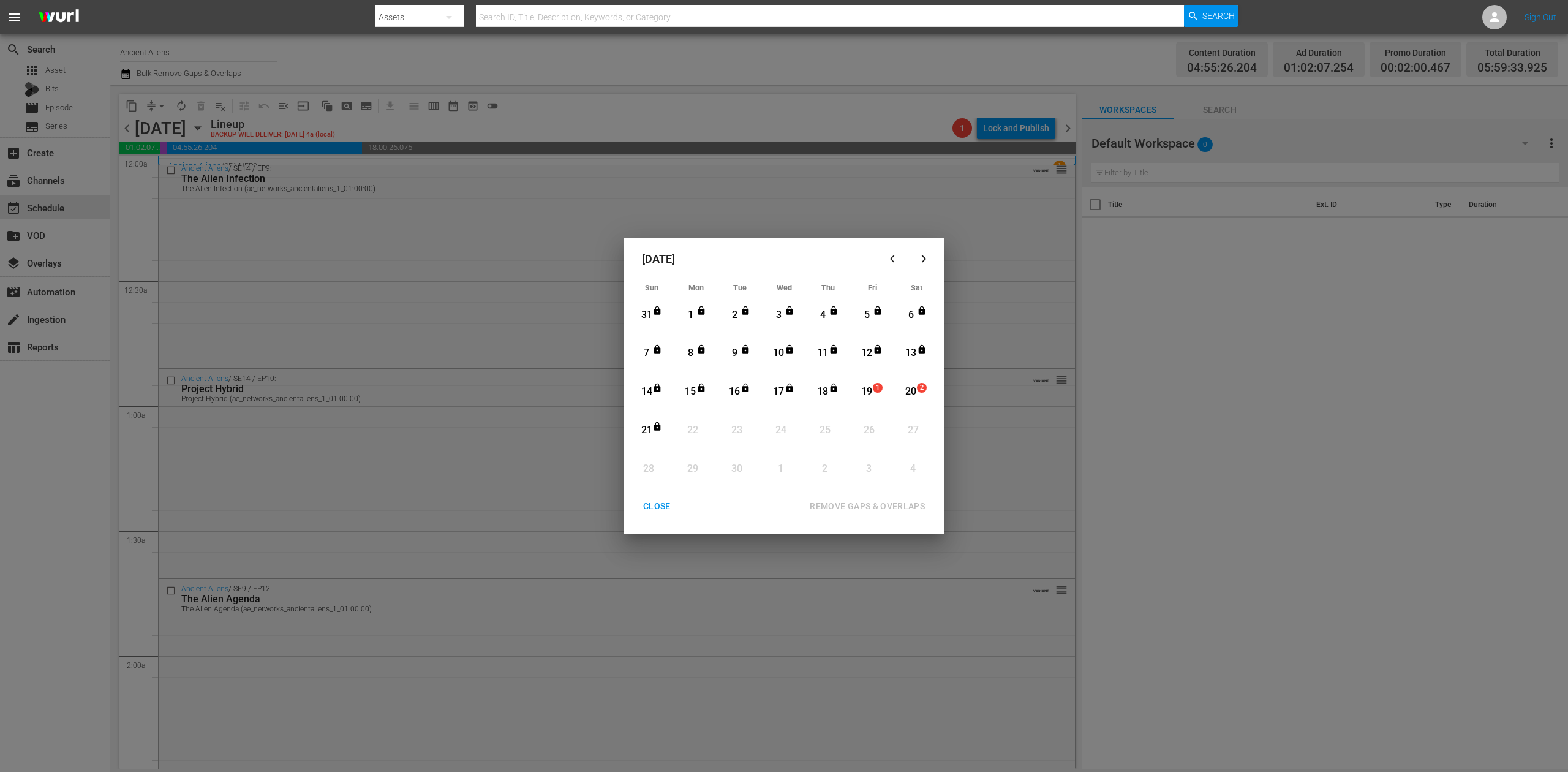
click at [868, 390] on div "19" at bounding box center [868, 392] width 16 height 14
click at [893, 508] on div "REMOVE GAPS & OVERLAPS" at bounding box center [867, 507] width 135 height 16
click at [657, 508] on div "CLOSE" at bounding box center [657, 507] width 47 height 16
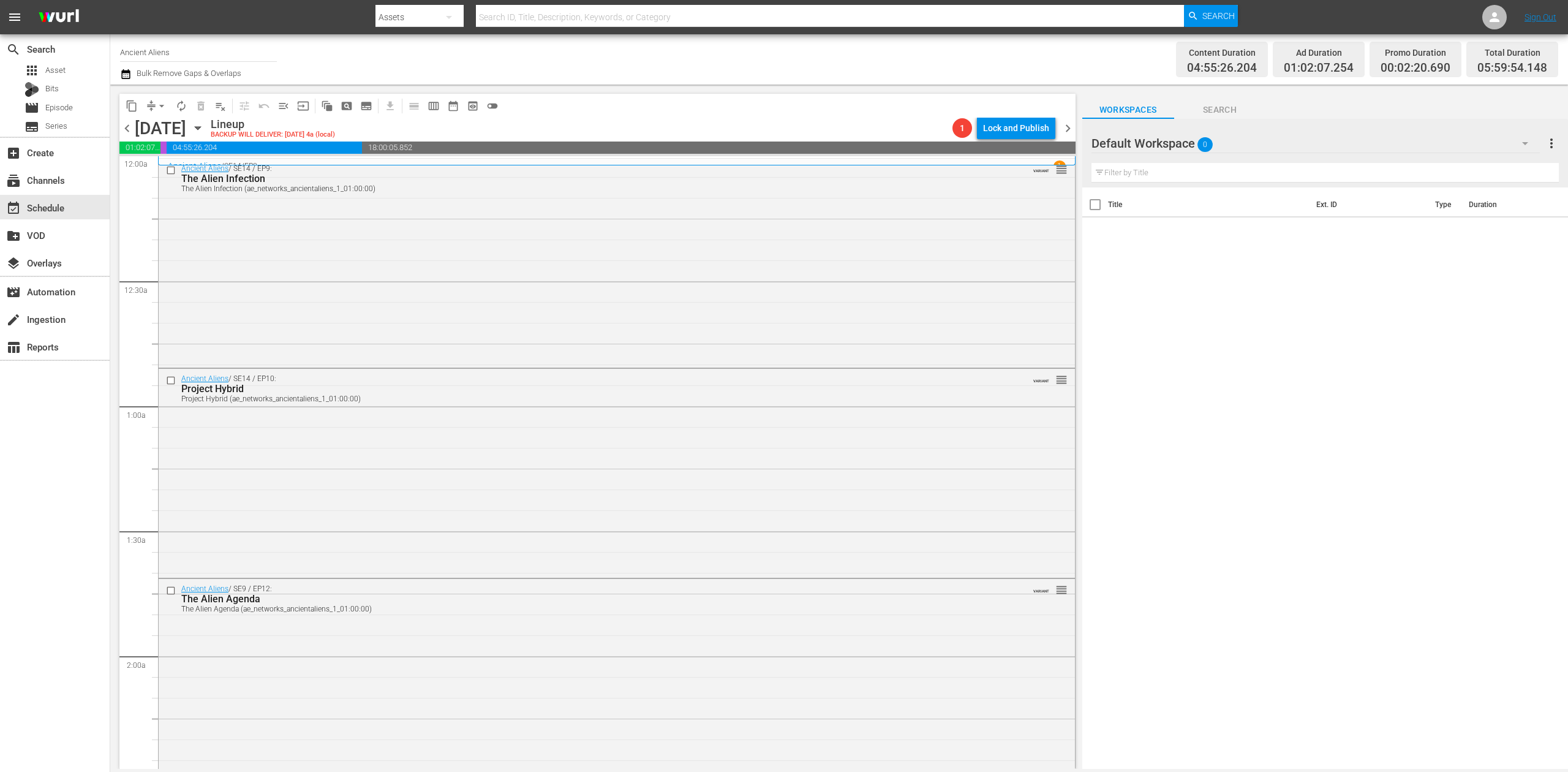
click at [121, 75] on icon "button" at bounding box center [126, 74] width 8 height 10
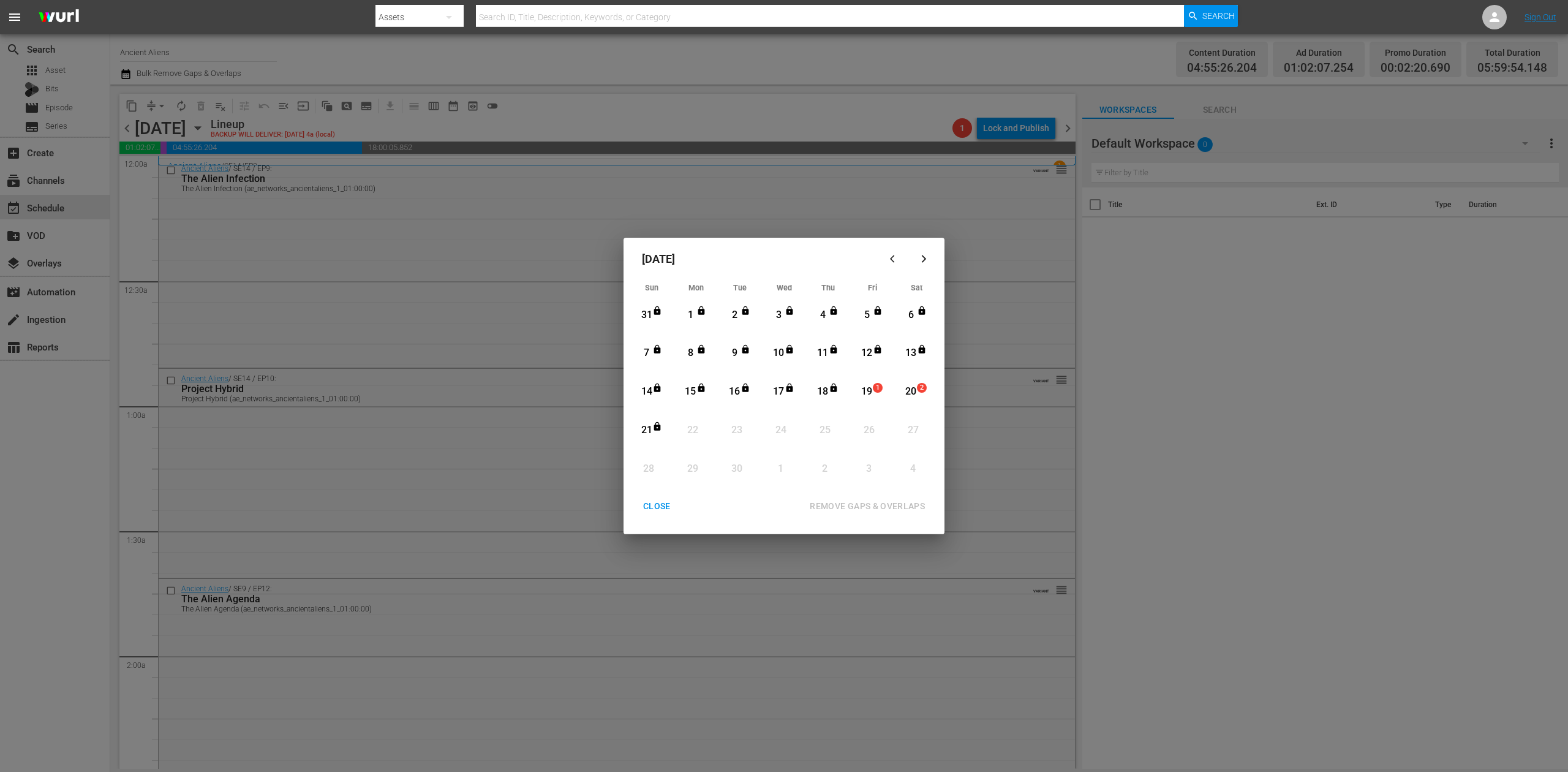
click at [874, 393] on div "19" at bounding box center [868, 392] width 16 height 14
click at [864, 501] on div "REMOVE GAPS & OVERLAPS" at bounding box center [867, 507] width 135 height 16
click at [657, 501] on div "CLOSE" at bounding box center [657, 507] width 47 height 16
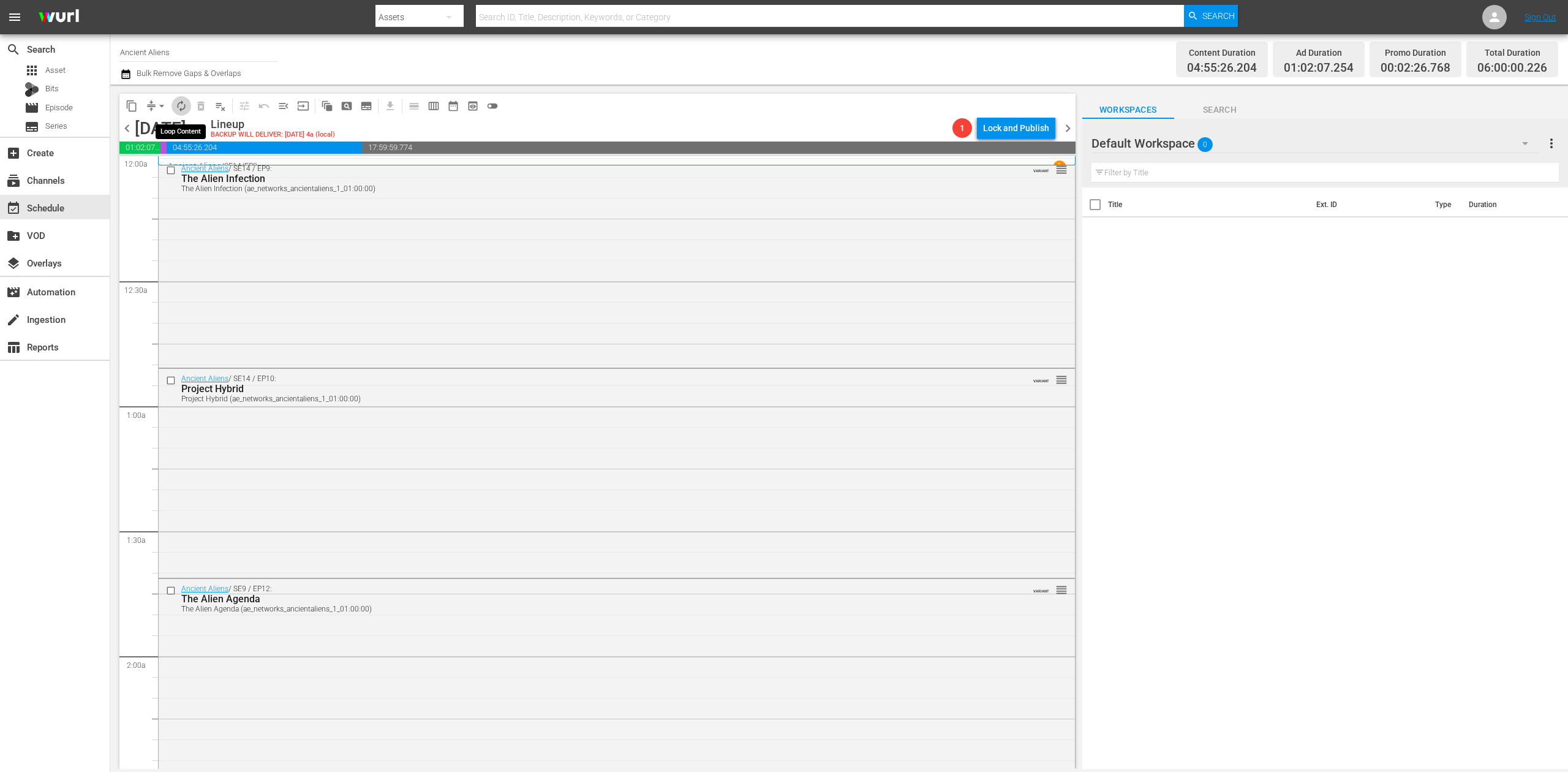
click at [181, 110] on span "autorenew_outlined" at bounding box center [181, 106] width 12 height 12
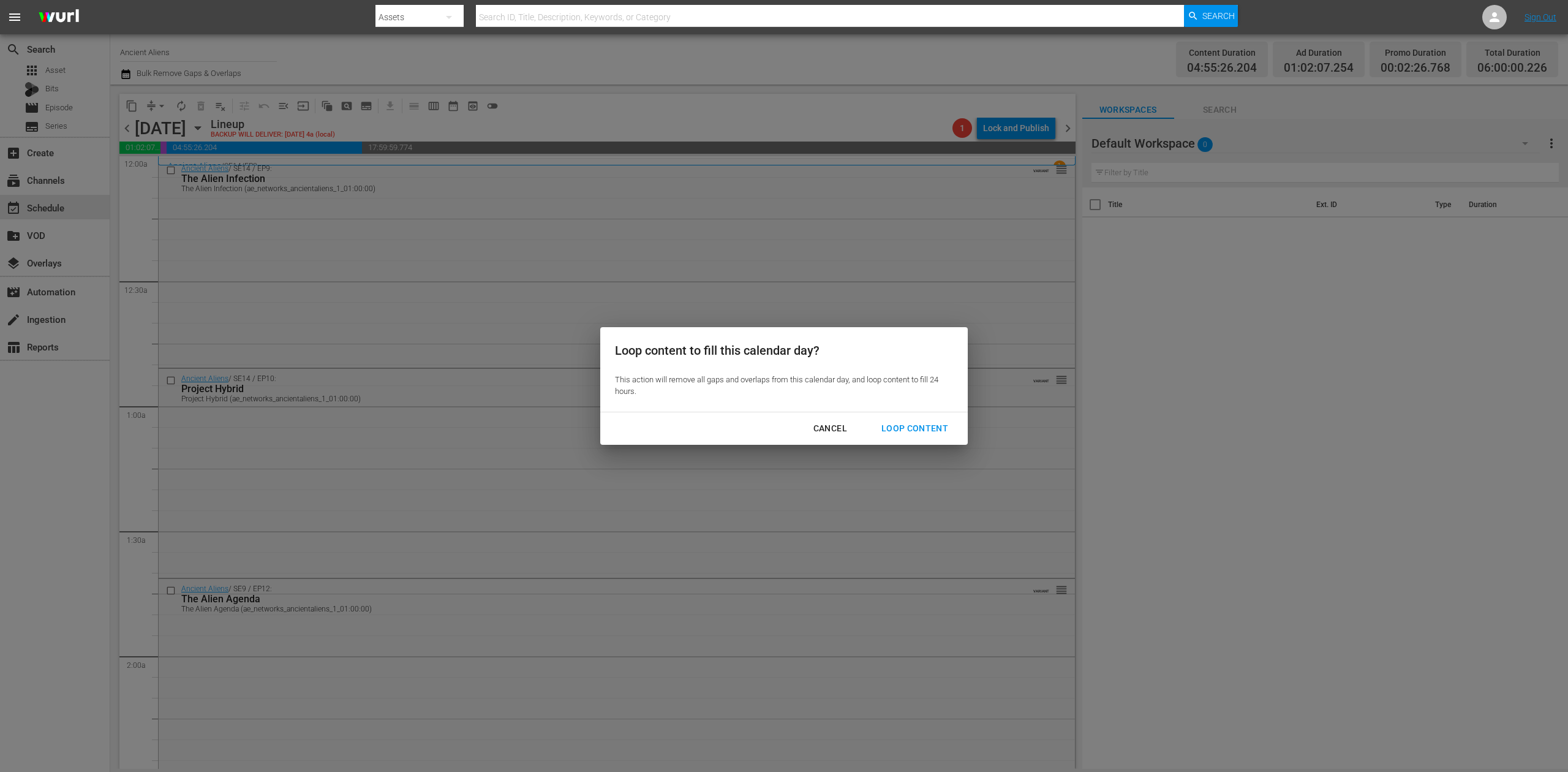
click at [916, 425] on div "Loop Content" at bounding box center [915, 429] width 86 height 16
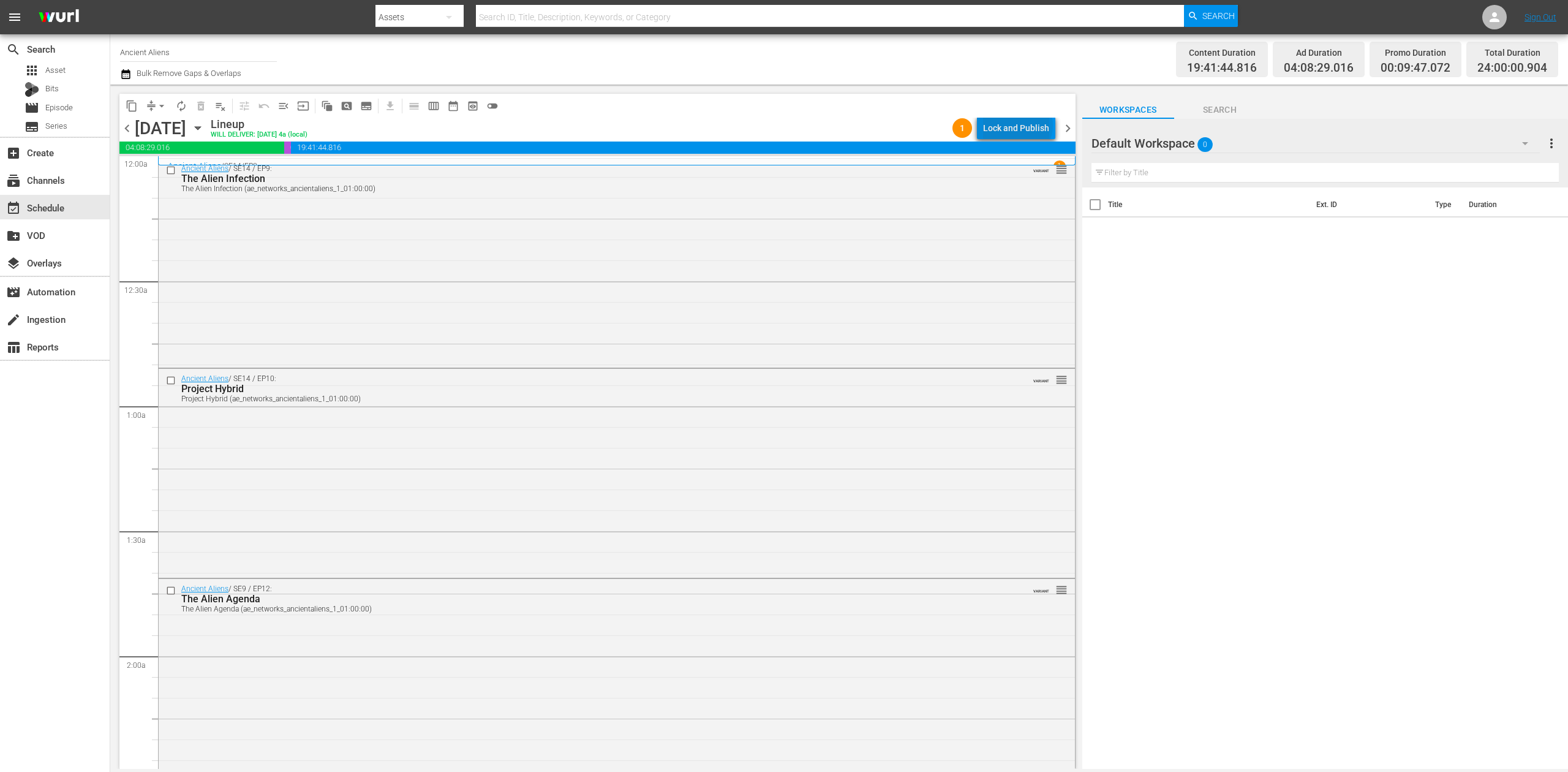
click at [1021, 126] on div "Lock and Publish" at bounding box center [1016, 128] width 66 height 22
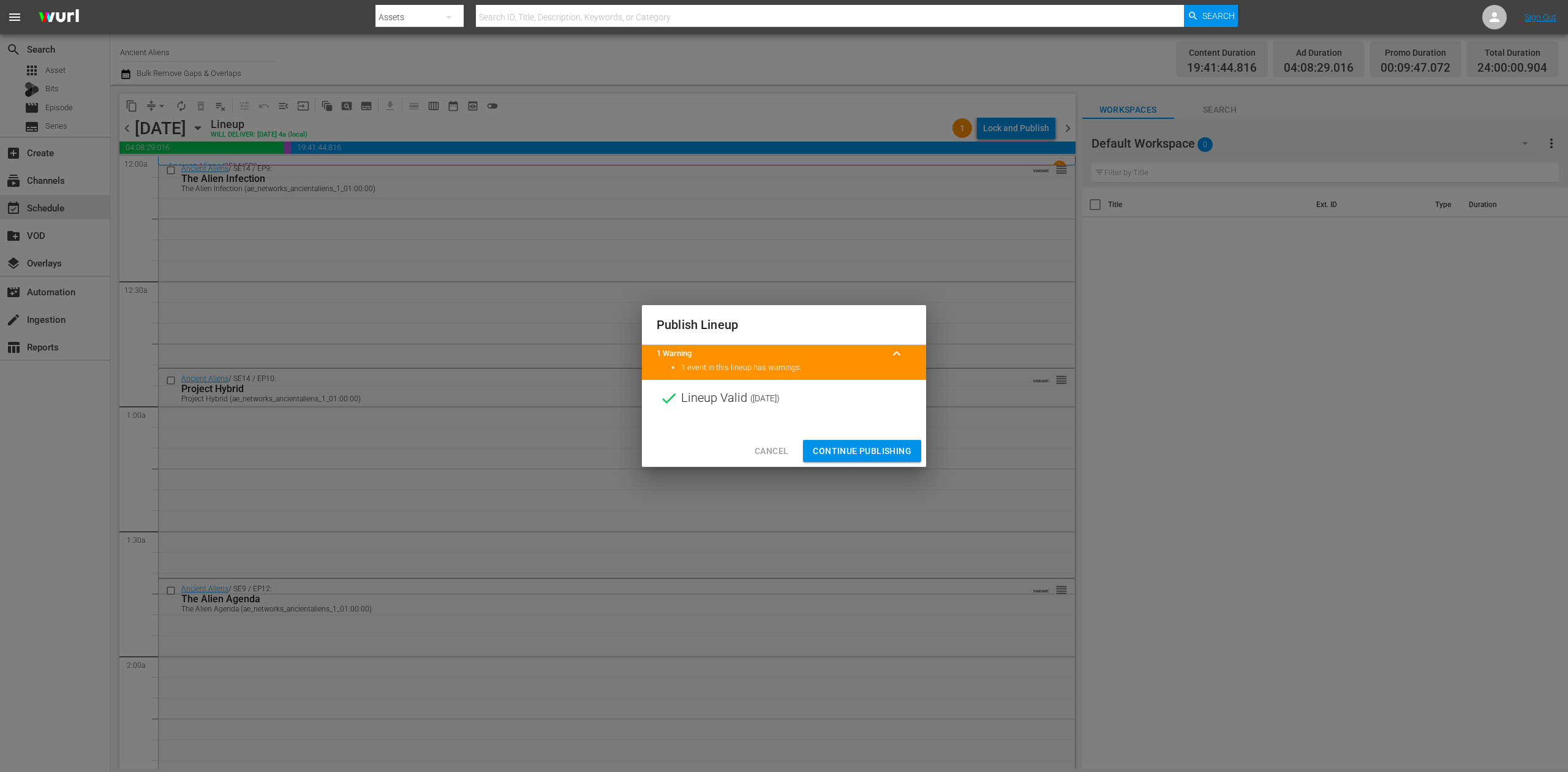
click at [888, 450] on span "Continue Publishing" at bounding box center [863, 452] width 99 height 16
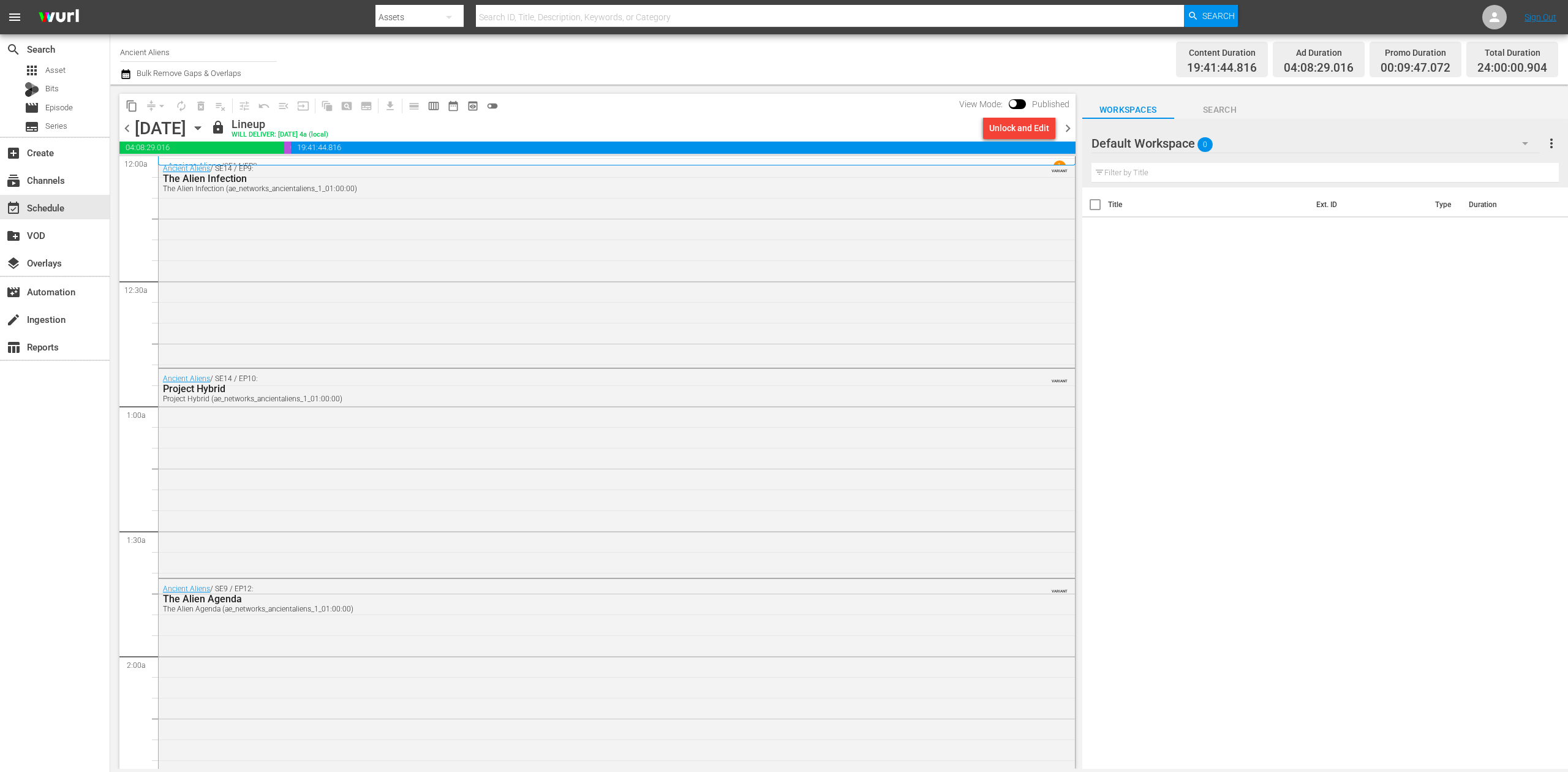
click at [1069, 123] on span "chevron_right" at bounding box center [1068, 128] width 16 height 16
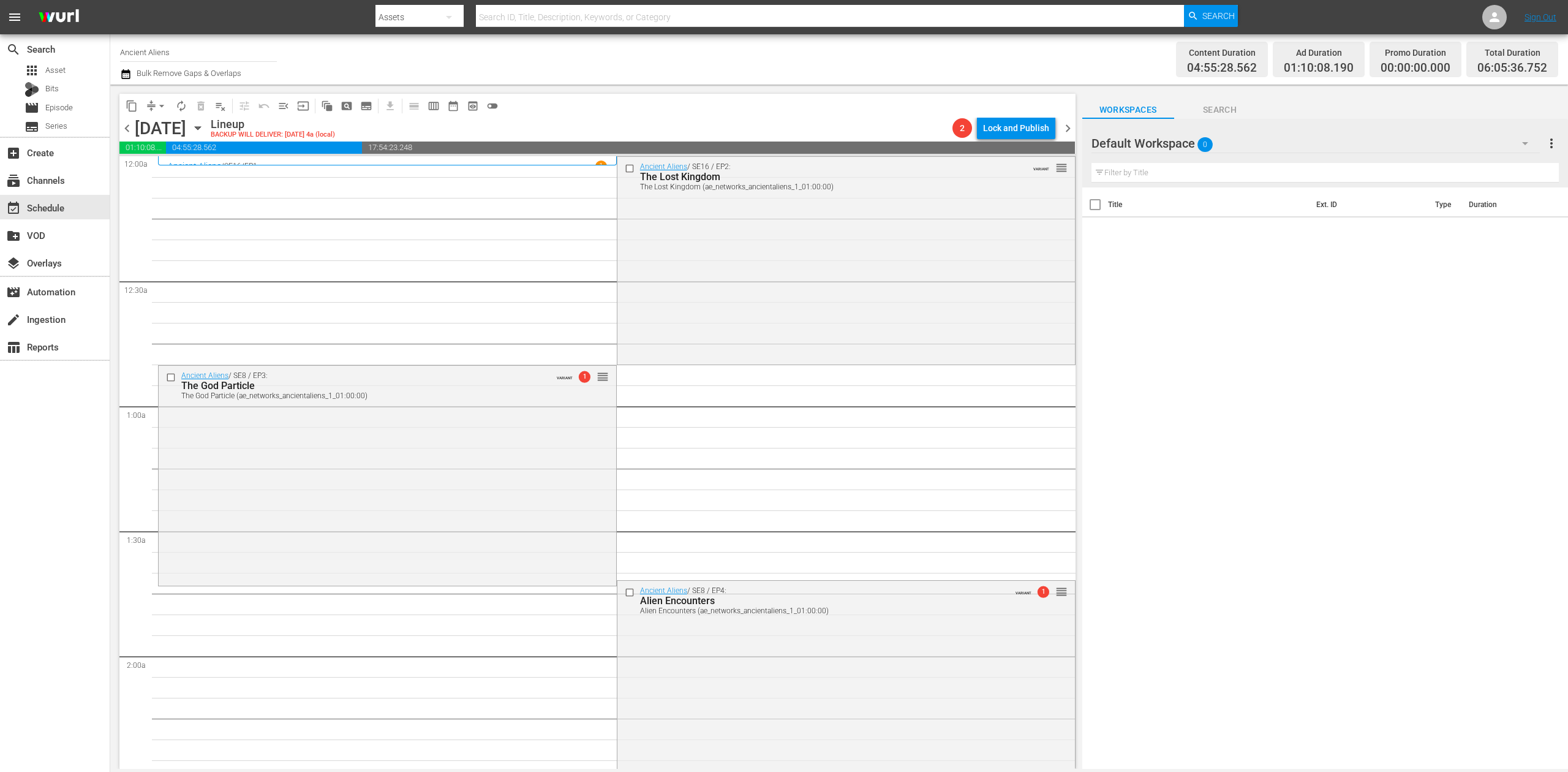
click at [126, 71] on icon "button" at bounding box center [126, 74] width 8 height 10
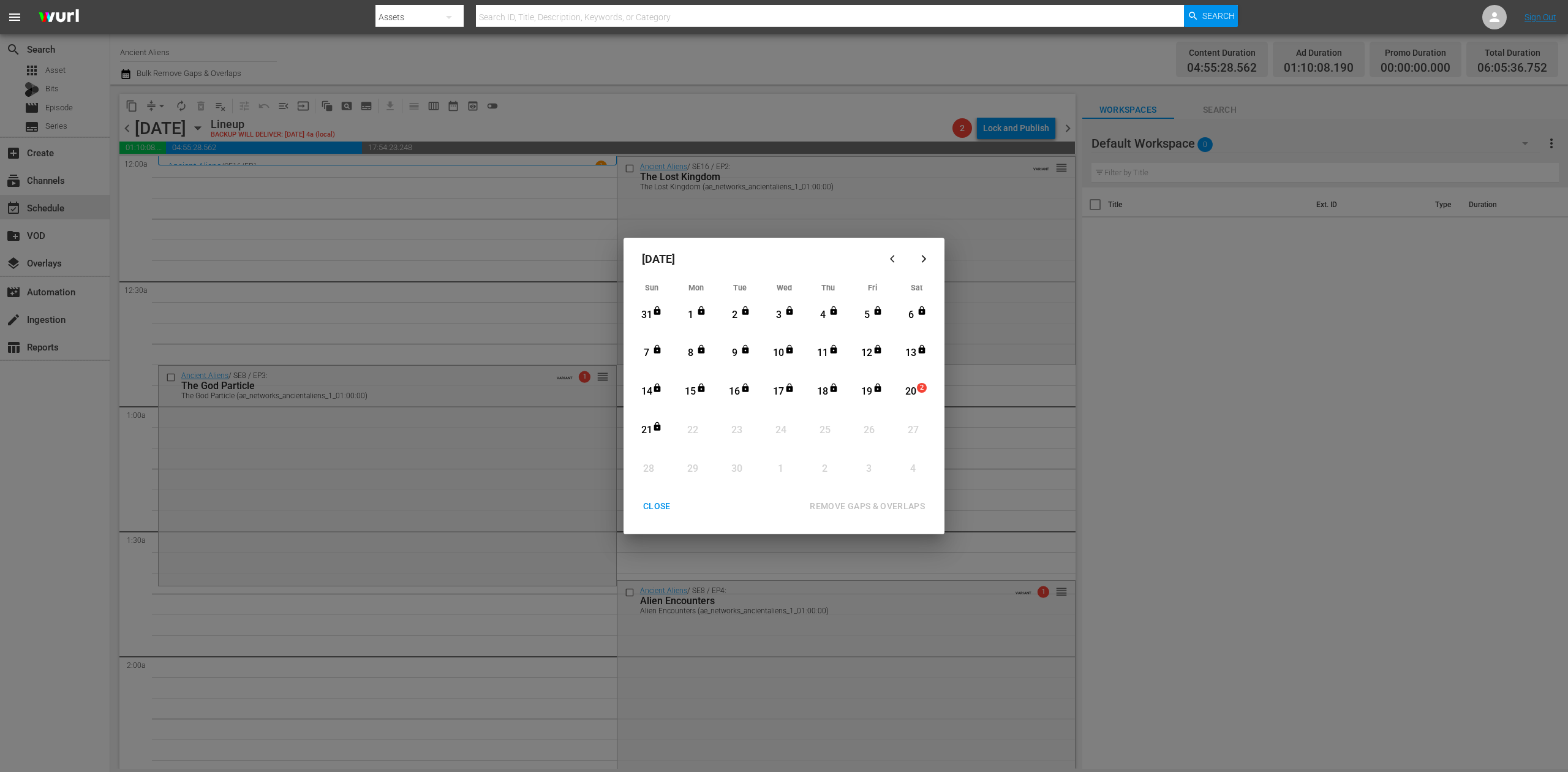
click at [914, 388] on div "20" at bounding box center [911, 392] width 16 height 14
click at [875, 503] on div "REMOVE GAPS & OVERLAPS" at bounding box center [867, 507] width 135 height 16
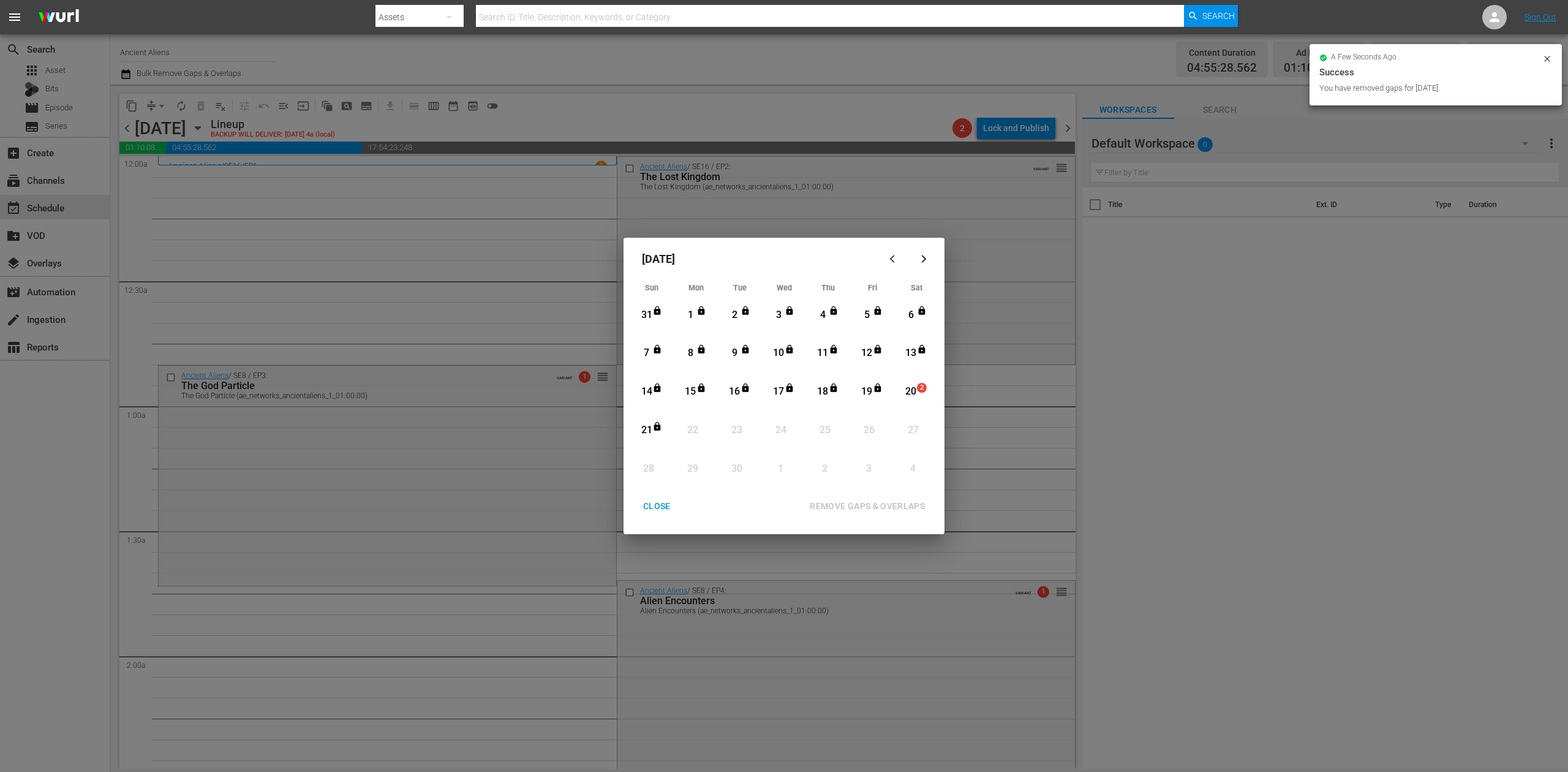
click at [653, 502] on div "CLOSE" at bounding box center [657, 507] width 47 height 16
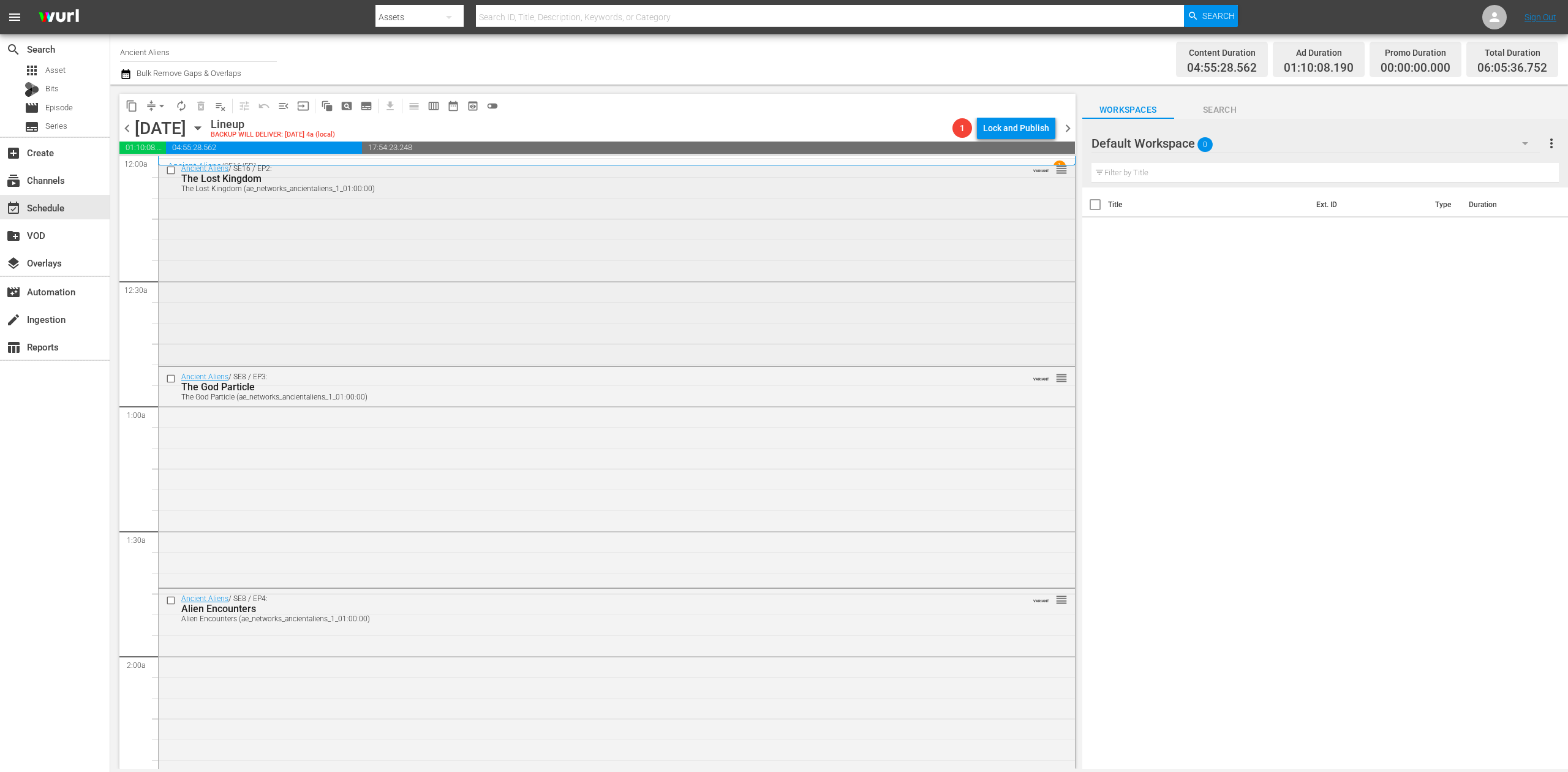
click at [492, 286] on div "Ancient Aliens / SE16 / EP2: The Lost Kingdom The Lost Kingdom (ae_networks_anc…" at bounding box center [616, 261] width 916 height 205
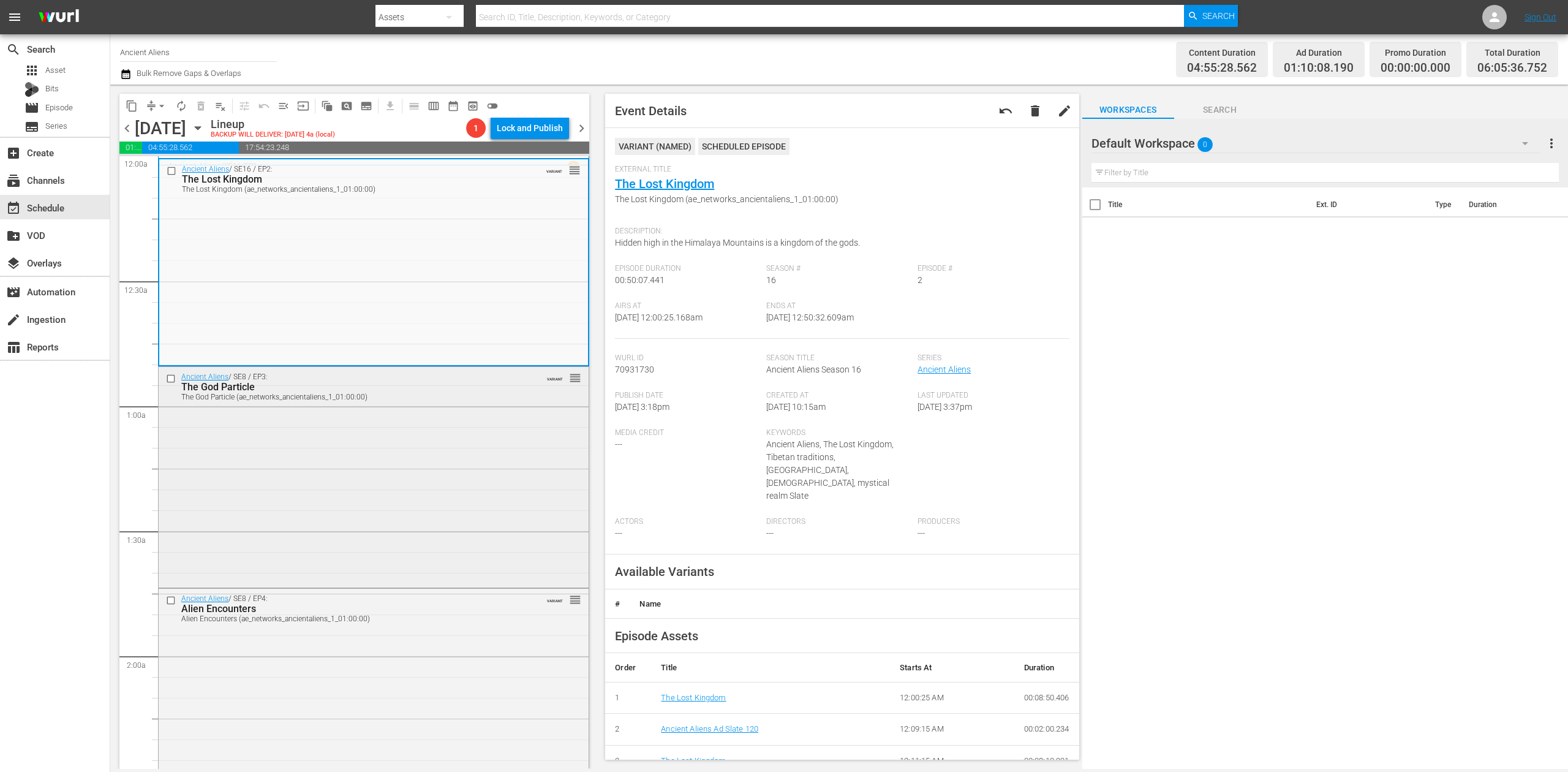
click at [414, 510] on div "Ancient Aliens / SE8 / EP3: The God Particle The God Particle (ae_networks_anci…" at bounding box center [374, 476] width 430 height 217
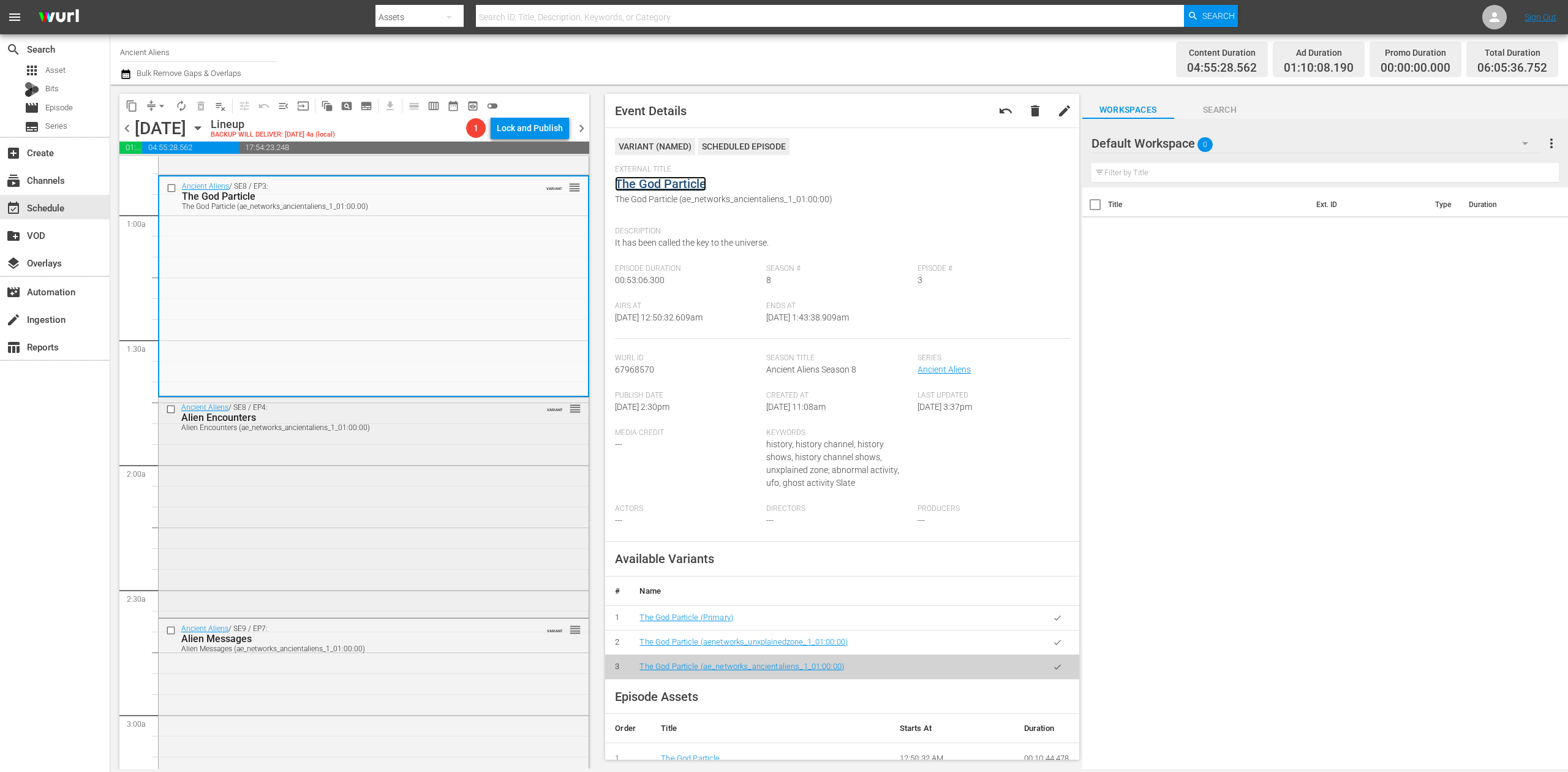
scroll to position [245, 0]
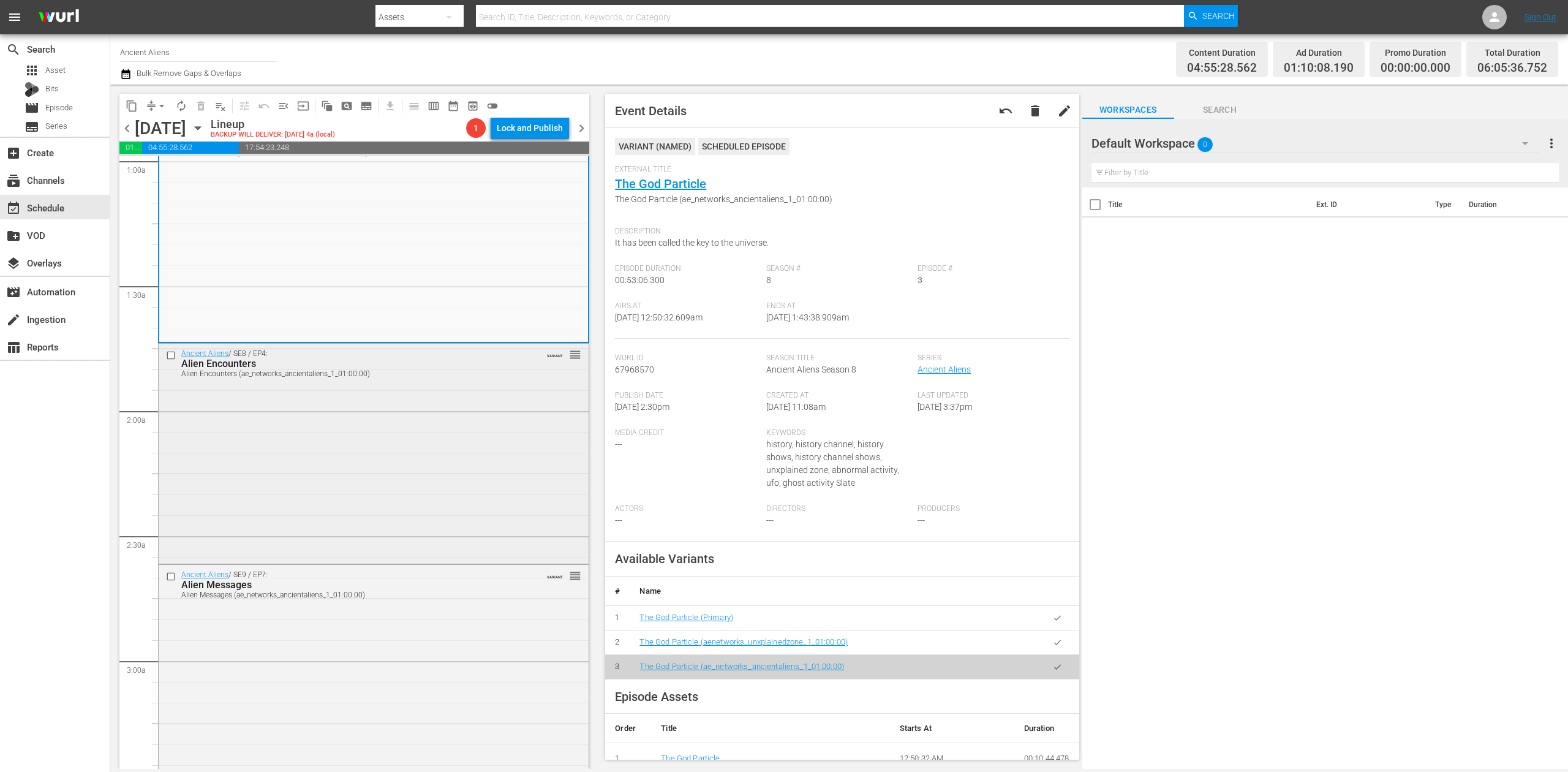
click at [466, 447] on div "Ancient Aliens / SE8 / EP4: Alien Encounters Alien Encounters (ae_networks_anci…" at bounding box center [374, 452] width 430 height 217
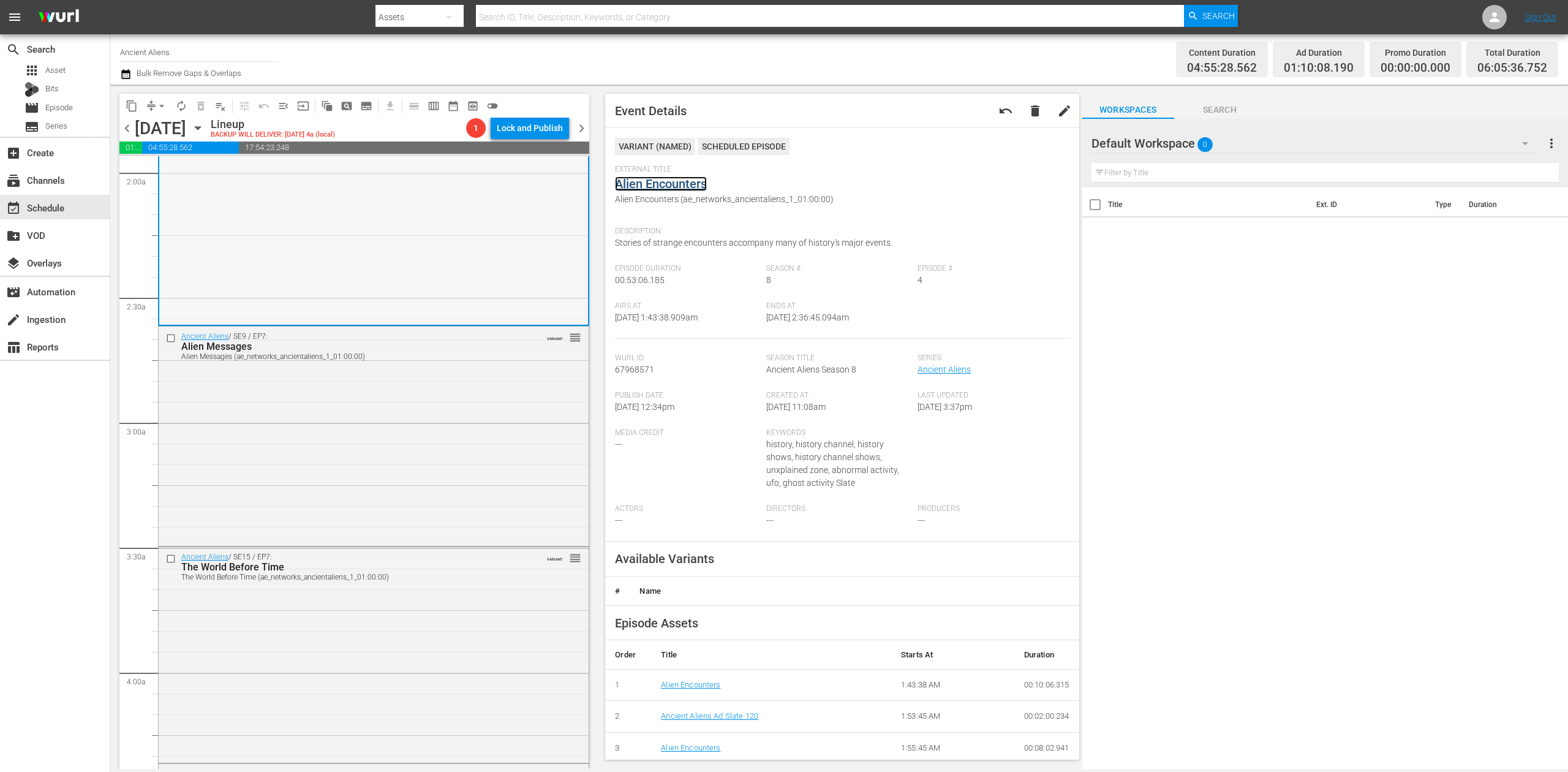
scroll to position [490, 0]
click at [476, 412] on div "Ancient Aliens / SE9 / EP7: Alien Messages Alien Messages (ae_networks_ancienta…" at bounding box center [374, 428] width 430 height 217
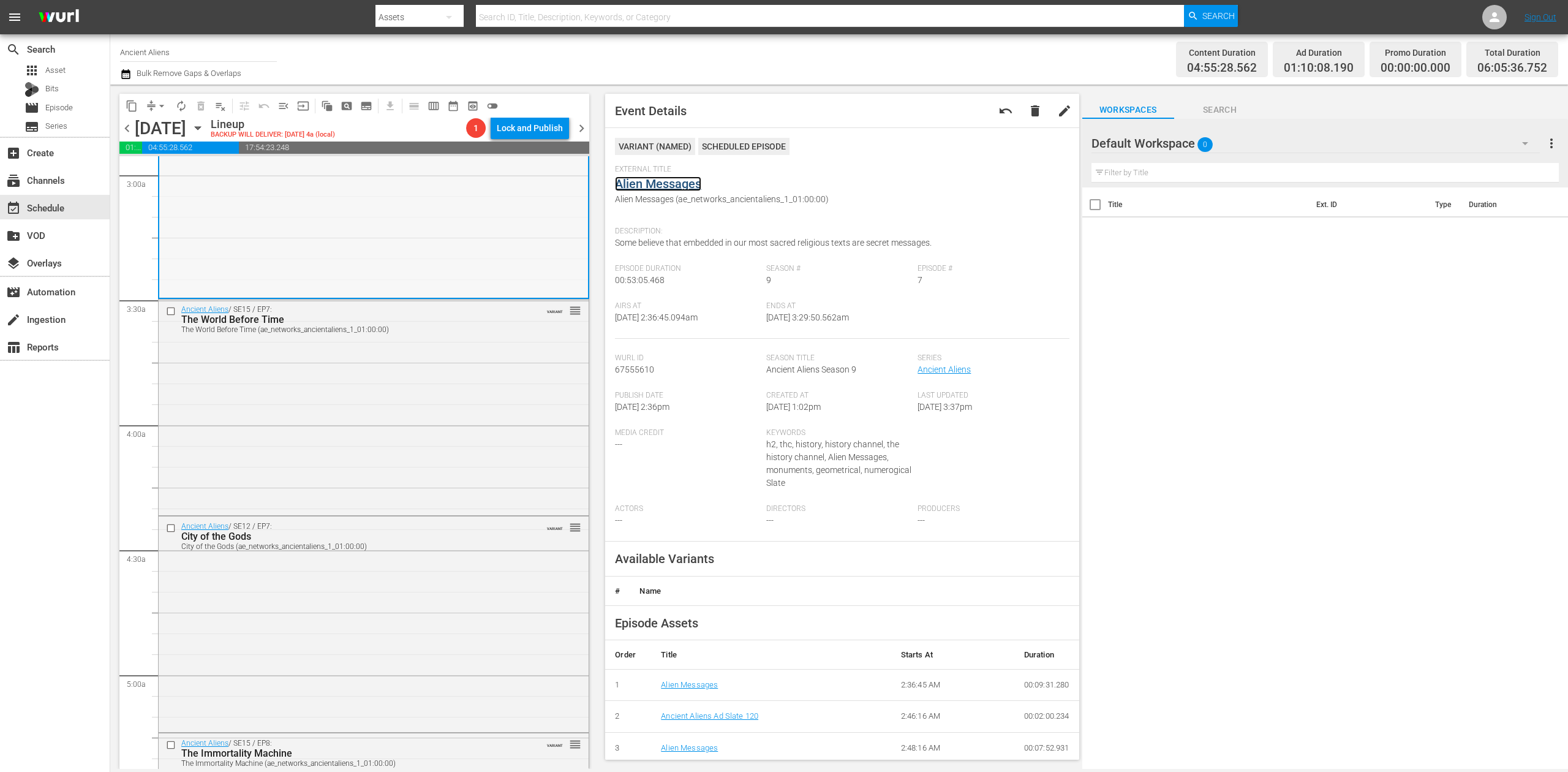
scroll to position [735, 0]
click at [449, 436] on div "Ancient Aliens / SE15 / EP7: The World Before Time The World Before Time (ae_ne…" at bounding box center [374, 402] width 430 height 213
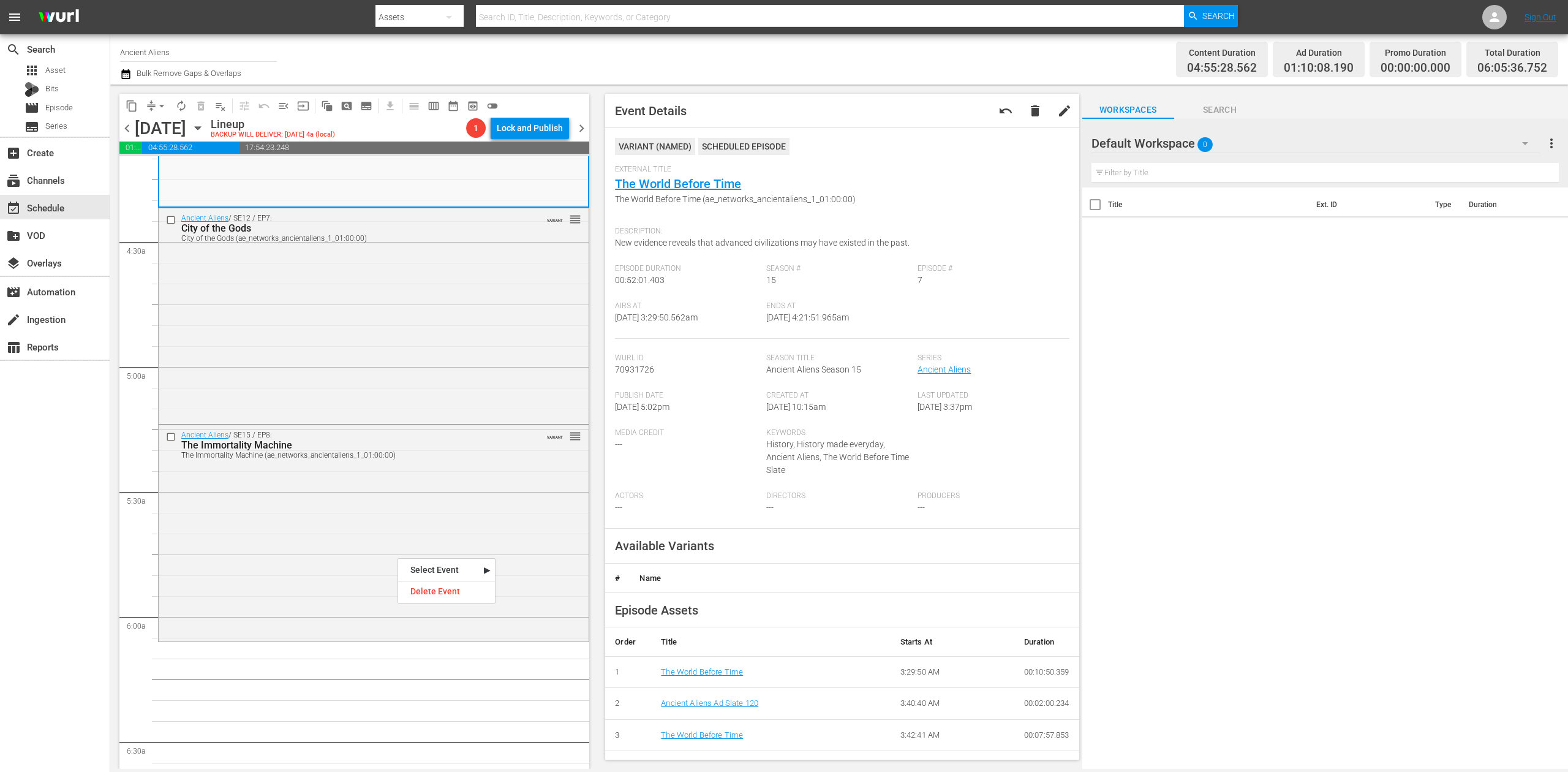
scroll to position [1062, 0]
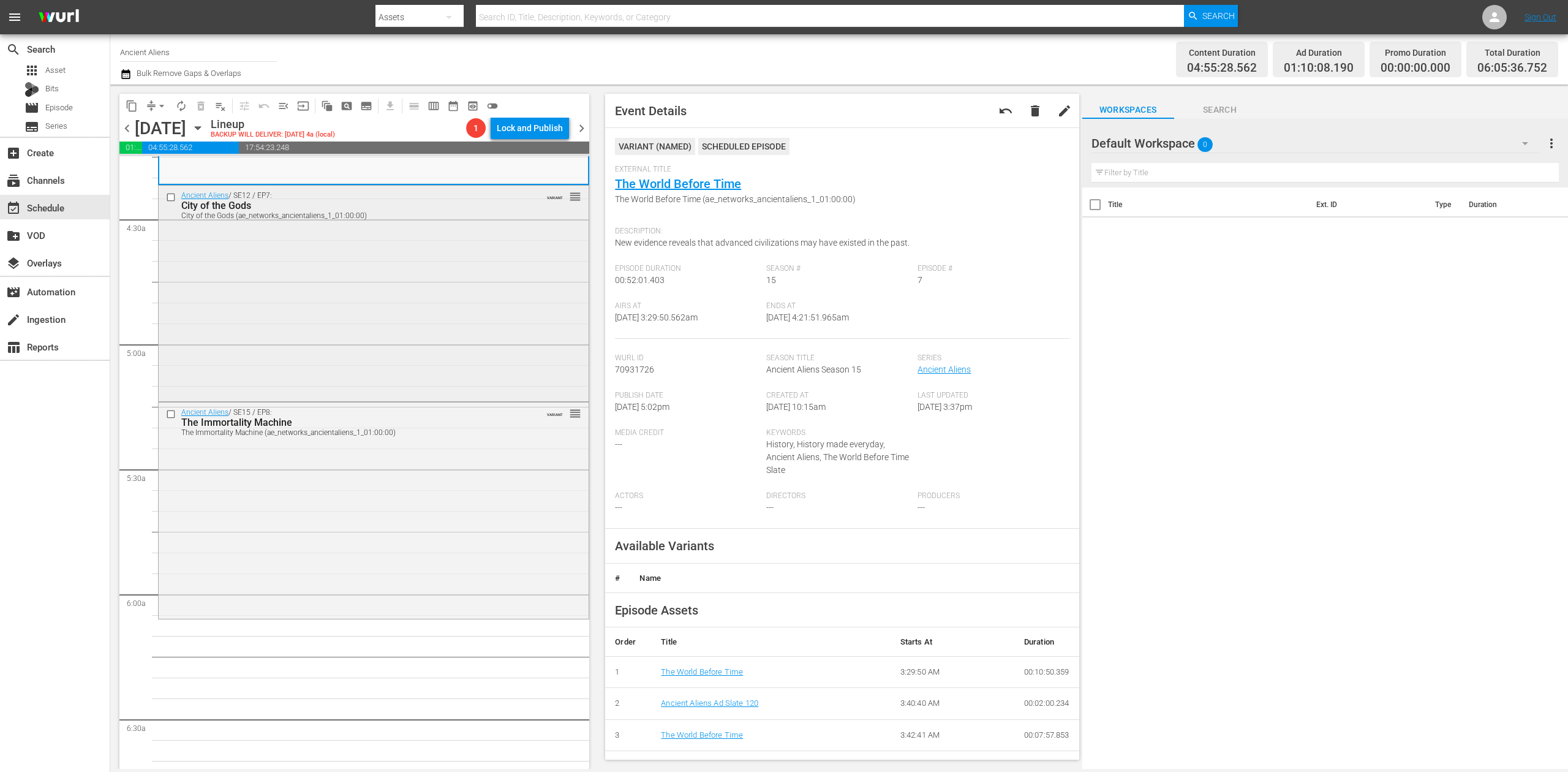
click at [461, 322] on div "Ancient Aliens / SE12 / EP7: City of the Gods City of the Gods (ae_networks_anc…" at bounding box center [374, 292] width 430 height 213
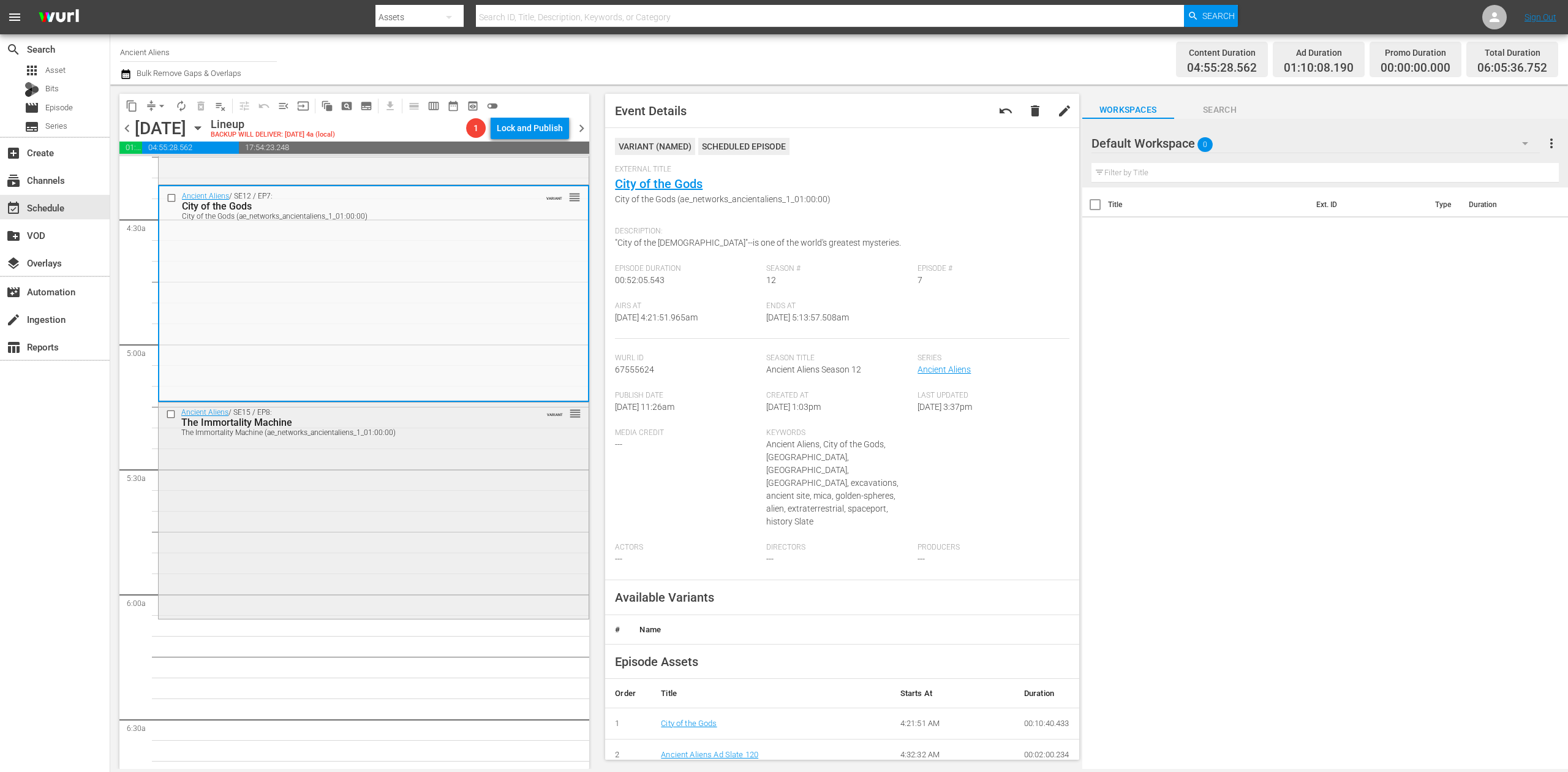
click at [387, 557] on div "Ancient Aliens / SE15 / EP8: The Immortality Machine The Immortality Machine (a…" at bounding box center [374, 509] width 430 height 213
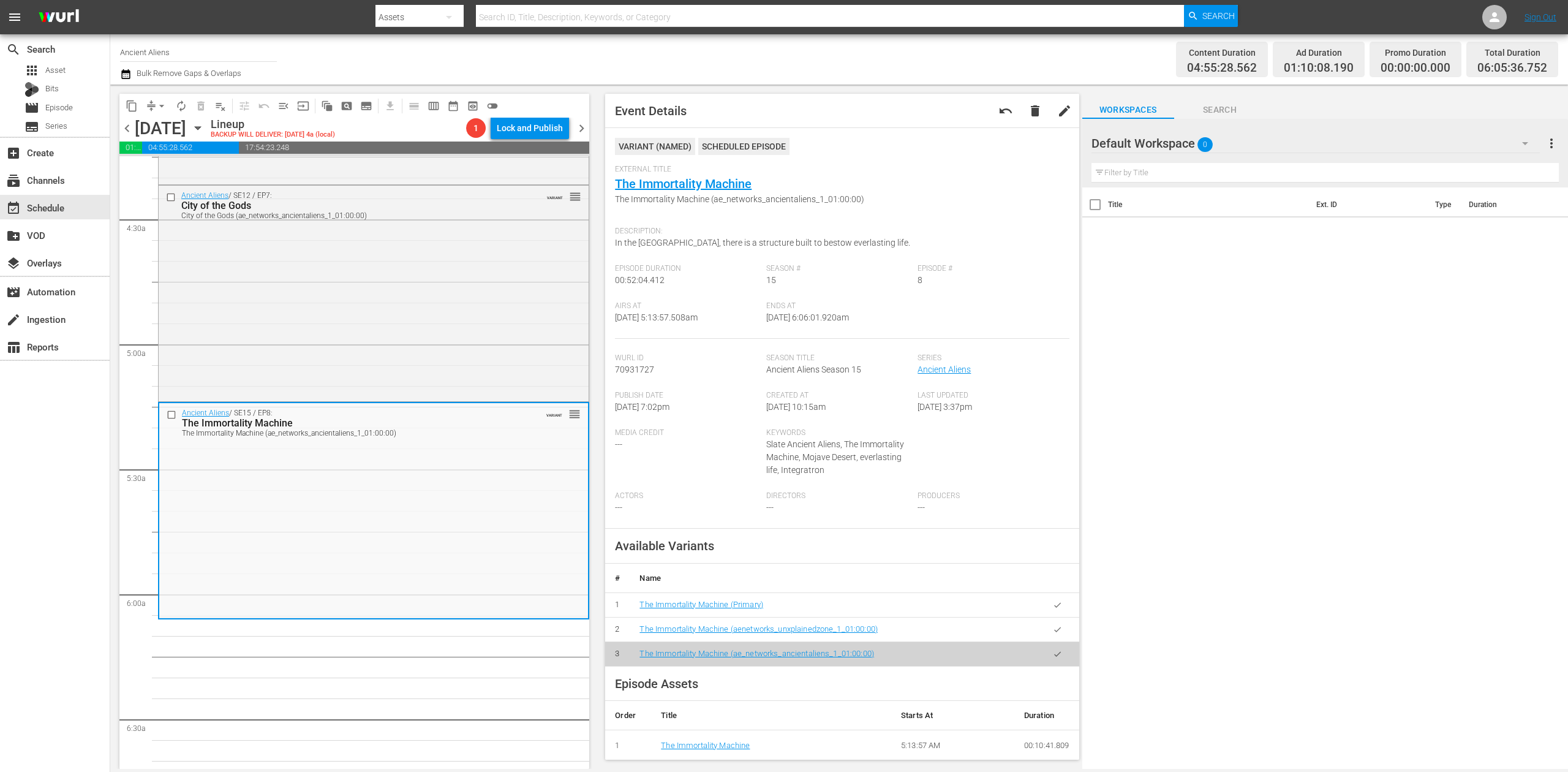
click at [126, 72] on icon "button" at bounding box center [126, 74] width 8 height 10
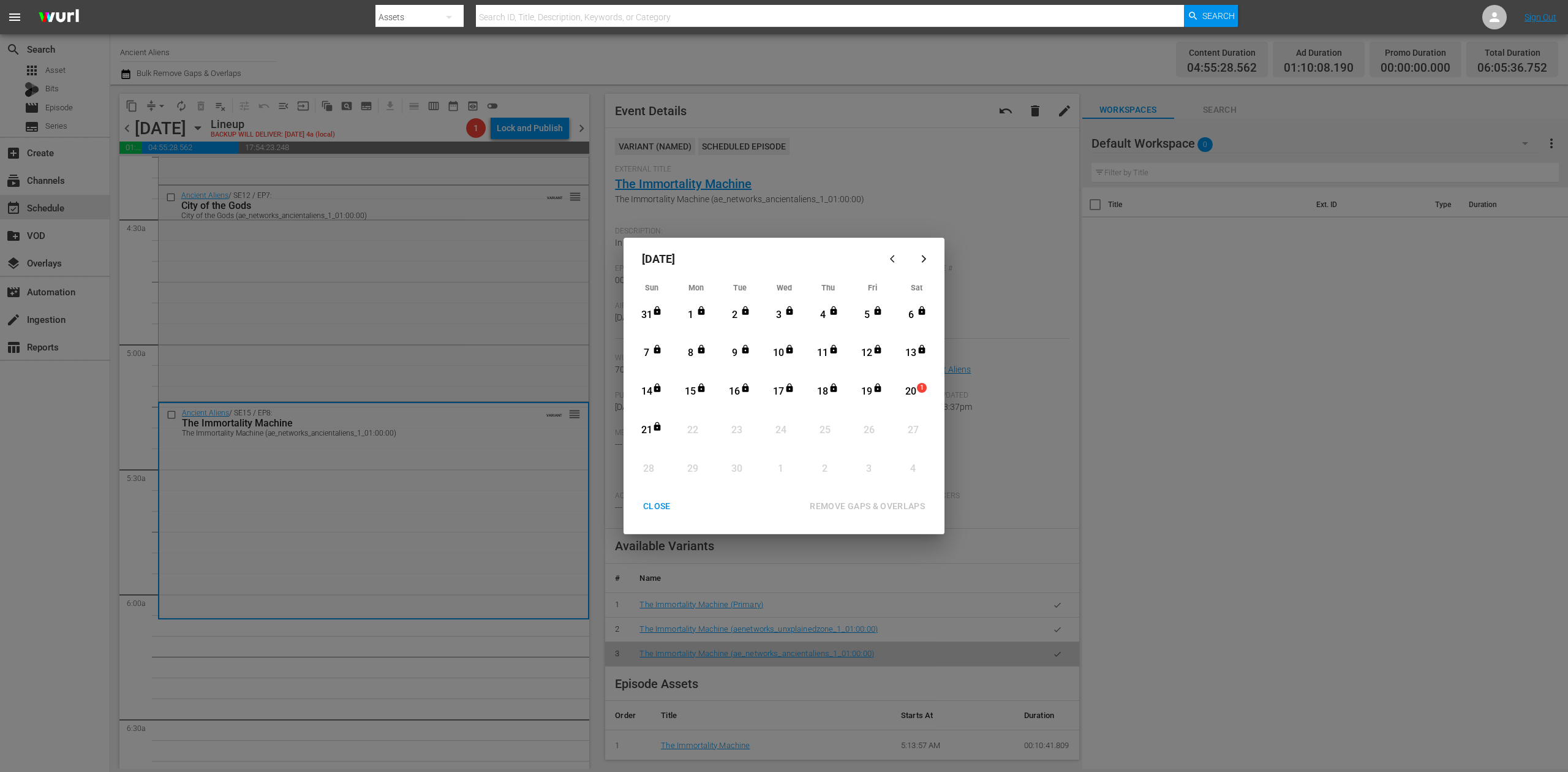
click at [916, 390] on div "20" at bounding box center [911, 392] width 16 height 14
click at [901, 509] on div "REMOVE GAPS & OVERLAPS" at bounding box center [867, 507] width 135 height 16
click at [904, 390] on div "20" at bounding box center [911, 392] width 16 height 14
click at [888, 502] on div "REMOVE GAPS & OVERLAPS" at bounding box center [867, 507] width 135 height 16
click at [664, 501] on div "CLOSE" at bounding box center [657, 507] width 47 height 16
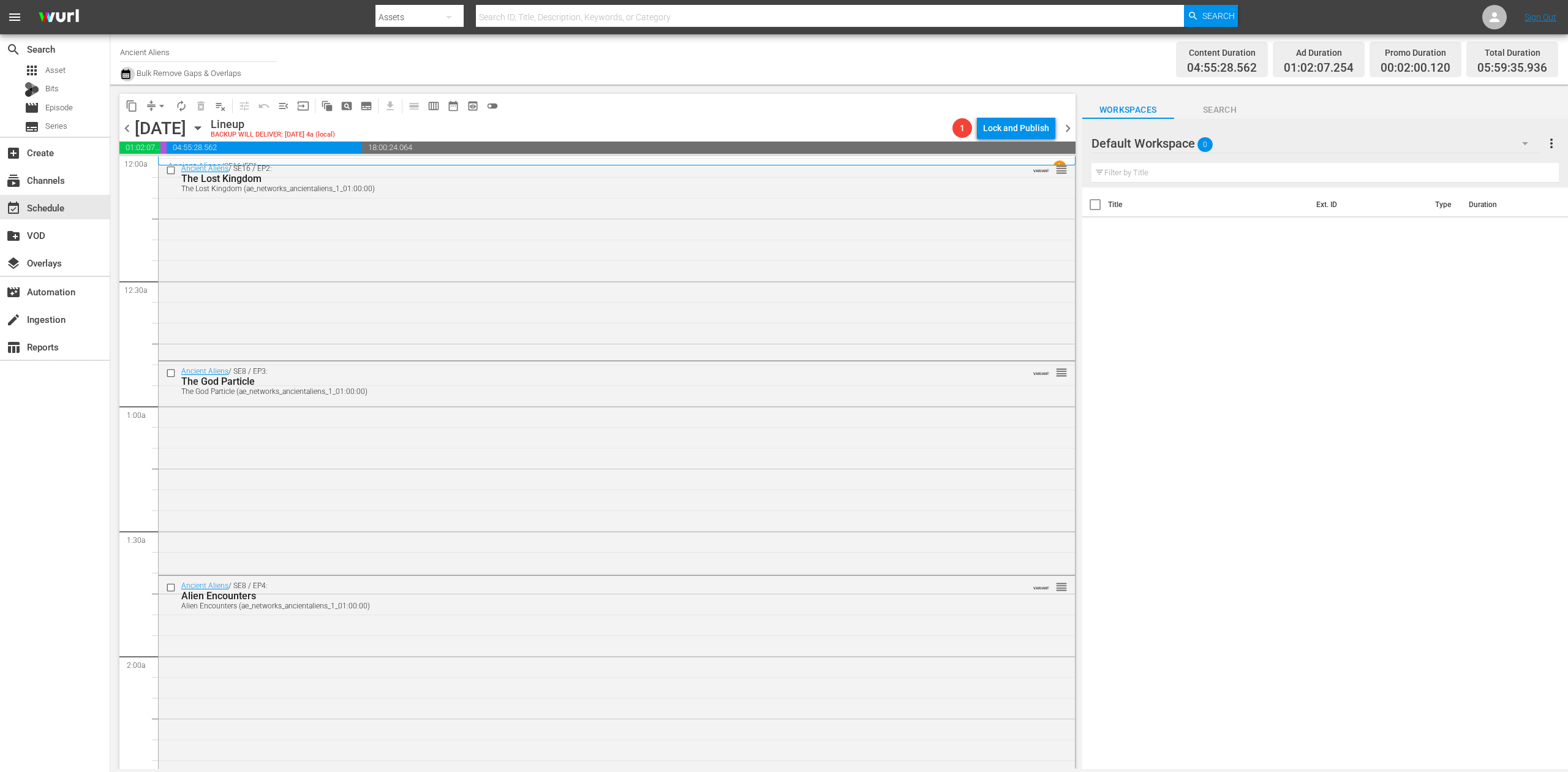
click at [128, 74] on icon "button" at bounding box center [126, 74] width 12 height 15
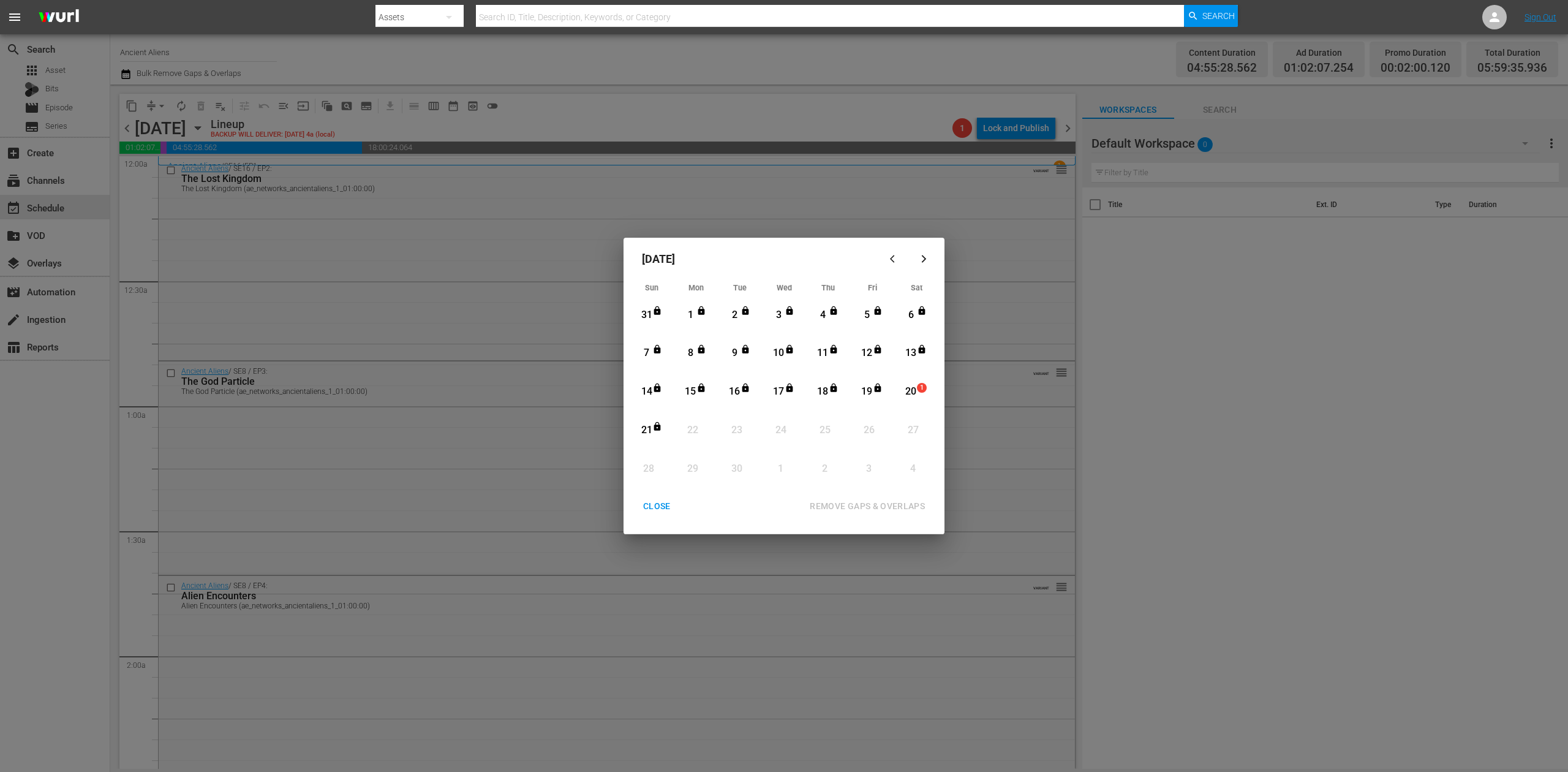
click at [908, 394] on div "20" at bounding box center [911, 392] width 16 height 14
click at [883, 503] on div "REMOVE GAPS & OVERLAPS" at bounding box center [867, 507] width 135 height 16
click at [655, 510] on div "CLOSE" at bounding box center [657, 507] width 47 height 16
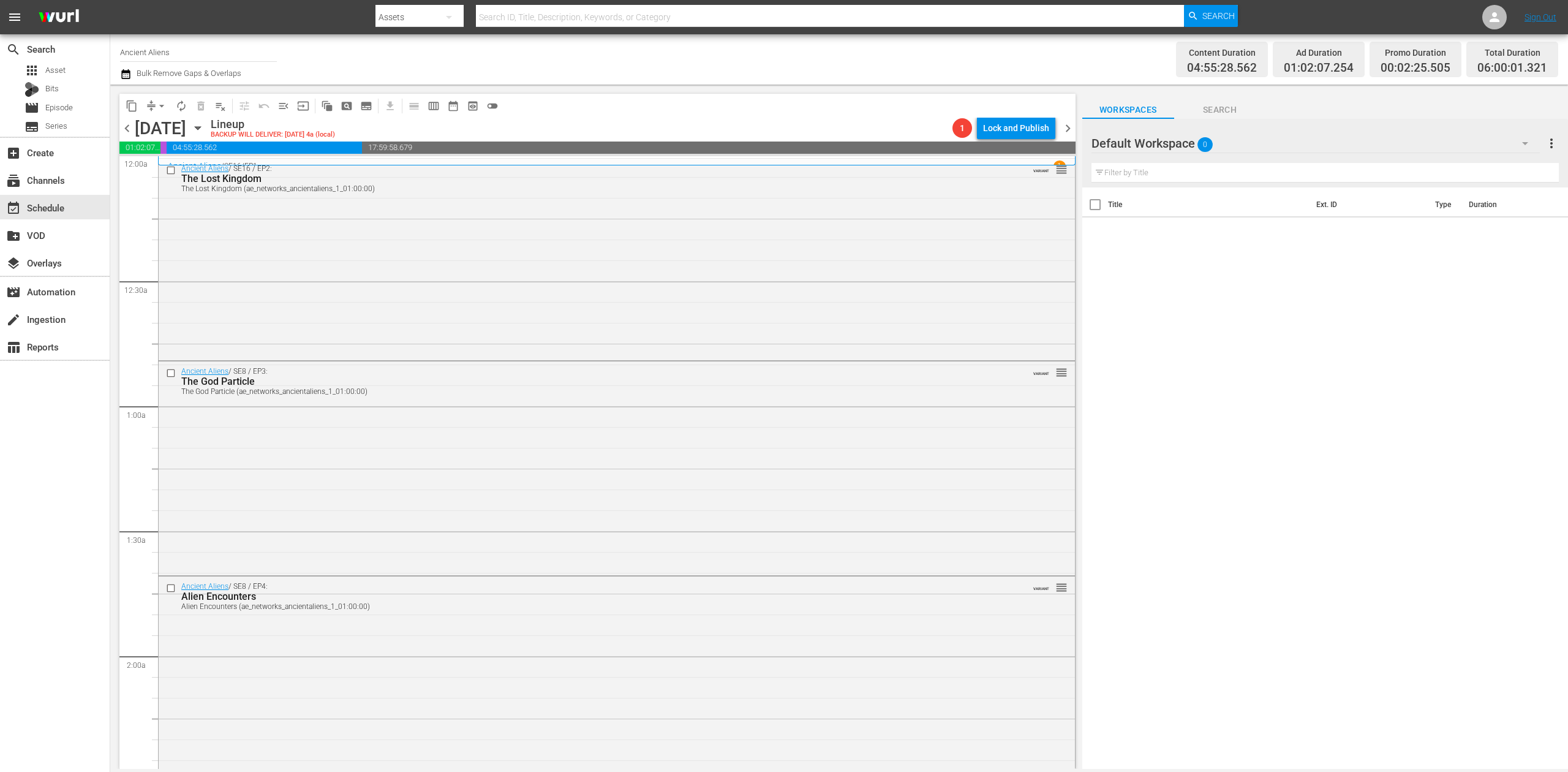
click at [128, 76] on icon "button" at bounding box center [126, 74] width 12 height 15
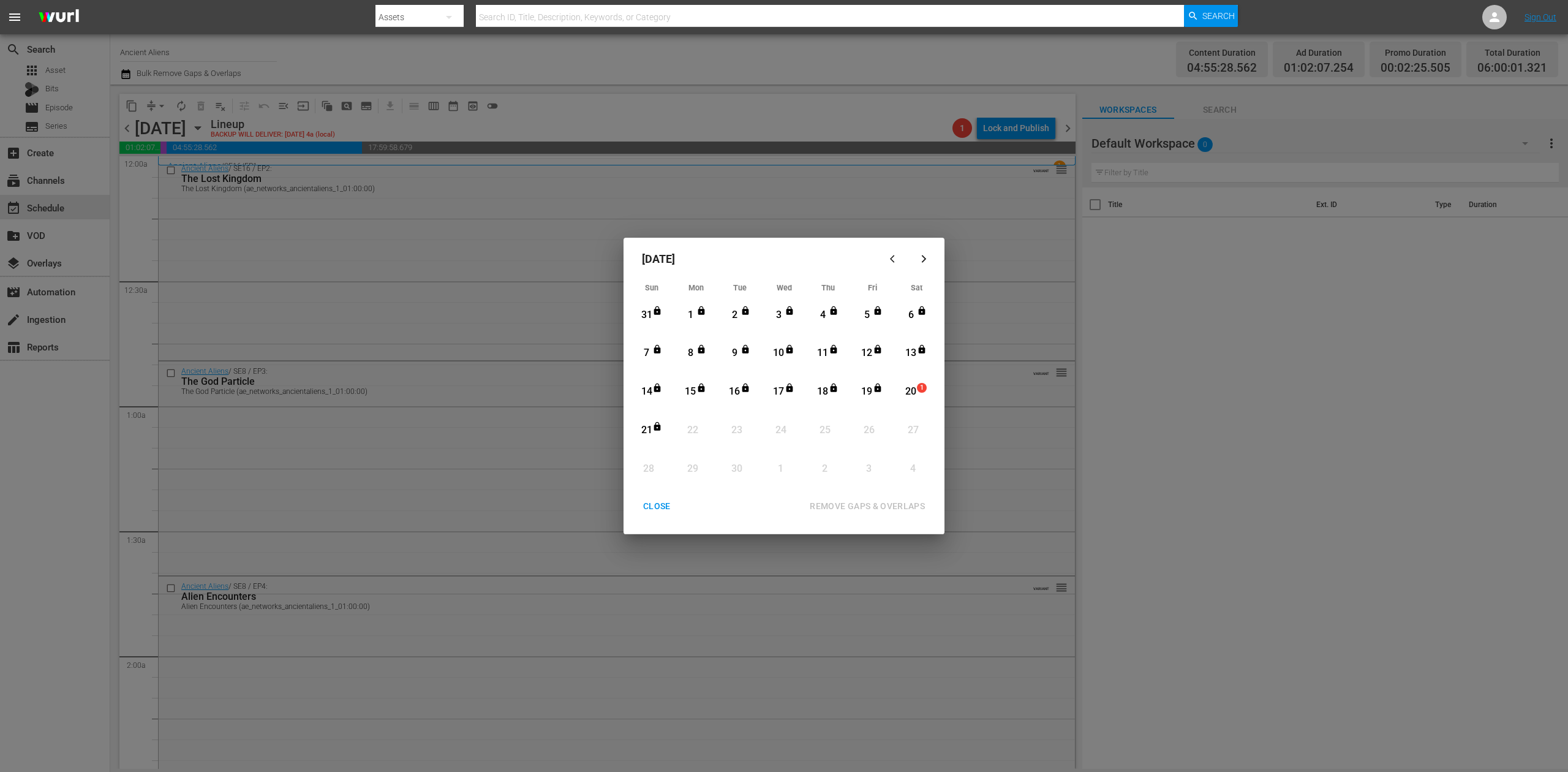
click at [915, 389] on div "20" at bounding box center [911, 392] width 16 height 14
click at [878, 506] on div "REMOVE GAPS & OVERLAPS" at bounding box center [867, 507] width 135 height 16
click at [650, 497] on button "CLOSE" at bounding box center [657, 507] width 57 height 23
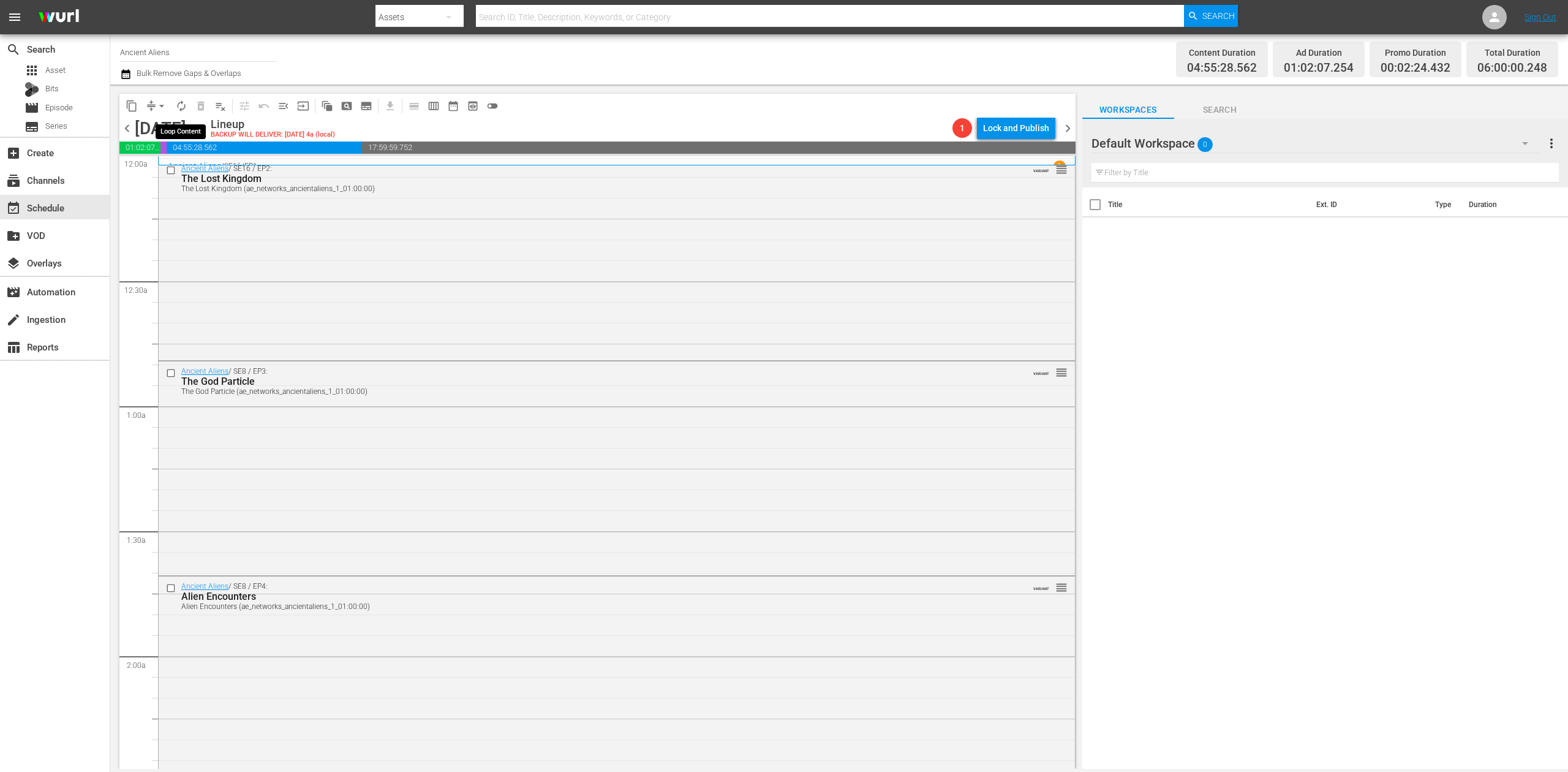
click at [187, 104] on span "autorenew_outlined" at bounding box center [181, 106] width 12 height 12
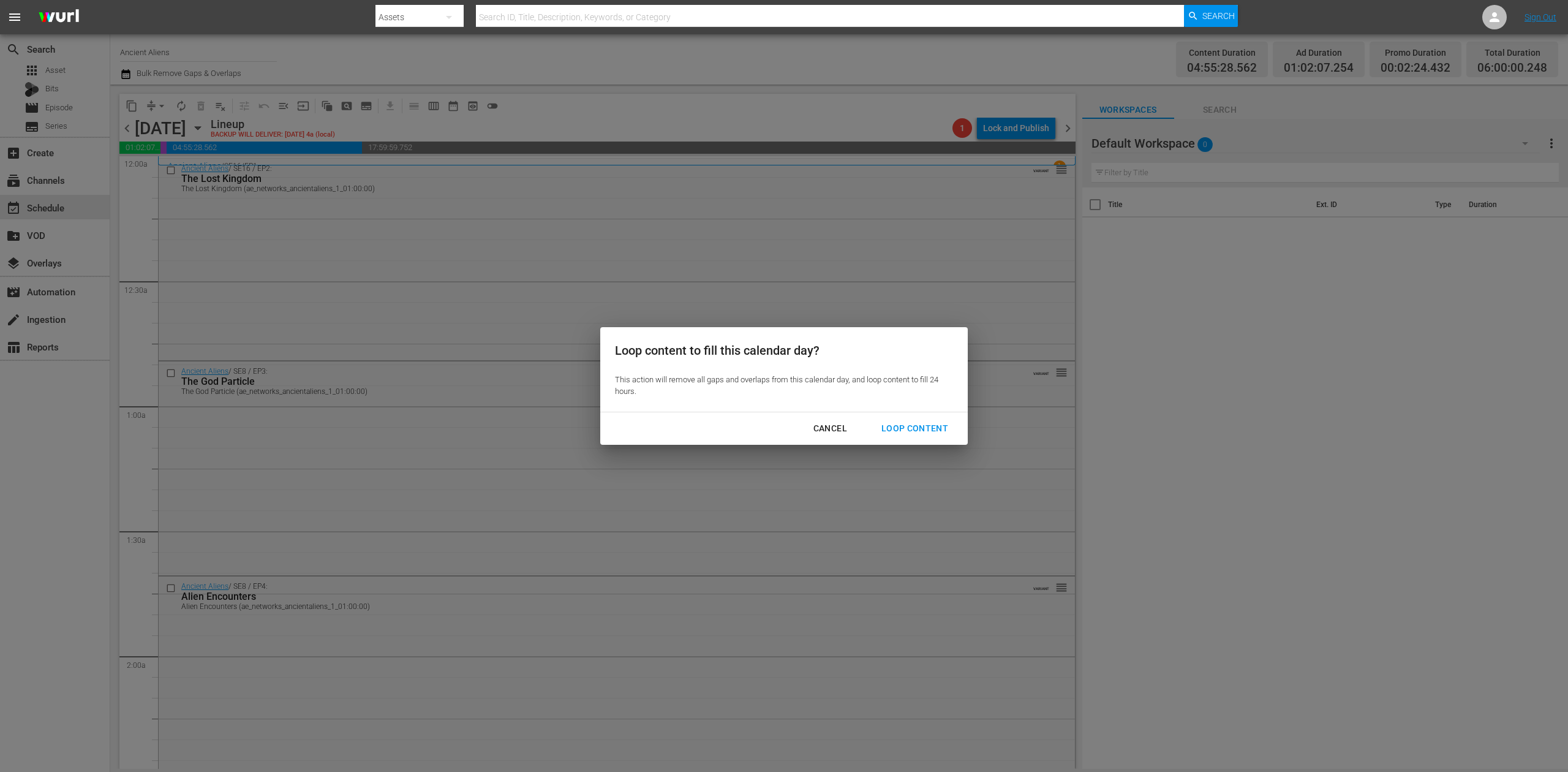
click at [918, 422] on div "Loop Content" at bounding box center [915, 429] width 86 height 16
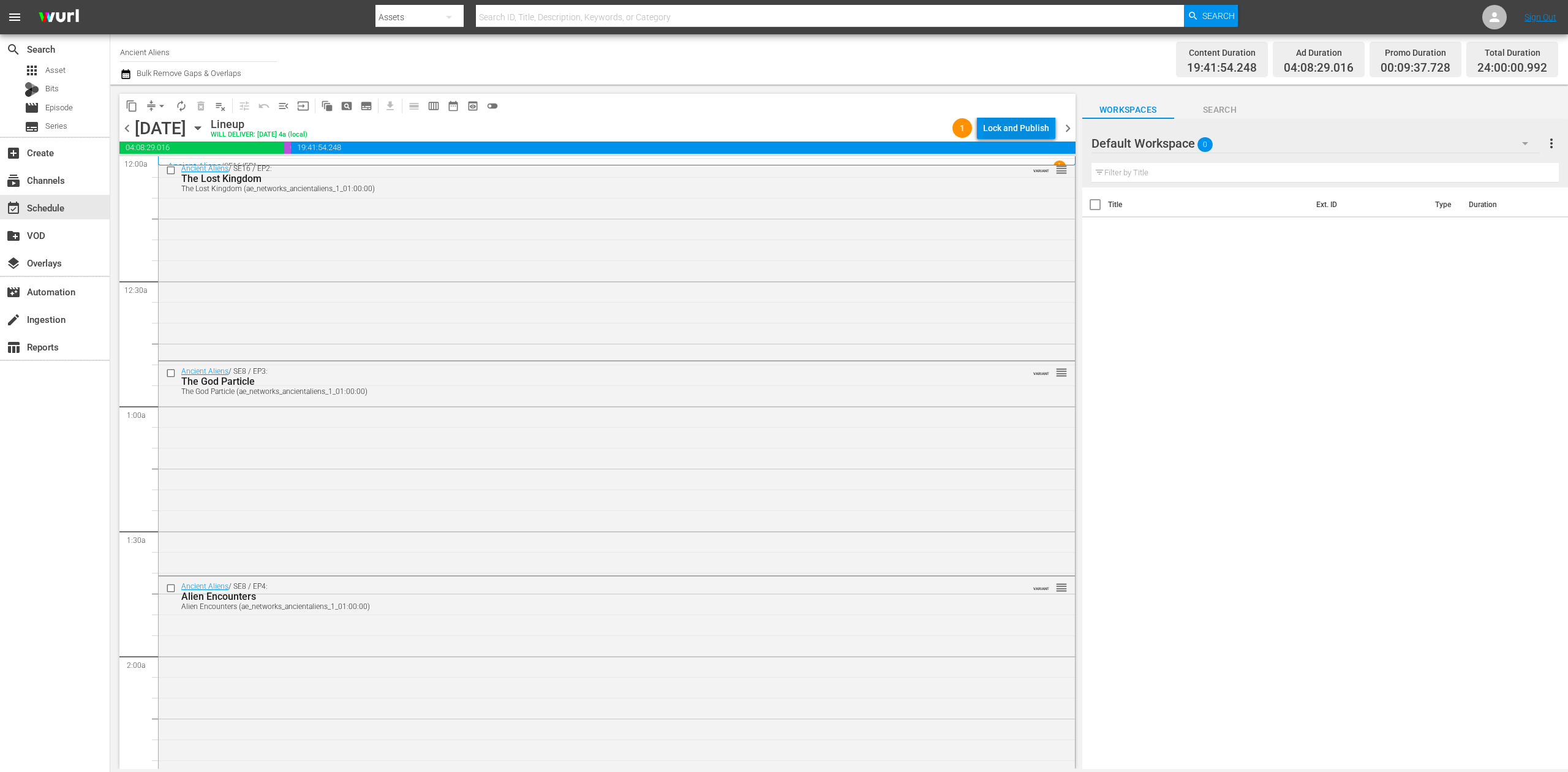
click at [999, 135] on div "Lock and Publish" at bounding box center [1016, 128] width 66 height 22
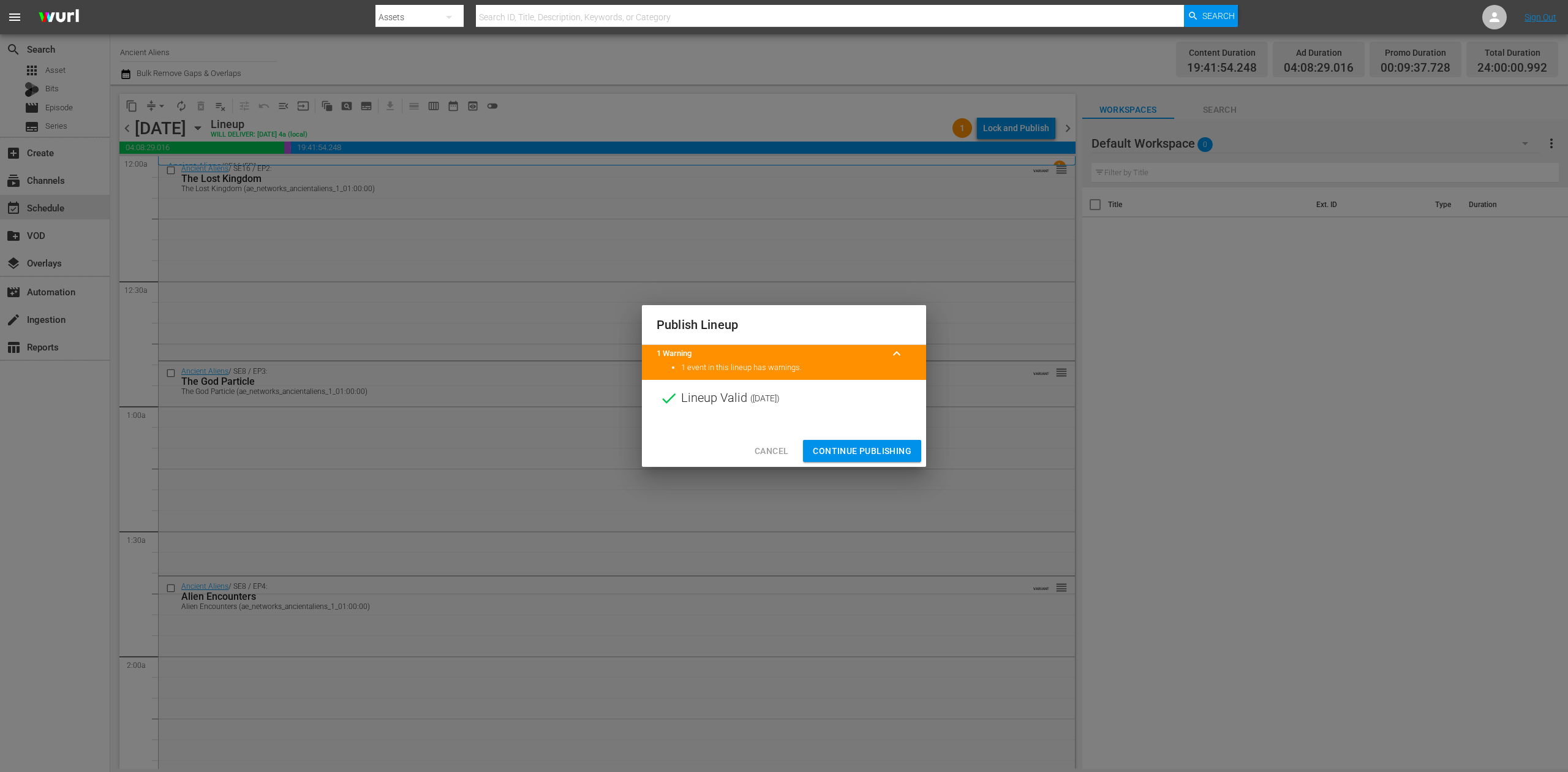
click at [833, 452] on span "Continue Publishing" at bounding box center [863, 452] width 99 height 16
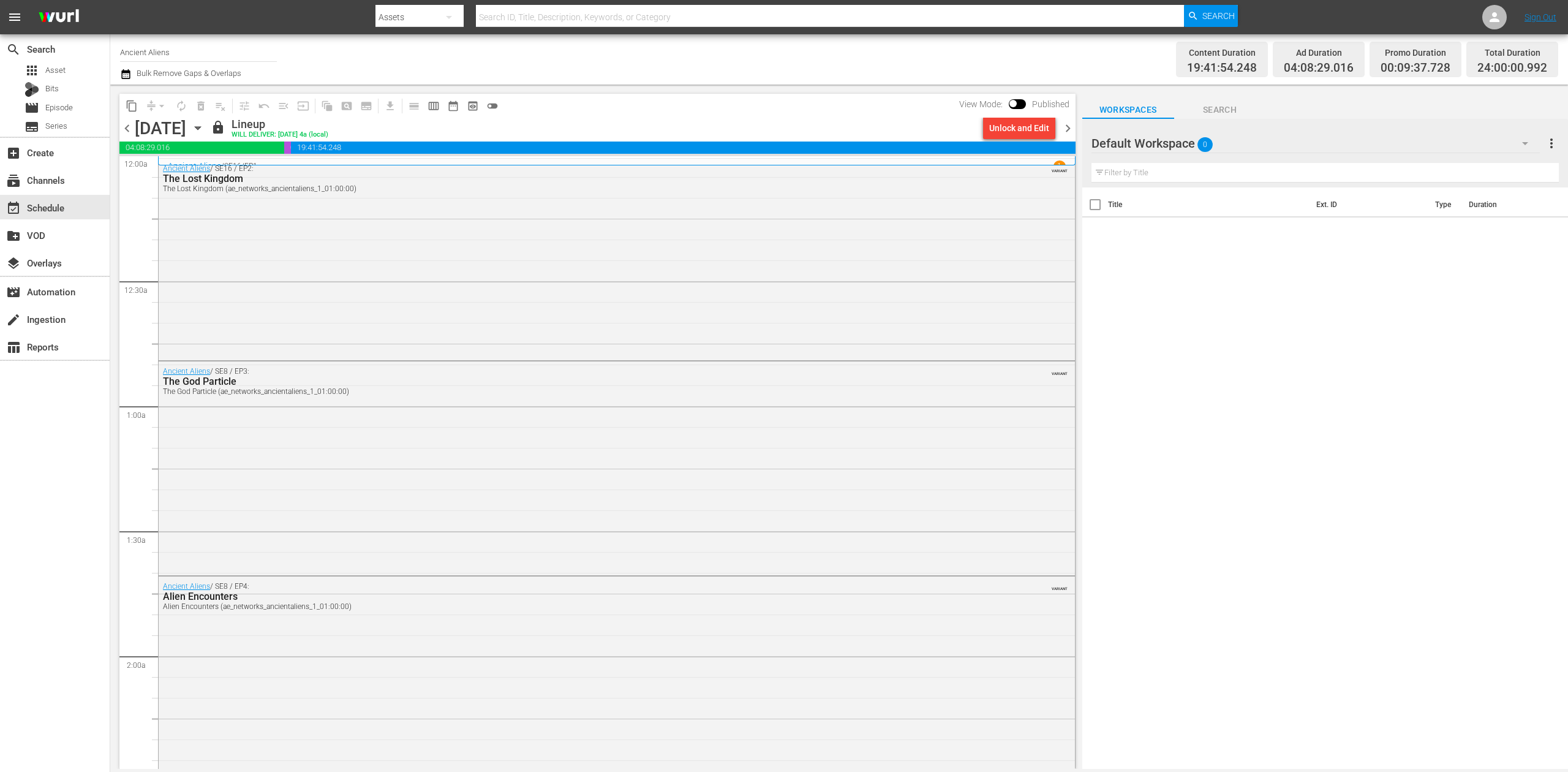
click at [1069, 128] on span "chevron_right" at bounding box center [1068, 128] width 16 height 16
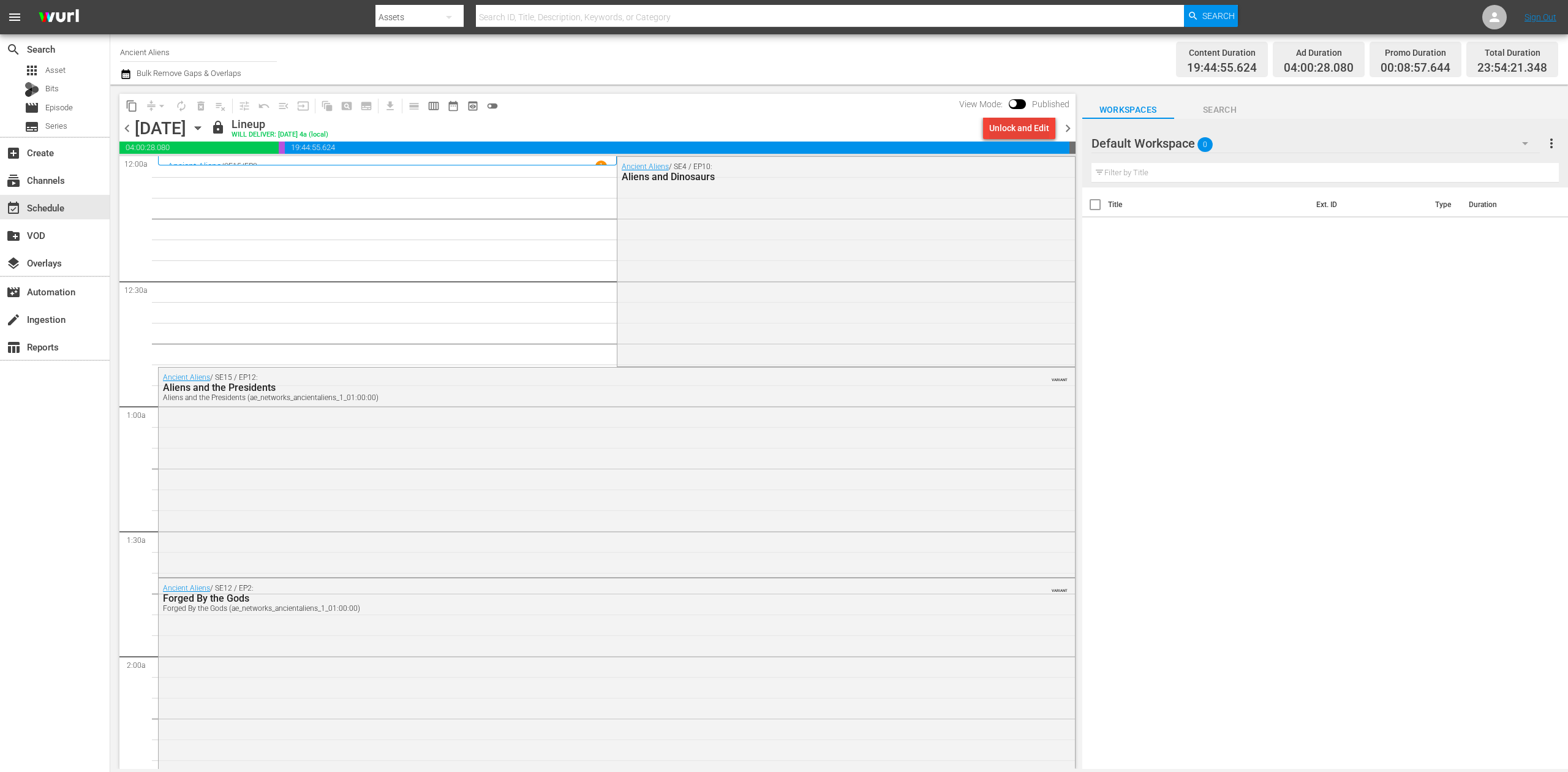
click at [1022, 131] on div "Unlock and Edit" at bounding box center [1019, 128] width 60 height 22
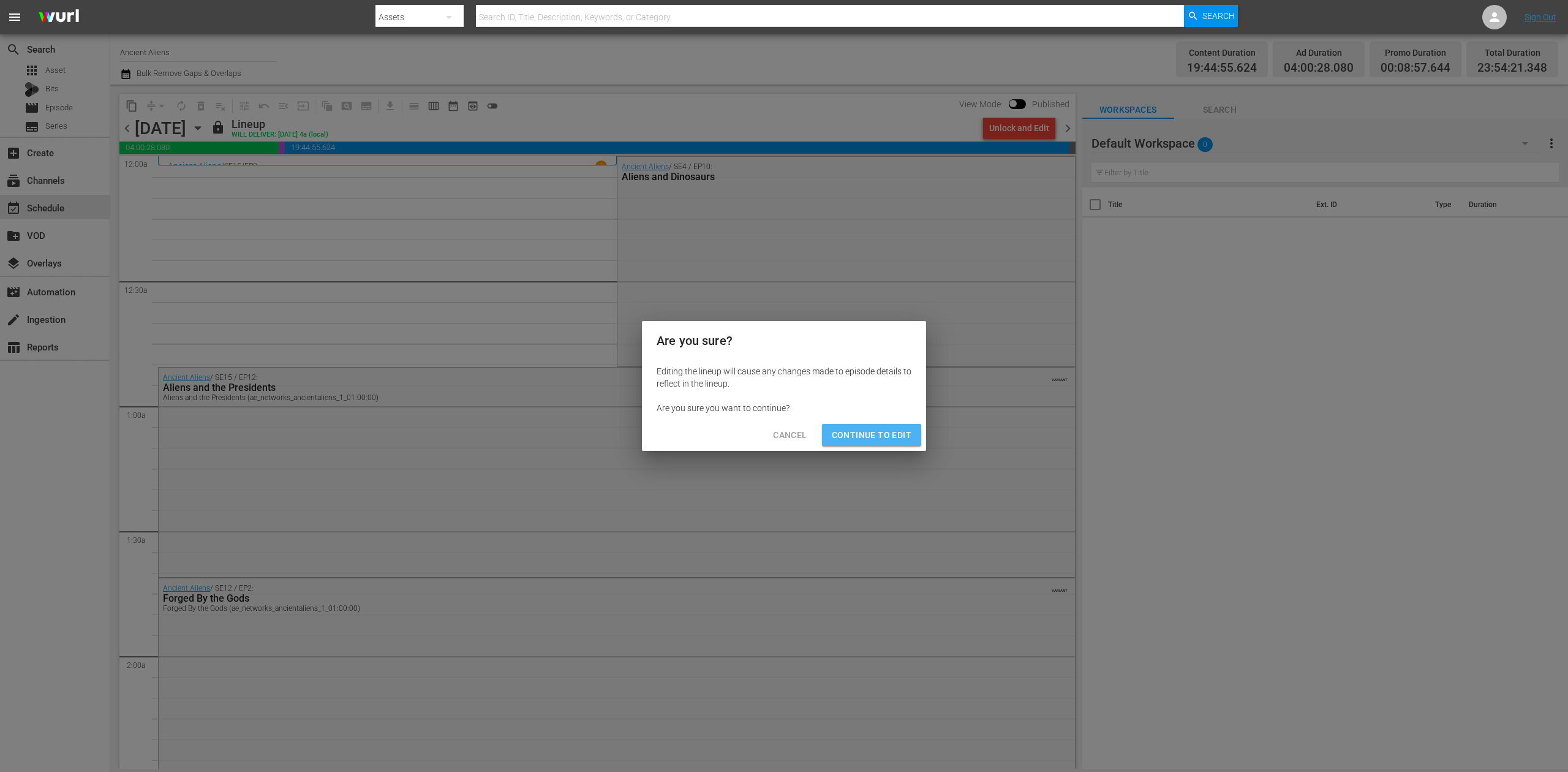
click at [880, 432] on span "Continue to Edit" at bounding box center [871, 435] width 80 height 16
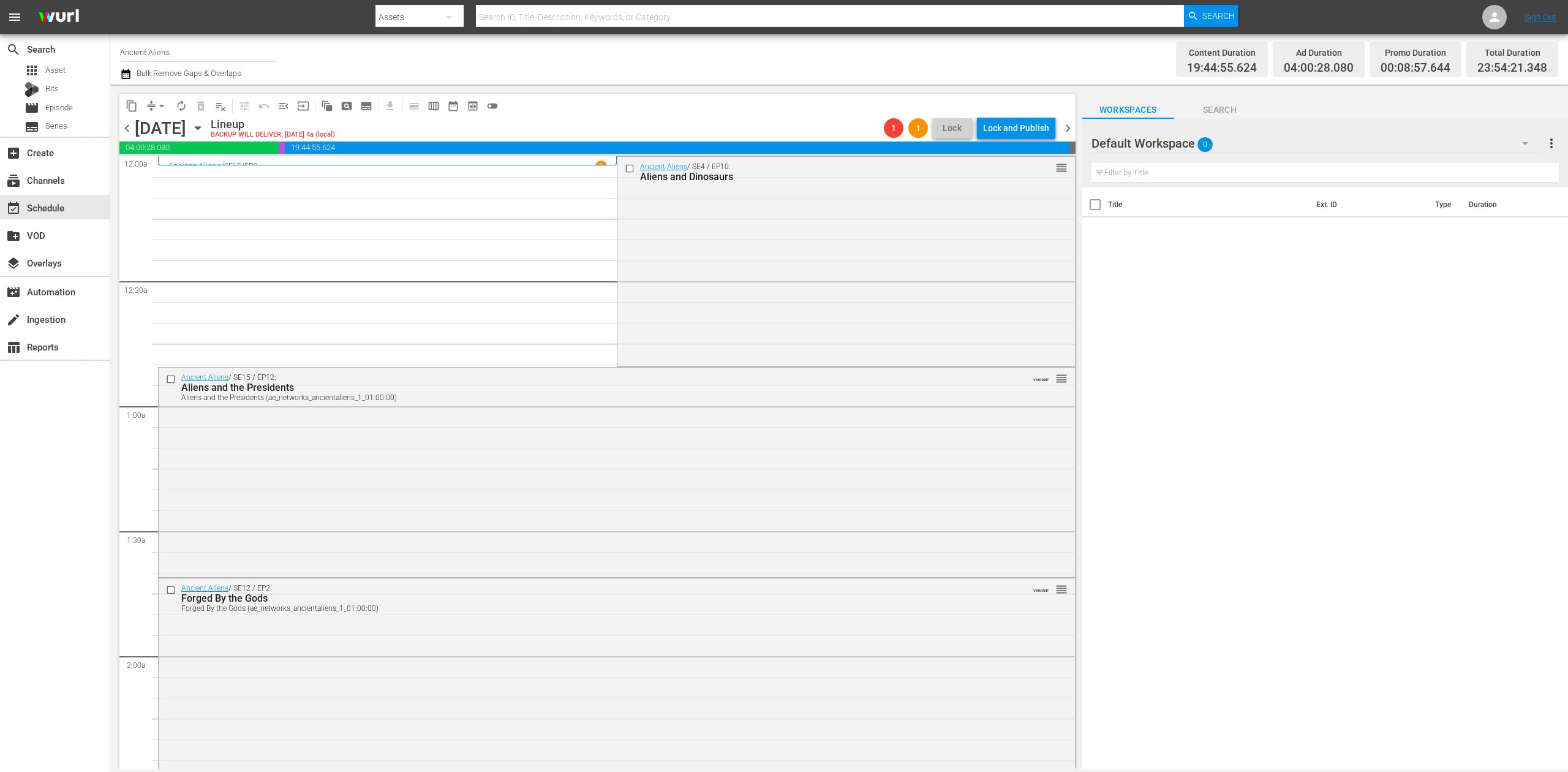
click at [816, 314] on div "Ancient Aliens / SE4 / EP10: Aliens and Dinosaurs reorder" at bounding box center [846, 260] width 458 height 207
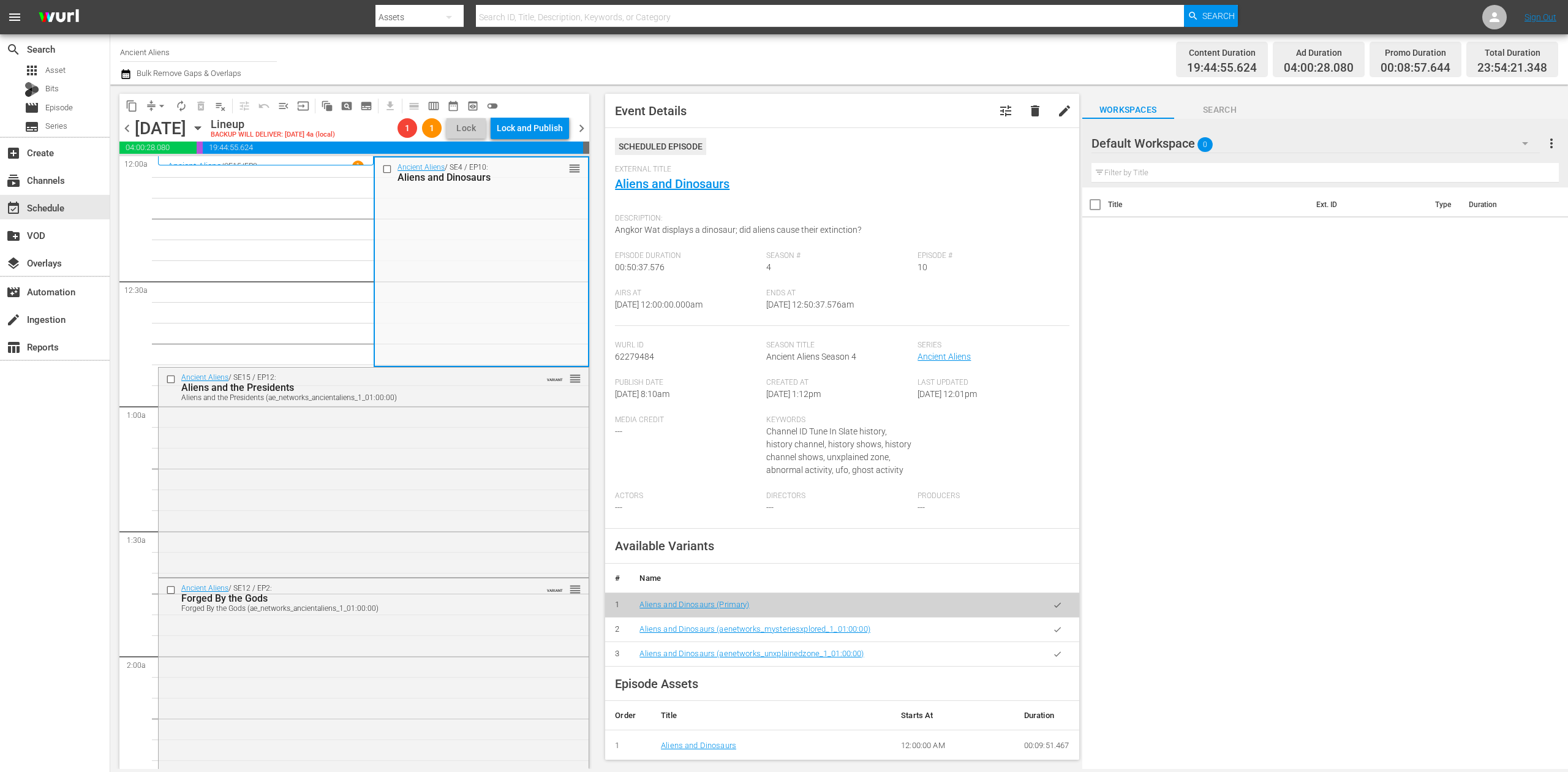
click at [186, 126] on div "Sunday, September 21st" at bounding box center [160, 128] width 51 height 20
click at [197, 103] on span "delete_forever_outlined" at bounding box center [201, 106] width 20 height 20
click at [202, 102] on span "delete_forever_outlined" at bounding box center [201, 106] width 20 height 20
click at [457, 243] on div "Ancient Aliens / SE4 / EP10: Aliens and Dinosaurs reorder" at bounding box center [482, 261] width 213 height 207
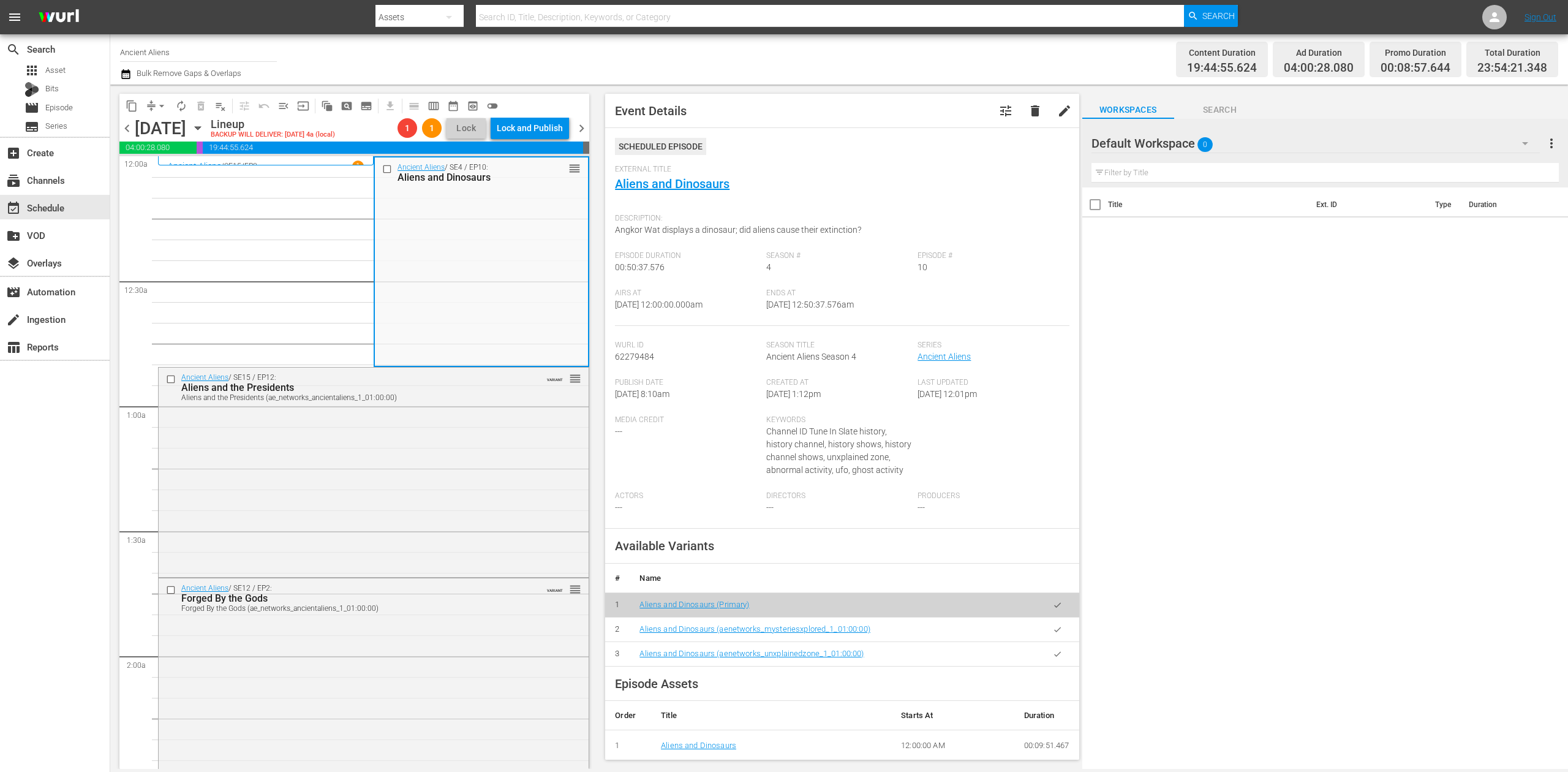
click at [123, 75] on icon "button" at bounding box center [126, 74] width 12 height 15
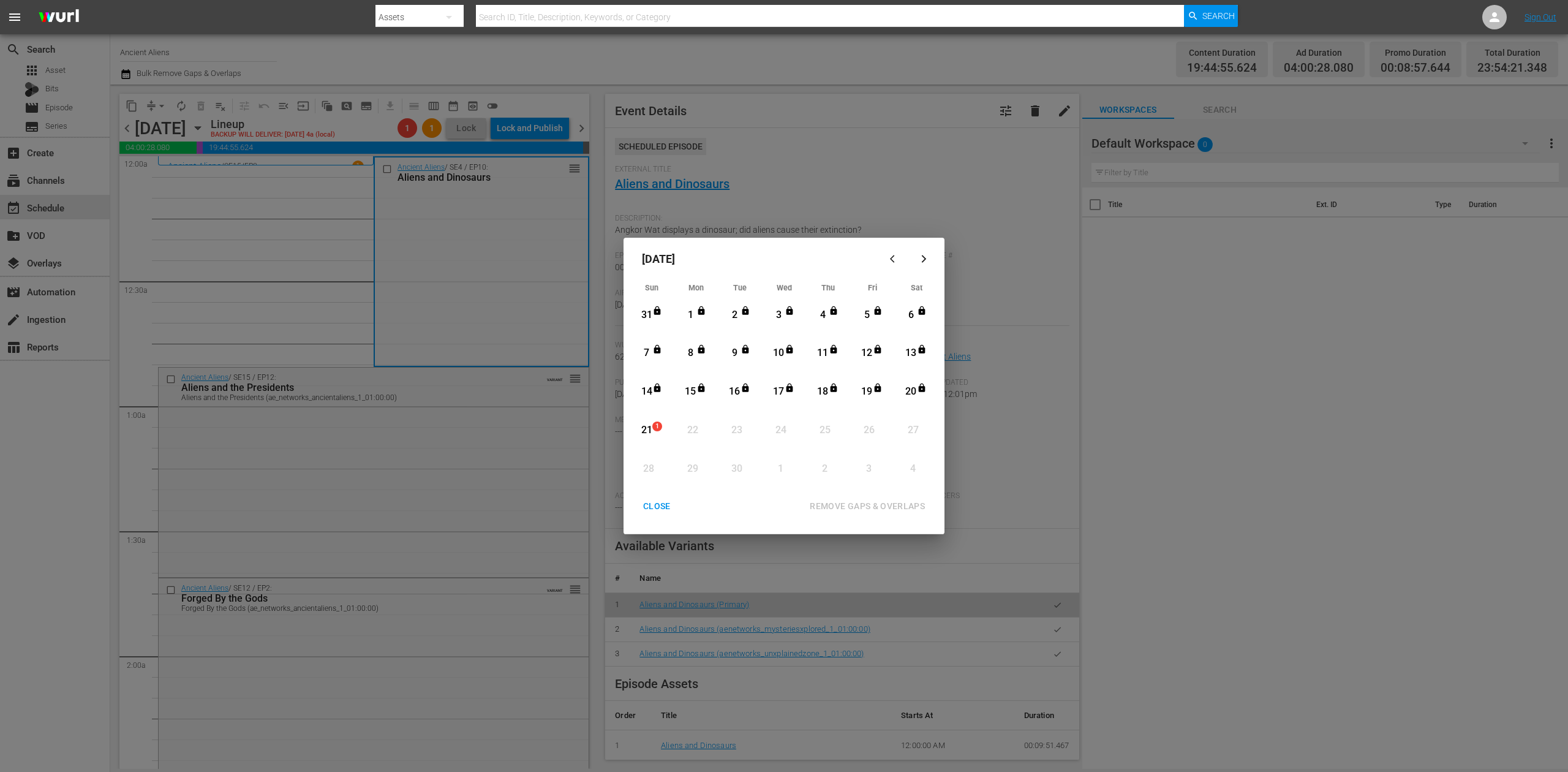
click at [648, 427] on div "21" at bounding box center [647, 430] width 16 height 14
click at [876, 503] on div "REMOVE GAPS & OVERLAPS" at bounding box center [867, 507] width 135 height 16
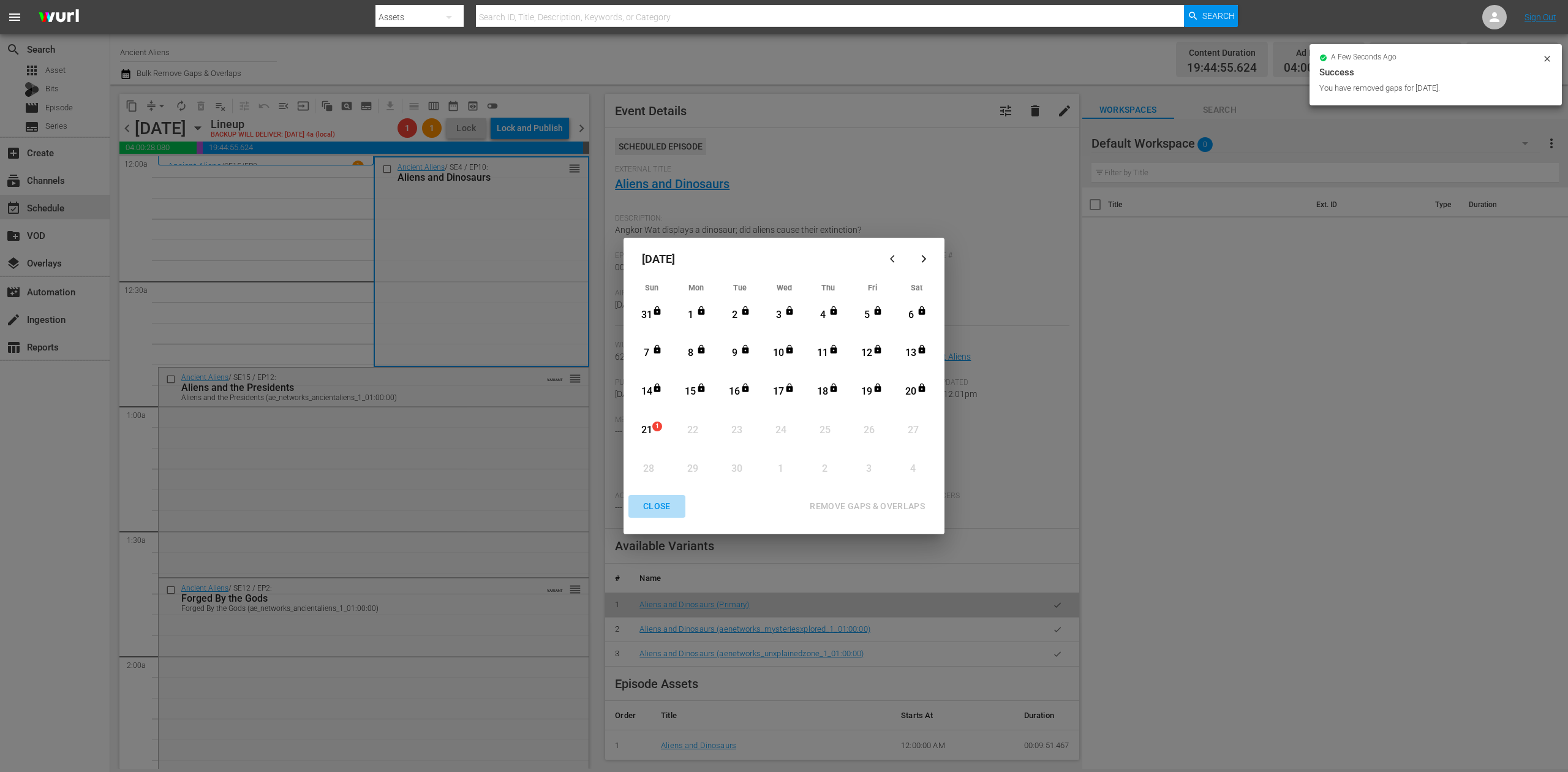
click at [652, 506] on div "CLOSE" at bounding box center [657, 507] width 47 height 16
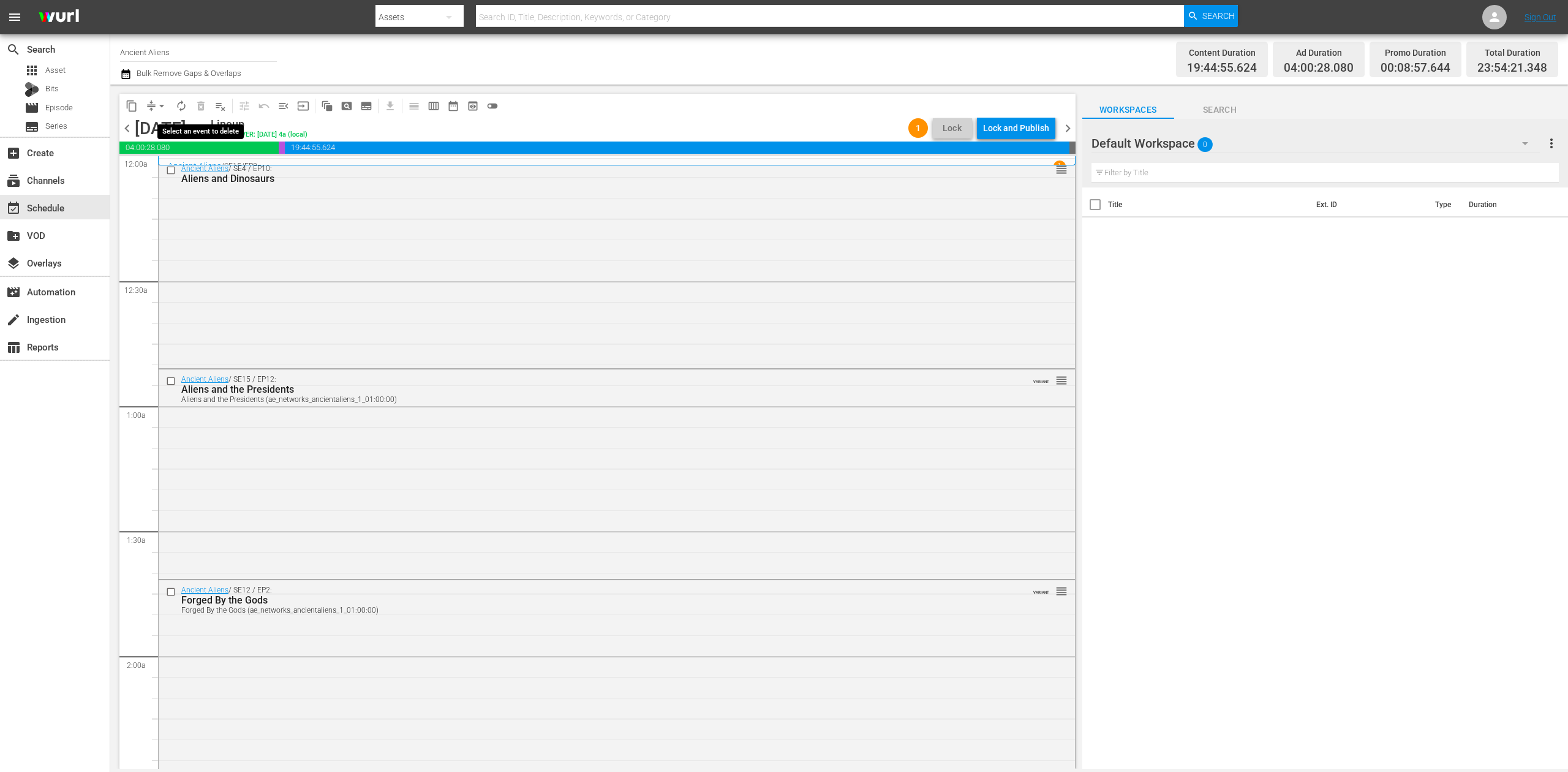
click at [202, 107] on span "delete_forever_outlined" at bounding box center [201, 106] width 20 height 20
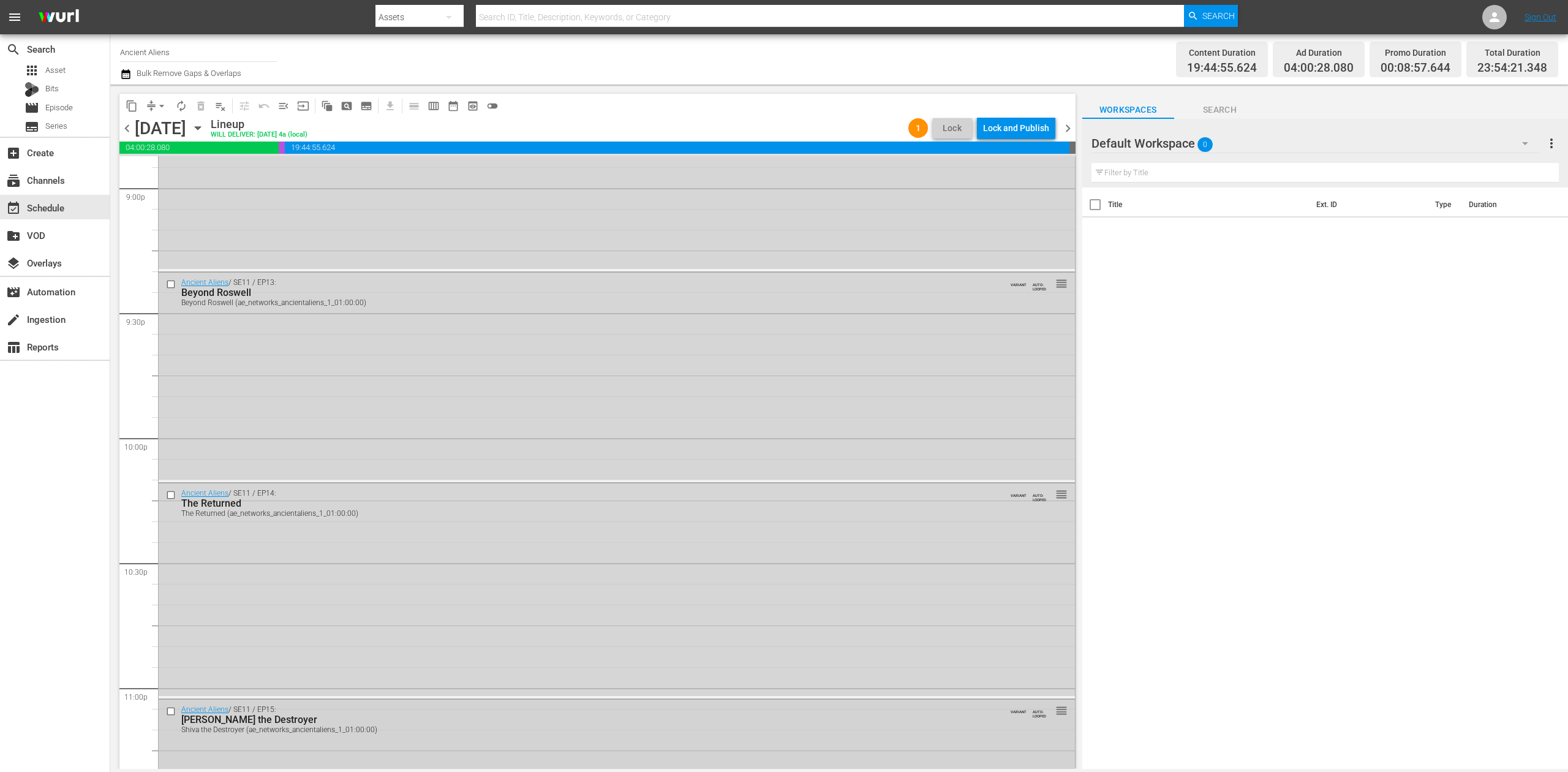
scroll to position [5388, 0]
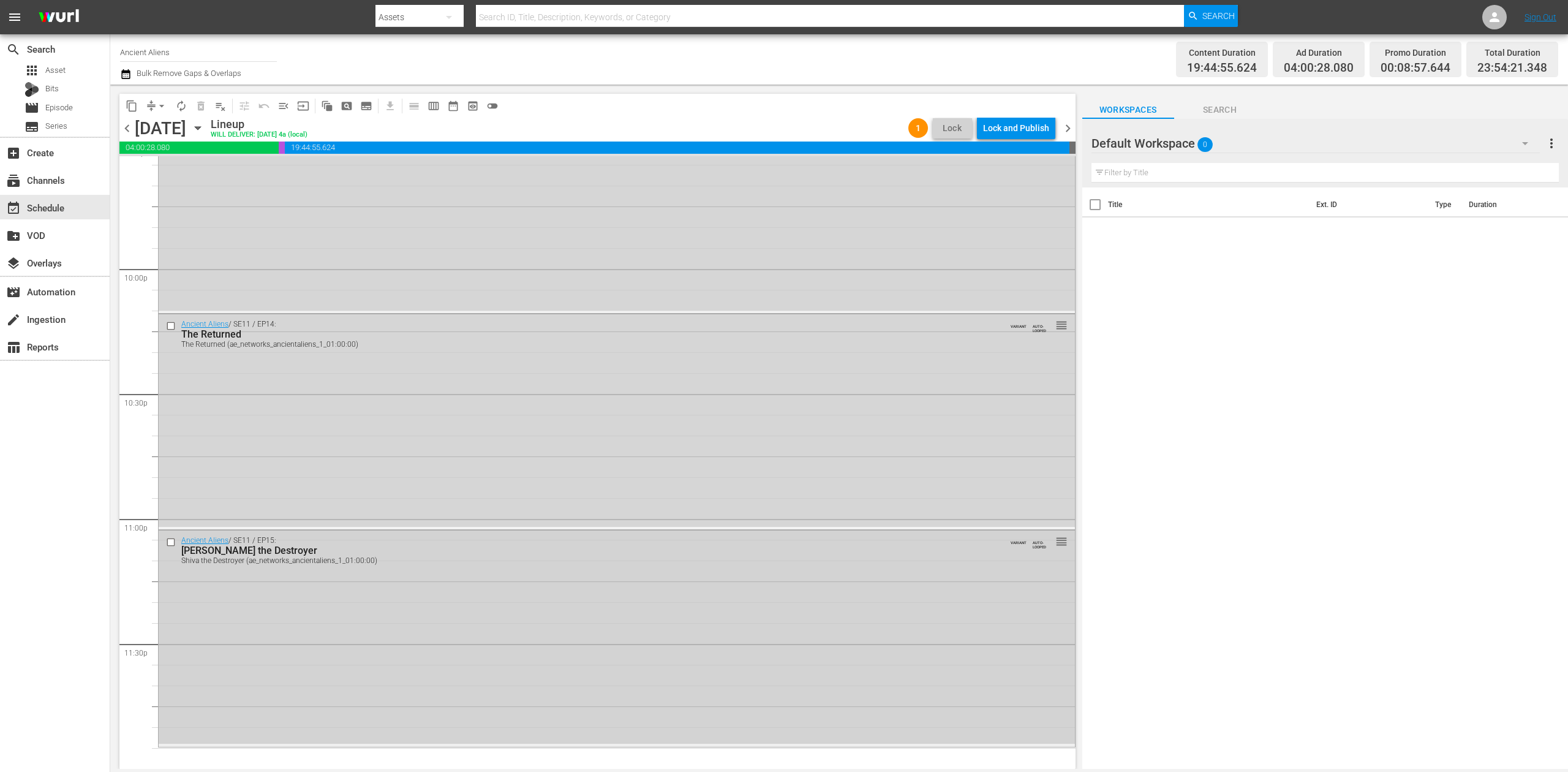
click at [802, 584] on div "Ancient Aliens / SE11 / EP15: Shiva the Destroyer Shiva the Destroyer (ae_netwo…" at bounding box center [616, 637] width 916 height 213
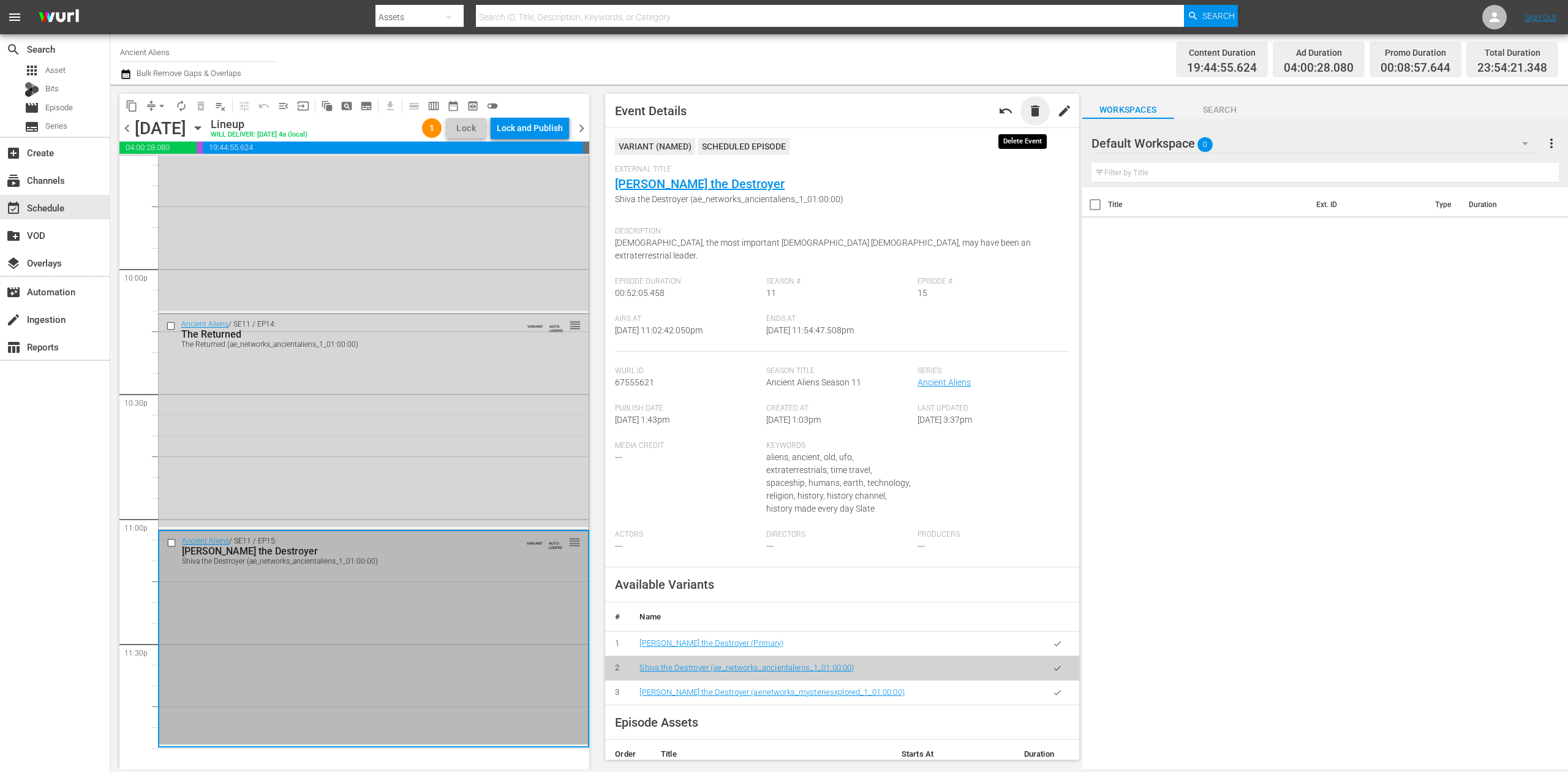
click at [1028, 109] on span "delete" at bounding box center [1035, 111] width 15 height 15
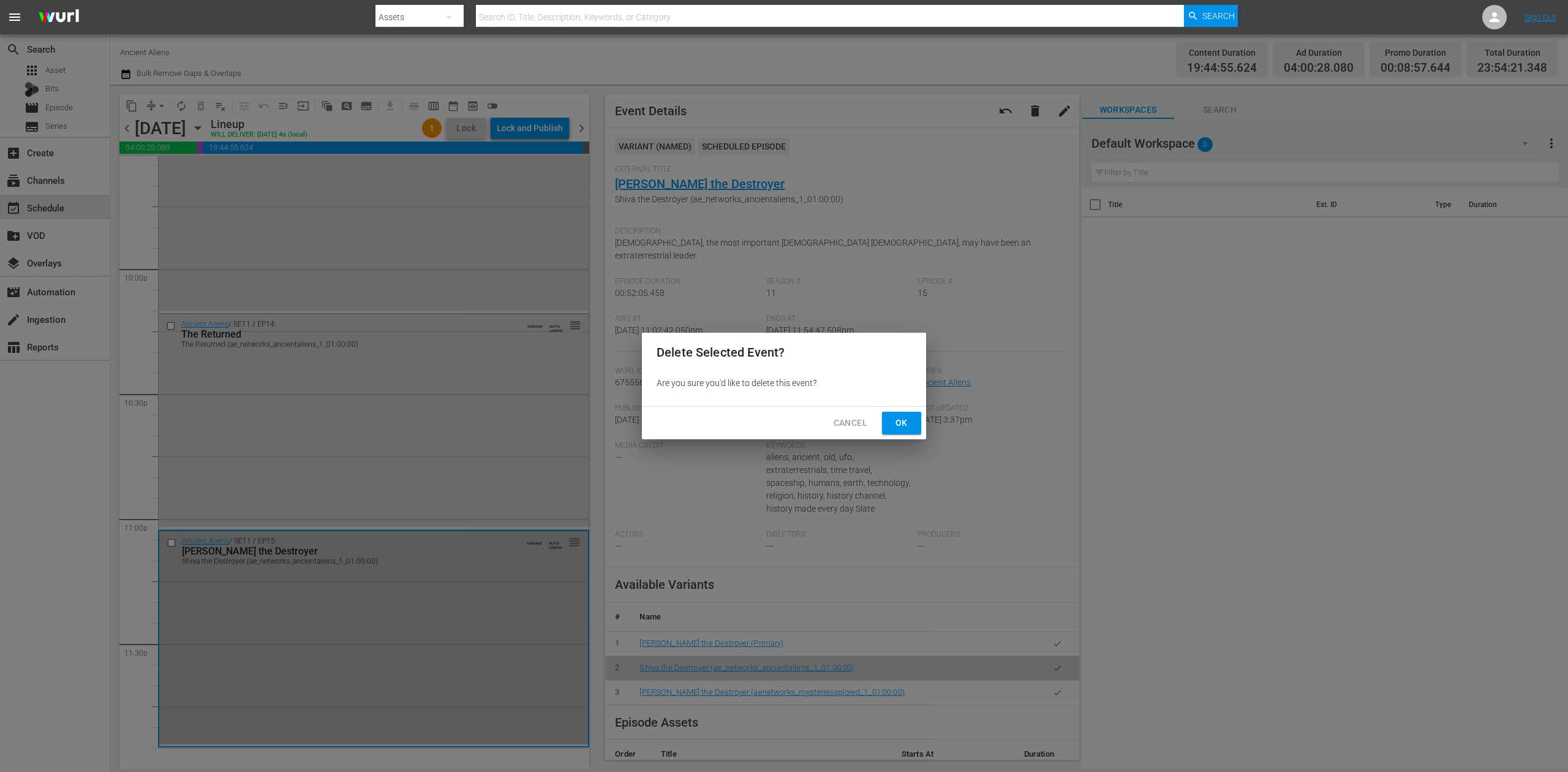
click at [912, 422] on button "Ok" at bounding box center [902, 423] width 39 height 23
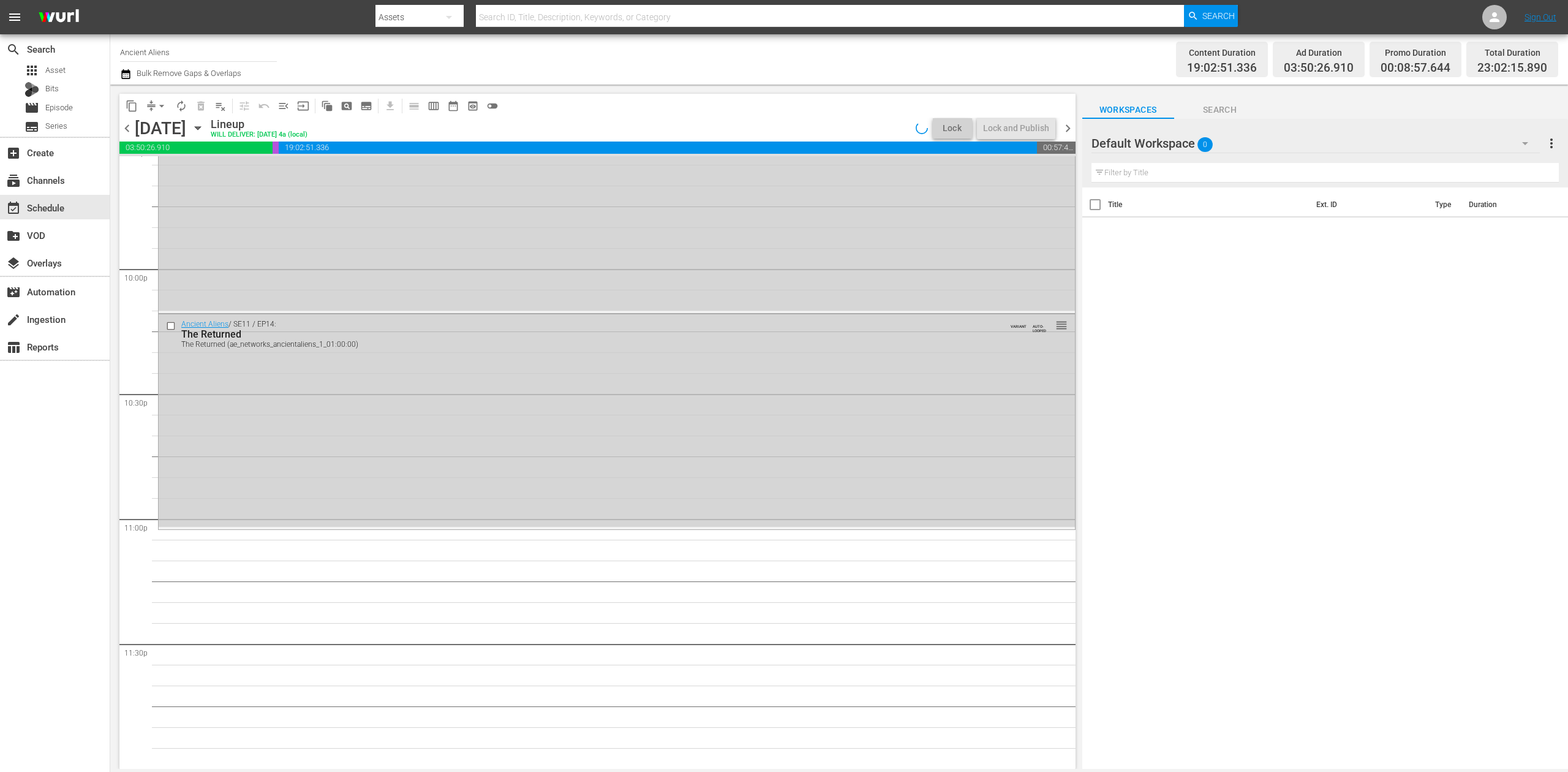
click at [721, 410] on div "Ancient Aliens / SE11 / EP14: The Returned The Returned (ae_networks_ancientali…" at bounding box center [616, 421] width 916 height 212
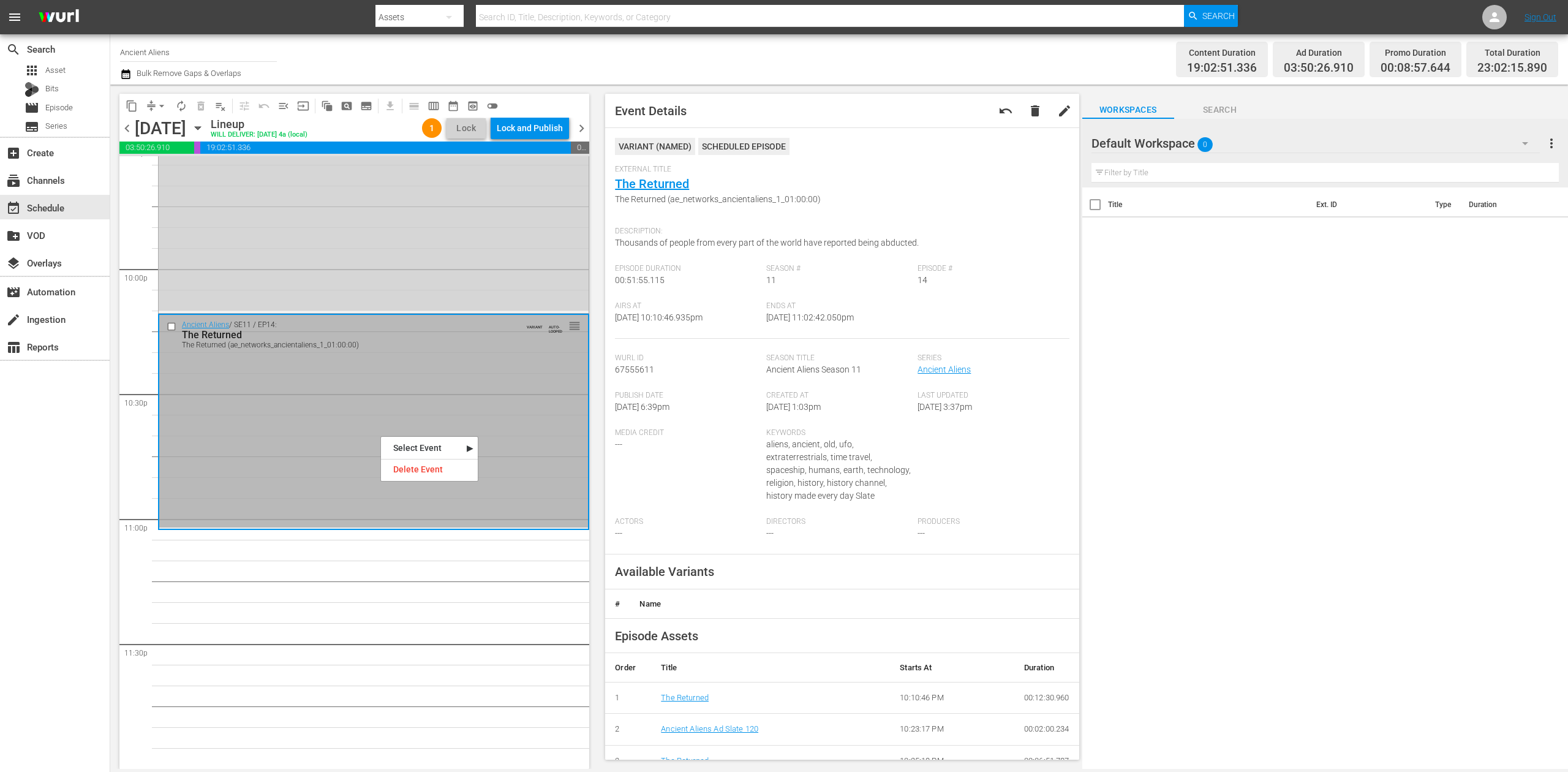
click at [423, 471] on div "Delete Event" at bounding box center [429, 469] width 97 height 16
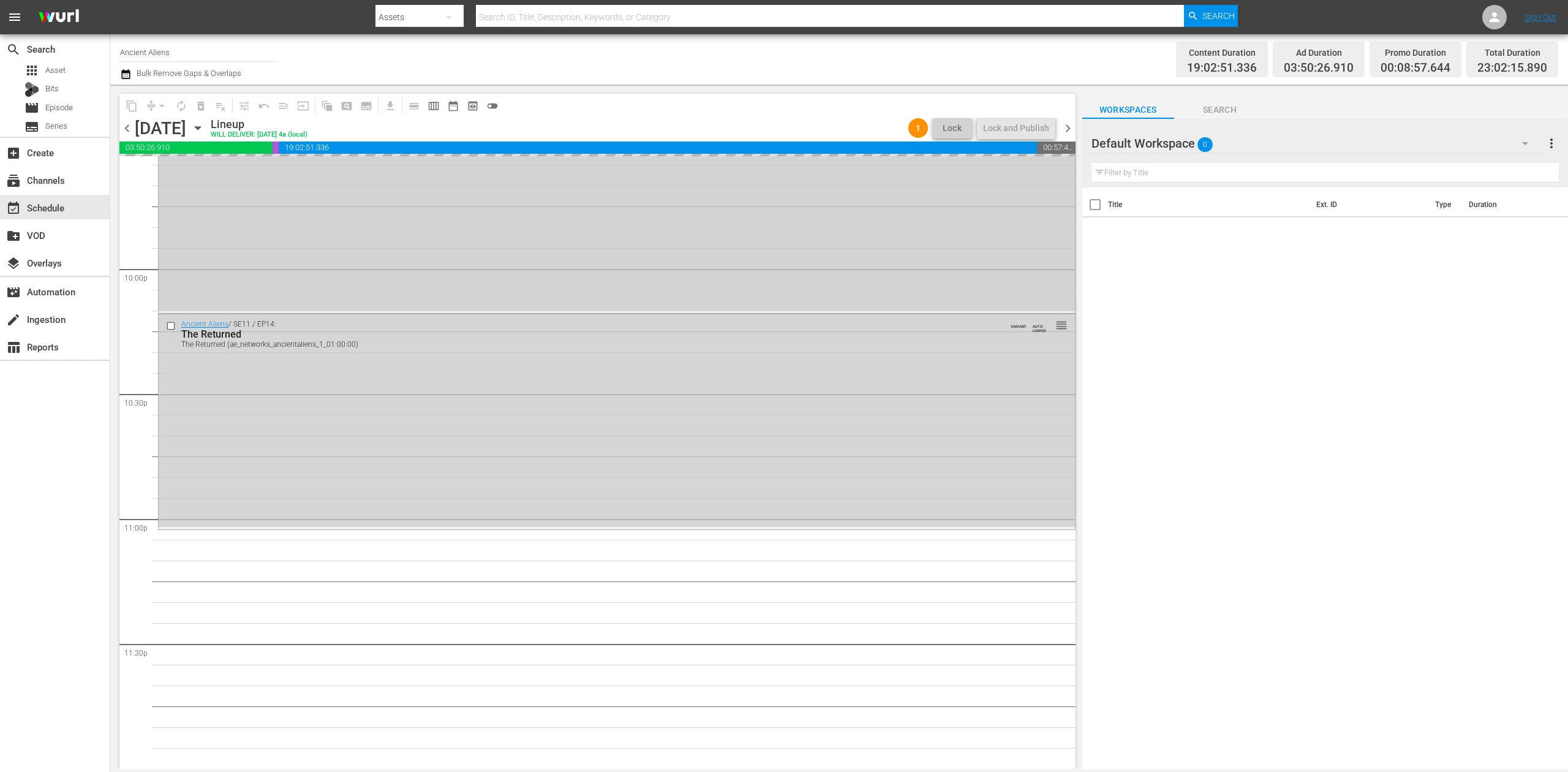
click at [537, 246] on div "Ancient Aliens / SE11 / EP13: Beyond Roswell Beyond Roswell (ae_networks_ancien…" at bounding box center [616, 207] width 916 height 207
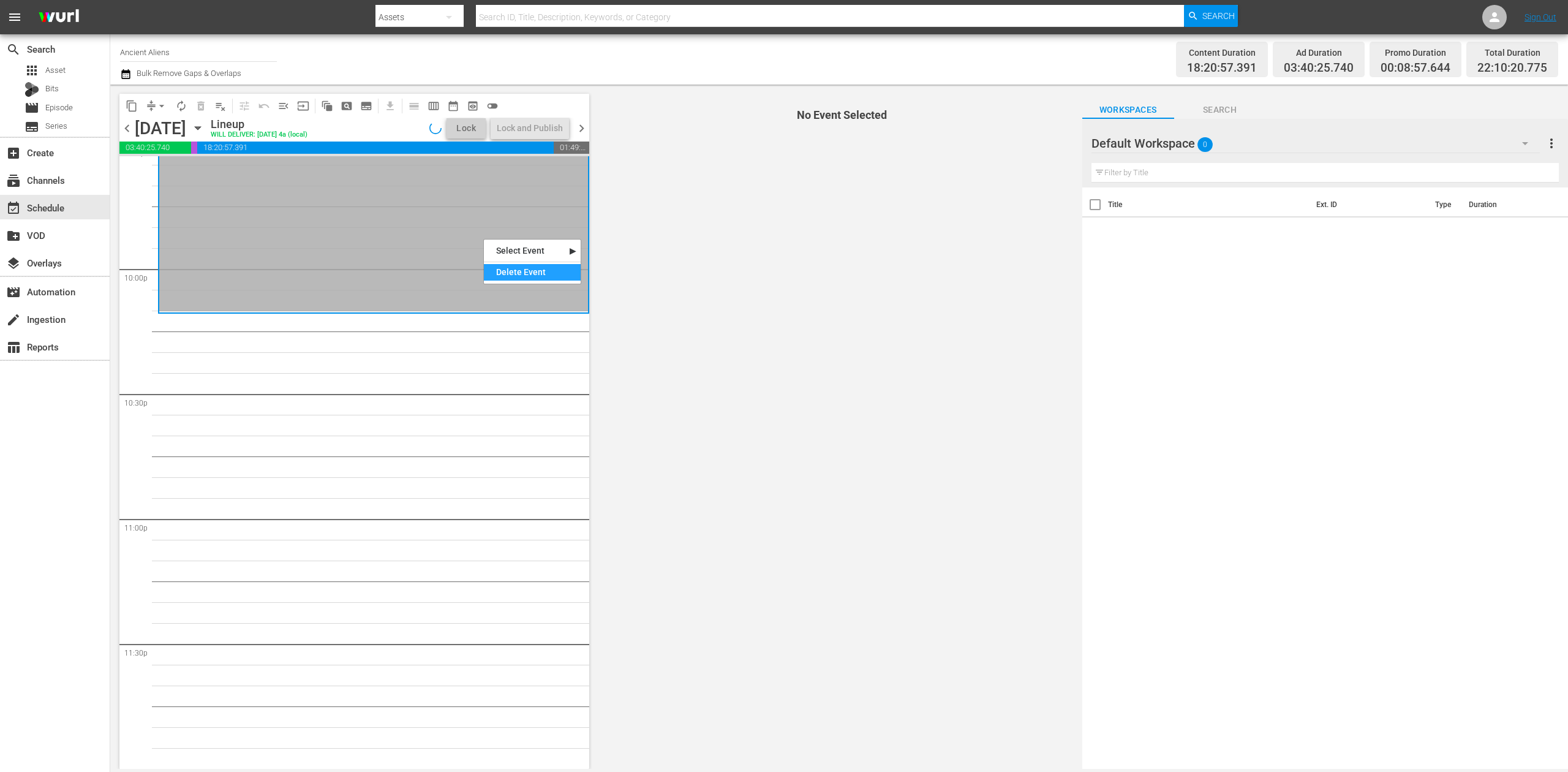
click at [530, 268] on div "Delete Event" at bounding box center [532, 272] width 97 height 16
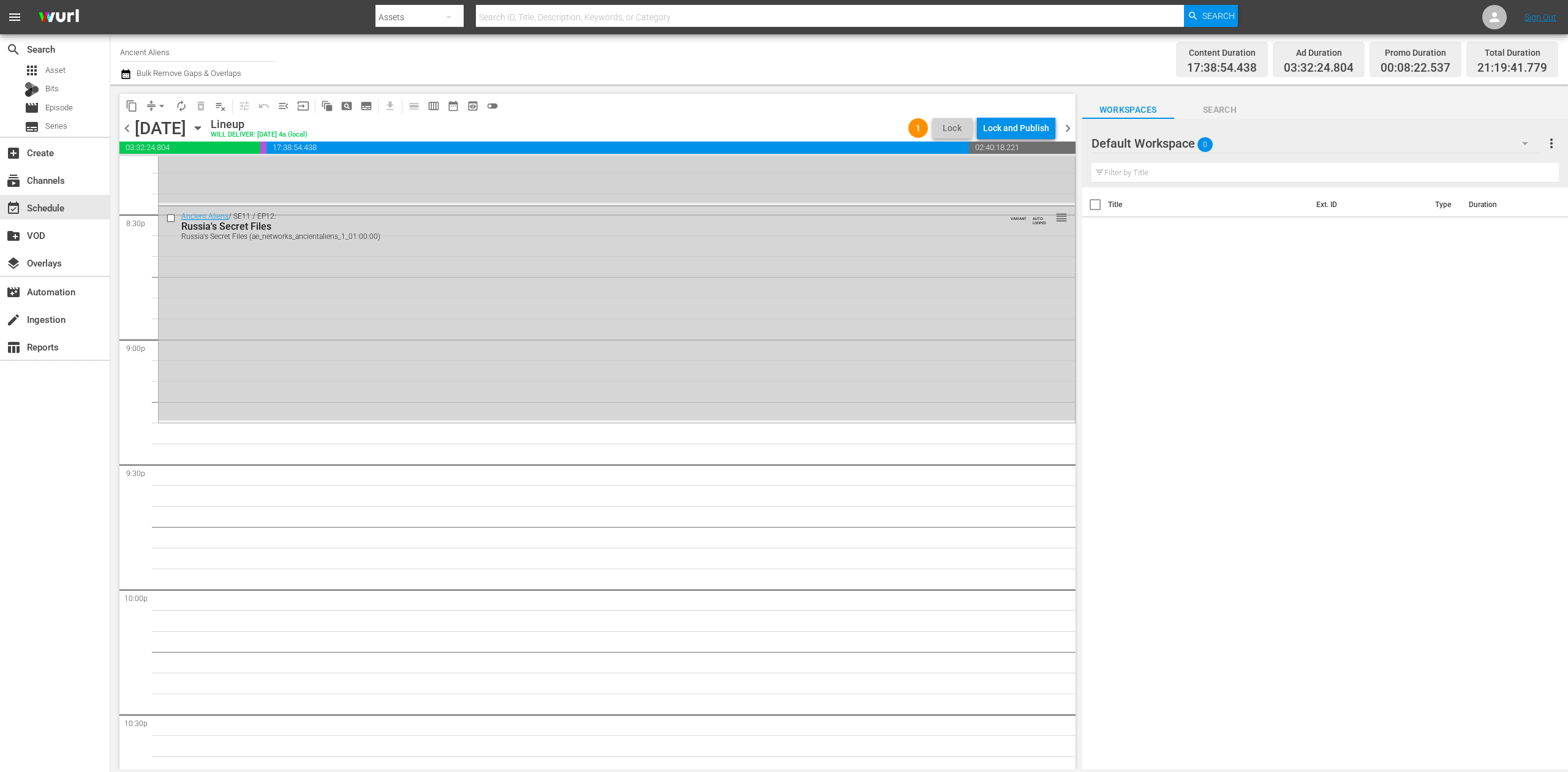
scroll to position [4898, 0]
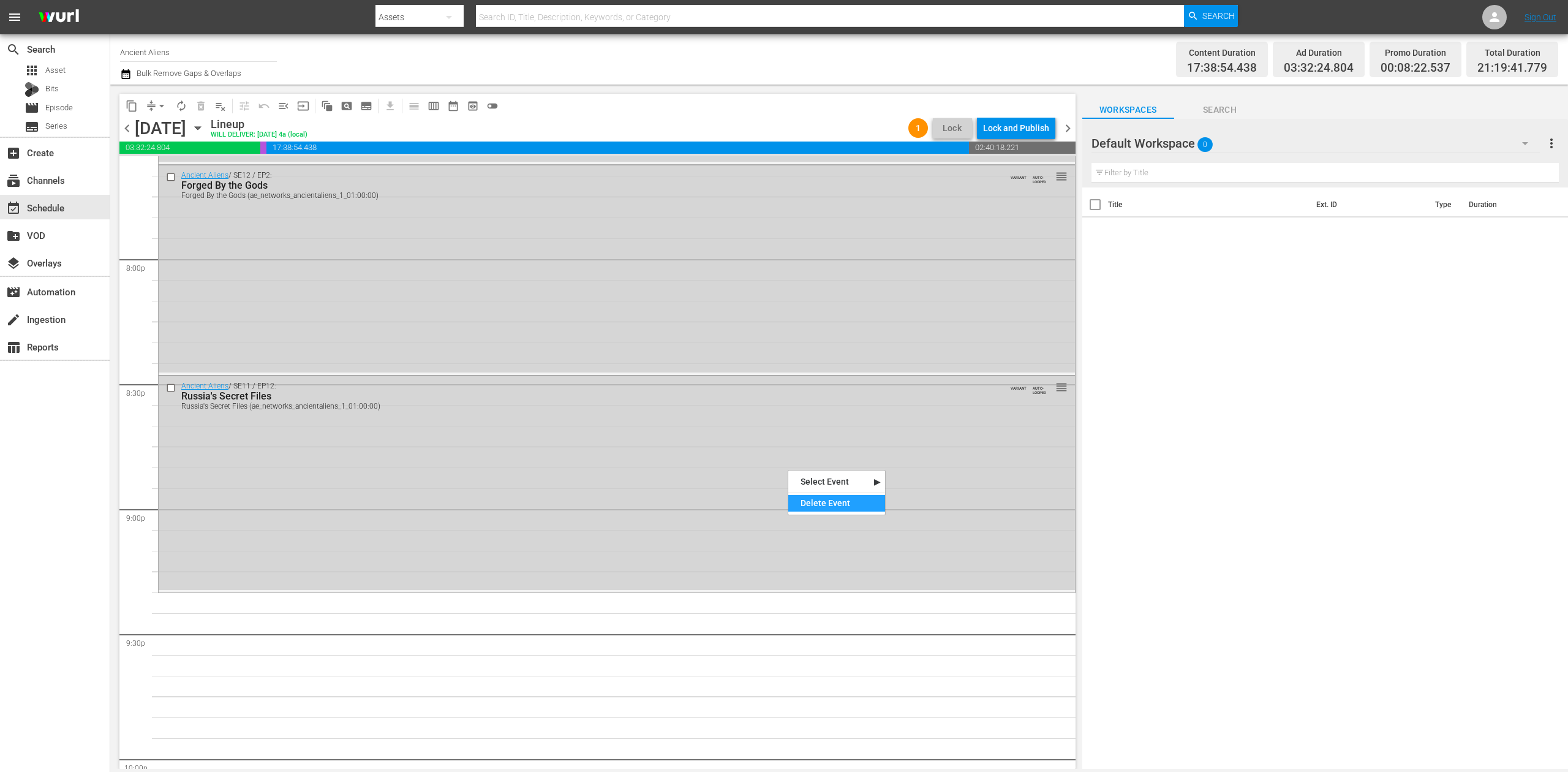
click at [812, 498] on div "Delete Event" at bounding box center [837, 503] width 97 height 16
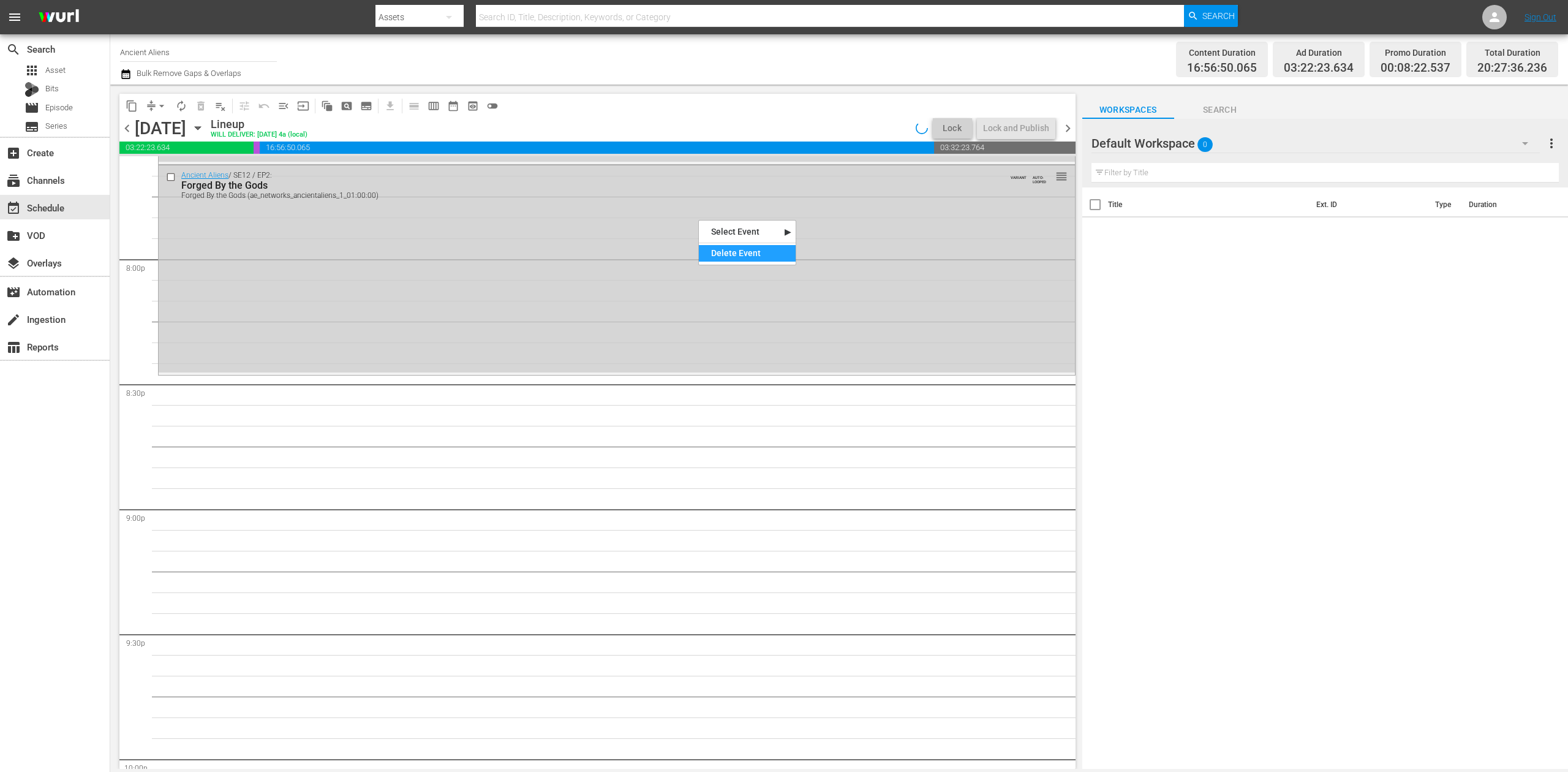
click at [716, 253] on div "Delete Event" at bounding box center [747, 253] width 97 height 16
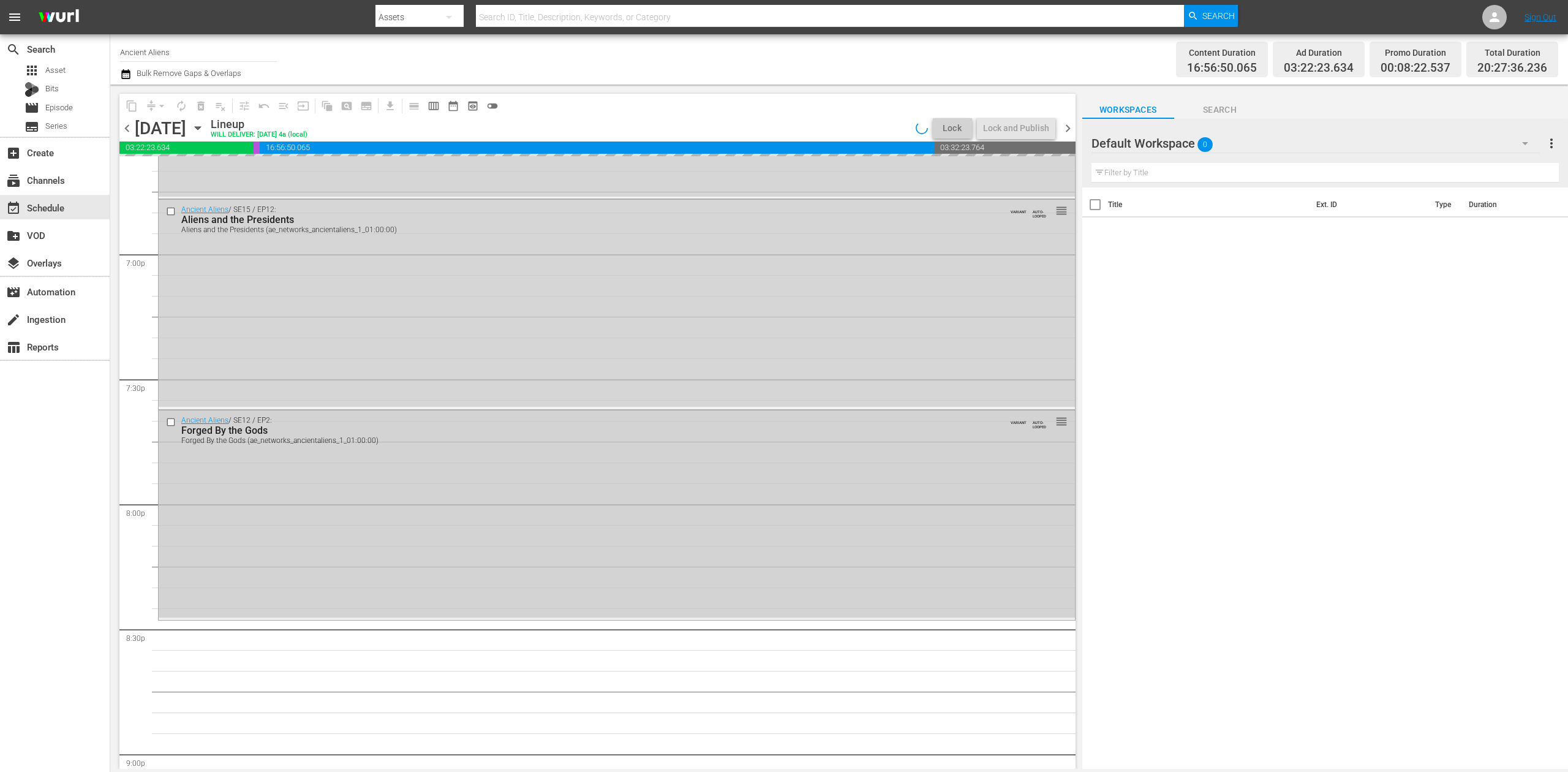
scroll to position [4571, 0]
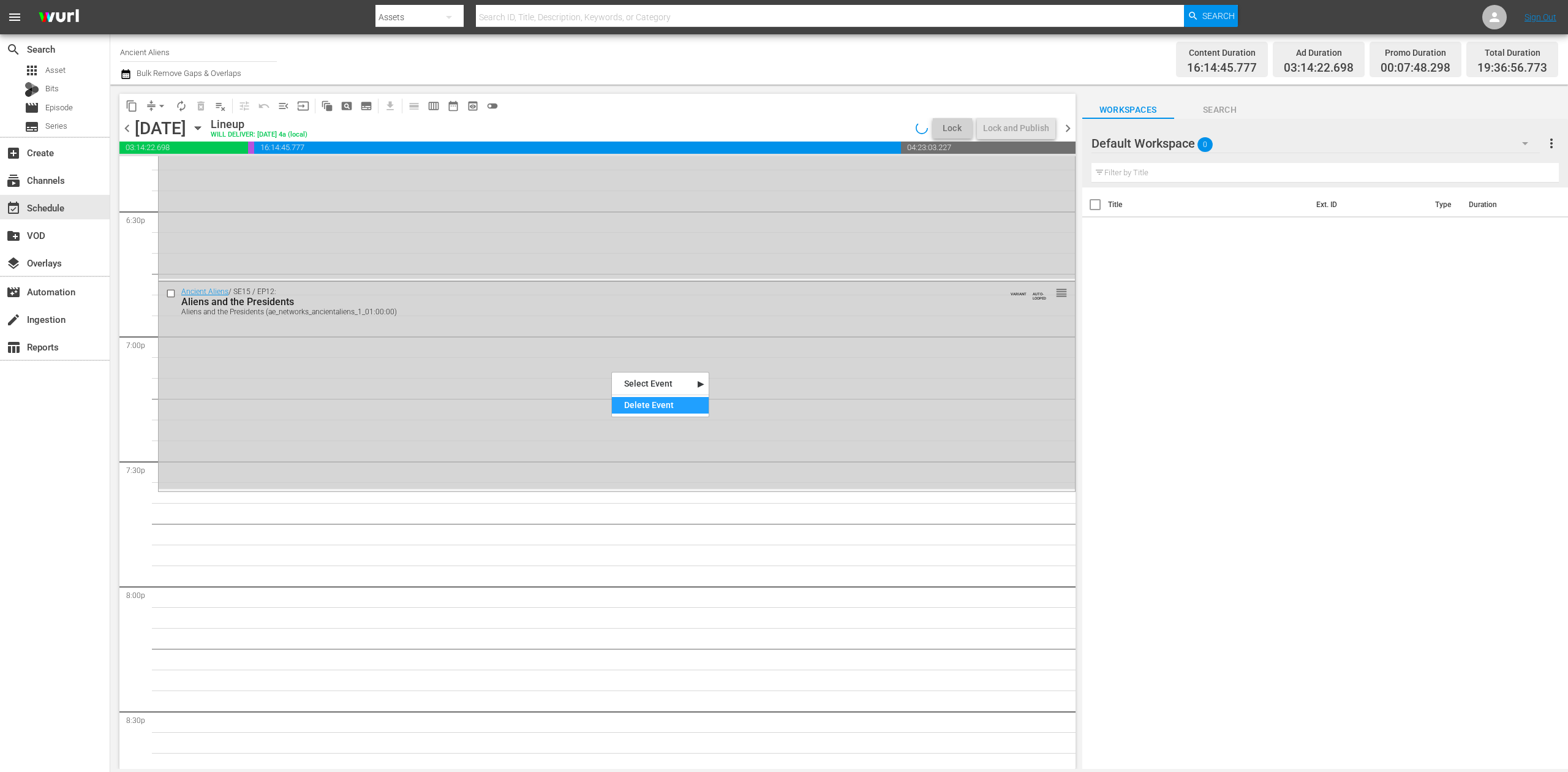
click at [660, 404] on div "Delete Event" at bounding box center [660, 405] width 97 height 16
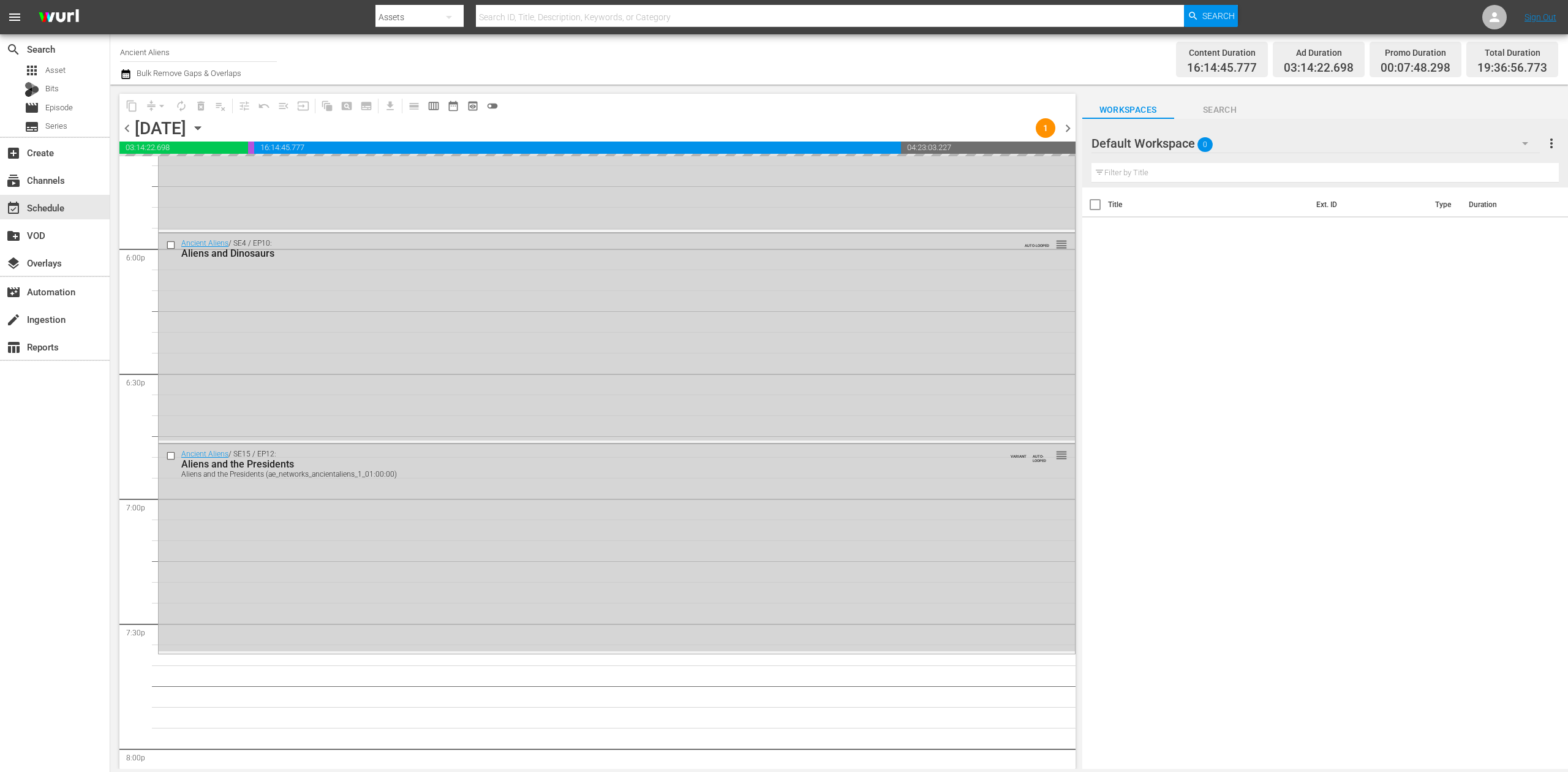
scroll to position [4408, 0]
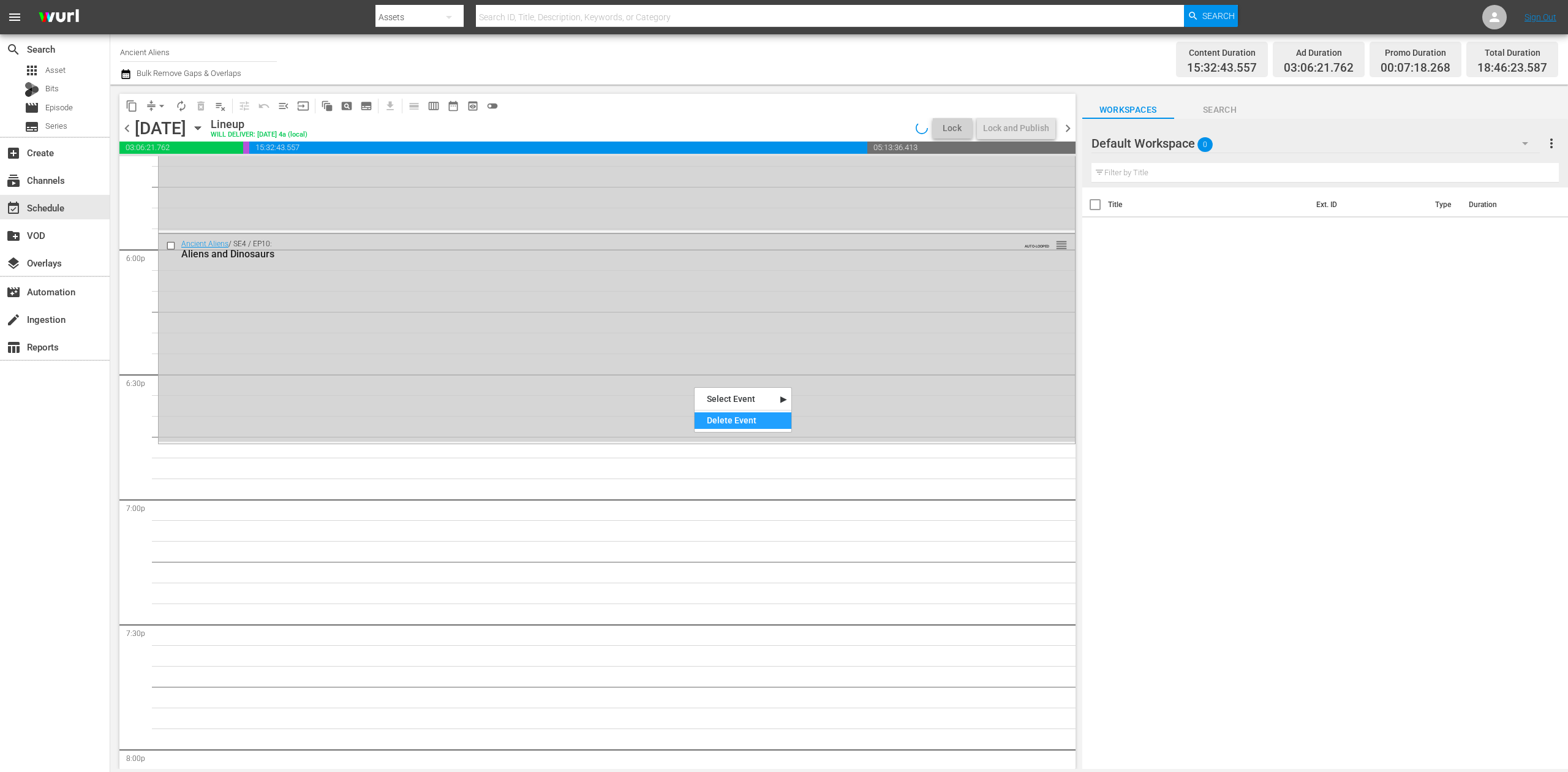
click at [733, 426] on div "Delete Event" at bounding box center [743, 421] width 97 height 16
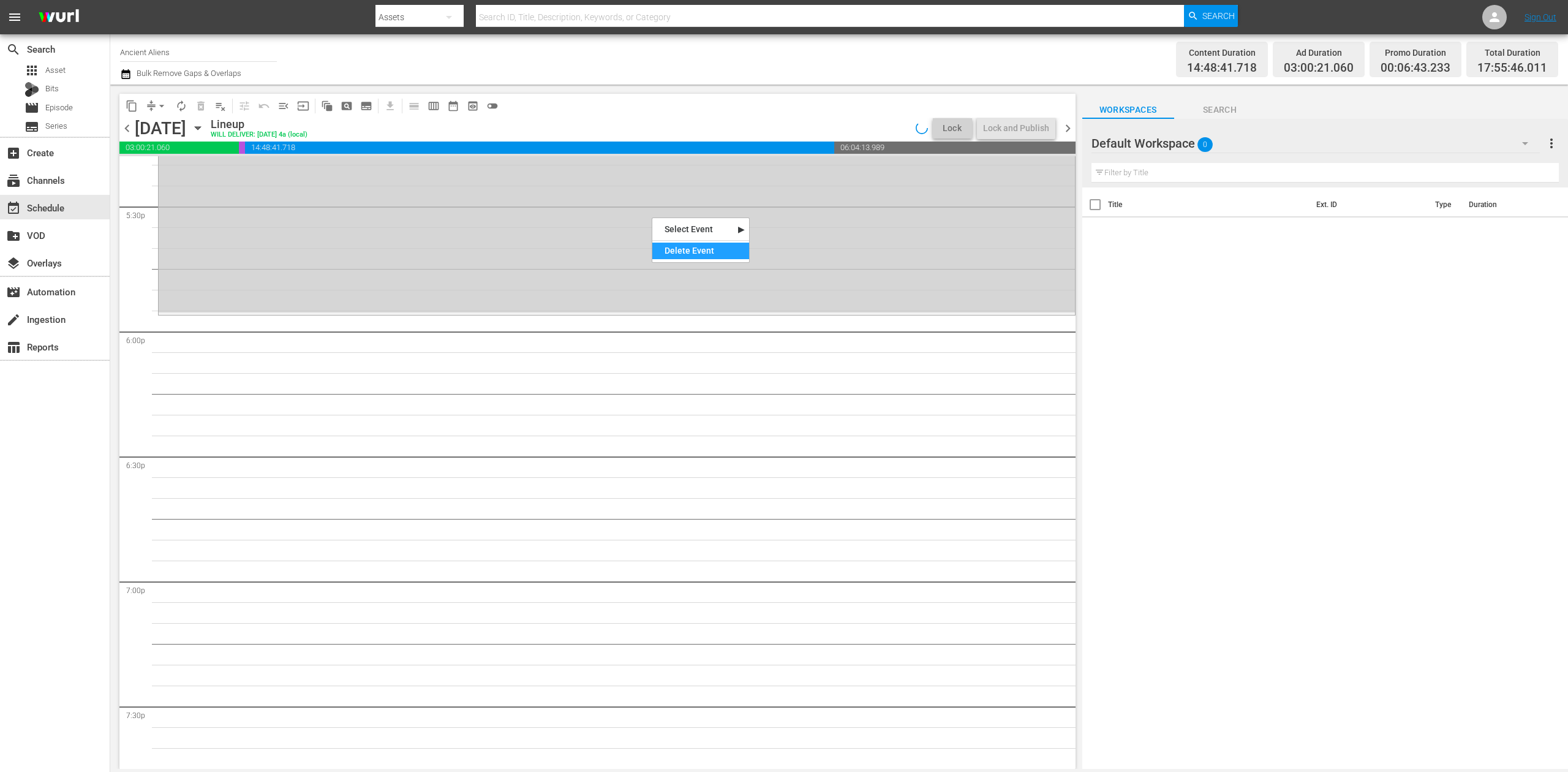
click at [706, 248] on div "Delete Event" at bounding box center [700, 251] width 97 height 16
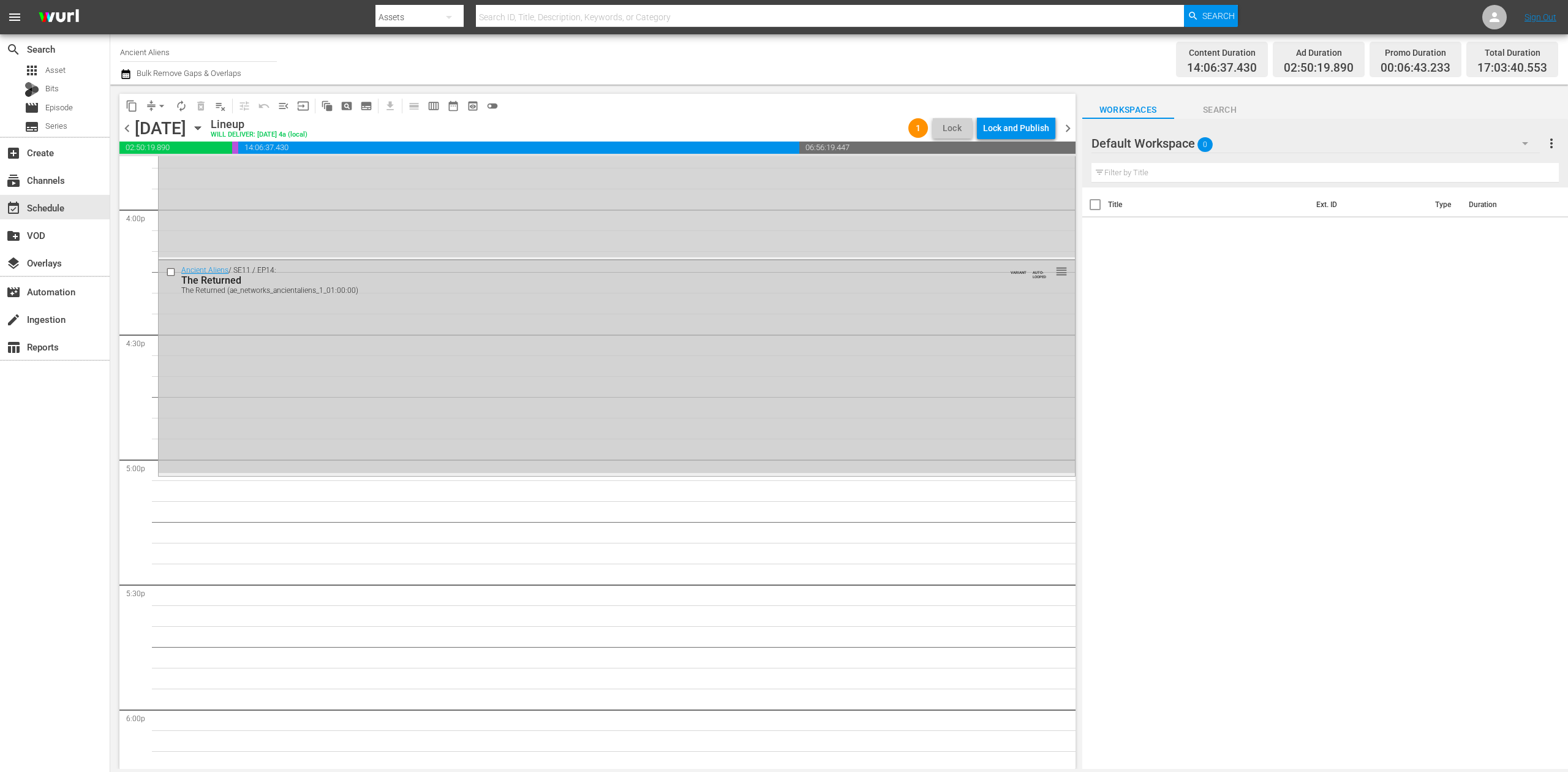
scroll to position [3918, 0]
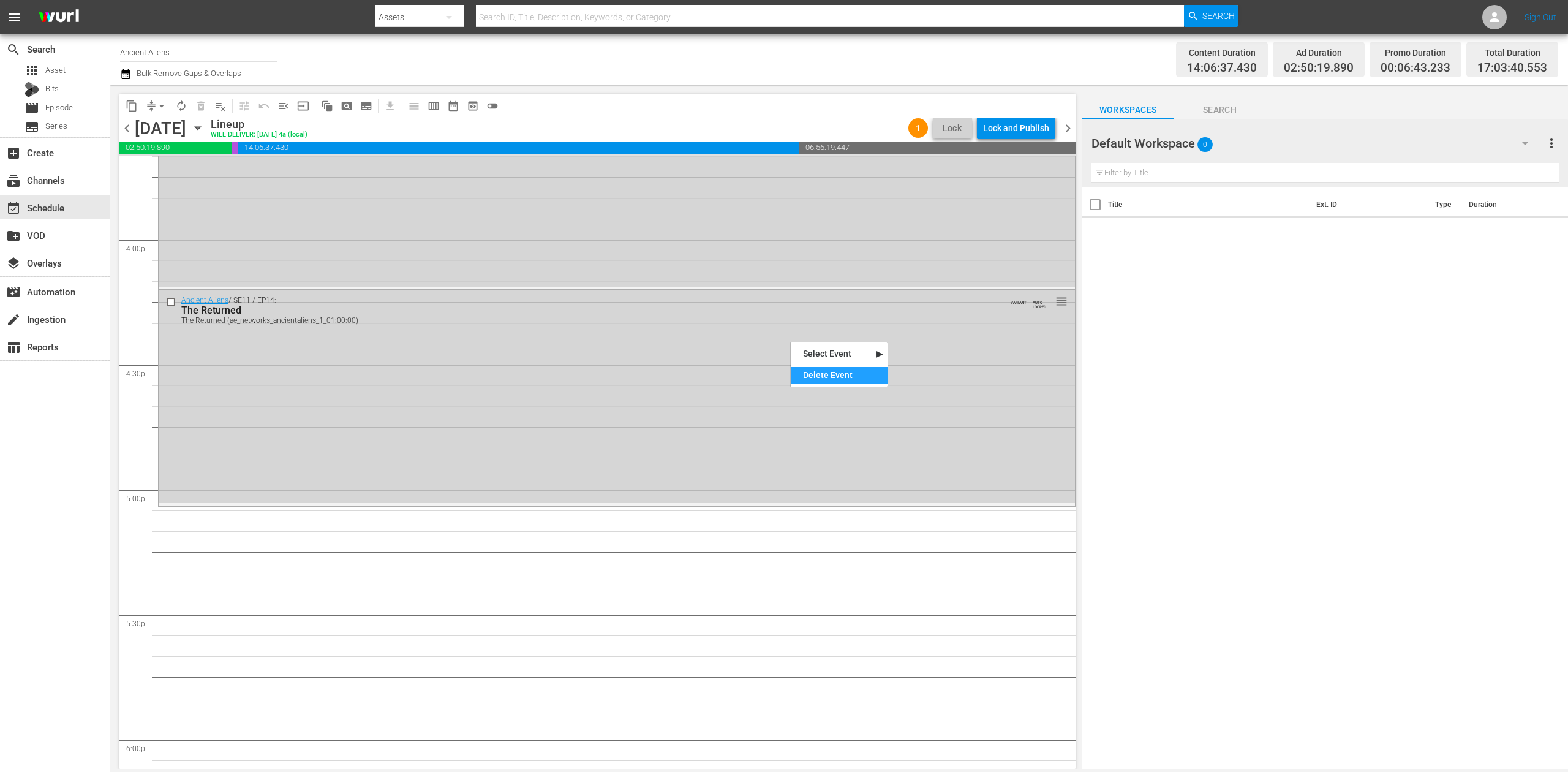
click at [833, 379] on div "Delete Event" at bounding box center [839, 375] width 97 height 16
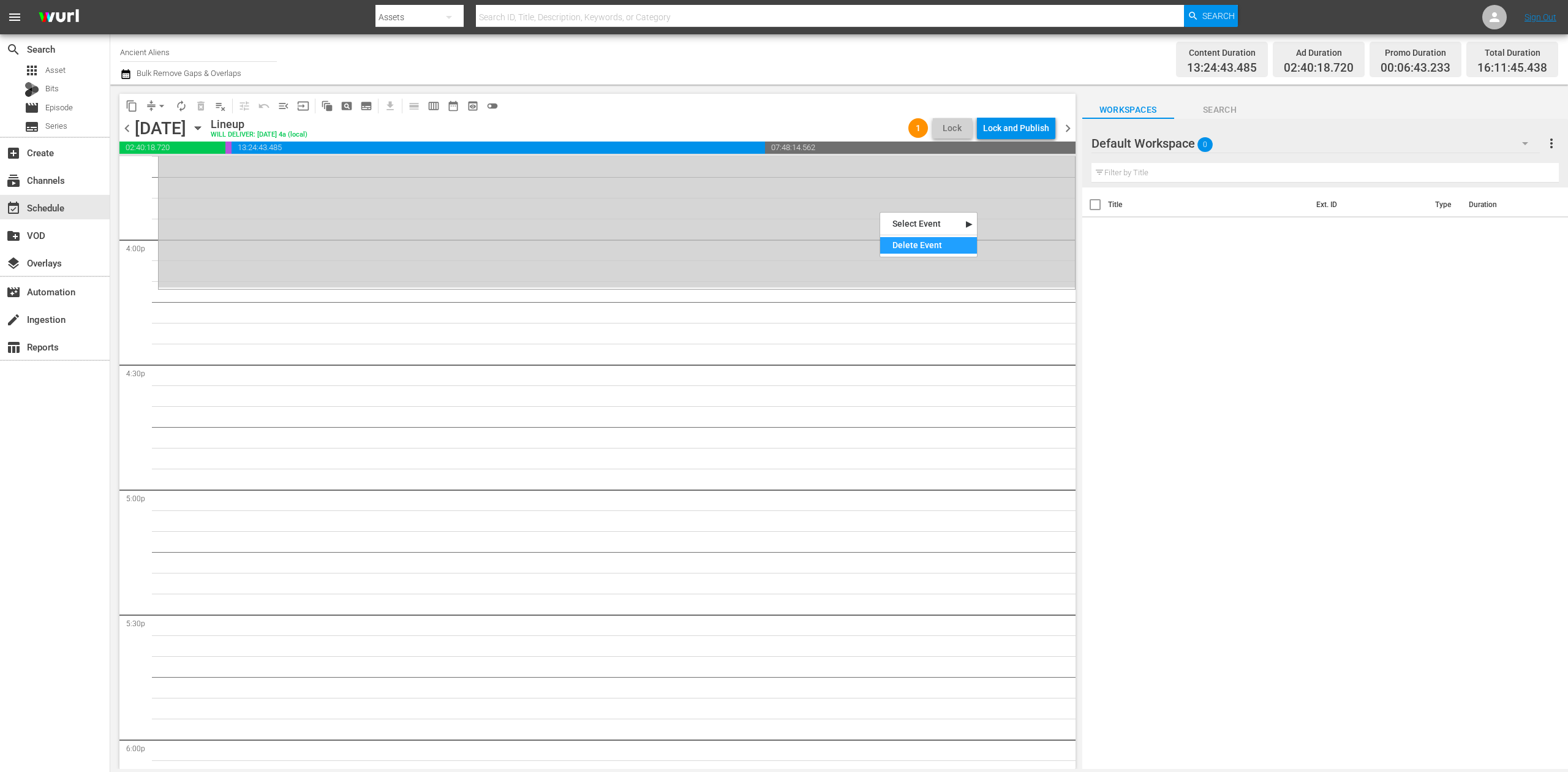
click at [905, 246] on div "Delete Event" at bounding box center [928, 245] width 97 height 16
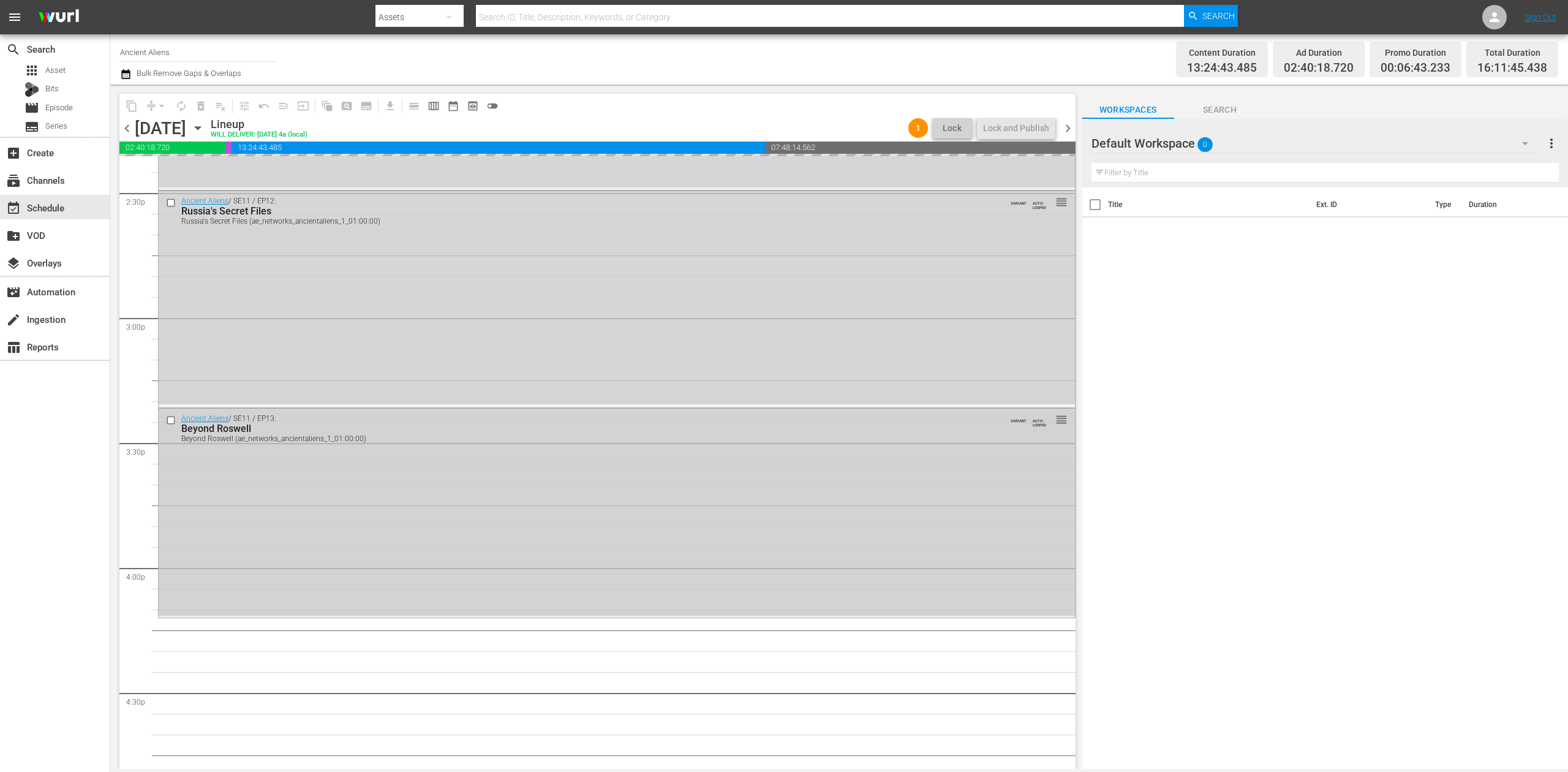
scroll to position [3427, 0]
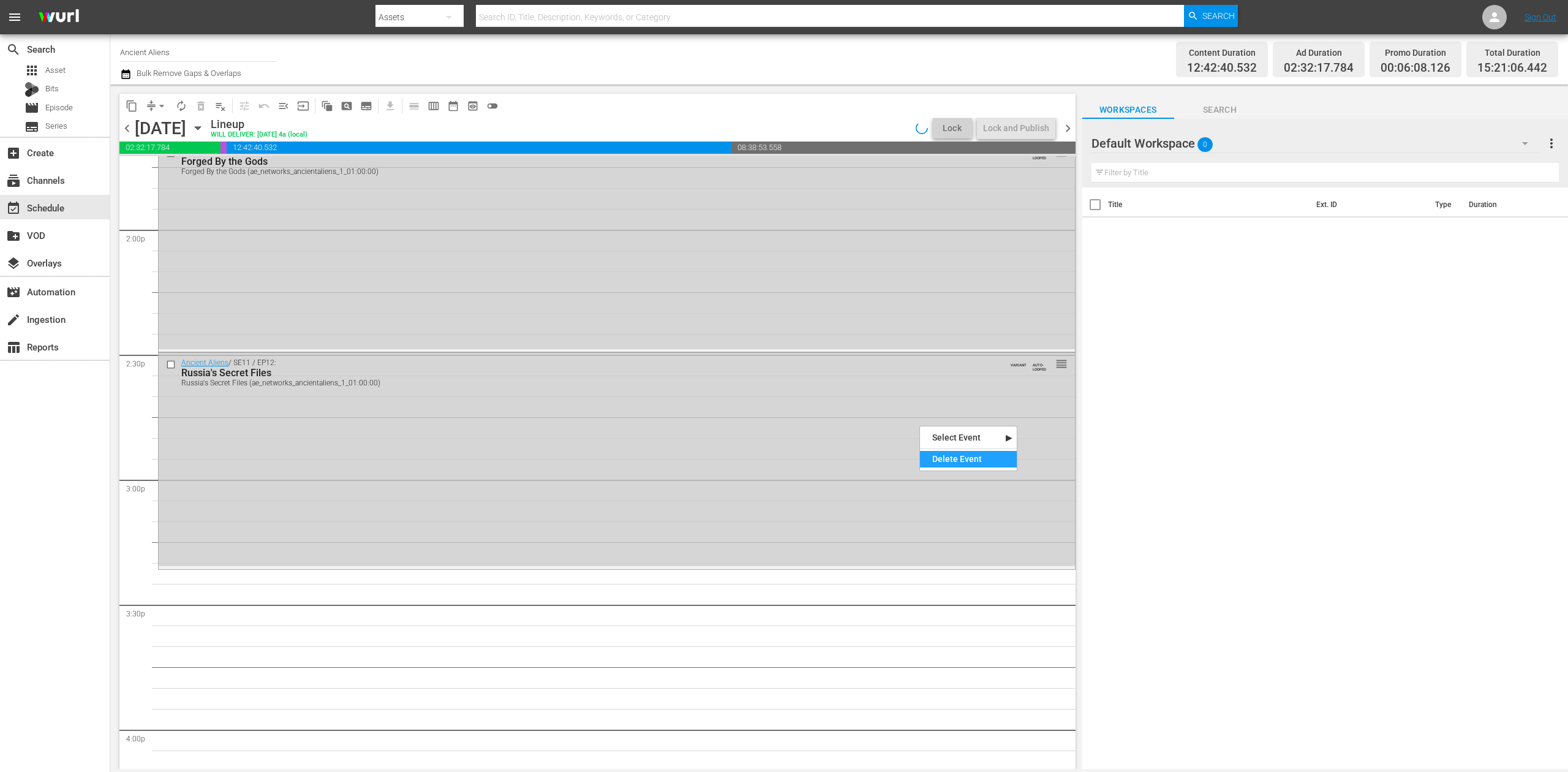
click at [961, 459] on div "Delete Event" at bounding box center [968, 459] width 97 height 16
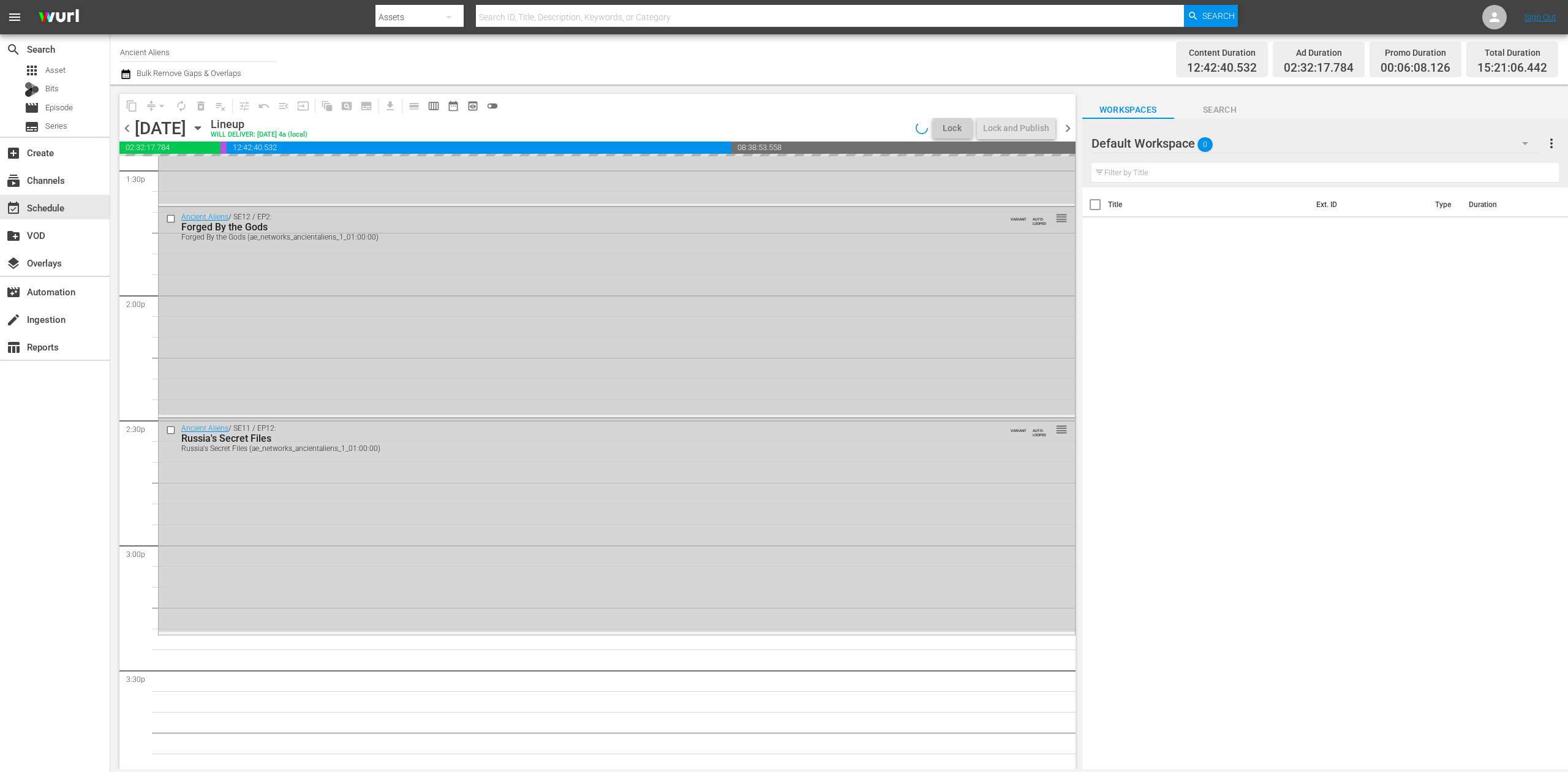
scroll to position [3264, 0]
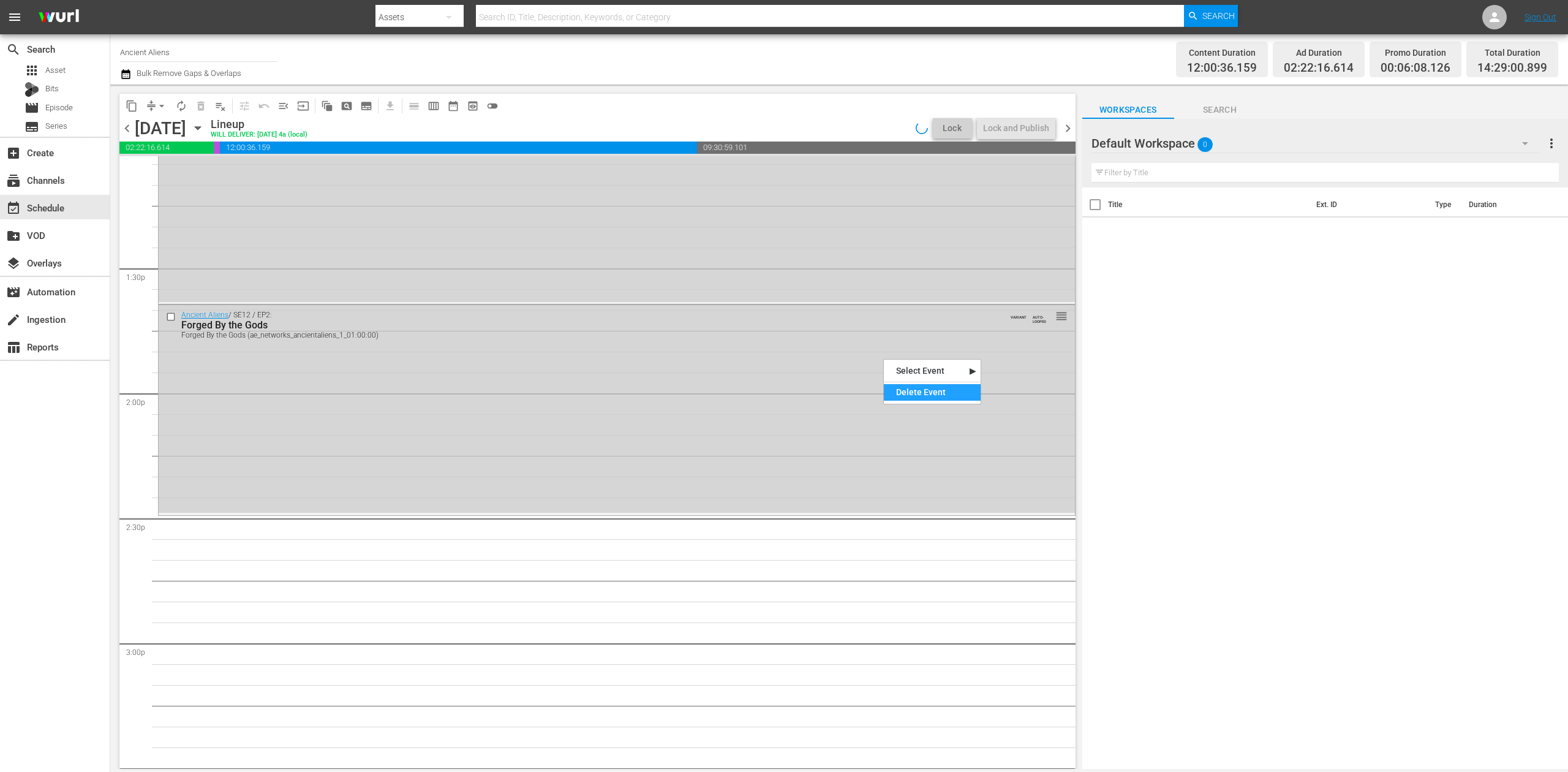
click at [916, 387] on div "Delete Event" at bounding box center [932, 392] width 97 height 16
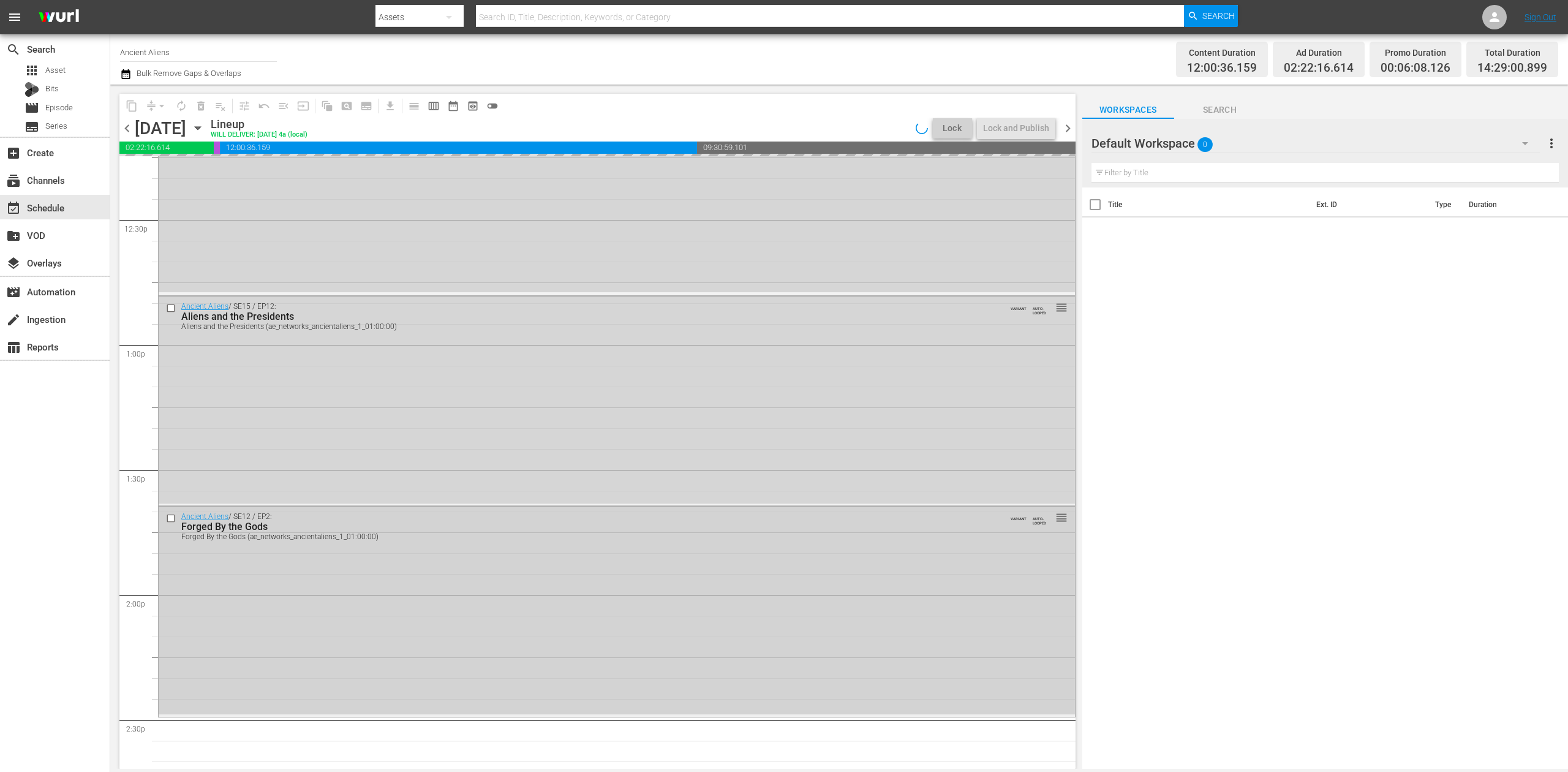
scroll to position [3019, 0]
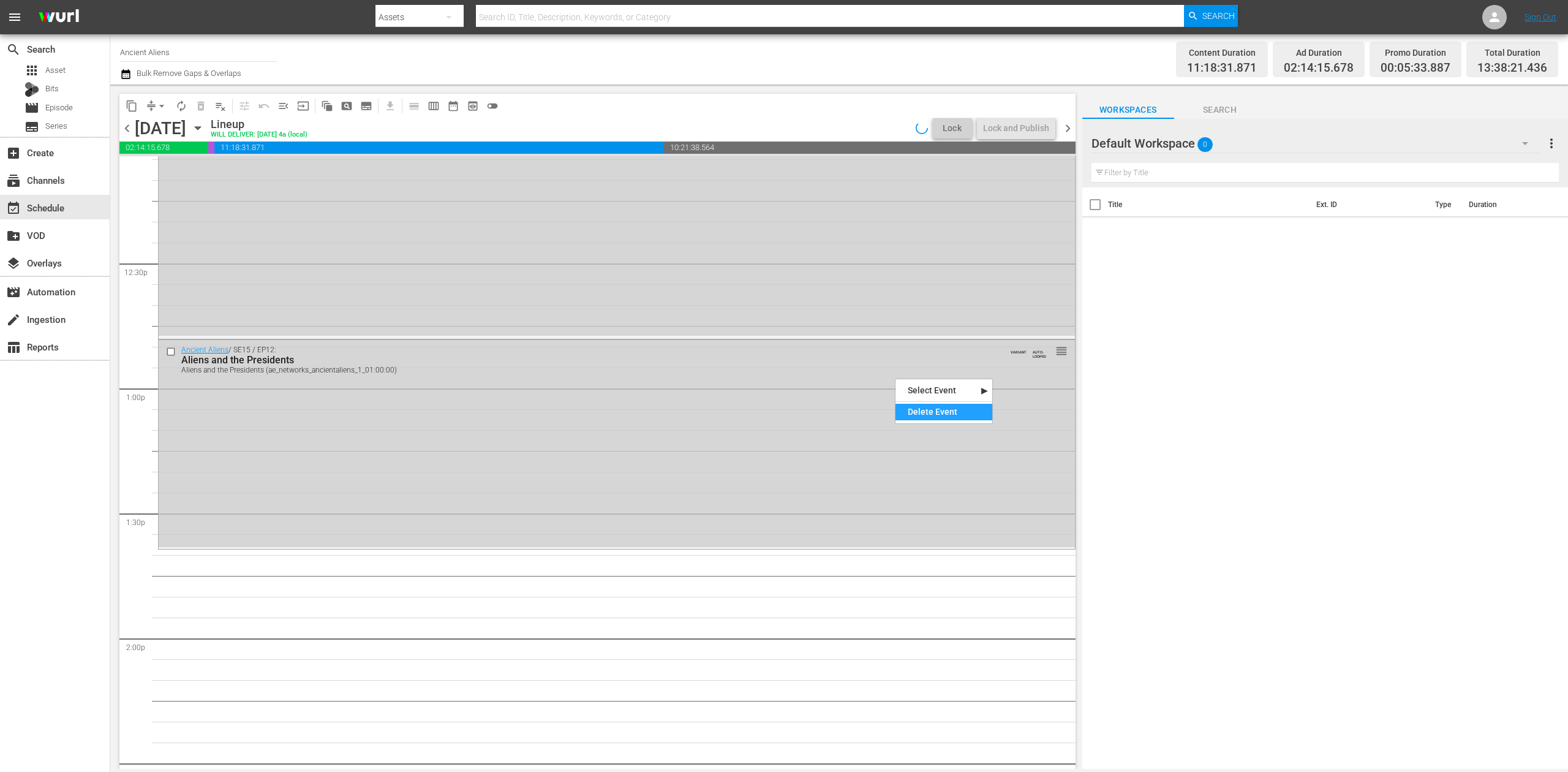
click at [940, 404] on div "Delete Event" at bounding box center [944, 411] width 97 height 16
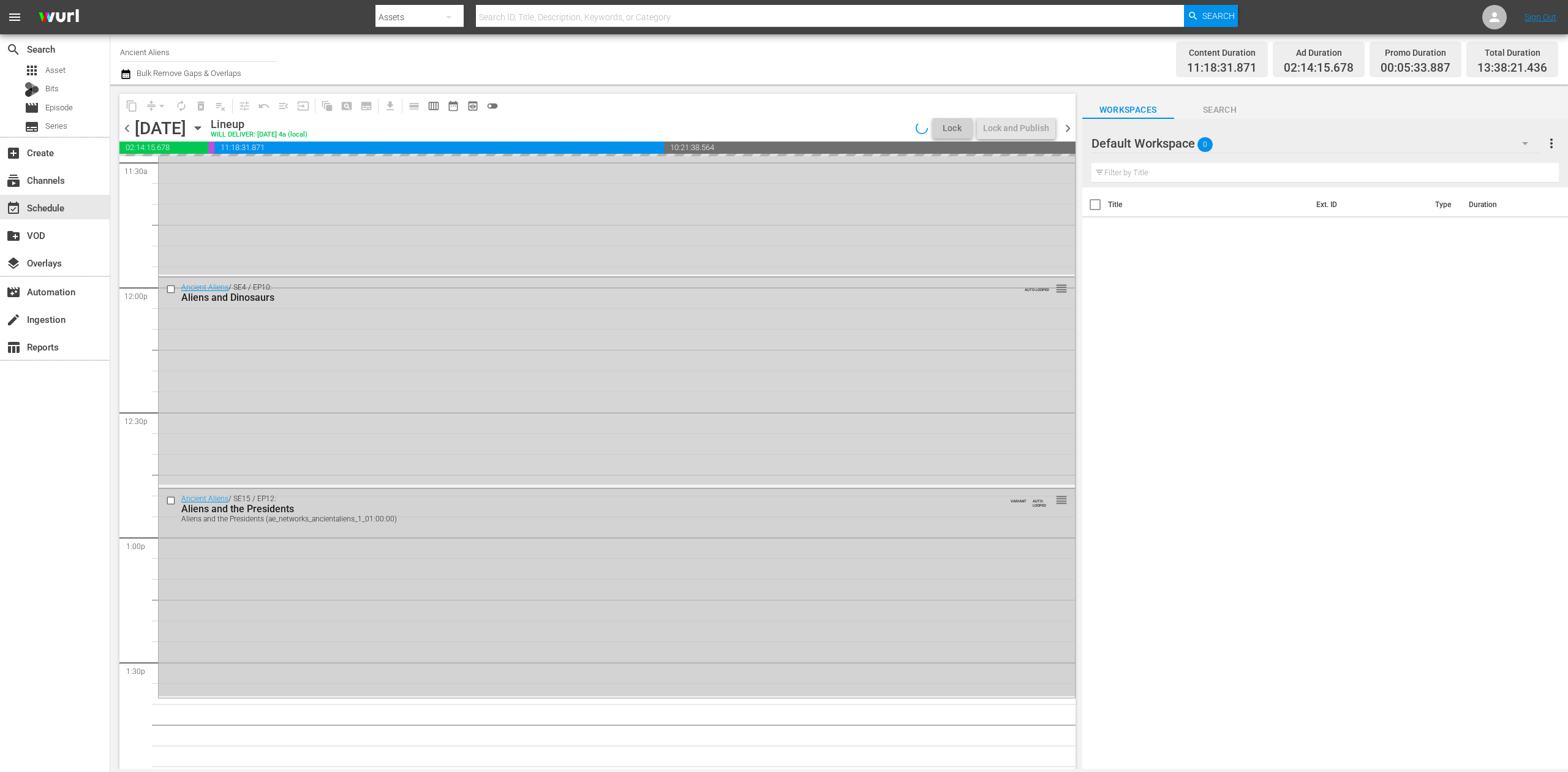
scroll to position [2855, 0]
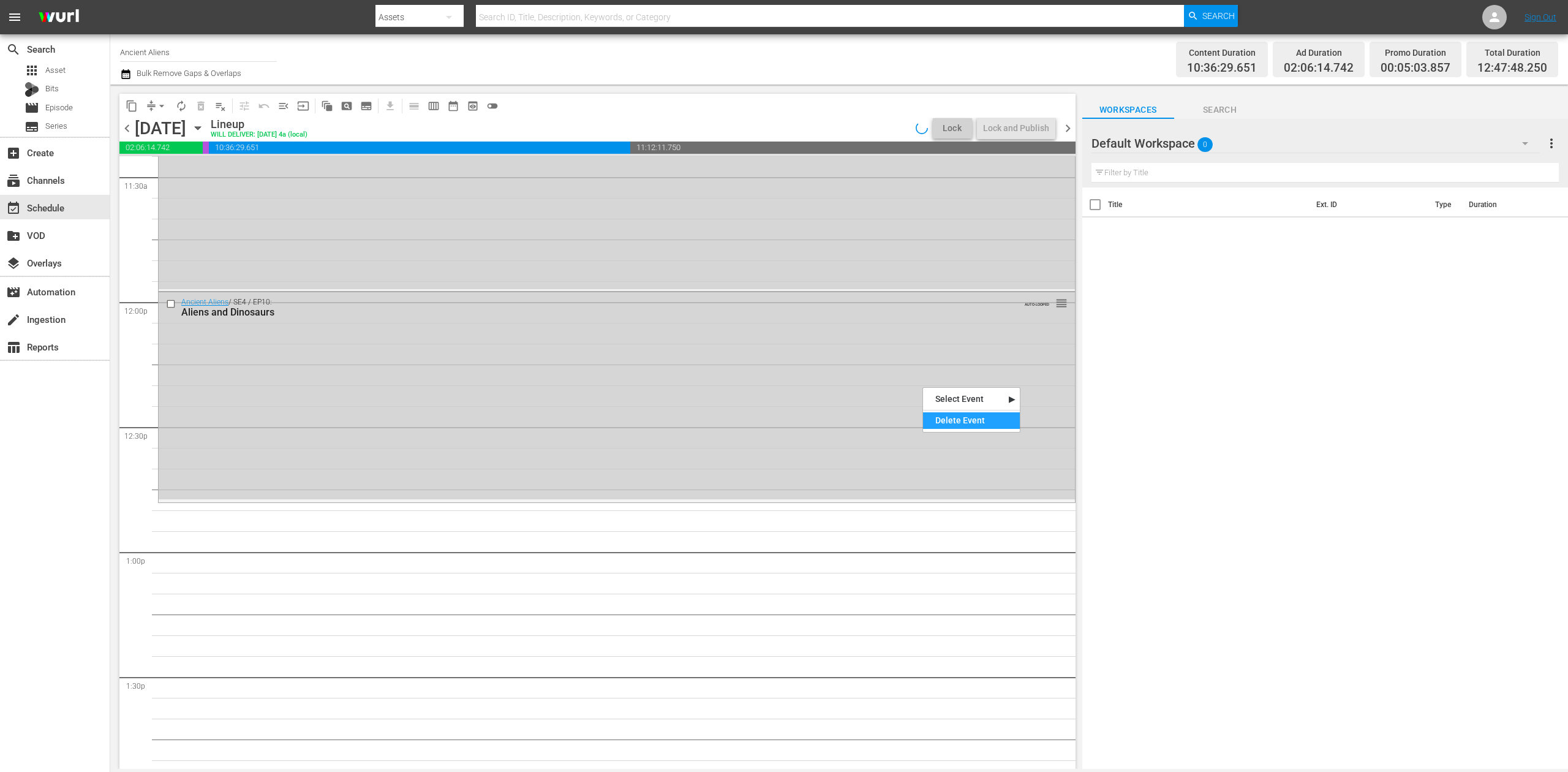
click at [967, 417] on div "Delete Event" at bounding box center [971, 421] width 97 height 16
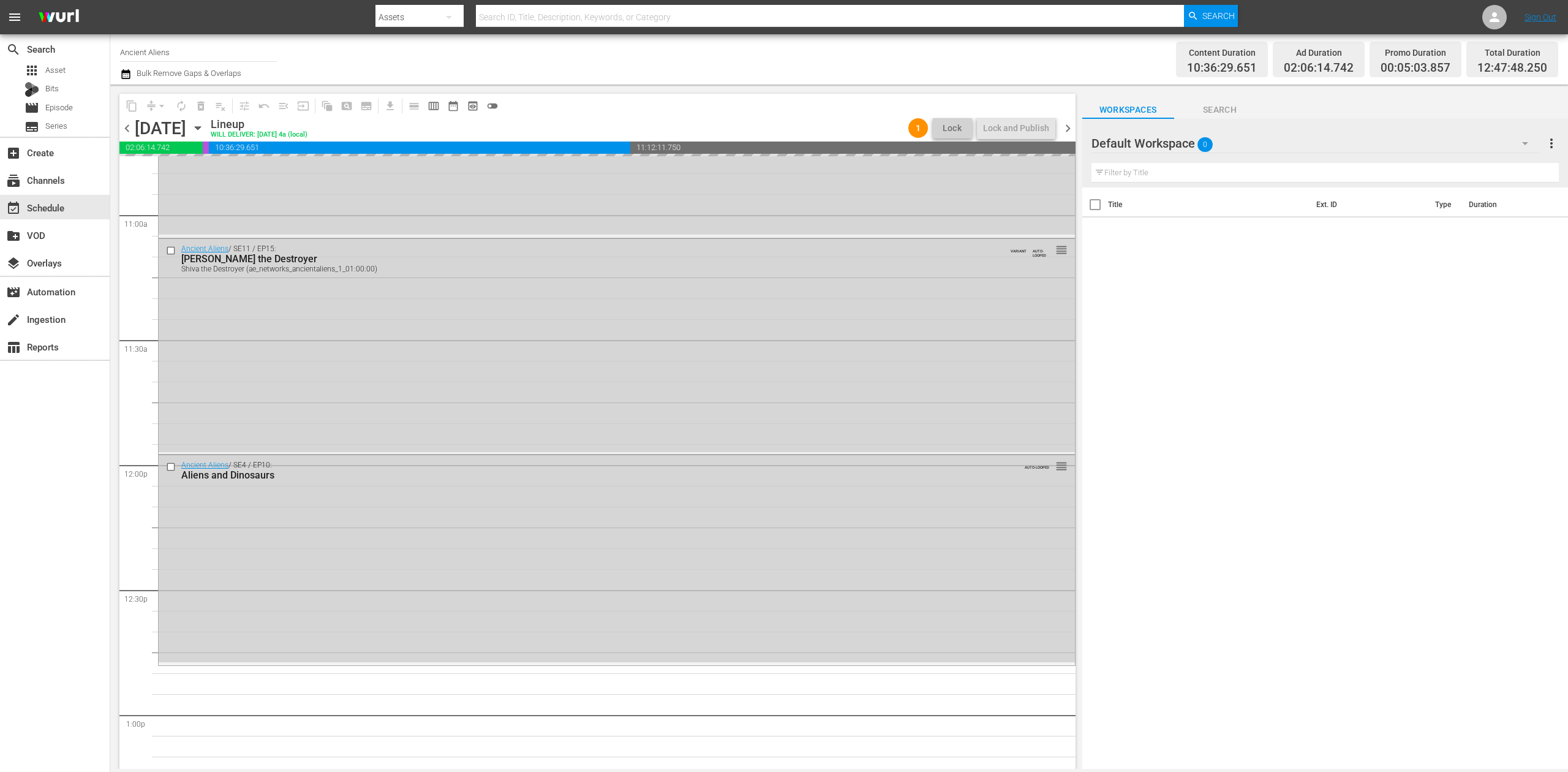
scroll to position [2610, 0]
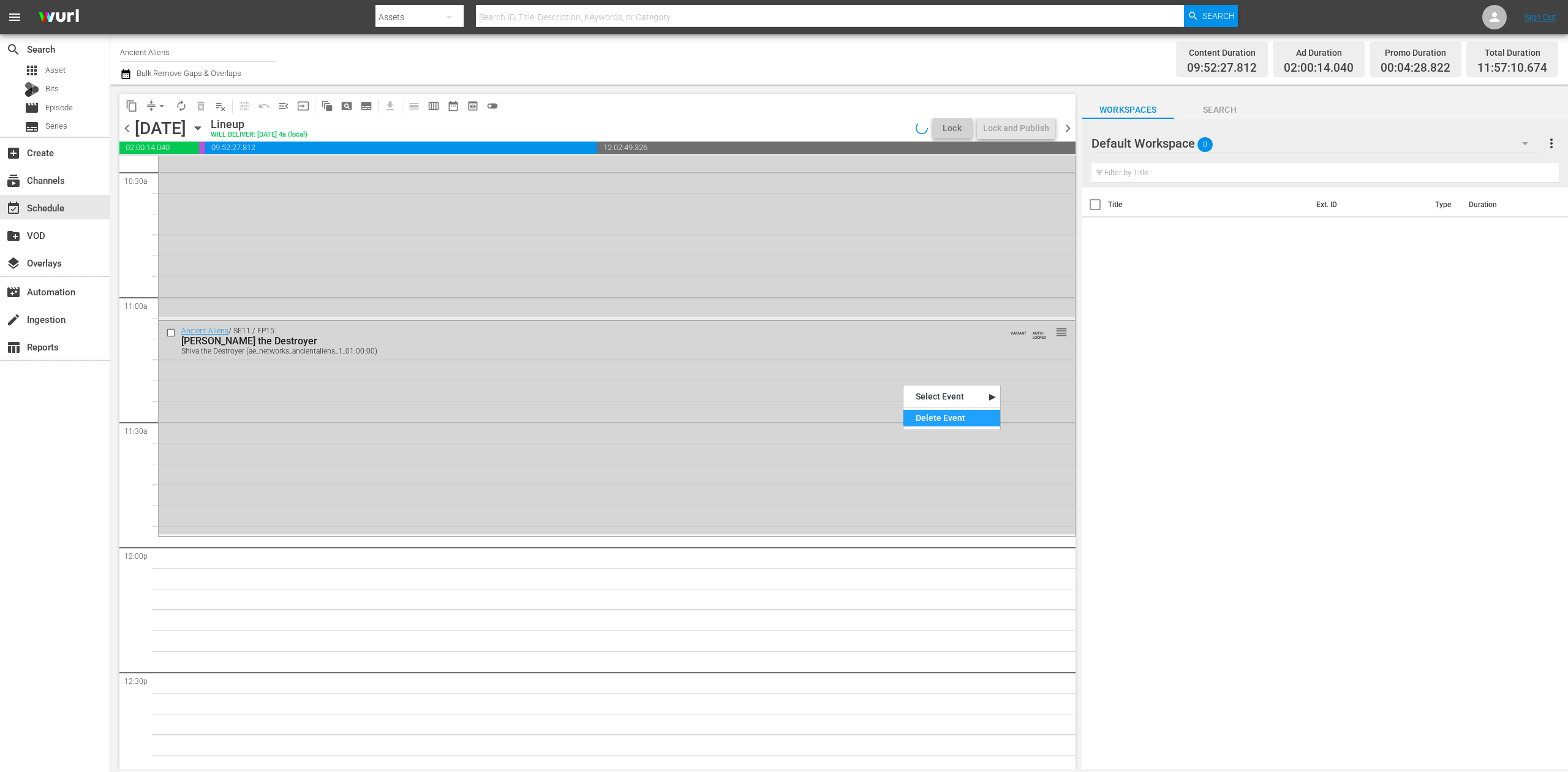
click at [954, 413] on div "Delete Event" at bounding box center [952, 418] width 97 height 16
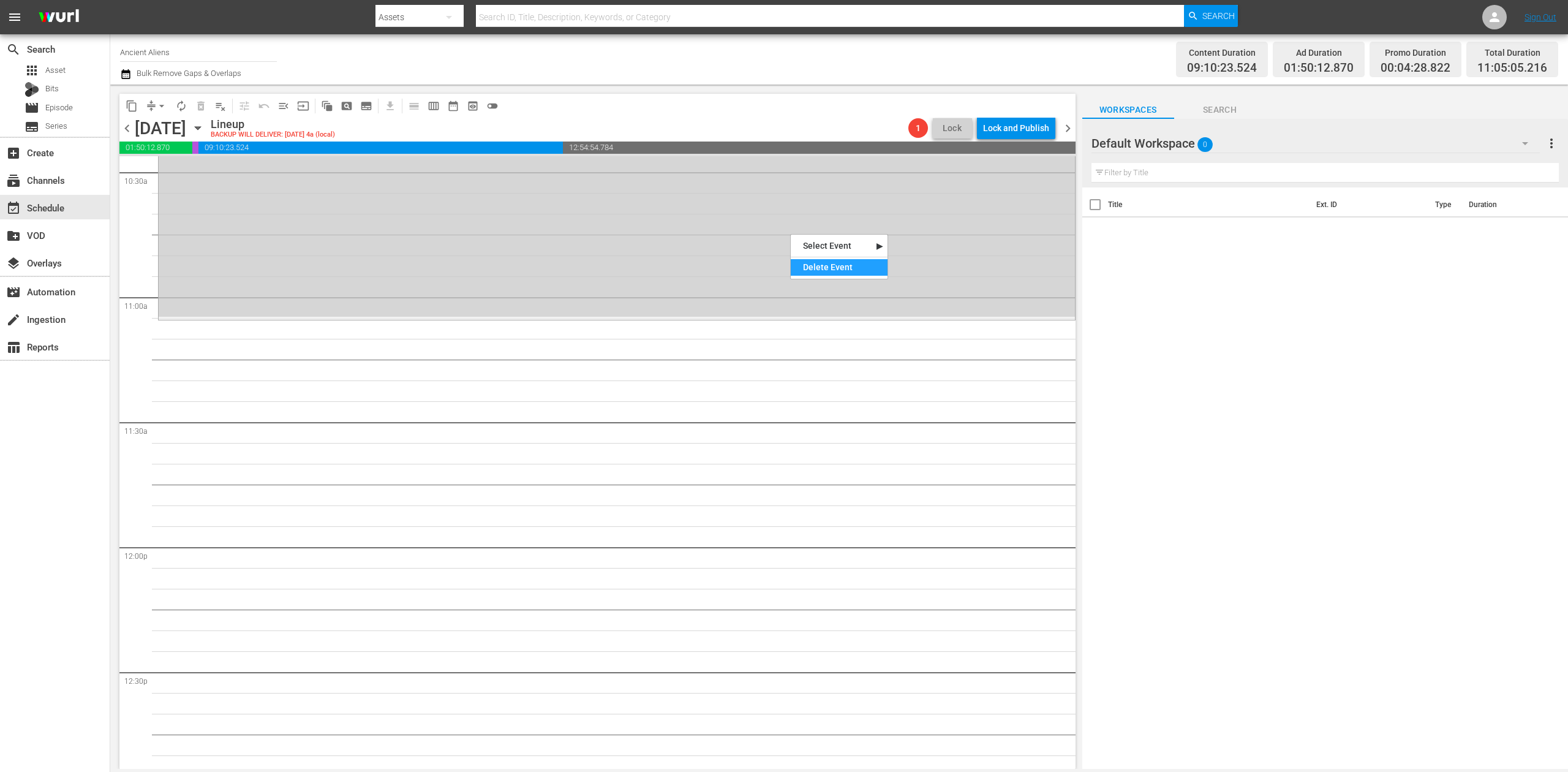
click at [837, 265] on div "Delete Event" at bounding box center [839, 267] width 97 height 16
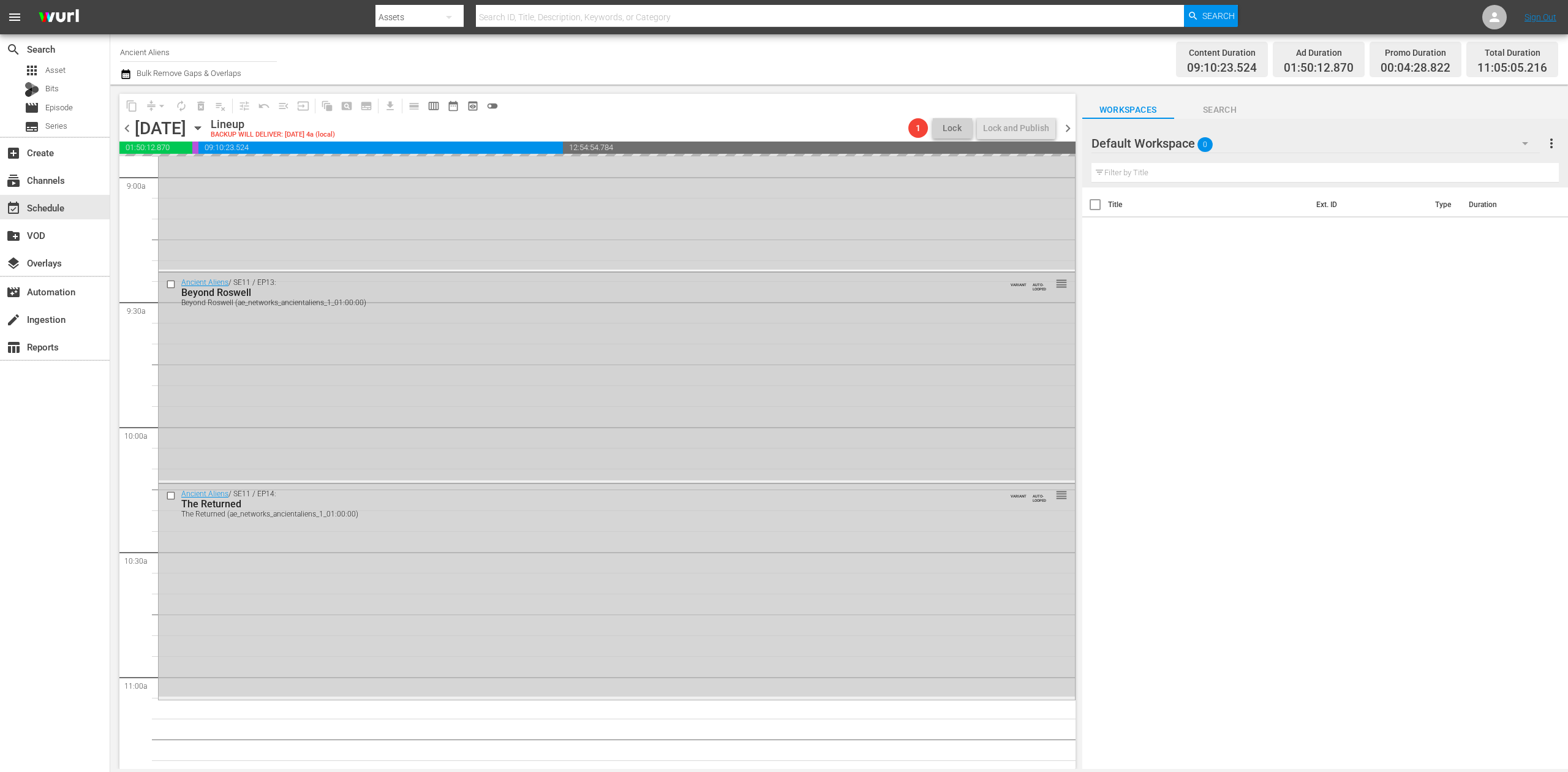
scroll to position [2202, 0]
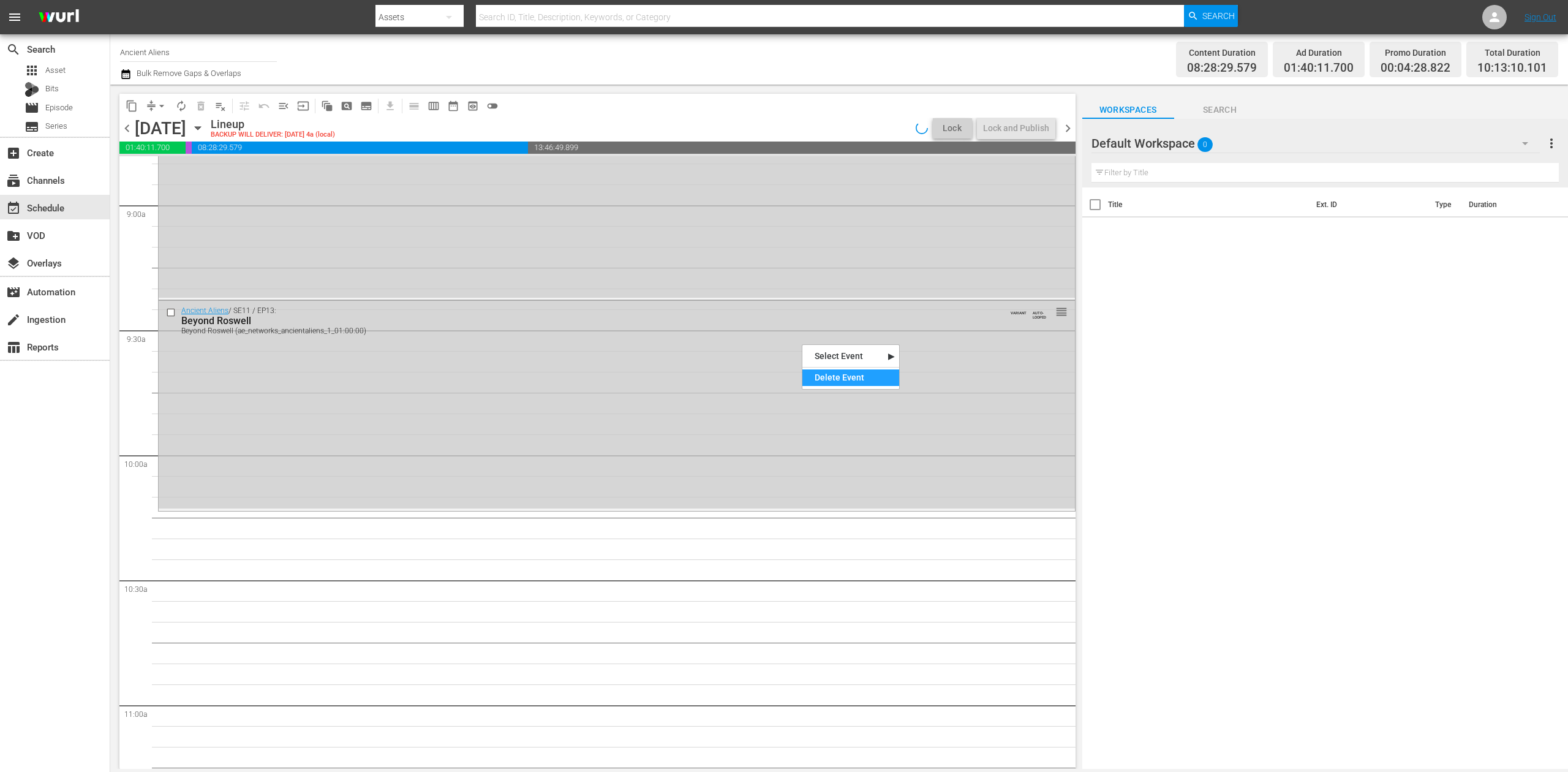
click at [854, 376] on div "Delete Event" at bounding box center [851, 378] width 97 height 16
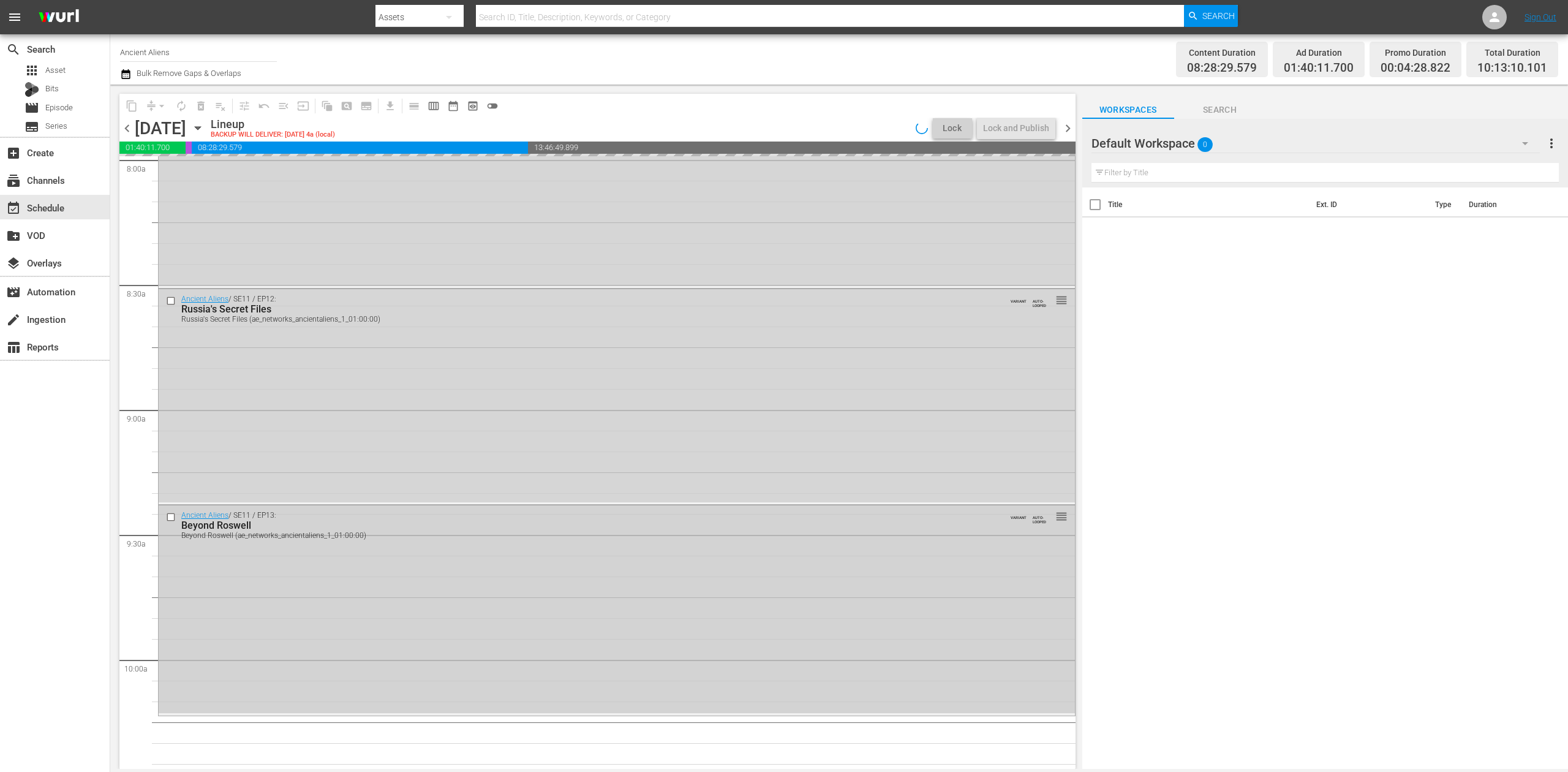
scroll to position [1956, 0]
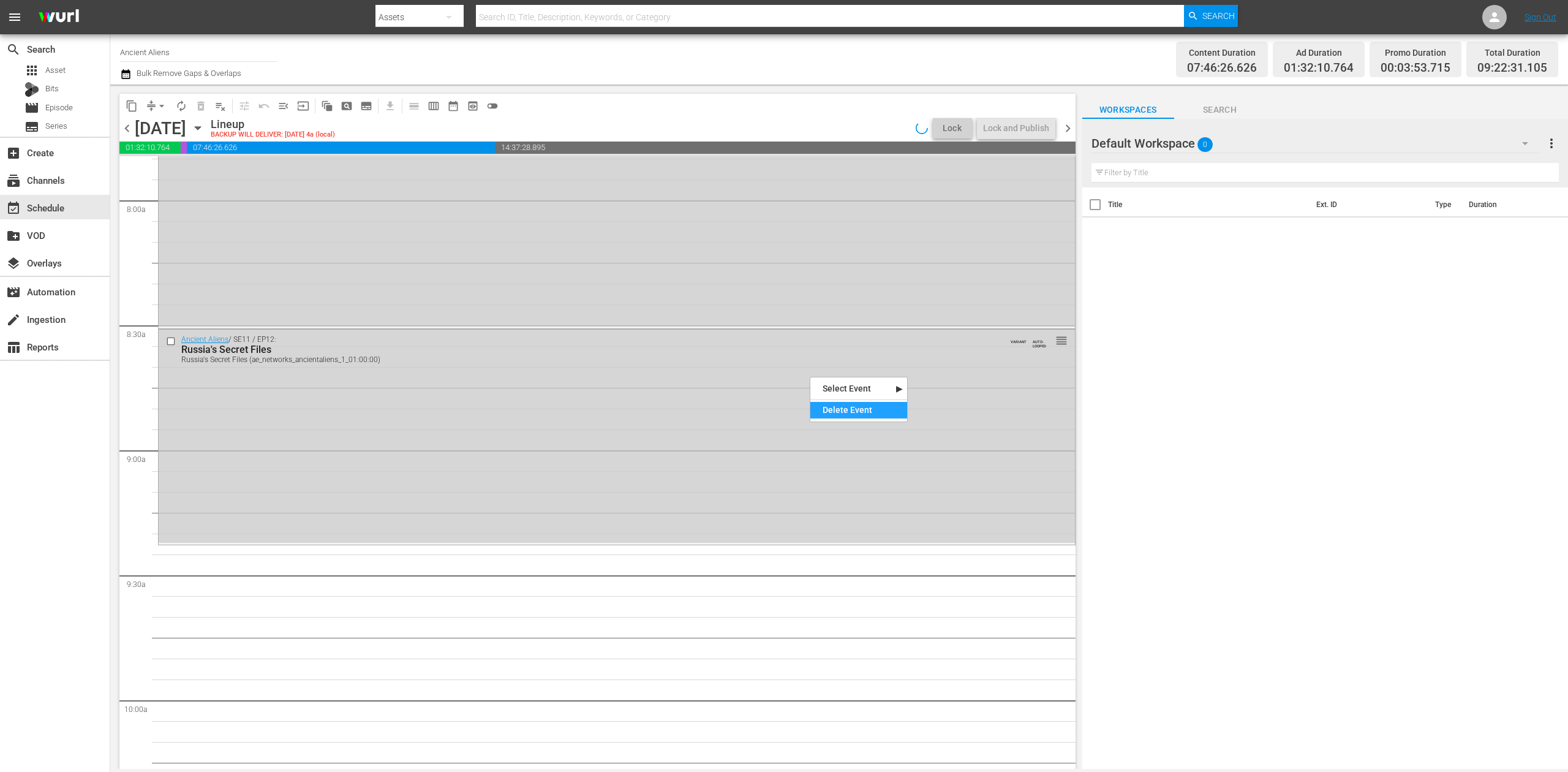
click at [875, 409] on div "Delete Event" at bounding box center [858, 410] width 97 height 16
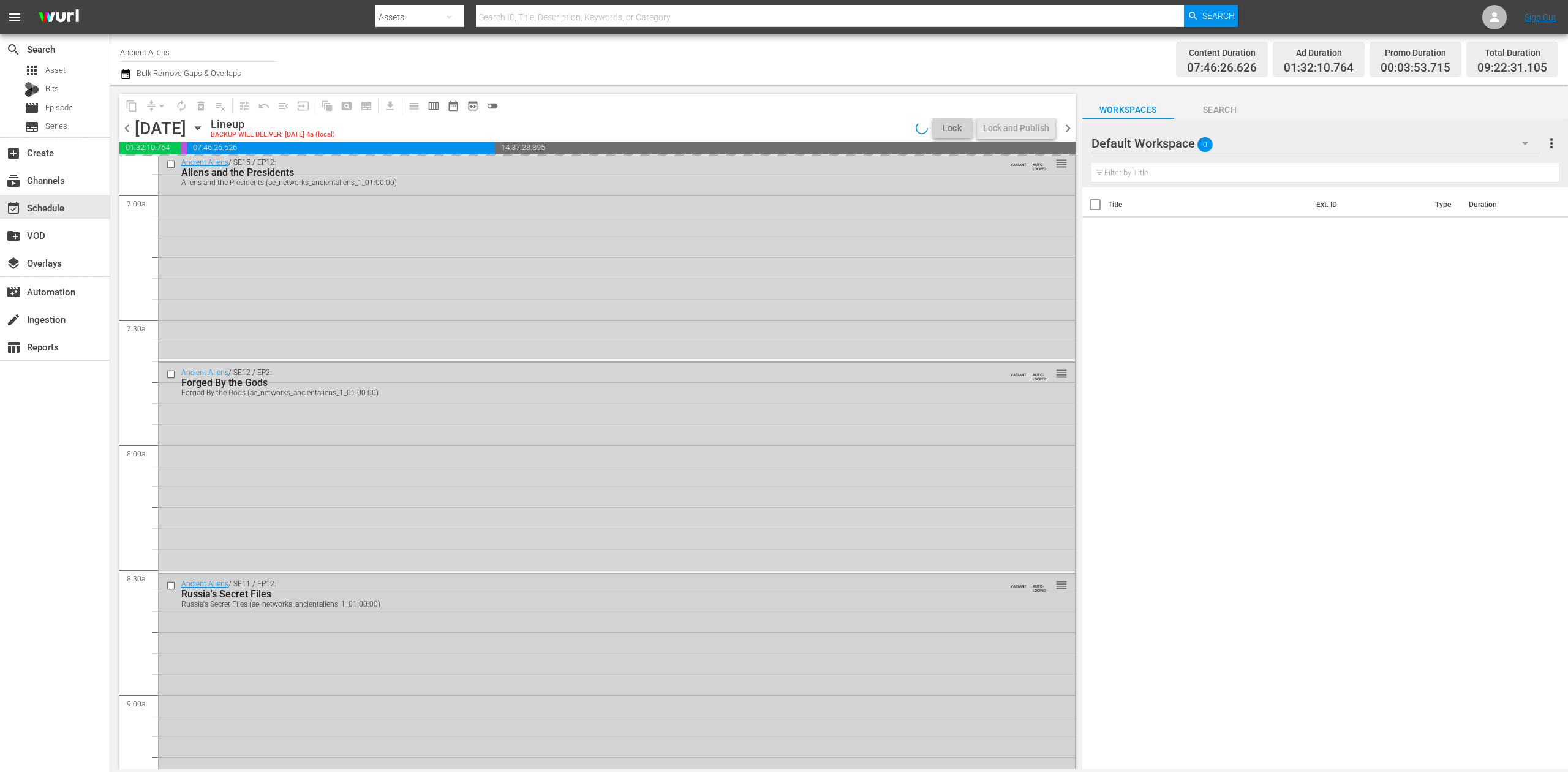
scroll to position [1711, 0]
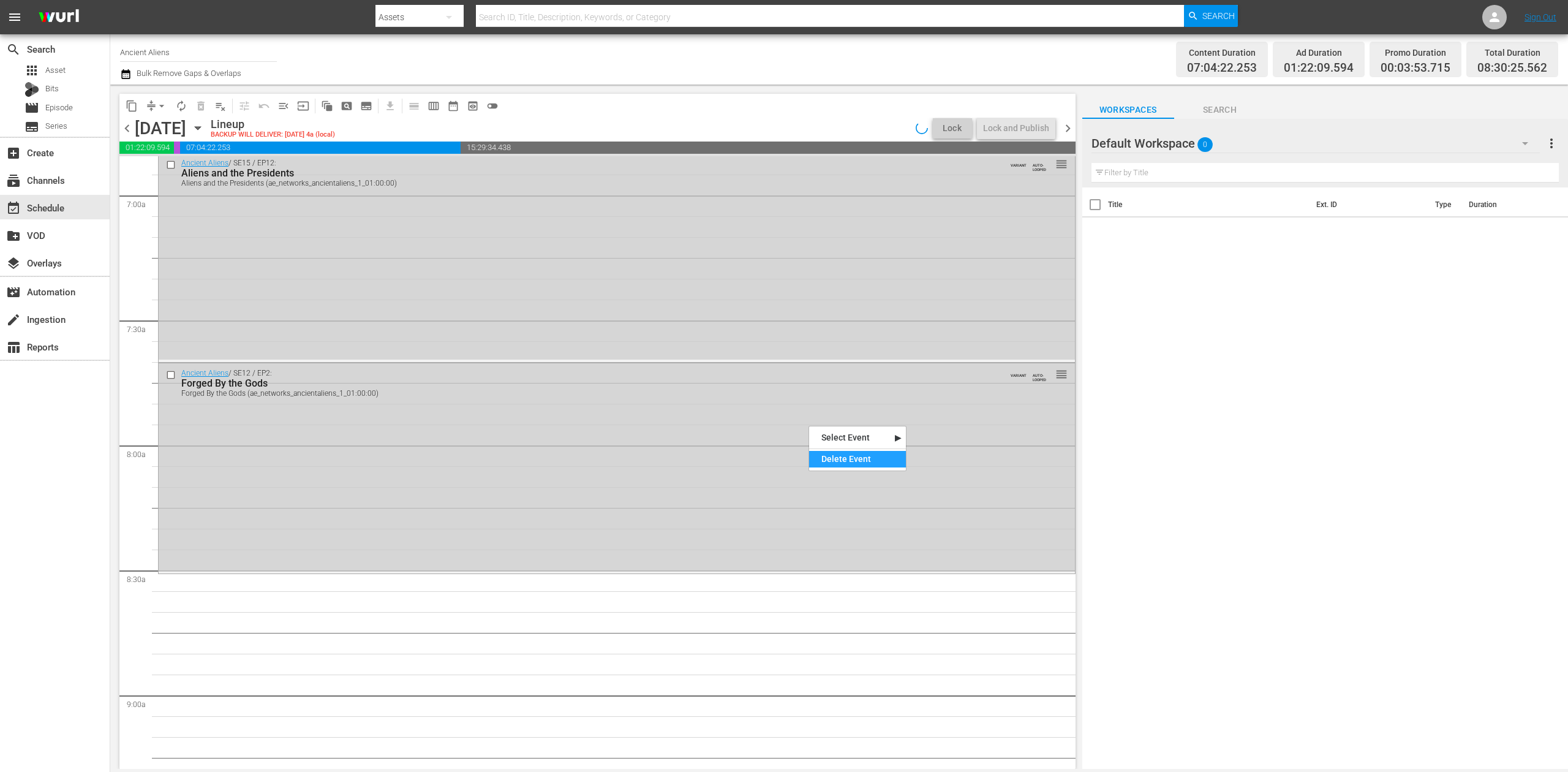
click at [854, 454] on div "Delete Event" at bounding box center [857, 459] width 97 height 16
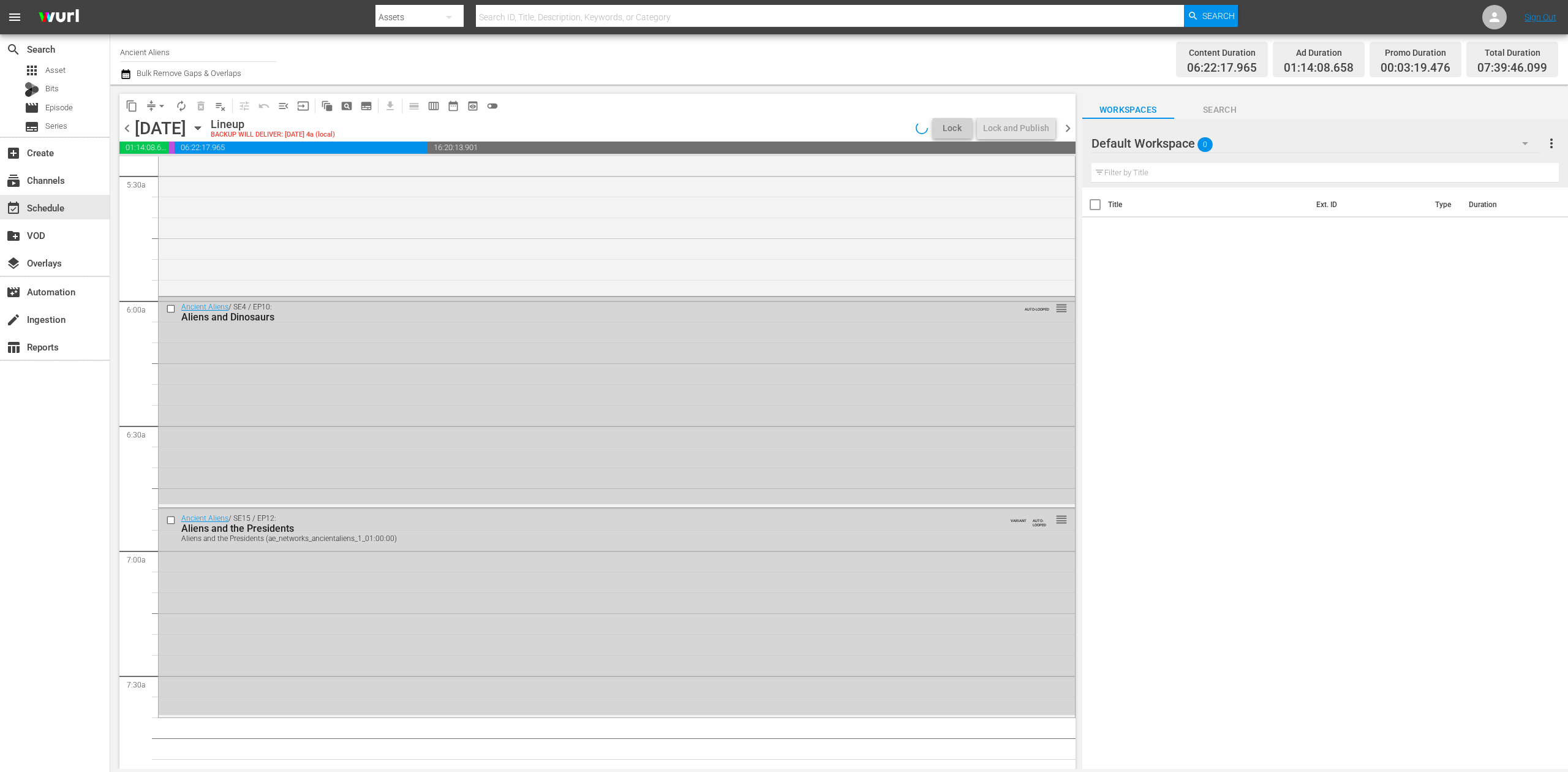
scroll to position [1384, 0]
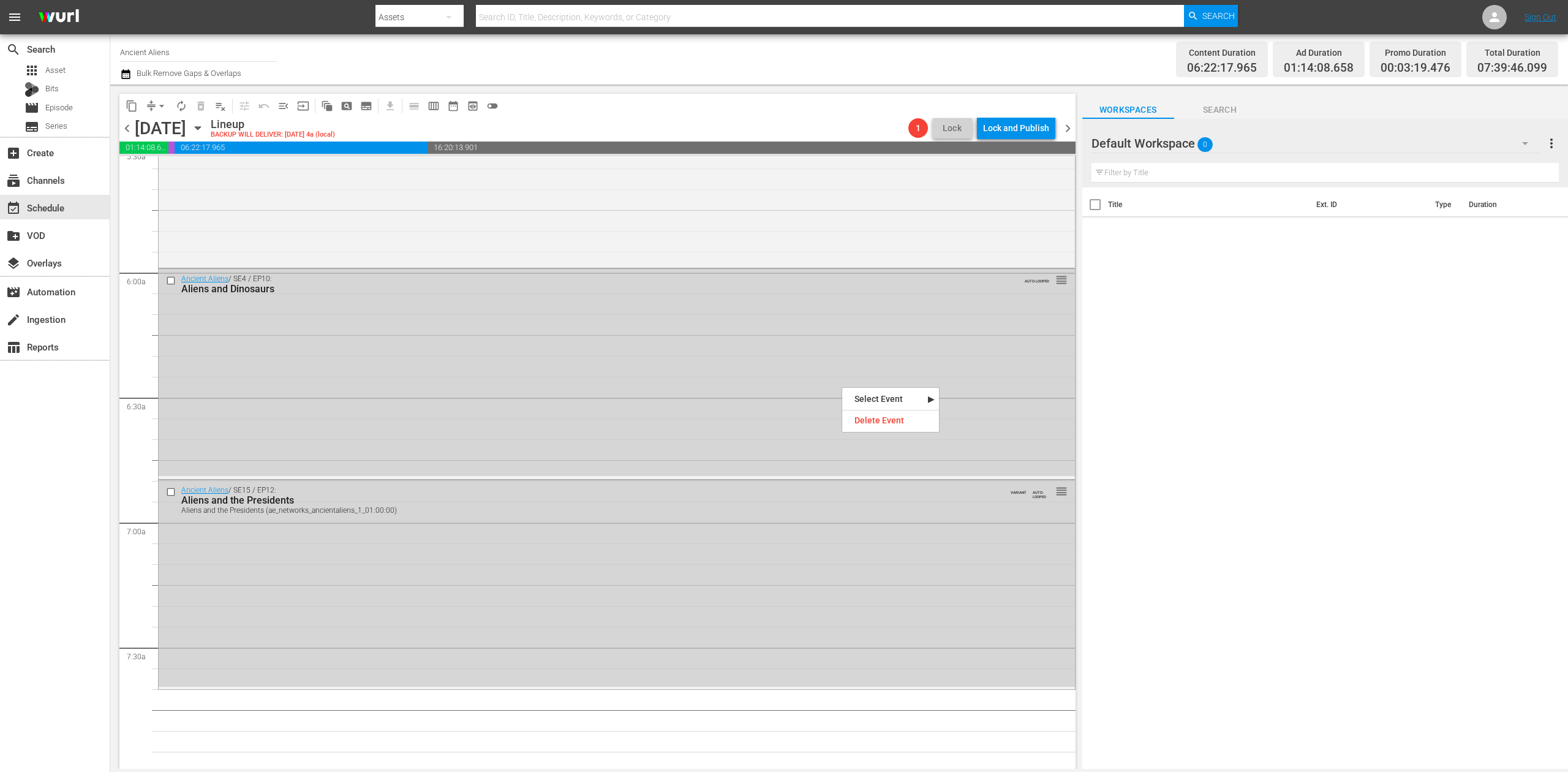
click at [886, 422] on div "Delete Event" at bounding box center [890, 421] width 97 height 16
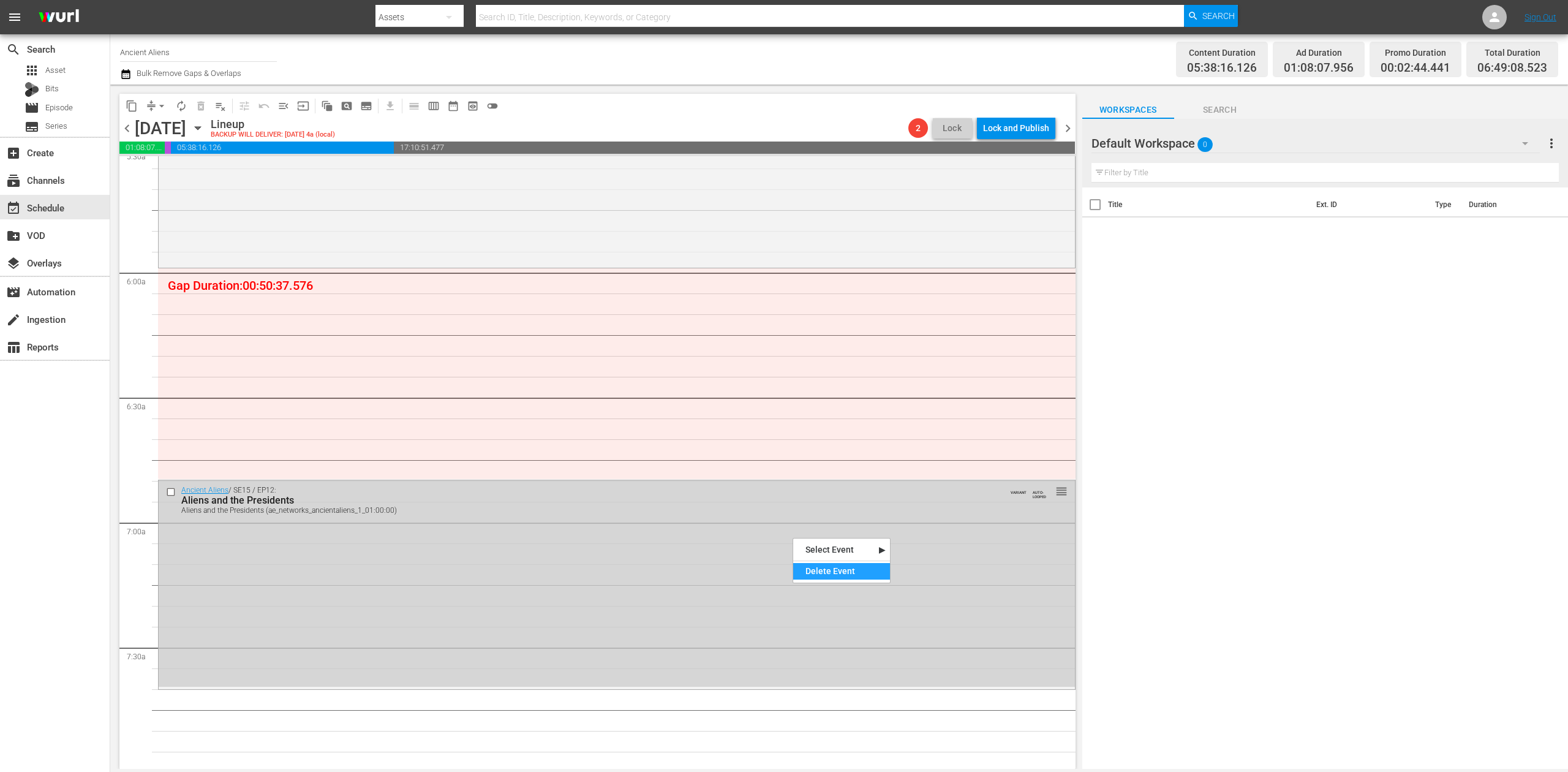
click at [846, 565] on div "Delete Event" at bounding box center [841, 571] width 97 height 16
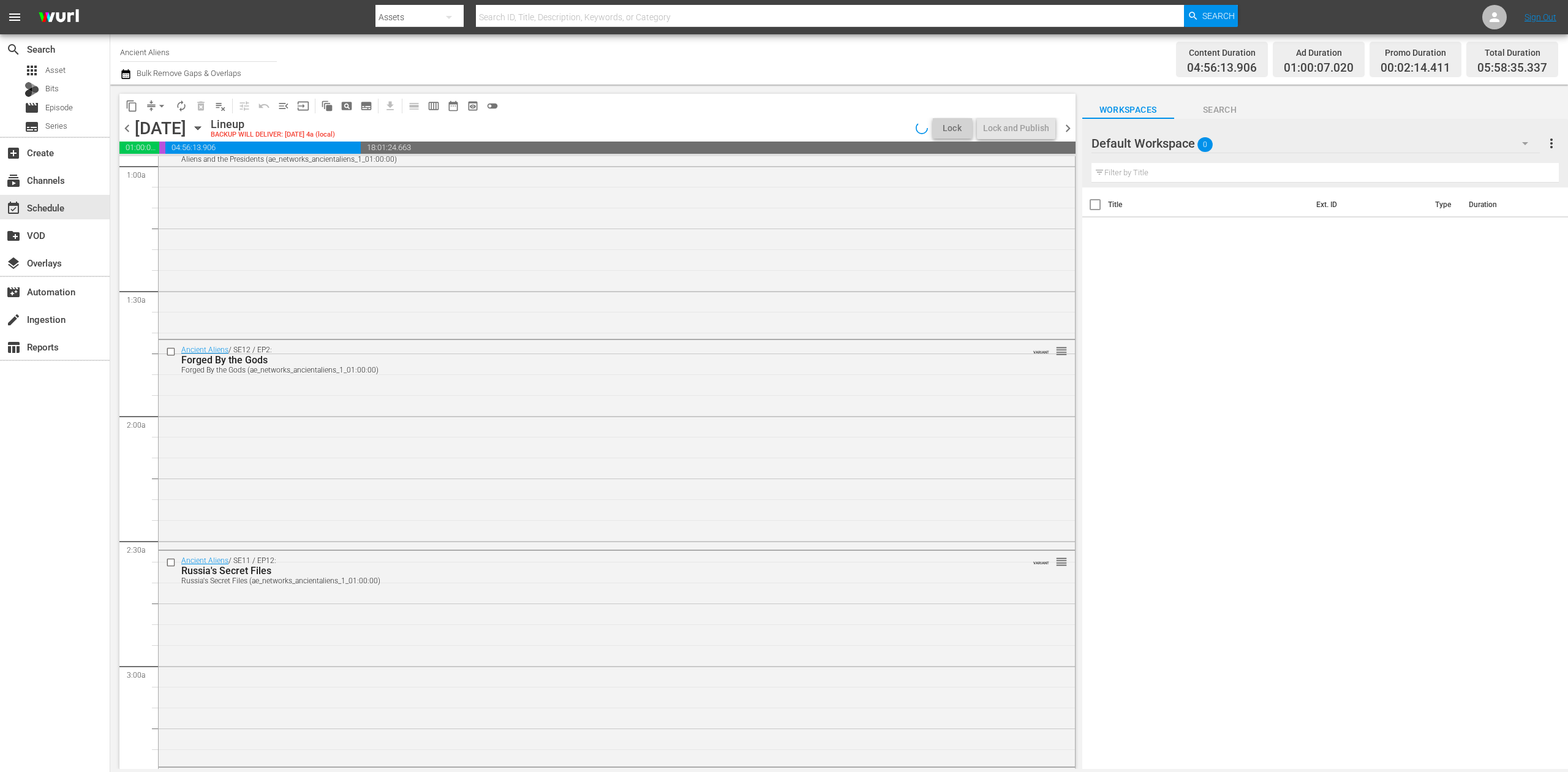
scroll to position [0, 0]
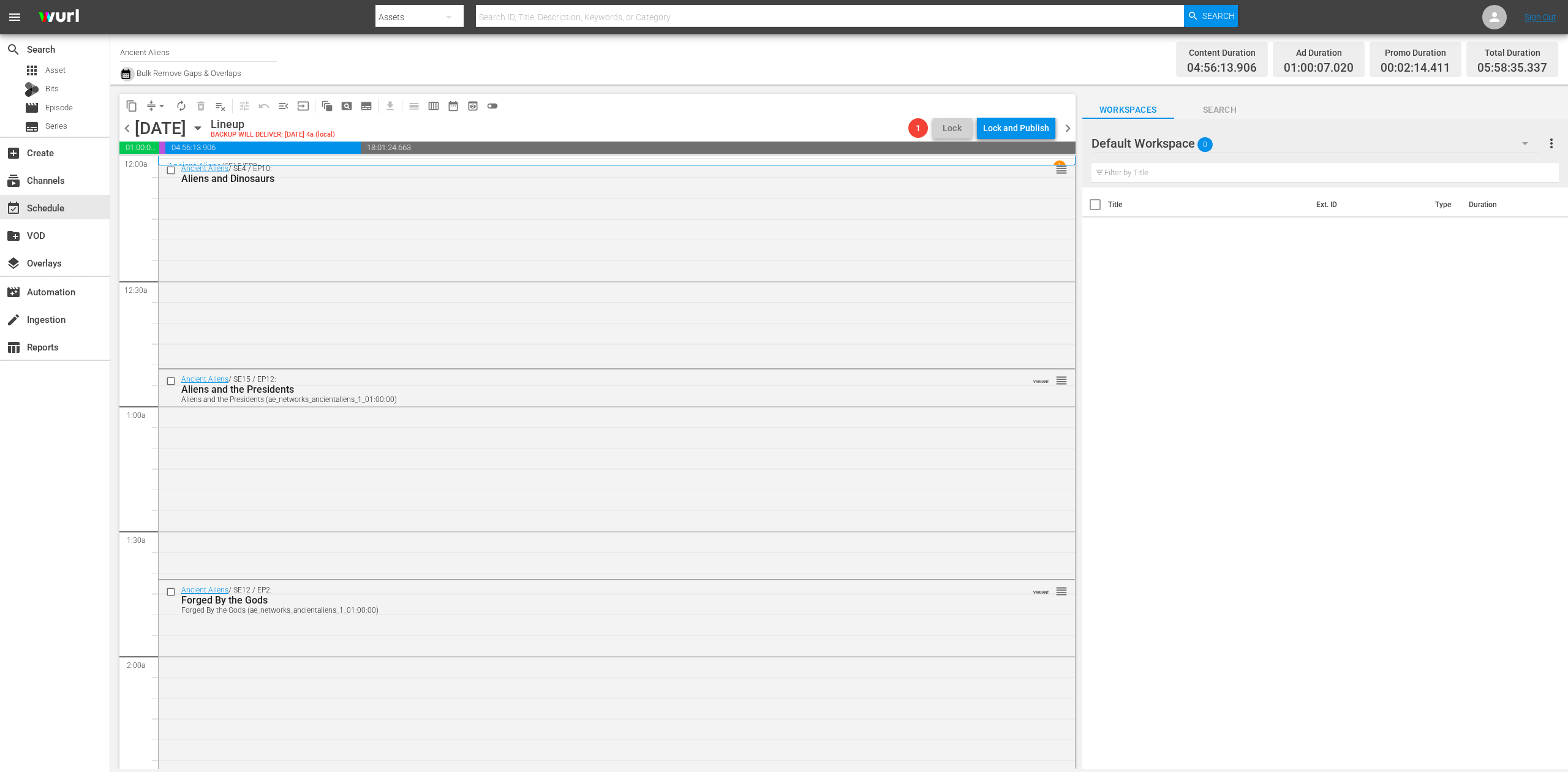
click at [126, 73] on icon "button" at bounding box center [126, 74] width 12 height 15
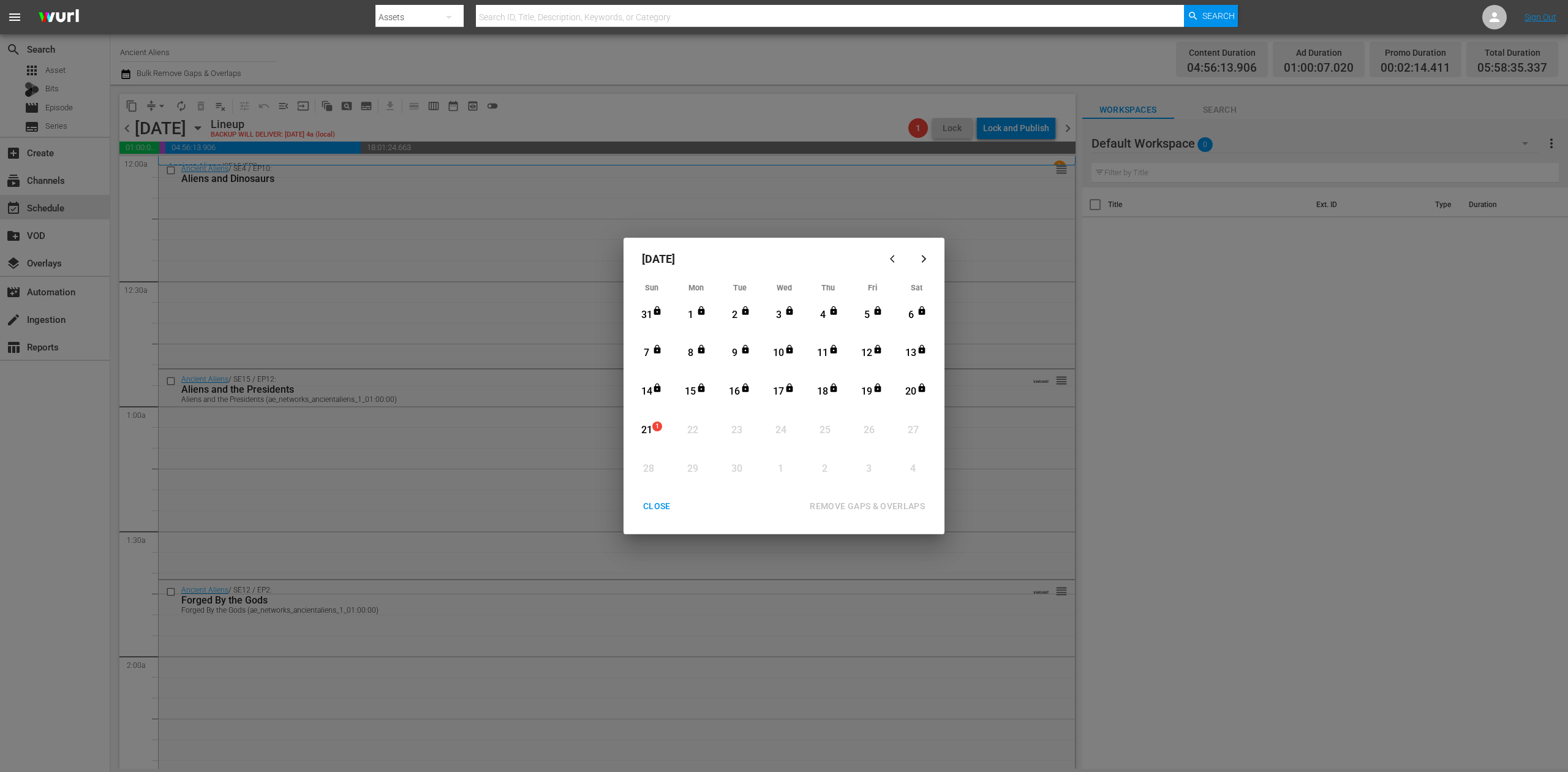
click at [645, 428] on div "21" at bounding box center [647, 430] width 16 height 14
click at [871, 506] on div "REMOVE GAPS & OVERLAPS" at bounding box center [867, 507] width 135 height 16
click at [662, 508] on div "CLOSE" at bounding box center [657, 507] width 47 height 16
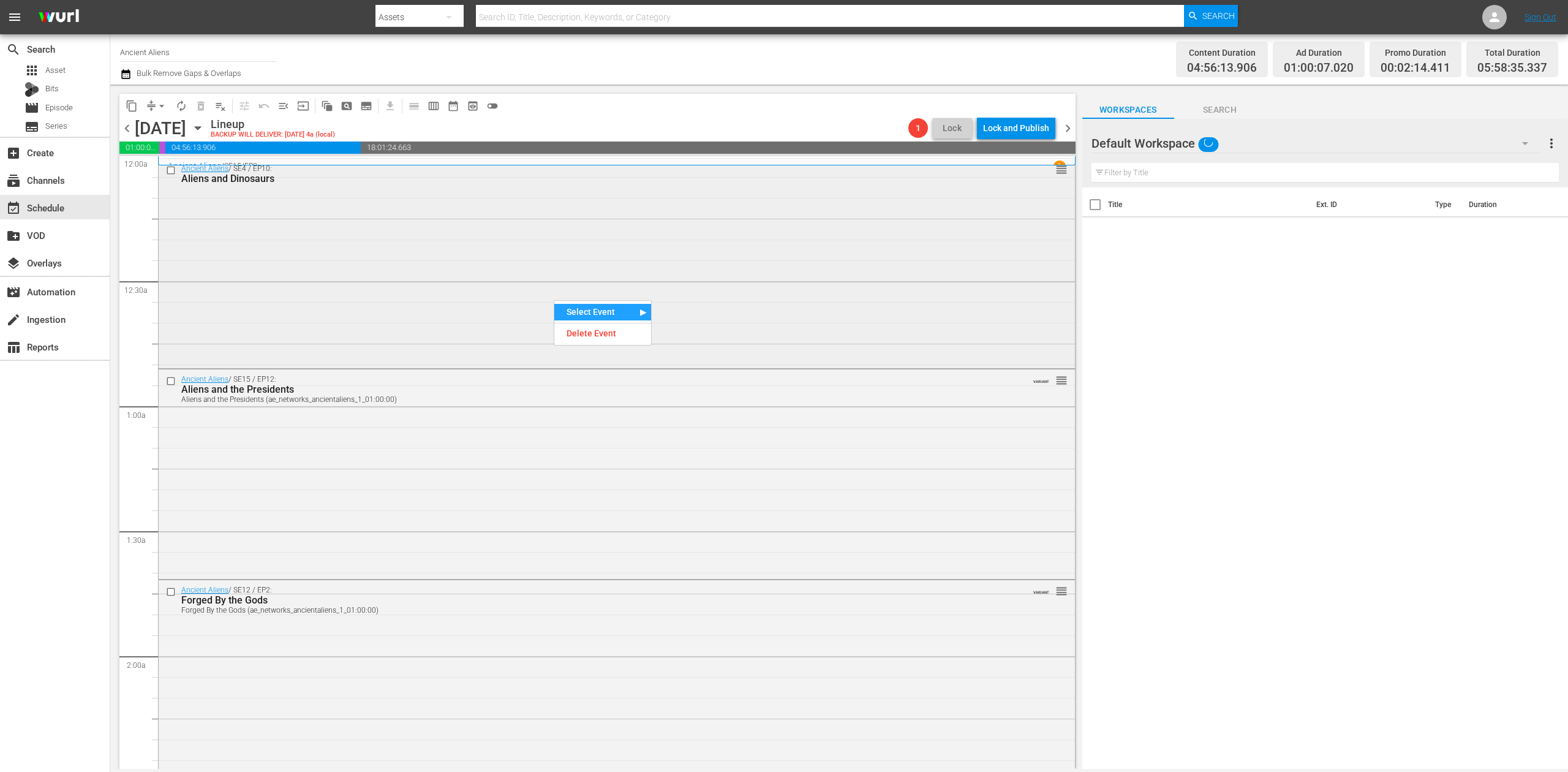
click at [498, 272] on div "Ancient Aliens / SE4 / EP10: Aliens and Dinosaurs reorder" at bounding box center [616, 263] width 916 height 207
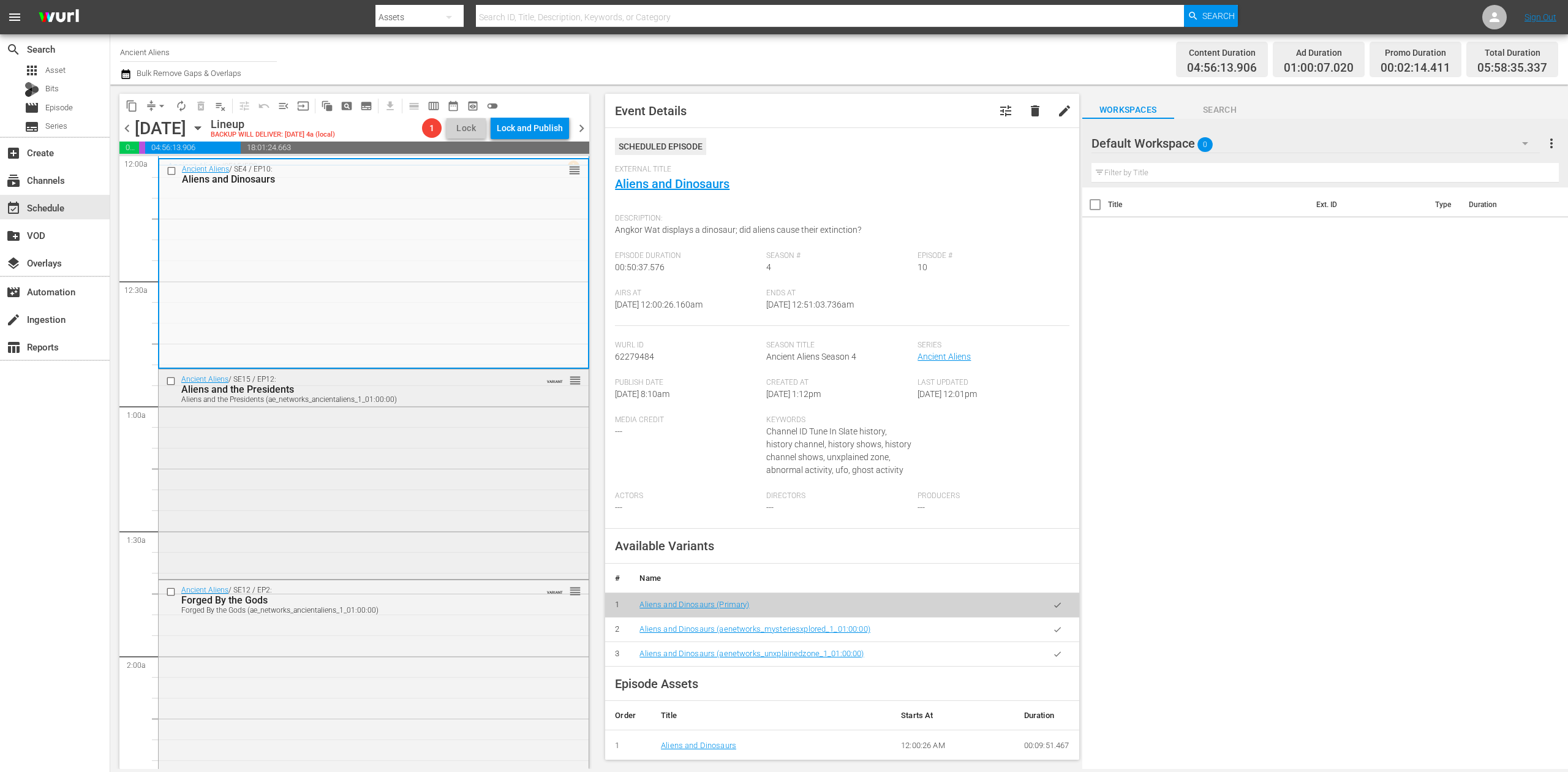
click at [420, 467] on div "Ancient Aliens / SE15 / EP12: Aliens and the Presidents Aliens and the Presiden…" at bounding box center [374, 474] width 430 height 207
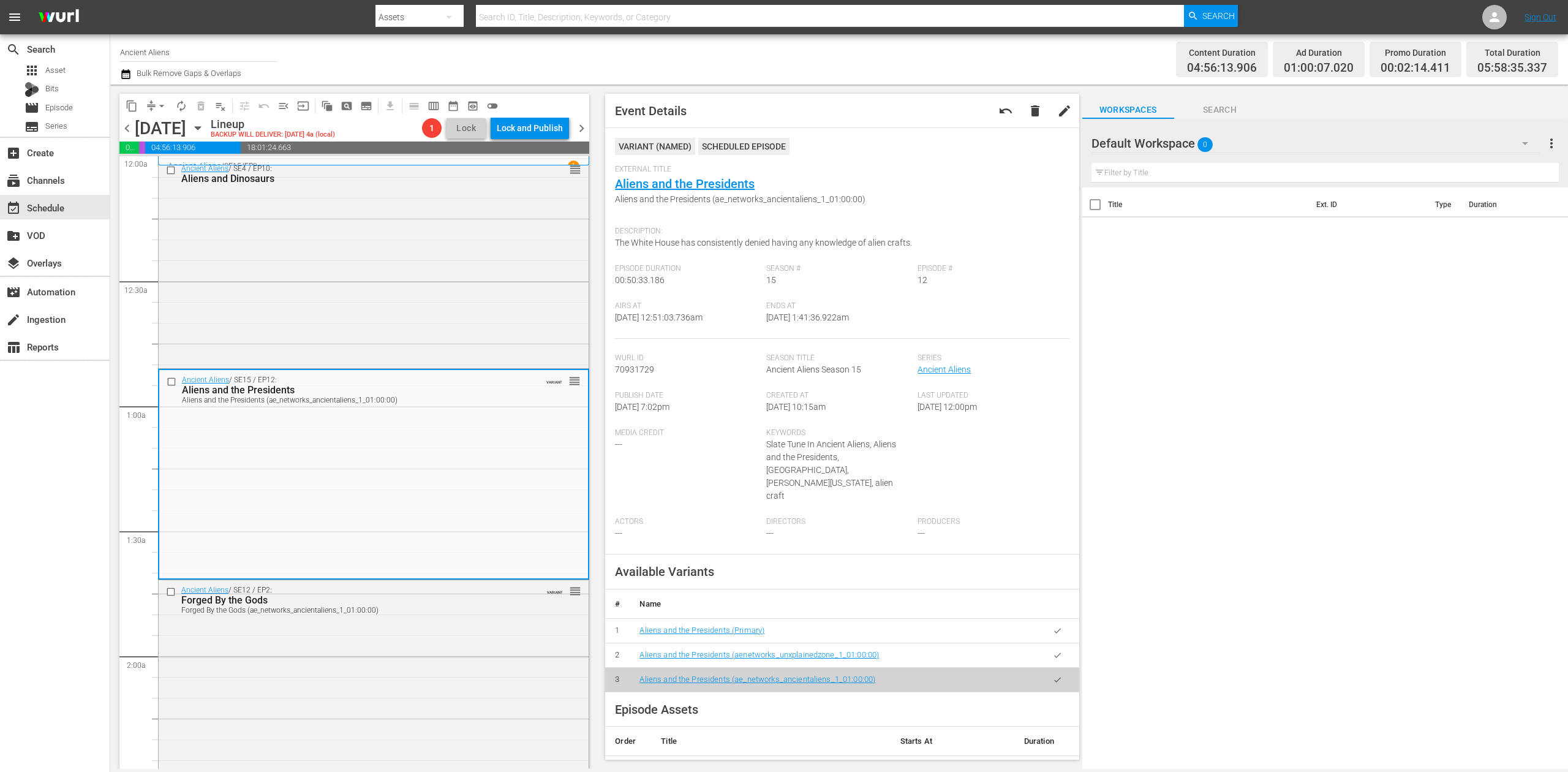
click at [123, 73] on icon "button" at bounding box center [126, 74] width 12 height 15
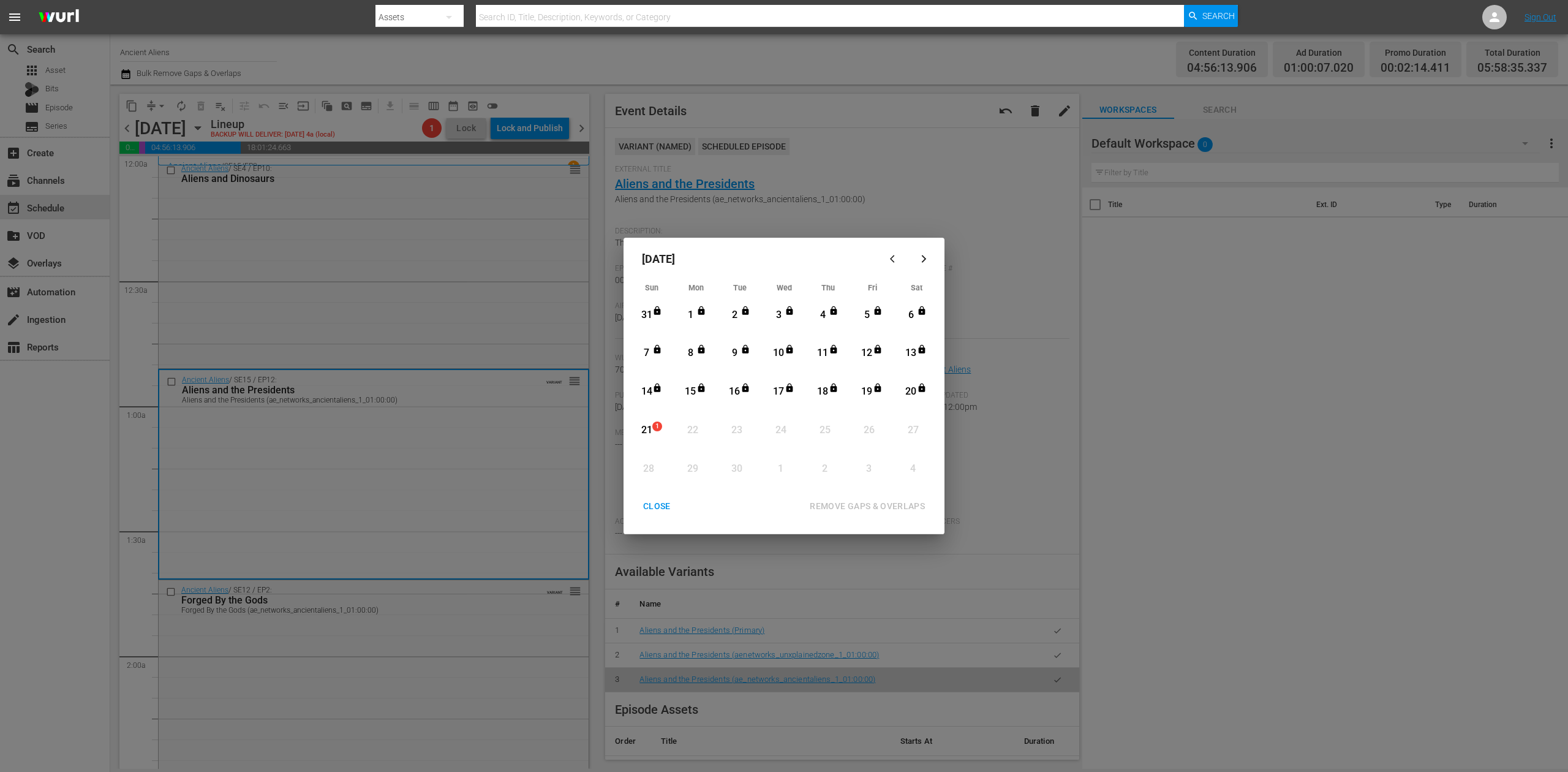
click at [653, 432] on div "21" at bounding box center [647, 430] width 16 height 14
click at [875, 506] on div "REMOVE GAPS & OVERLAPS" at bounding box center [867, 507] width 135 height 16
click at [658, 507] on div "CLOSE" at bounding box center [657, 507] width 47 height 16
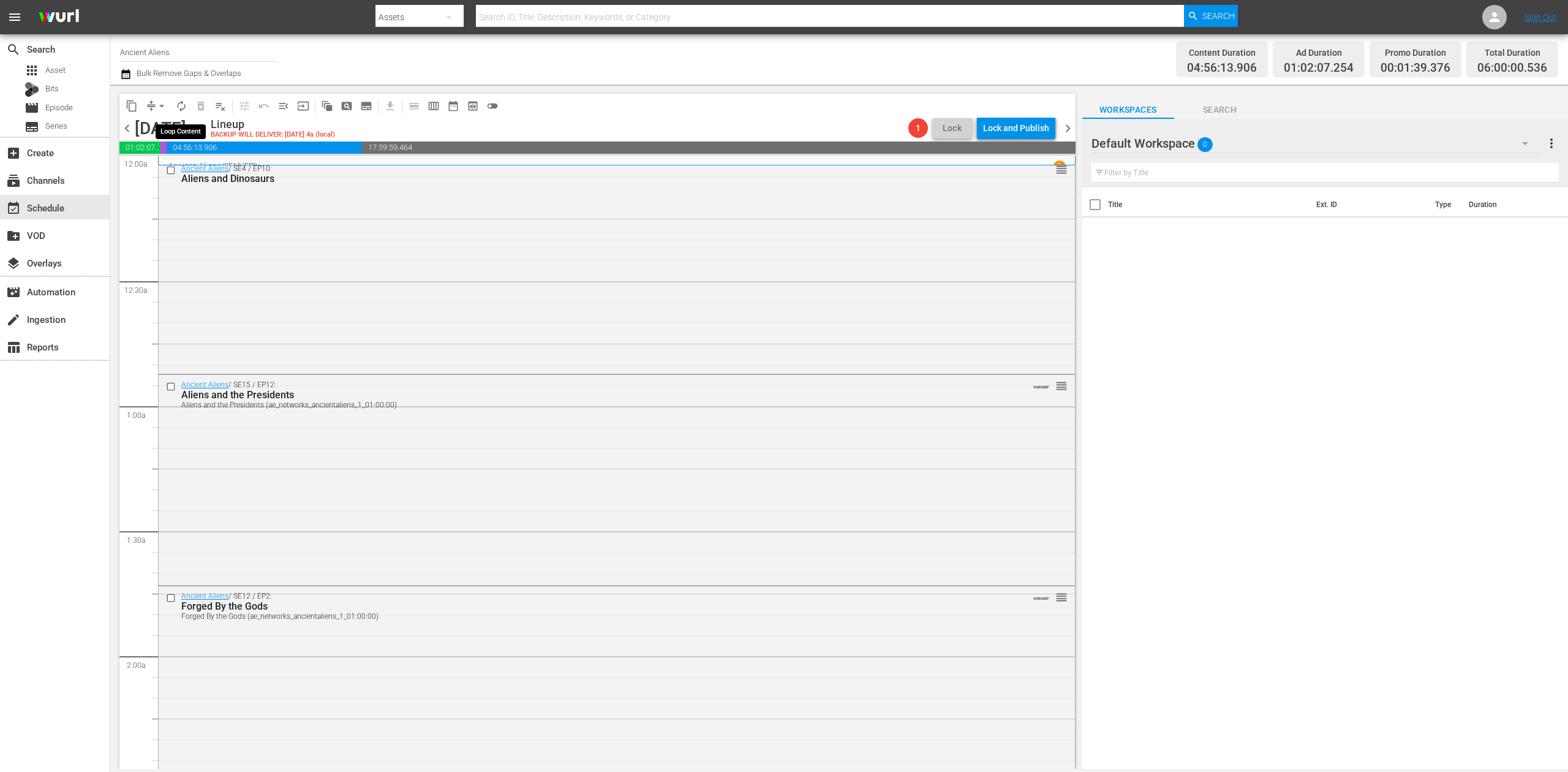
click at [175, 108] on span "autorenew_outlined" at bounding box center [181, 106] width 12 height 12
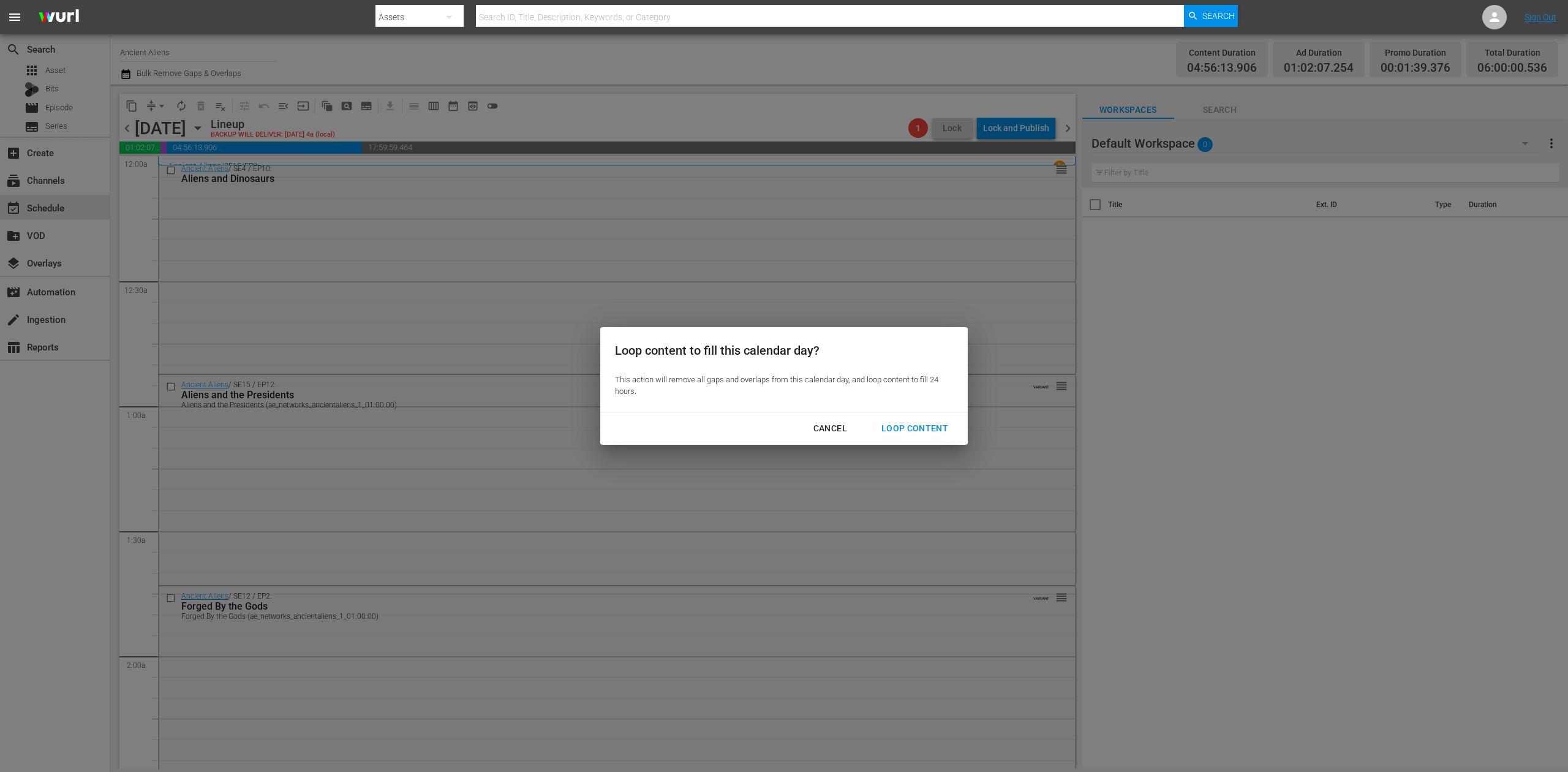
click at [910, 427] on div "Loop Content" at bounding box center [915, 429] width 86 height 16
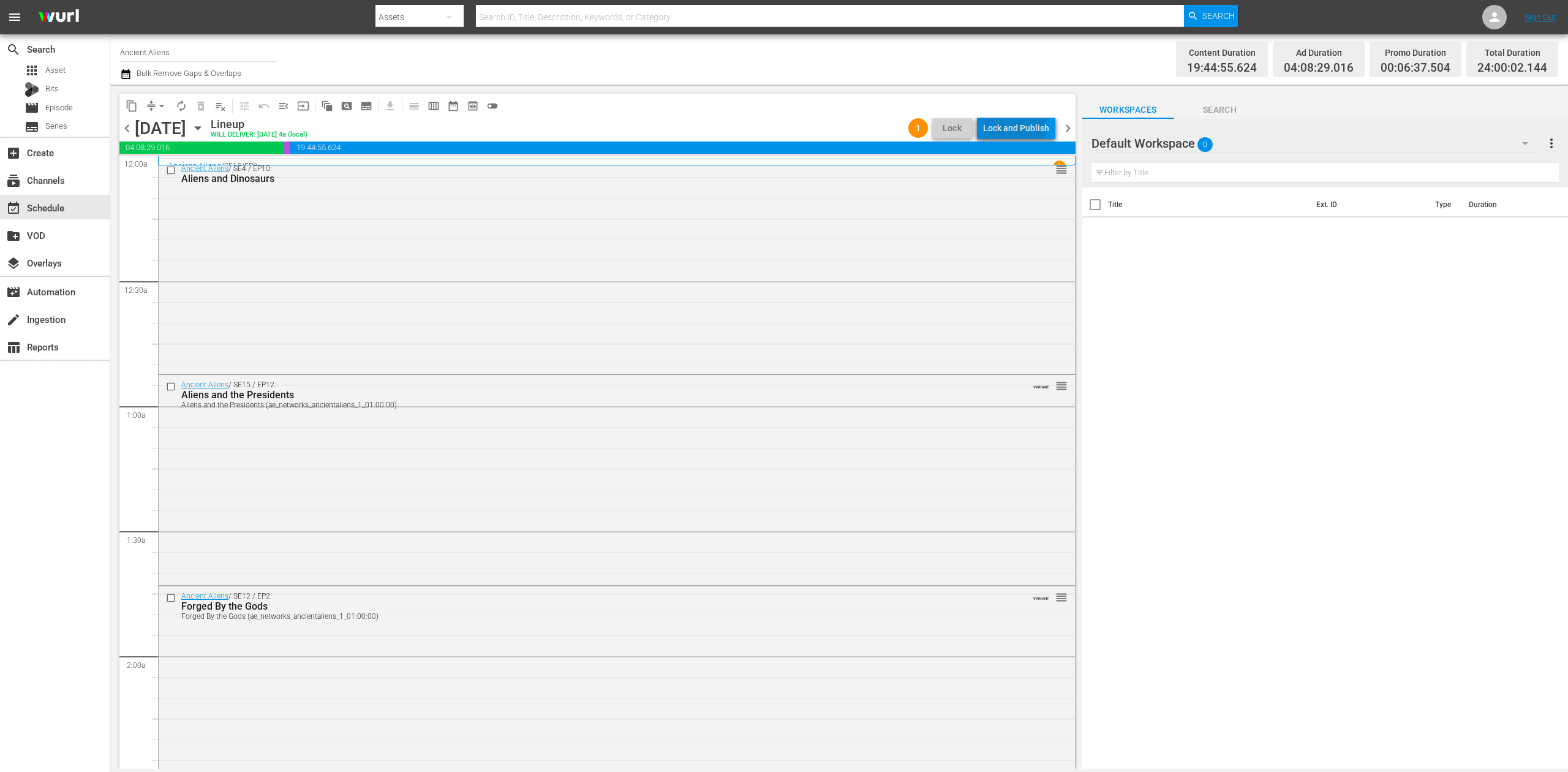
click at [1016, 123] on div "Lock and Publish" at bounding box center [1016, 128] width 66 height 22
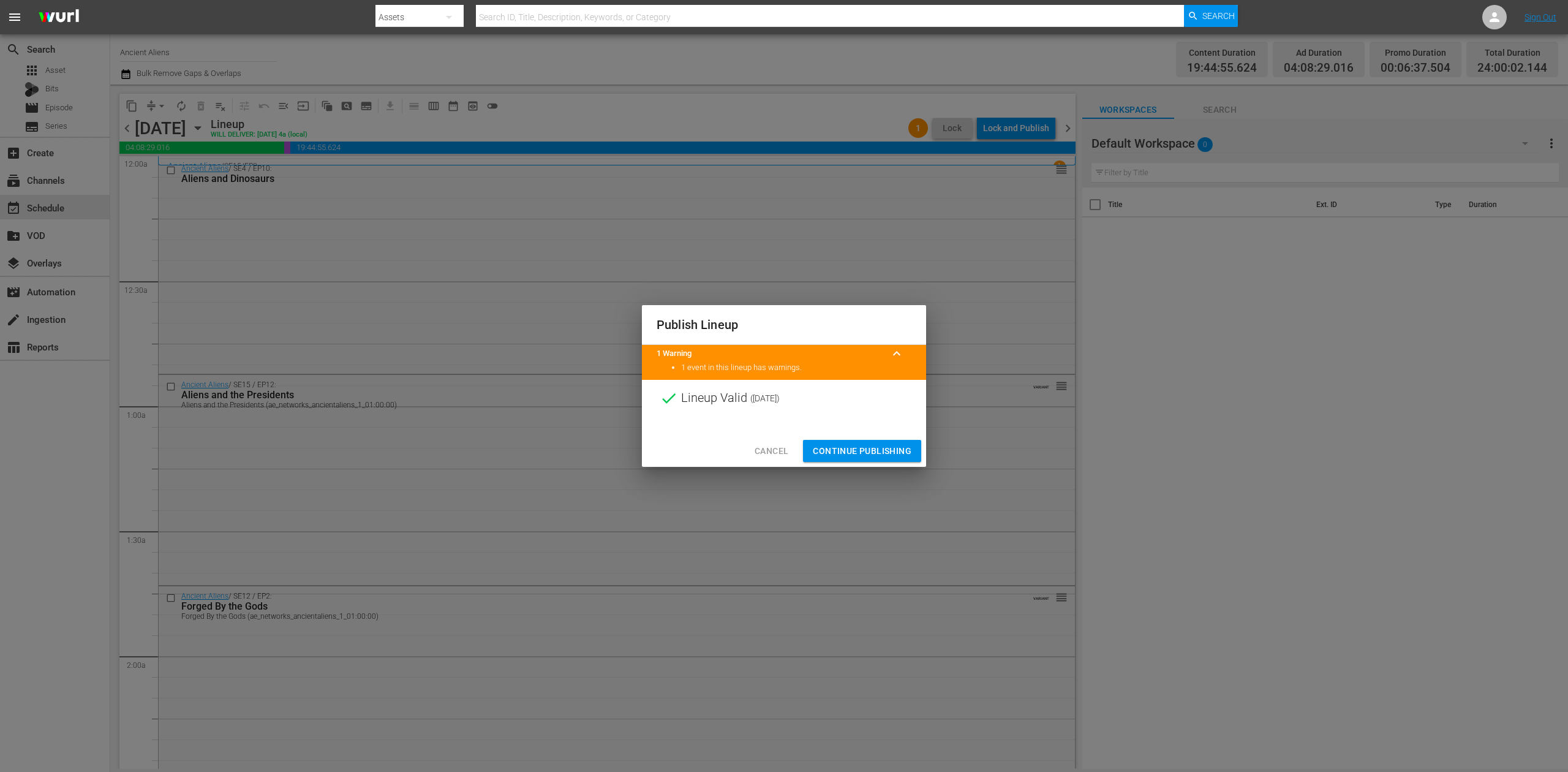
click at [875, 450] on span "Continue Publishing" at bounding box center [863, 452] width 99 height 16
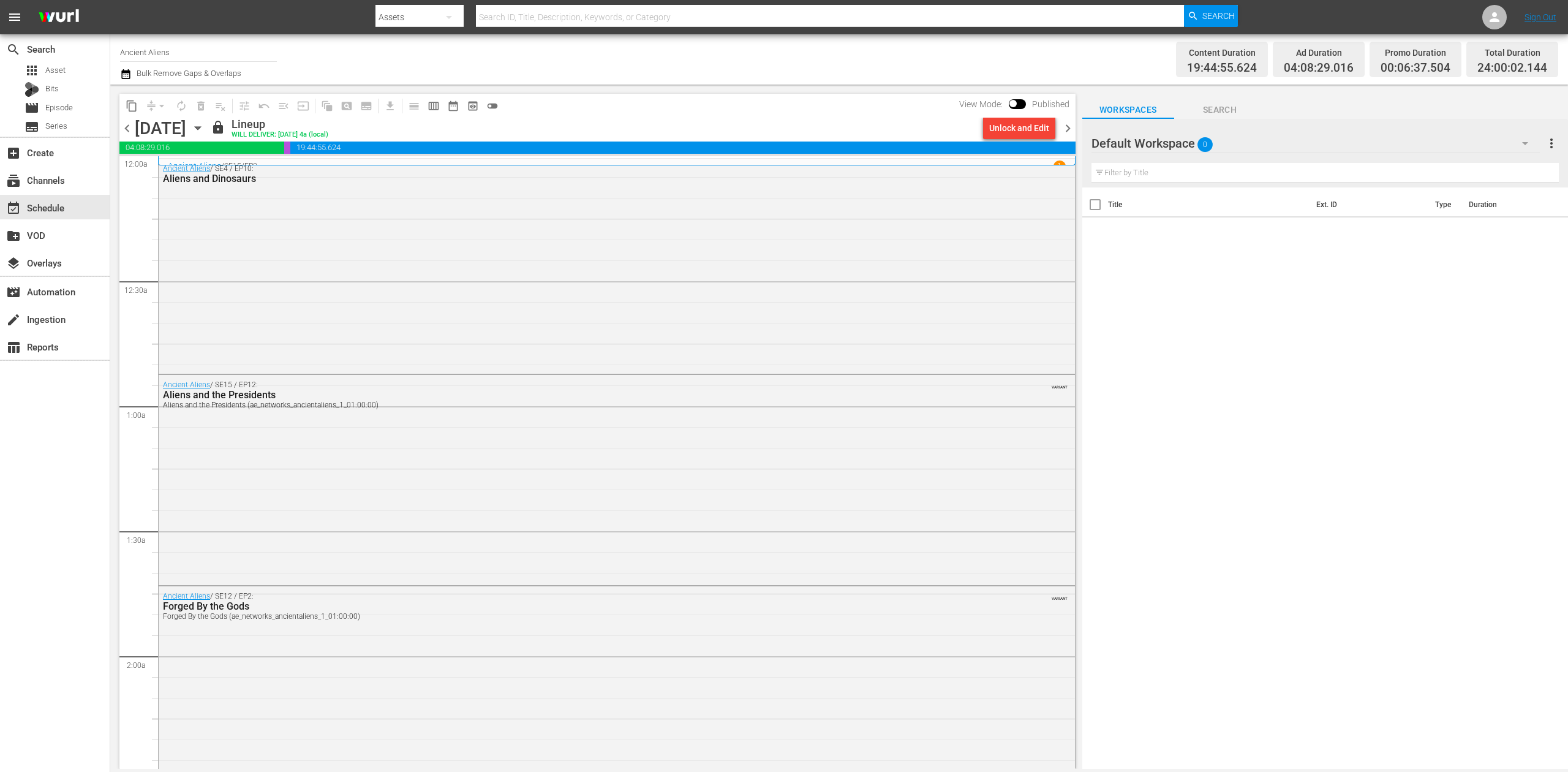
click at [205, 123] on icon "button" at bounding box center [197, 128] width 13 height 13
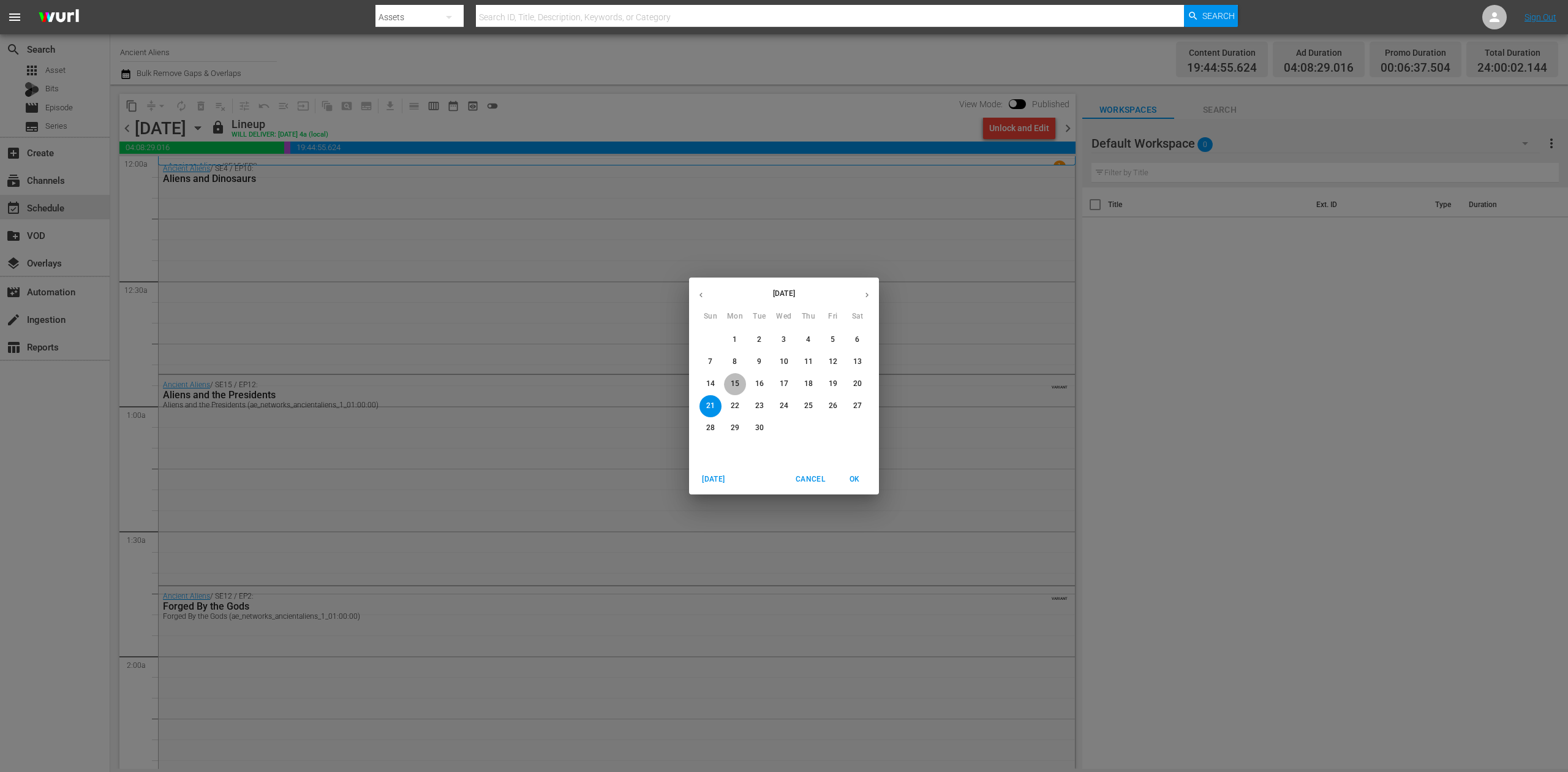
click at [738, 386] on p "15" at bounding box center [735, 384] width 8 height 11
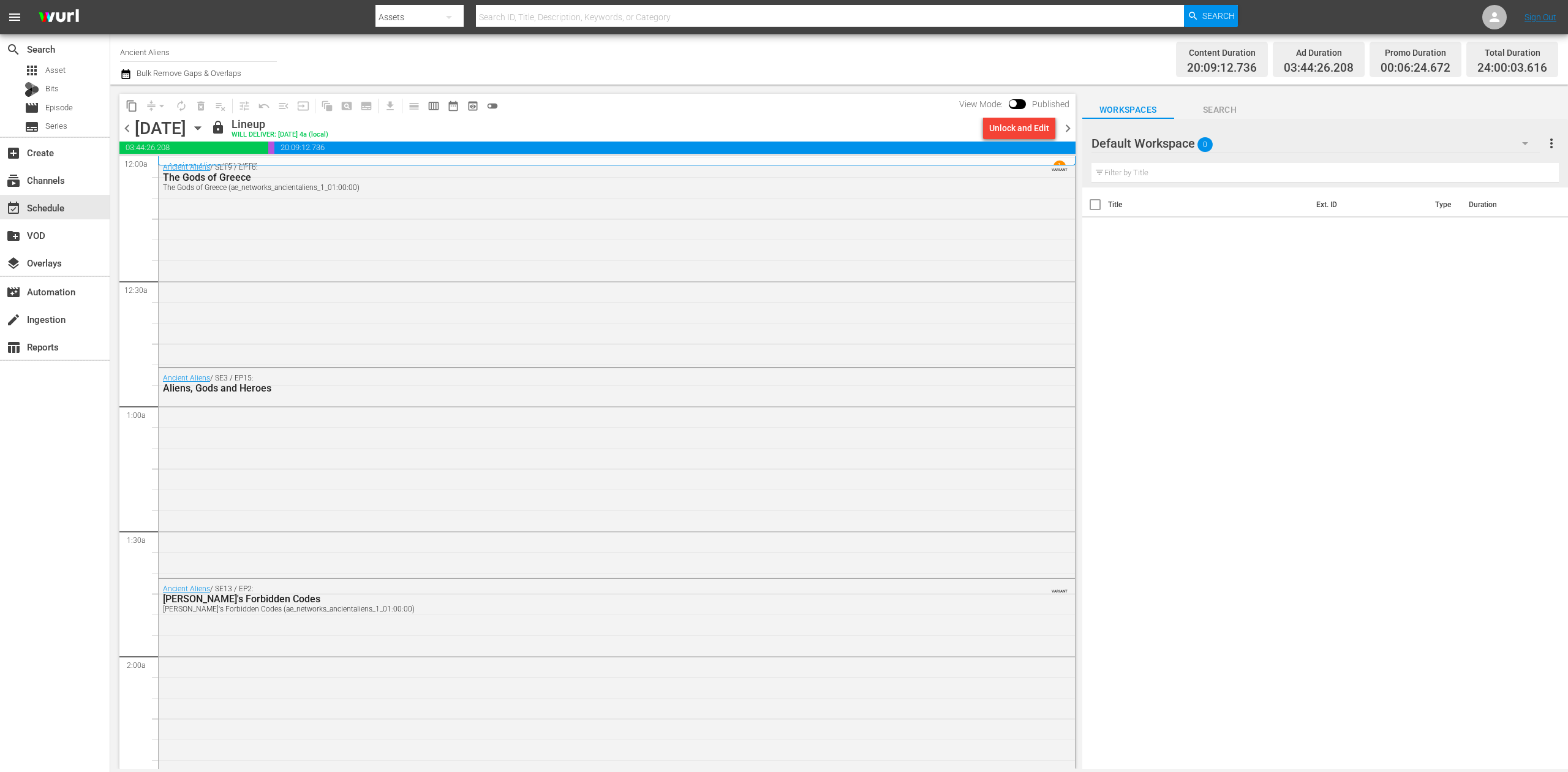
click at [192, 52] on input "Ancient Aliens" at bounding box center [198, 52] width 157 height 30
drag, startPoint x: 193, startPoint y: 50, endPoint x: -71, endPoint y: 15, distance: 266.3
click at [0, 15] on html "menu Search By Assets Search ID, Title, Description, Keywords, or Category Sear…" at bounding box center [784, 386] width 1568 height 772
click at [261, 88] on div "Perform (1053 - aenetworks_perform_1)" at bounding box center [288, 87] width 317 height 30
type input "Perform (1053 - aenetworks_perform_1)"
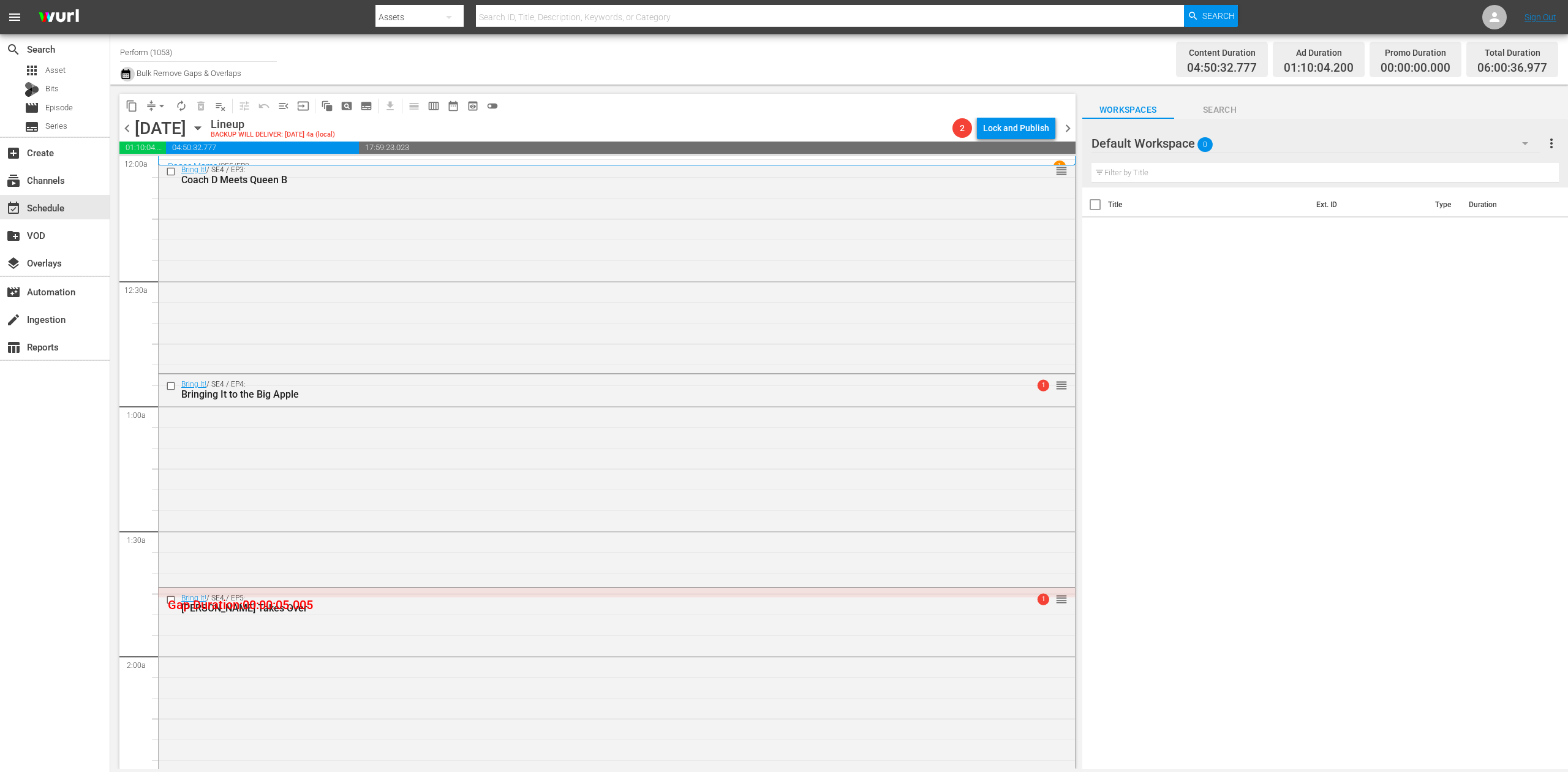
click at [128, 75] on icon "button" at bounding box center [126, 74] width 12 height 15
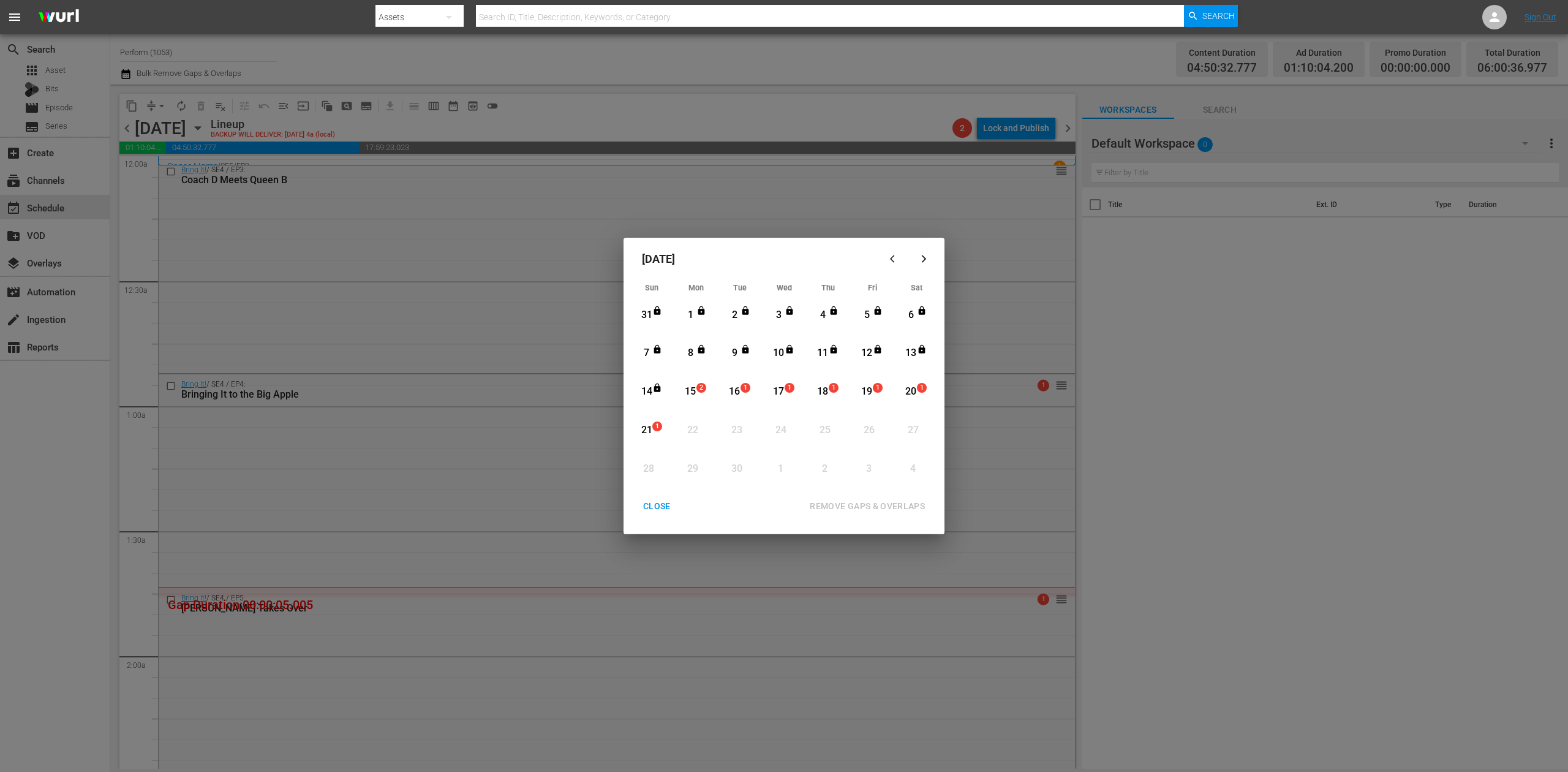
click at [693, 393] on div "15" at bounding box center [691, 392] width 16 height 14
click at [873, 502] on div "REMOVE GAPS & OVERLAPS" at bounding box center [867, 507] width 135 height 16
click at [658, 503] on div "CLOSE" at bounding box center [657, 507] width 47 height 16
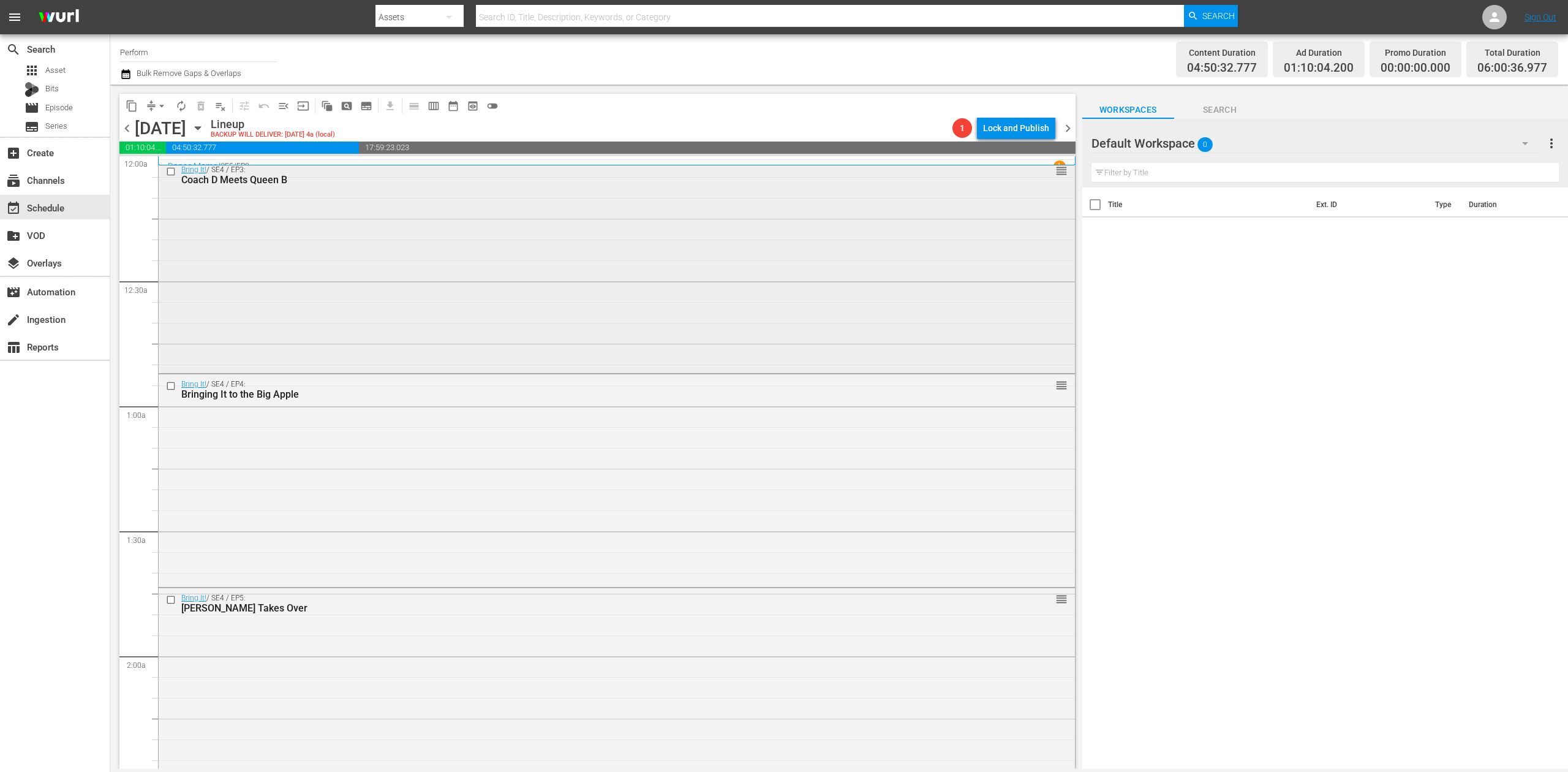
click at [725, 304] on div "Bring It! / SE4 / EP3: Coach D Meets Queen B reorder" at bounding box center [616, 265] width 916 height 211
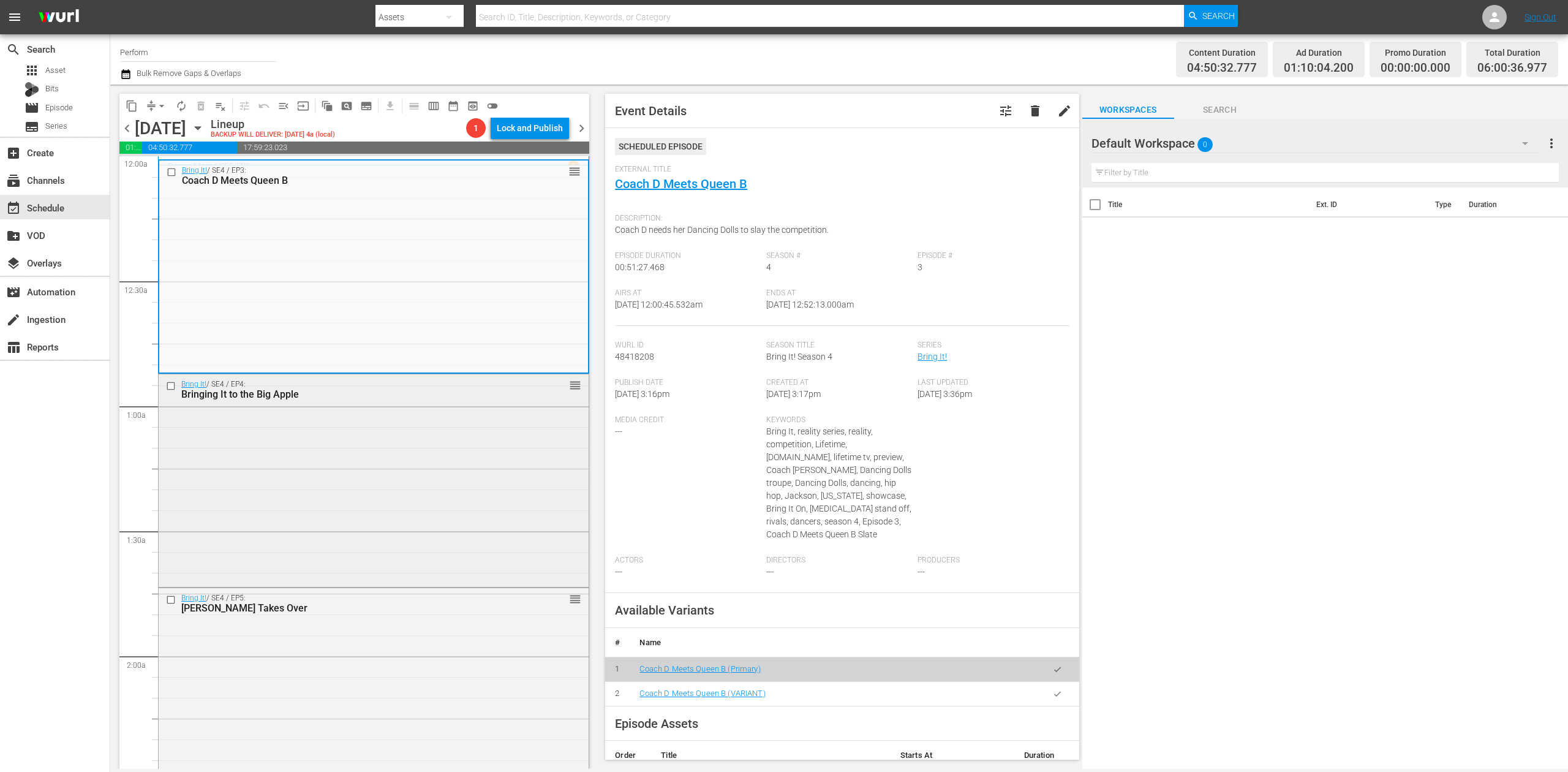
click at [434, 487] on div "Bring It! / SE4 / EP4: Bringing It to the Big Apple reorder" at bounding box center [374, 480] width 430 height 210
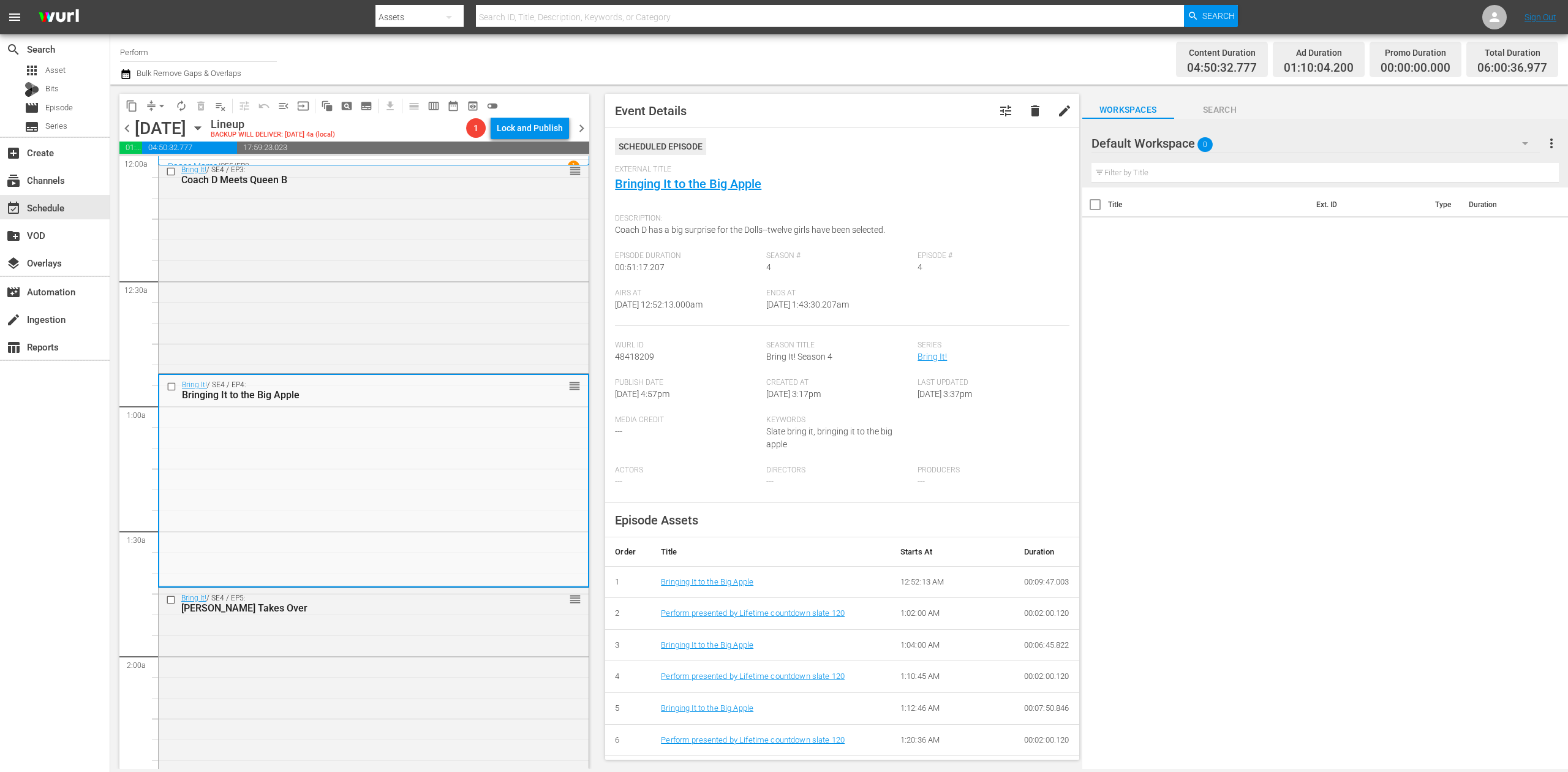
click at [128, 77] on icon "button" at bounding box center [126, 74] width 8 height 10
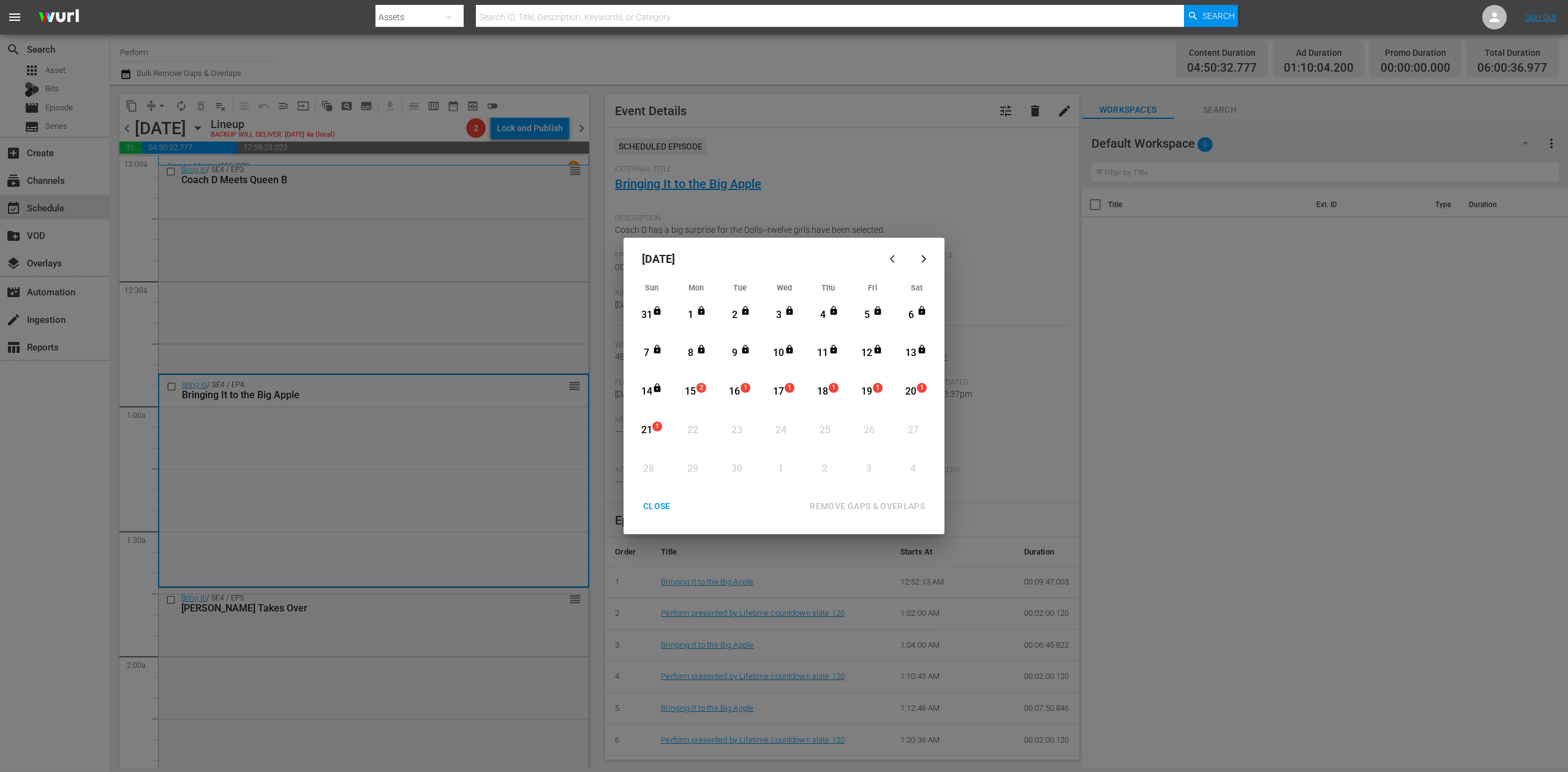
click at [693, 394] on div "15" at bounding box center [691, 392] width 16 height 14
click at [662, 508] on div "CLOSE" at bounding box center [657, 507] width 47 height 16
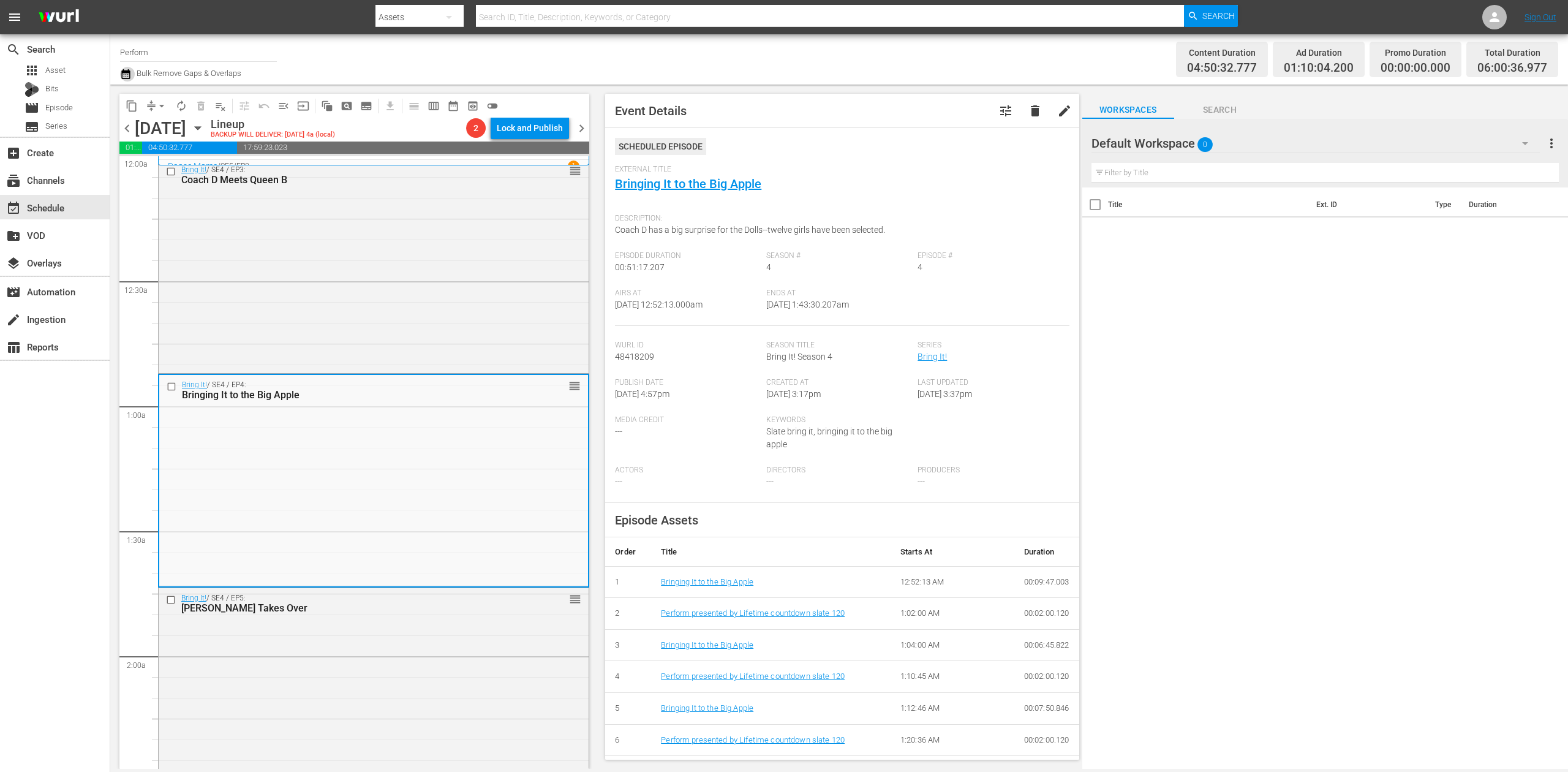
click at [128, 77] on icon "button" at bounding box center [126, 74] width 8 height 10
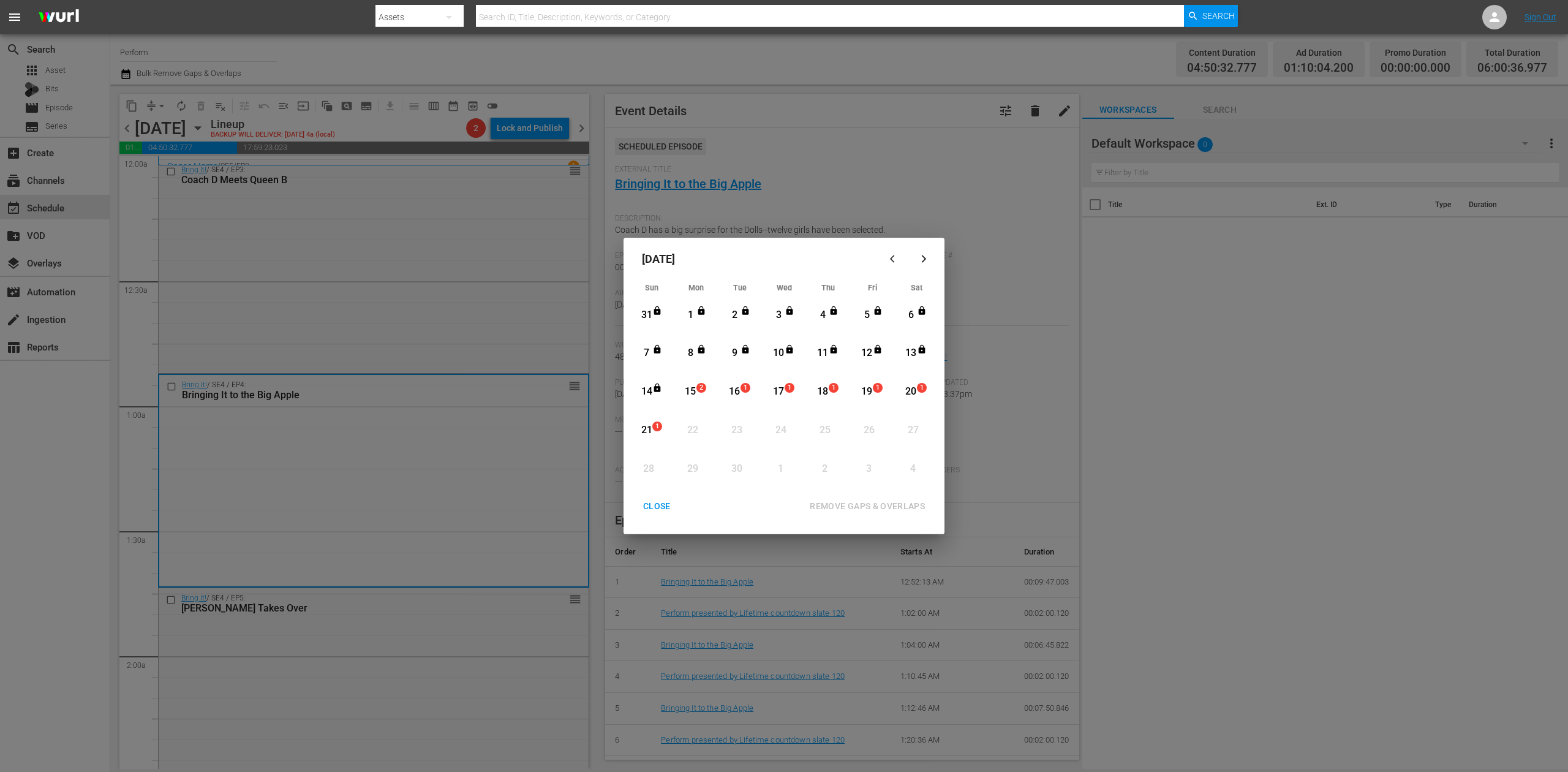
click at [694, 395] on div "15" at bounding box center [691, 392] width 16 height 14
click at [871, 506] on div "REMOVE GAPS & OVERLAPS" at bounding box center [867, 507] width 135 height 16
click at [660, 506] on div "CLOSE" at bounding box center [657, 507] width 47 height 16
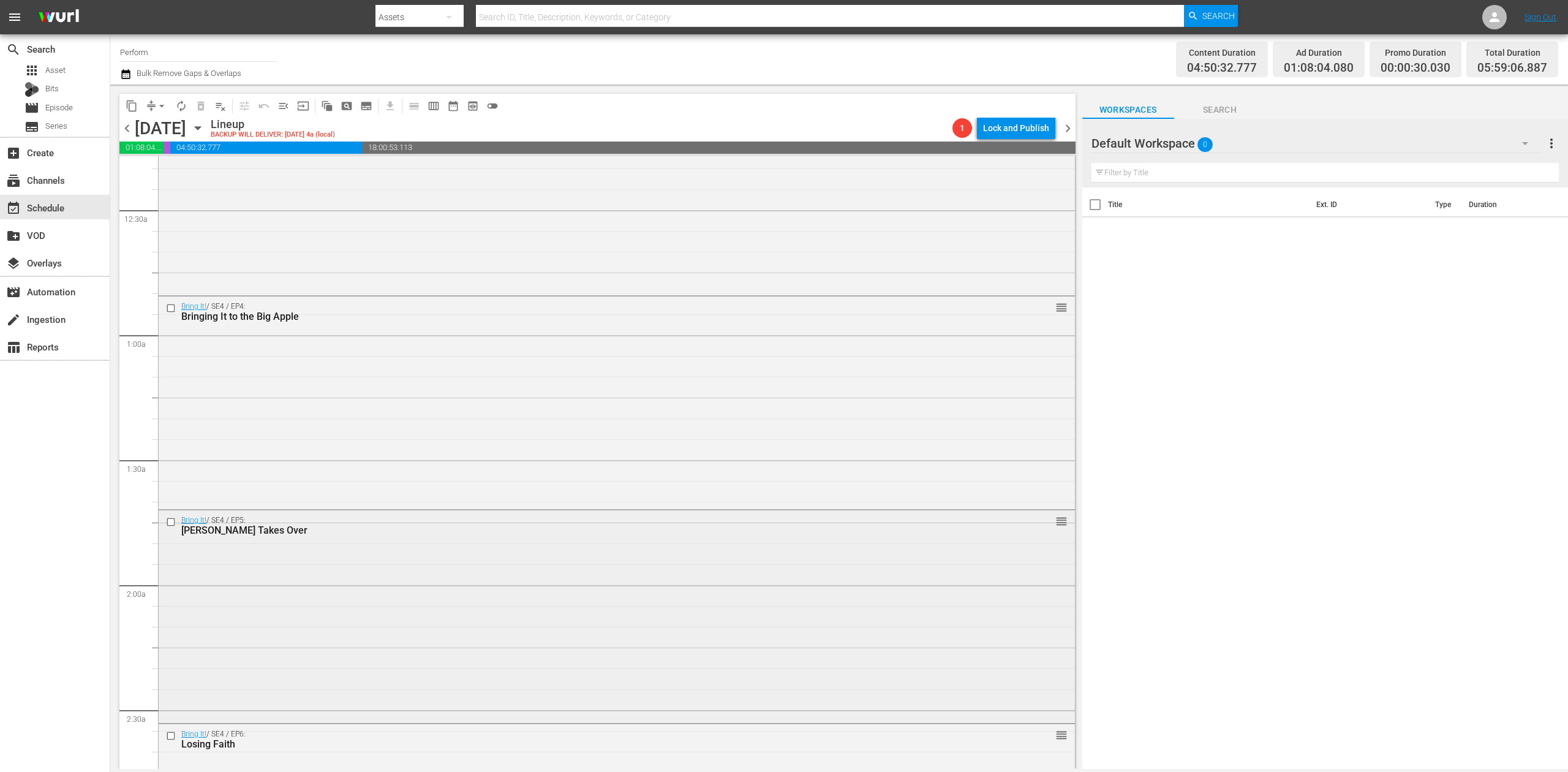
scroll to position [163, 0]
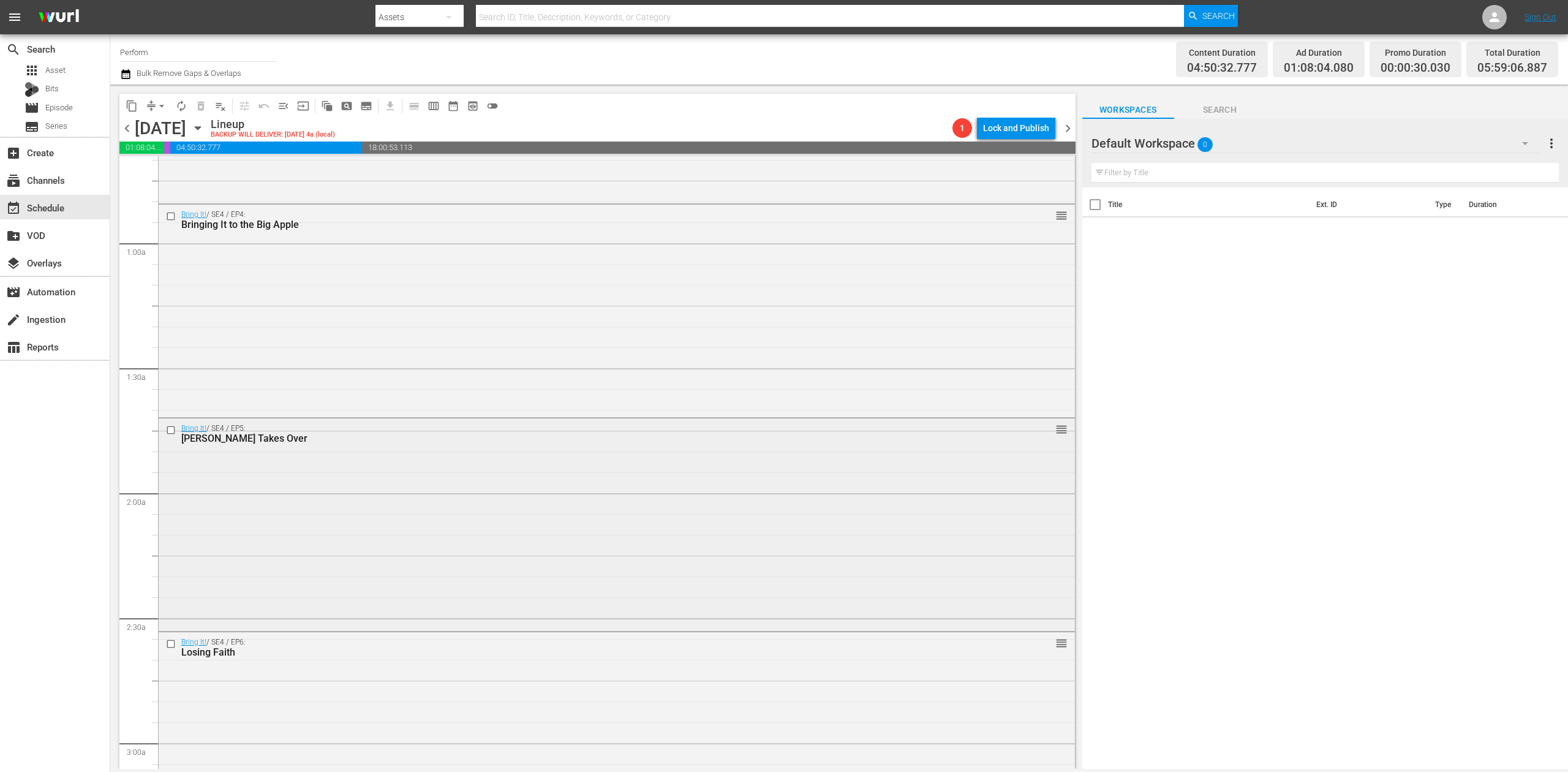
click at [561, 497] on div "Bring It! / SE4 / EP5: Torrey Takes Over reorder" at bounding box center [616, 524] width 916 height 210
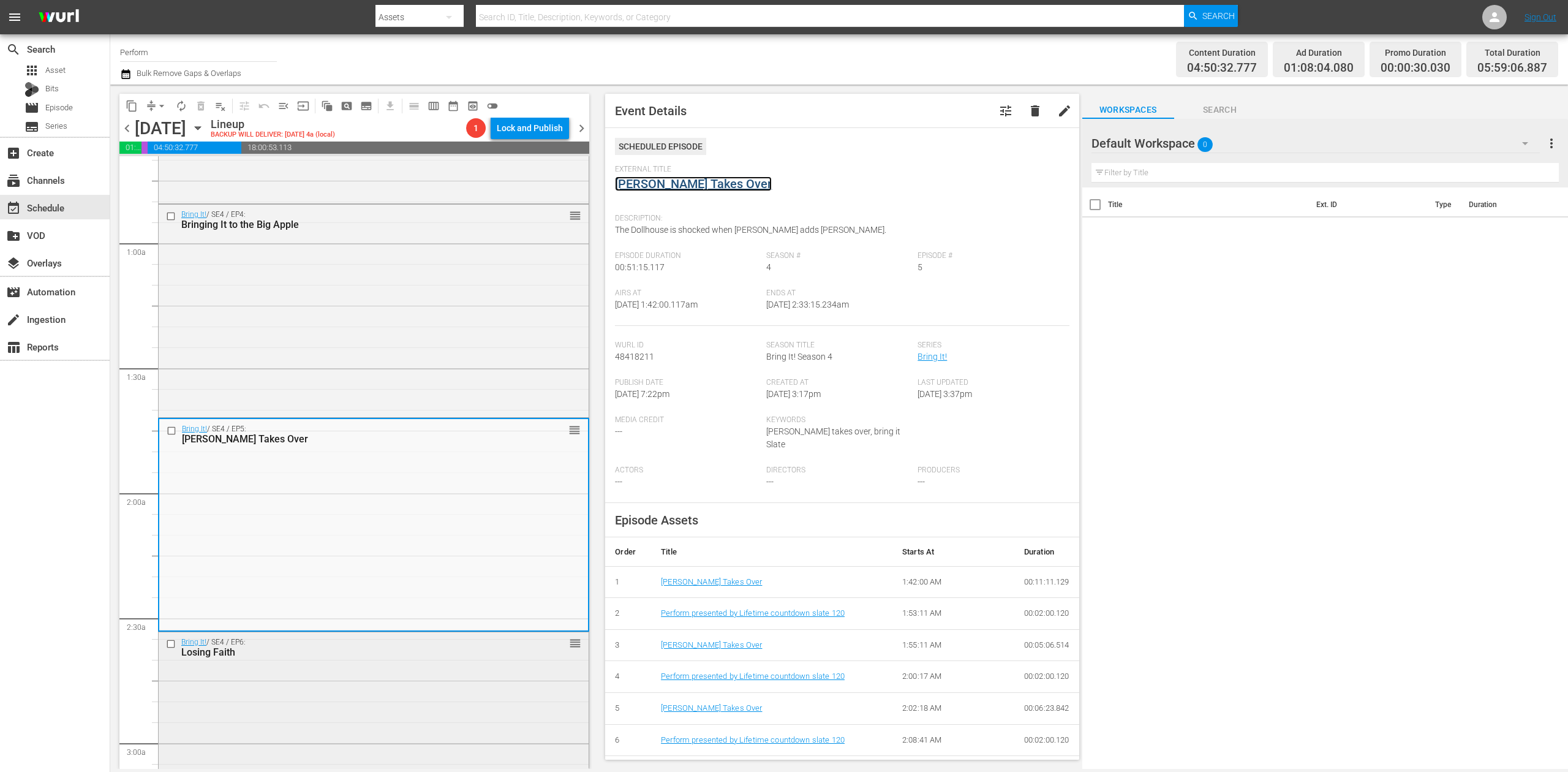
scroll to position [490, 0]
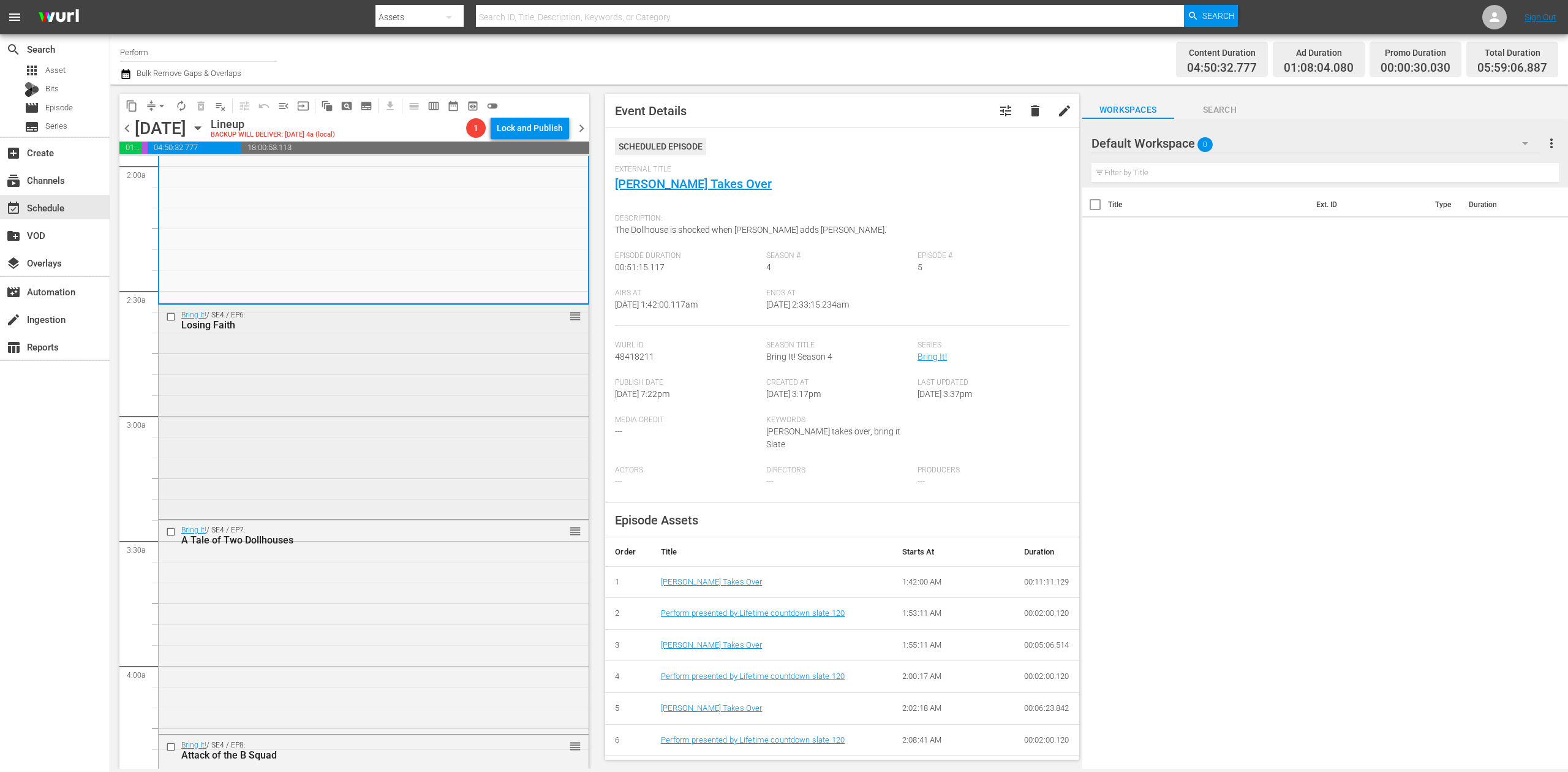
click at [437, 412] on div "Bring It! / SE4 / EP6: Losing Faith reorder" at bounding box center [374, 411] width 430 height 212
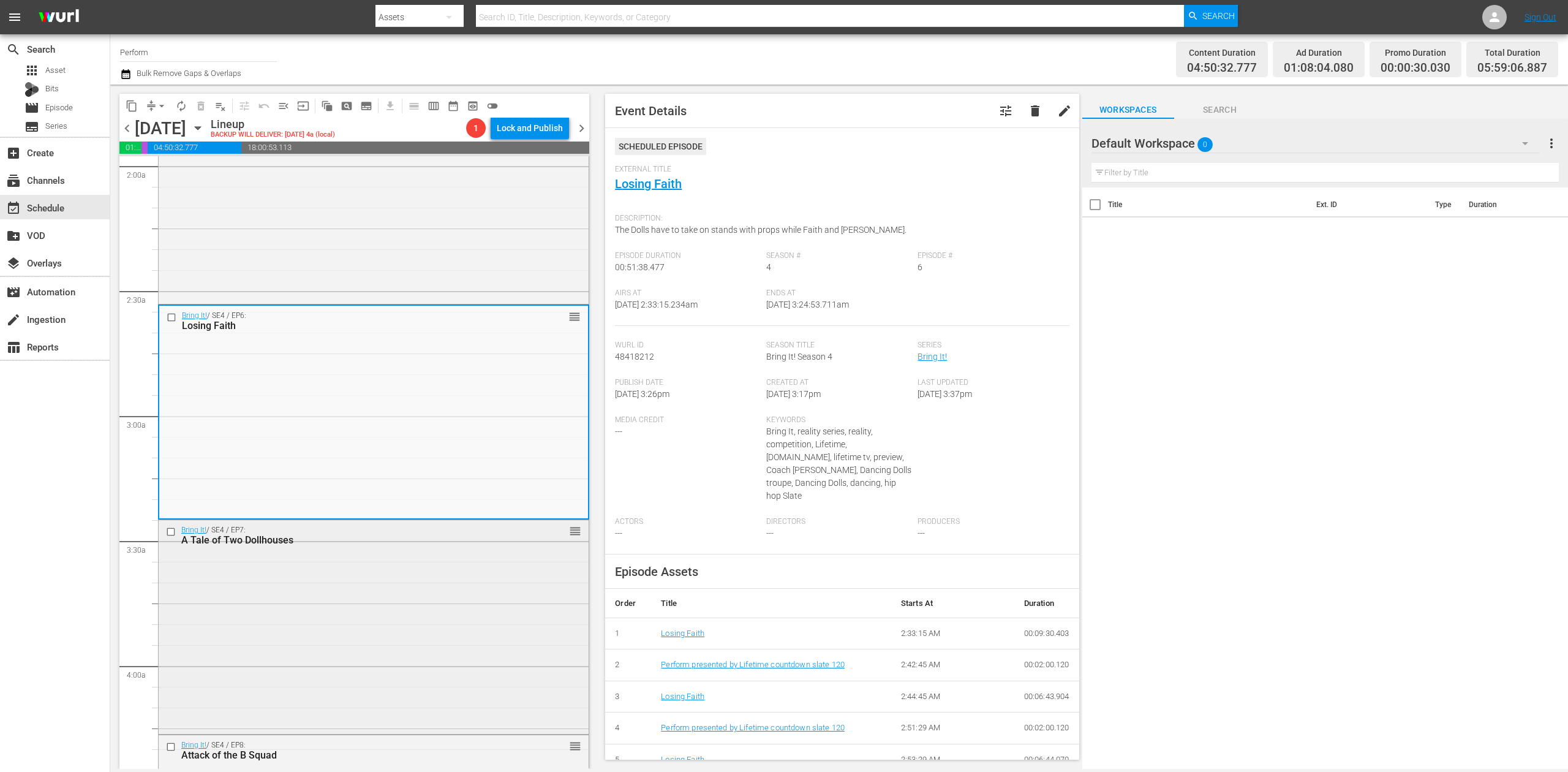
click at [381, 609] on div "Bring It! / SE4 / EP7: A Tale of Two Dollhouses reorder" at bounding box center [374, 625] width 430 height 211
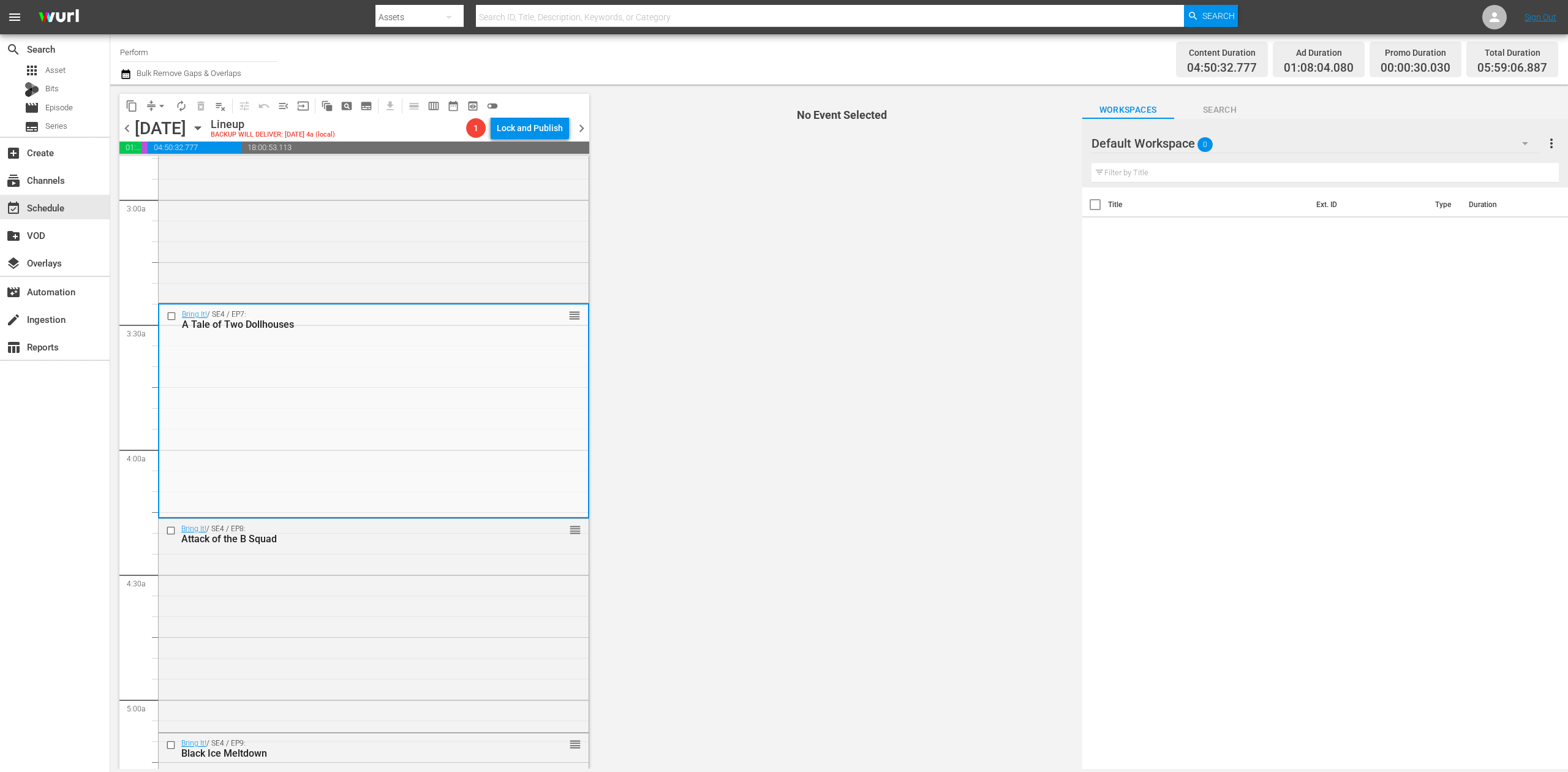
scroll to position [735, 0]
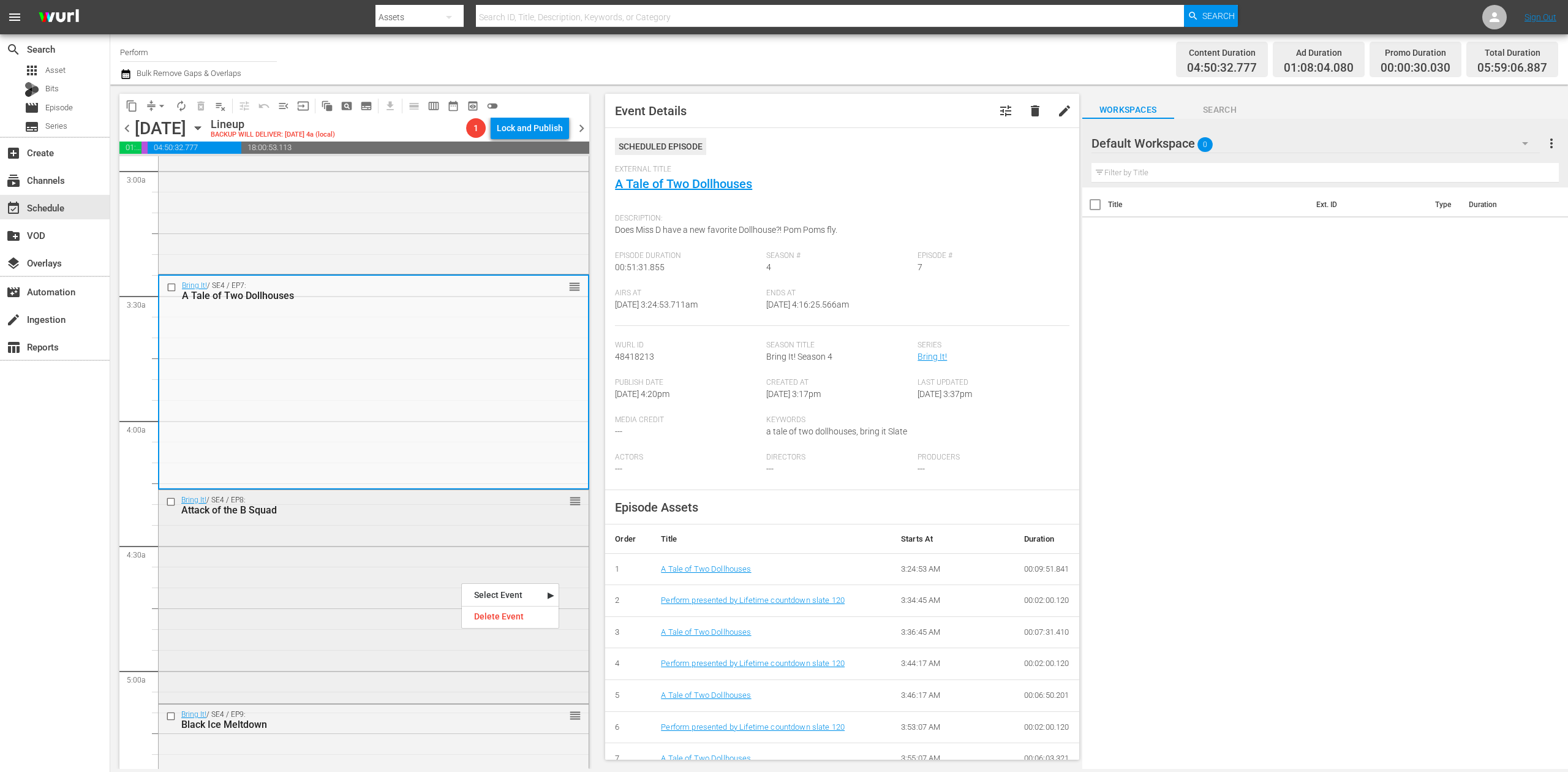
click at [356, 580] on div "Bring It! / SE4 / EP8: Attack of the B Squad reorder" at bounding box center [374, 596] width 430 height 211
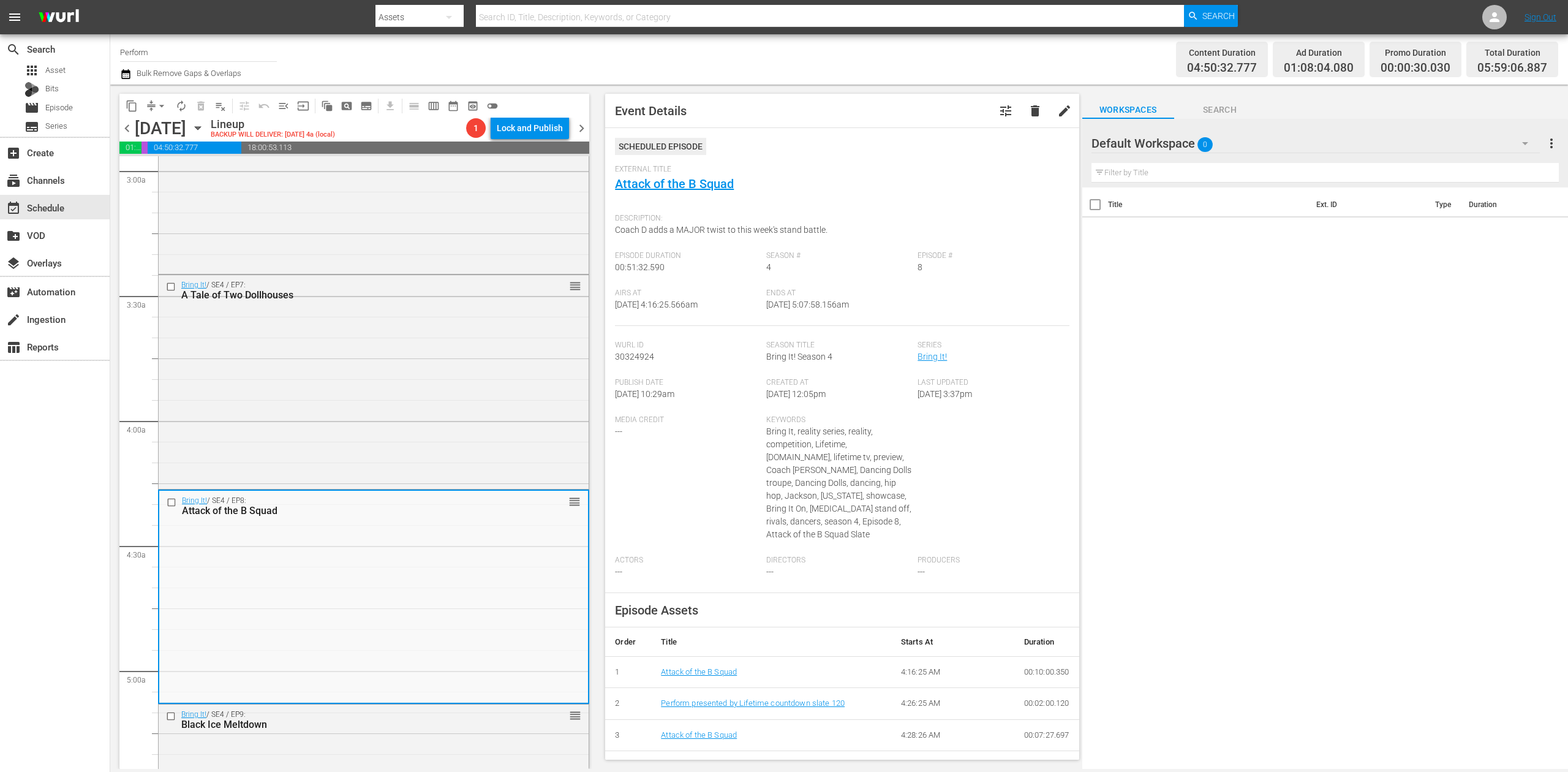
click at [128, 77] on icon "button" at bounding box center [126, 74] width 8 height 10
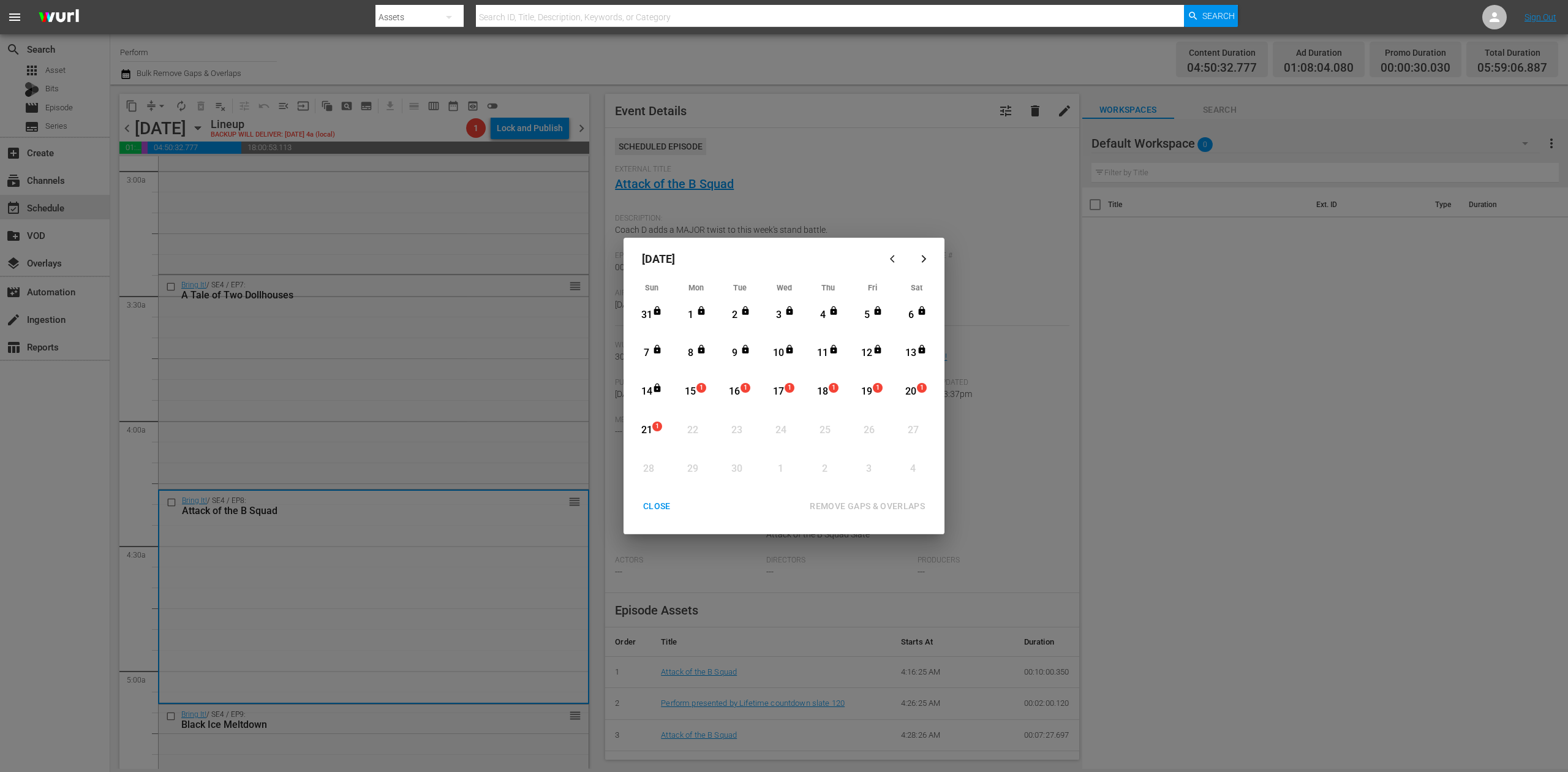
click at [692, 388] on div "15" at bounding box center [691, 392] width 16 height 14
click at [898, 507] on div "REMOVE GAPS & OVERLAPS" at bounding box center [867, 507] width 135 height 16
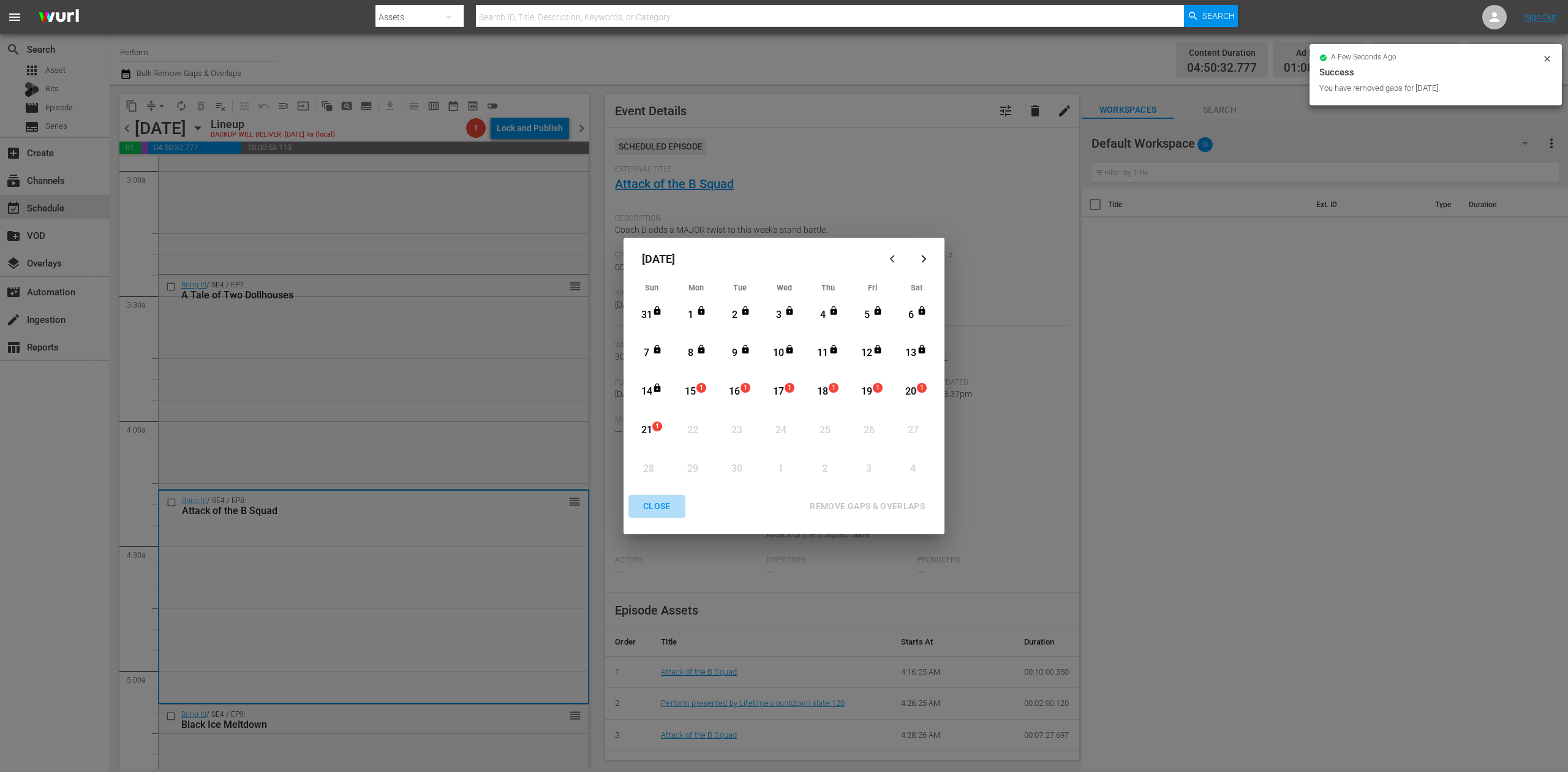
click at [657, 508] on div "CLOSE" at bounding box center [657, 507] width 47 height 16
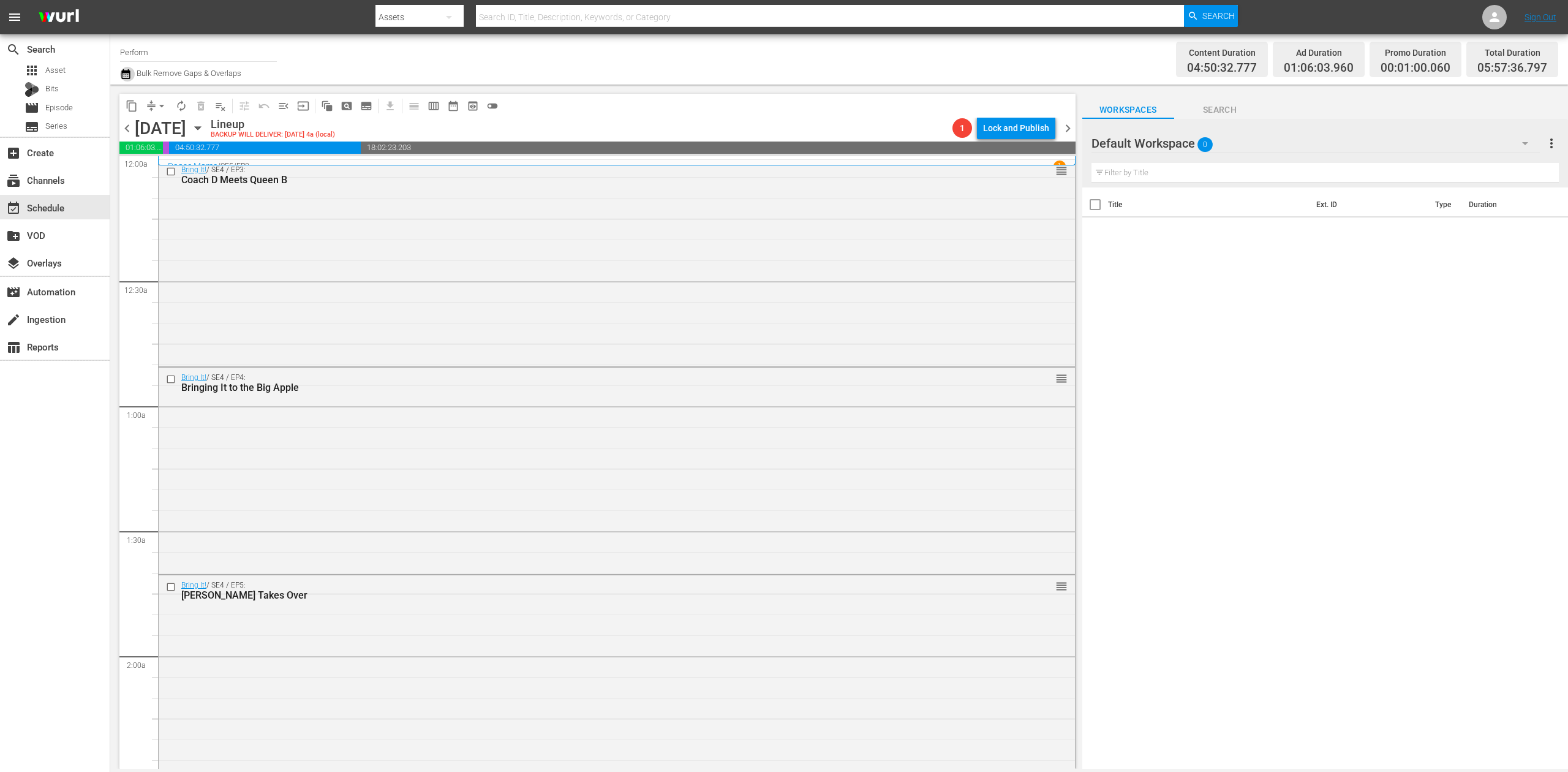
click at [128, 68] on icon "button" at bounding box center [126, 74] width 12 height 15
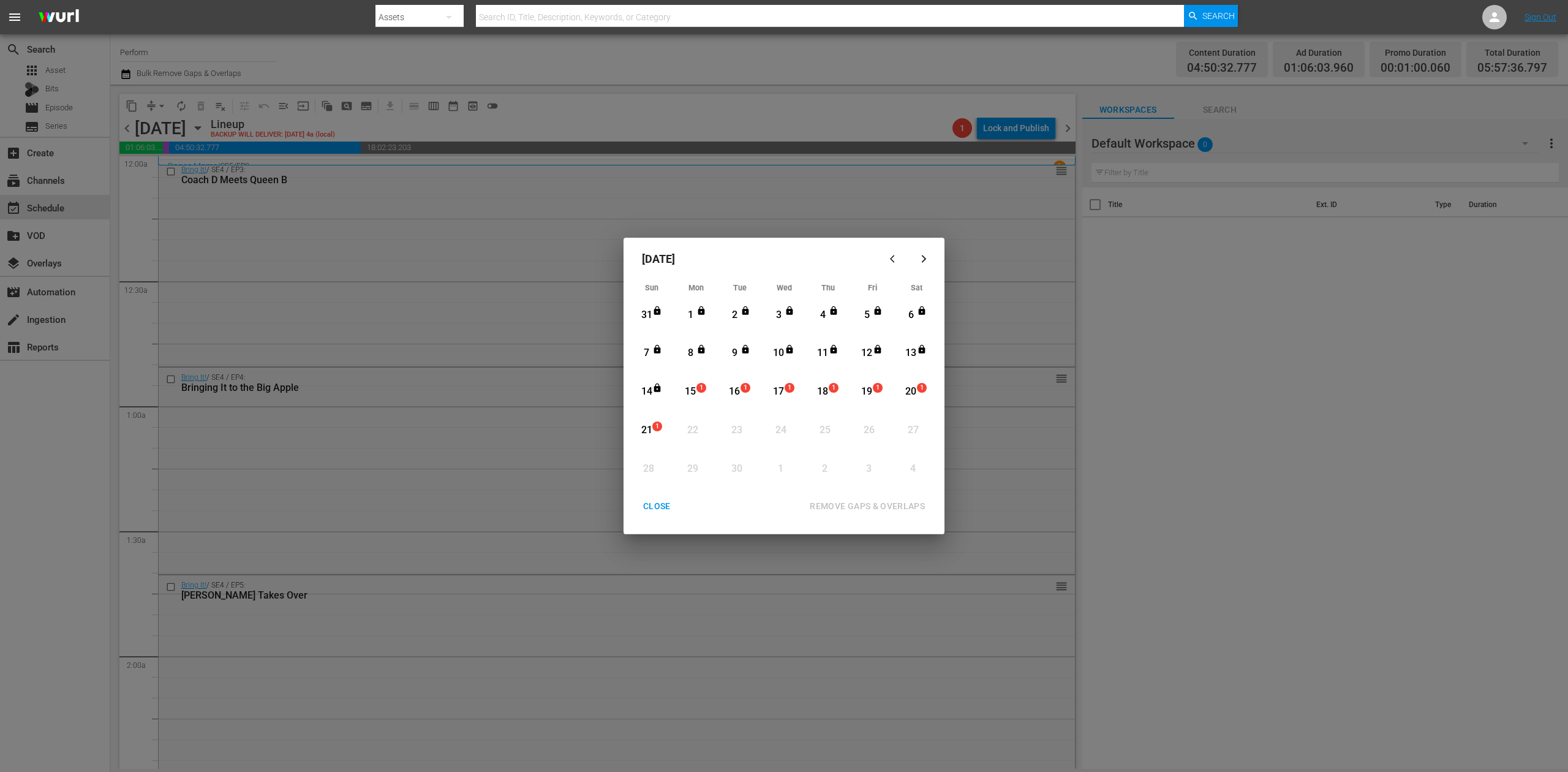
click at [696, 391] on div "15" at bounding box center [691, 392] width 16 height 14
click at [873, 501] on div "REMOVE GAPS & OVERLAPS" at bounding box center [867, 507] width 135 height 16
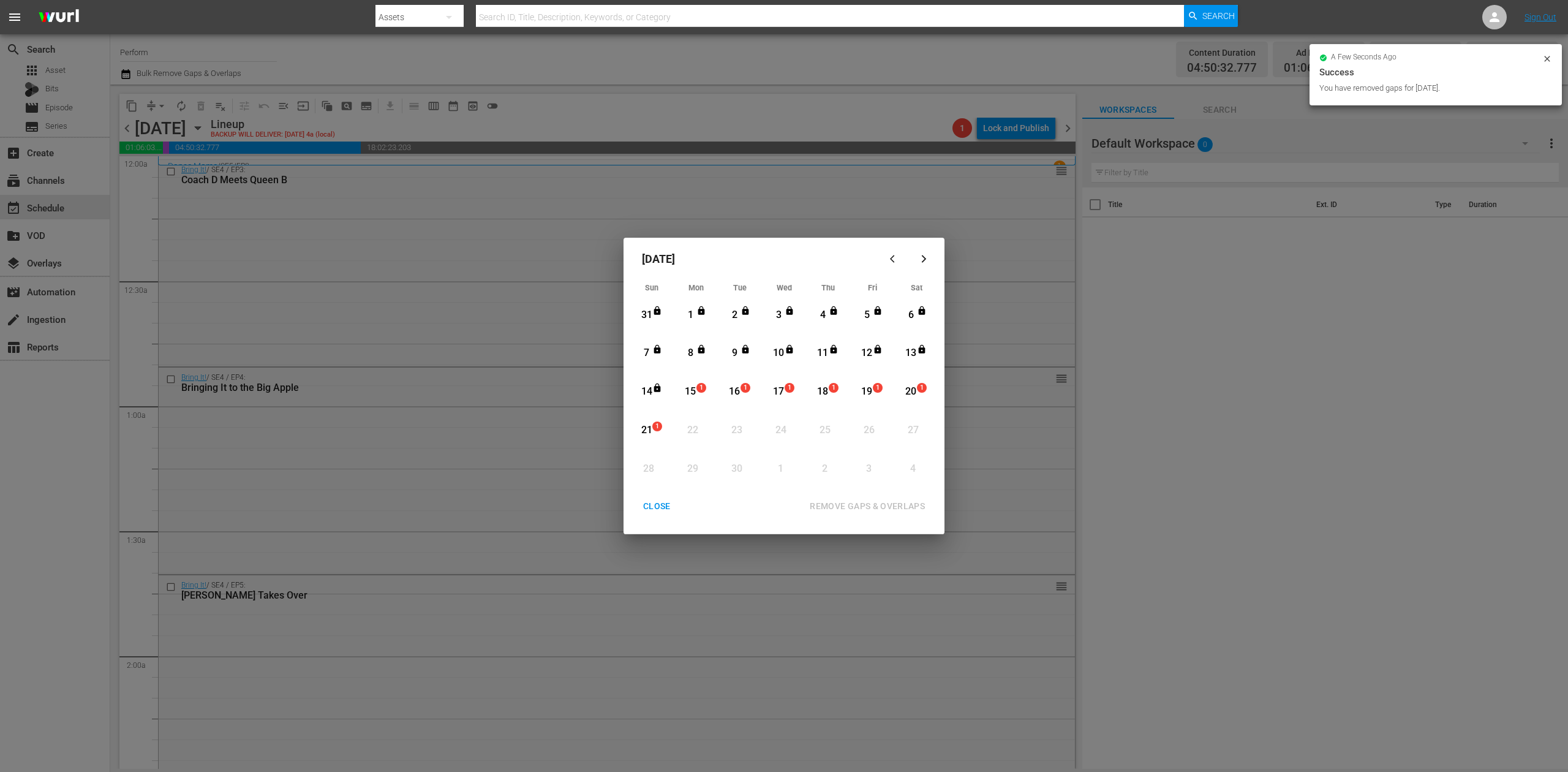
click at [668, 505] on div "CLOSE" at bounding box center [657, 507] width 47 height 16
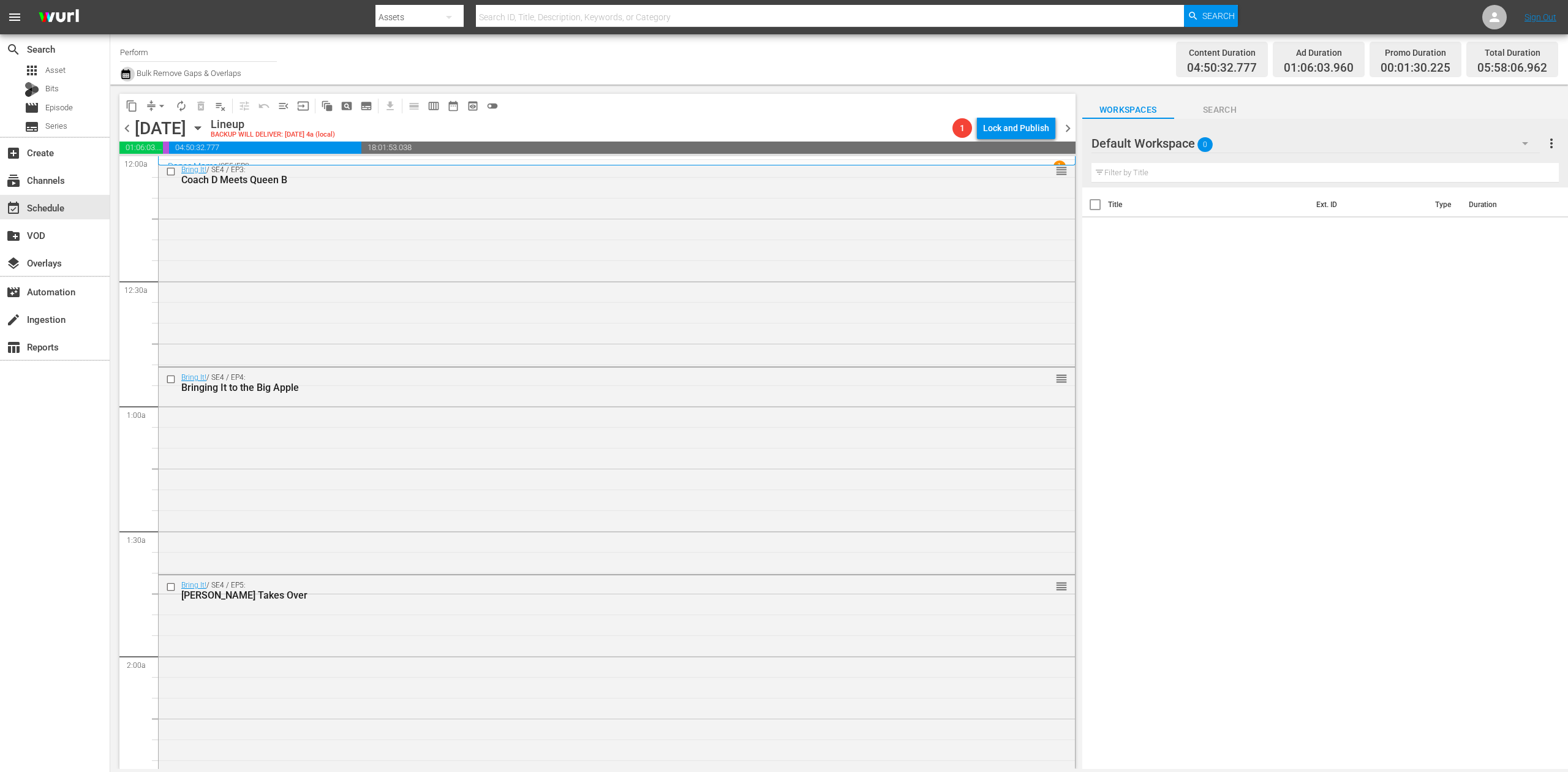
click at [126, 75] on icon "button" at bounding box center [126, 74] width 12 height 15
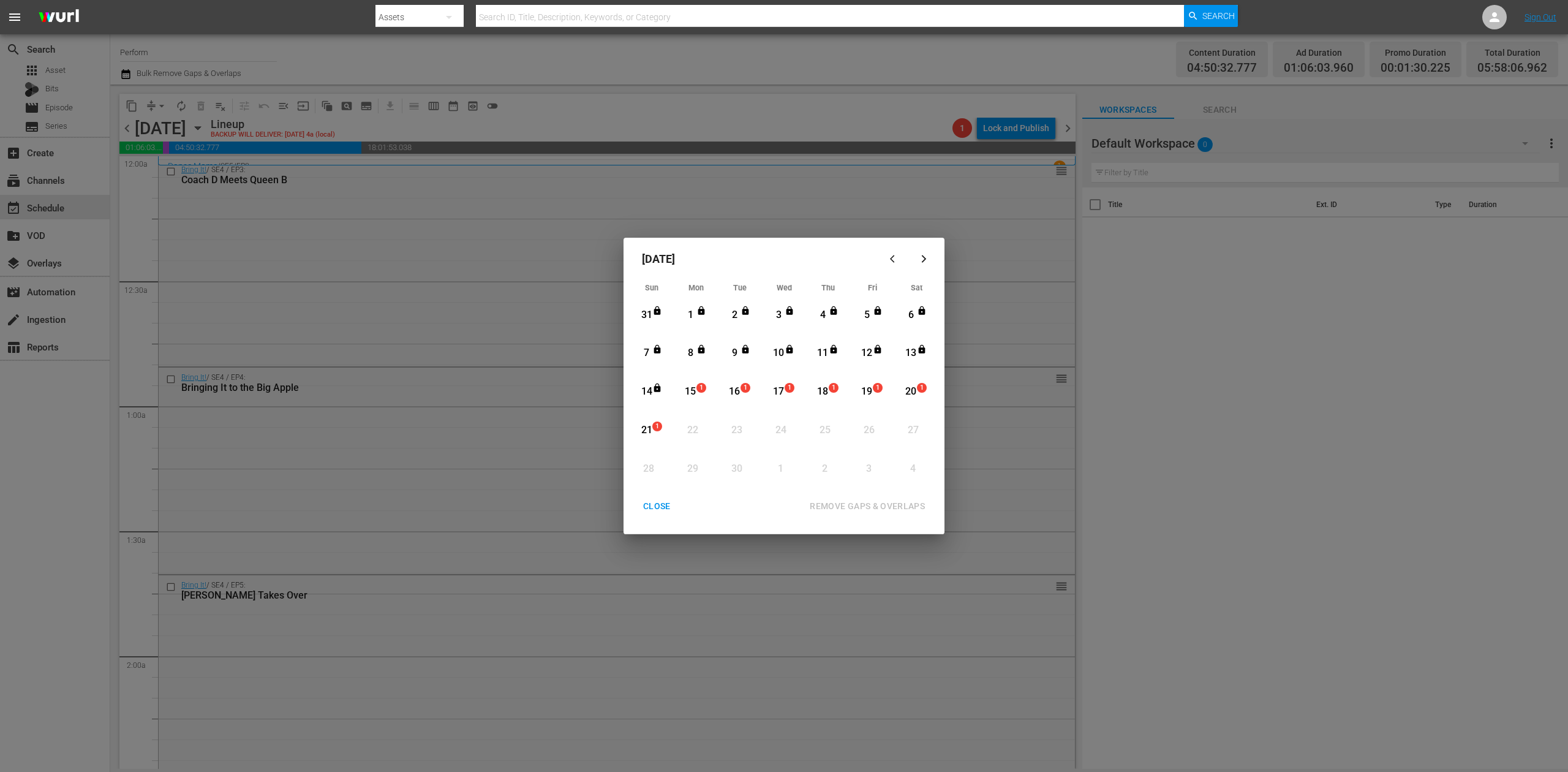
click at [692, 389] on div "15" at bounding box center [691, 392] width 16 height 14
click at [858, 501] on div "REMOVE GAPS & OVERLAPS" at bounding box center [867, 507] width 135 height 16
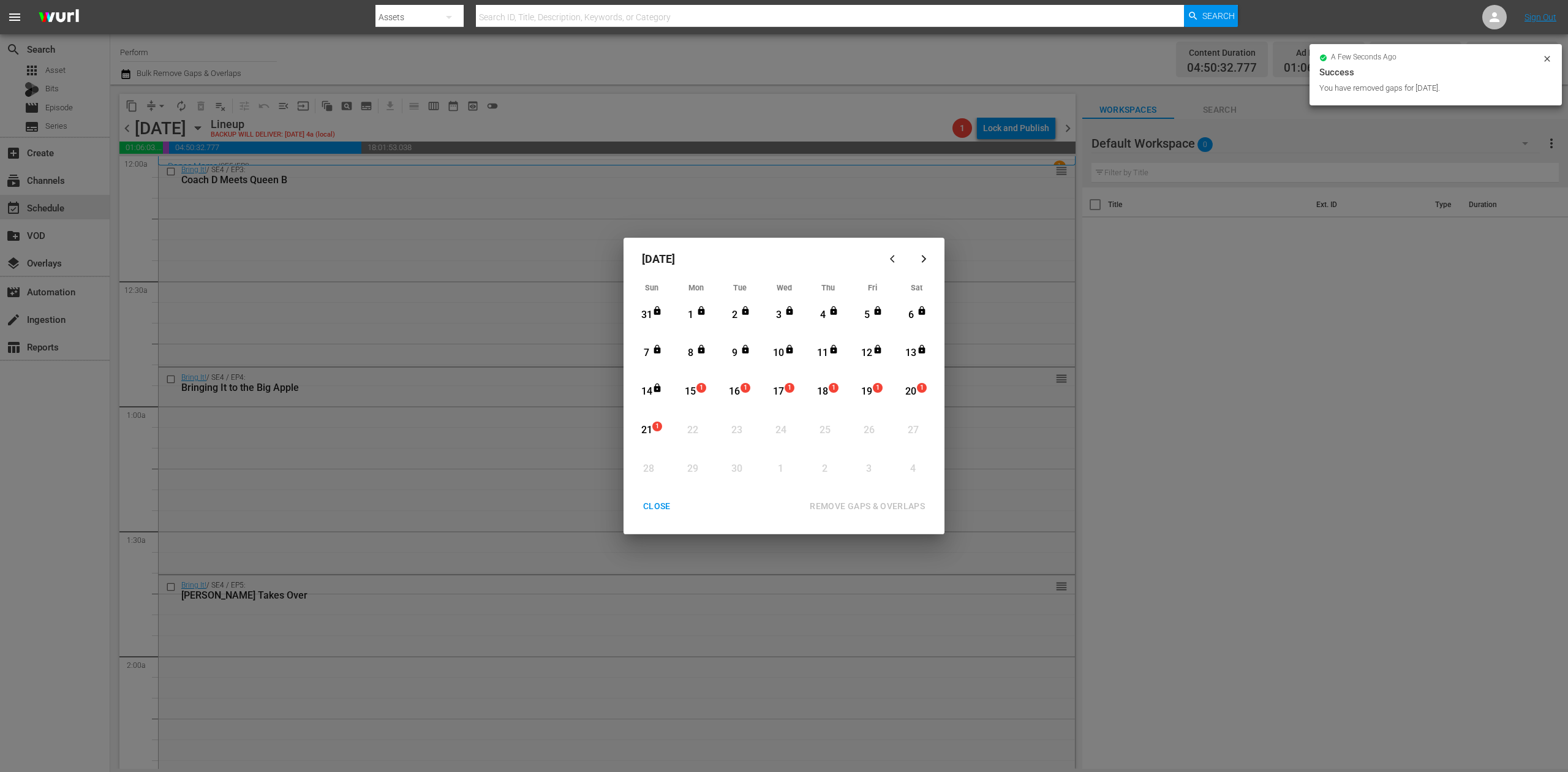
click at [657, 508] on div "CLOSE" at bounding box center [657, 507] width 47 height 16
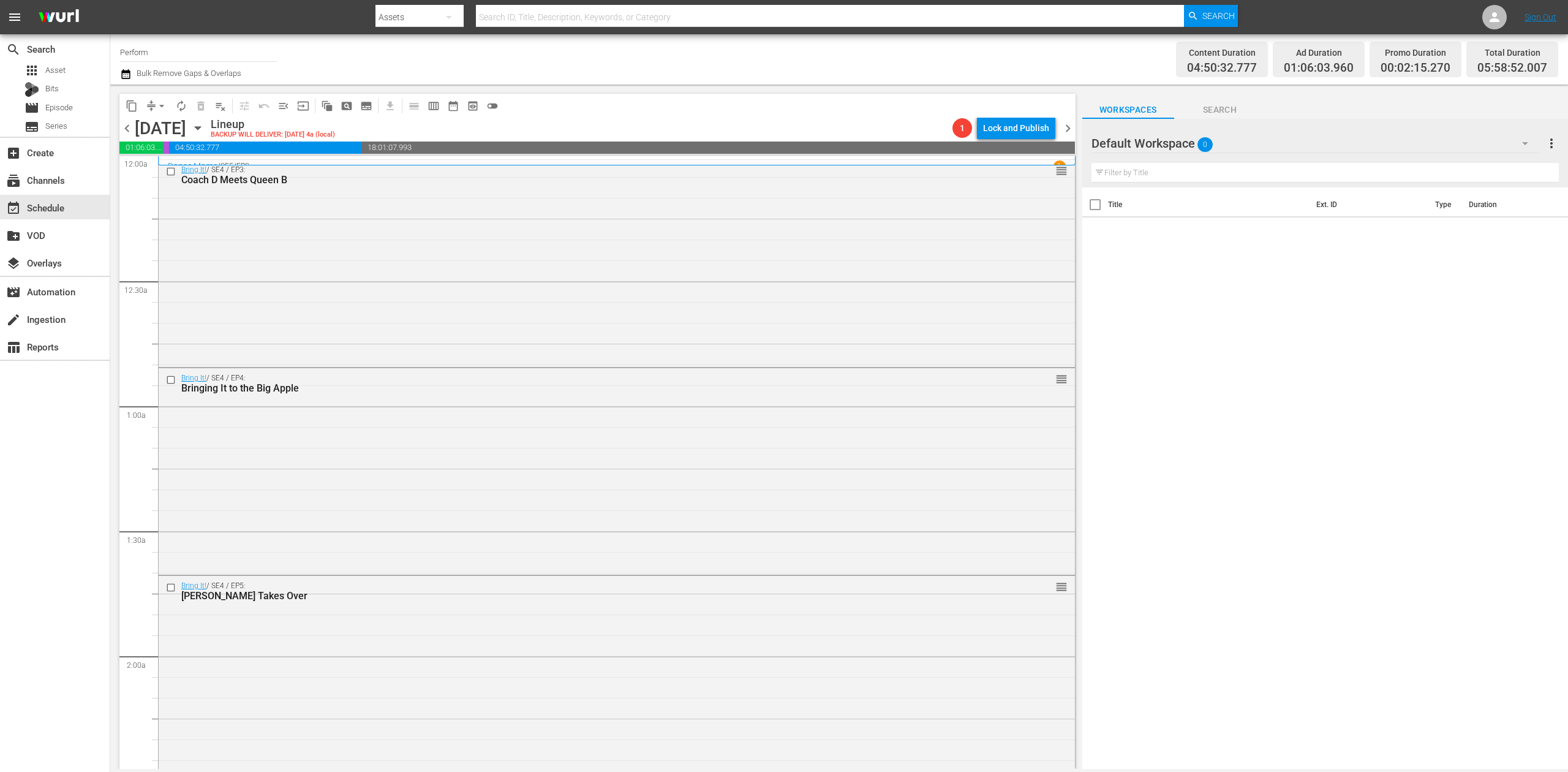
click at [120, 74] on icon "button" at bounding box center [126, 74] width 12 height 15
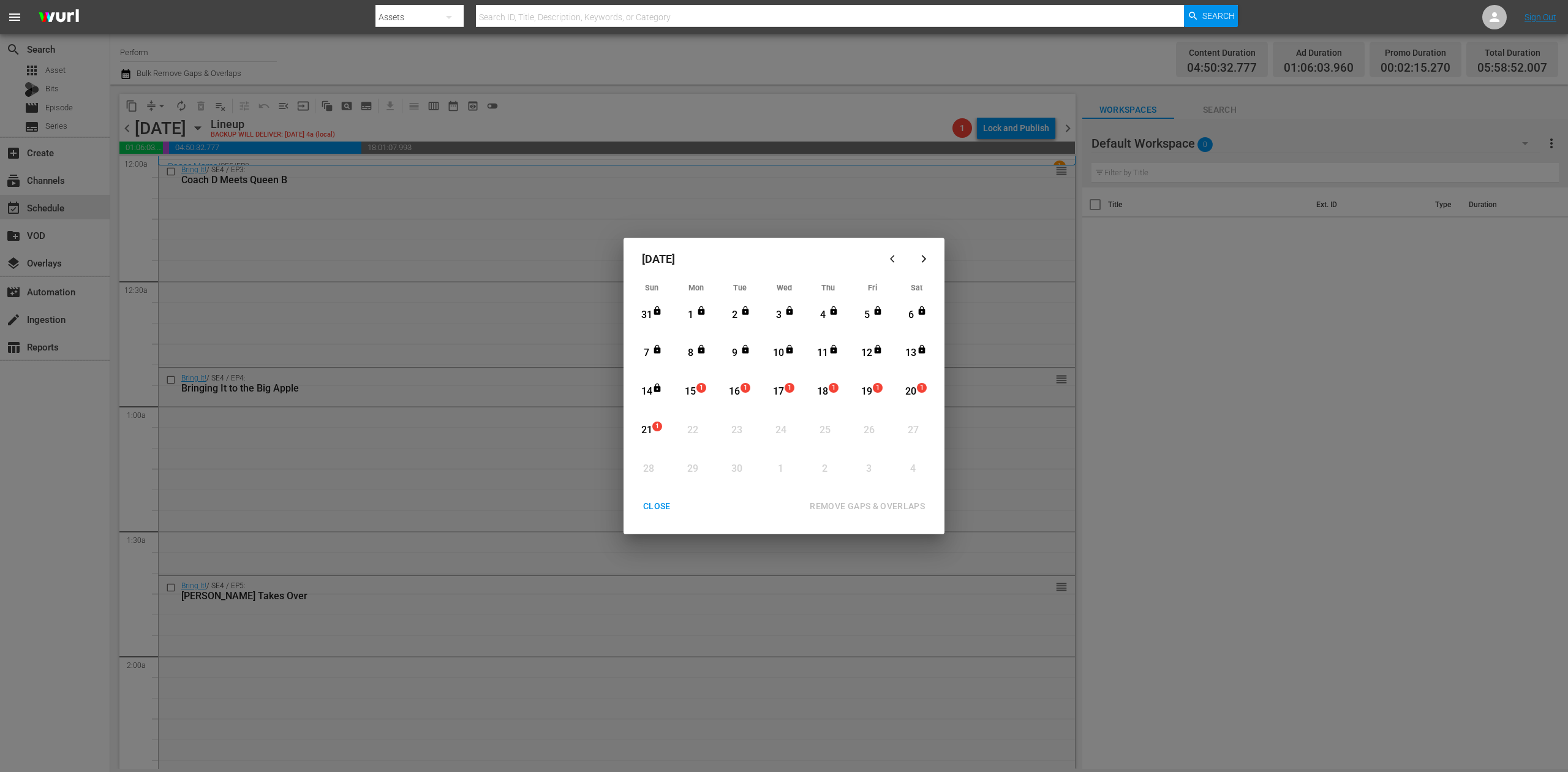
click at [692, 392] on div "15" at bounding box center [691, 392] width 16 height 14
click at [885, 505] on div "REMOVE GAPS & OVERLAPS" at bounding box center [867, 507] width 135 height 16
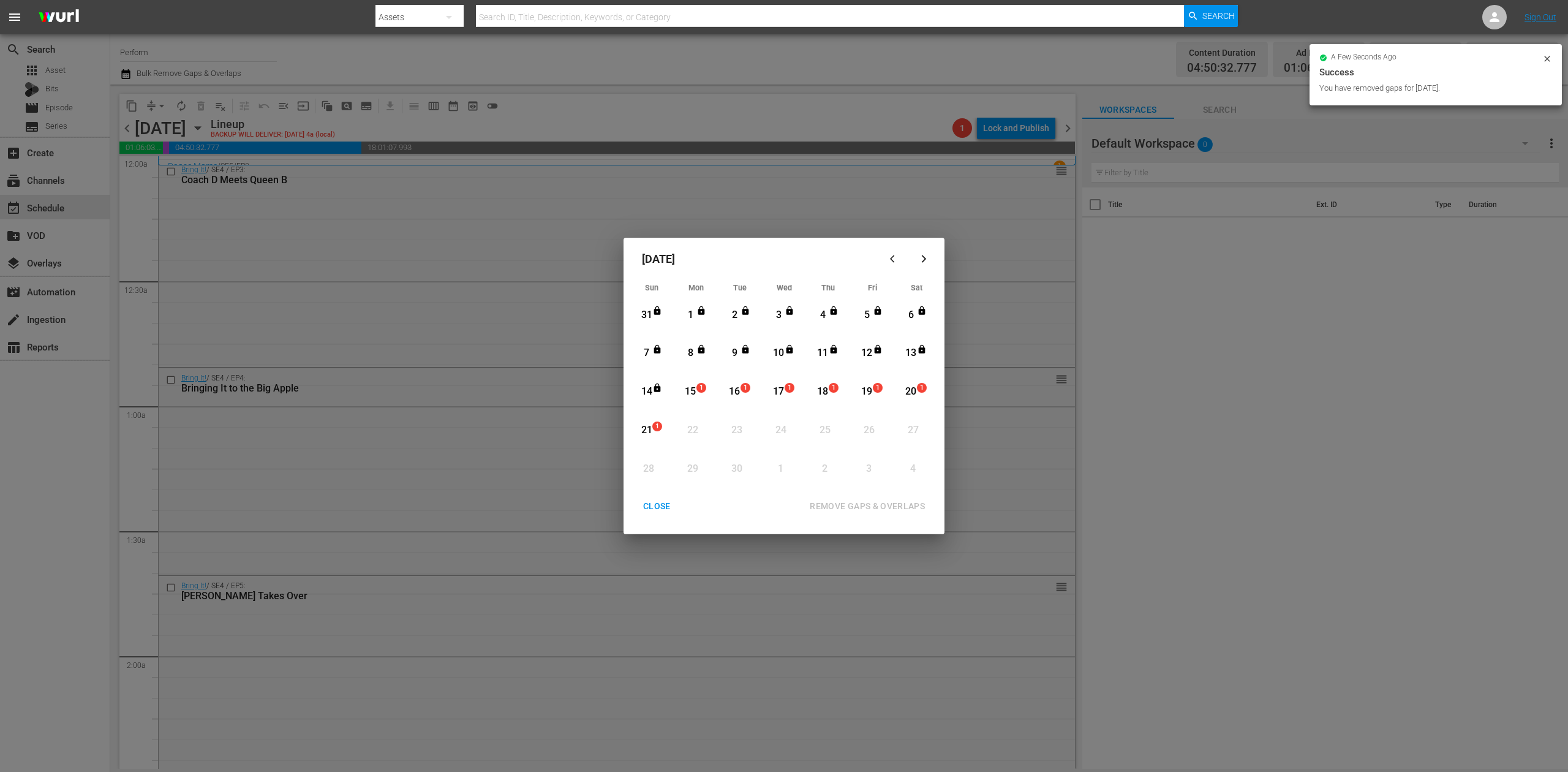
click at [660, 499] on div "CLOSE" at bounding box center [657, 507] width 47 height 16
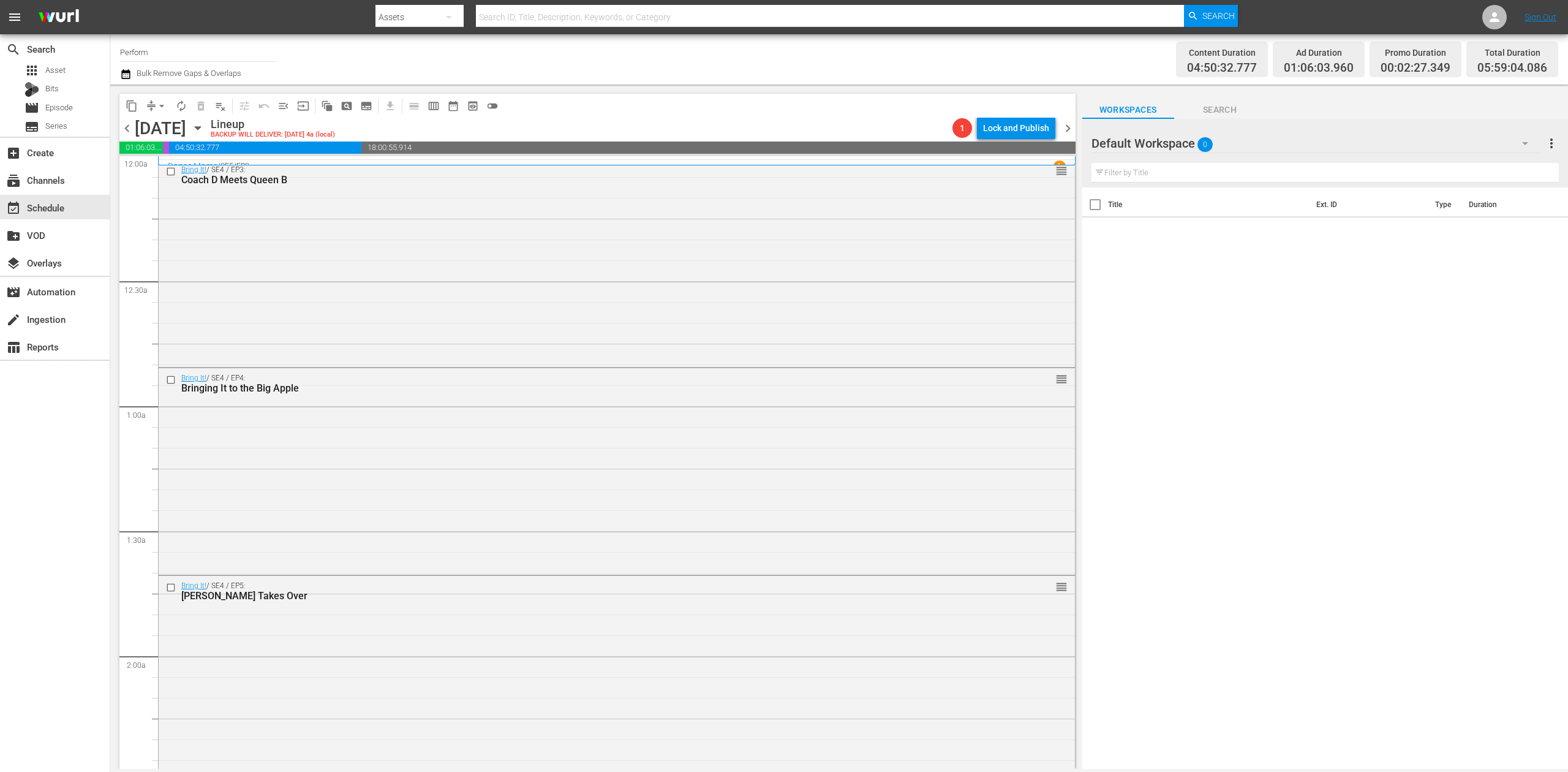
click at [125, 76] on icon "button" at bounding box center [126, 74] width 12 height 15
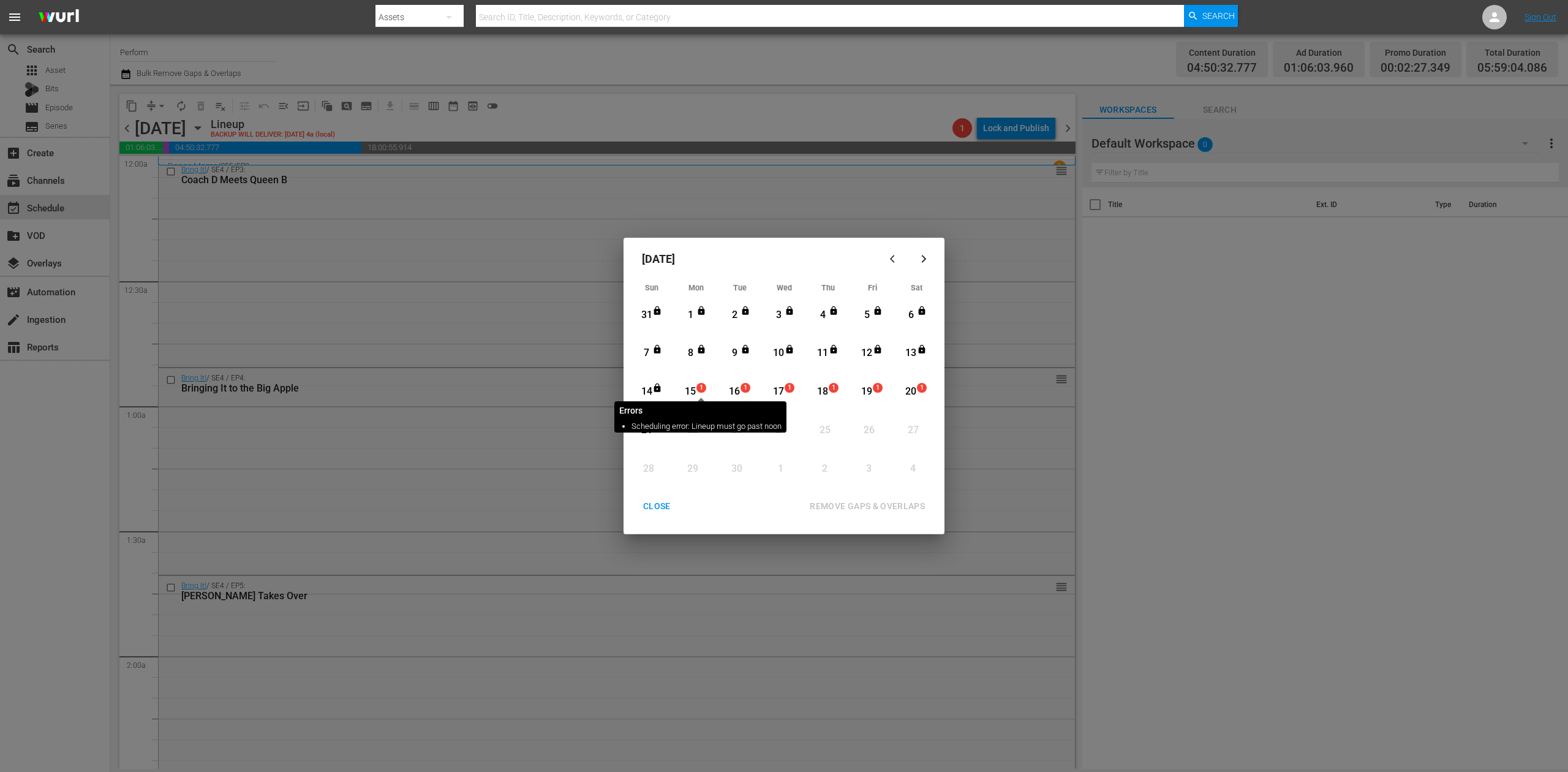
click at [700, 392] on span "1" at bounding box center [701, 388] width 8 height 10
click at [878, 503] on div "REMOVE GAPS & OVERLAPS" at bounding box center [867, 507] width 135 height 16
click at [662, 502] on div "CLOSE" at bounding box center [657, 507] width 47 height 16
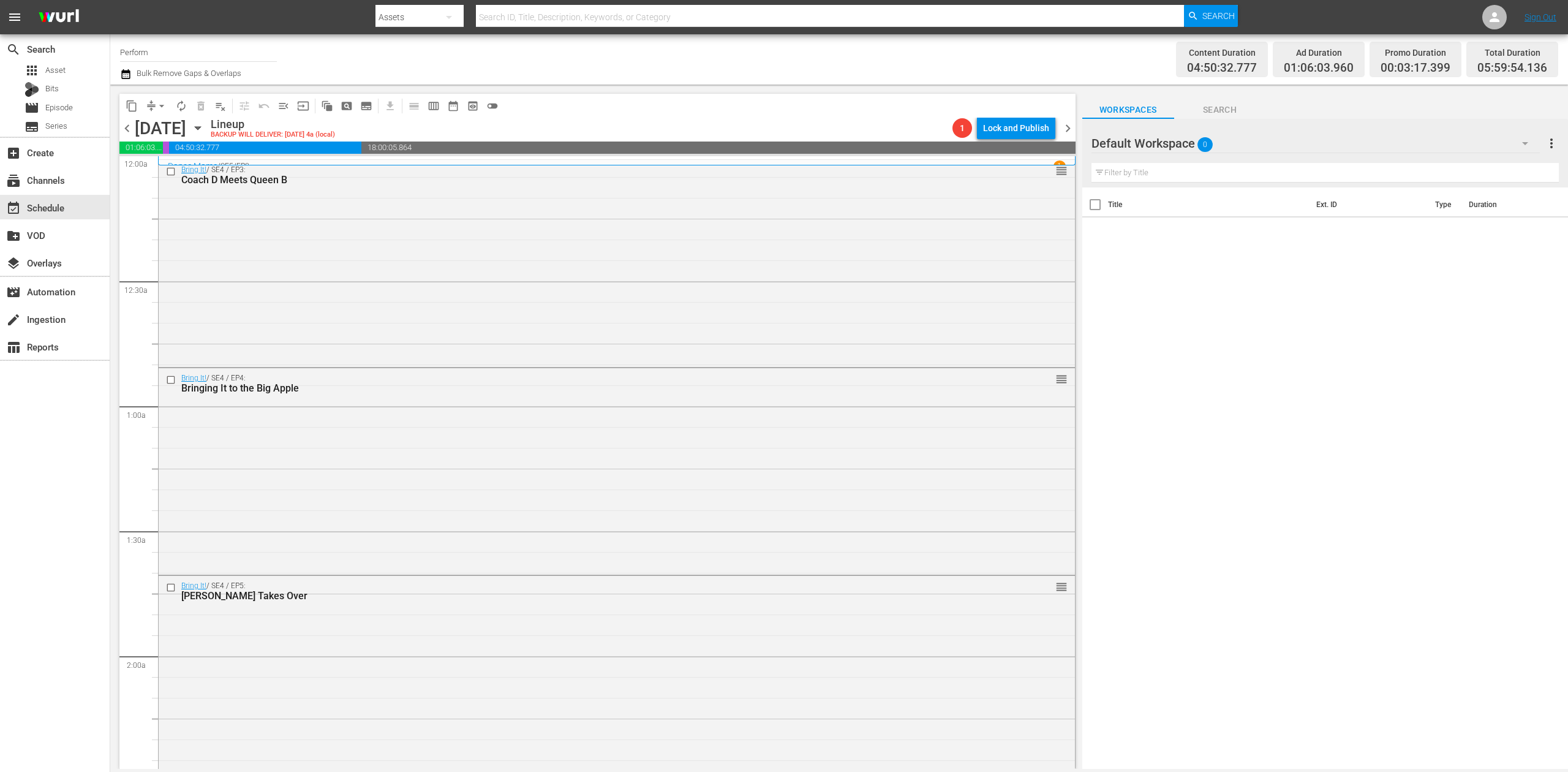
click at [125, 77] on icon "button" at bounding box center [126, 74] width 12 height 15
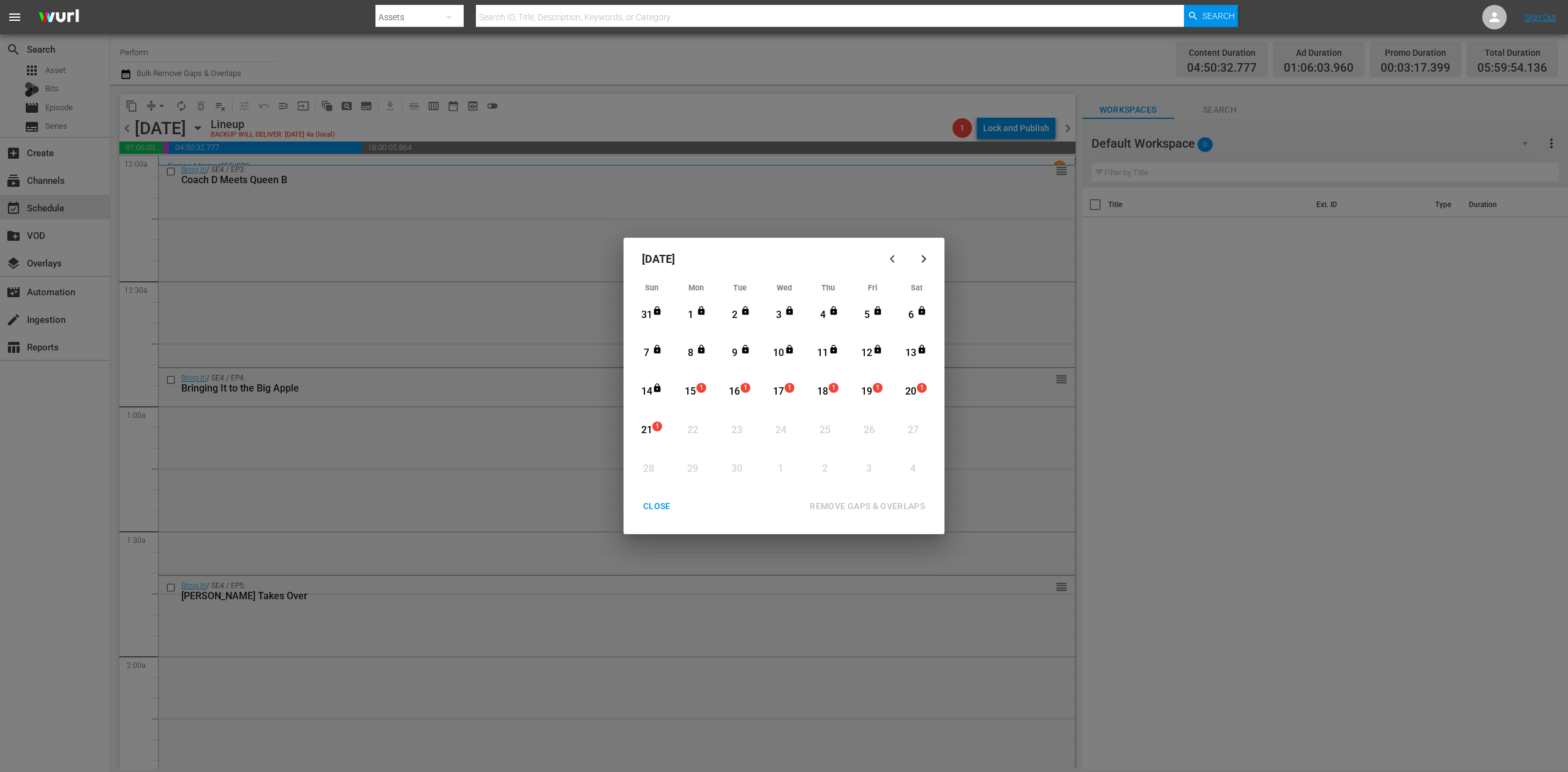
click at [699, 394] on div "1" at bounding box center [703, 392] width 10 height 12
click at [897, 503] on div "REMOVE GAPS & OVERLAPS" at bounding box center [867, 507] width 135 height 16
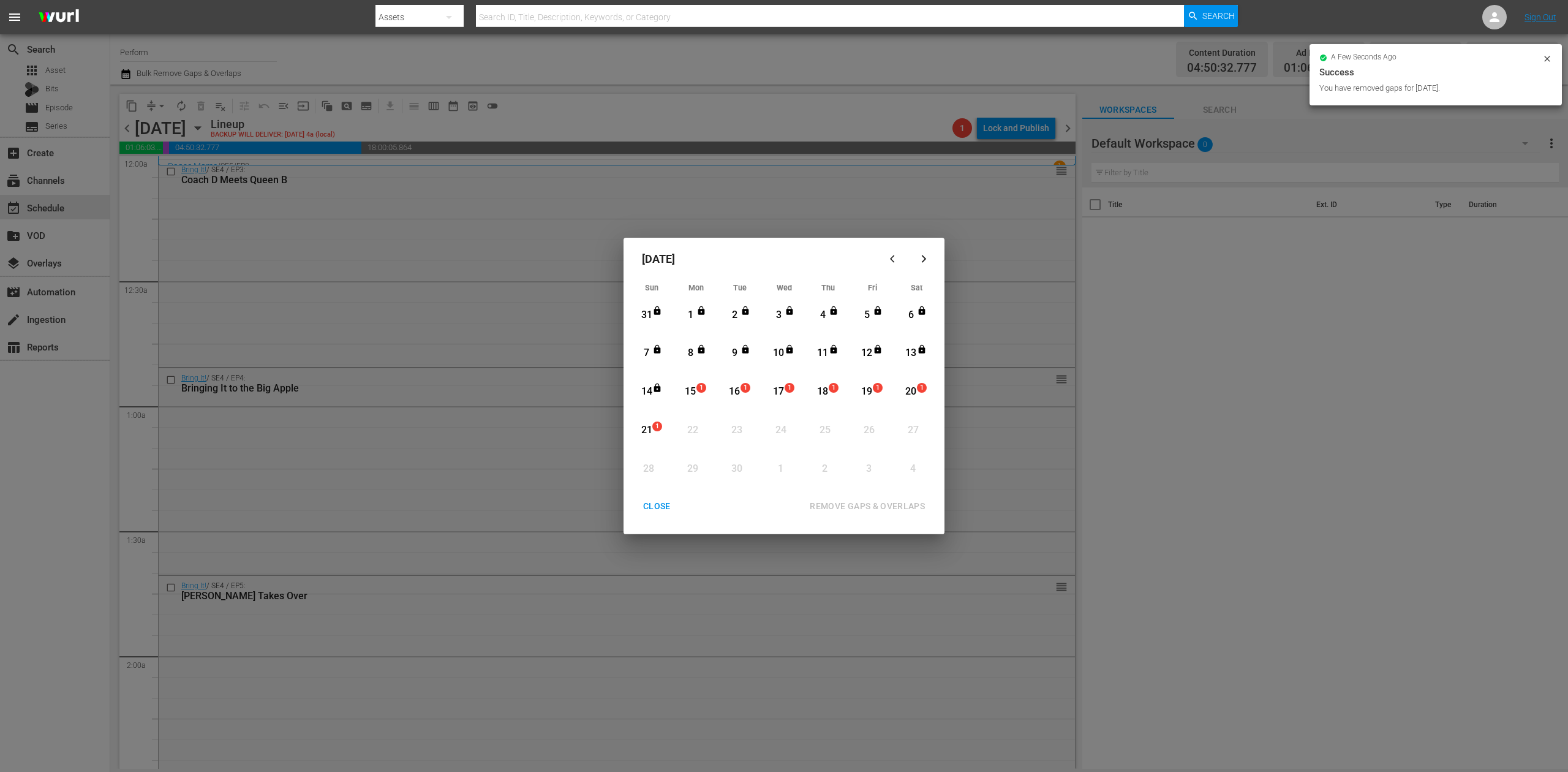
click at [662, 506] on div "CLOSE" at bounding box center [657, 507] width 47 height 16
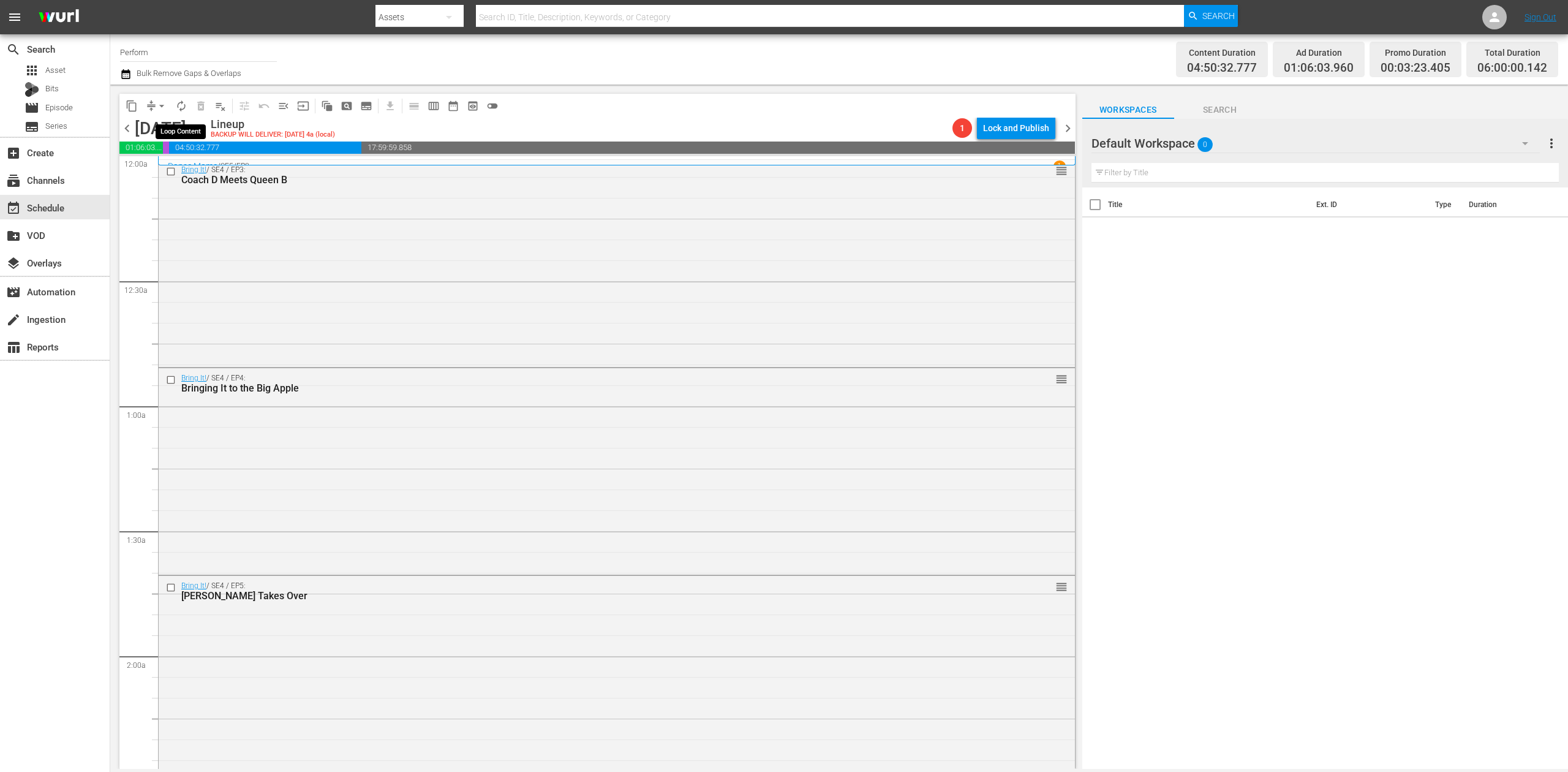
click at [184, 110] on span "autorenew_outlined" at bounding box center [181, 106] width 12 height 12
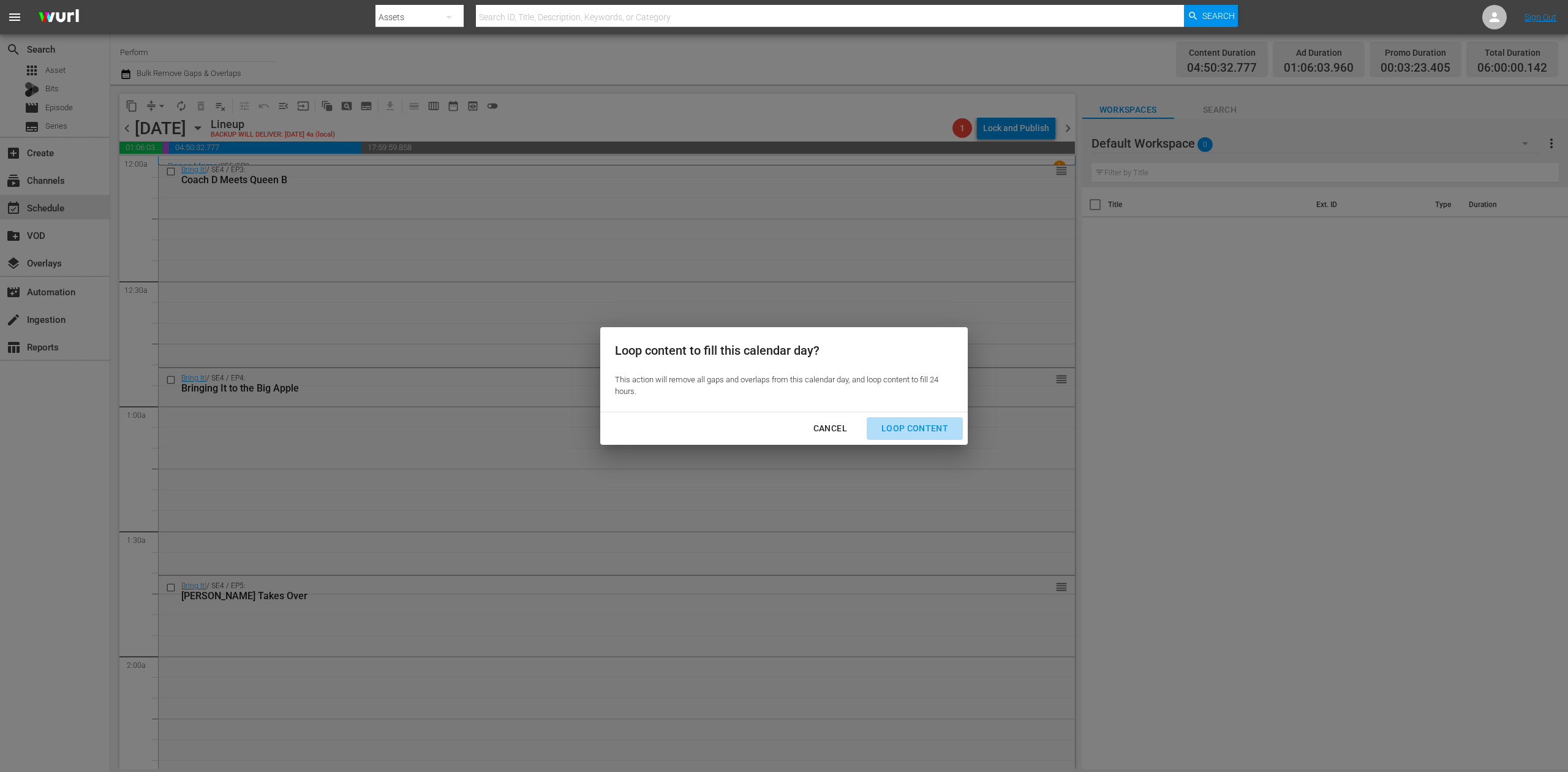
click at [921, 425] on div "Loop Content" at bounding box center [915, 429] width 86 height 16
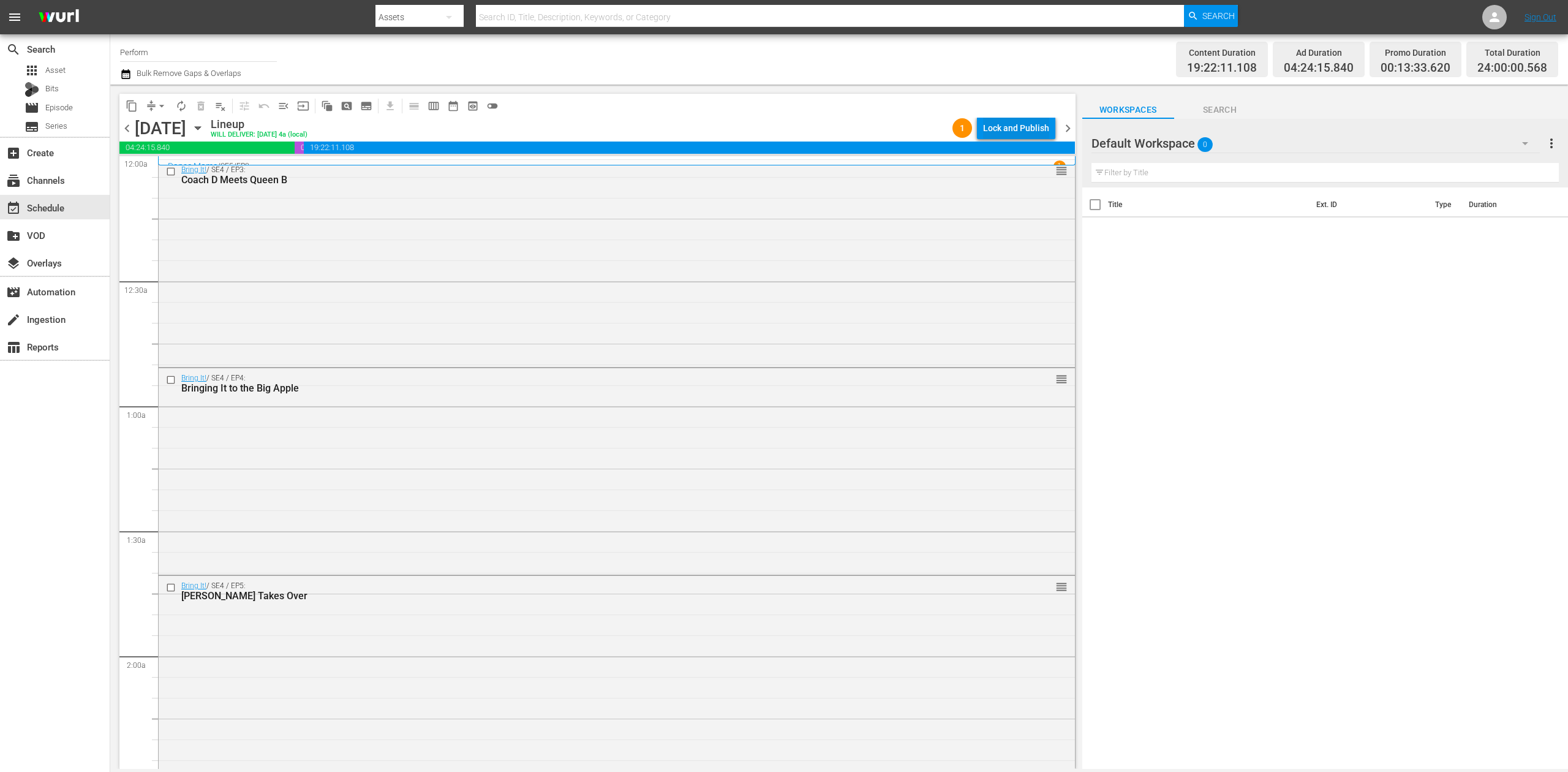
click at [1011, 123] on div "Lock and Publish" at bounding box center [1016, 128] width 66 height 22
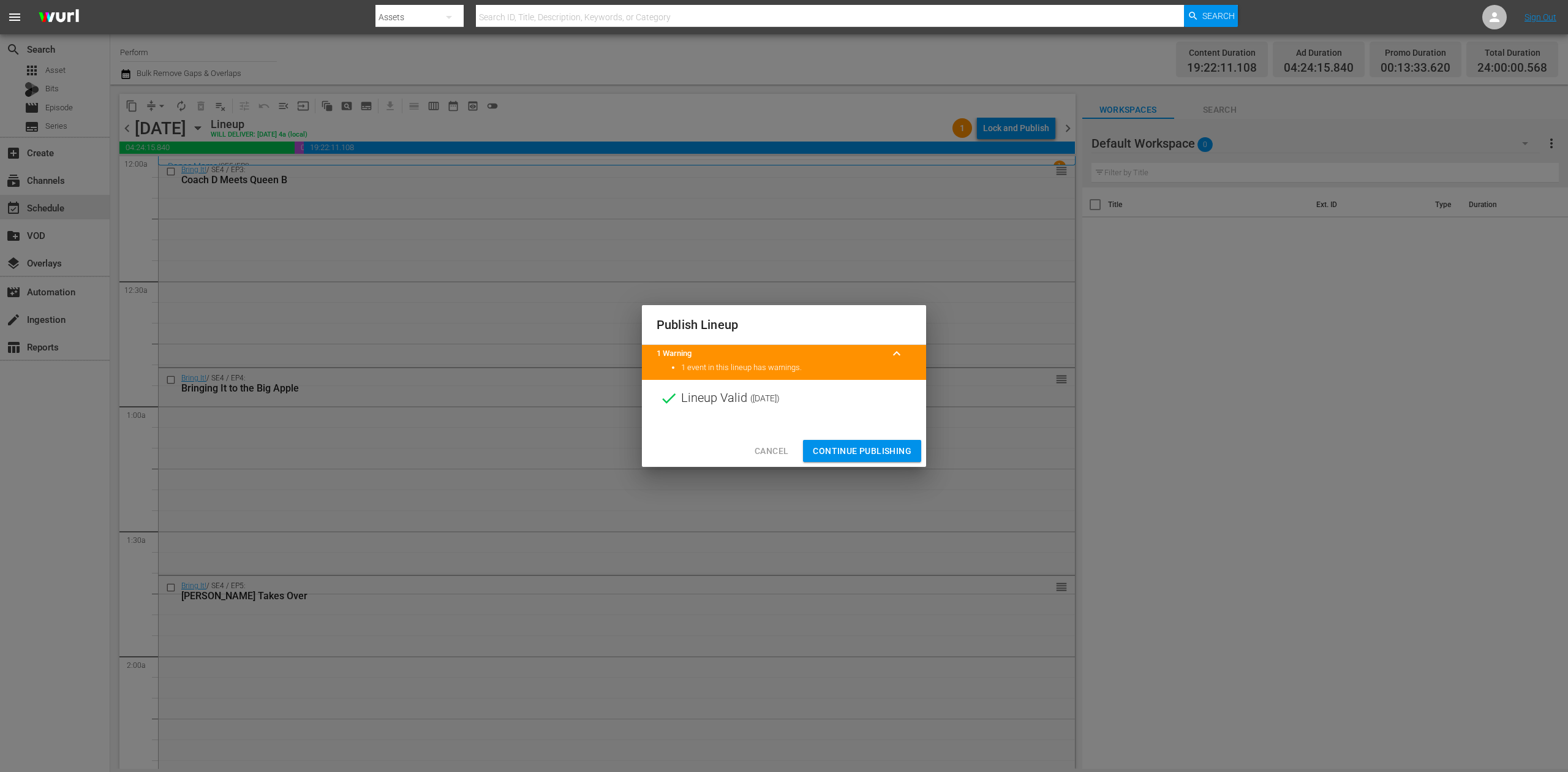
click at [886, 444] on span "Continue Publishing" at bounding box center [863, 452] width 99 height 16
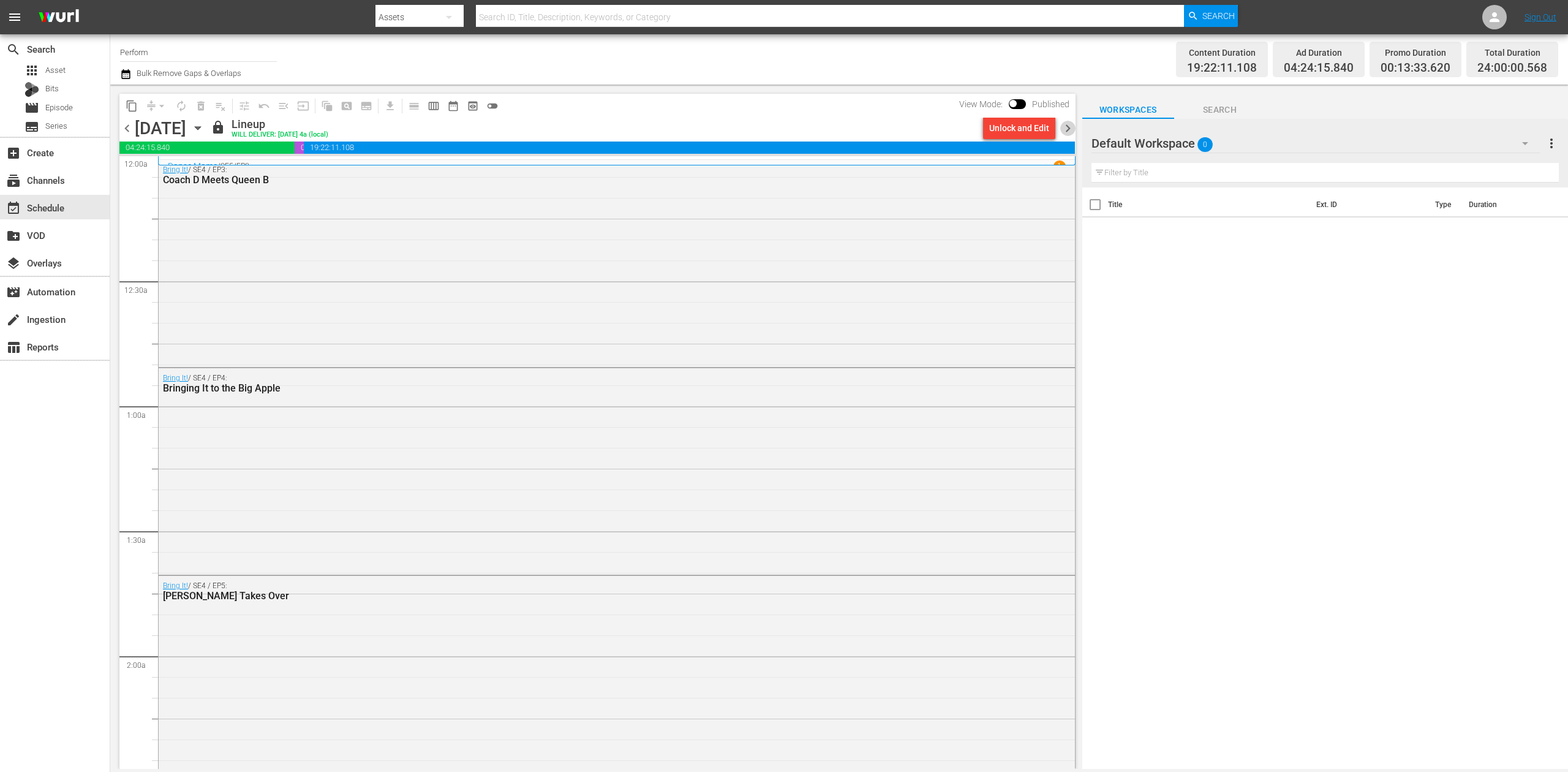
click at [1071, 128] on span "chevron_right" at bounding box center [1068, 128] width 16 height 16
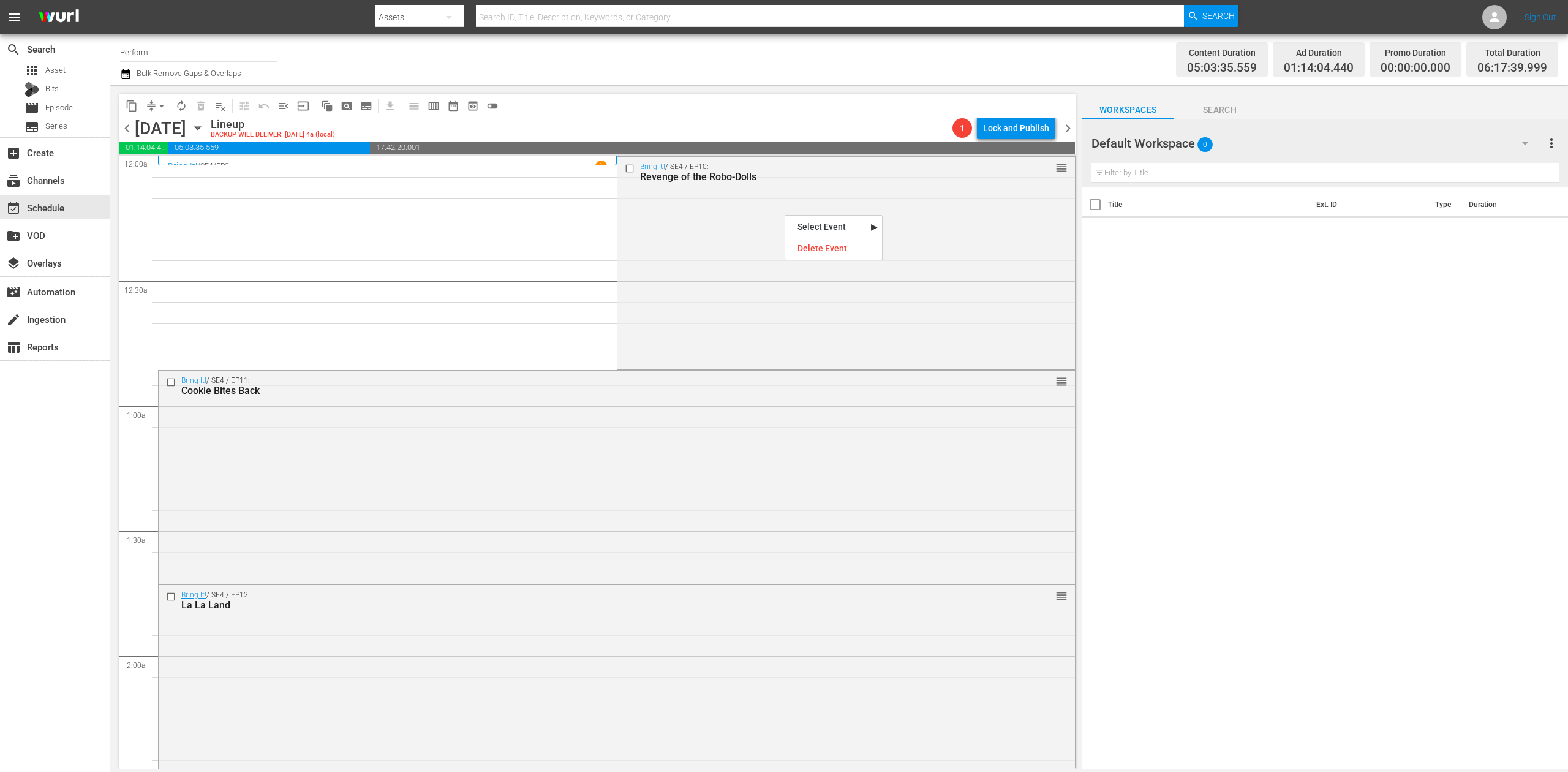
click at [720, 229] on div "Bring It! / SE4 / EP10: Revenge of the Robo-Dolls reorder" at bounding box center [846, 262] width 458 height 211
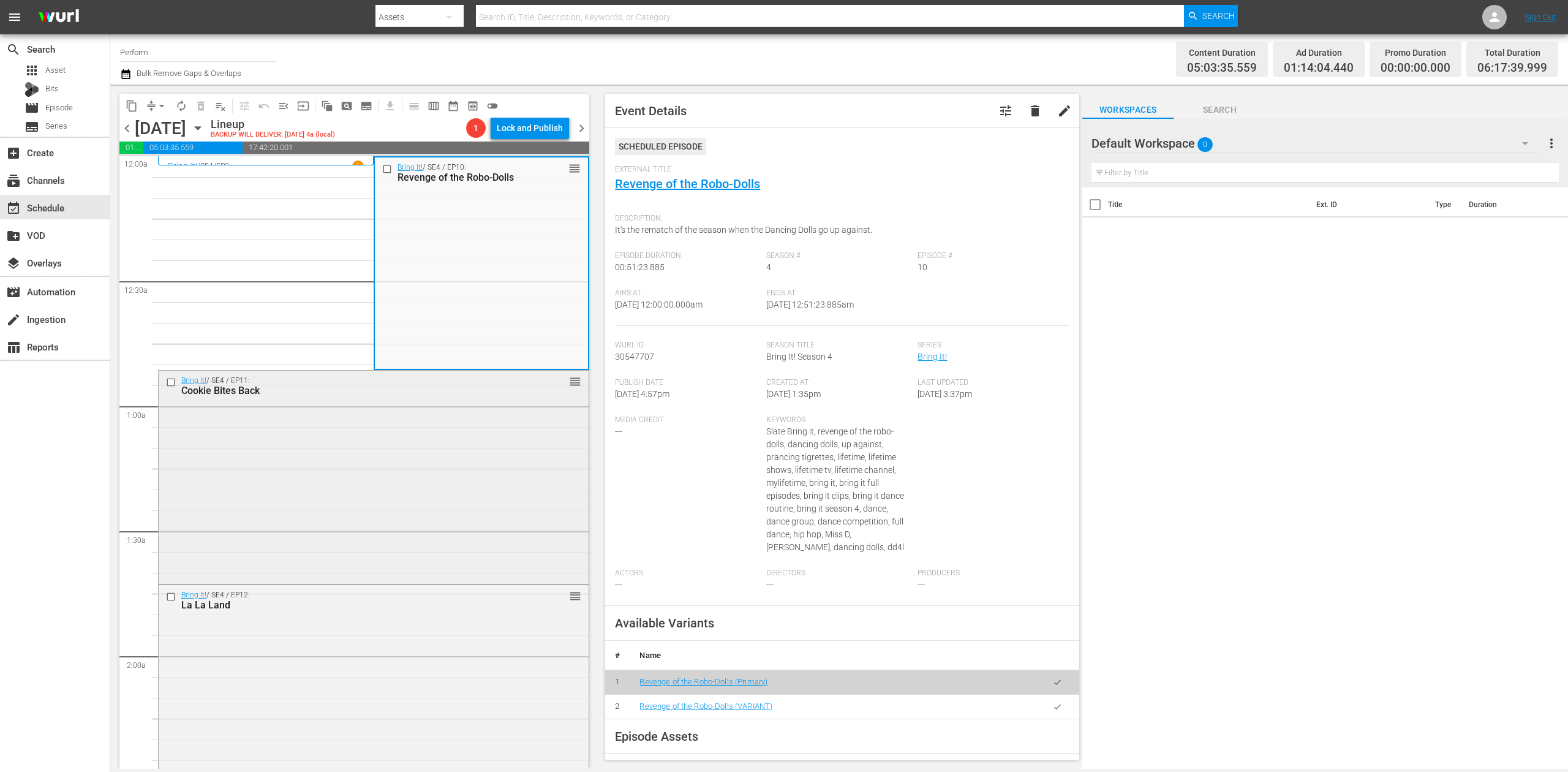
click at [381, 474] on div "Bring It! / SE4 / EP11: Cookie Bites Back reorder" at bounding box center [374, 476] width 430 height 211
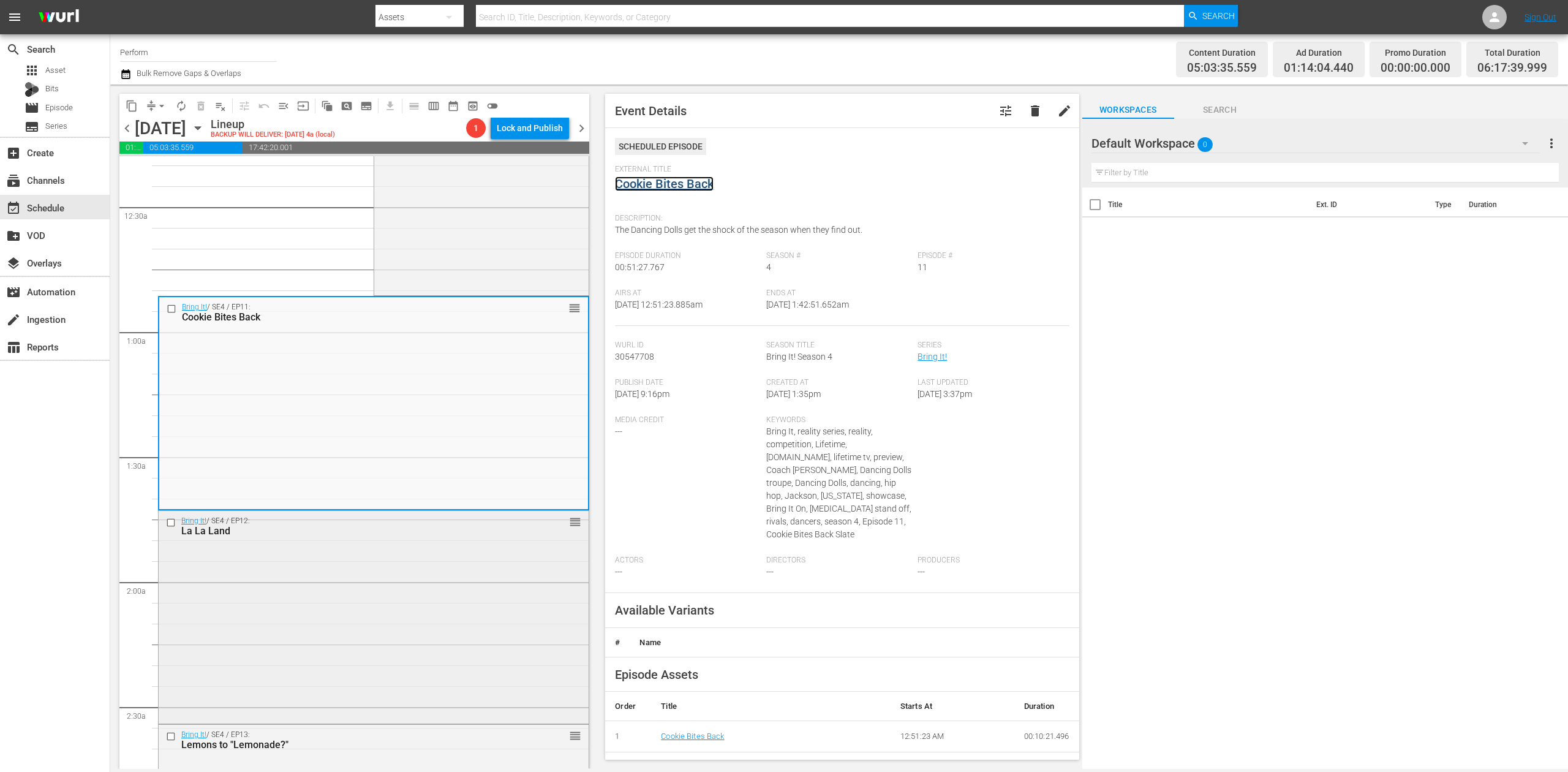
scroll to position [245, 0]
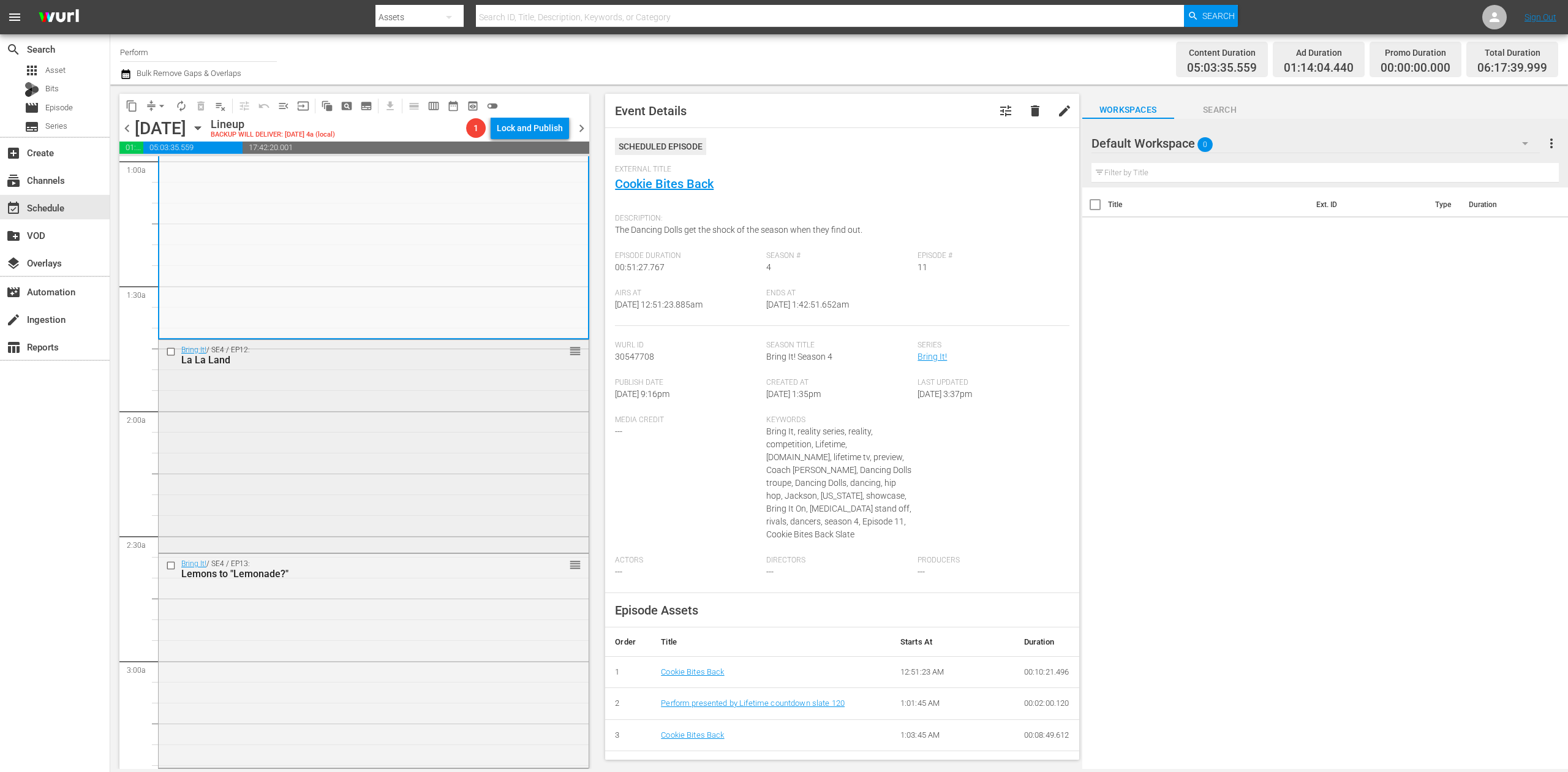
click at [384, 471] on div "Bring It! / SE4 / EP12: La La Land reorder" at bounding box center [374, 445] width 430 height 210
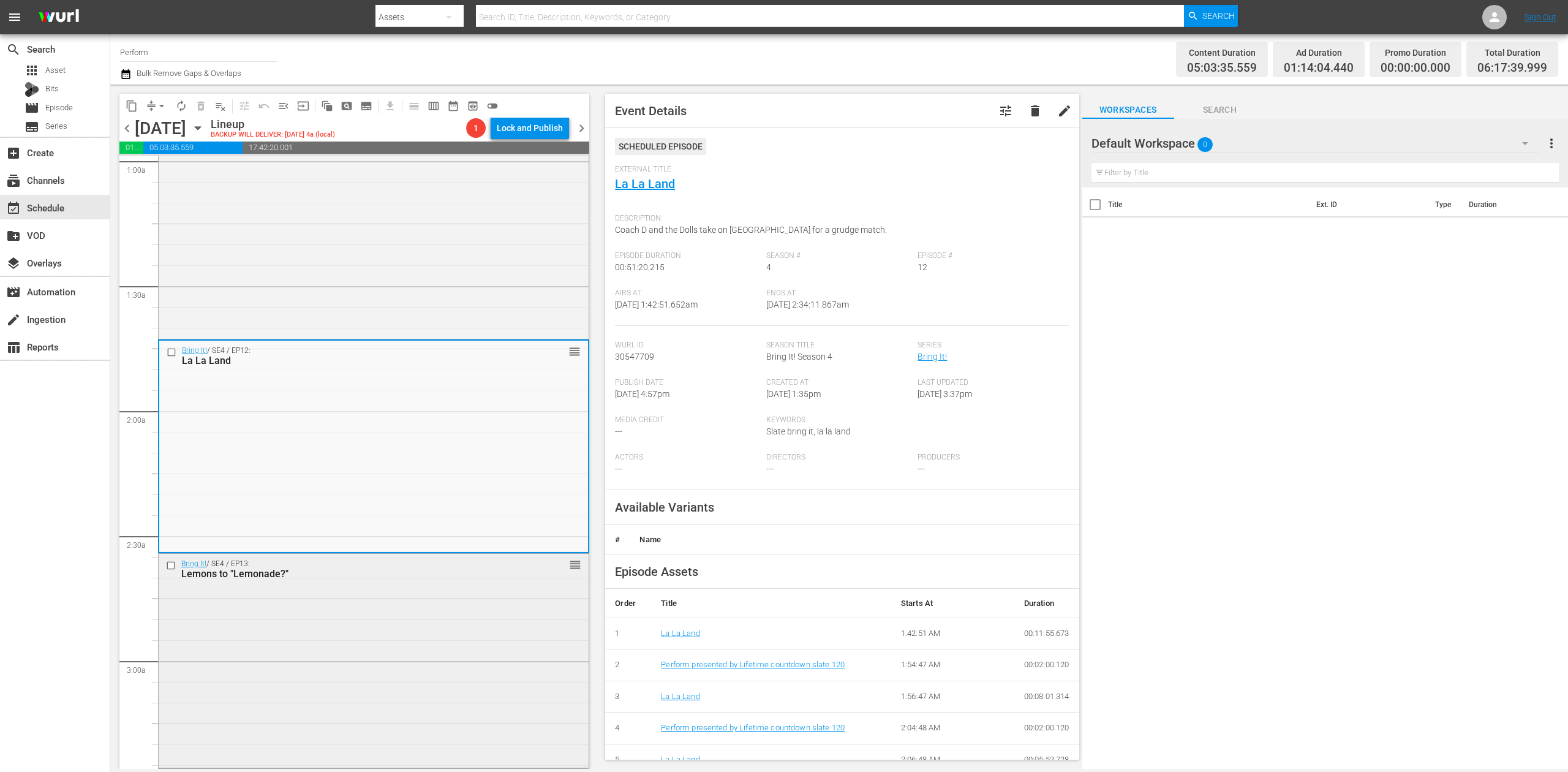
click at [413, 650] on div "Bring It! / SE4 / EP13: Lemons to "Lemonade?" reorder" at bounding box center [374, 659] width 430 height 211
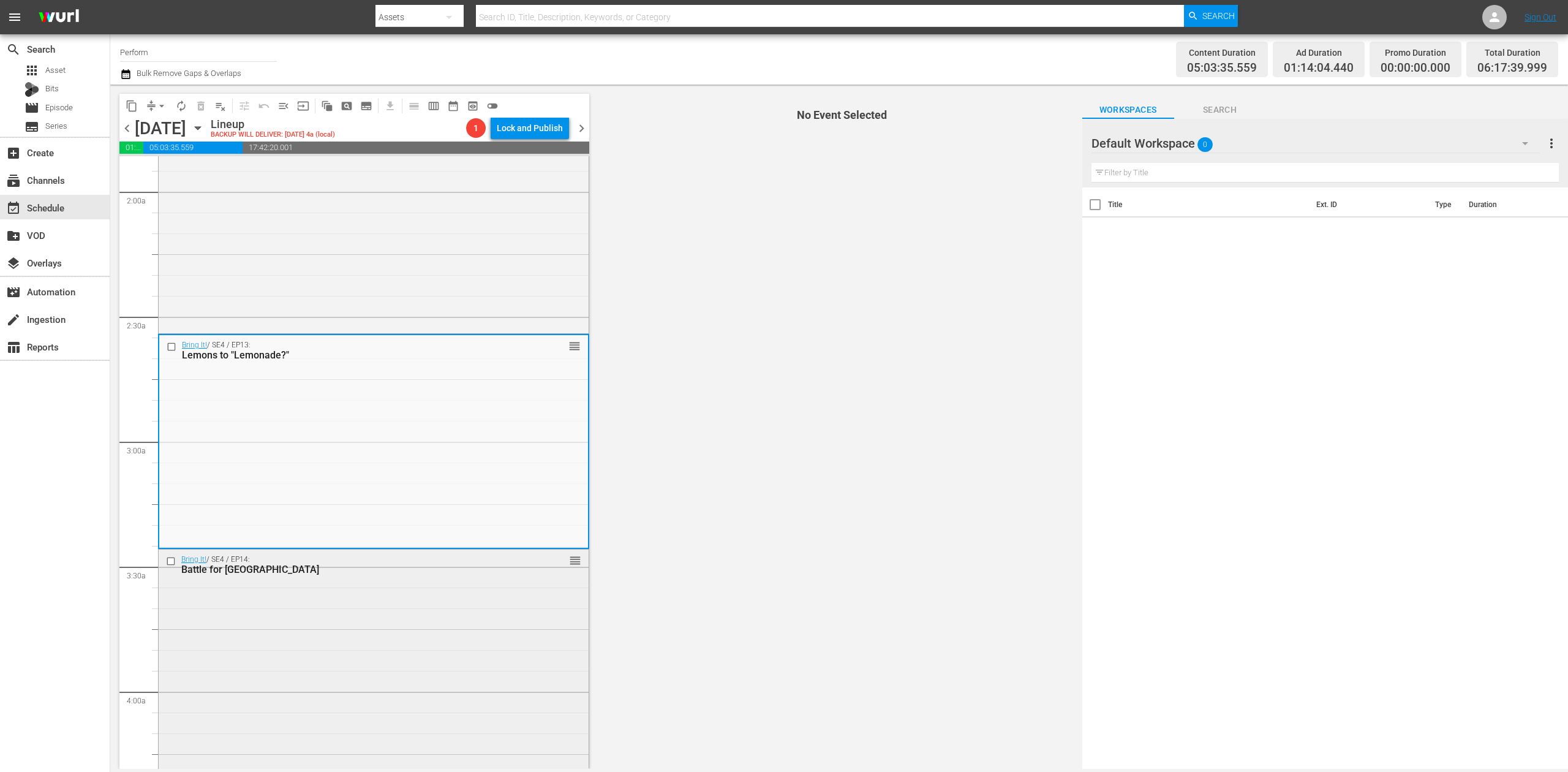
scroll to position [490, 0]
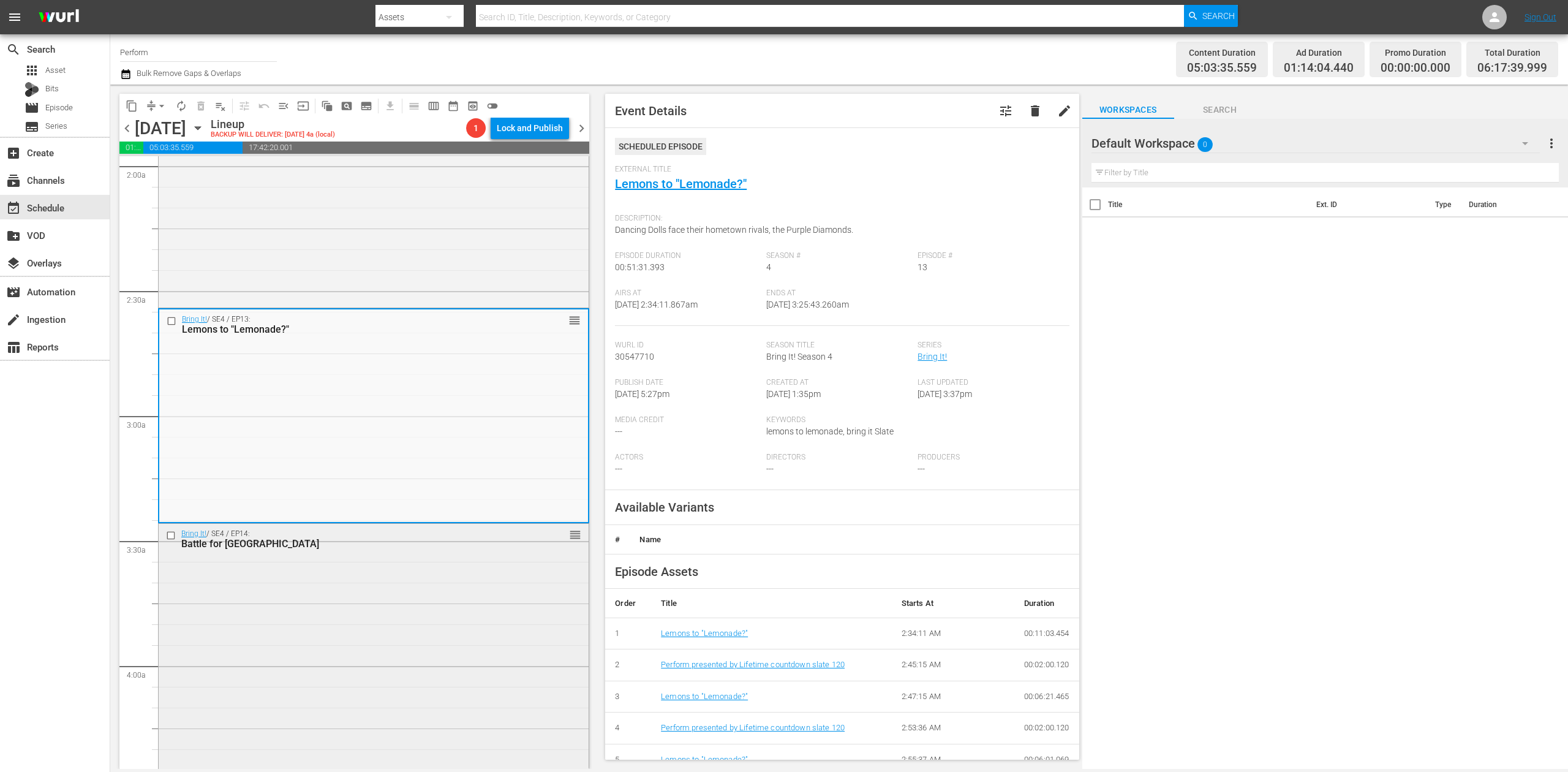
click at [413, 637] on div "Bring It! / SE4 / EP14: Battle for Broadway reorder" at bounding box center [374, 648] width 430 height 248
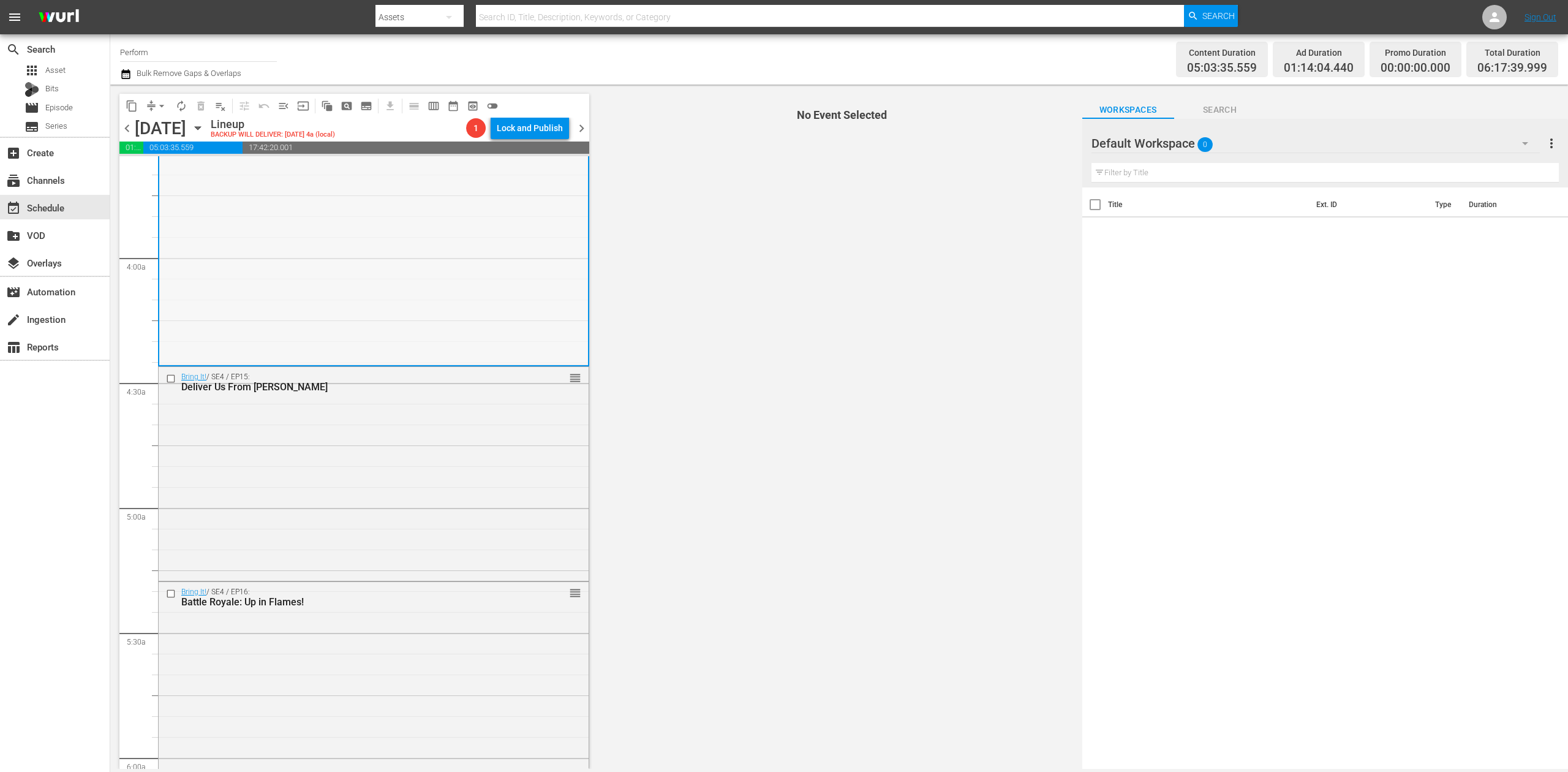
scroll to position [817, 0]
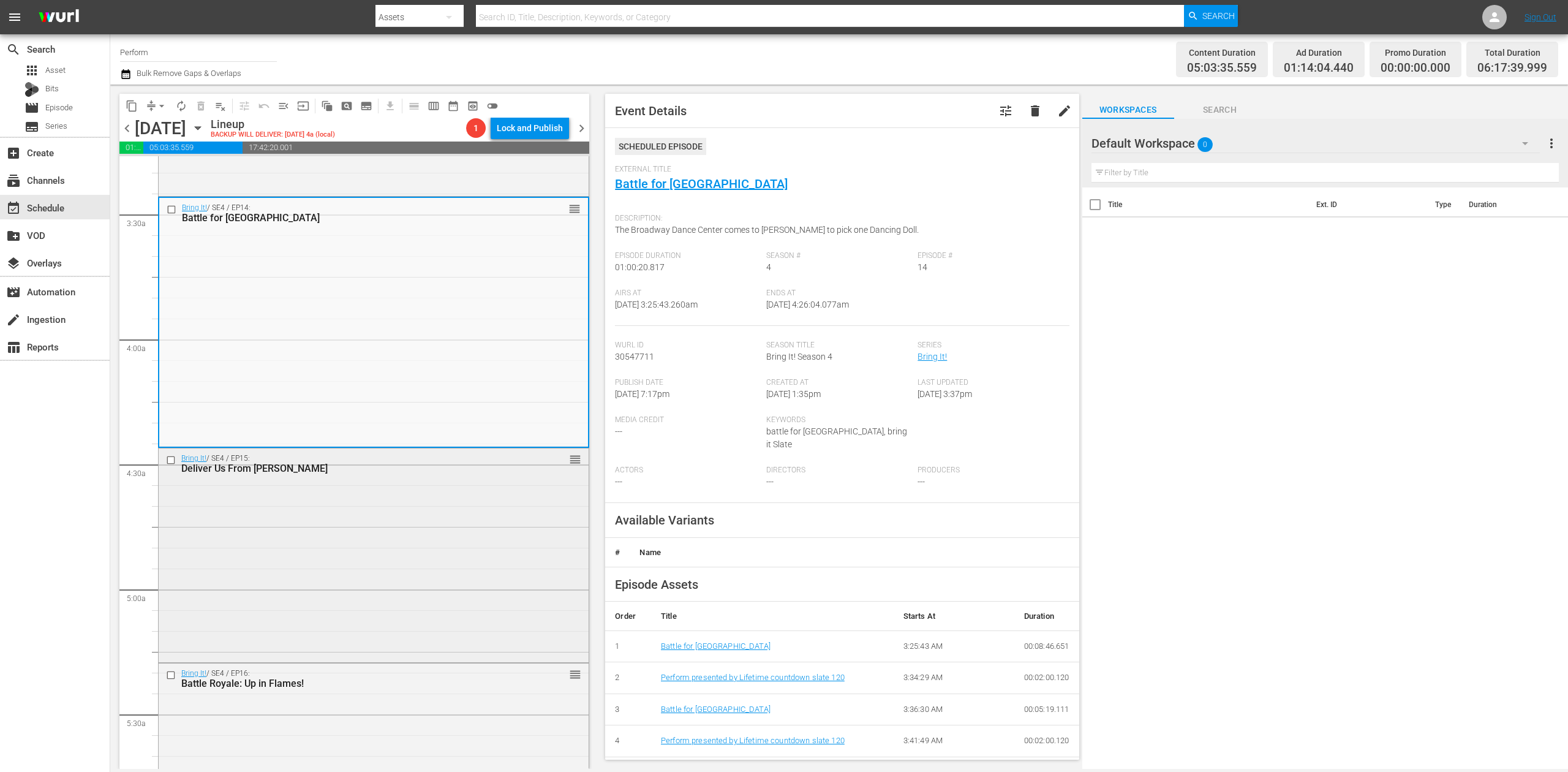
click at [363, 589] on div "Bring It! / SE4 / EP15: Deliver Us From Neva reorder" at bounding box center [374, 555] width 430 height 212
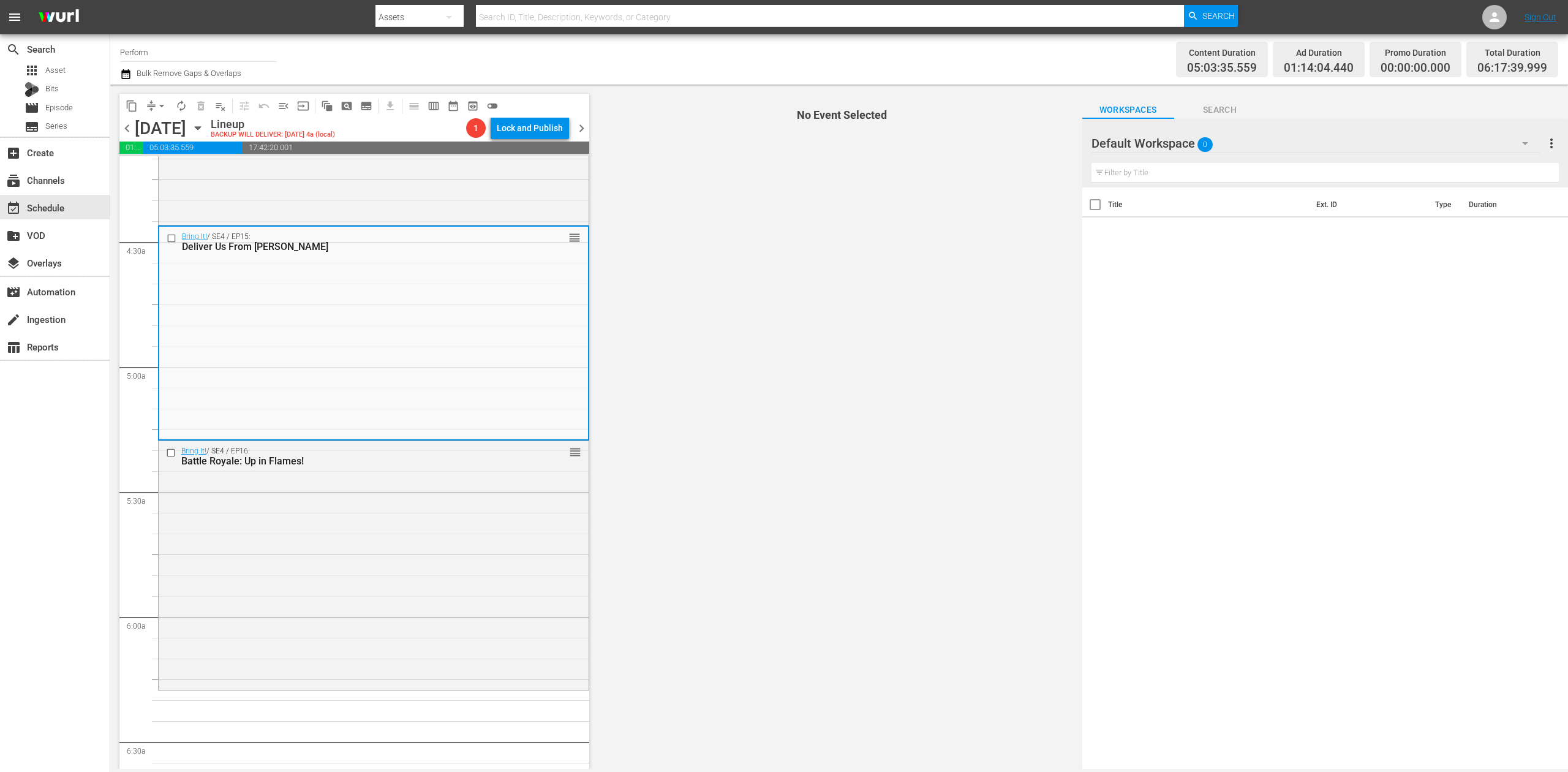
scroll to position [1062, 0]
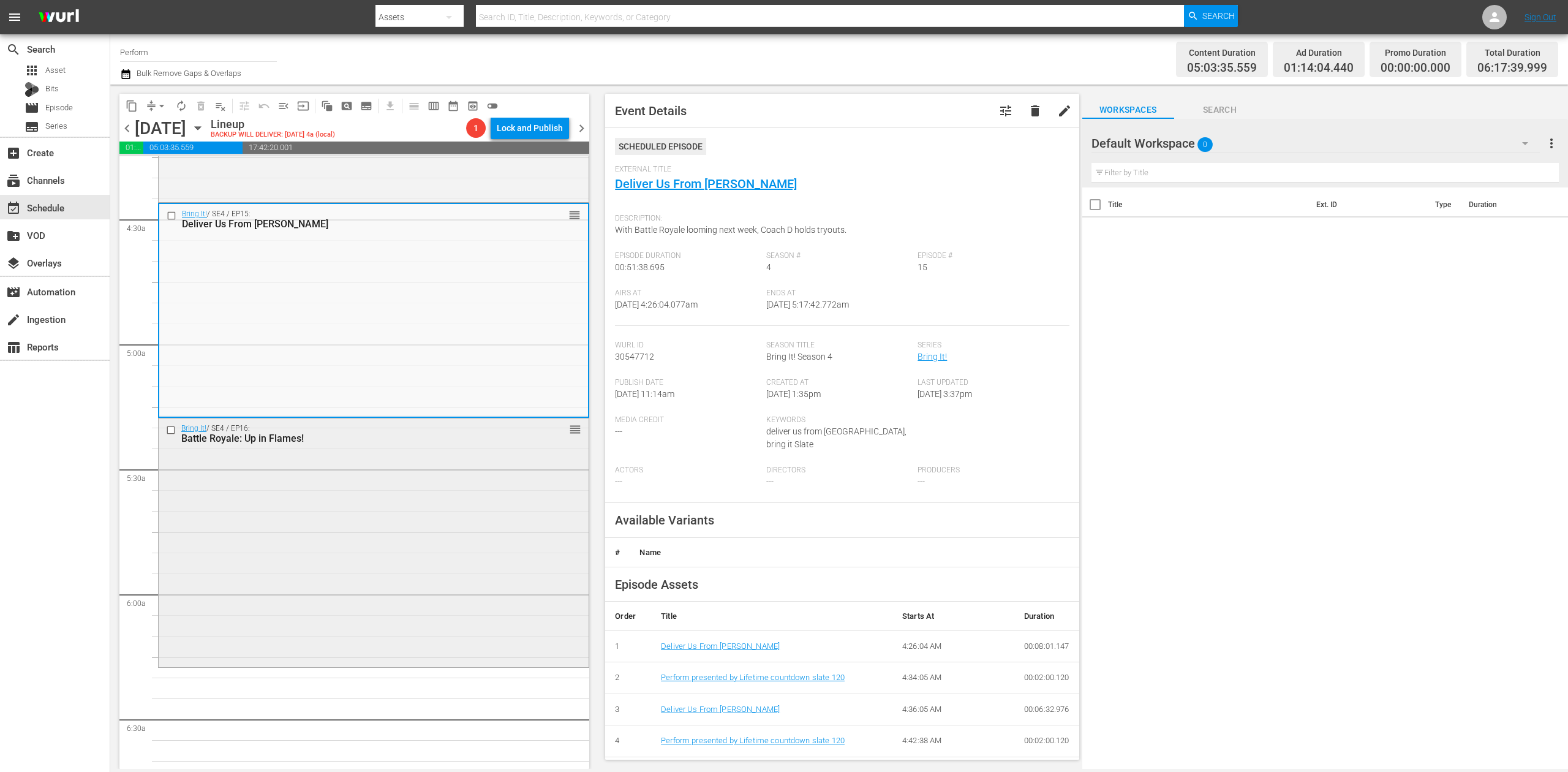
click at [415, 513] on div "Bring It! / SE4 / EP16: Battle Royale: Up in Flames! reorder" at bounding box center [374, 541] width 430 height 246
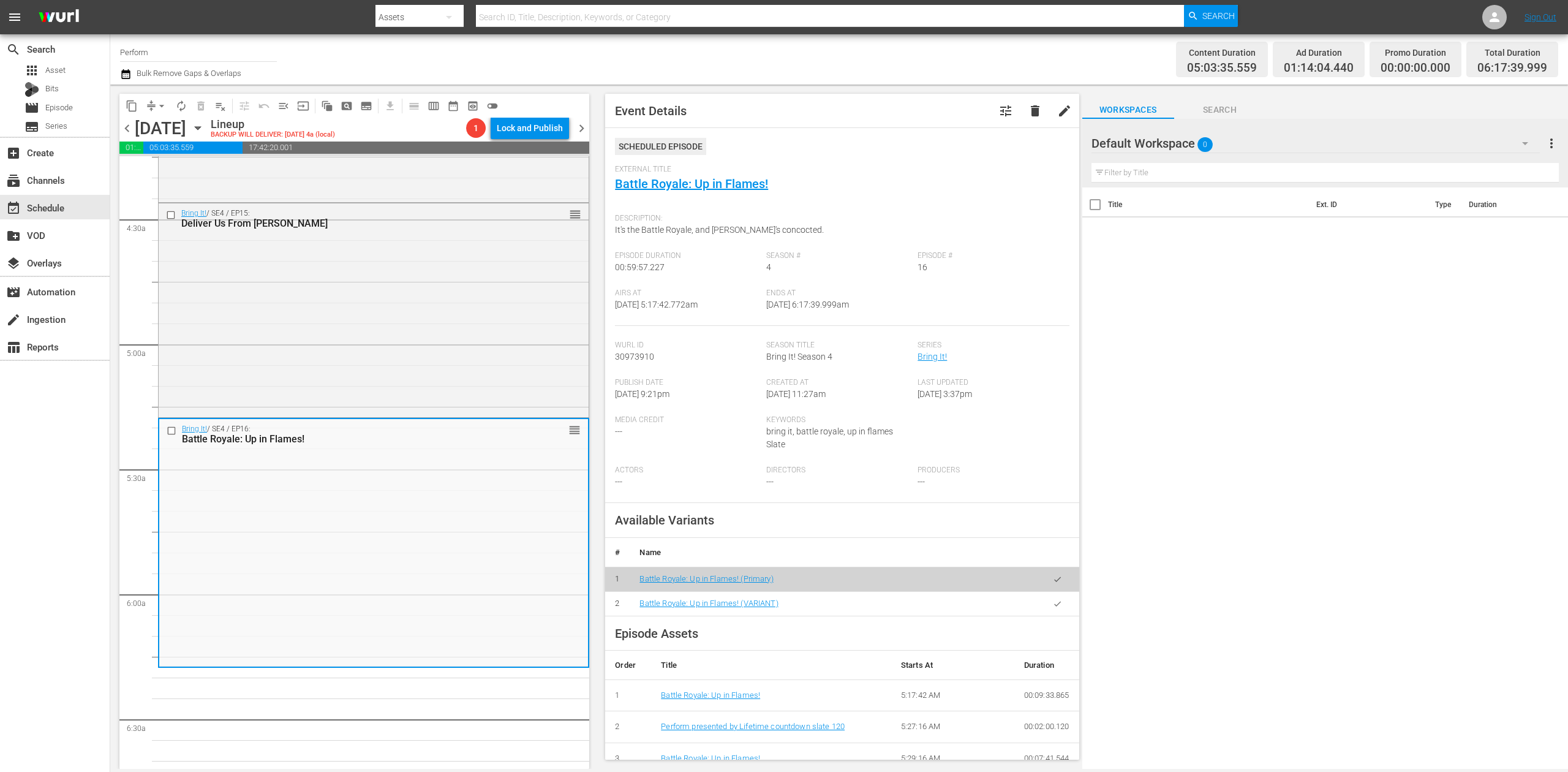
click at [128, 73] on icon "button" at bounding box center [126, 74] width 12 height 15
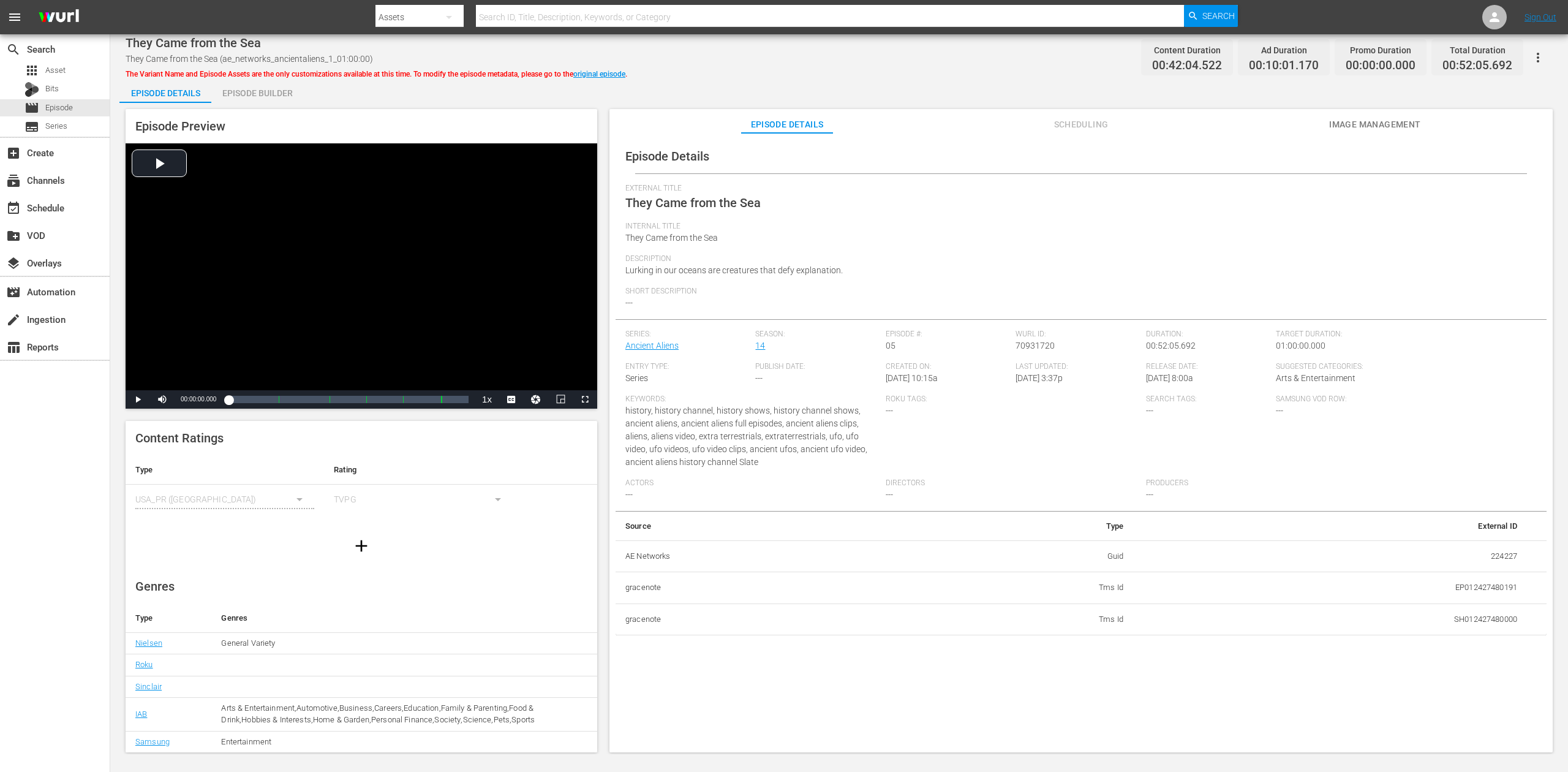
click at [1020, 209] on div "External Title They Came from the Sea" at bounding box center [1081, 203] width 911 height 38
click at [271, 93] on div "Episode Builder" at bounding box center [257, 93] width 92 height 30
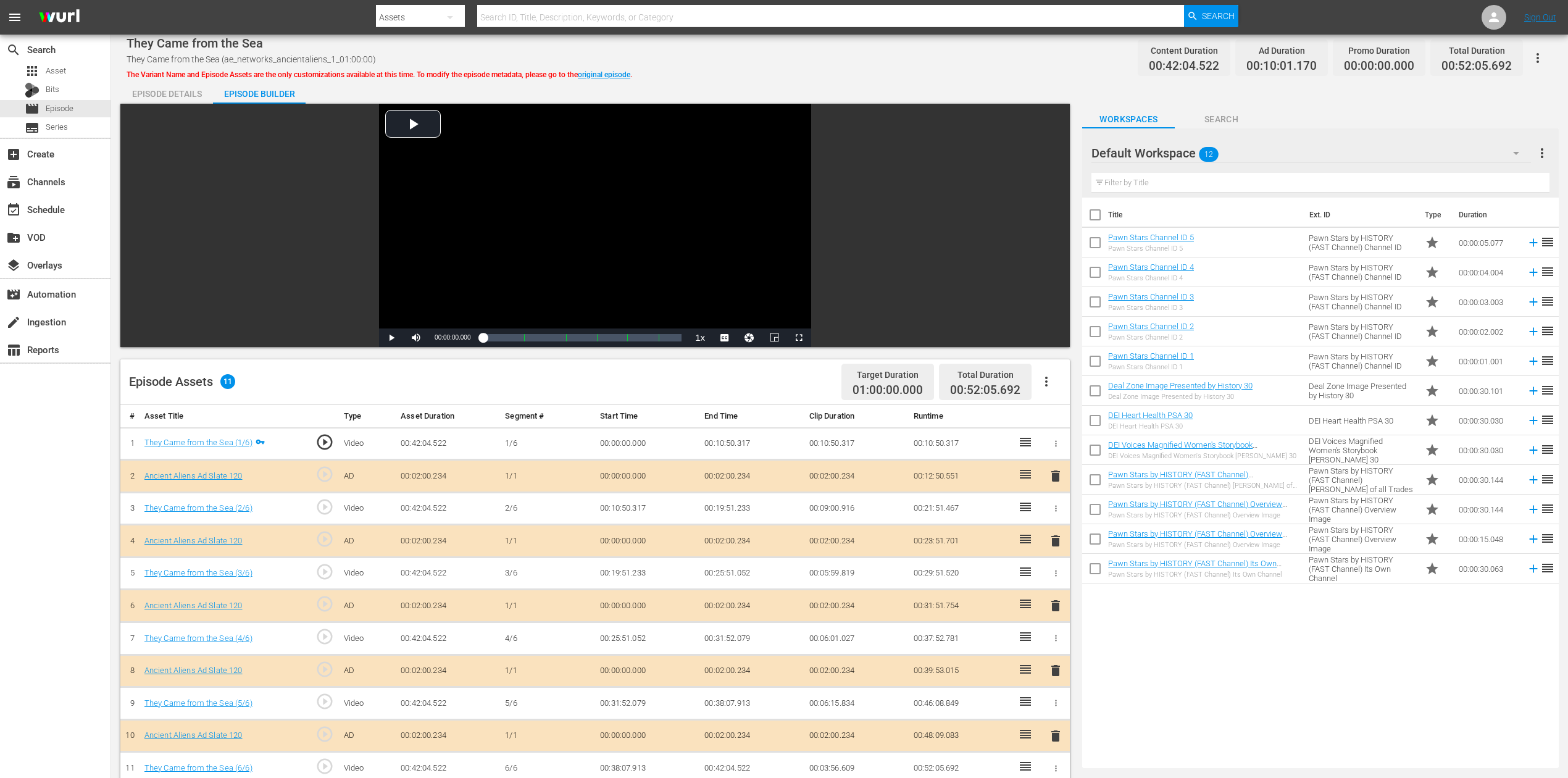
click at [1516, 156] on icon "button" at bounding box center [1516, 153] width 15 height 15
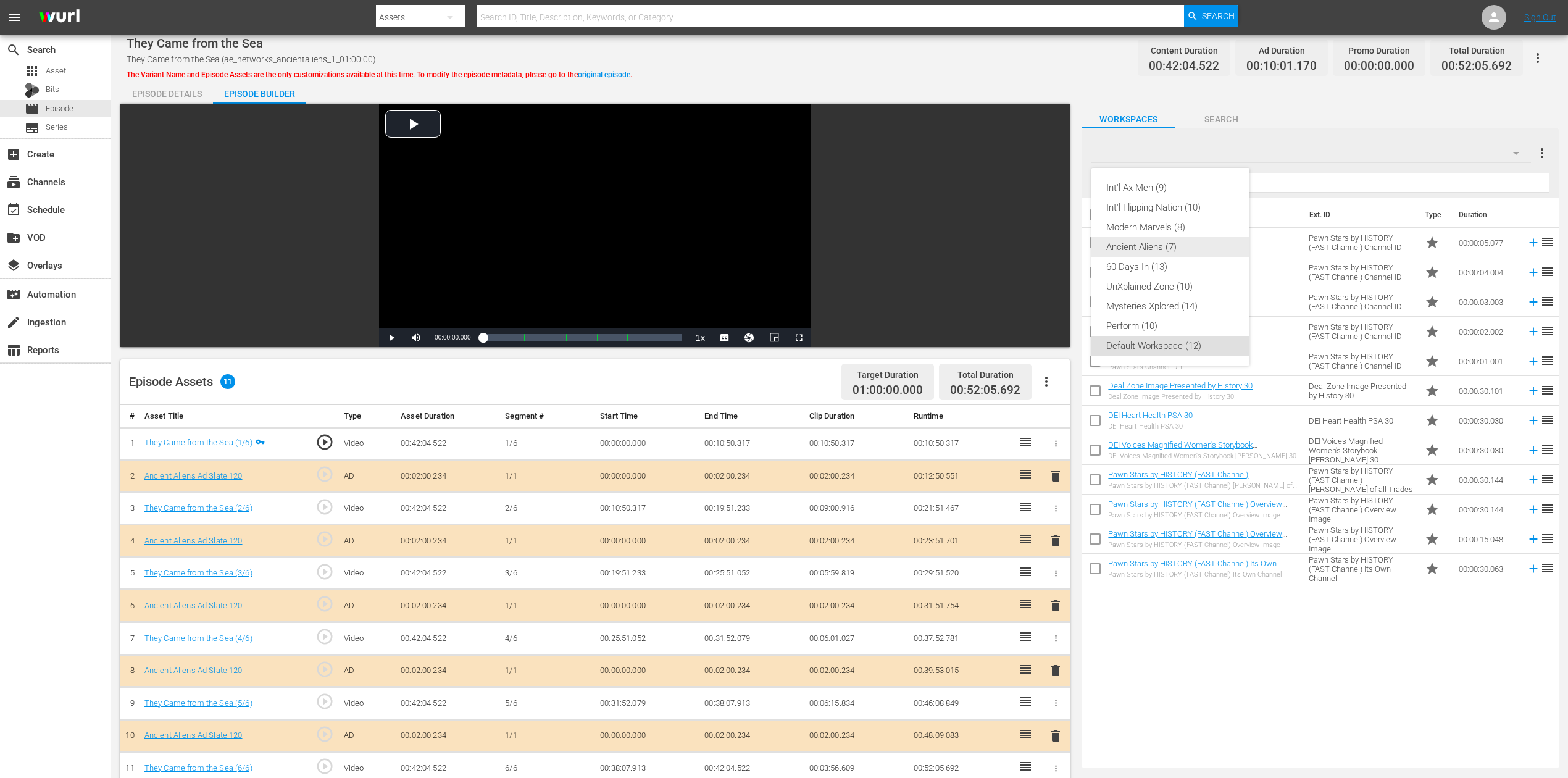
click at [1156, 250] on div "Ancient Aliens (7)" at bounding box center [1170, 247] width 129 height 20
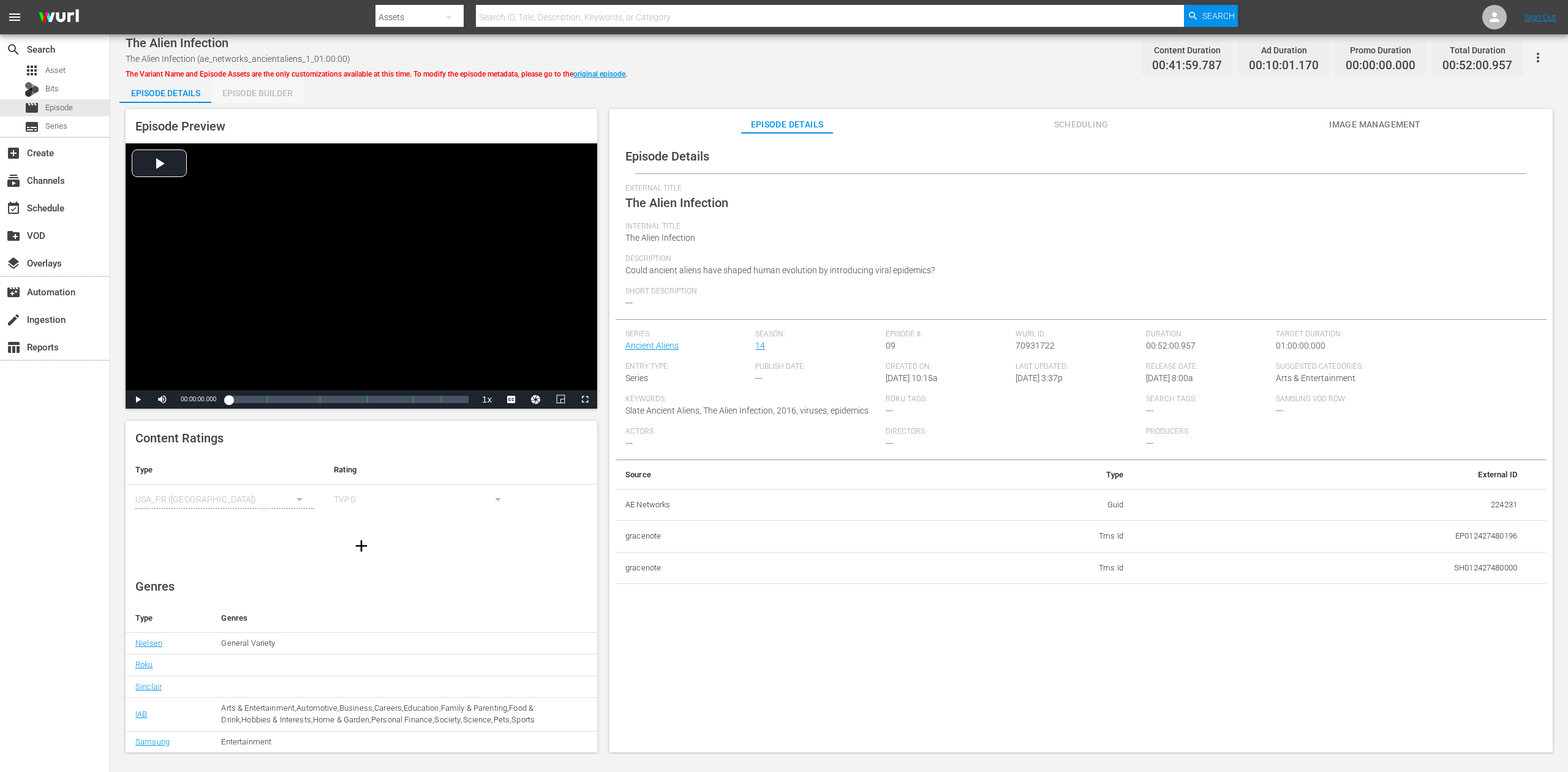
click at [253, 90] on div "Episode Builder" at bounding box center [257, 93] width 92 height 30
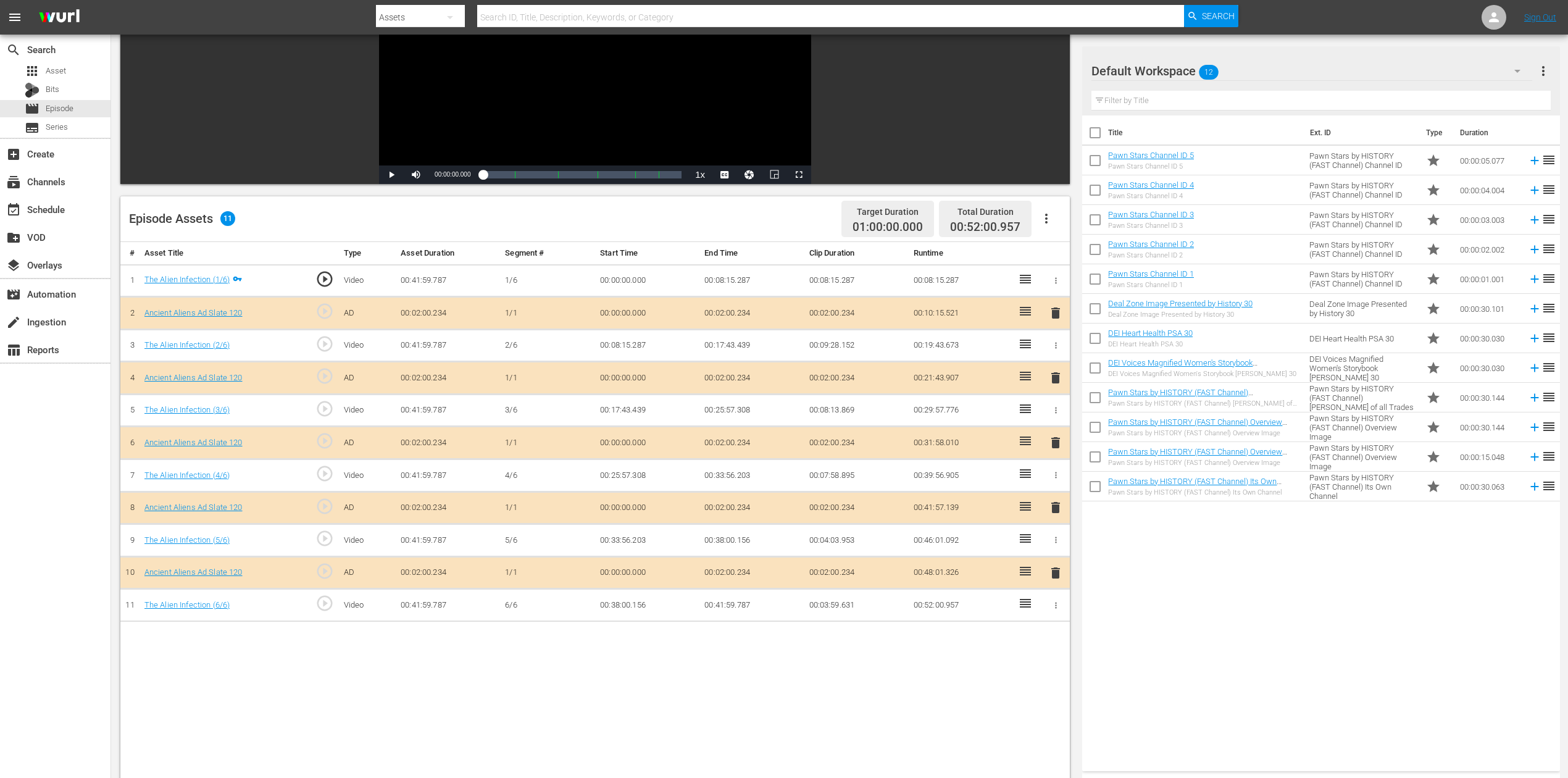
scroll to position [164, 0]
click at [1056, 435] on span "delete" at bounding box center [1056, 442] width 15 height 15
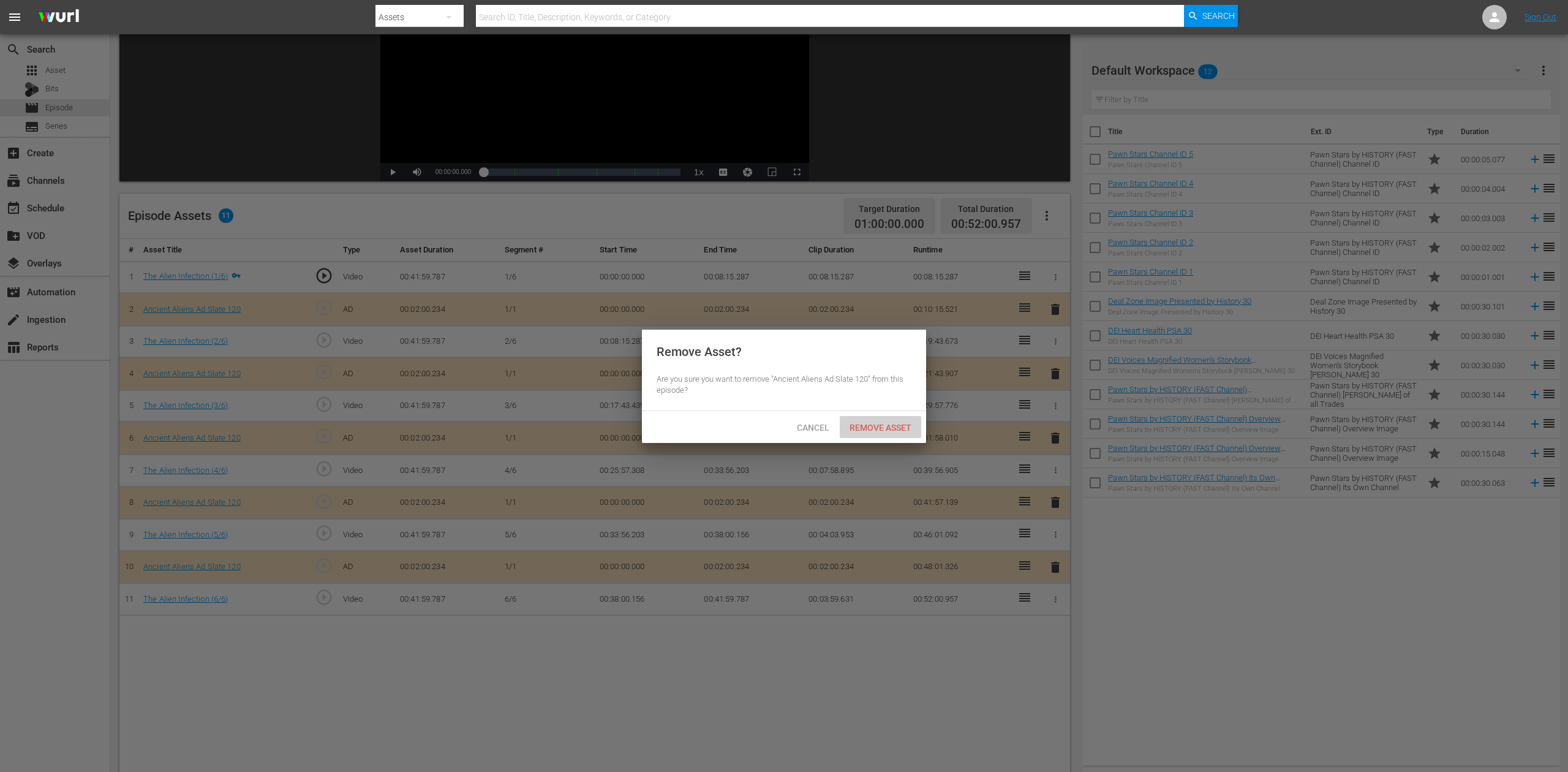
click at [886, 429] on span "Remove Asset" at bounding box center [881, 428] width 82 height 10
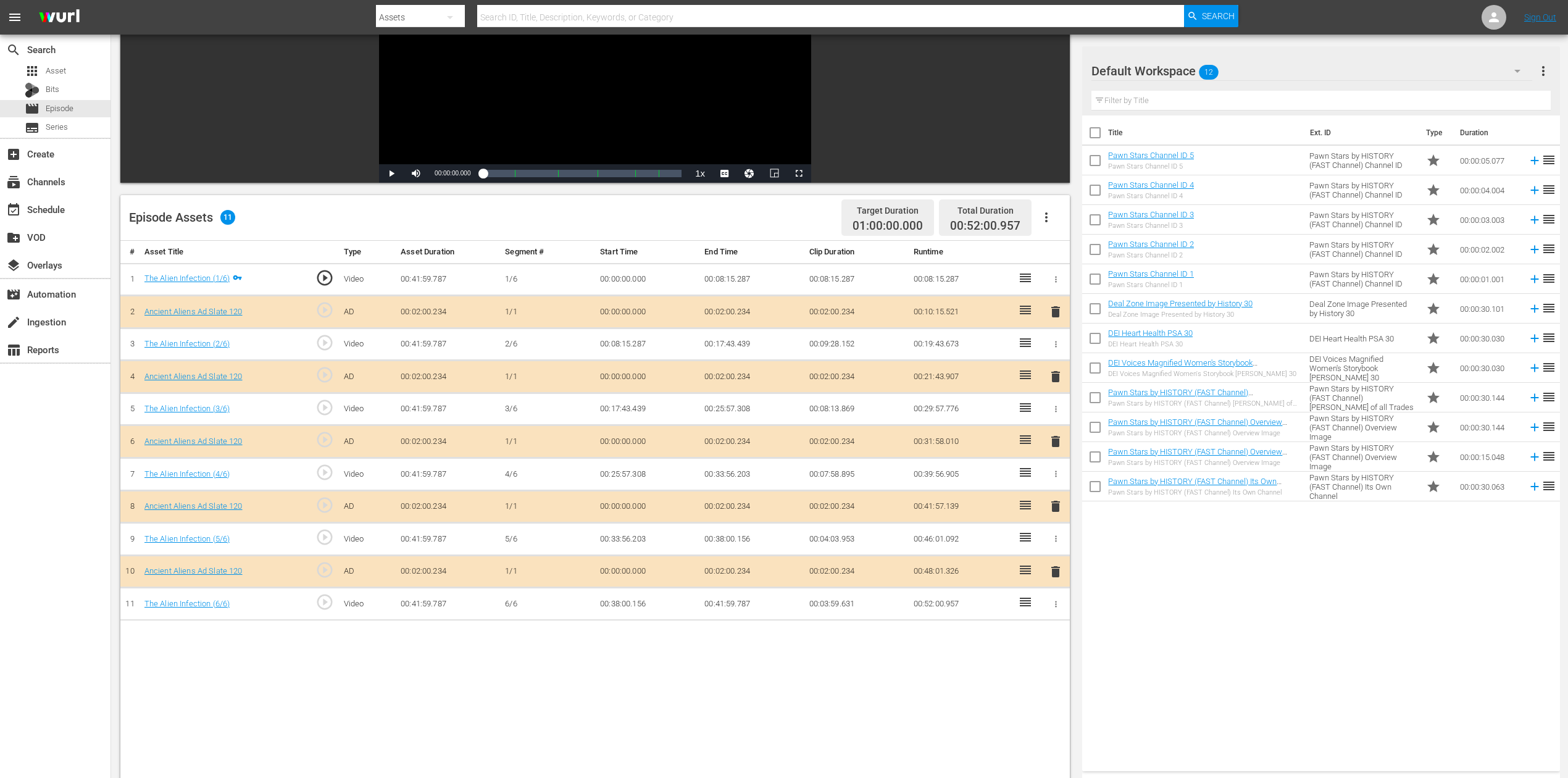
click at [1185, 70] on icon "button" at bounding box center [1518, 71] width 6 height 3
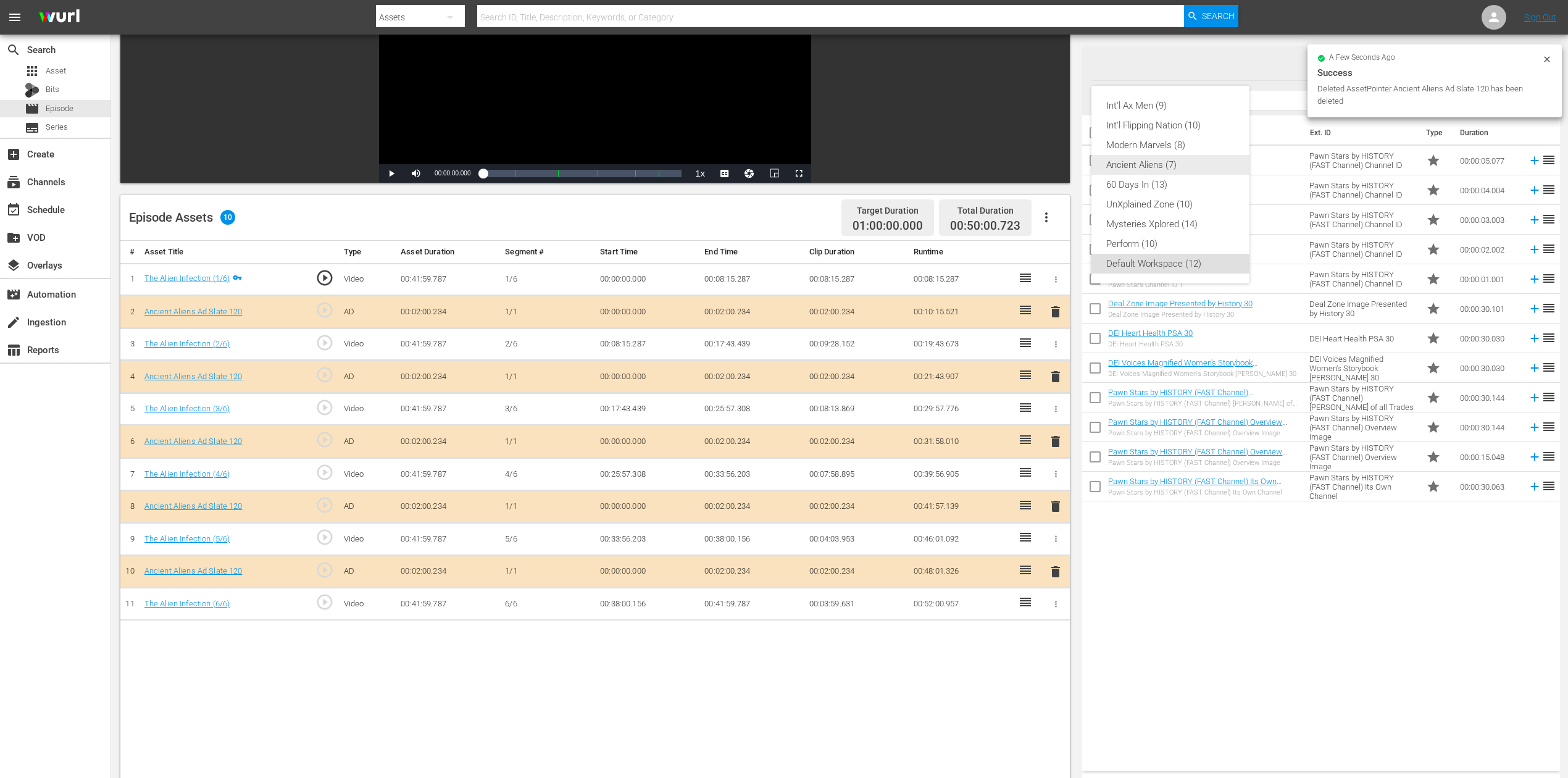
click at [1159, 159] on div "Ancient Aliens (7)" at bounding box center [1170, 165] width 129 height 20
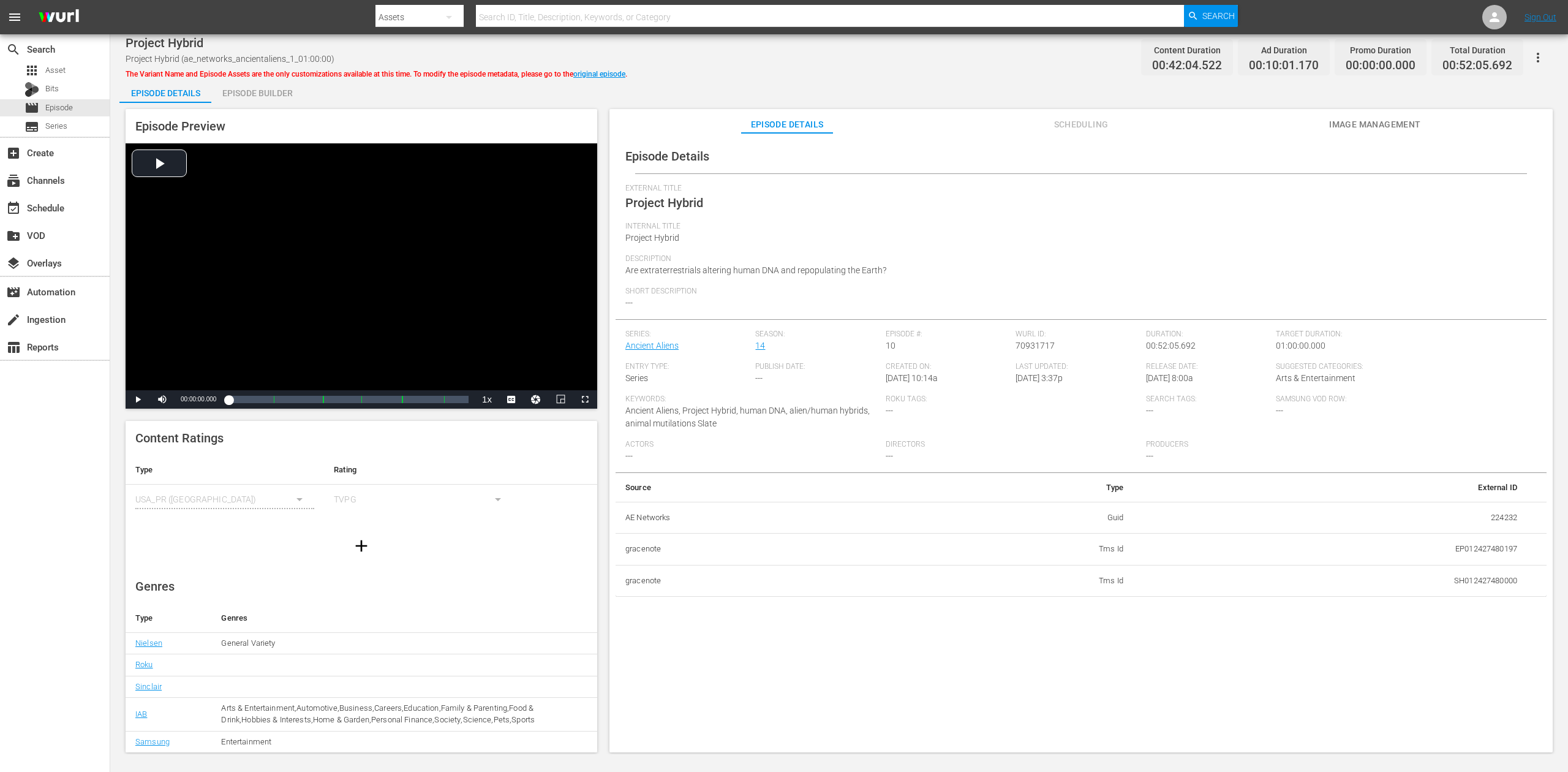
click at [256, 86] on div "Episode Builder" at bounding box center [257, 93] width 92 height 30
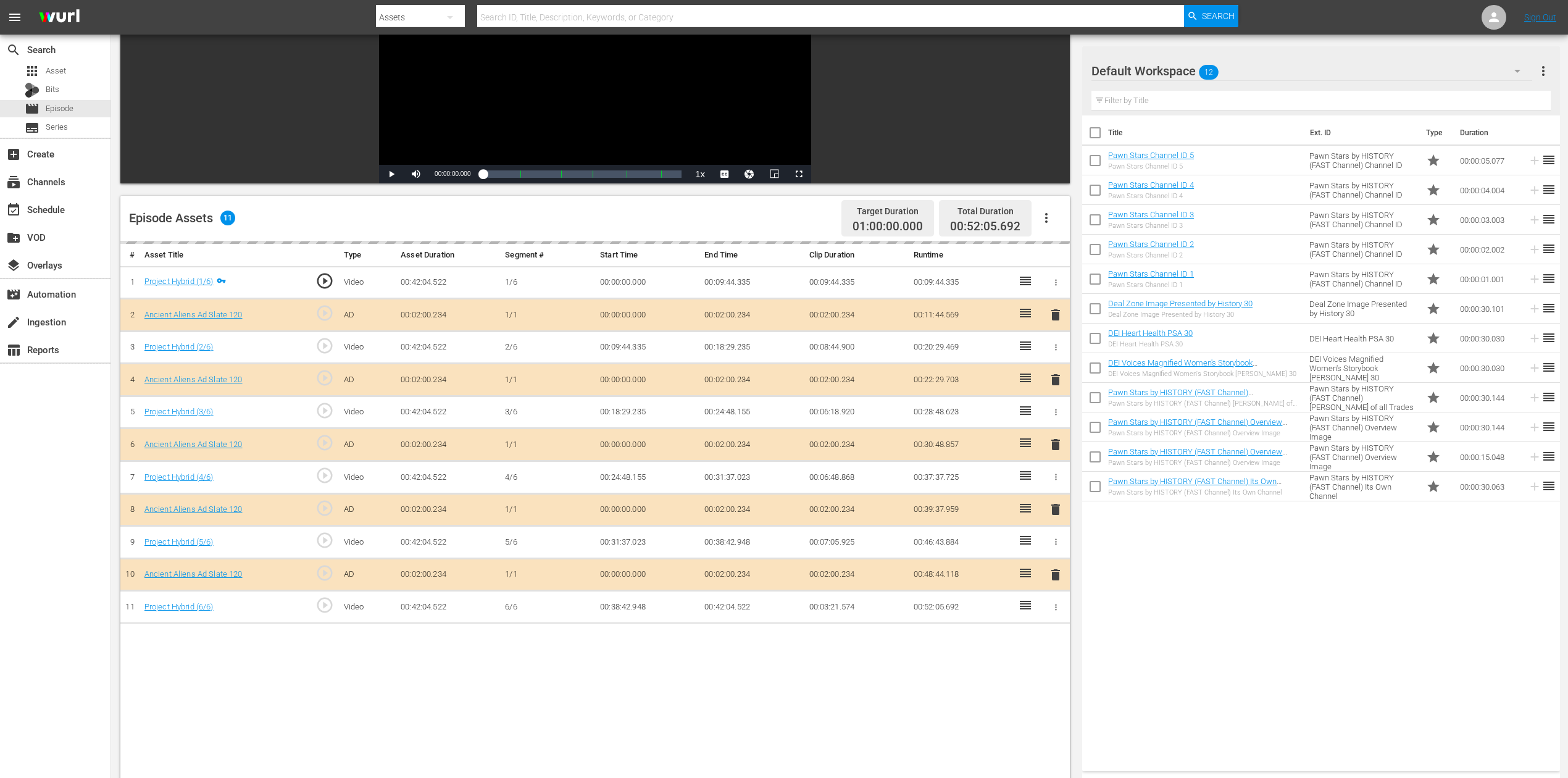
scroll to position [164, 0]
click at [1051, 444] on div "delete" at bounding box center [1056, 444] width 18 height 18
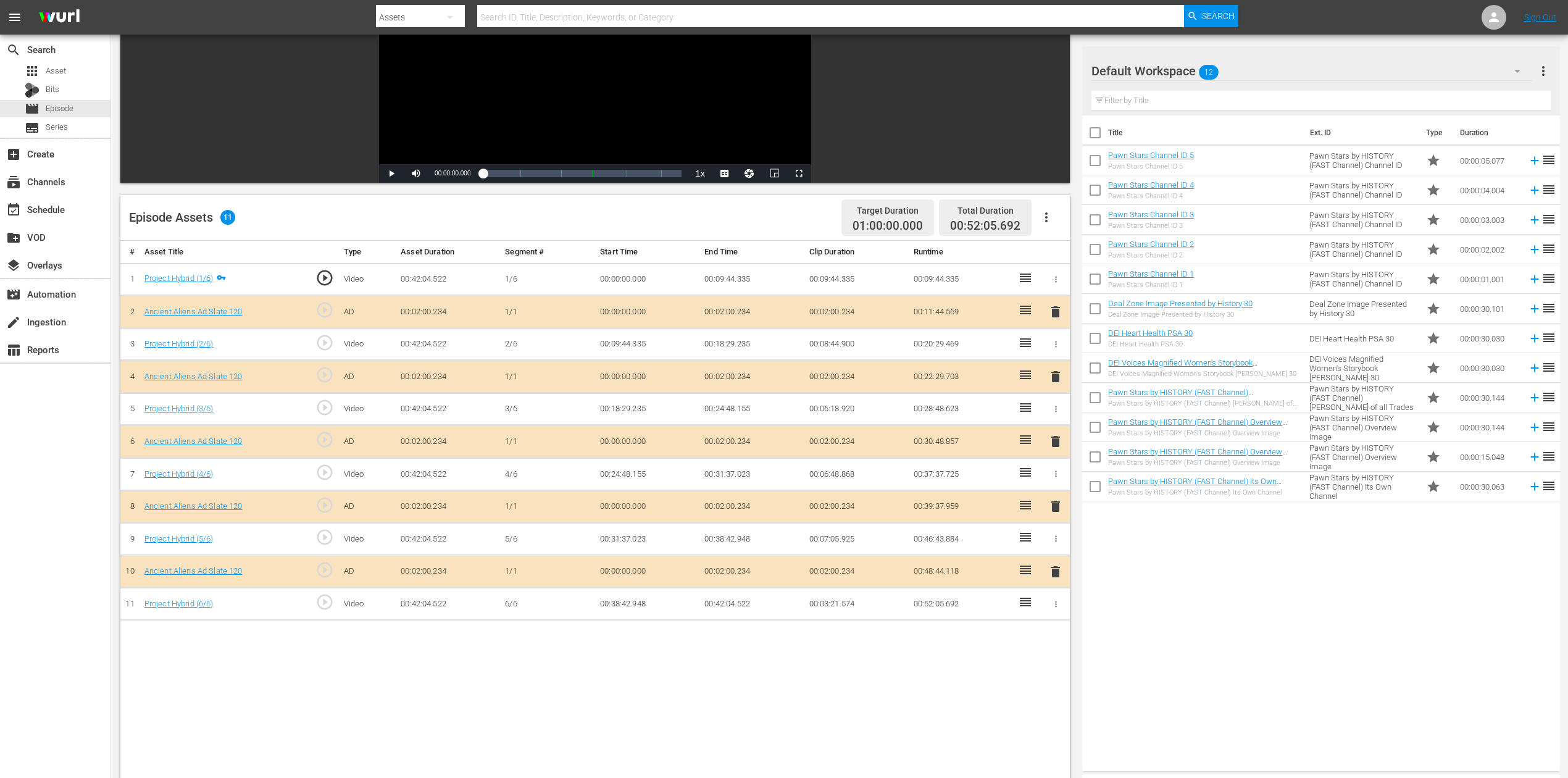
click at [1054, 443] on span "delete" at bounding box center [1056, 442] width 15 height 15
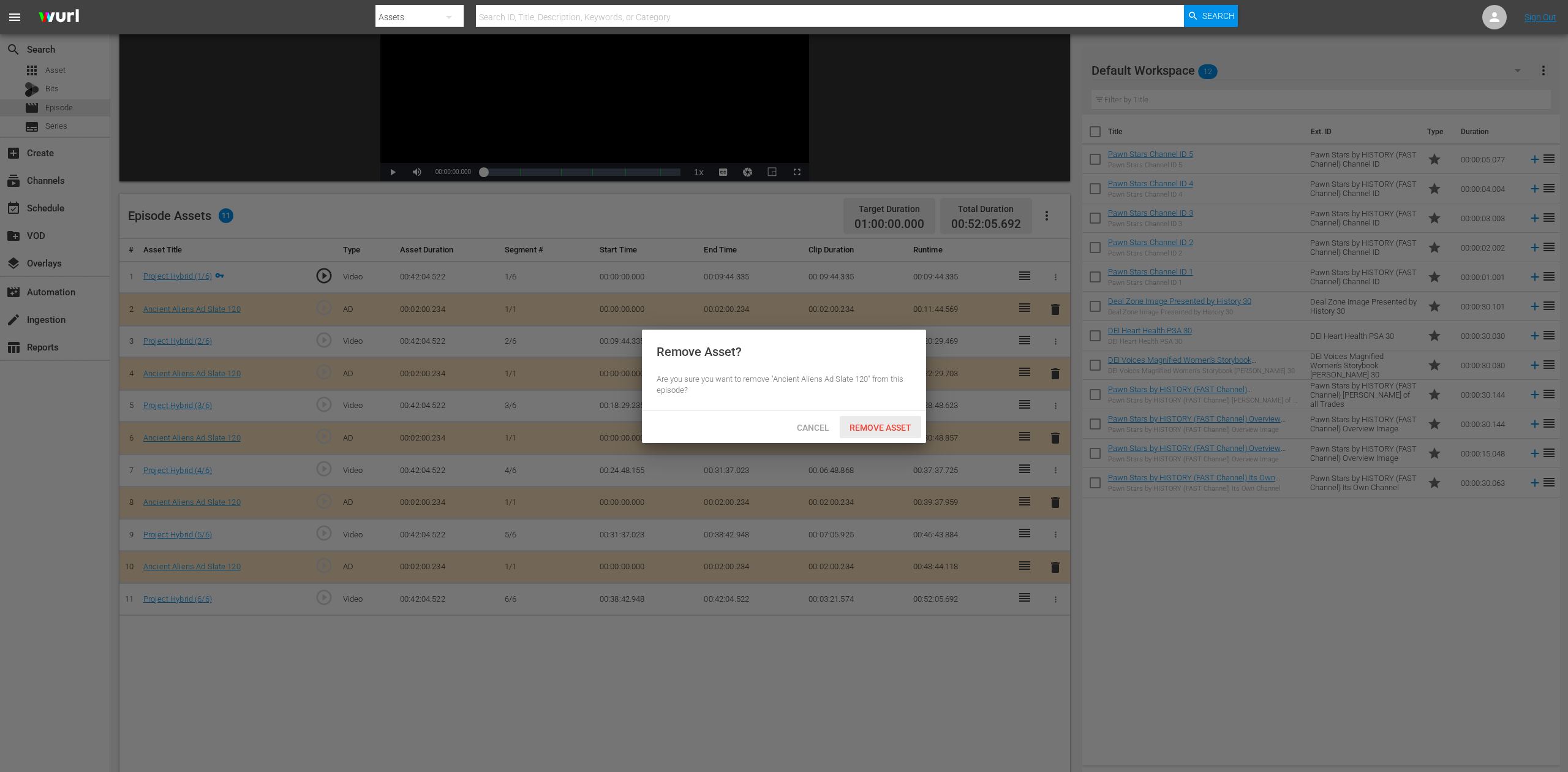
click at [889, 432] on span "Remove Asset" at bounding box center [881, 428] width 82 height 10
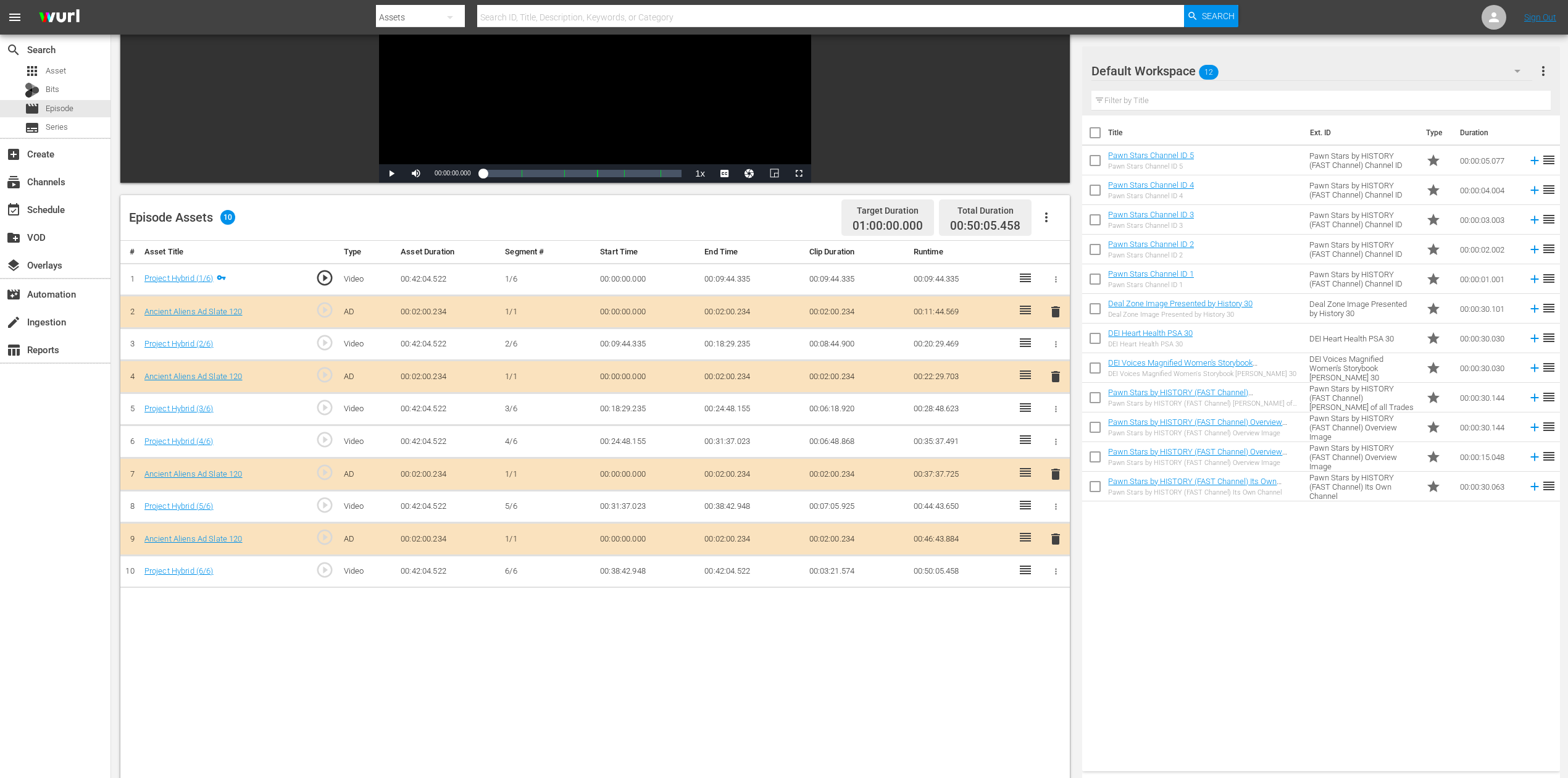
click at [1185, 65] on icon "button" at bounding box center [1517, 70] width 15 height 15
click at [1173, 159] on div "Ancient Aliens (7)" at bounding box center [1170, 165] width 129 height 20
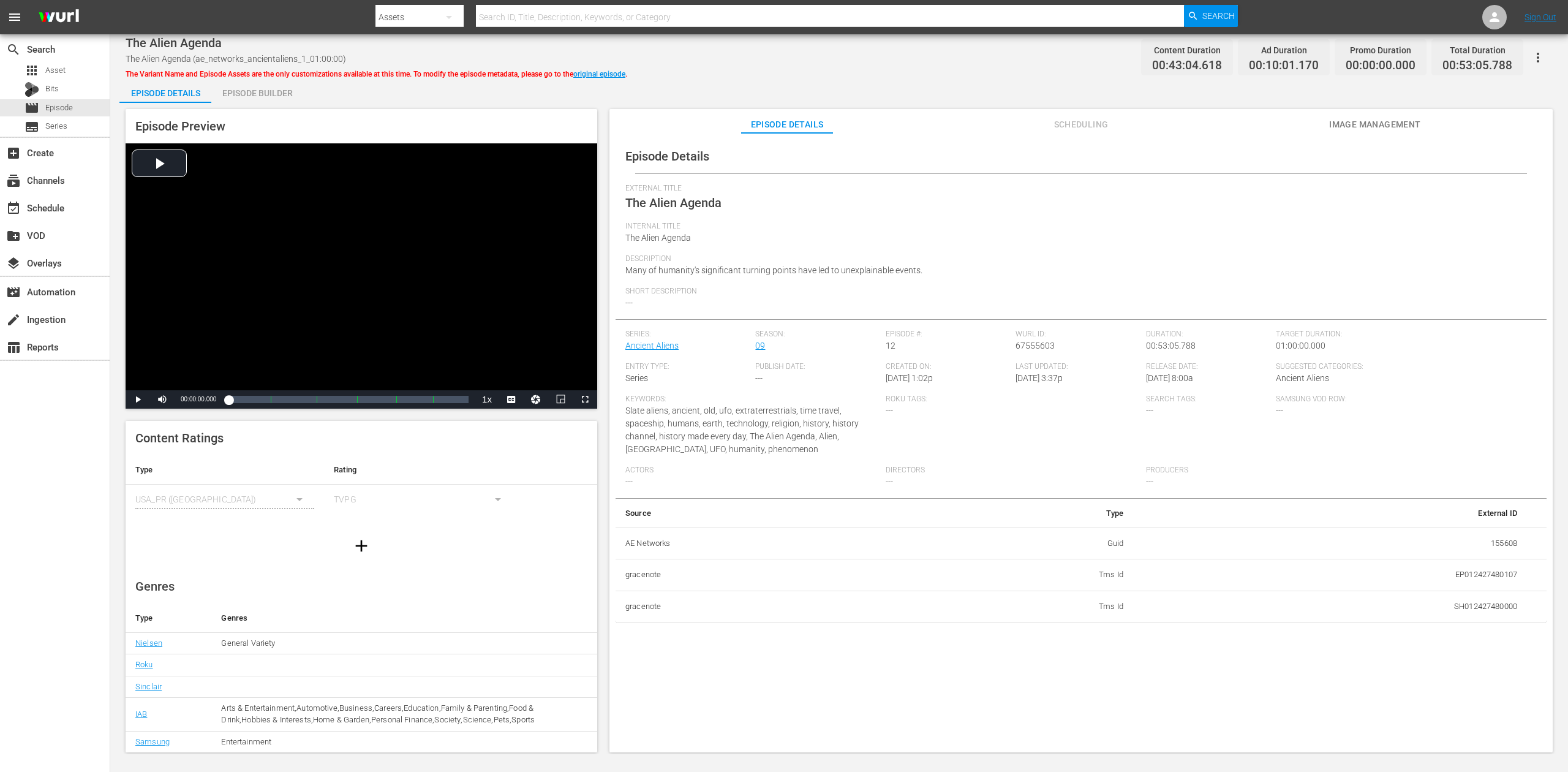
click at [268, 89] on div "Episode Builder" at bounding box center [257, 93] width 92 height 30
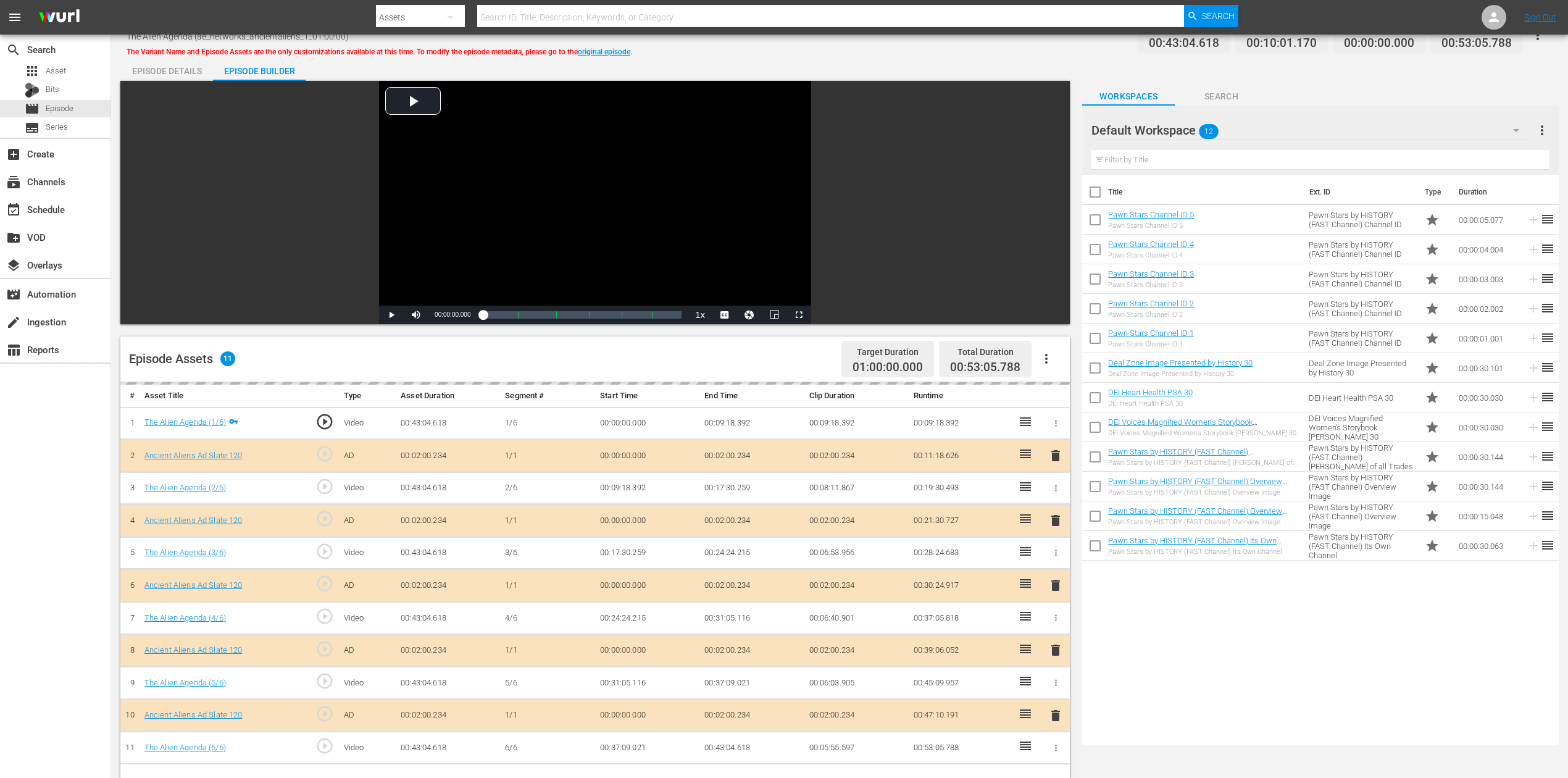
scroll to position [164, 0]
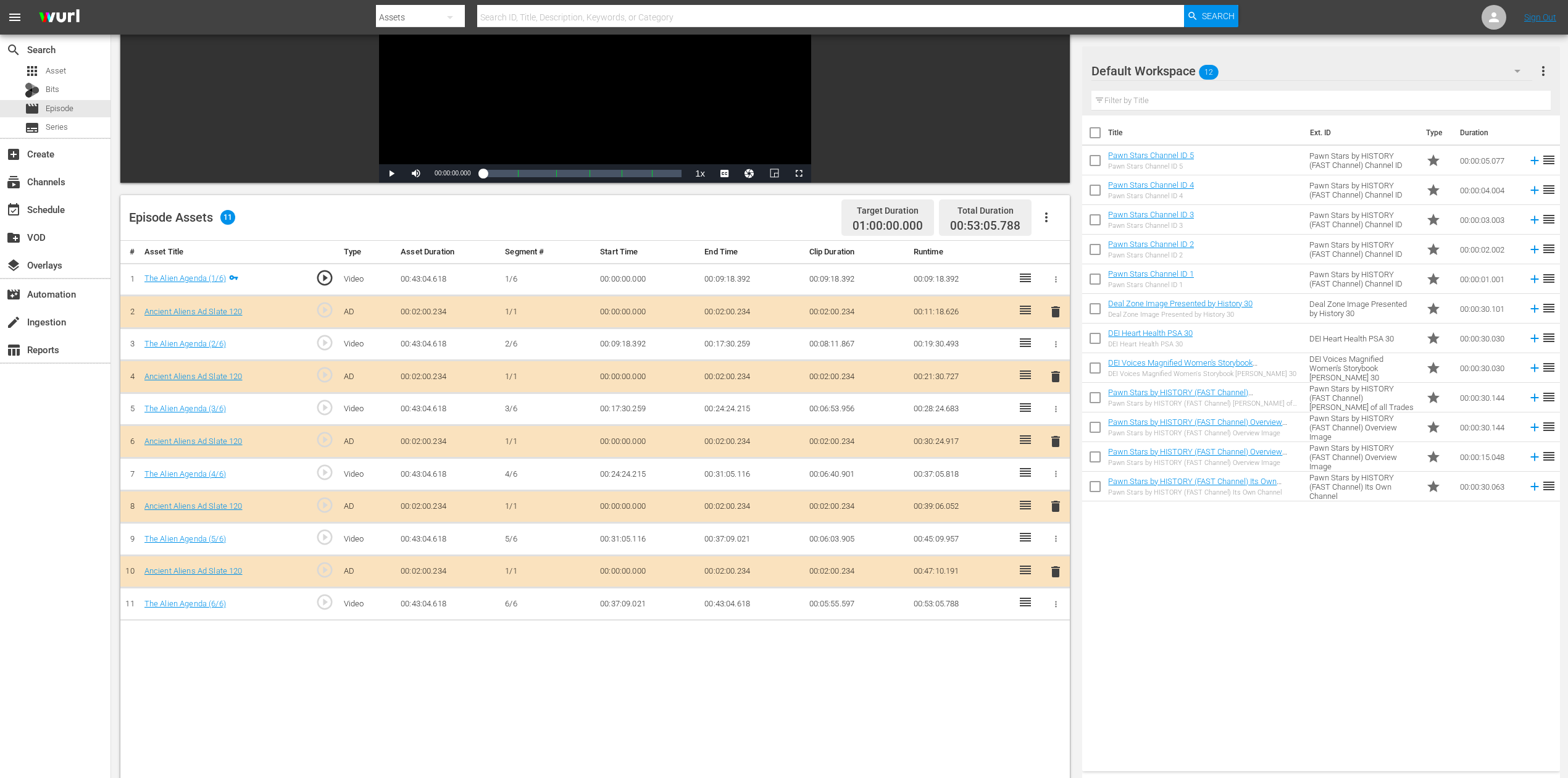
click at [1050, 436] on span "delete" at bounding box center [1056, 442] width 15 height 15
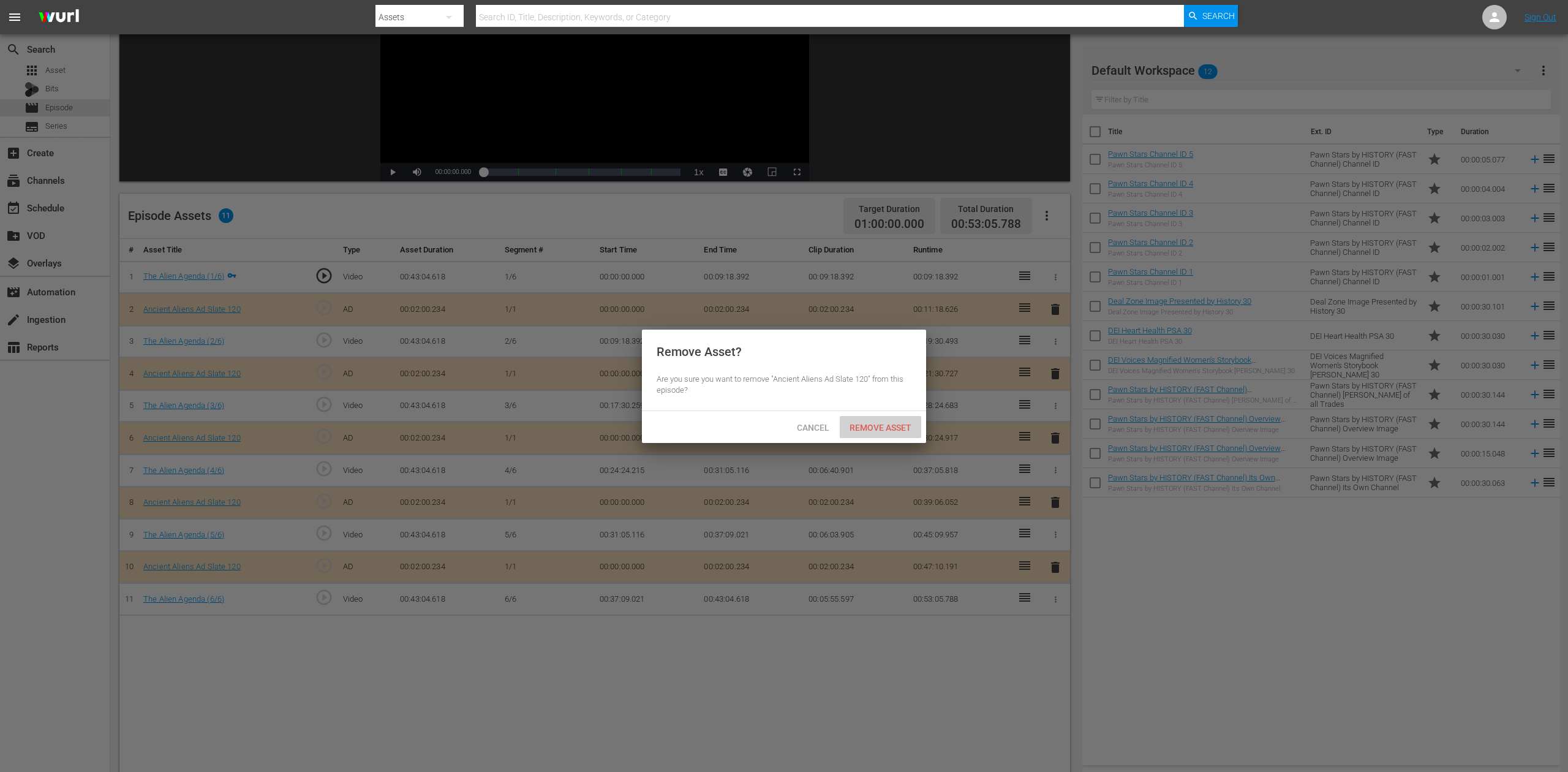
click at [893, 430] on span "Remove Asset" at bounding box center [881, 428] width 82 height 10
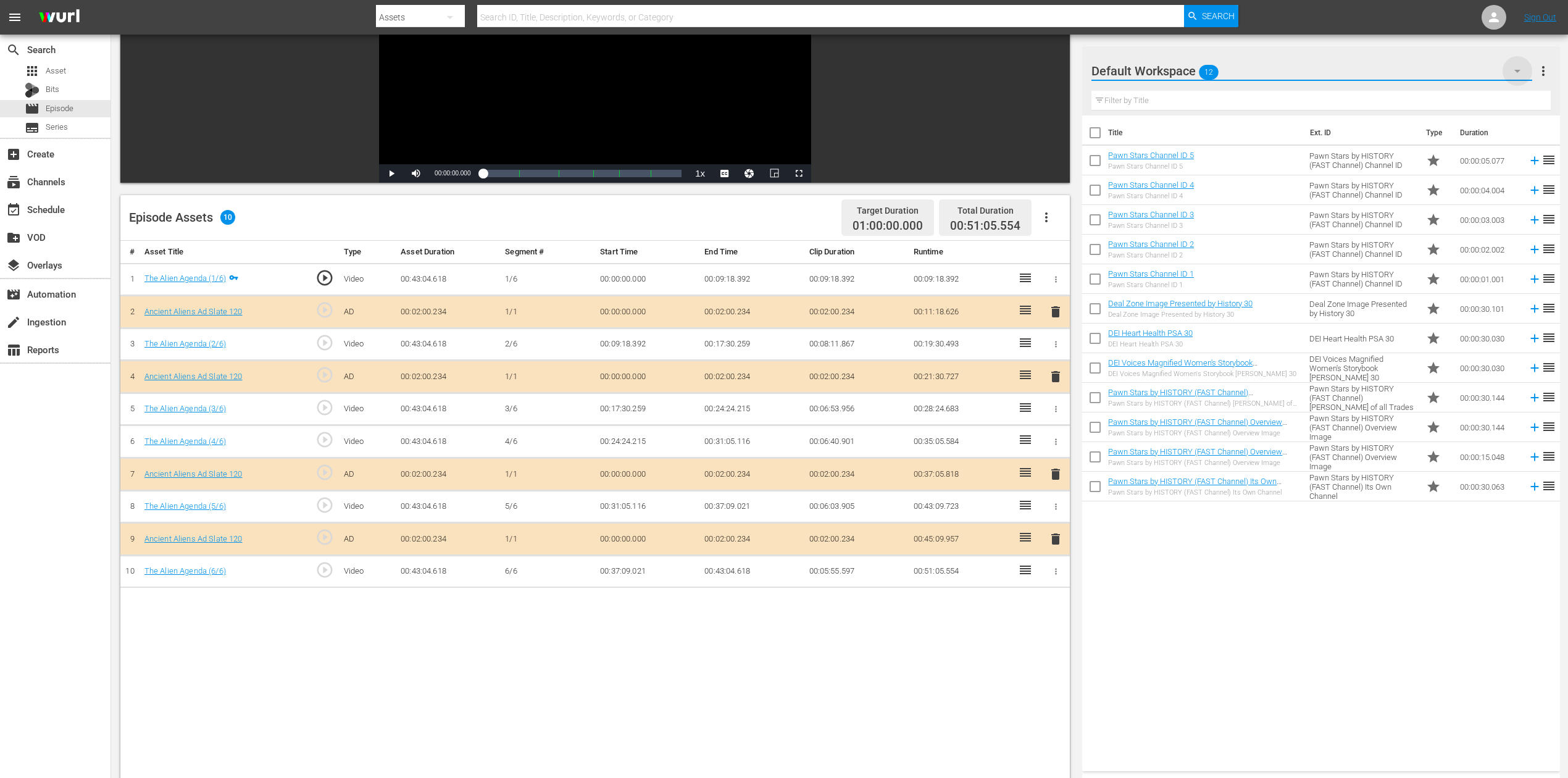
click at [1185, 72] on icon "button" at bounding box center [1517, 70] width 15 height 15
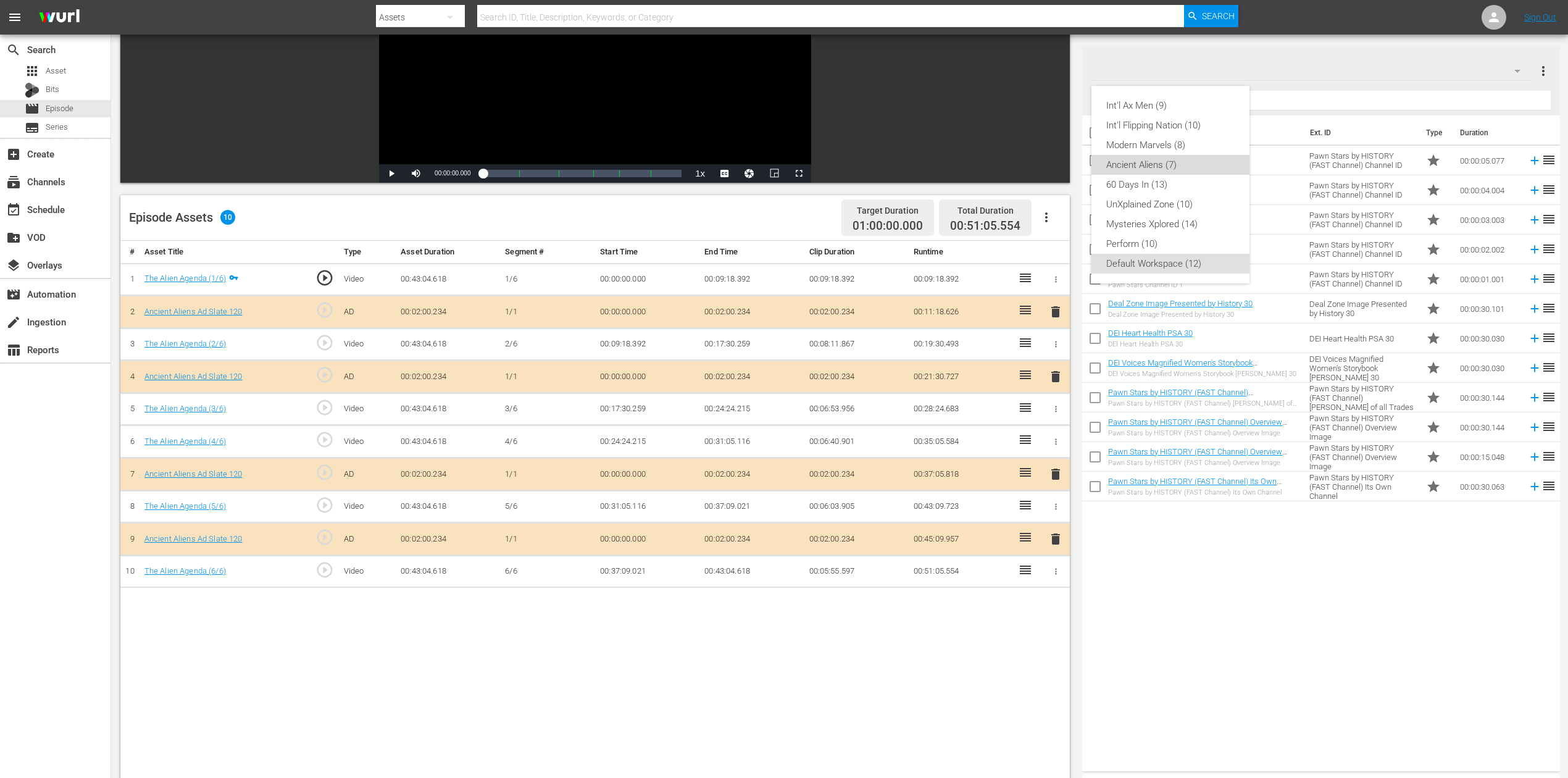
click at [1110, 159] on div "Ancient Aliens (7)" at bounding box center [1170, 165] width 129 height 20
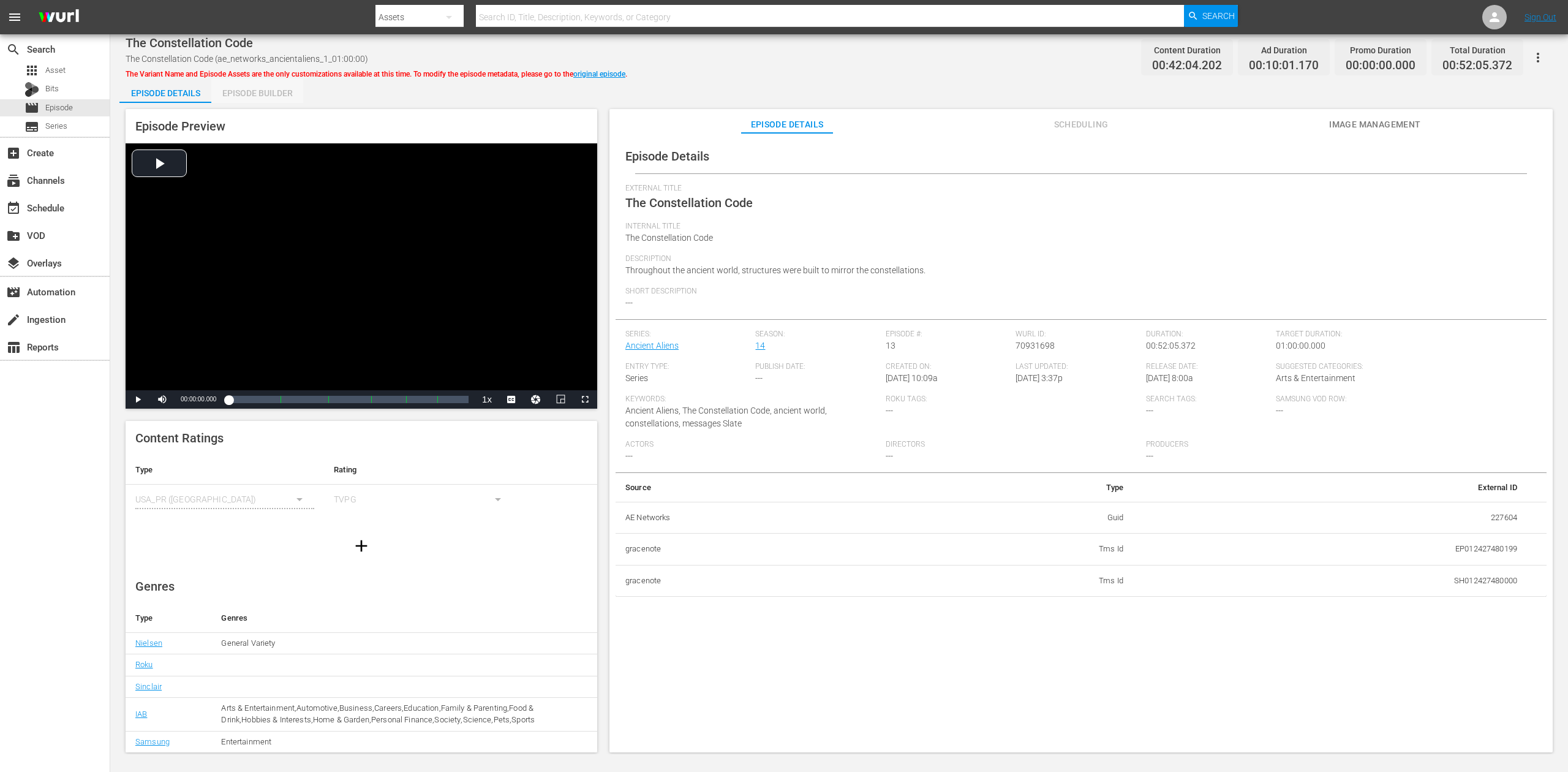
click at [265, 95] on div "Episode Builder" at bounding box center [257, 93] width 92 height 30
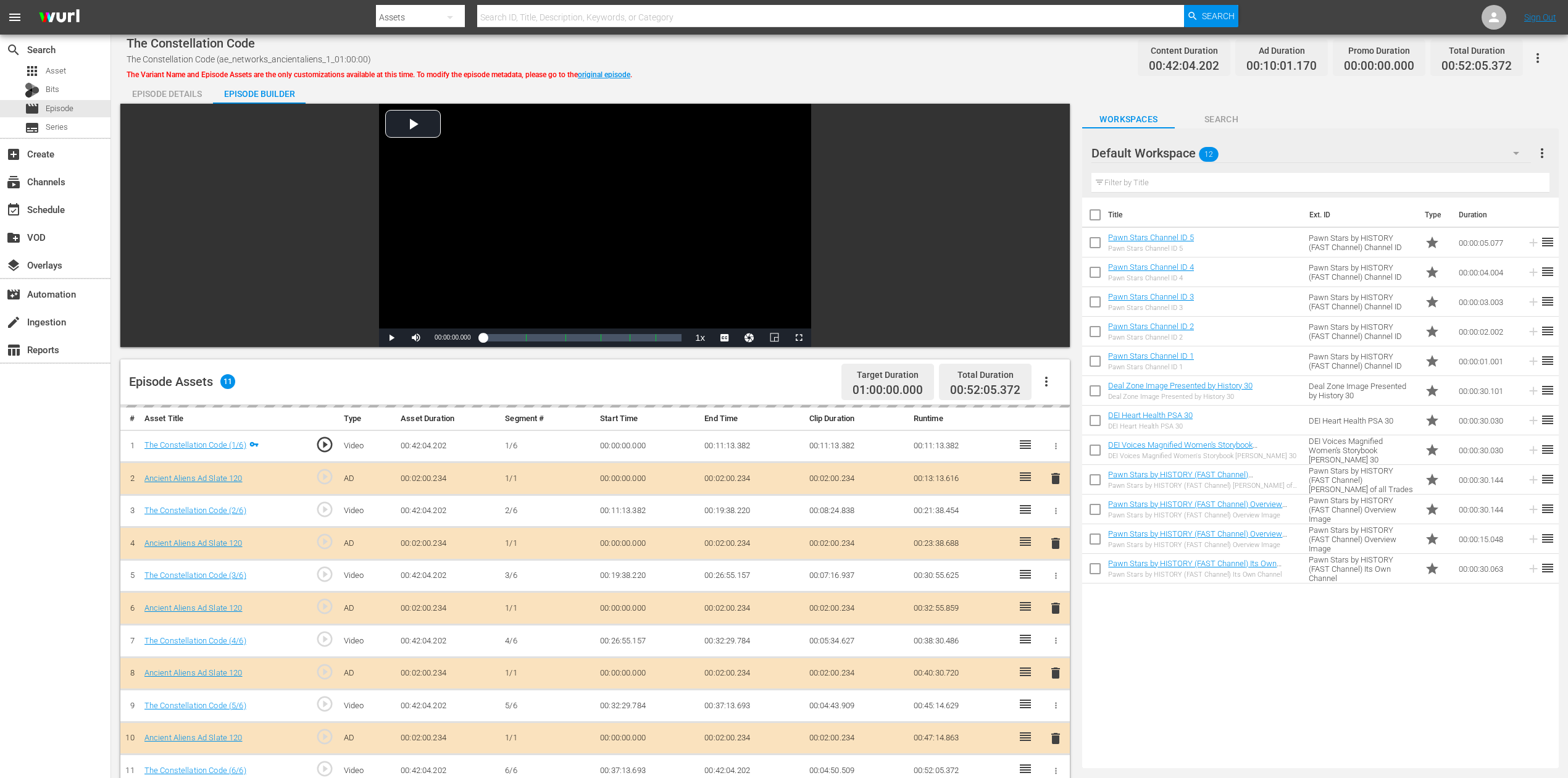
click at [1054, 583] on div "delete" at bounding box center [1056, 608] width 18 height 18
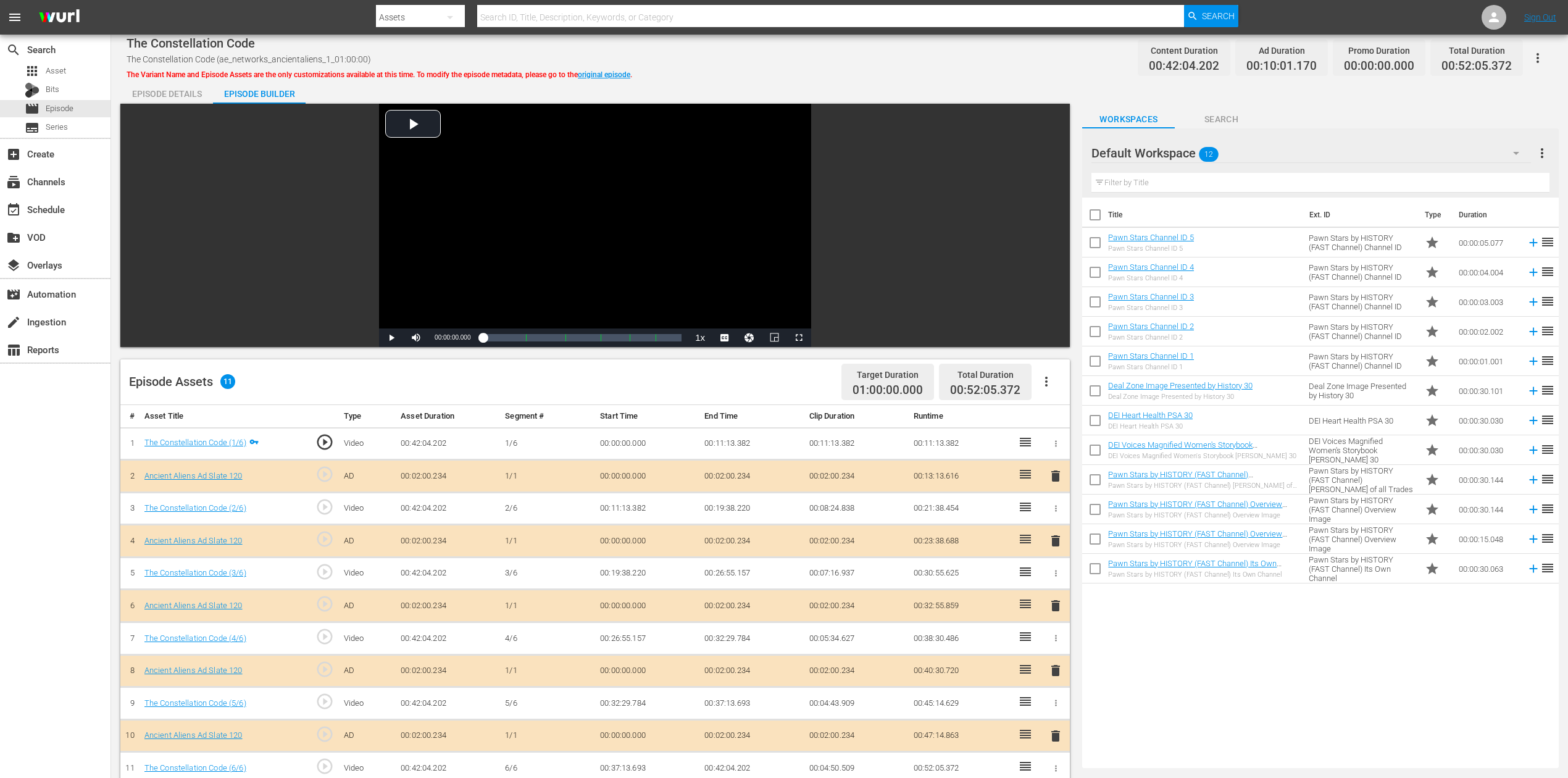
click at [1057, 583] on button "delete" at bounding box center [1056, 606] width 15 height 18
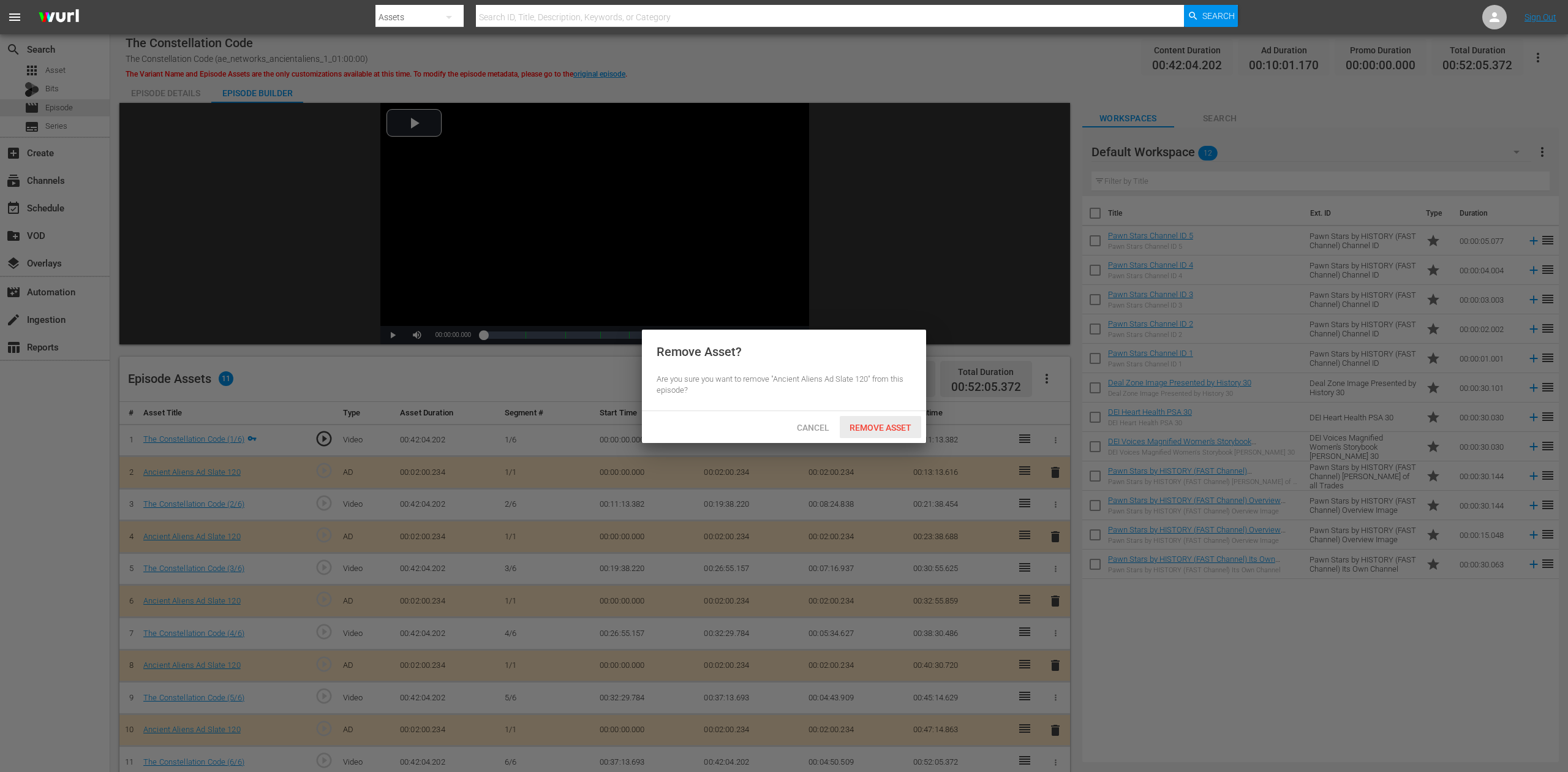
click at [878, 423] on span "Remove Asset" at bounding box center [881, 428] width 82 height 10
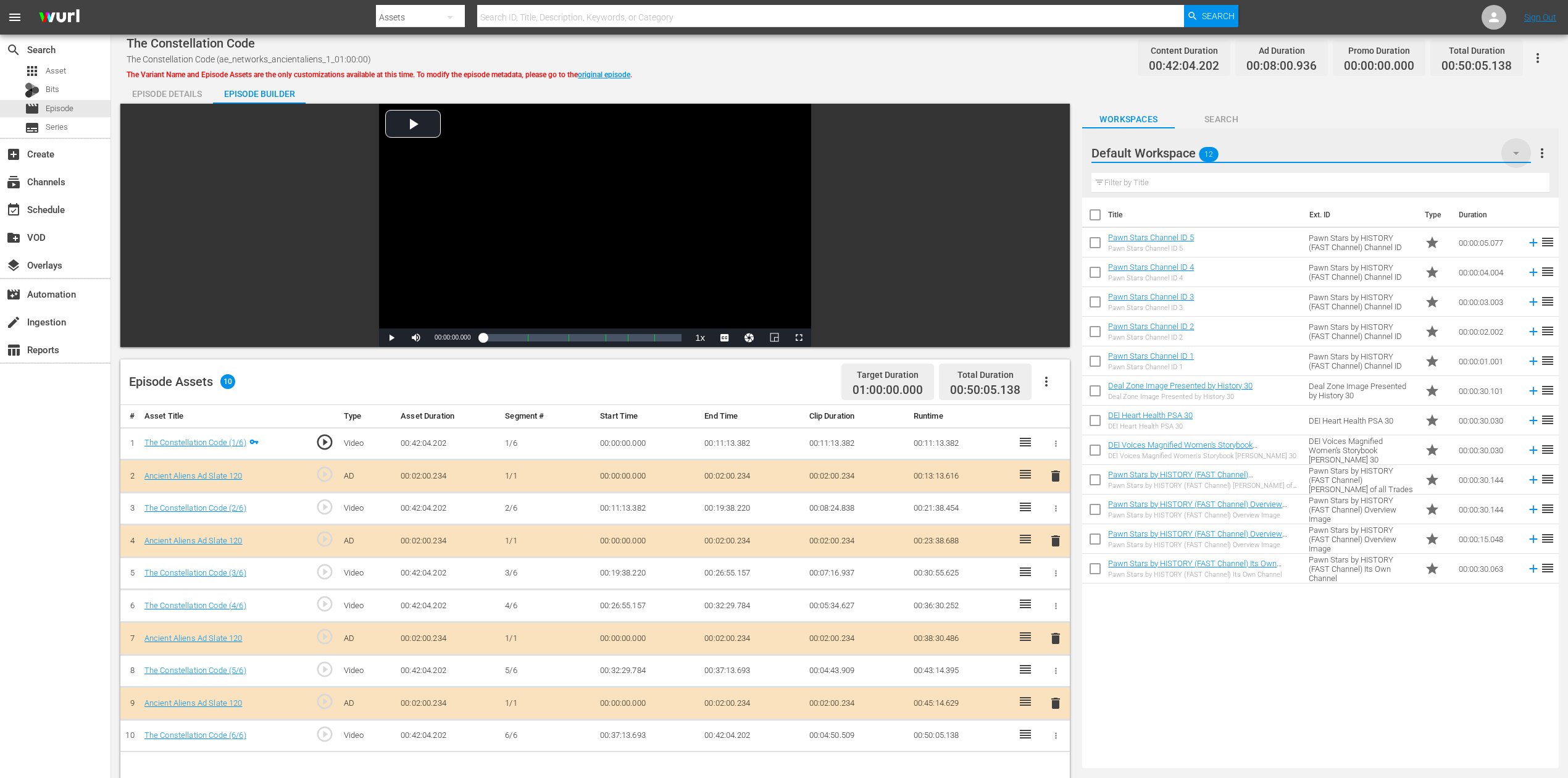
click at [1185, 154] on icon "button" at bounding box center [1516, 153] width 15 height 15
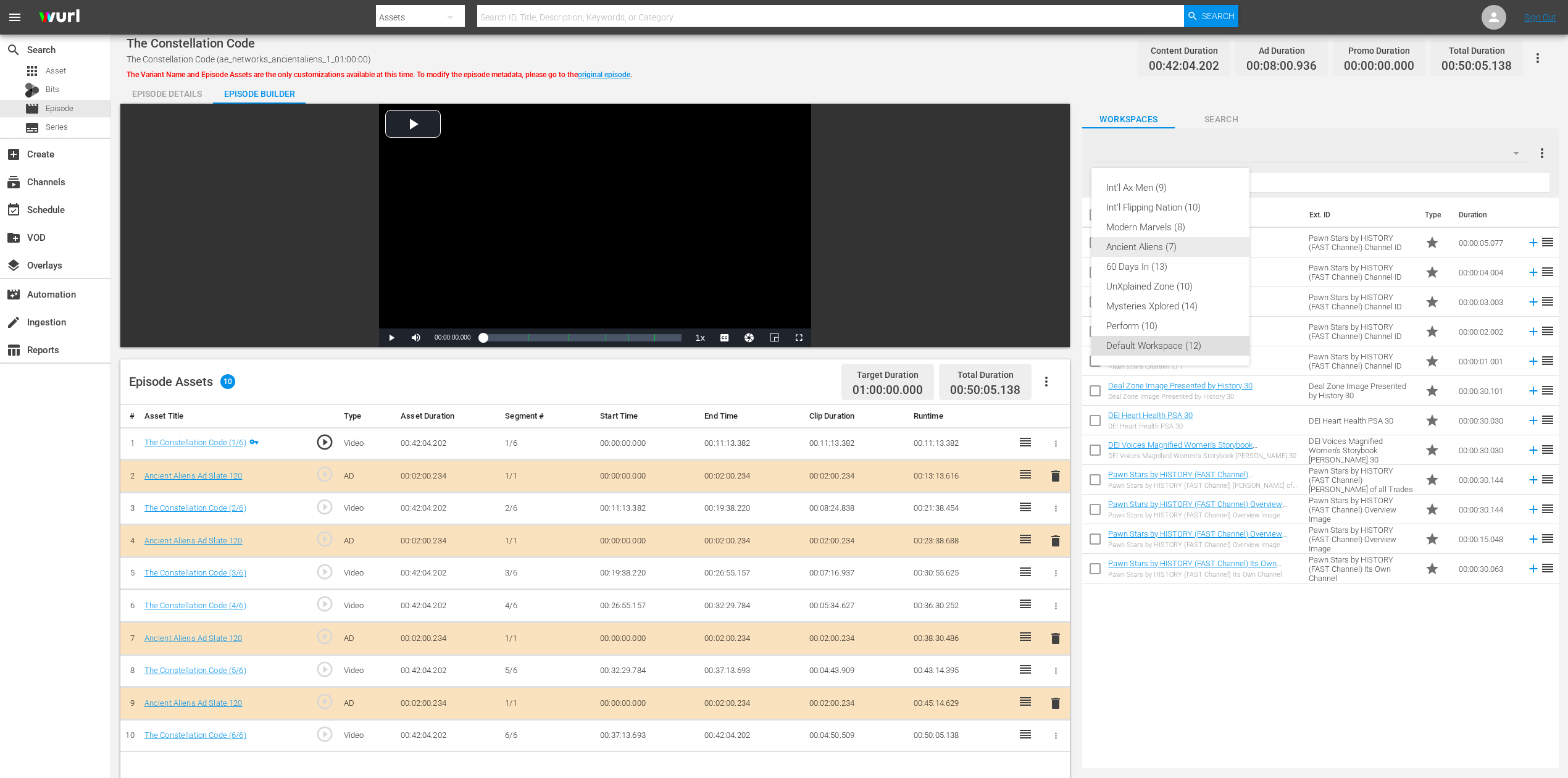
click at [1169, 247] on div "Ancient Aliens (7)" at bounding box center [1170, 247] width 129 height 20
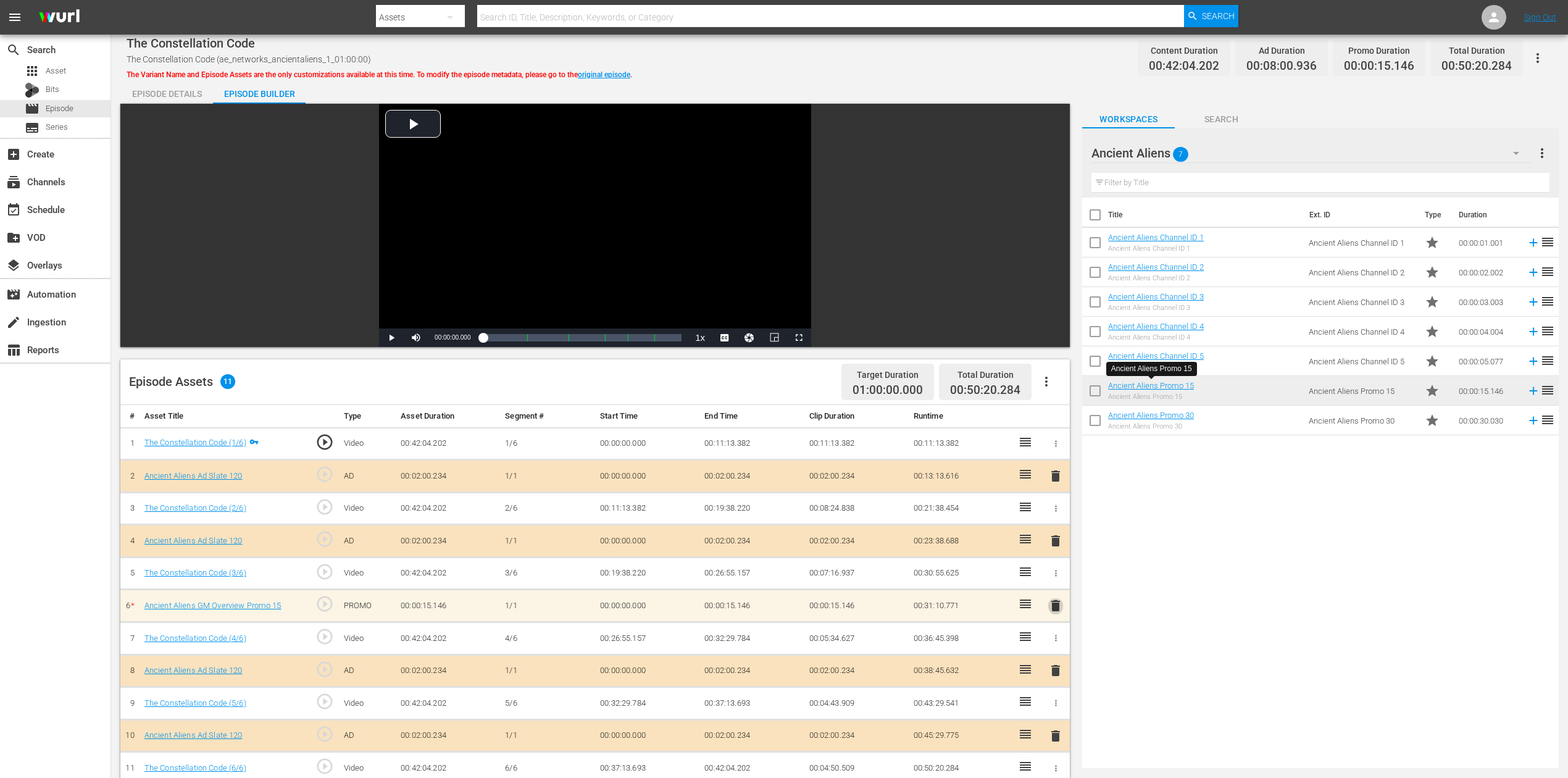
click at [1058, 583] on span "delete" at bounding box center [1056, 606] width 15 height 15
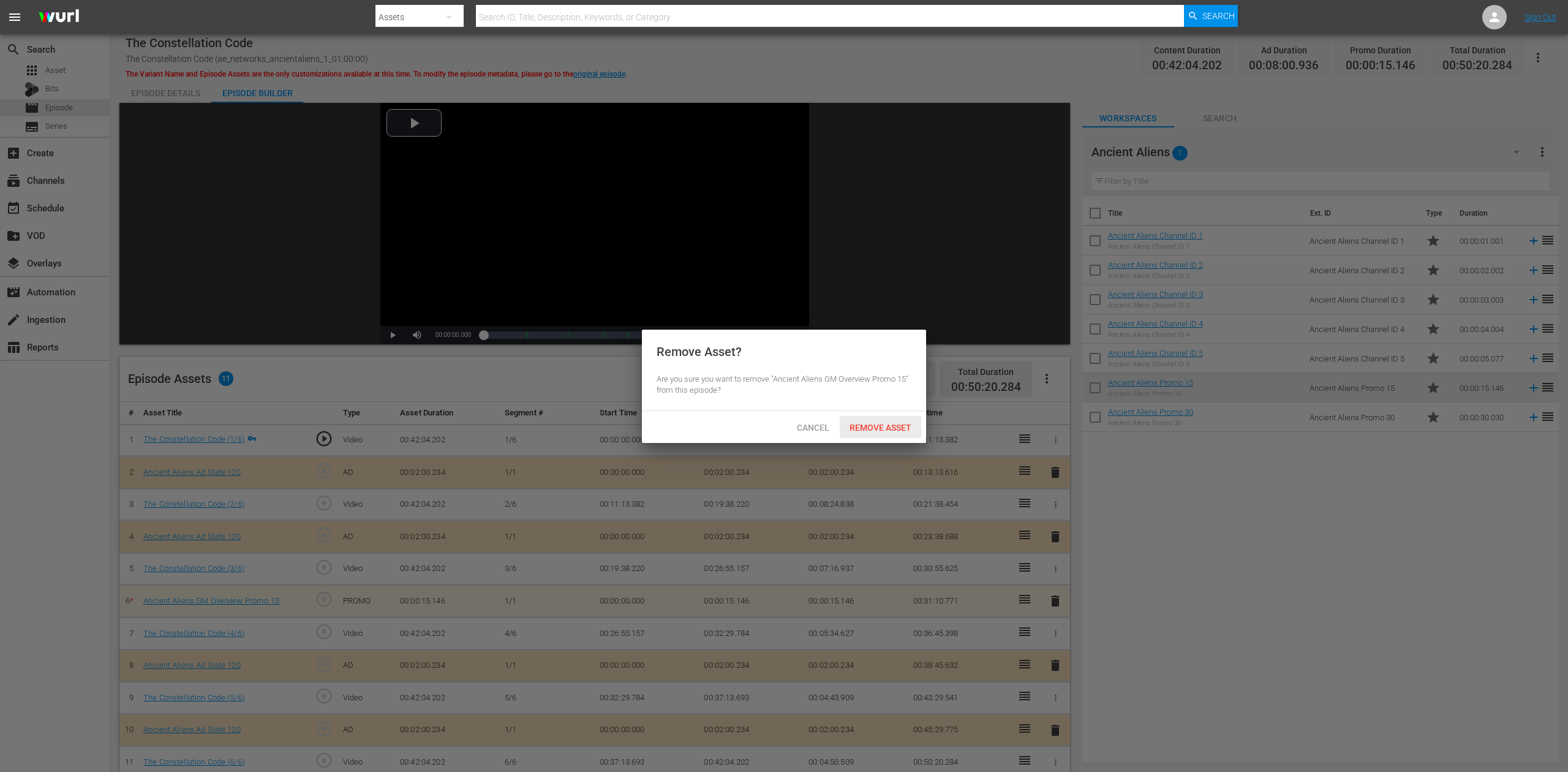
click at [890, 419] on div "Remove Asset" at bounding box center [881, 428] width 82 height 23
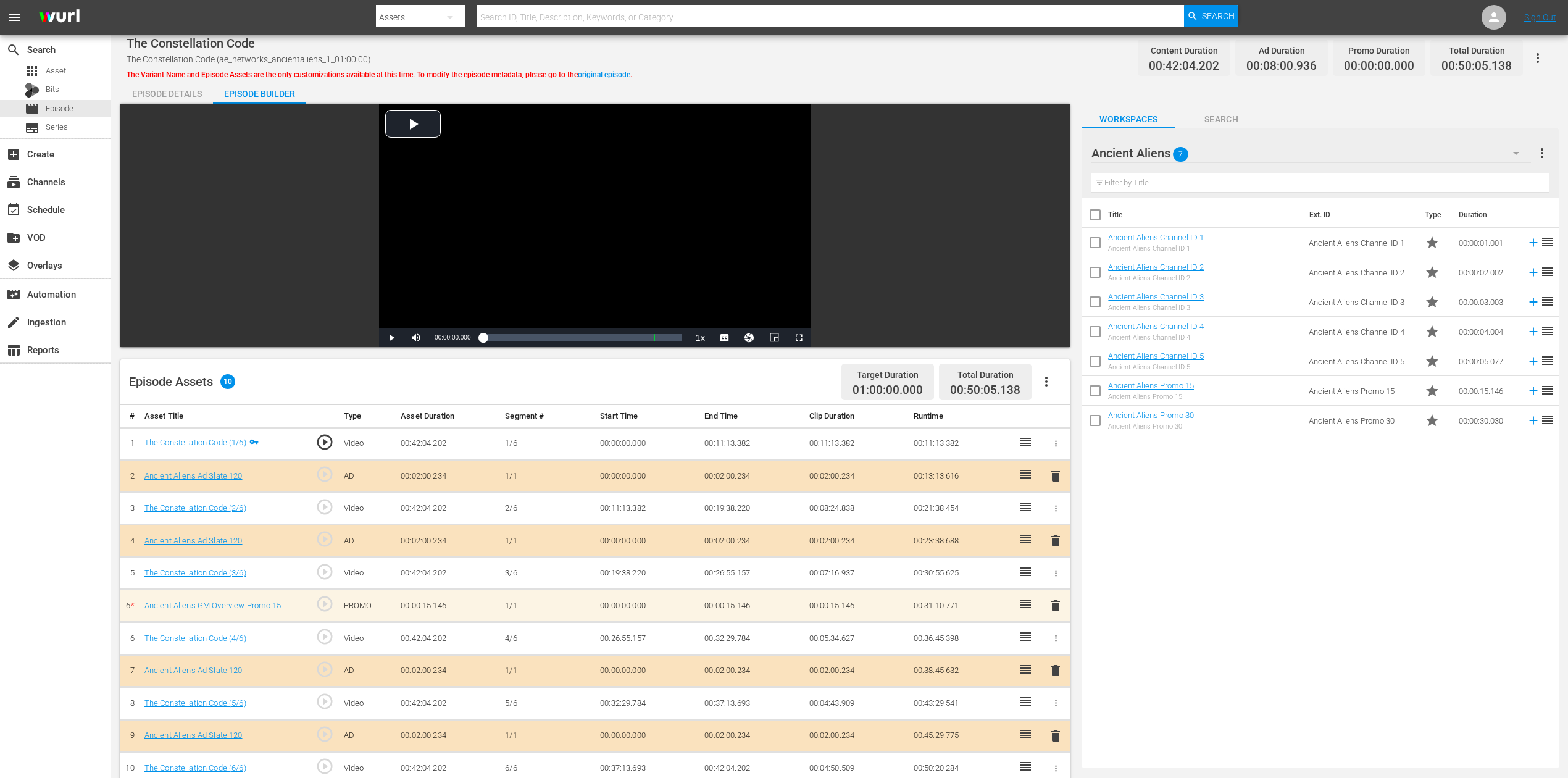
click at [1045, 382] on icon "button" at bounding box center [1046, 381] width 15 height 15
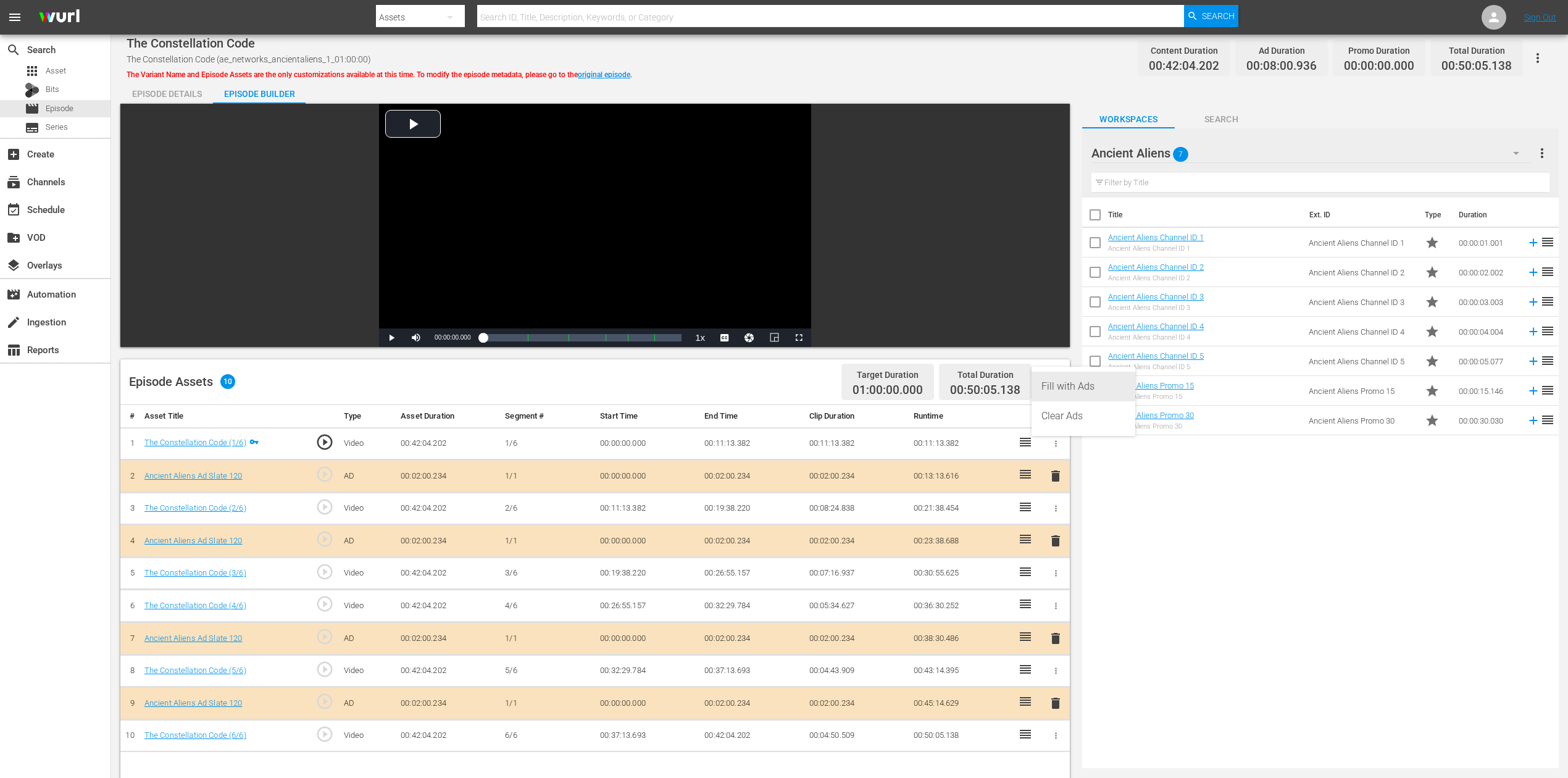
click at [1051, 382] on div "Fill with Ads" at bounding box center [1083, 387] width 84 height 30
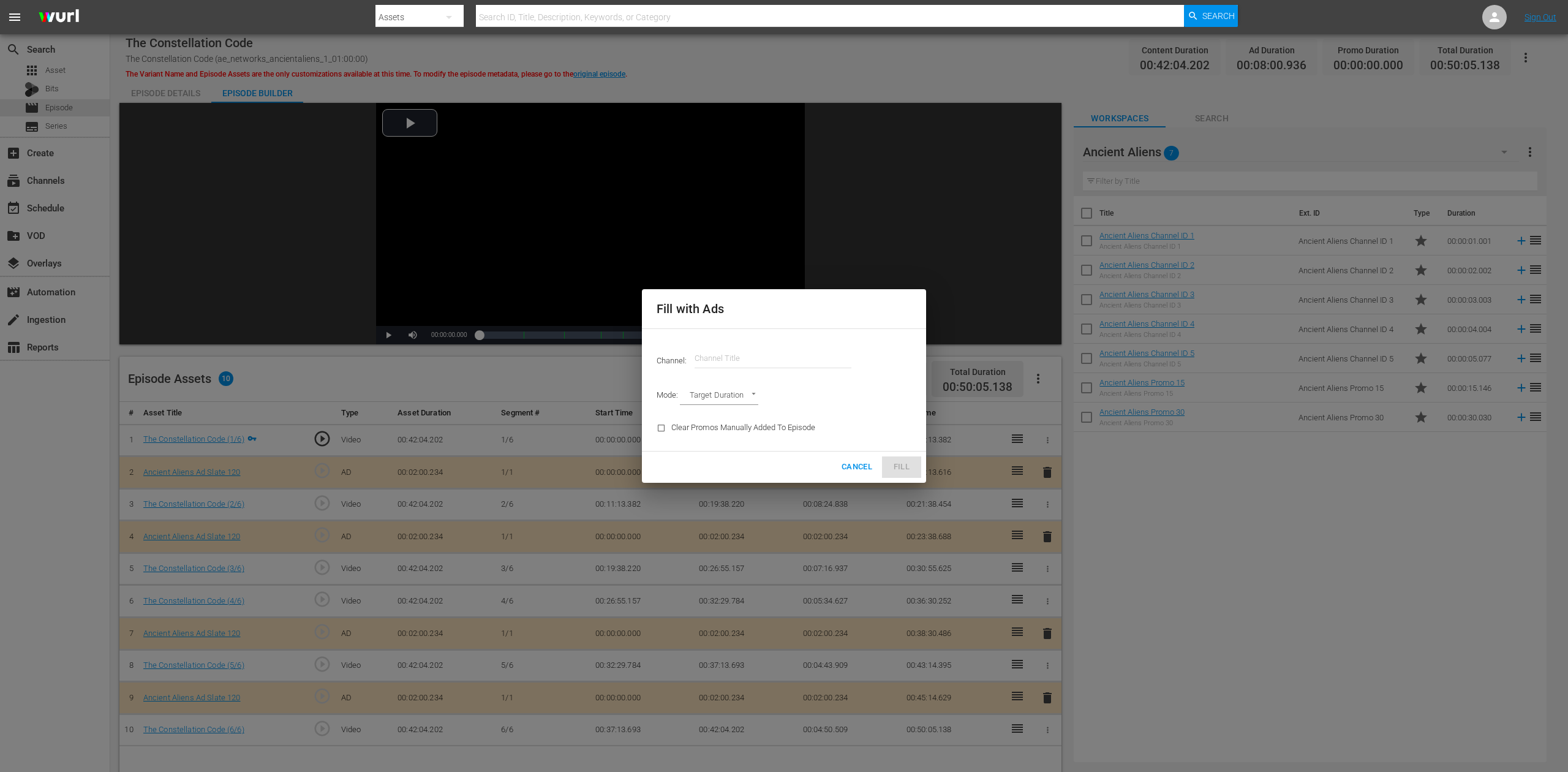
click at [778, 356] on input "text" at bounding box center [773, 358] width 157 height 30
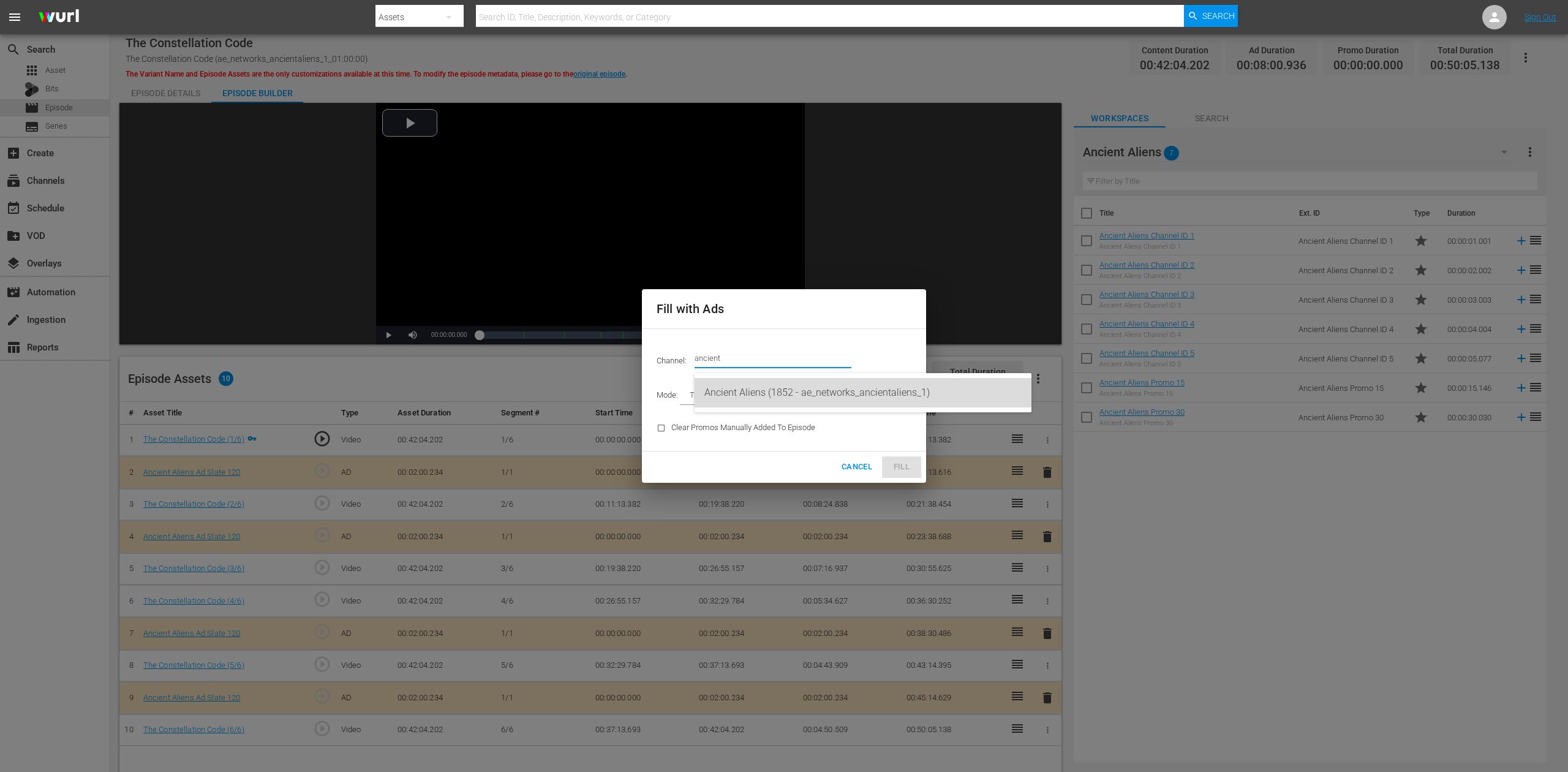
click at [789, 388] on div "Ancient Aliens (1852 - ae_networks_ancientaliens_1)" at bounding box center [863, 393] width 317 height 30
type input "Ancient Aliens (1852)"
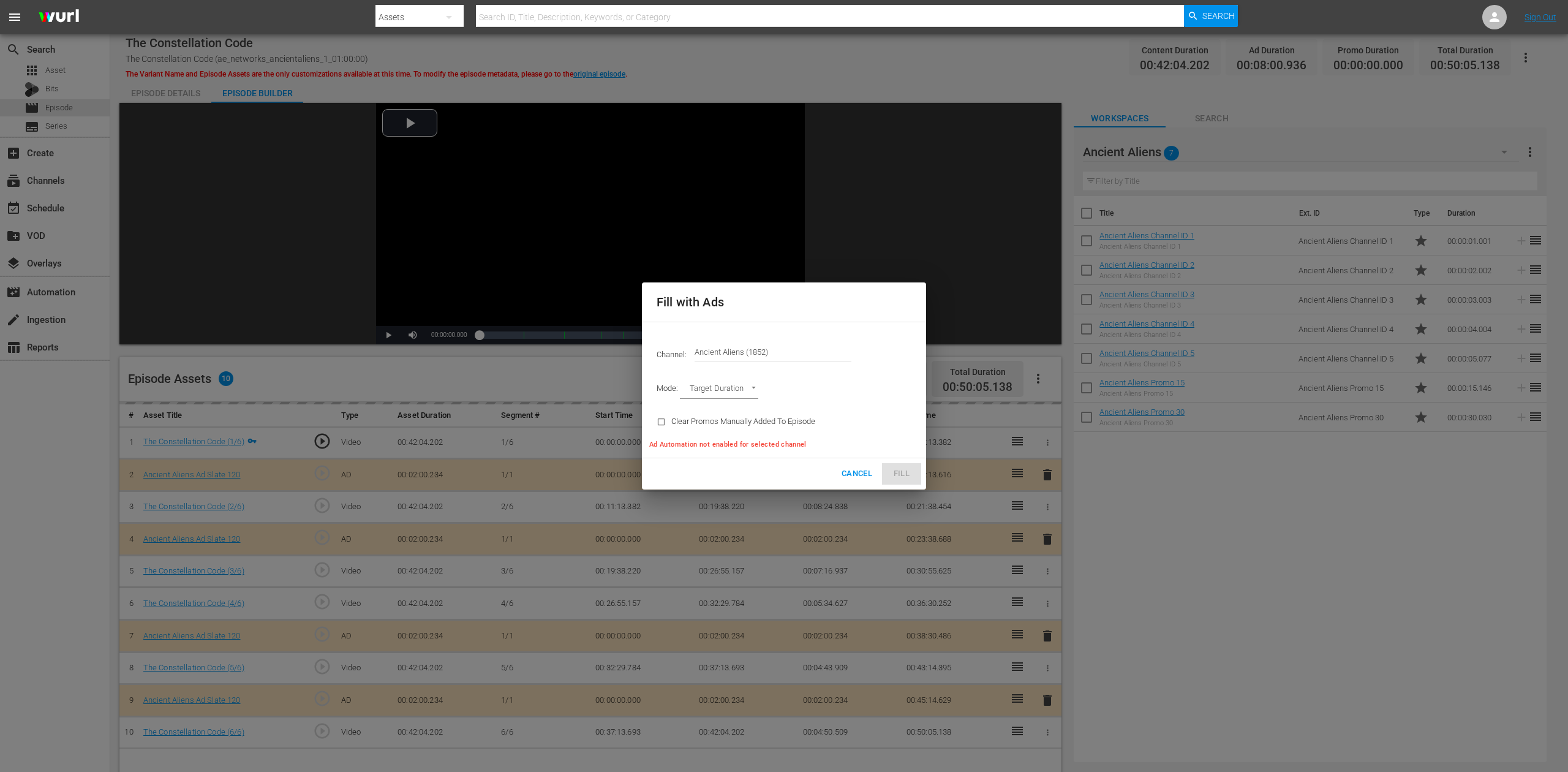
click at [753, 385] on body "menu Search By Assets Search ID, Title, Description, Keywords, or Category Sear…" at bounding box center [784, 386] width 1568 height 772
type input "AD_BREAK_DURATION"
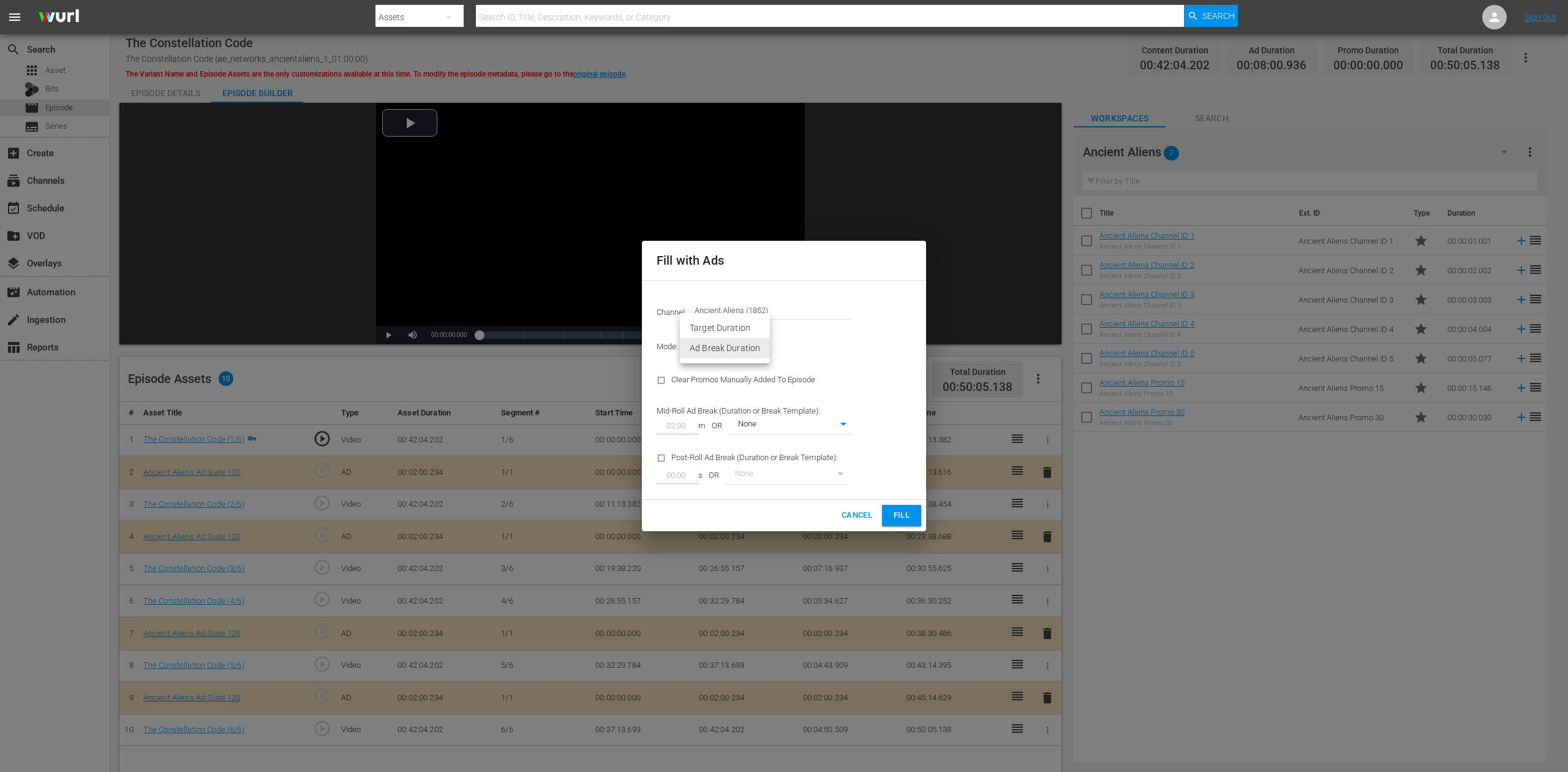
click at [869, 404] on div at bounding box center [784, 386] width 1568 height 772
type input "0"
click at [906, 511] on span "Fill" at bounding box center [902, 516] width 20 height 14
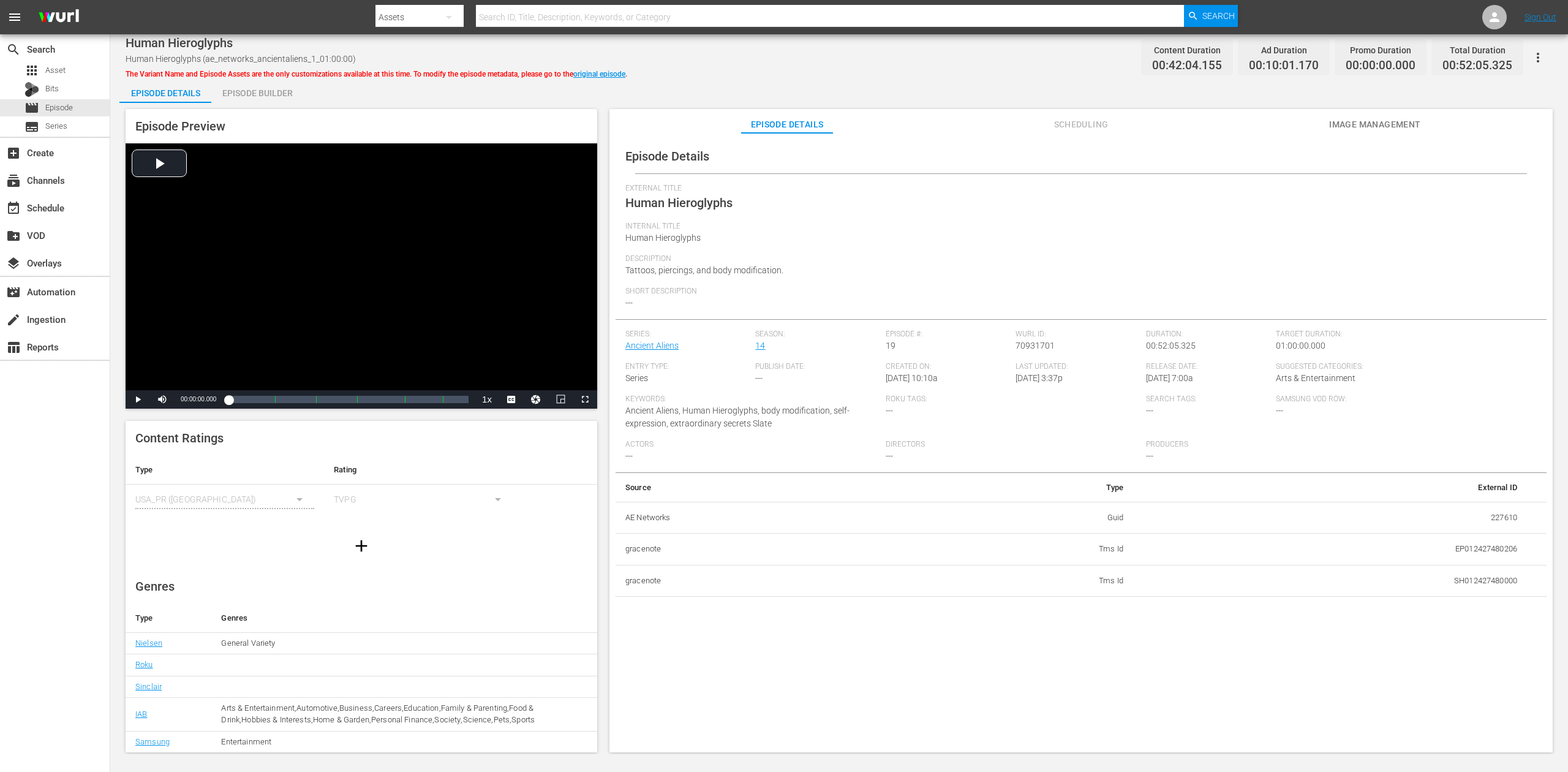
click at [244, 95] on div "Episode Builder" at bounding box center [257, 93] width 92 height 30
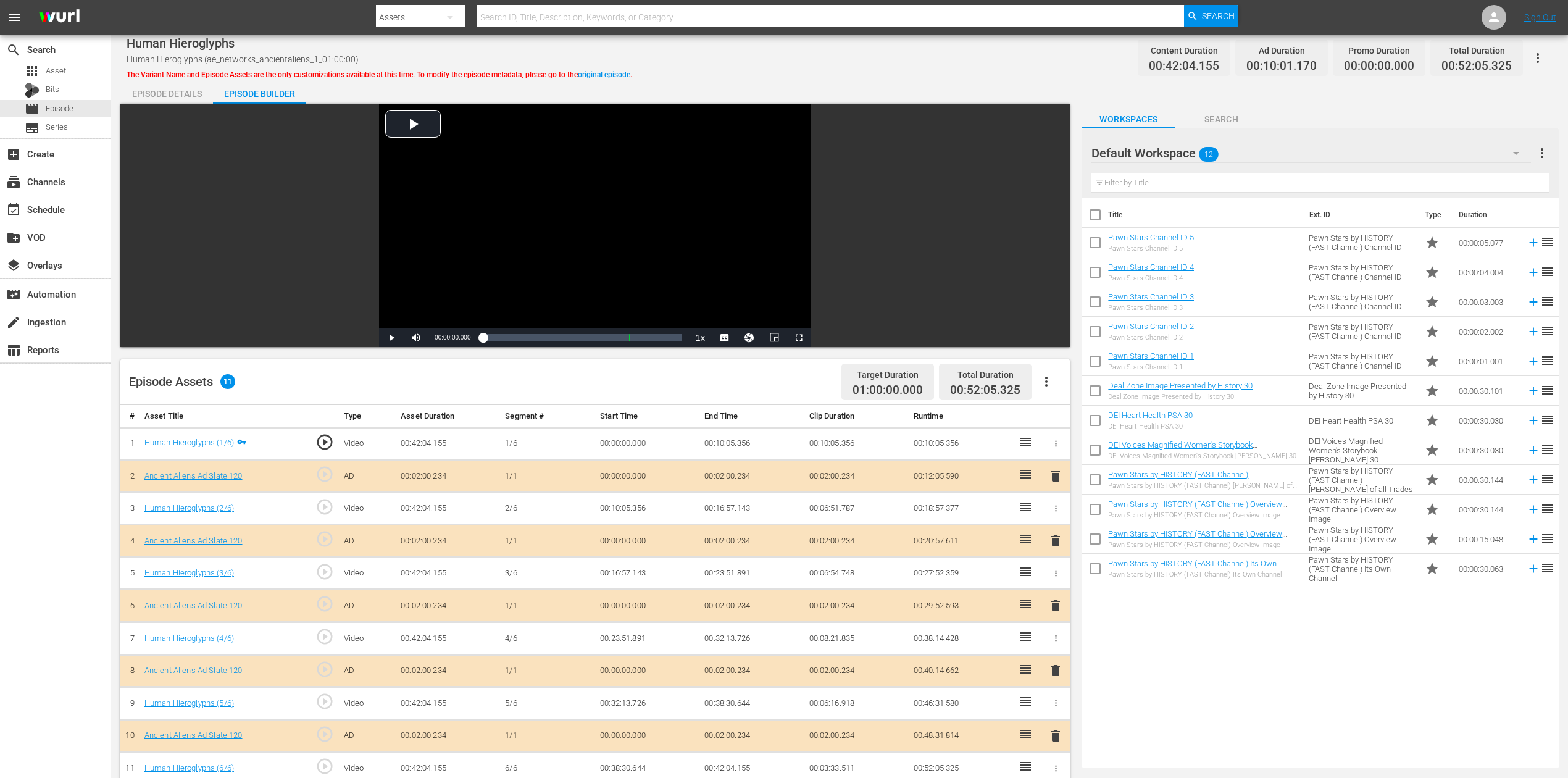
click at [1053, 583] on span "delete" at bounding box center [1056, 606] width 15 height 15
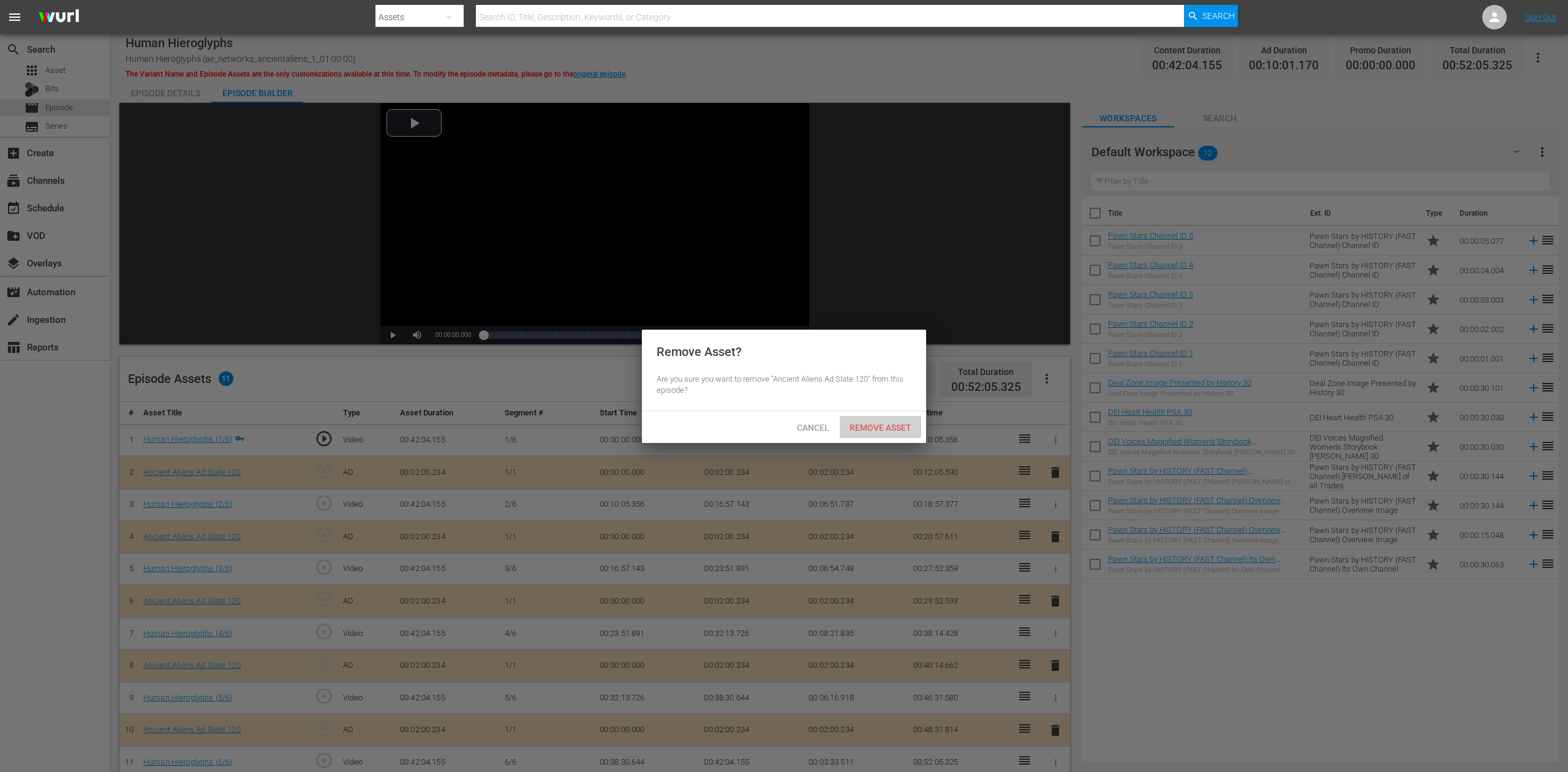
click at [896, 423] on span "Remove Asset" at bounding box center [881, 428] width 82 height 10
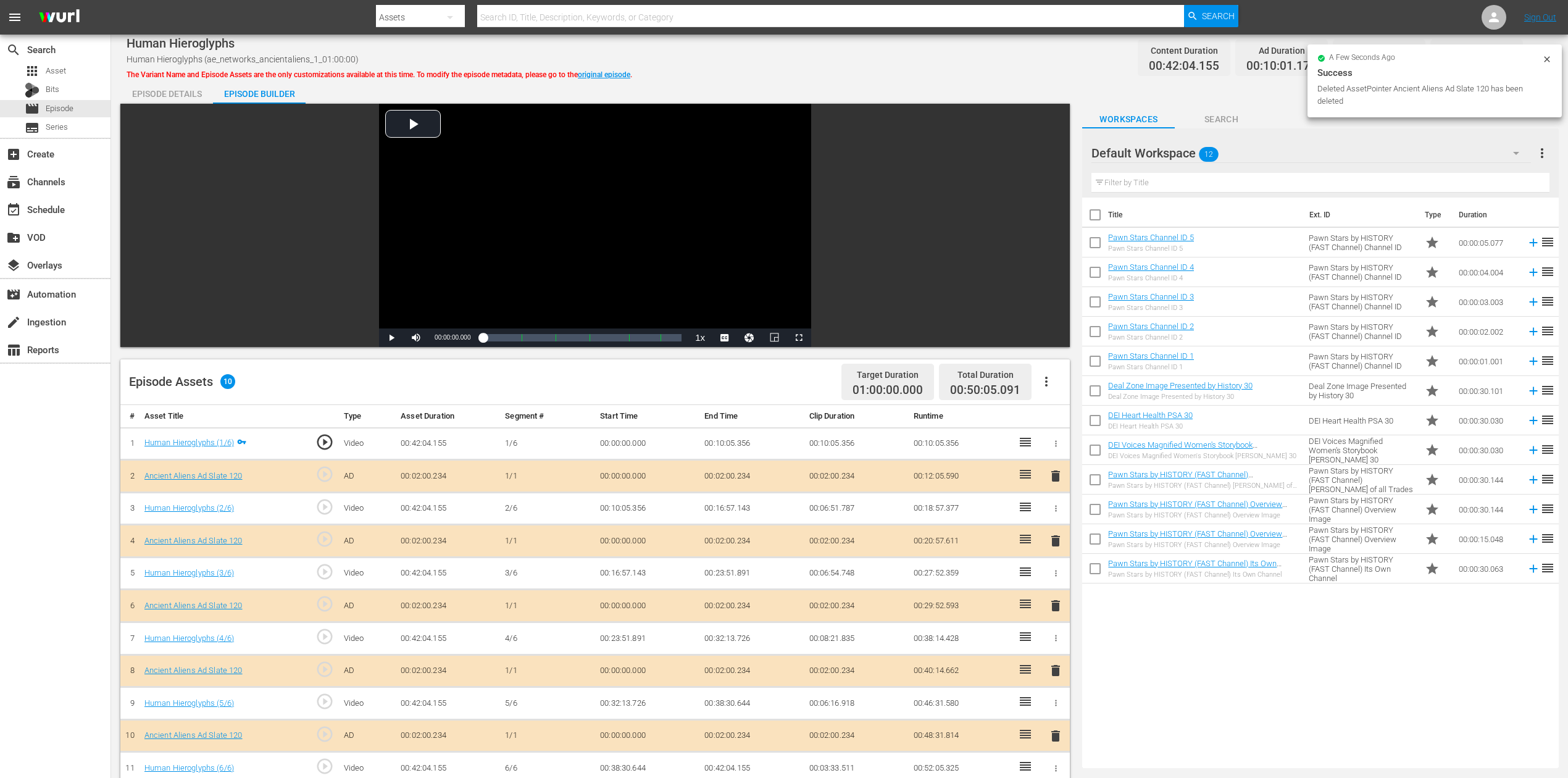
click at [1185, 148] on icon "button" at bounding box center [1516, 153] width 15 height 15
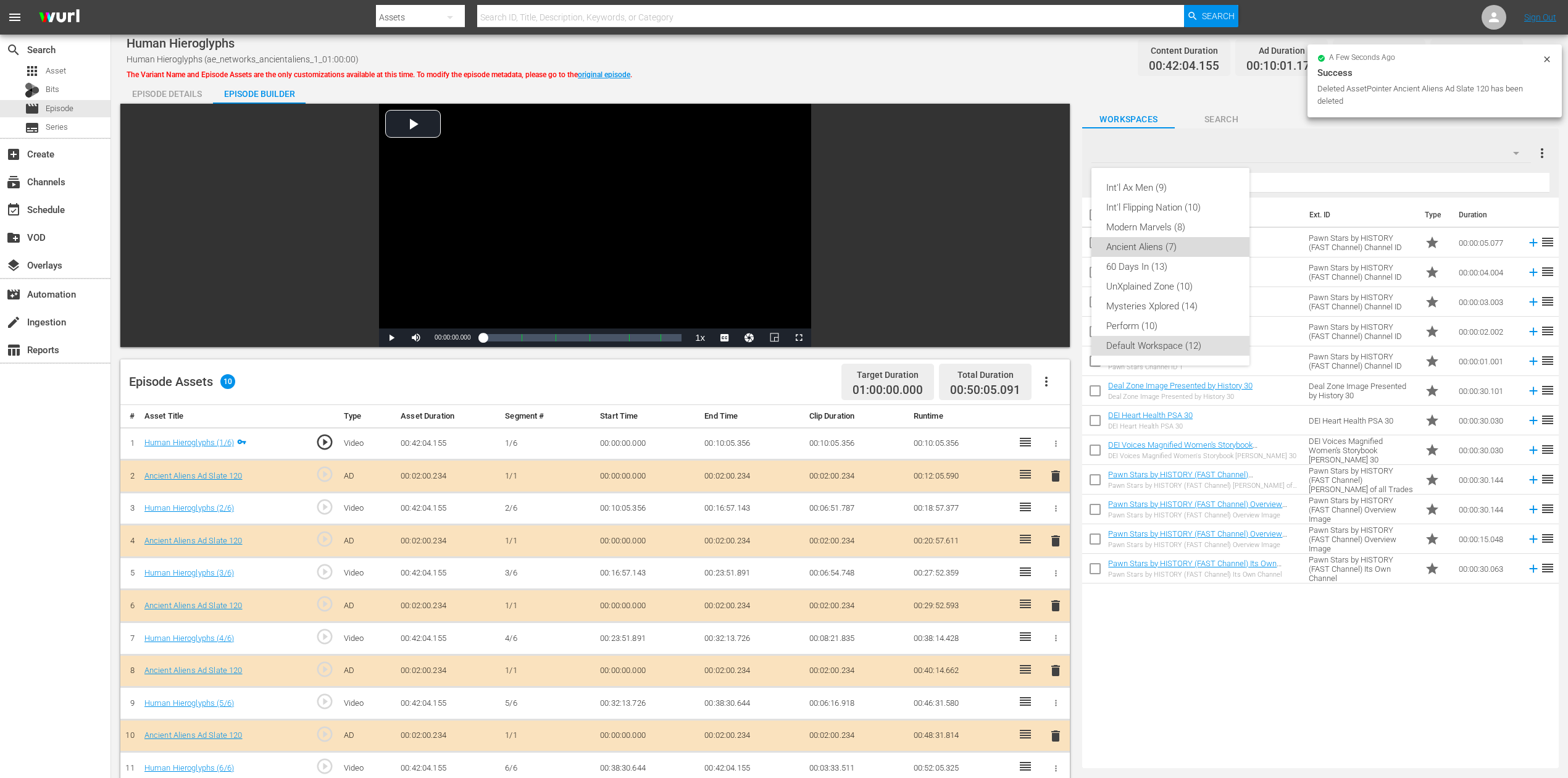
click at [1176, 250] on div "Ancient Aliens (7)" at bounding box center [1170, 247] width 129 height 20
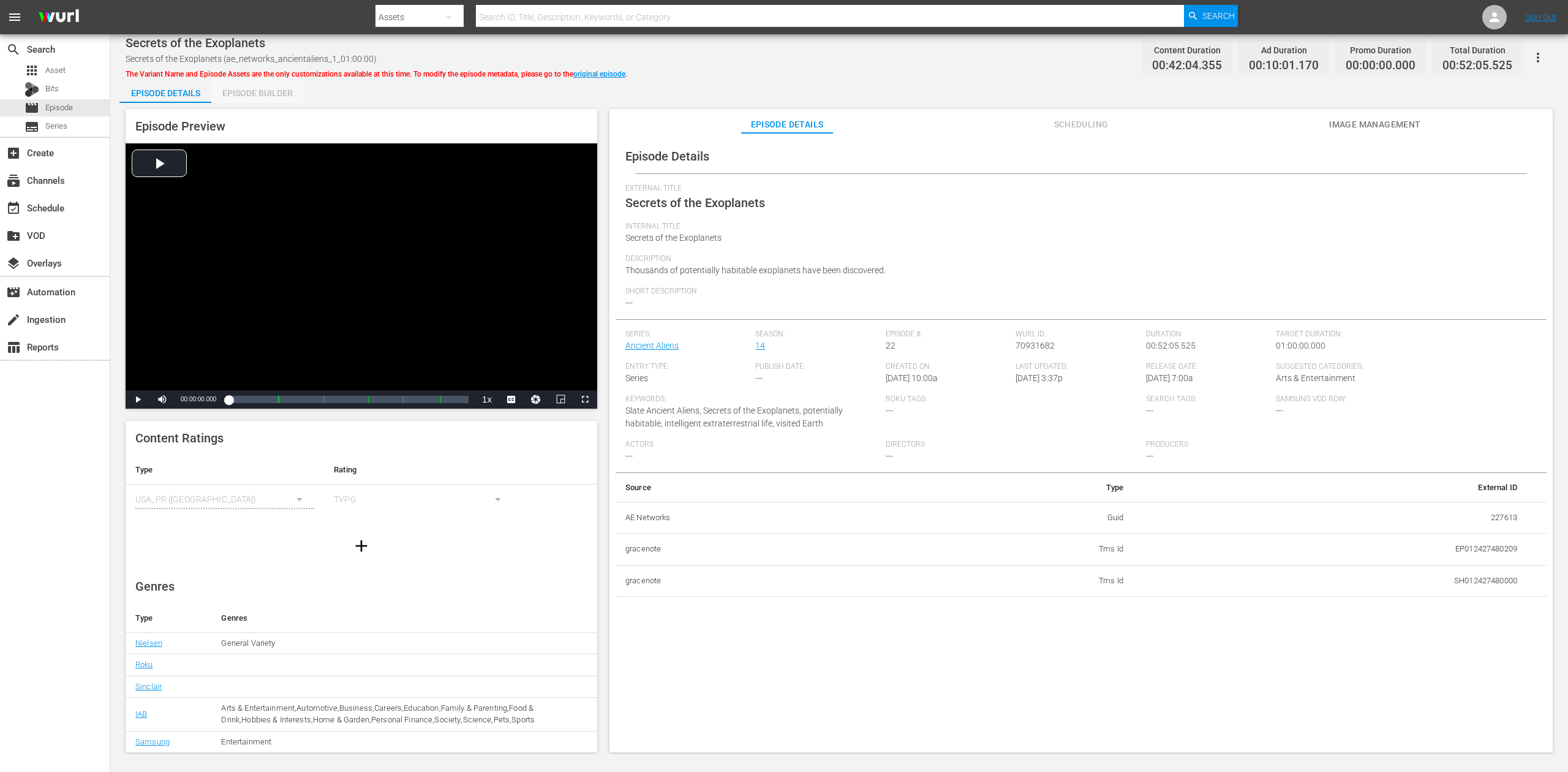
click at [272, 97] on div "Episode Builder" at bounding box center [257, 93] width 92 height 30
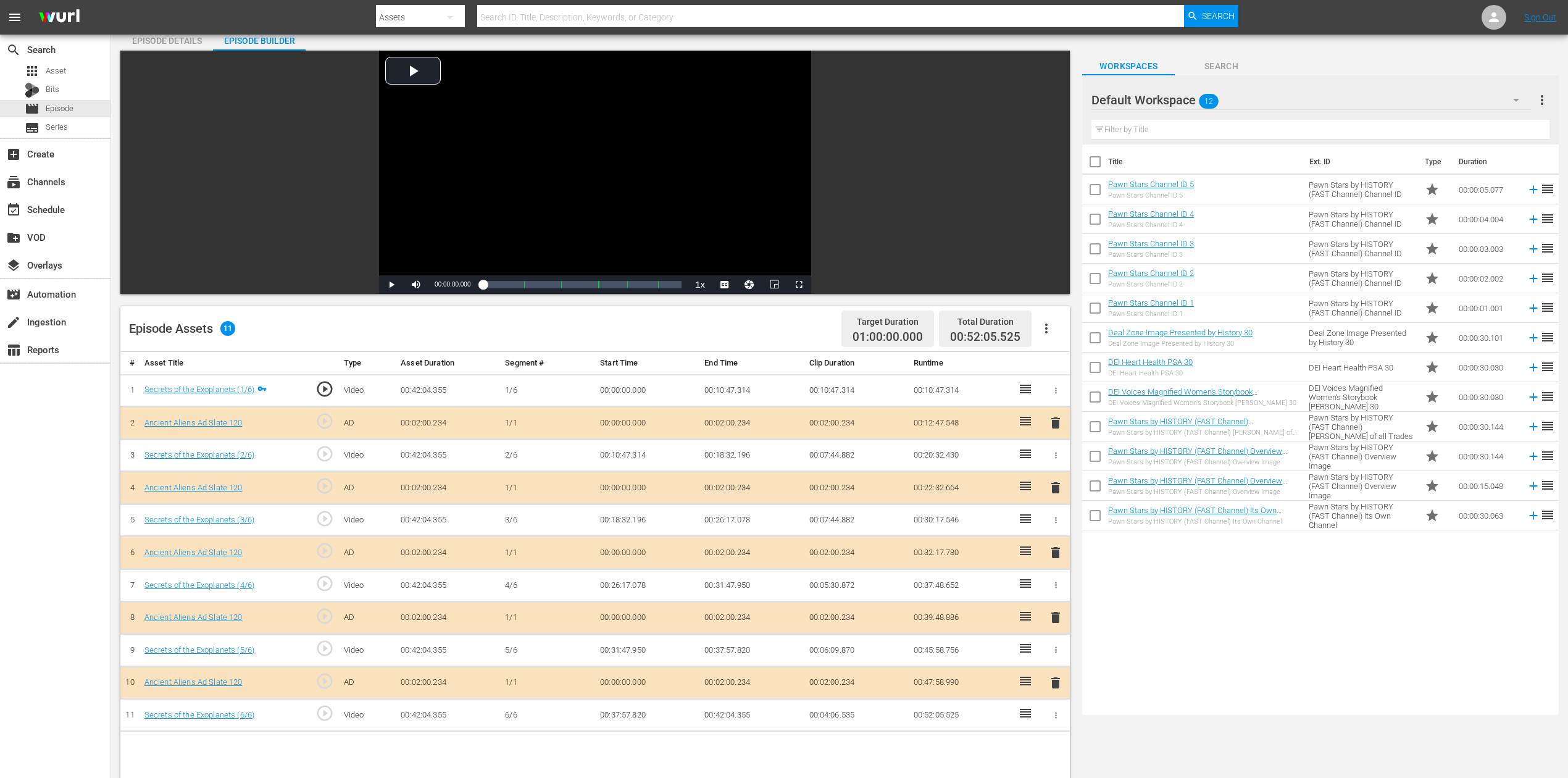
scroll to position [82, 0]
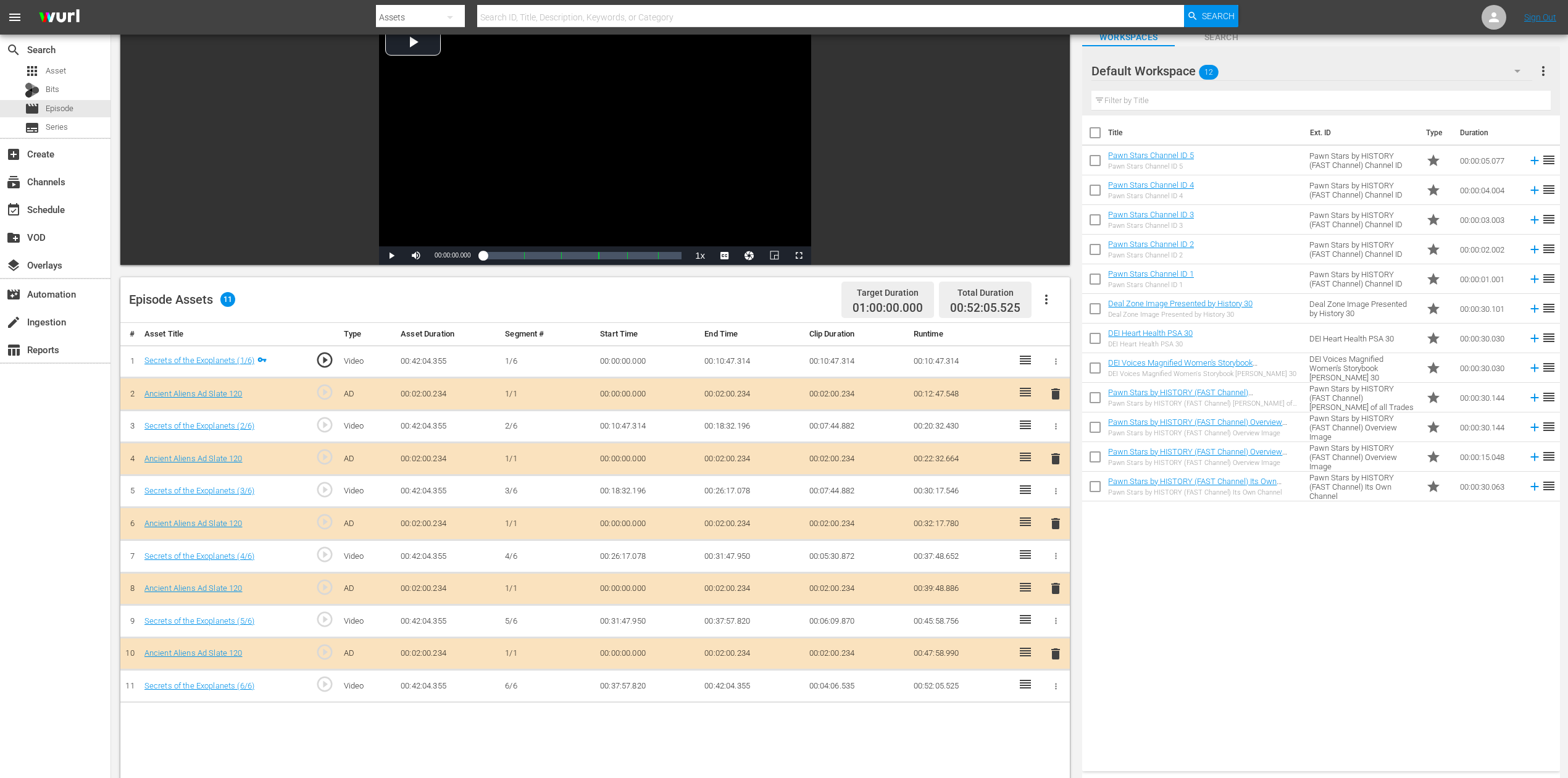
click at [1185, 64] on icon "button" at bounding box center [1517, 70] width 15 height 15
click at [1134, 163] on div "Ancient Aliens (7)" at bounding box center [1170, 165] width 129 height 20
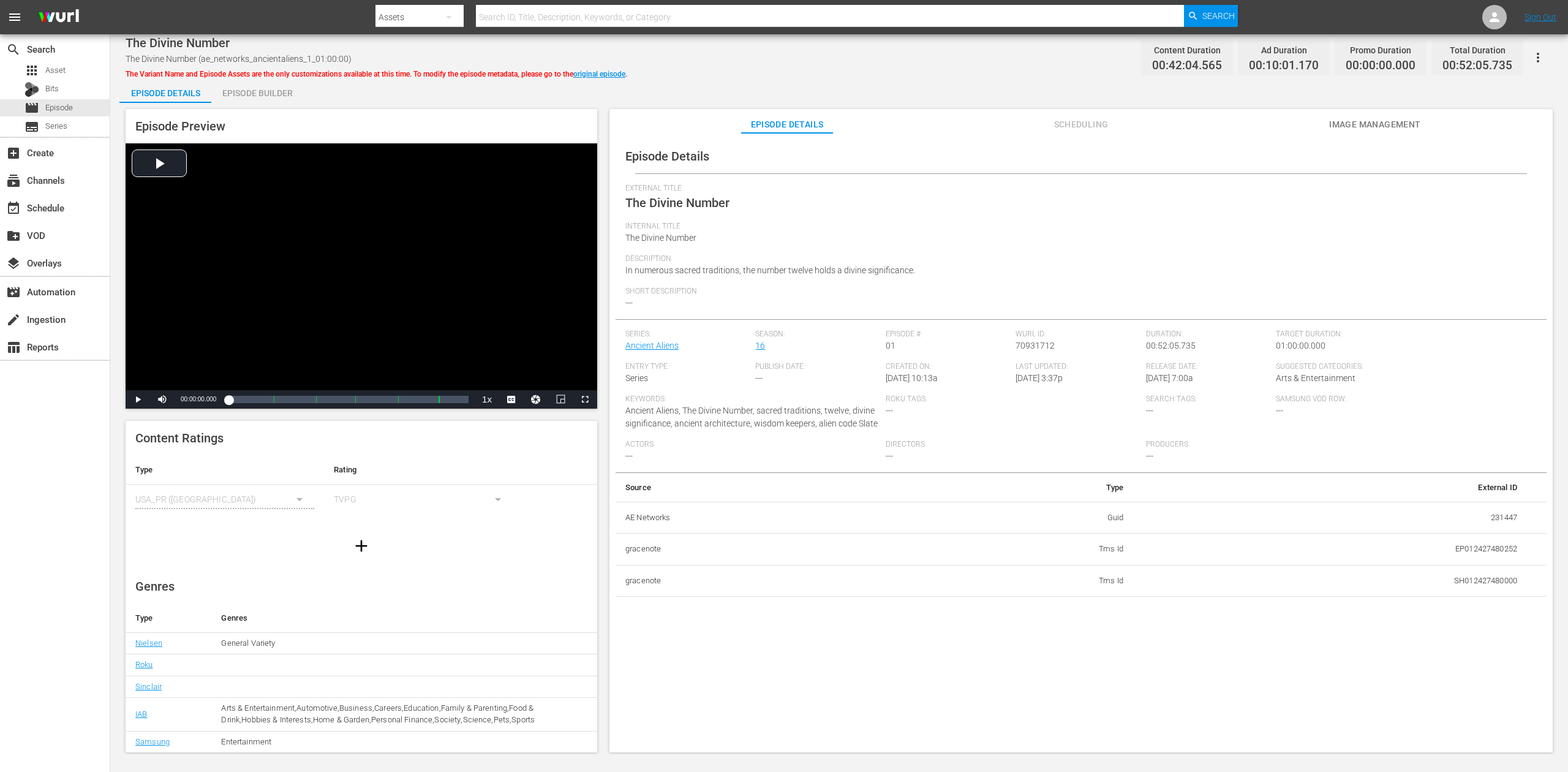
click at [263, 95] on div "Episode Builder" at bounding box center [257, 93] width 92 height 30
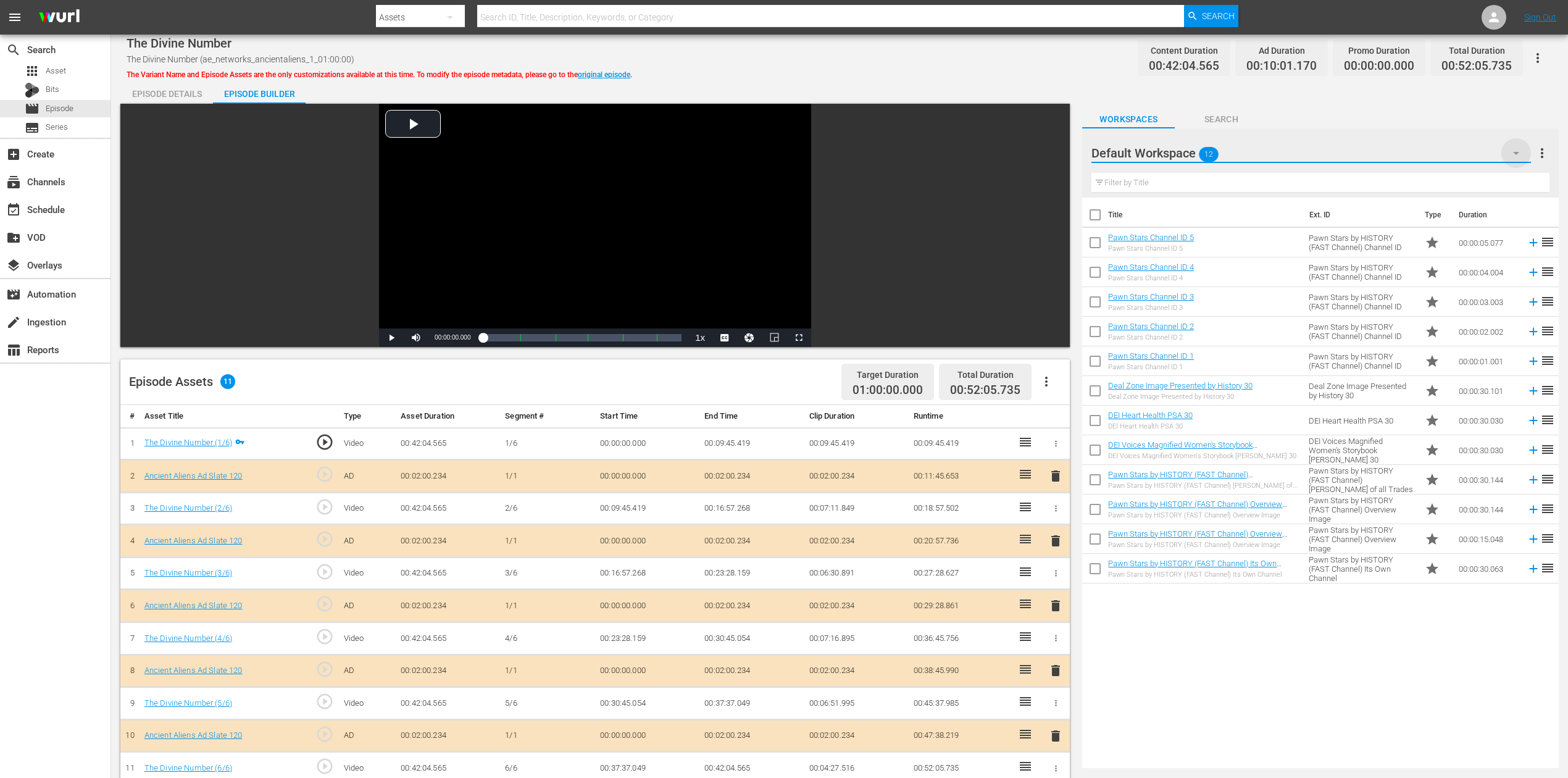
click at [1185, 151] on icon "button" at bounding box center [1516, 153] width 15 height 15
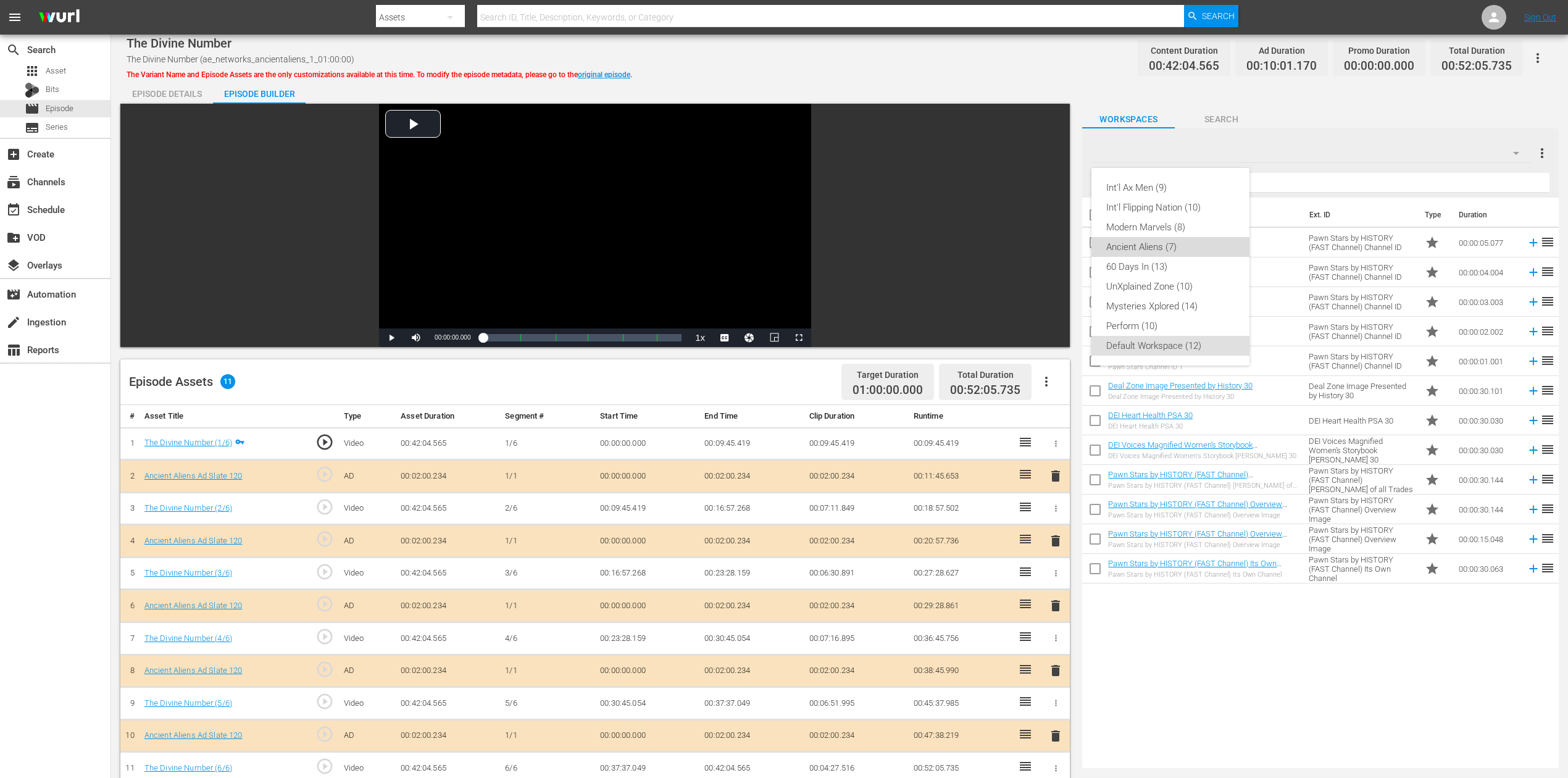
click at [1162, 246] on div "Ancient Aliens (7)" at bounding box center [1170, 247] width 129 height 20
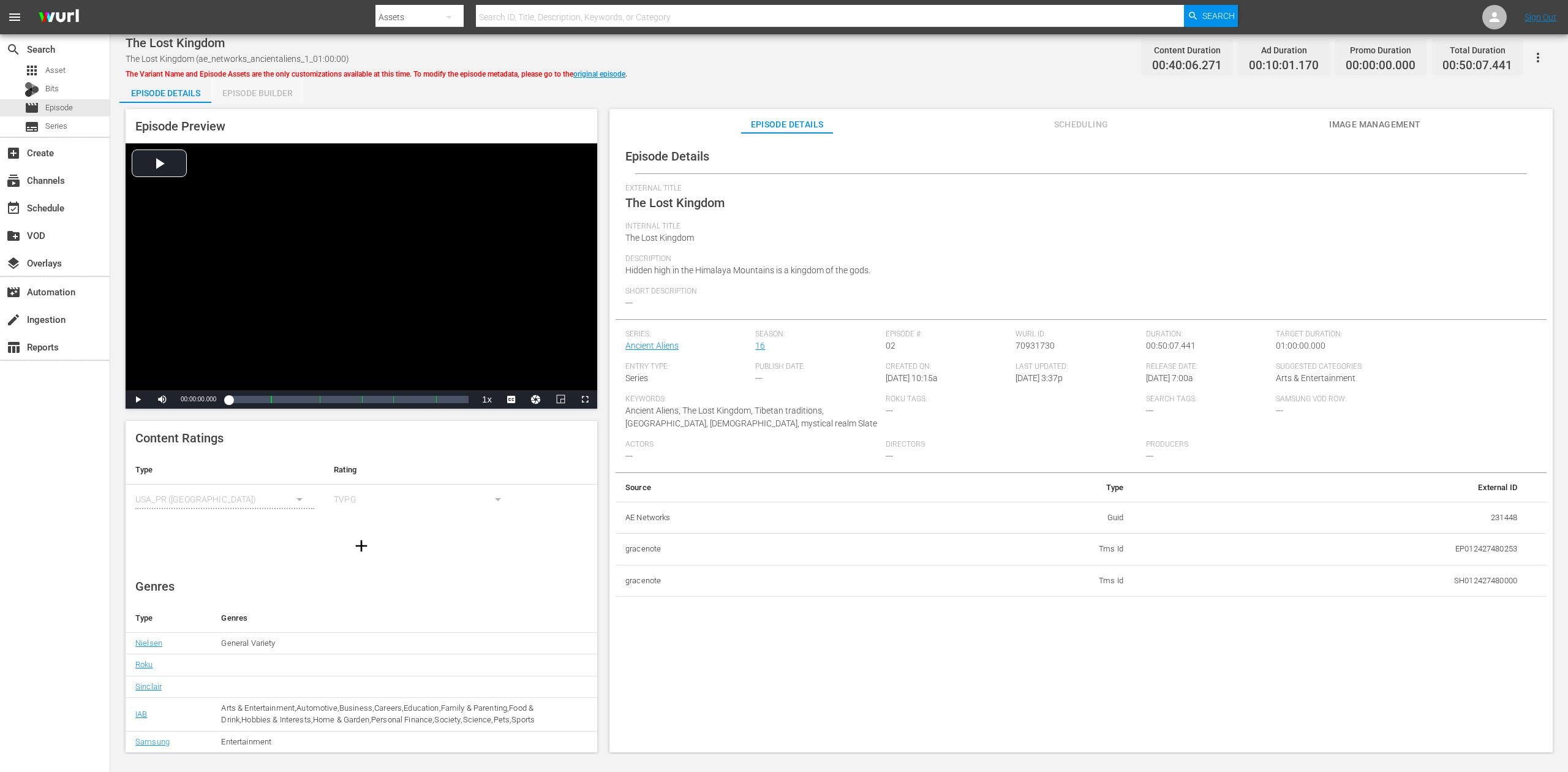
click at [263, 86] on div "Episode Builder" at bounding box center [257, 93] width 92 height 30
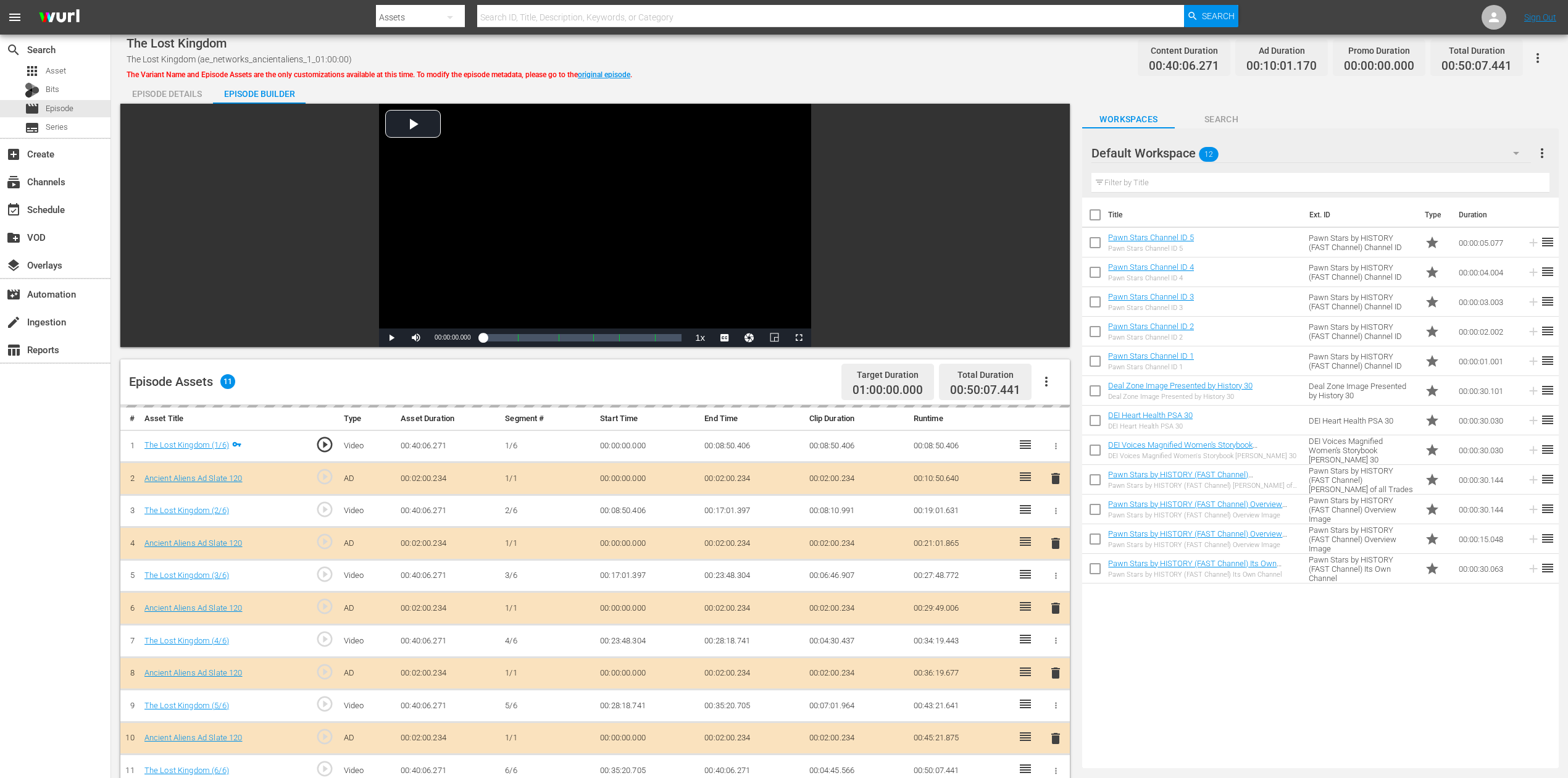
click at [1054, 583] on div "delete" at bounding box center [1056, 608] width 18 height 18
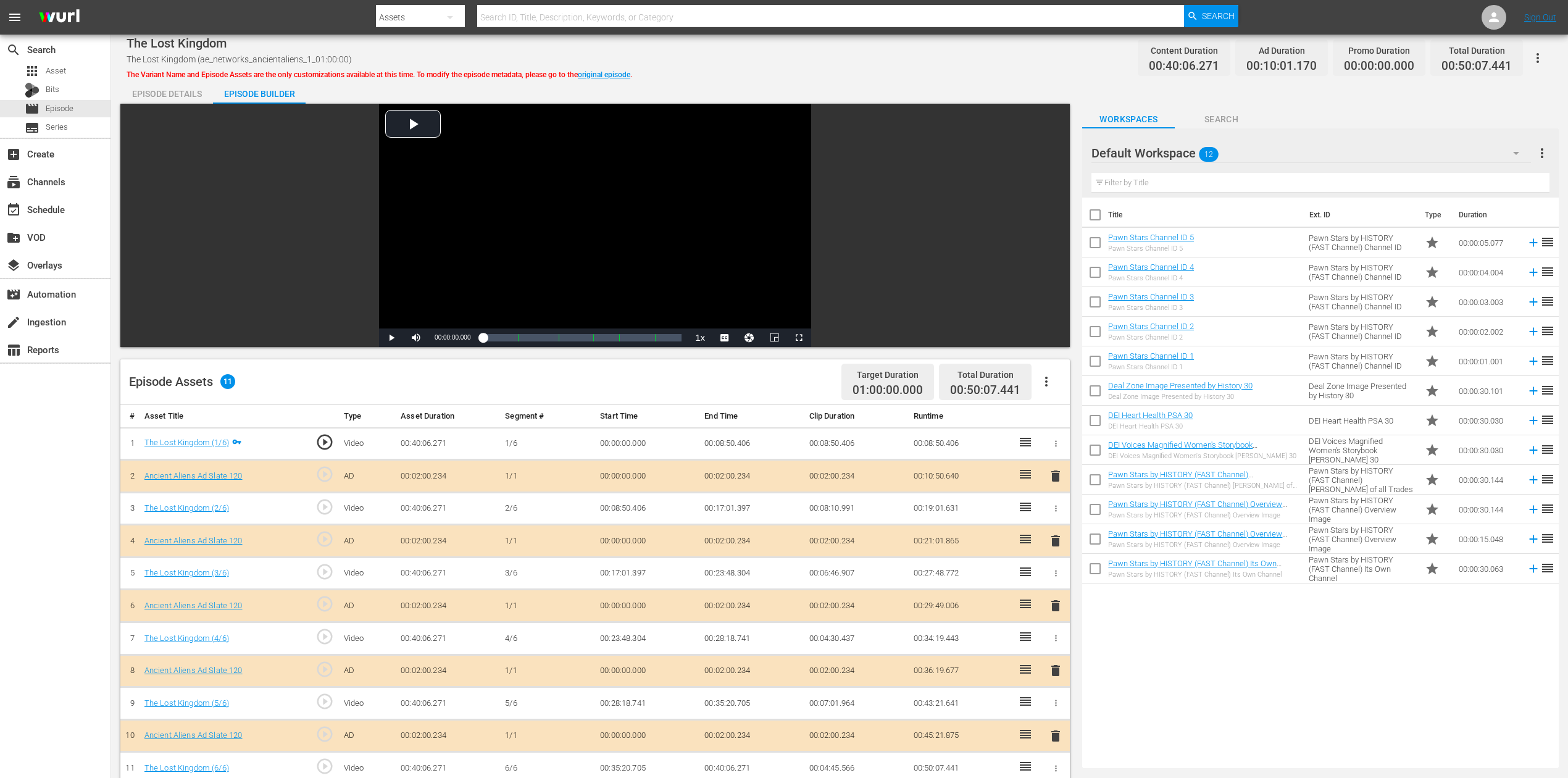
click at [1057, 583] on span "delete" at bounding box center [1056, 606] width 15 height 15
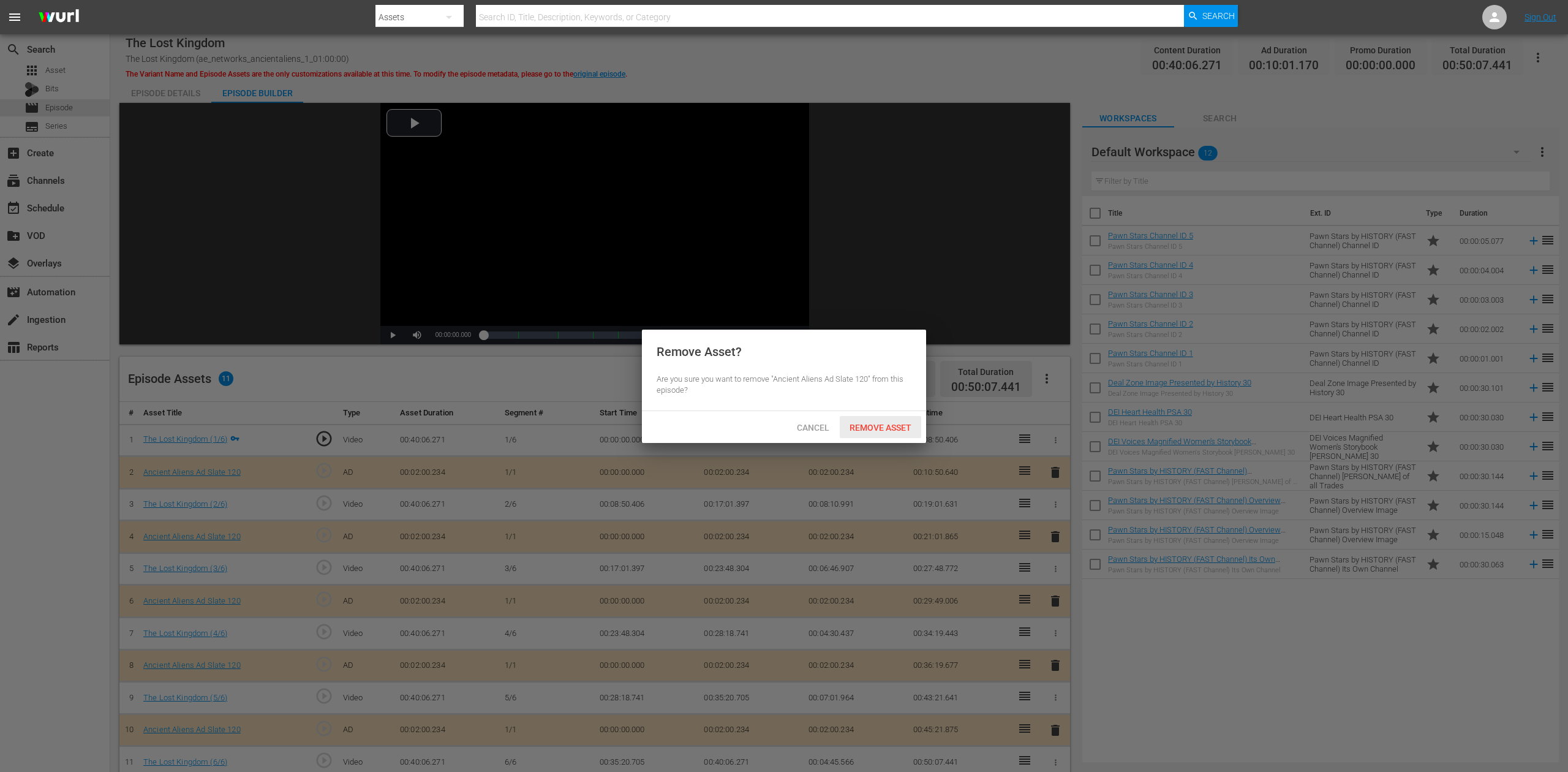
click at [889, 425] on span "Remove Asset" at bounding box center [881, 428] width 82 height 10
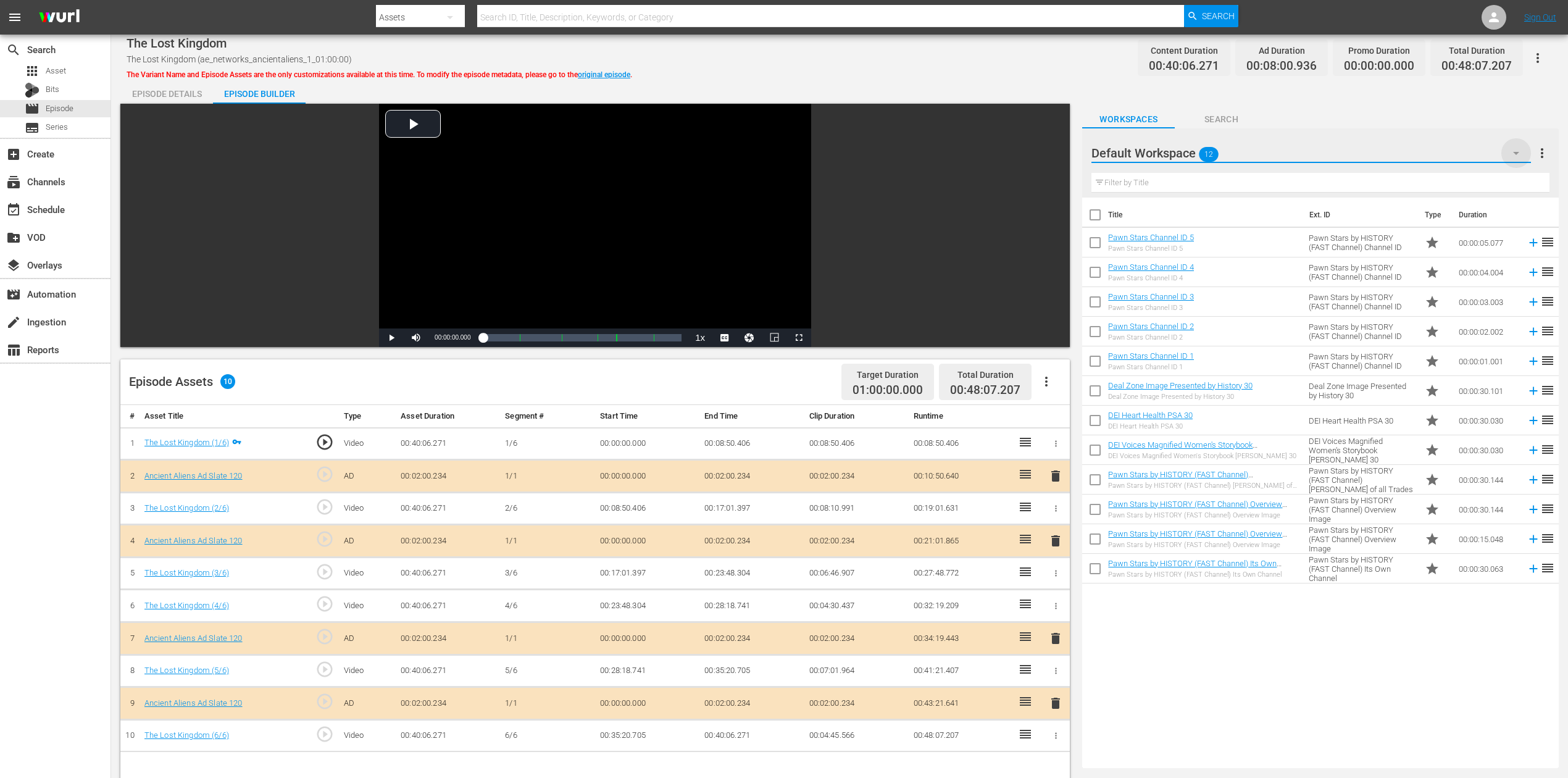
click at [1185, 149] on icon "button" at bounding box center [1516, 153] width 15 height 15
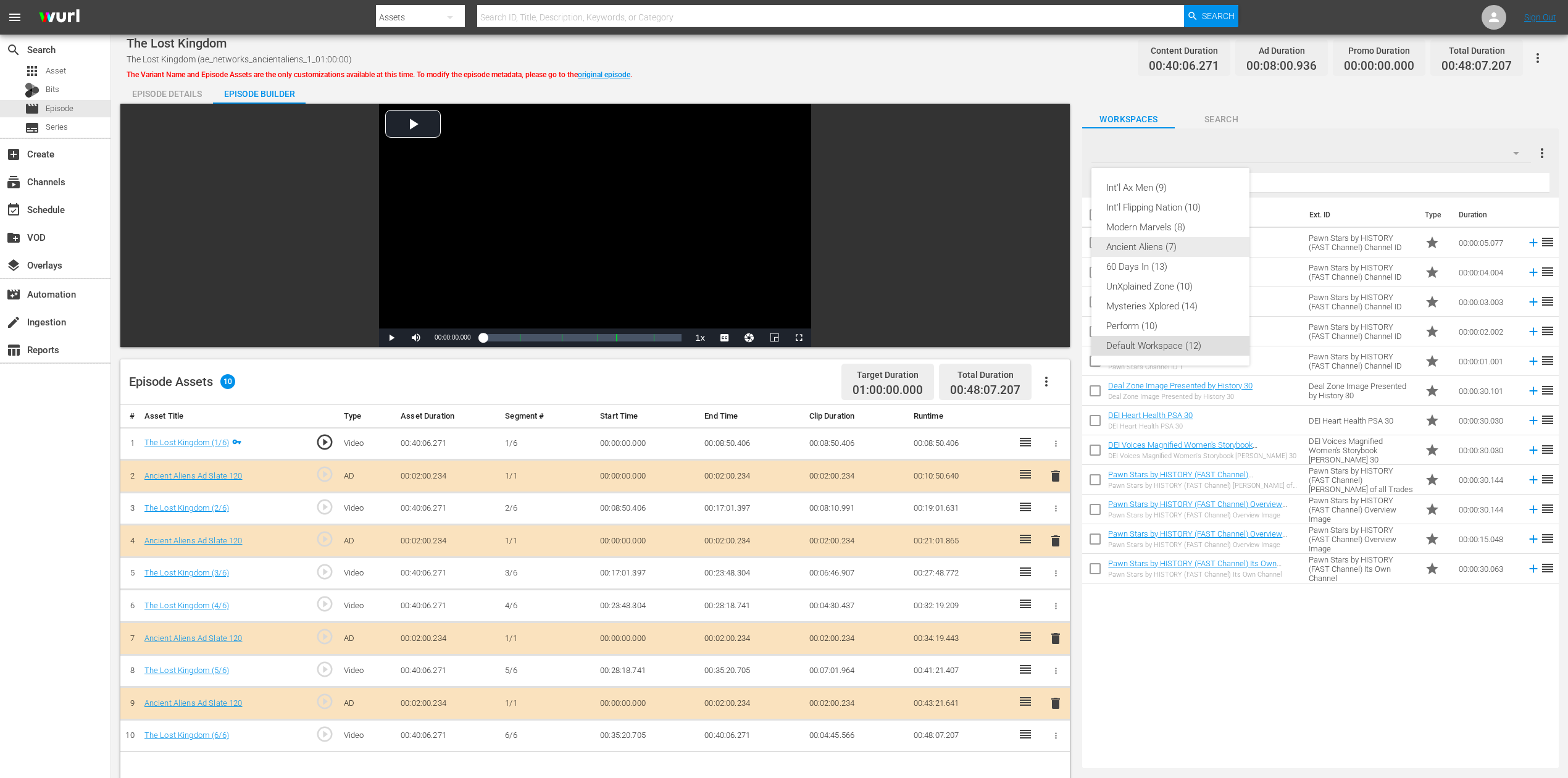
click at [1132, 250] on div "Ancient Aliens (7)" at bounding box center [1170, 247] width 129 height 20
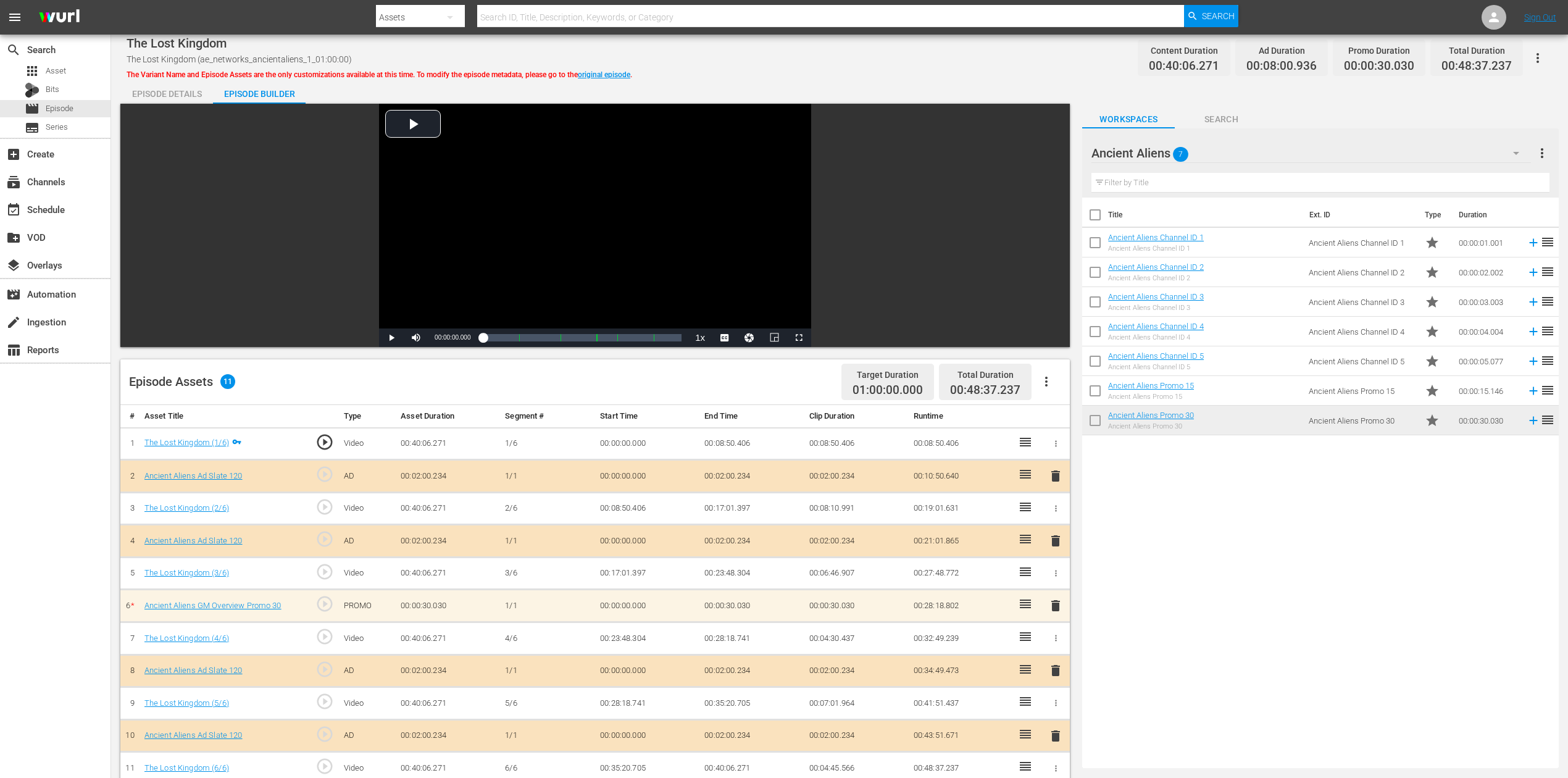
click at [1185, 363] on div "Ancient Aliens Channel ID 5" at bounding box center [1156, 367] width 96 height 8
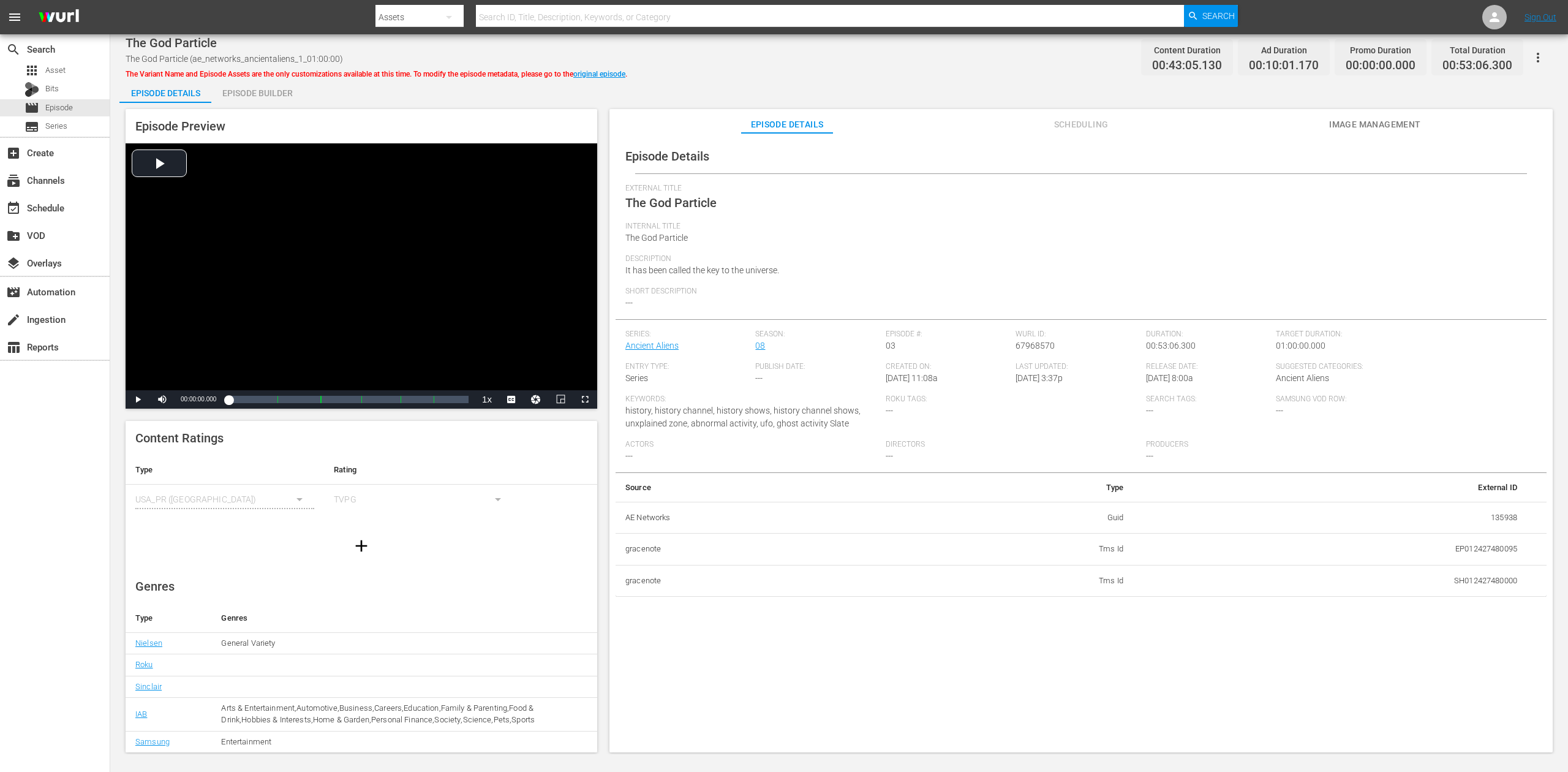
click at [266, 95] on div "Episode Builder" at bounding box center [257, 93] width 92 height 30
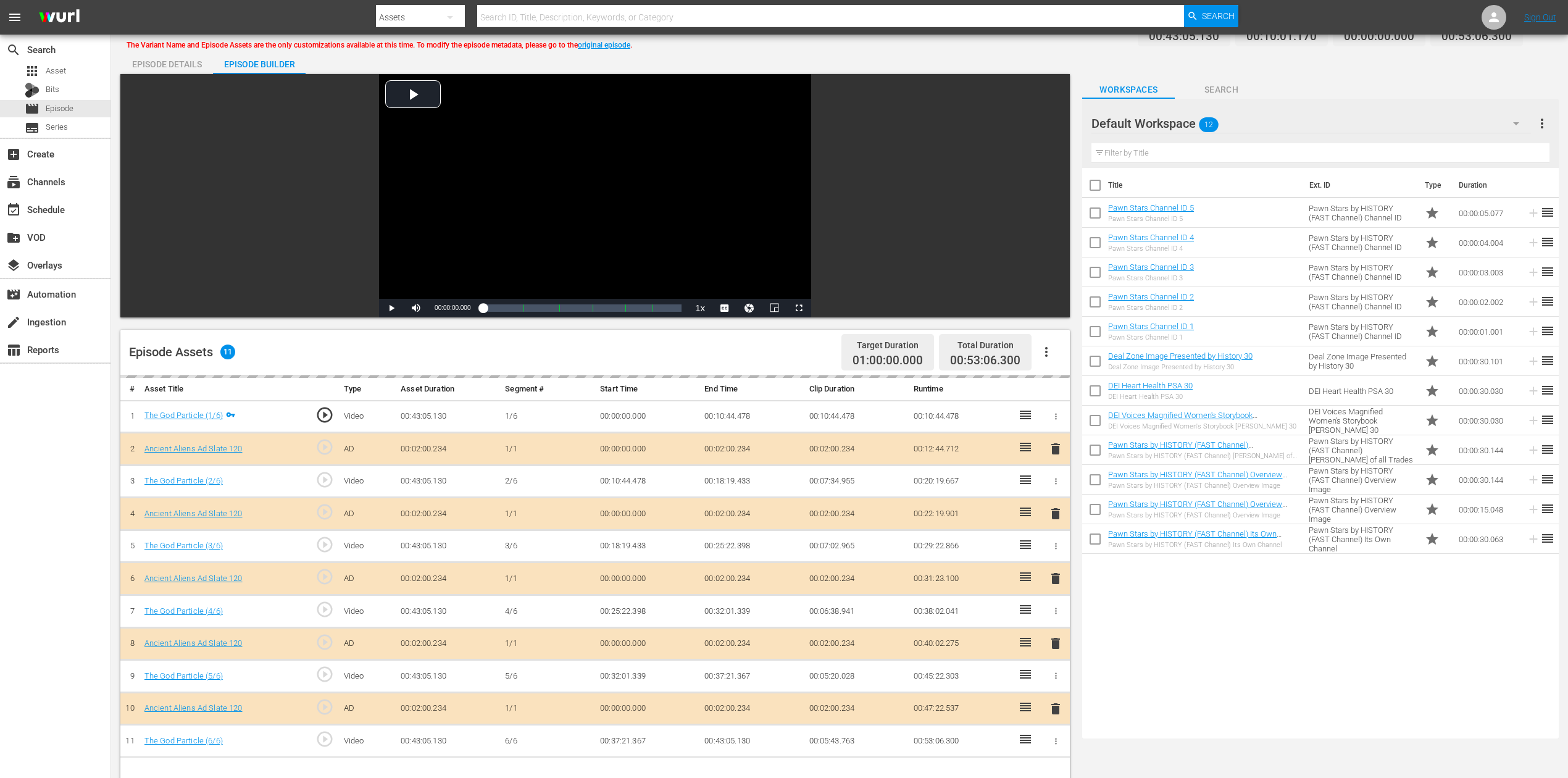
scroll to position [82, 0]
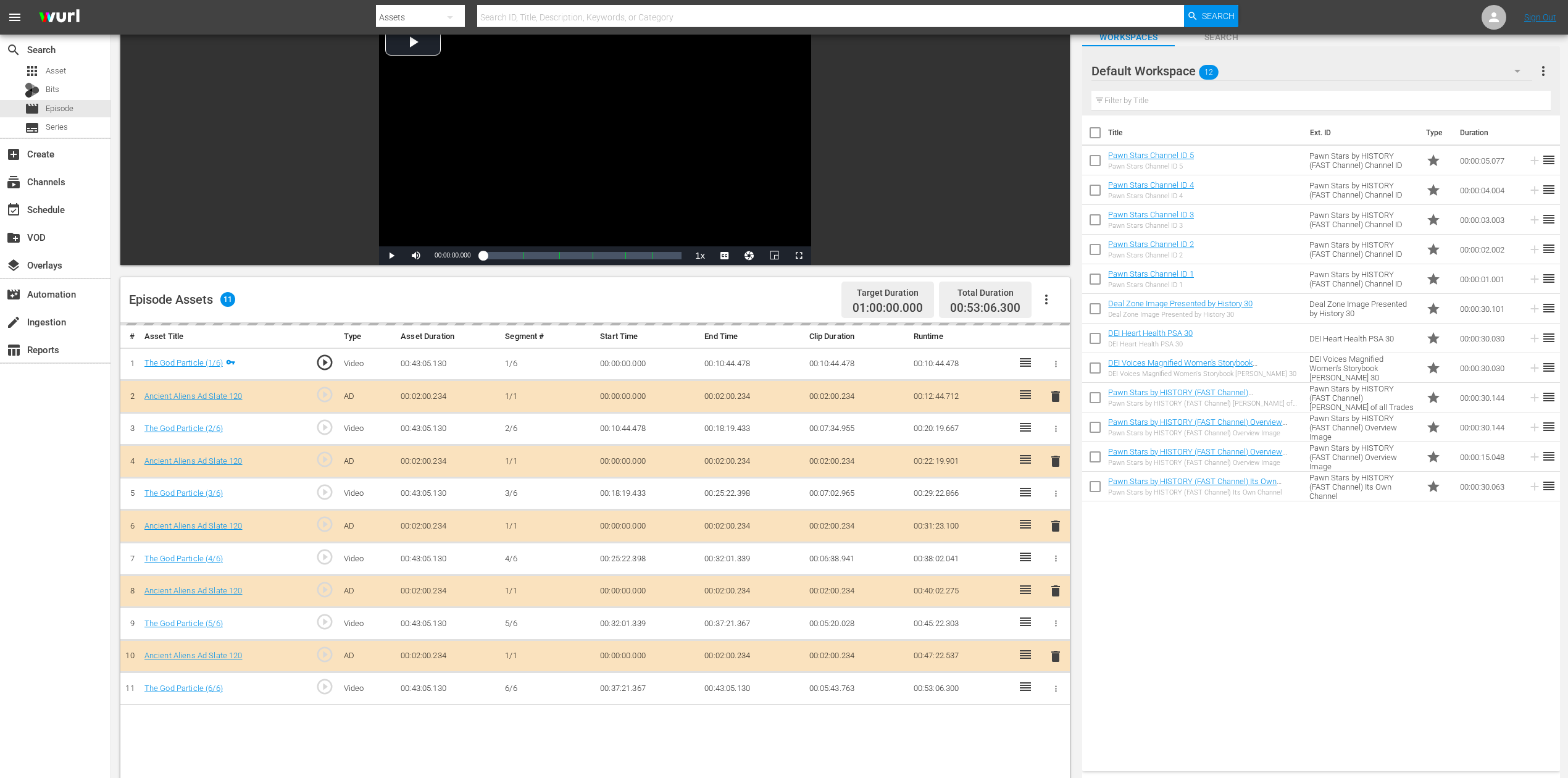
click at [1053, 524] on div "delete" at bounding box center [1056, 526] width 18 height 18
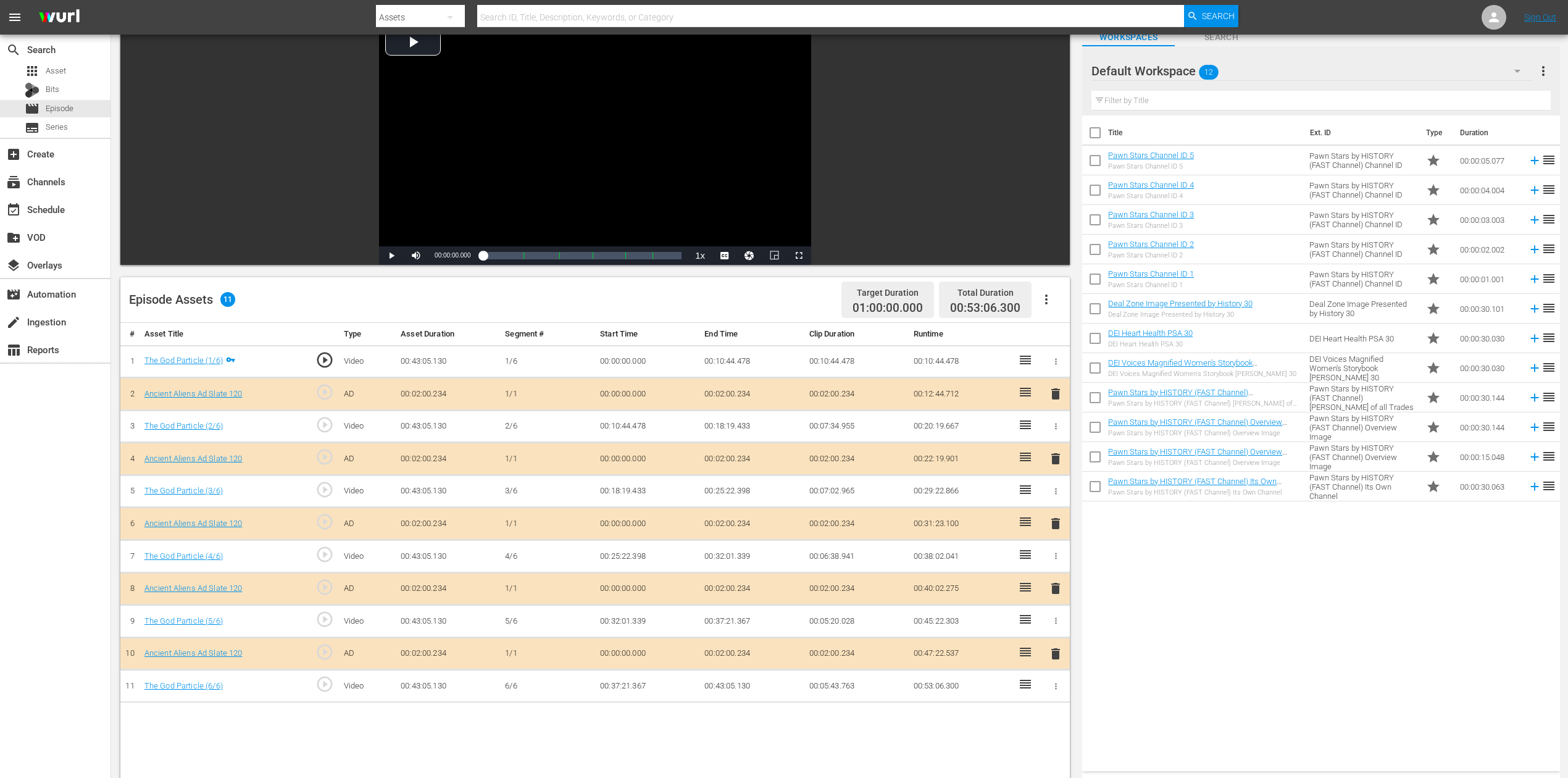
click at [1053, 524] on span "delete" at bounding box center [1056, 523] width 15 height 15
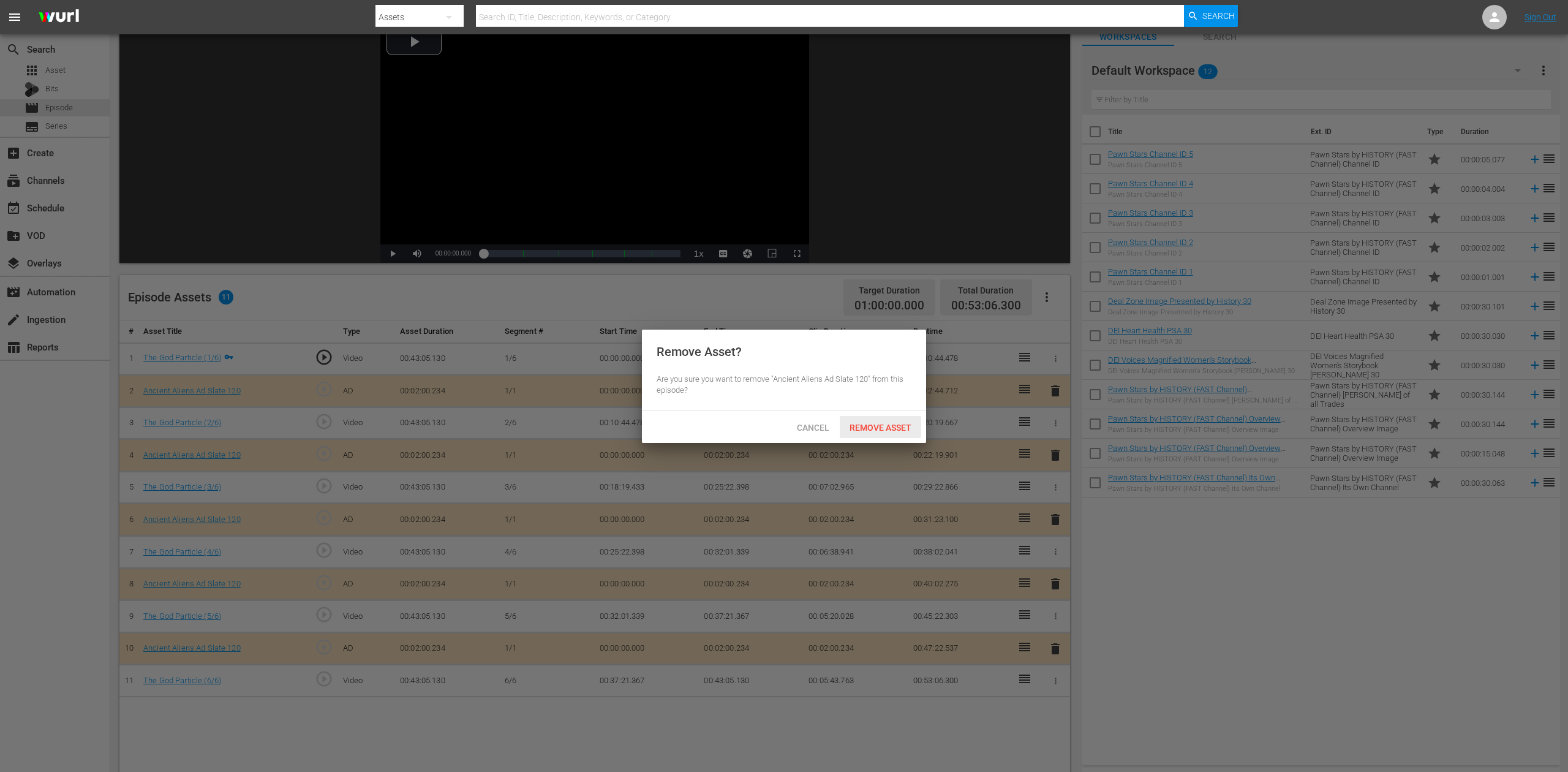
click at [873, 430] on span "Remove Asset" at bounding box center [881, 428] width 82 height 10
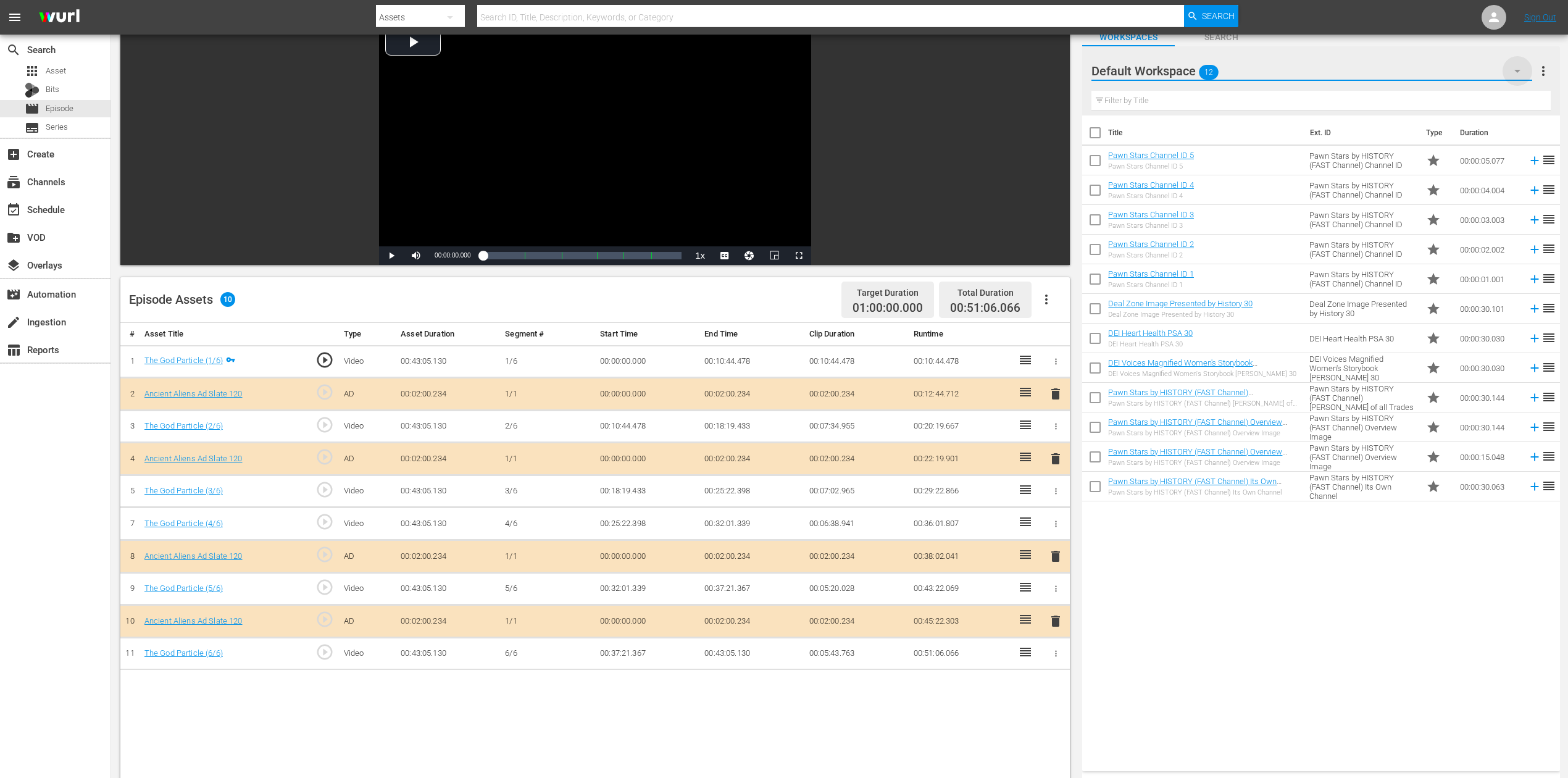
click at [1185, 68] on icon "button" at bounding box center [1517, 70] width 15 height 15
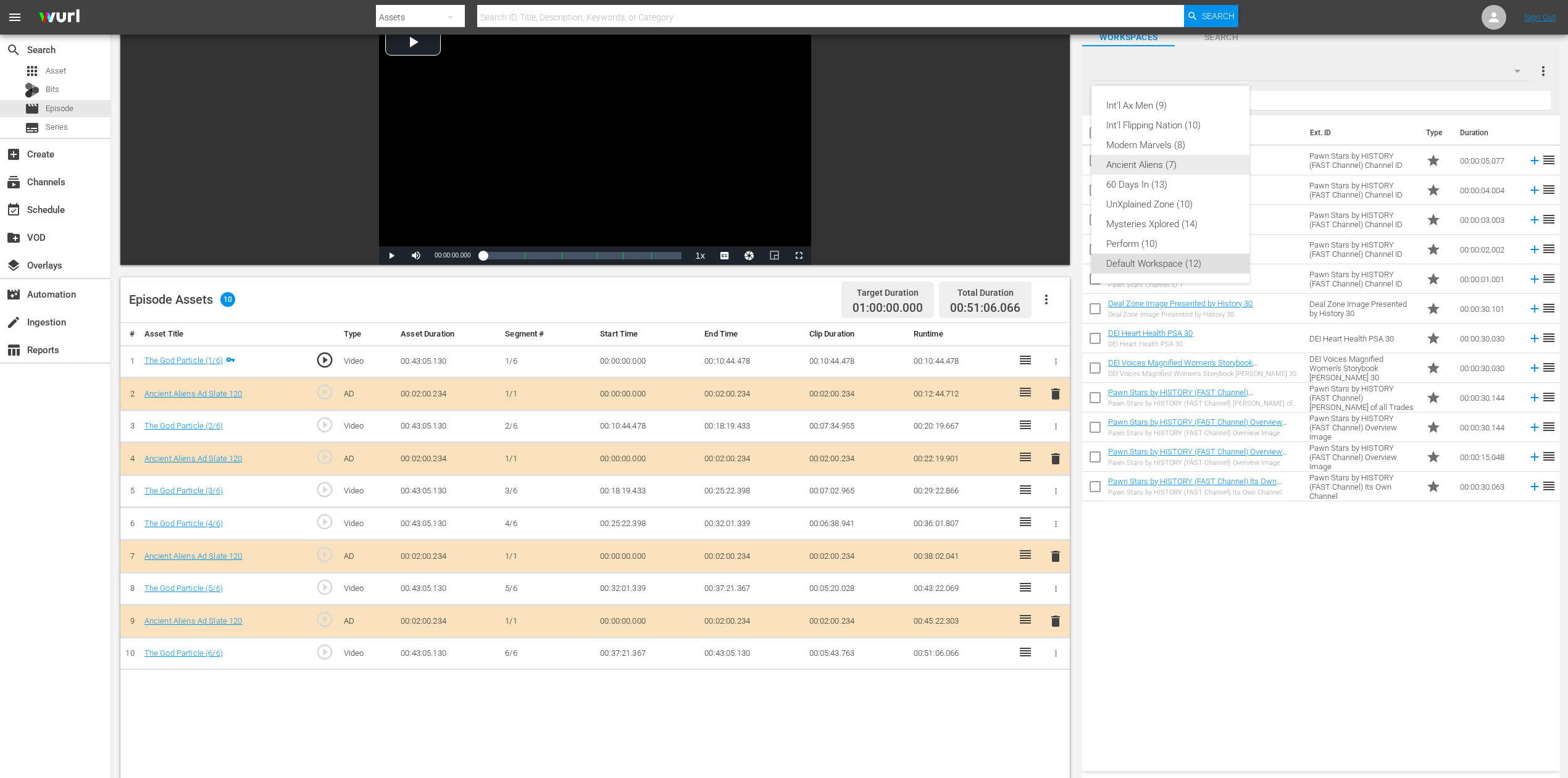
click at [1185, 166] on div "Ancient Aliens (7)" at bounding box center [1170, 165] width 129 height 20
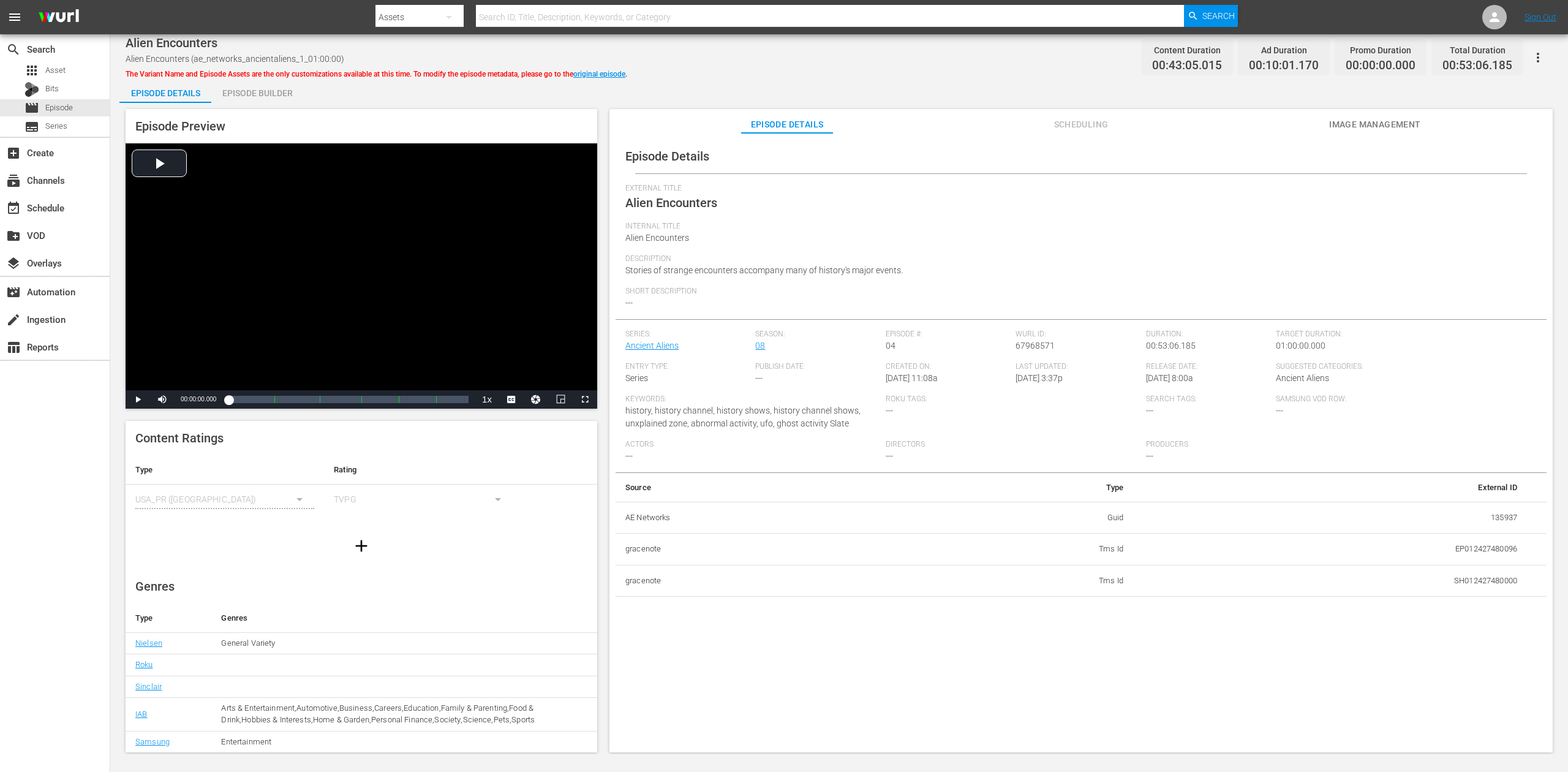
click at [277, 95] on div "Episode Builder" at bounding box center [257, 93] width 92 height 30
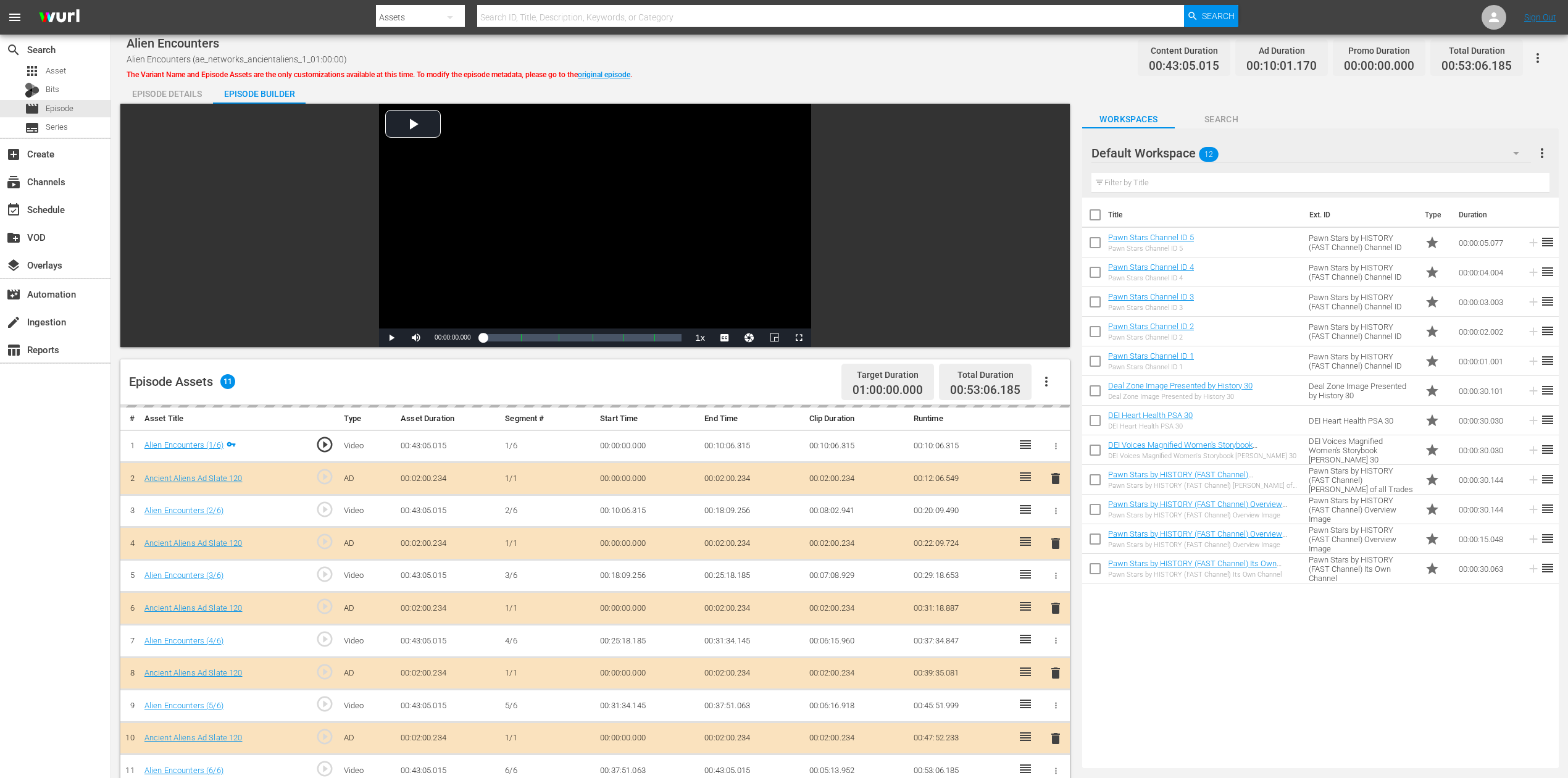
click at [1059, 583] on div "delete" at bounding box center [1056, 608] width 18 height 18
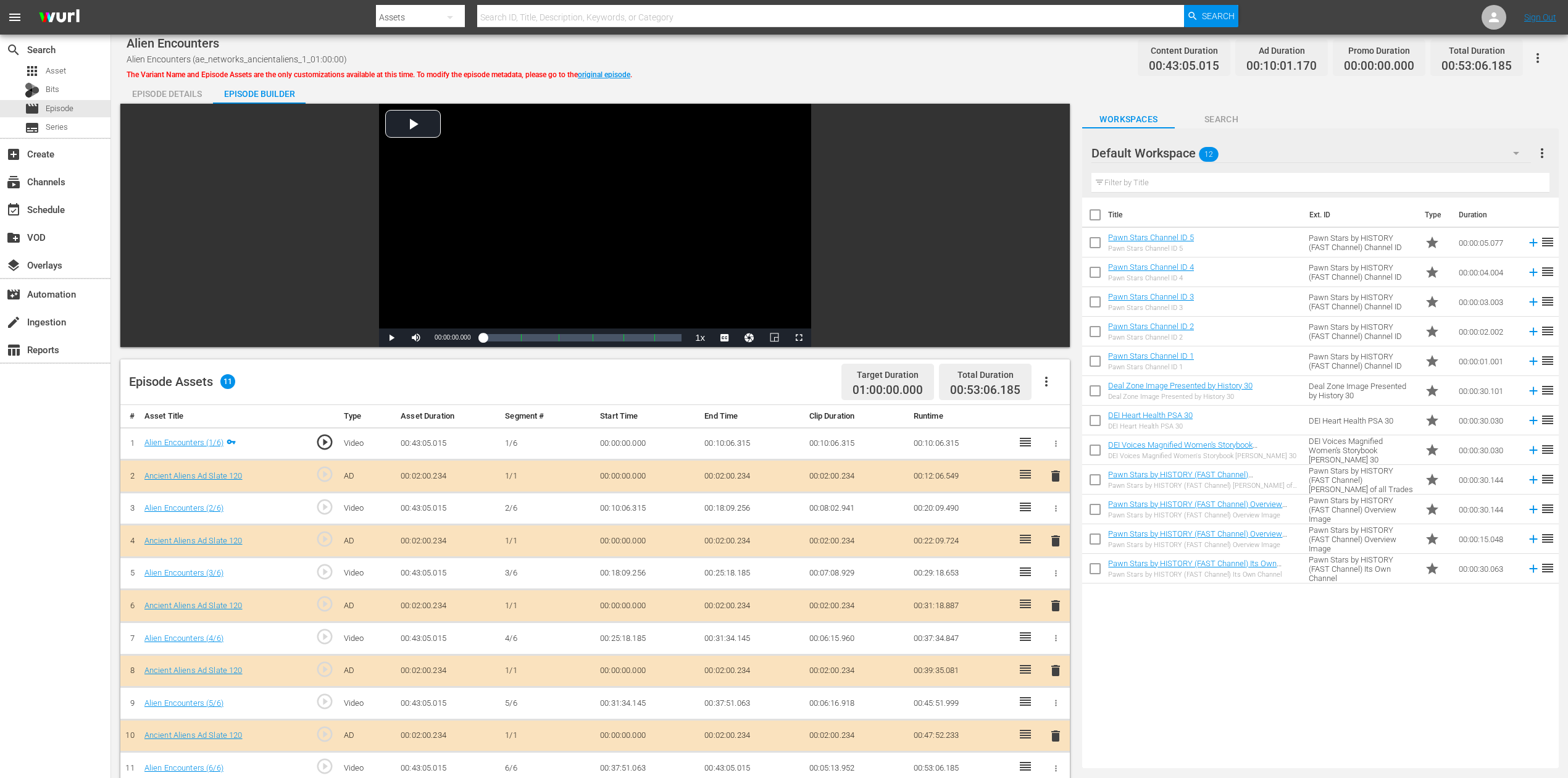
click at [1057, 583] on span "delete" at bounding box center [1056, 606] width 15 height 15
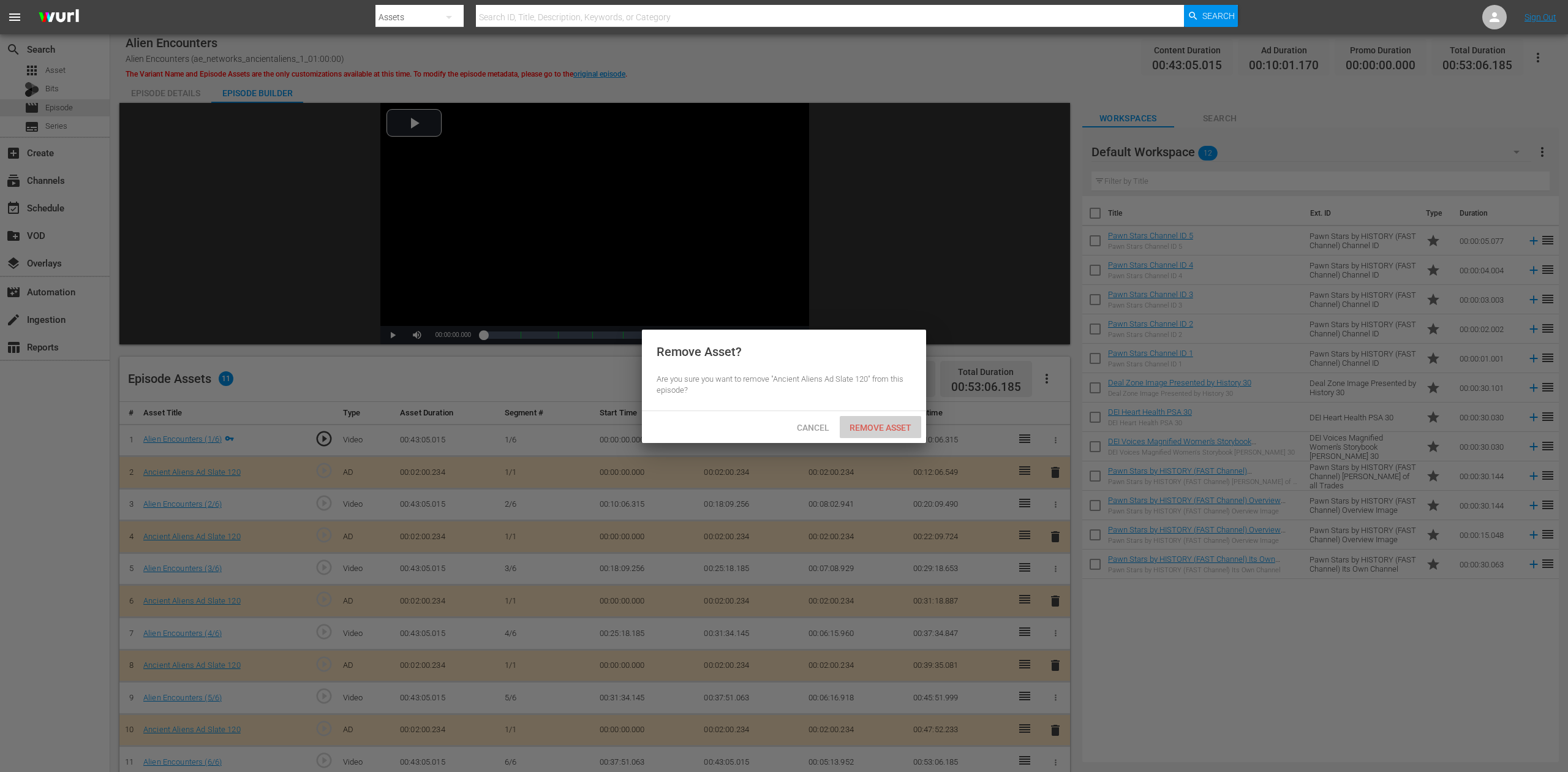
click at [900, 430] on span "Remove Asset" at bounding box center [881, 428] width 82 height 10
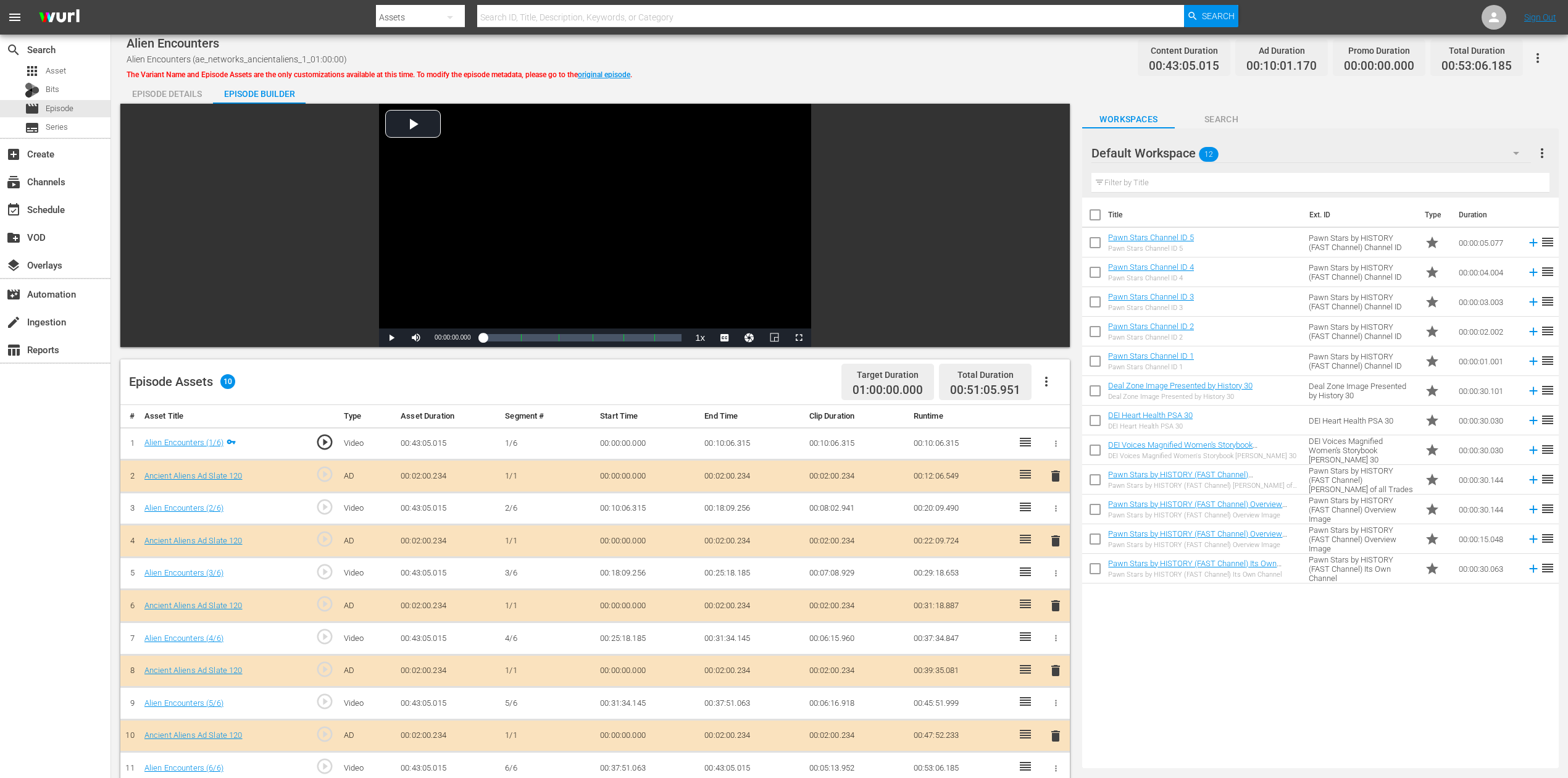
click at [1185, 149] on icon "button" at bounding box center [1516, 153] width 15 height 15
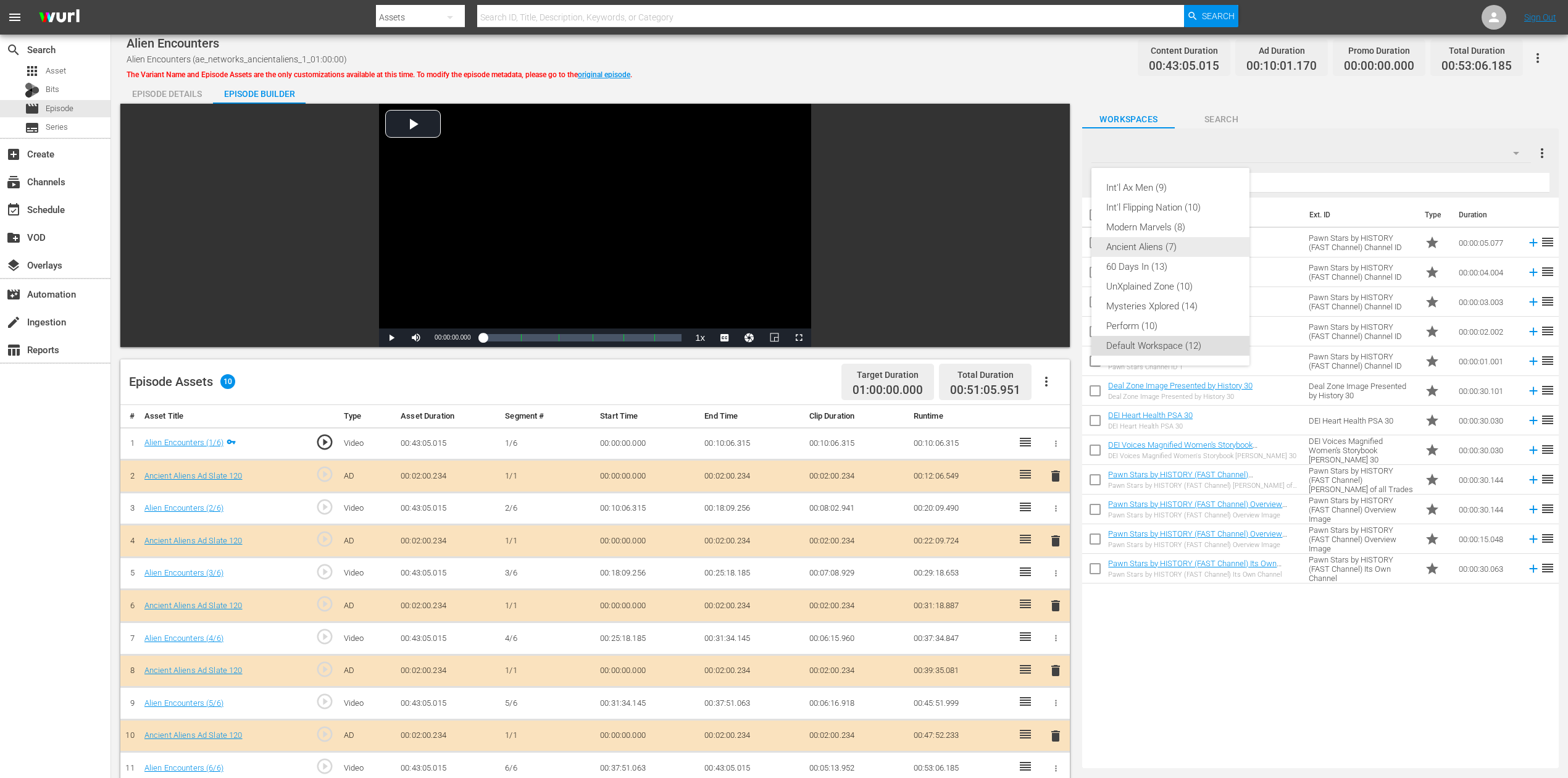
click at [1181, 240] on div "Ancient Aliens (7)" at bounding box center [1170, 247] width 129 height 20
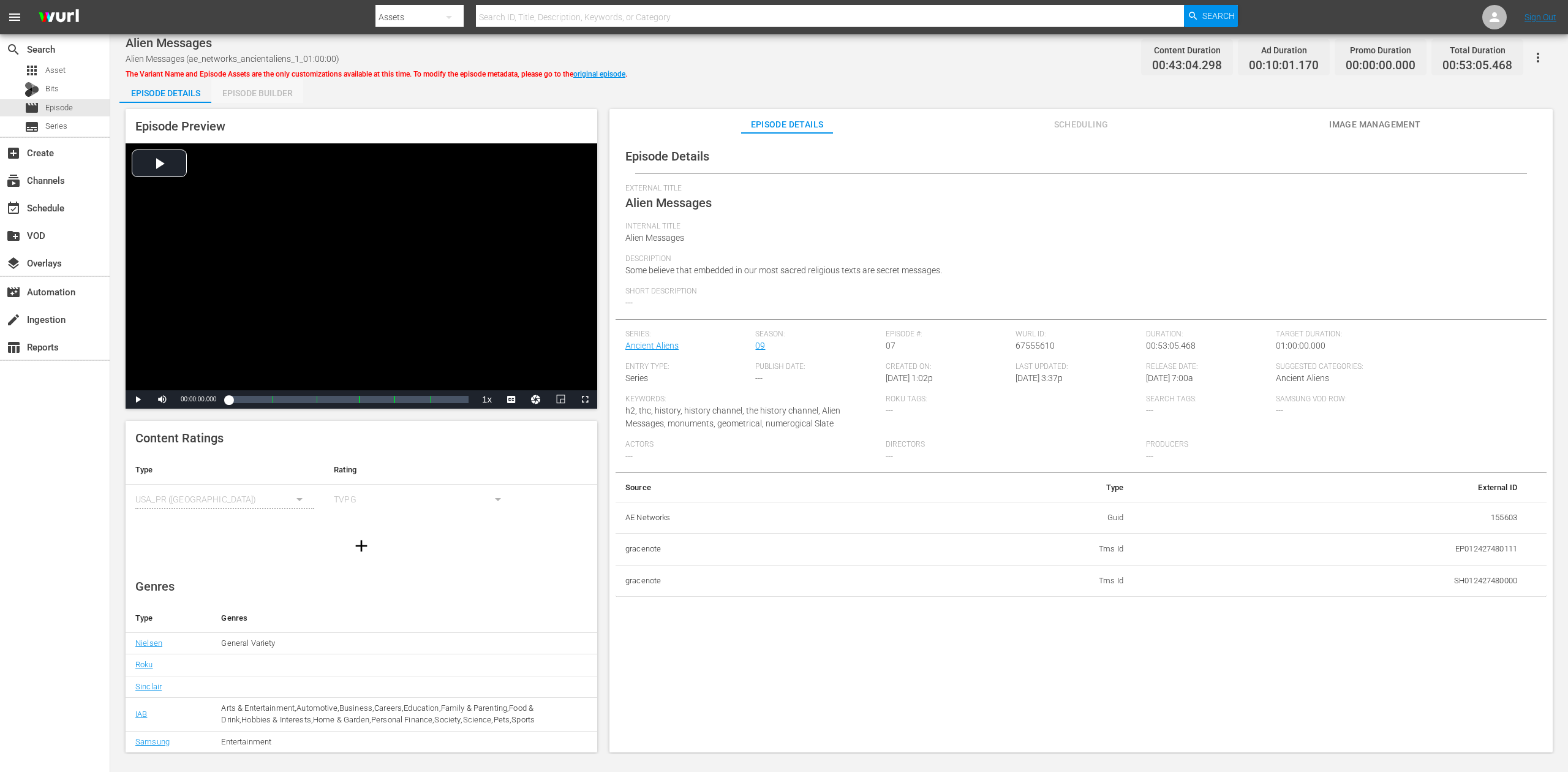
click at [277, 95] on div "Episode Builder" at bounding box center [257, 93] width 92 height 30
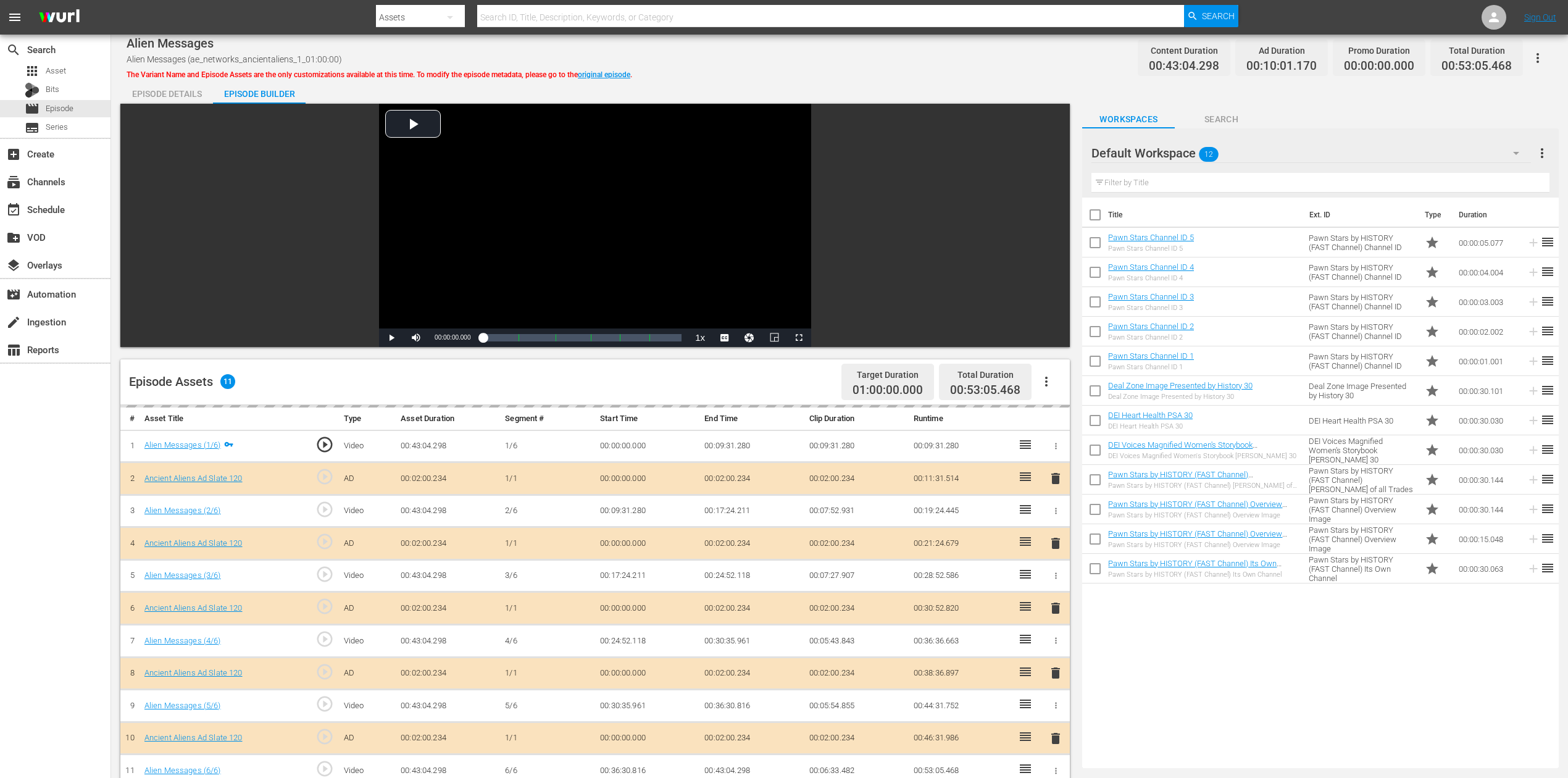
click at [1053, 583] on div "delete" at bounding box center [1056, 608] width 18 height 18
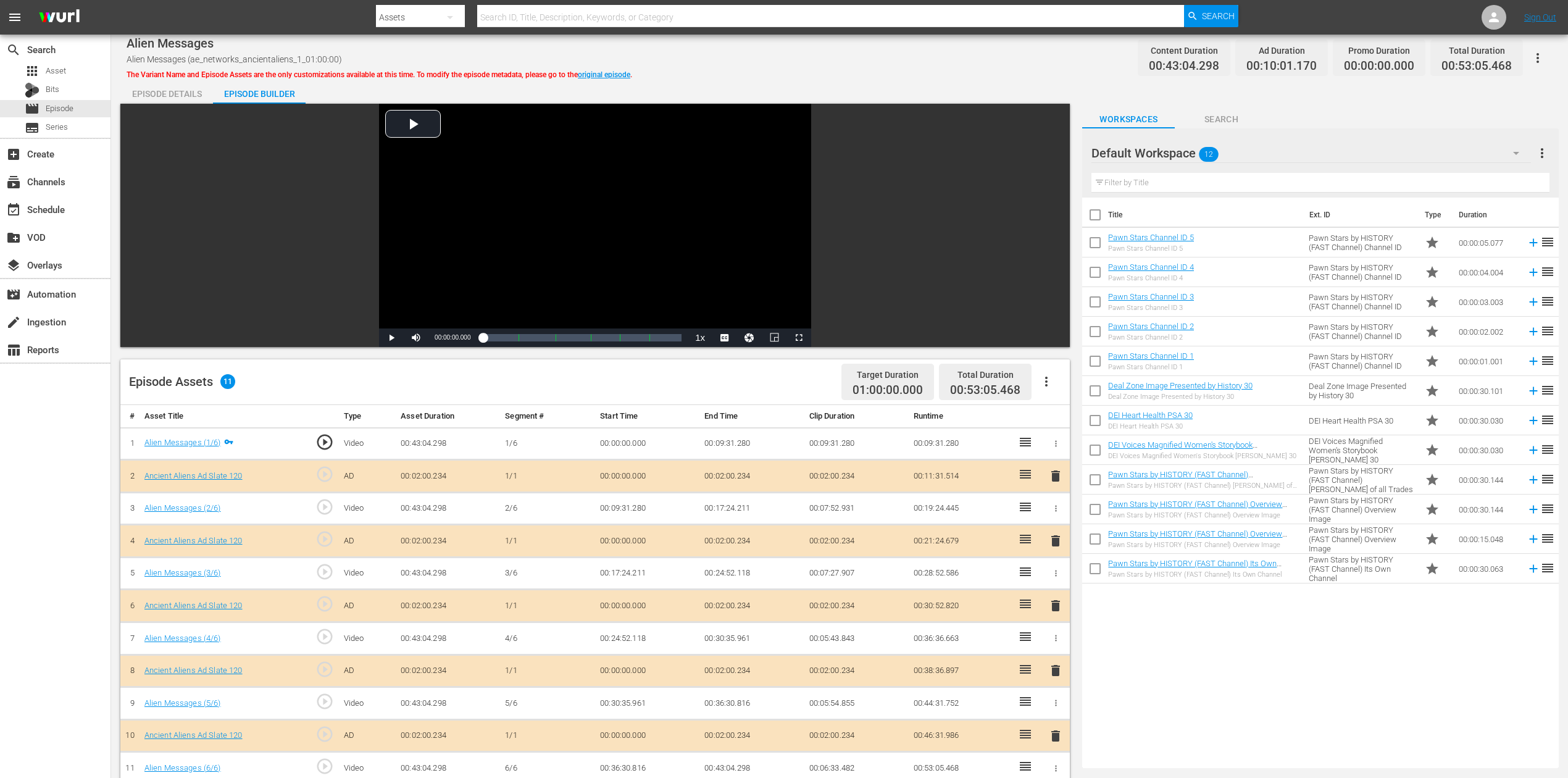
click at [1053, 583] on span "delete" at bounding box center [1056, 606] width 15 height 15
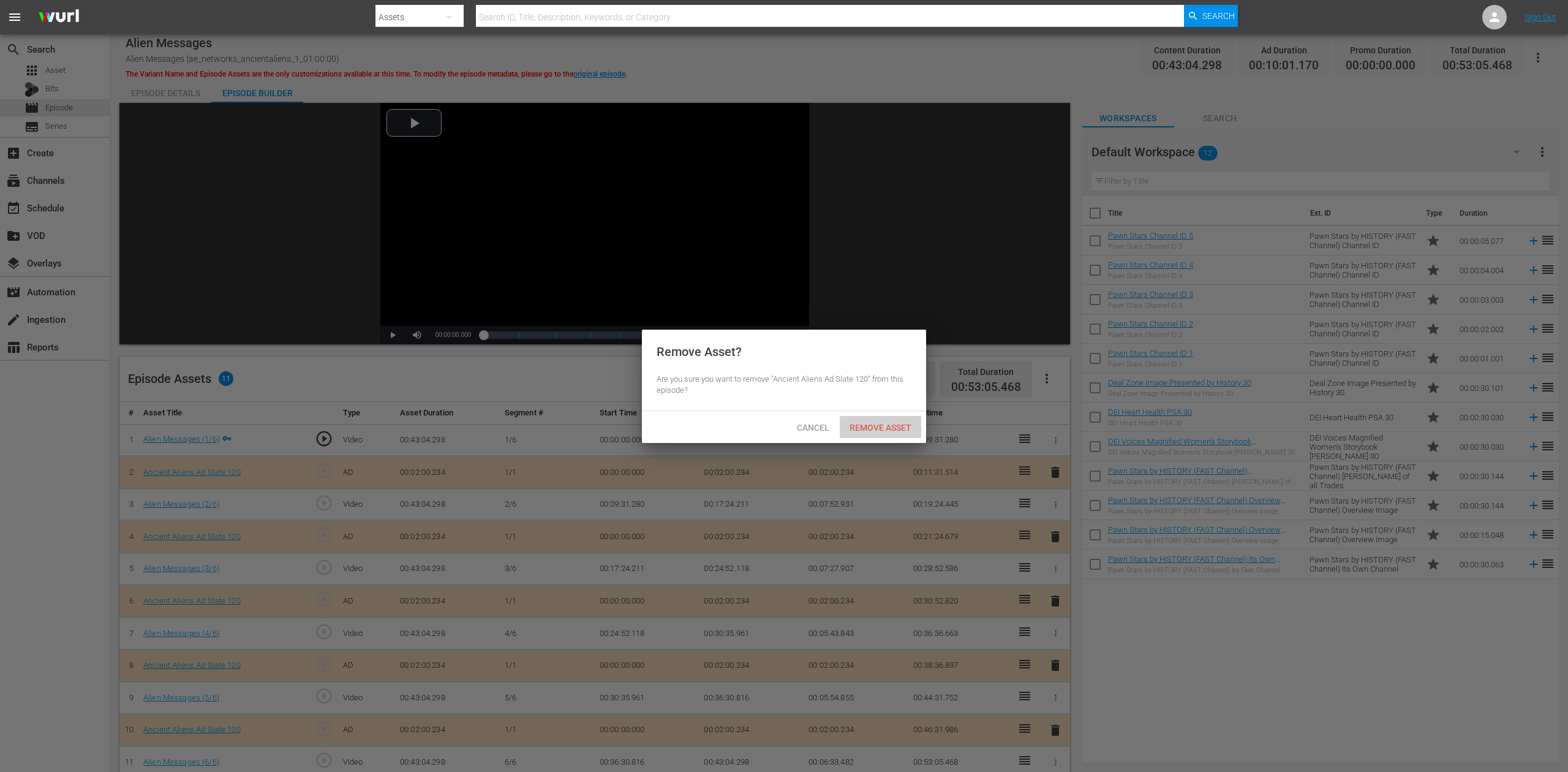
click at [909, 424] on span "Remove Asset" at bounding box center [881, 428] width 82 height 10
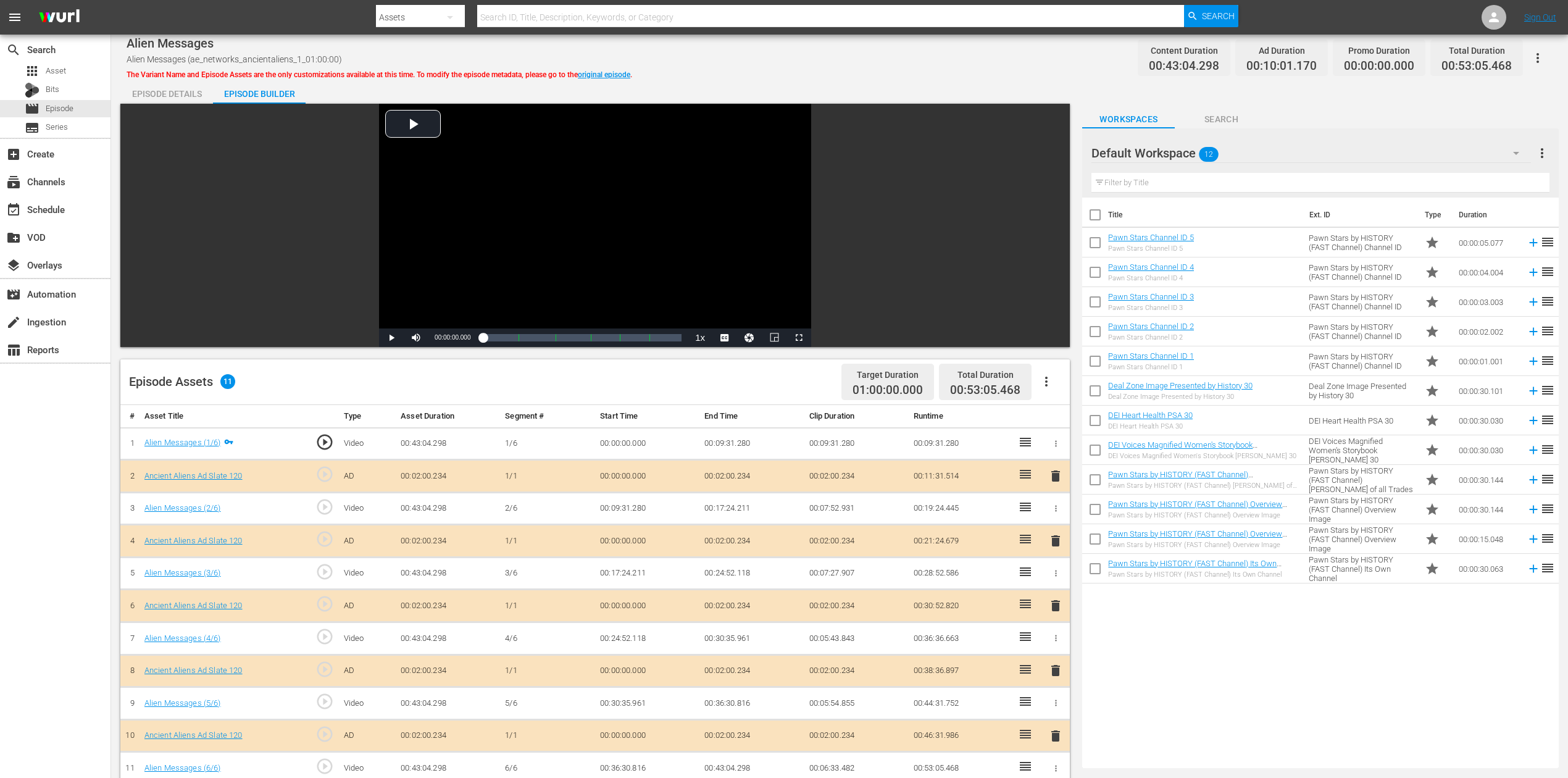
click at [1185, 153] on icon "button" at bounding box center [1516, 154] width 6 height 3
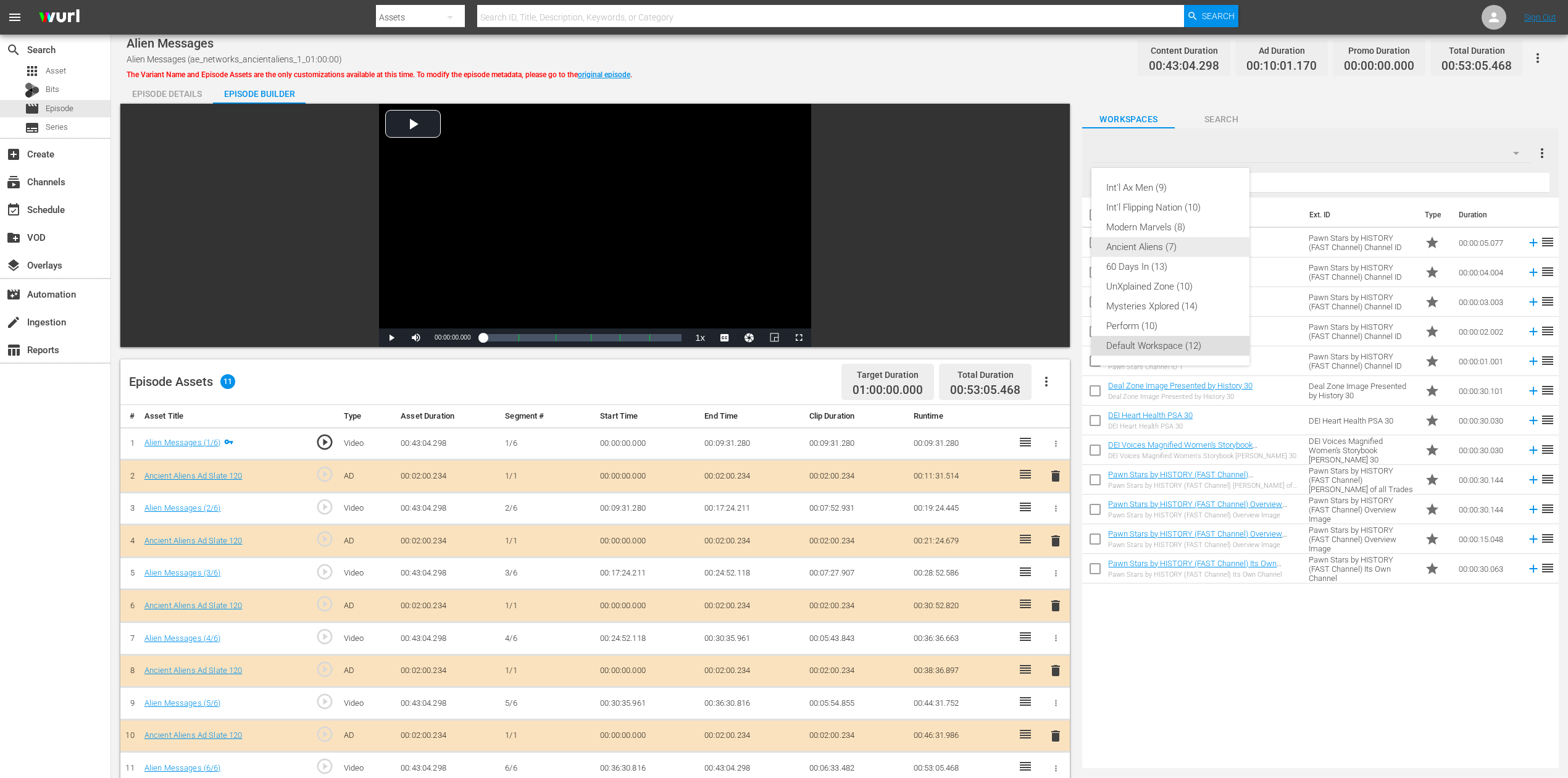
click at [1185, 243] on div "Ancient Aliens (7)" at bounding box center [1170, 247] width 129 height 20
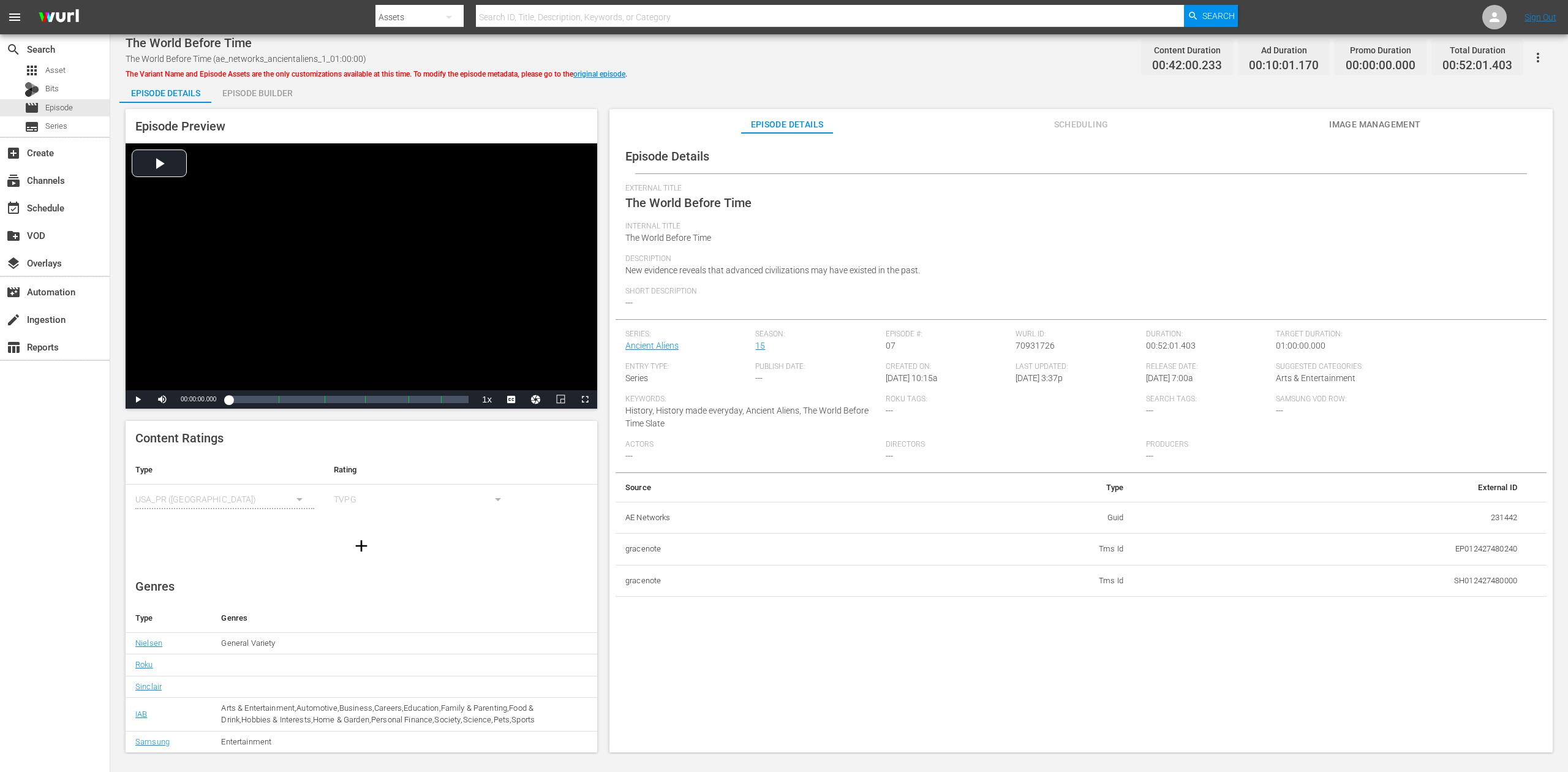
click at [250, 91] on div "Episode Builder" at bounding box center [257, 93] width 92 height 30
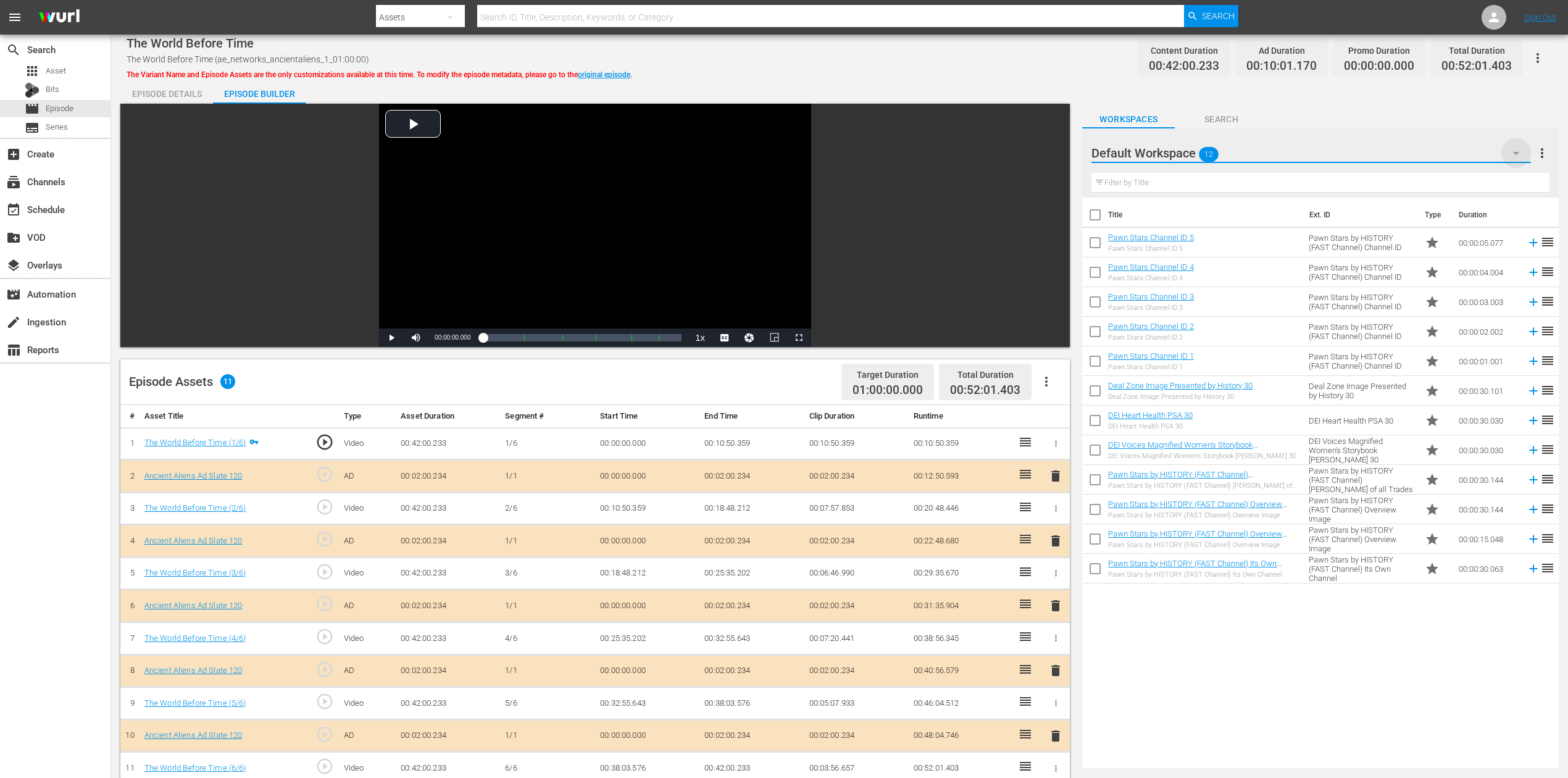
click at [1185, 152] on icon "button" at bounding box center [1516, 154] width 6 height 3
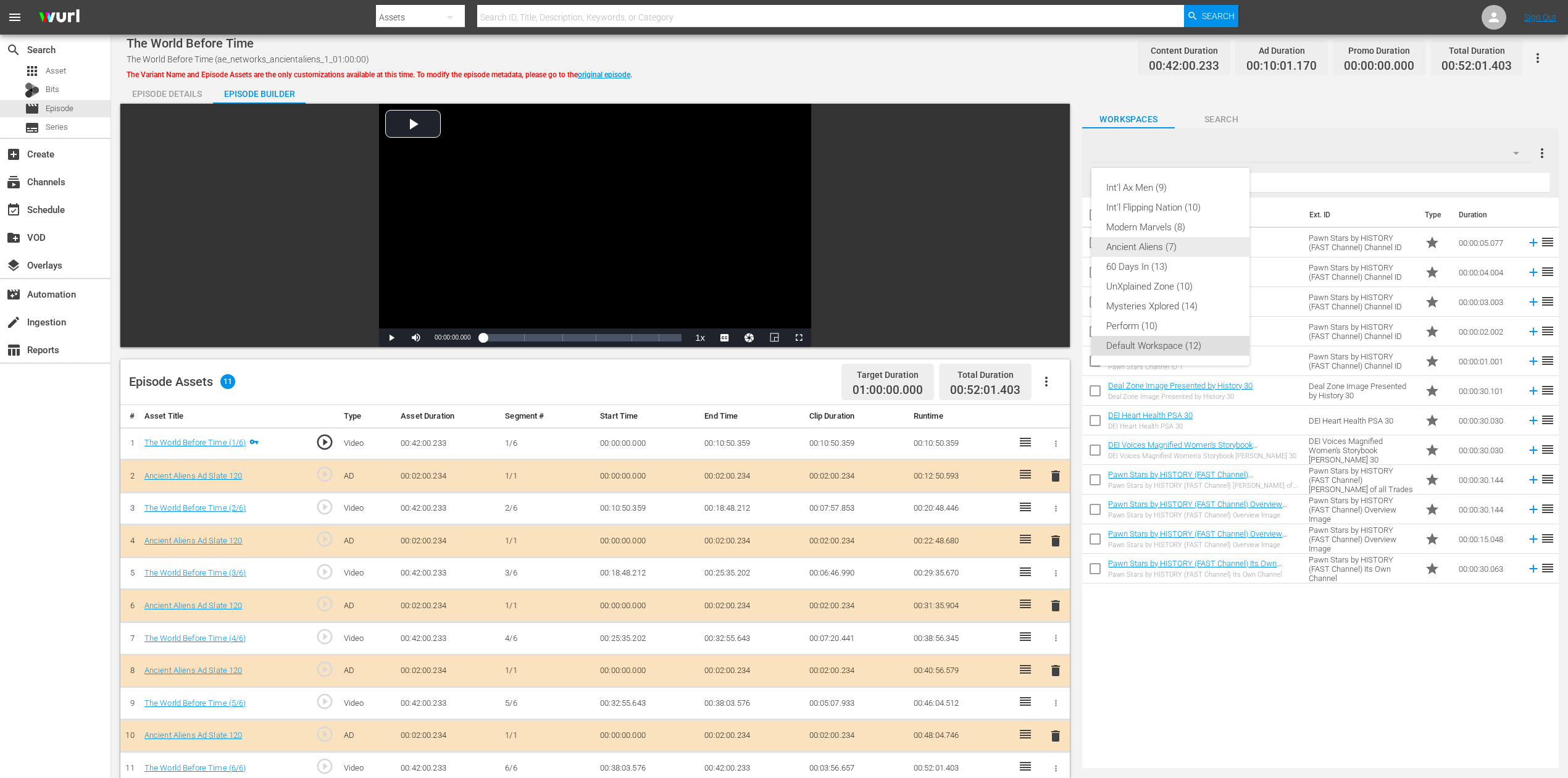
click at [1161, 238] on div "Ancient Aliens (7)" at bounding box center [1170, 247] width 129 height 20
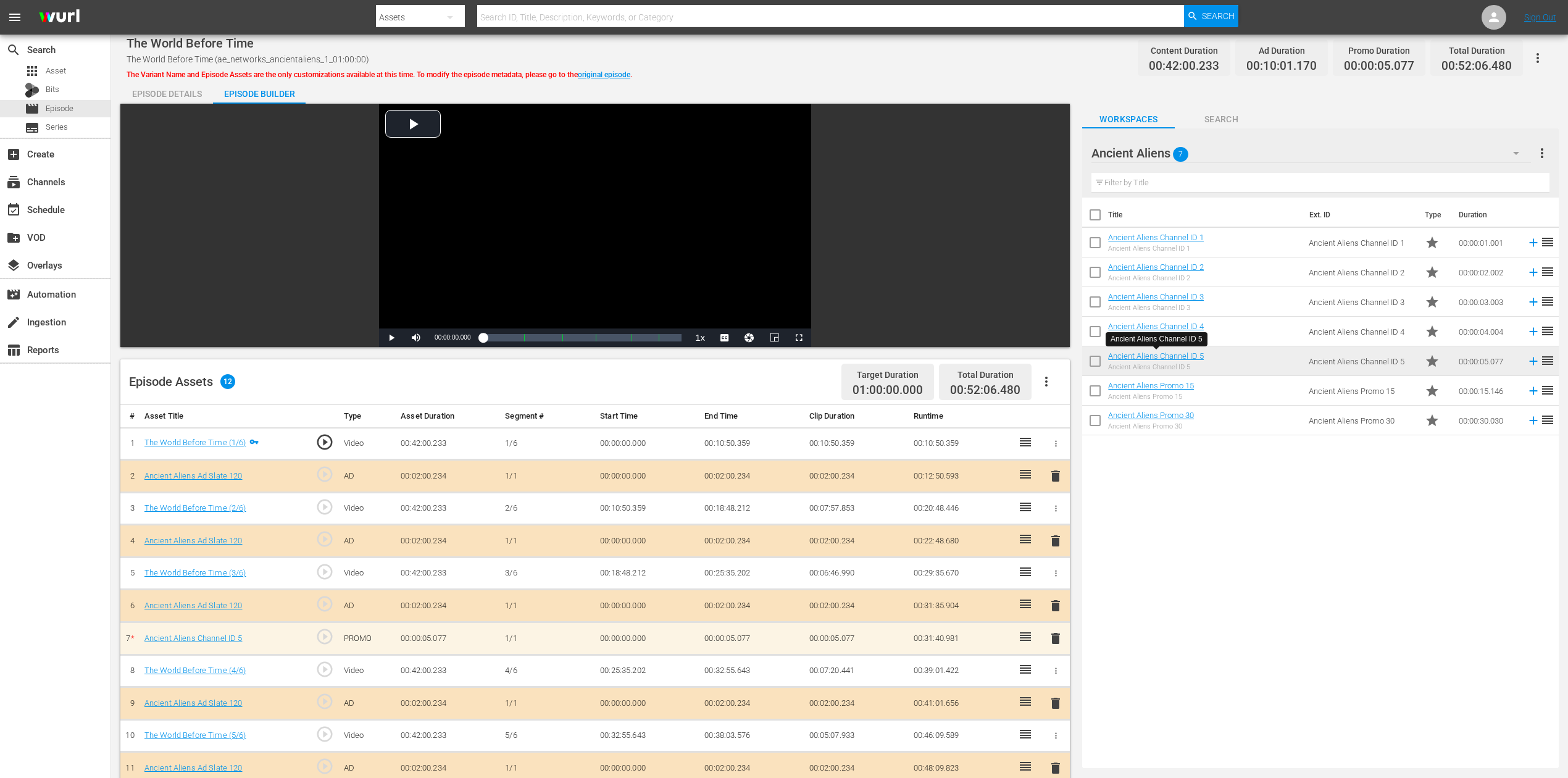
click at [1052, 583] on span "delete" at bounding box center [1056, 639] width 15 height 15
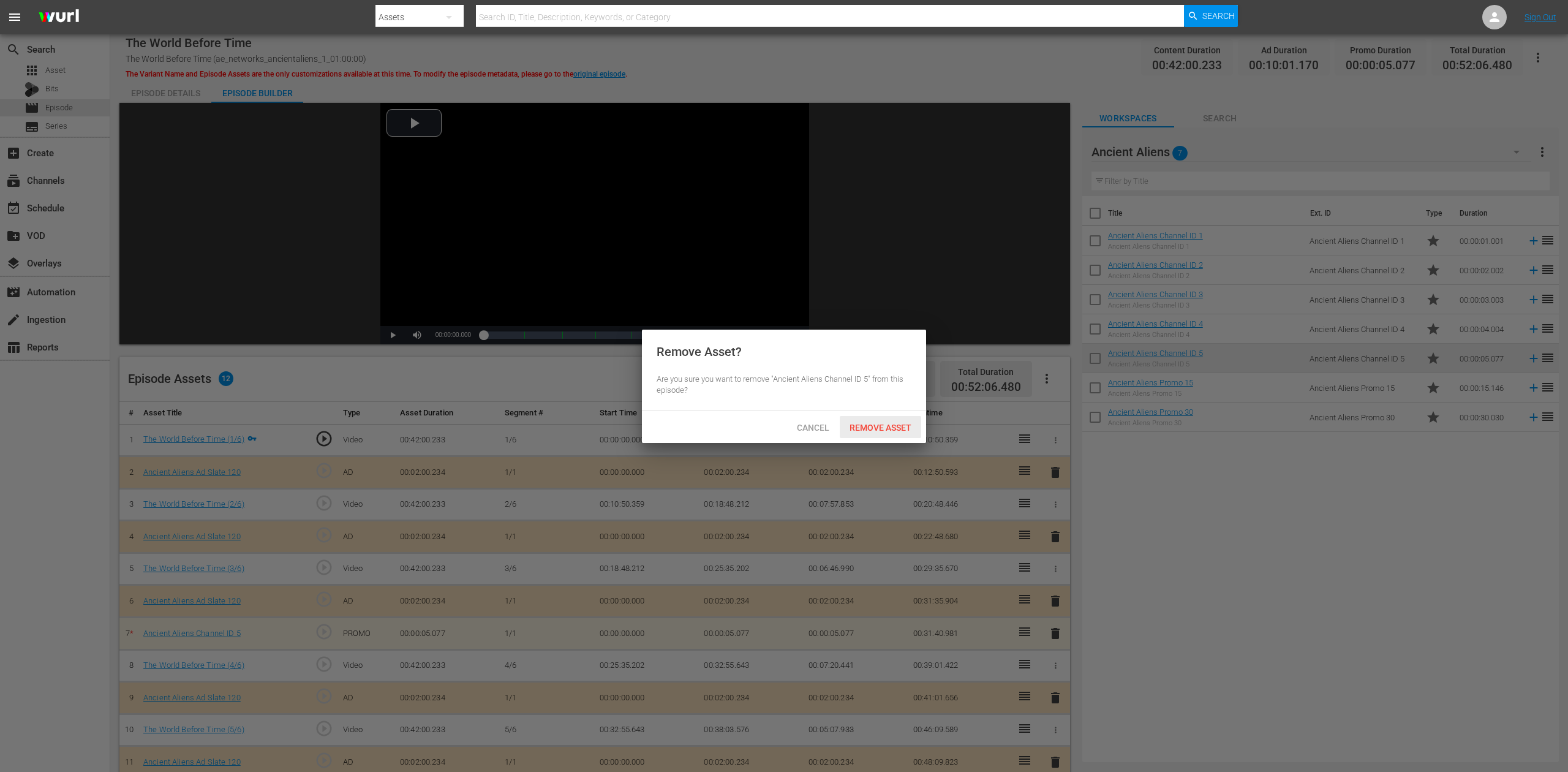
click at [896, 430] on span "Remove Asset" at bounding box center [881, 428] width 82 height 10
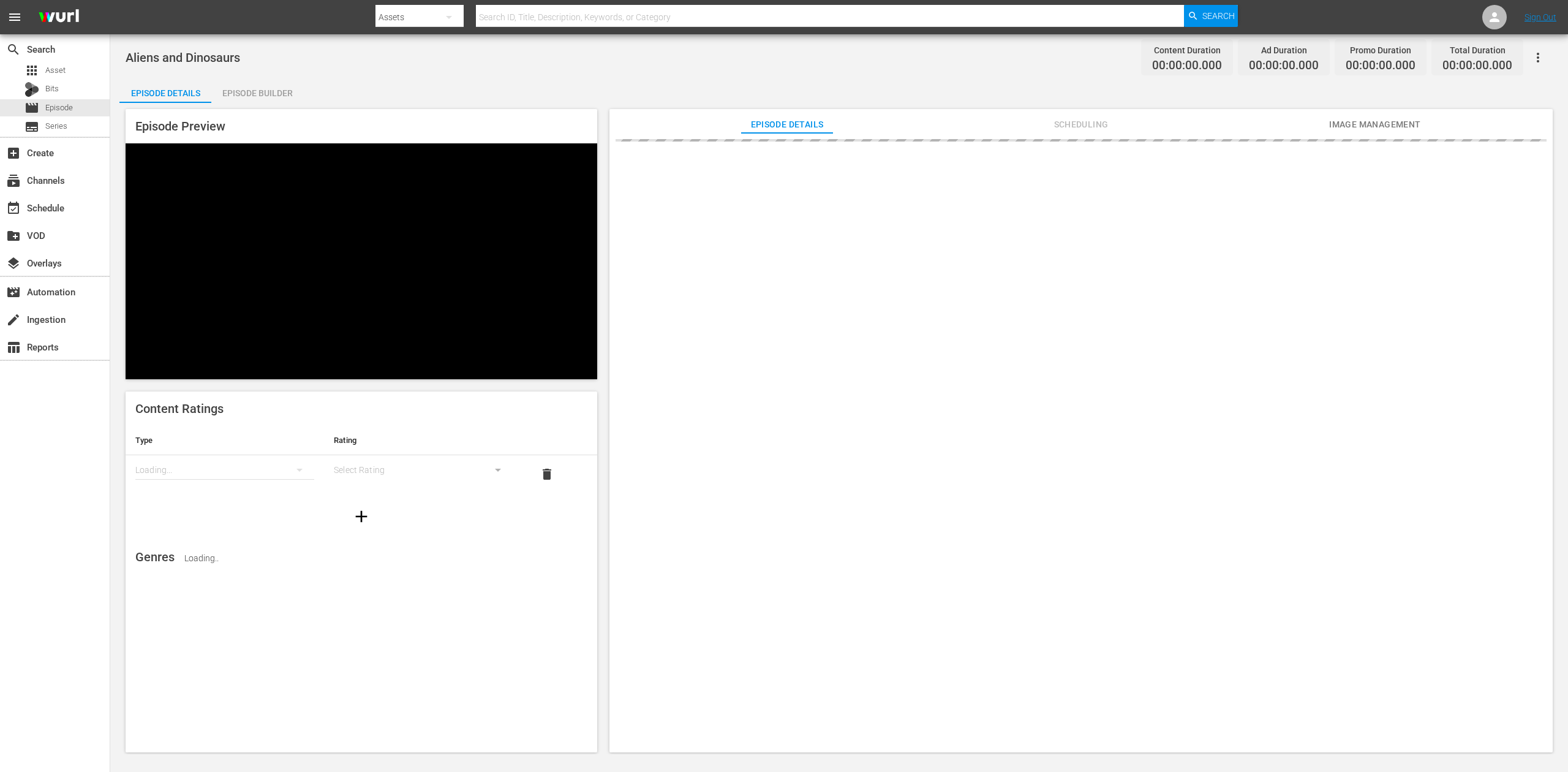
drag, startPoint x: 277, startPoint y: 87, endPoint x: 263, endPoint y: 80, distance: 15.7
click at [281, 86] on div "Episode Builder" at bounding box center [257, 93] width 92 height 30
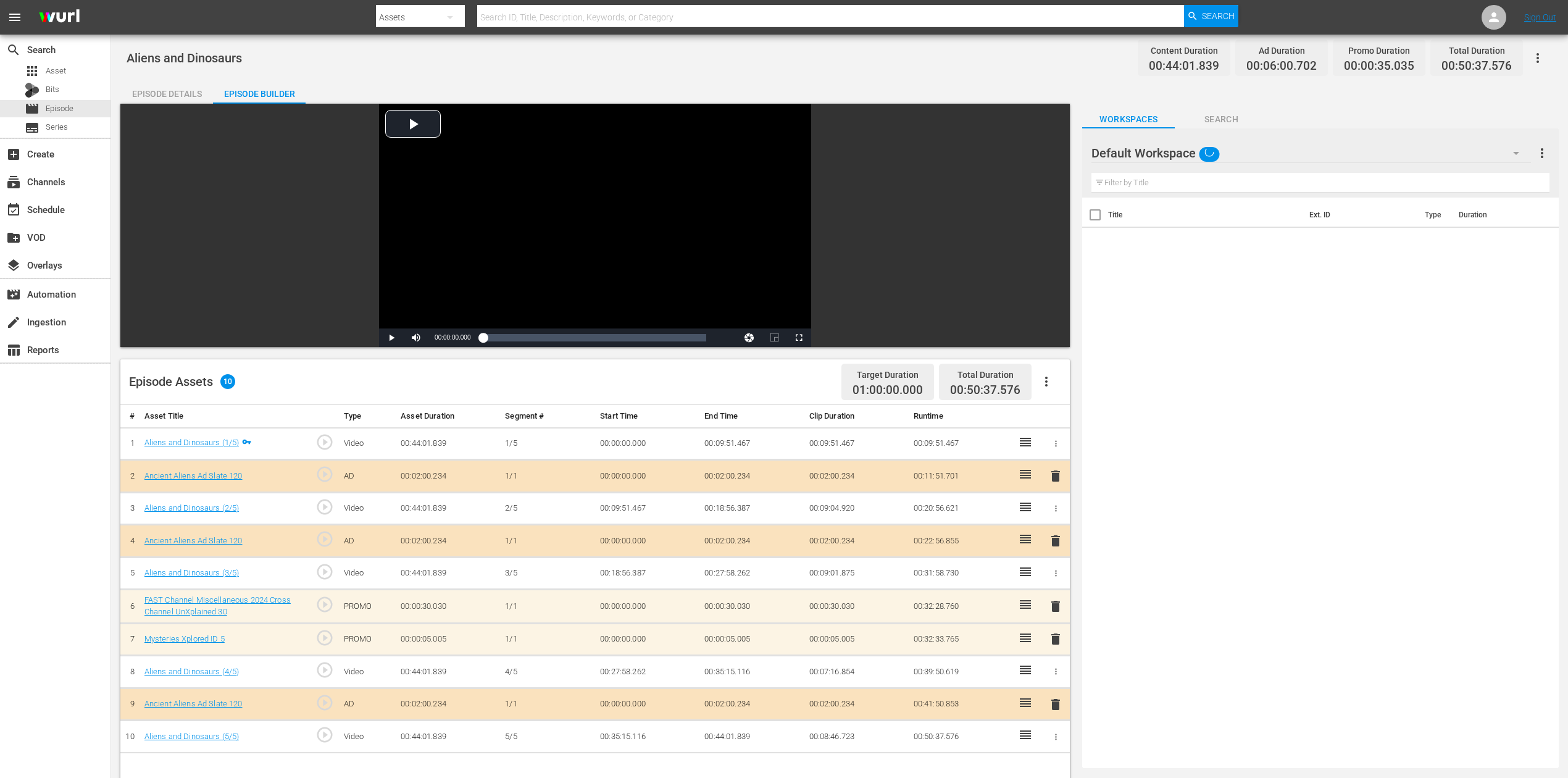
click at [1059, 488] on td "delete" at bounding box center [1056, 476] width 28 height 33
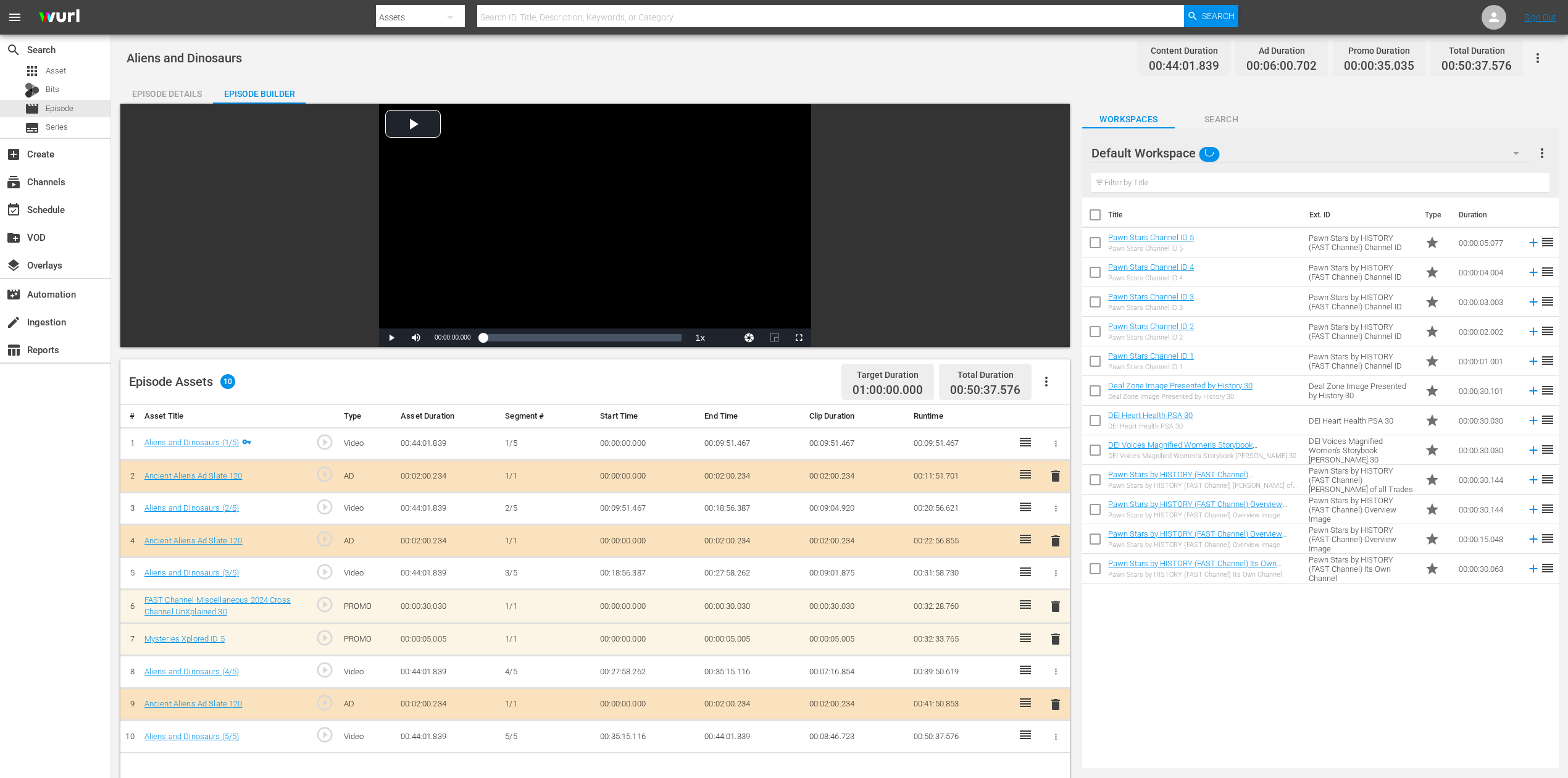
click at [1185, 583] on div "Title Ext. ID Type Duration Pawn Stars Channel ID 5 Pawn Stars Channel ID 5 Paw…" at bounding box center [1321, 481] width 477 height 566
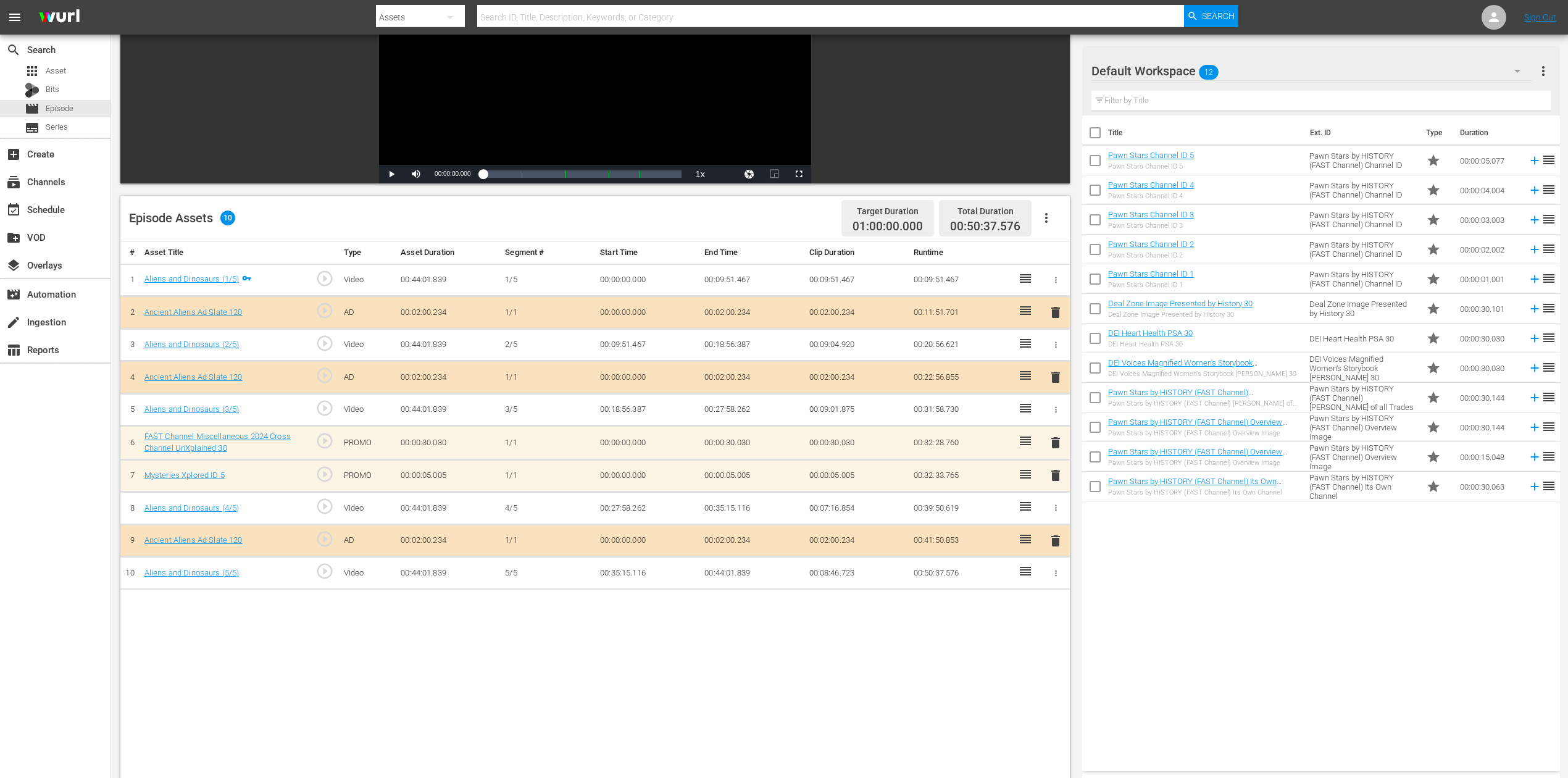
scroll to position [164, 0]
click at [1058, 439] on span "delete" at bounding box center [1056, 442] width 15 height 15
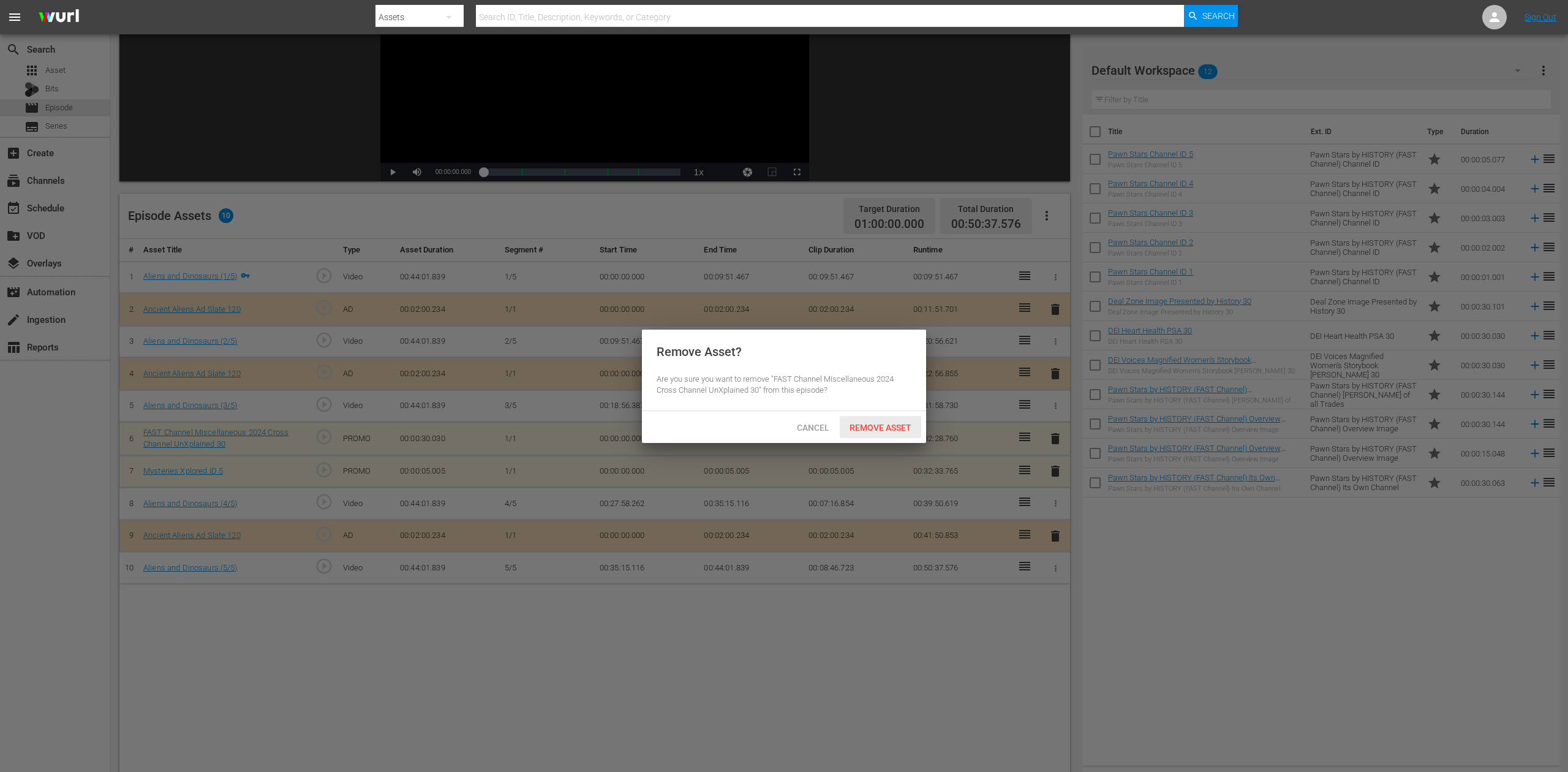
click at [883, 430] on span "Remove Asset" at bounding box center [881, 428] width 82 height 10
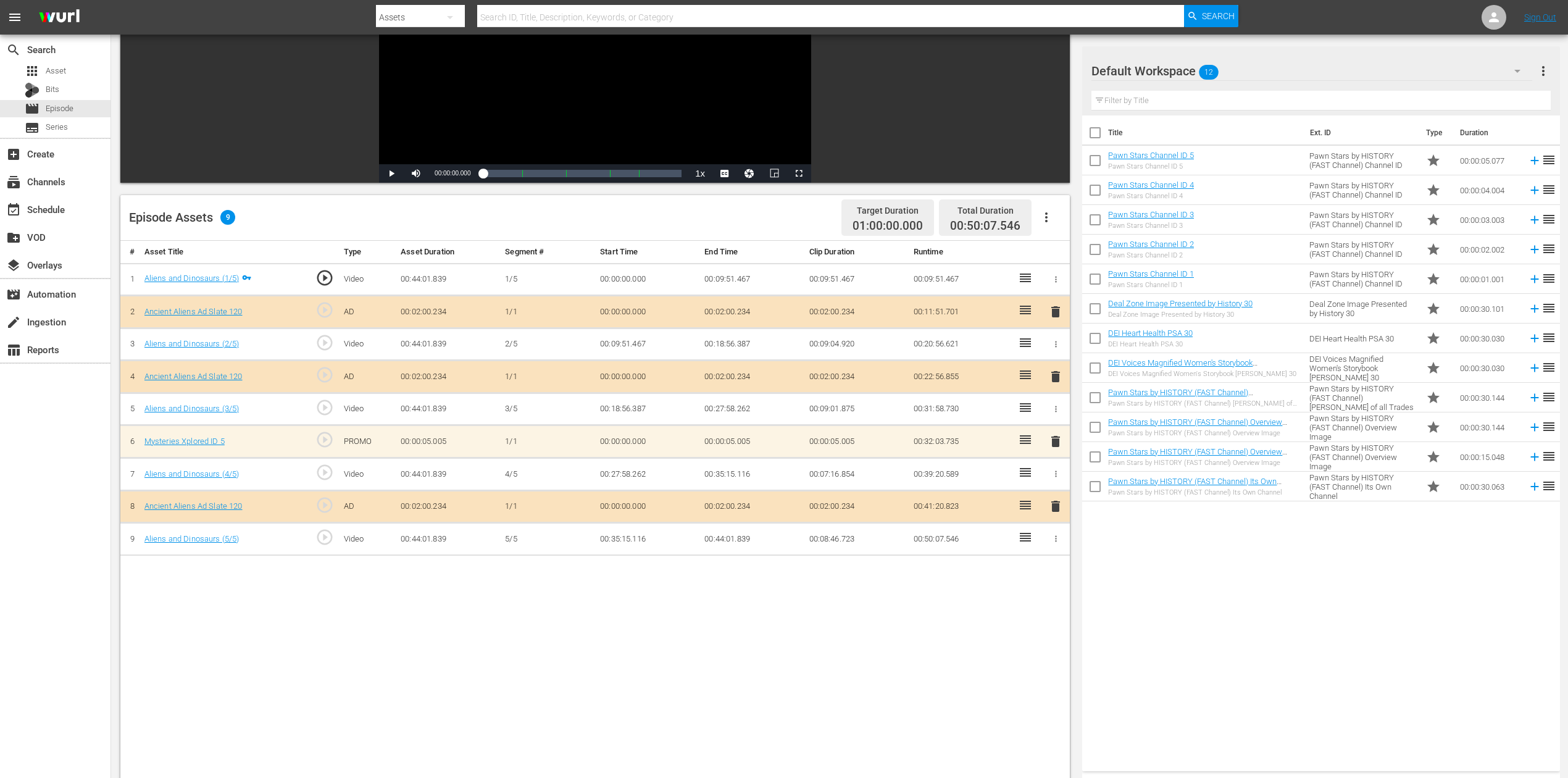
click at [1055, 443] on span "delete" at bounding box center [1056, 442] width 15 height 15
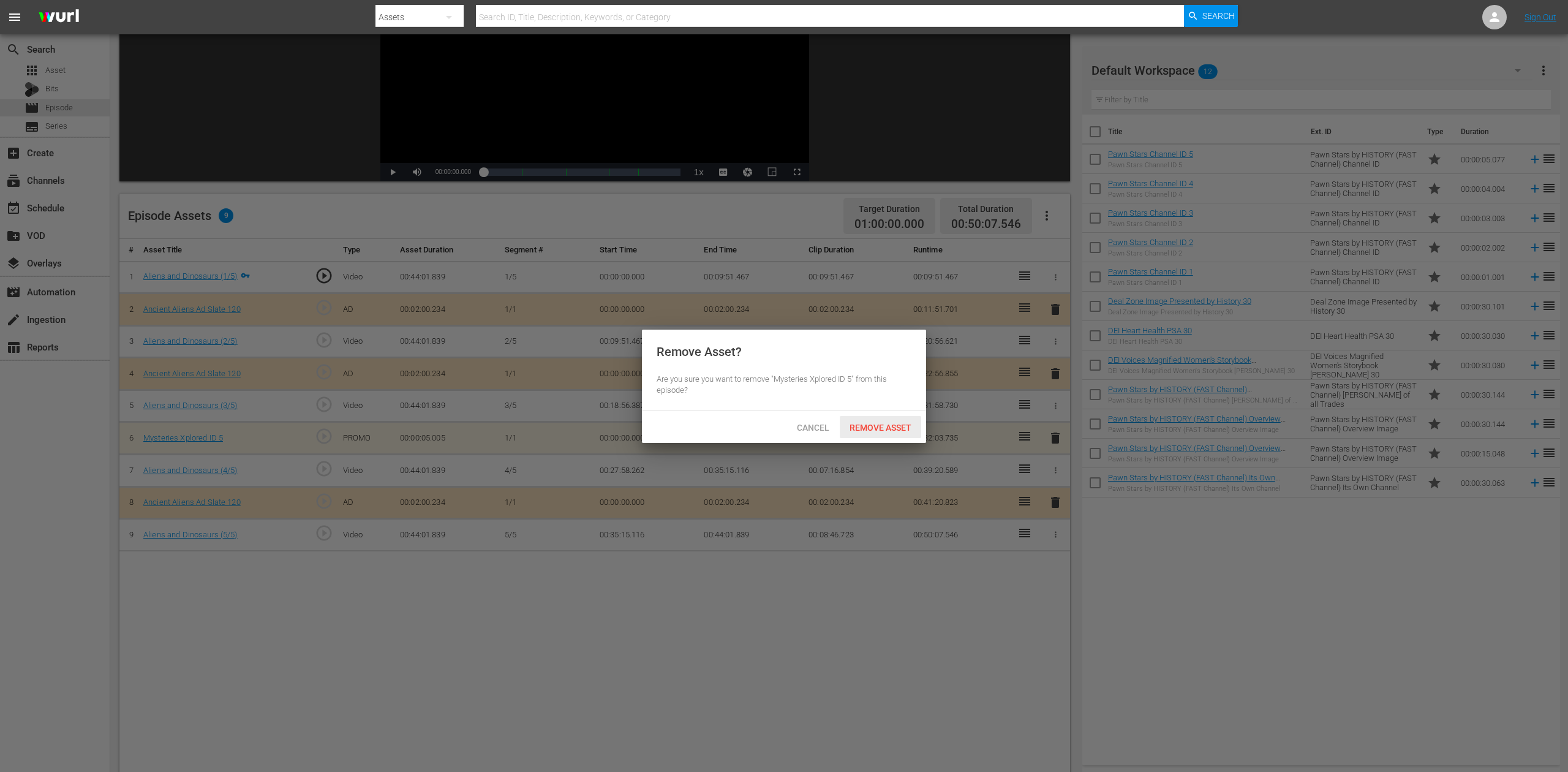
click at [890, 423] on span "Remove Asset" at bounding box center [881, 428] width 82 height 10
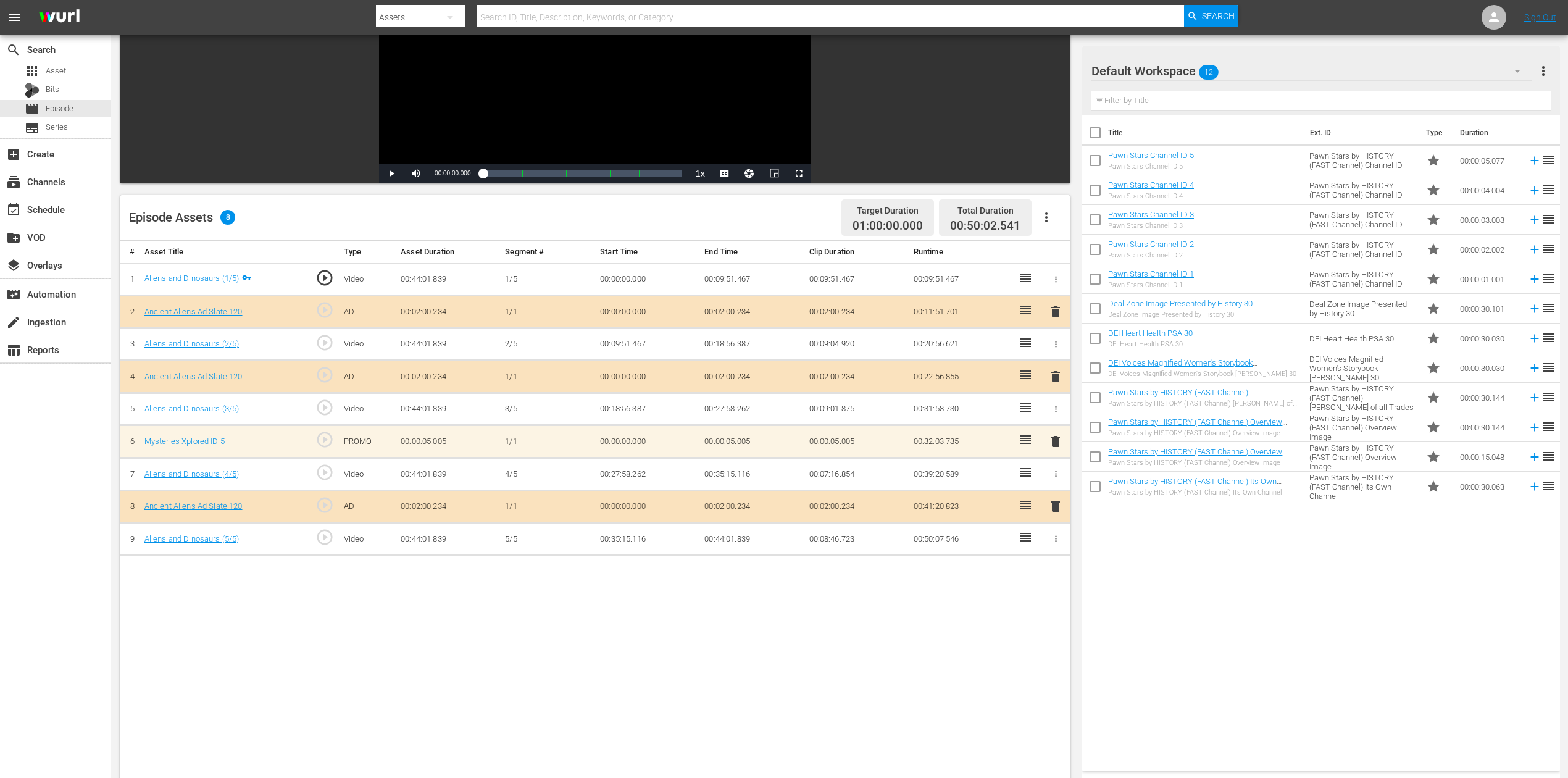
click at [1045, 215] on icon "button" at bounding box center [1046, 217] width 15 height 15
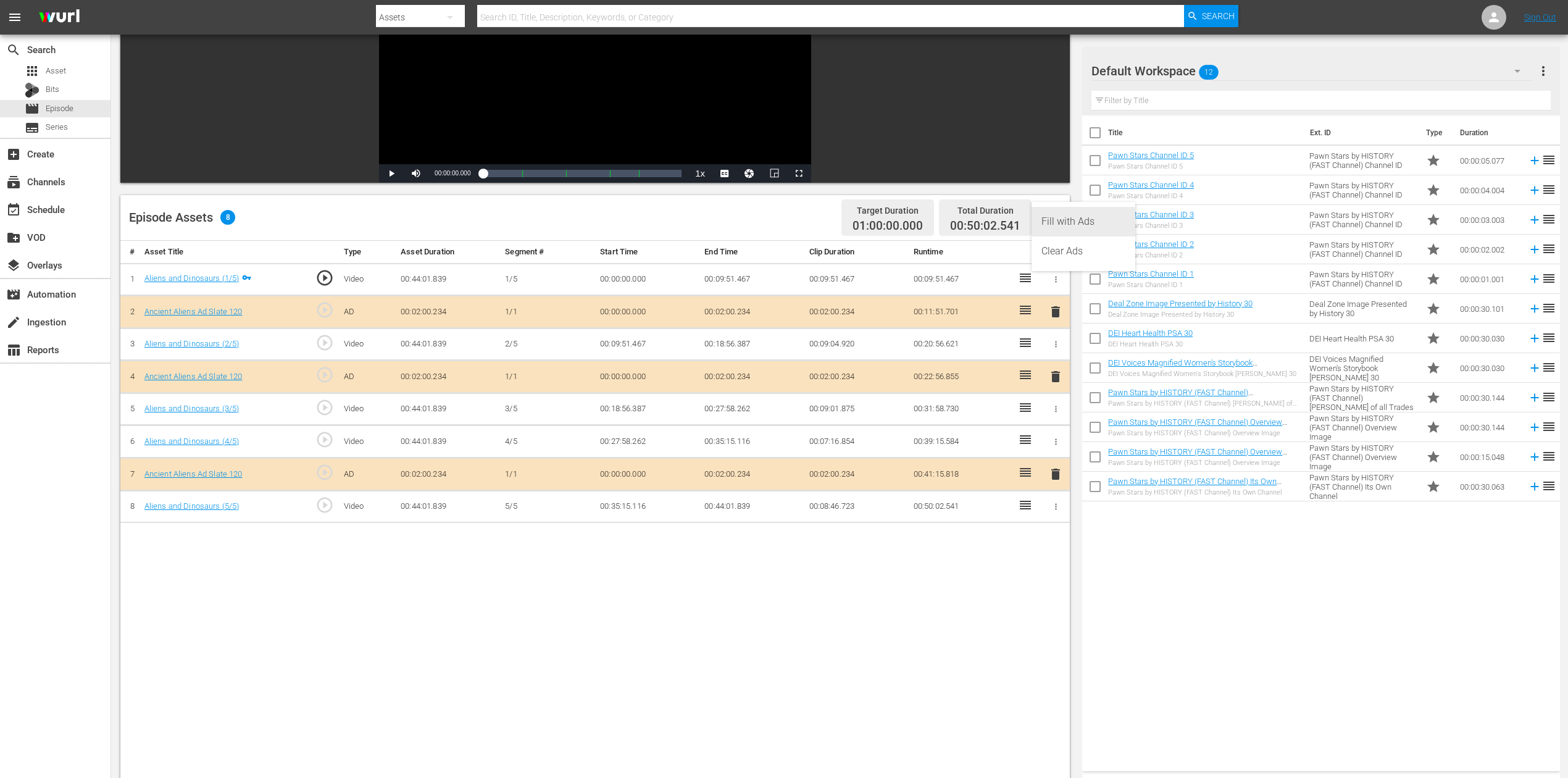
click at [1053, 220] on div "Fill with Ads" at bounding box center [1083, 222] width 84 height 30
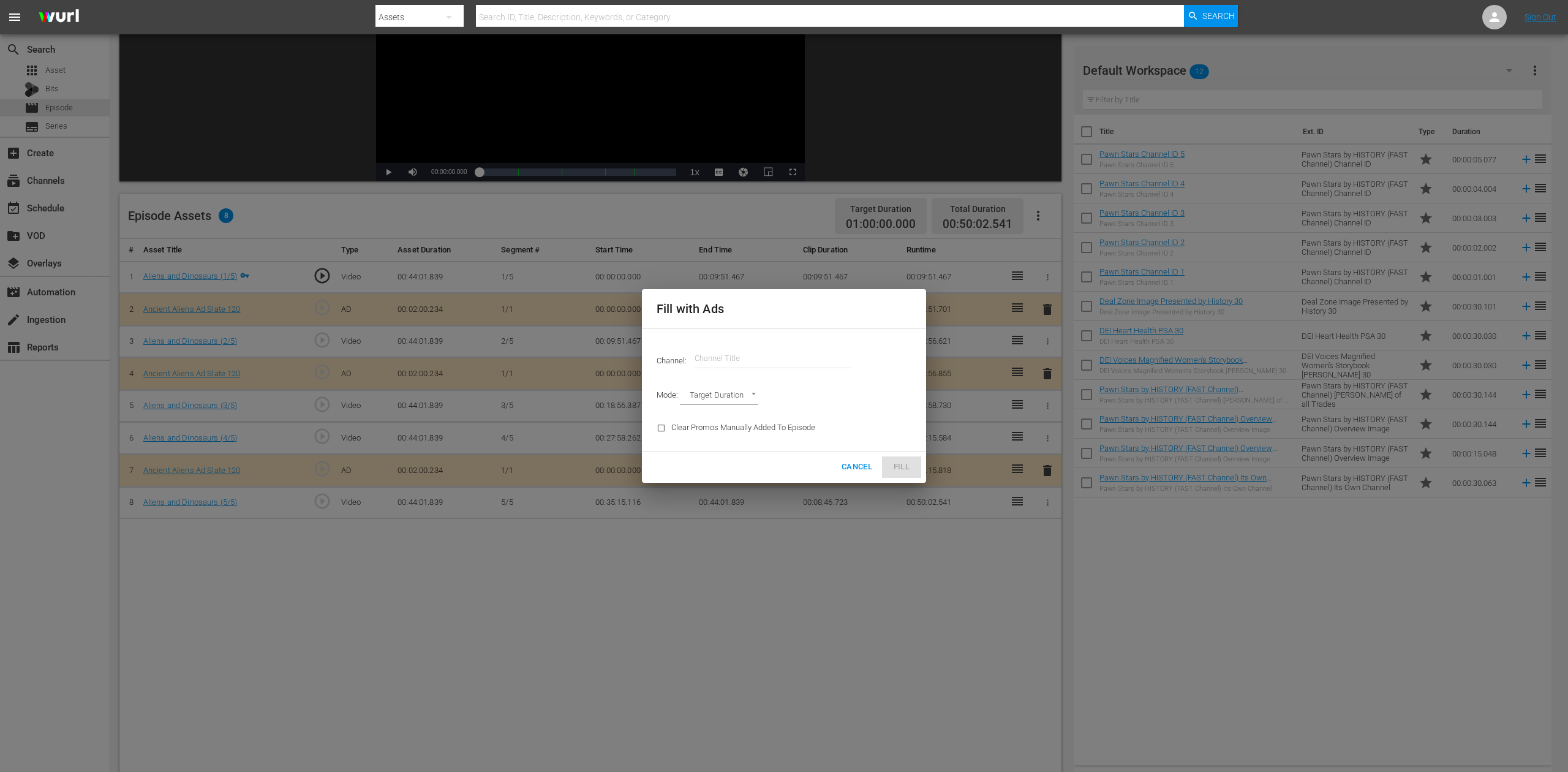
click at [775, 353] on input "text" at bounding box center [773, 358] width 157 height 30
type input "a"
click at [785, 390] on div "Ancient Aliens (1852 - ae_networks_ancientaliens_1)" at bounding box center [863, 393] width 317 height 30
type input "Ancient Aliens (1852)"
type input "AD_BREAK_DURATION"
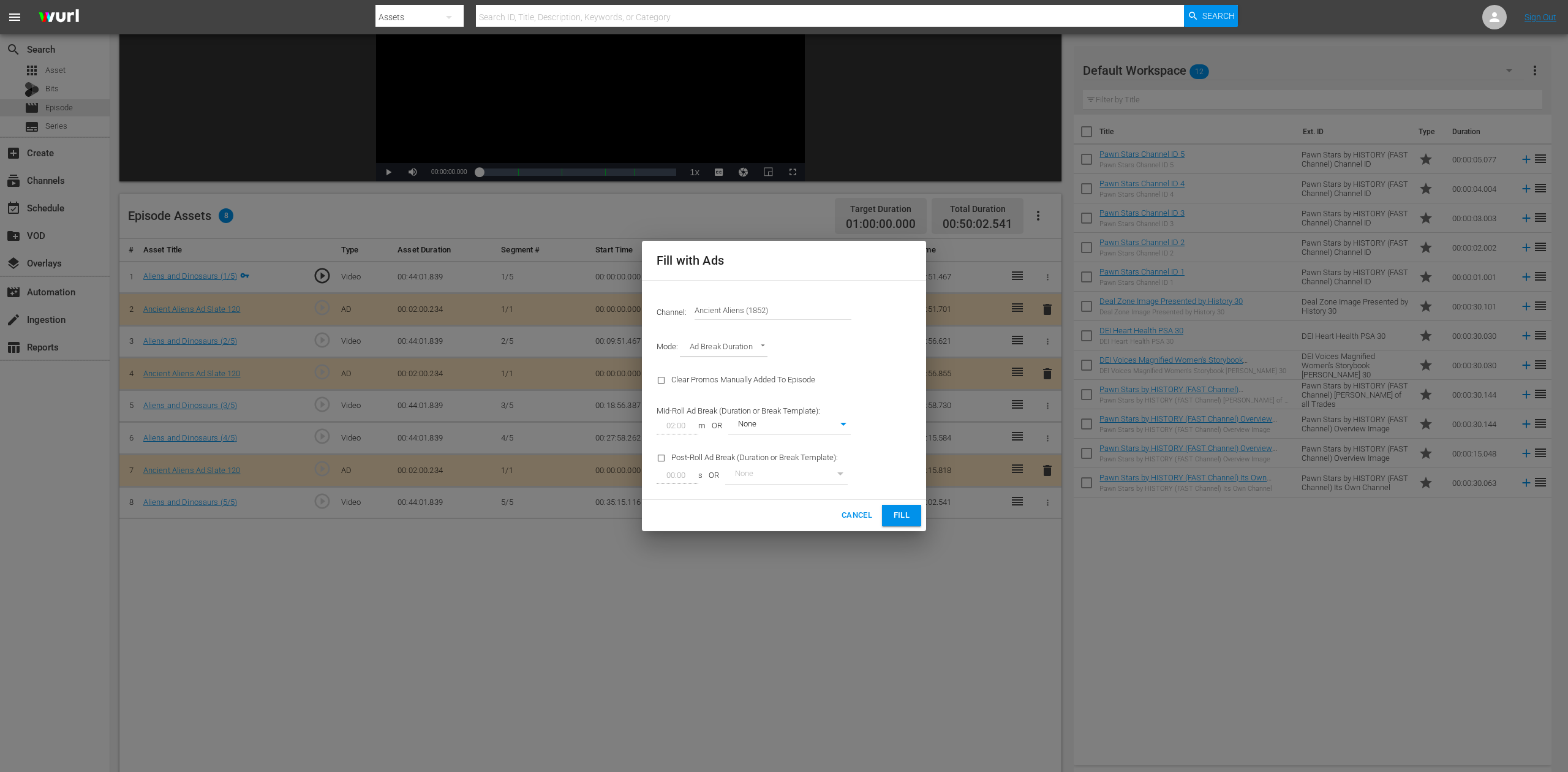
type input "0"
click at [896, 515] on span "Fill" at bounding box center [902, 516] width 20 height 14
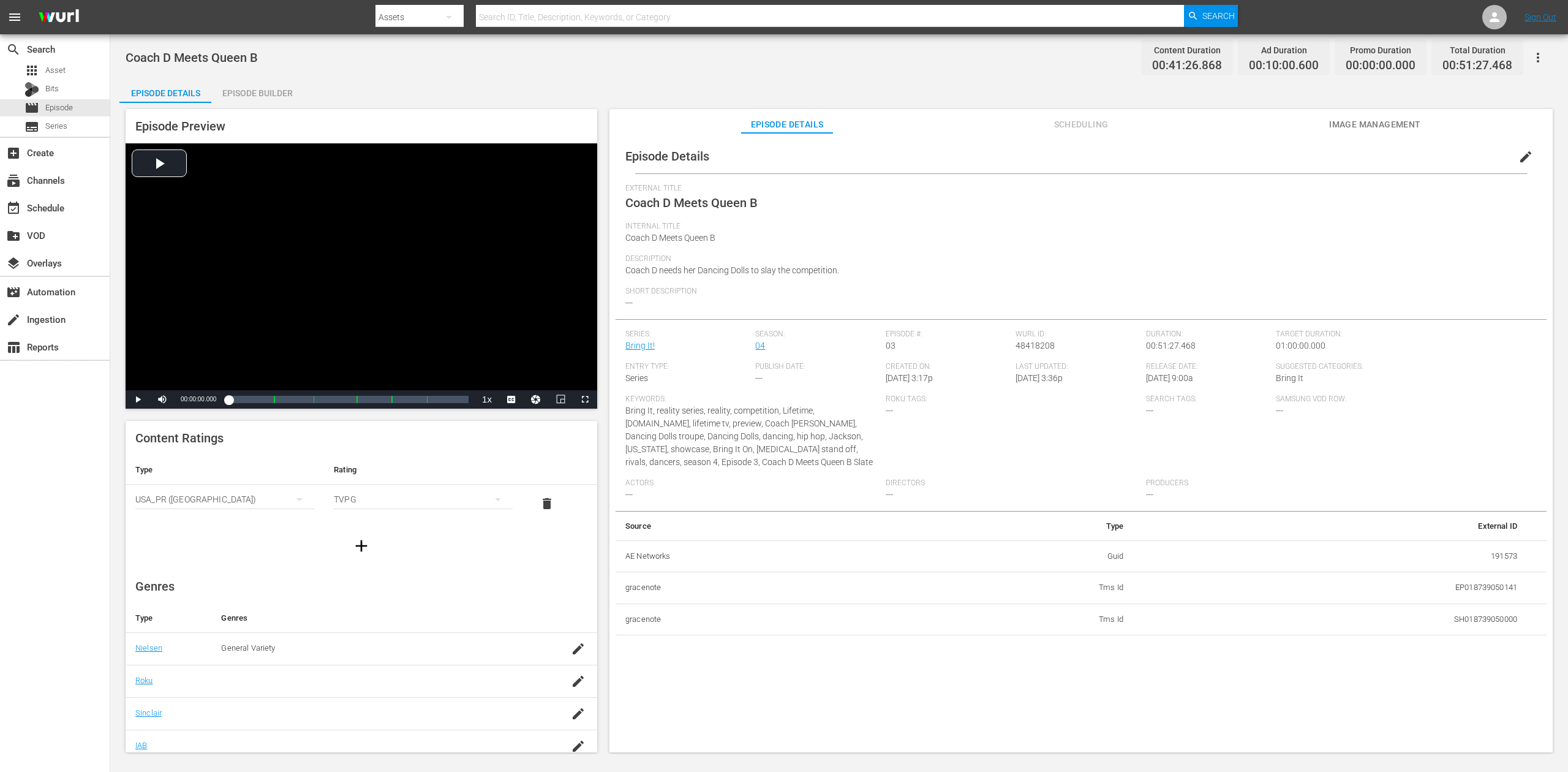
click at [250, 84] on div "Episode Builder" at bounding box center [257, 93] width 92 height 30
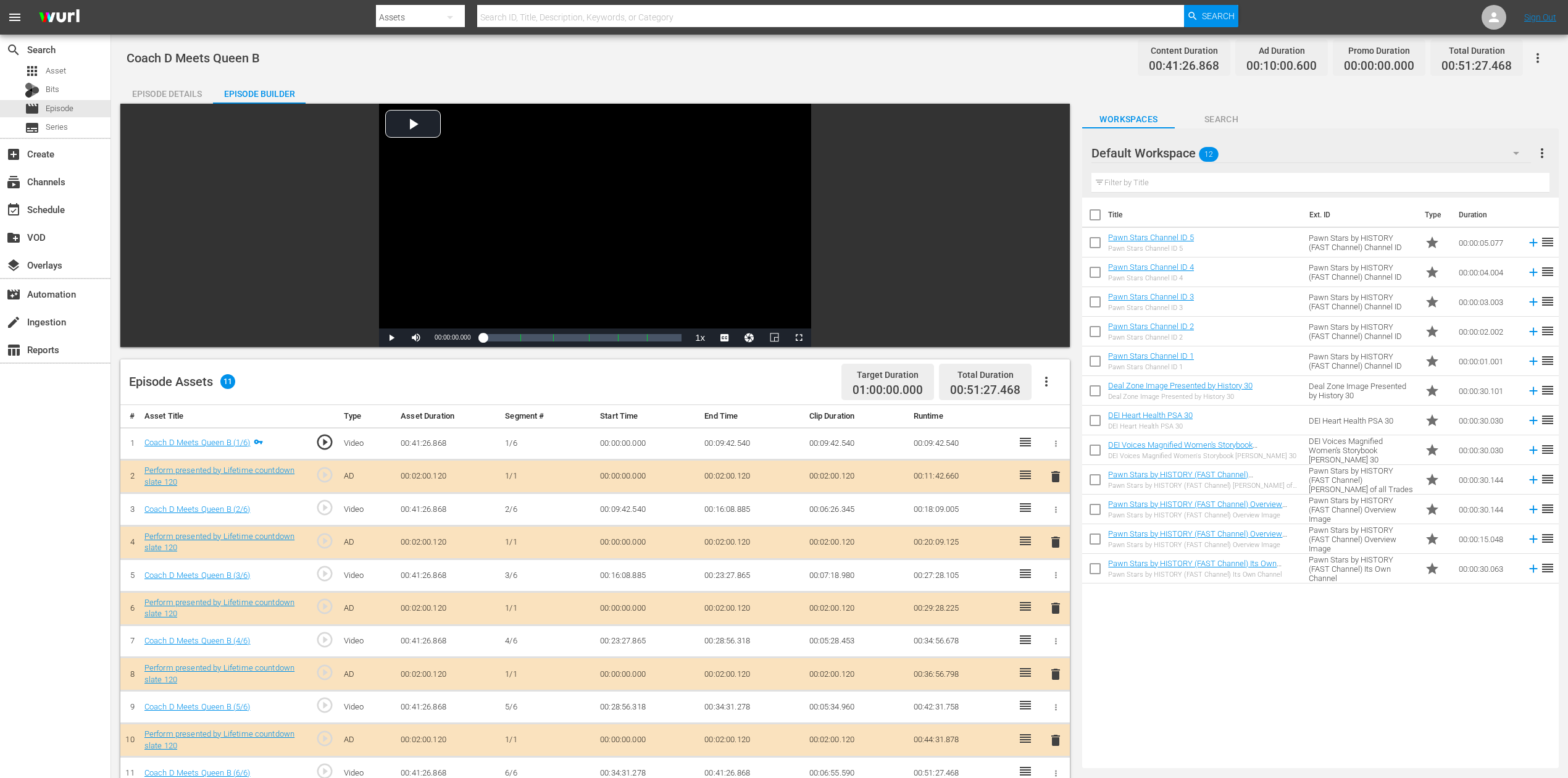
click at [1058, 608] on span "delete" at bounding box center [1056, 608] width 15 height 15
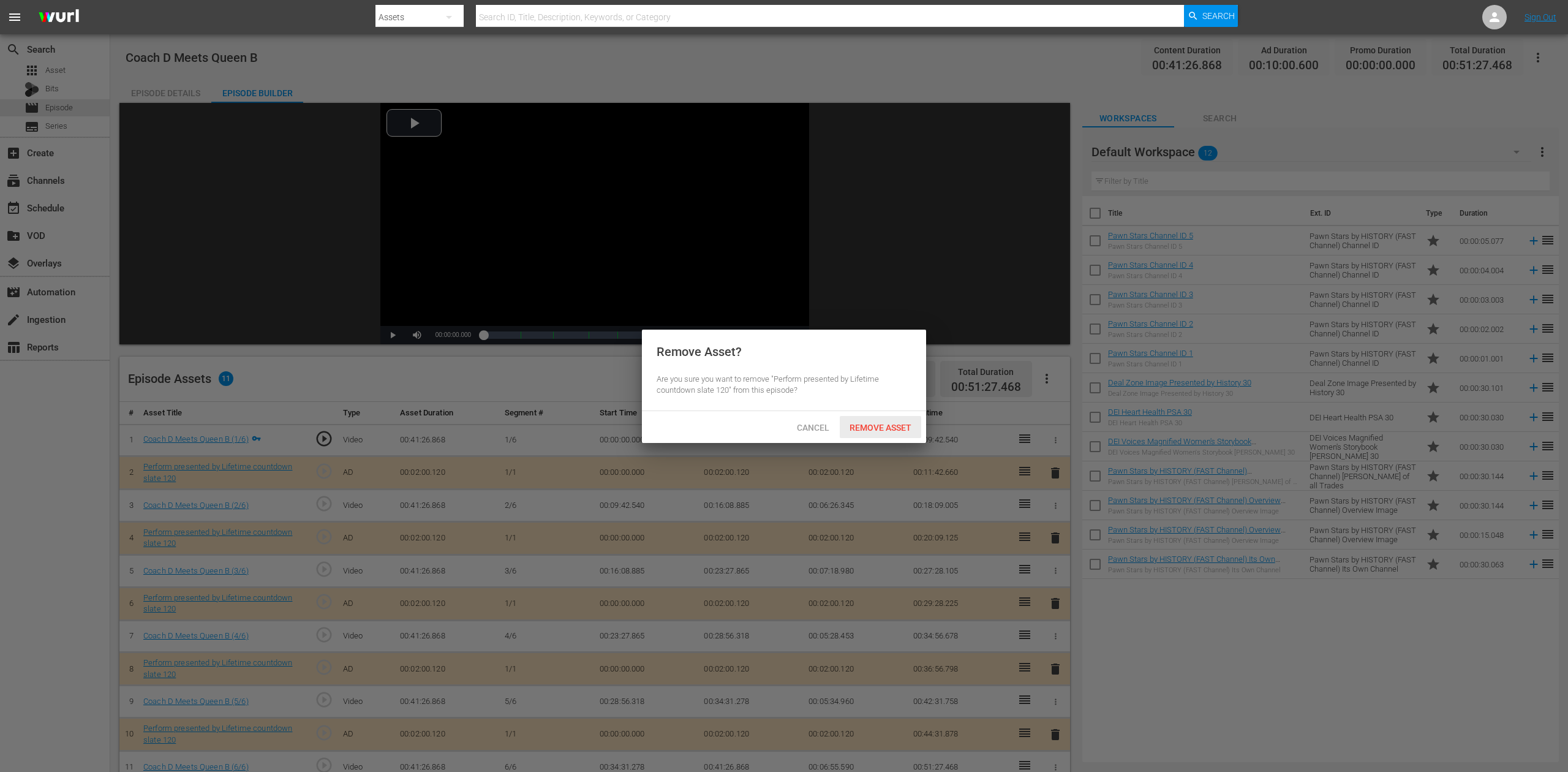
click at [889, 427] on span "Remove Asset" at bounding box center [881, 428] width 82 height 10
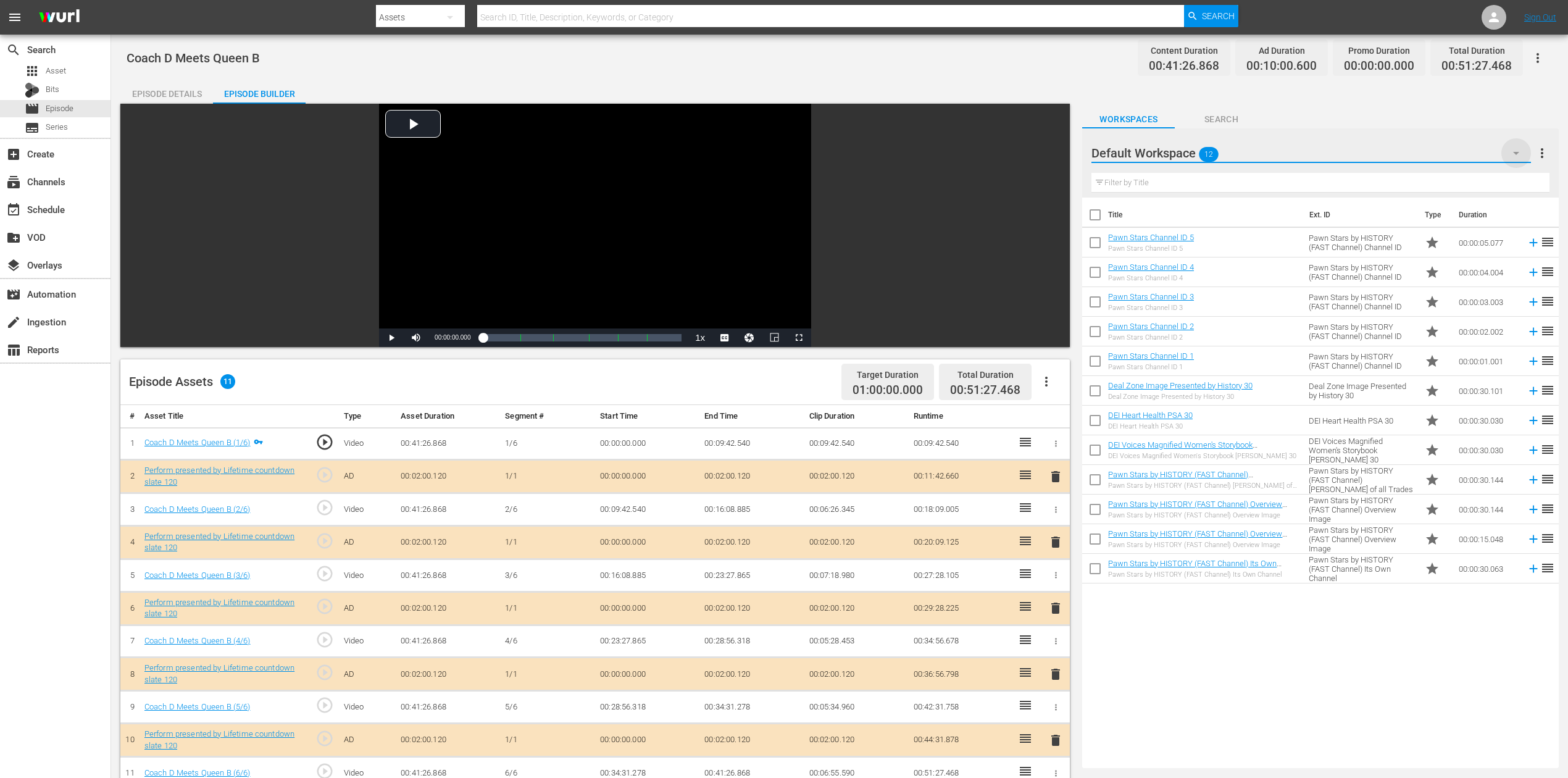
click at [1524, 151] on icon "button" at bounding box center [1516, 153] width 15 height 15
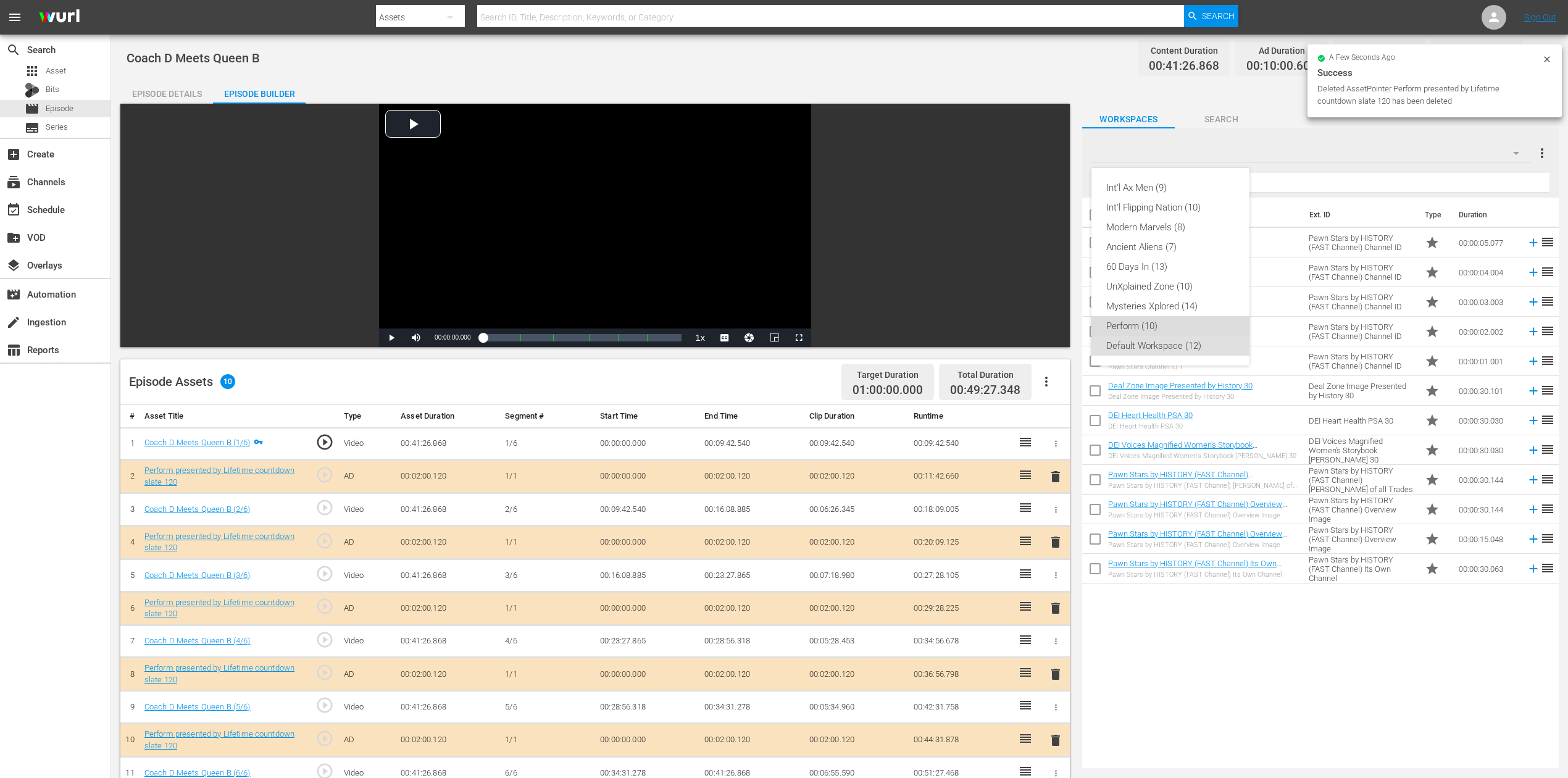
click at [1171, 322] on div "Perform (10)" at bounding box center [1170, 326] width 129 height 20
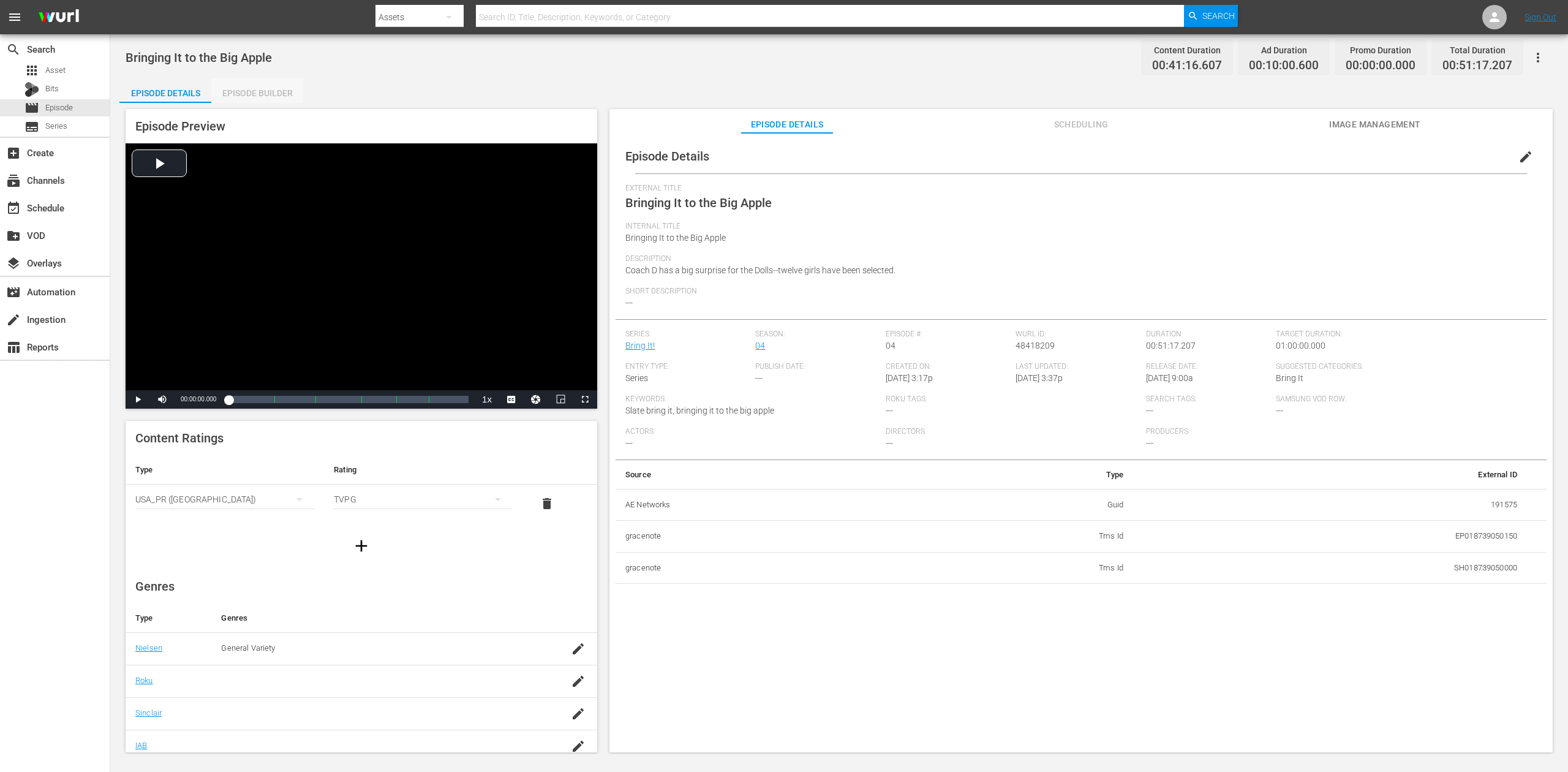
click at [263, 91] on div "Episode Builder" at bounding box center [257, 93] width 92 height 30
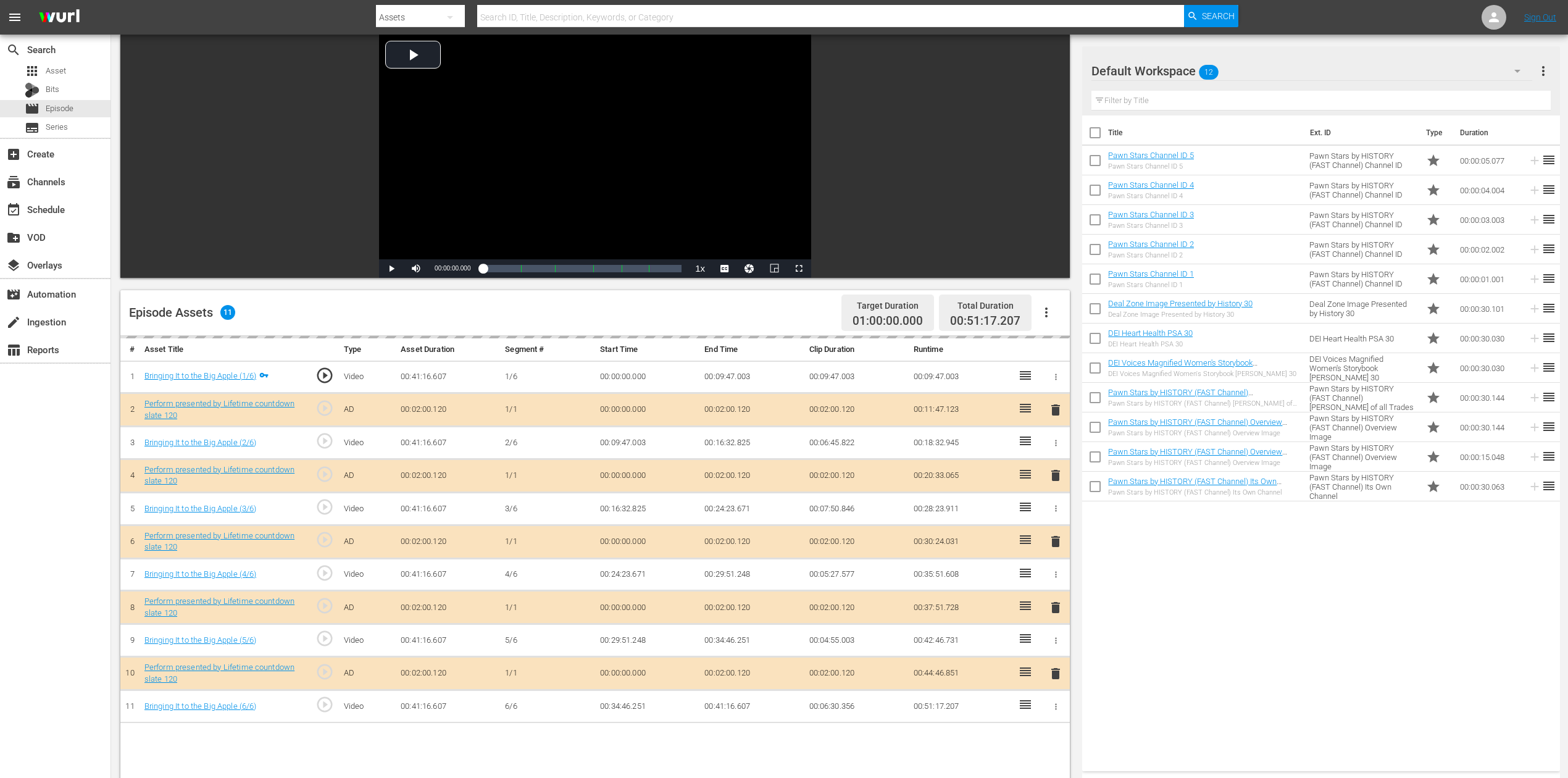
scroll to position [164, 0]
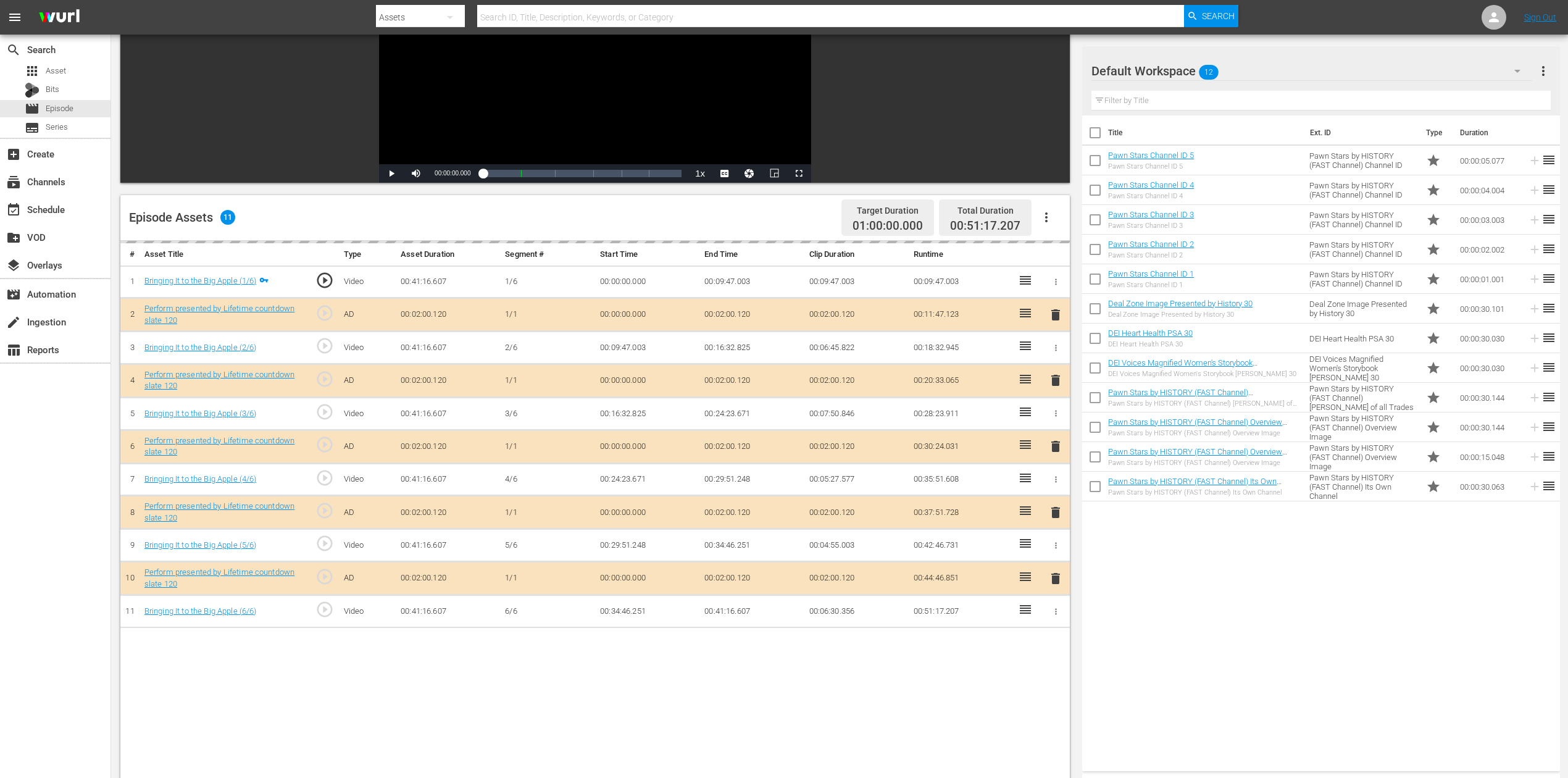
click at [1054, 448] on div "delete" at bounding box center [1056, 447] width 18 height 18
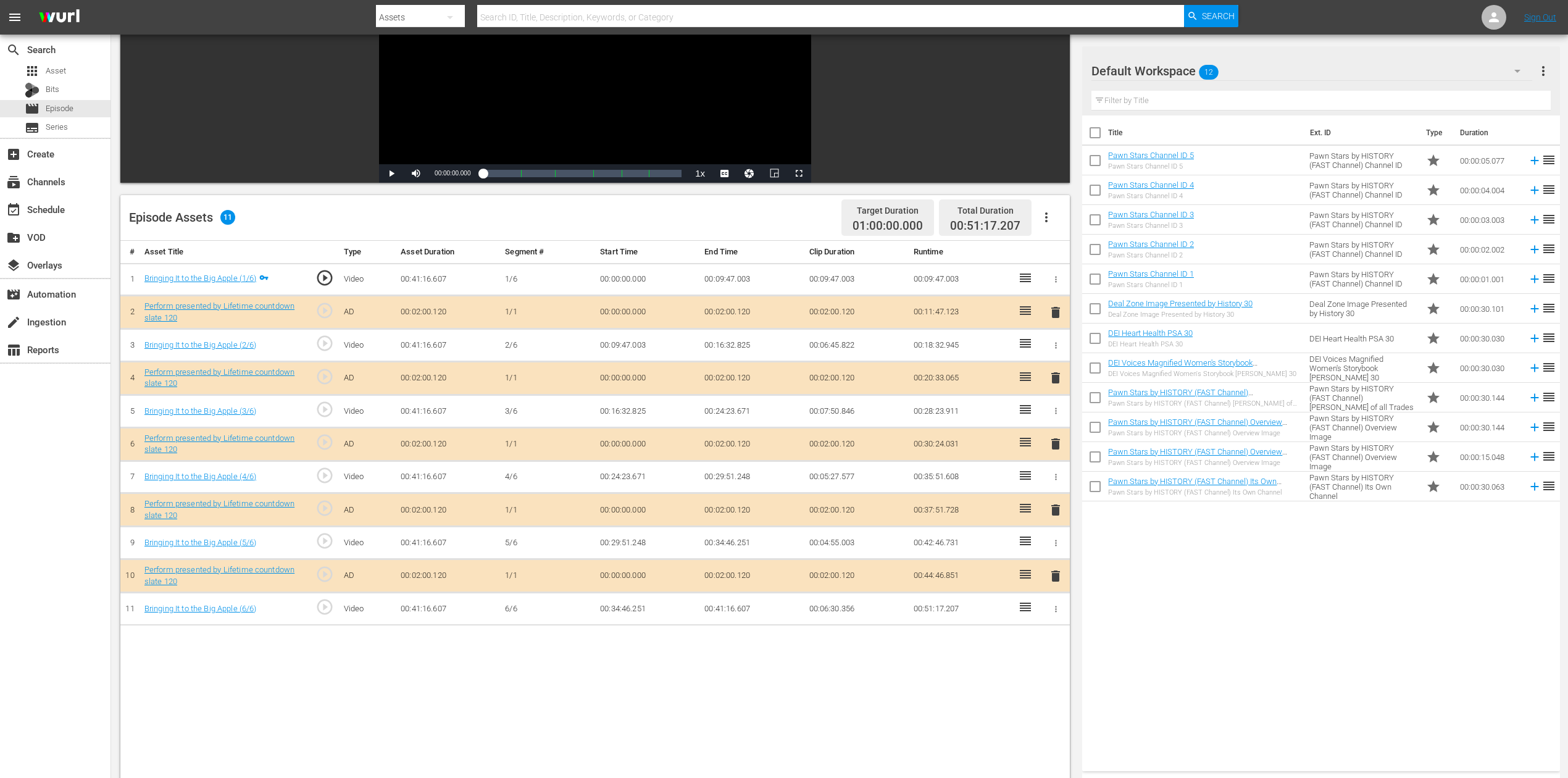
click at [1055, 441] on span "delete" at bounding box center [1056, 444] width 15 height 15
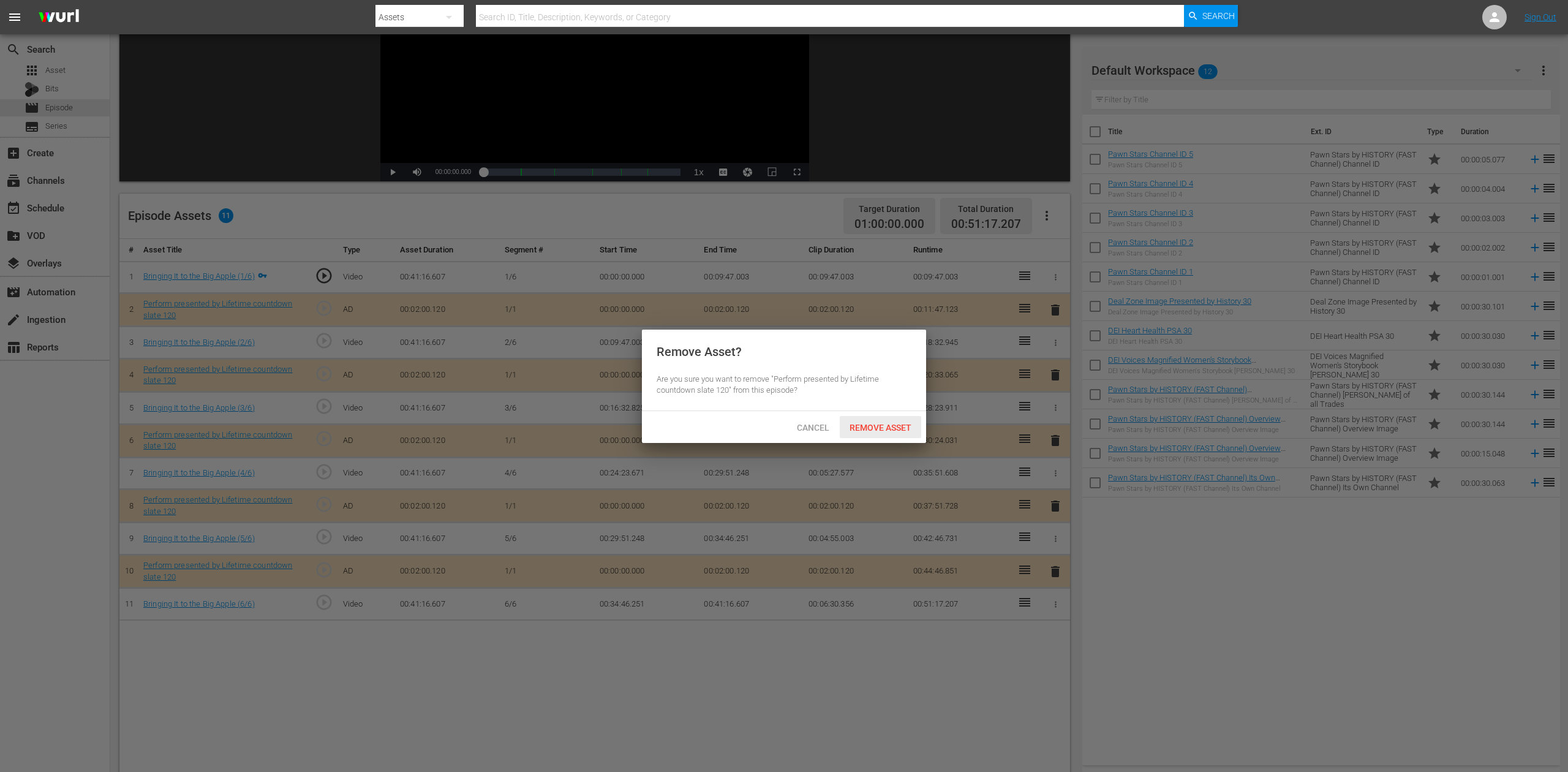
click at [906, 427] on span "Remove Asset" at bounding box center [881, 428] width 82 height 10
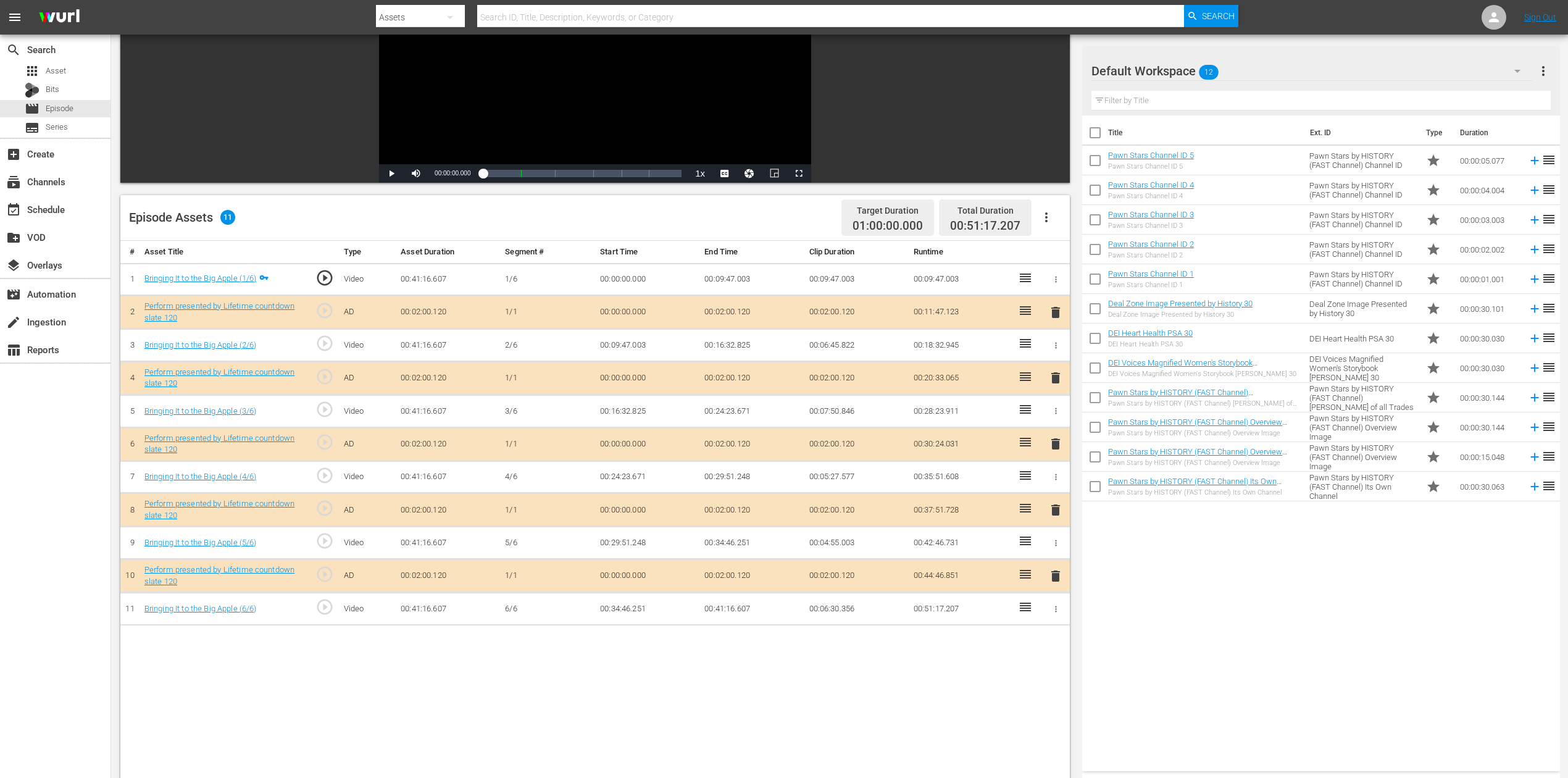
click at [1516, 70] on icon "button" at bounding box center [1518, 71] width 6 height 3
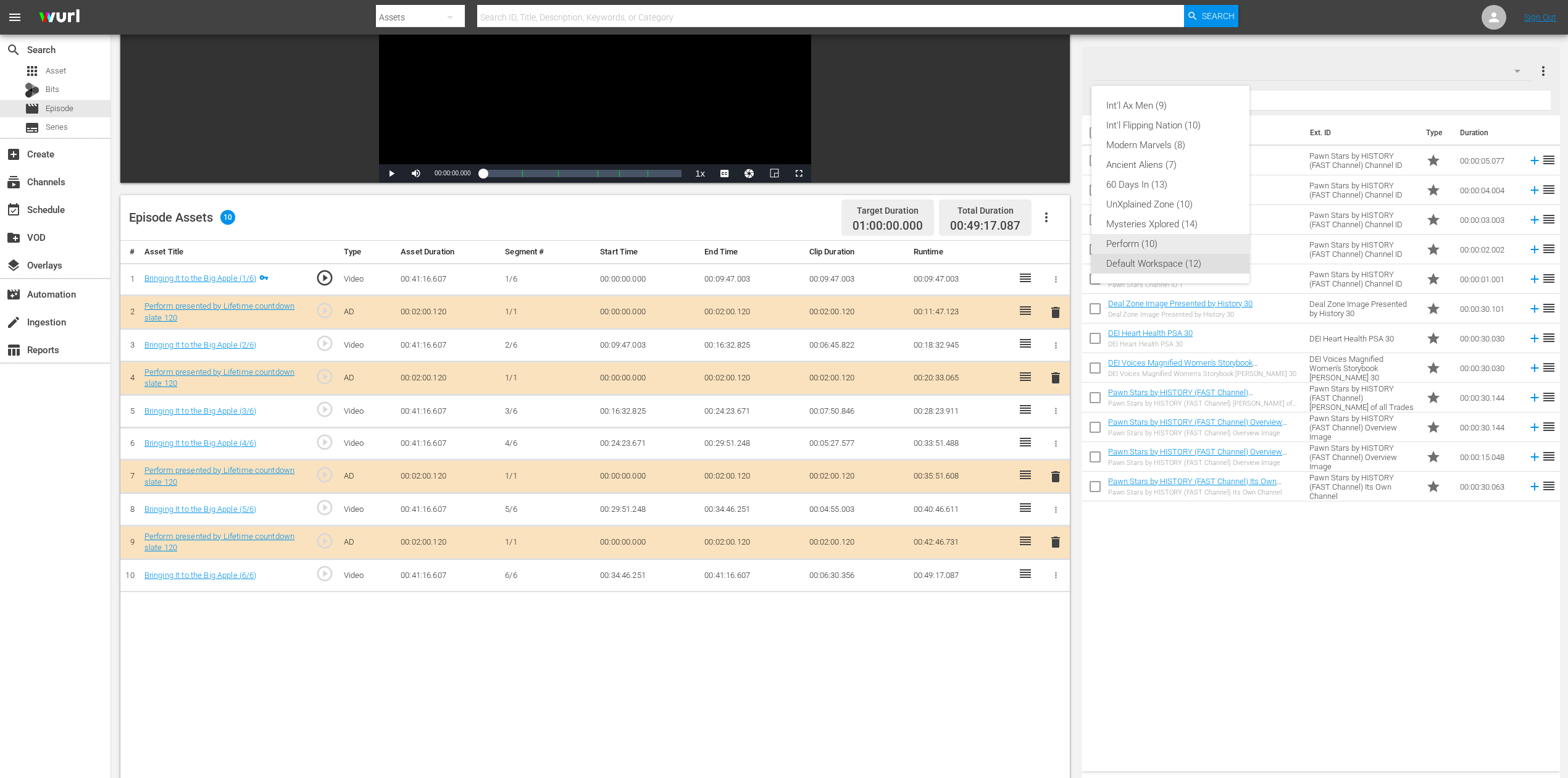
click at [1167, 241] on div "Perform (10)" at bounding box center [1170, 244] width 129 height 20
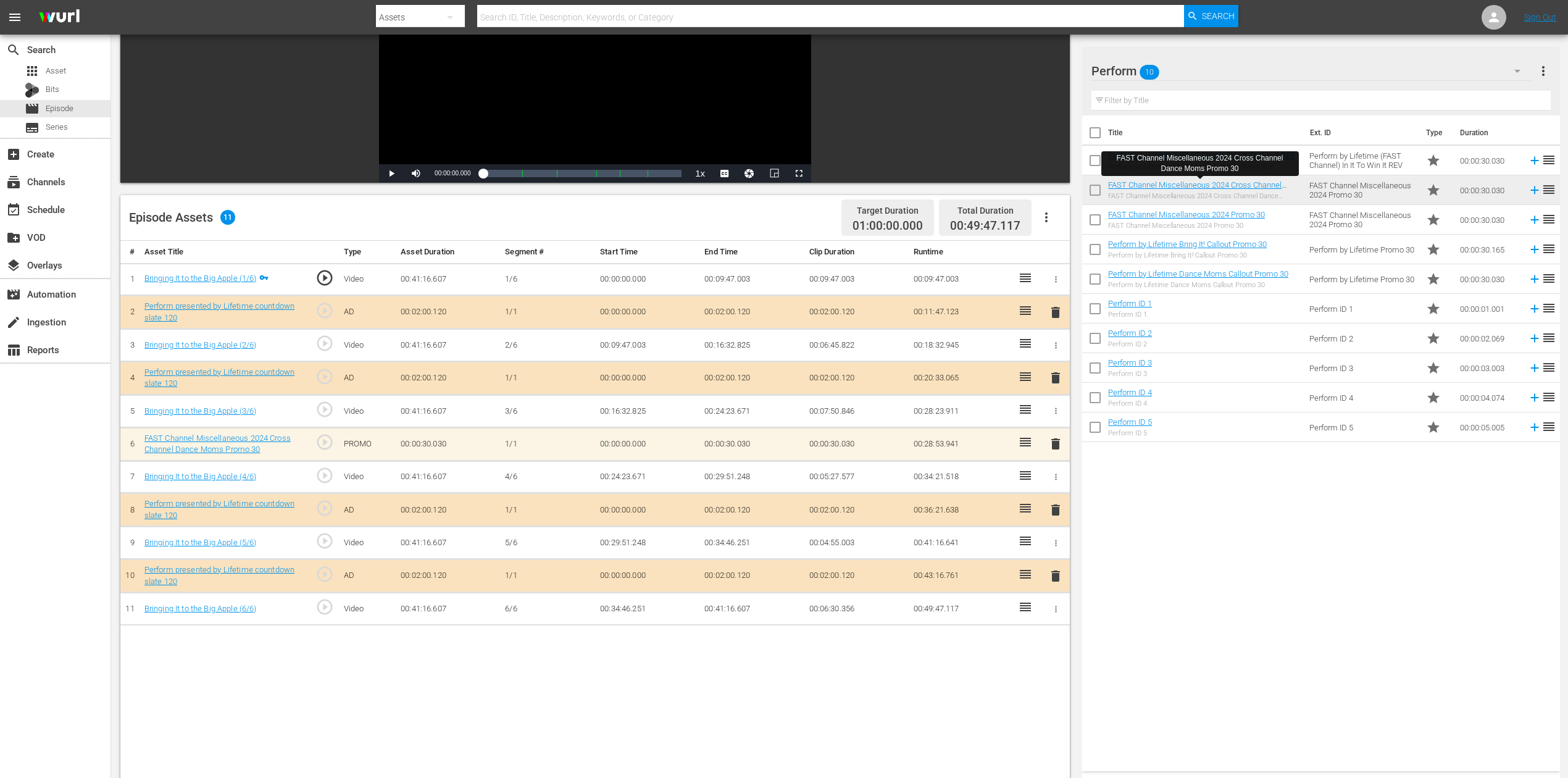
click at [1053, 442] on span "delete" at bounding box center [1056, 444] width 15 height 15
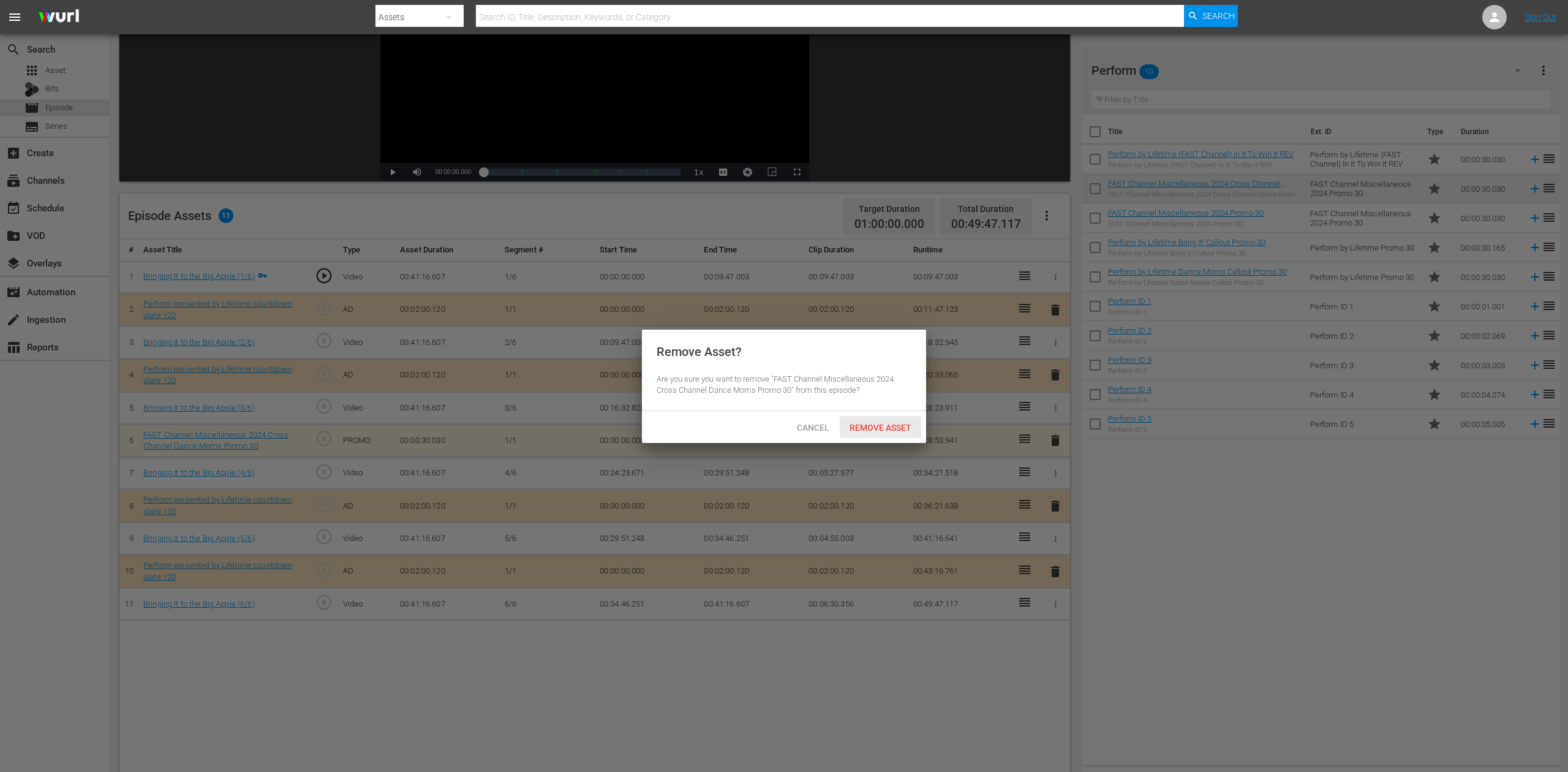
click at [888, 422] on div "Remove Asset" at bounding box center [881, 428] width 82 height 23
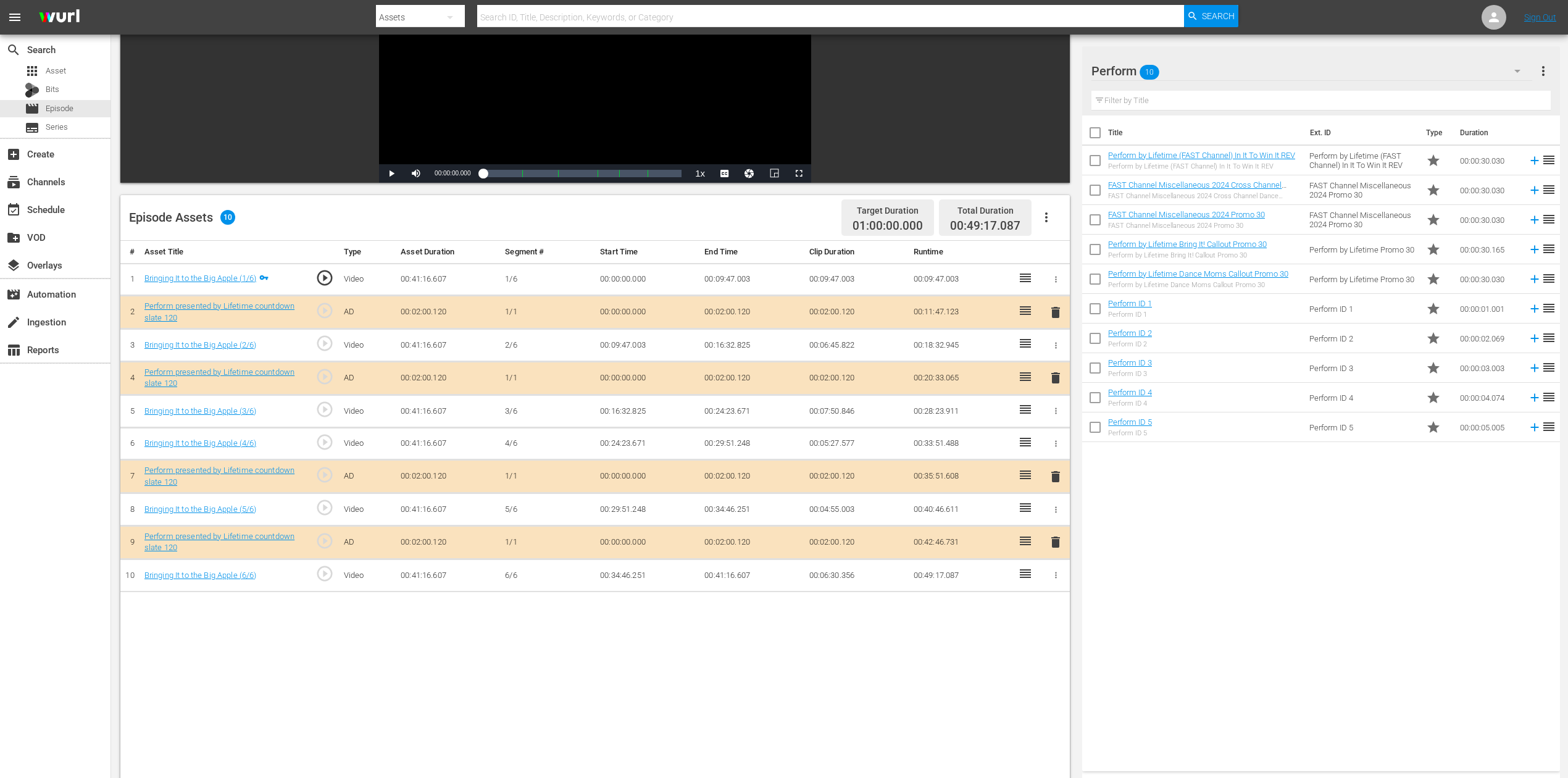
click at [1046, 215] on icon "button" at bounding box center [1046, 217] width 15 height 15
click at [1360, 595] on div "Title Ext. ID Type Duration Perform by Lifetime (FAST Channel) In It To Win It …" at bounding box center [1321, 440] width 477 height 651
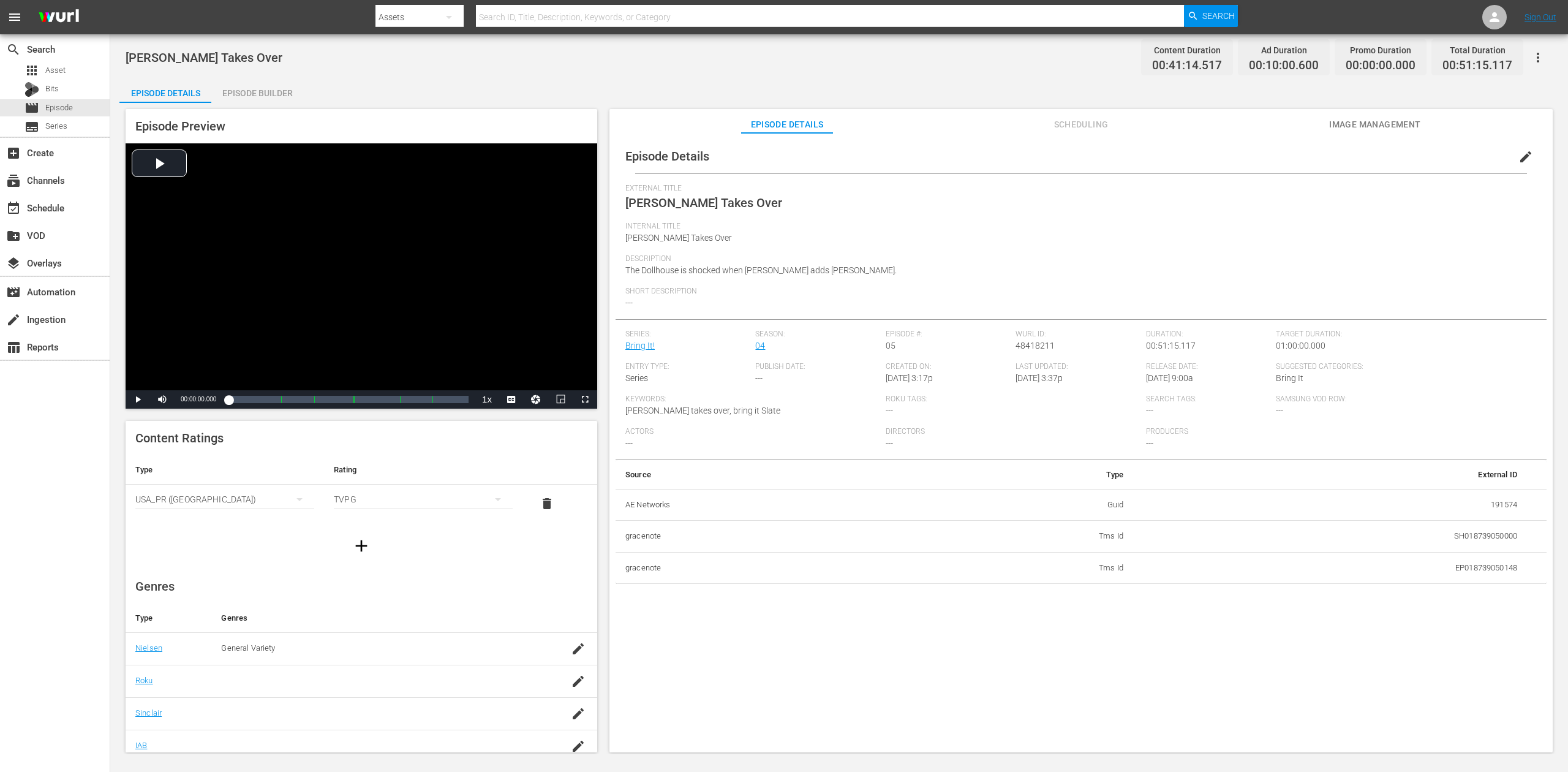
click at [262, 93] on div "Episode Builder" at bounding box center [257, 93] width 92 height 30
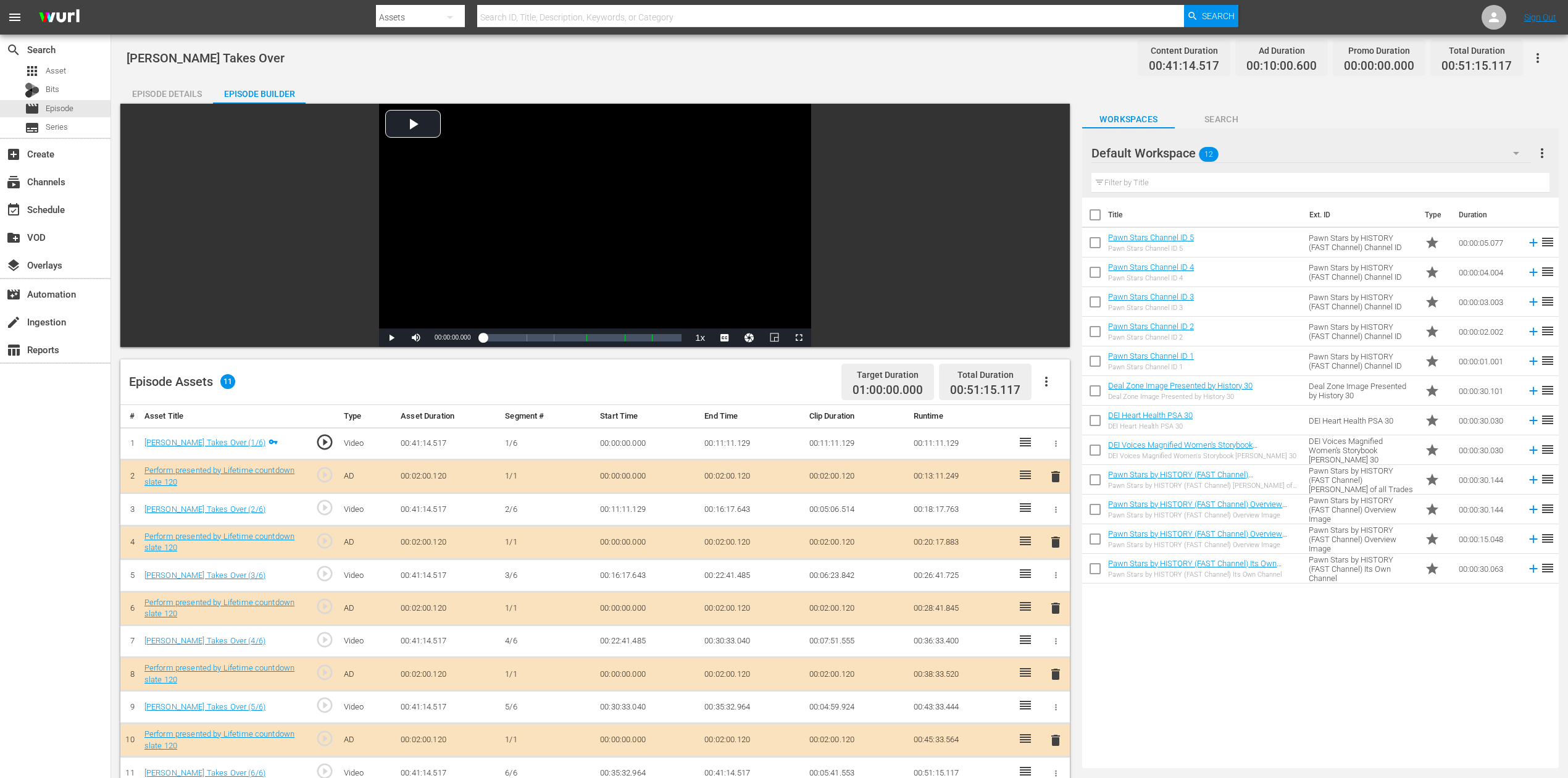
click at [1185, 149] on icon "button" at bounding box center [1516, 153] width 15 height 15
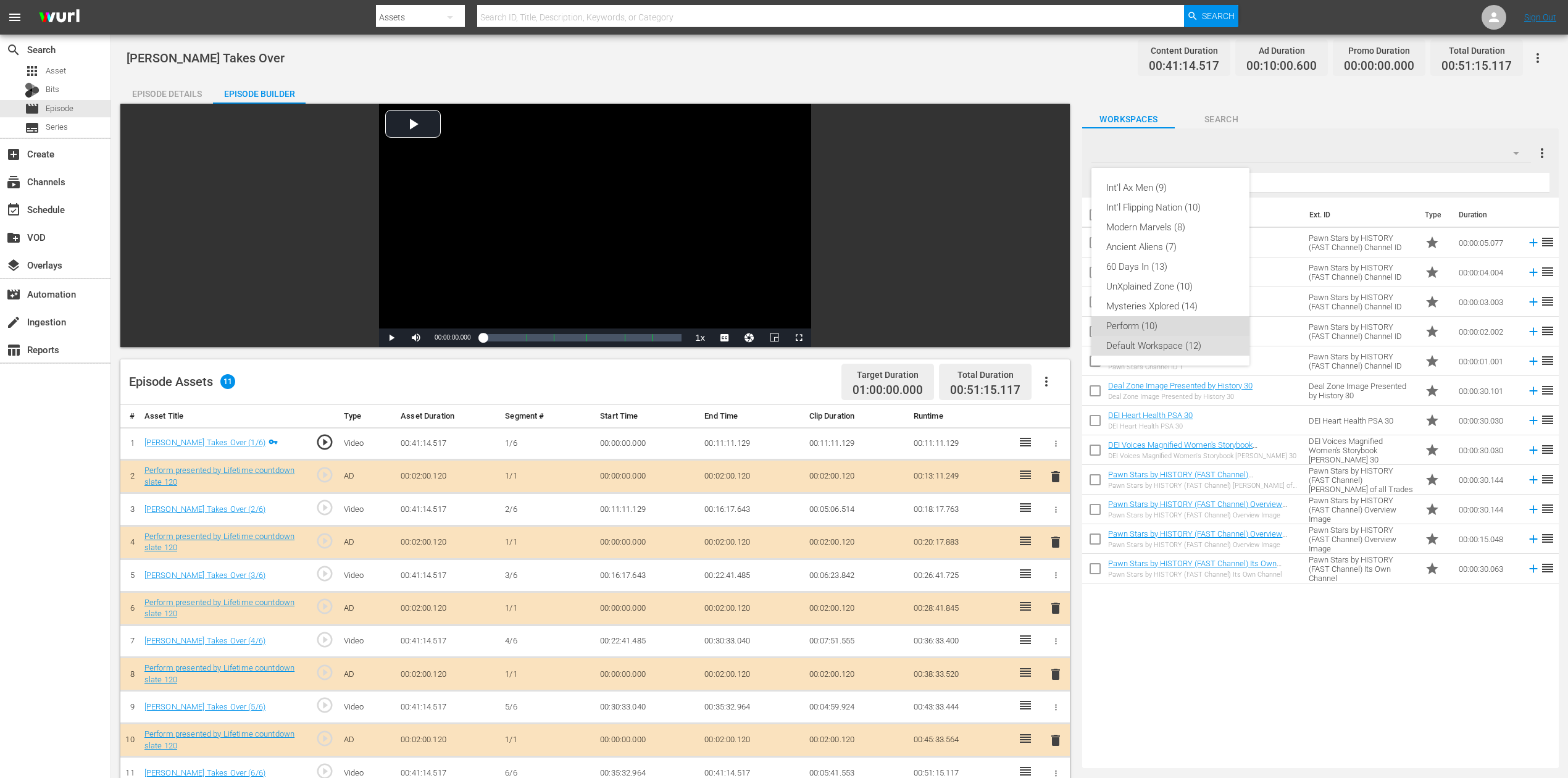
click at [1176, 324] on div "Perform (10)" at bounding box center [1170, 326] width 129 height 20
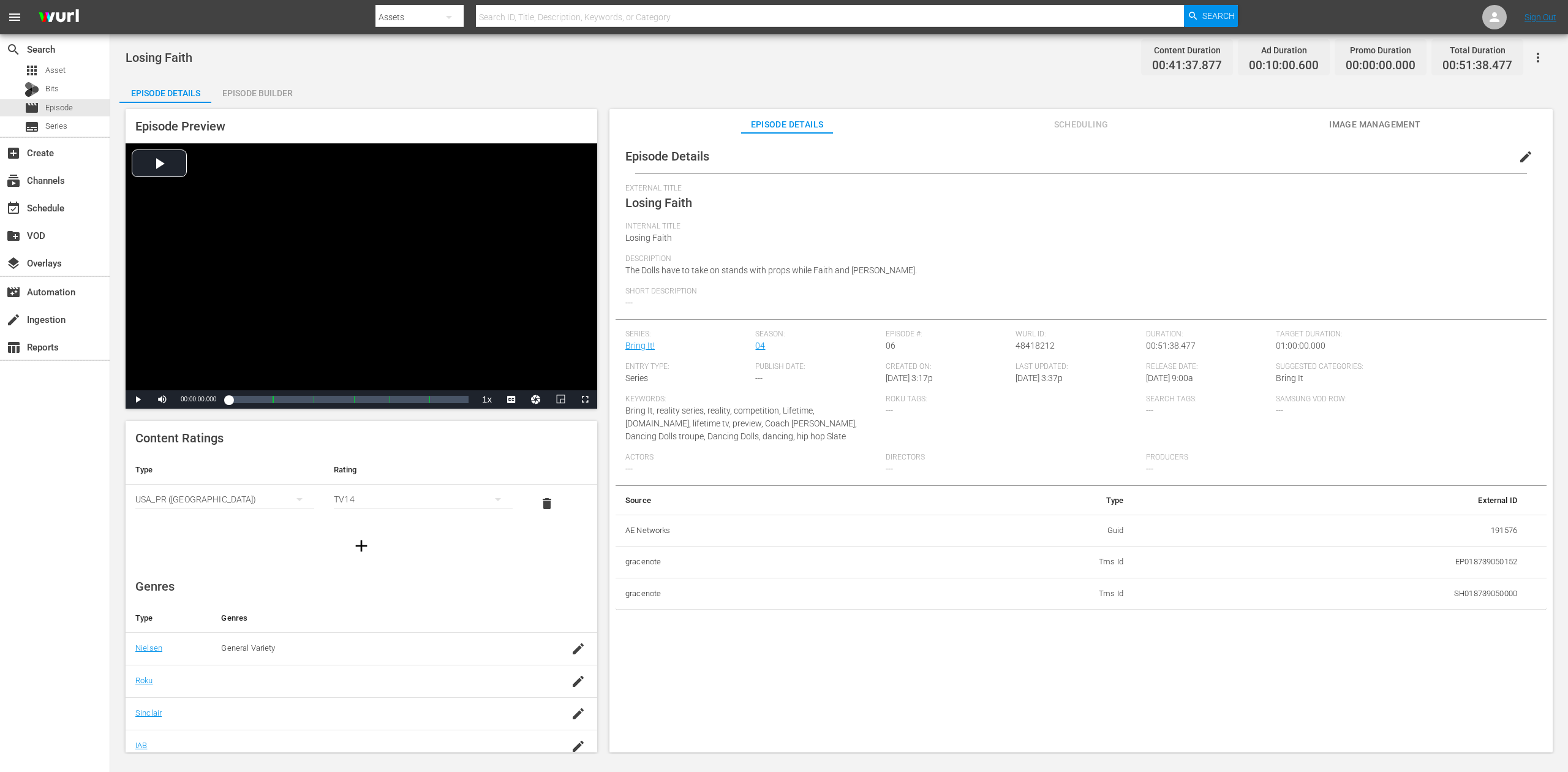
click at [273, 98] on div "Episode Builder" at bounding box center [257, 93] width 92 height 30
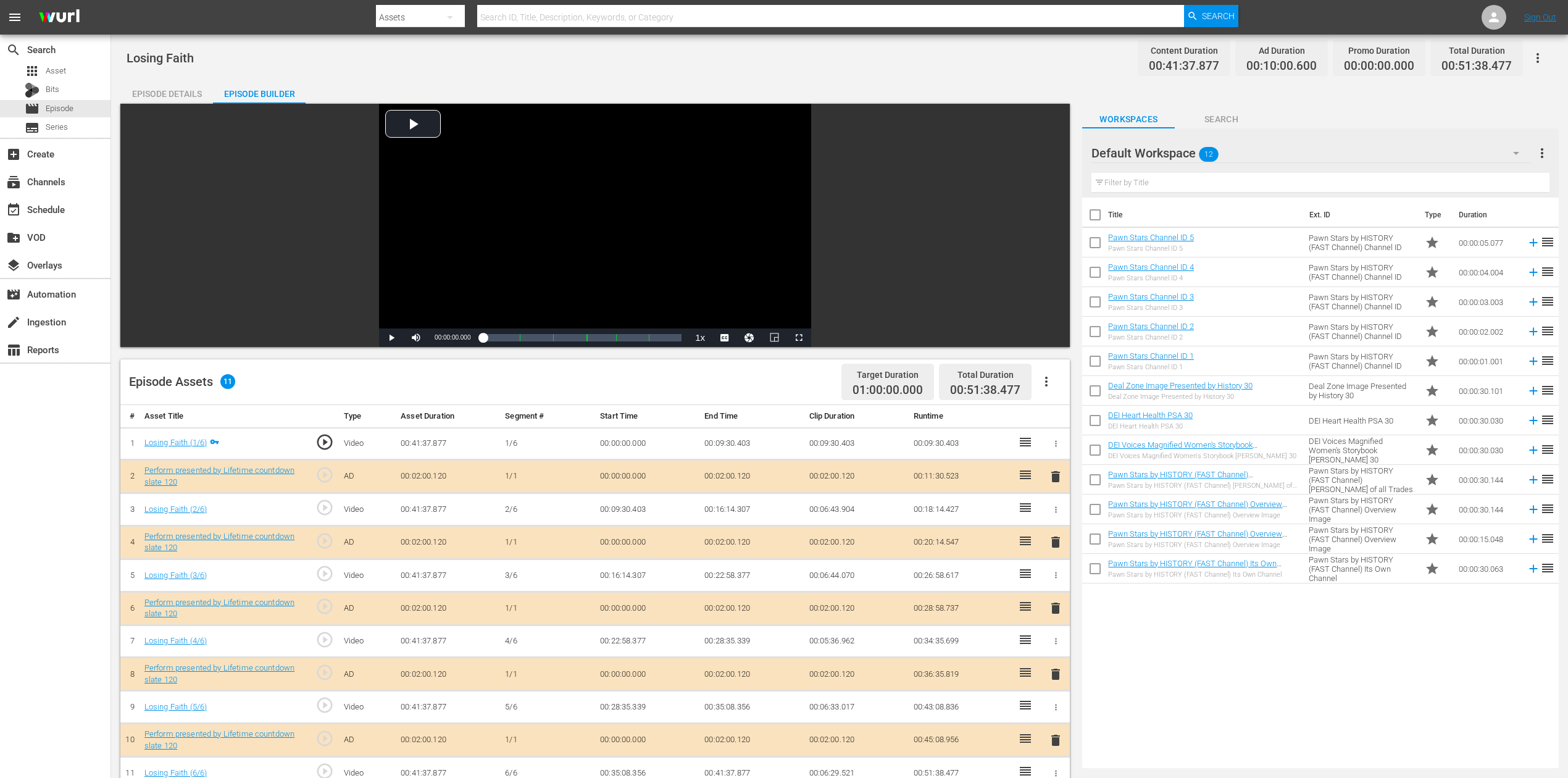
click at [1185, 147] on icon "button" at bounding box center [1516, 153] width 15 height 15
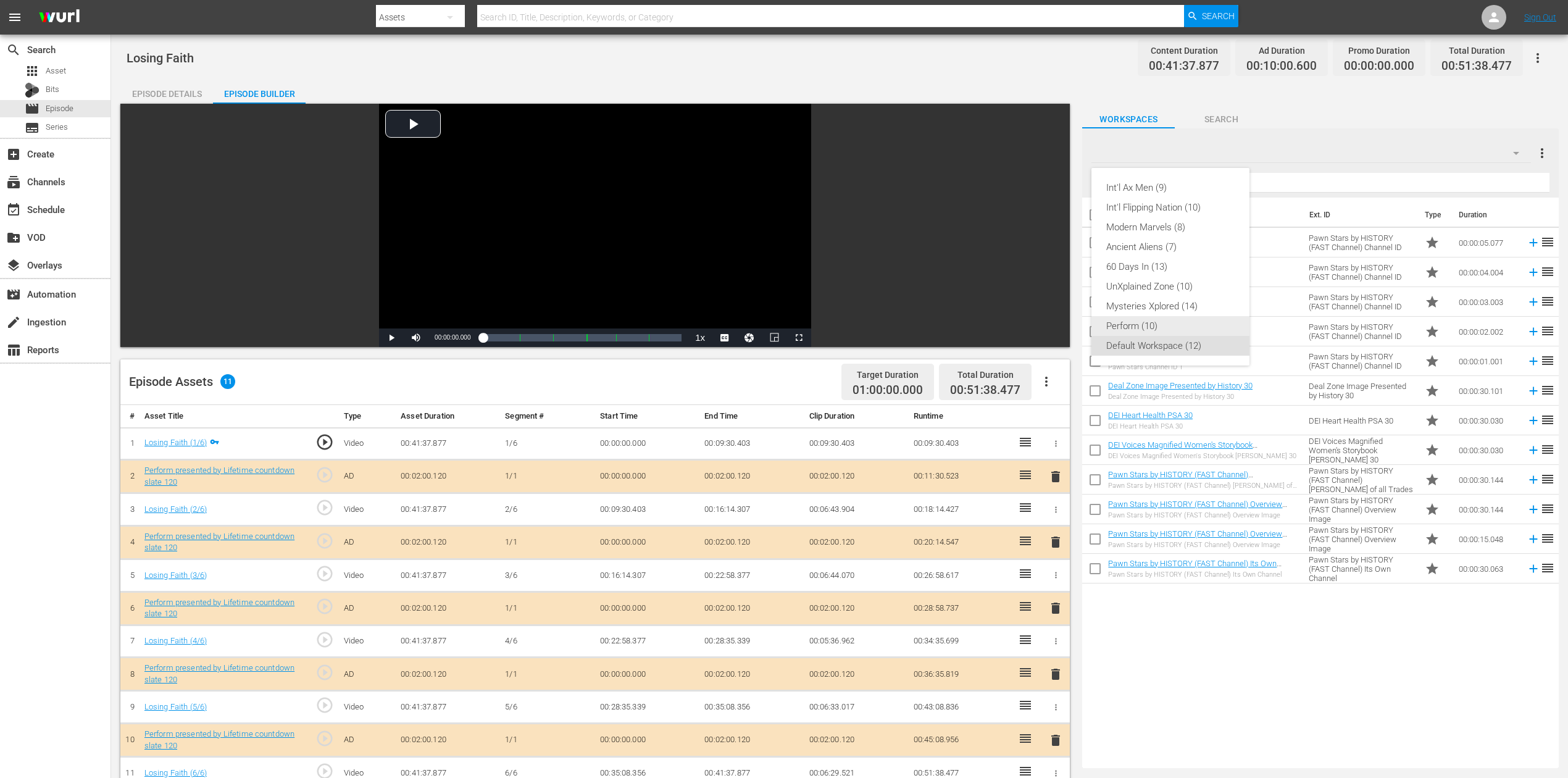
click at [1151, 322] on div "Perform (10)" at bounding box center [1170, 326] width 129 height 20
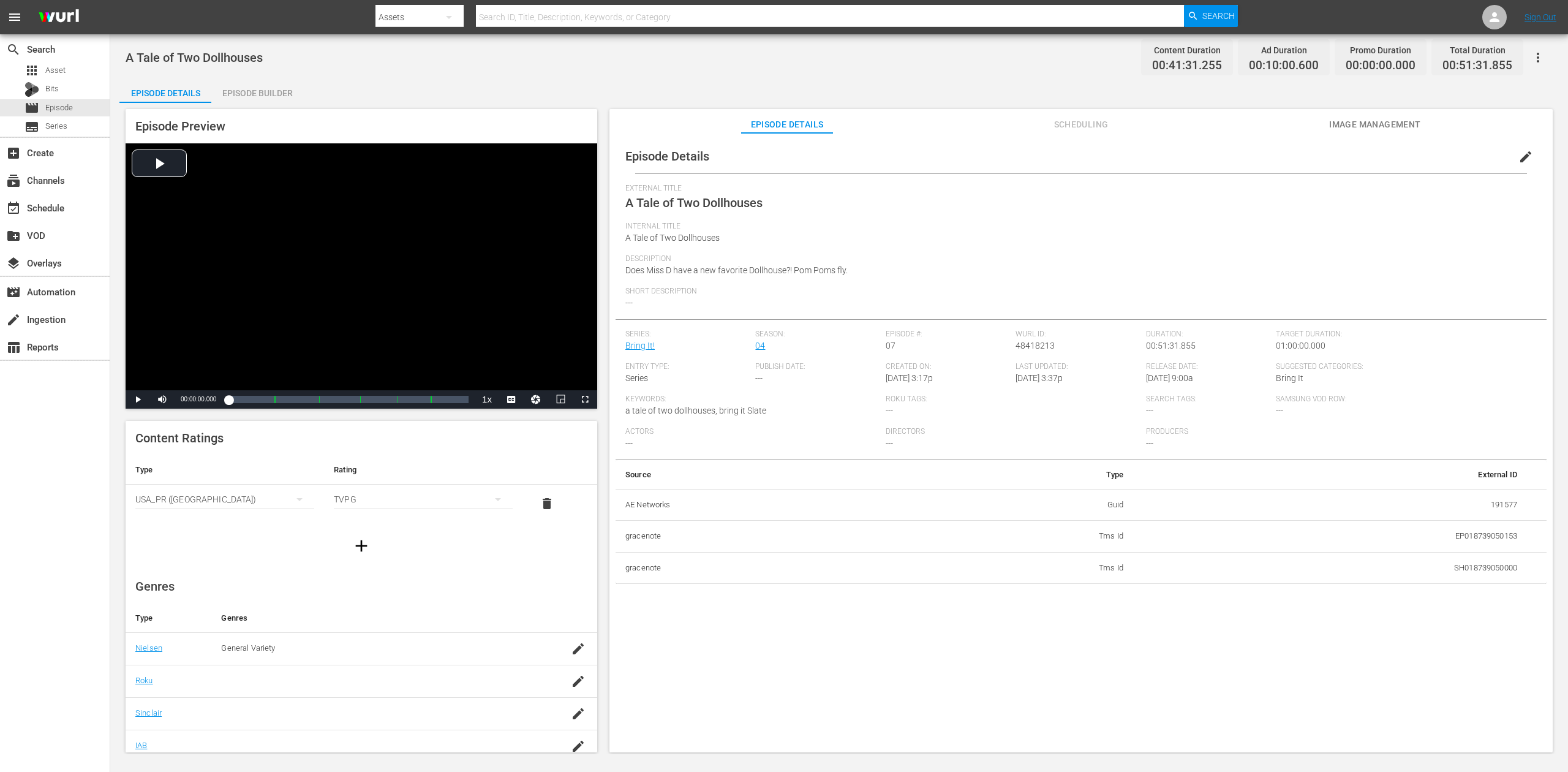
click at [260, 88] on div "Episode Builder" at bounding box center [257, 93] width 92 height 30
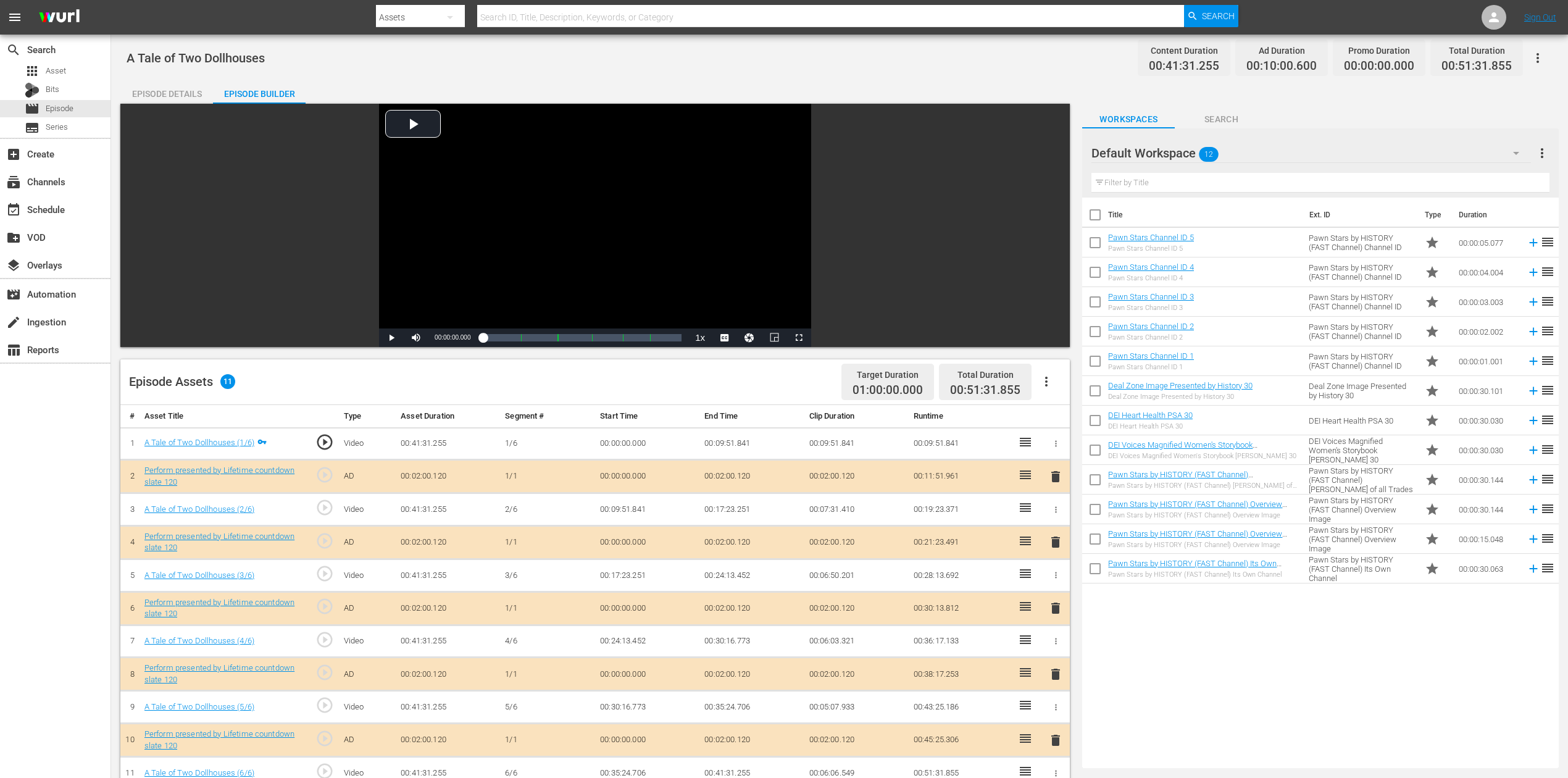
click at [1185, 156] on button "button" at bounding box center [1516, 154] width 30 height 30
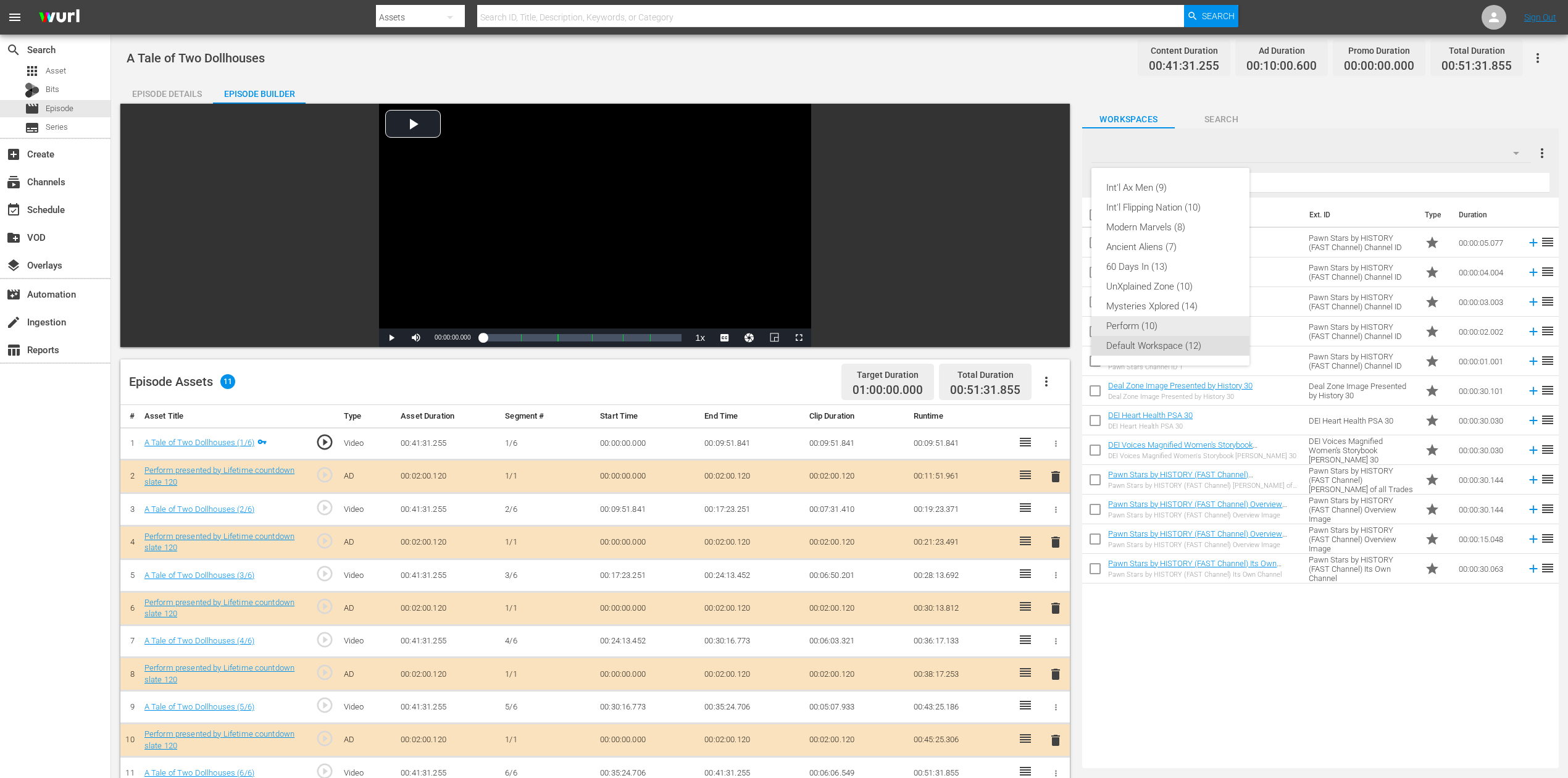
click at [1154, 324] on div "Perform (10)" at bounding box center [1170, 326] width 129 height 20
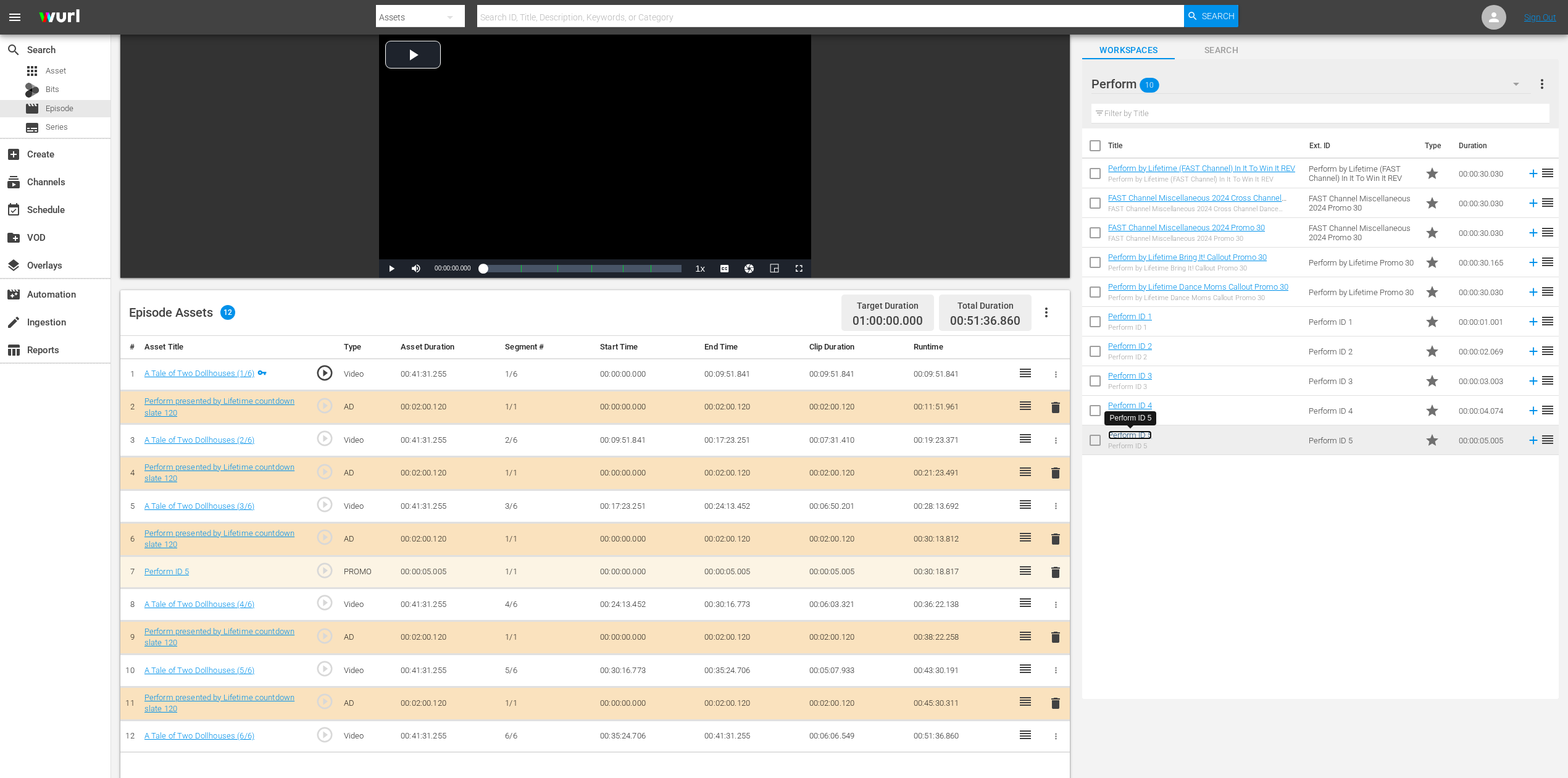
scroll to position [164, 0]
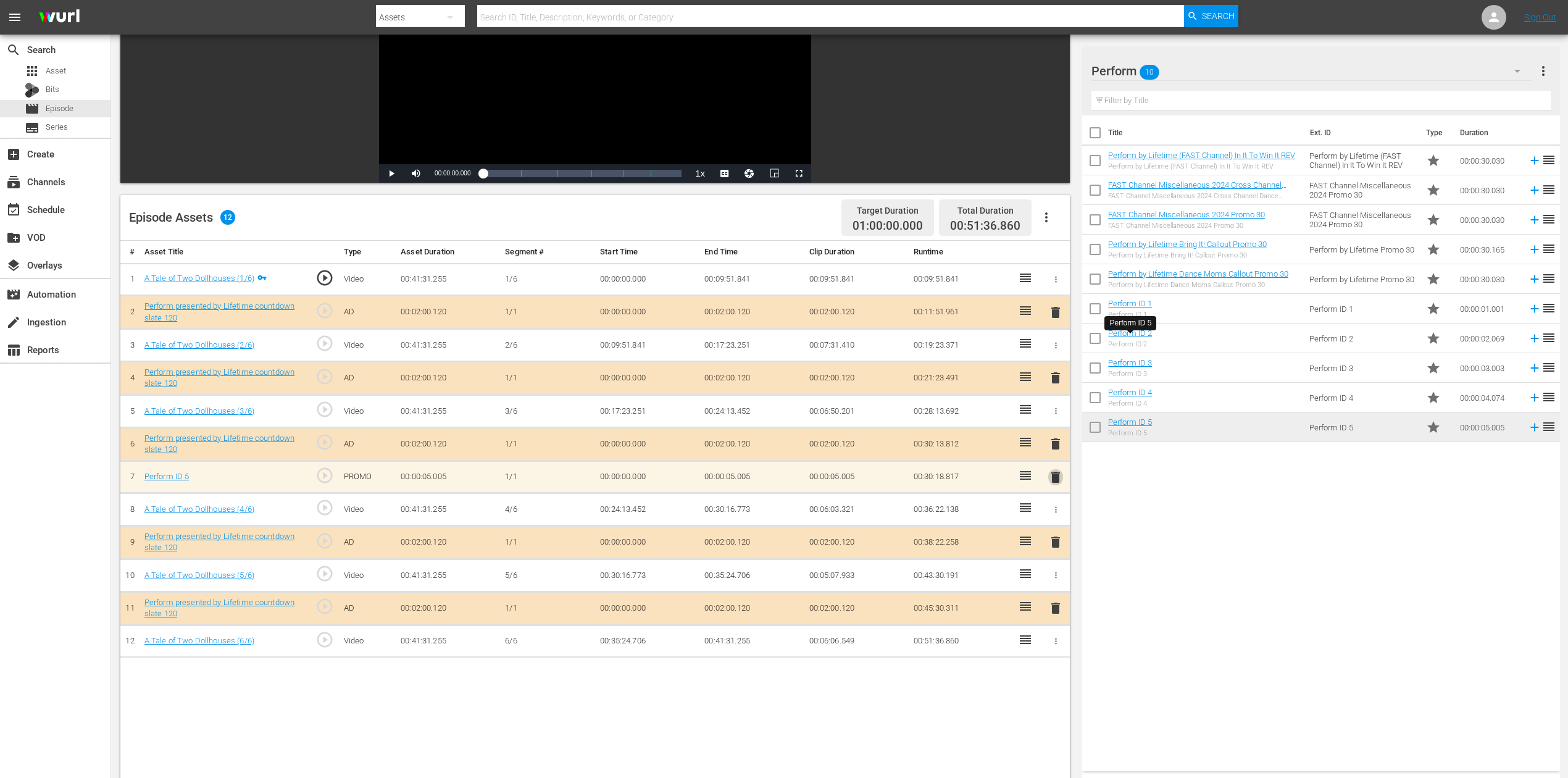
click at [1055, 481] on span "delete" at bounding box center [1056, 477] width 15 height 15
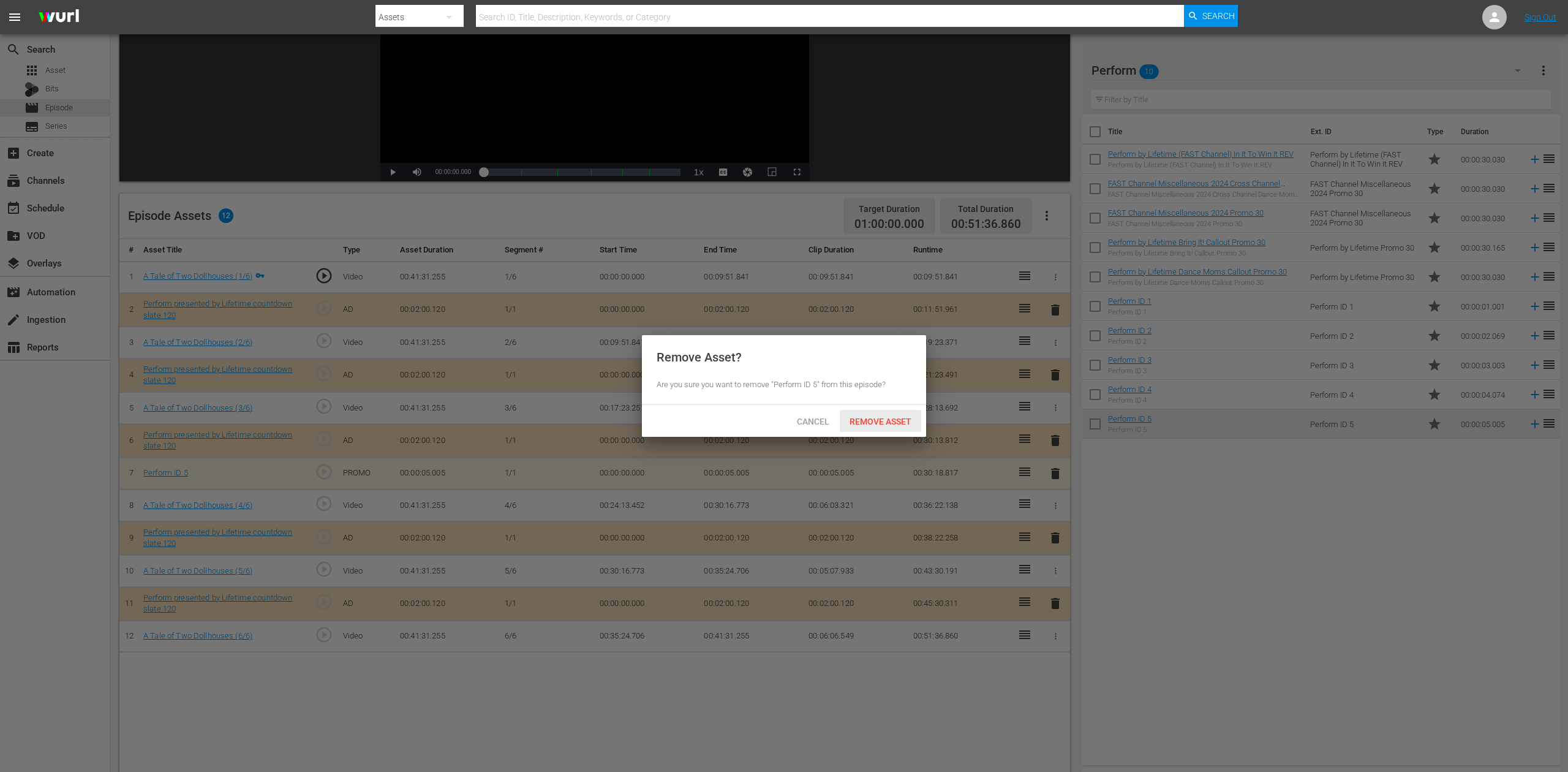
click at [885, 424] on span "Remove Asset" at bounding box center [881, 422] width 82 height 10
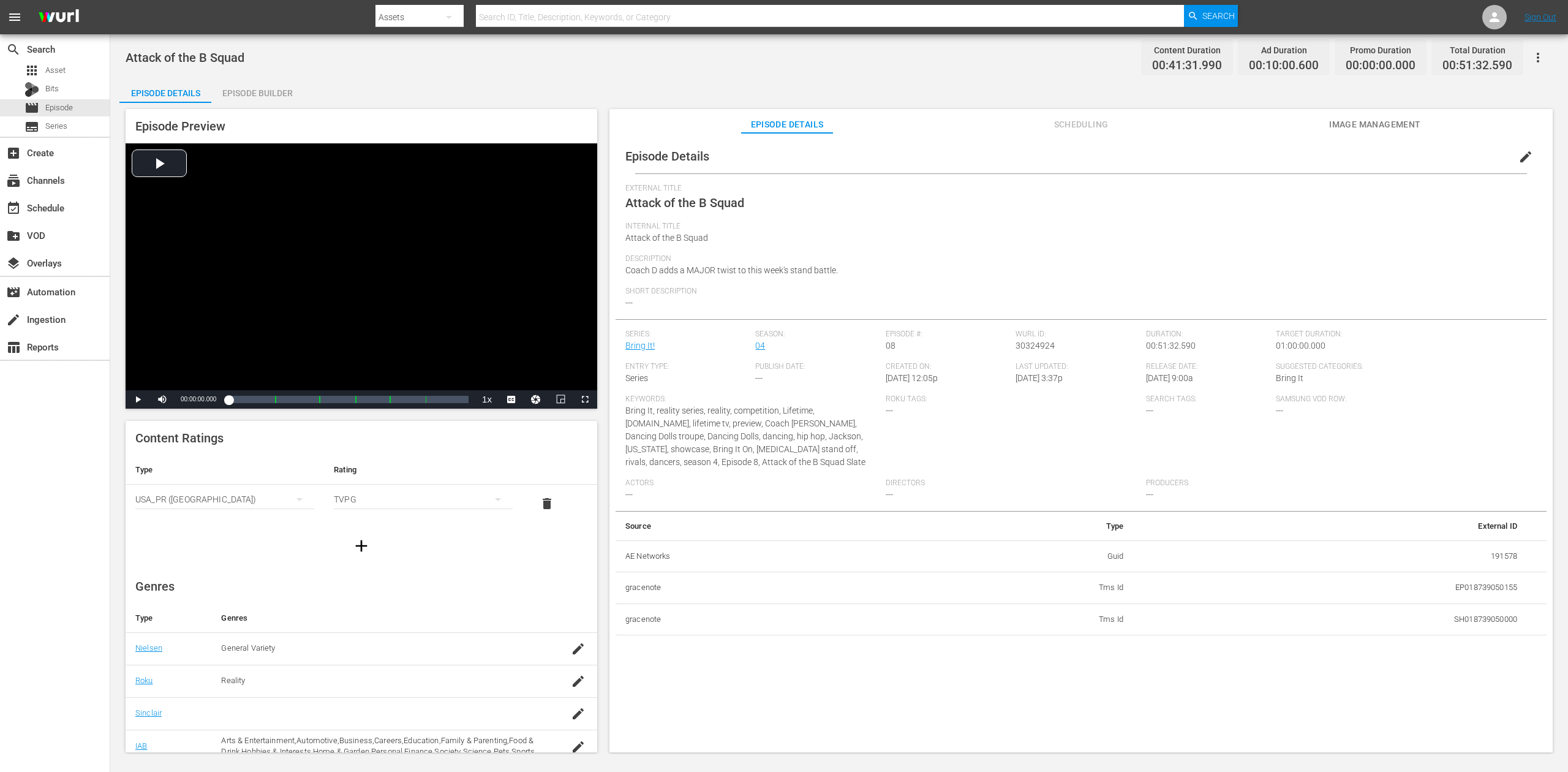
click at [271, 95] on div "Episode Builder" at bounding box center [257, 93] width 92 height 30
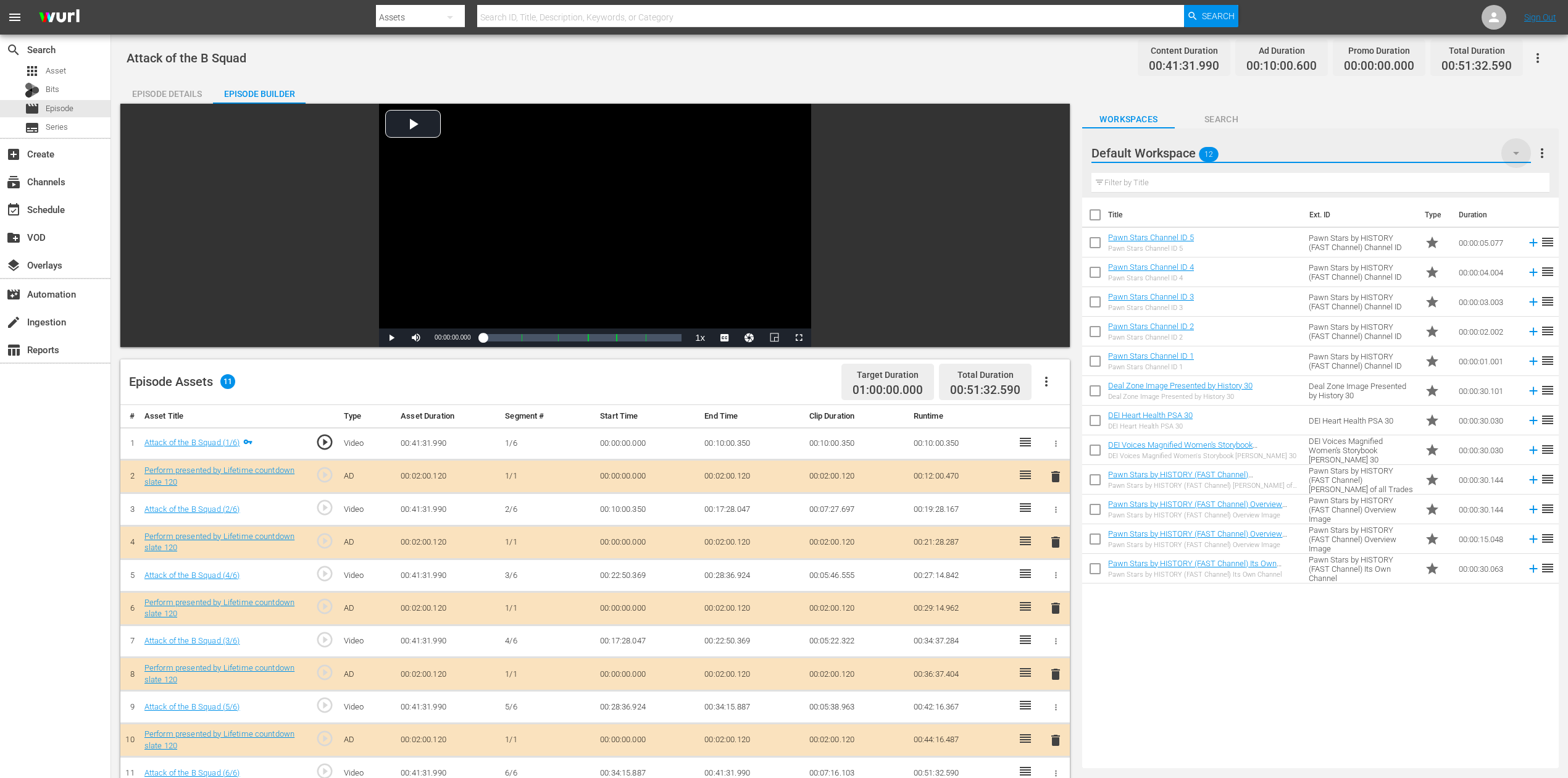
click at [1185, 151] on icon "button" at bounding box center [1516, 153] width 15 height 15
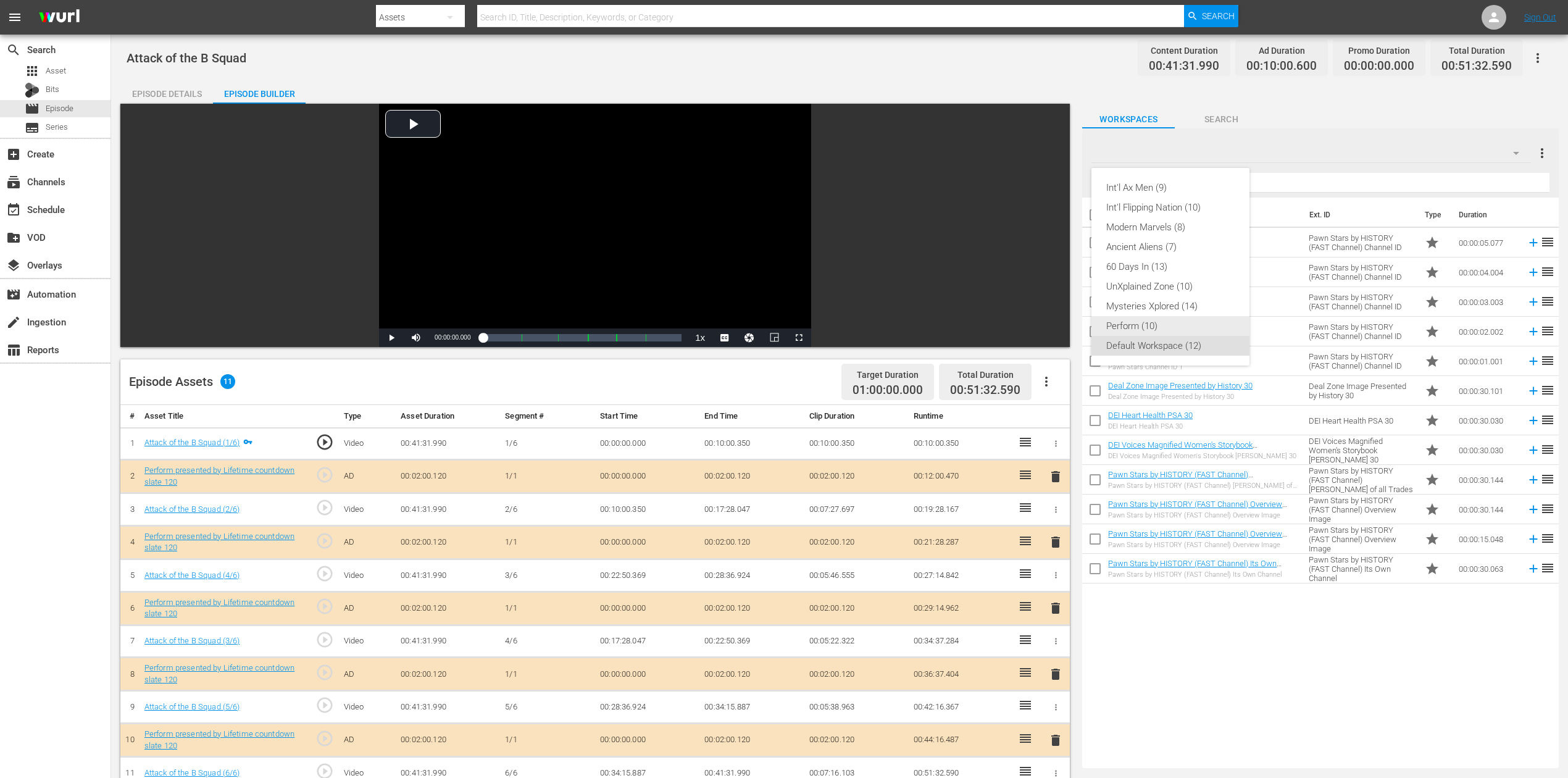
click at [1166, 327] on div "Perform (10)" at bounding box center [1170, 326] width 129 height 20
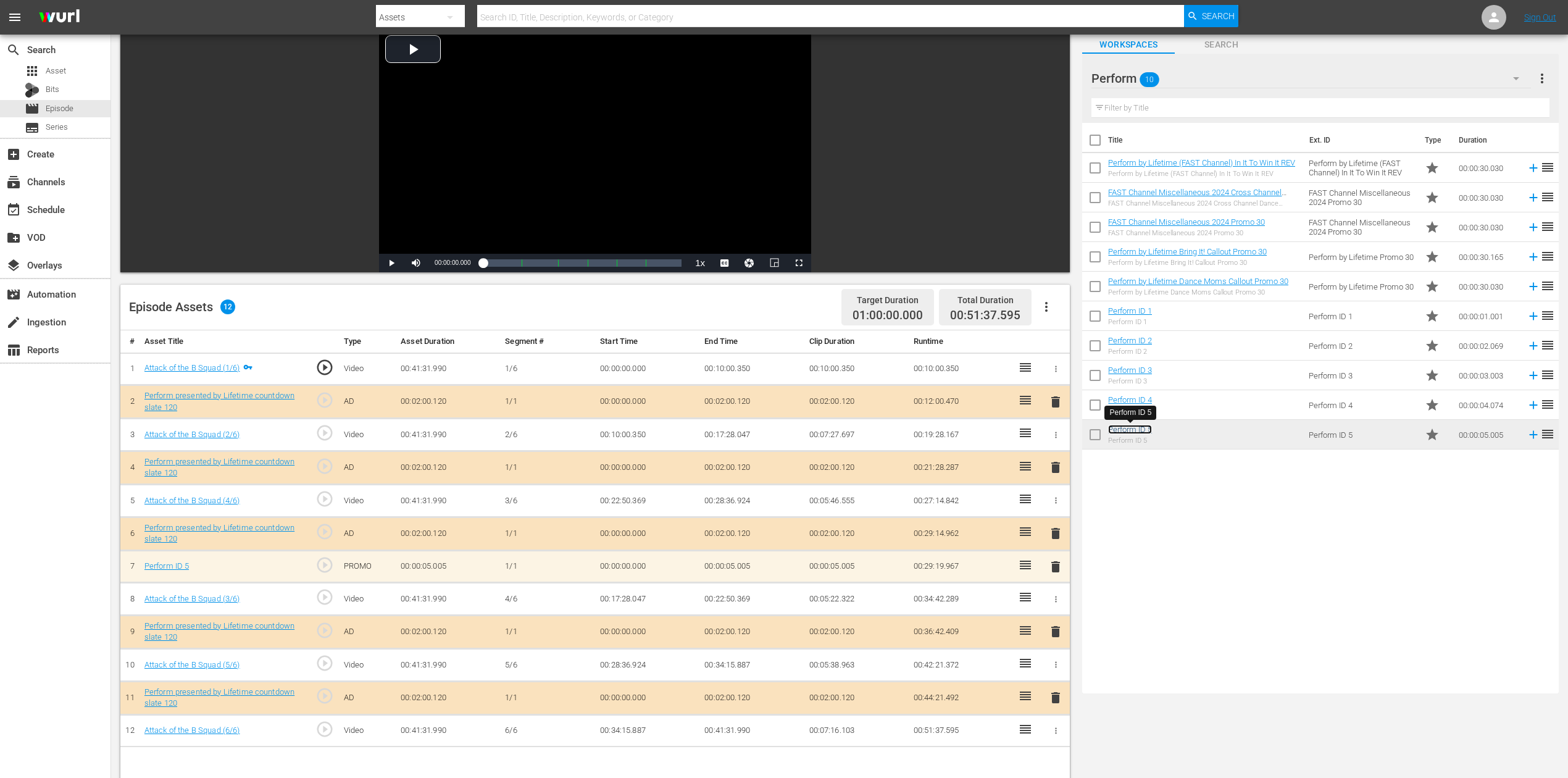
scroll to position [164, 0]
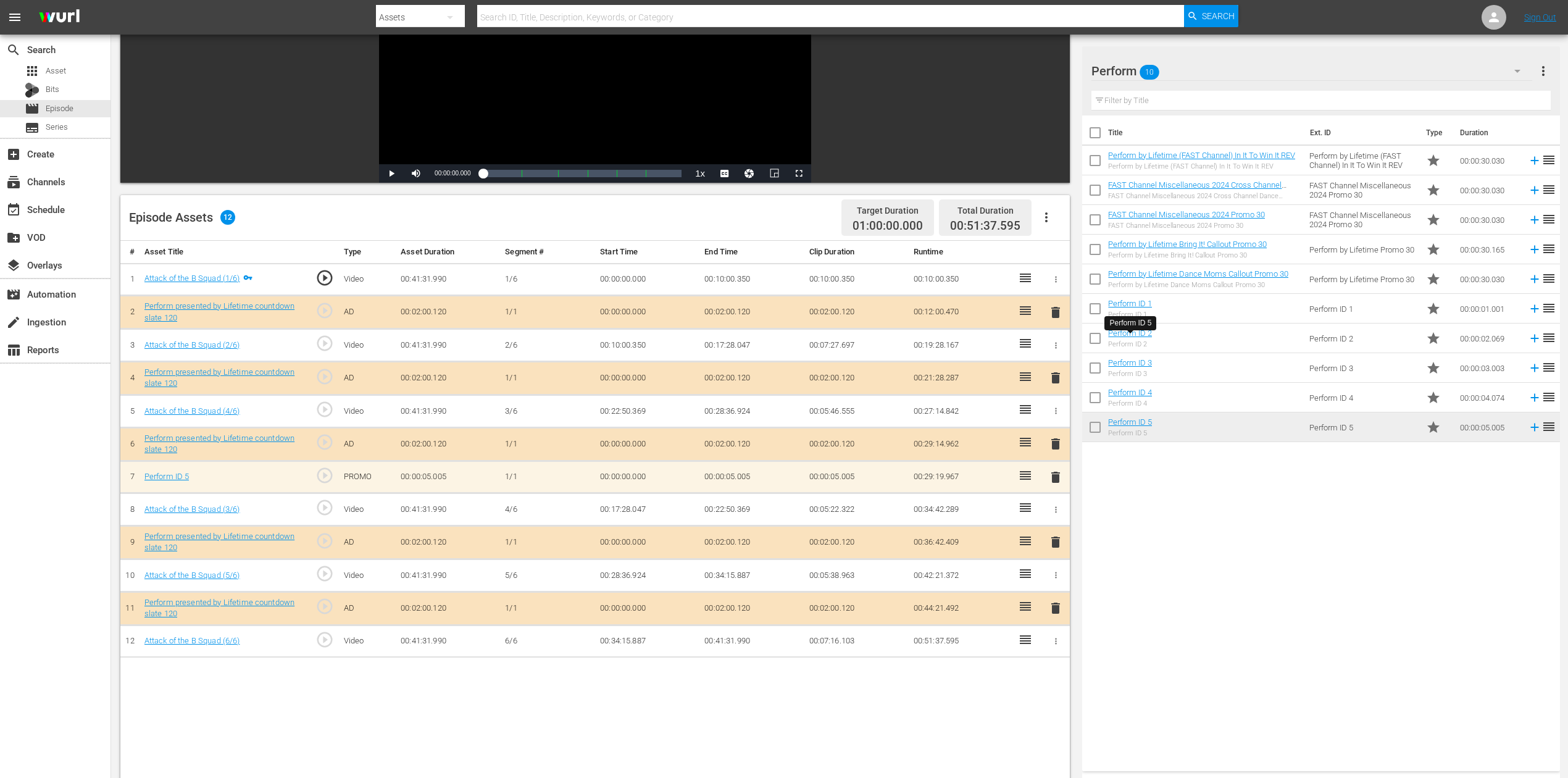
click at [1054, 477] on span "delete" at bounding box center [1056, 477] width 15 height 15
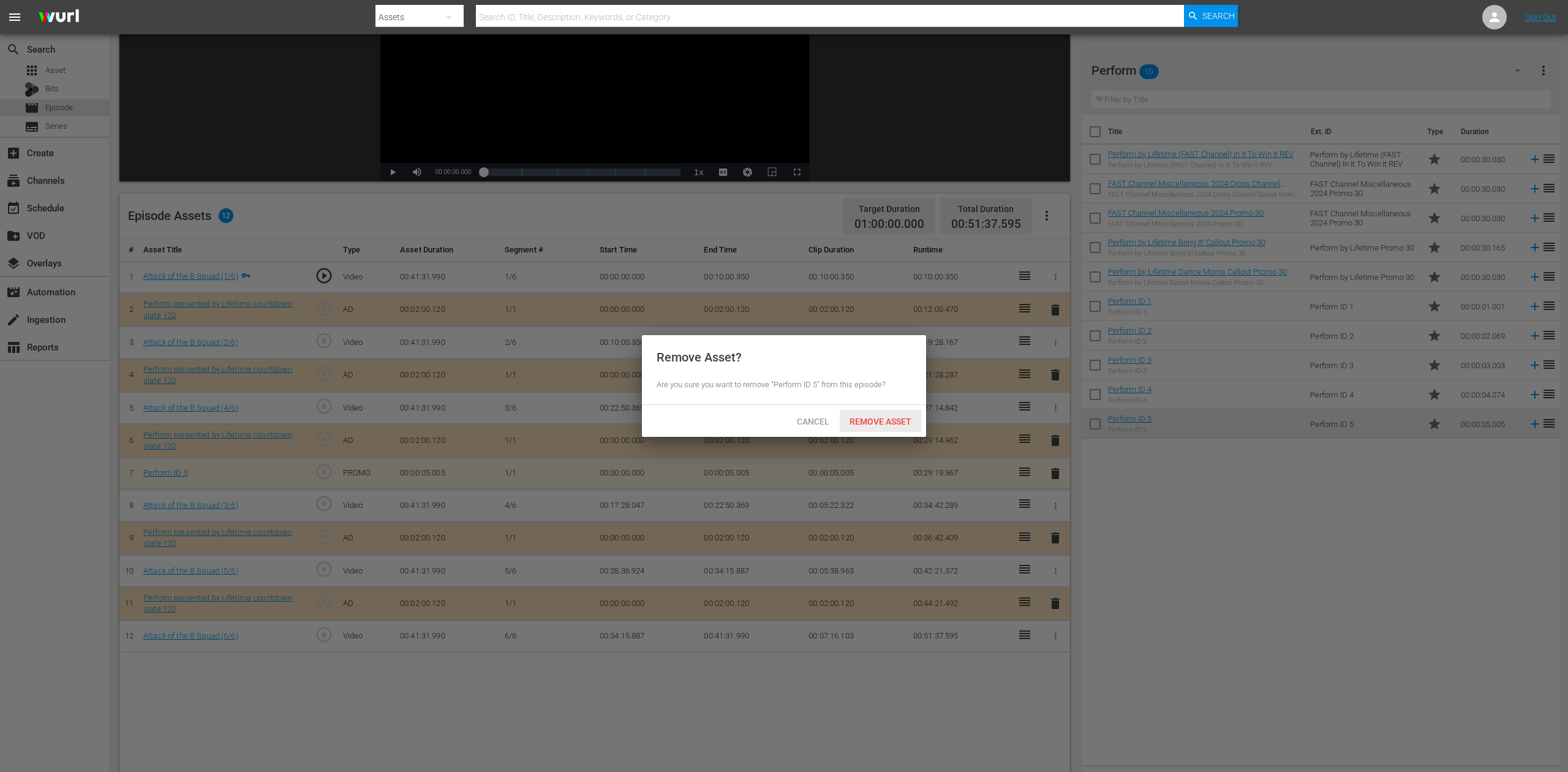
click at [889, 421] on span "Remove Asset" at bounding box center [881, 422] width 82 height 10
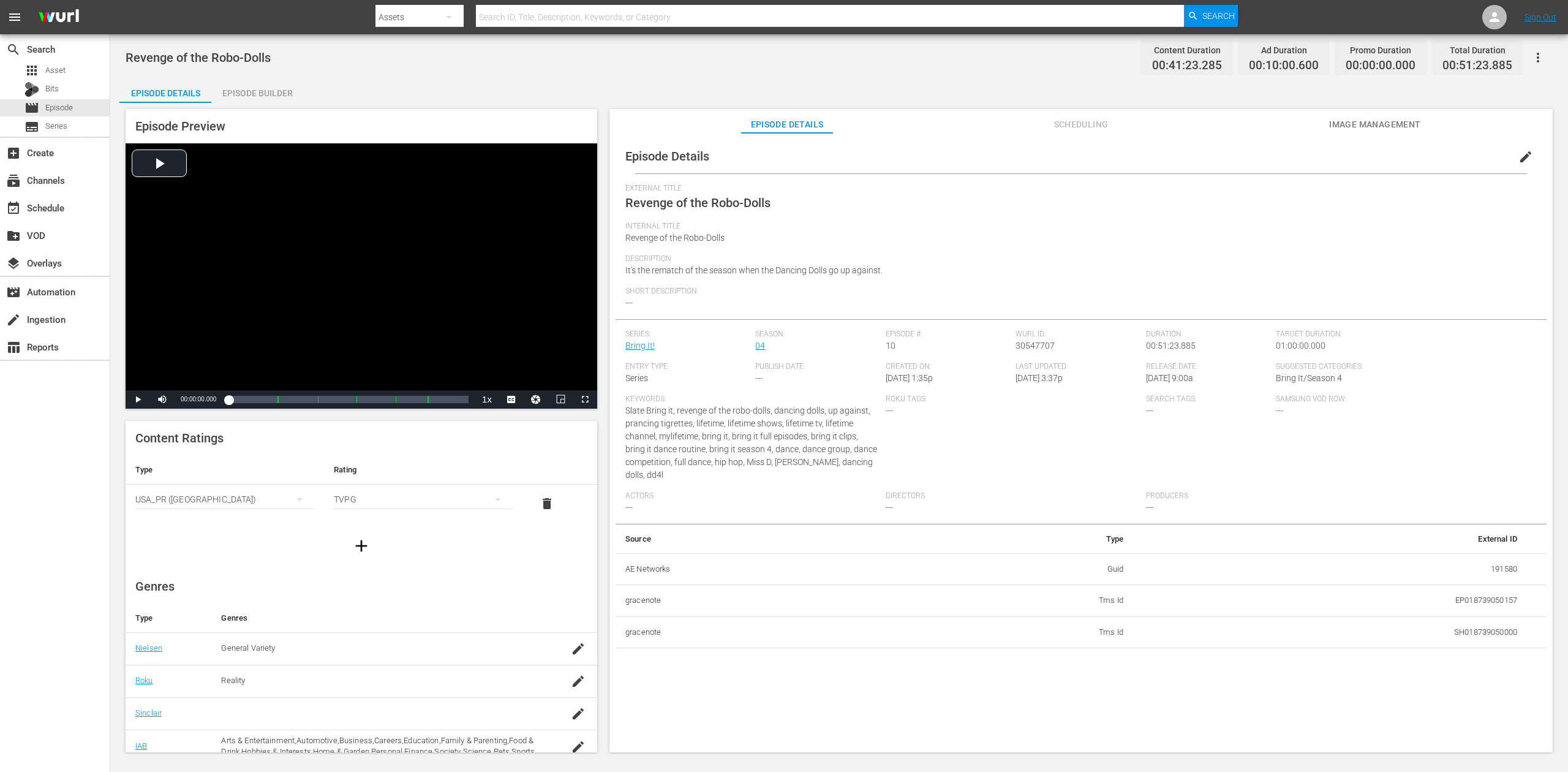
click at [256, 93] on div "Episode Builder" at bounding box center [257, 93] width 92 height 30
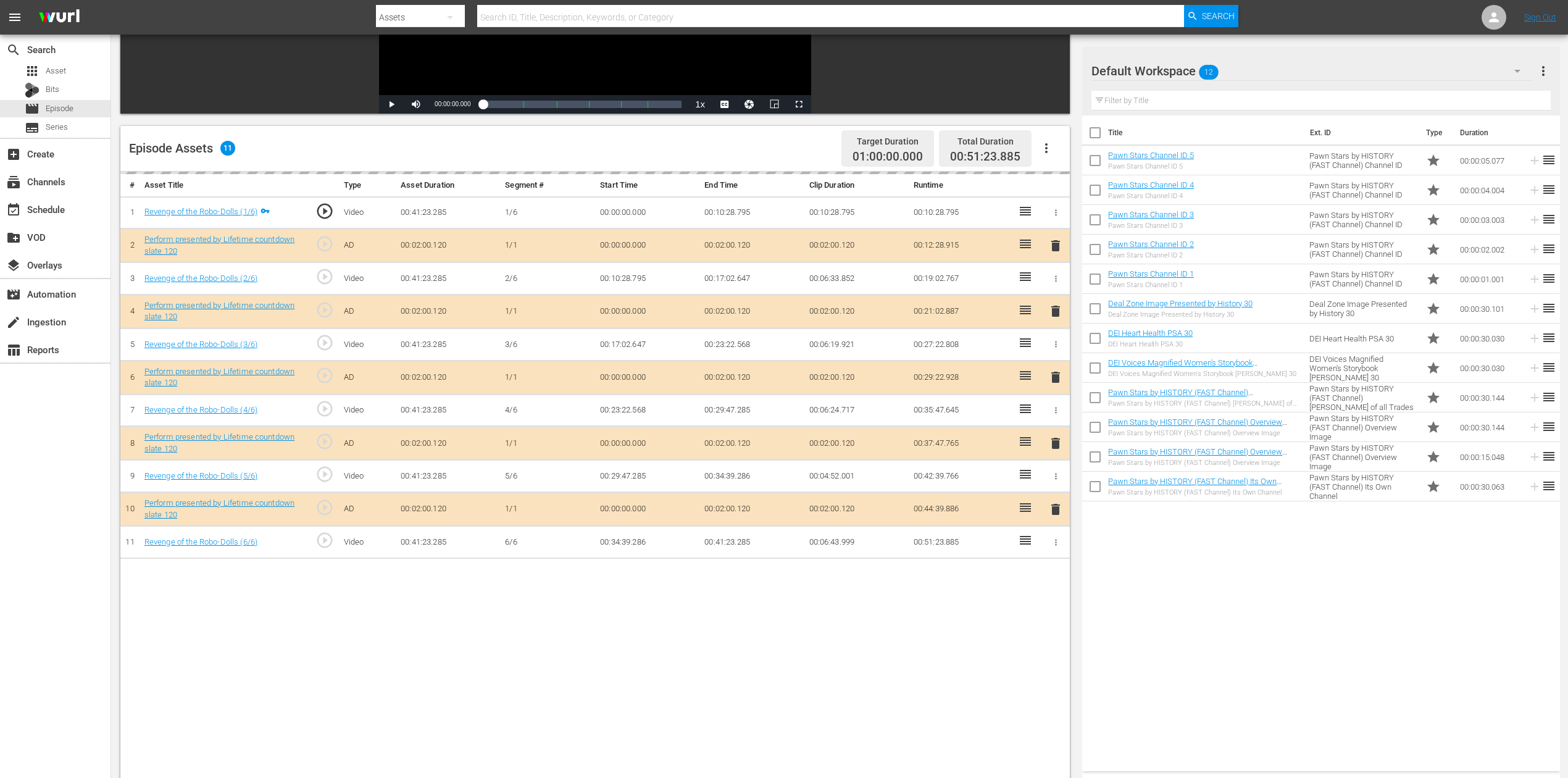
scroll to position [247, 0]
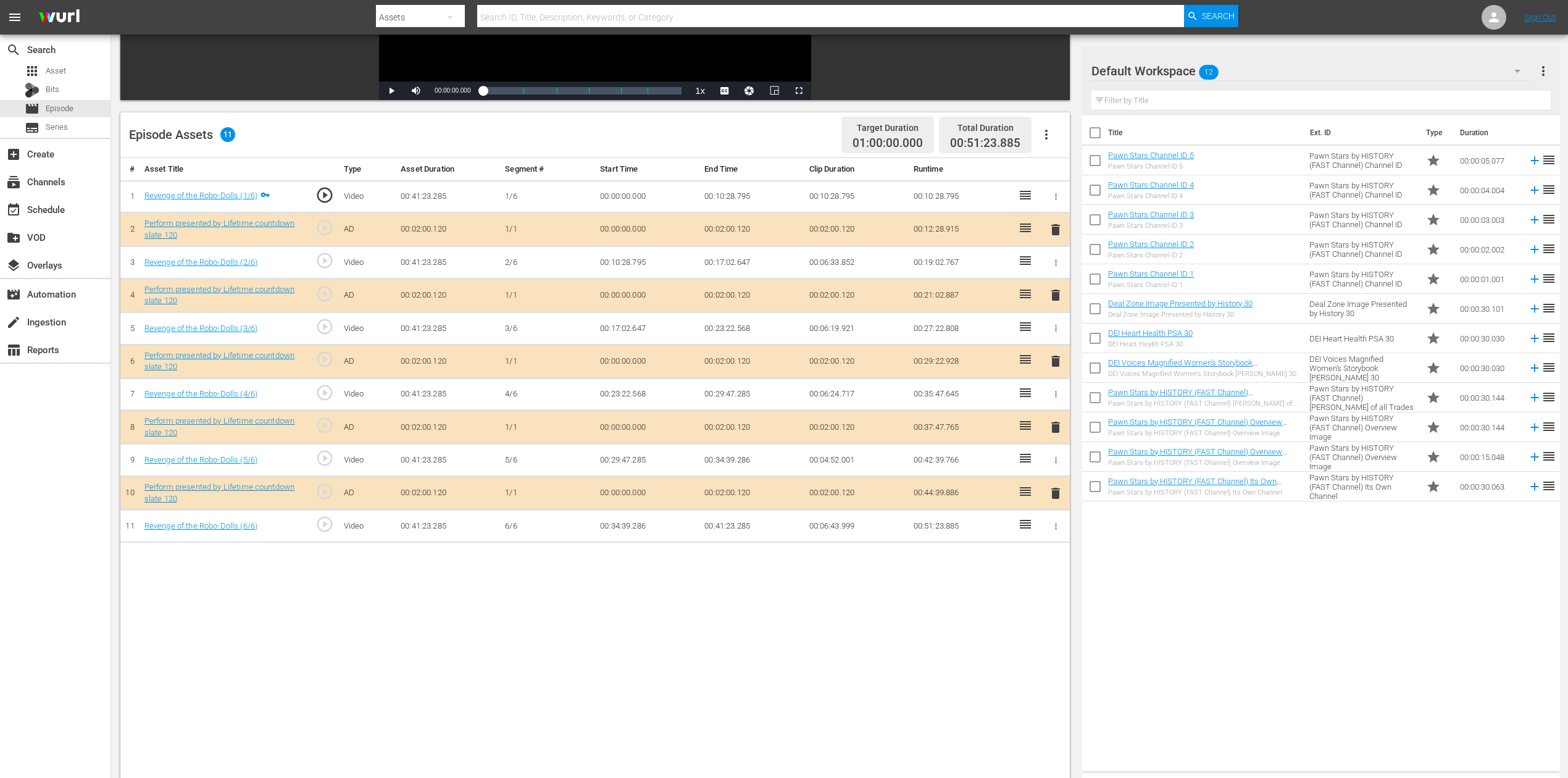
click at [1056, 299] on span "delete" at bounding box center [1056, 295] width 15 height 15
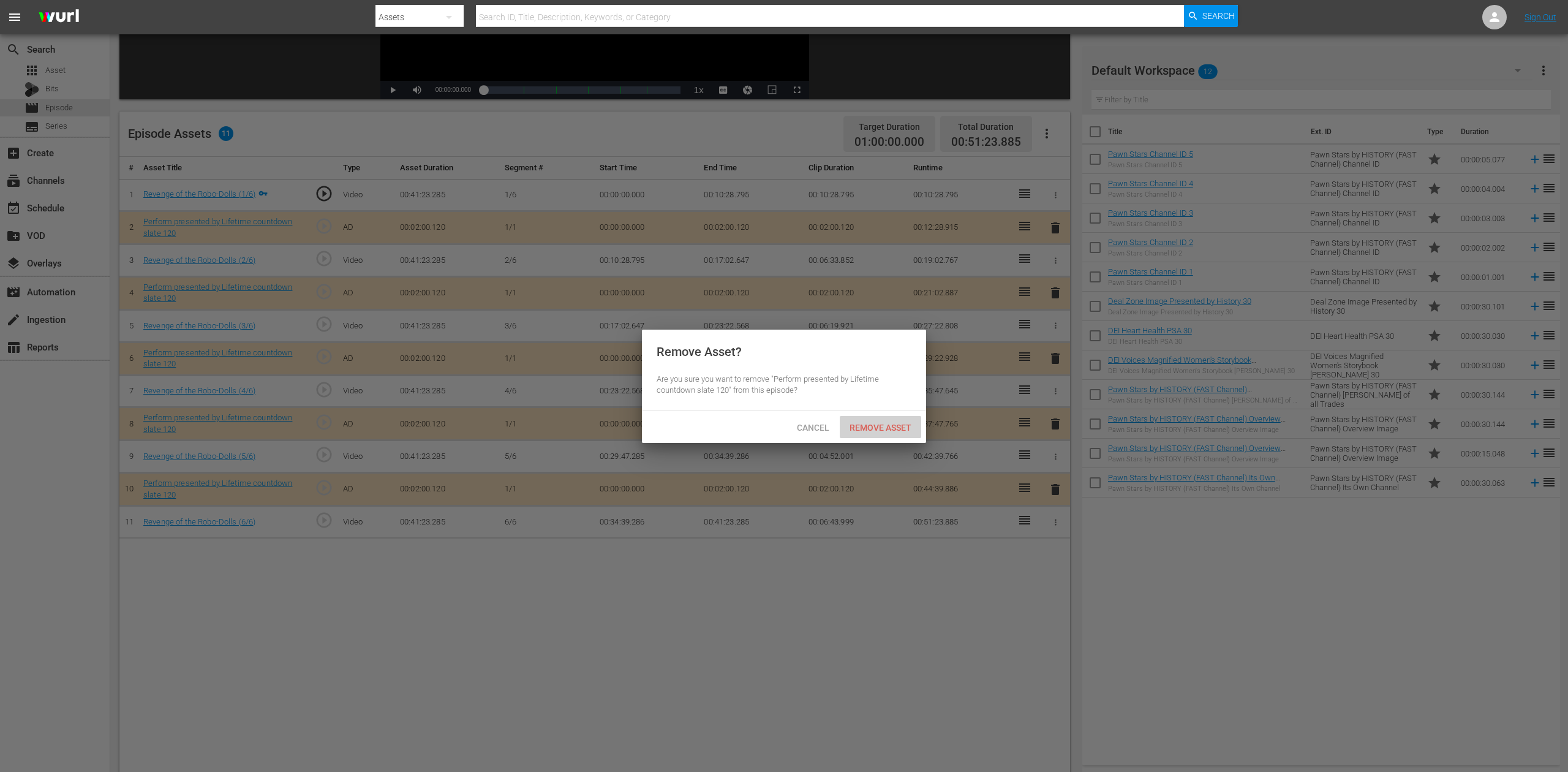
click at [888, 430] on span "Remove Asset" at bounding box center [881, 428] width 82 height 10
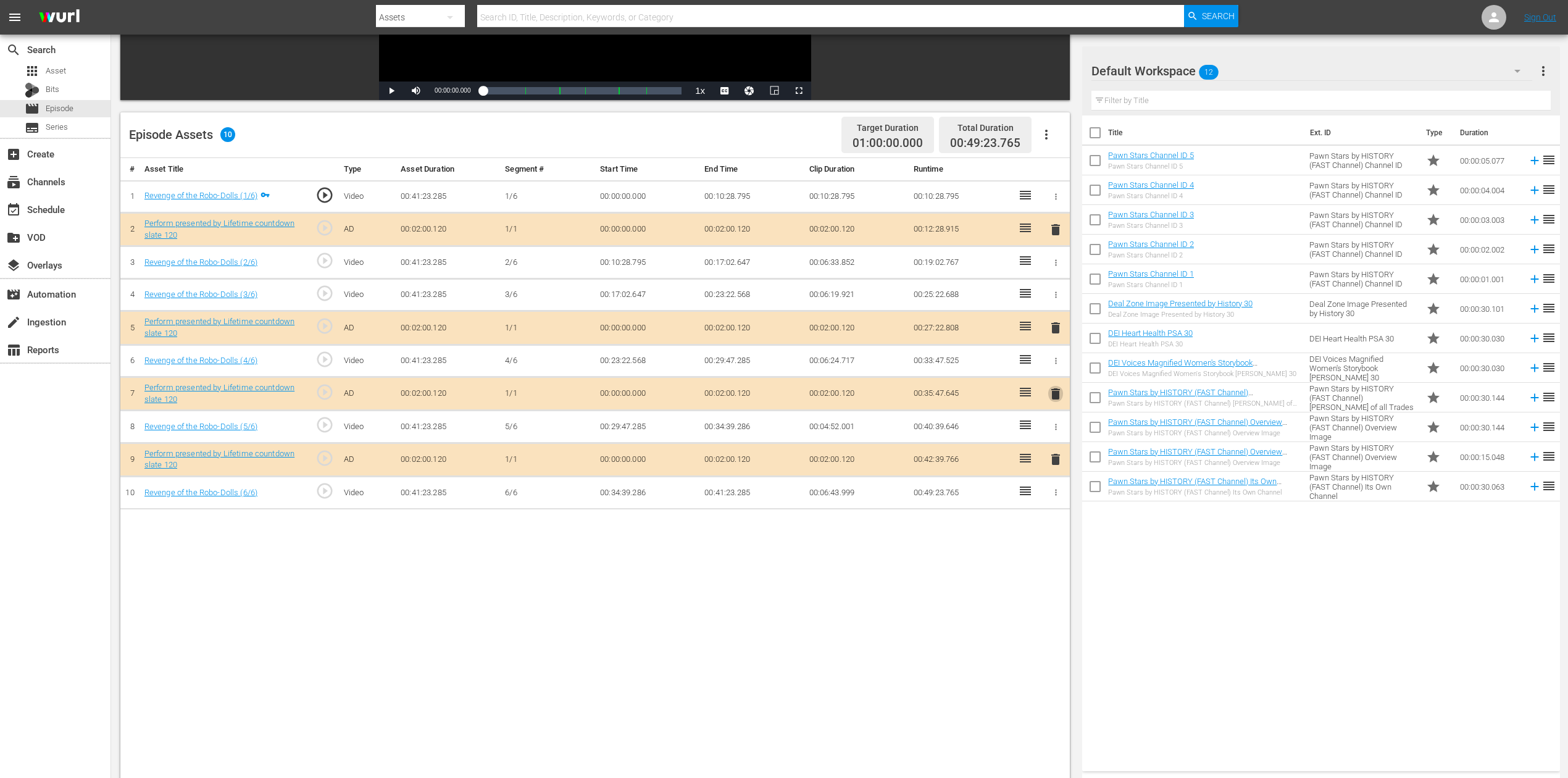
click at [1056, 395] on span "delete" at bounding box center [1056, 394] width 15 height 15
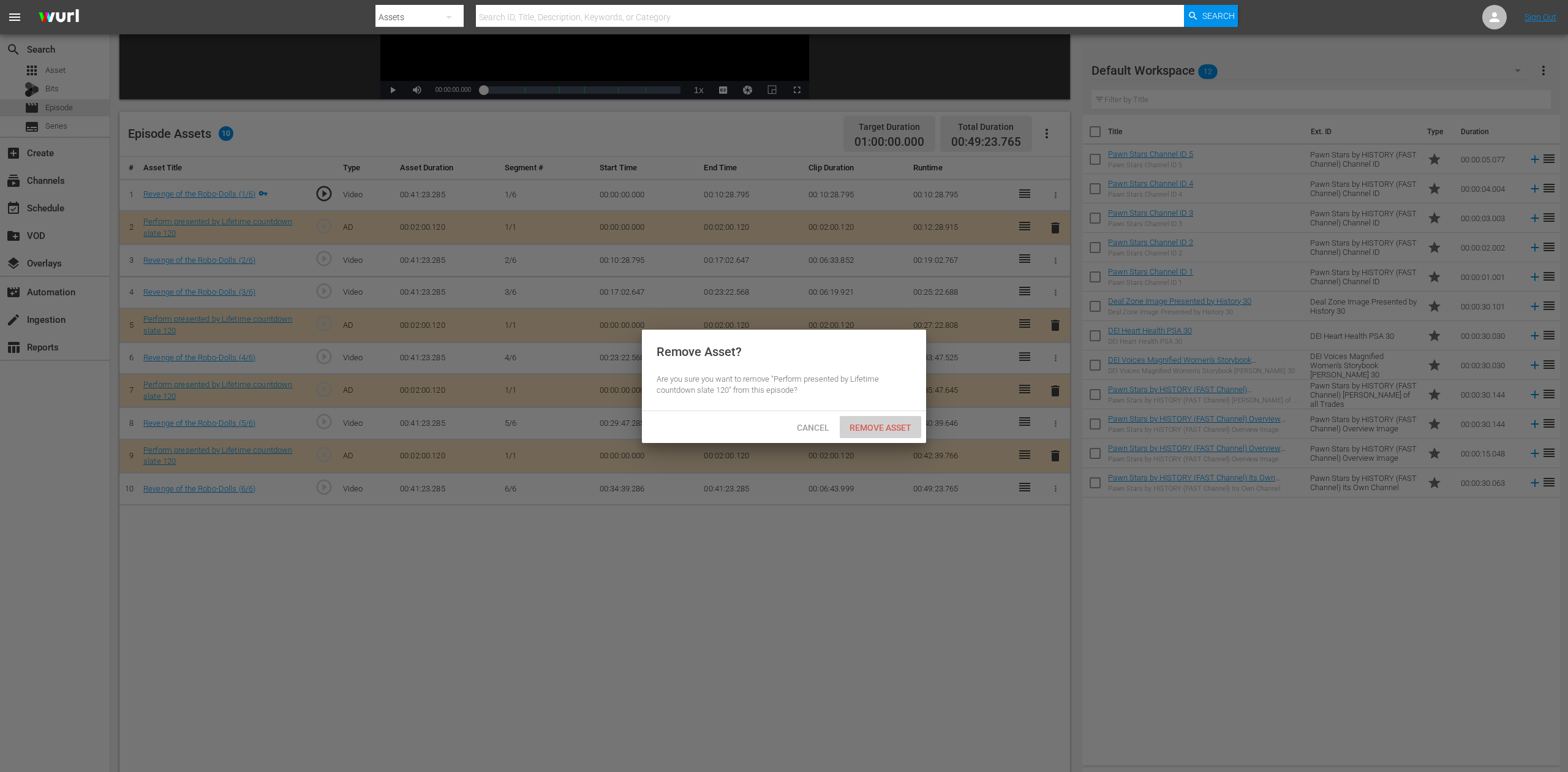
click at [897, 427] on span "Remove Asset" at bounding box center [881, 428] width 82 height 10
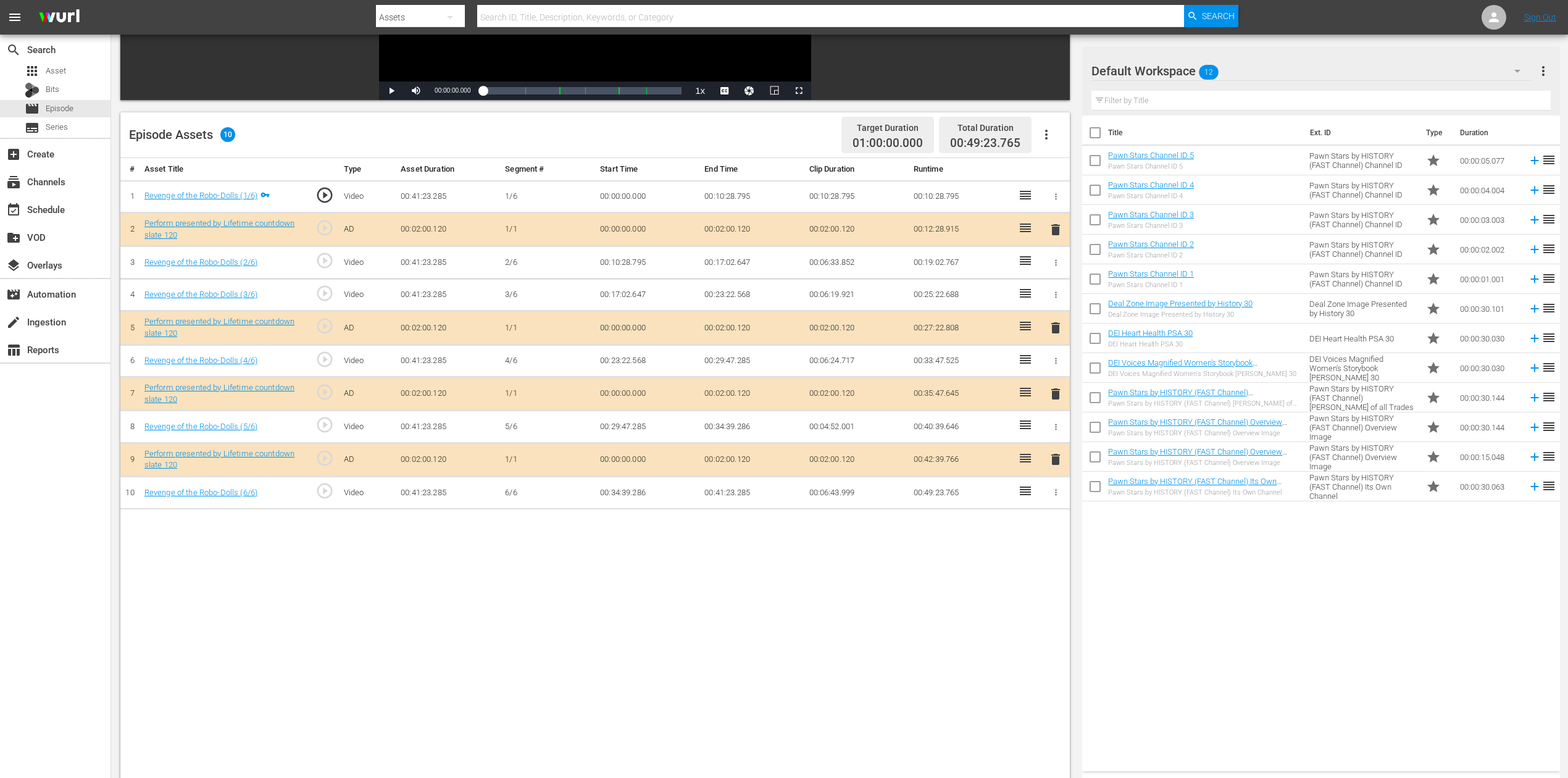
click at [1185, 65] on icon "button" at bounding box center [1517, 70] width 15 height 15
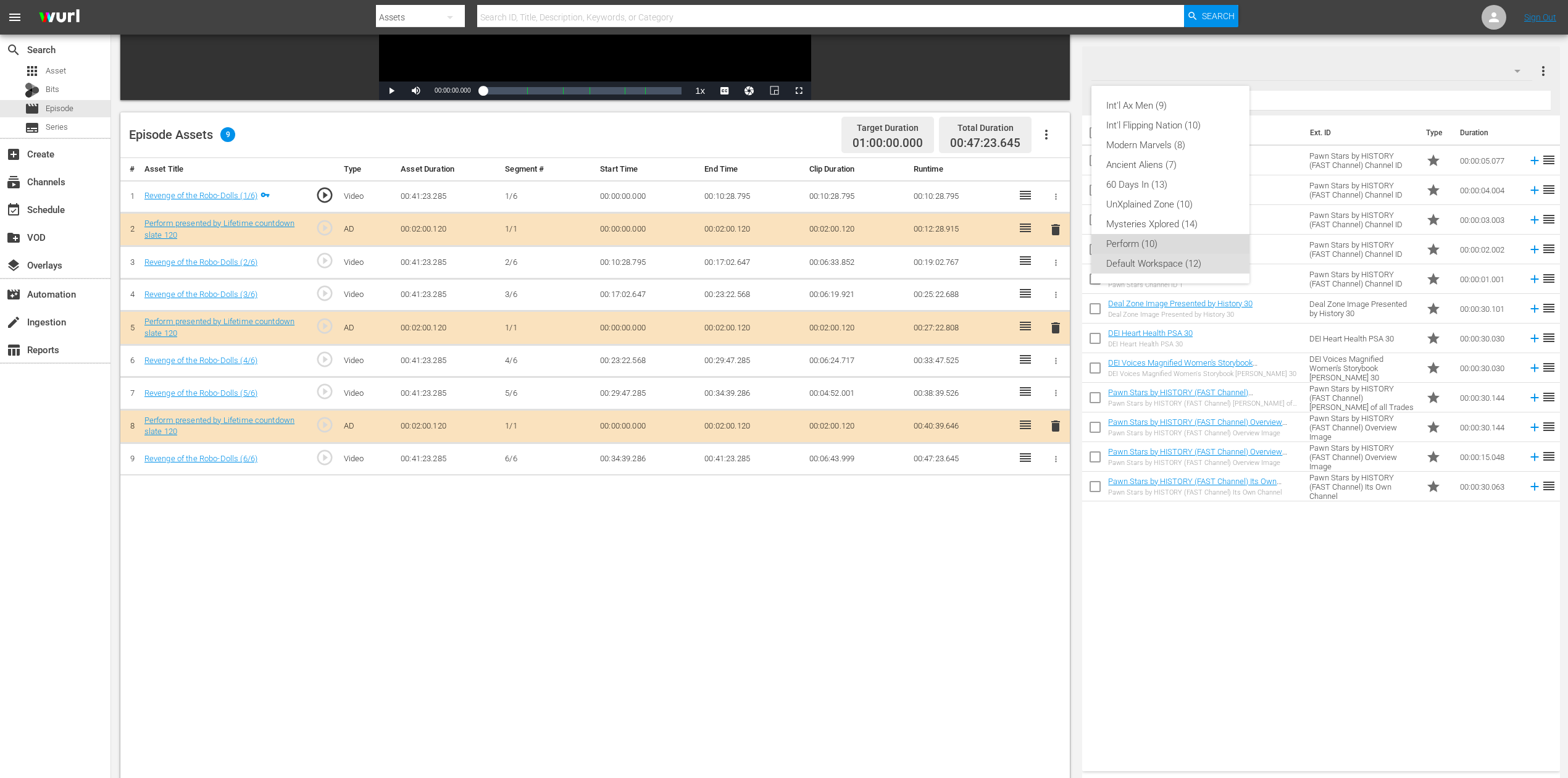
click at [1176, 235] on div "Perform (10)" at bounding box center [1170, 244] width 129 height 20
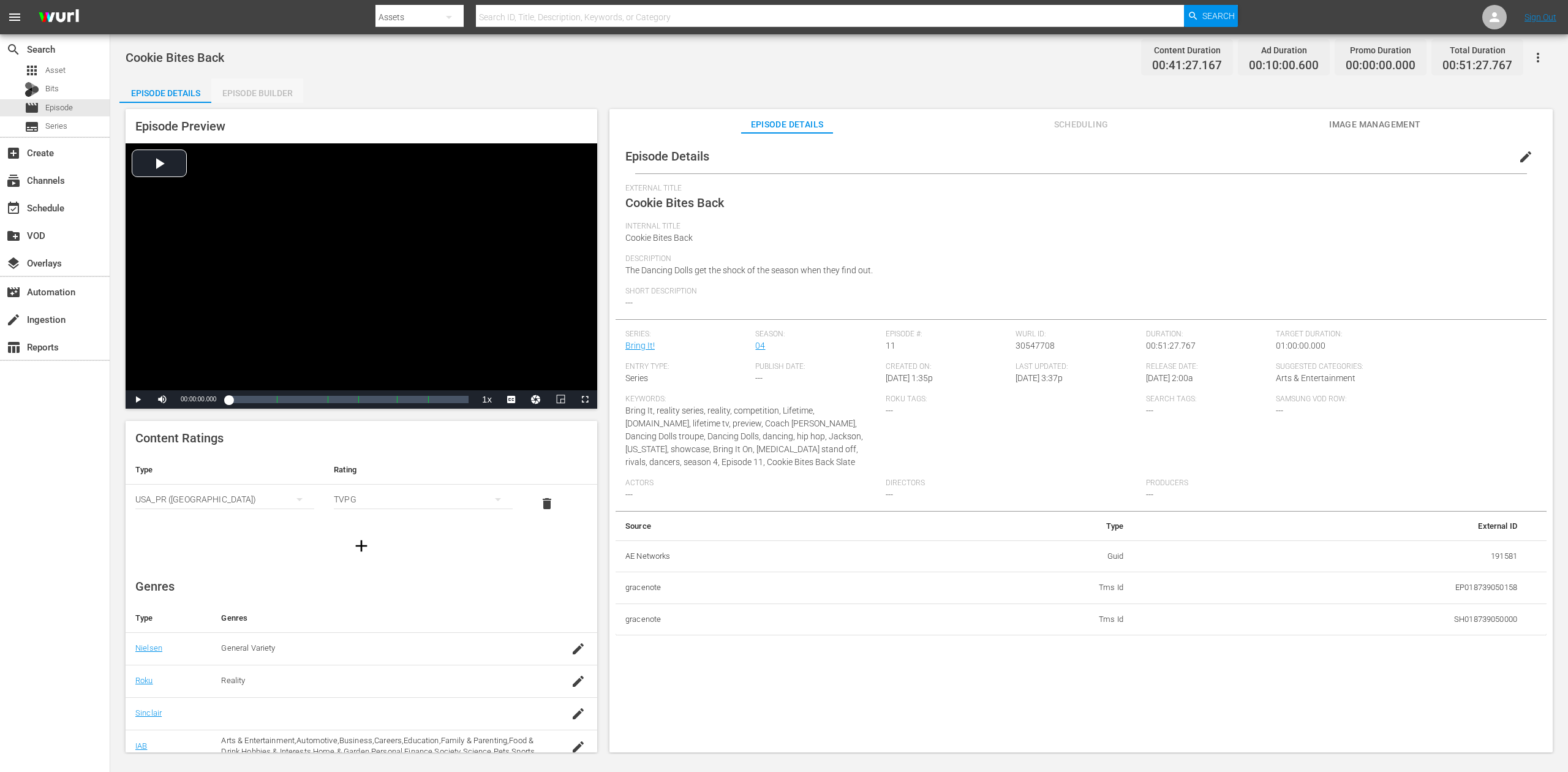
click at [280, 94] on div "Episode Builder" at bounding box center [257, 93] width 92 height 30
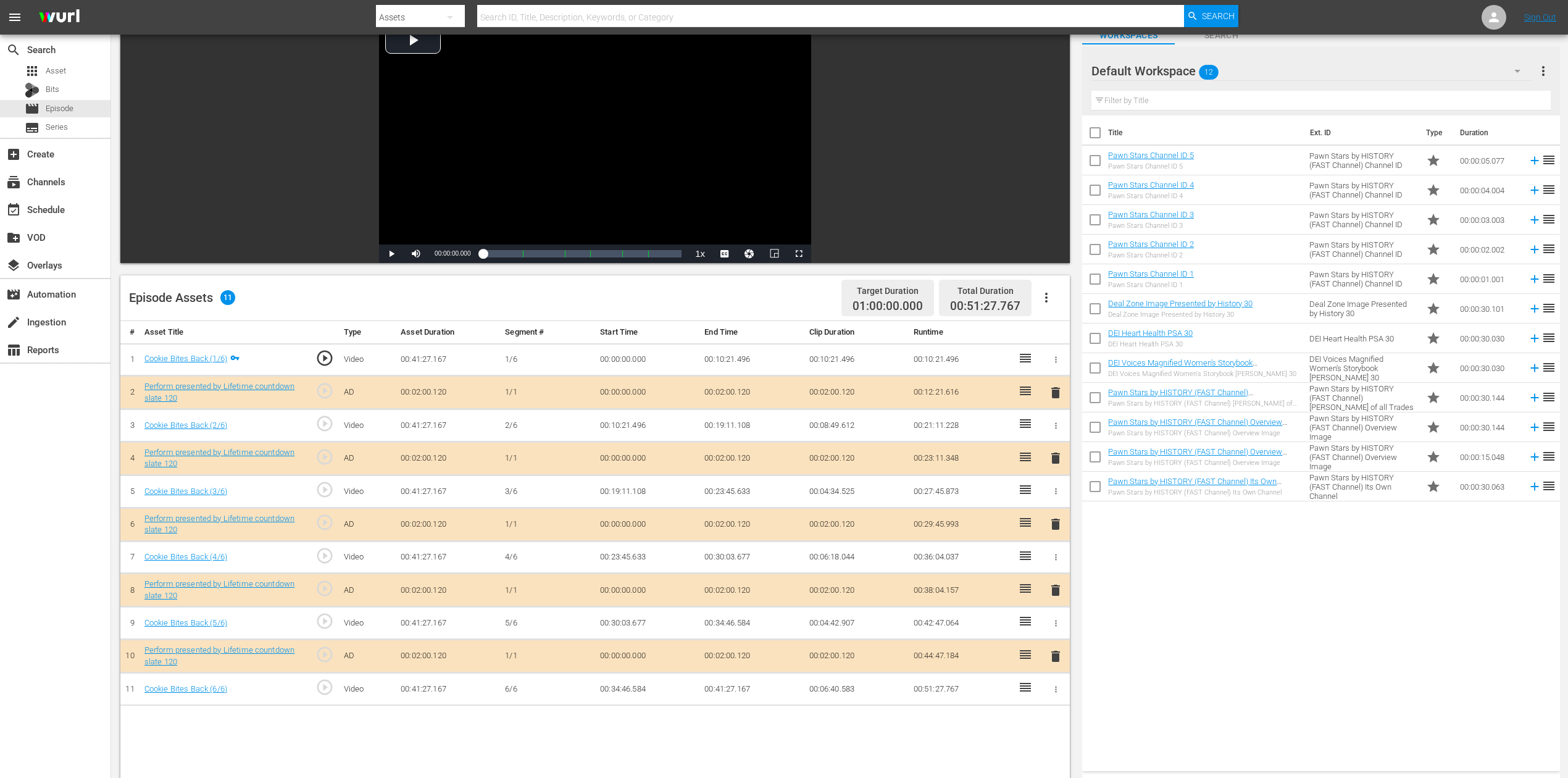
scroll to position [164, 0]
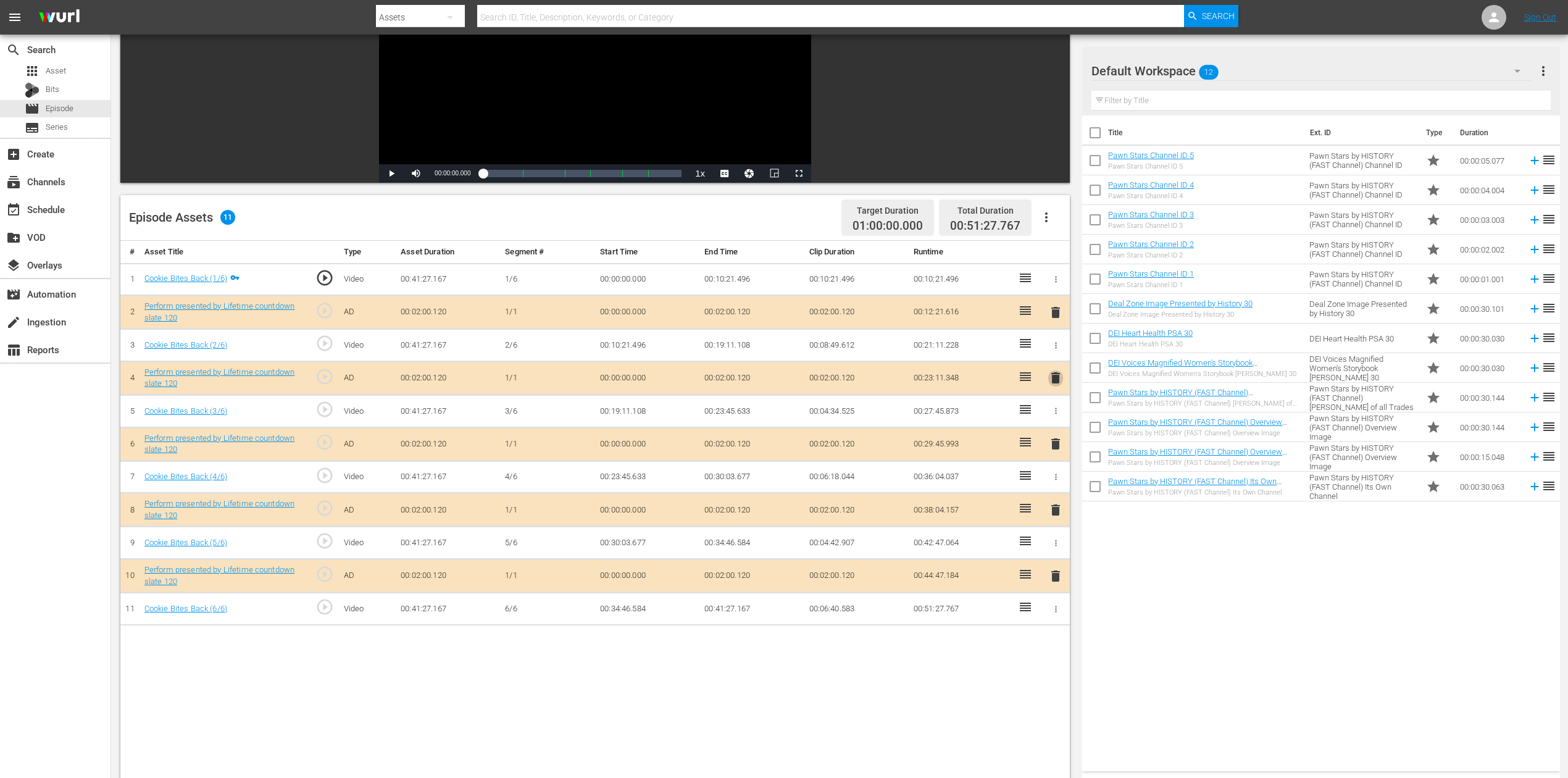
click at [1054, 378] on span "delete" at bounding box center [1056, 378] width 15 height 15
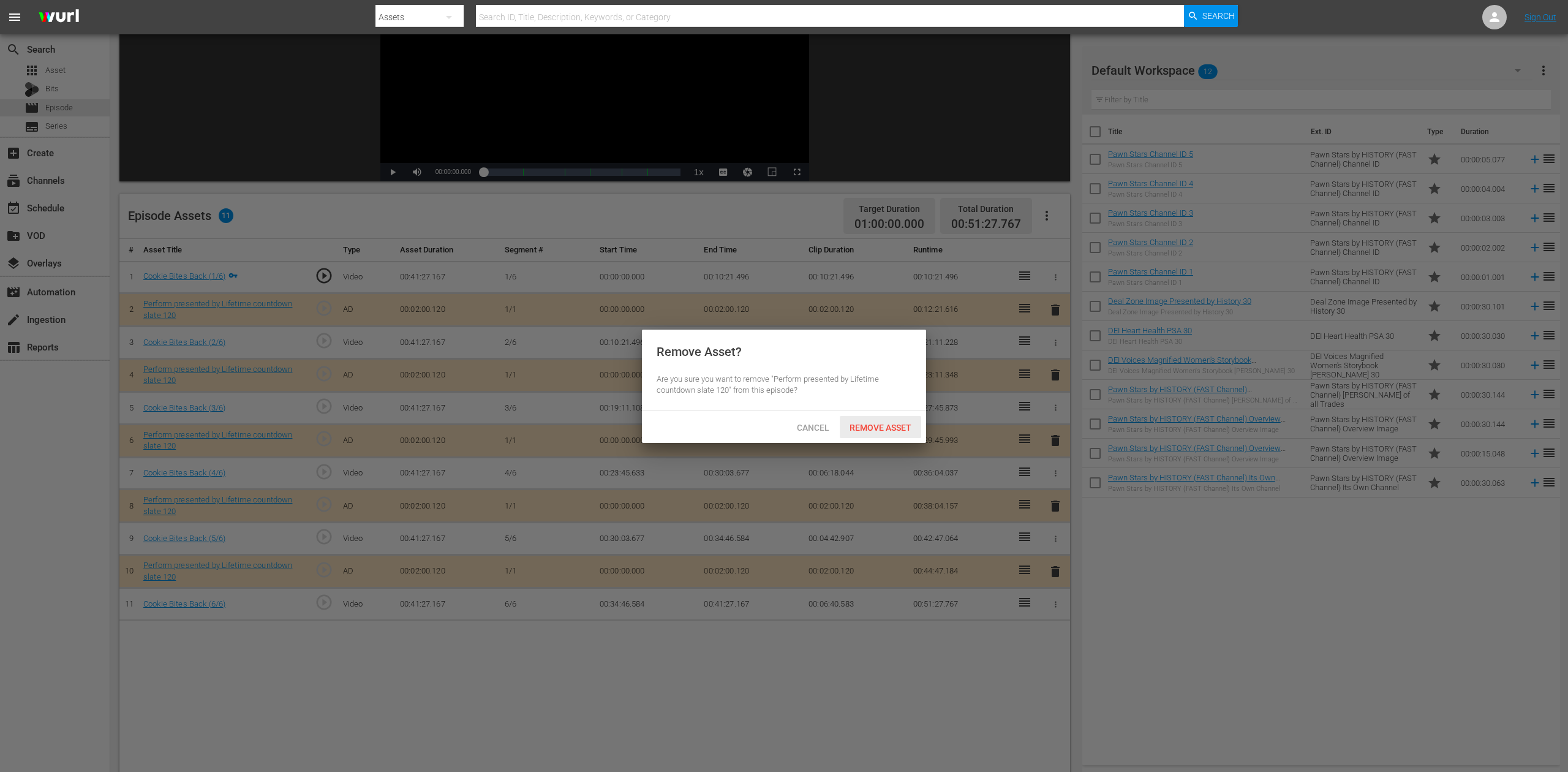
click at [902, 430] on span "Remove Asset" at bounding box center [881, 428] width 82 height 10
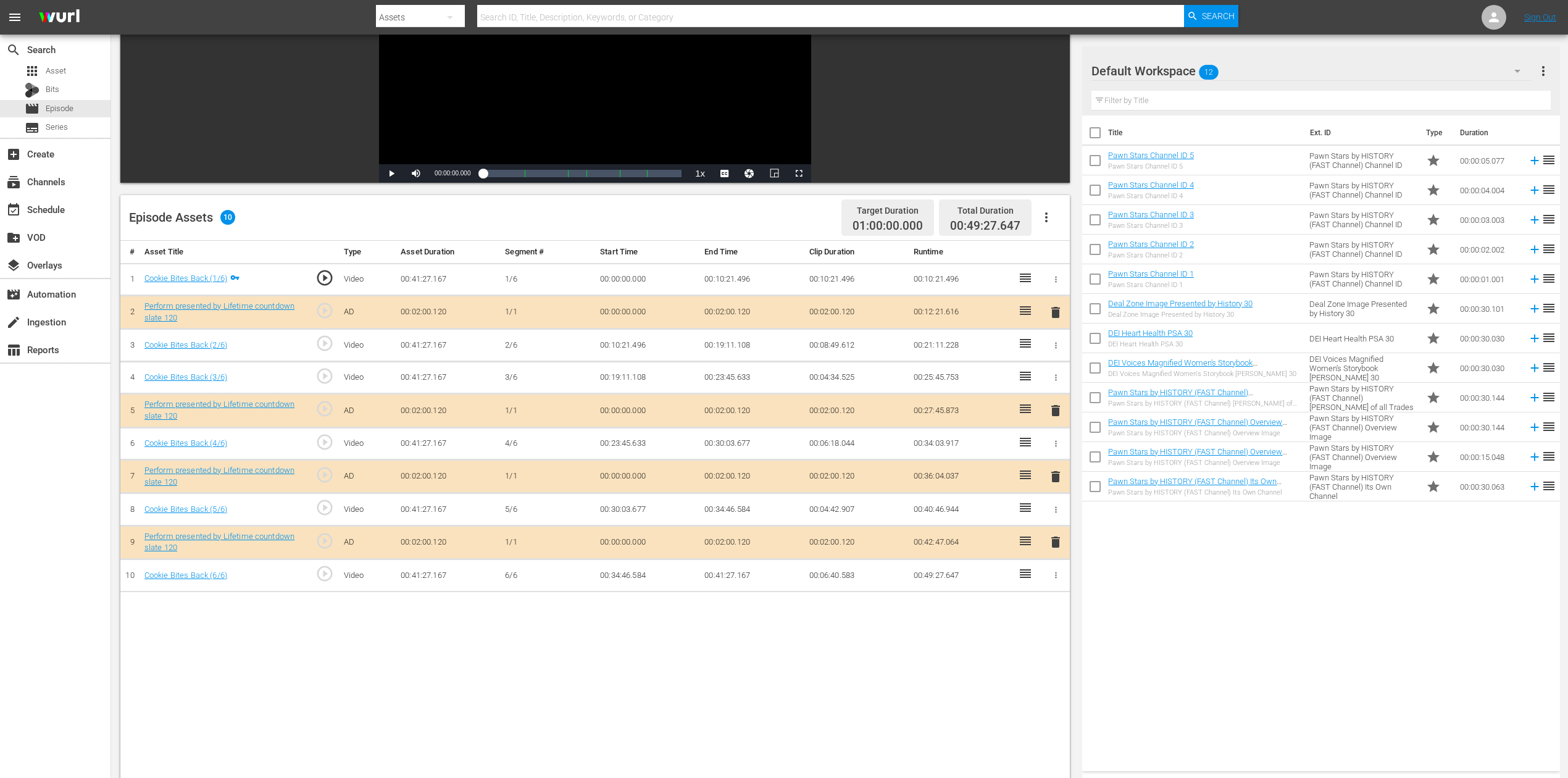
click at [1185, 63] on button "button" at bounding box center [1518, 71] width 30 height 30
click at [1162, 243] on div "Perform (10)" at bounding box center [1170, 244] width 129 height 20
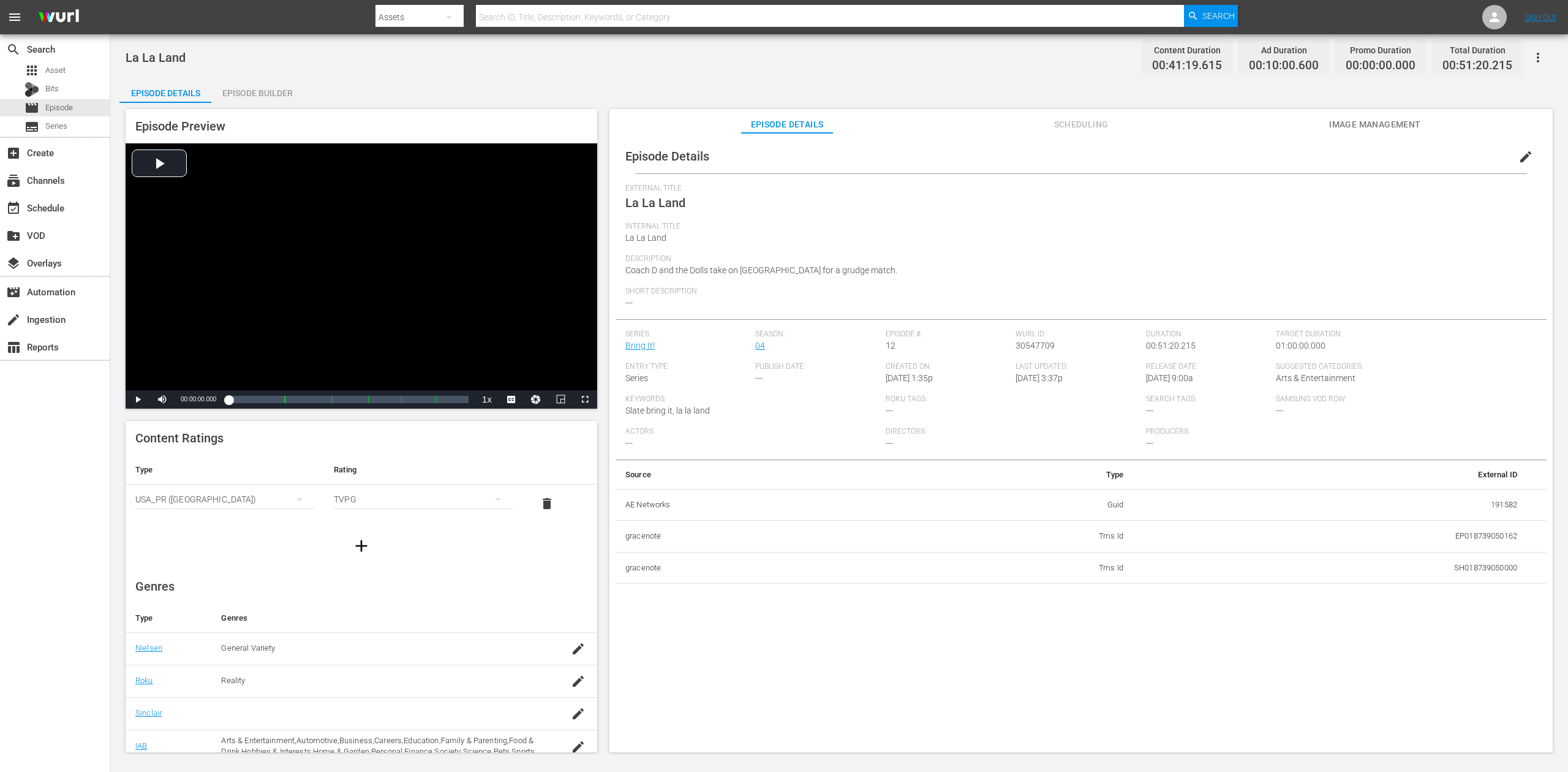
click at [267, 89] on div "Episode Builder" at bounding box center [257, 93] width 92 height 30
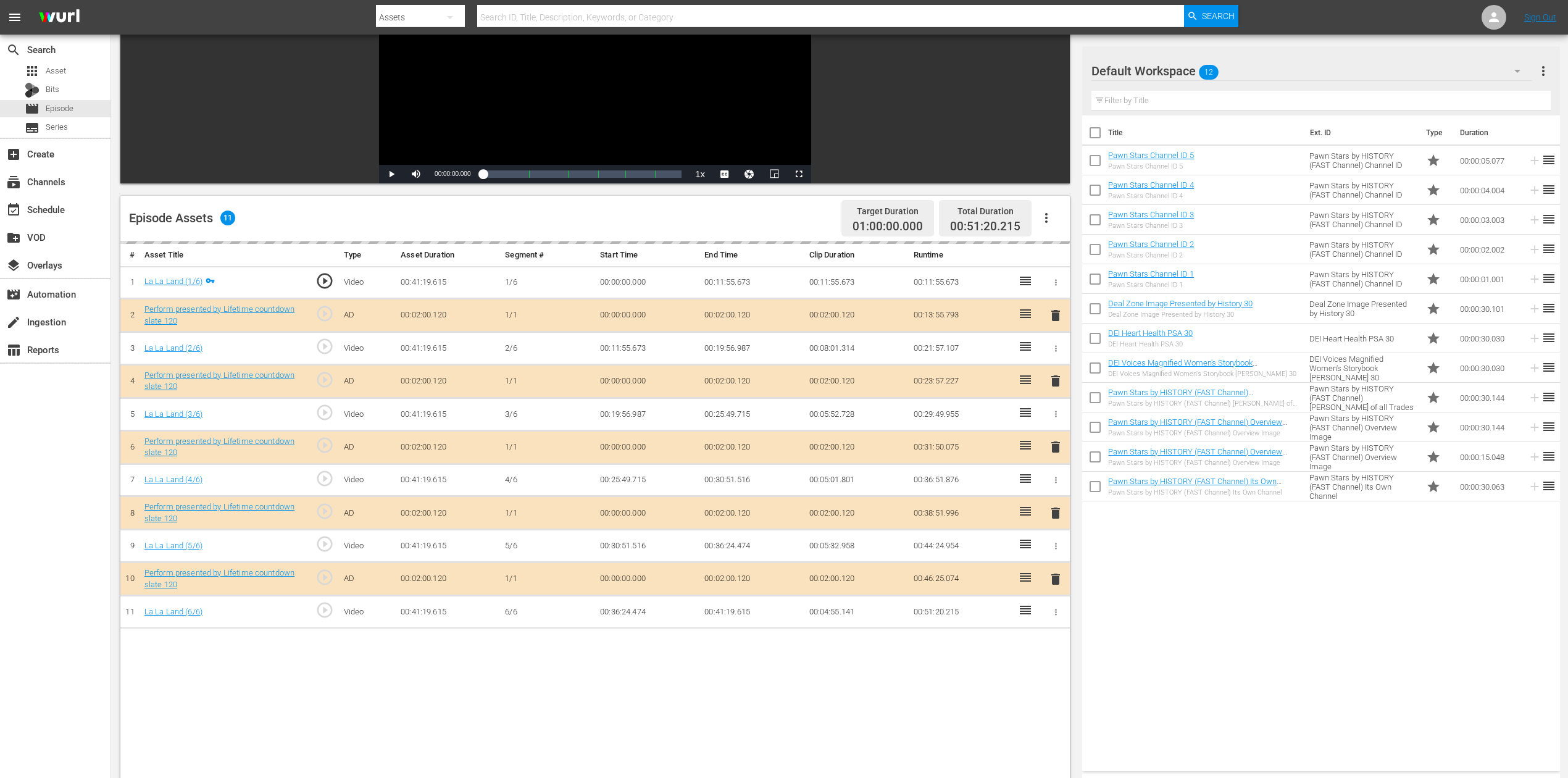
scroll to position [164, 0]
click at [1055, 447] on div "delete" at bounding box center [1056, 447] width 18 height 18
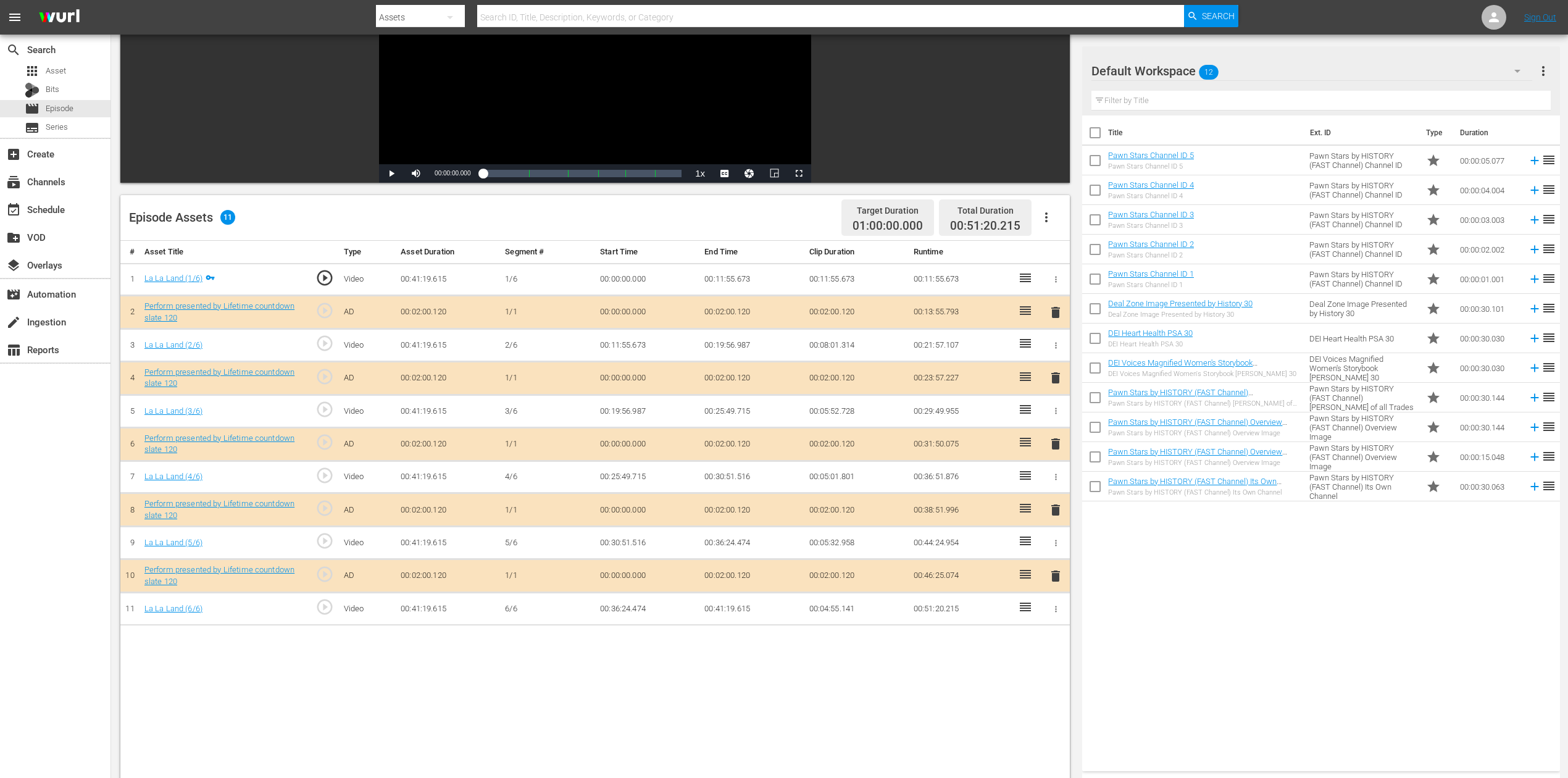
click at [1053, 379] on span "delete" at bounding box center [1056, 378] width 15 height 15
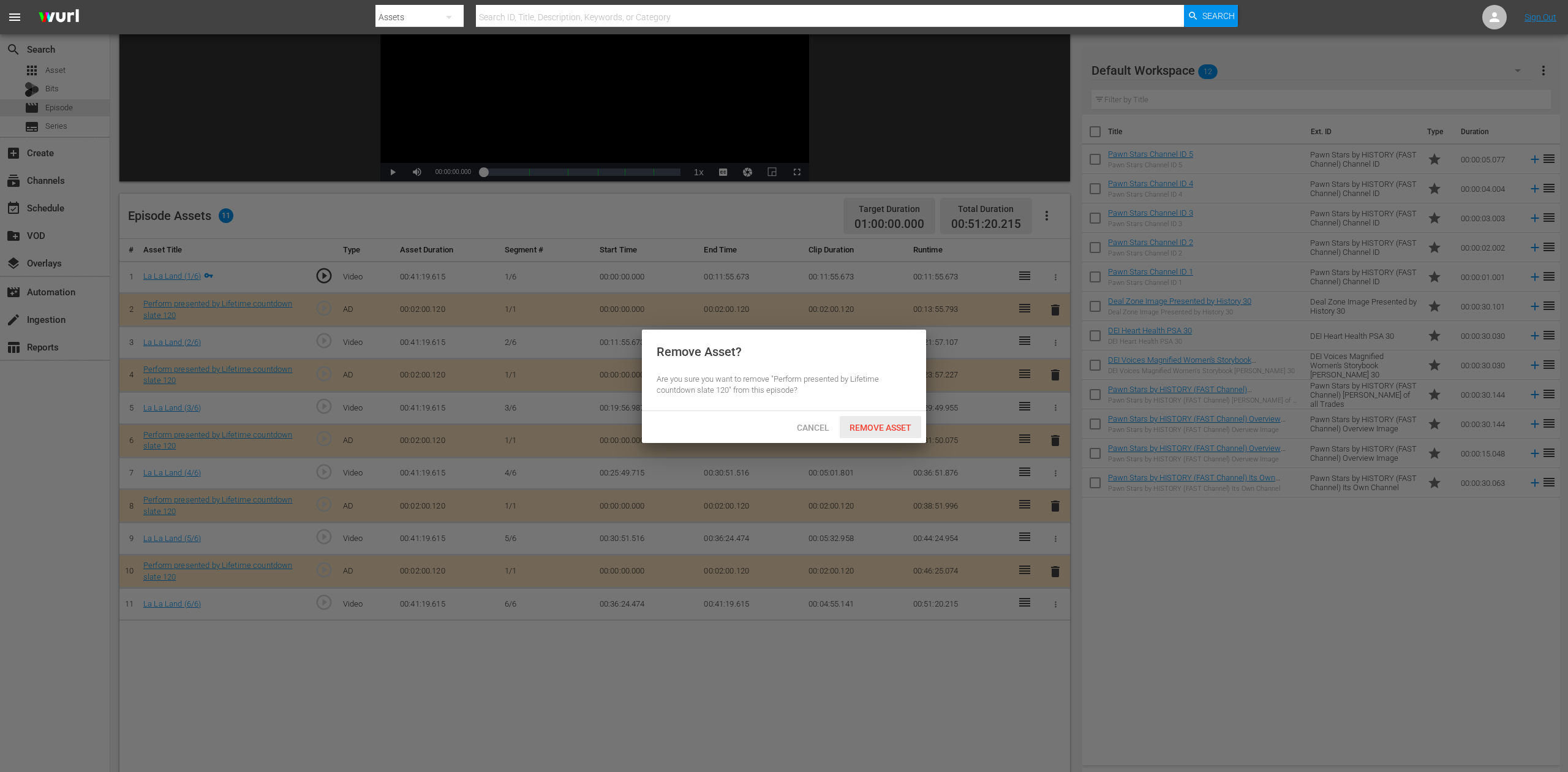
click at [895, 427] on span "Remove Asset" at bounding box center [881, 428] width 82 height 10
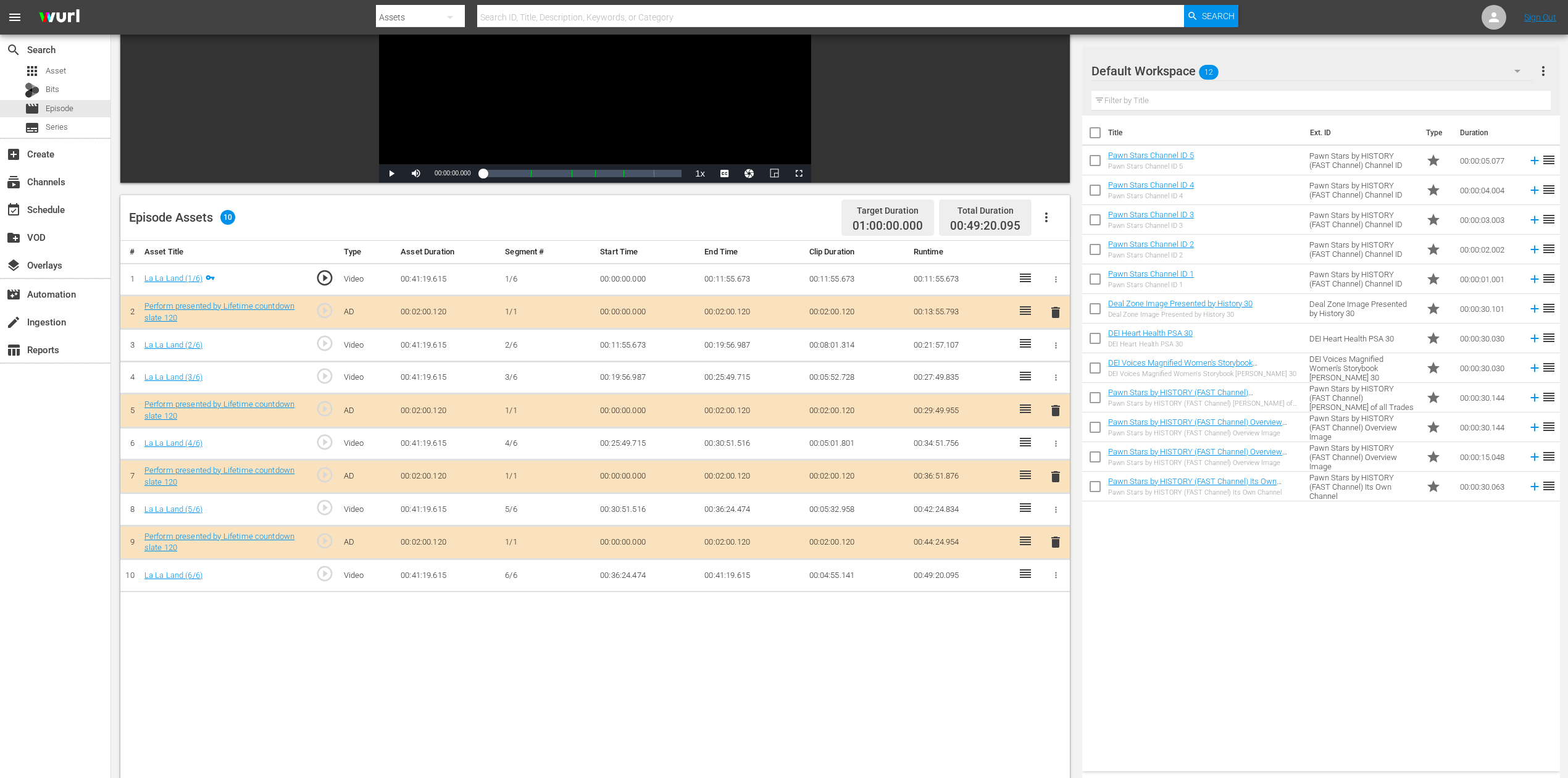
click at [1185, 68] on icon "button" at bounding box center [1517, 70] width 15 height 15
click at [1144, 247] on div "Perform (10)" at bounding box center [1170, 244] width 129 height 20
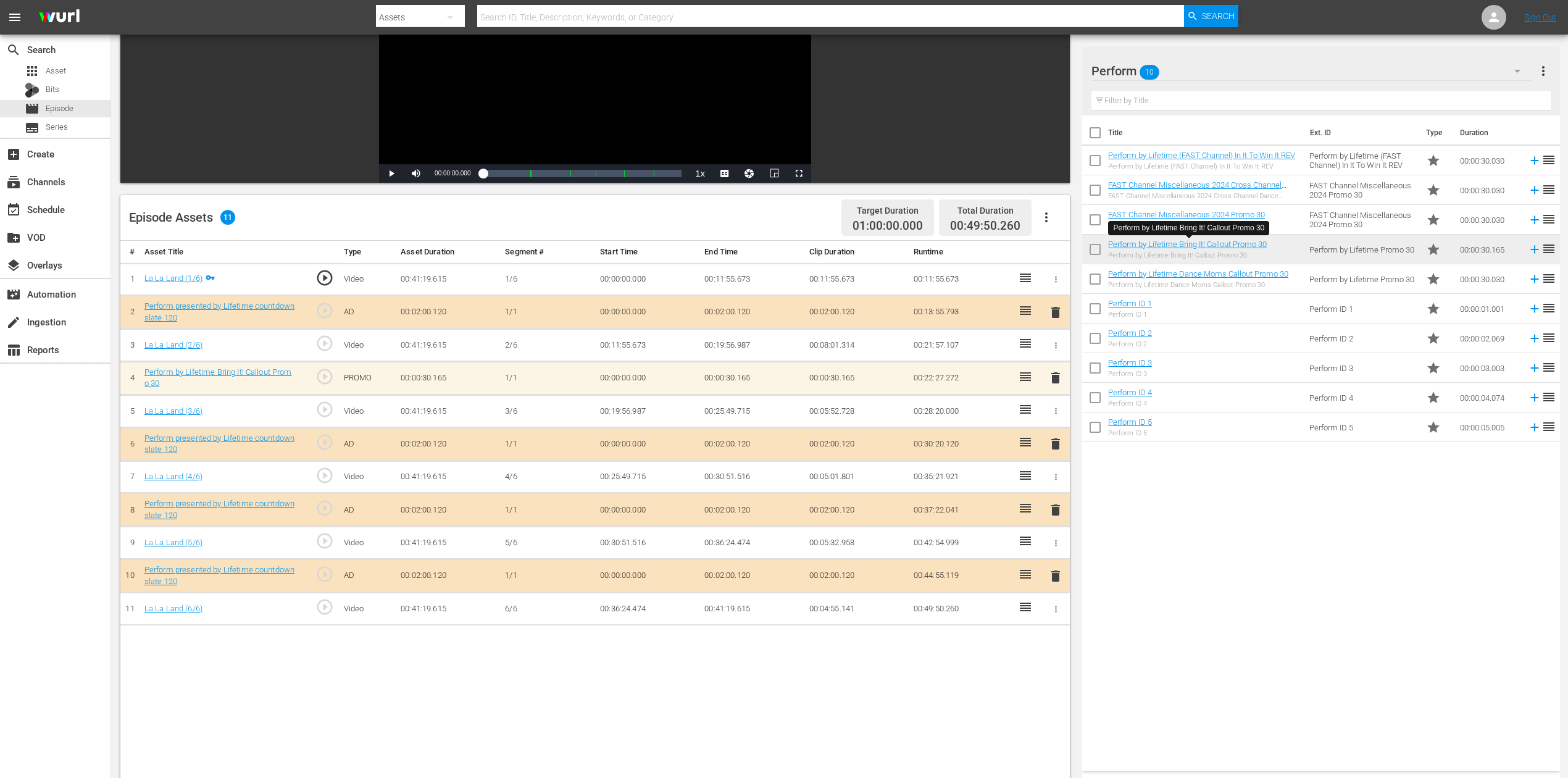
click at [1056, 509] on span "delete" at bounding box center [1056, 510] width 15 height 15
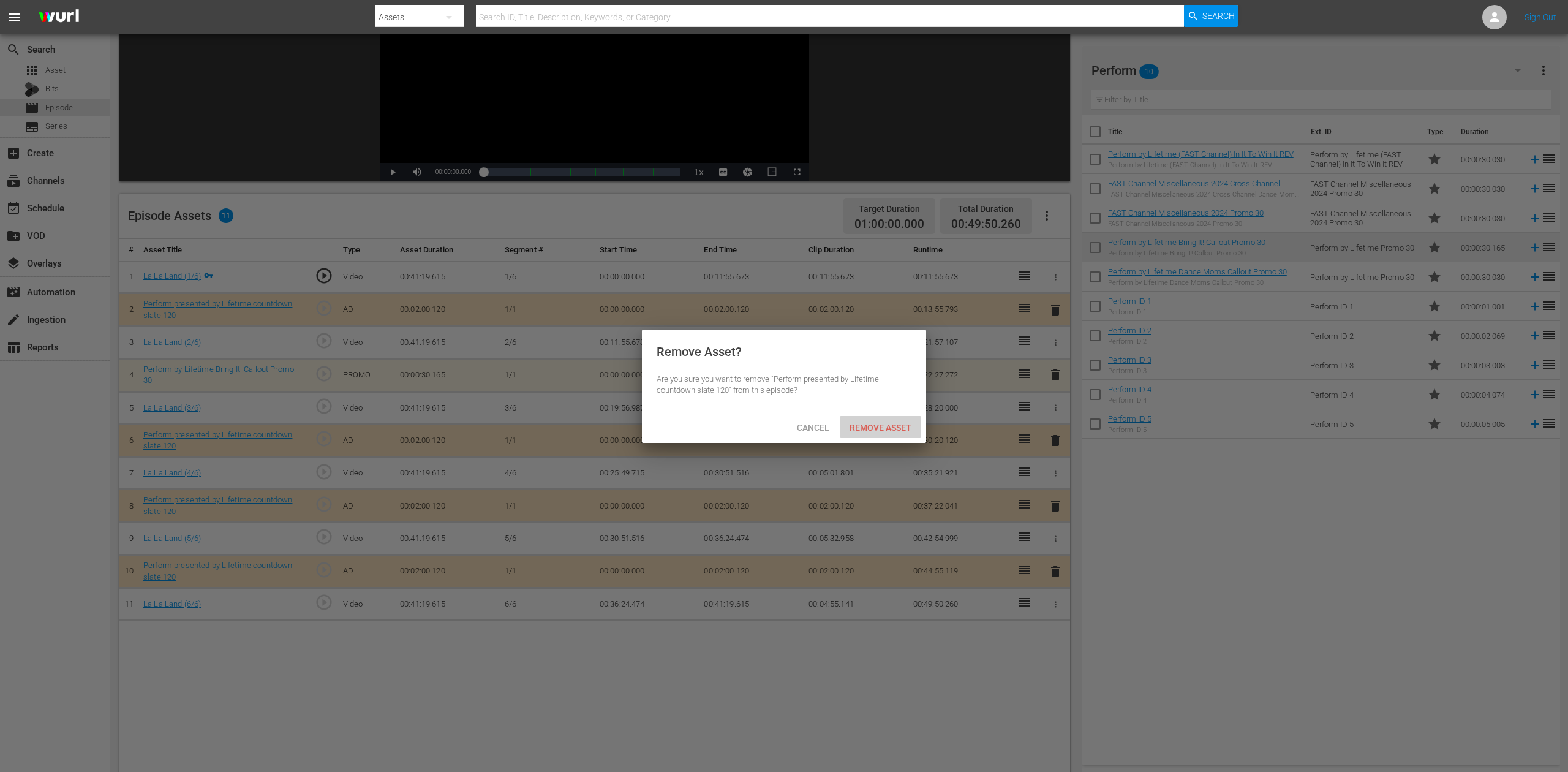
click at [892, 421] on div "Remove Asset" at bounding box center [881, 428] width 82 height 23
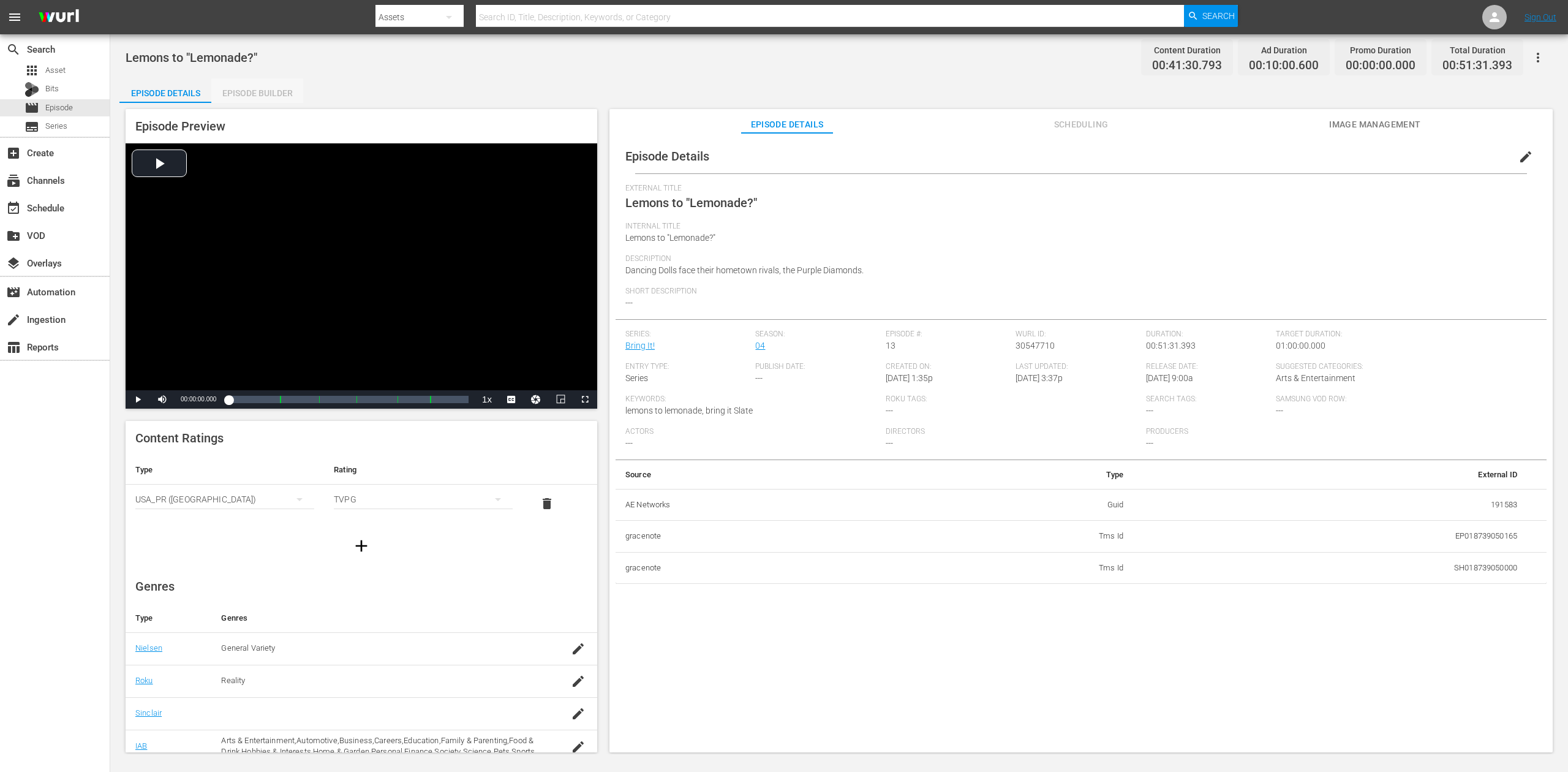
click at [250, 95] on div "Episode Builder" at bounding box center [257, 93] width 92 height 30
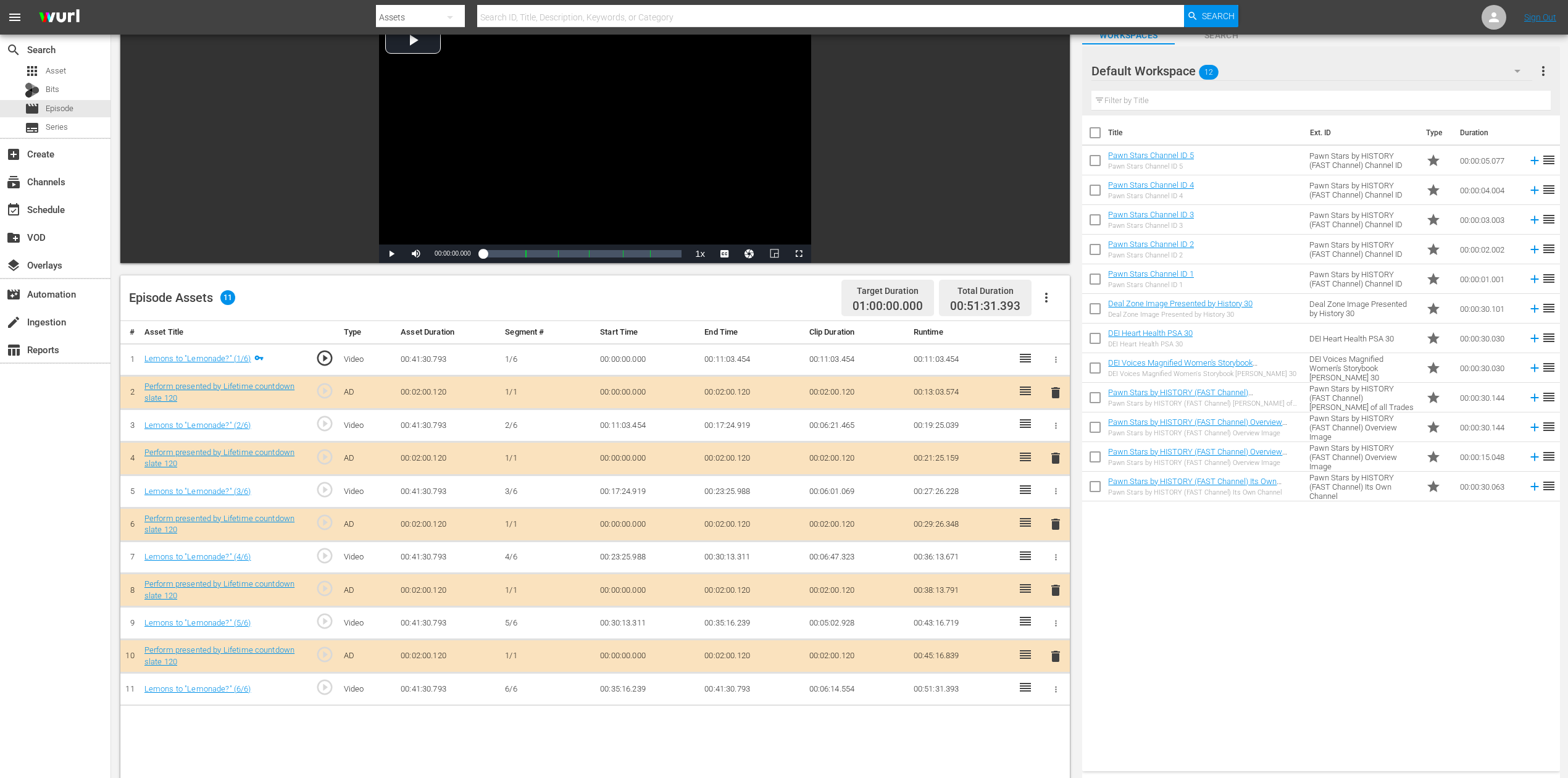
scroll to position [164, 0]
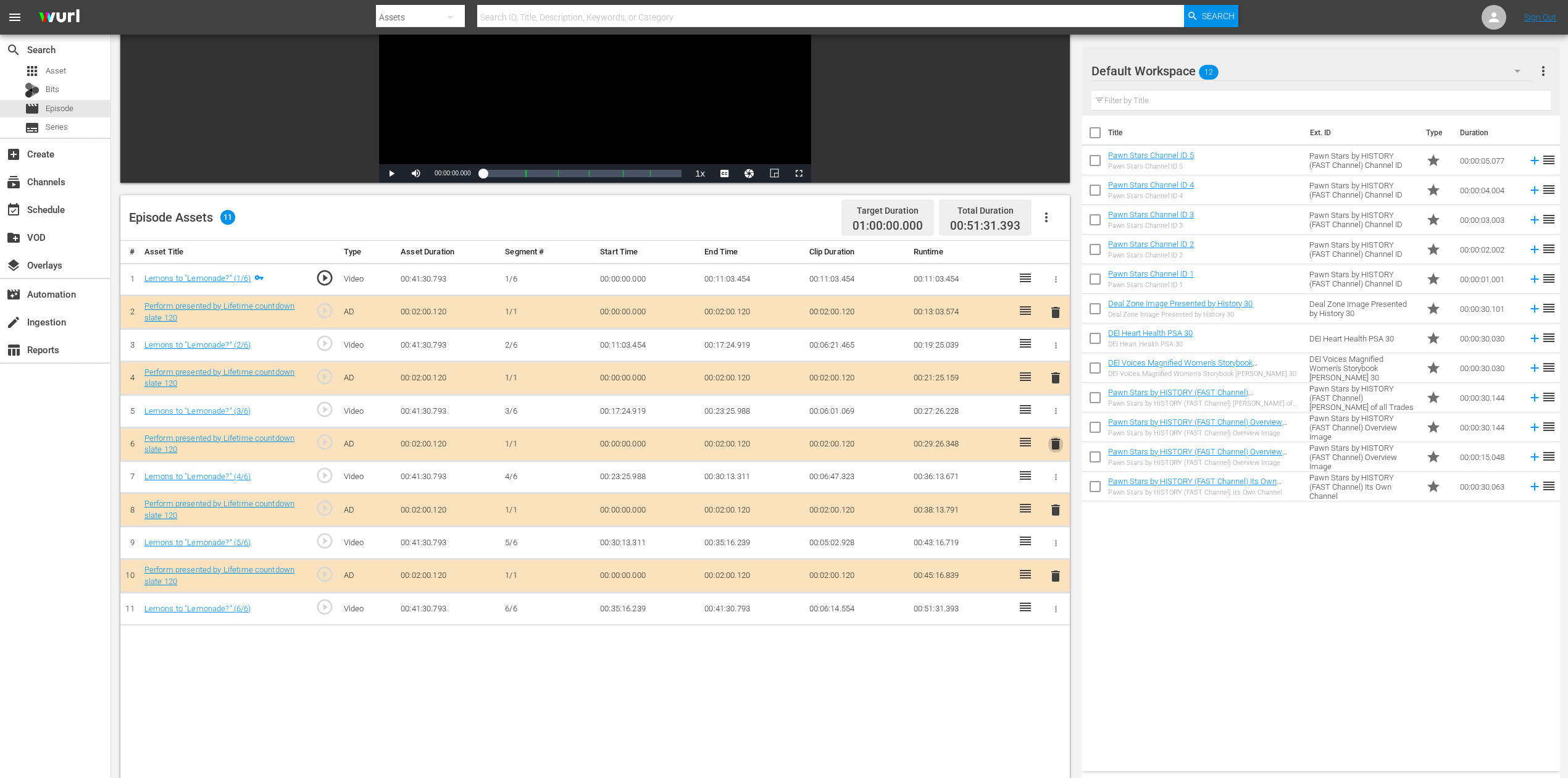
click at [1051, 439] on span "delete" at bounding box center [1056, 444] width 15 height 15
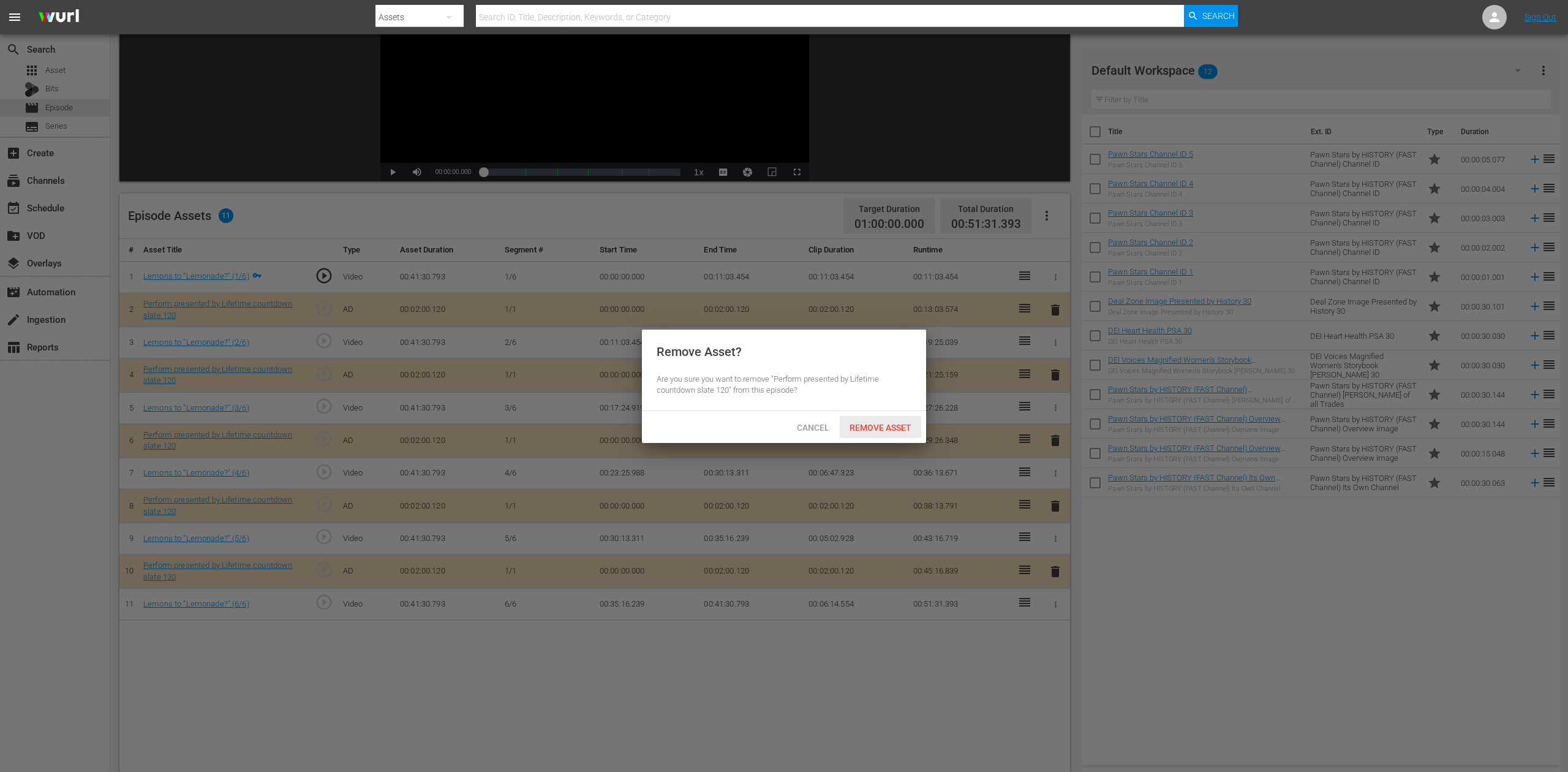
click at [871, 432] on span "Remove Asset" at bounding box center [881, 428] width 82 height 10
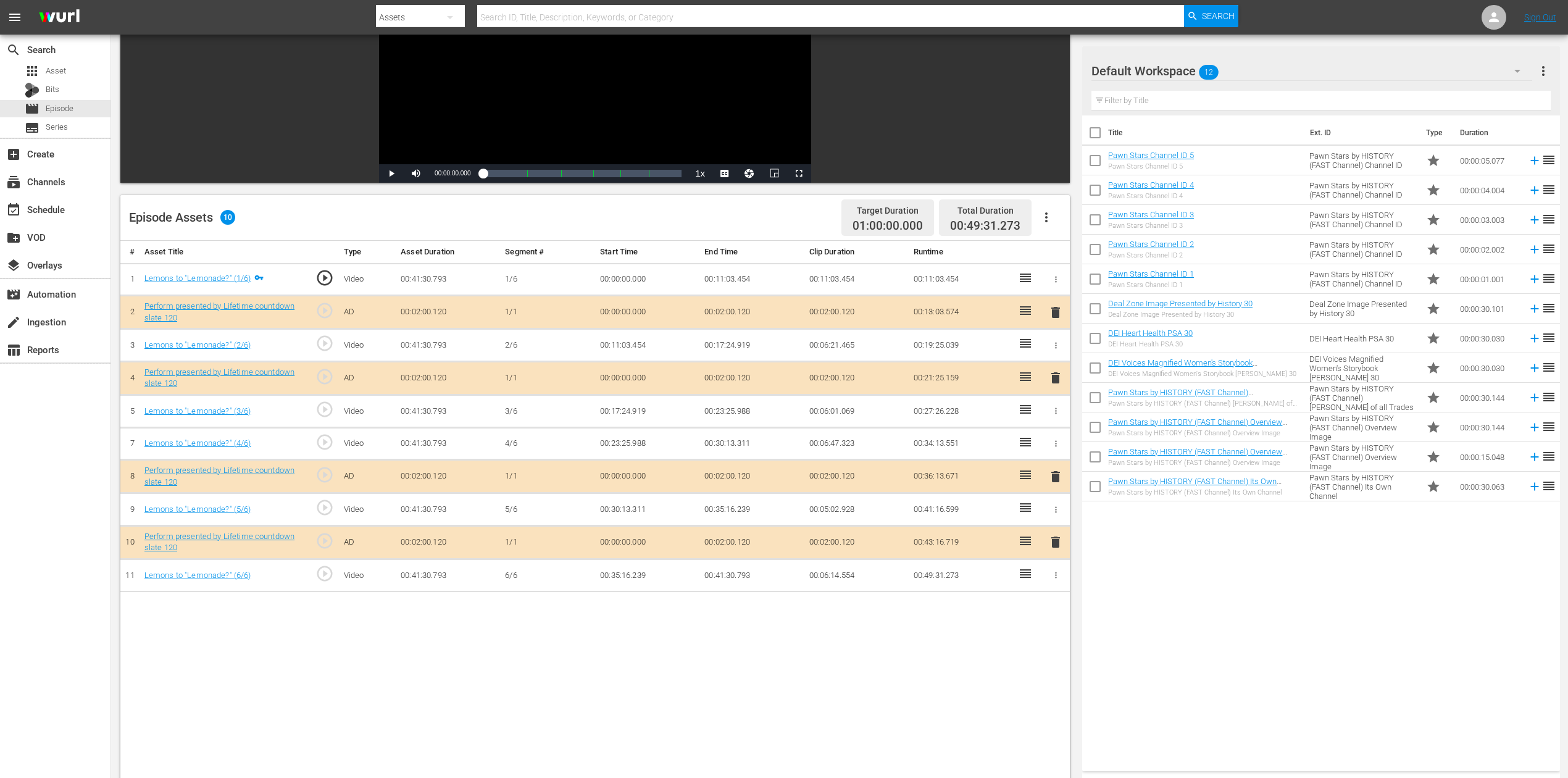
click at [1185, 70] on icon "button" at bounding box center [1518, 71] width 6 height 3
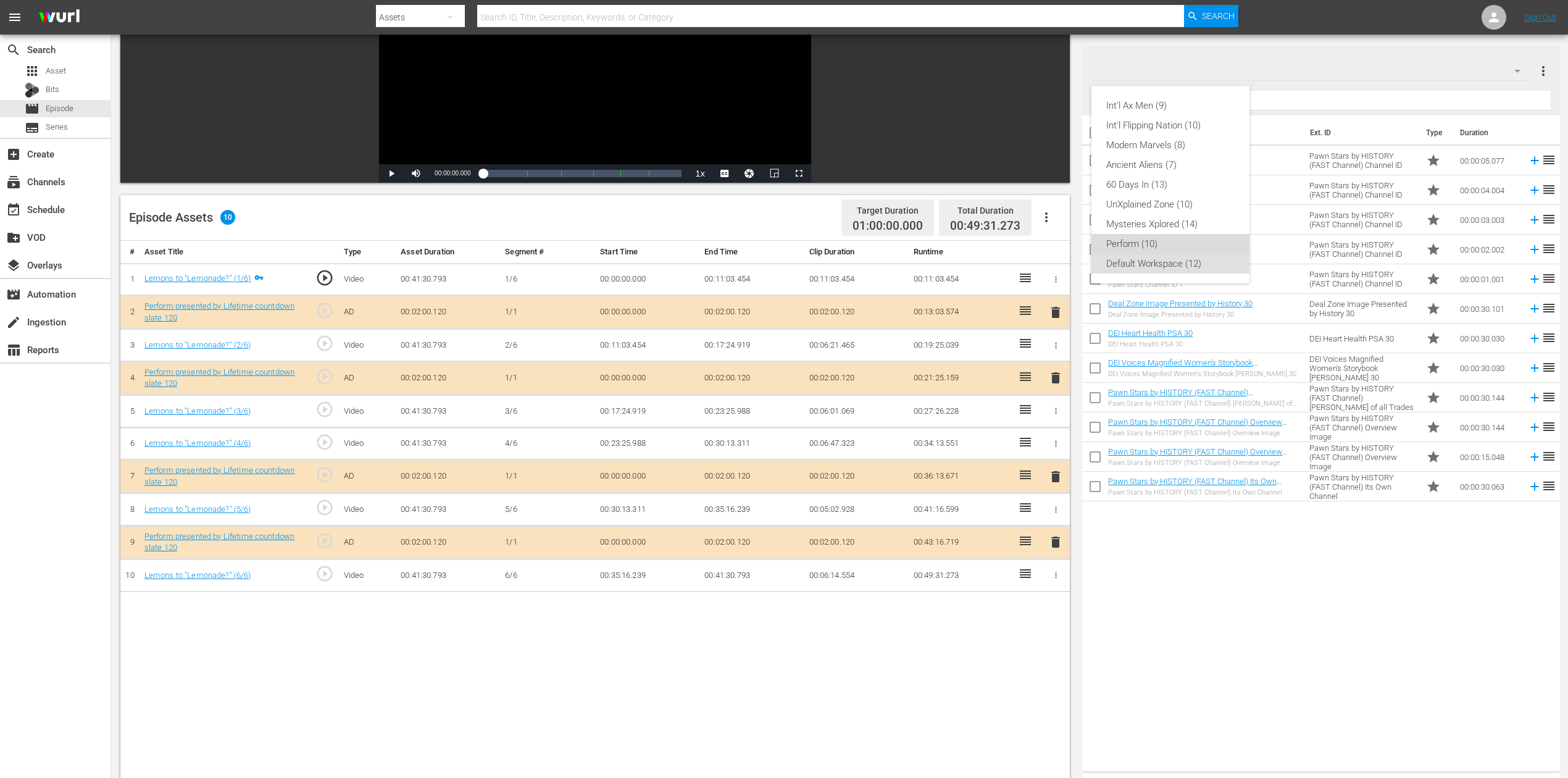
click at [1185, 248] on div "Perform (10)" at bounding box center [1170, 244] width 129 height 20
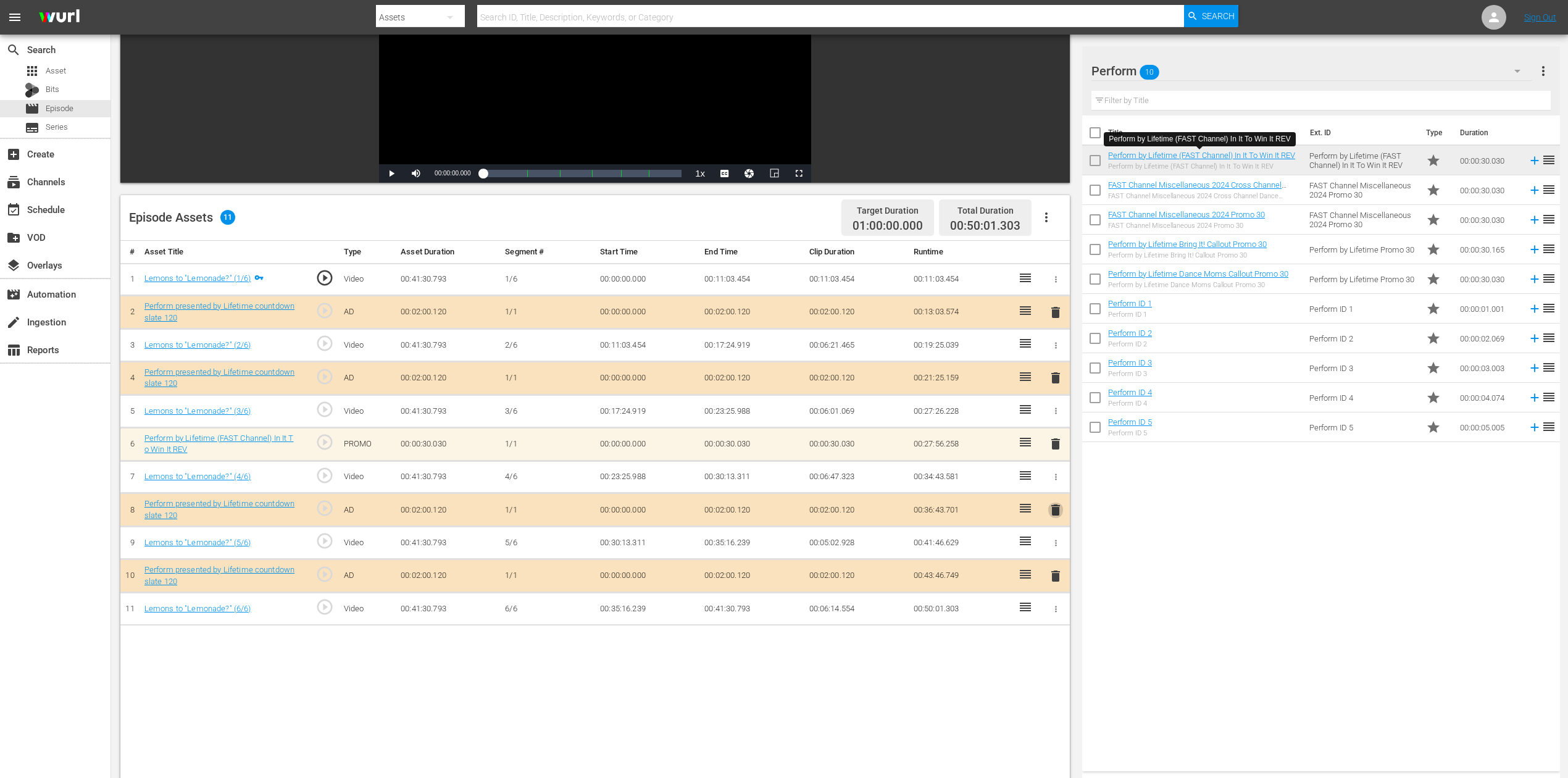
click at [1057, 505] on span "delete" at bounding box center [1056, 510] width 15 height 15
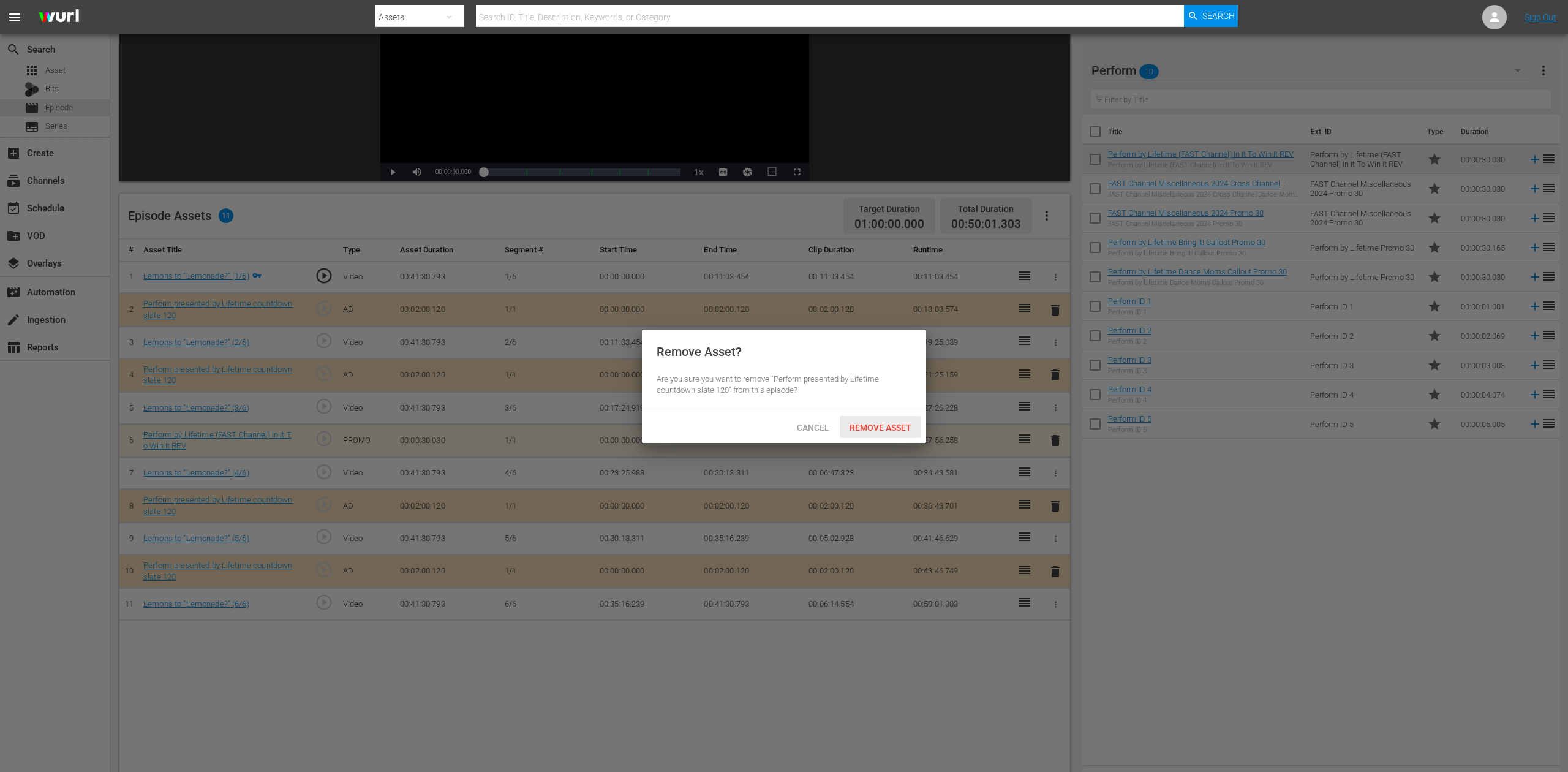
click at [889, 426] on span "Remove Asset" at bounding box center [881, 428] width 82 height 10
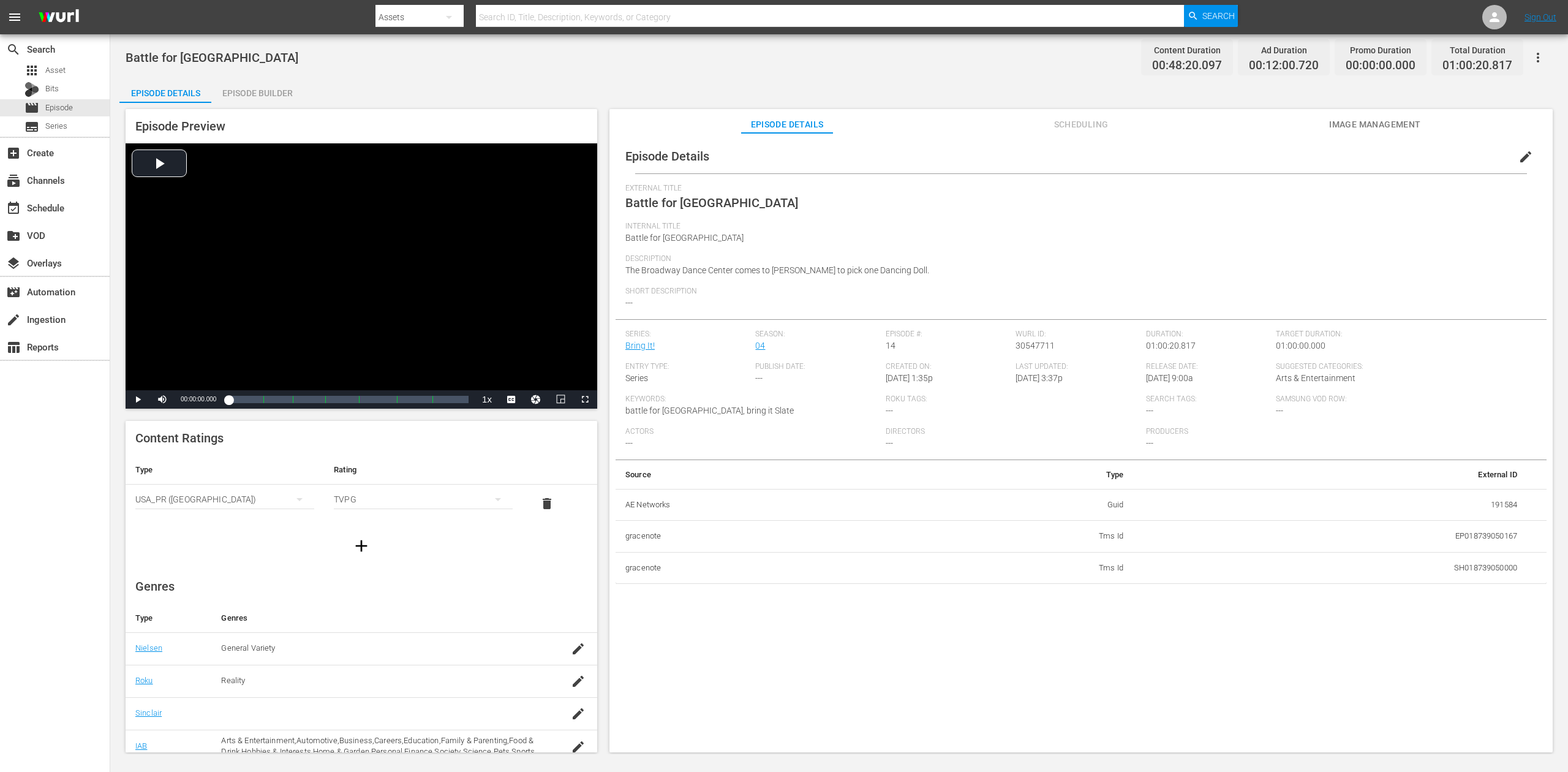
click at [250, 92] on div "Episode Builder" at bounding box center [257, 93] width 92 height 30
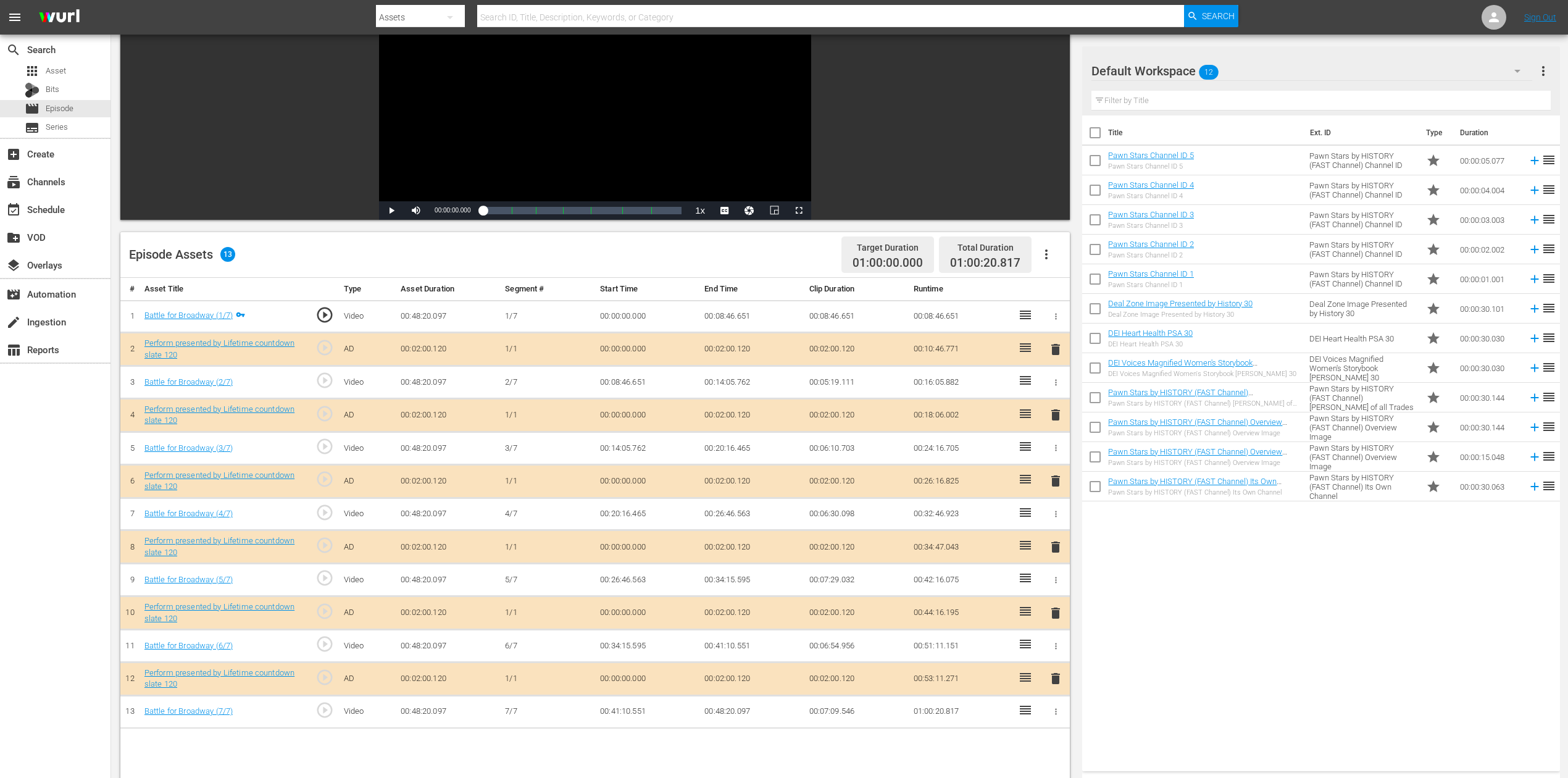
scroll to position [164, 0]
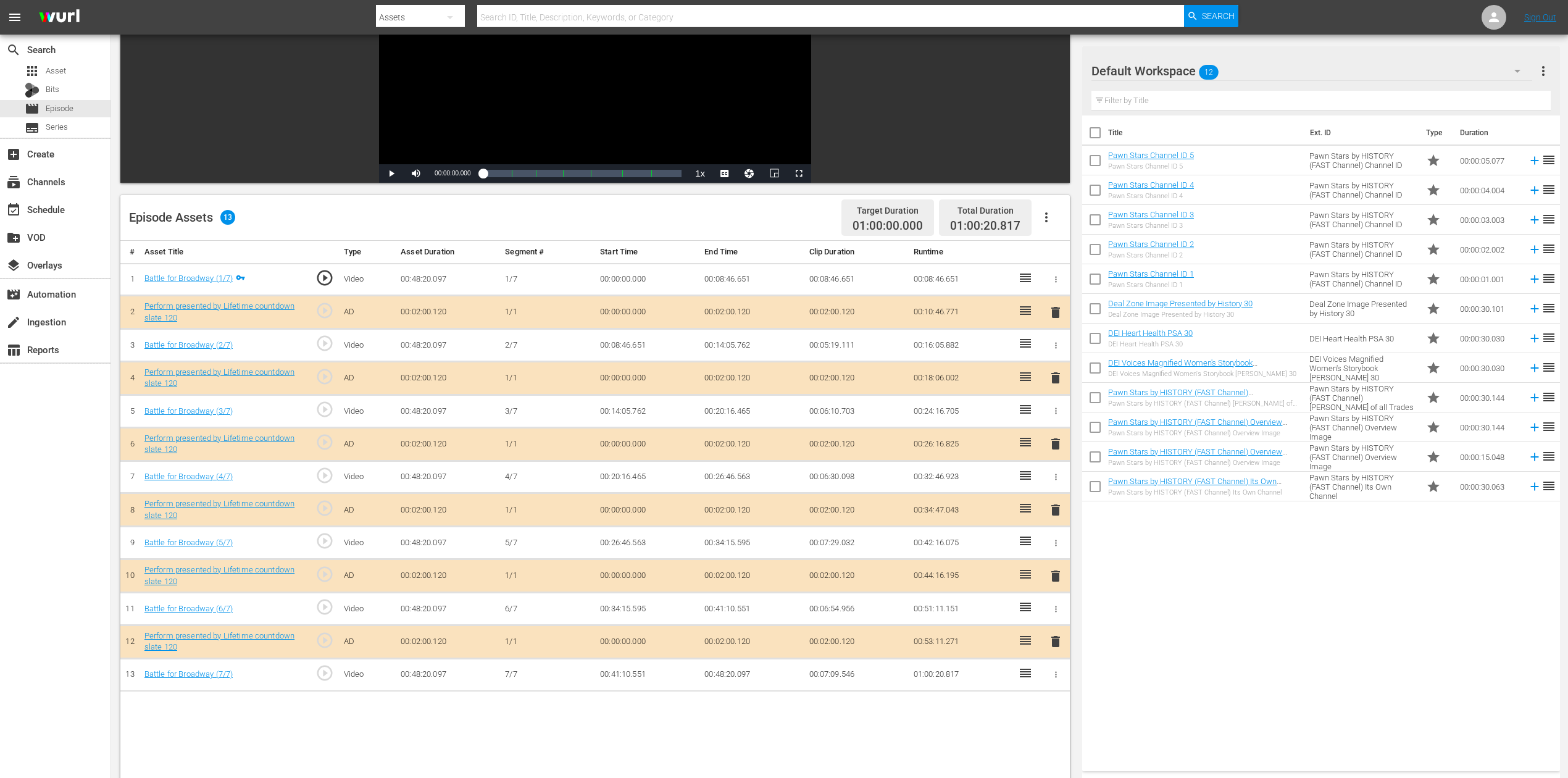
click at [1058, 449] on span "delete" at bounding box center [1056, 444] width 15 height 15
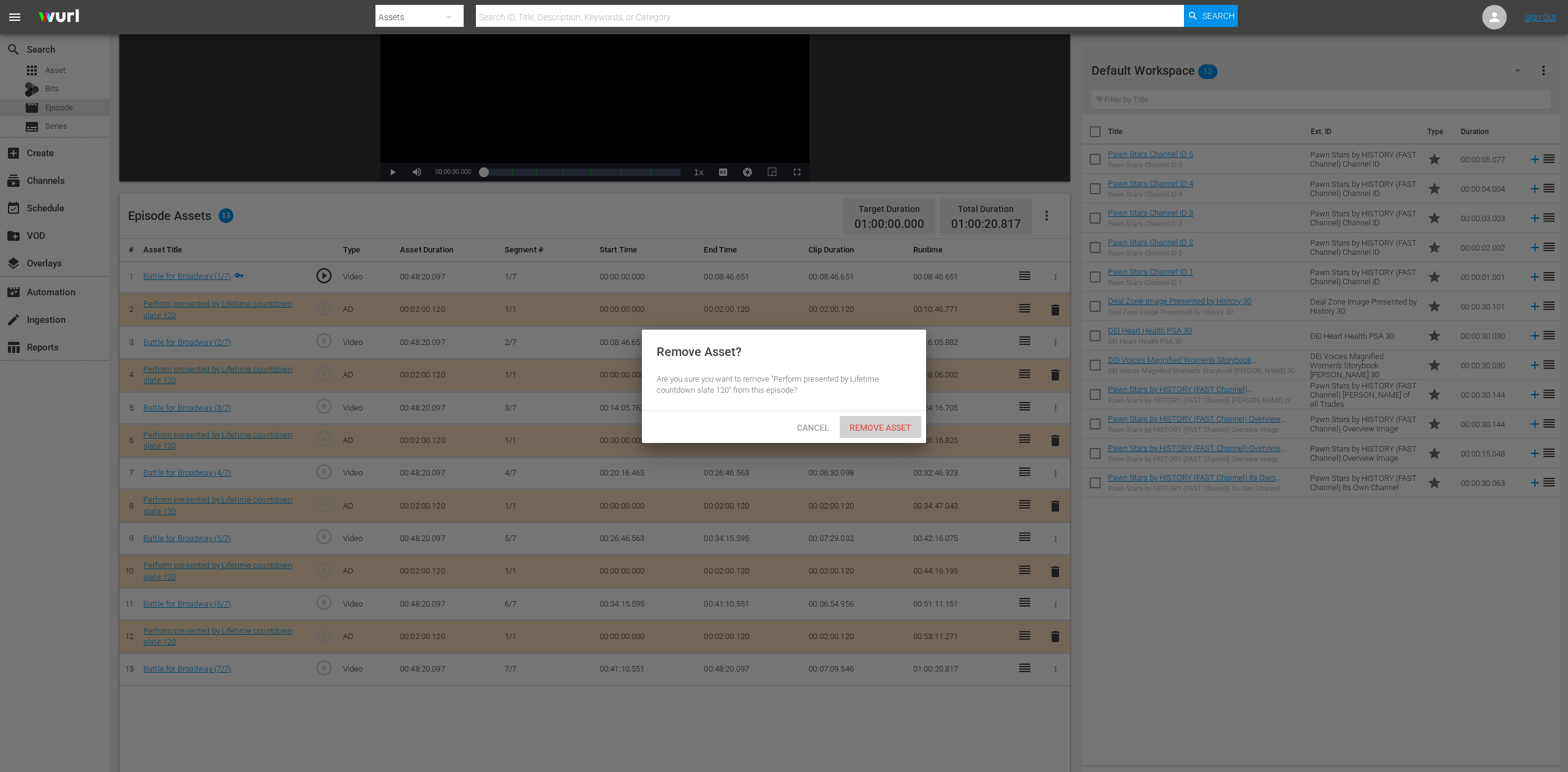
click at [887, 433] on span "Remove Asset" at bounding box center [881, 428] width 82 height 10
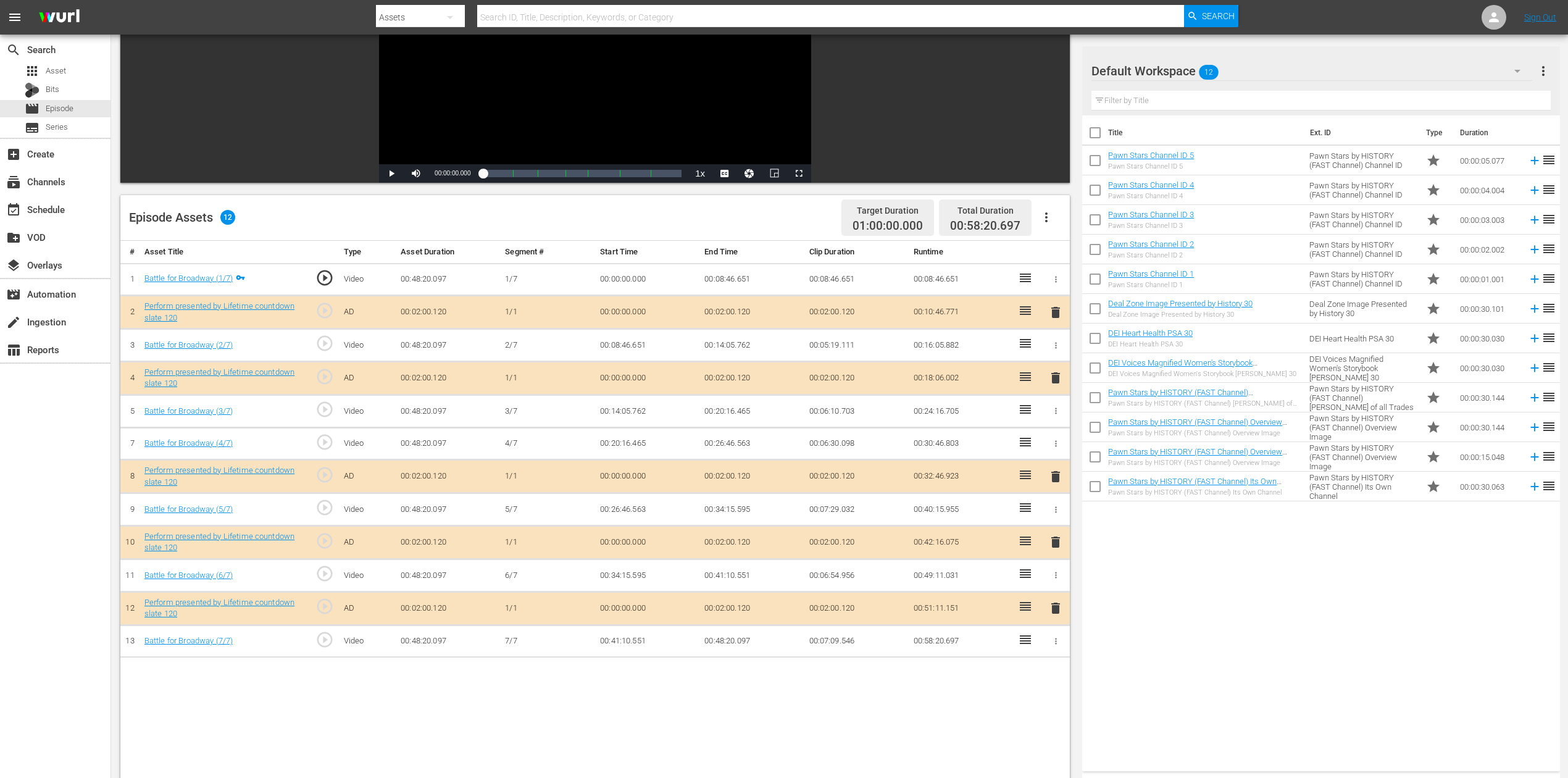
click at [1185, 68] on icon "button" at bounding box center [1517, 70] width 15 height 15
click at [1119, 245] on div "Perform (10)" at bounding box center [1170, 244] width 129 height 20
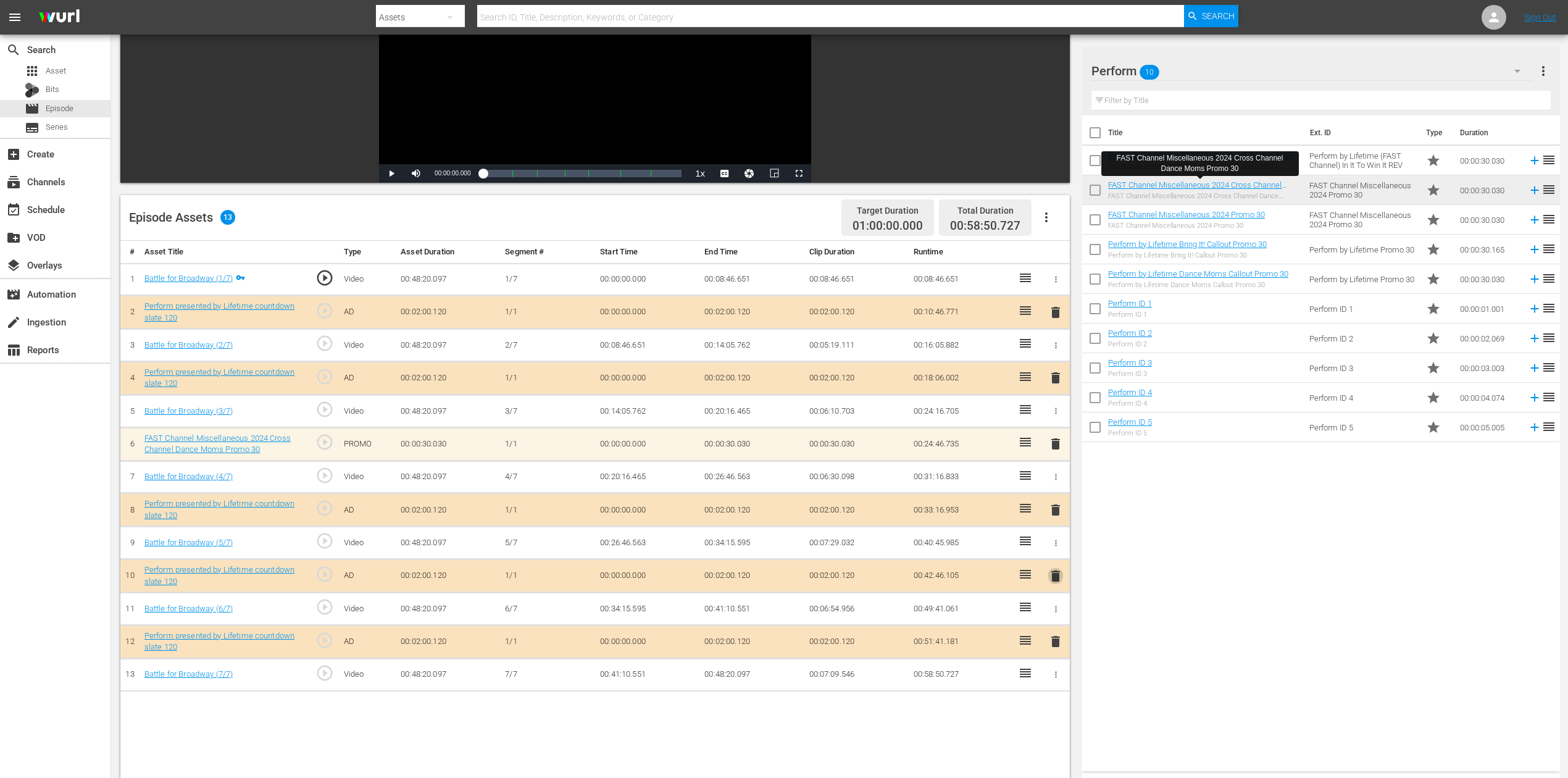
click at [1057, 580] on span "delete" at bounding box center [1056, 576] width 15 height 15
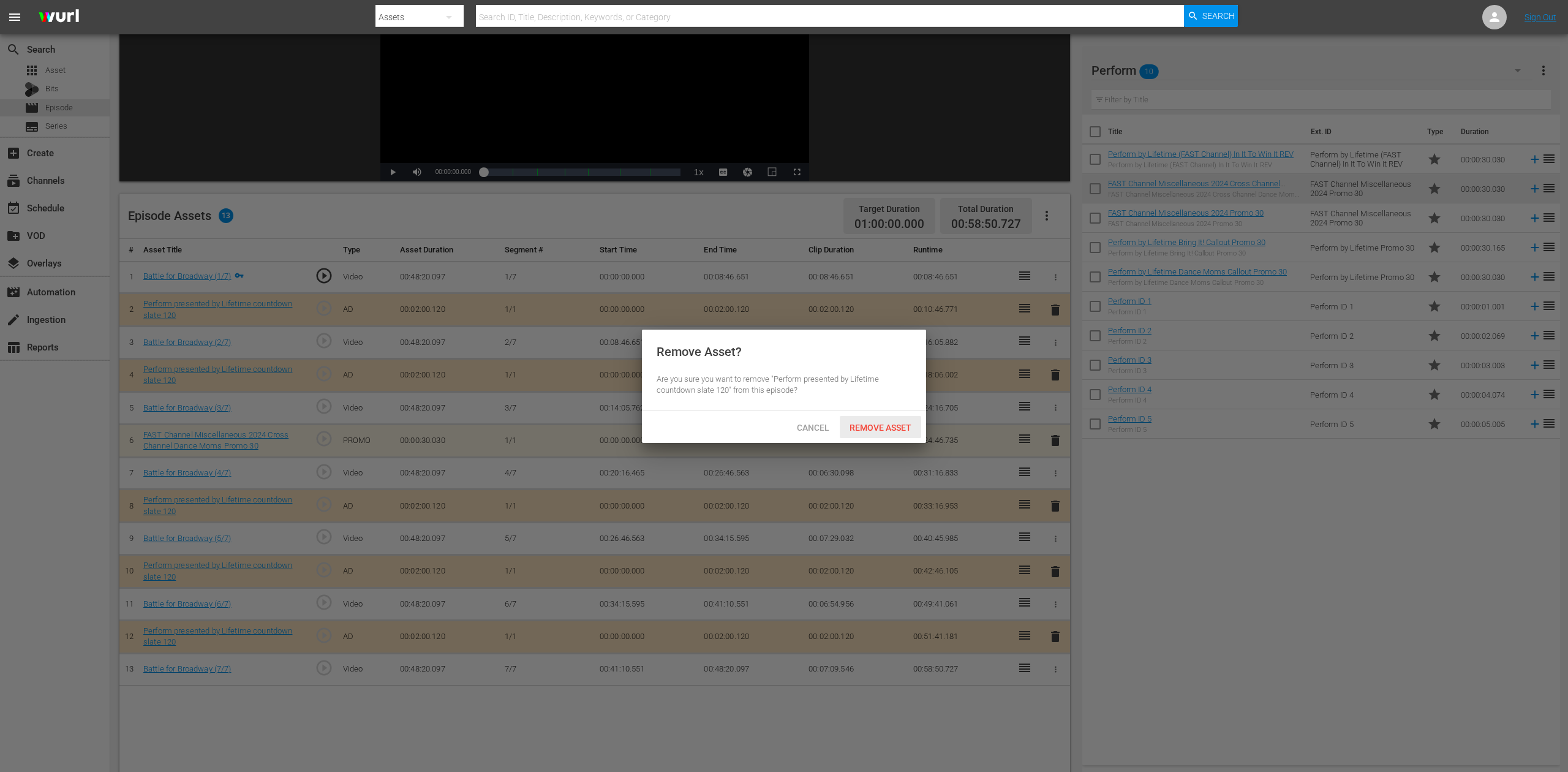
click at [883, 424] on span "Remove Asset" at bounding box center [881, 428] width 82 height 10
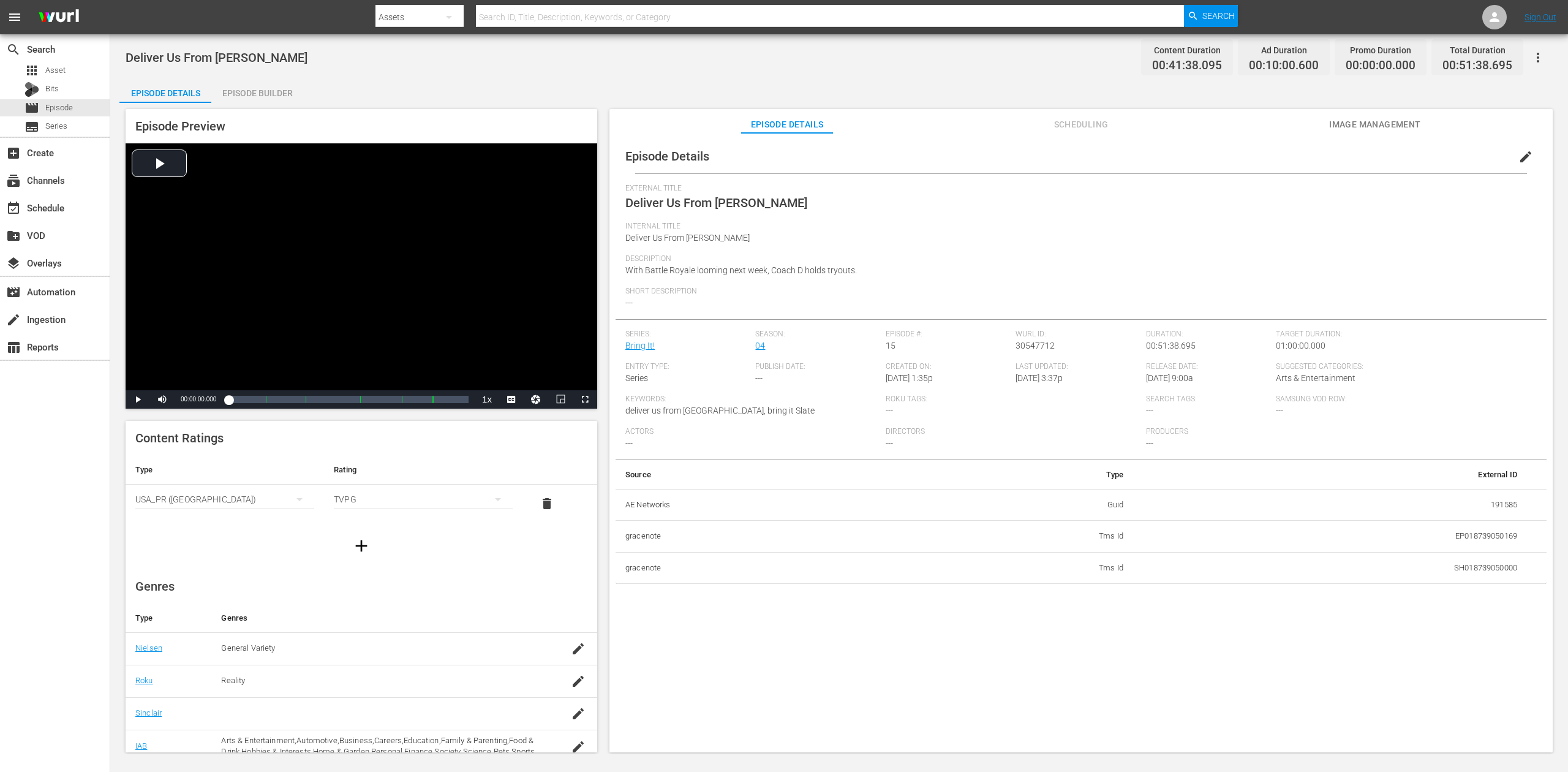
click at [261, 95] on div "Episode Builder" at bounding box center [257, 93] width 92 height 30
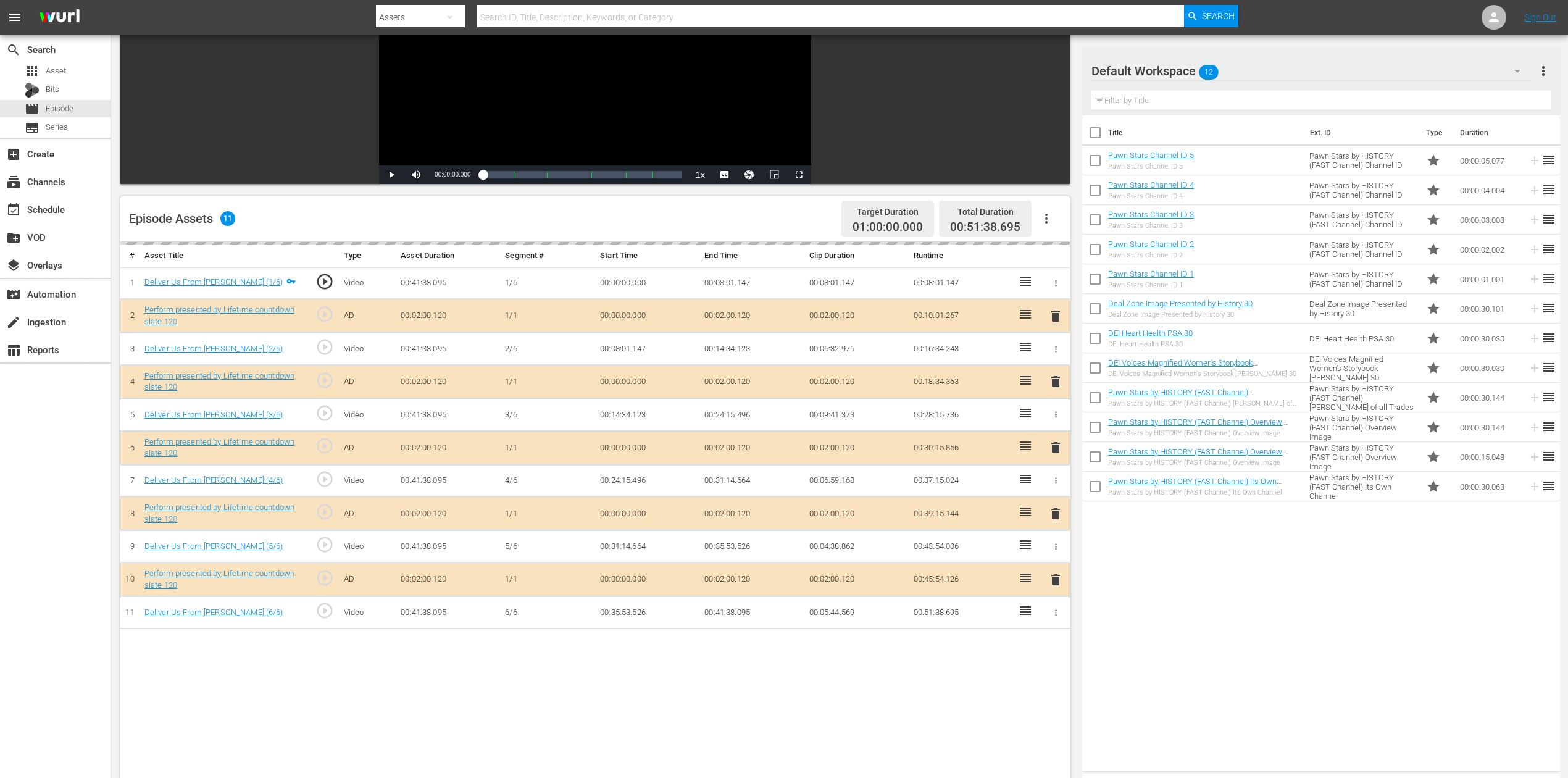
scroll to position [164, 0]
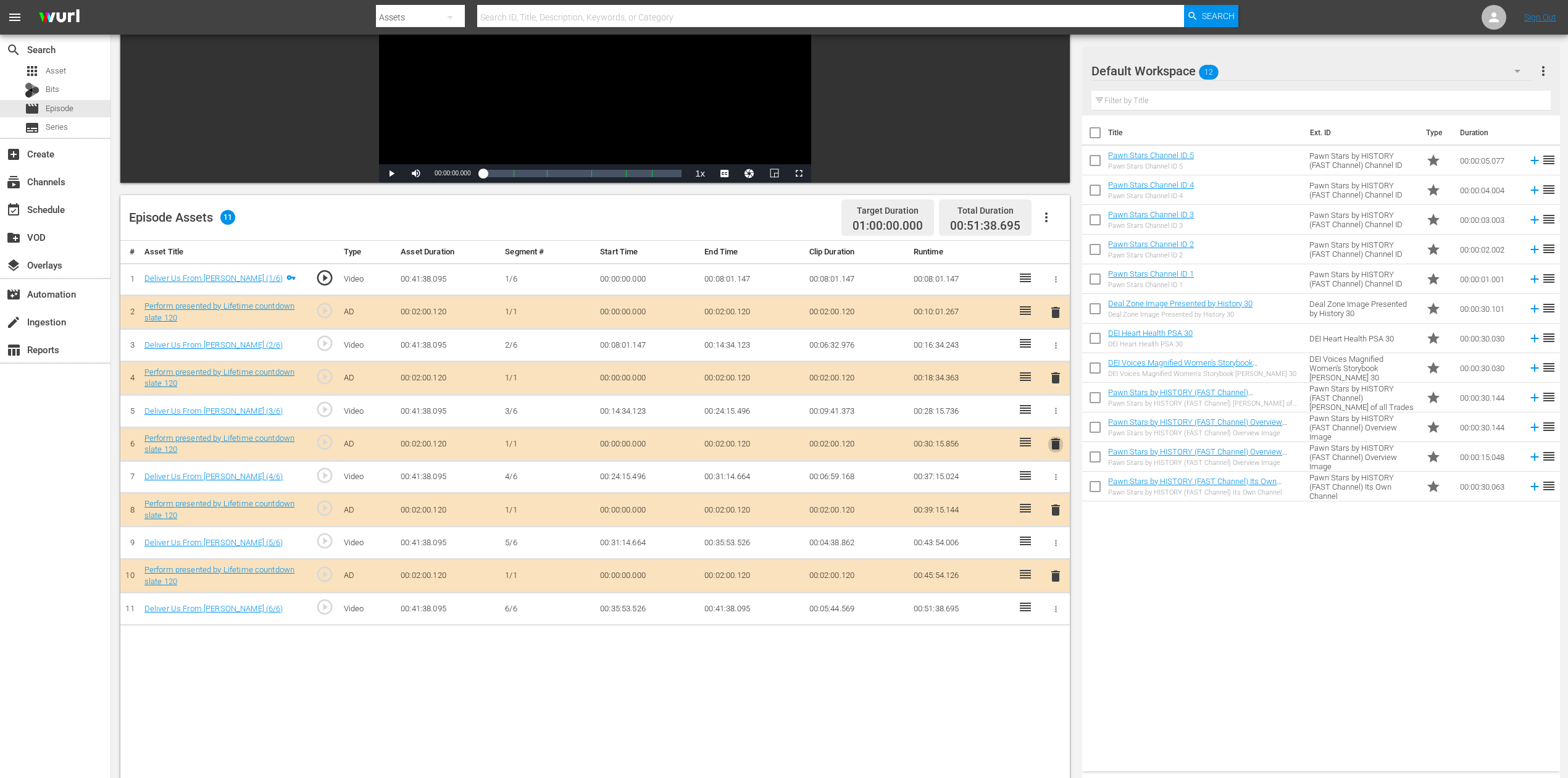
click at [1057, 446] on span "delete" at bounding box center [1056, 444] width 15 height 15
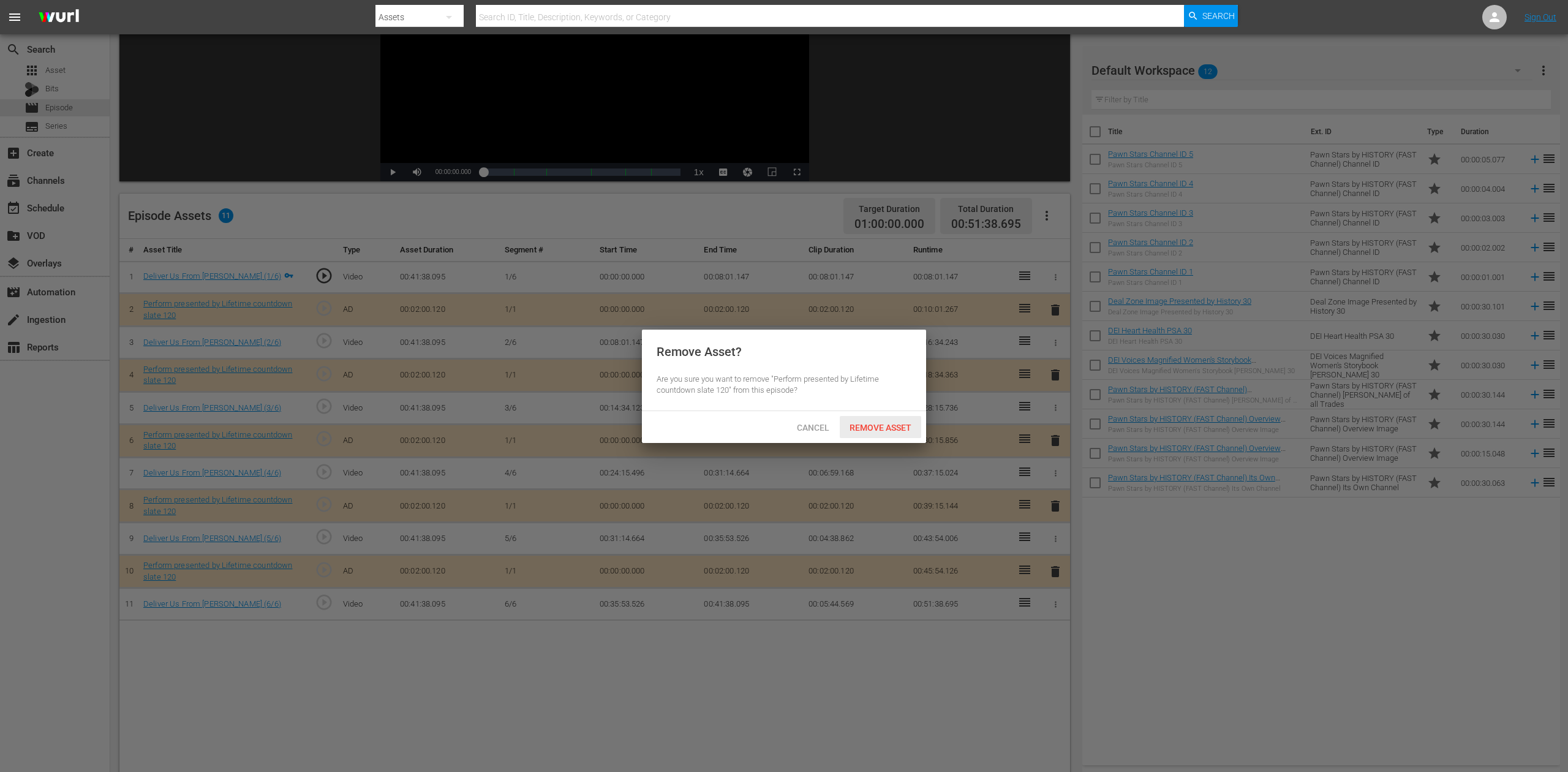
click at [890, 432] on span "Remove Asset" at bounding box center [881, 428] width 82 height 10
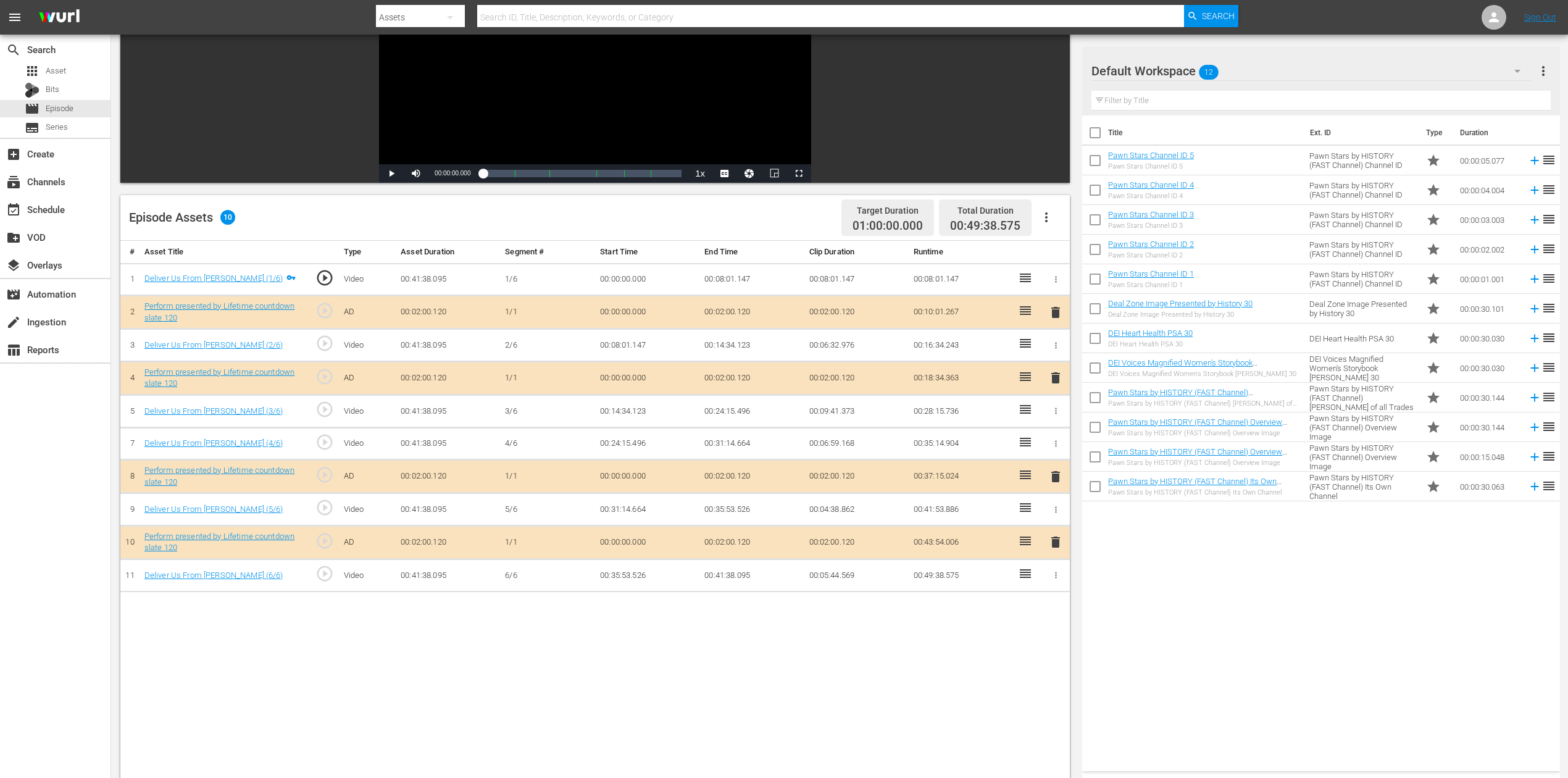
click at [1185, 69] on icon "button" at bounding box center [1517, 70] width 15 height 15
click at [1181, 238] on div "Perform (10)" at bounding box center [1170, 244] width 129 height 20
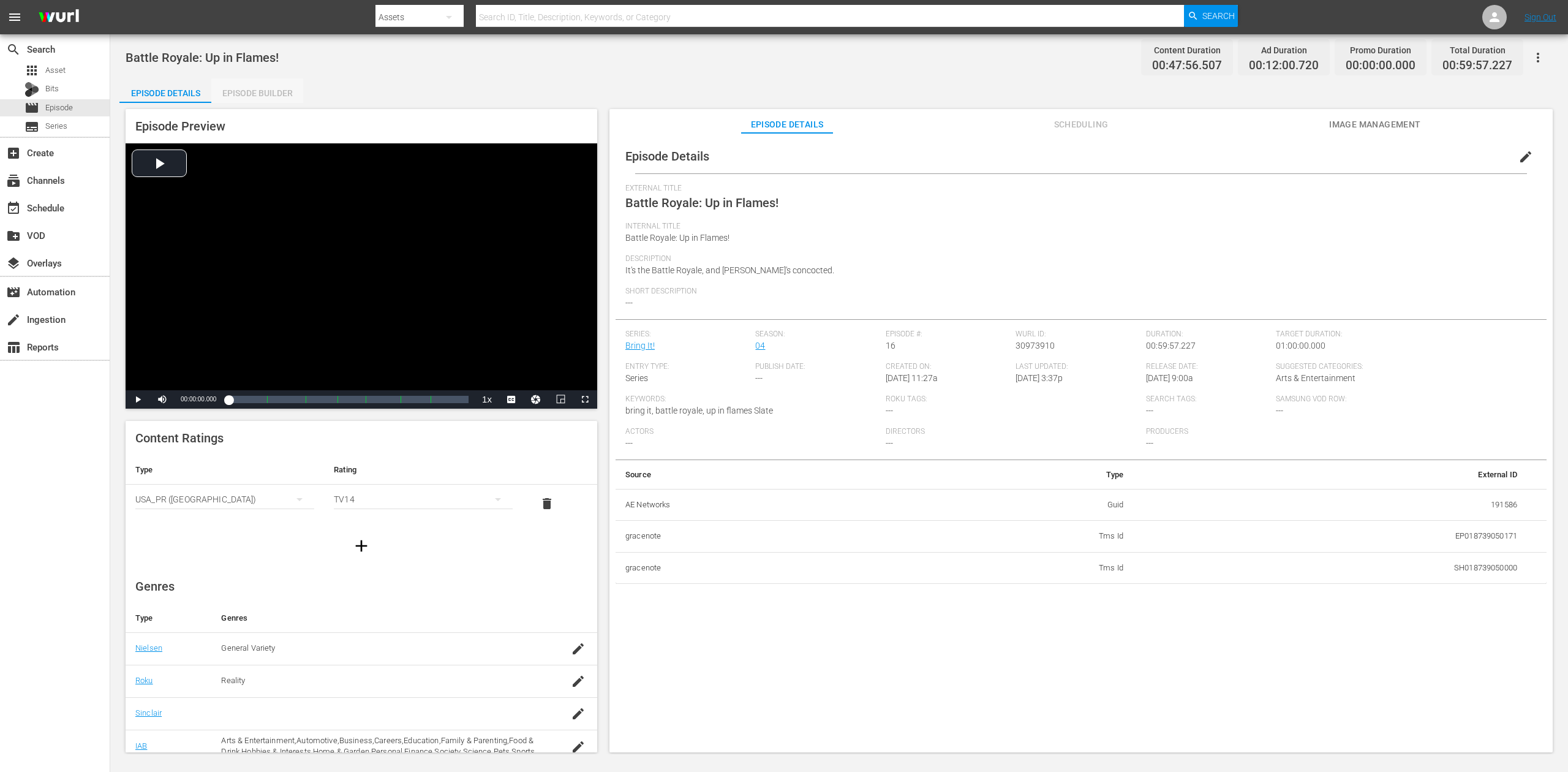
click at [260, 95] on div "Episode Builder" at bounding box center [257, 93] width 92 height 30
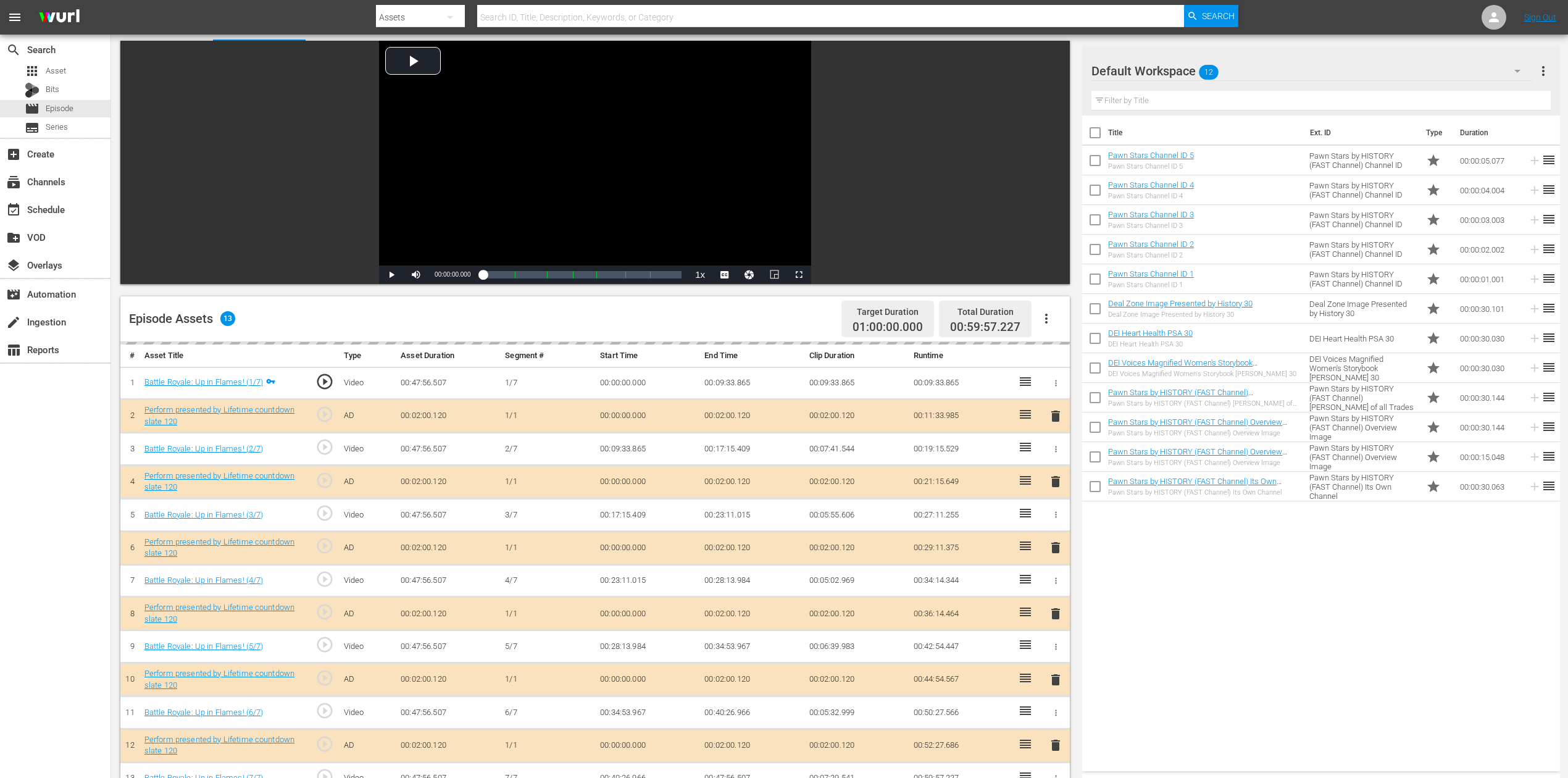
scroll to position [164, 0]
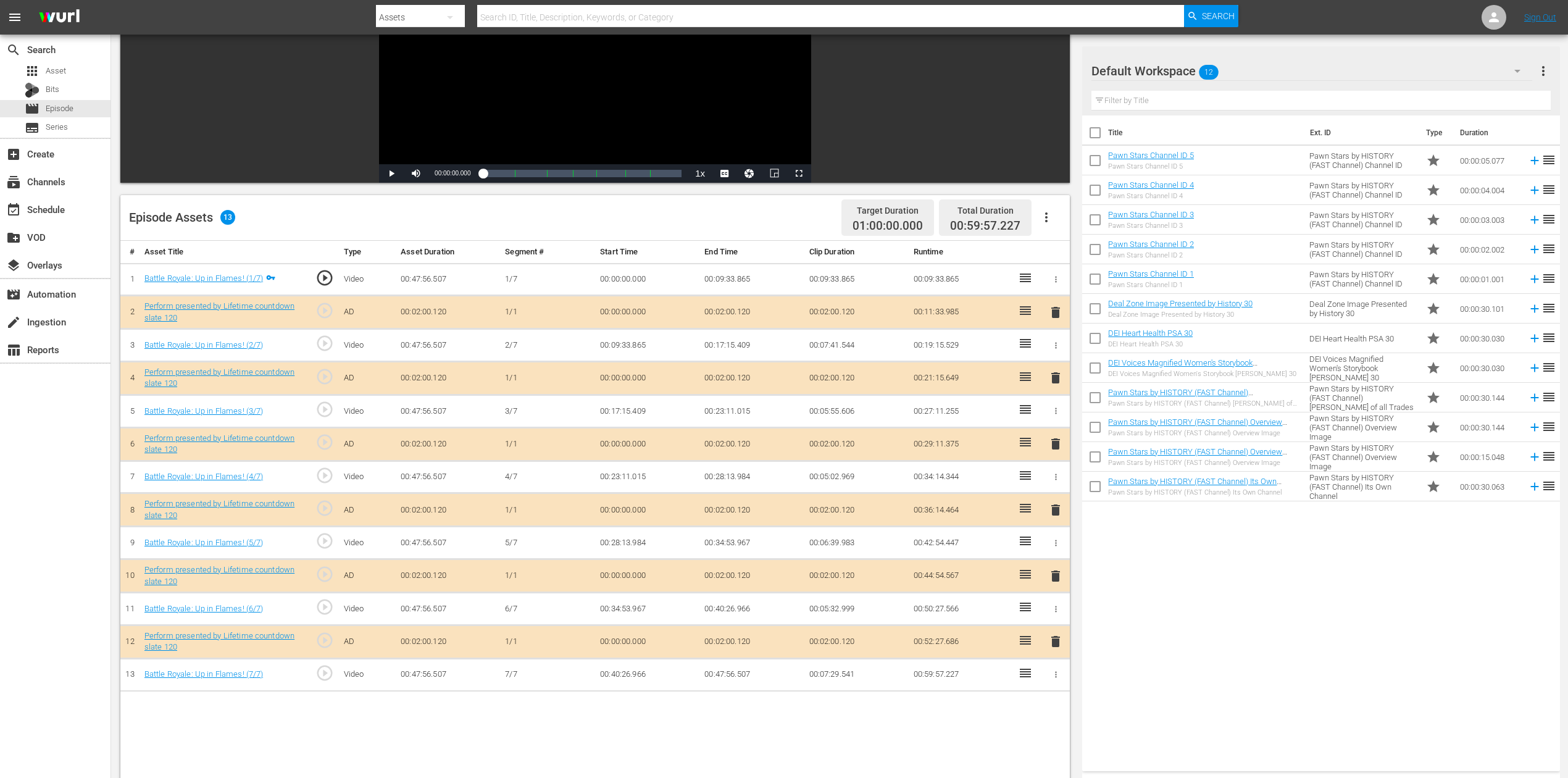
click at [1059, 444] on span "delete" at bounding box center [1056, 444] width 15 height 15
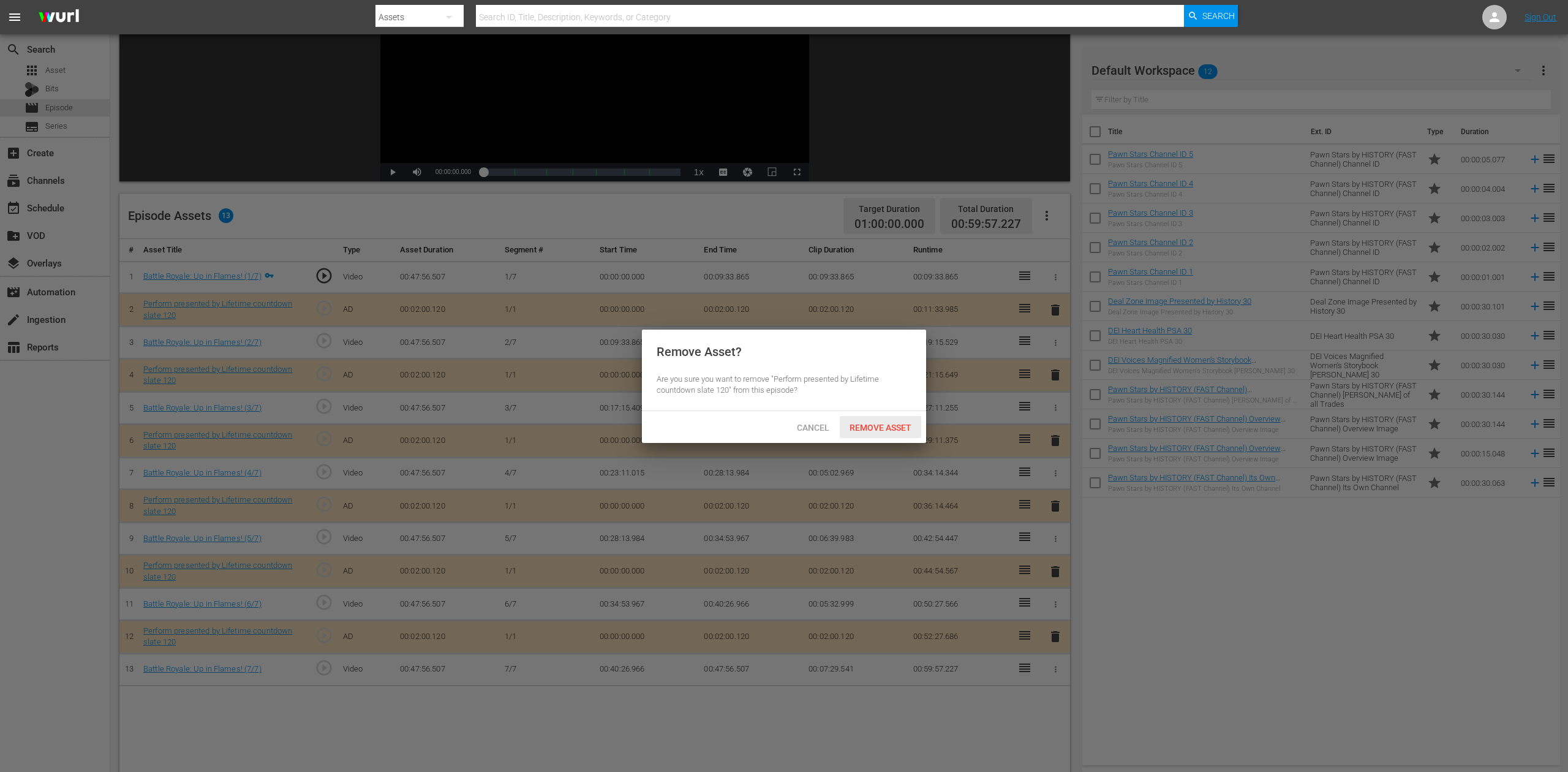
click at [883, 431] on span "Remove Asset" at bounding box center [881, 428] width 82 height 10
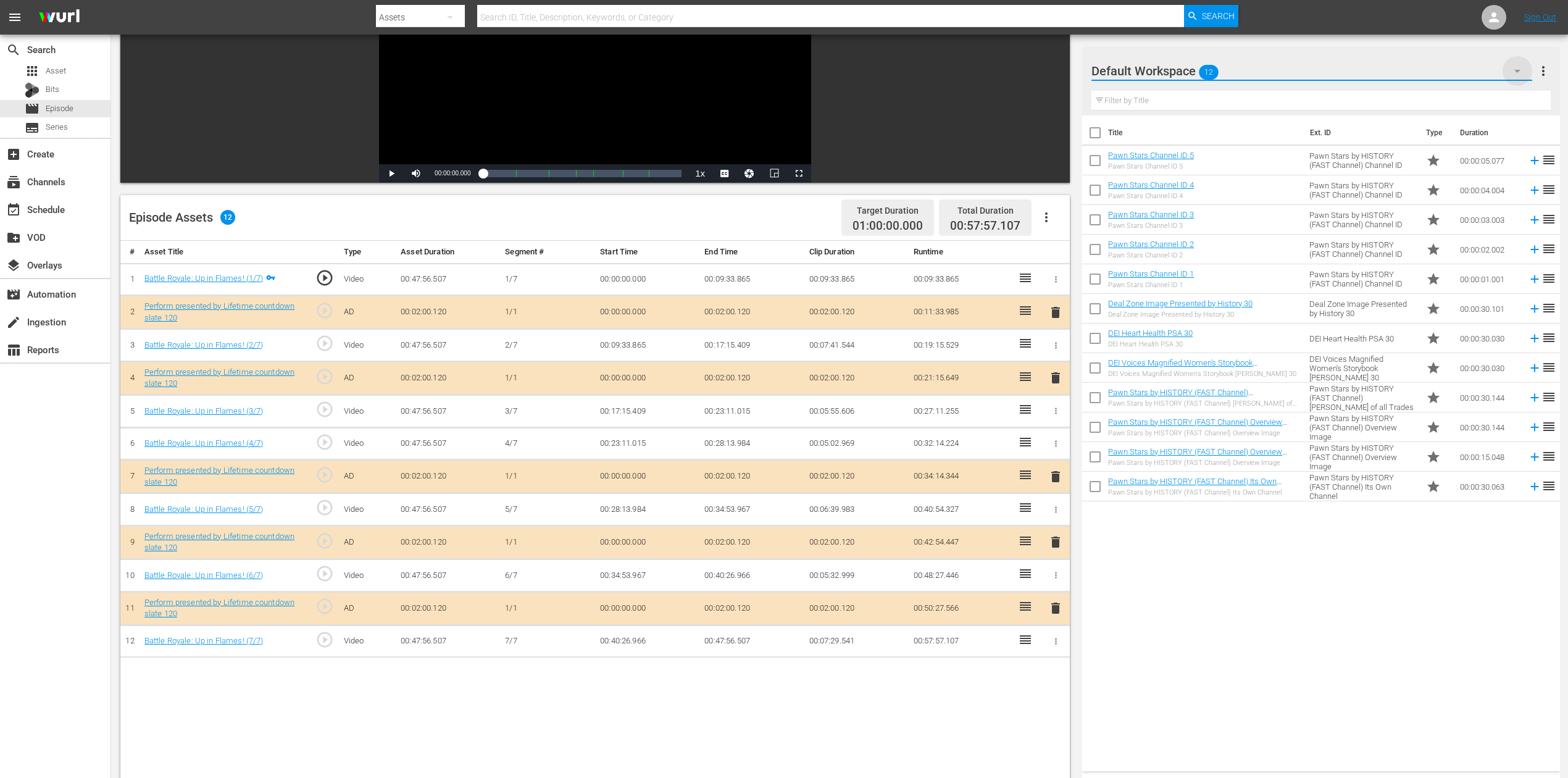
click at [1185, 68] on icon "button" at bounding box center [1517, 70] width 15 height 15
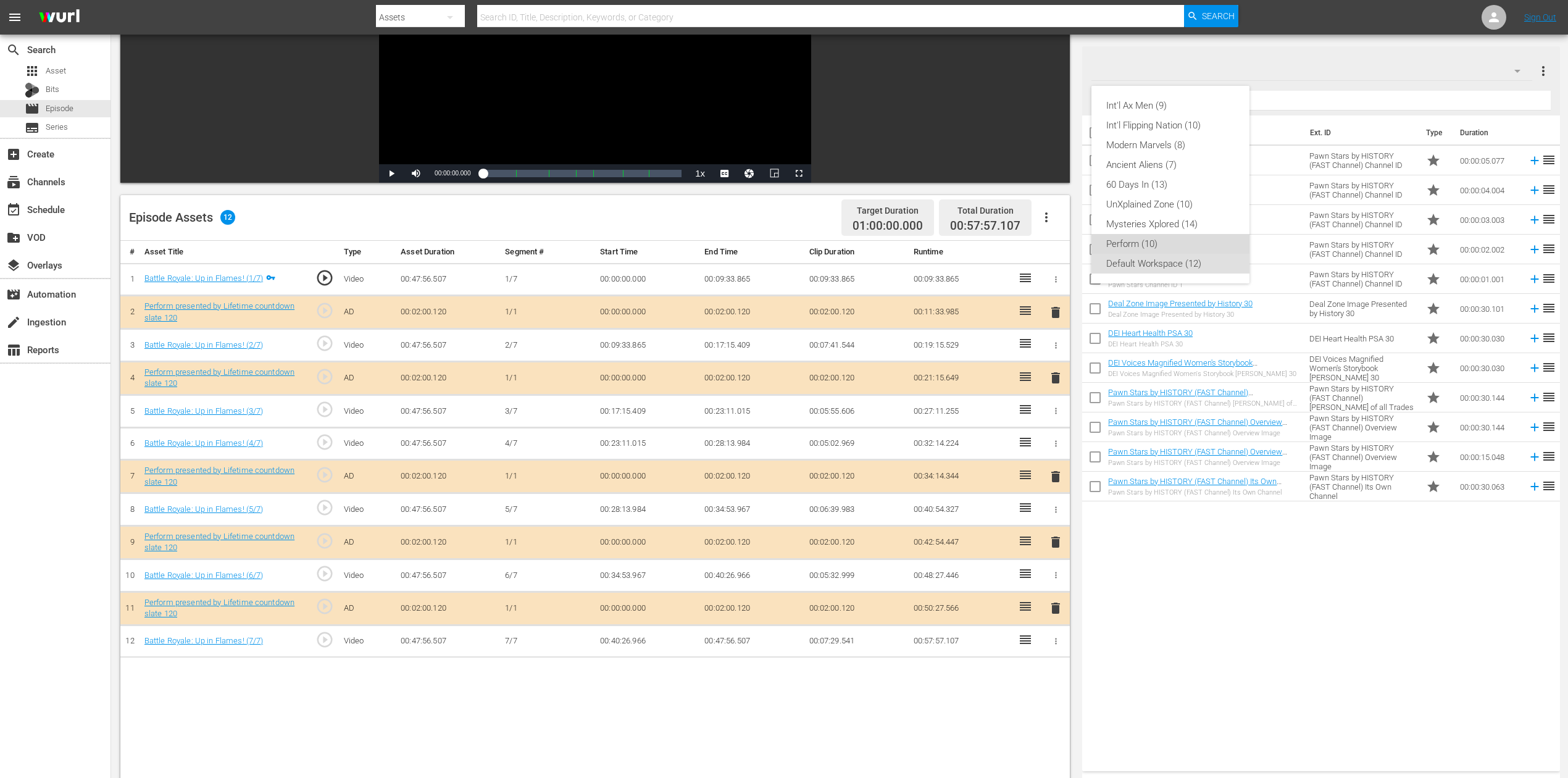
click at [1167, 245] on div "Perform (10)" at bounding box center [1170, 244] width 129 height 20
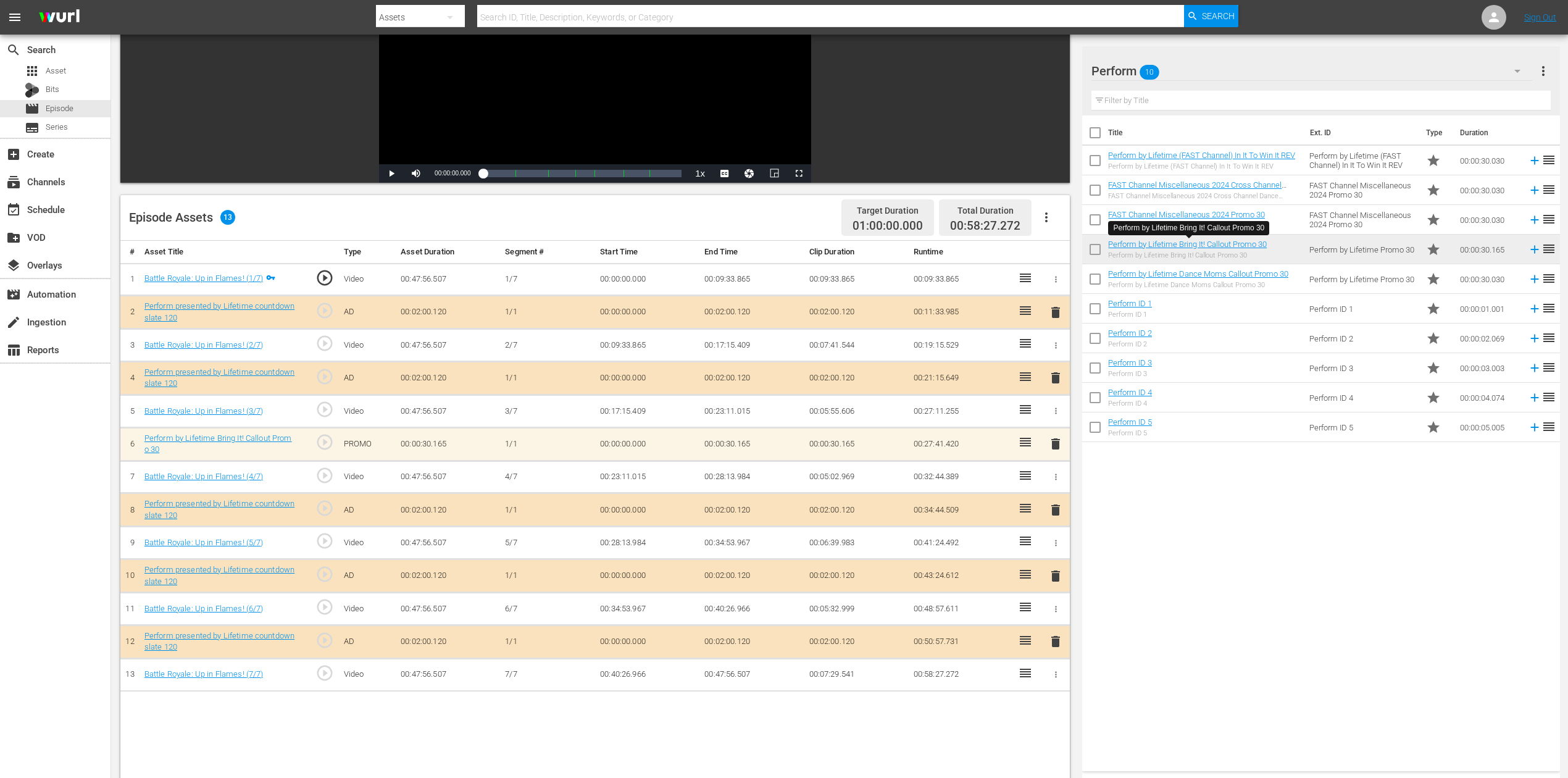
click at [1057, 573] on span "delete" at bounding box center [1056, 576] width 15 height 15
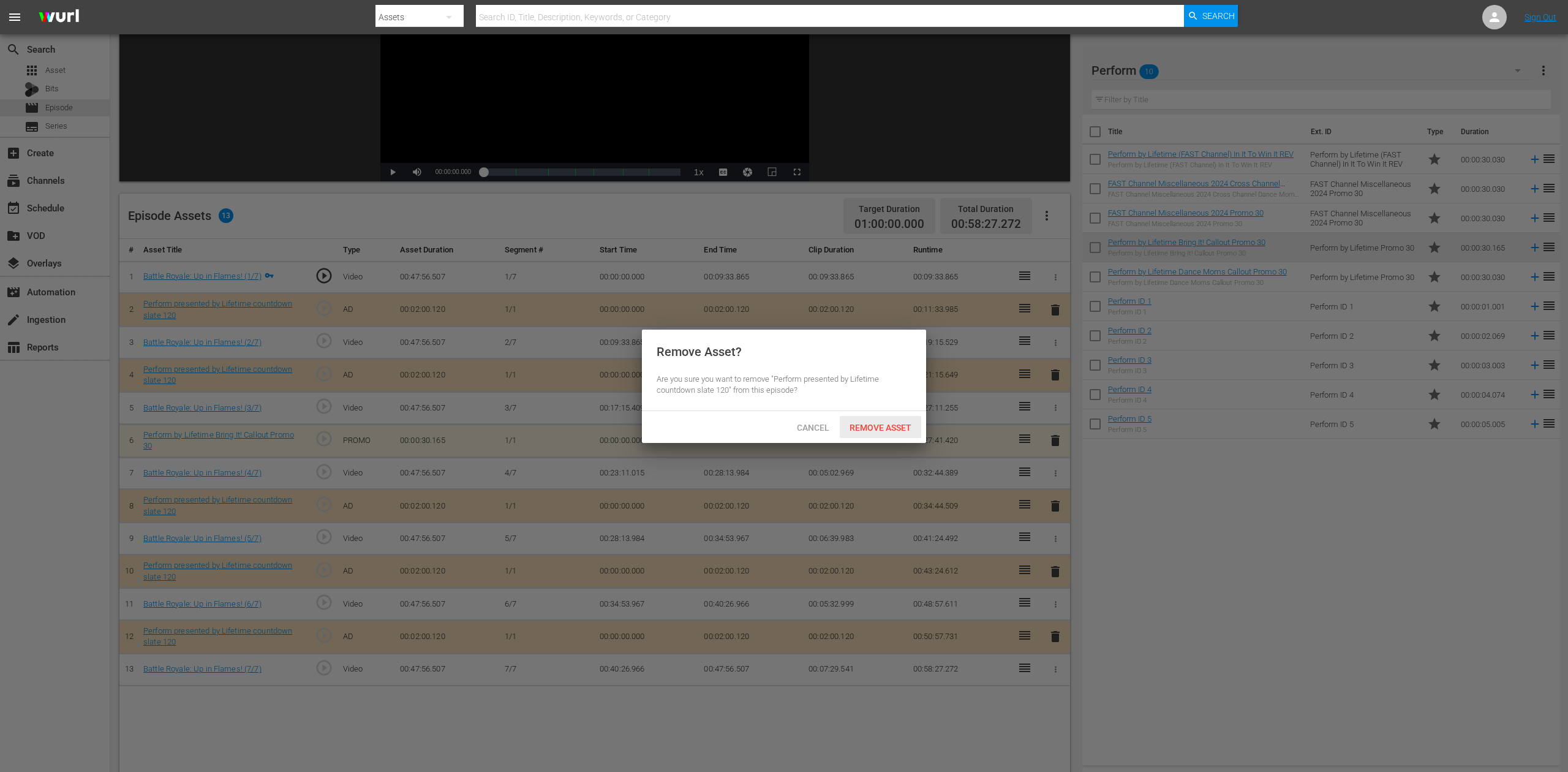
click at [906, 428] on span "Remove Asset" at bounding box center [881, 428] width 82 height 10
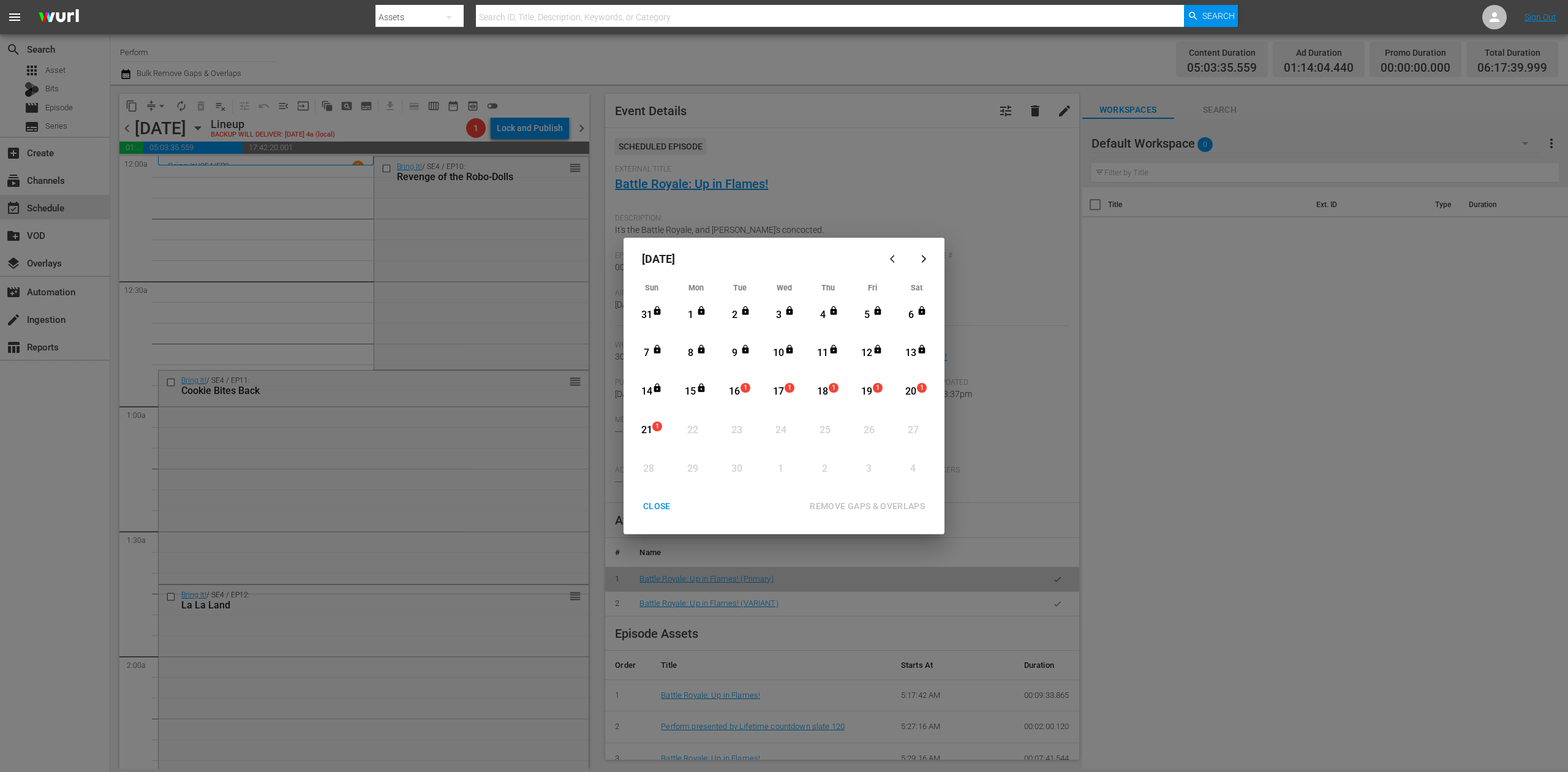
scroll to position [1062, 0]
click at [736, 385] on div "16" at bounding box center [735, 392] width 16 height 14
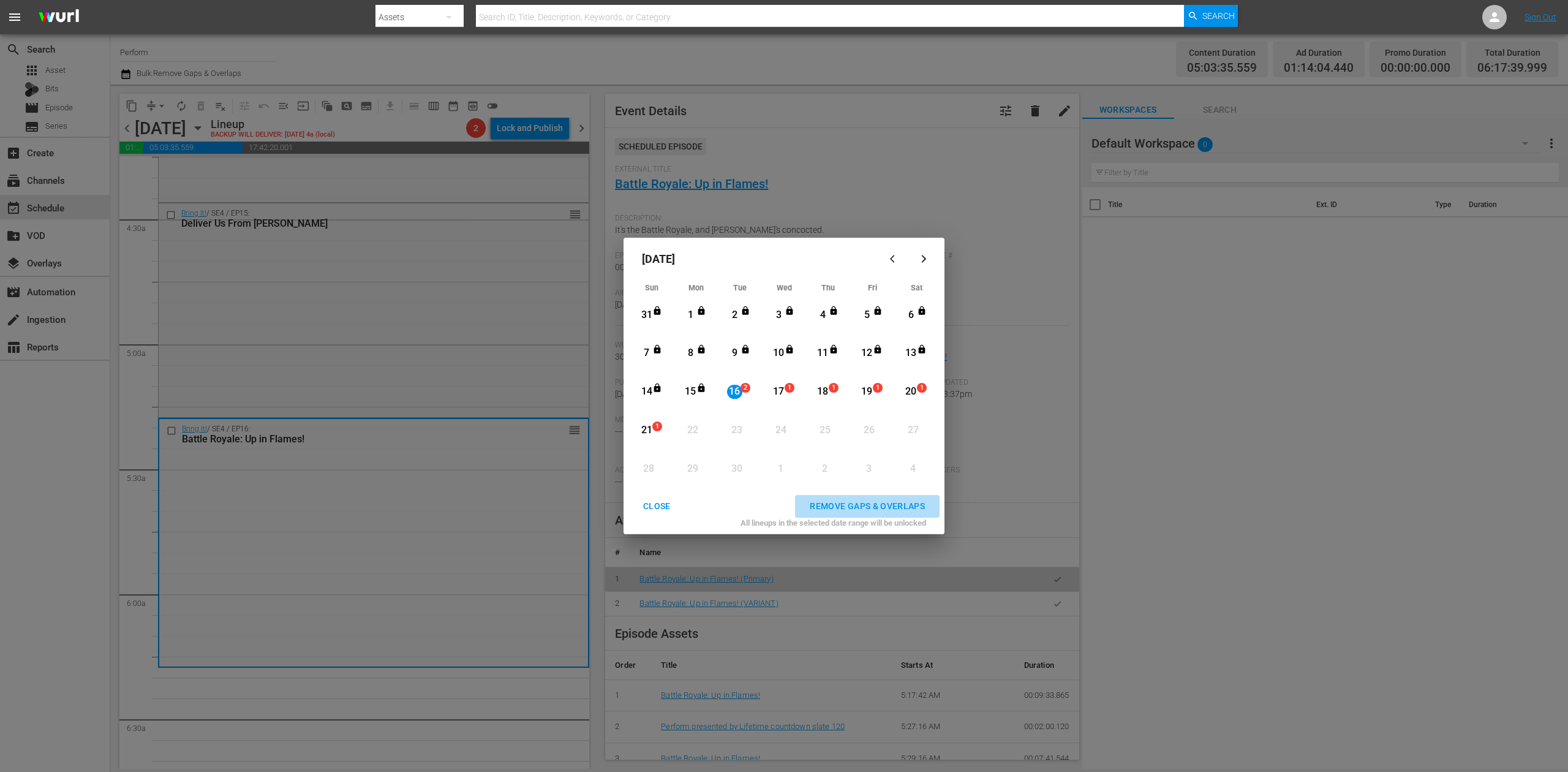
click at [870, 502] on div "REMOVE GAPS & OVERLAPS" at bounding box center [867, 507] width 135 height 16
click at [647, 505] on div "CLOSE" at bounding box center [657, 507] width 47 height 16
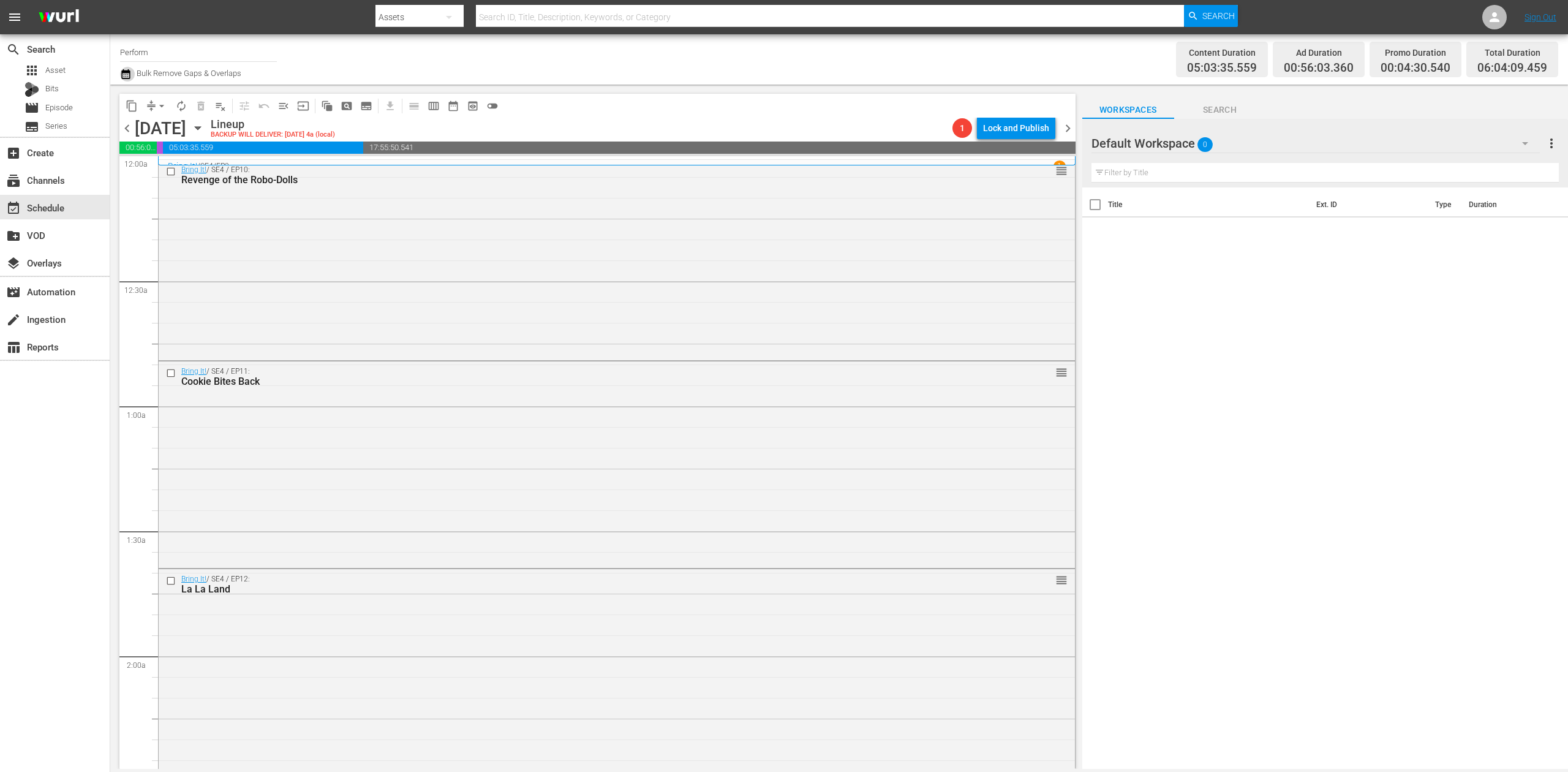
click at [128, 70] on icon "button" at bounding box center [126, 74] width 8 height 10
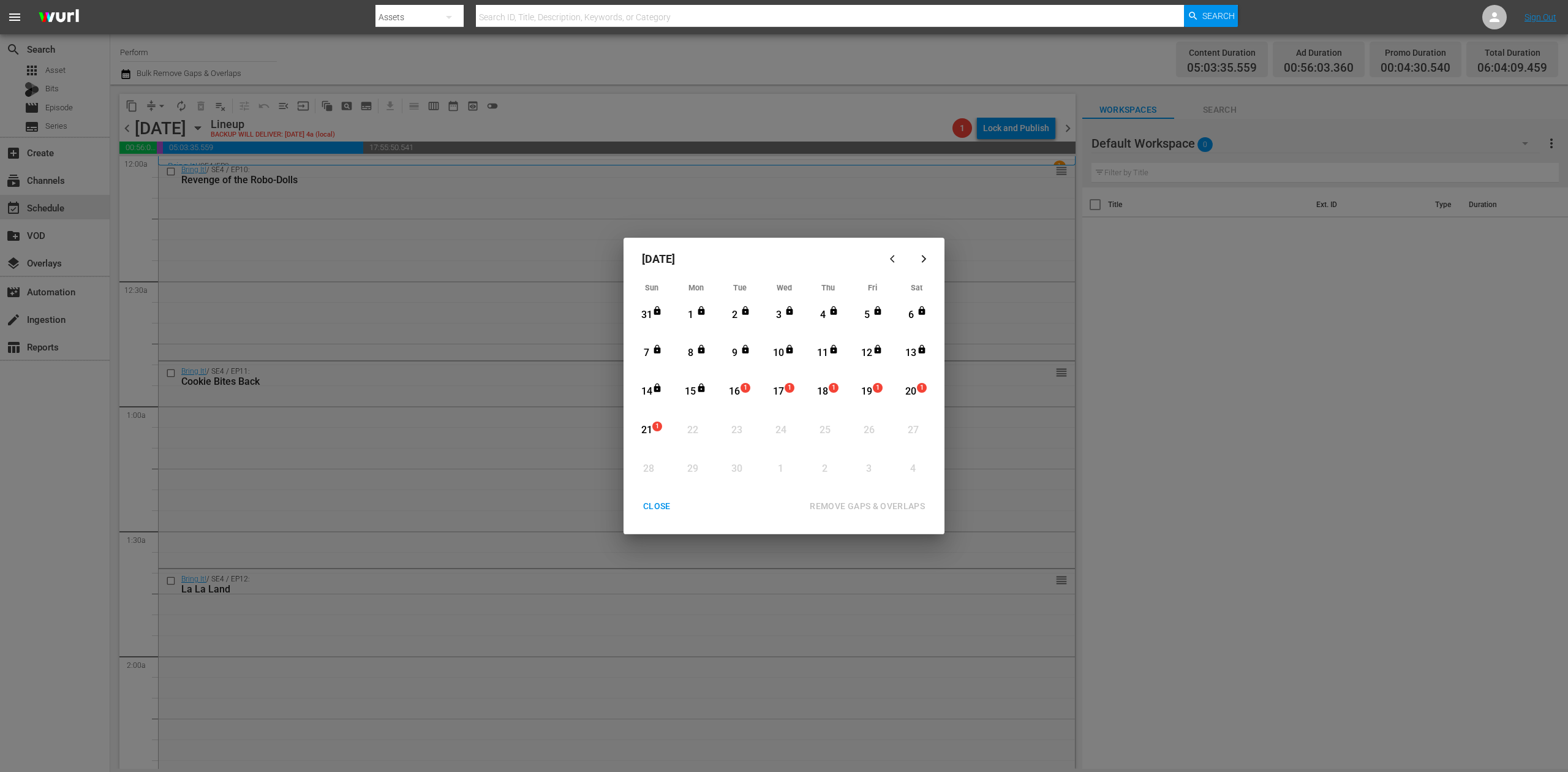
click at [741, 390] on span "1" at bounding box center [746, 388] width 8 height 10
click at [885, 507] on div "REMOVE GAPS & OVERLAPS" at bounding box center [867, 507] width 135 height 16
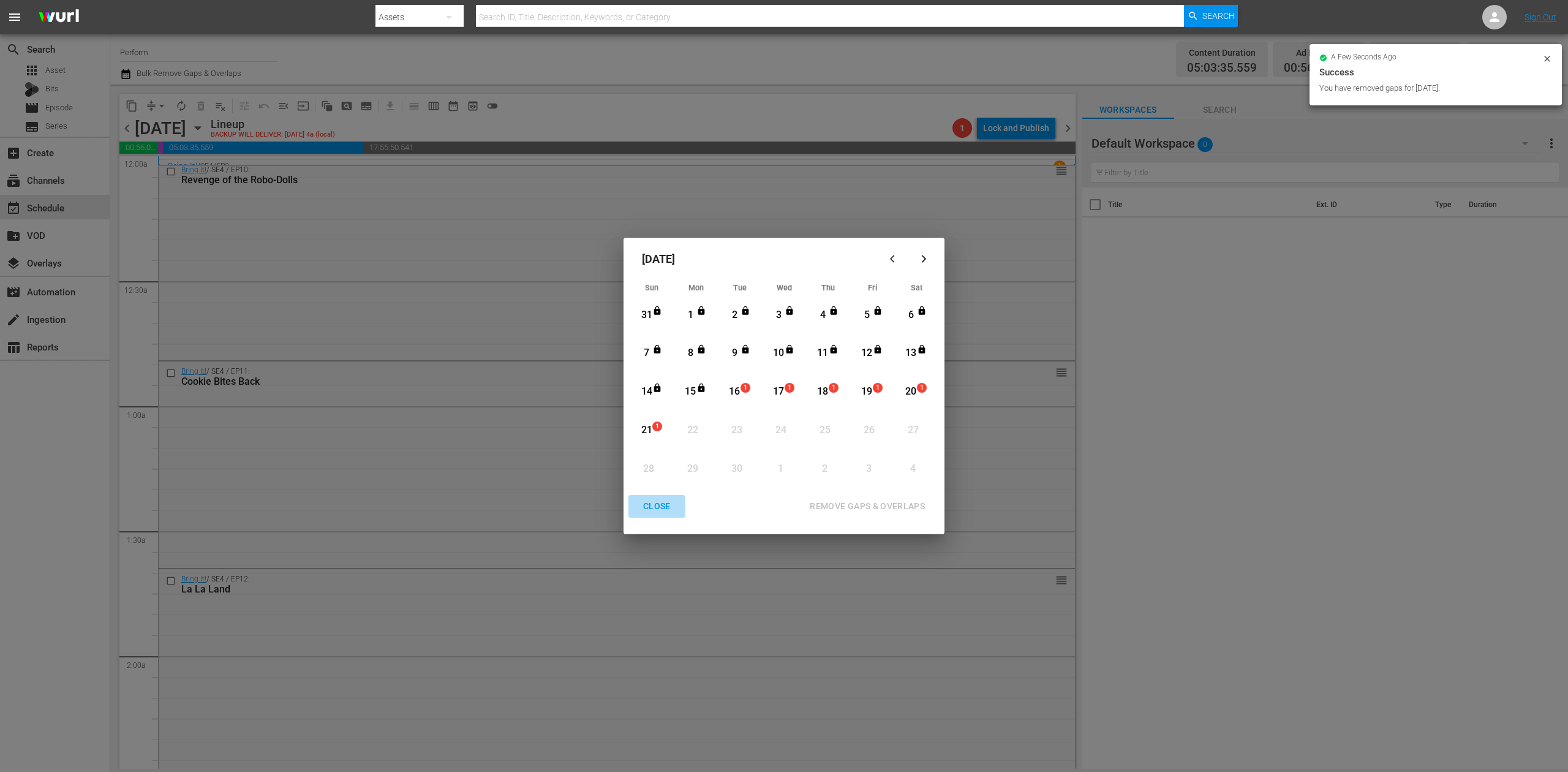
click at [655, 503] on div "CLOSE" at bounding box center [657, 507] width 47 height 16
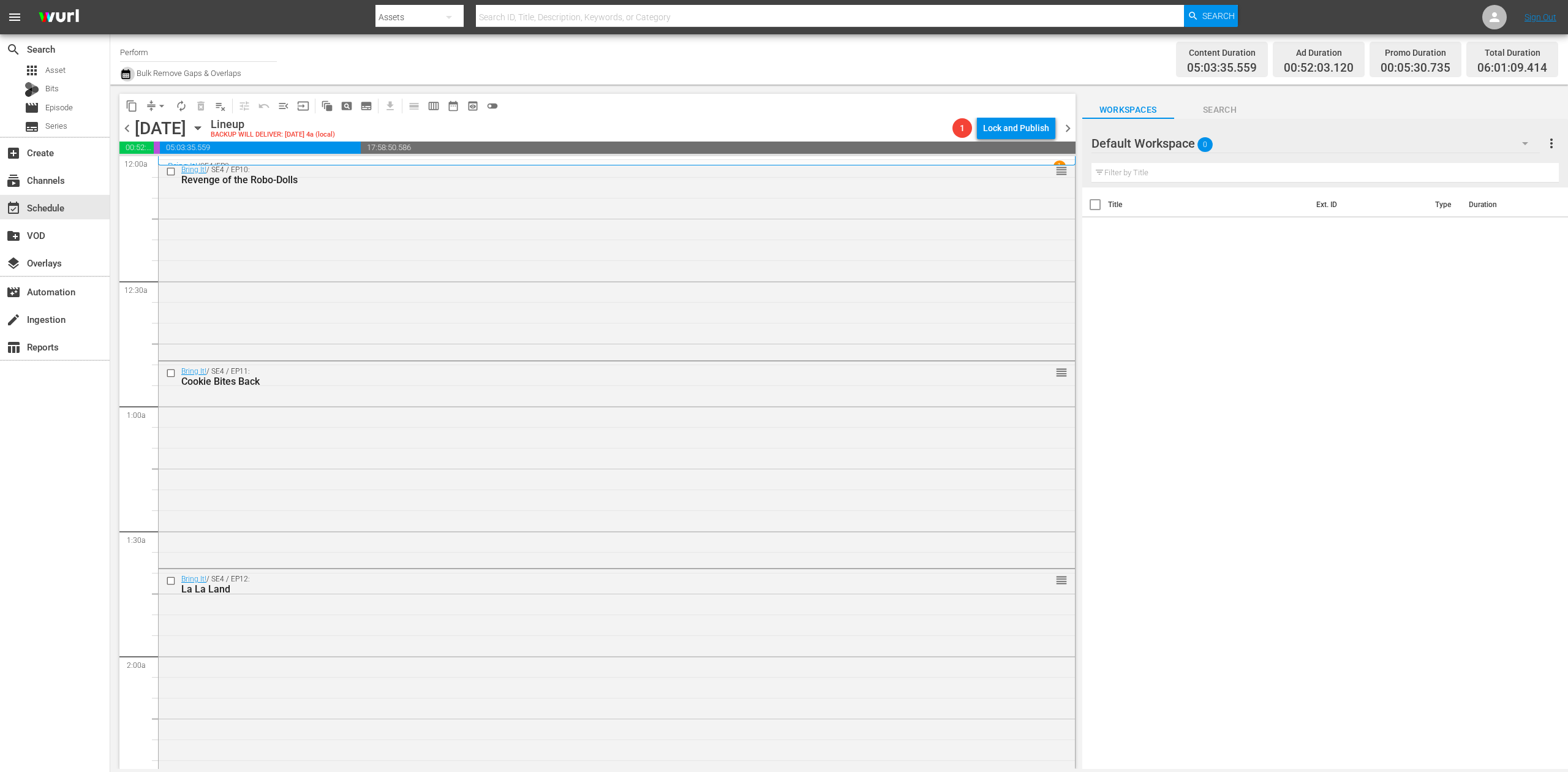
click at [128, 73] on icon "button" at bounding box center [126, 74] width 12 height 15
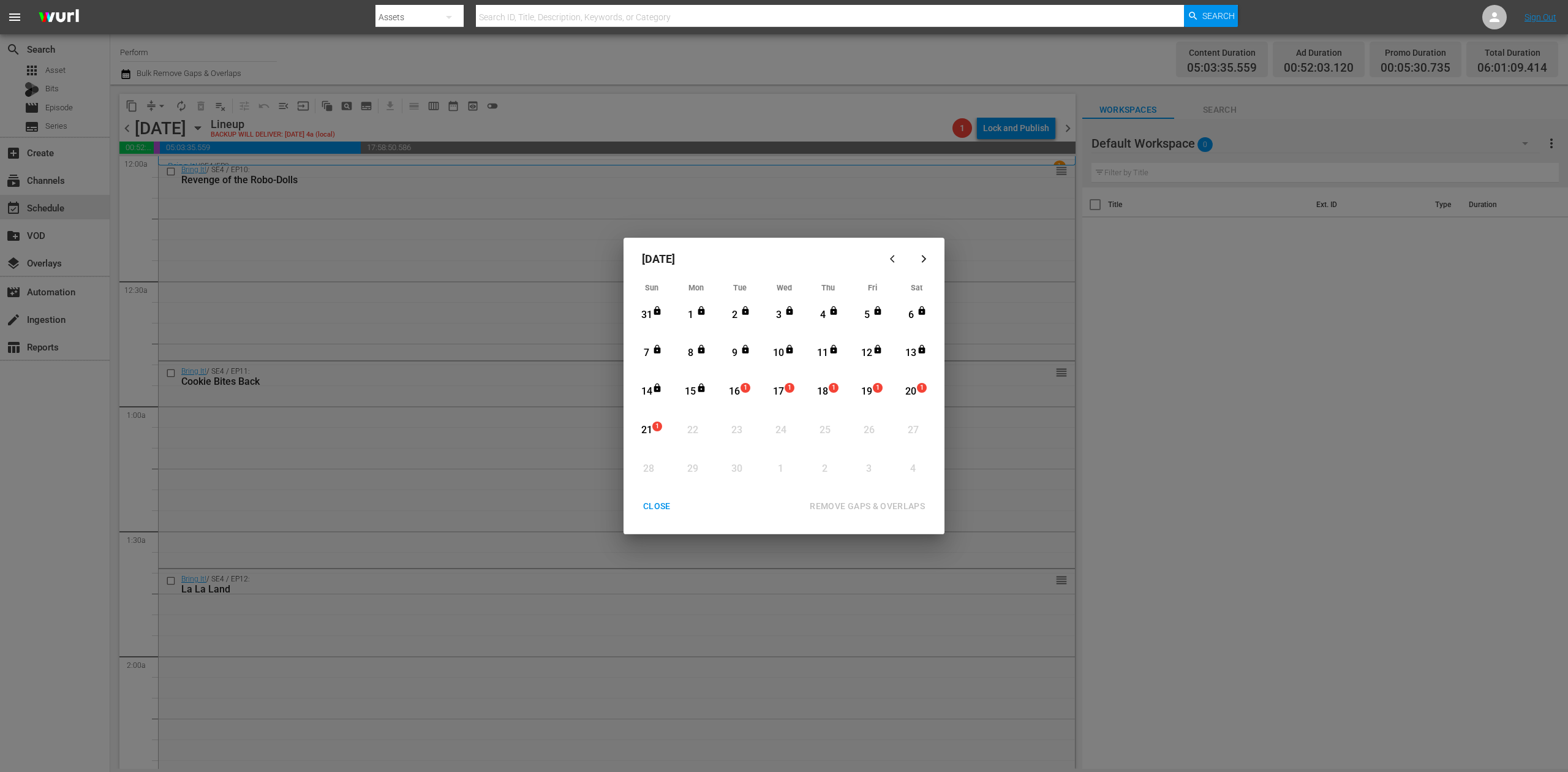
click at [739, 393] on div "16" at bounding box center [735, 392] width 16 height 14
click at [890, 507] on div "REMOVE GAPS & OVERLAPS" at bounding box center [867, 507] width 135 height 16
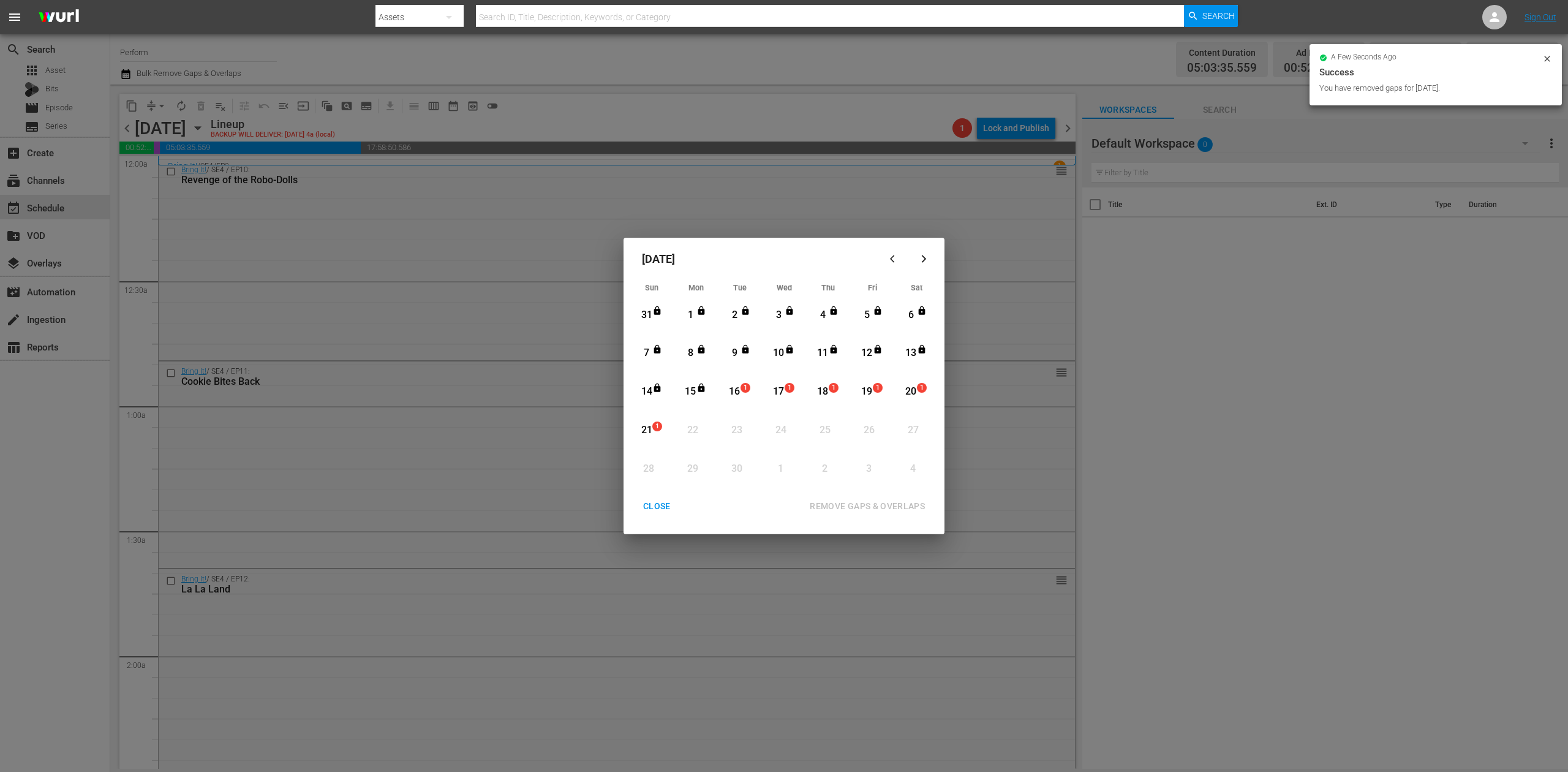
click at [652, 506] on div "CLOSE" at bounding box center [657, 507] width 47 height 16
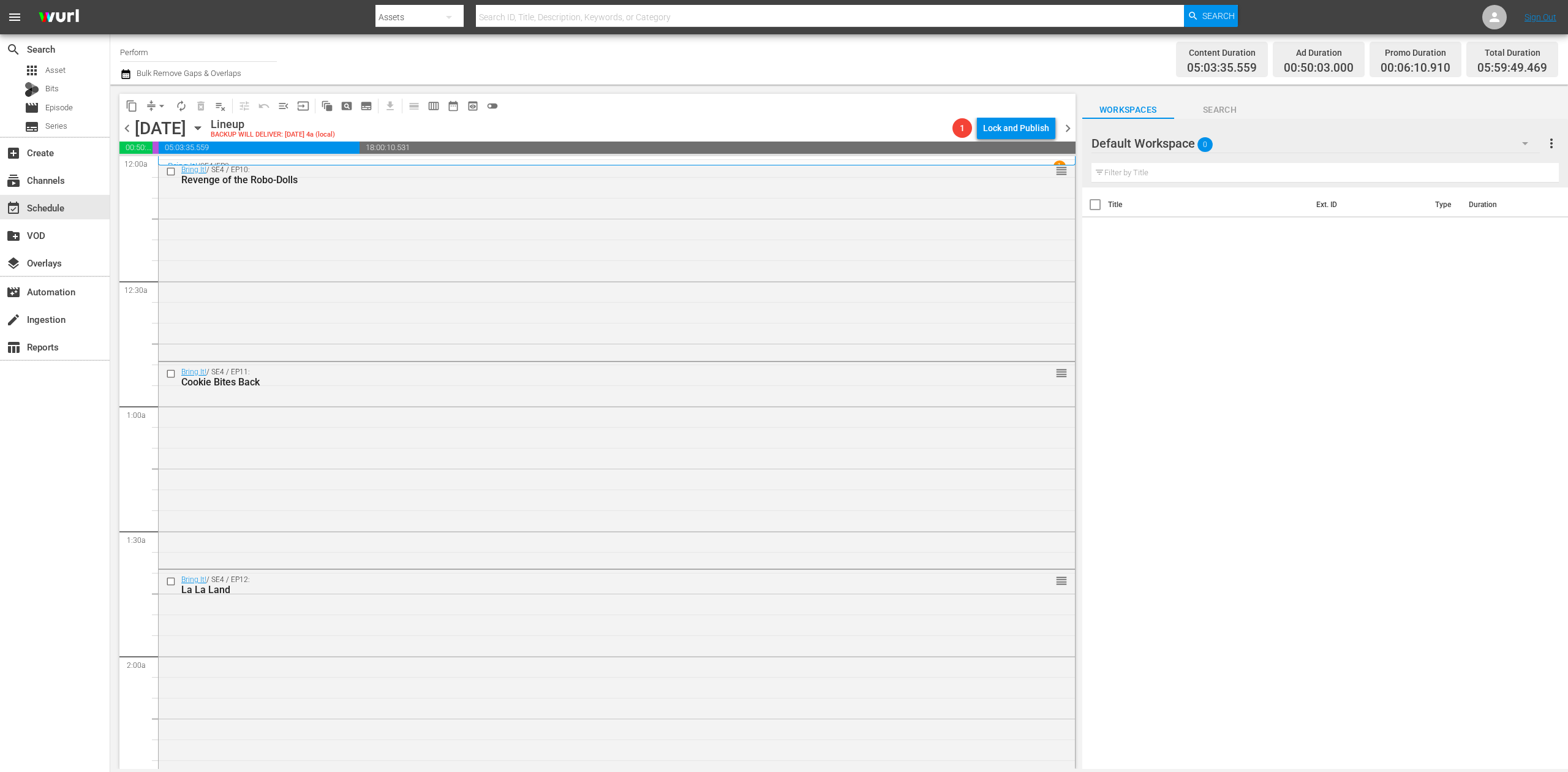
click at [128, 79] on icon "button" at bounding box center [126, 74] width 12 height 15
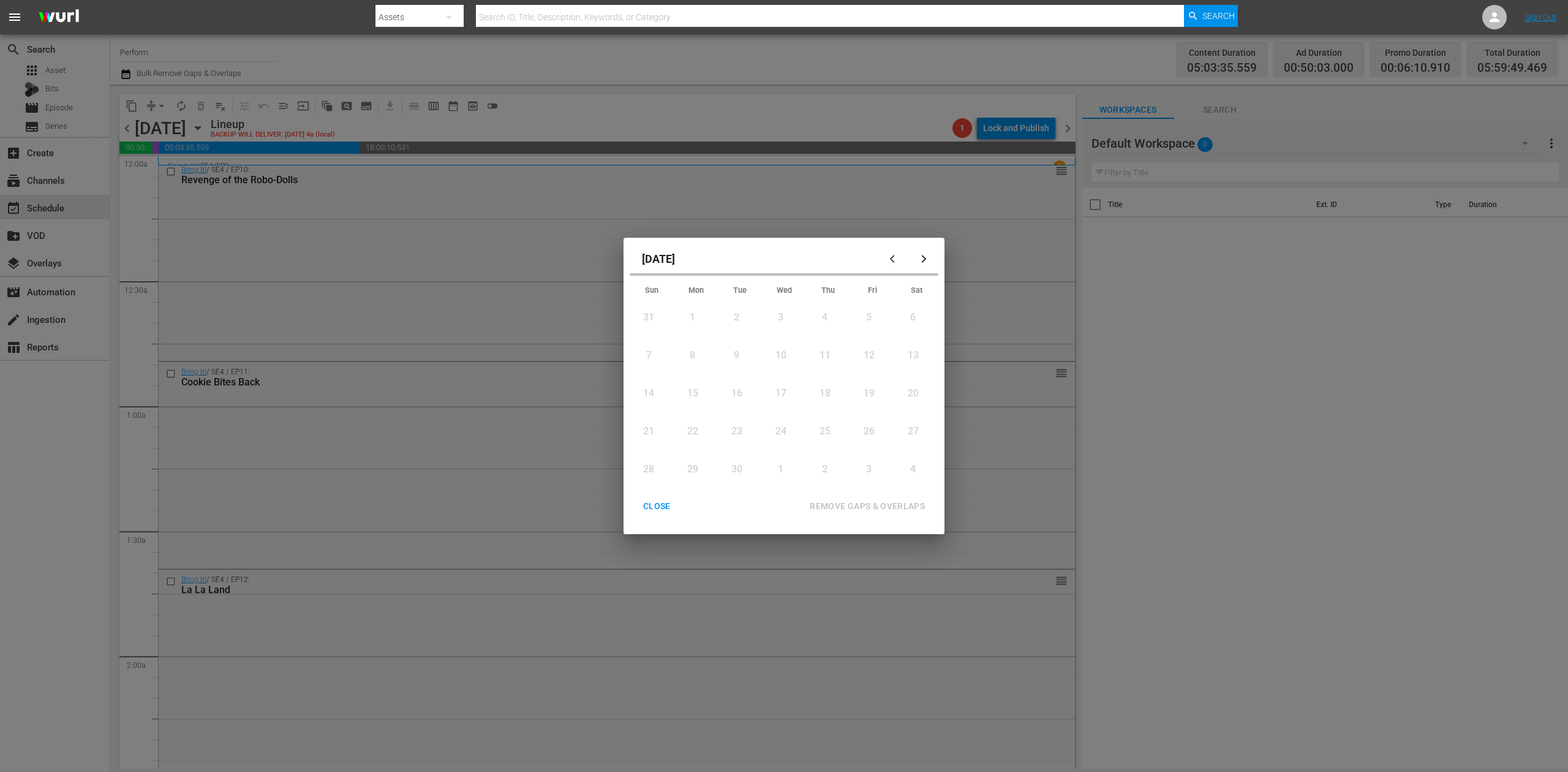
click at [733, 390] on div "16" at bounding box center [737, 394] width 16 height 14
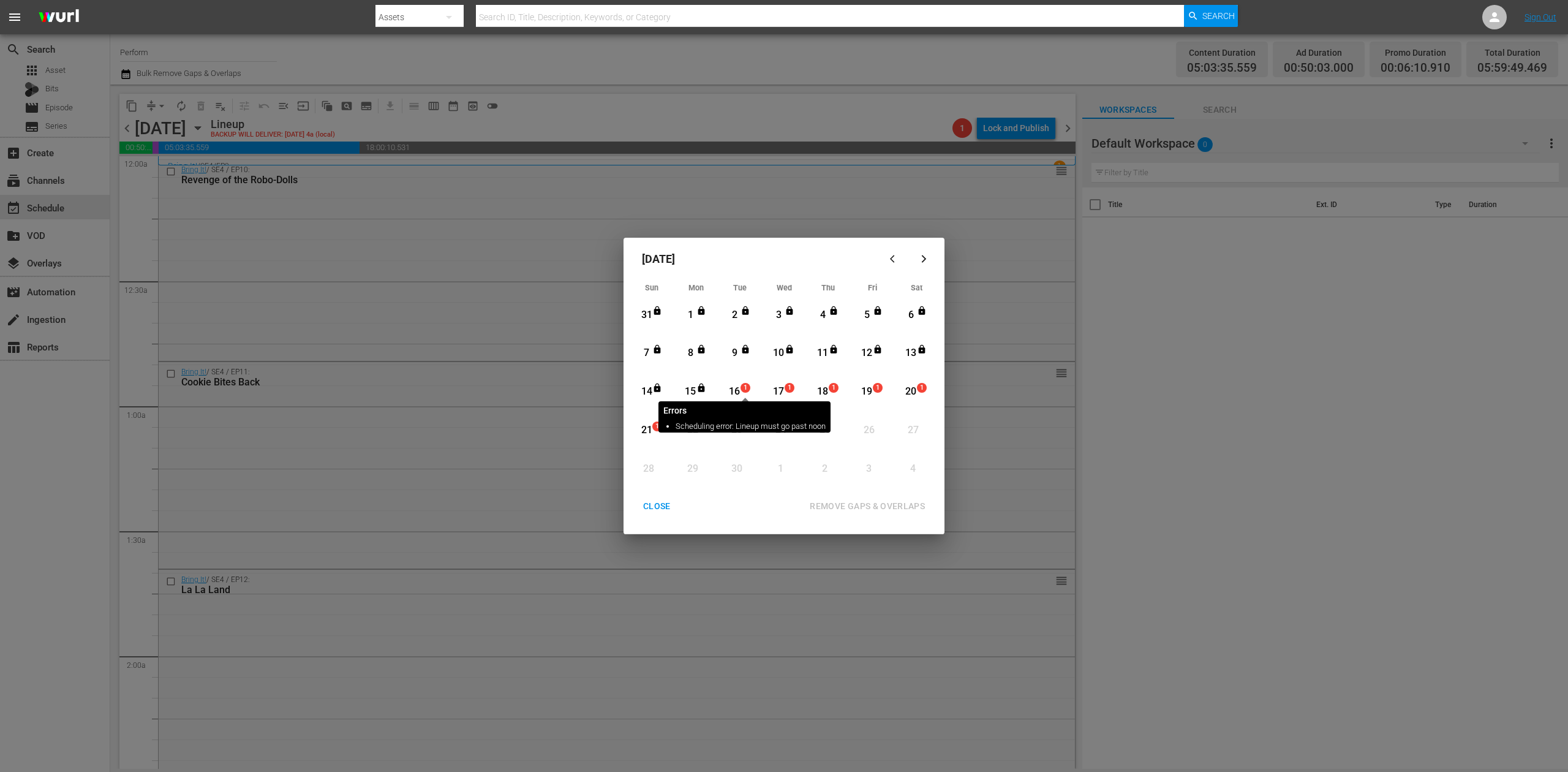
click at [743, 389] on span "1" at bounding box center [746, 388] width 8 height 10
click at [892, 501] on div "REMOVE GAPS & OVERLAPS" at bounding box center [867, 507] width 135 height 16
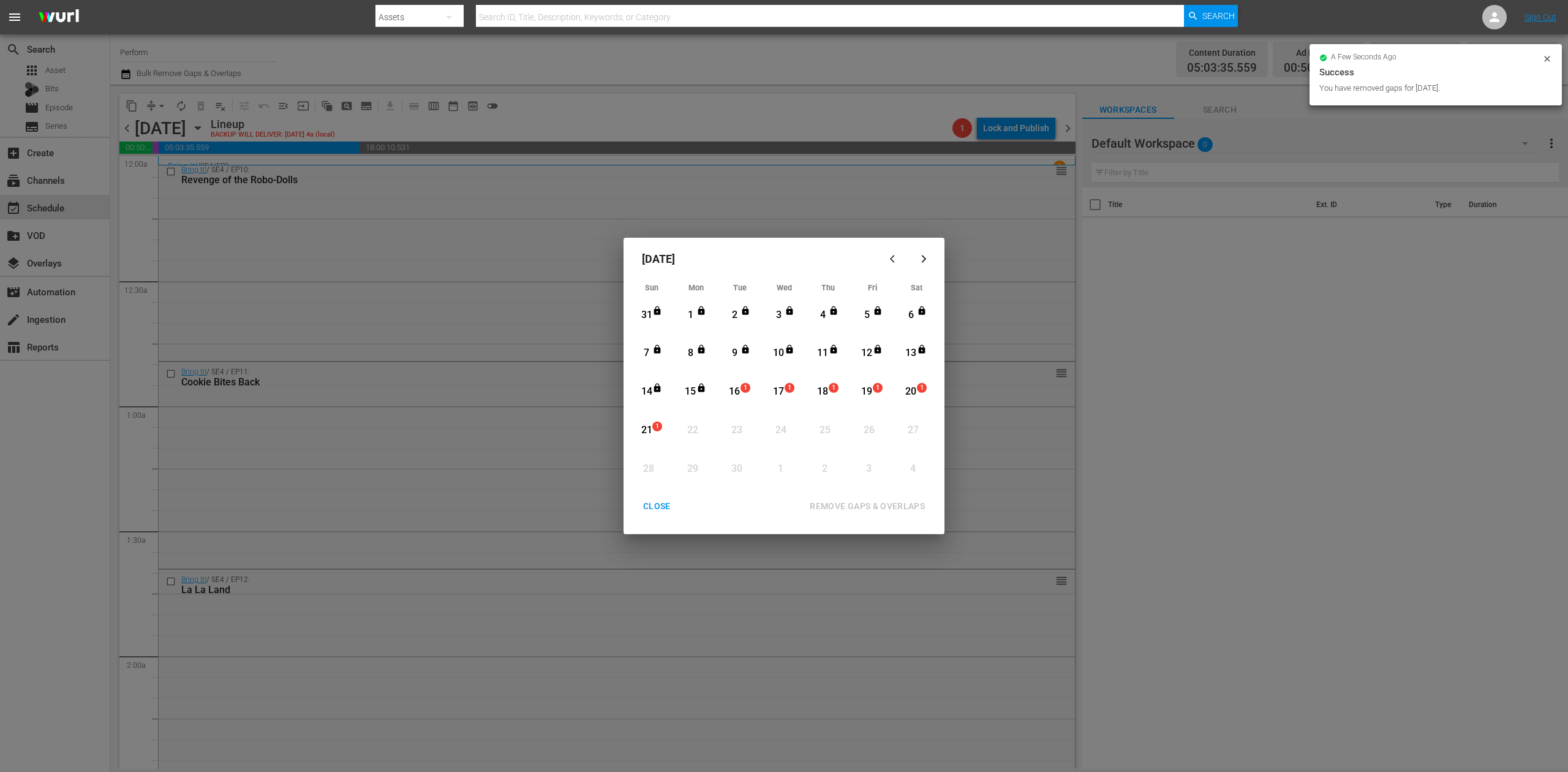
click at [657, 510] on div "CLOSE" at bounding box center [657, 507] width 47 height 16
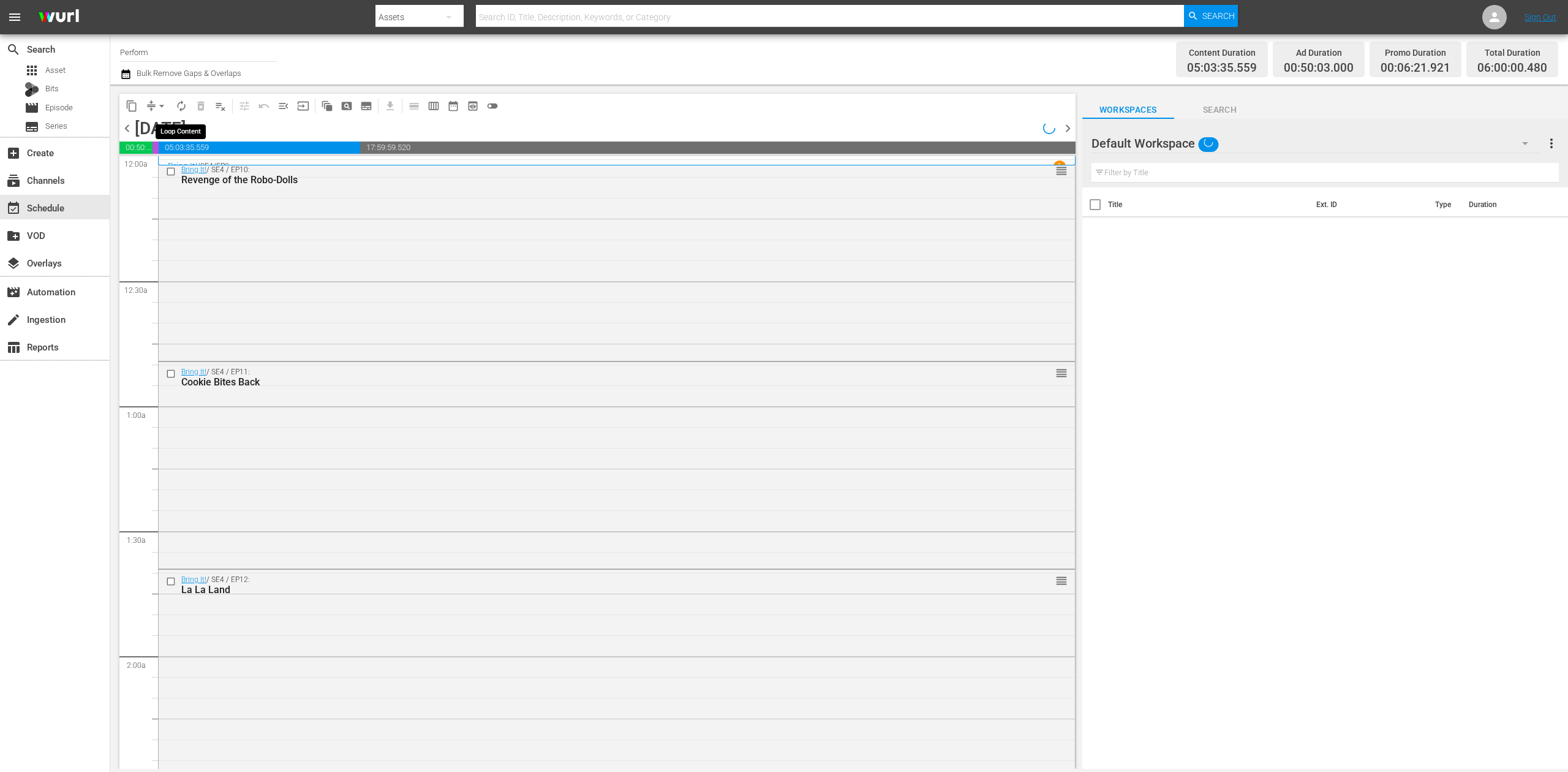
click at [178, 105] on span "autorenew_outlined" at bounding box center [181, 106] width 12 height 12
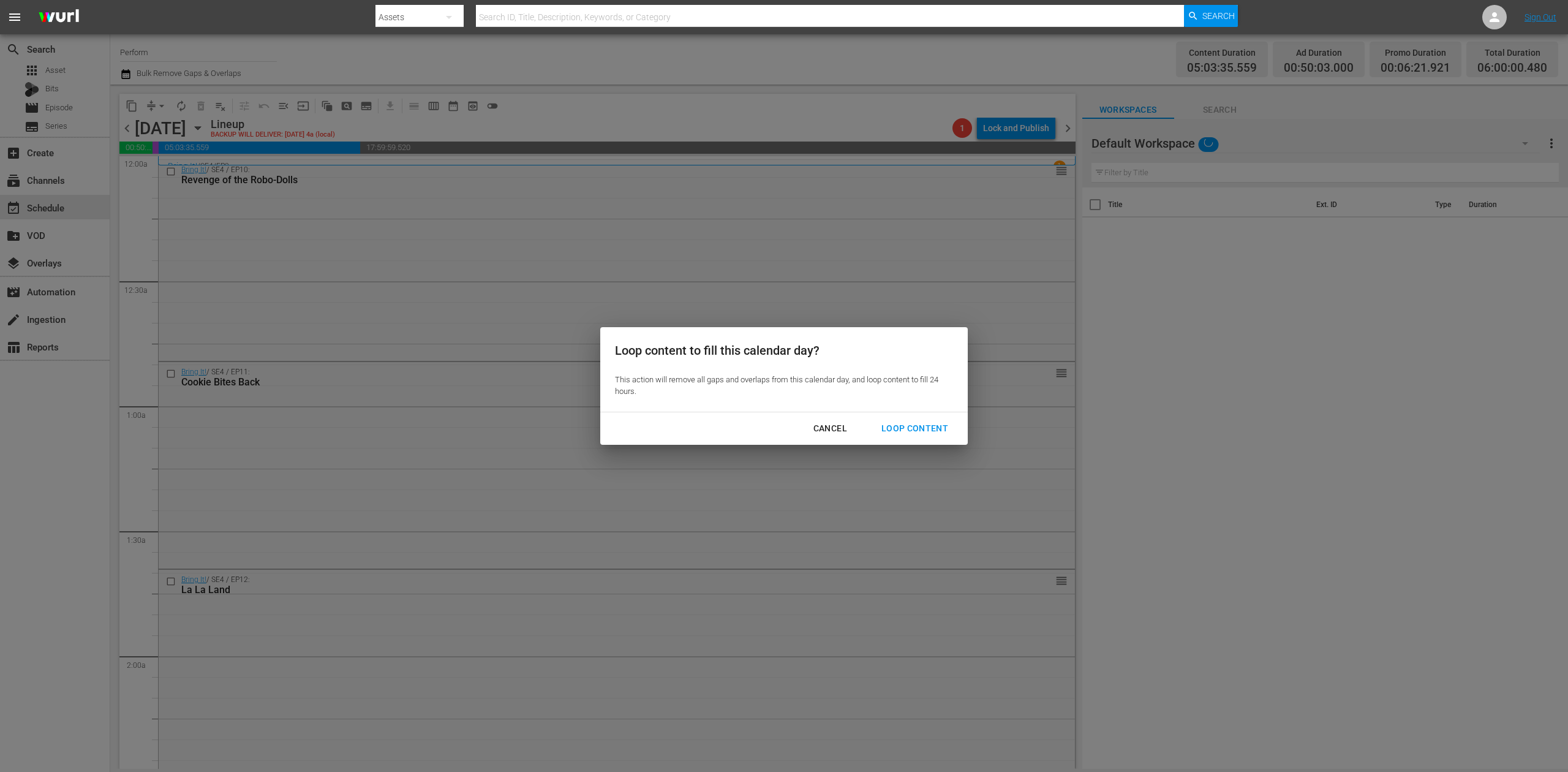
click at [919, 428] on div "Loop Content" at bounding box center [915, 429] width 86 height 16
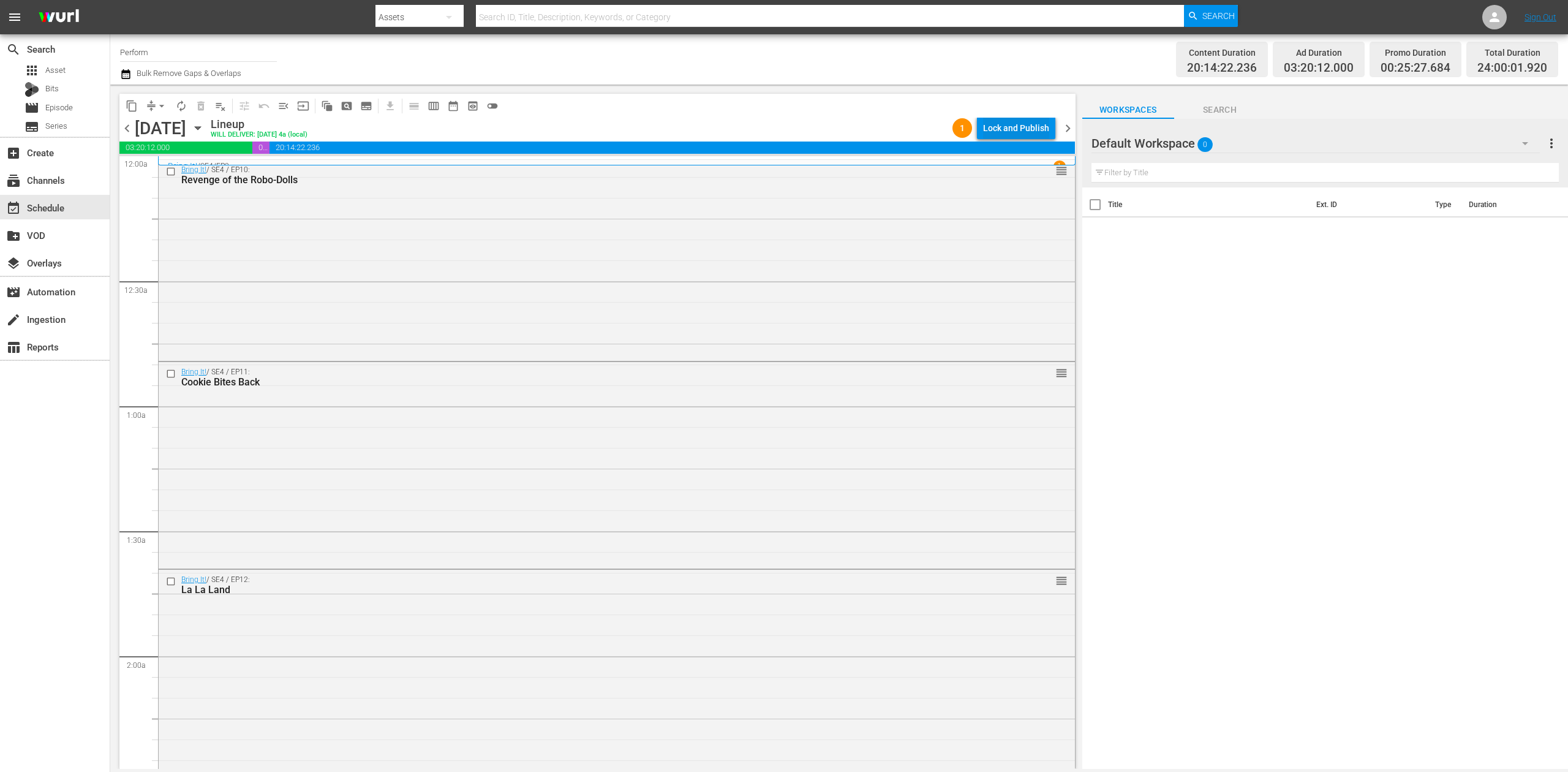
click at [1033, 123] on div "Lock and Publish" at bounding box center [1016, 128] width 66 height 22
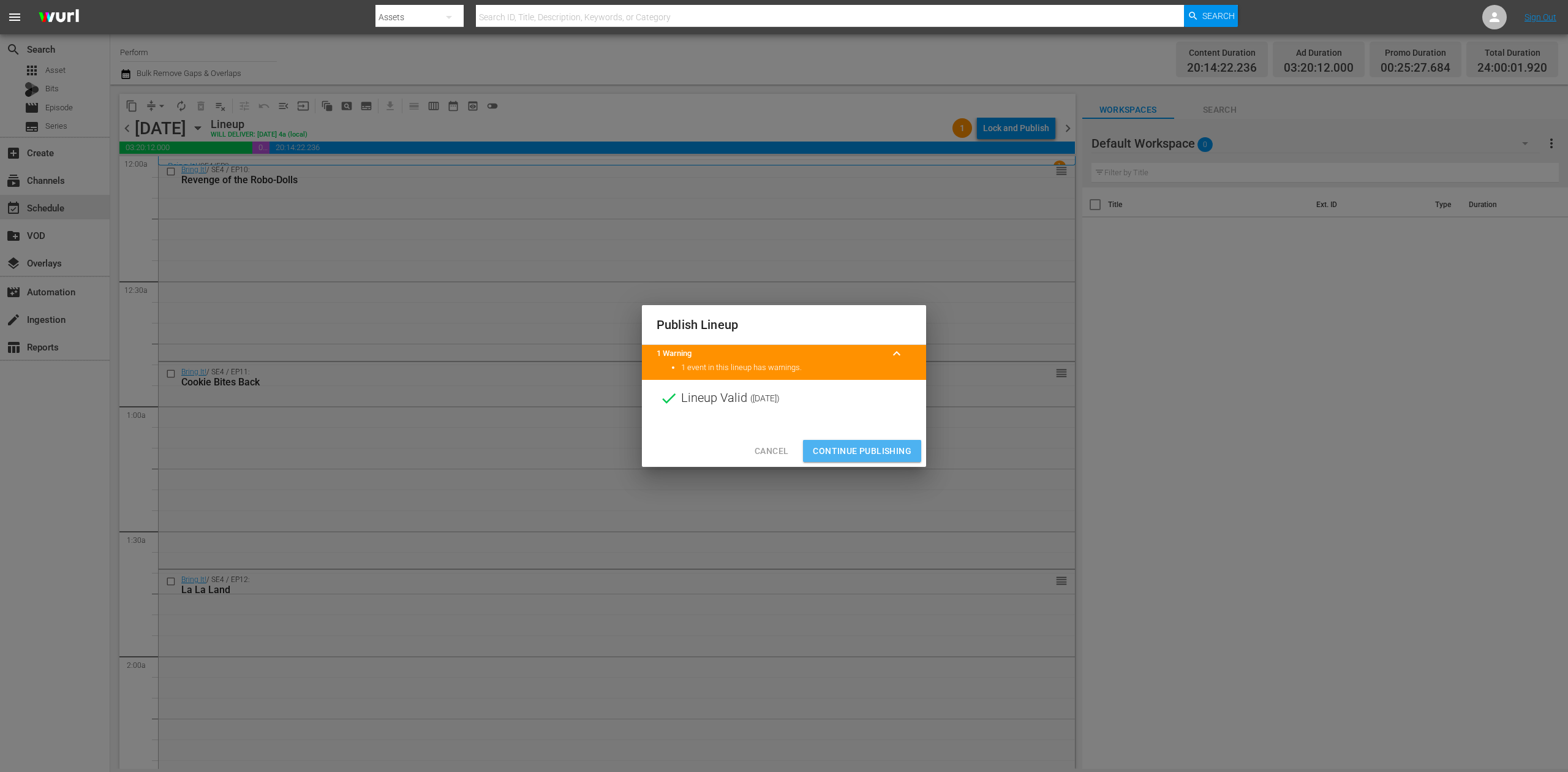
click at [861, 446] on span "Continue Publishing" at bounding box center [863, 452] width 99 height 16
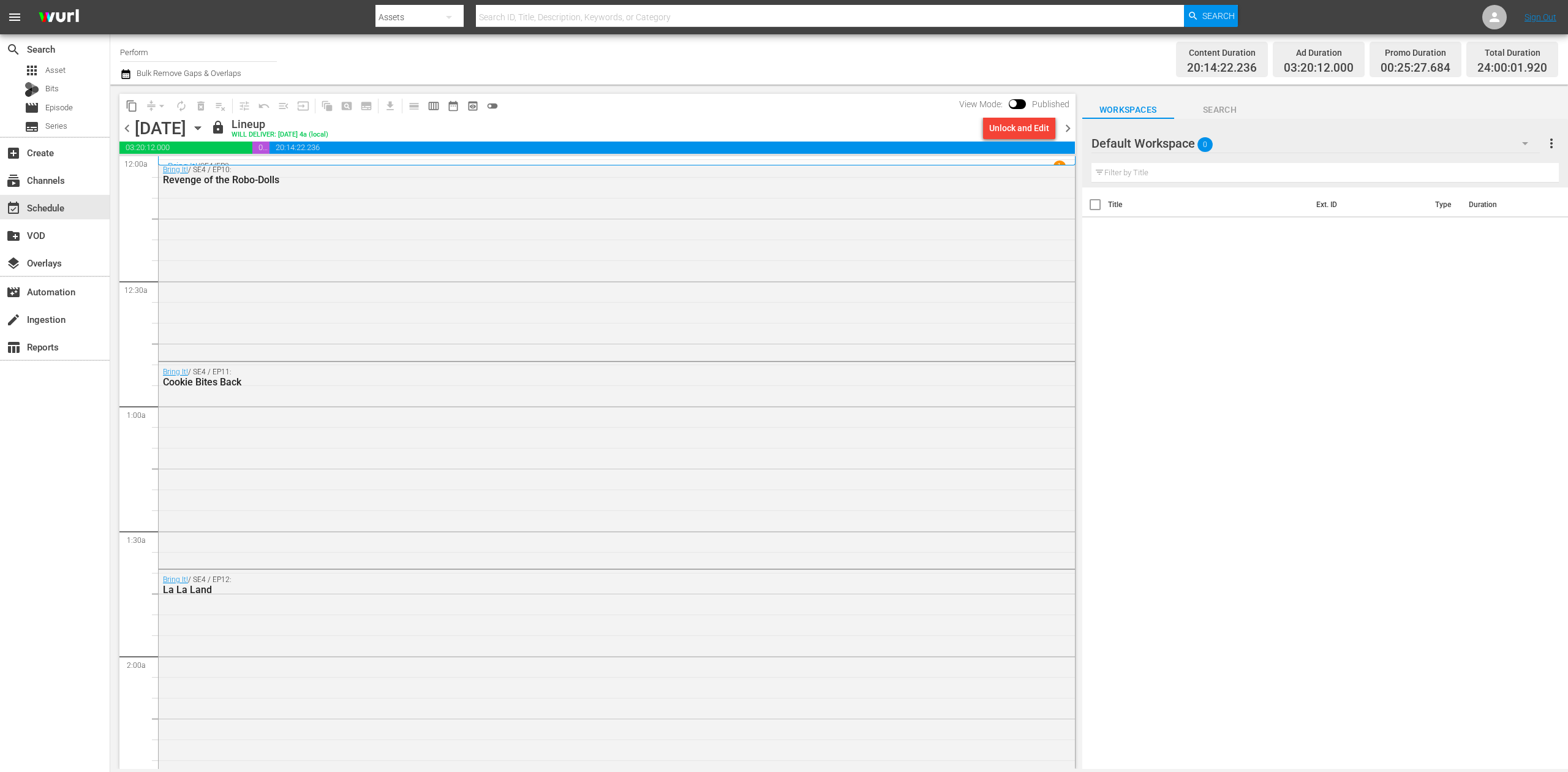
click at [1071, 128] on span "chevron_right" at bounding box center [1068, 128] width 16 height 16
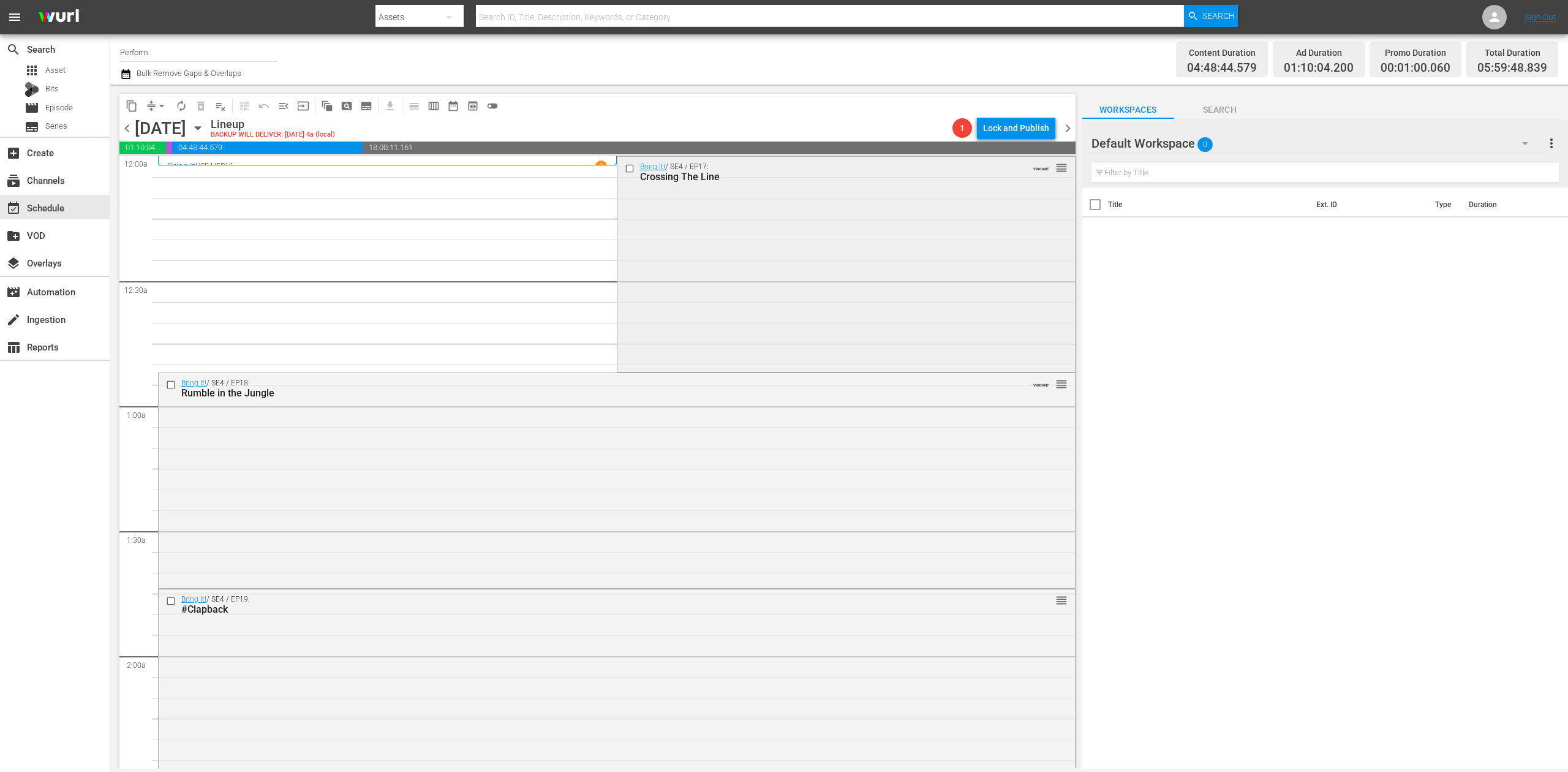
click at [720, 244] on div "Bring It! / SE4 / EP17: Crossing The Line VARIANT reorder" at bounding box center [846, 263] width 458 height 212
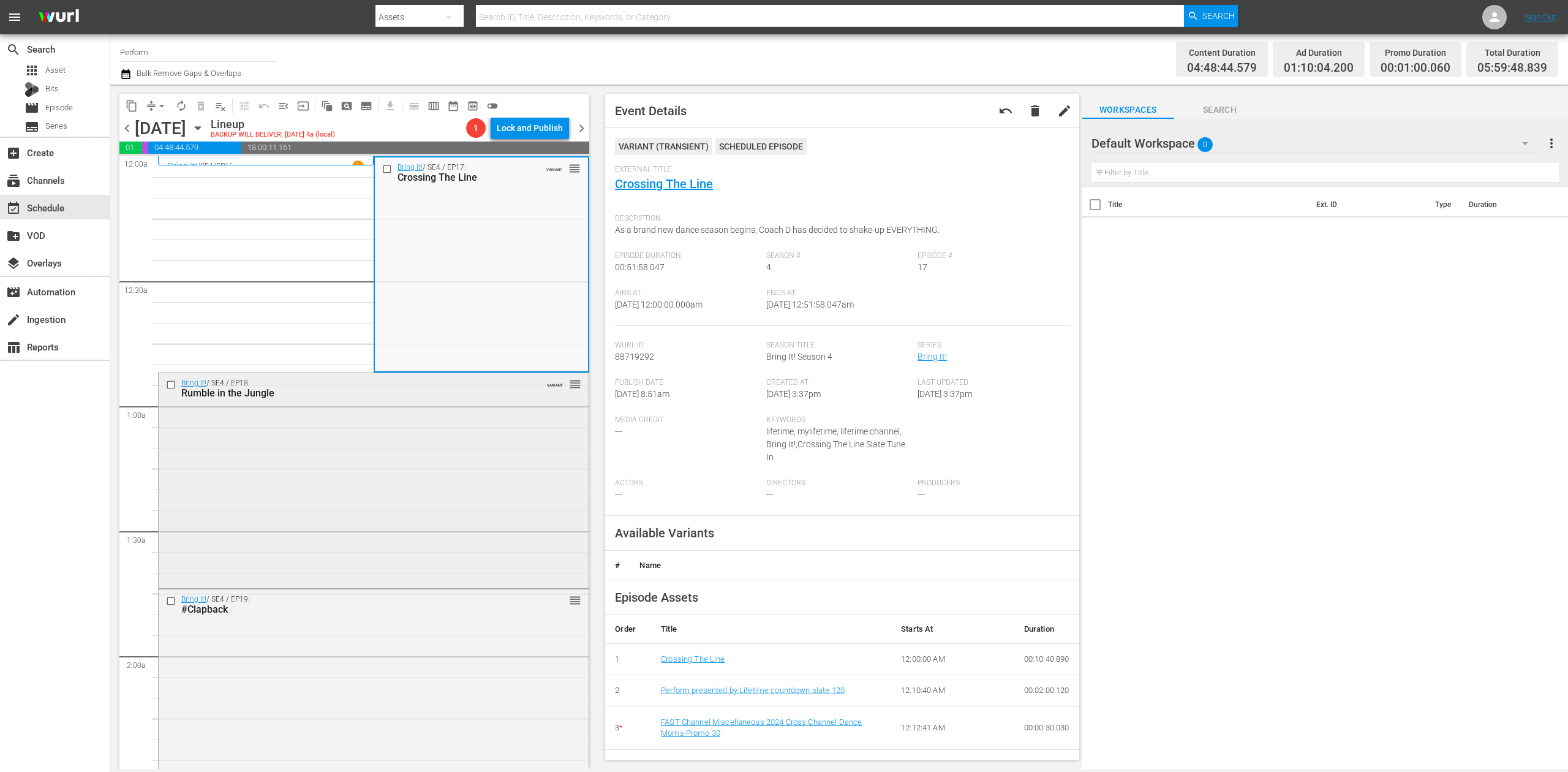
click at [382, 485] on div "Bring It! / SE4 / EP18: Rumble in the Jungle VARIANT reorder" at bounding box center [374, 479] width 430 height 212
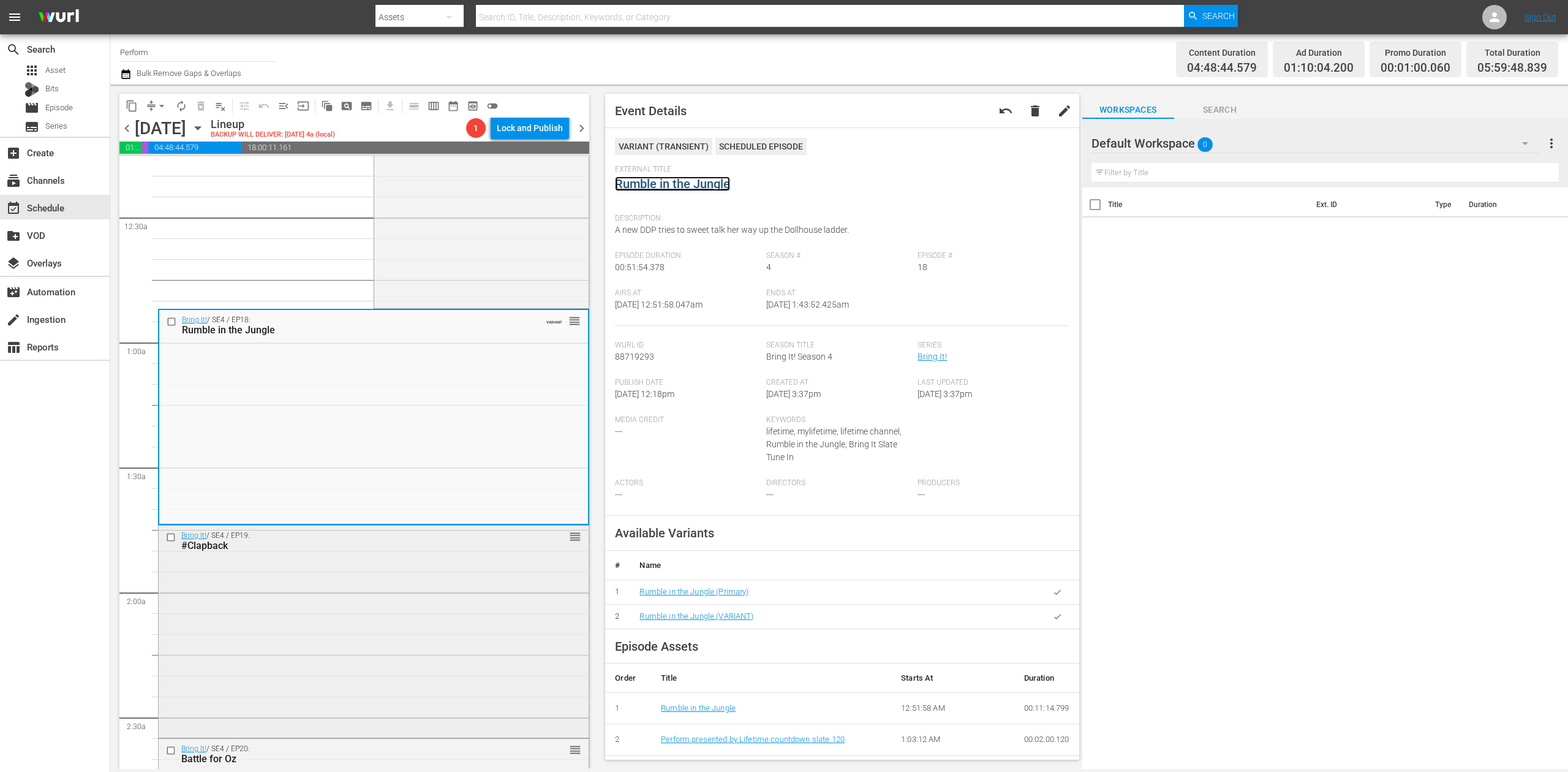
scroll to position [163, 0]
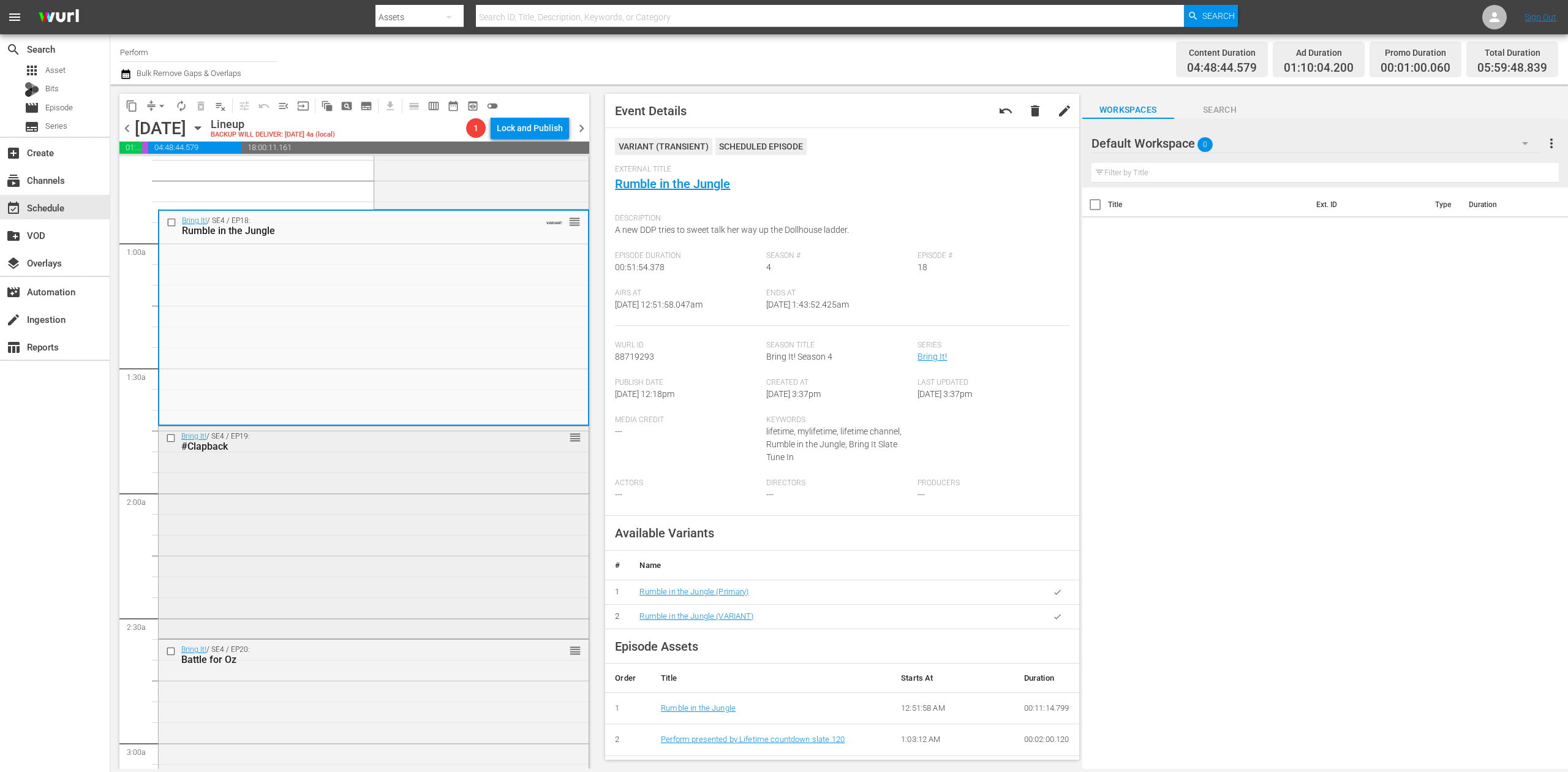
click at [439, 516] on div "Bring It! / SE4 / EP19: #Clapback reorder" at bounding box center [374, 531] width 430 height 210
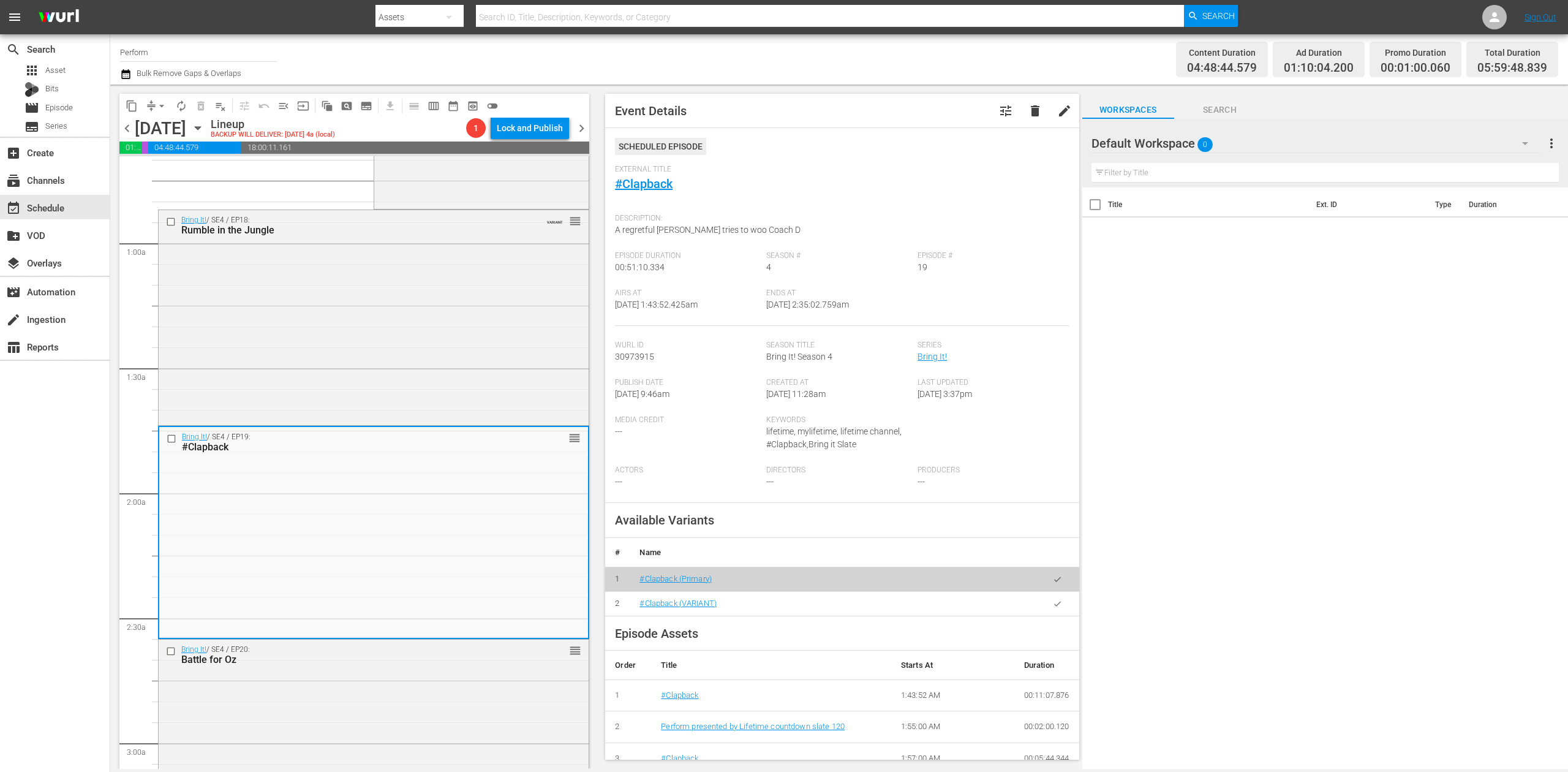
click at [128, 73] on icon "button" at bounding box center [126, 74] width 12 height 15
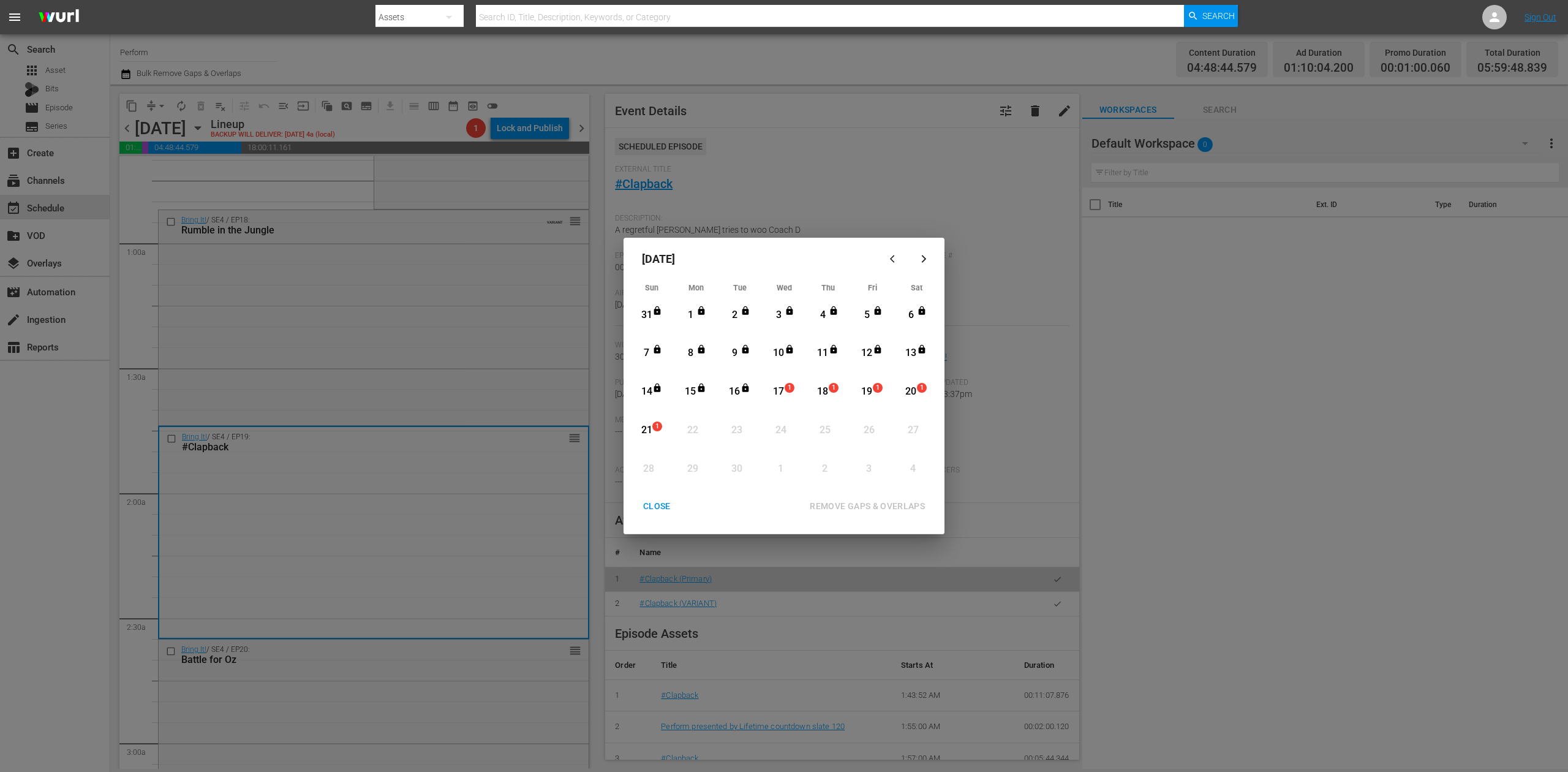
click at [780, 388] on div "17" at bounding box center [779, 392] width 16 height 14
click at [863, 501] on div "REMOVE GAPS & OVERLAPS" at bounding box center [867, 507] width 135 height 16
click at [643, 499] on div "CLOSE" at bounding box center [657, 507] width 47 height 16
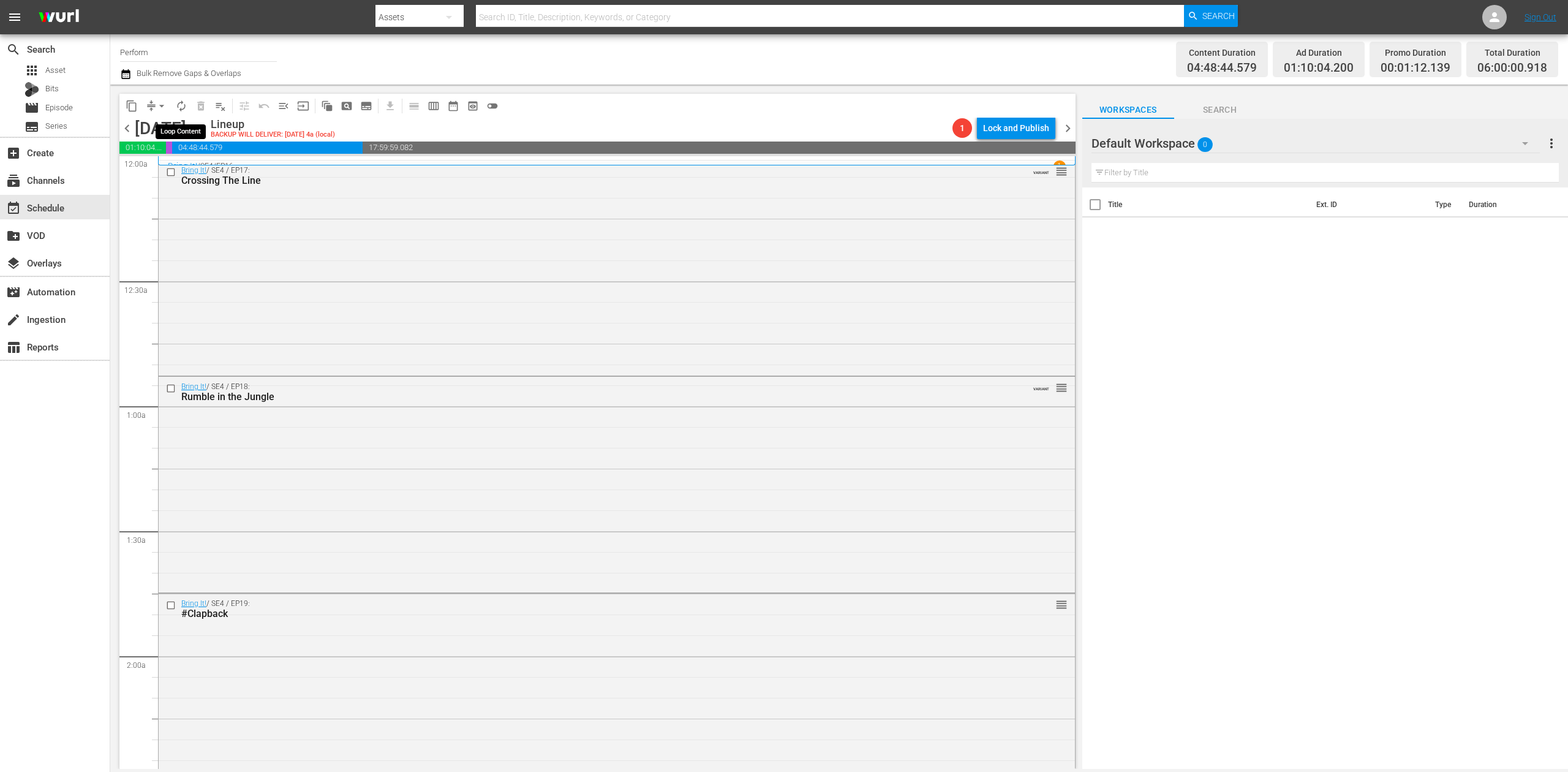
click at [175, 104] on span "autorenew_outlined" at bounding box center [181, 106] width 12 height 12
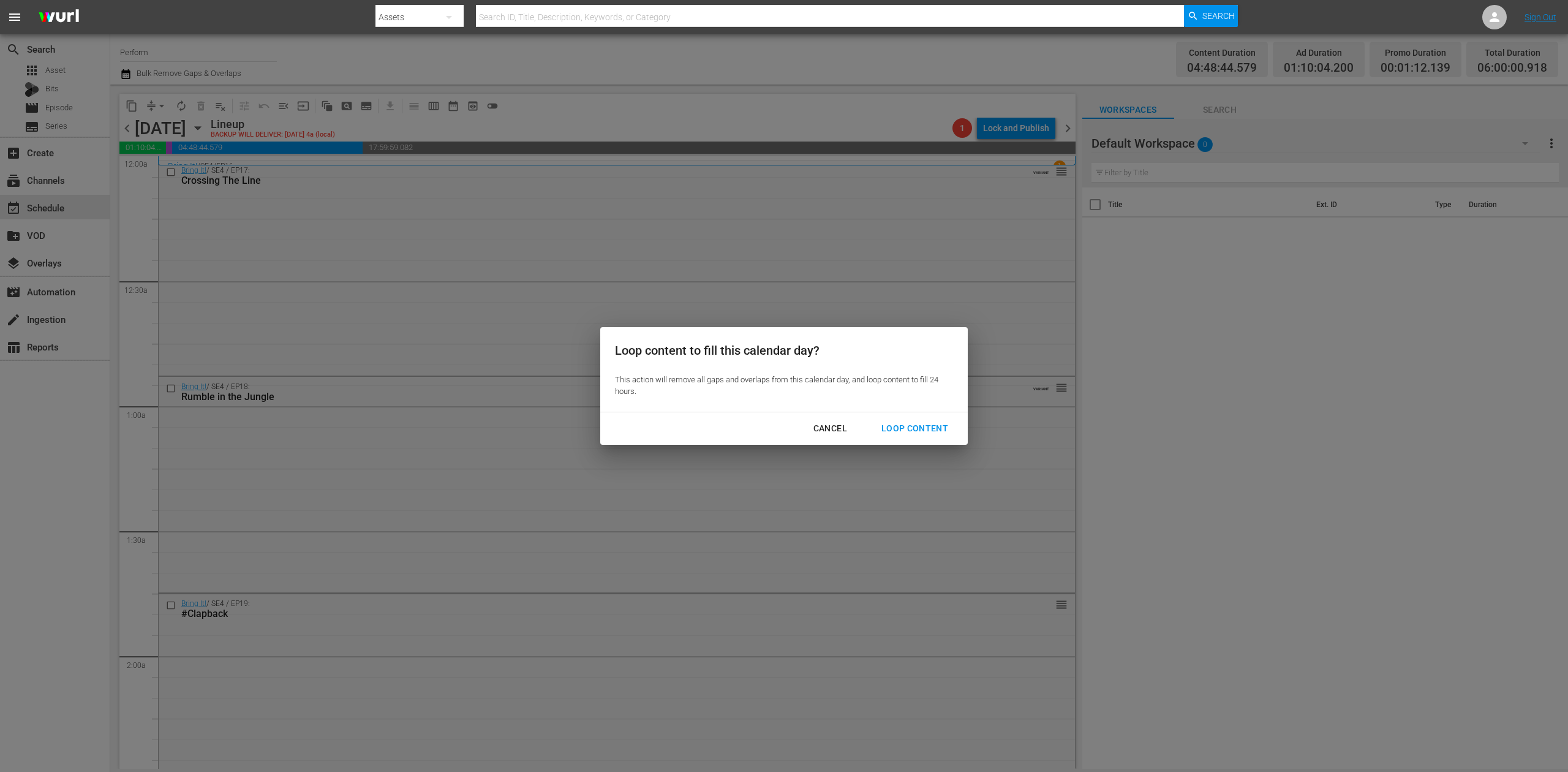
click at [911, 429] on div "Loop Content" at bounding box center [915, 429] width 86 height 16
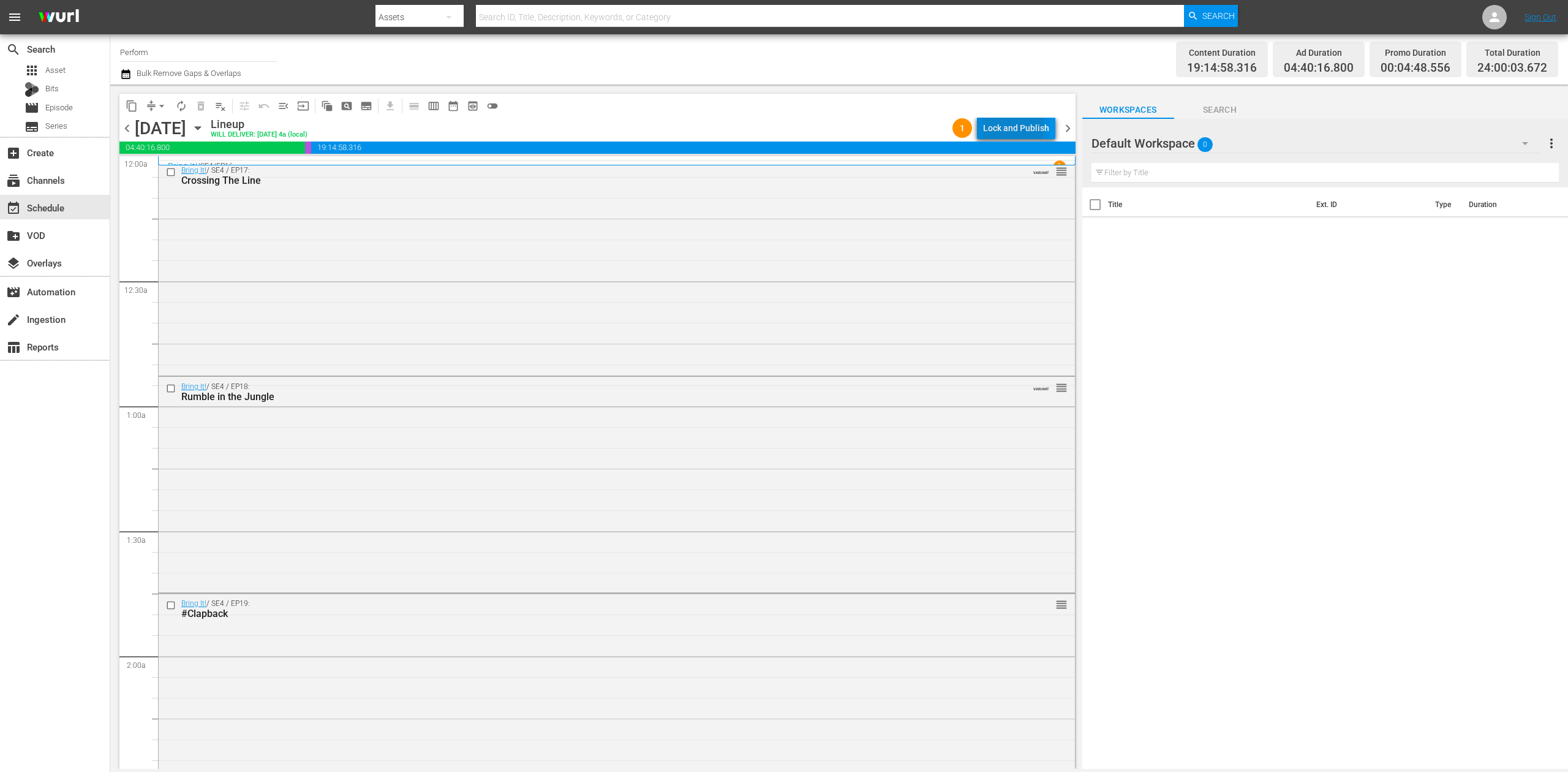
click at [995, 123] on div "Lock and Publish" at bounding box center [1016, 128] width 66 height 22
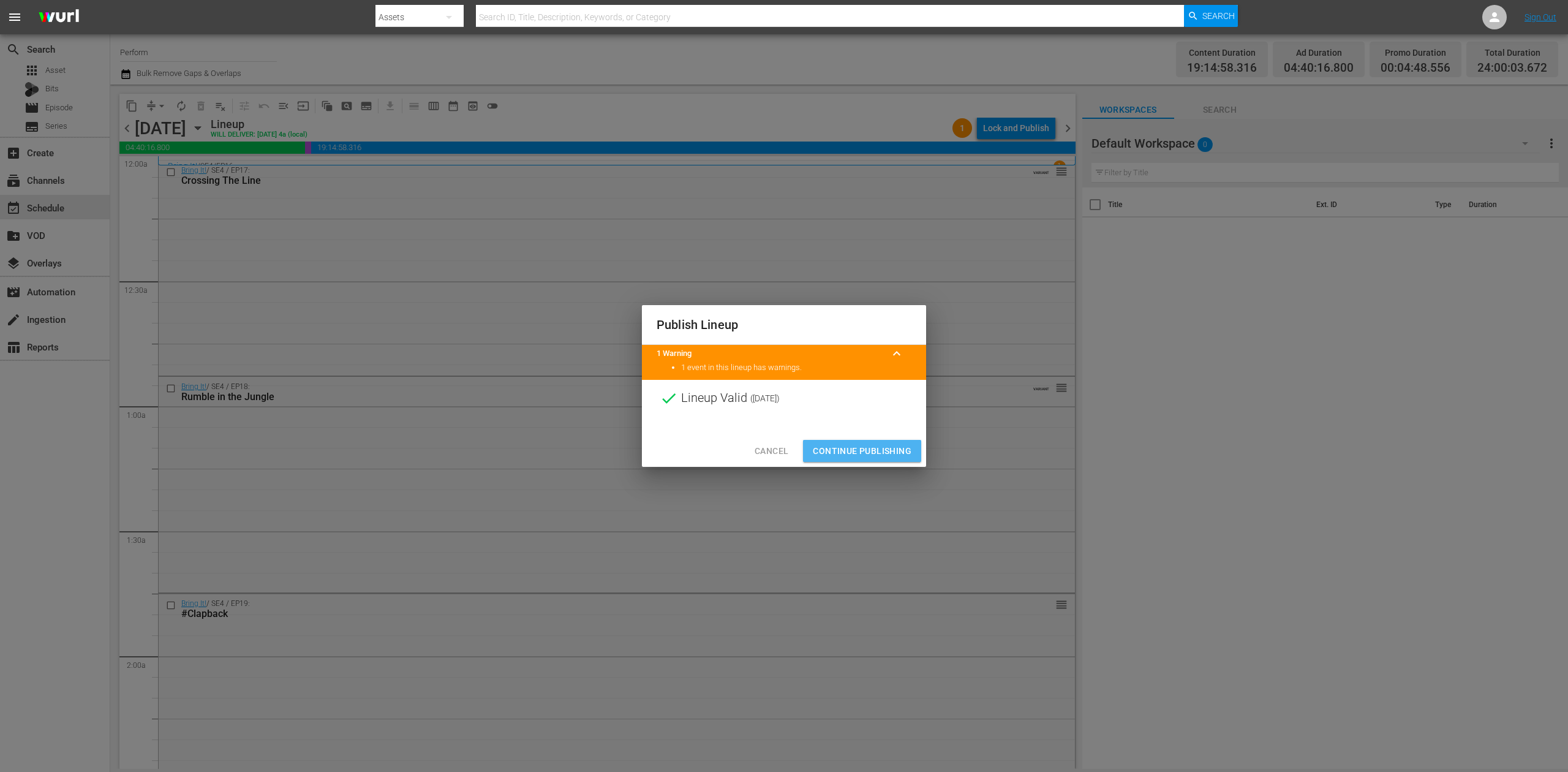
click at [858, 446] on span "Continue Publishing" at bounding box center [863, 452] width 99 height 16
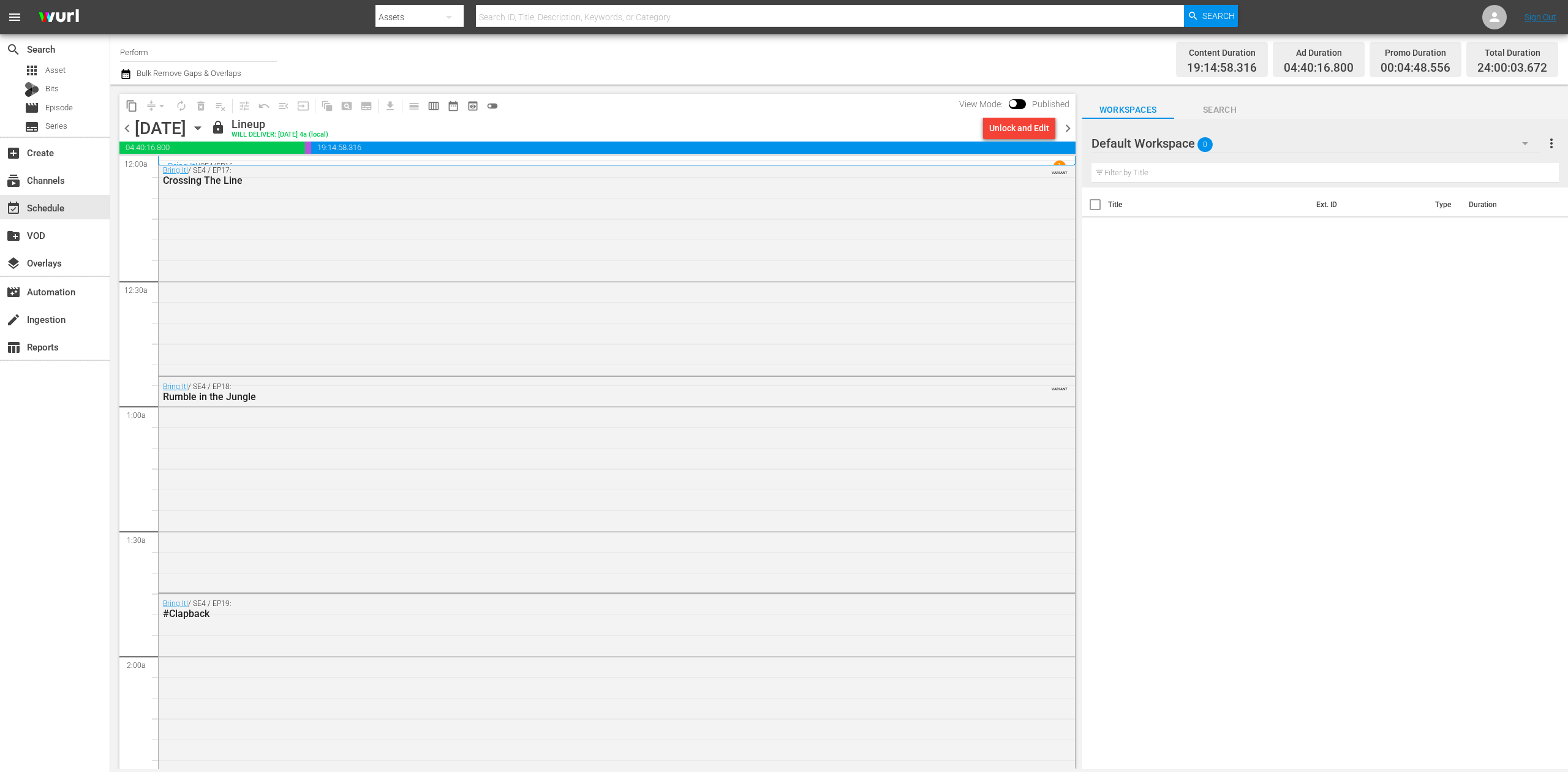
click at [1069, 125] on span "chevron_right" at bounding box center [1068, 128] width 16 height 16
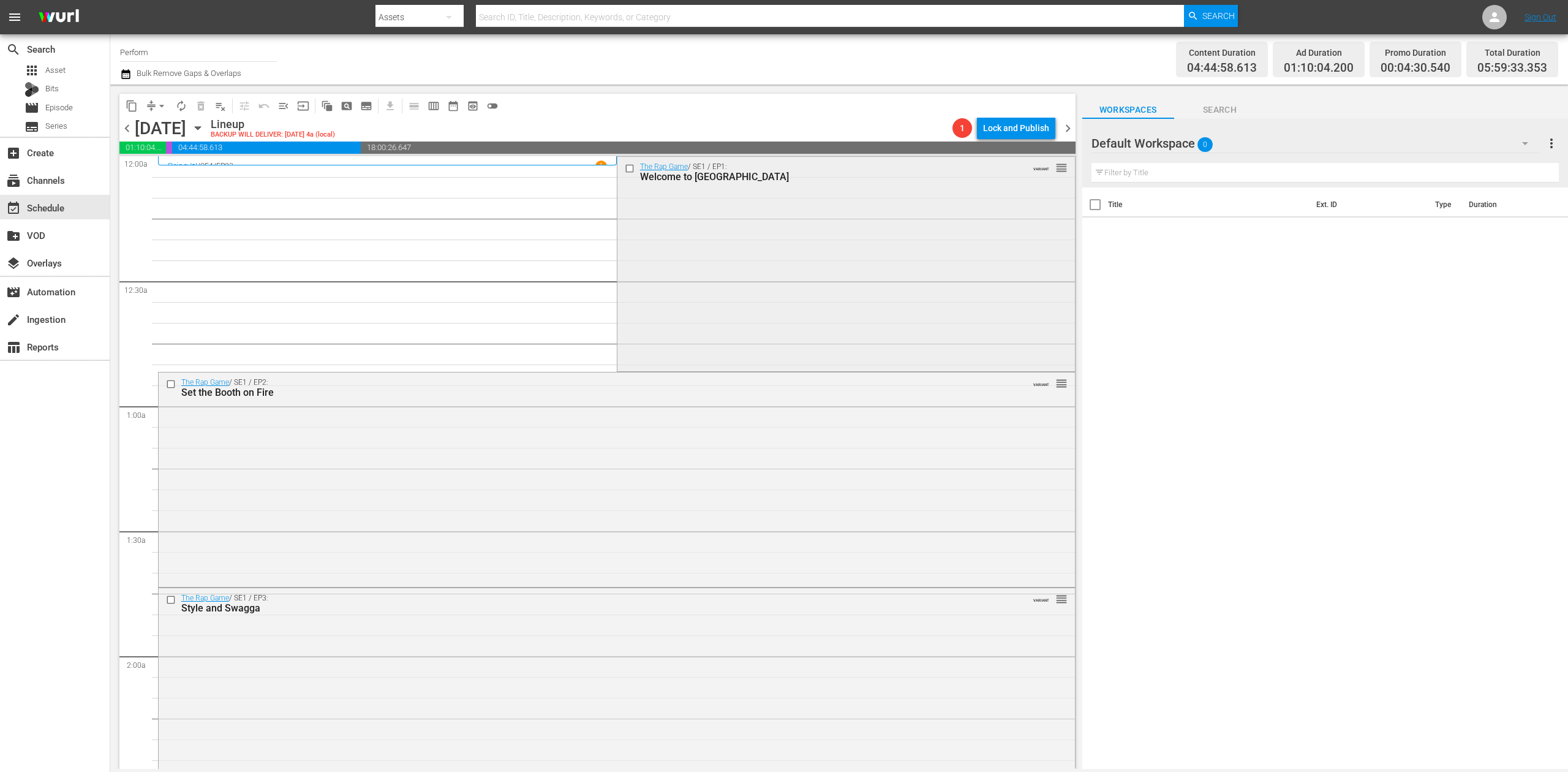
click at [773, 258] on div "The Rap Game / SE1 / EP1: Welcome to Atlanta VARIANT reorder" at bounding box center [846, 263] width 458 height 212
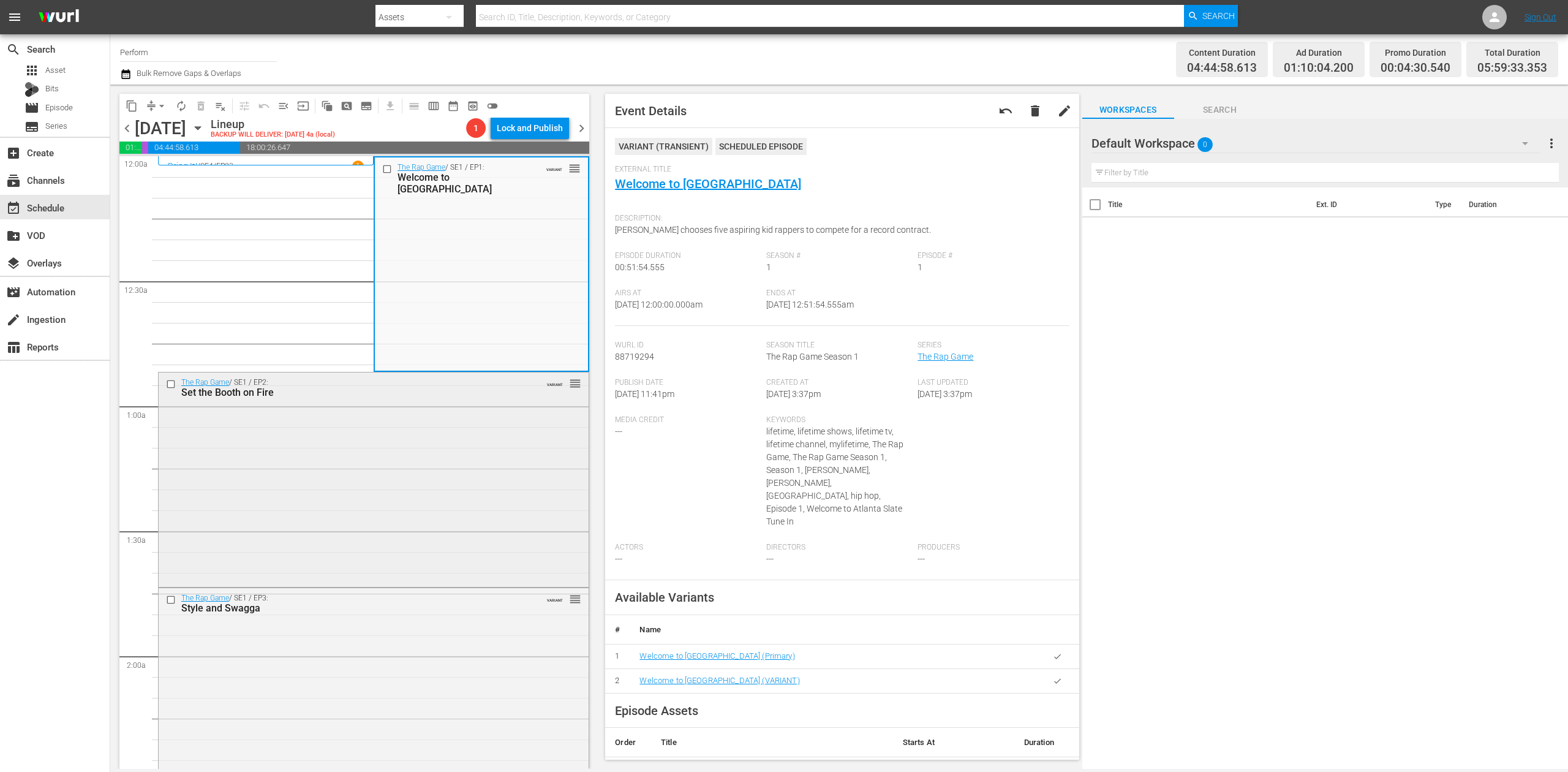
click at [356, 459] on div "The Rap Game / SE1 / EP2: Set the Booth on Fire VARIANT reorder" at bounding box center [374, 478] width 430 height 212
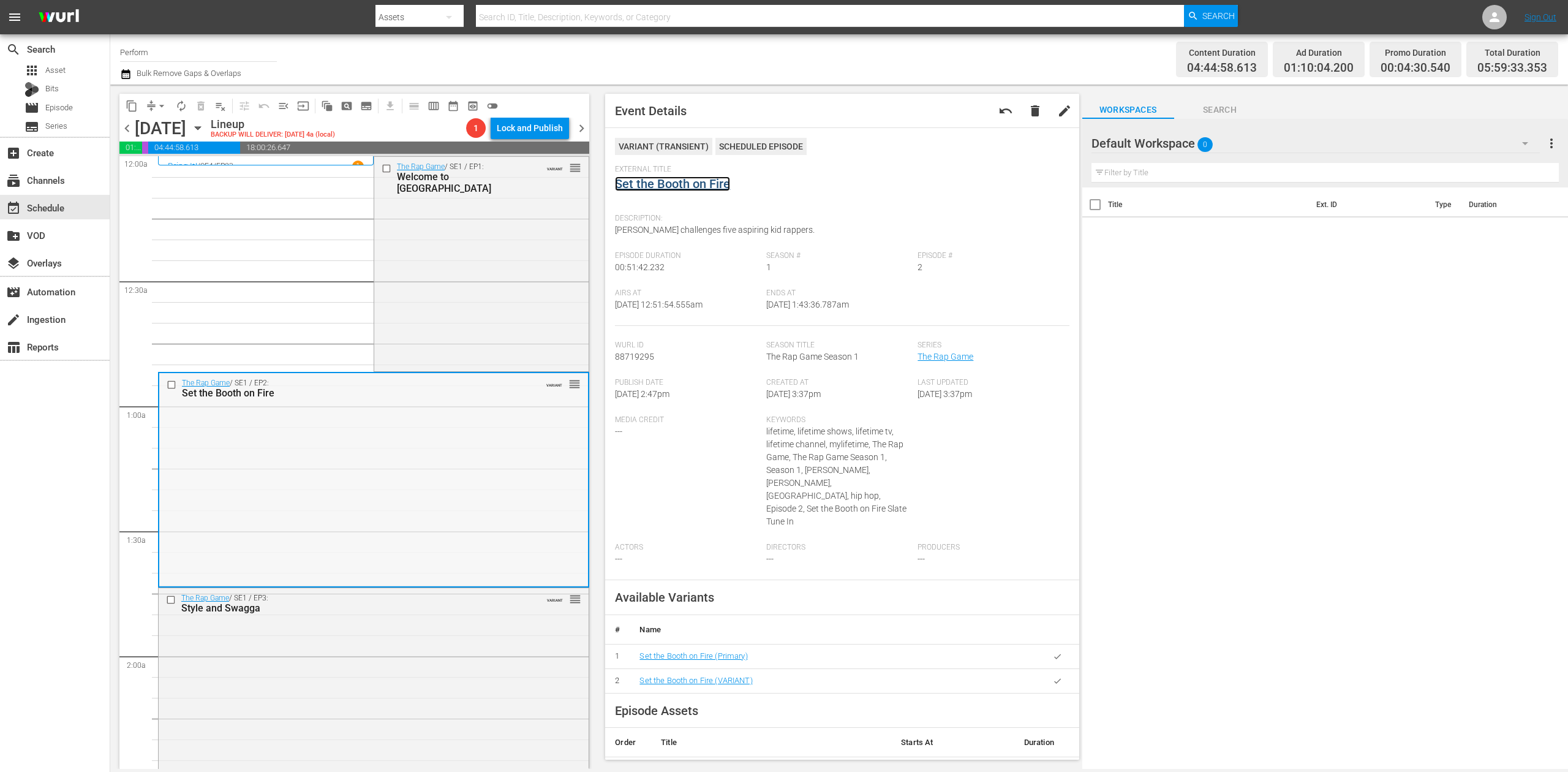
scroll to position [163, 0]
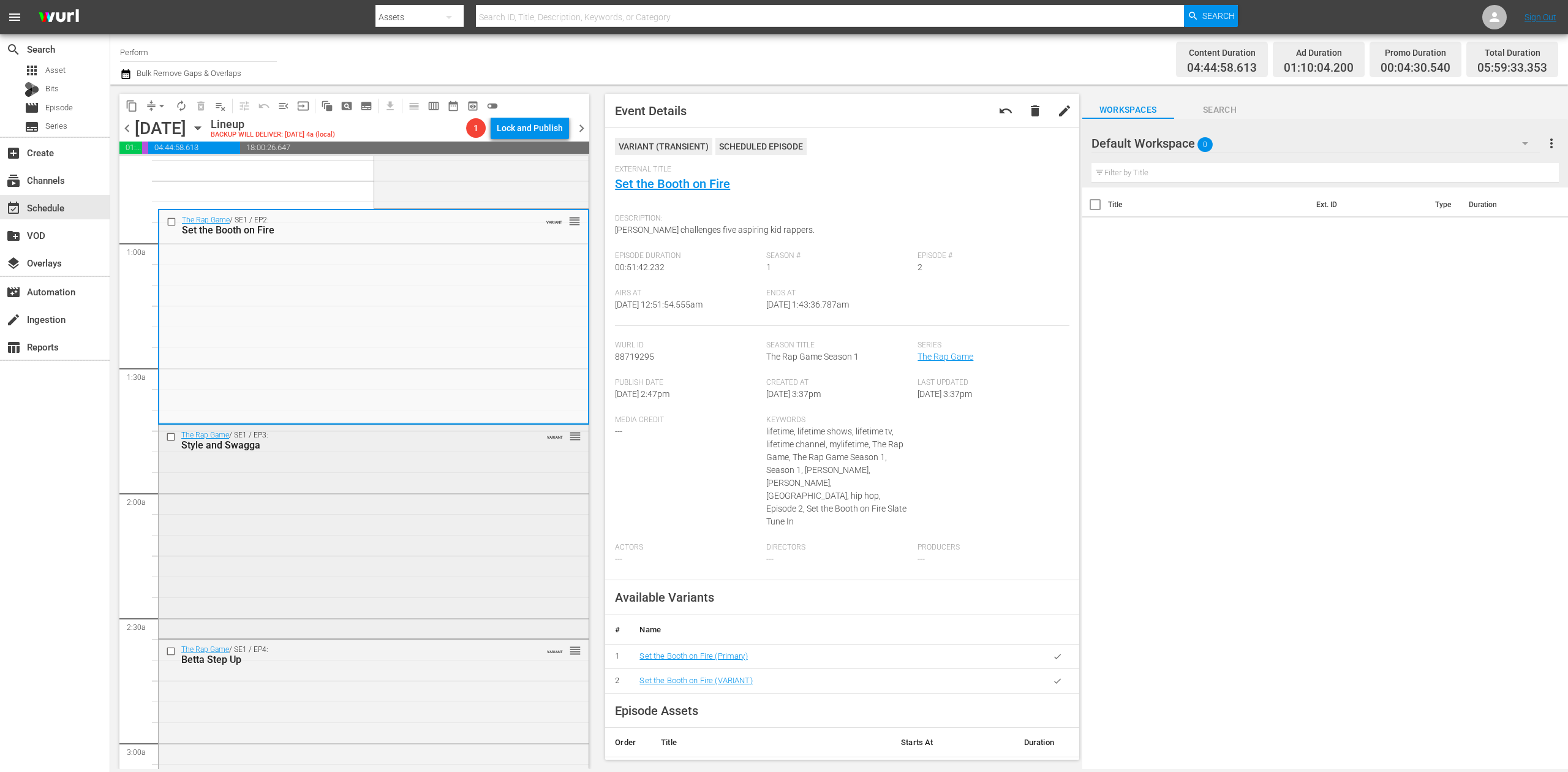
click at [420, 464] on div "The Rap Game / SE1 / EP3: Style and Swagga VARIANT reorder" at bounding box center [374, 531] width 430 height 211
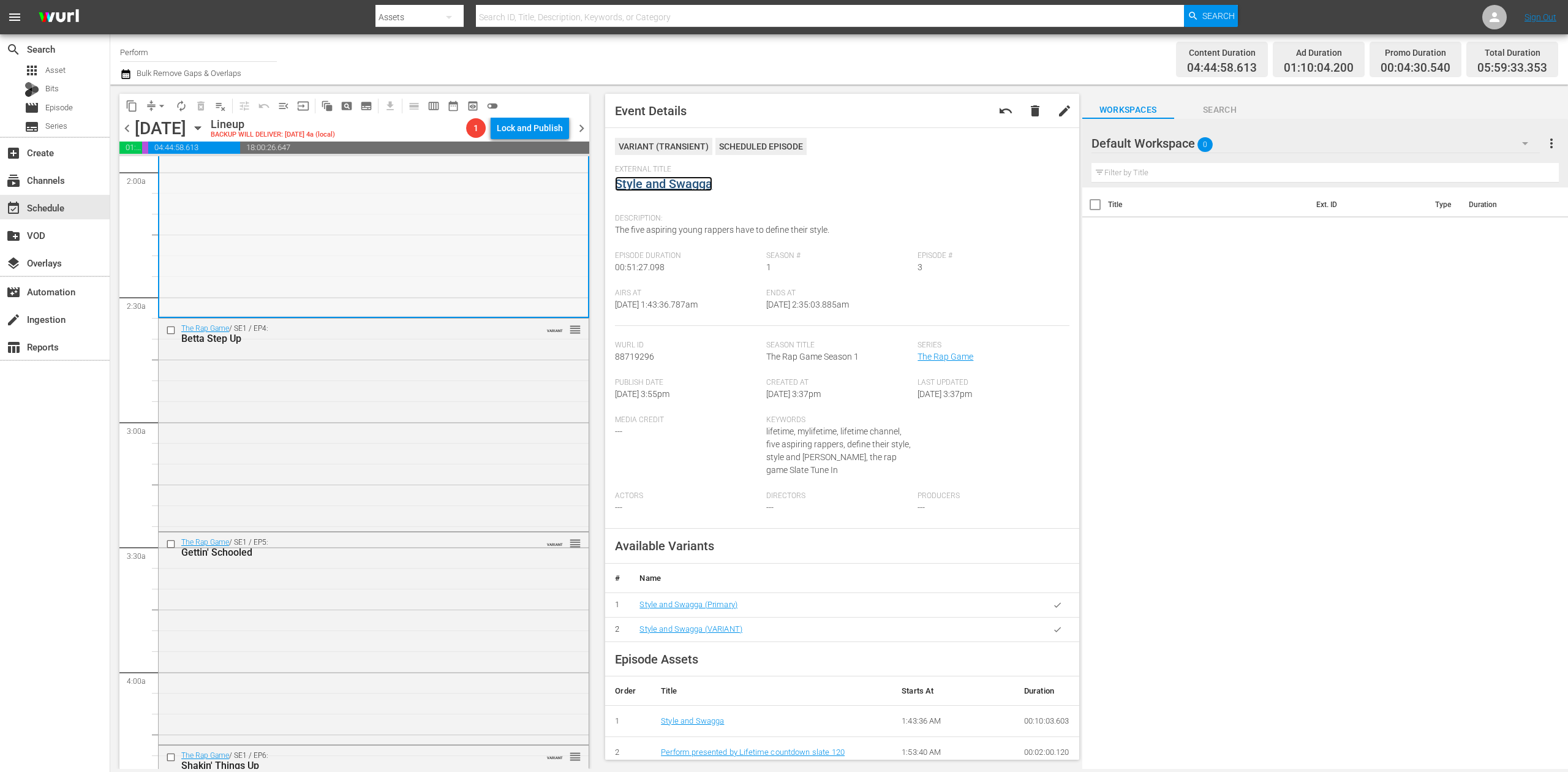
scroll to position [490, 0]
click at [436, 373] on div "The Rap Game / SE1 / EP4: Betta Step Up VARIANT reorder" at bounding box center [374, 418] width 430 height 210
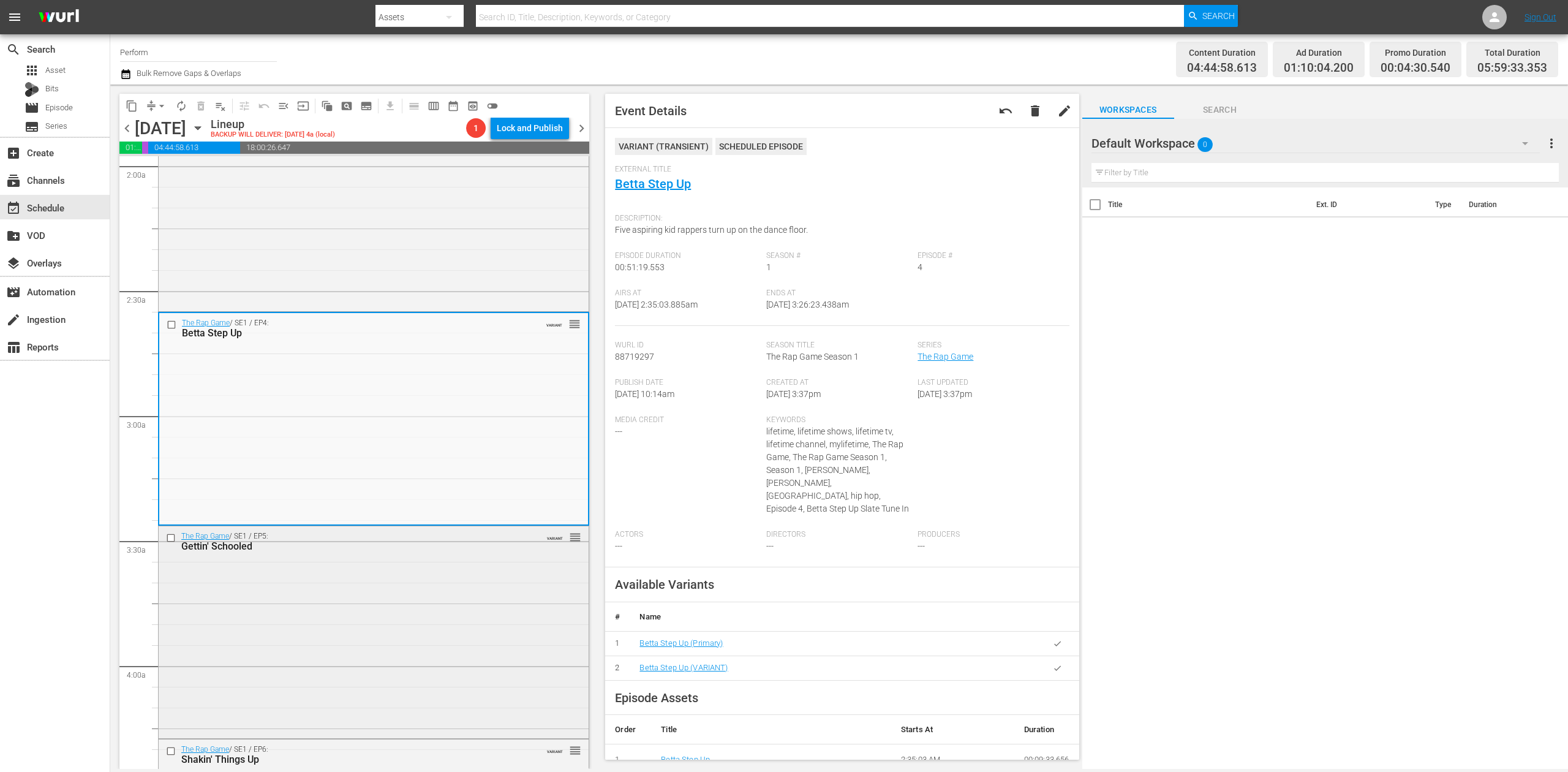
click at [380, 630] on div "The Rap Game / SE1 / EP5: Gettin' Schooled VARIANT reorder" at bounding box center [374, 631] width 430 height 209
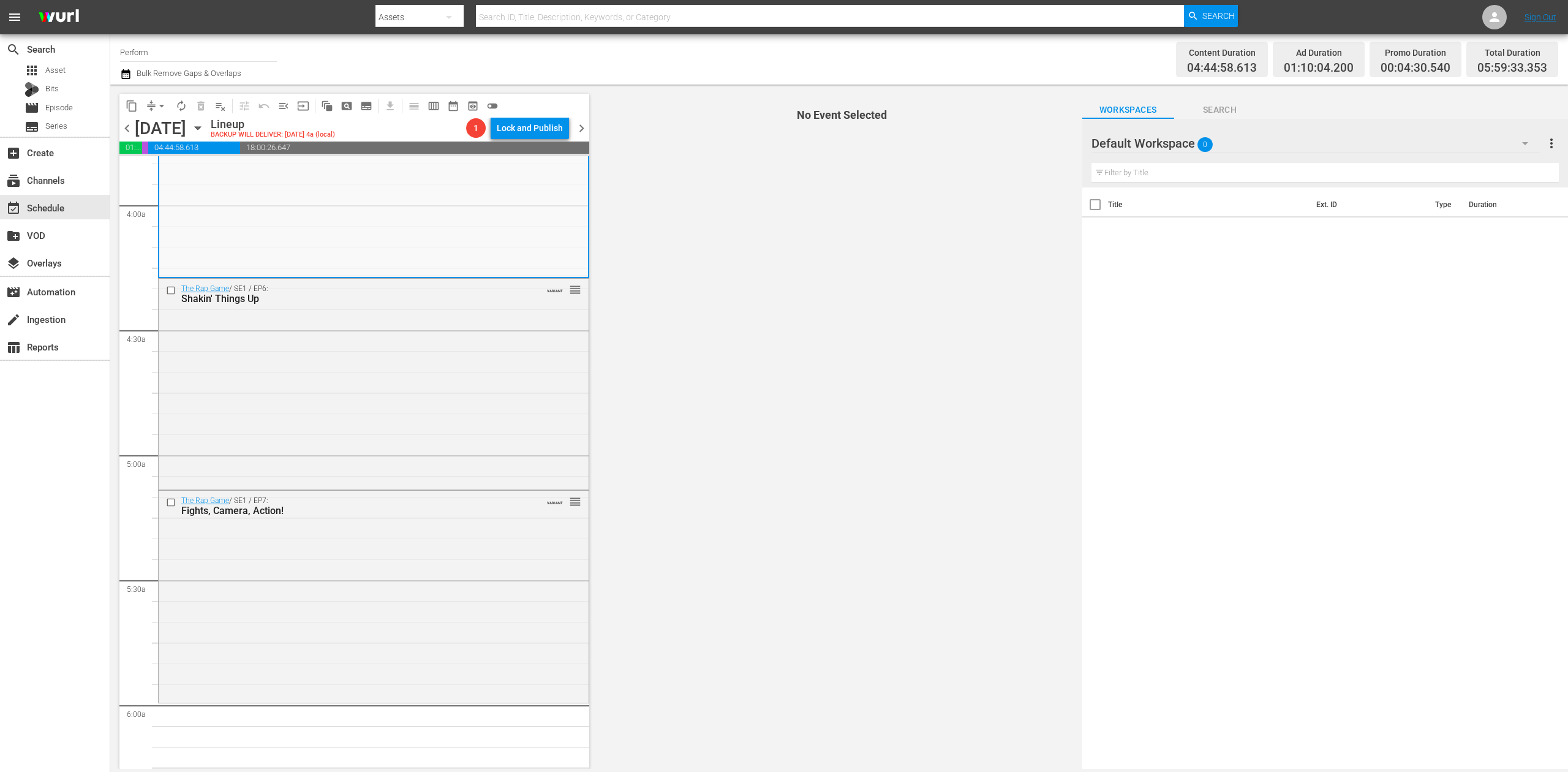
scroll to position [981, 0]
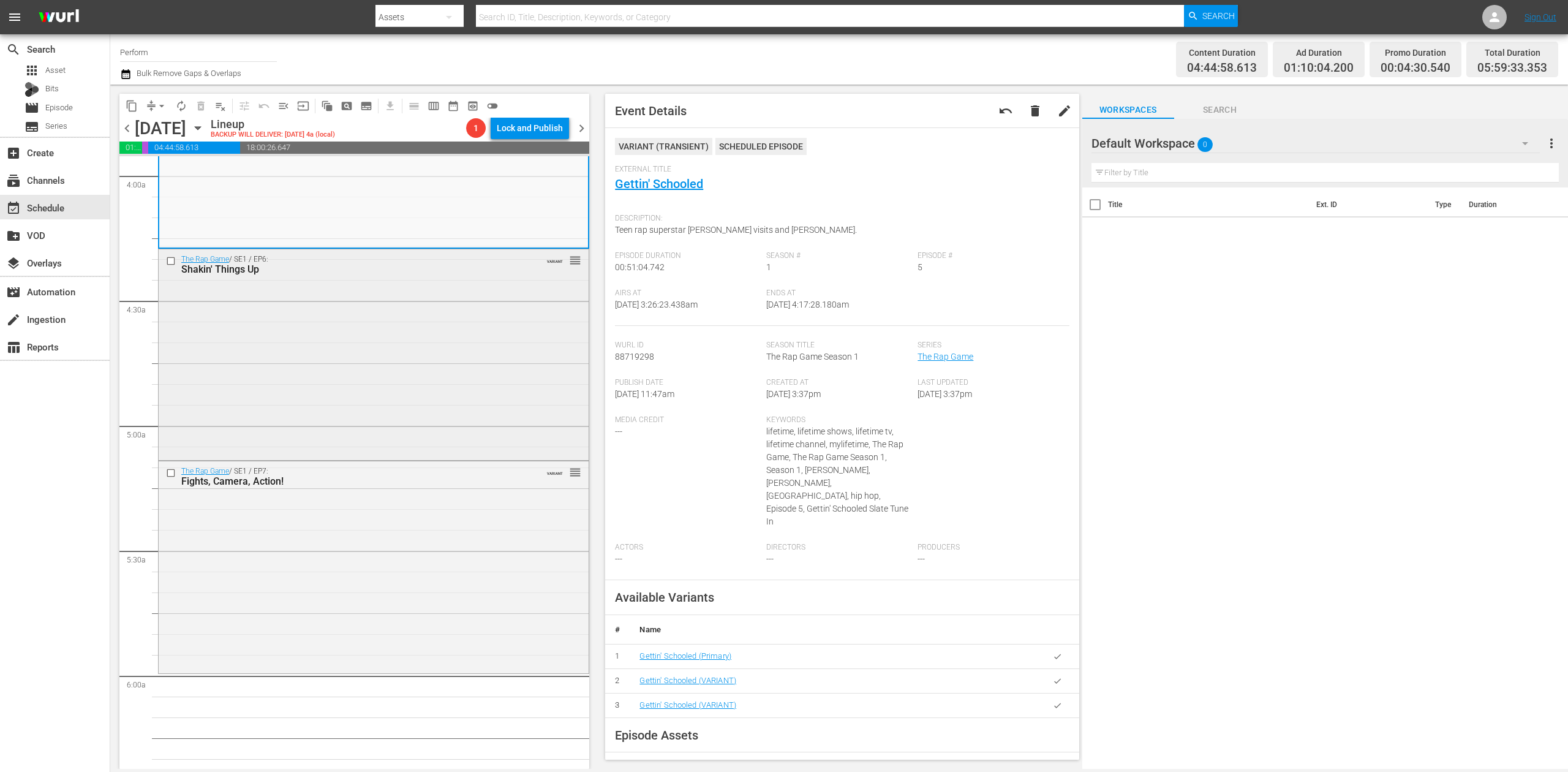
click at [399, 353] on div "The Rap Game / SE1 / EP6: Shakin' Things Up VARIANT reorder" at bounding box center [374, 354] width 430 height 209
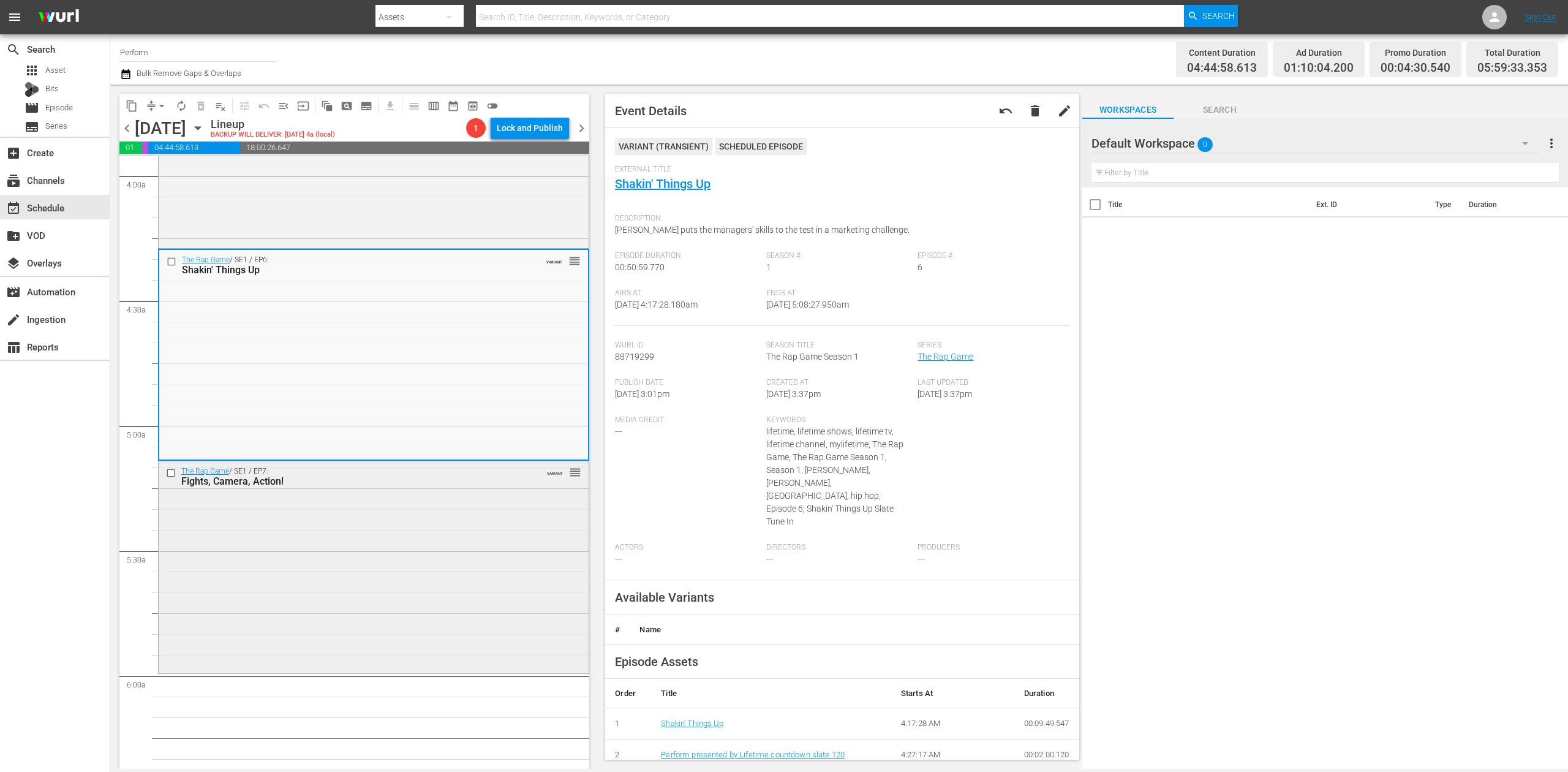
click at [449, 567] on div "The Rap Game / SE1 / EP7: Fights, Camera, Action! VARIANT reorder" at bounding box center [374, 566] width 430 height 209
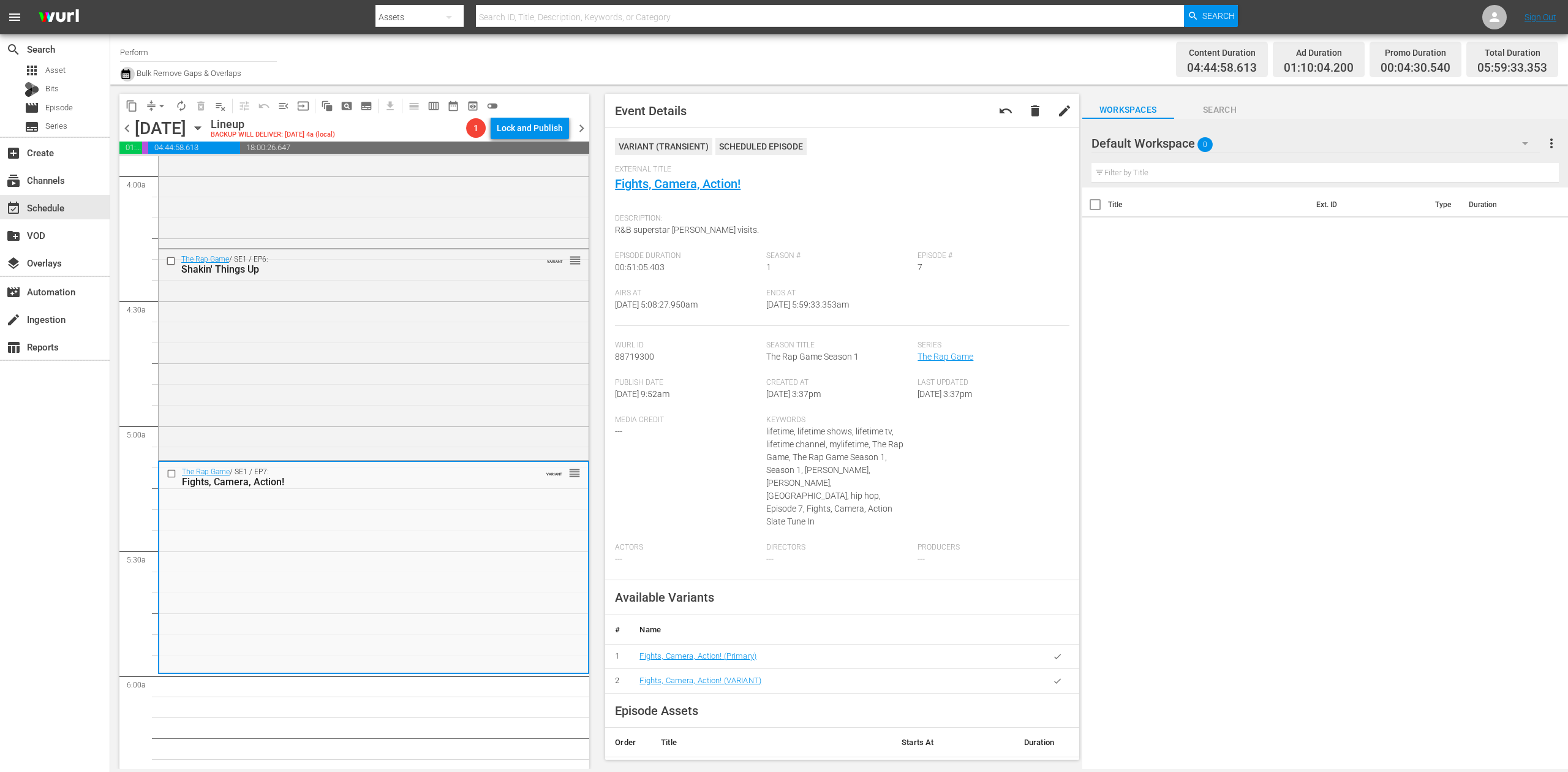
click at [128, 72] on icon "button" at bounding box center [126, 74] width 8 height 10
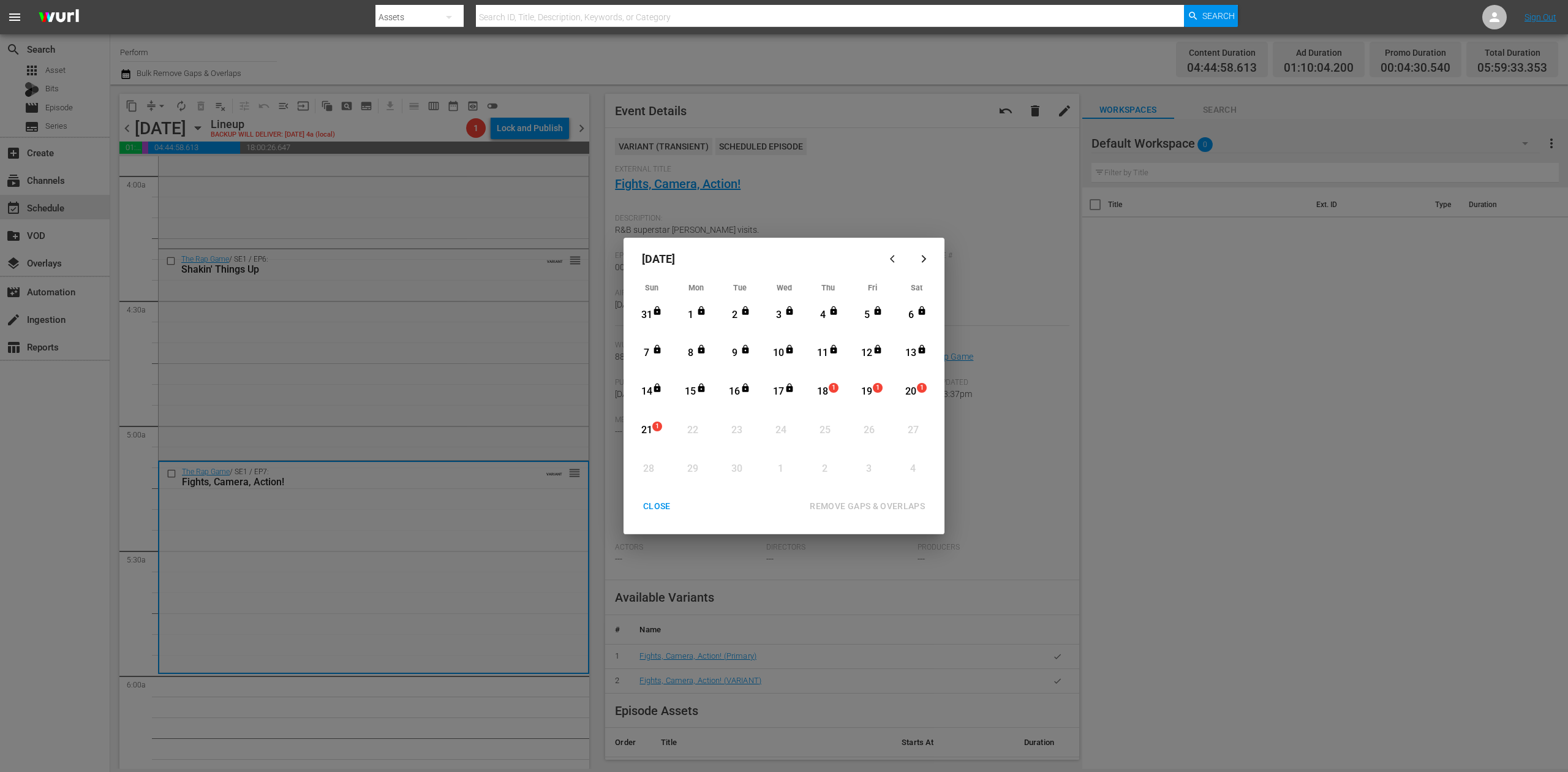
click at [827, 395] on div "18" at bounding box center [823, 392] width 16 height 14
click at [854, 505] on div "REMOVE GAPS & OVERLAPS" at bounding box center [867, 507] width 135 height 16
click at [825, 389] on div "18" at bounding box center [823, 392] width 16 height 14
click at [889, 499] on div "REMOVE GAPS & OVERLAPS" at bounding box center [867, 507] width 135 height 16
click at [655, 502] on div "CLOSE" at bounding box center [657, 507] width 47 height 16
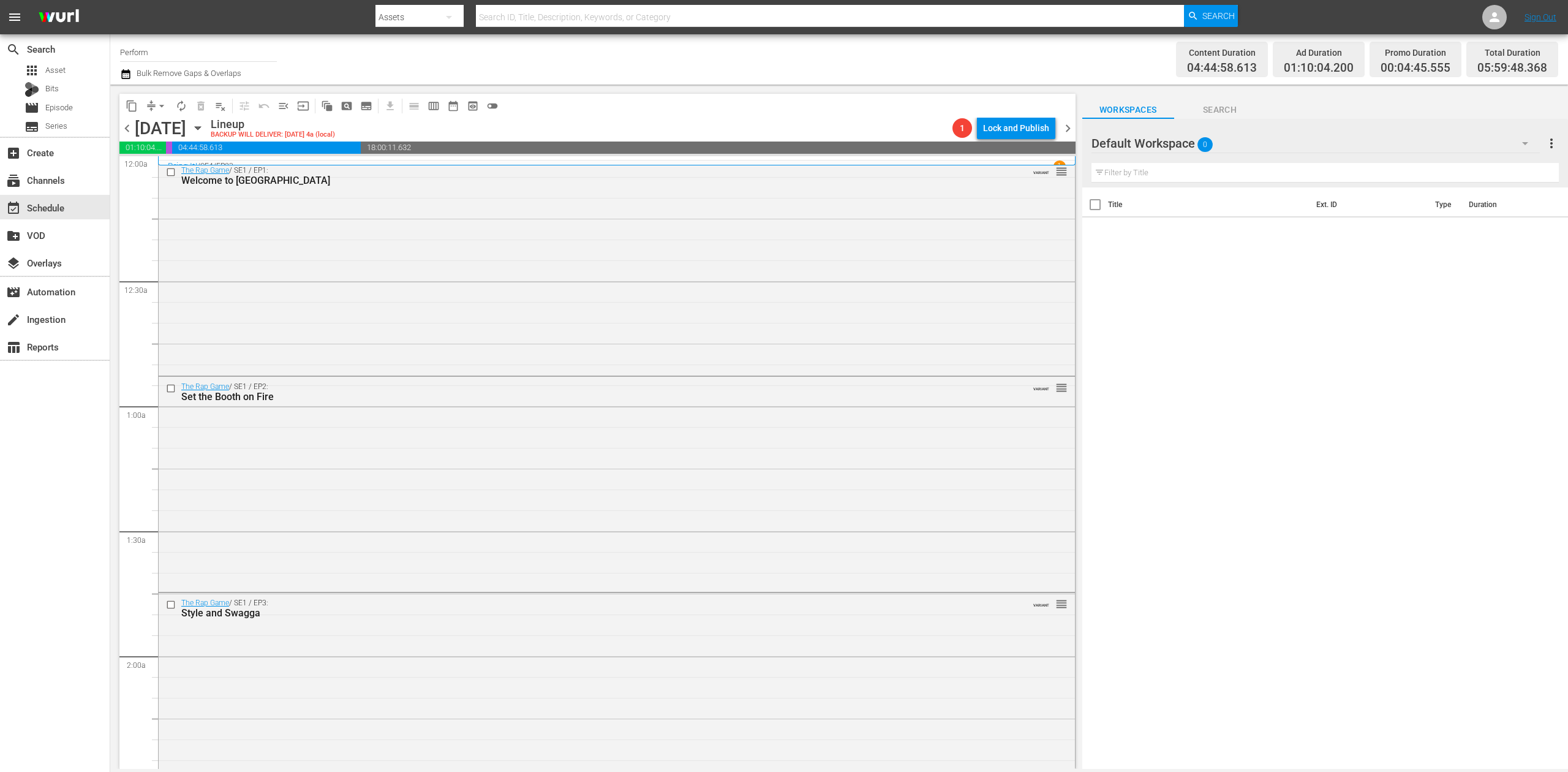
click at [128, 73] on icon "button" at bounding box center [126, 74] width 12 height 15
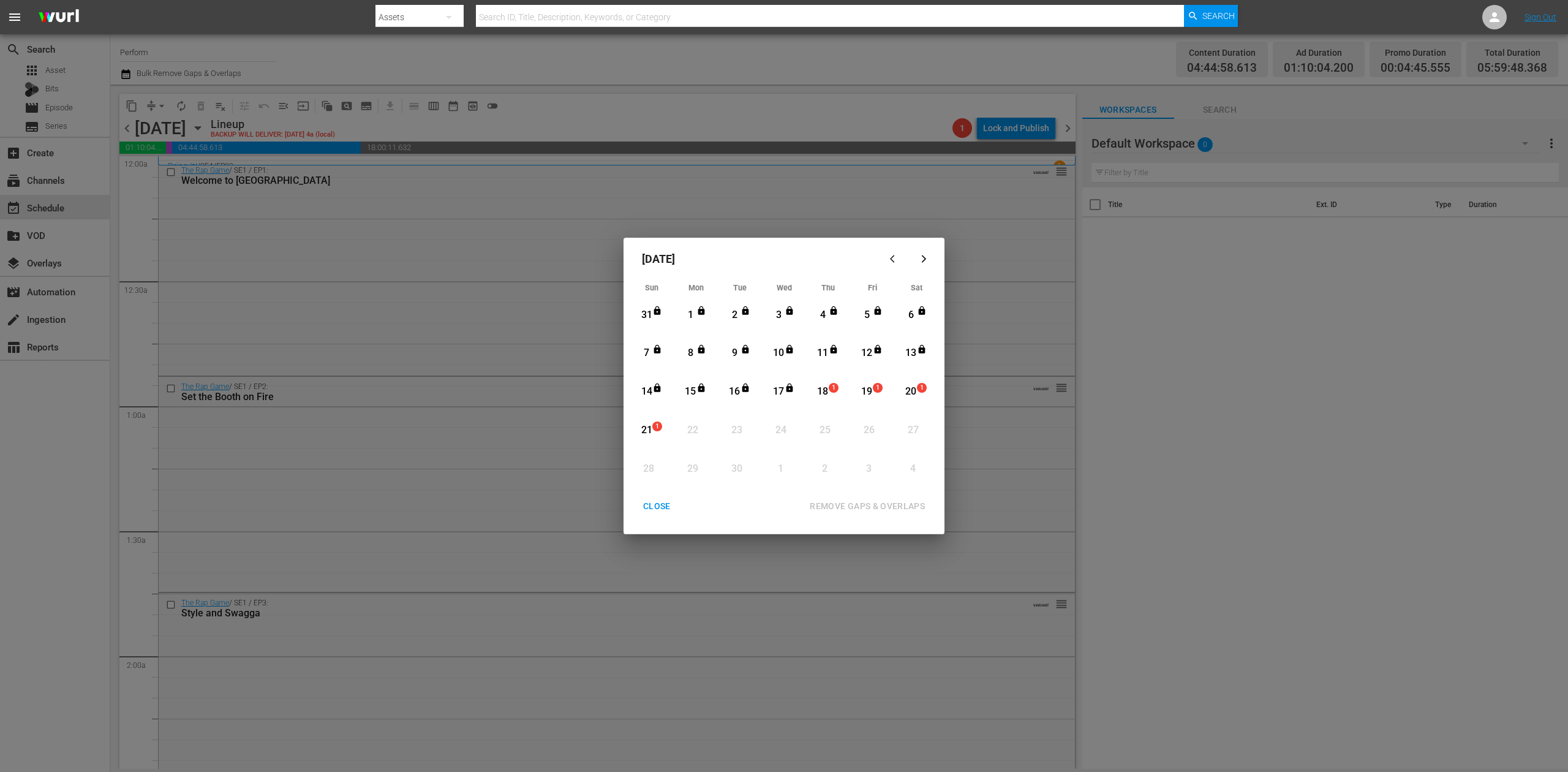
click at [822, 388] on div "18" at bounding box center [823, 392] width 16 height 14
click at [856, 502] on div "REMOVE GAPS & OVERLAPS" at bounding box center [867, 507] width 135 height 16
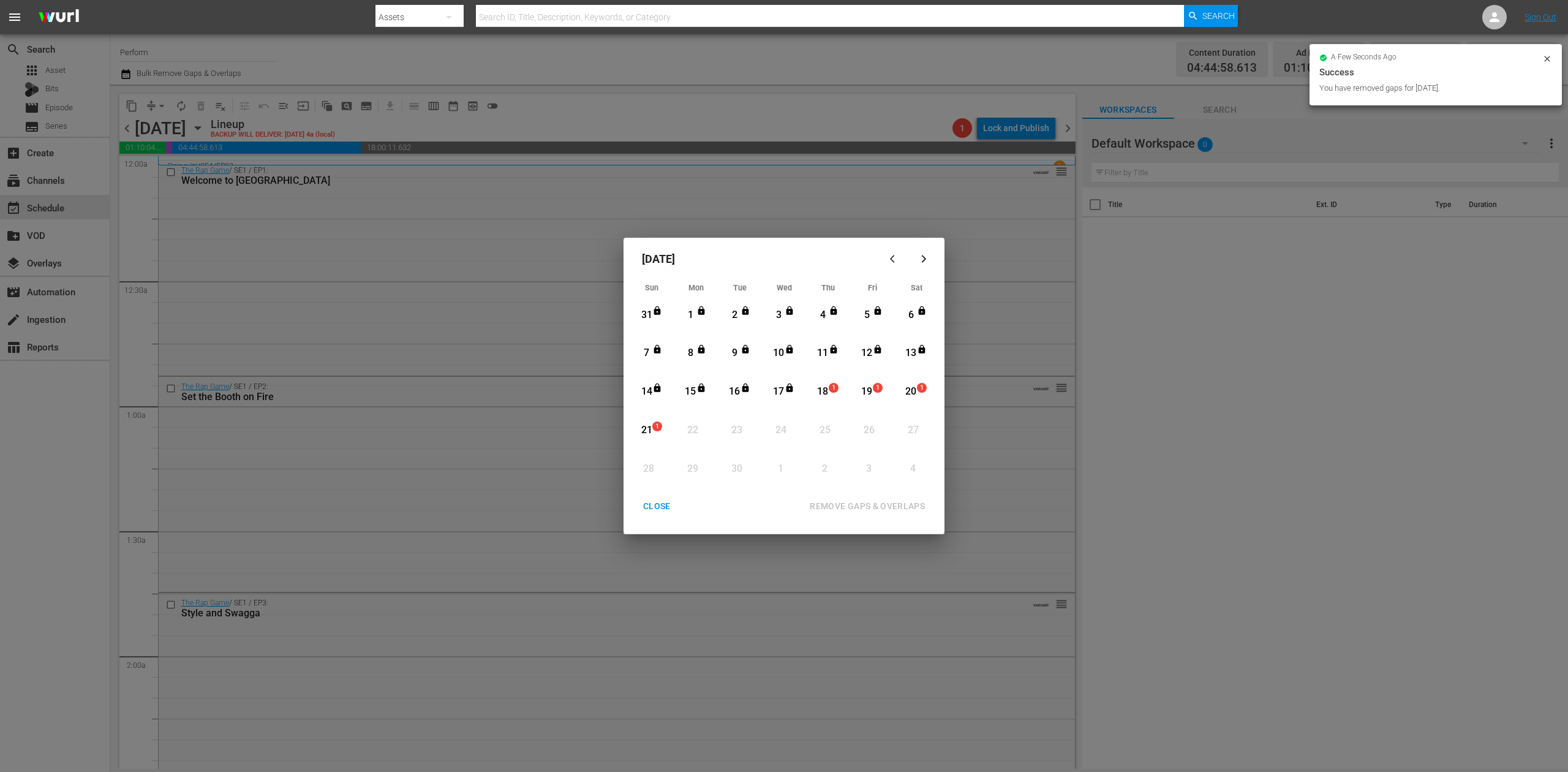
click at [660, 510] on div "CLOSE" at bounding box center [657, 507] width 47 height 16
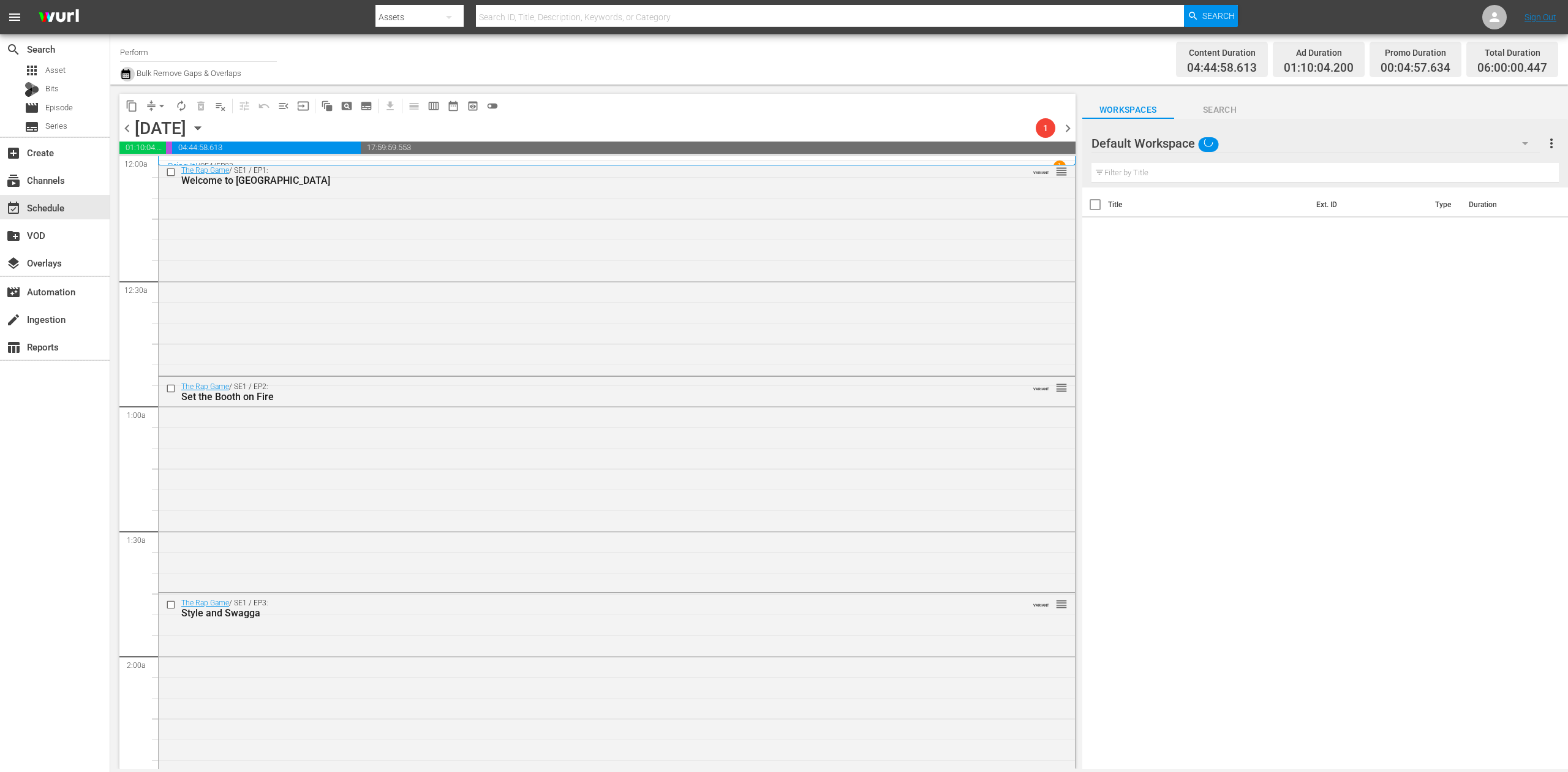
click at [128, 75] on icon "button" at bounding box center [126, 74] width 12 height 15
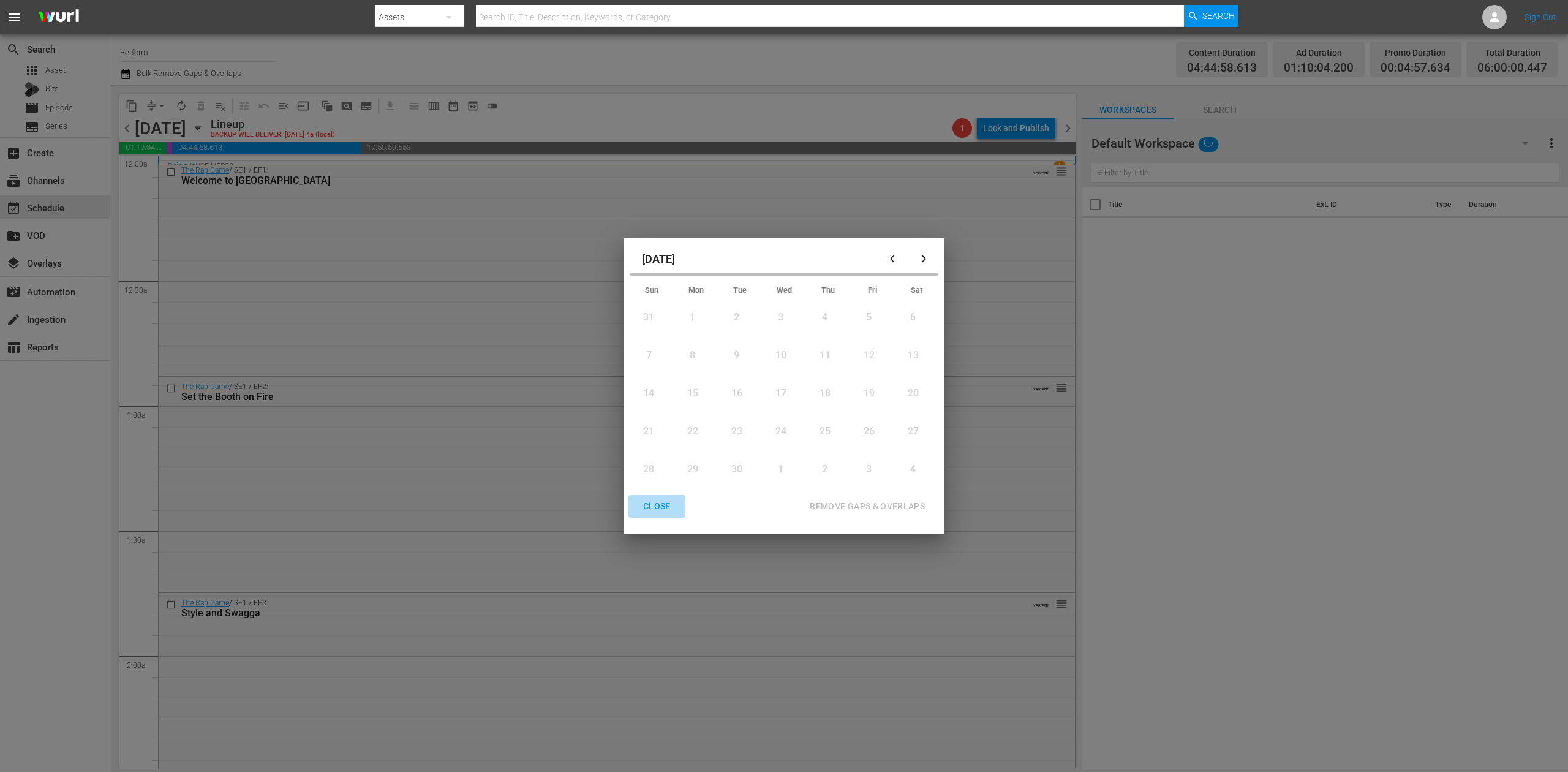
click at [653, 502] on div "CLOSE" at bounding box center [657, 507] width 47 height 16
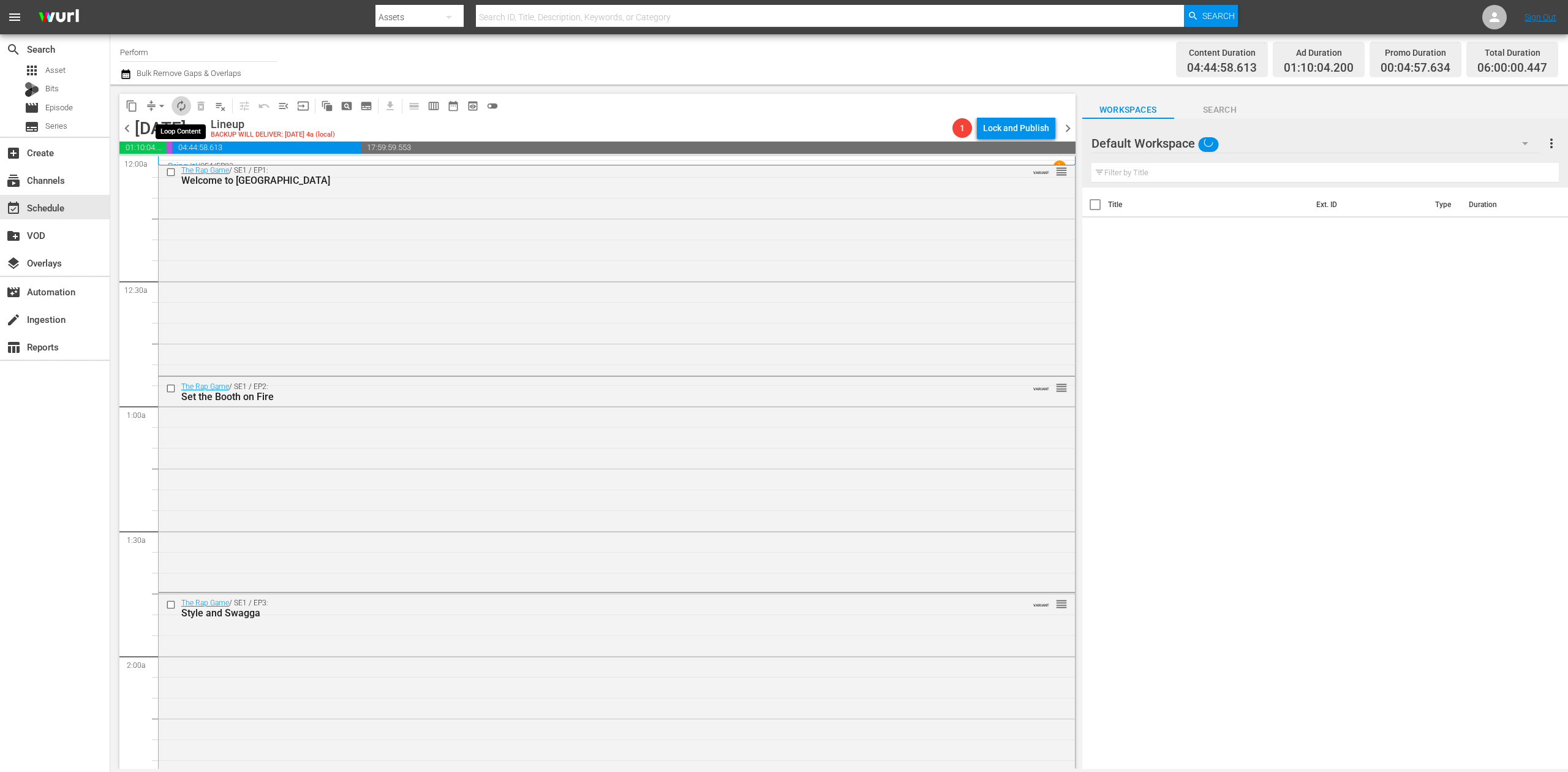
click at [183, 108] on span "autorenew_outlined" at bounding box center [181, 106] width 12 height 12
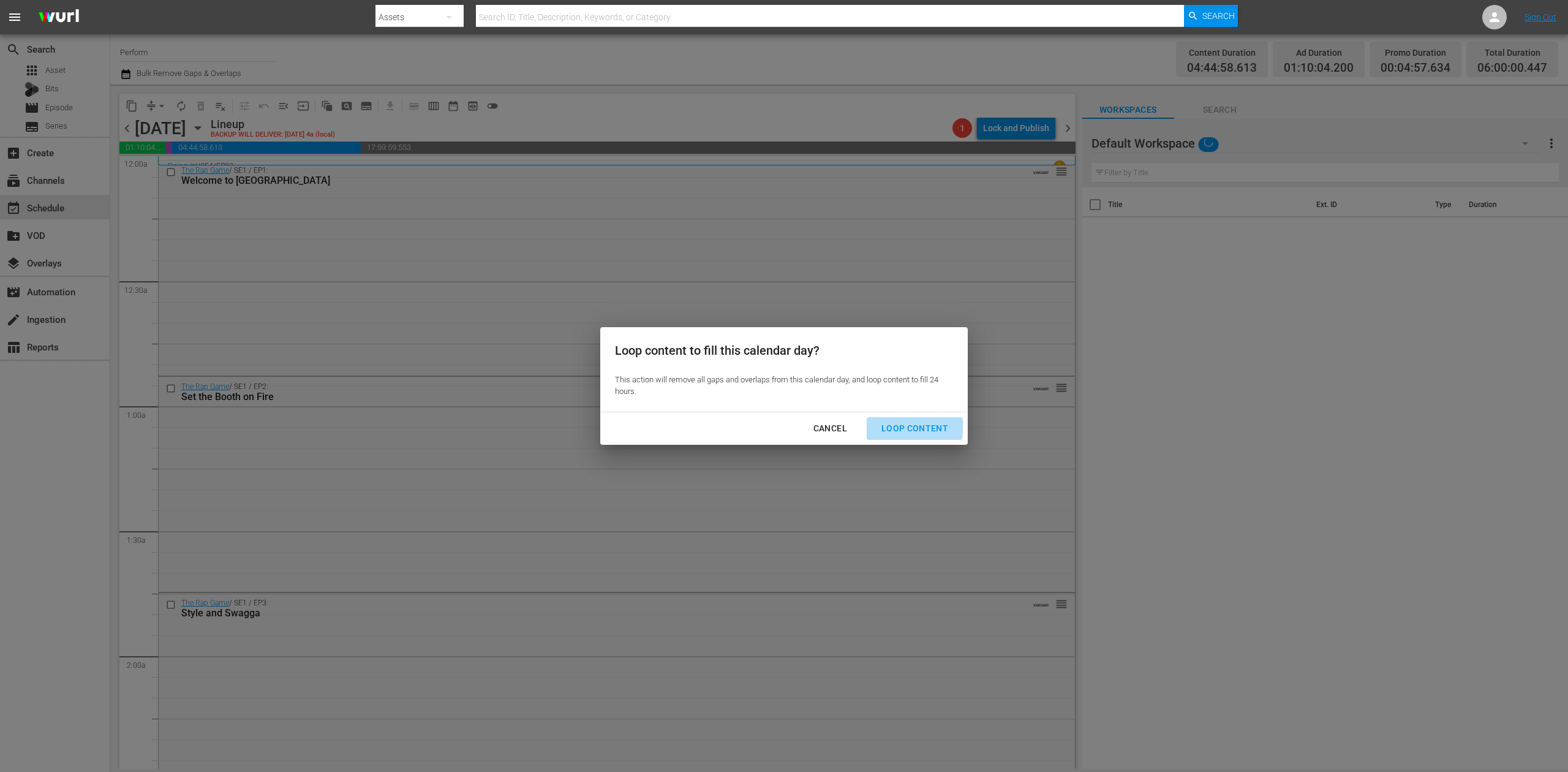
click at [898, 424] on div "Loop Content" at bounding box center [915, 429] width 86 height 16
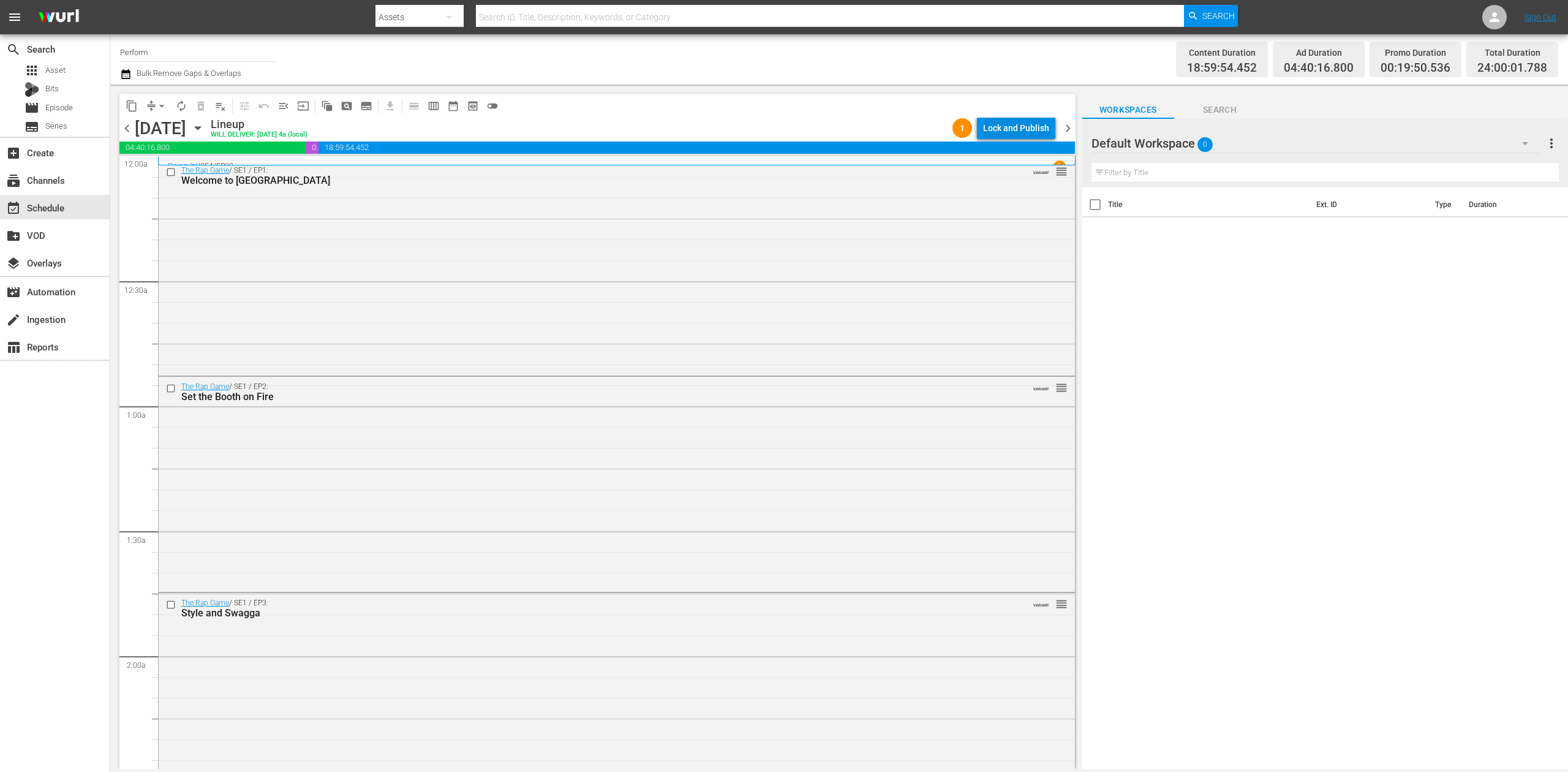
click at [1037, 123] on div "Lock and Publish" at bounding box center [1016, 128] width 66 height 22
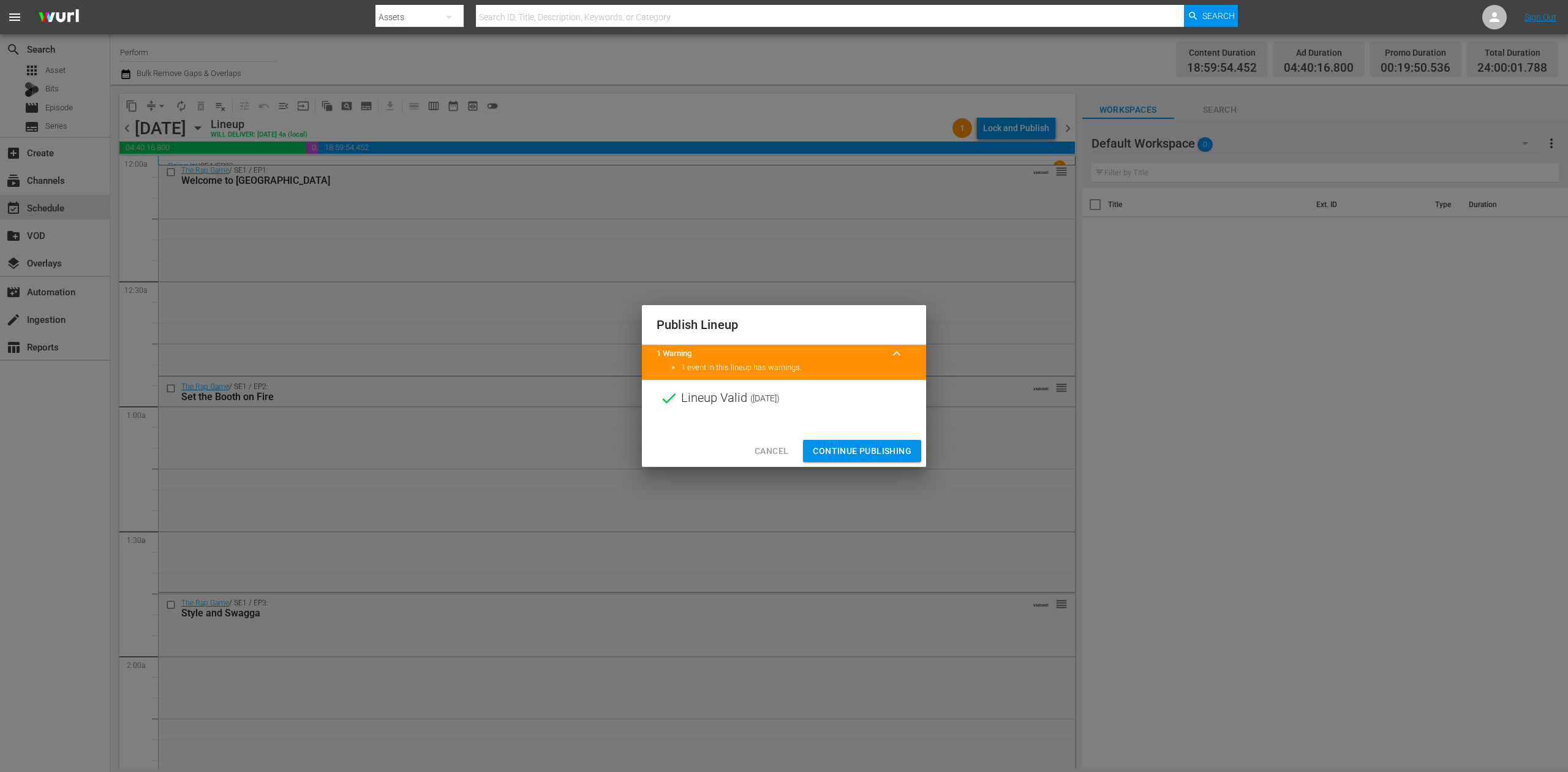
click at [855, 449] on span "Continue Publishing" at bounding box center [863, 452] width 99 height 16
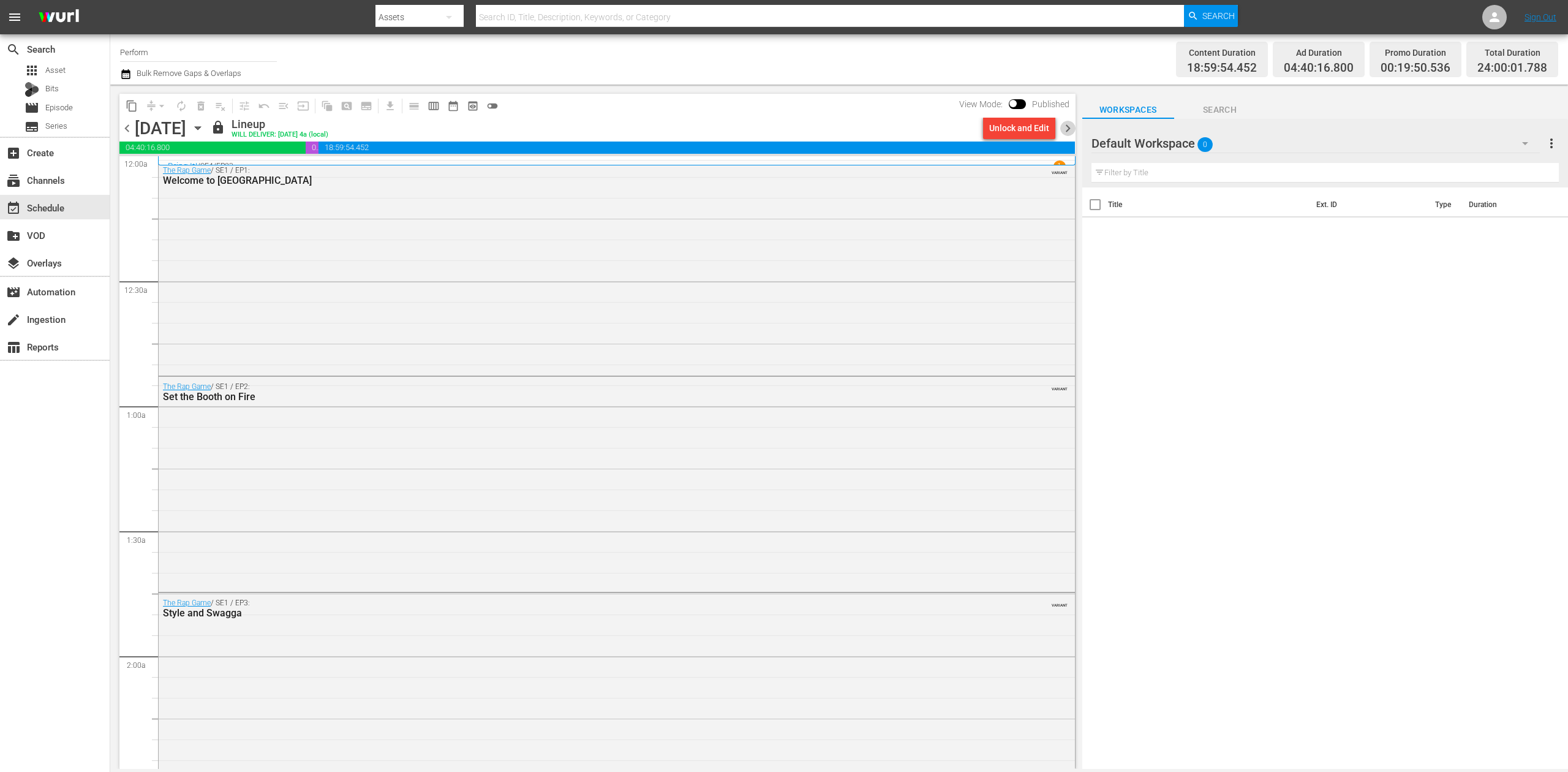
click at [1069, 121] on span "chevron_right" at bounding box center [1068, 128] width 16 height 16
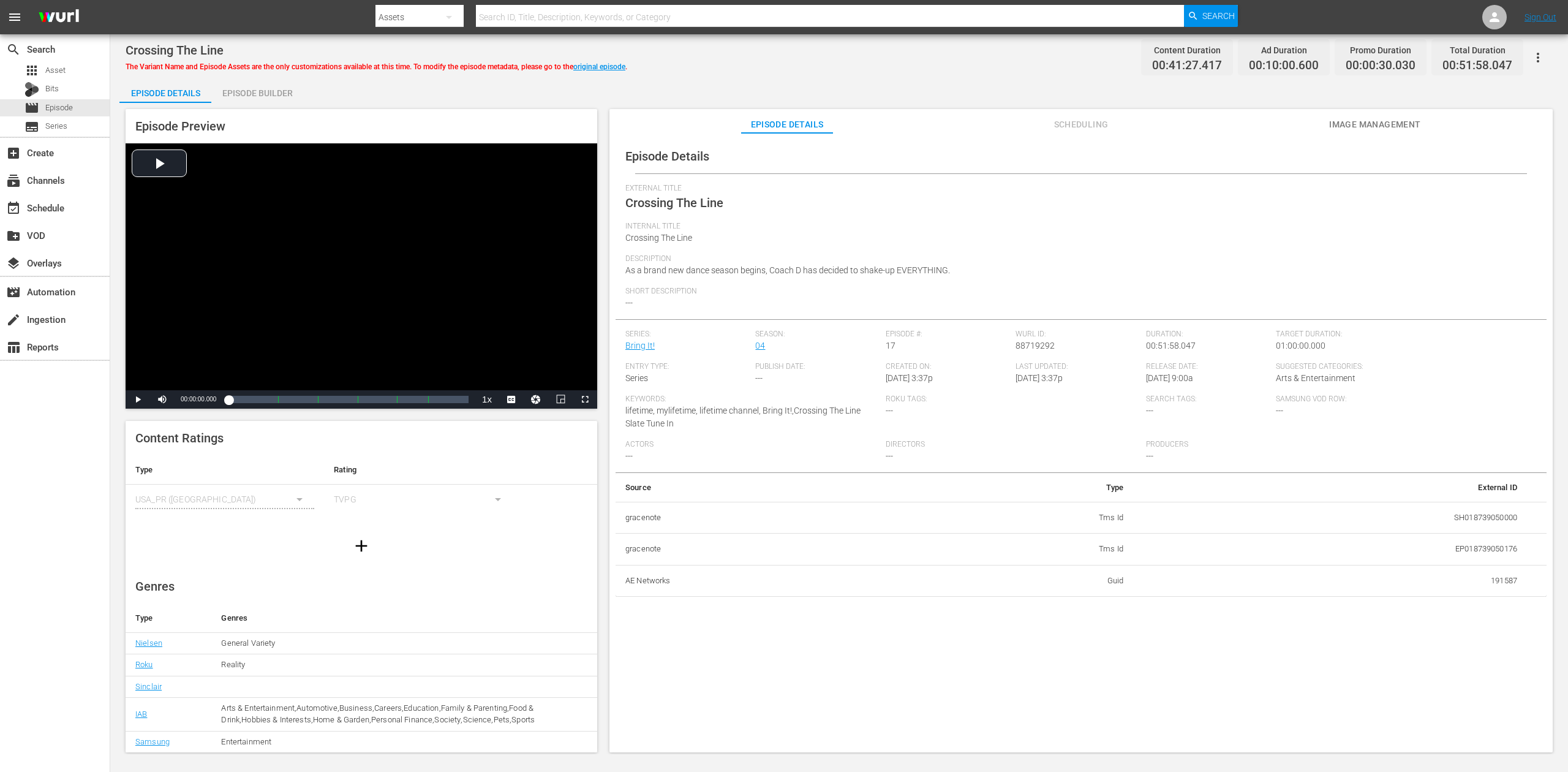
click at [255, 91] on div "Episode Builder" at bounding box center [257, 93] width 92 height 30
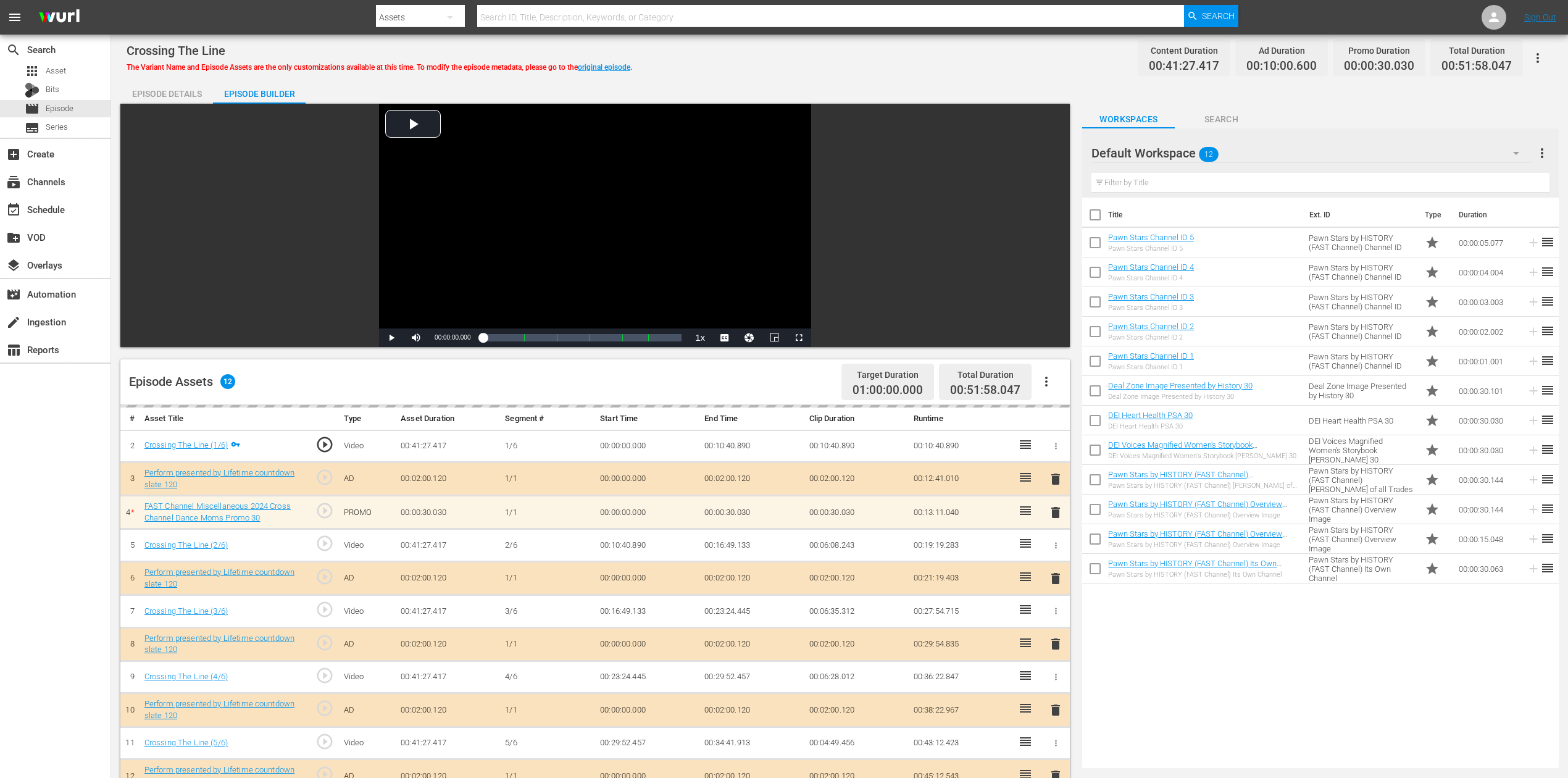
click at [1185, 153] on icon "button" at bounding box center [1516, 154] width 6 height 3
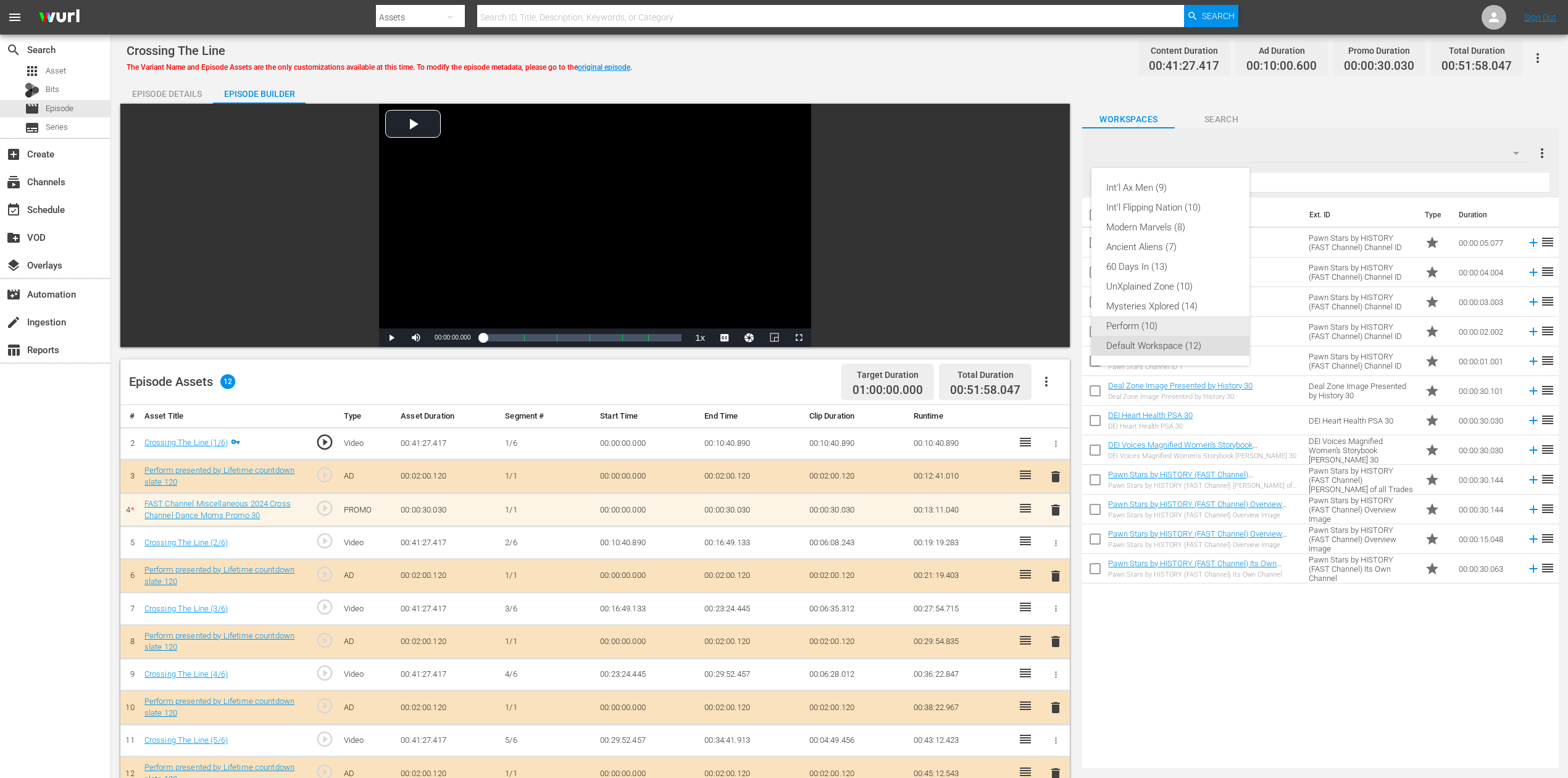
click at [1146, 316] on div "Perform (10)" at bounding box center [1170, 326] width 129 height 20
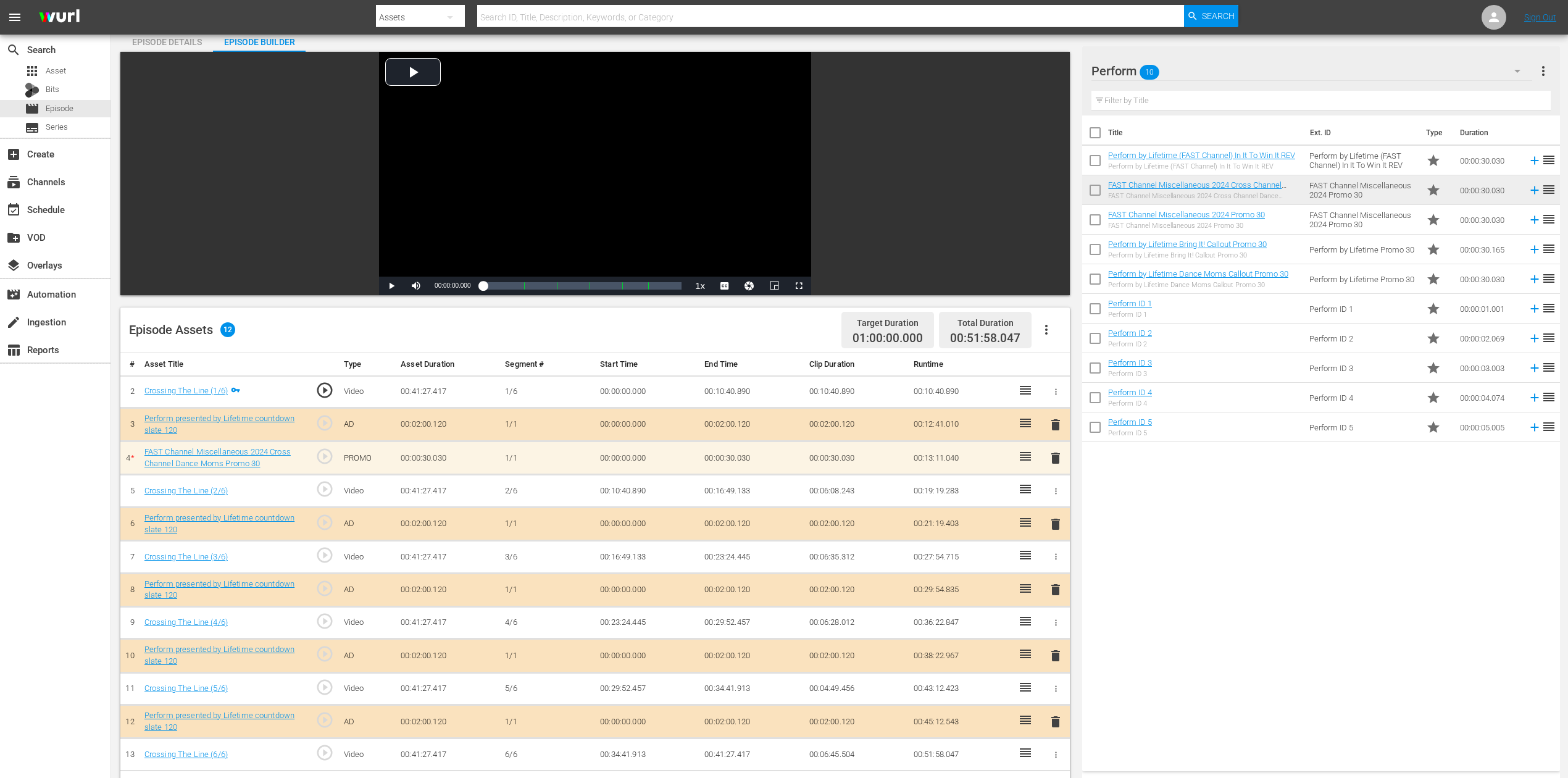
scroll to position [164, 0]
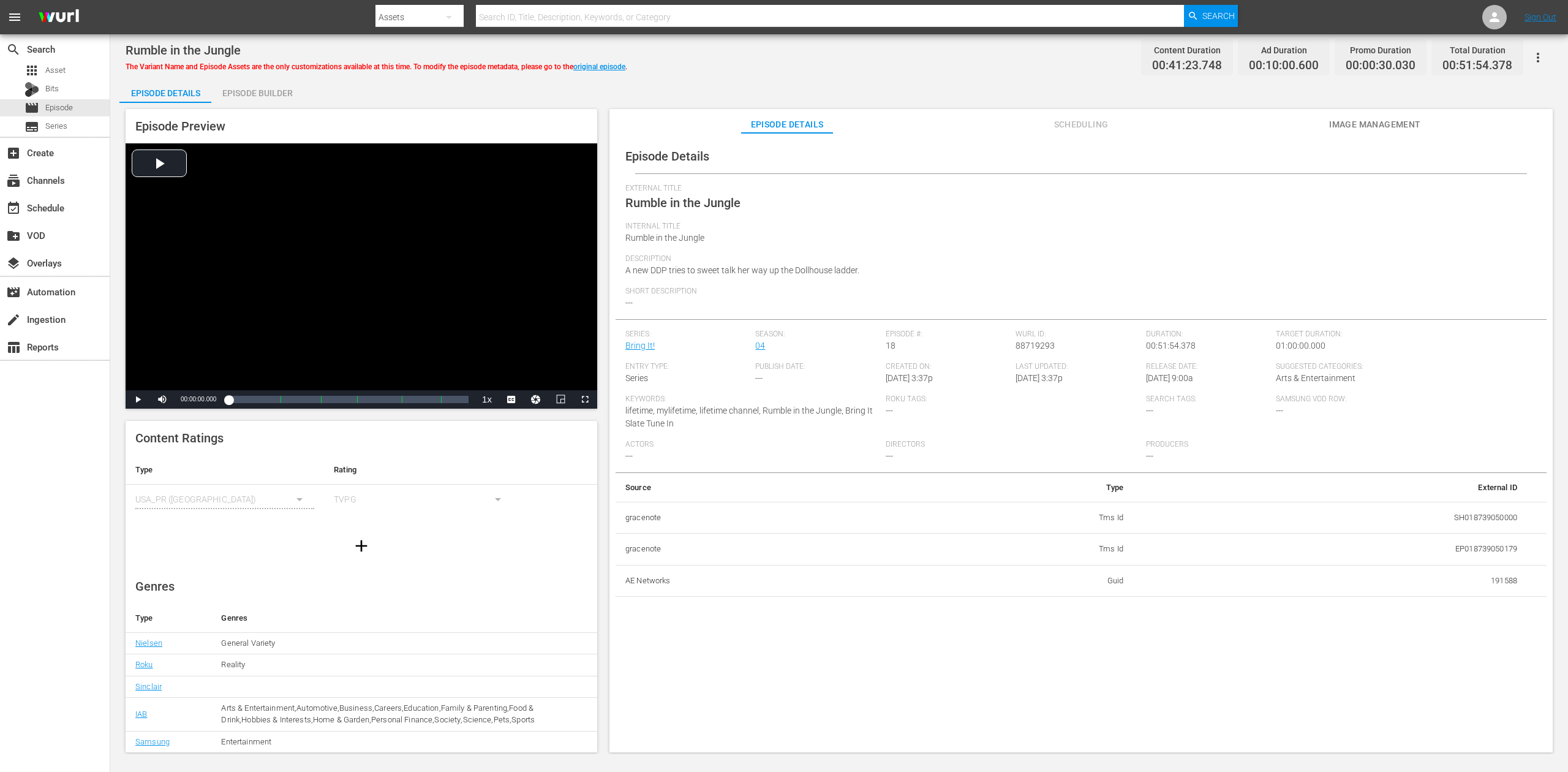
click at [260, 96] on div "Episode Builder" at bounding box center [257, 93] width 92 height 30
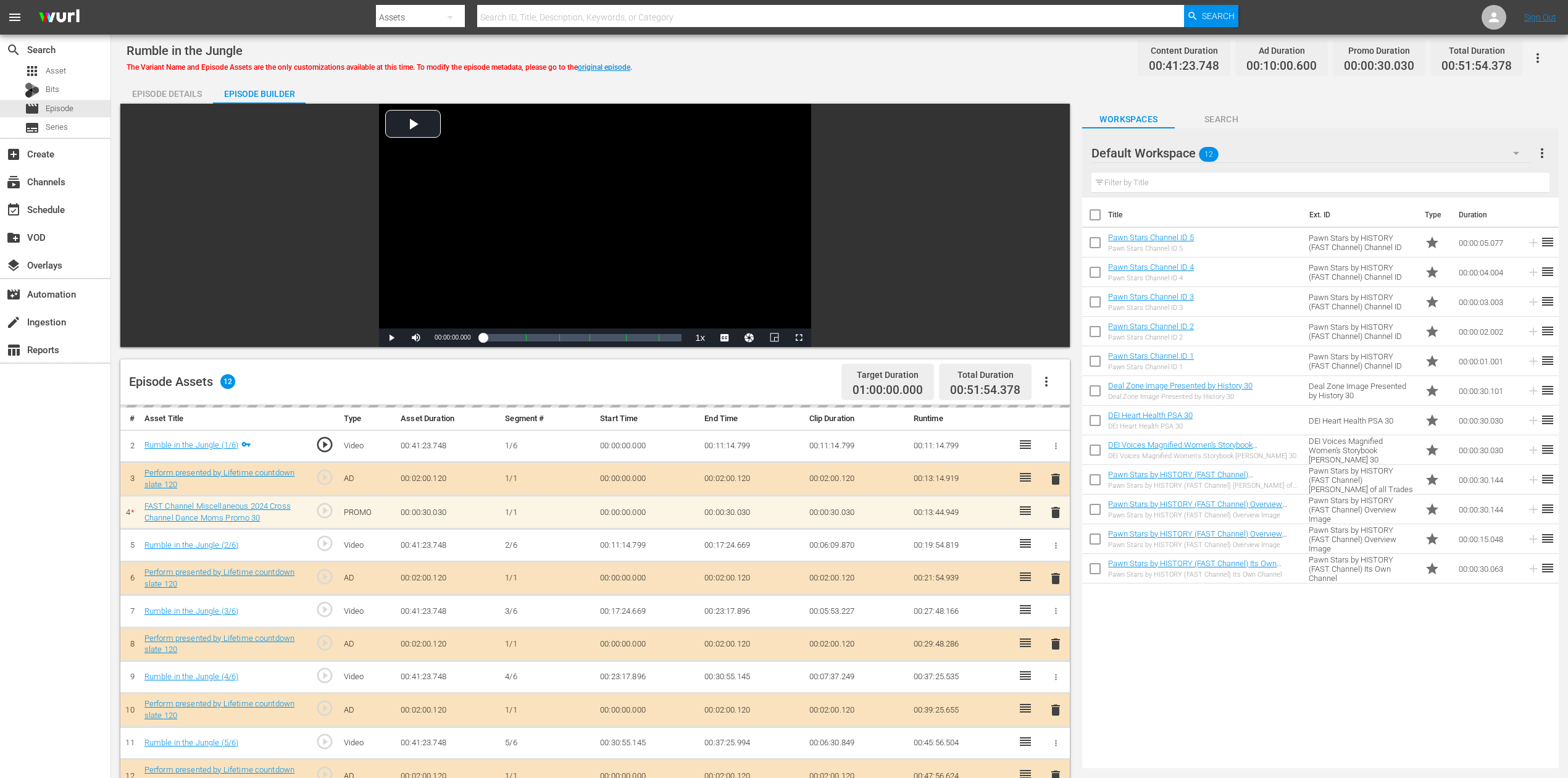
click at [1185, 152] on icon "button" at bounding box center [1516, 154] width 6 height 3
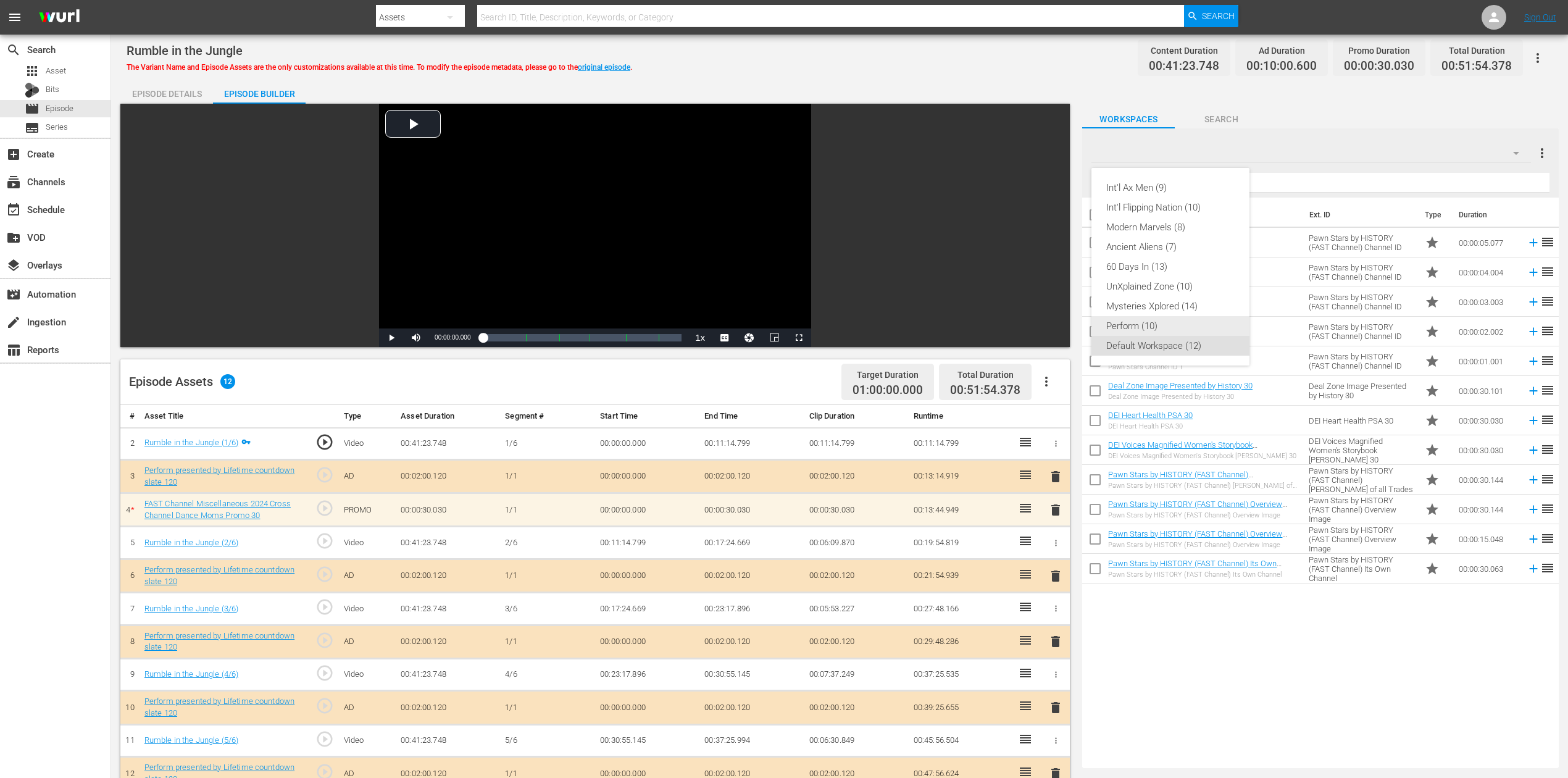
click at [1149, 326] on div "Perform (10)" at bounding box center [1170, 326] width 129 height 20
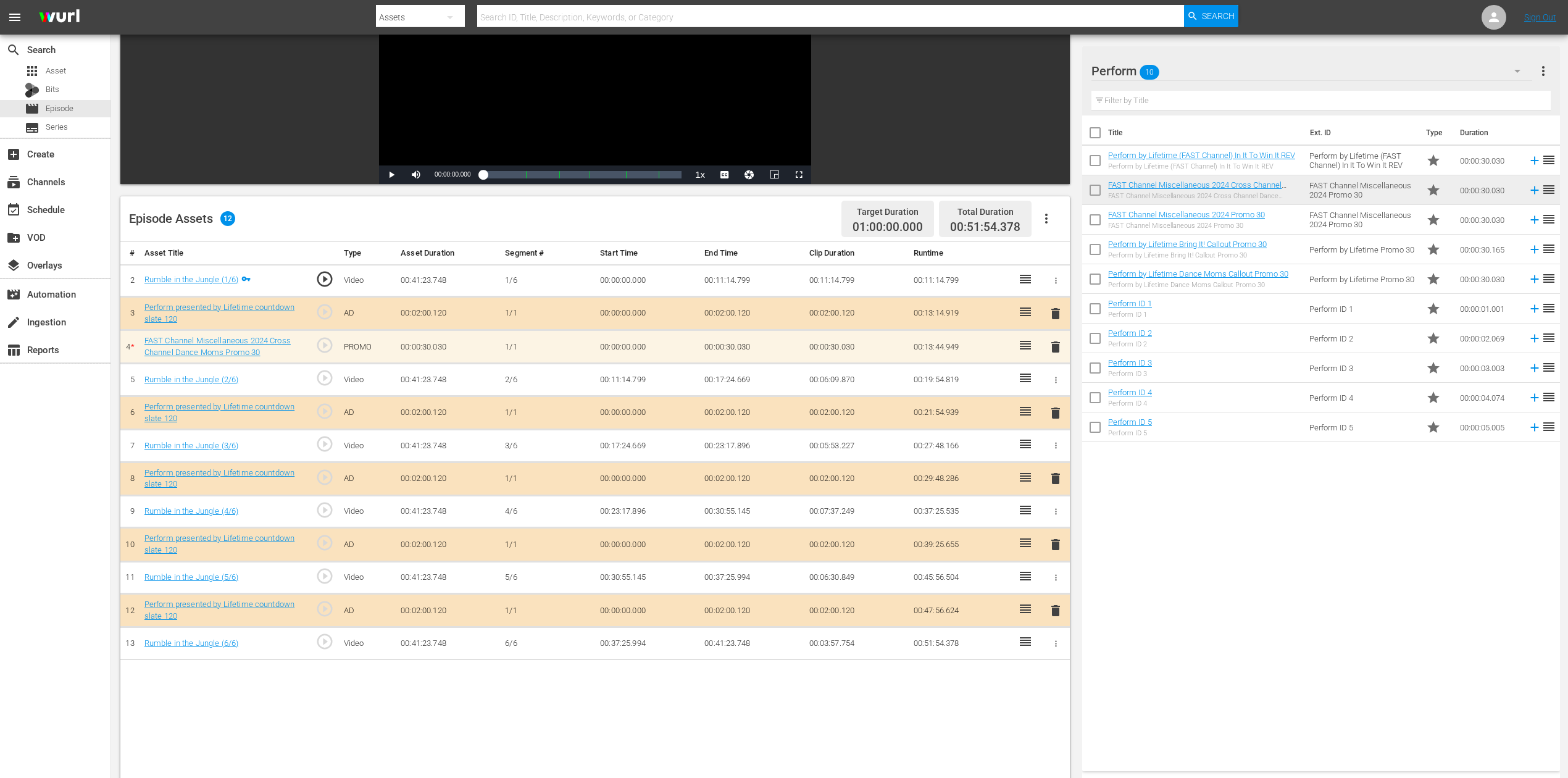
scroll to position [164, 0]
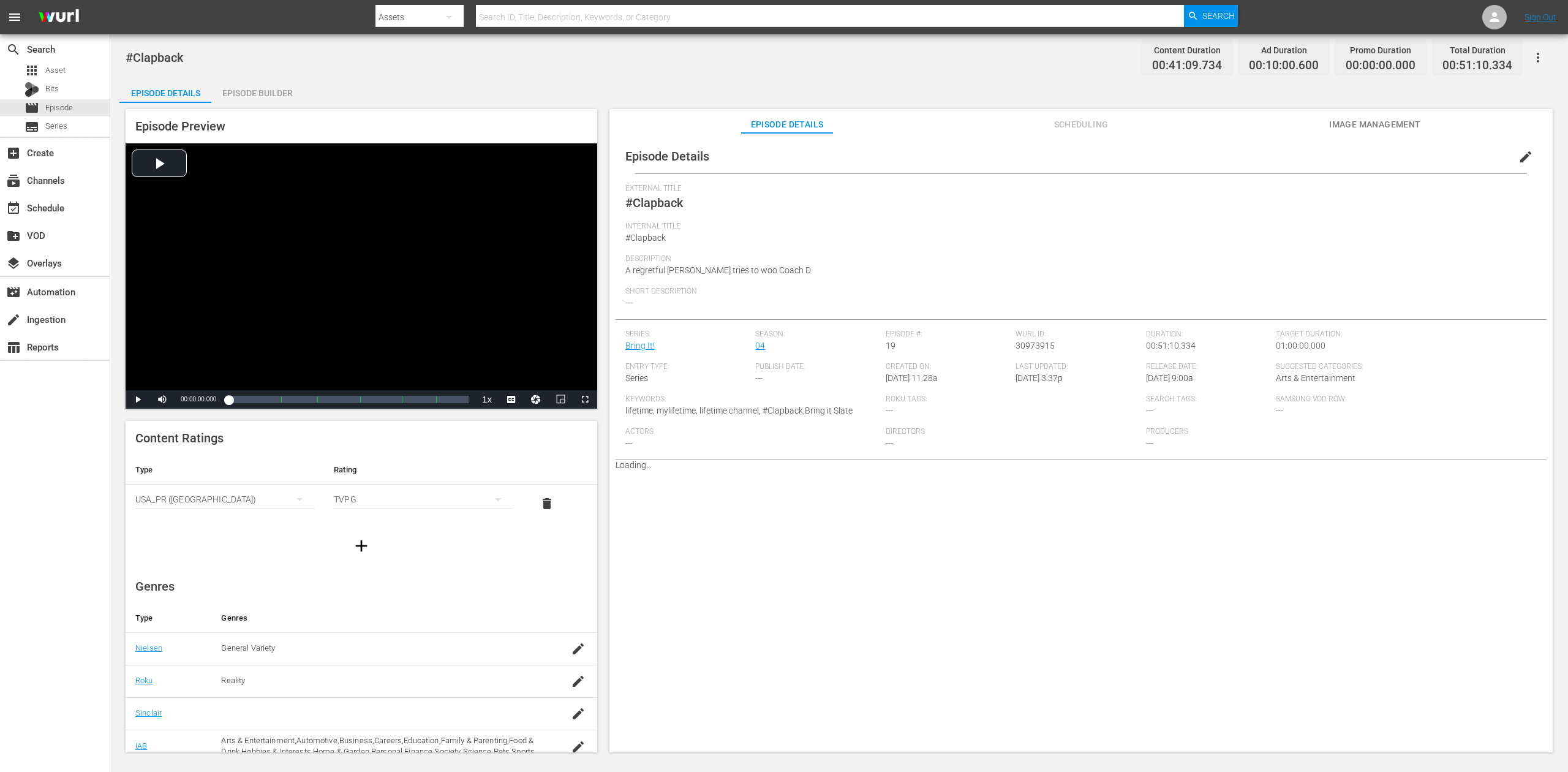
click at [260, 91] on div "Episode Builder" at bounding box center [257, 93] width 92 height 30
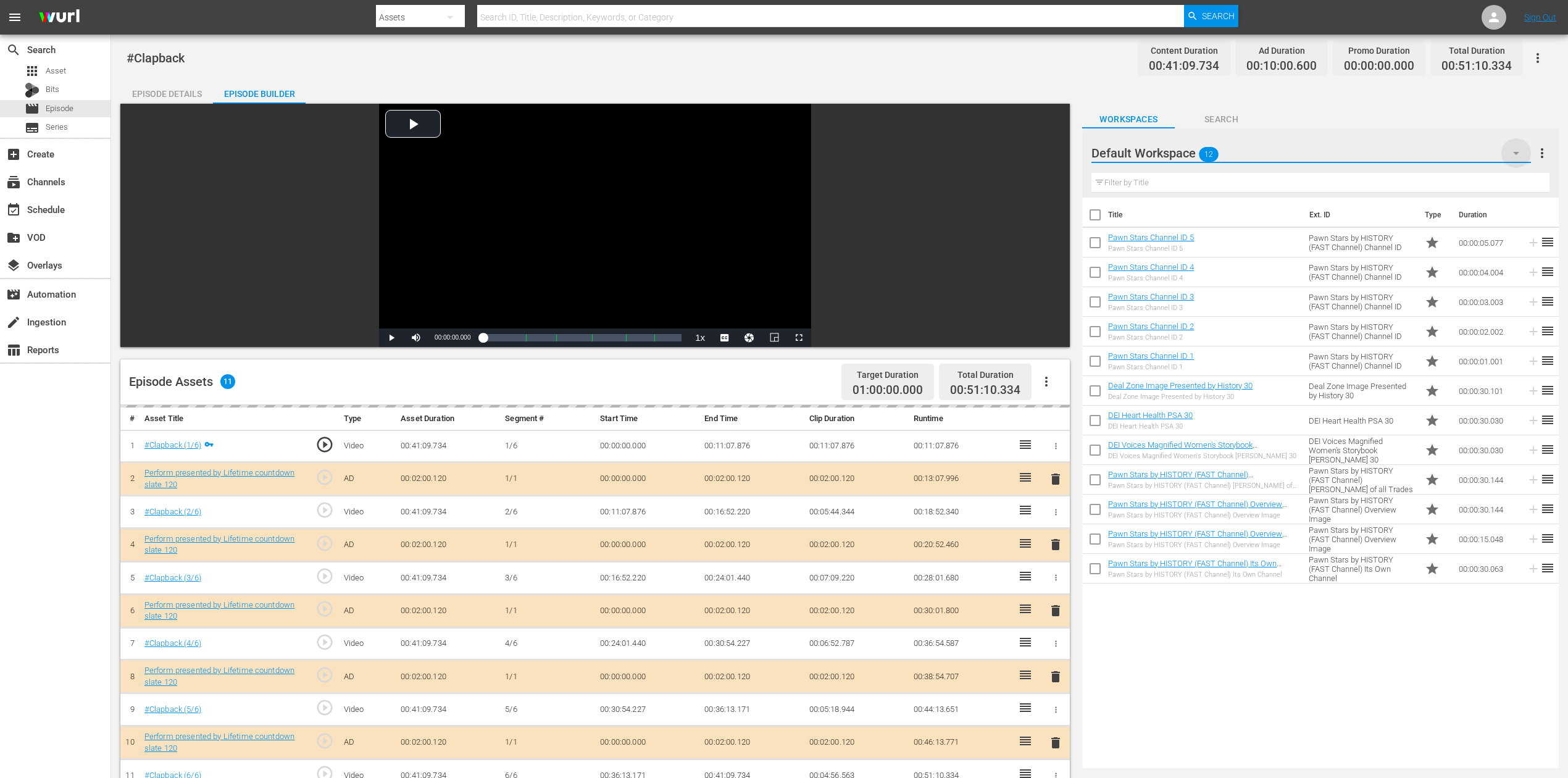
click at [1185, 149] on icon "button" at bounding box center [1516, 153] width 15 height 15
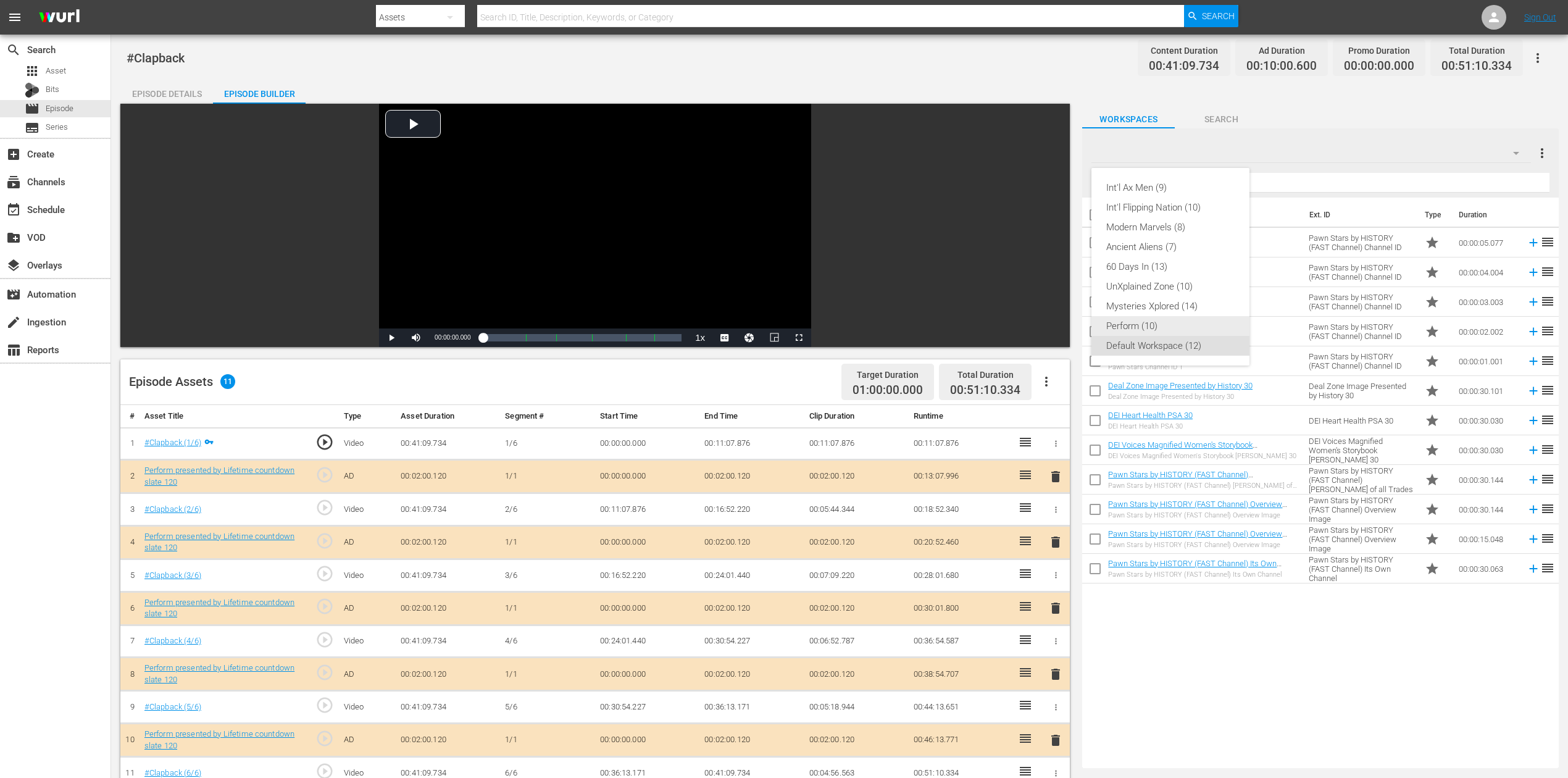
click at [1161, 325] on div "Perform (10)" at bounding box center [1170, 326] width 129 height 20
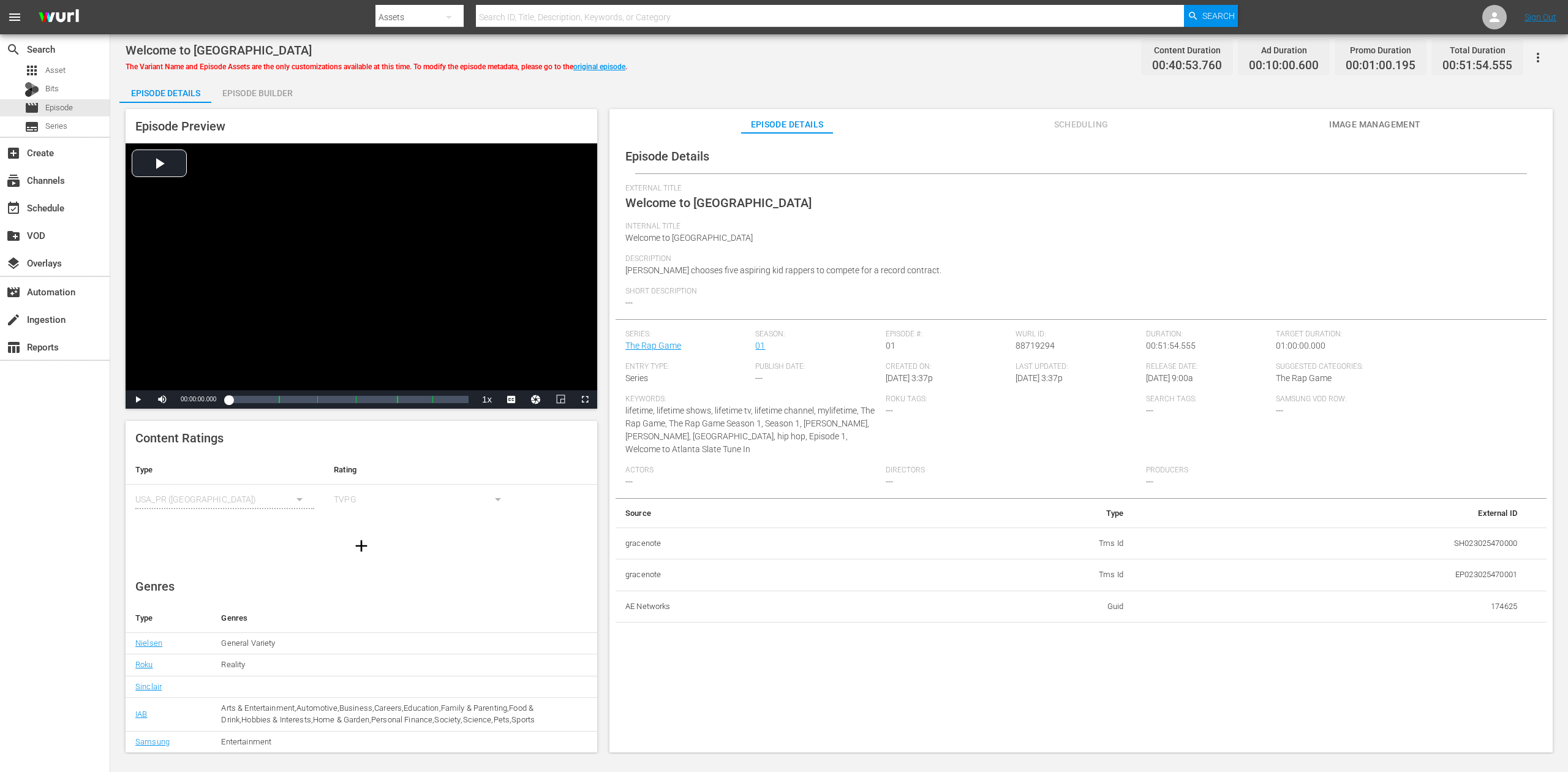
click at [278, 90] on div "Episode Builder" at bounding box center [257, 93] width 92 height 30
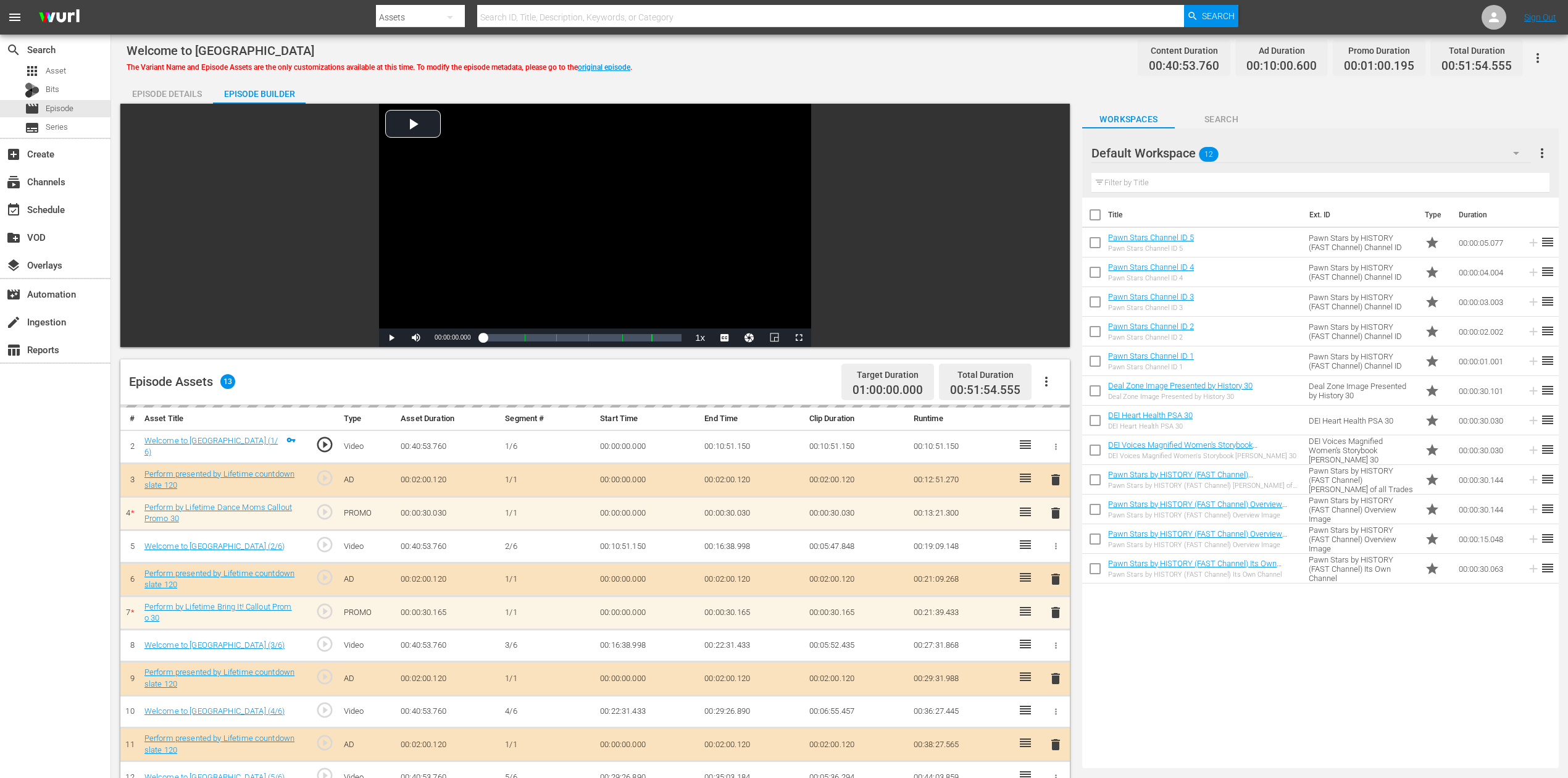
click at [1185, 151] on icon "button" at bounding box center [1516, 153] width 15 height 15
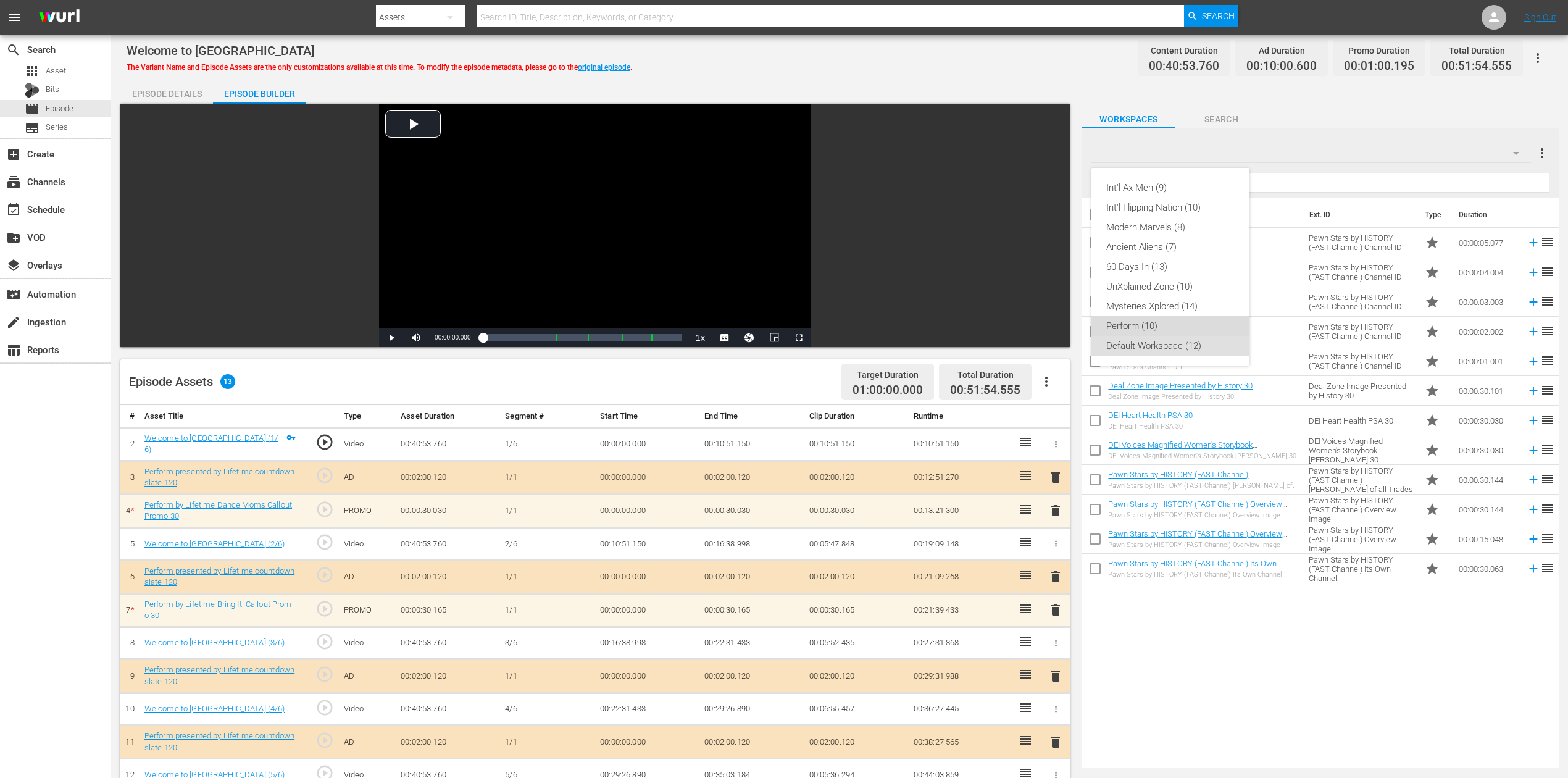
click at [1166, 321] on div "Perform (10)" at bounding box center [1170, 326] width 129 height 20
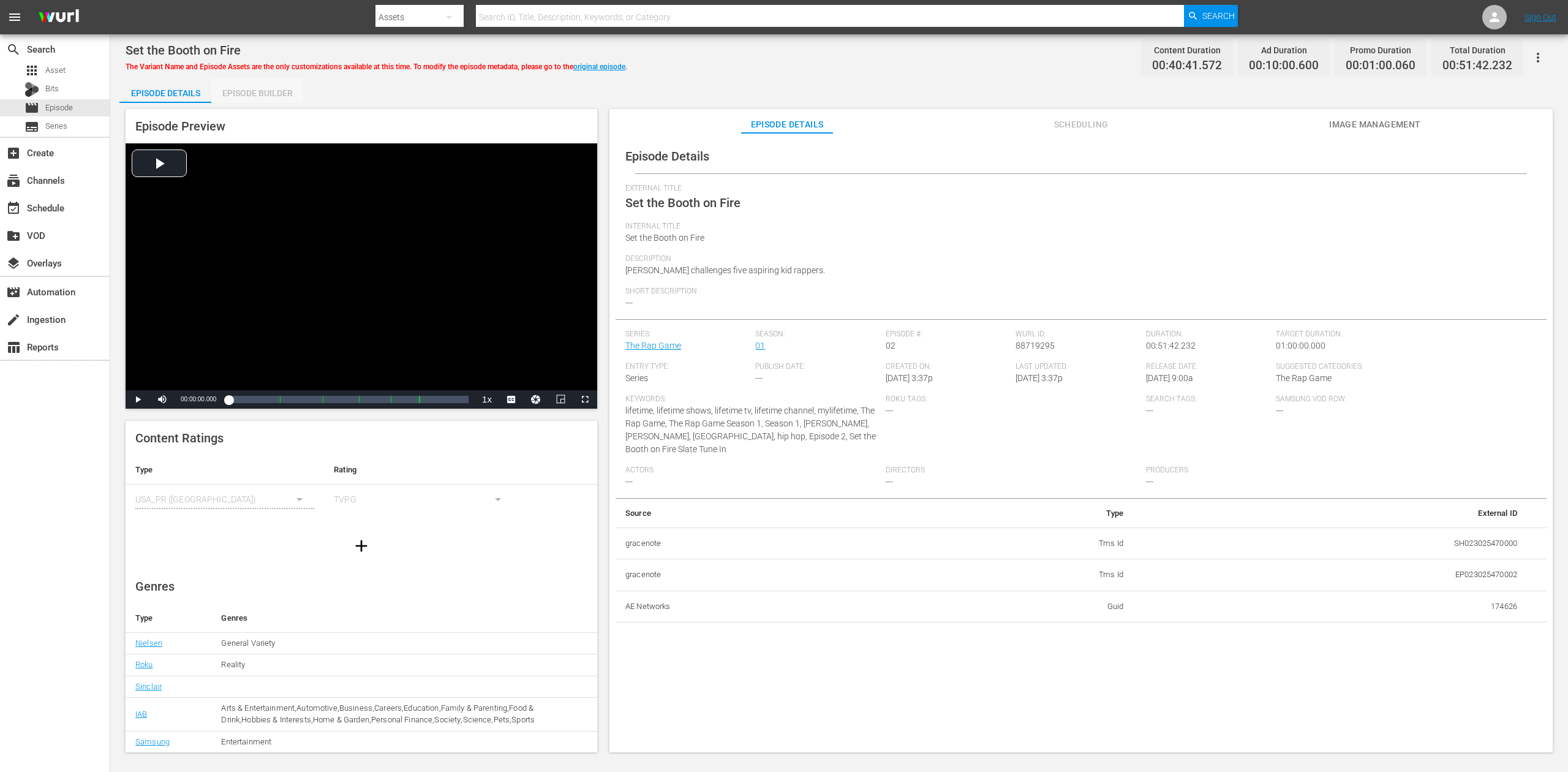
click at [276, 89] on div "Episode Builder" at bounding box center [257, 93] width 92 height 30
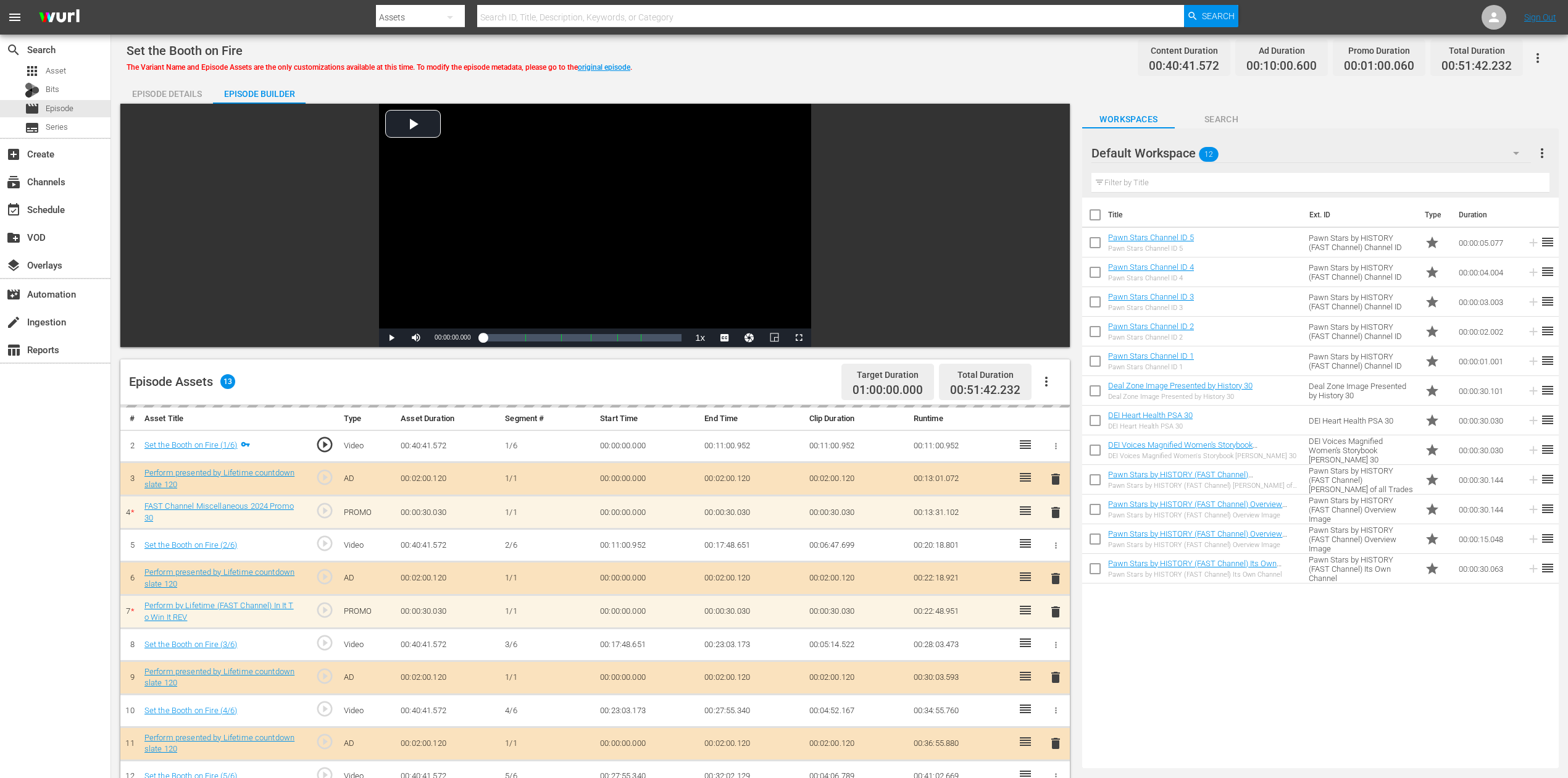
click at [1185, 156] on icon "button" at bounding box center [1516, 153] width 15 height 15
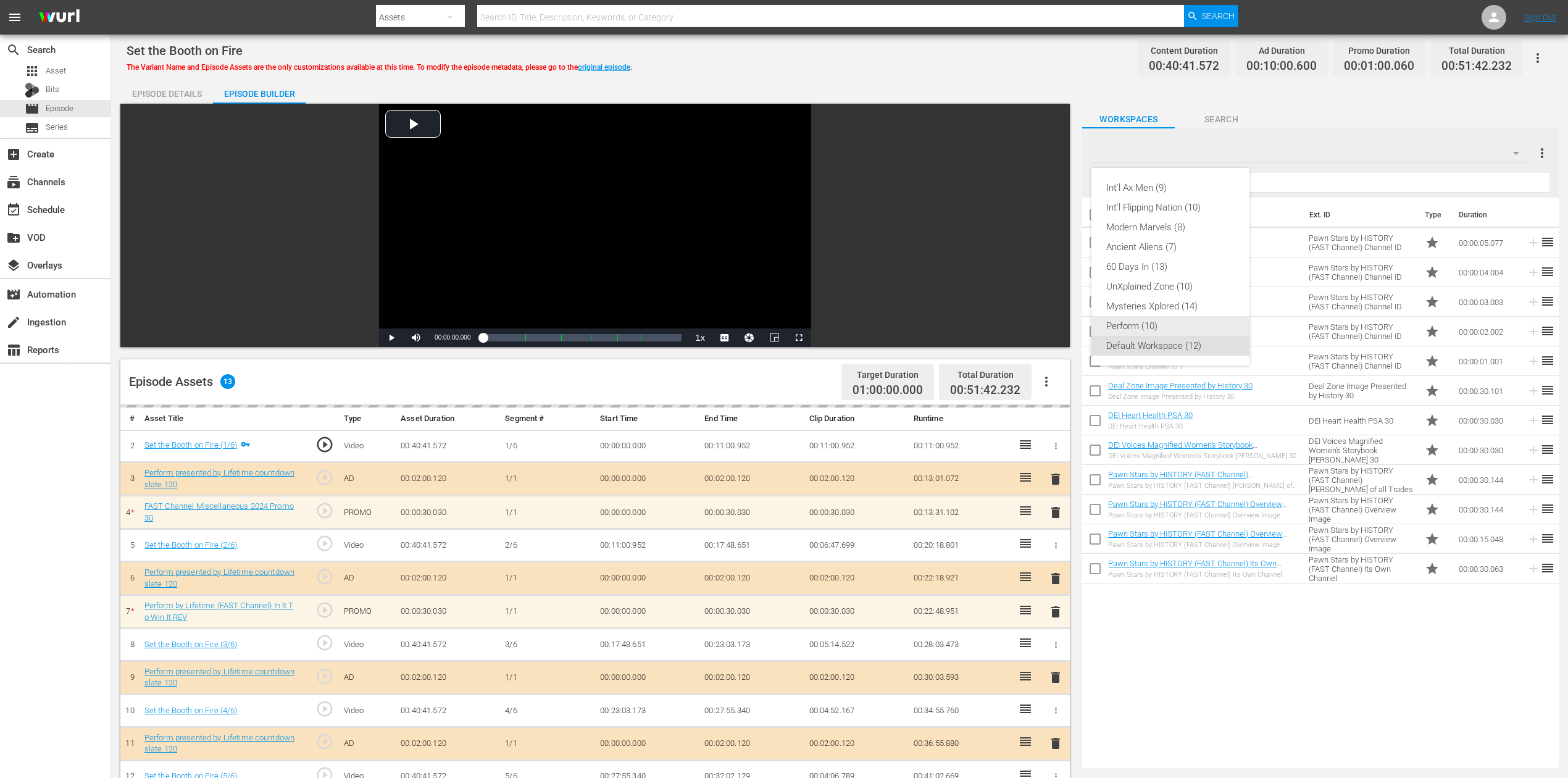
click at [1154, 325] on div "Perform (10)" at bounding box center [1170, 326] width 129 height 20
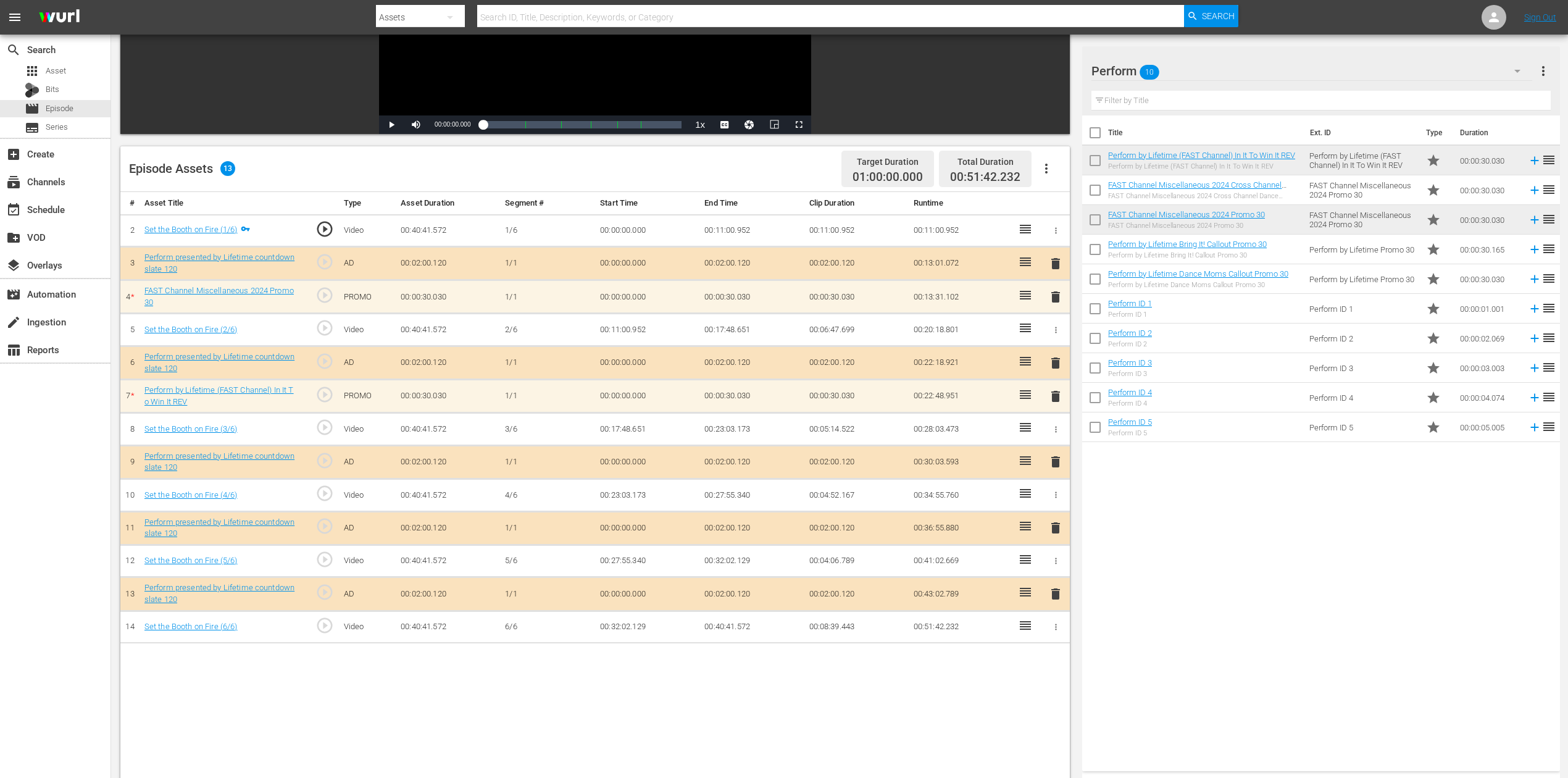
scroll to position [247, 0]
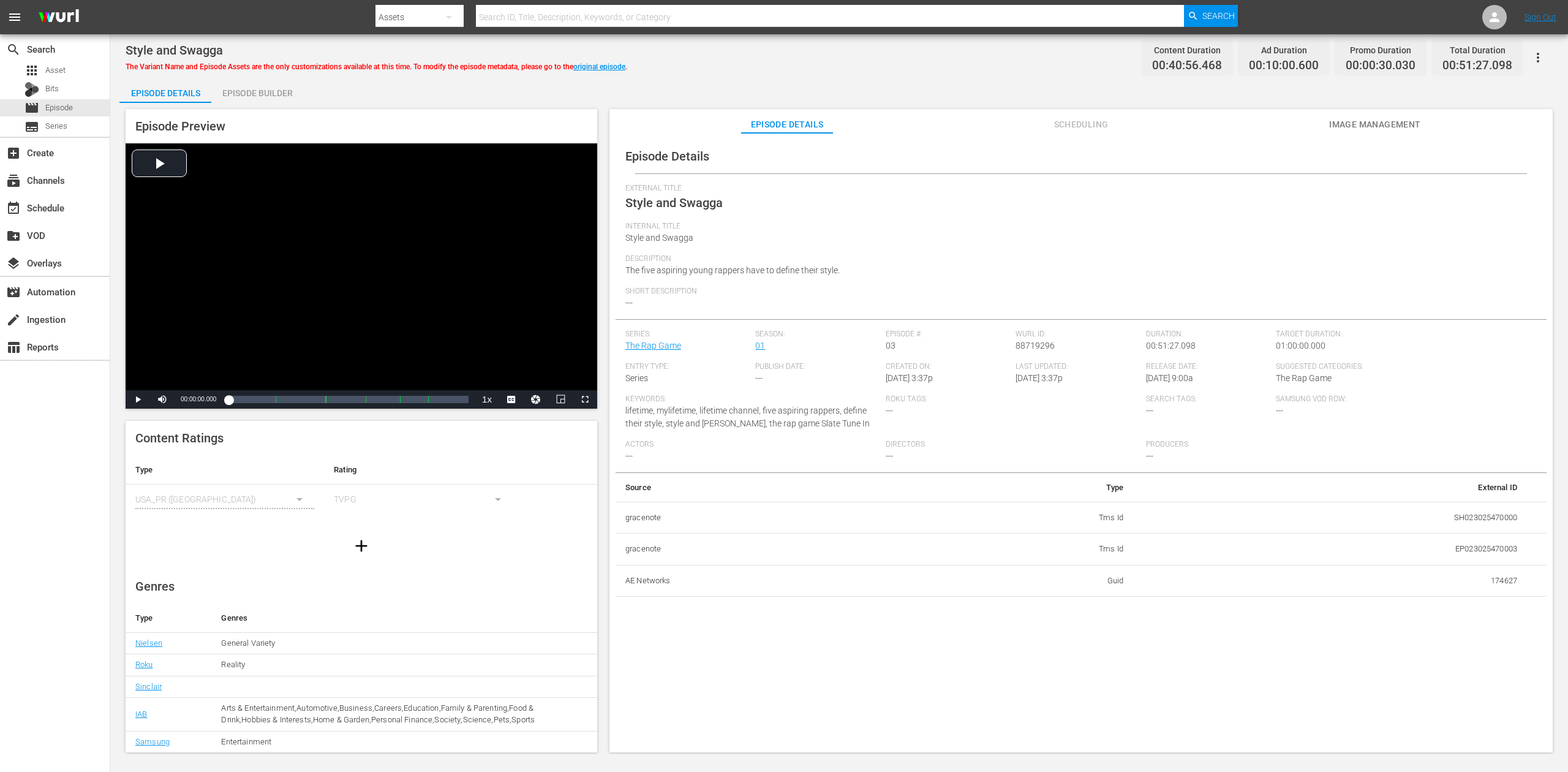
click at [245, 91] on div "Episode Builder" at bounding box center [257, 93] width 92 height 30
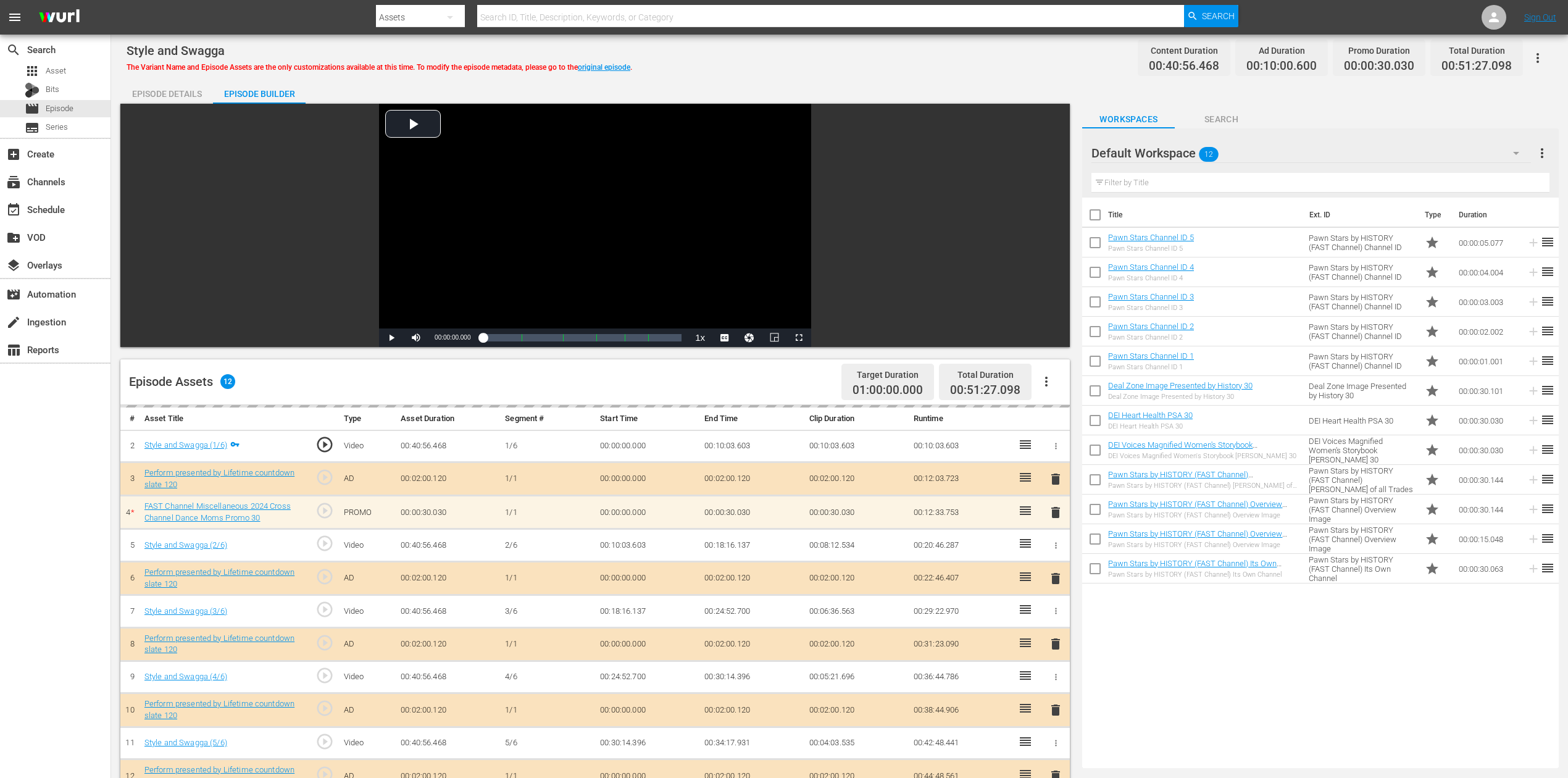
click at [1185, 154] on icon "button" at bounding box center [1516, 153] width 15 height 15
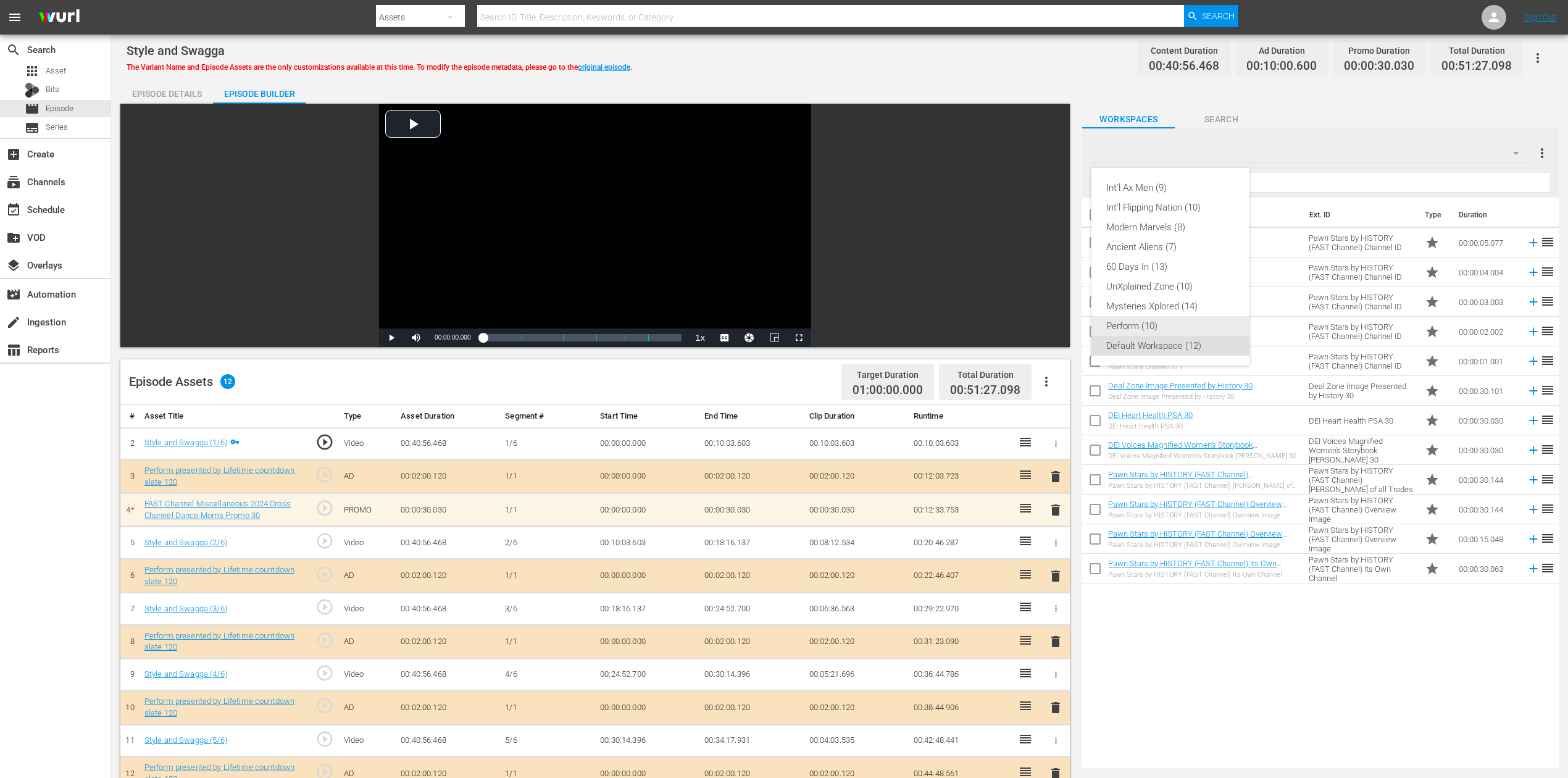
click at [1152, 326] on div "Perform (10)" at bounding box center [1170, 326] width 129 height 20
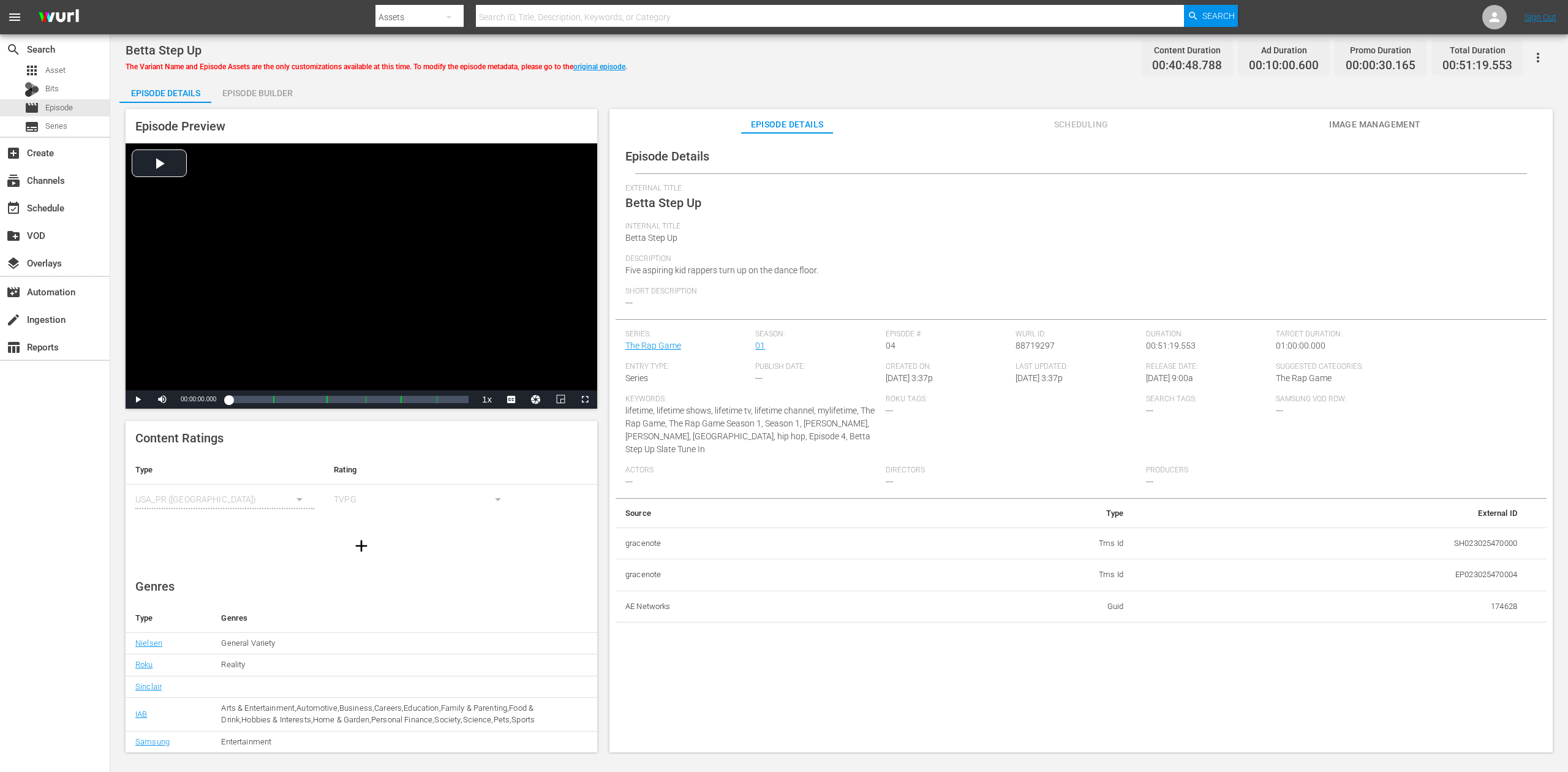
click at [265, 101] on div "Episode Builder" at bounding box center [257, 93] width 92 height 30
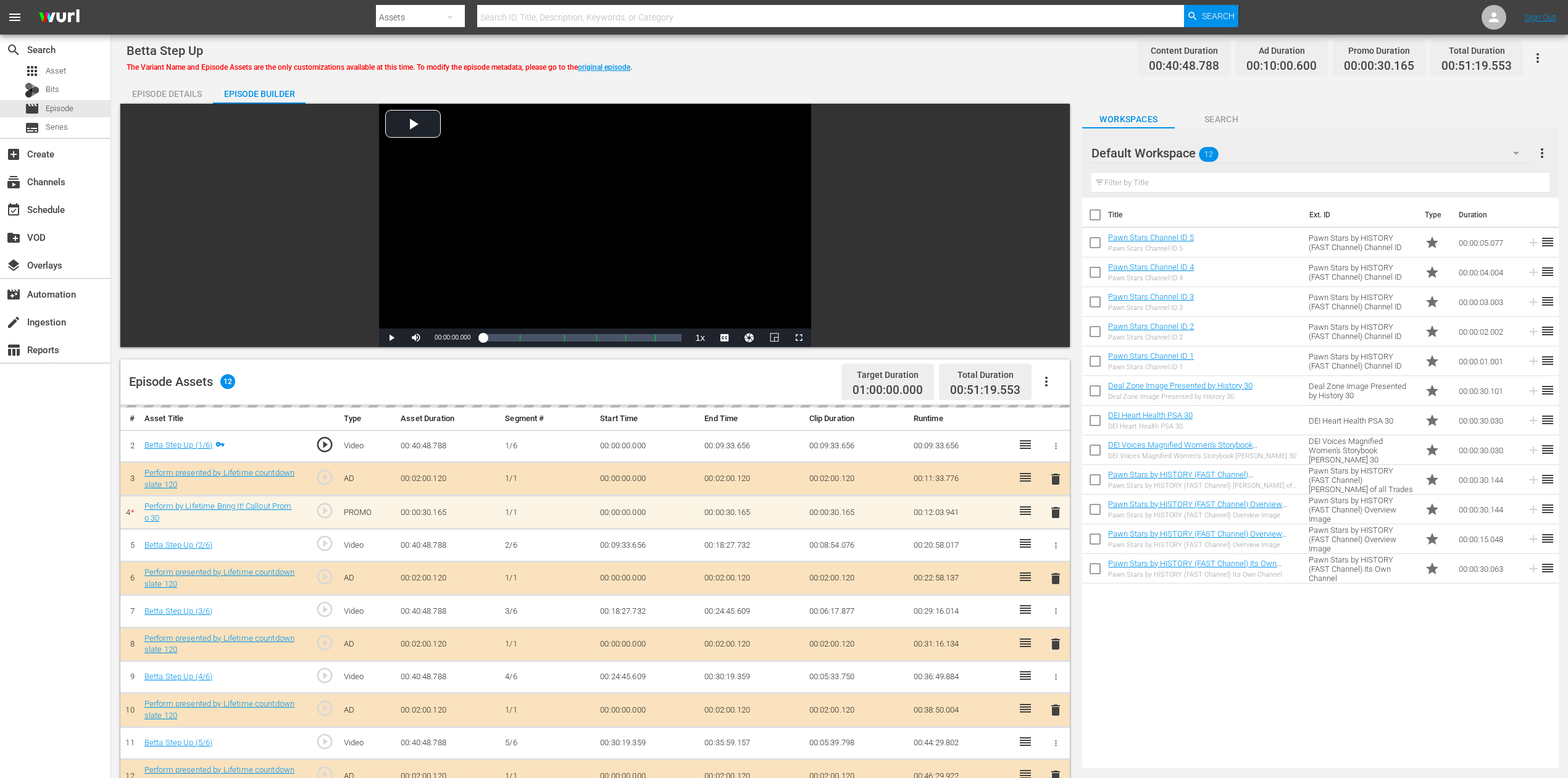
click at [1185, 154] on icon "button" at bounding box center [1516, 154] width 6 height 3
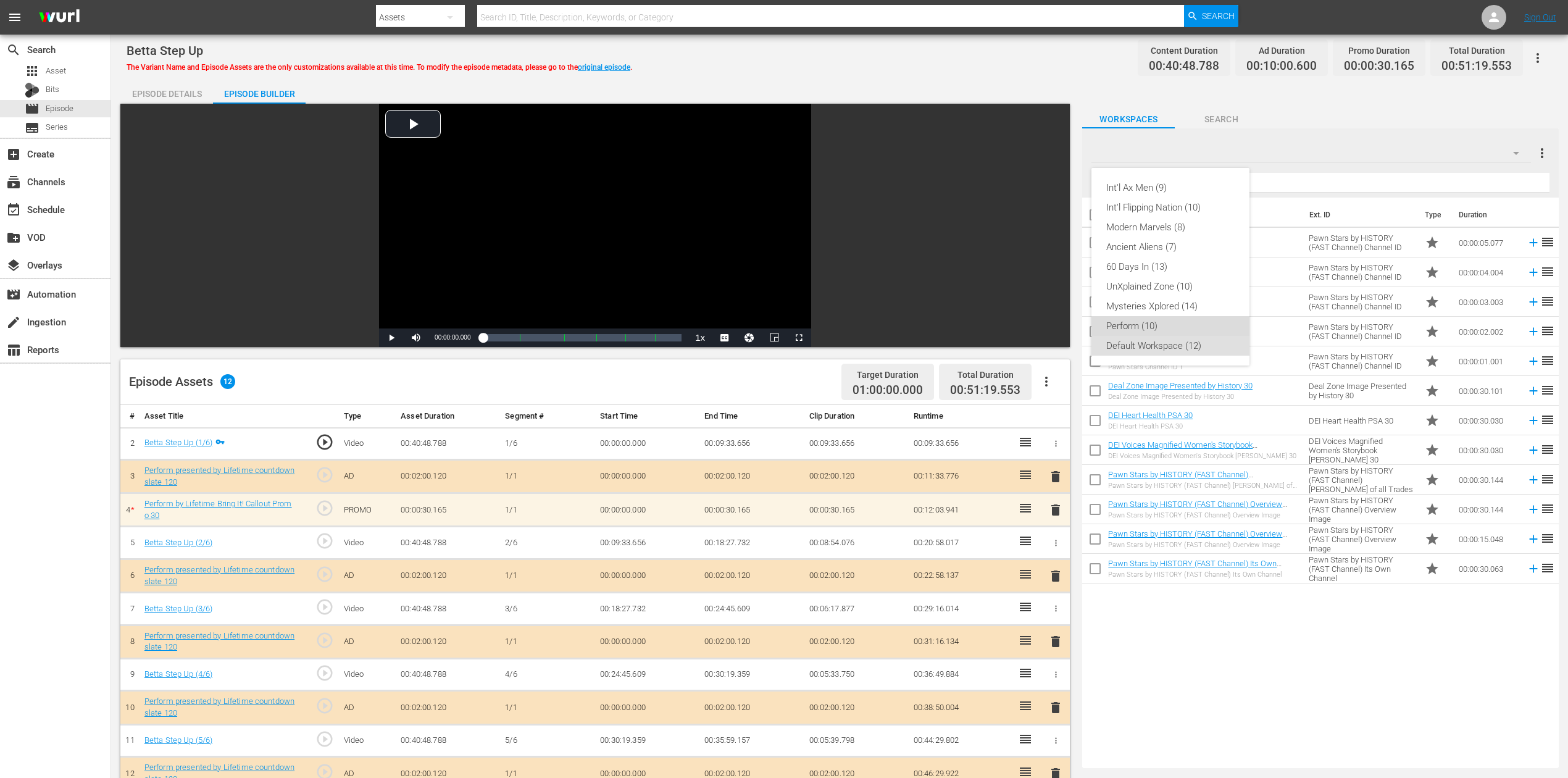
click at [1166, 329] on div "Perform (10)" at bounding box center [1170, 326] width 129 height 20
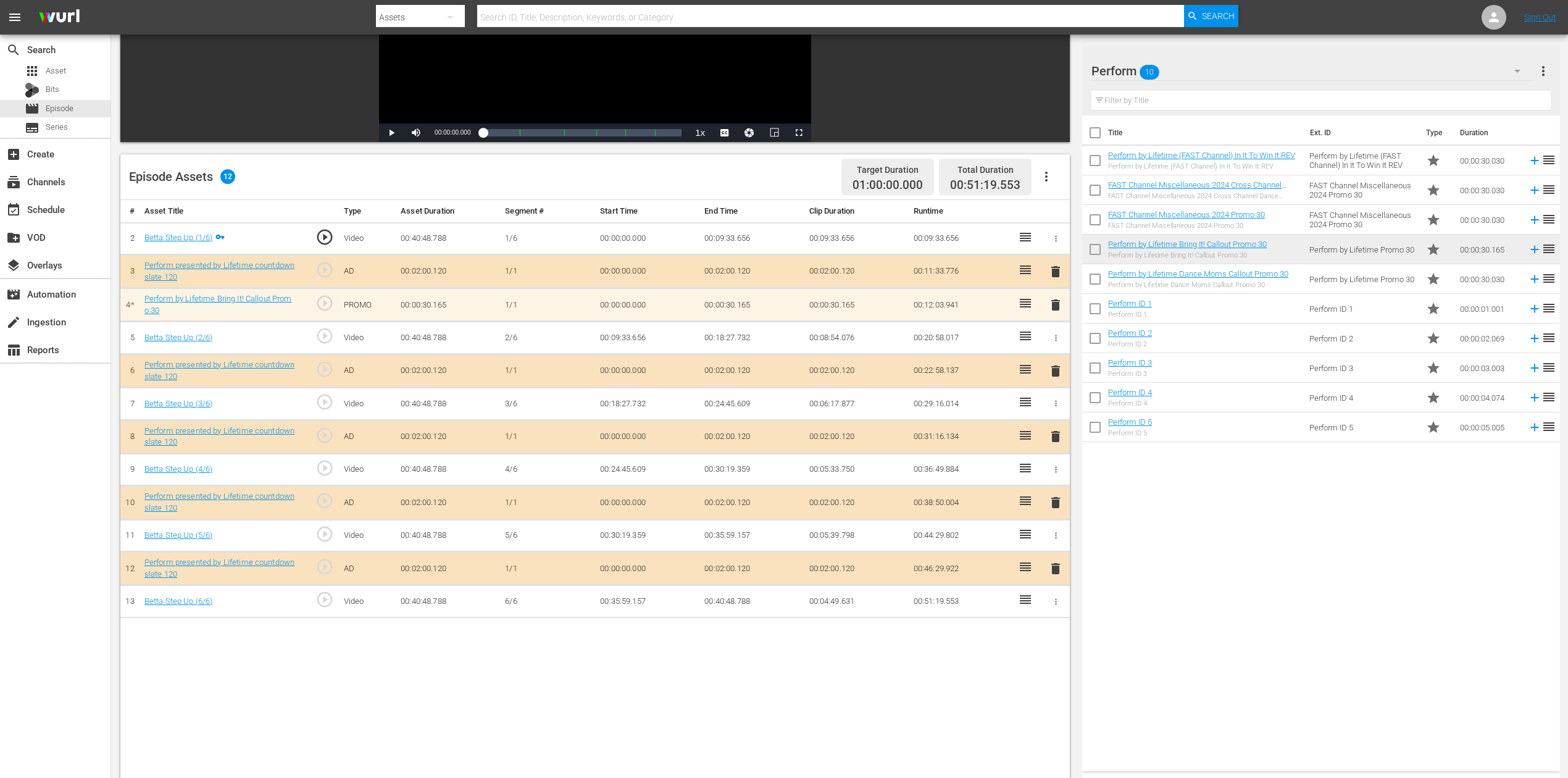
scroll to position [247, 0]
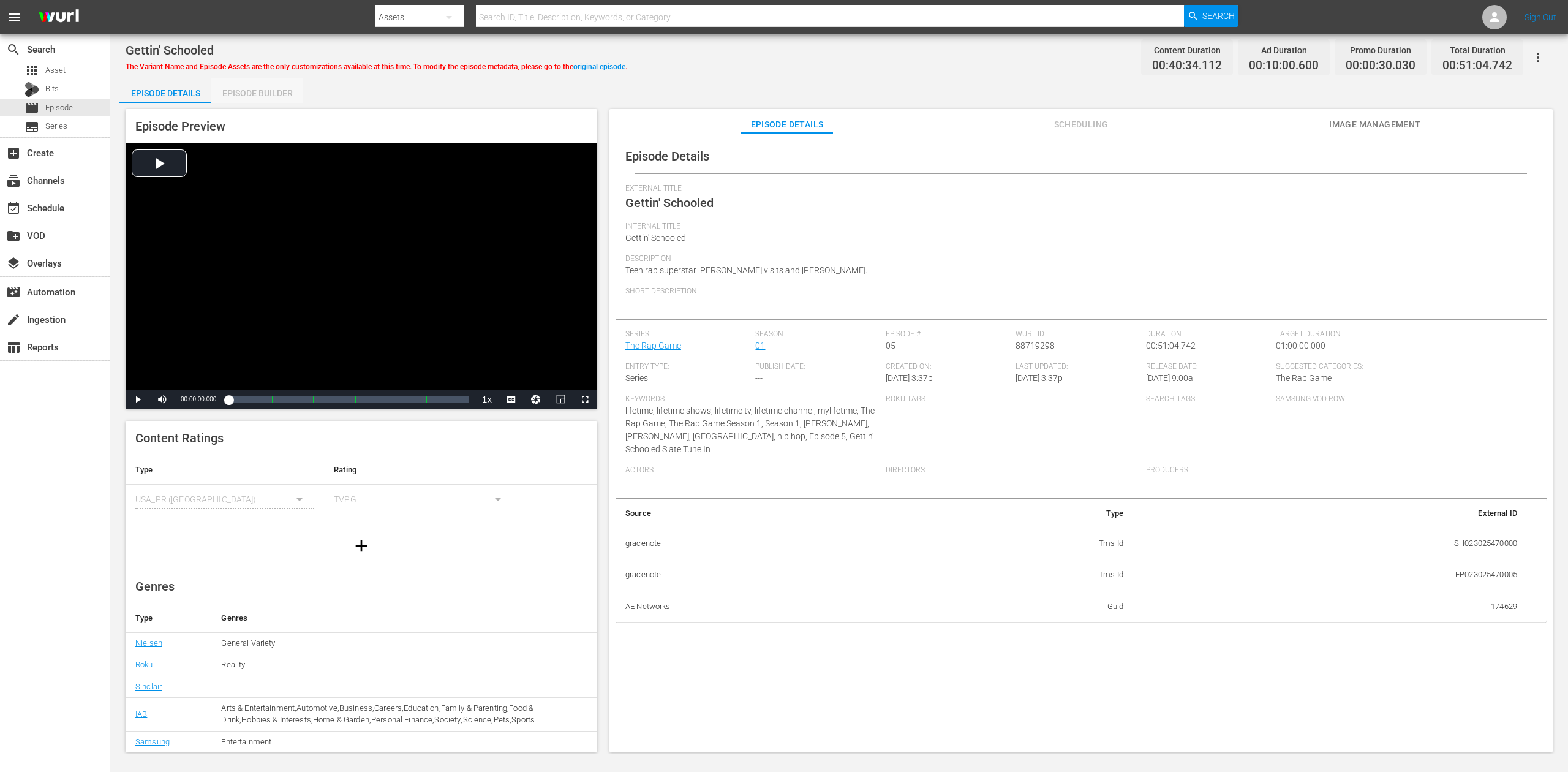
click at [262, 91] on div "Episode Builder" at bounding box center [257, 93] width 92 height 30
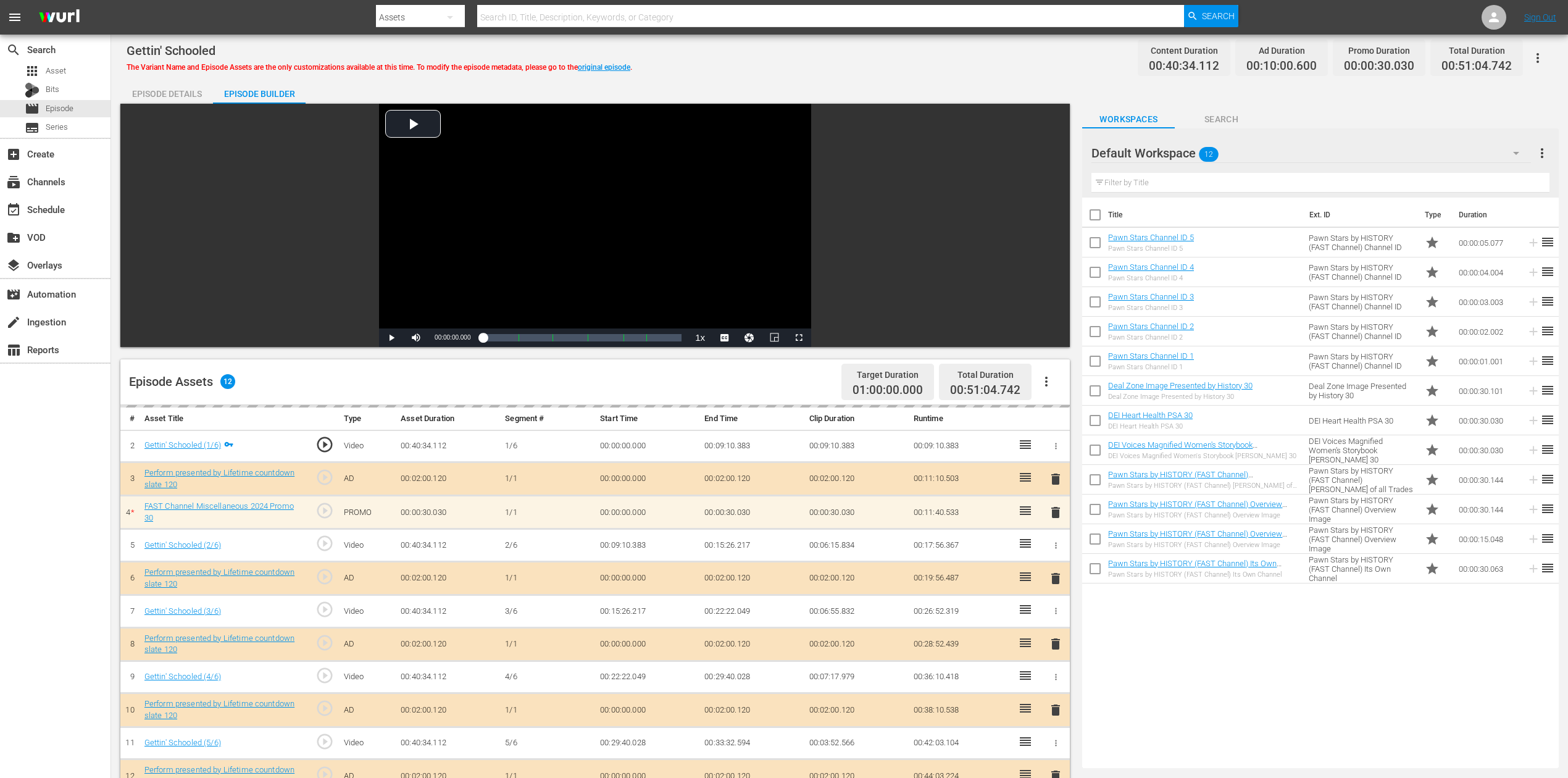
click at [1185, 146] on icon "button" at bounding box center [1516, 153] width 15 height 15
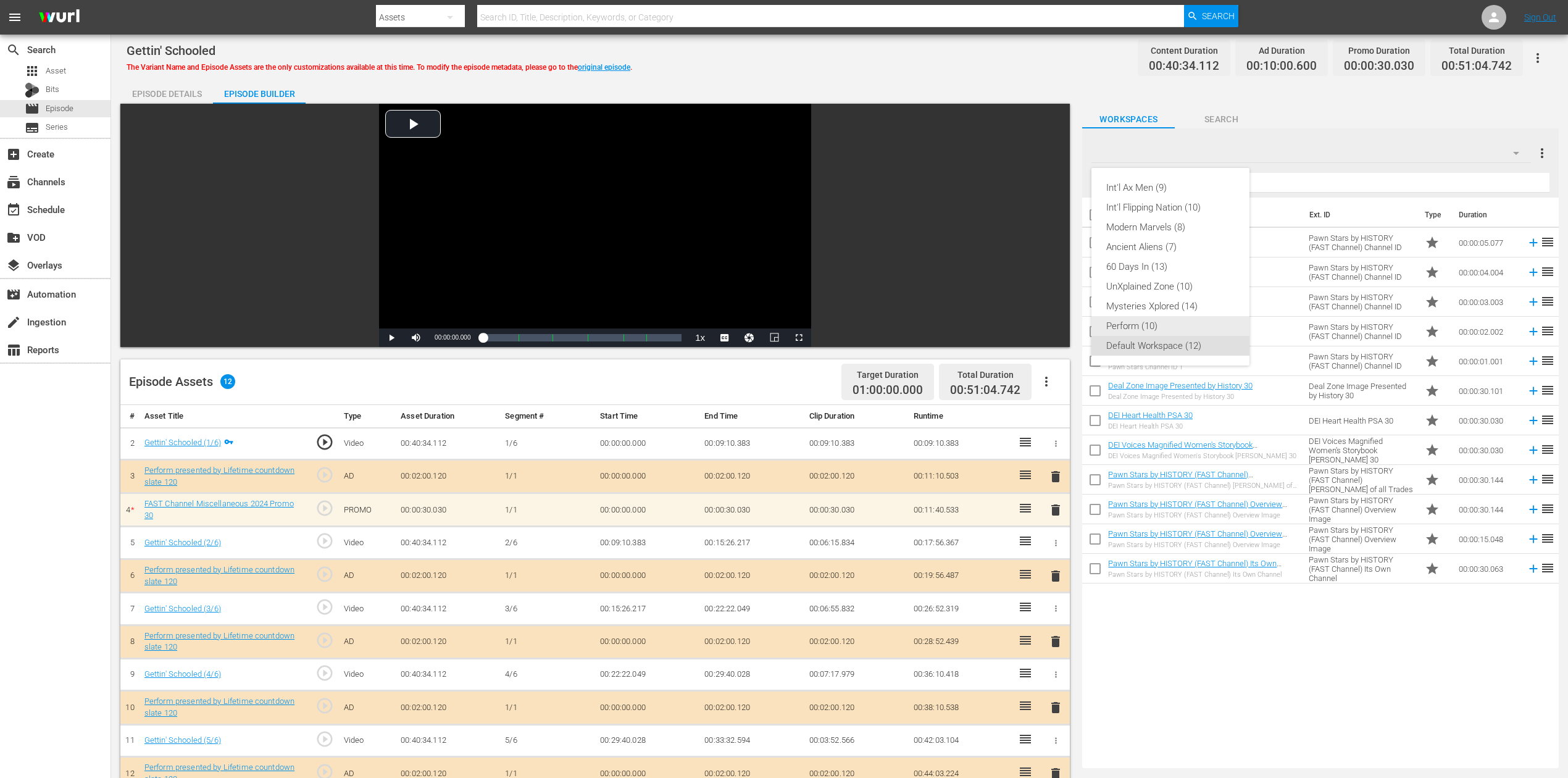
click at [1156, 329] on div "Perform (10)" at bounding box center [1170, 326] width 129 height 20
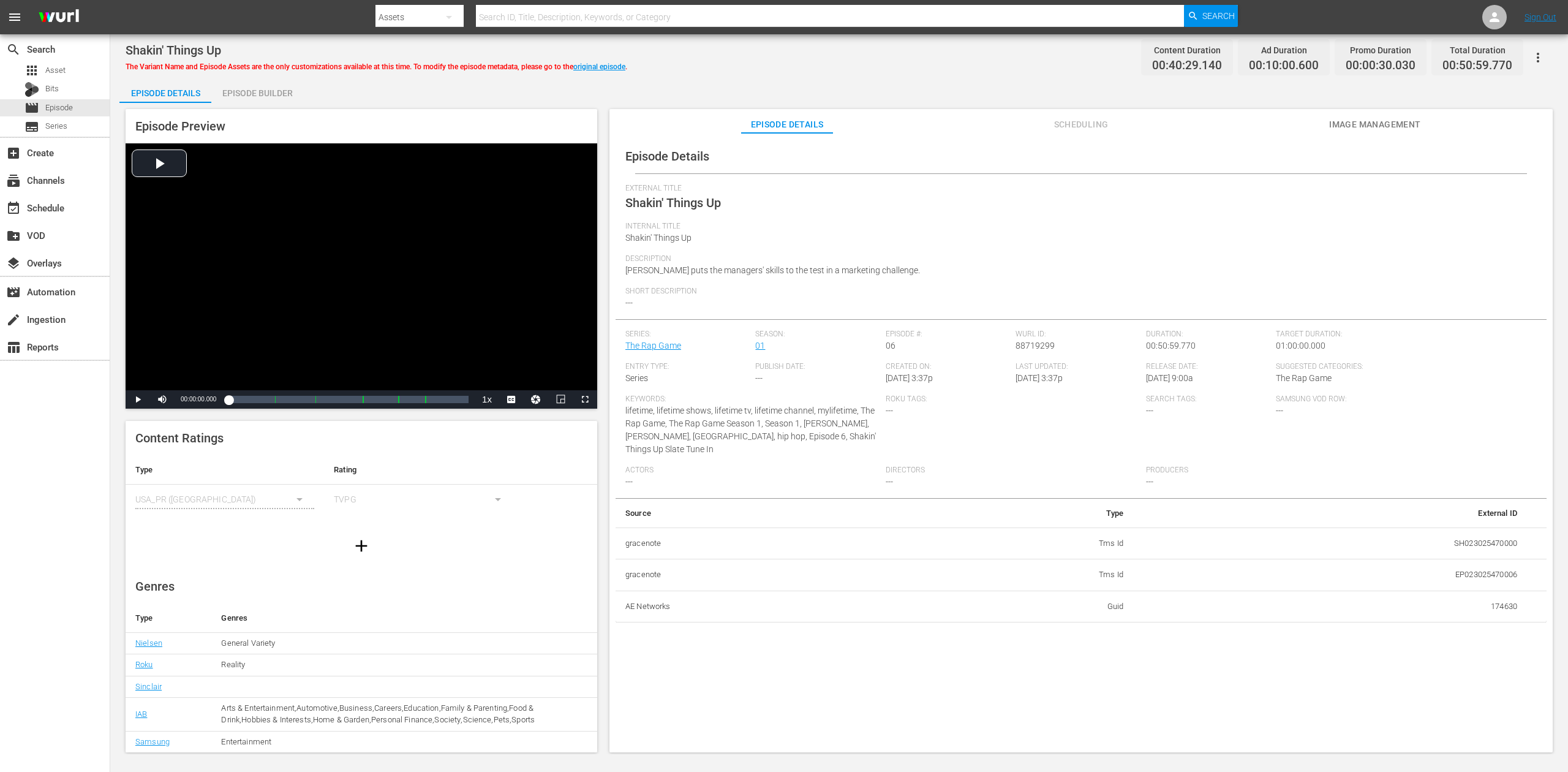
click at [258, 99] on div "Episode Builder" at bounding box center [257, 93] width 92 height 30
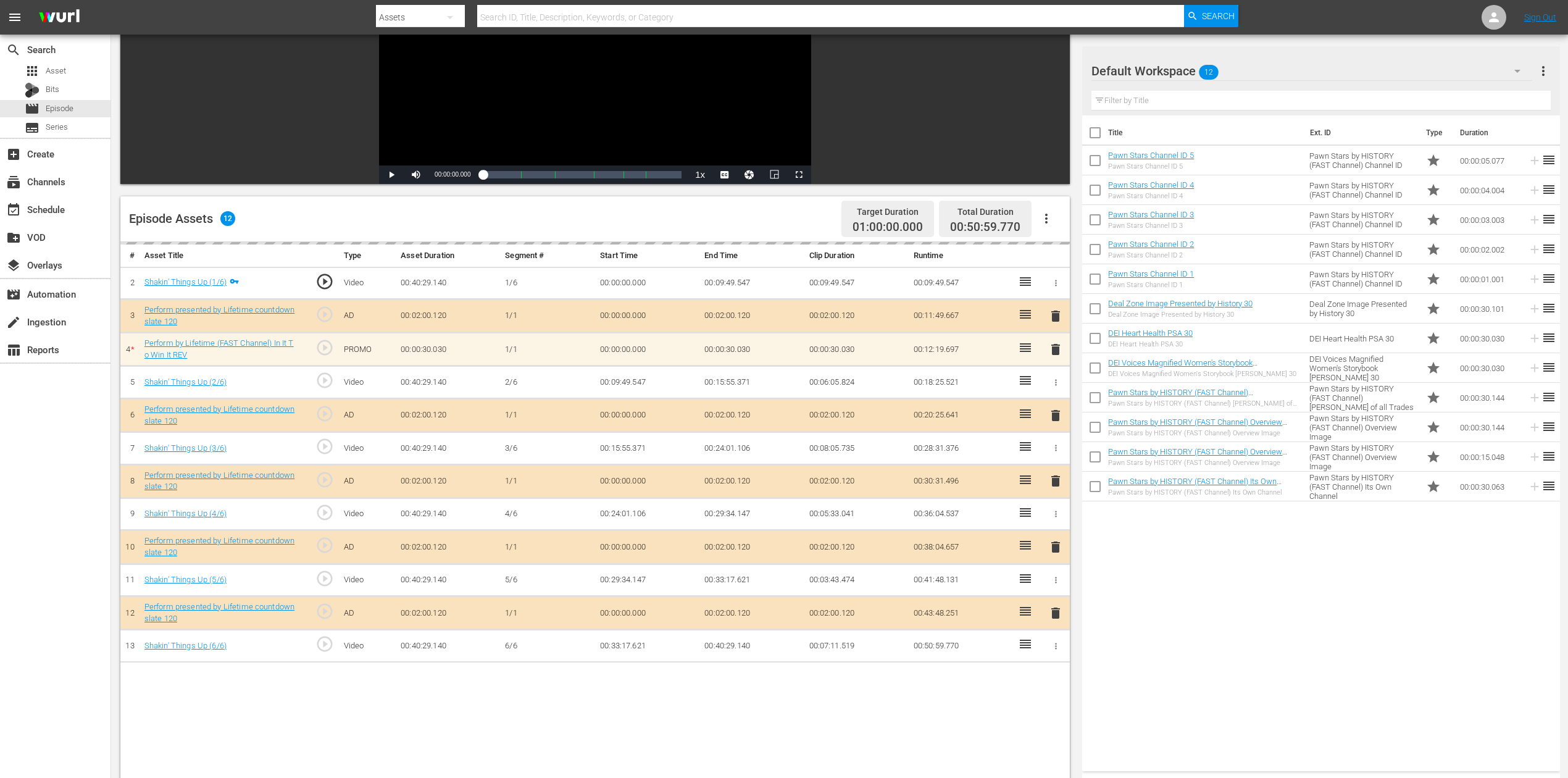
scroll to position [164, 0]
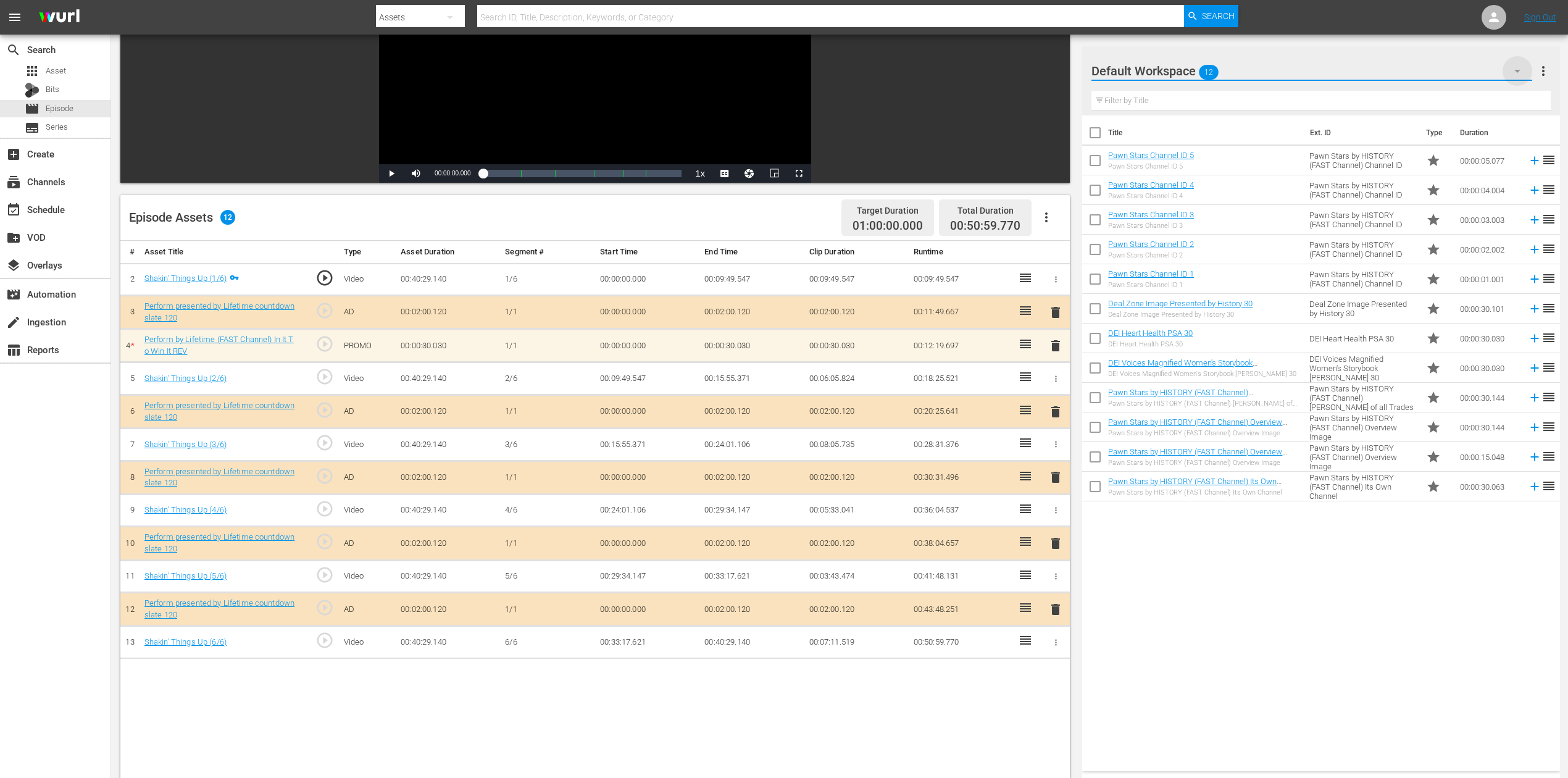
click at [1185, 65] on icon "button" at bounding box center [1517, 70] width 15 height 15
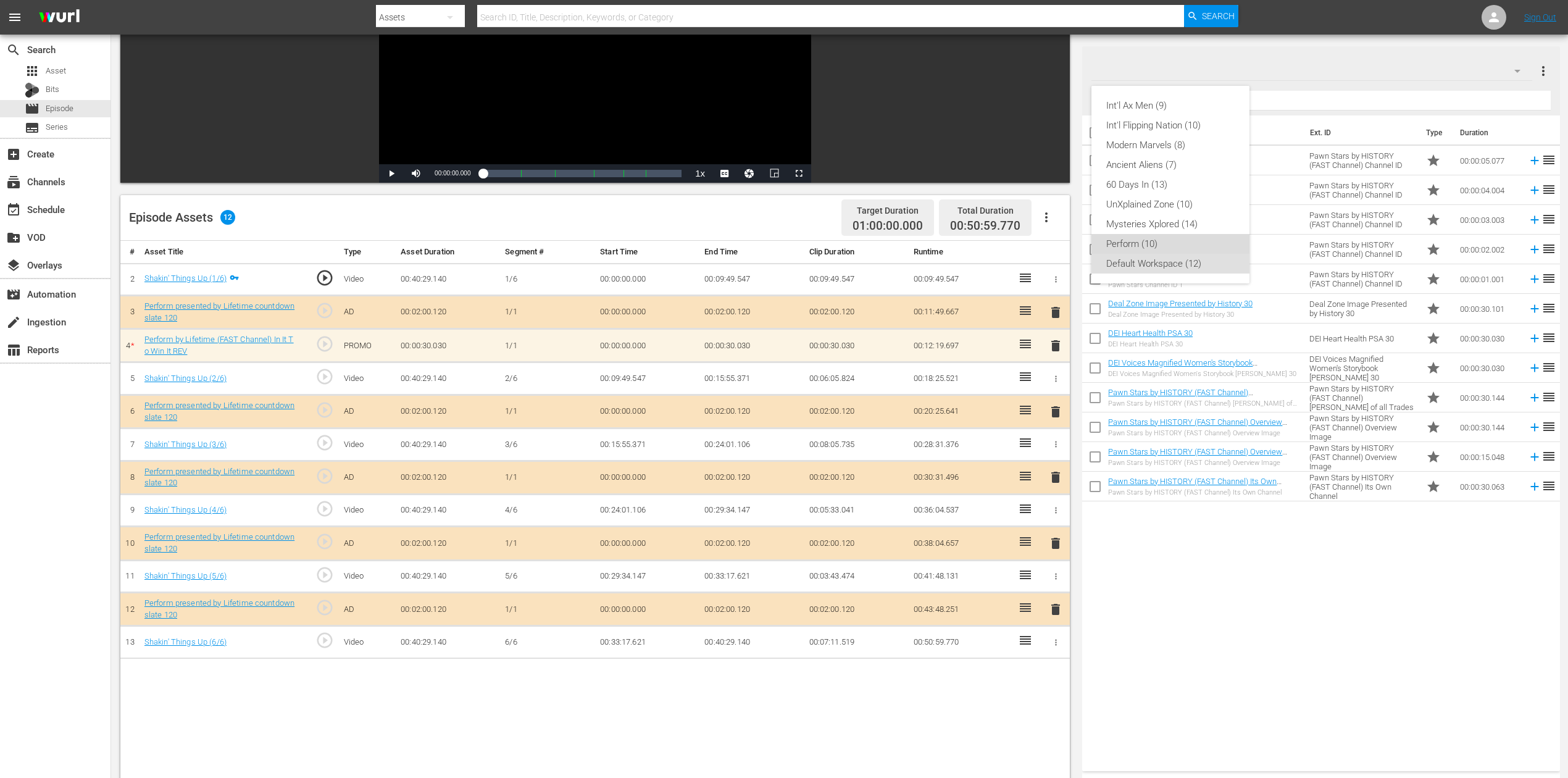
click at [1162, 238] on div "Perform (10)" at bounding box center [1170, 244] width 129 height 20
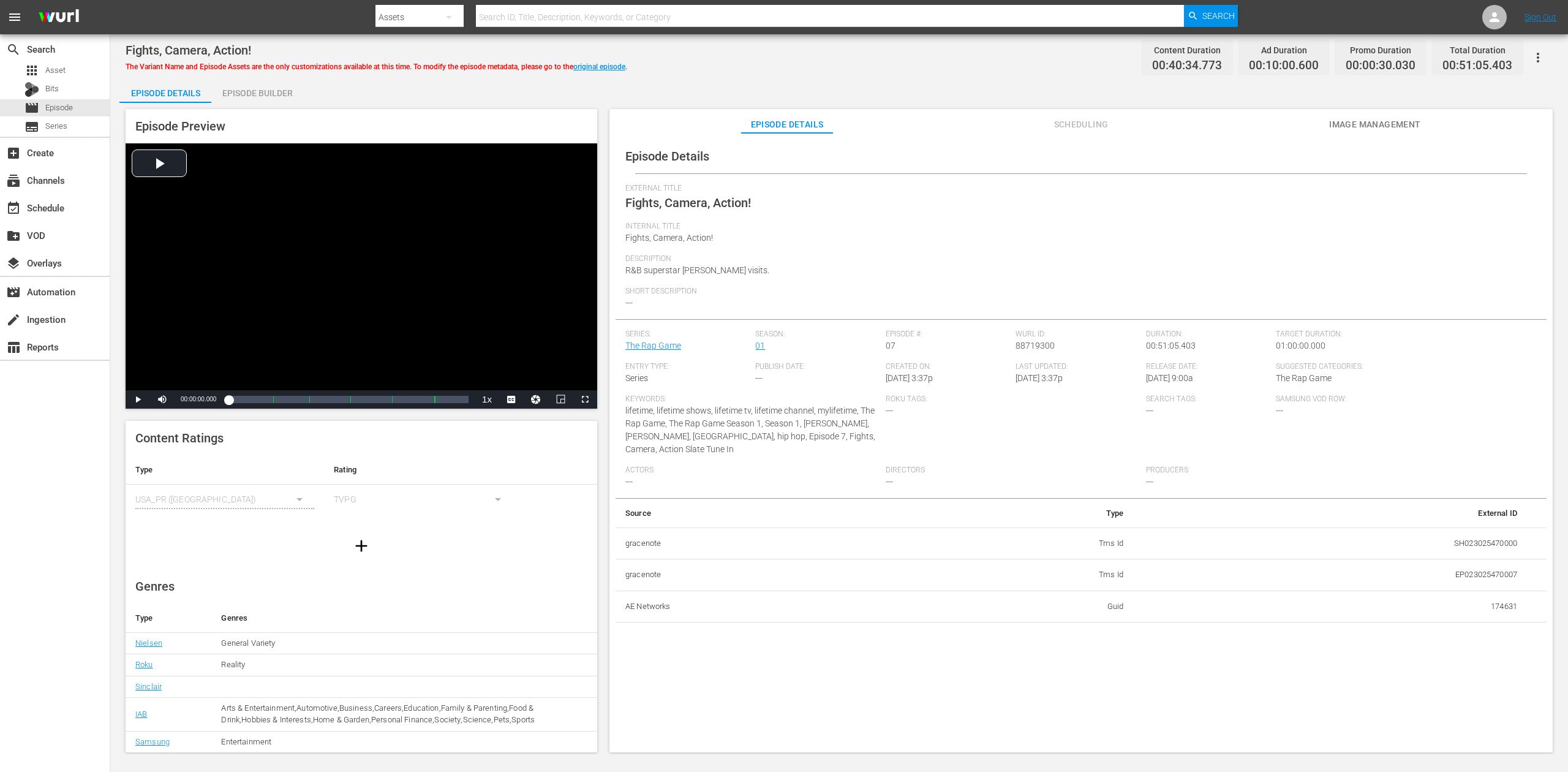
drag, startPoint x: 268, startPoint y: 99, endPoint x: 263, endPoint y: 102, distance: 5.8
click at [265, 100] on div "Episode Builder" at bounding box center [257, 93] width 92 height 30
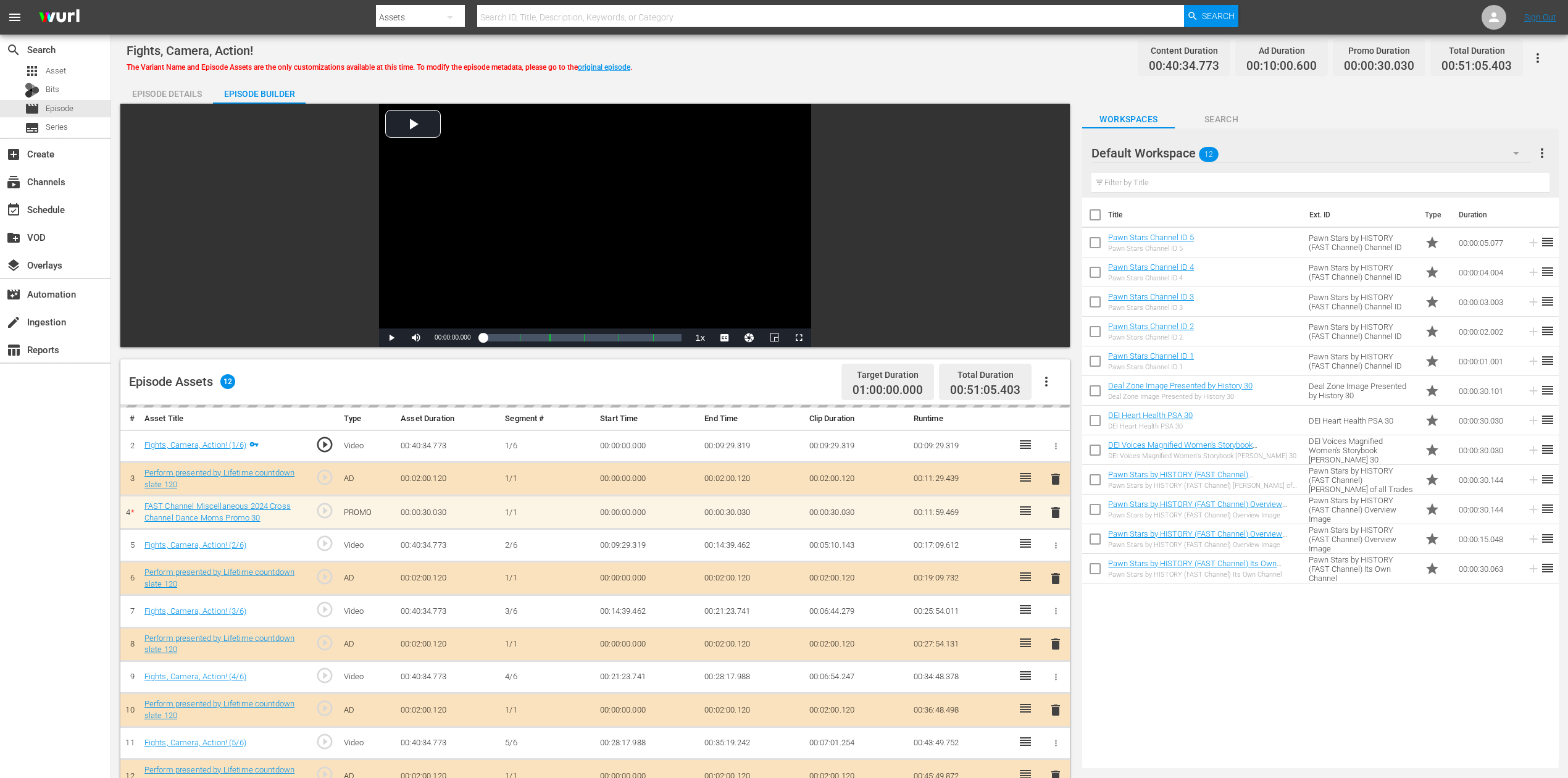
click at [1185, 151] on icon "button" at bounding box center [1516, 153] width 15 height 15
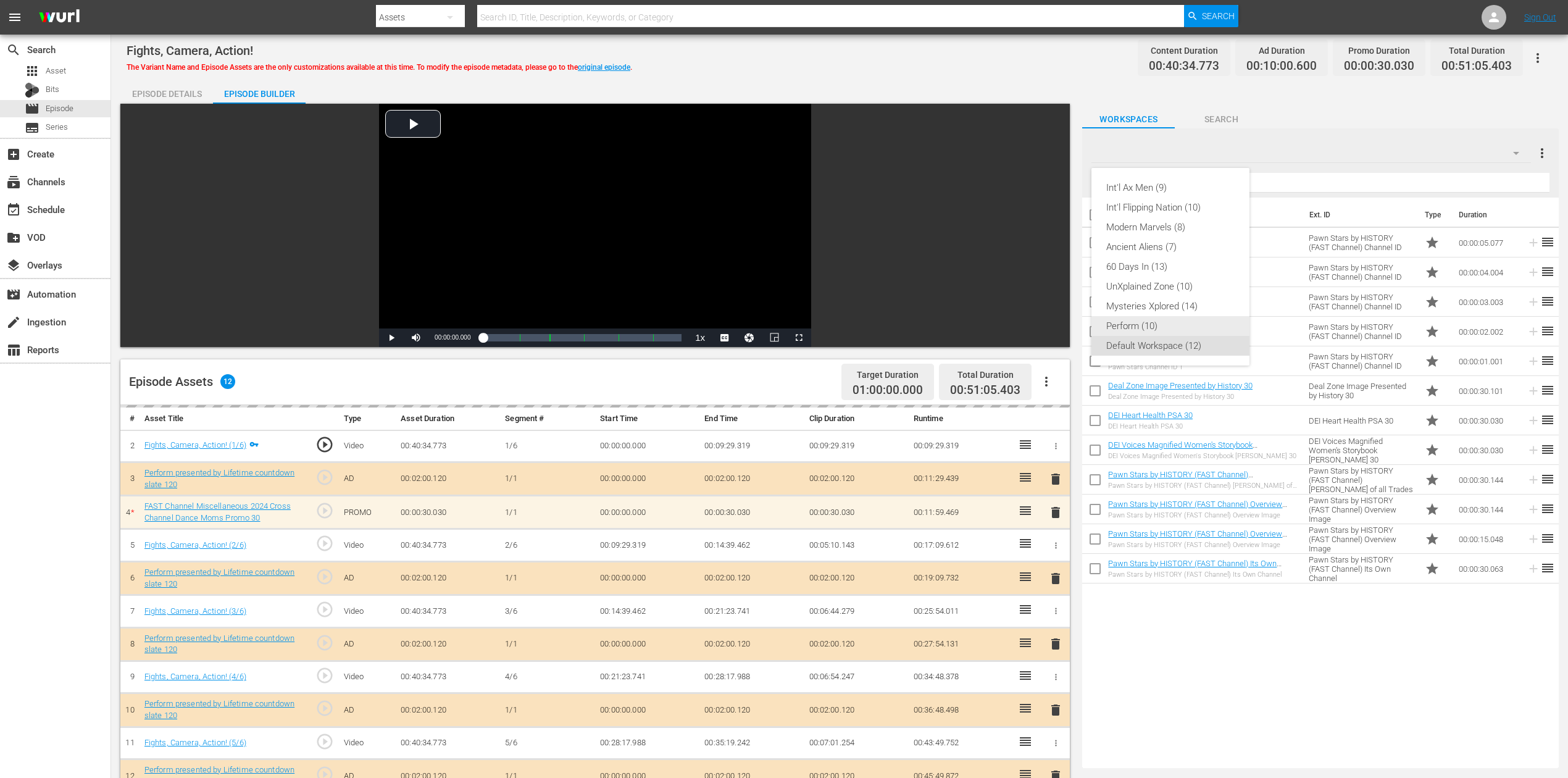
click at [1147, 327] on div "Perform (10)" at bounding box center [1170, 326] width 129 height 20
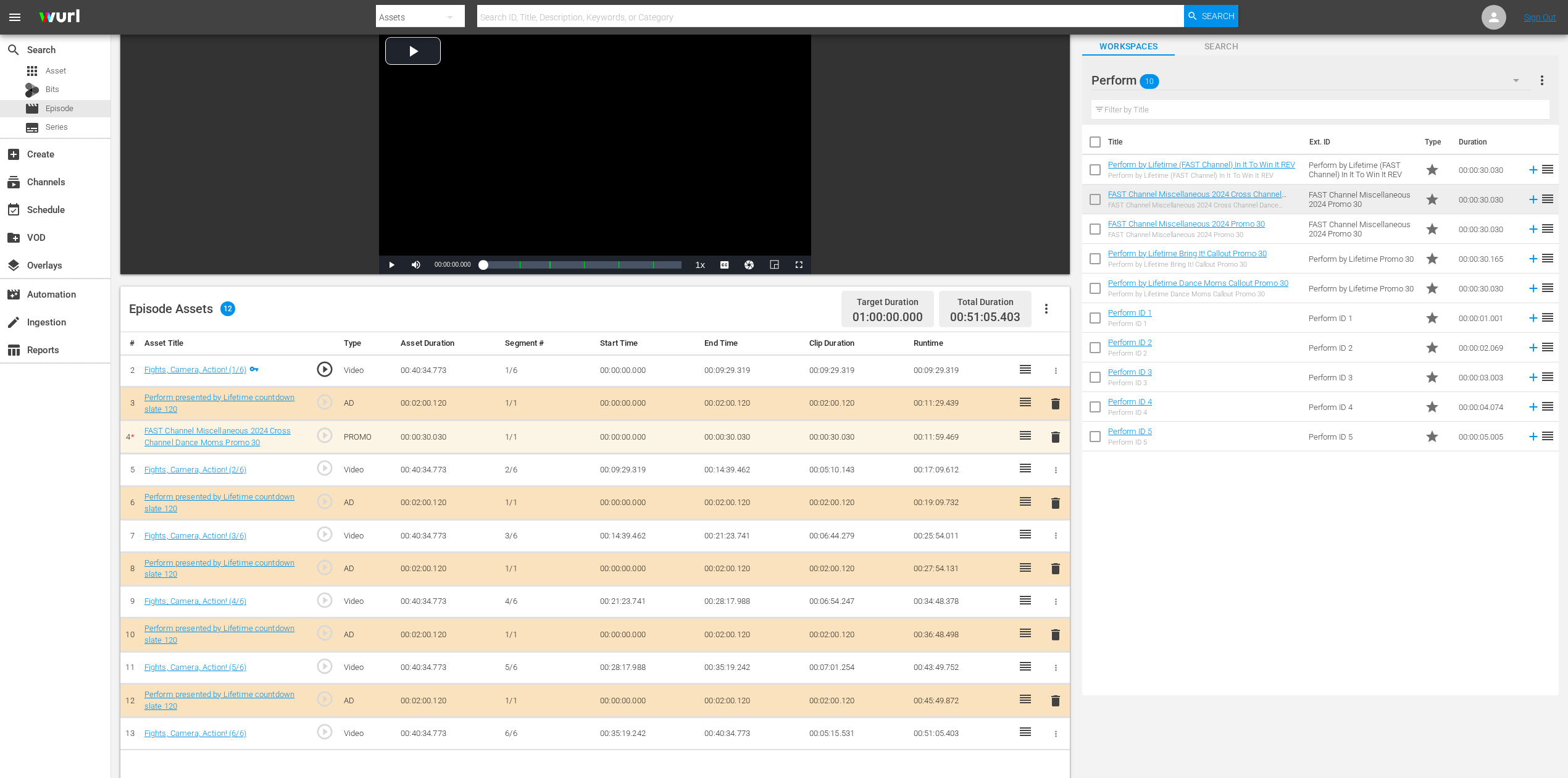
scroll to position [82, 0]
